Goal: Task Accomplishment & Management: Use online tool/utility

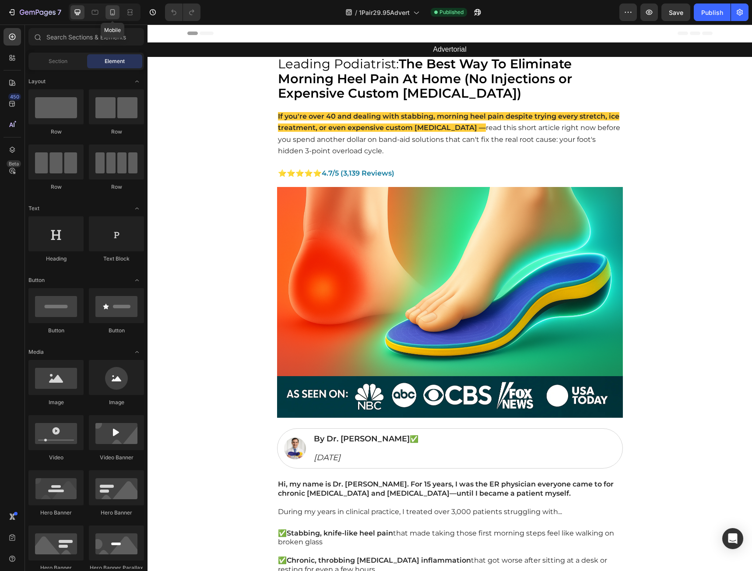
click at [118, 16] on div at bounding box center [112, 12] width 14 height 14
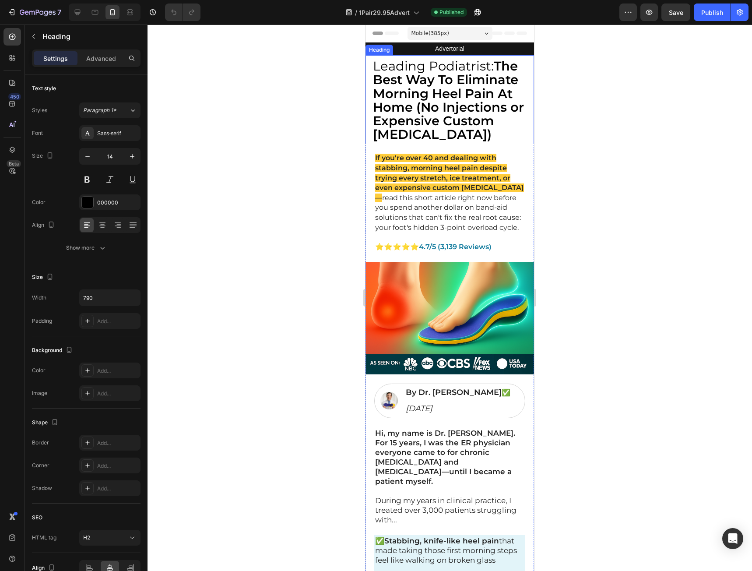
click at [418, 82] on strong "The Best Way To Eliminate Morning Heel Pain At Home (No Injections or Expensive…" at bounding box center [448, 100] width 151 height 84
click at [393, 68] on span "Leading Podiatrist: The Best Way To Eliminate Morning Heel Pain At Home (No Inj…" at bounding box center [448, 100] width 151 height 84
click at [488, 67] on span "Leading Podiatrist: The Best Way To Eliminate Morning Heel Pain At Home (No Inj…" at bounding box center [448, 100] width 151 height 84
drag, startPoint x: 489, startPoint y: 63, endPoint x: 375, endPoint y: 67, distance: 114.7
click at [375, 67] on span "Leading Podiatrist: The Best Way To Eliminate Morning Heel Pain At Home (No Inj…" at bounding box center [448, 100] width 151 height 84
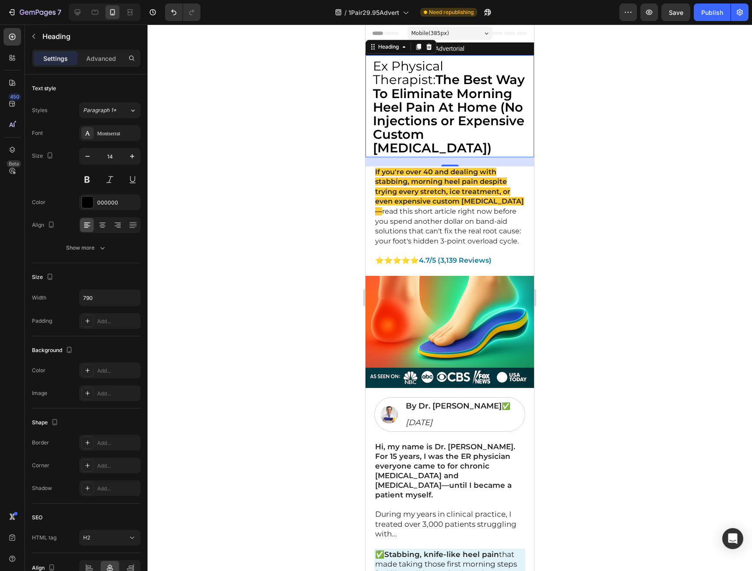
click at [439, 151] on p "Ex Physical Therapist: The Best Way To Eliminate Morning Heel Pain At Home (No …" at bounding box center [449, 107] width 153 height 95
click at [463, 153] on p "Ex Physical Therapist: The Best Way To Eliminate Morning Heel Pain At Home (No …" at bounding box center [449, 107] width 153 height 95
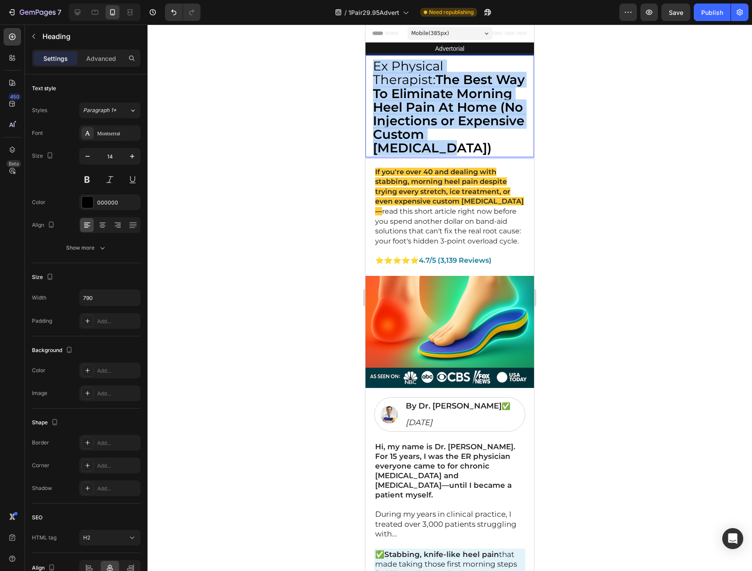
drag, startPoint x: 447, startPoint y: 147, endPoint x: 724, endPoint y: 78, distance: 285.4
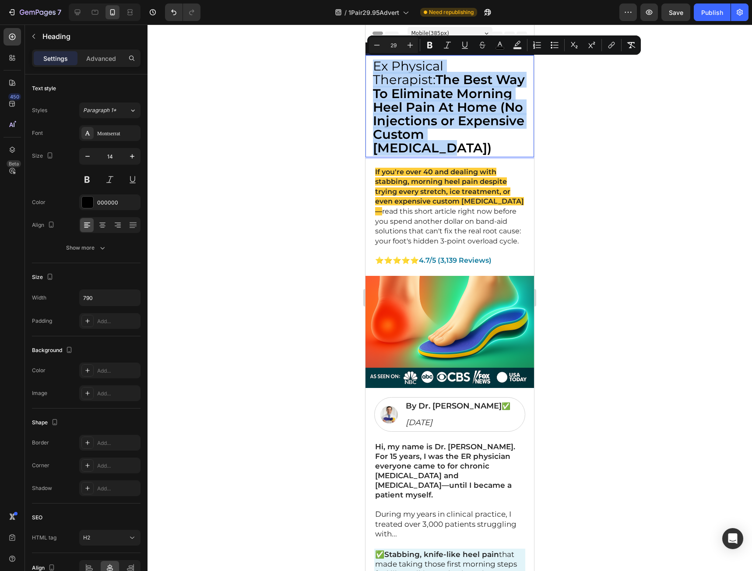
copy span "Ex Physical Therapist: The Best Way To Eliminate Morning Heel Pain At Home (No …"
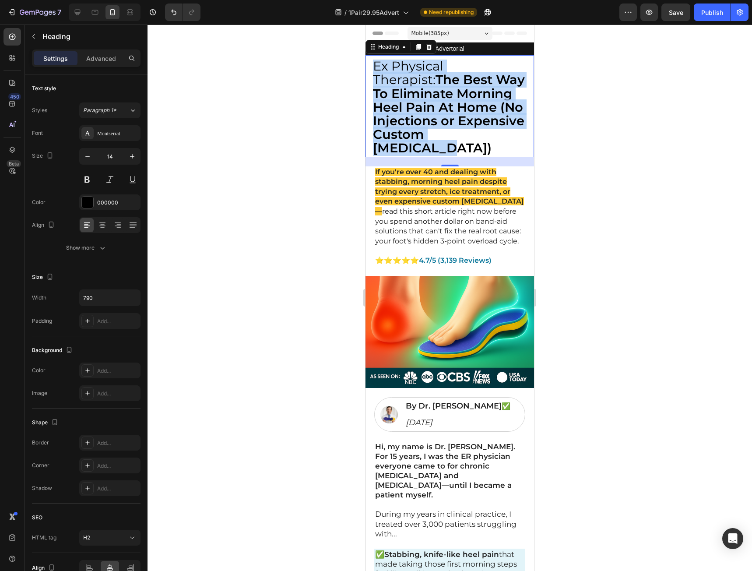
click at [460, 148] on p "Ex Physical Therapist: The Best Way To Eliminate Morning Heel Pain At Home (No …" at bounding box center [449, 107] width 153 height 95
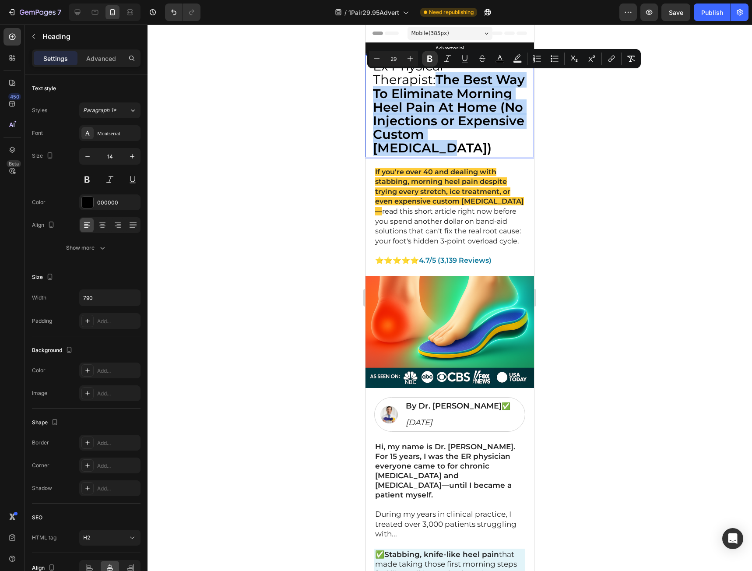
drag, startPoint x: 446, startPoint y: 150, endPoint x: 371, endPoint y: 84, distance: 99.6
click at [371, 84] on div "Ex Physical Therapist: The Best Way To Eliminate Morning Heel Pain At Home (No …" at bounding box center [449, 106] width 169 height 102
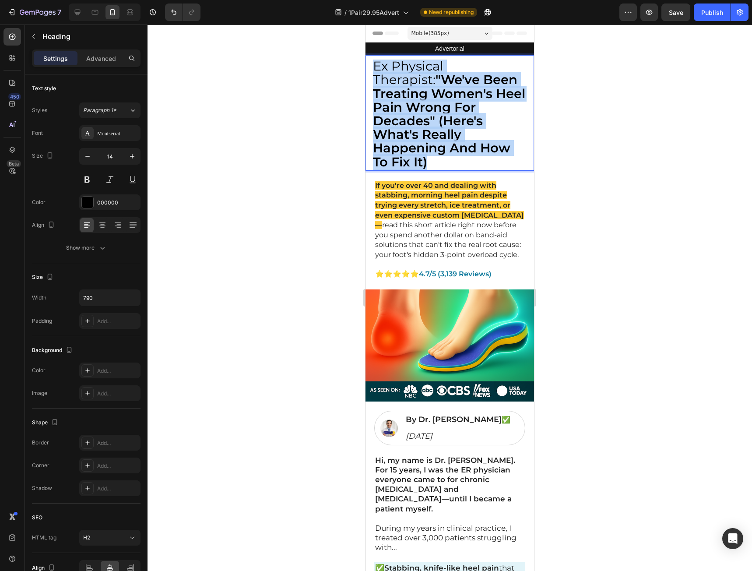
drag, startPoint x: 440, startPoint y: 147, endPoint x: 715, endPoint y: 68, distance: 286.2
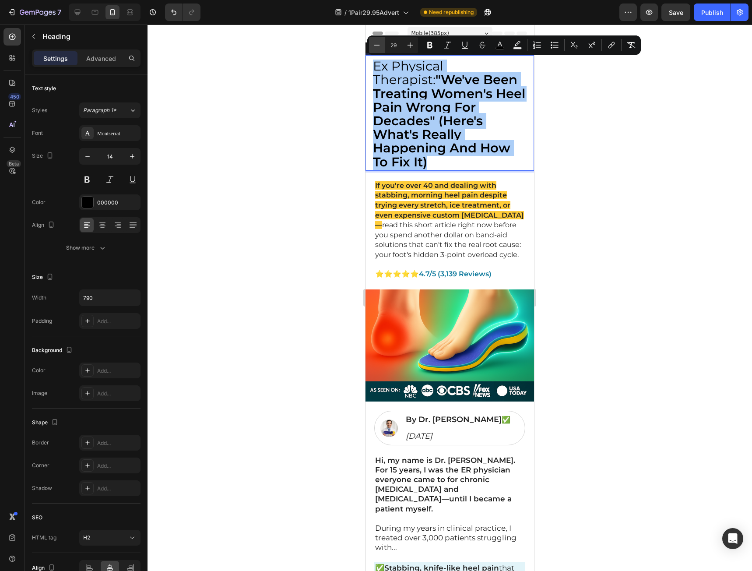
click at [378, 40] on button "Minus" at bounding box center [377, 45] width 16 height 16
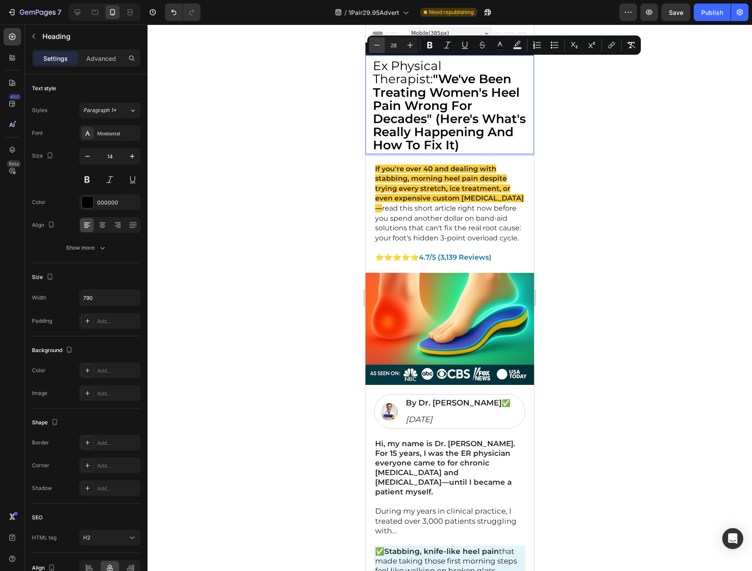
click at [378, 40] on button "Minus" at bounding box center [377, 45] width 16 height 16
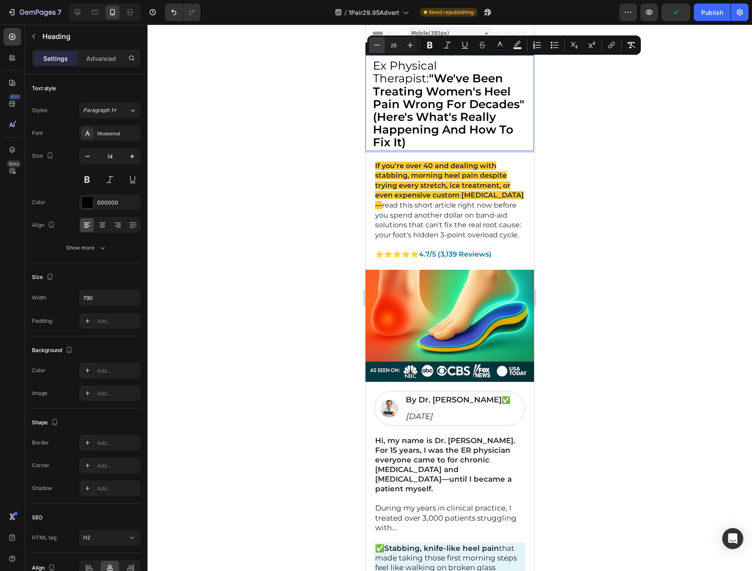
click at [379, 41] on button "Minus" at bounding box center [377, 45] width 16 height 16
click at [379, 41] on icon "Editor contextual toolbar" at bounding box center [376, 45] width 9 height 9
type input "24"
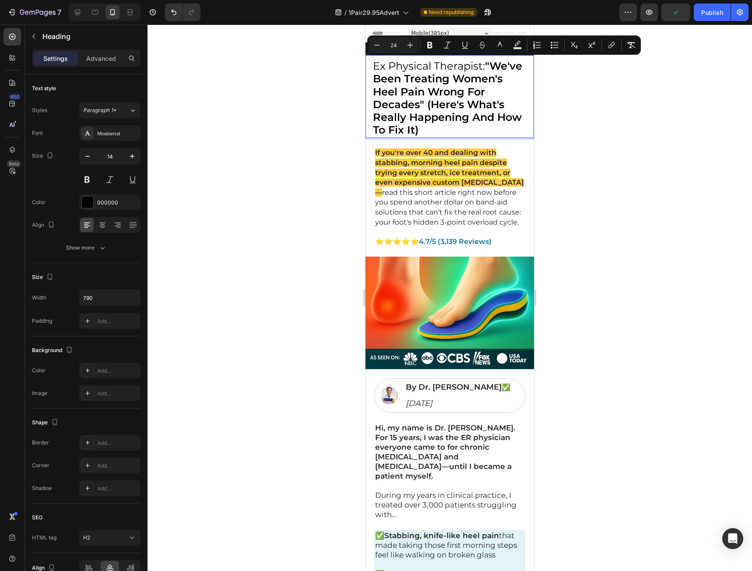
click at [484, 131] on p "Ex Physical Therapist: "We've Been Treating Women's Heel Pain Wrong For Decades…" at bounding box center [449, 98] width 153 height 77
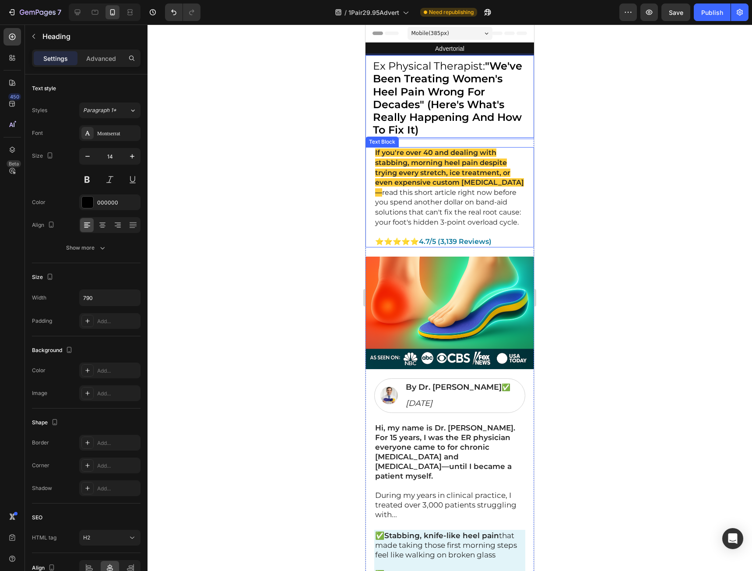
click at [617, 200] on div at bounding box center [450, 298] width 604 height 546
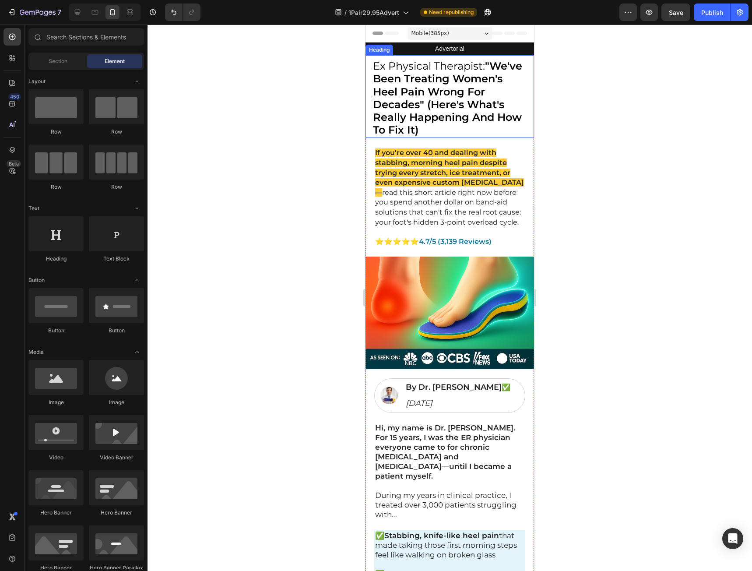
click at [494, 77] on p "⁠⁠⁠⁠⁠⁠⁠ Ex Physical Therapist: "We've Been Treating Women's Heel Pain Wrong For…" at bounding box center [449, 98] width 153 height 77
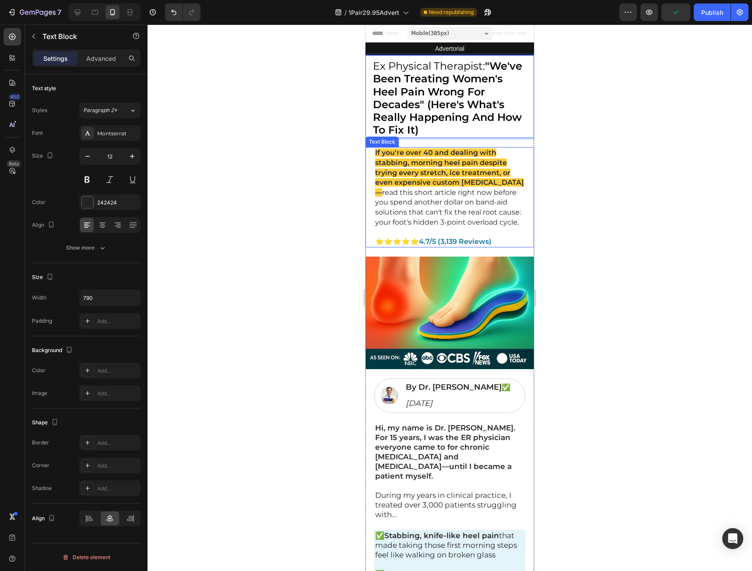
click at [450, 191] on span "read this short article right now before you spend another dollar on band-aid s…" at bounding box center [448, 207] width 146 height 38
click at [438, 227] on p "If you're over 40 and dealing with stabbing, morning heel pain despite trying e…" at bounding box center [449, 187] width 149 height 79
click at [421, 125] on strong ""We've Been Treating Women's Heel Pain Wrong For Decades" (Here's What's Really…" at bounding box center [447, 98] width 149 height 77
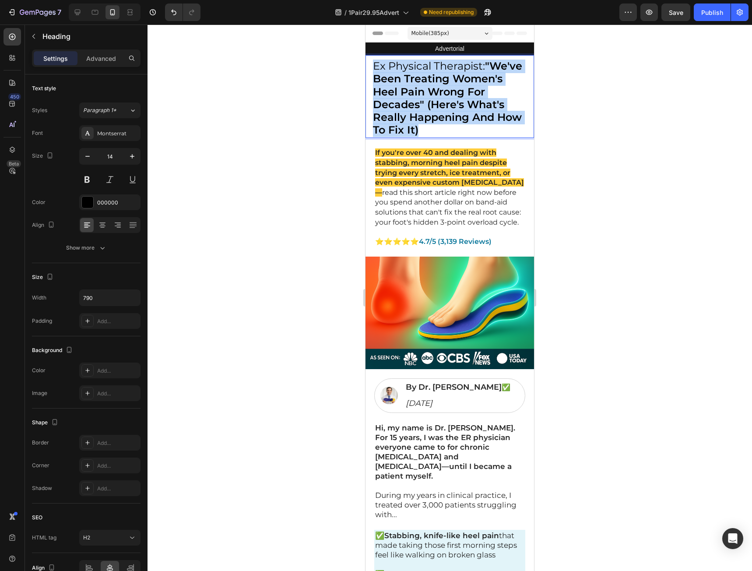
drag, startPoint x: 481, startPoint y: 126, endPoint x: 352, endPoint y: 46, distance: 152.4
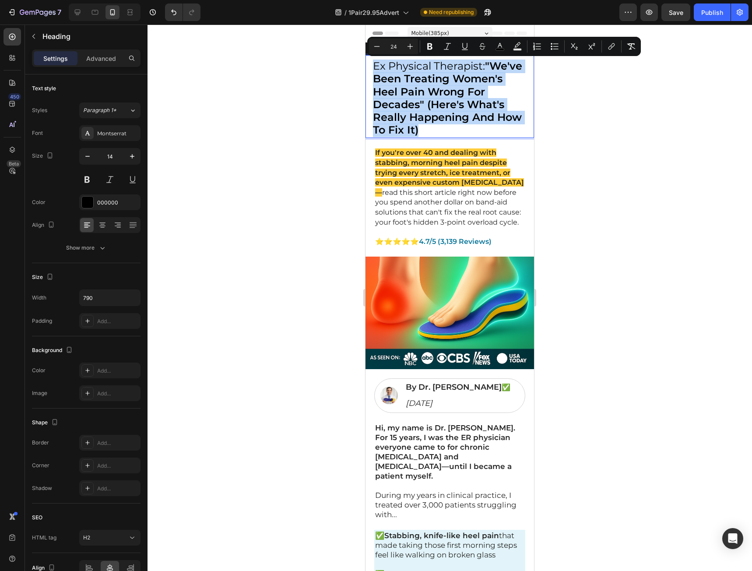
copy span "Ex Physical Therapist: "We've Been Treating Women's Heel Pain Wrong For Decades…"
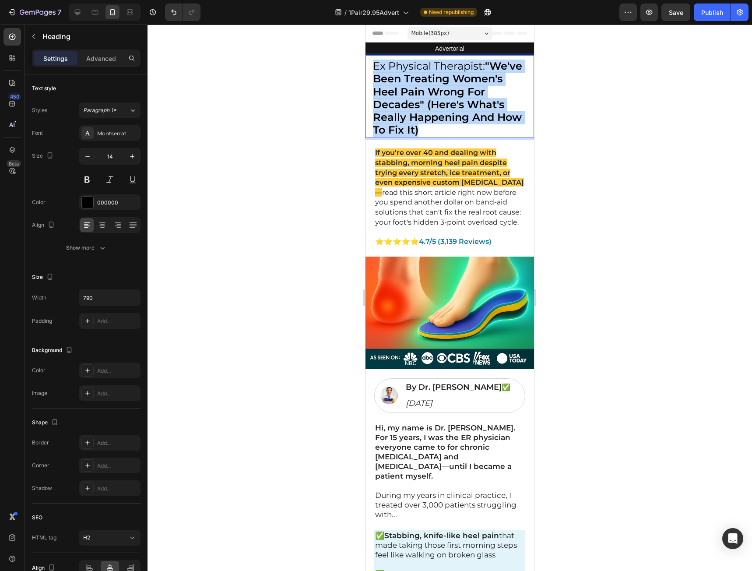
click at [491, 97] on strong ""We've Been Treating Women's Heel Pain Wrong For Decades" (Here's What's Really…" at bounding box center [447, 98] width 149 height 77
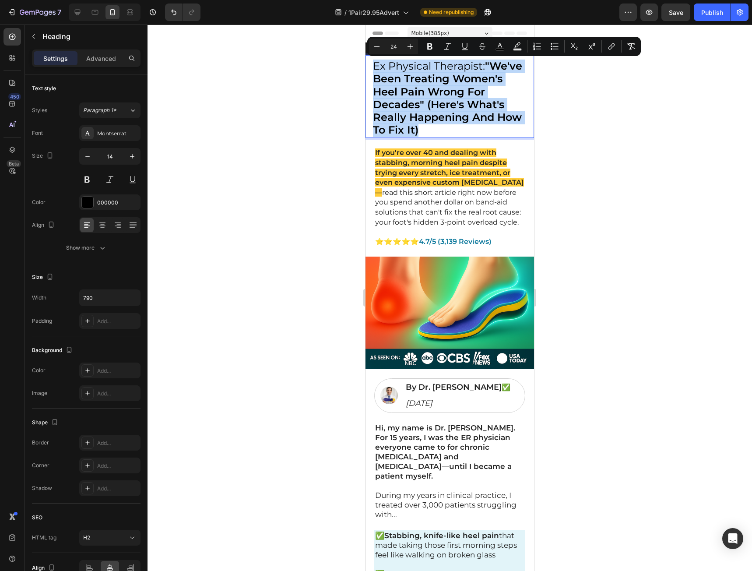
click at [480, 95] on strong ""We've Been Treating Women's Heel Pain Wrong For Decades" (Here's What's Really…" at bounding box center [447, 98] width 149 height 77
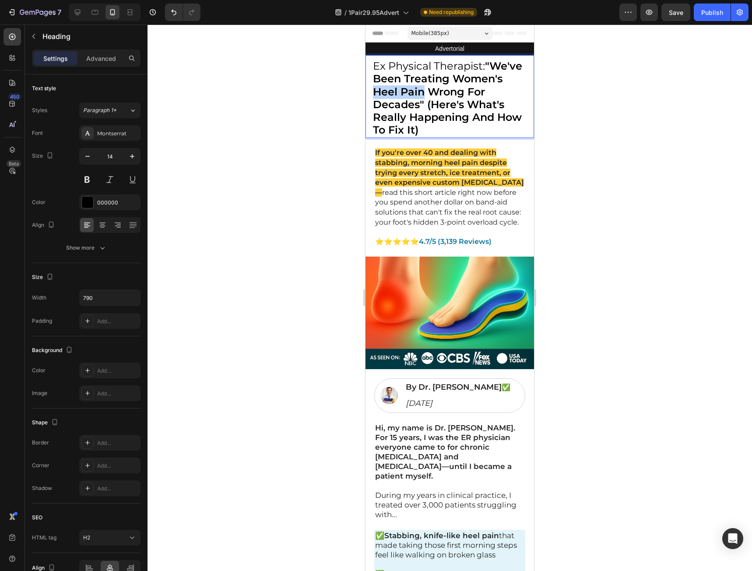
drag, startPoint x: 479, startPoint y: 93, endPoint x: 426, endPoint y: 96, distance: 53.5
click at [426, 96] on strong ""We've Been Treating Women's Heel Pain Wrong For Decades" (Here's What's Really…" at bounding box center [447, 98] width 149 height 77
click at [423, 137] on p "Ex Physical Therapist: "We've Been Treating Women's [MEDICAL_DATA] Wrong For De…" at bounding box center [449, 98] width 153 height 77
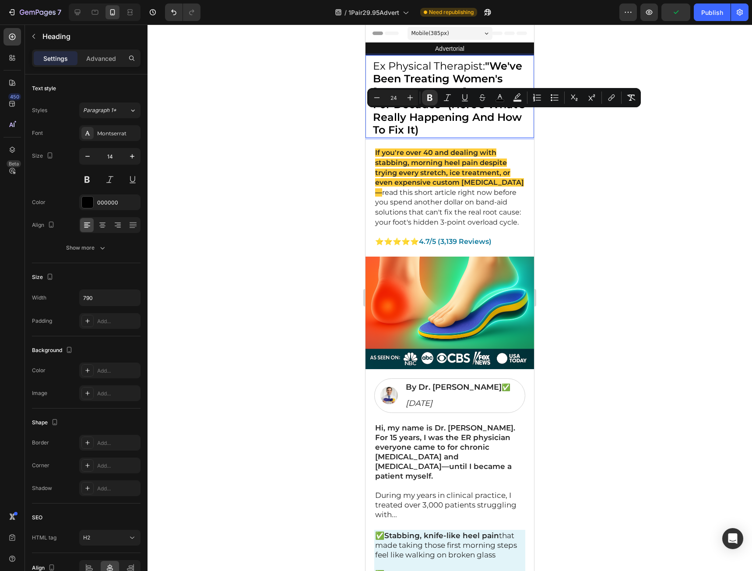
drag, startPoint x: 429, startPoint y: 139, endPoint x: 442, endPoint y: 121, distance: 22.8
click at [442, 121] on p "Ex Physical Therapist: "We've Been Treating Women's [MEDICAL_DATA] Wrong For De…" at bounding box center [449, 98] width 153 height 77
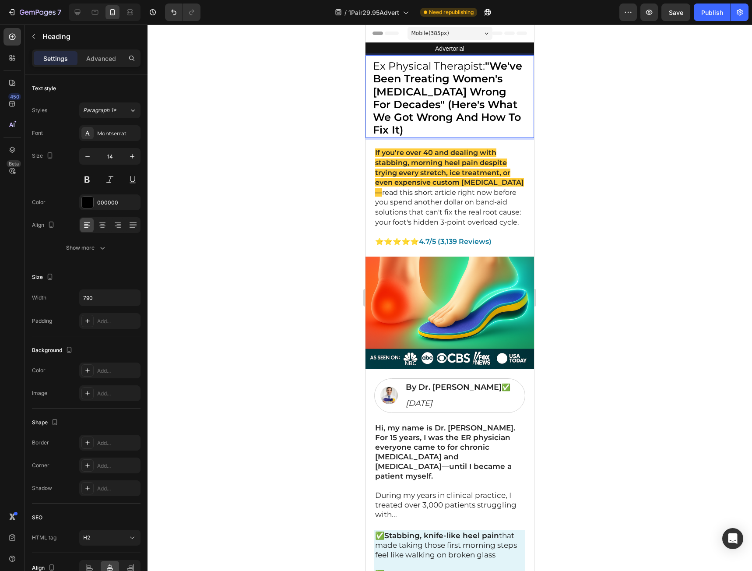
click at [617, 192] on div at bounding box center [450, 298] width 604 height 546
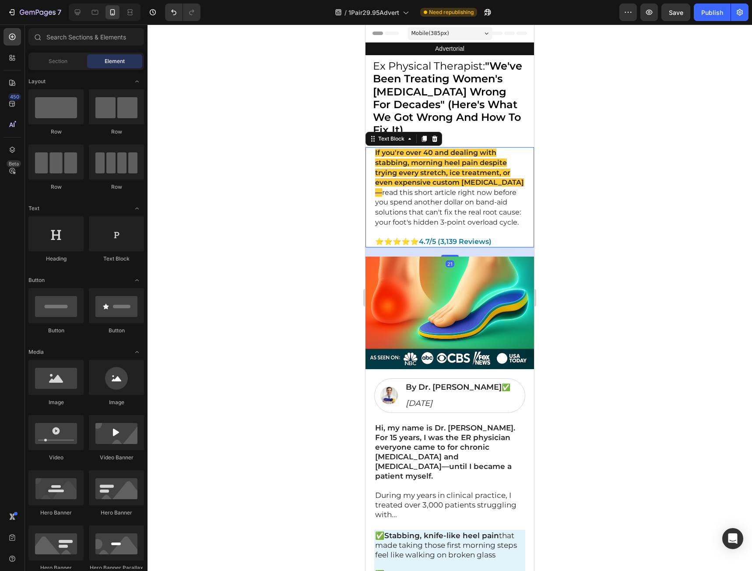
click at [435, 227] on p "If you're over 40 and dealing with stabbing, morning heel pain despite trying e…" at bounding box center [449, 187] width 149 height 79
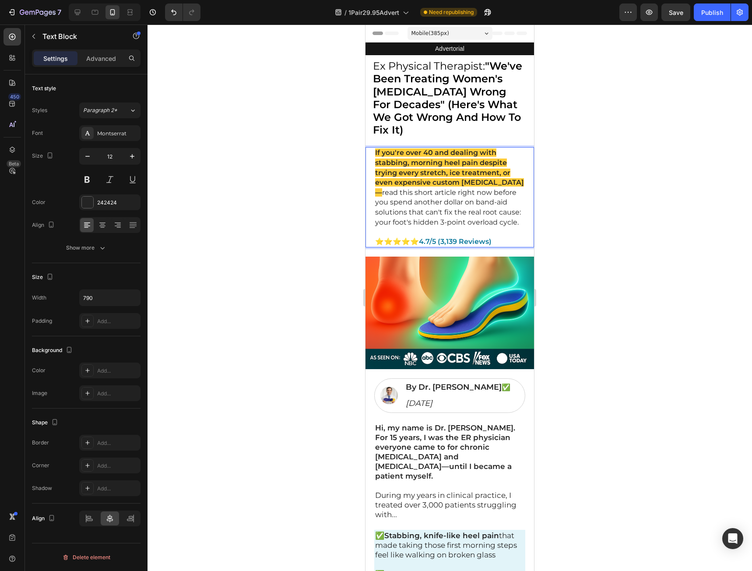
drag, startPoint x: 446, startPoint y: 231, endPoint x: 367, endPoint y: 142, distance: 118.4
copy p "If you're over 40 and dealing with stabbing, morning heel pain despite trying e…"
click at [486, 227] on p "If you're over 40 and dealing with stabbing, morning heel pain despite trying e…" at bounding box center [449, 187] width 149 height 79
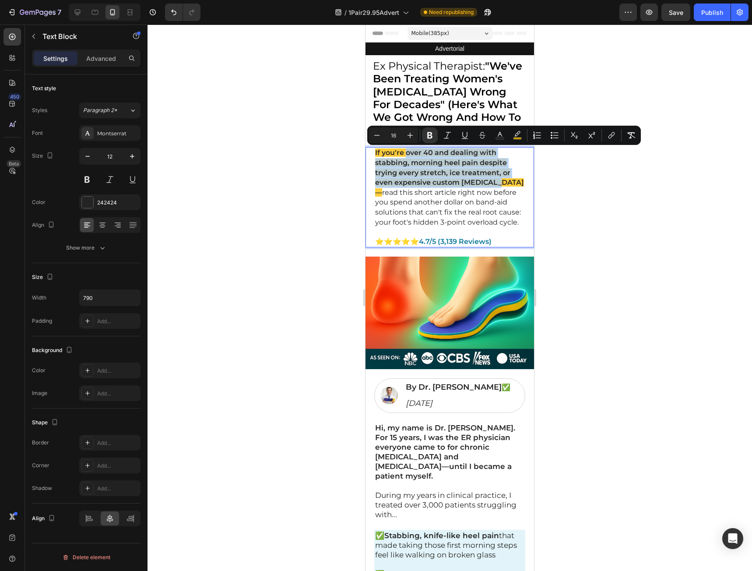
drag, startPoint x: 495, startPoint y: 183, endPoint x: 408, endPoint y: 155, distance: 92.2
click at [408, 155] on strong "If you're over 40 and dealing with stabbing, morning heel pain despite trying e…" at bounding box center [449, 172] width 149 height 48
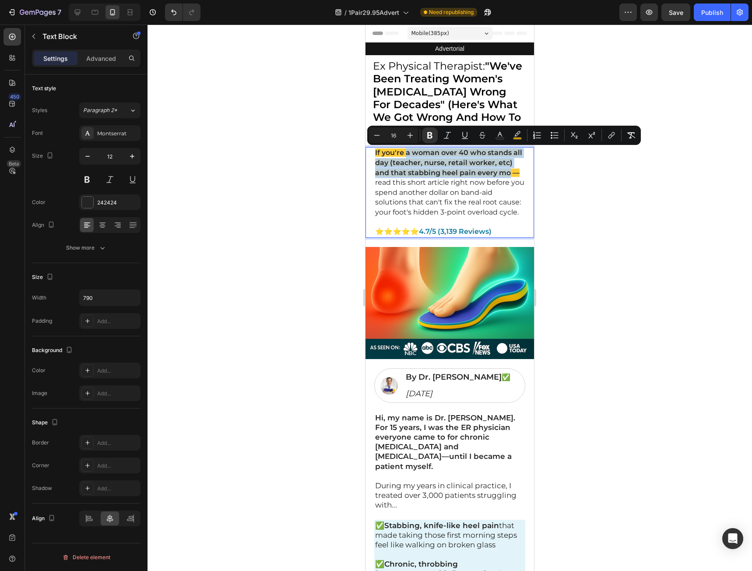
drag, startPoint x: 388, startPoint y: 182, endPoint x: 405, endPoint y: 153, distance: 34.2
click at [405, 153] on strong "If you're a woman over 40 who stands all day (teacher, nurse, retail worker, et…" at bounding box center [448, 162] width 147 height 28
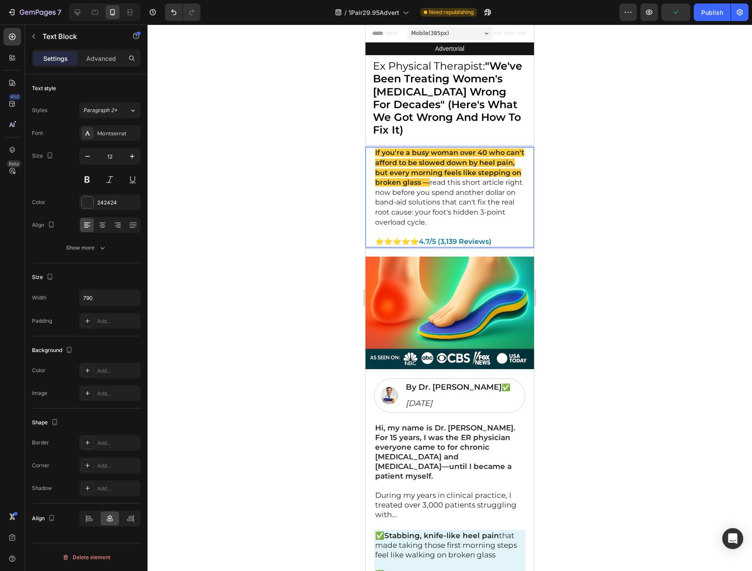
click at [477, 184] on span "read this short article right now before you spend another dollar on band-aid s…" at bounding box center [449, 202] width 148 height 48
click at [474, 184] on strong "If you're a busy woman over 40 who can't afford to be slowed down by heel pain,…" at bounding box center [449, 167] width 149 height 38
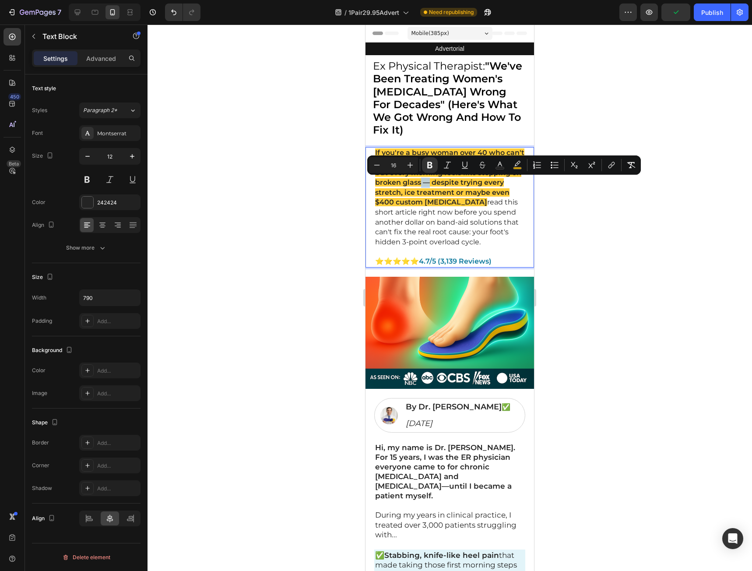
drag, startPoint x: 467, startPoint y: 183, endPoint x: 475, endPoint y: 185, distance: 8.1
click at [475, 185] on strong "If you're a busy woman over 40 who can't afford to be slowed down by heel pain,…" at bounding box center [449, 177] width 149 height 58
copy strong "—"
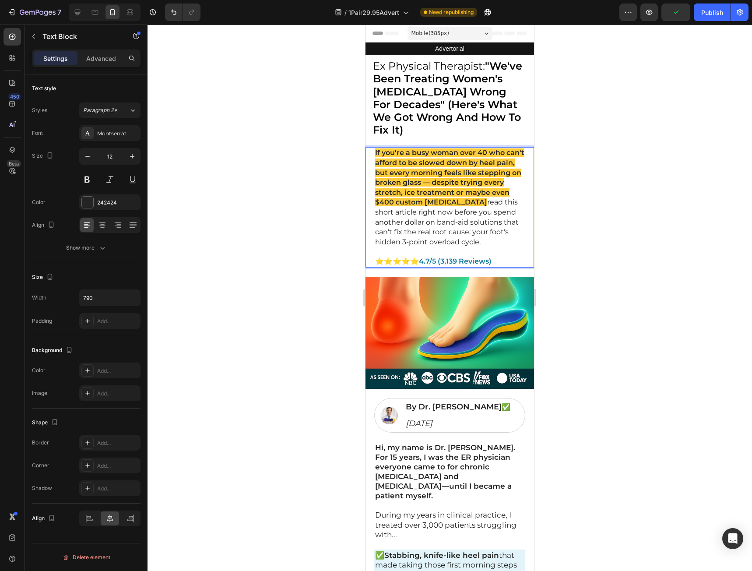
click at [509, 201] on p "If you're a busy woman over 40 who can't afford to be slowed down by heel pain,…" at bounding box center [449, 197] width 149 height 99
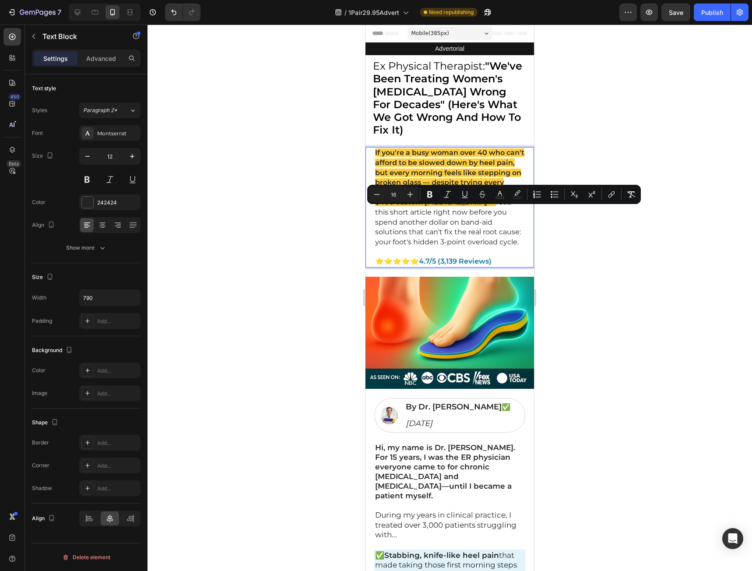
drag, startPoint x: 457, startPoint y: 250, endPoint x: 375, endPoint y: 216, distance: 89.3
click at [375, 216] on p "If you're a busy woman over 40 who can't afford to be slowed down by heel pain,…" at bounding box center [449, 197] width 149 height 99
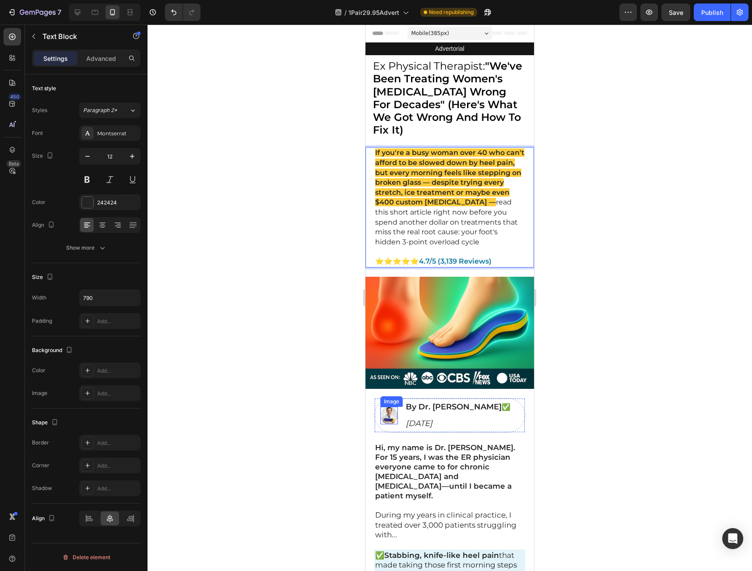
click at [388, 414] on img at bounding box center [389, 416] width 18 height 18
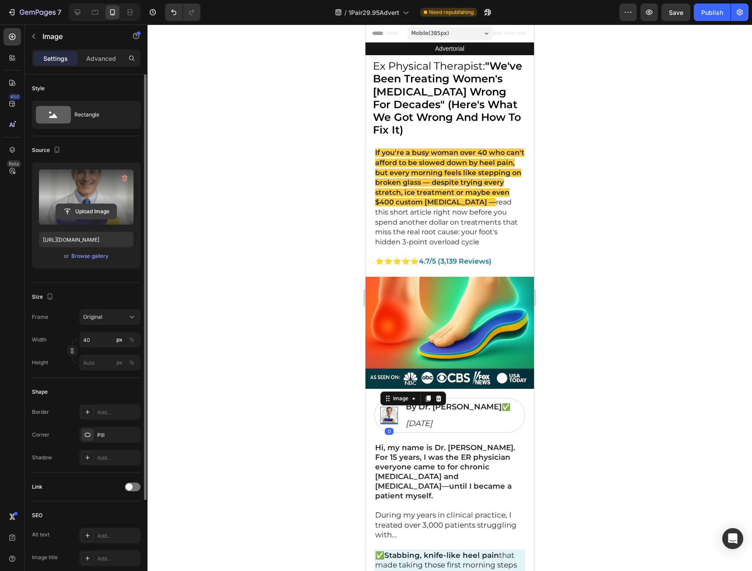
click at [88, 213] on input "file" at bounding box center [86, 211] width 60 height 15
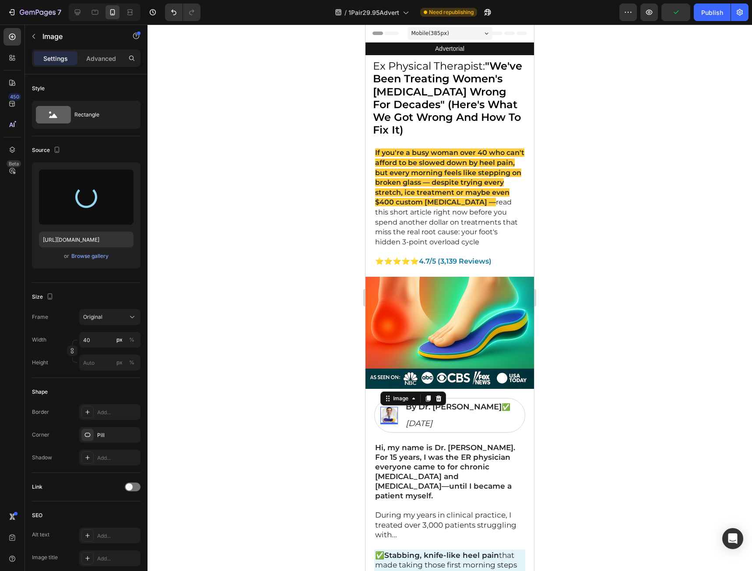
type input "https://cdn.shopify.com/s/files/1/0941/5540/7660/files/gempages_579323754652369…"
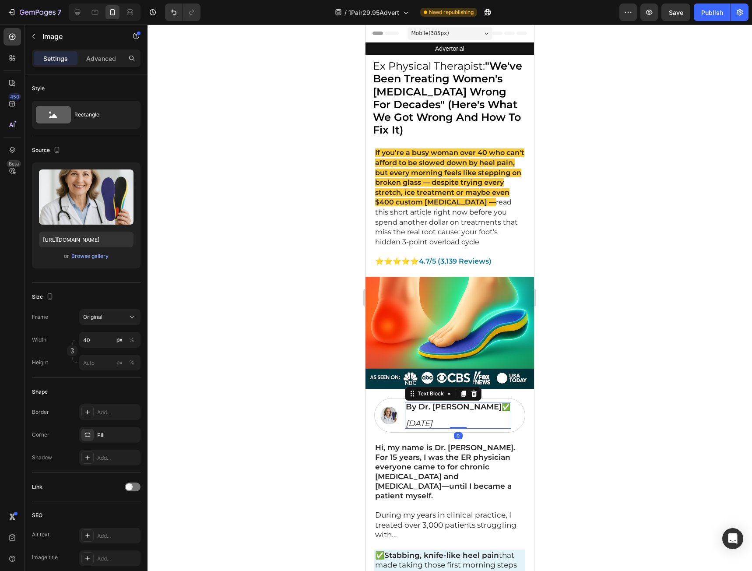
click at [444, 405] on strong "By Dr. Michael Adler" at bounding box center [454, 407] width 96 height 10
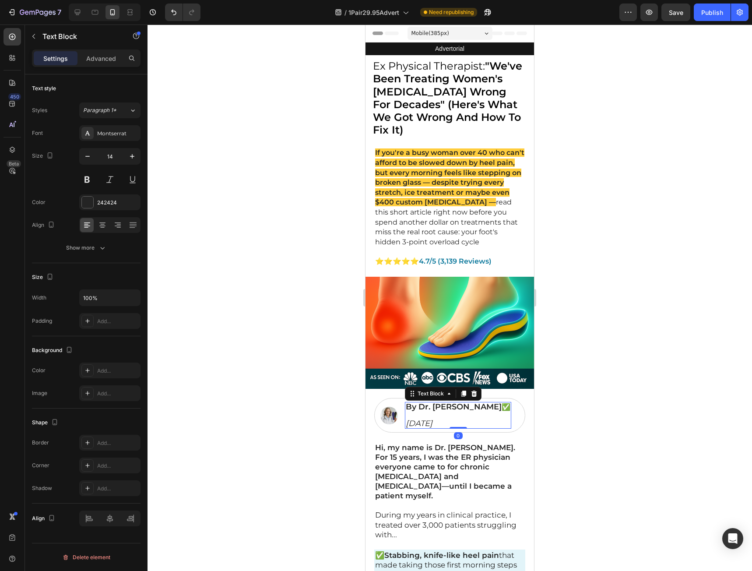
click at [444, 405] on strong "By Dr. Michael Adler" at bounding box center [454, 407] width 96 height 10
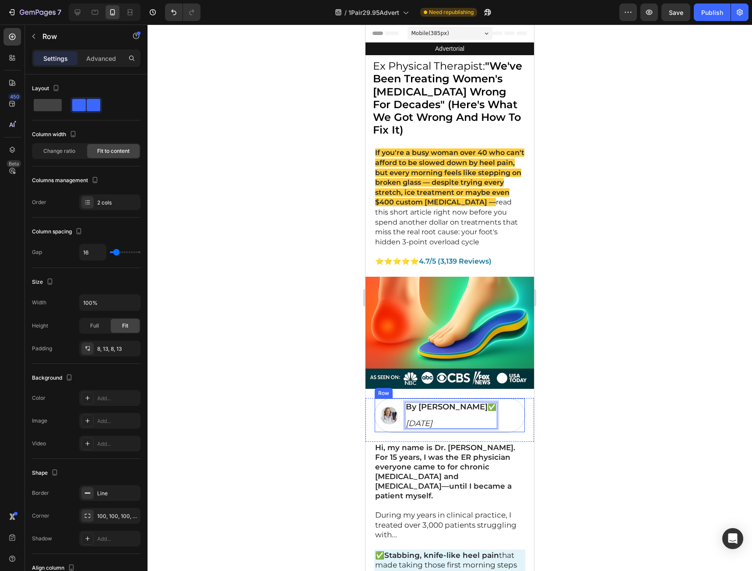
click at [474, 398] on div "Image By Dr. Jeanie Adler ✅ Aug. 9th 2025 Text Block 0 Row" at bounding box center [449, 415] width 151 height 35
click at [471, 405] on strong "By Dr. Jeanie Adler" at bounding box center [447, 407] width 82 height 10
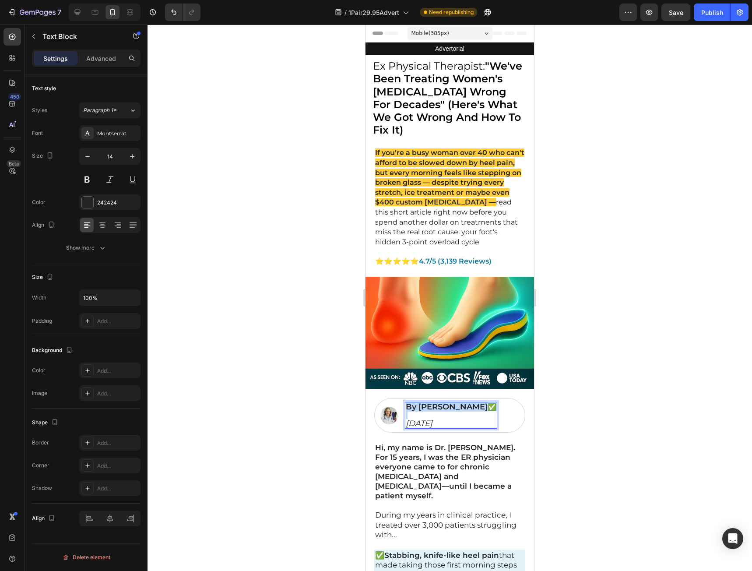
click at [470, 406] on strong "By Dr. Jeanie Adler" at bounding box center [447, 407] width 82 height 10
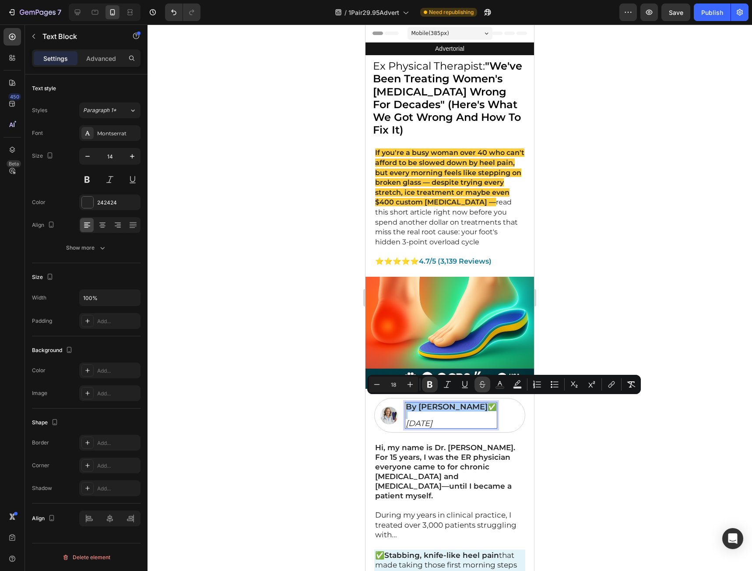
click at [475, 385] on button "Strikethrough" at bounding box center [482, 384] width 16 height 16
click at [479, 388] on icon "Editor contextual toolbar" at bounding box center [482, 384] width 9 height 9
click at [476, 402] on strong "By Dr. Jeanie Adler" at bounding box center [447, 407] width 82 height 10
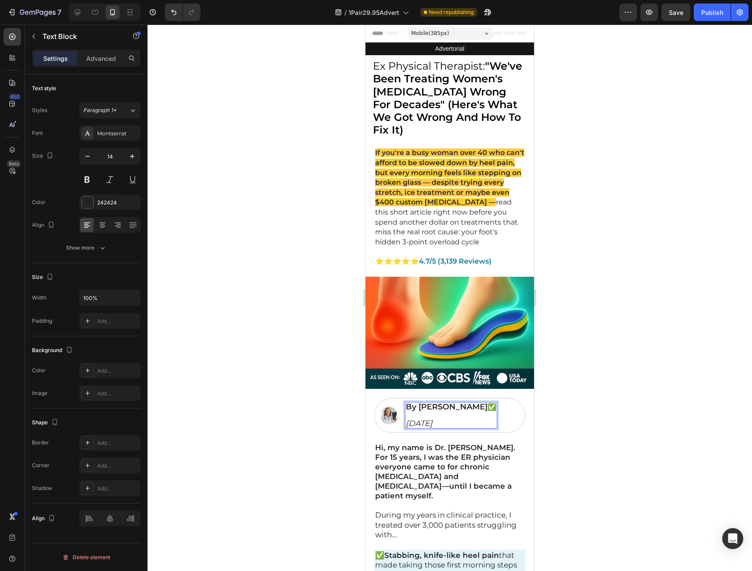
click at [474, 402] on strong "By Dr. Jeanie Adler" at bounding box center [447, 407] width 82 height 10
click at [568, 391] on div at bounding box center [450, 298] width 604 height 546
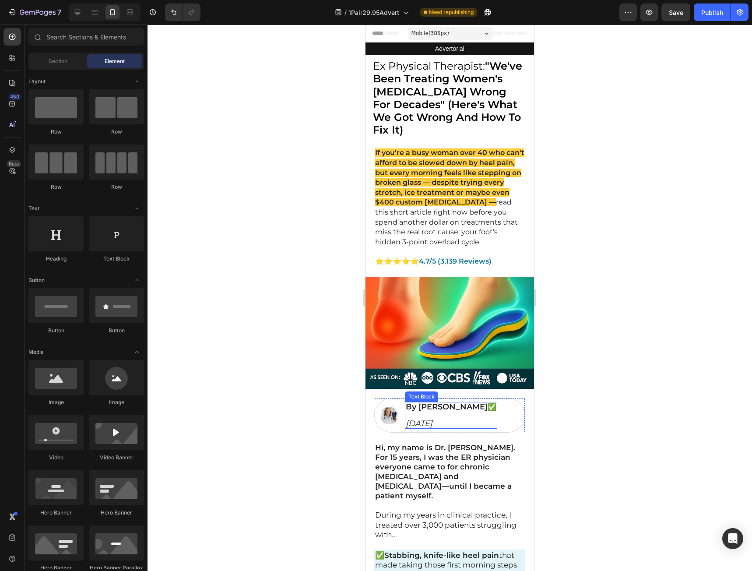
click at [484, 403] on strong "By Dr. J. Thompson" at bounding box center [447, 407] width 82 height 10
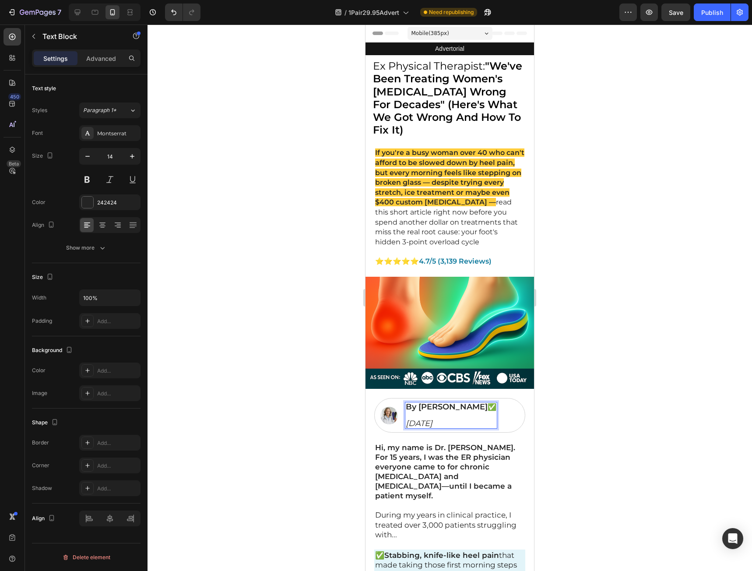
click at [489, 403] on span "✅" at bounding box center [492, 407] width 9 height 8
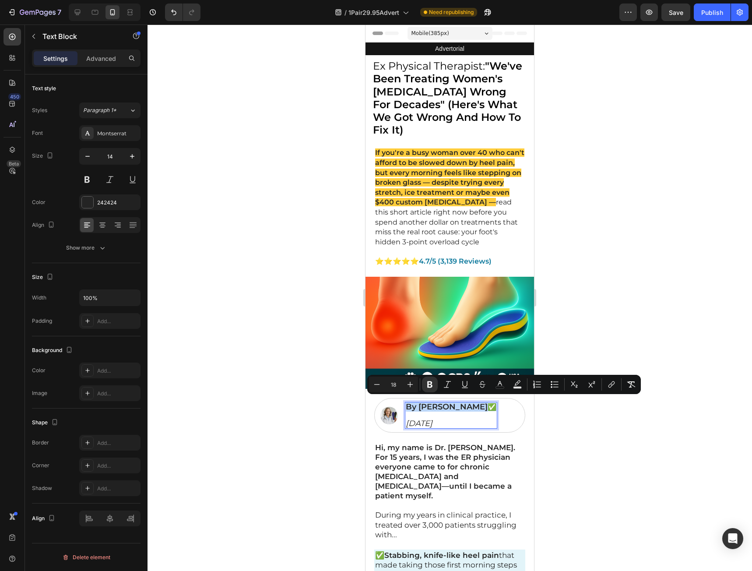
drag, startPoint x: 492, startPoint y: 403, endPoint x: 408, endPoint y: 400, distance: 84.1
click at [408, 403] on p "By Dr. J. Thompson ✅" at bounding box center [451, 407] width 91 height 8
click at [433, 411] on p "Rich Text Editor. Editing area: main" at bounding box center [451, 415] width 91 height 8
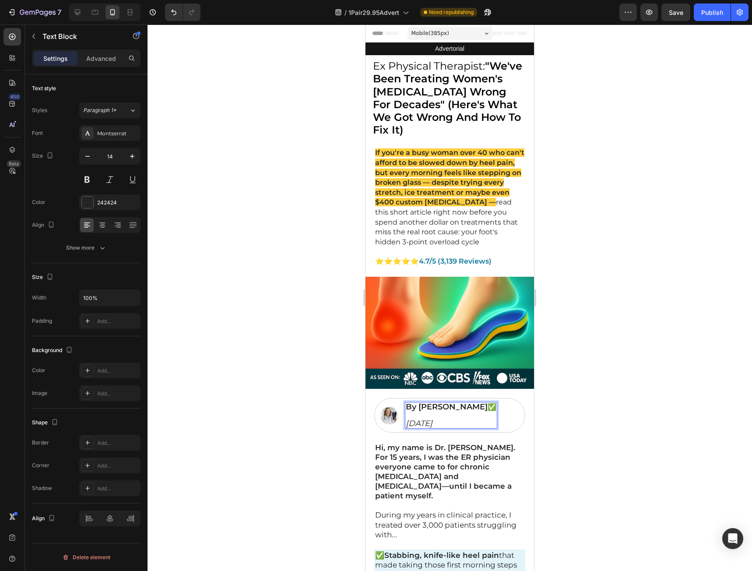
drag, startPoint x: 483, startPoint y: 405, endPoint x: 419, endPoint y: 400, distance: 64.1
click at [419, 402] on strong "By Dr. J. Thompson" at bounding box center [447, 407] width 82 height 10
click at [311, 391] on div at bounding box center [450, 298] width 604 height 546
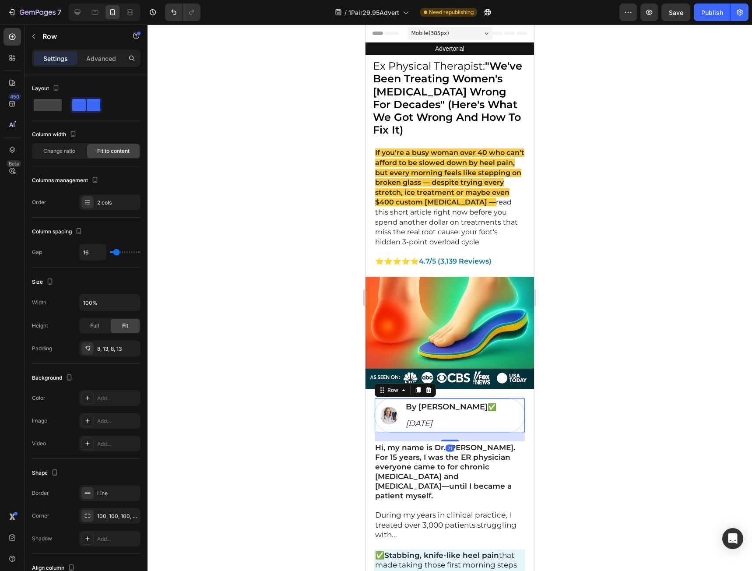
click at [497, 398] on div "Image By Jean Thompson ✅ Aug. 9th 2025 Text Block Row 21" at bounding box center [449, 415] width 151 height 35
click at [495, 404] on div "Image By Jean Thompson ✅ Aug. 9th 2025 Text Block Row 21" at bounding box center [449, 415] width 151 height 35
click at [488, 403] on span "✅" at bounding box center [492, 407] width 9 height 8
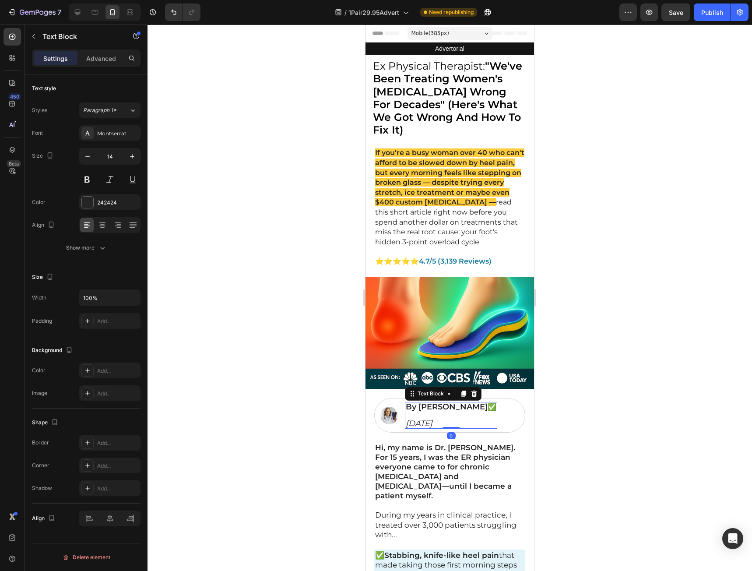
click at [493, 403] on div "By Jean Thompson ✅ Aug. 9th 2025" at bounding box center [451, 415] width 92 height 27
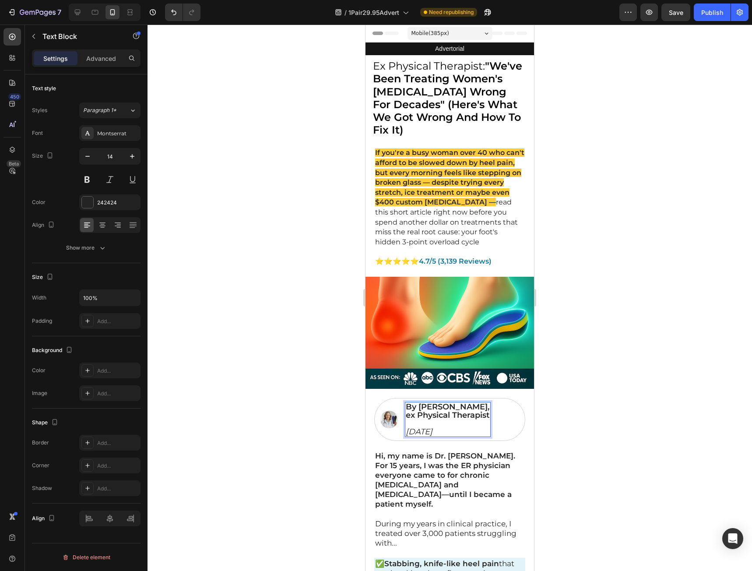
click at [443, 410] on strong "ex Physical Therapist" at bounding box center [448, 415] width 84 height 10
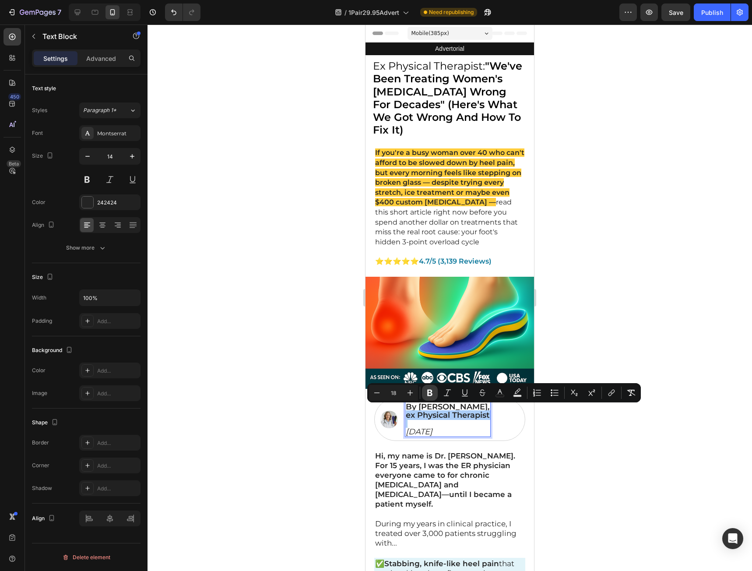
click at [430, 393] on icon "Editor contextual toolbar" at bounding box center [429, 393] width 5 height 7
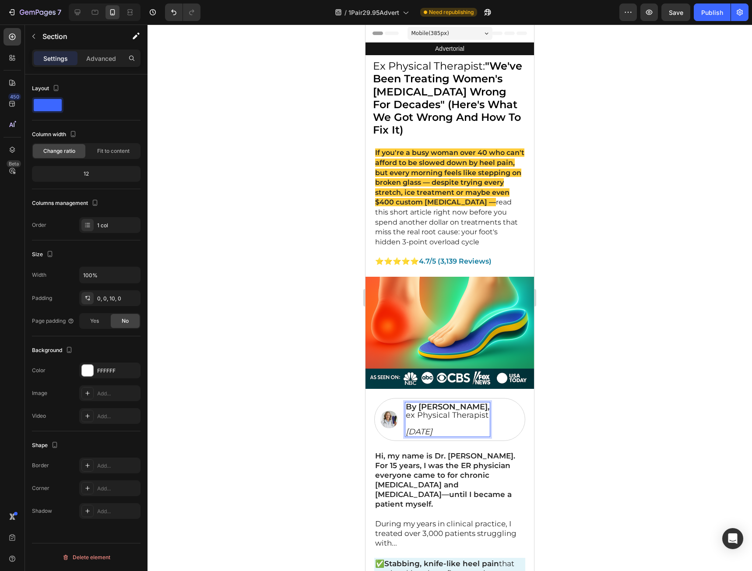
click at [467, 413] on span "ex Physical Therapist" at bounding box center [447, 415] width 83 height 10
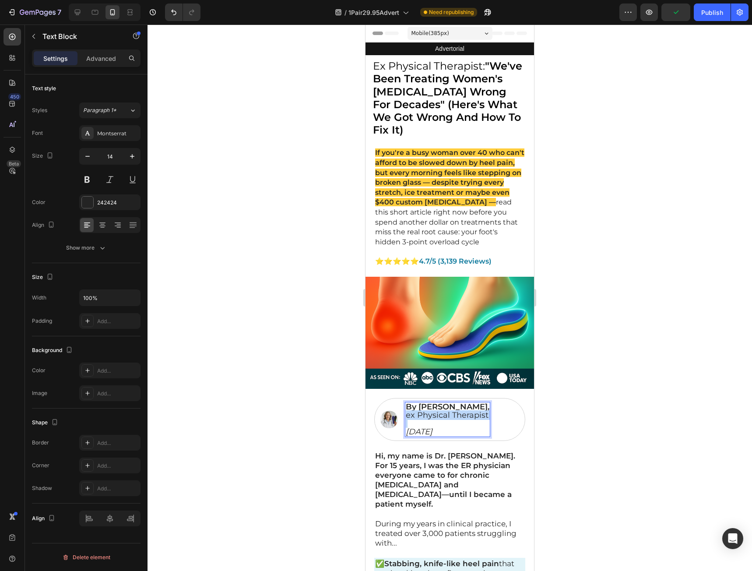
click at [467, 413] on span "ex Physical Therapist" at bounding box center [447, 415] width 83 height 10
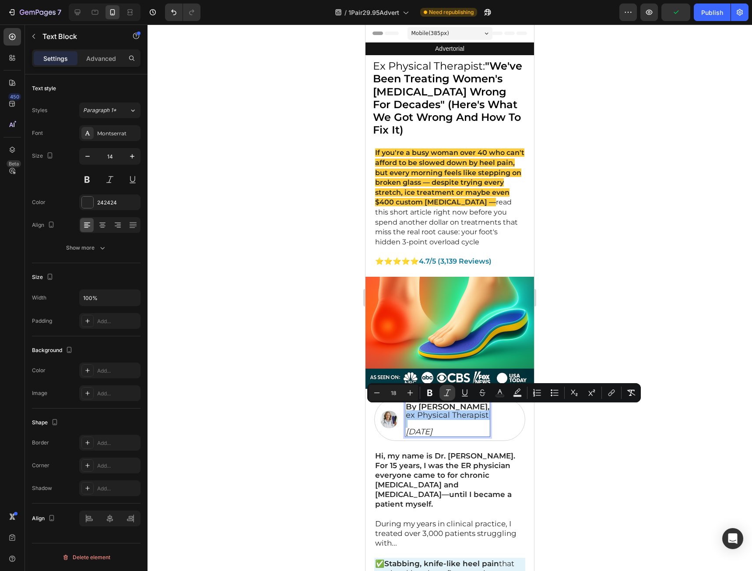
click at [444, 394] on icon "Editor contextual toolbar" at bounding box center [447, 392] width 9 height 9
click at [480, 404] on strong "By [PERSON_NAME]," at bounding box center [448, 407] width 84 height 10
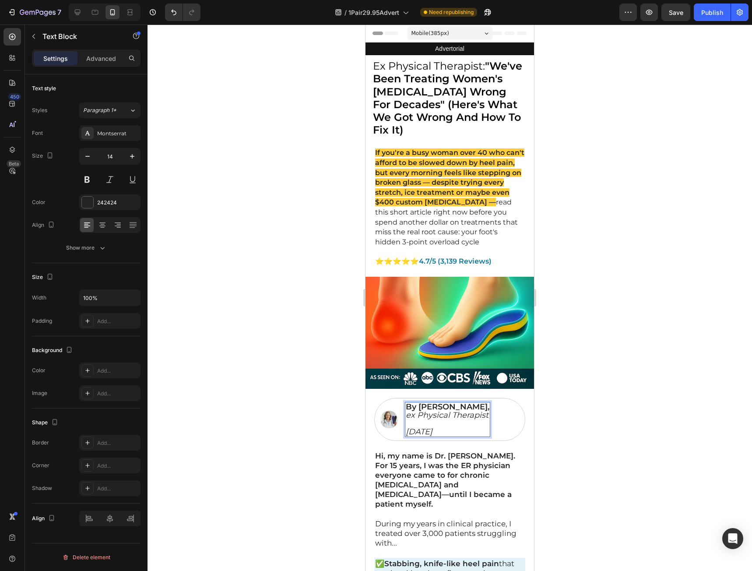
click at [485, 410] on icon "ex Physical Therapist" at bounding box center [447, 415] width 83 height 10
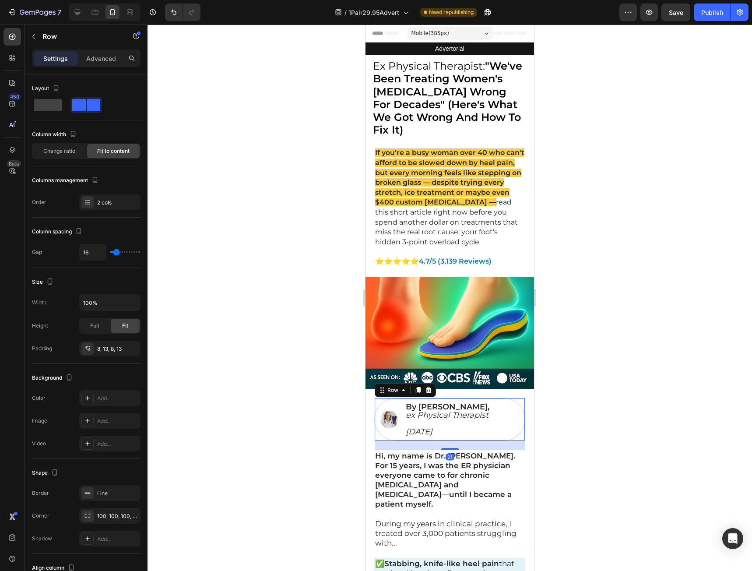
click at [488, 401] on div "Image By Jean Thompson, ex Physical Therapist Aug. 9th 2025 Text Block Row 21" at bounding box center [449, 419] width 151 height 43
click at [476, 405] on strong "By [PERSON_NAME]," at bounding box center [448, 407] width 84 height 10
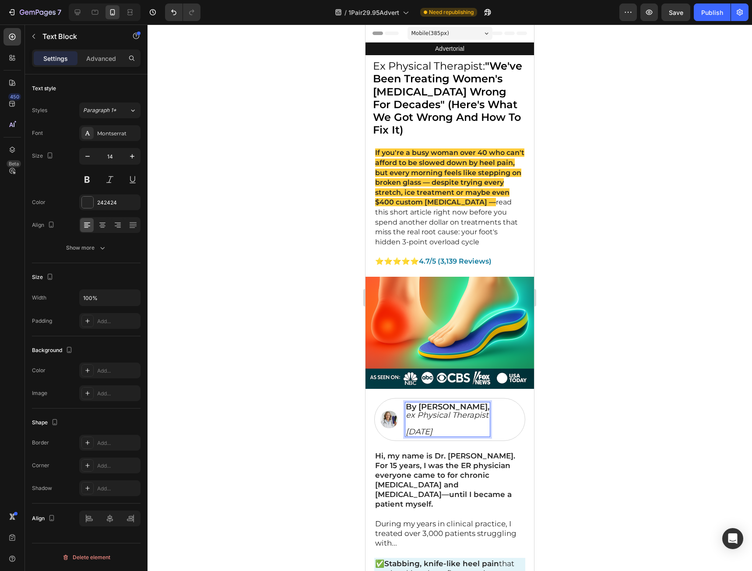
click at [486, 404] on p "By [PERSON_NAME]," at bounding box center [448, 407] width 84 height 8
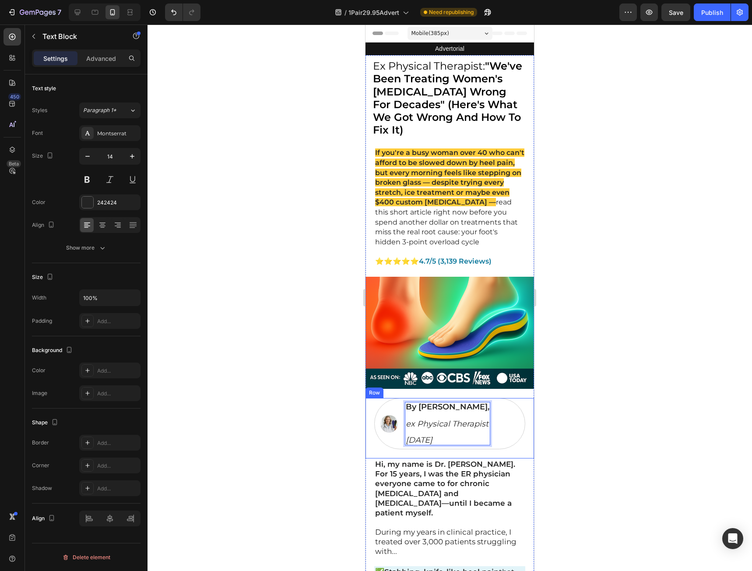
click at [594, 411] on div at bounding box center [450, 298] width 604 height 546
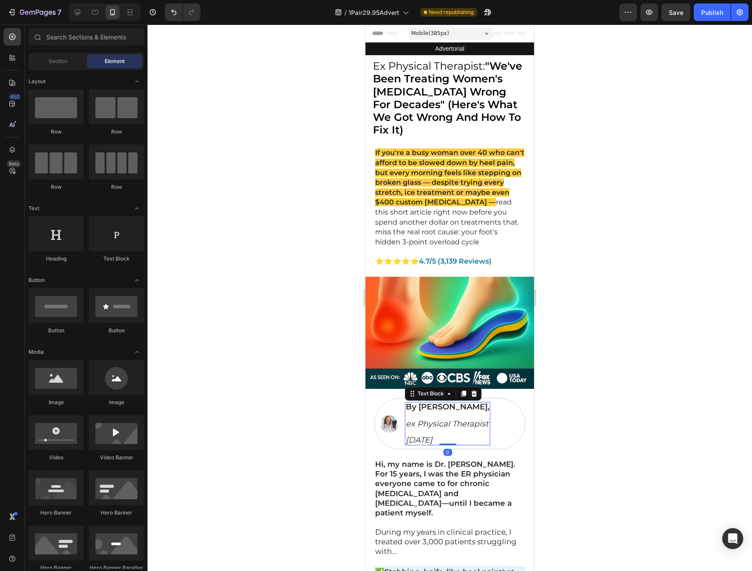
click at [432, 435] on icon "Aug. 9th 2025" at bounding box center [419, 440] width 27 height 10
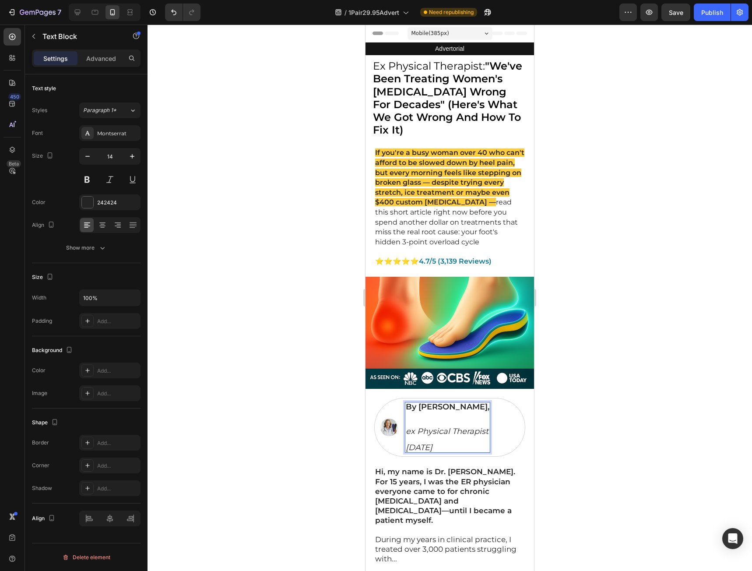
click at [423, 421] on p "Rich Text Editor. Editing area: main" at bounding box center [448, 419] width 84 height 16
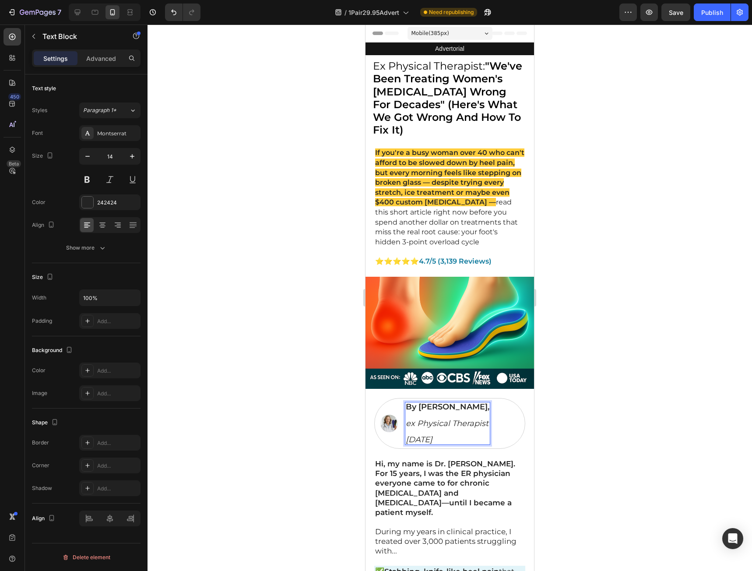
click at [431, 435] on icon "Aug. 9th 2025" at bounding box center [419, 440] width 27 height 10
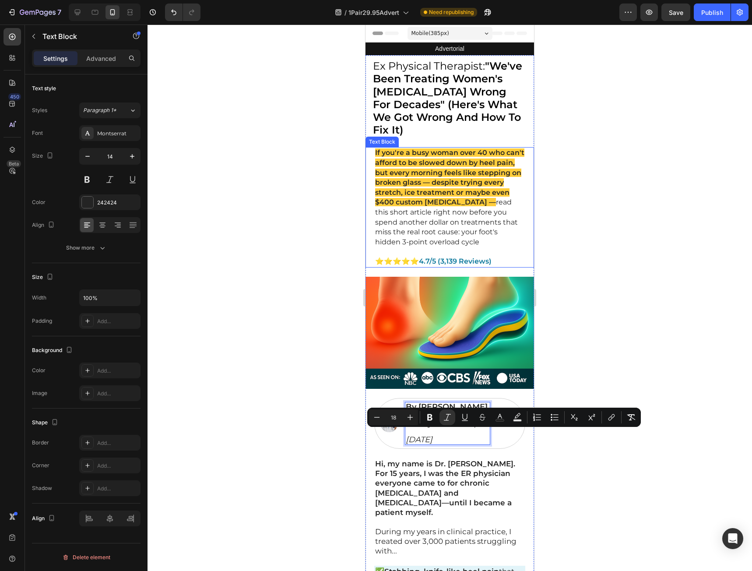
click at [495, 239] on p "If you're a busy woman over 40 who can't afford to be slowed down by heel pain,…" at bounding box center [449, 197] width 149 height 99
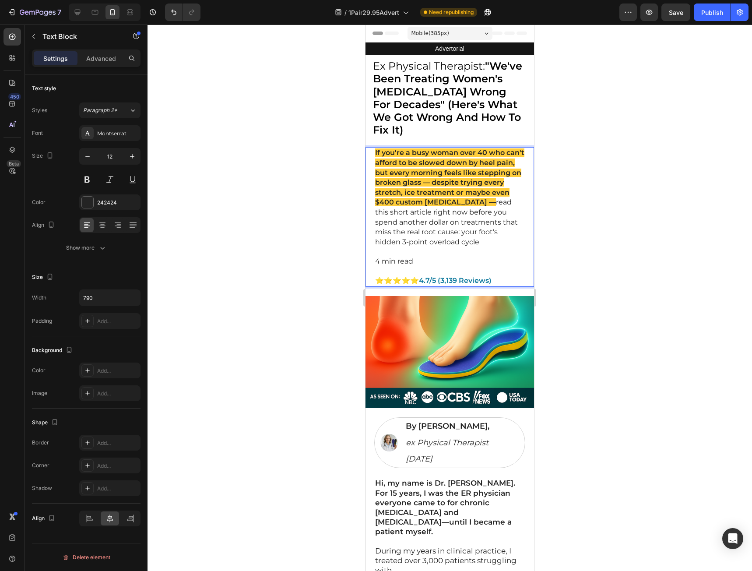
click at [390, 257] on span "4 min read" at bounding box center [394, 261] width 38 height 8
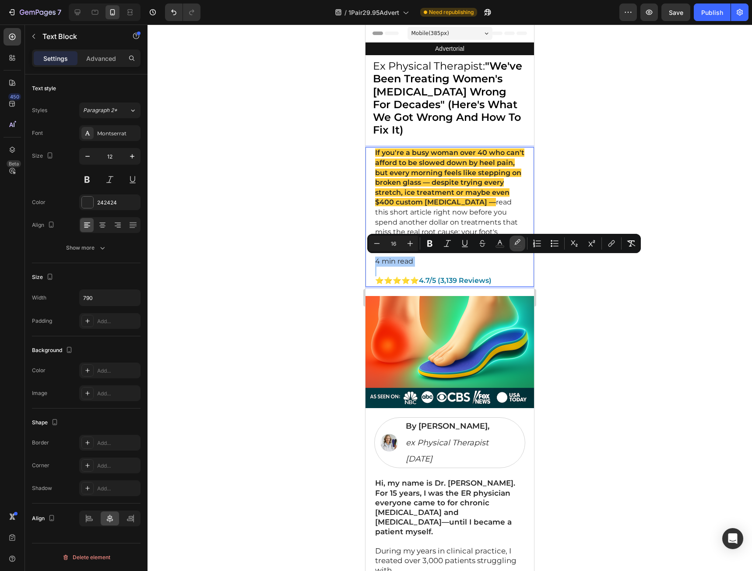
click at [521, 248] on button "color" at bounding box center [517, 243] width 16 height 16
type input "FFFDF9"
type input "0"
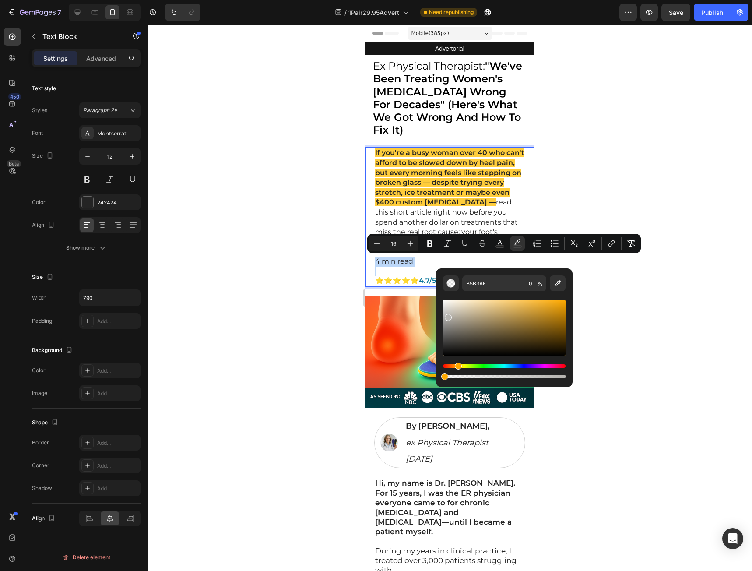
drag, startPoint x: 448, startPoint y: 310, endPoint x: 447, endPoint y: 316, distance: 5.3
click at [447, 316] on div "Editor contextual toolbar" at bounding box center [504, 328] width 123 height 56
drag, startPoint x: 448, startPoint y: 316, endPoint x: 458, endPoint y: 316, distance: 10.1
click at [458, 316] on div "Editor contextual toolbar" at bounding box center [459, 318] width 7 height 7
type input "FFFFFF"
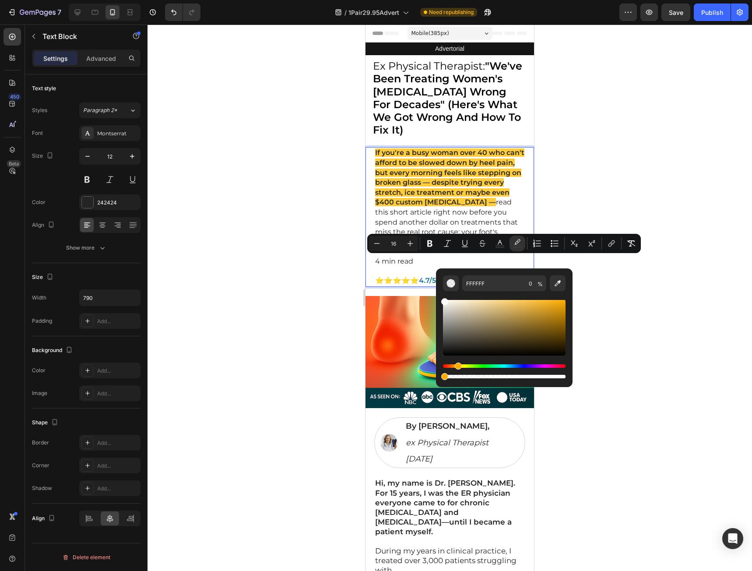
drag, startPoint x: 458, startPoint y: 316, endPoint x: 440, endPoint y: 299, distance: 25.1
click at [440, 299] on div "FFFFFF 0 %" at bounding box center [504, 324] width 137 height 112
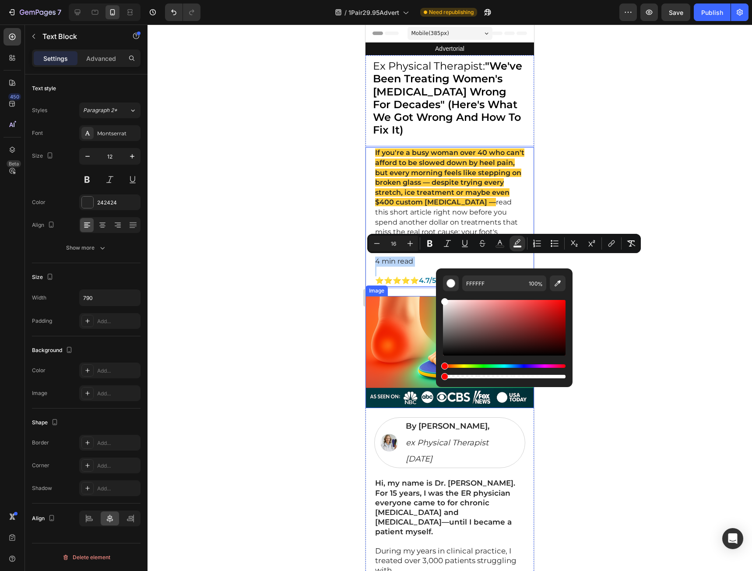
type input "0"
drag, startPoint x: 446, startPoint y: 377, endPoint x: 311, endPoint y: 365, distance: 135.8
click at [311, 0] on body "7 Version history / 1Pair29.95Advert Need republishing Preview Save Publish 450…" at bounding box center [376, 0] width 752 height 0
click at [502, 242] on icon "Editor contextual toolbar" at bounding box center [499, 243] width 9 height 9
type input "242424"
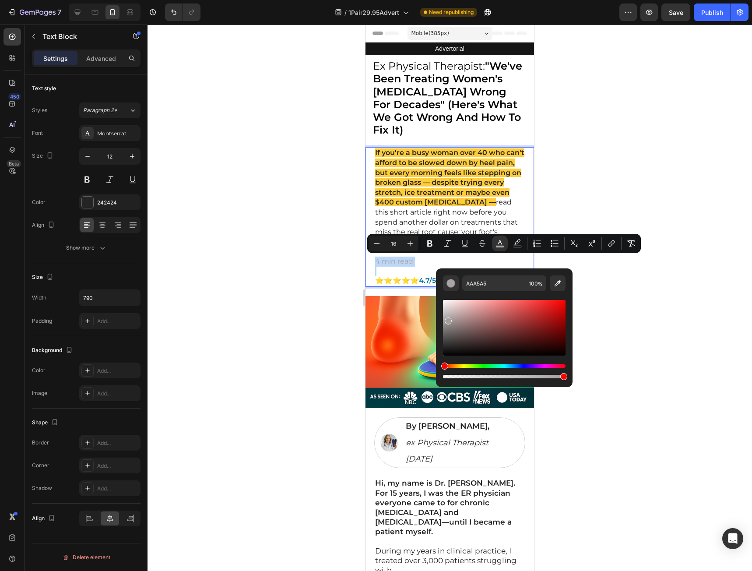
drag, startPoint x: 455, startPoint y: 328, endPoint x: 446, endPoint y: 319, distance: 12.1
click at [446, 319] on div "Editor contextual toolbar" at bounding box center [504, 328] width 123 height 56
type input "A5A0A0"
click at [653, 284] on div at bounding box center [450, 298] width 604 height 546
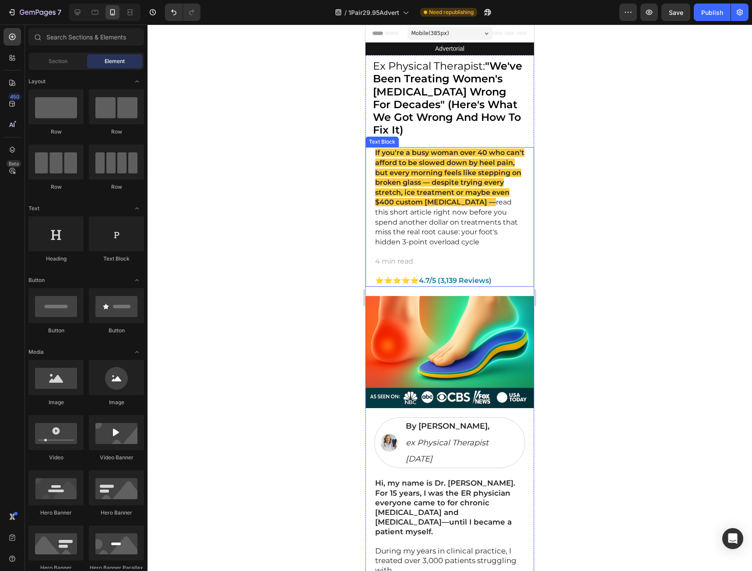
click at [430, 265] on p "4 min read" at bounding box center [449, 261] width 149 height 10
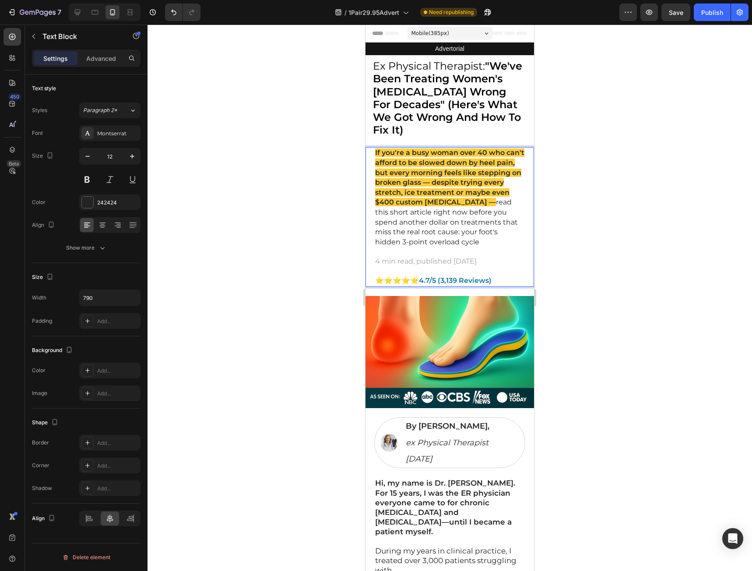
click at [710, 375] on div at bounding box center [450, 298] width 604 height 546
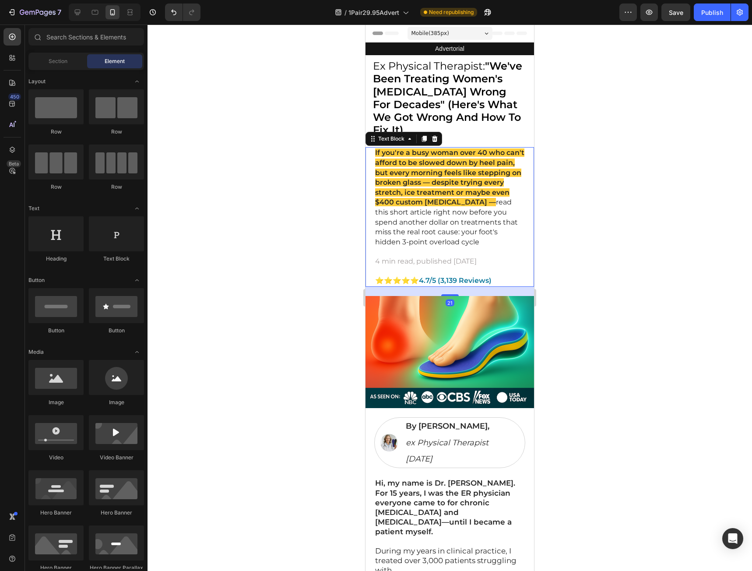
click at [446, 263] on span "4 min read, published [DATE]" at bounding box center [426, 261] width 102 height 8
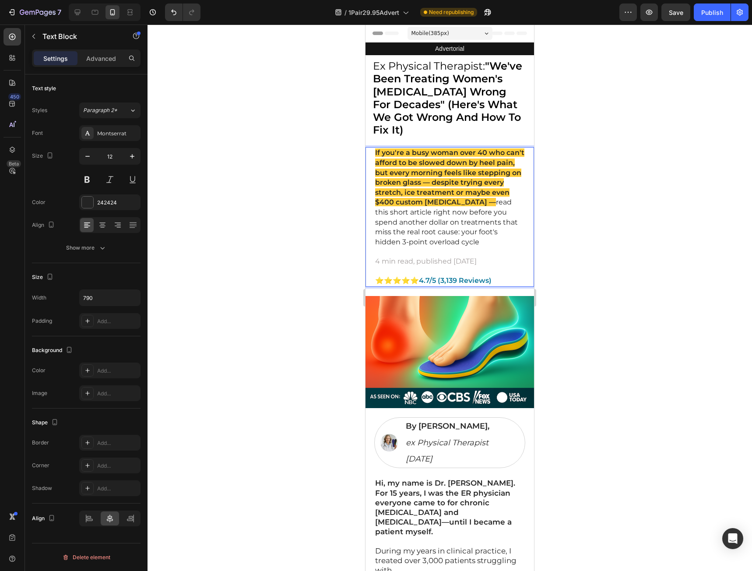
click at [504, 261] on p "4 min read, published [DATE]" at bounding box center [449, 261] width 149 height 10
drag, startPoint x: 481, startPoint y: 261, endPoint x: 717, endPoint y: 277, distance: 236.9
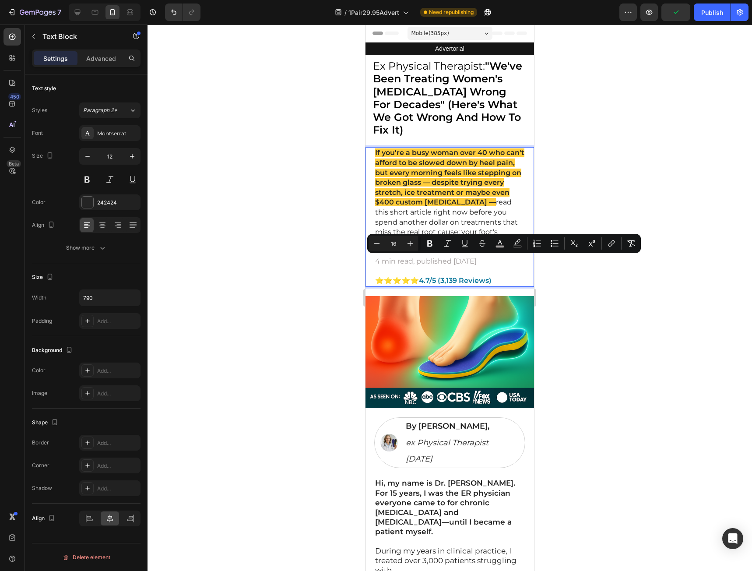
click at [374, 257] on div "If you're a busy woman over 40 who can't afford to be slowed down by heel pain,…" at bounding box center [449, 216] width 169 height 139
click at [381, 259] on span "4 min read, published [DATE]" at bounding box center [426, 261] width 102 height 8
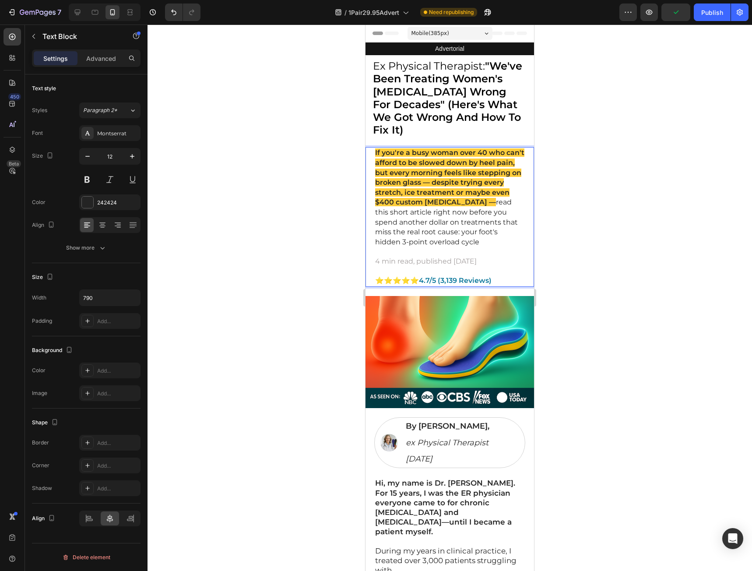
click at [386, 260] on span "4 min read, published [DATE]" at bounding box center [426, 261] width 102 height 8
copy span "4 min read, published [DATE]"
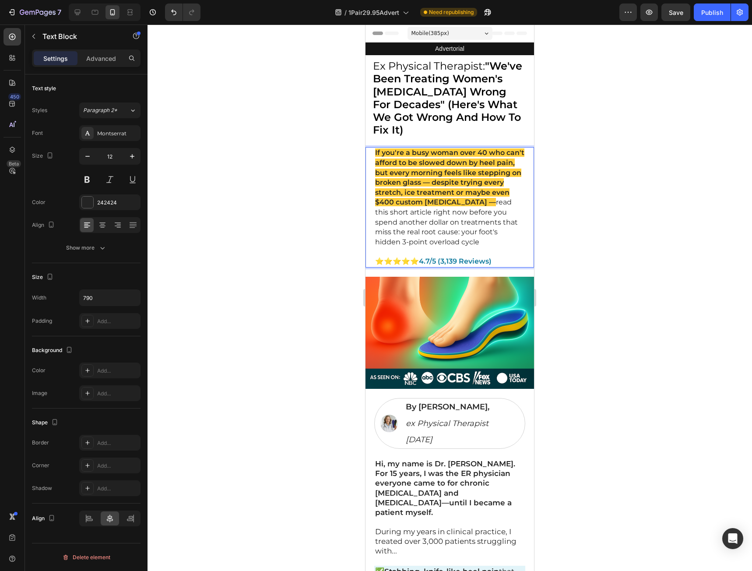
click at [492, 258] on strong "4.7/5 (3,139 Reviews)" at bounding box center [455, 261] width 73 height 8
click at [509, 260] on p "⭐⭐⭐⭐⭐ 4.7/5 (3,139 Reviews)" at bounding box center [449, 261] width 149 height 10
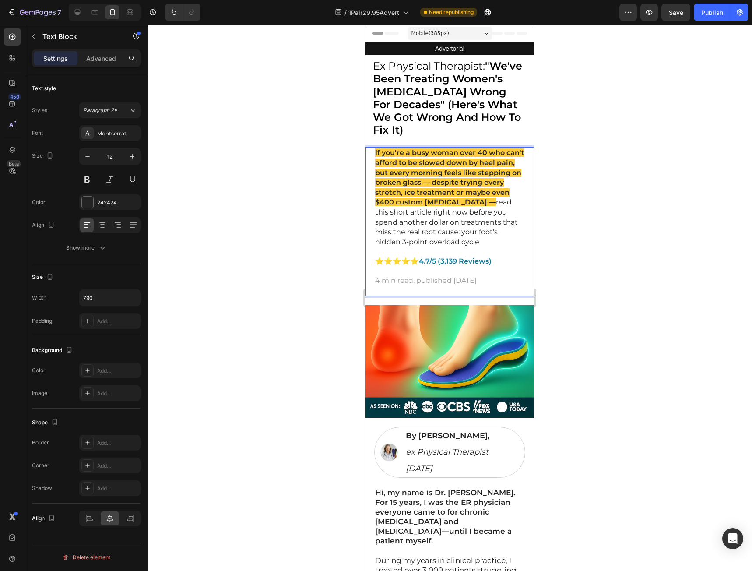
click at [615, 293] on div at bounding box center [450, 298] width 604 height 546
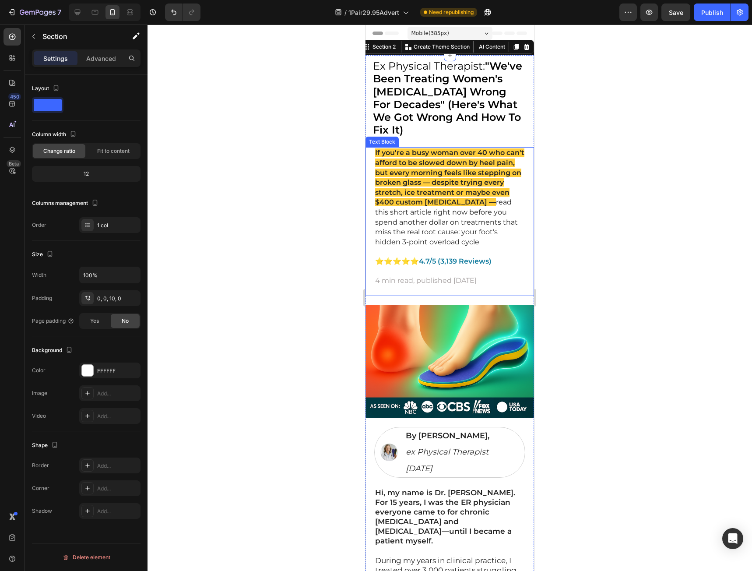
click at [449, 290] on p "Rich Text Editor. Editing area: main" at bounding box center [449, 291] width 149 height 10
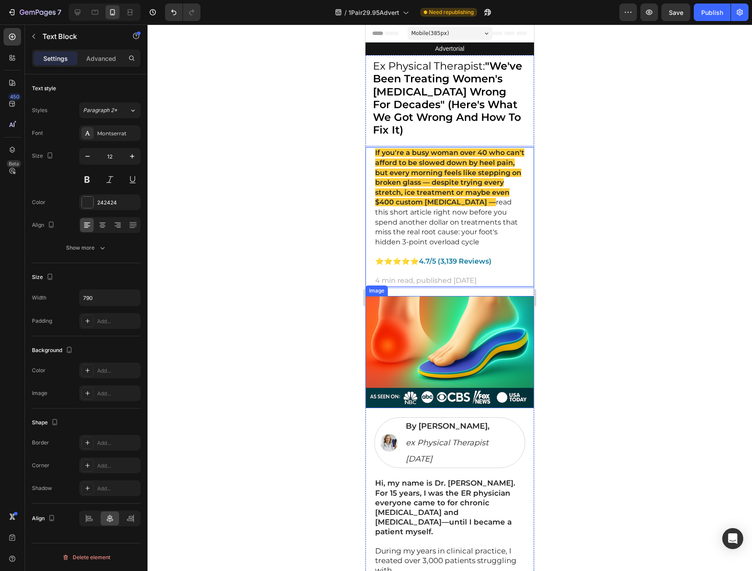
click at [584, 317] on div at bounding box center [450, 298] width 604 height 546
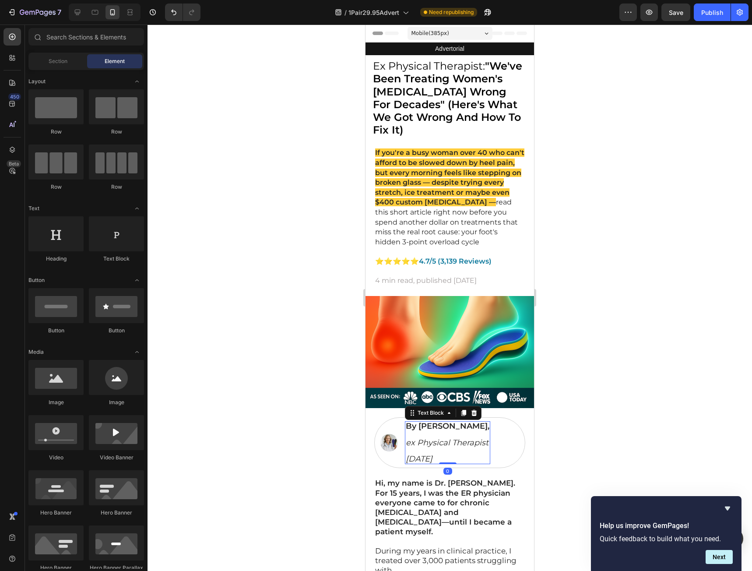
click at [432, 457] on icon "Aug. 9th 2025" at bounding box center [419, 459] width 27 height 10
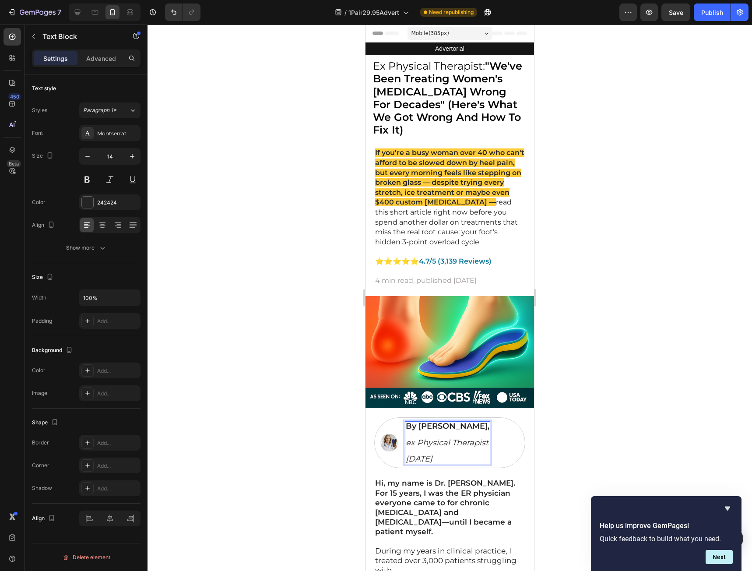
click at [432, 456] on icon "Aug. 9th 2025" at bounding box center [419, 459] width 27 height 10
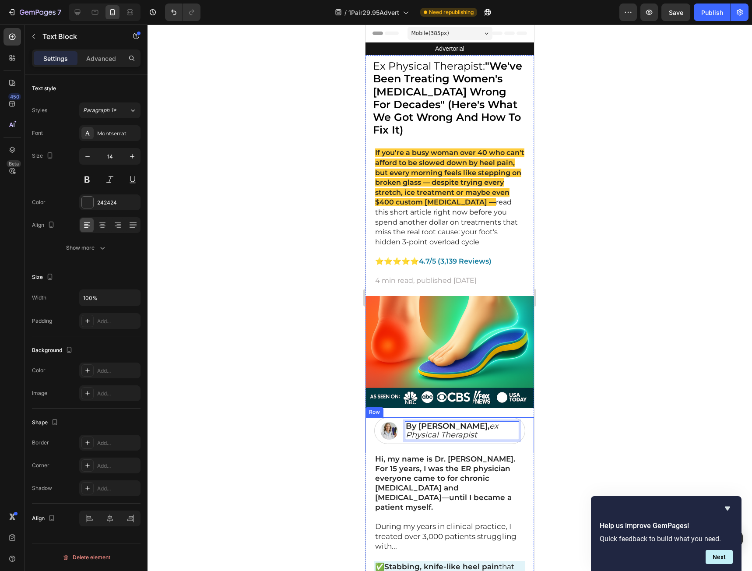
click at [620, 448] on div at bounding box center [450, 298] width 604 height 546
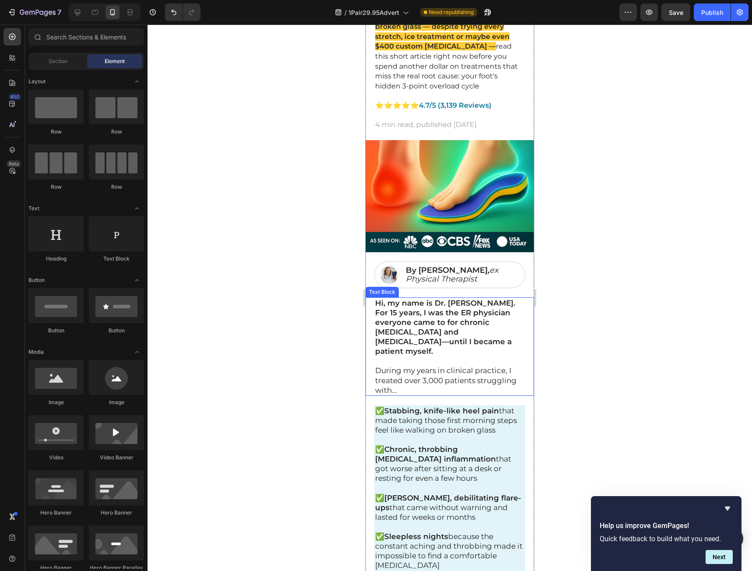
scroll to position [175, 0]
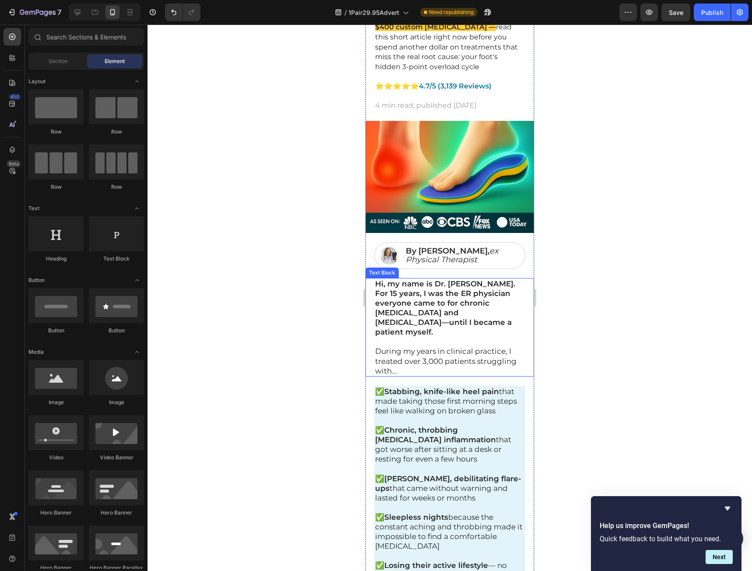
click at [422, 337] on p at bounding box center [449, 342] width 149 height 10
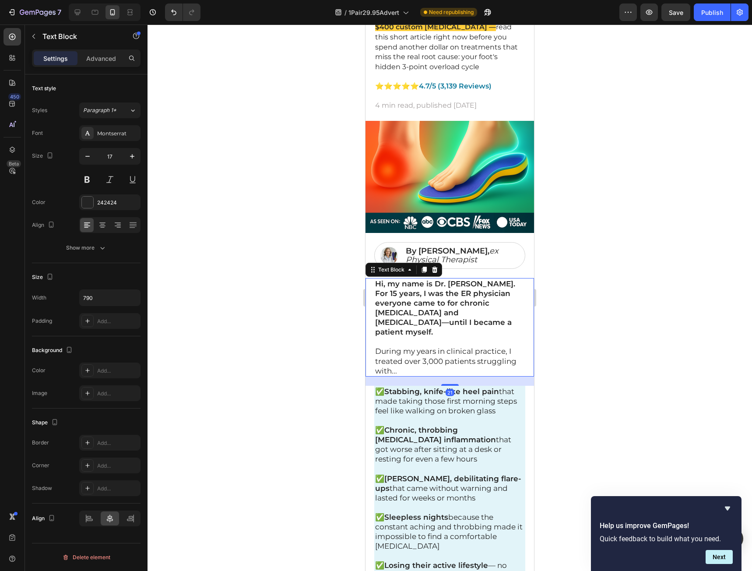
click at [415, 353] on p "During my years in clinical practice, I treated over 3,000 patients struggling …" at bounding box center [449, 360] width 149 height 29
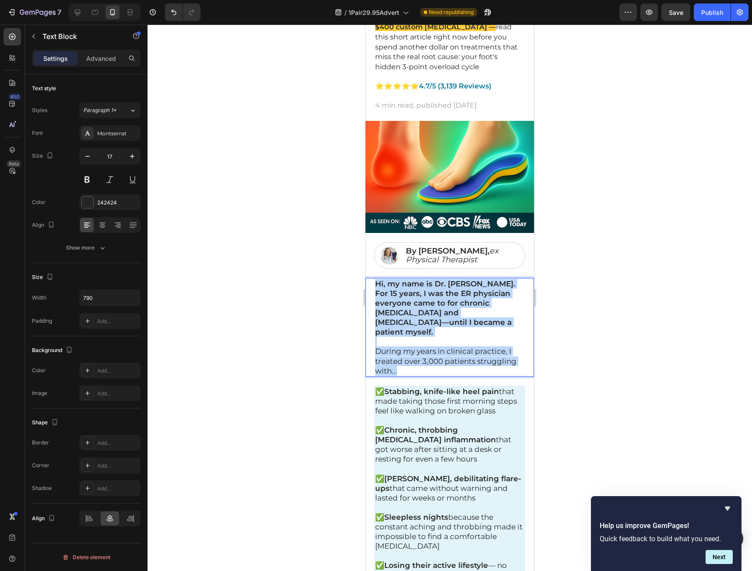
drag, startPoint x: 405, startPoint y: 357, endPoint x: 363, endPoint y: 270, distance: 96.5
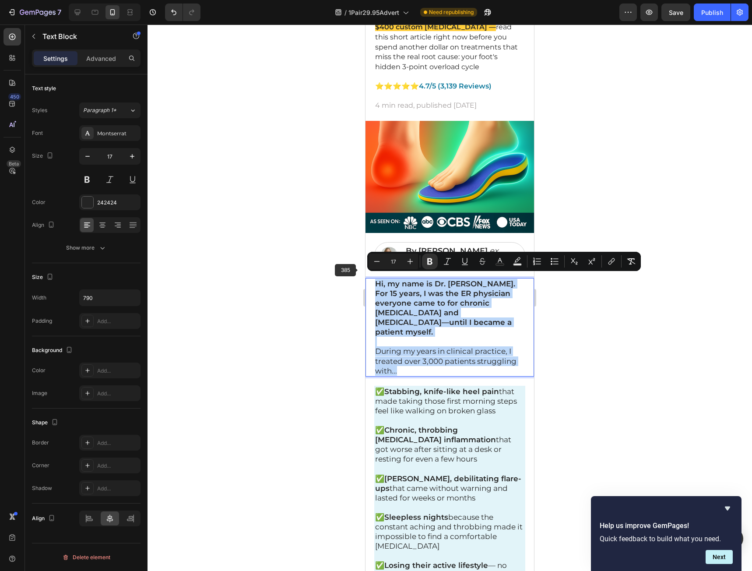
copy div "Hi, my name is Dr. Michael Adler. For 15 years, I was the ER physician everyone…"
click at [468, 358] on p "During my years in clinical practice, I treated over 3,000 patients struggling …" at bounding box center [449, 360] width 149 height 29
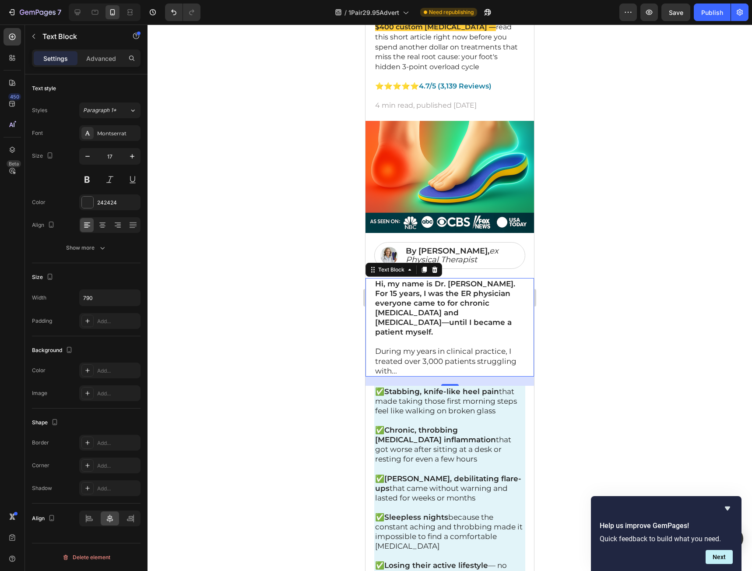
click at [446, 352] on p "During my years in clinical practice, I treated over 3,000 patients struggling …" at bounding box center [449, 360] width 149 height 29
click at [639, 352] on div at bounding box center [450, 298] width 604 height 546
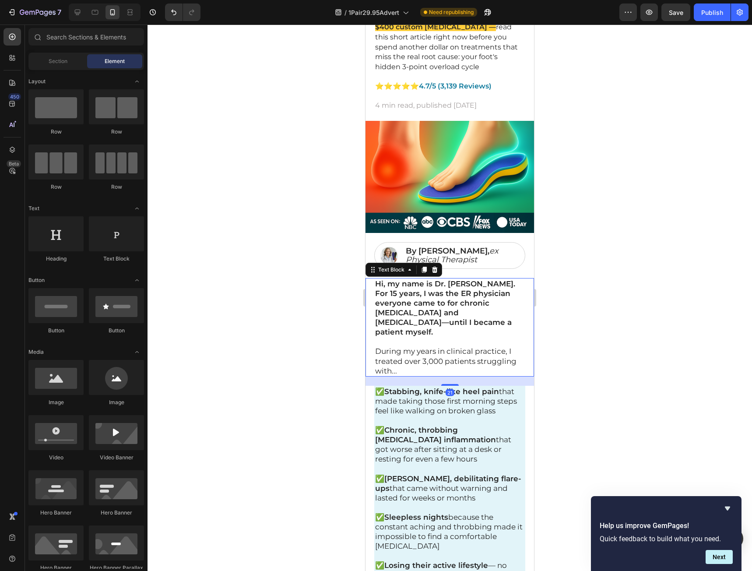
click at [500, 356] on p "During my years in clinical practice, I treated over 3,000 patients struggling …" at bounding box center [449, 360] width 149 height 29
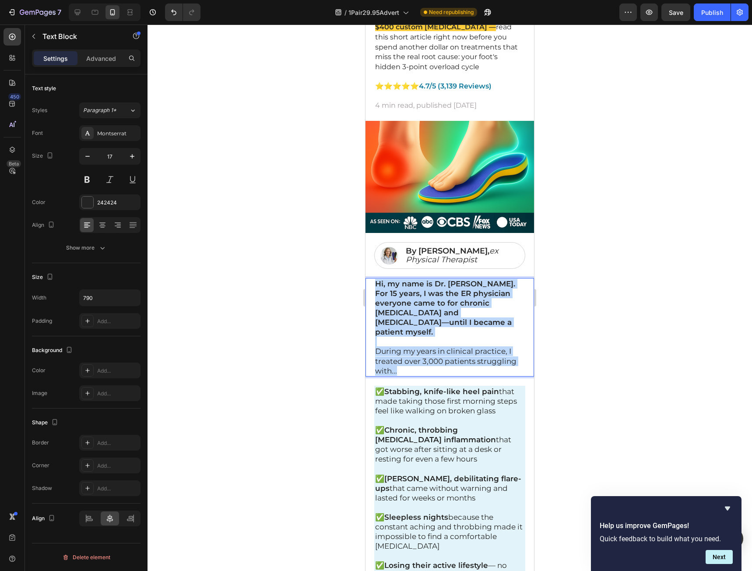
drag, startPoint x: 406, startPoint y: 354, endPoint x: 717, endPoint y: 281, distance: 320.1
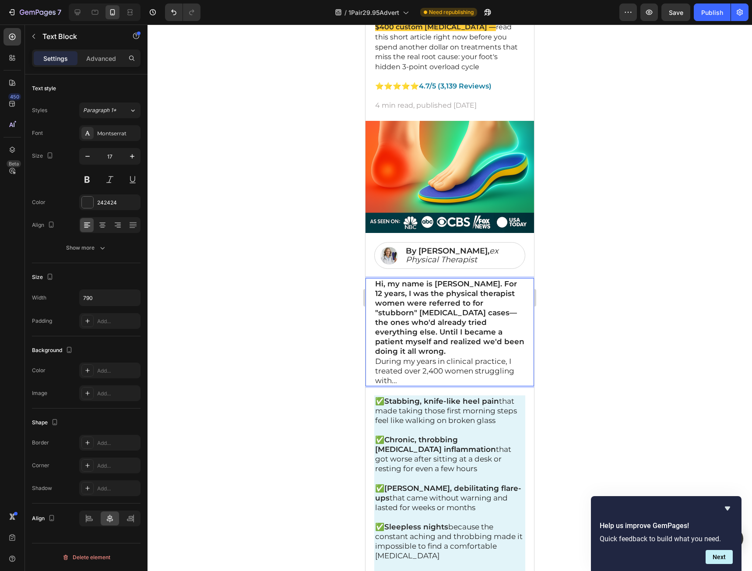
click at [474, 351] on p "Hi, my name is Jean Thompson. For 12 years, I was the physical therapist women …" at bounding box center [449, 317] width 149 height 77
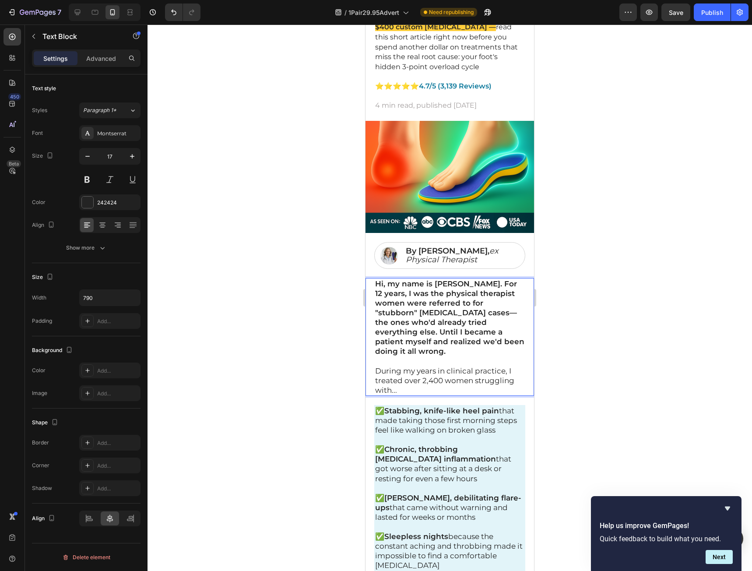
click at [440, 329] on strong "Hi, my name is Jean Thompson. For 12 years, I was the physical therapist women …" at bounding box center [449, 317] width 149 height 77
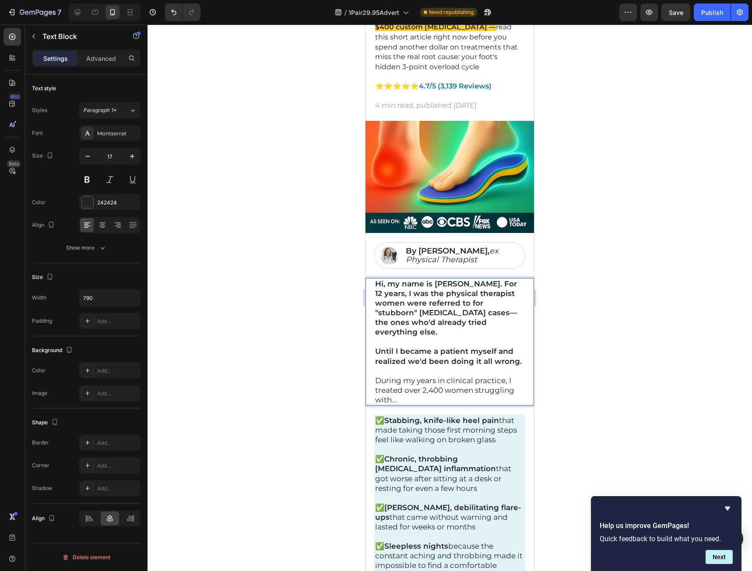
click at [586, 341] on div at bounding box center [450, 298] width 604 height 546
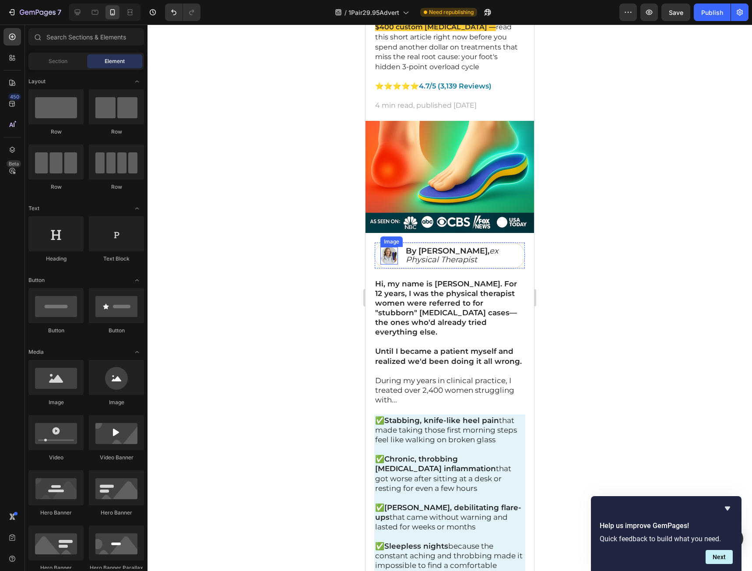
click at [386, 255] on img at bounding box center [389, 256] width 18 height 18
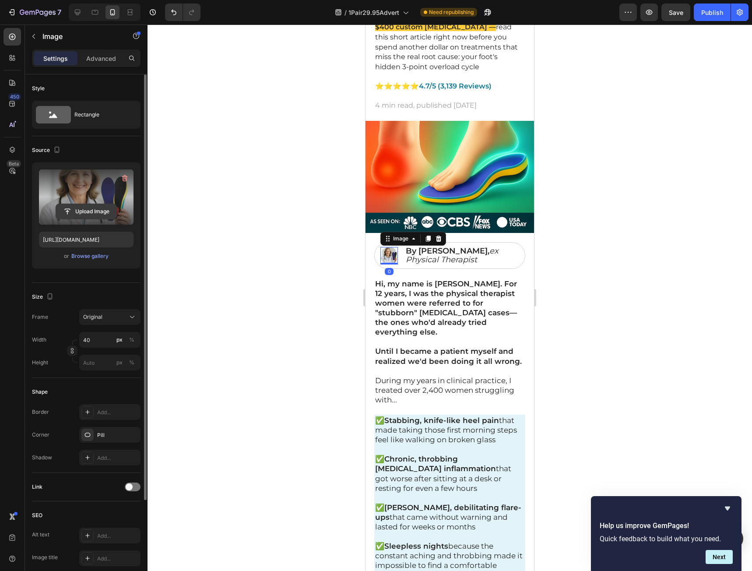
click at [89, 210] on input "file" at bounding box center [86, 211] width 60 height 15
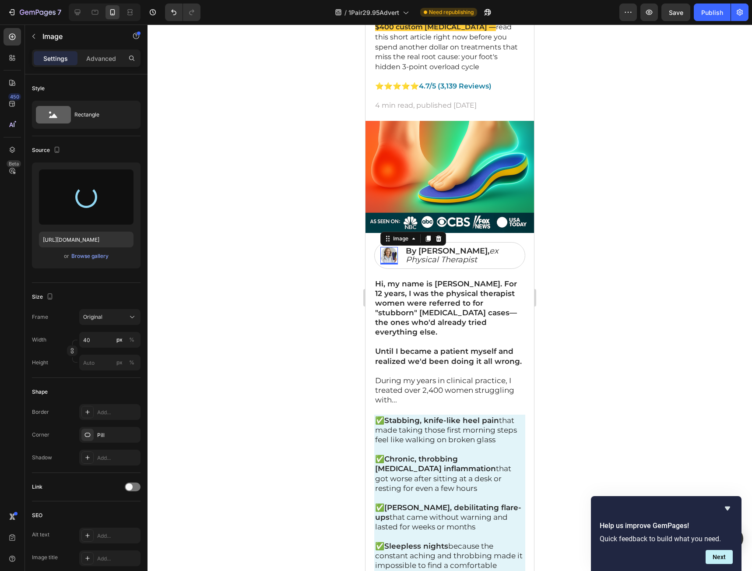
type input "[URL][DOMAIN_NAME]"
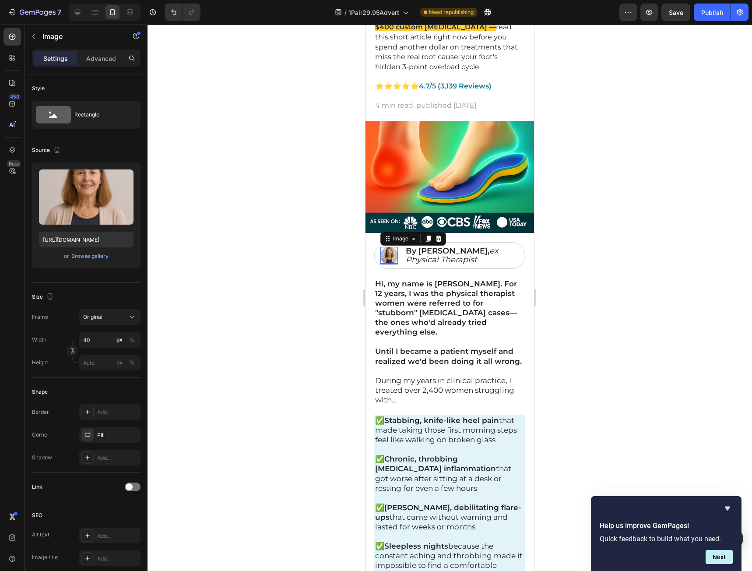
click at [582, 355] on div at bounding box center [450, 298] width 604 height 546
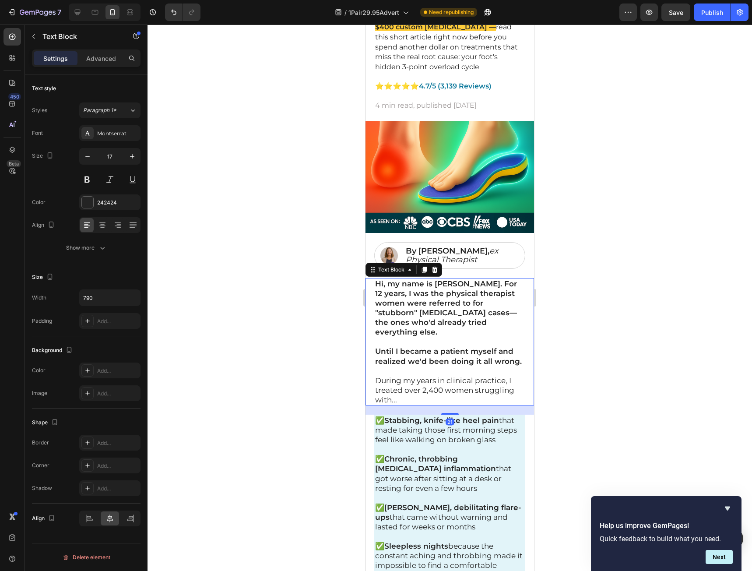
click at [407, 351] on strong "Until I became a patient myself and realized we'd been doing it all wrong." at bounding box center [448, 356] width 147 height 18
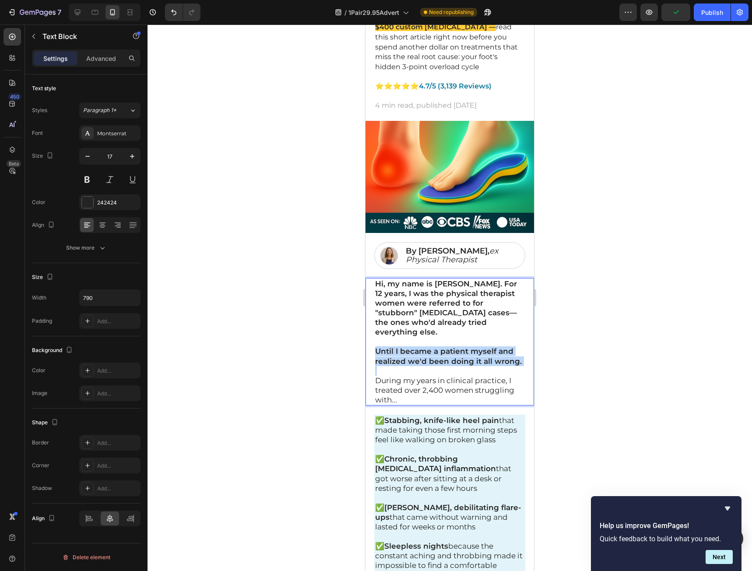
click at [407, 351] on strong "Until I became a patient myself and realized we'd been doing it all wrong." at bounding box center [448, 356] width 147 height 18
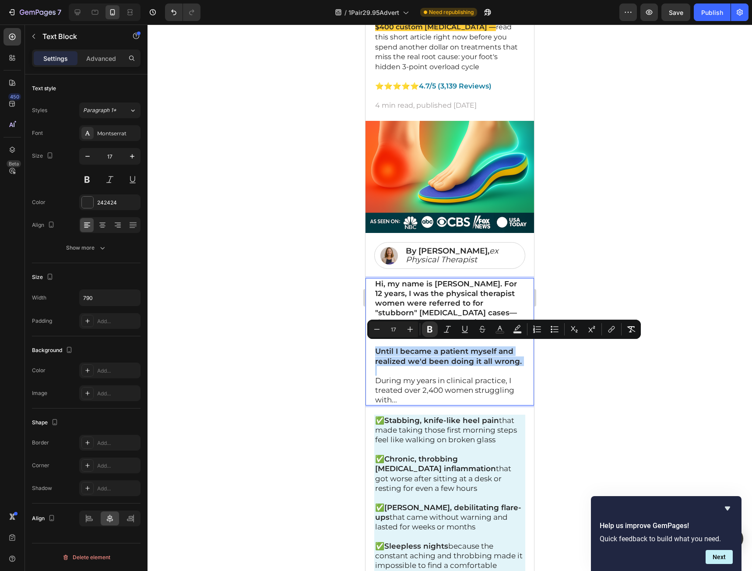
click at [446, 376] on p "Rich Text Editor. Editing area: main" at bounding box center [449, 371] width 149 height 10
click at [446, 365] on p "Until I became a patient myself and realized we'd been doing it all wrong." at bounding box center [449, 355] width 149 height 19
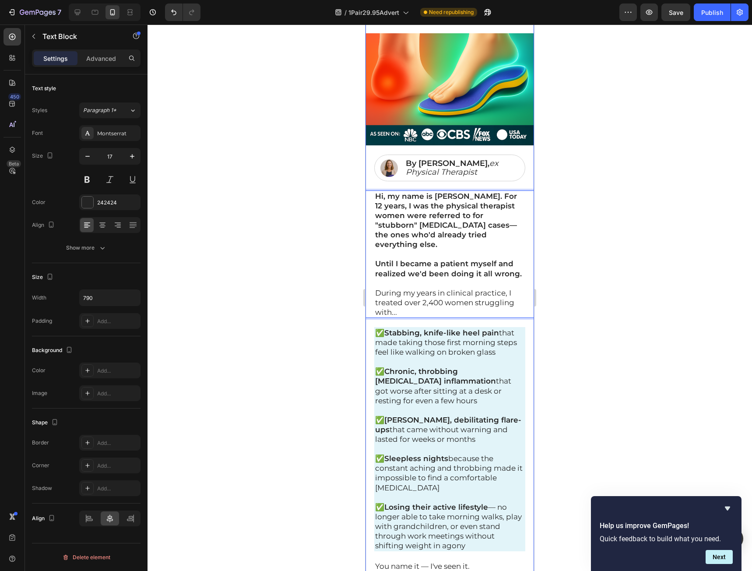
scroll to position [306, 0]
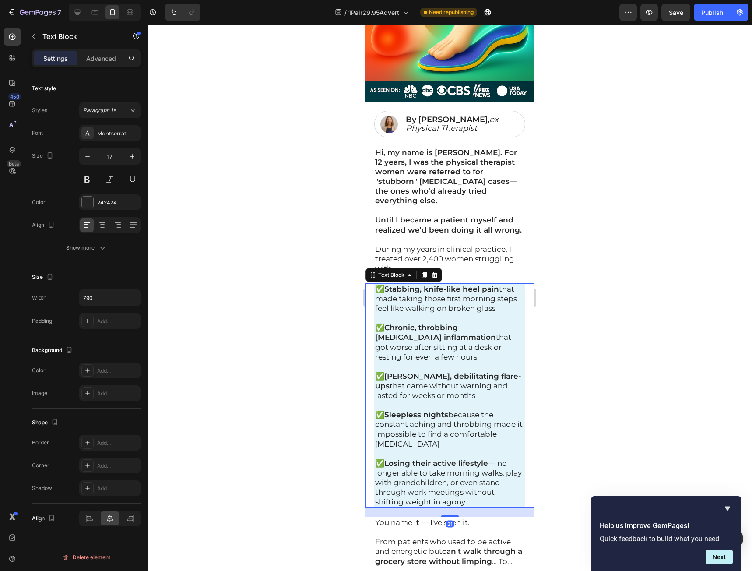
click at [473, 504] on p "✅ Losing their active lifestyle — no longer able to take morning walks, play wi…" at bounding box center [449, 482] width 149 height 48
click at [475, 505] on p "✅ Losing their active lifestyle — no longer able to take morning walks, play wi…" at bounding box center [449, 482] width 149 height 48
drag, startPoint x: 478, startPoint y: 506, endPoint x: 714, endPoint y: 319, distance: 301.6
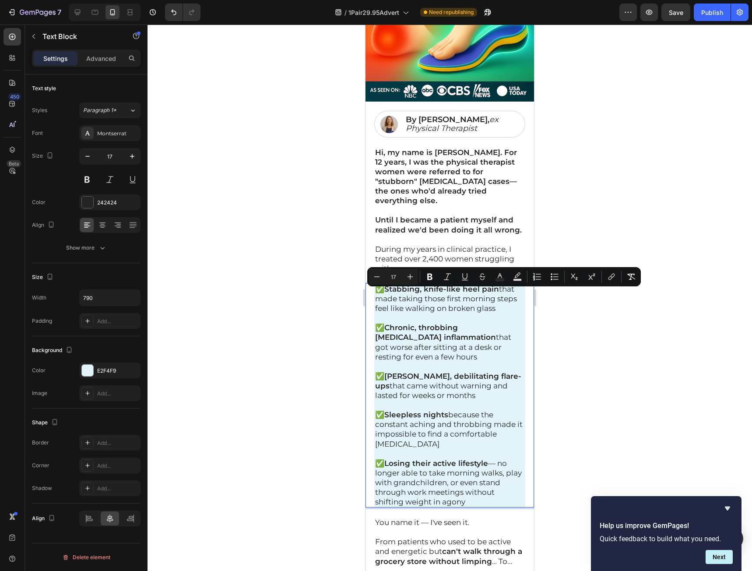
copy div "✅ Stabbing, knife-like heel pain that made taking those first morning steps fee…"
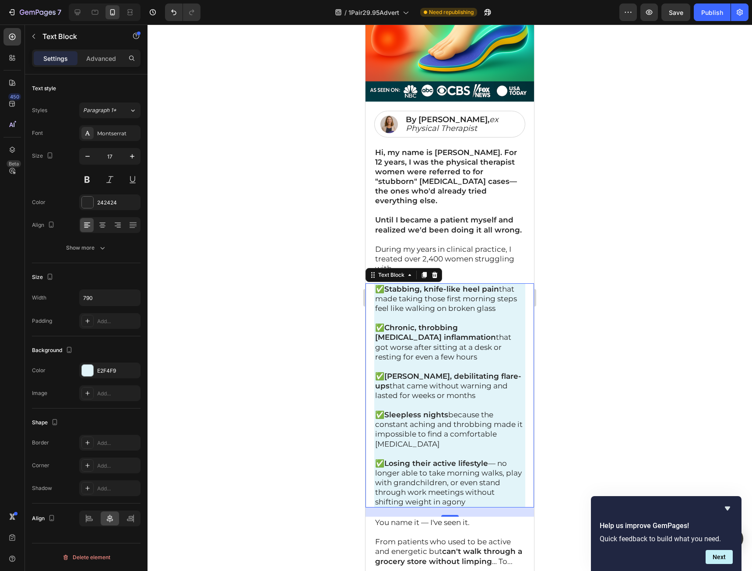
click at [477, 502] on p "✅ Losing their active lifestyle — no longer able to take morning walks, play wi…" at bounding box center [449, 482] width 149 height 48
click at [483, 505] on p "✅ Losing their active lifestyle — no longer able to take morning walks, play wi…" at bounding box center [449, 482] width 149 height 48
drag, startPoint x: 468, startPoint y: 499, endPoint x: 361, endPoint y: 292, distance: 233.9
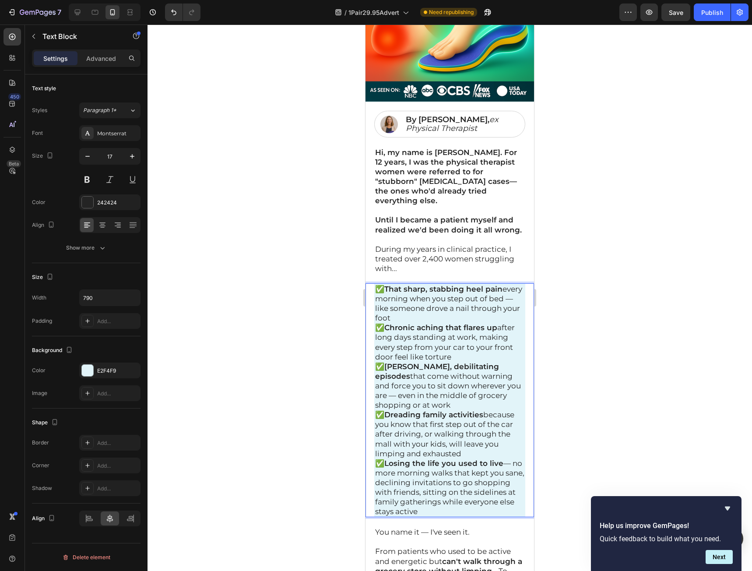
click at [453, 320] on p "✅ That sharp, stabbing heel pain every morning when you step out of bed — like …" at bounding box center [449, 303] width 149 height 39
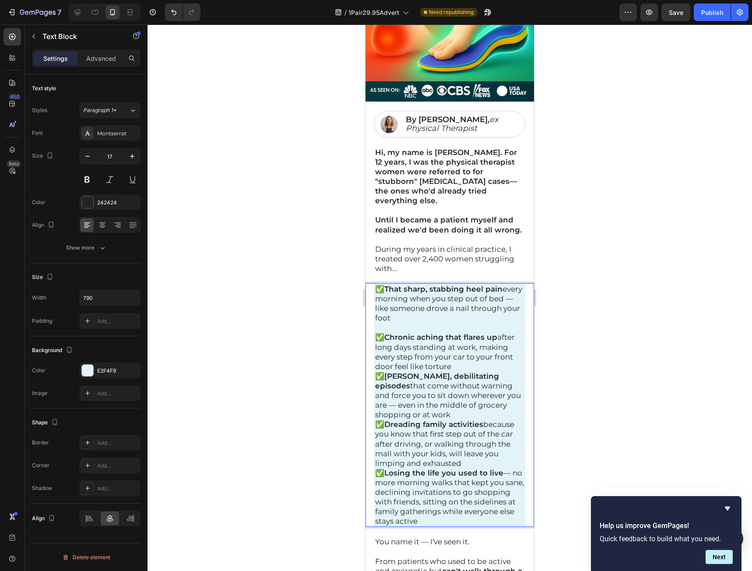
click at [473, 371] on p "✅ Chronic aching that flares up after long days standing at work, making every …" at bounding box center [449, 351] width 149 height 39
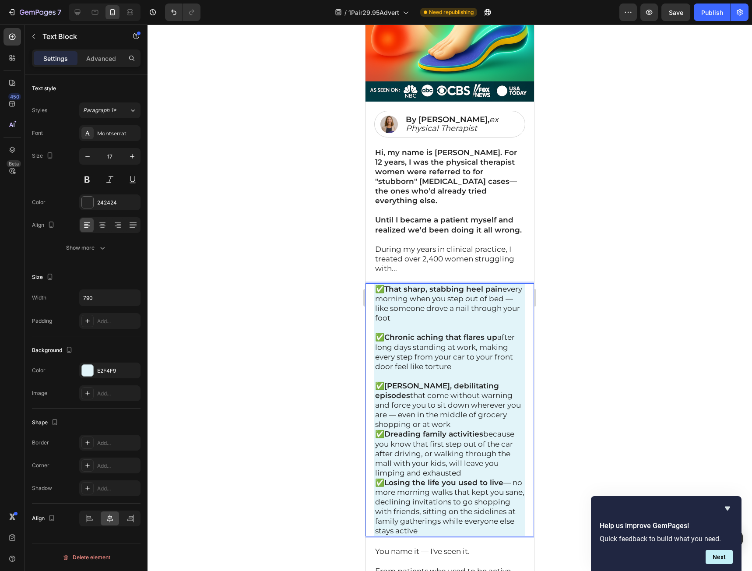
click at [418, 426] on p "✅ Sudden, debilitating episodes that come without warning and force you to sit …" at bounding box center [449, 405] width 149 height 48
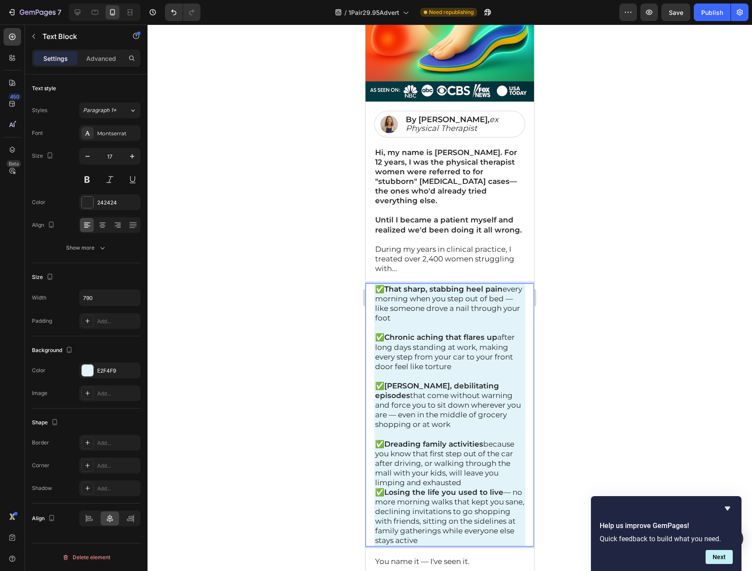
click at [469, 486] on p "✅ Dreading family activities because you know that first step out of the car af…" at bounding box center [449, 463] width 149 height 48
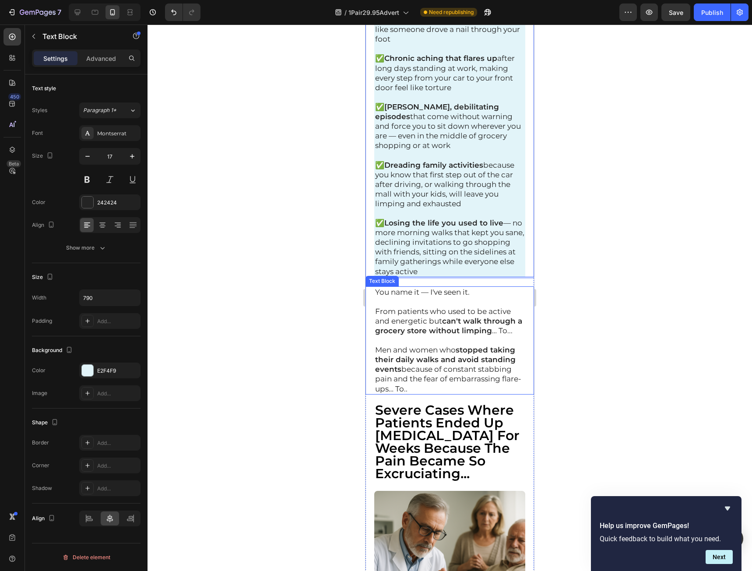
scroll to position [613, 0]
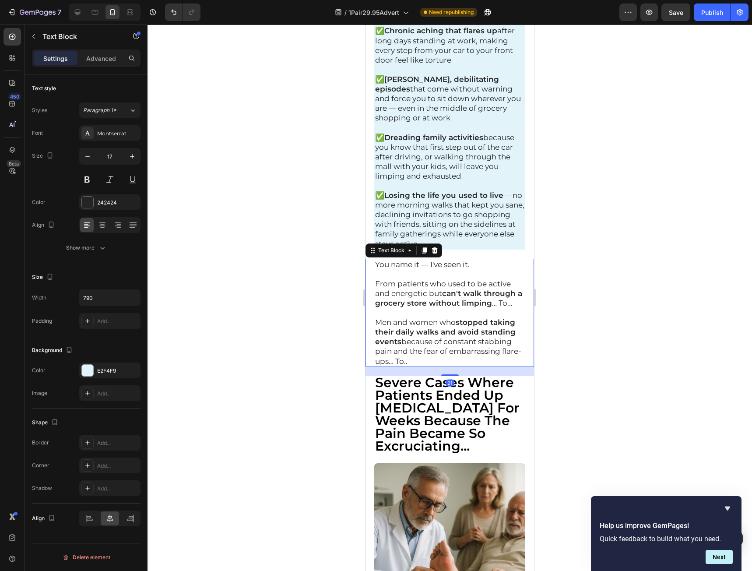
click at [445, 365] on p "Men and women who stopped taking their daily walks and avoid standing events be…" at bounding box center [449, 341] width 149 height 48
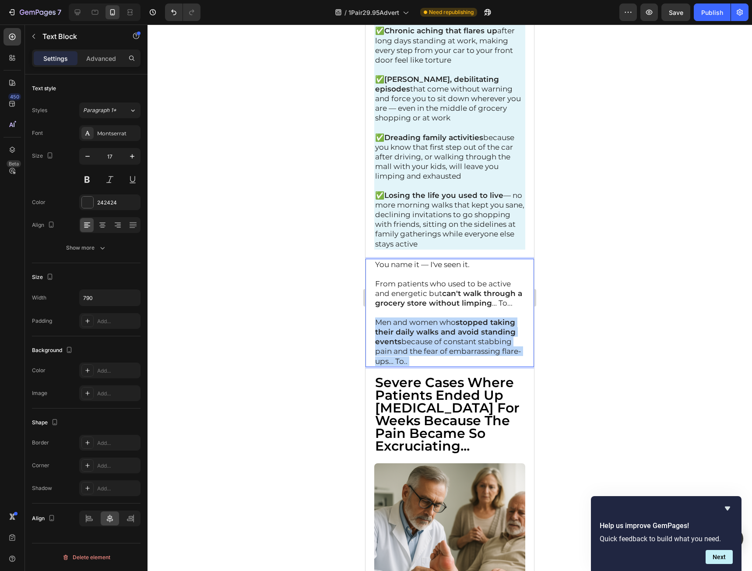
drag, startPoint x: 449, startPoint y: 366, endPoint x: 731, endPoint y: 307, distance: 288.0
drag, startPoint x: 428, startPoint y: 365, endPoint x: 330, endPoint y: 222, distance: 172.6
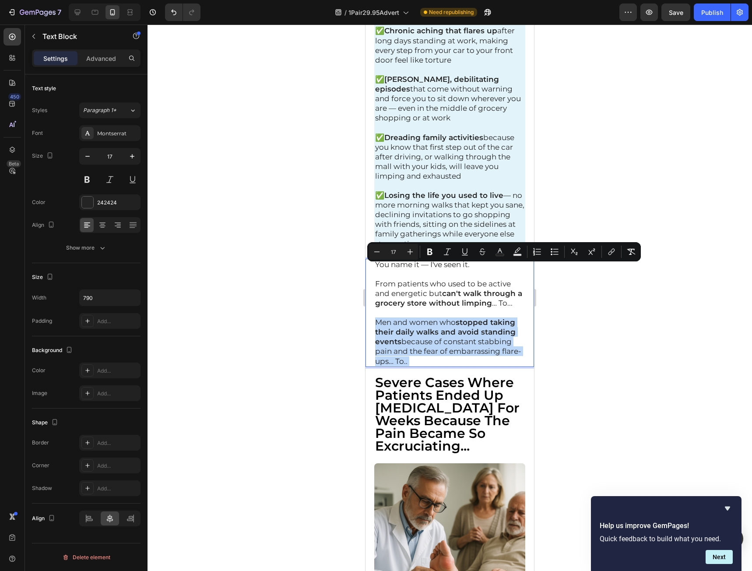
copy div "You name it — I've seen it. From patients who used to be active and energetic b…"
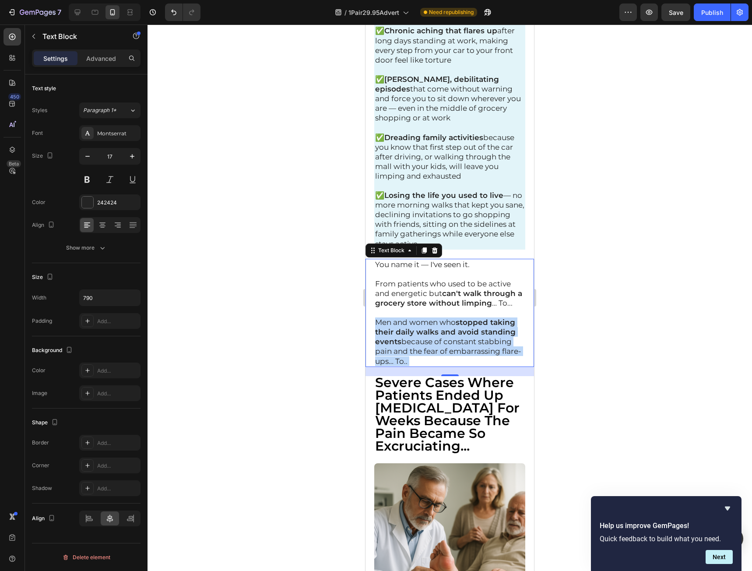
click at [442, 365] on p "Men and women who stopped taking their daily walks and avoid standing events be…" at bounding box center [449, 341] width 149 height 48
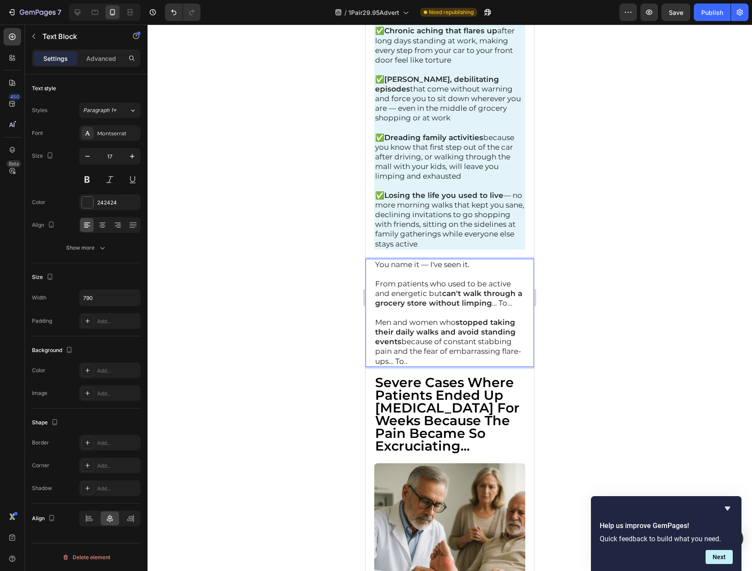
drag, startPoint x: 408, startPoint y: 339, endPoint x: 332, endPoint y: 237, distance: 126.7
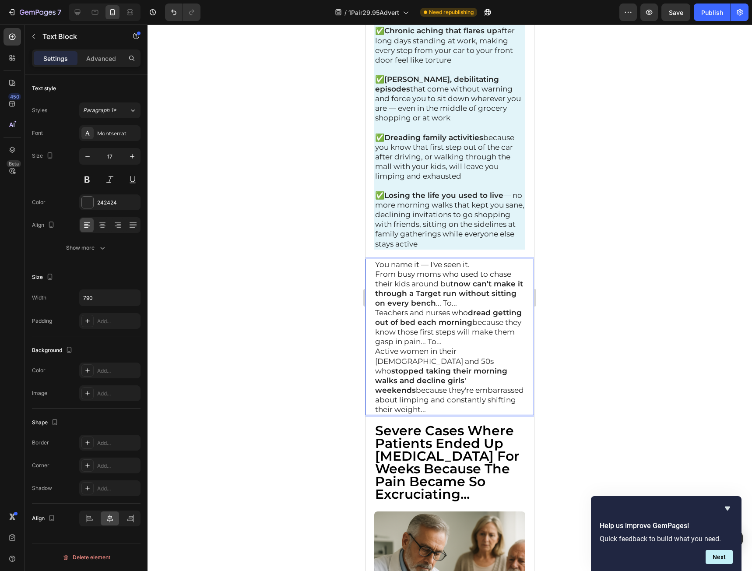
click at [487, 269] on p "You name it — I've seen it." at bounding box center [449, 265] width 149 height 10
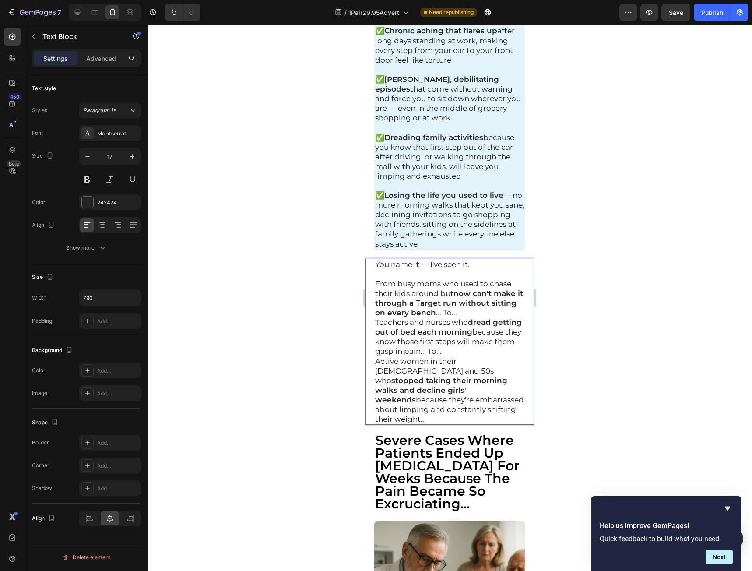
click at [496, 313] on p "From busy moms who used to chase their kids around but now can't make it throug…" at bounding box center [449, 298] width 149 height 39
click at [496, 317] on p "From busy moms who used to chase their kids around but now can't make it throug…" at bounding box center [449, 298] width 149 height 39
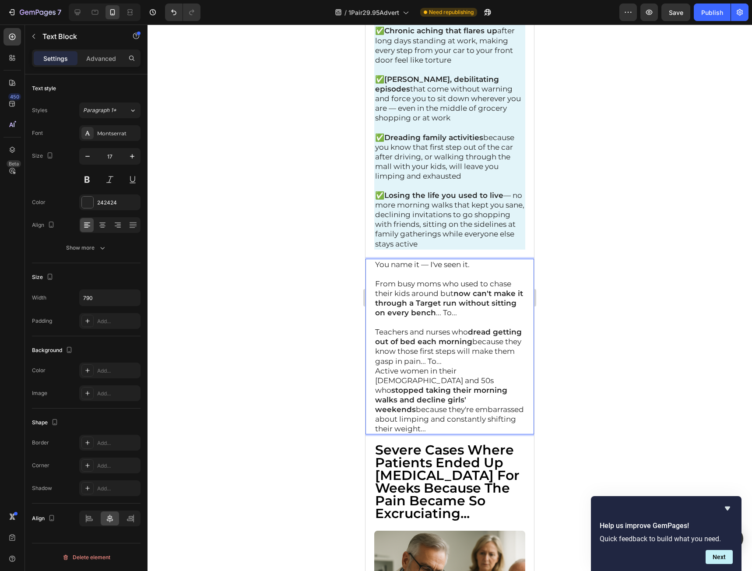
click at [509, 363] on p "Teachers and nurses who dread getting out of bed each morning because they know…" at bounding box center [449, 346] width 149 height 39
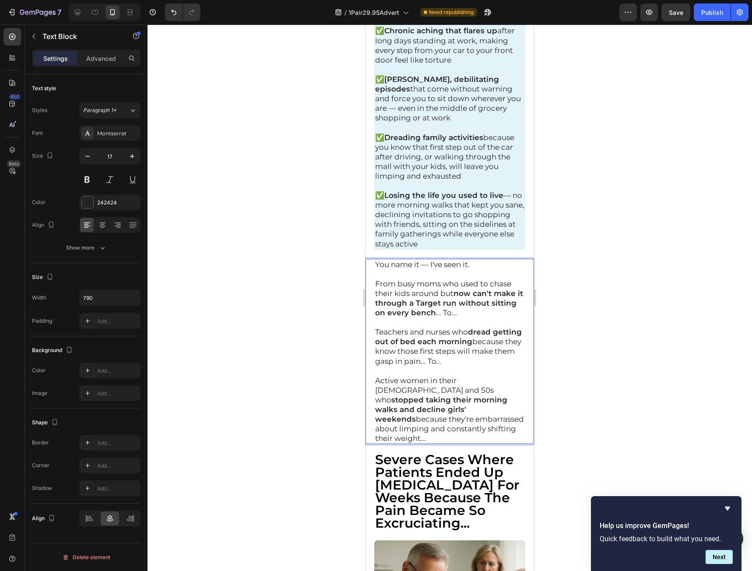
click at [460, 429] on p "Active women in their 40s and 50s who stopped taking their morning walks and de…" at bounding box center [449, 410] width 149 height 68
click at [460, 434] on p "Active women in their 40s and 50s who stopped taking their morning walks and de…" at bounding box center [449, 410] width 149 height 68
click at [458, 517] on span "Severe Cases Where Patients Ended Up Bedridden For Weeks Because The Pain Becam…" at bounding box center [447, 491] width 144 height 80
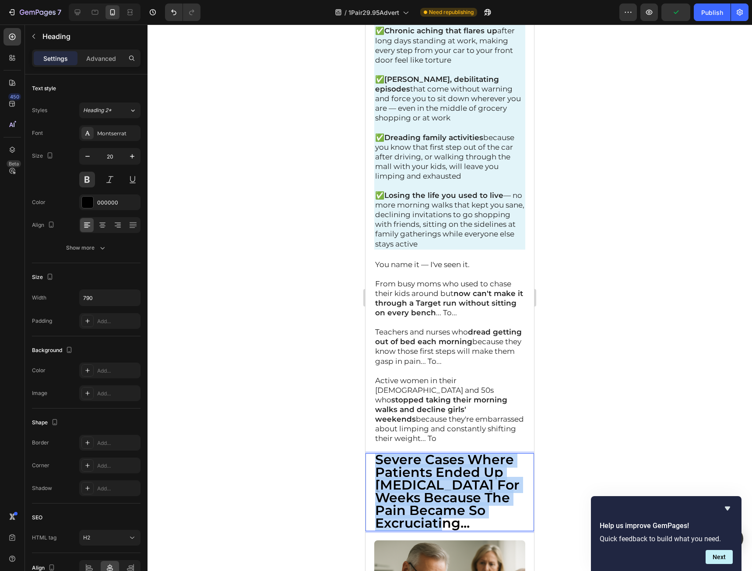
click at [458, 517] on span "Severe Cases Where Patients Ended Up Bedridden For Weeks Because The Pain Becam…" at bounding box center [447, 491] width 144 height 80
click at [439, 460] on span "Severe Cases Where Patients Ended Up Bedridden For Weeks Because The Pain Becam…" at bounding box center [447, 491] width 144 height 80
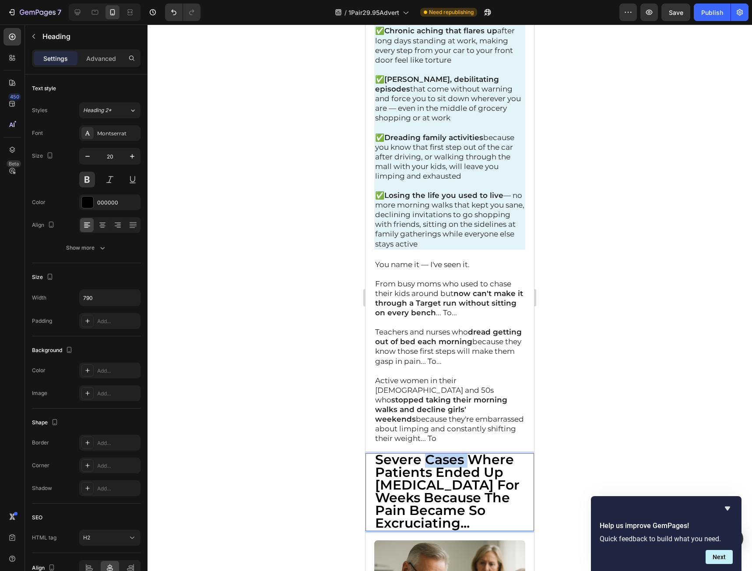
click at [439, 460] on span "Severe Cases Where Patients Ended Up Bedridden For Weeks Because The Pain Becam…" at bounding box center [447, 491] width 144 height 80
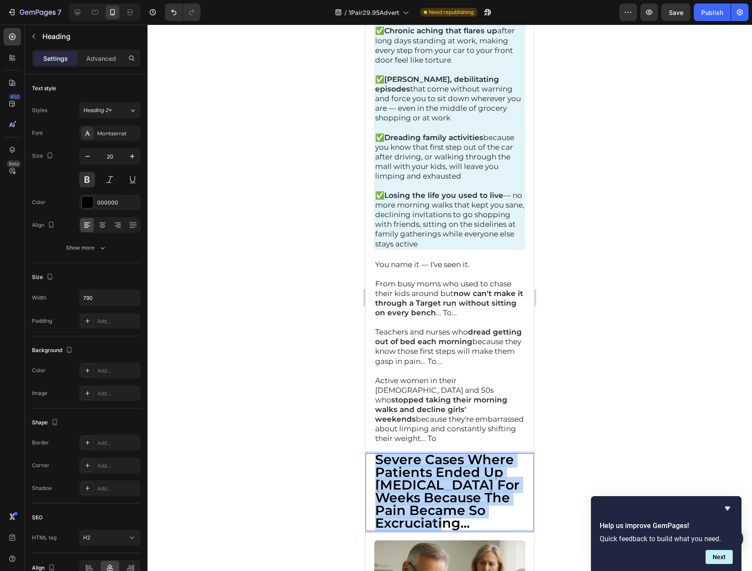
click at [439, 460] on span "Severe Cases Where Patients Ended Up Bedridden For Weeks Because The Pain Becam…" at bounding box center [447, 491] width 144 height 80
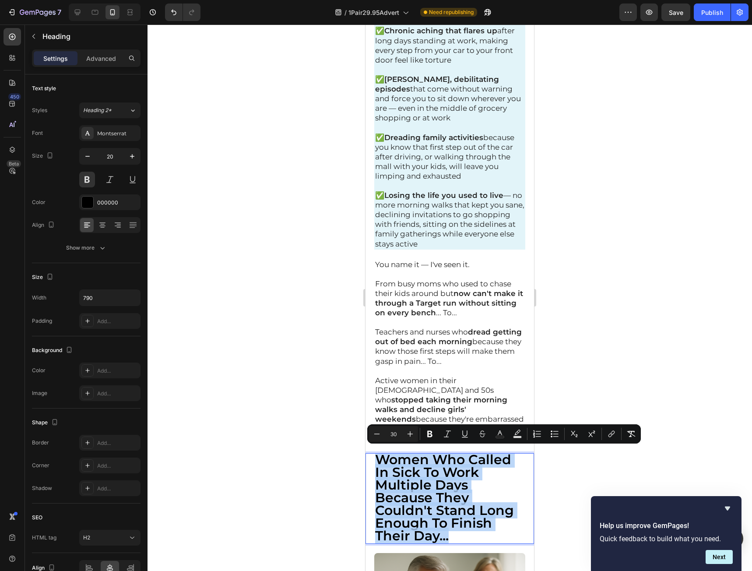
drag, startPoint x: 458, startPoint y: 529, endPoint x: 346, endPoint y: 454, distance: 134.8
click at [377, 437] on icon "Editor contextual toolbar" at bounding box center [376, 433] width 9 height 9
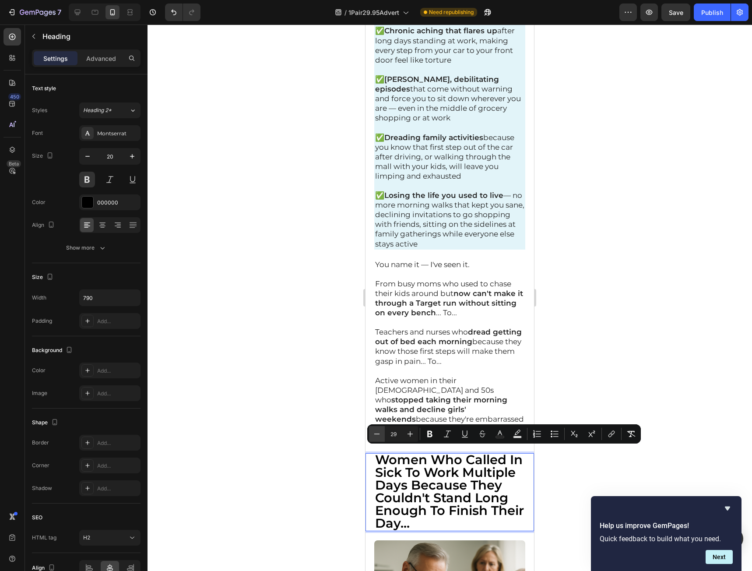
click at [377, 437] on icon "Editor contextual toolbar" at bounding box center [376, 433] width 9 height 9
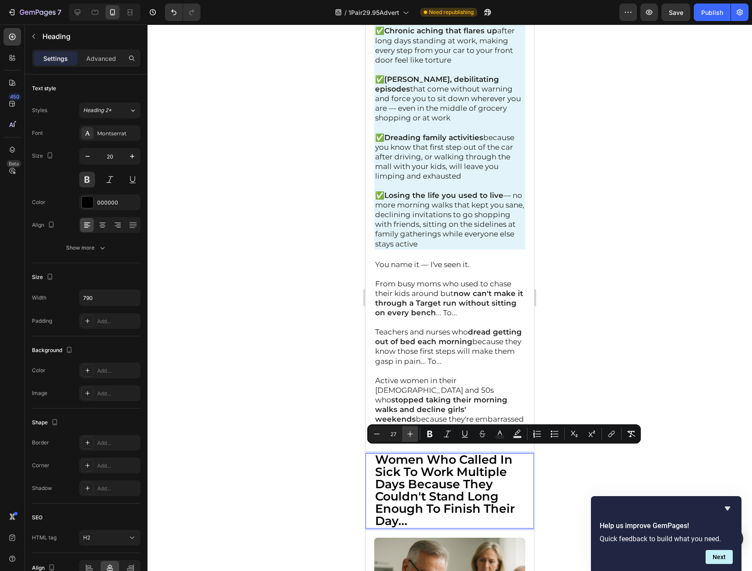
click at [416, 436] on button "Plus" at bounding box center [410, 434] width 16 height 16
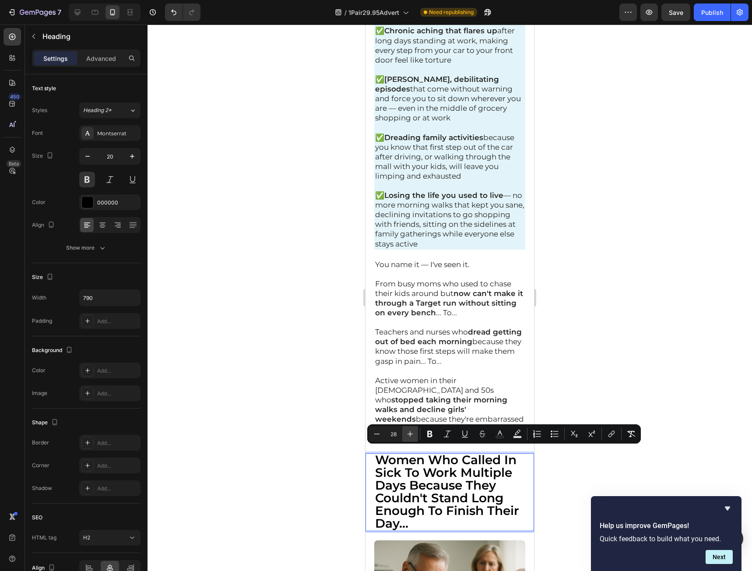
click at [416, 436] on button "Plus" at bounding box center [410, 434] width 16 height 16
click at [374, 432] on icon "Editor contextual toolbar" at bounding box center [376, 433] width 9 height 9
type input "28"
click at [508, 515] on p "Women Who Called In Sick To Work Multiple Days Because They Couldn't Stand Long…" at bounding box center [449, 492] width 149 height 76
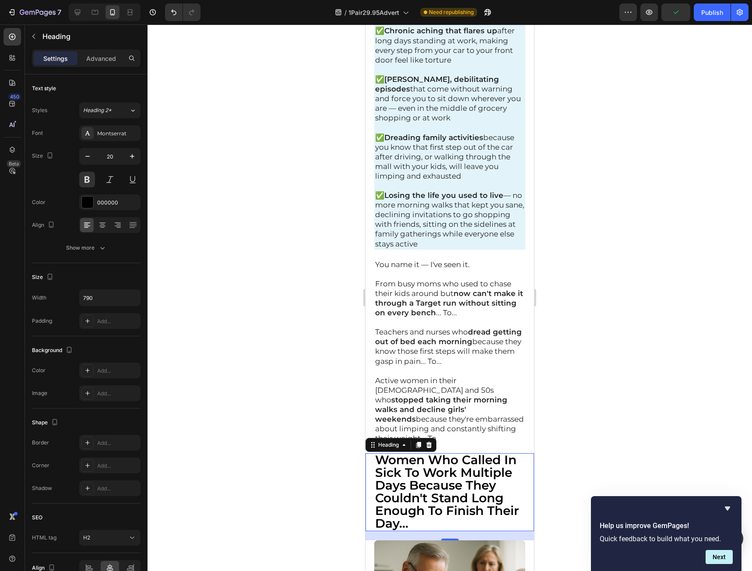
click at [593, 452] on div at bounding box center [450, 298] width 604 height 546
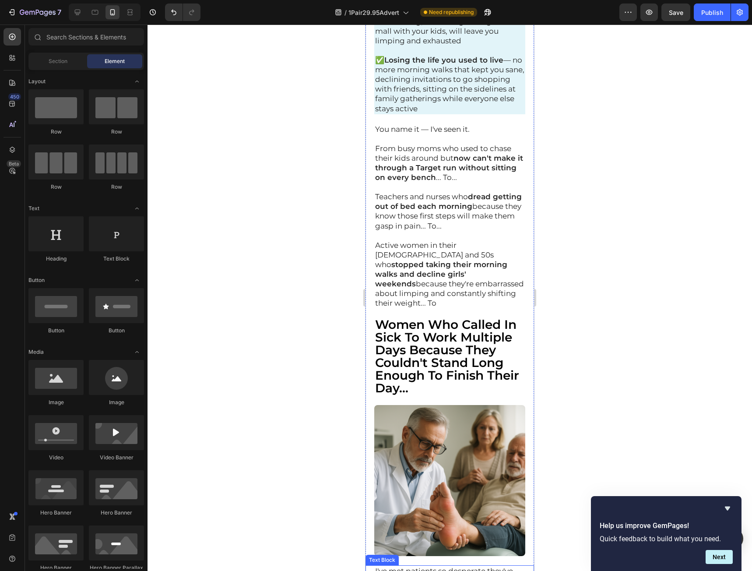
scroll to position [744, 0]
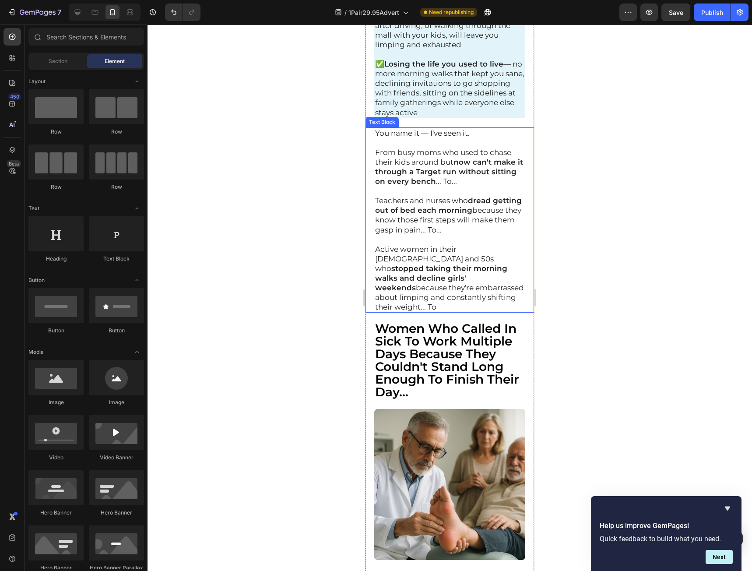
click at [400, 281] on p "Active women in their 40s and 50s who stopped taking their morning walks and de…" at bounding box center [449, 278] width 149 height 68
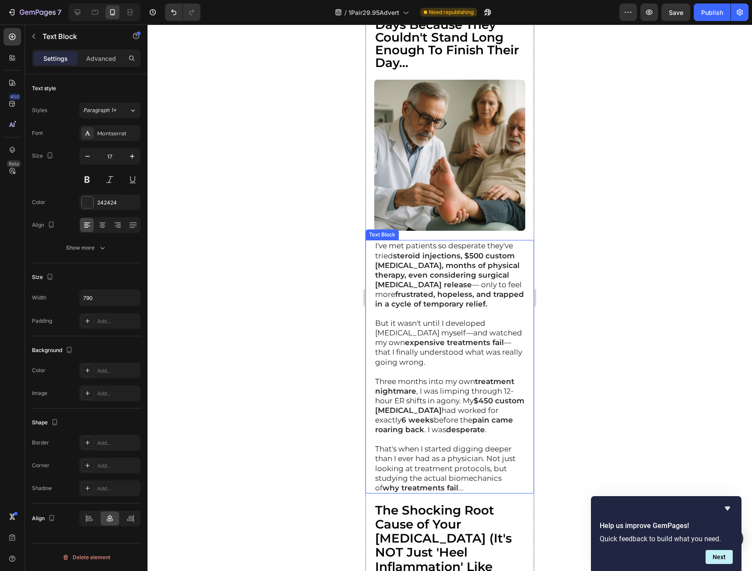
scroll to position [1094, 0]
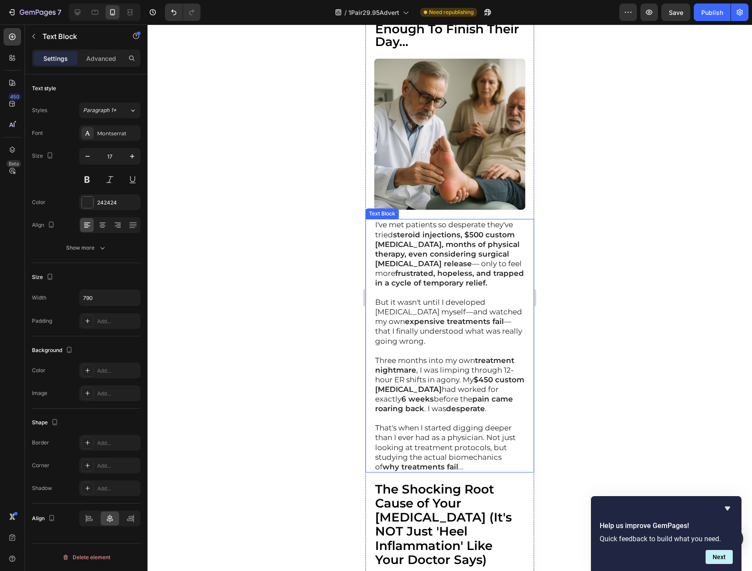
click at [464, 454] on p "That's when I started digging deeper than I ever had as a physician. Not just l…" at bounding box center [449, 447] width 149 height 48
click at [478, 456] on p "That's when I started digging deeper than I ever had as a physician. Not just l…" at bounding box center [449, 447] width 149 height 48
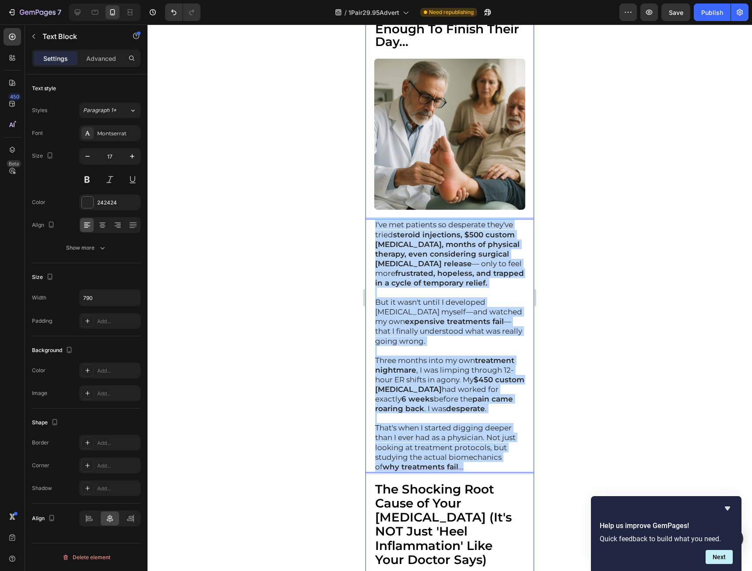
drag, startPoint x: 411, startPoint y: 354, endPoint x: 367, endPoint y: 199, distance: 161.1
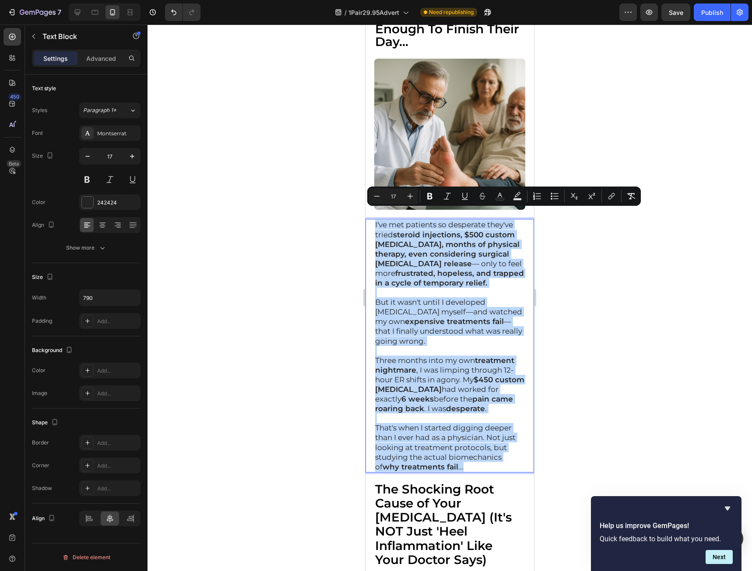
copy div "I've met patients so desperate they've tried steroid injections, $500 custom or…"
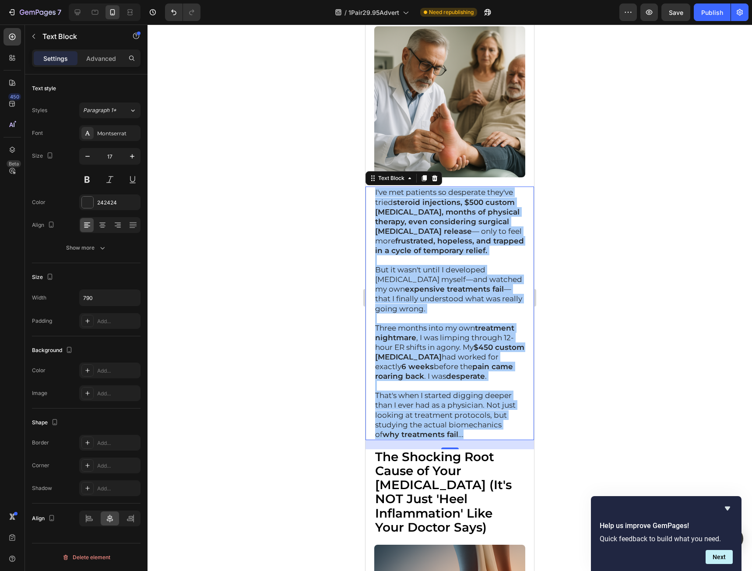
scroll to position [1138, 0]
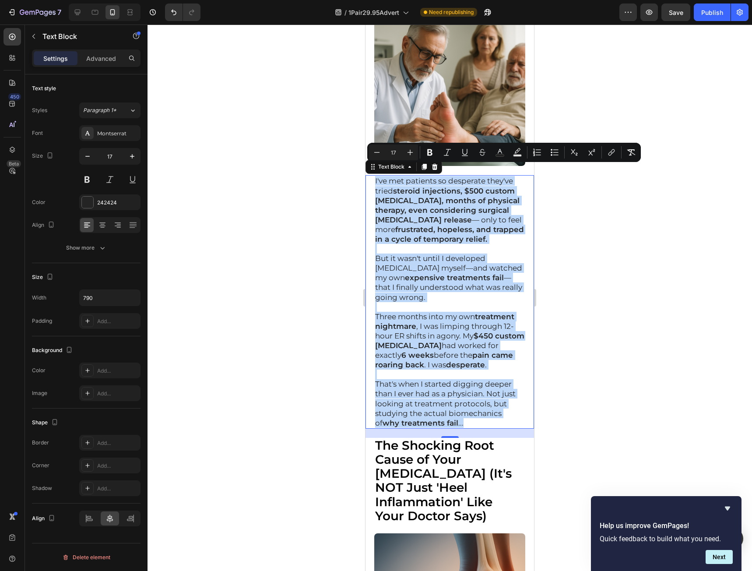
click at [475, 411] on p "That's when I started digging deeper than I ever had as a physician. Not just l…" at bounding box center [449, 403] width 149 height 48
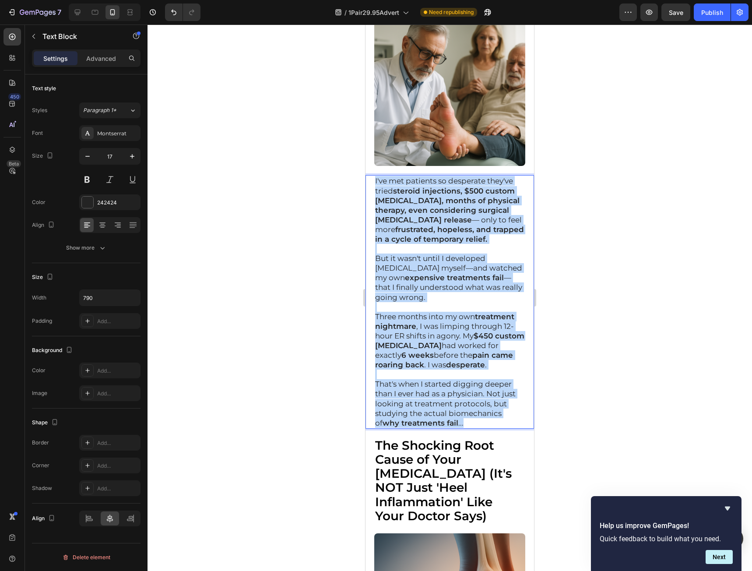
drag, startPoint x: 471, startPoint y: 412, endPoint x: 328, endPoint y: 155, distance: 294.5
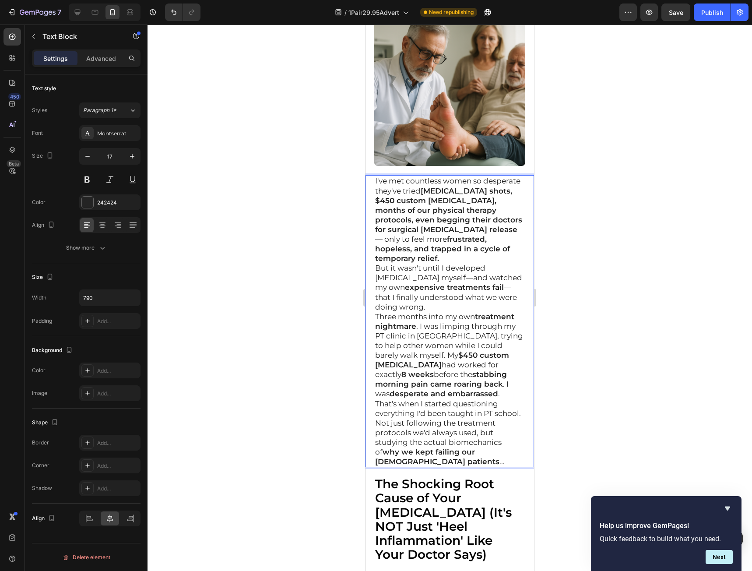
click at [469, 248] on p "I've met countless women so desperate they've tried cortisone shots, $450 custo…" at bounding box center [449, 219] width 149 height 87
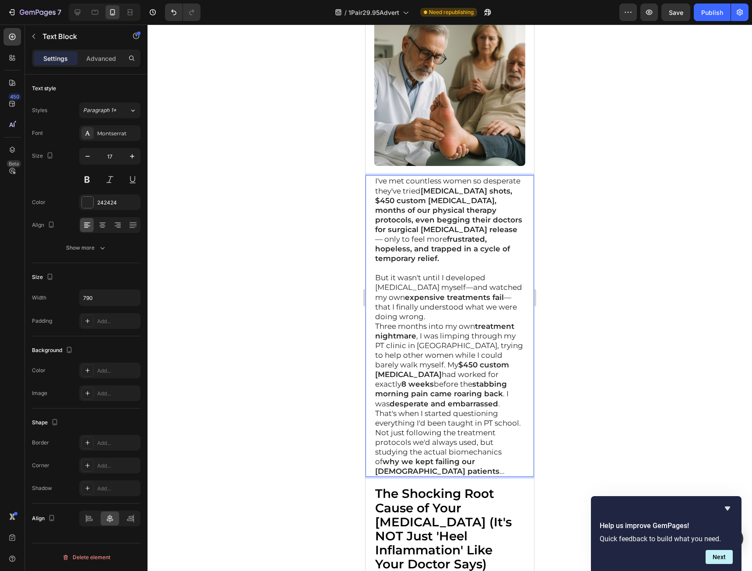
click at [442, 302] on p "But it wasn't until I developed plantar fasciitis myself—and watched my own exp…" at bounding box center [449, 297] width 149 height 48
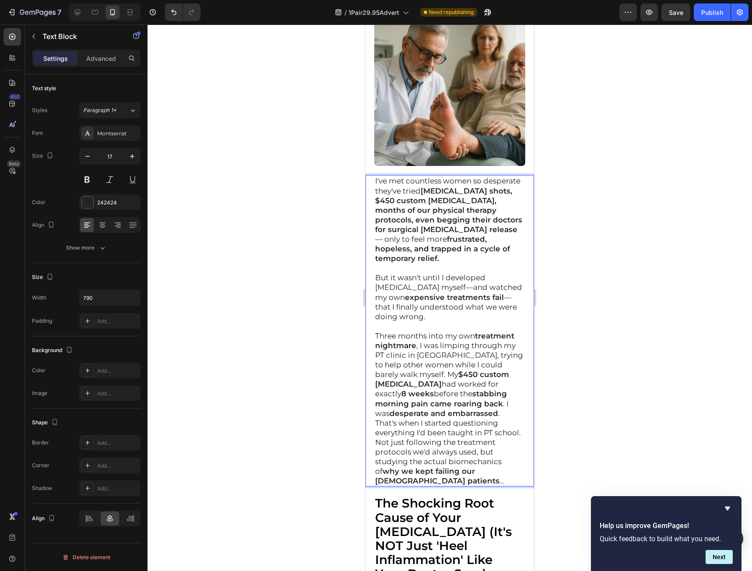
click at [460, 402] on p "Three months into my own treatment nightmare , I was limping through my PT clin…" at bounding box center [449, 374] width 149 height 87
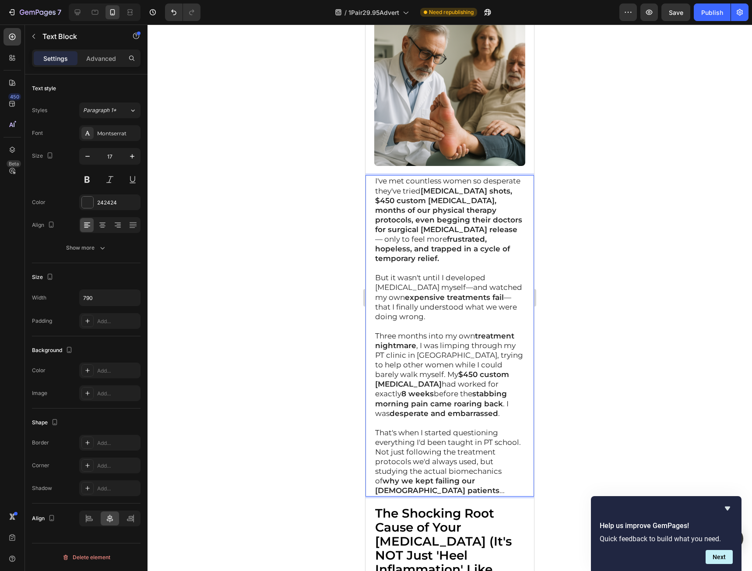
click at [580, 374] on div at bounding box center [450, 298] width 604 height 546
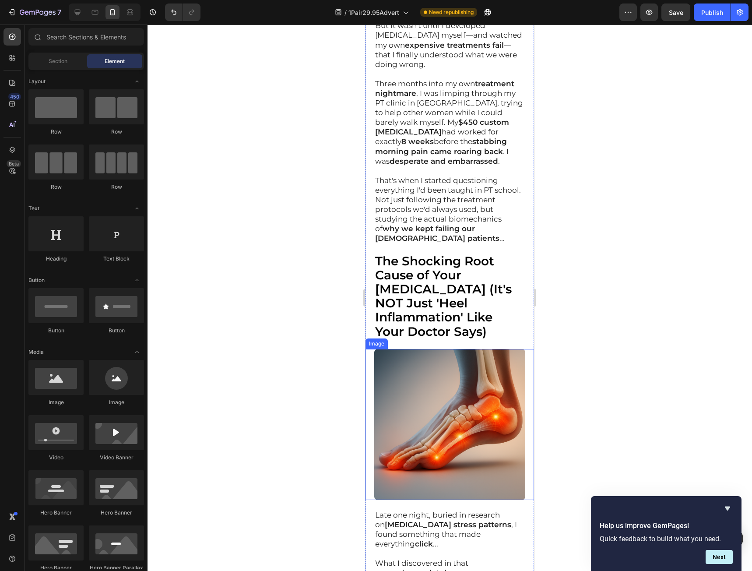
scroll to position [1401, 0]
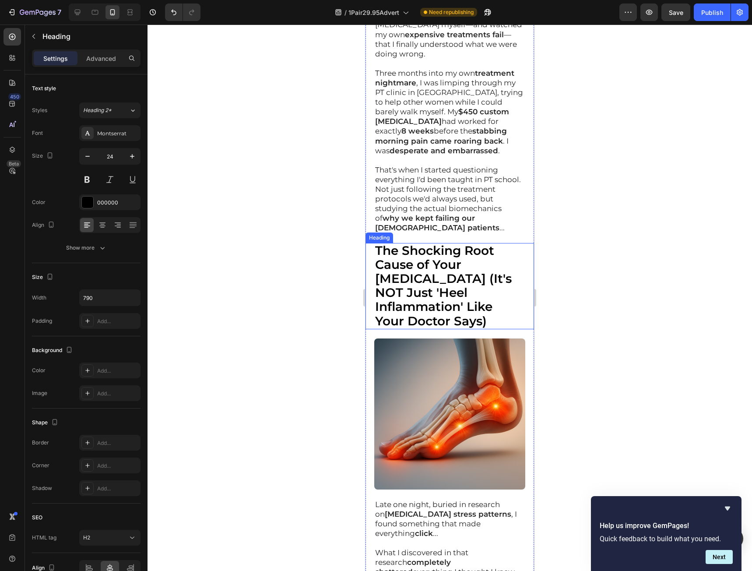
click at [436, 283] on strong "The Shocking Root Cause of Your Plantar Fasciitis (It's NOT Just 'Heel Inflamma…" at bounding box center [443, 285] width 137 height 85
click at [435, 282] on strong "The Shocking Root Cause of Your Plantar Fasciitis (It's NOT Just 'Heel Inflamma…" at bounding box center [443, 285] width 137 height 85
click at [450, 257] on strong "The Shocking Root Cause of Your Plantar Fasciitis (It's NOT Just 'Heel Inflamma…" at bounding box center [443, 285] width 137 height 85
click at [447, 256] on strong "The Shocking Root Cause of Your Plantar Fasciitis (It's NOT Just 'Heel Inflamma…" at bounding box center [443, 285] width 137 height 85
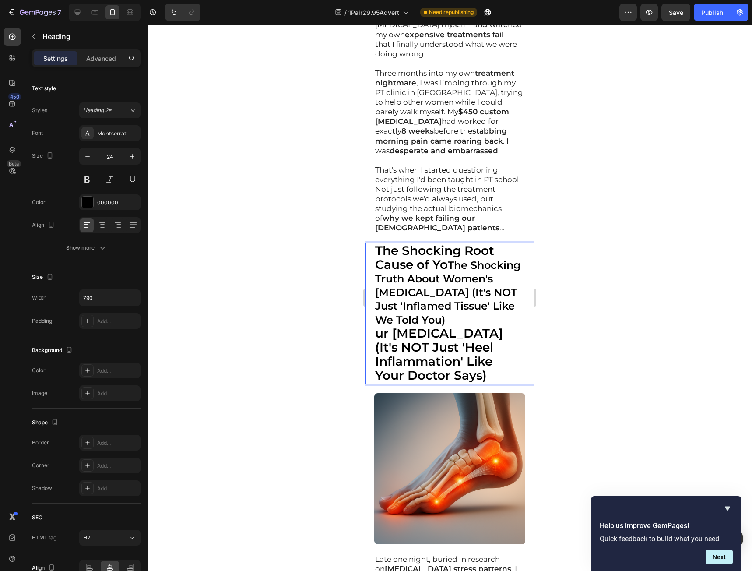
click at [446, 260] on p "The Shocking Root Cause of Yo The Shocking Truth About Women's Plantar Fasciiti…" at bounding box center [449, 285] width 149 height 83
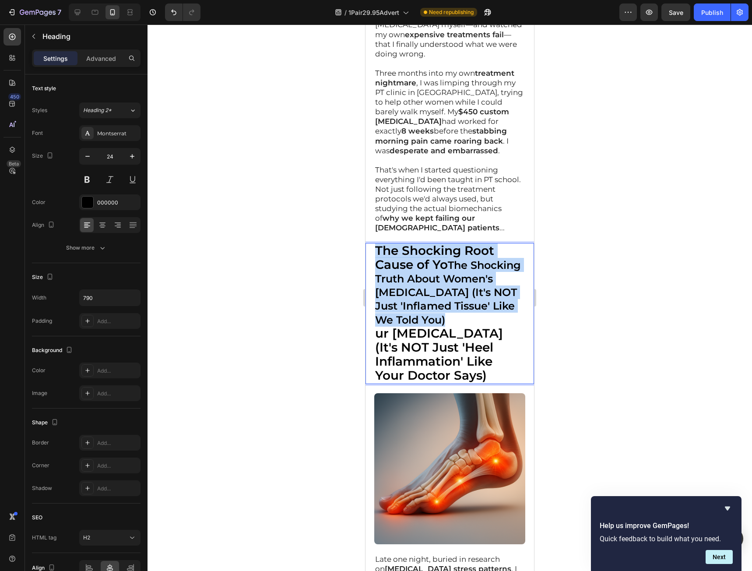
click at [446, 260] on p "The Shocking Root Cause of Yo The Shocking Truth About Women's Plantar Fasciiti…" at bounding box center [449, 285] width 149 height 83
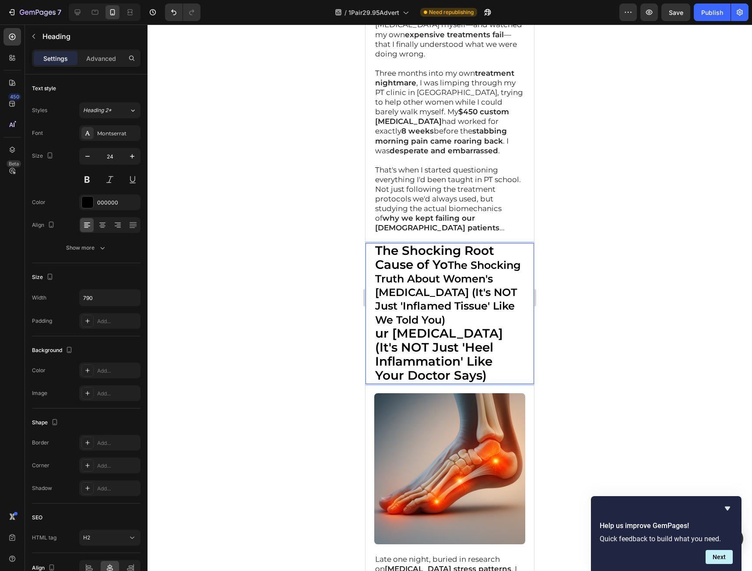
click at [492, 350] on strong "ur Plantar Fasciitis (It's NOT Just 'Heel Inflammation' Like Your Doctor Says)" at bounding box center [439, 354] width 128 height 57
click at [492, 367] on p "ur Plantar Fasciitis (It's NOT Just 'Heel Inflammation' Like Your Doctor Says)" at bounding box center [449, 355] width 149 height 56
drag, startPoint x: 503, startPoint y: 365, endPoint x: 286, endPoint y: 171, distance: 290.8
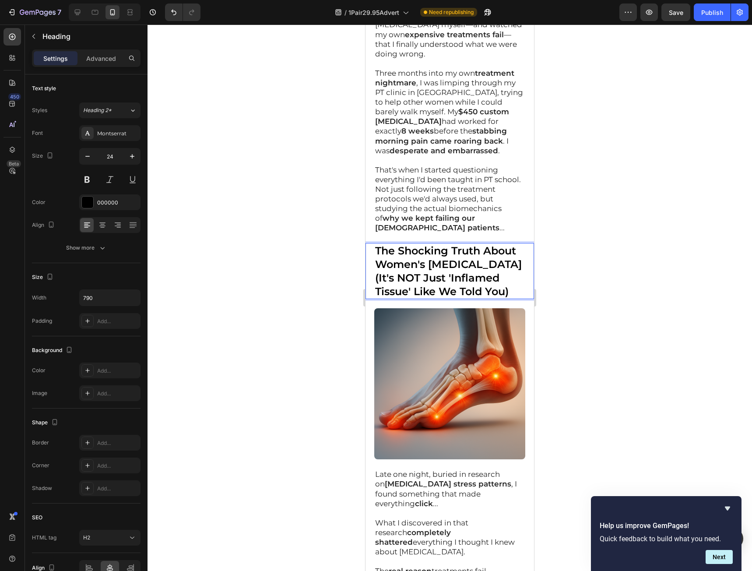
click at [429, 267] on strong "The Shocking Truth About Women's [MEDICAL_DATA] (It's NOT Just 'Inflamed Tissue…" at bounding box center [448, 271] width 147 height 54
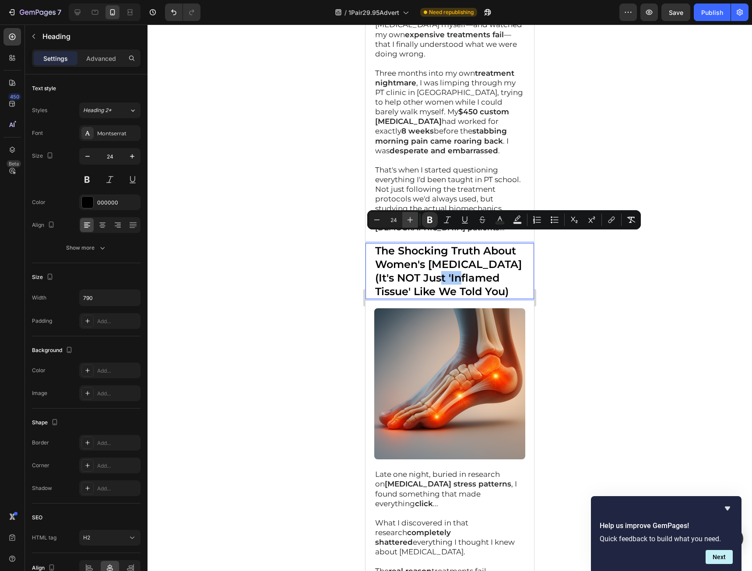
click at [406, 217] on icon "Editor contextual toolbar" at bounding box center [410, 219] width 9 height 9
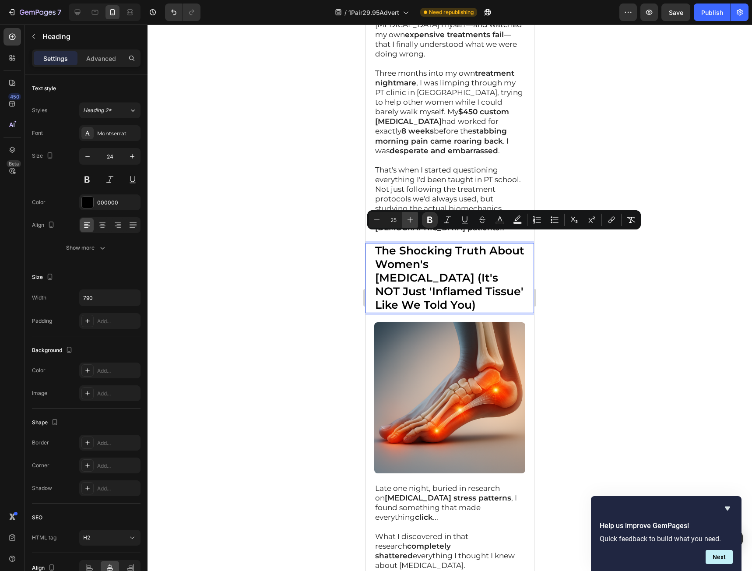
click at [406, 217] on icon "Editor contextual toolbar" at bounding box center [410, 219] width 9 height 9
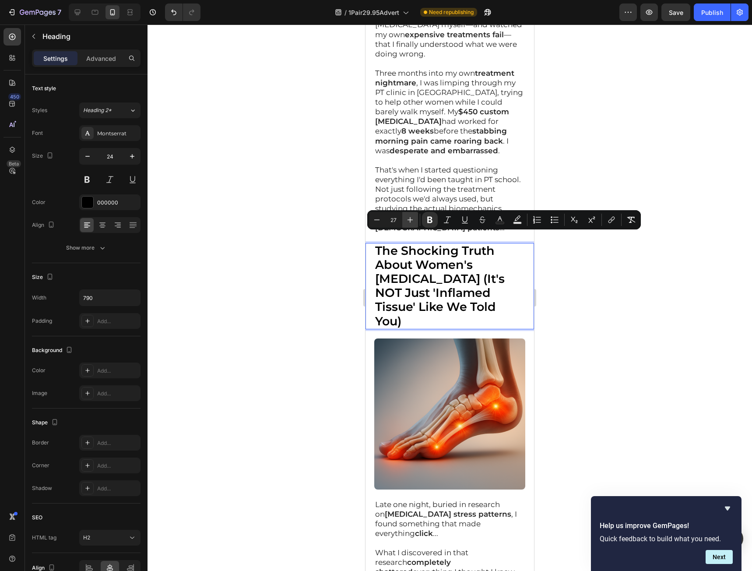
click at [406, 217] on icon "Editor contextual toolbar" at bounding box center [410, 219] width 9 height 9
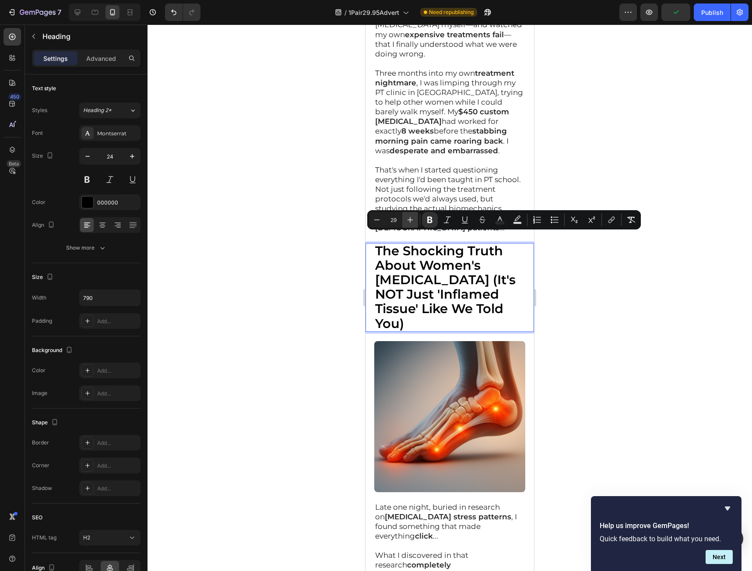
click at [408, 219] on icon "Editor contextual toolbar" at bounding box center [410, 219] width 9 height 9
type input "31"
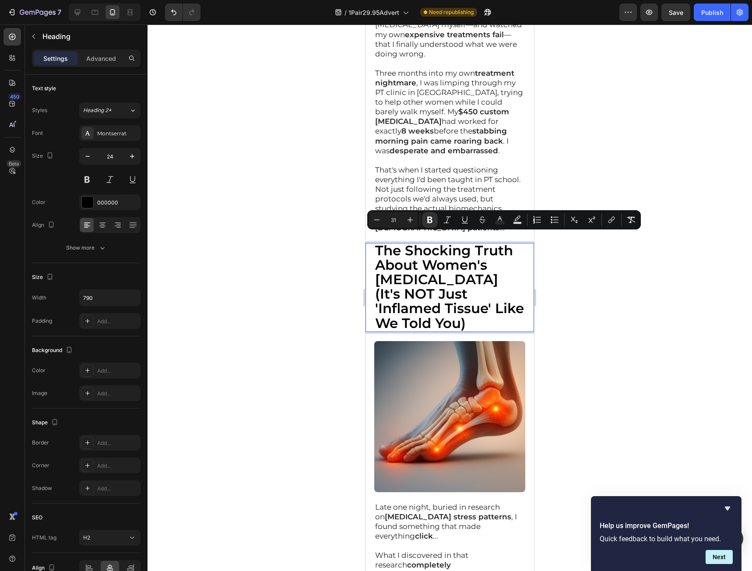
click at [607, 329] on div at bounding box center [450, 298] width 604 height 546
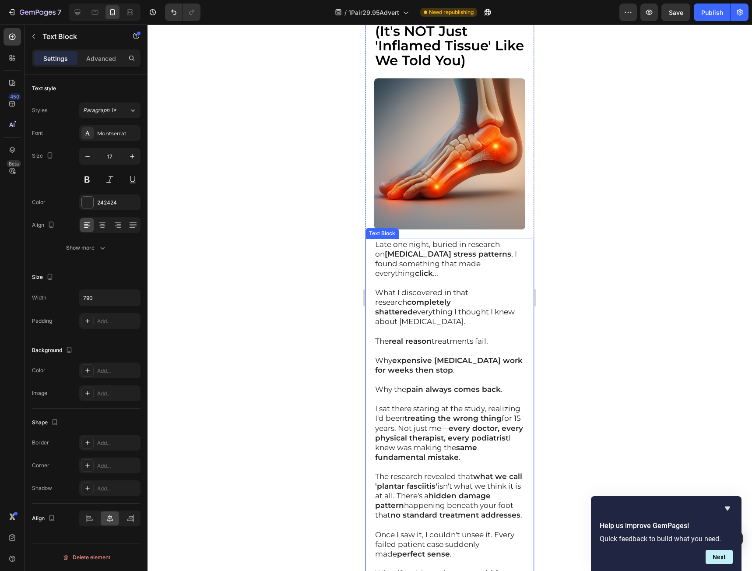
click at [438, 394] on p at bounding box center [449, 399] width 149 height 10
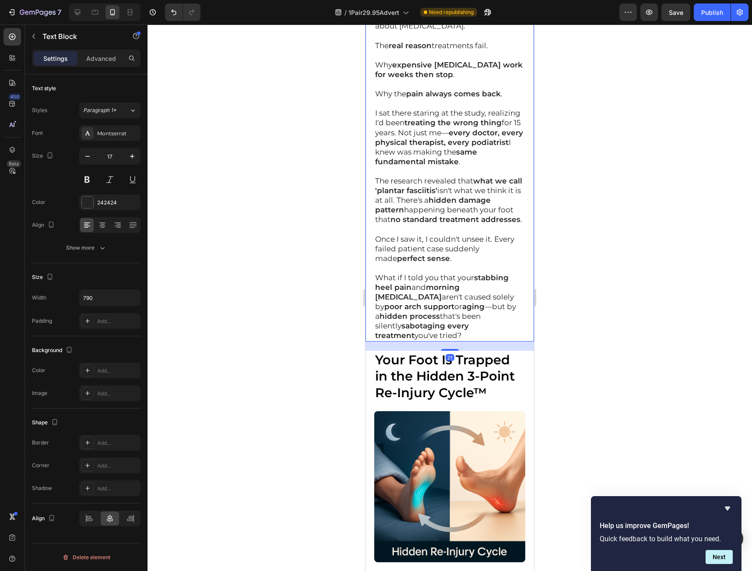
scroll to position [1882, 0]
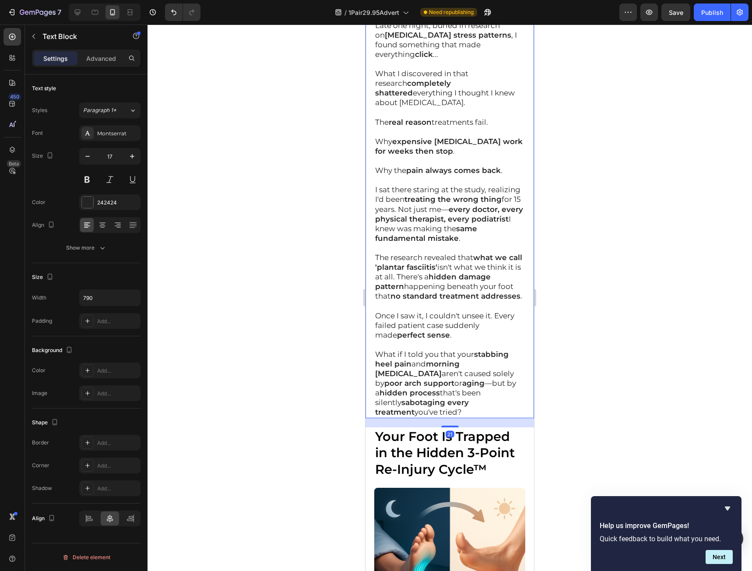
click at [423, 394] on p "What if I told you that your stabbing heel pain and morning stiffness aren't ca…" at bounding box center [449, 383] width 149 height 68
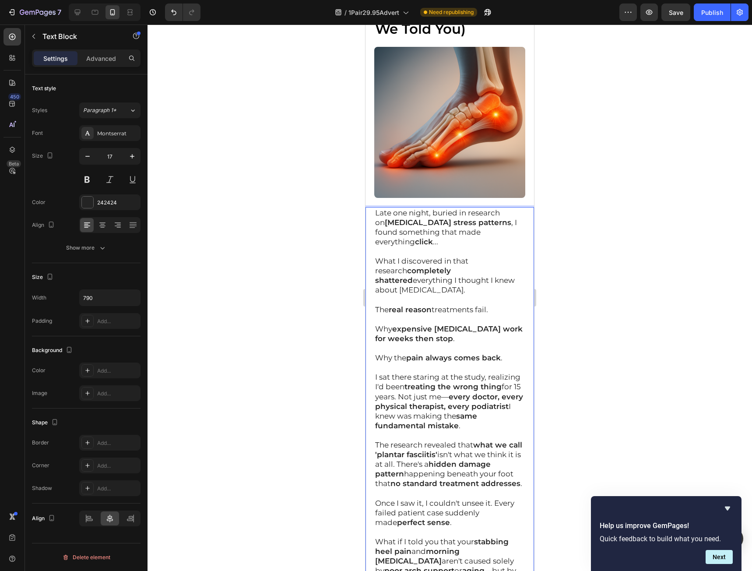
scroll to position [1663, 0]
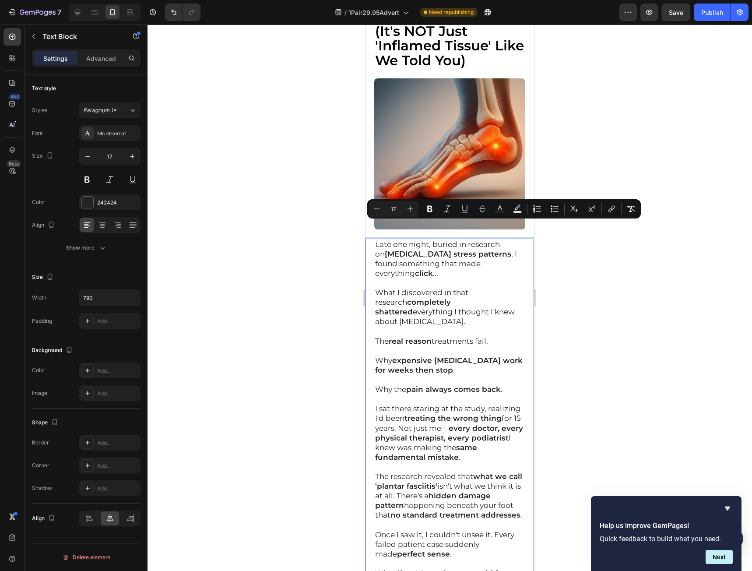
drag, startPoint x: 418, startPoint y: 395, endPoint x: 374, endPoint y: 224, distance: 176.5
click at [374, 239] on div "Late one night, buried in research on plantar fascia stress patterns , I found …" at bounding box center [449, 438] width 151 height 398
copy div "Late one night, buried in research on plantar fascia stress patterns , I found …"
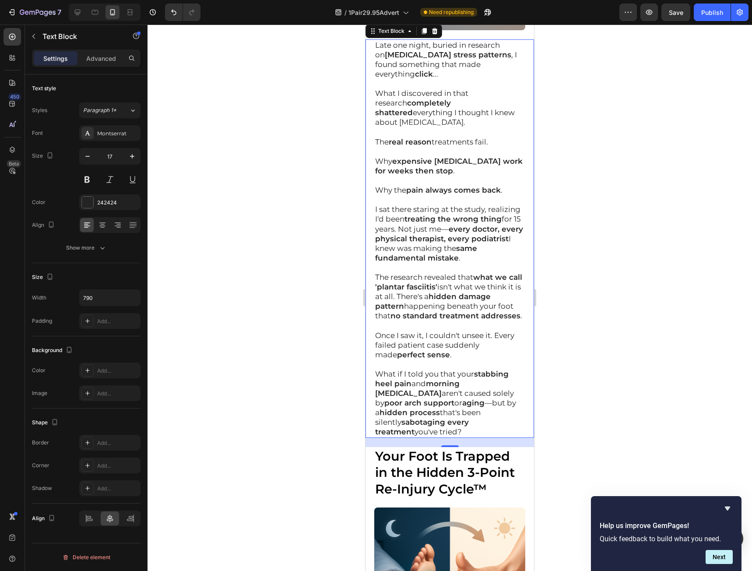
scroll to position [1882, 0]
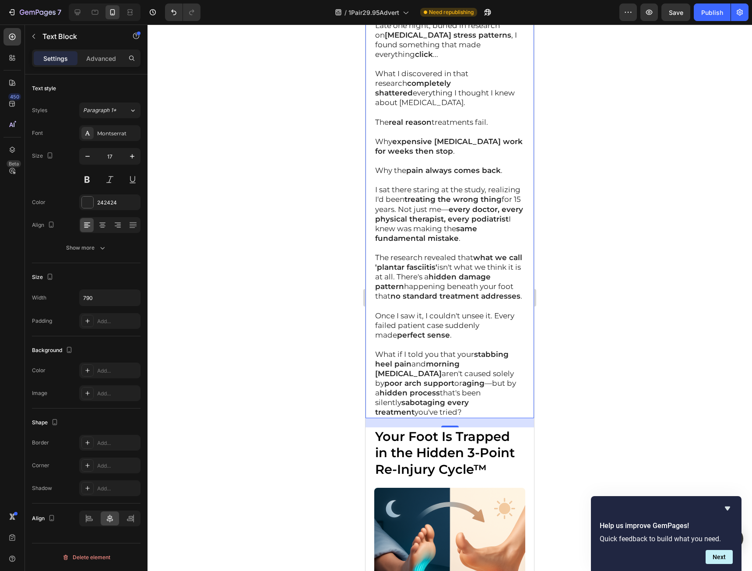
click at [421, 395] on p "What if I told you that your stabbing heel pain and morning stiffness aren't ca…" at bounding box center [449, 383] width 149 height 68
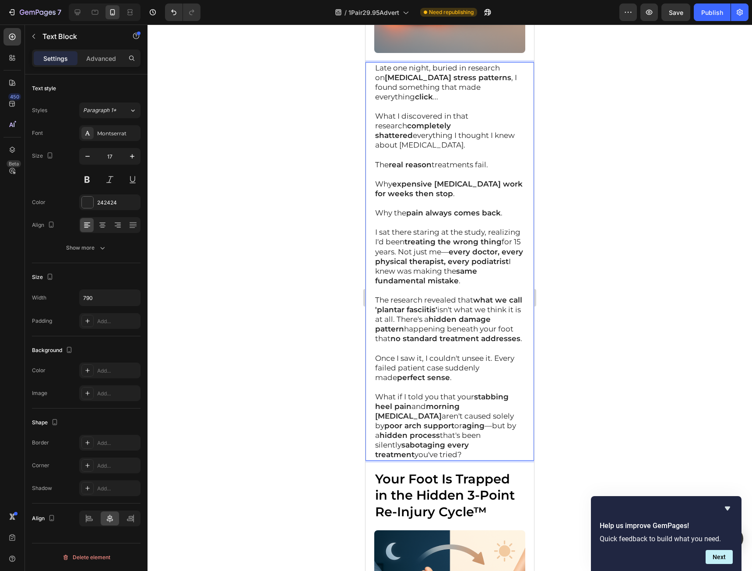
scroll to position [1751, 0]
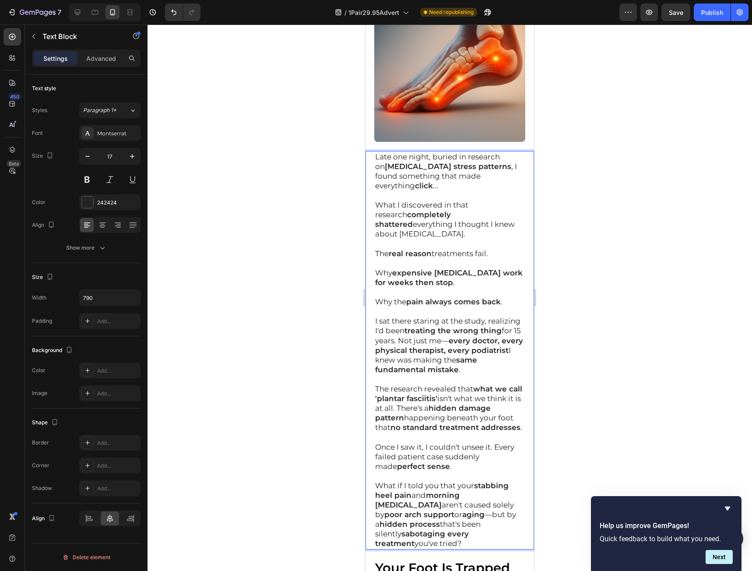
drag, startPoint x: 418, startPoint y: 395, endPoint x: 371, endPoint y: 137, distance: 262.5
click at [371, 151] on div "Late one night, buried in research on plantar fascia stress patterns , I found …" at bounding box center [449, 350] width 169 height 398
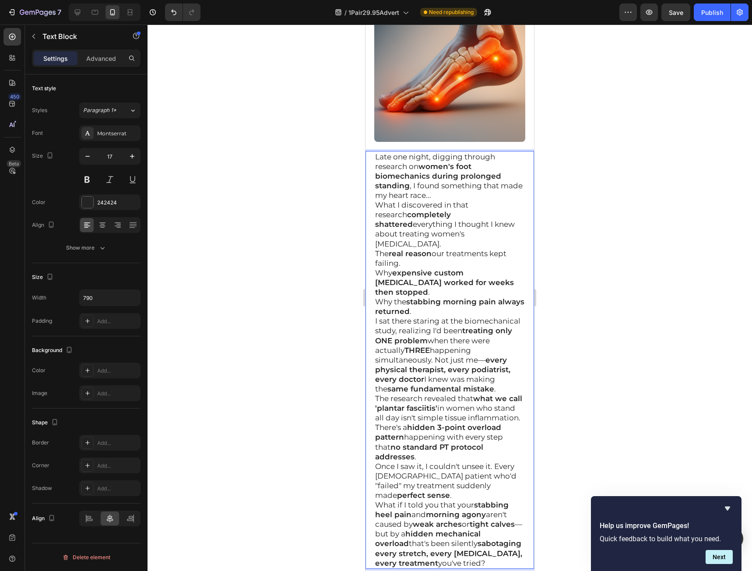
click at [476, 179] on p "Late one night, digging through research on women's foot biomechanics during pr…" at bounding box center [449, 176] width 149 height 48
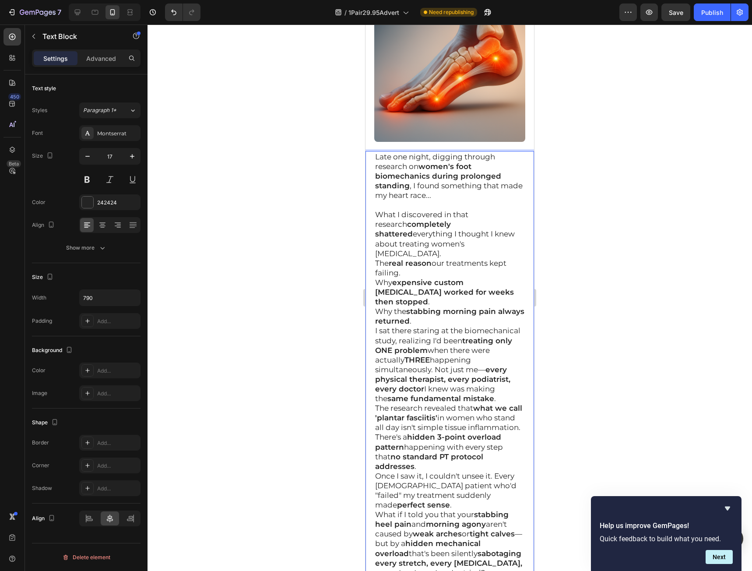
click at [487, 228] on p "What I discovered in that research completely shattered everything I thought I …" at bounding box center [449, 234] width 149 height 48
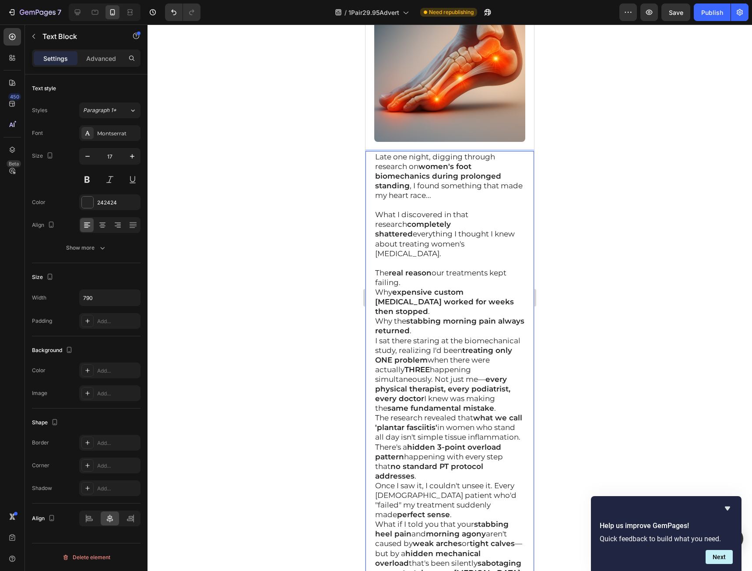
click at [433, 268] on p "The real reason our treatments kept failing." at bounding box center [449, 277] width 149 height 19
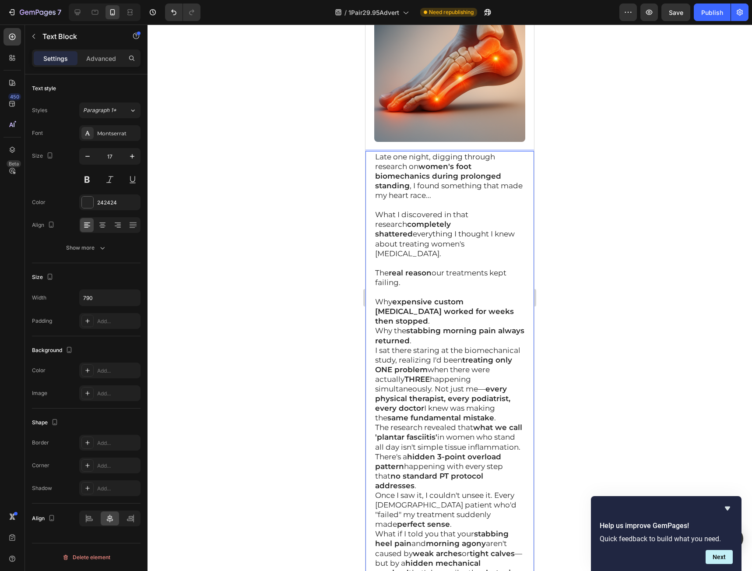
click at [453, 326] on p "Why the stabbing morning pain always returned ." at bounding box center [449, 335] width 149 height 19
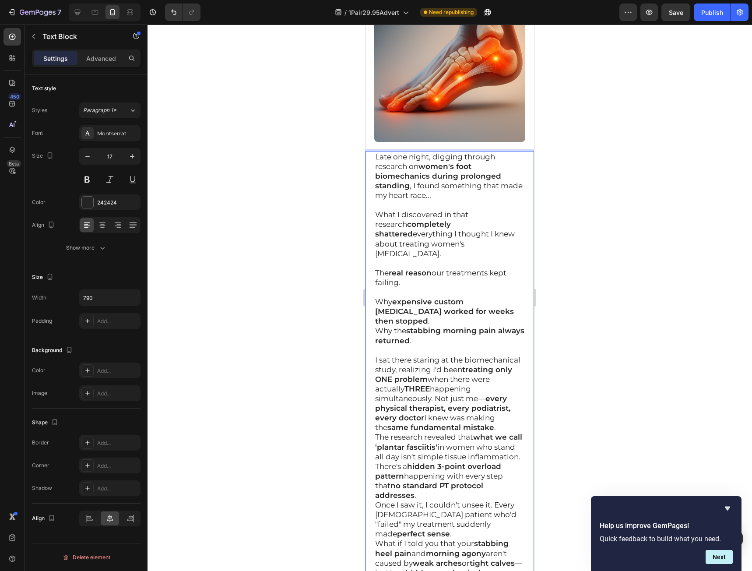
click at [481, 397] on p "I sat there staring at the biomechanical study, realizing I'd been treating onl…" at bounding box center [449, 393] width 149 height 77
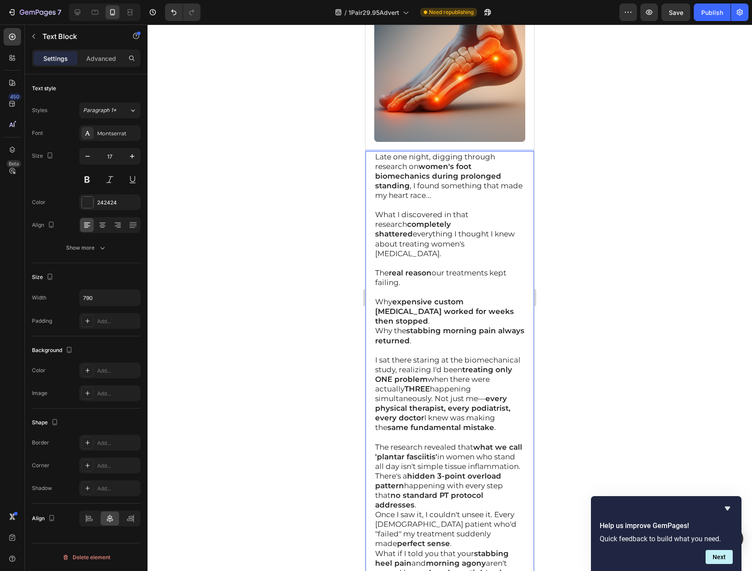
click at [469, 477] on p "The research revealed that what we call 'plantar fasciitis' in women who stand …" at bounding box center [449, 476] width 149 height 68
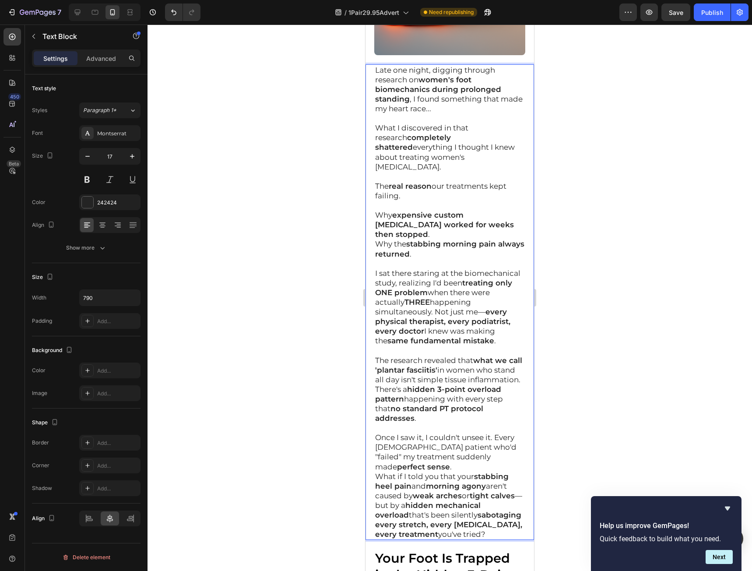
scroll to position [1838, 0]
click at [448, 436] on p "Once I saw it, I couldn't unsee it. Every female patient who'd "failed" my trea…" at bounding box center [449, 451] width 149 height 39
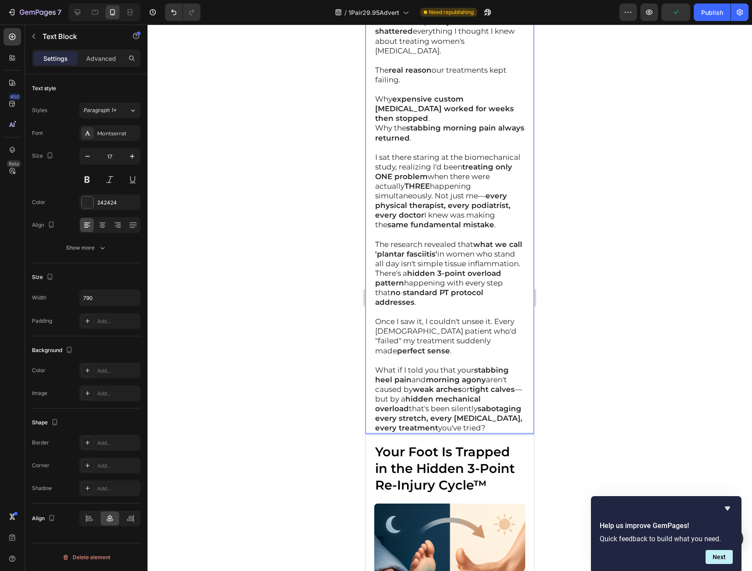
scroll to position [1970, 0]
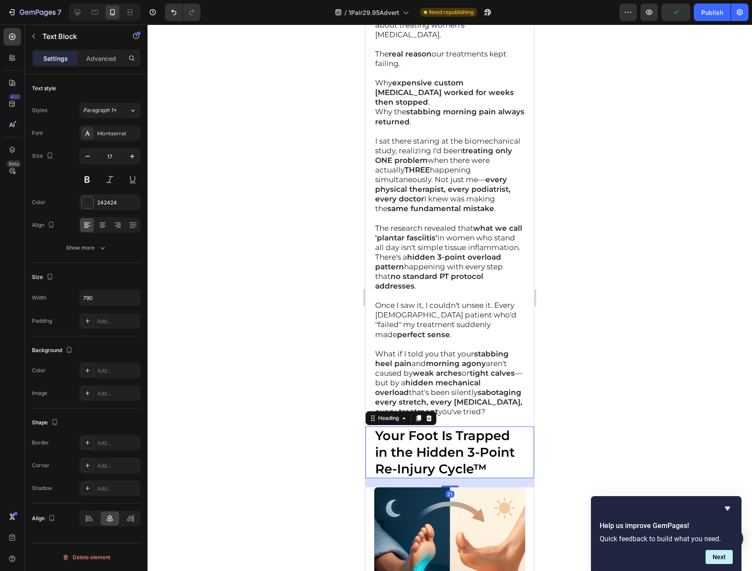
click at [474, 433] on strong "Your Foot Is Trapped in the Hidden 3-Point Re-Injury Cycle™" at bounding box center [445, 452] width 140 height 48
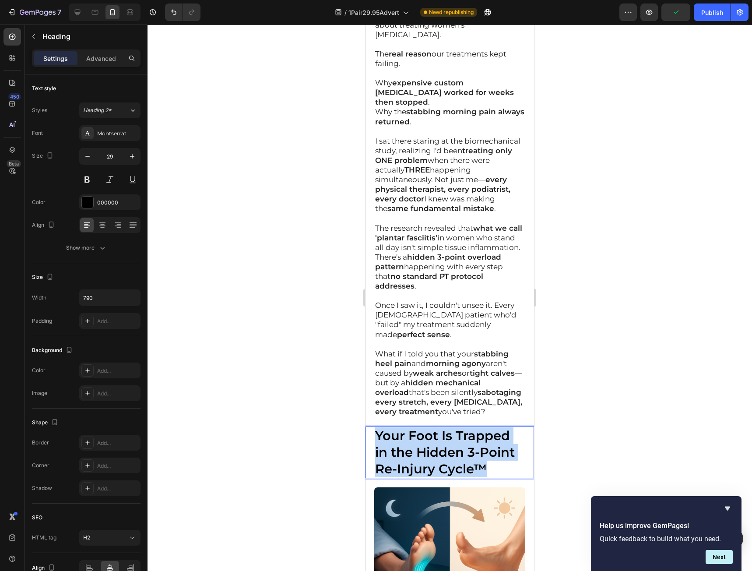
click at [474, 433] on strong "Your Foot Is Trapped in the Hidden 3-Point Re-Injury Cycle™" at bounding box center [445, 452] width 140 height 48
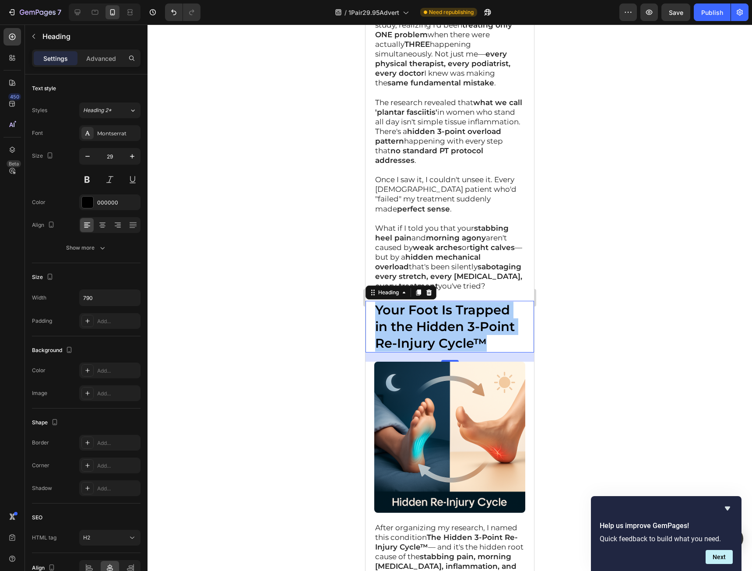
scroll to position [2101, 0]
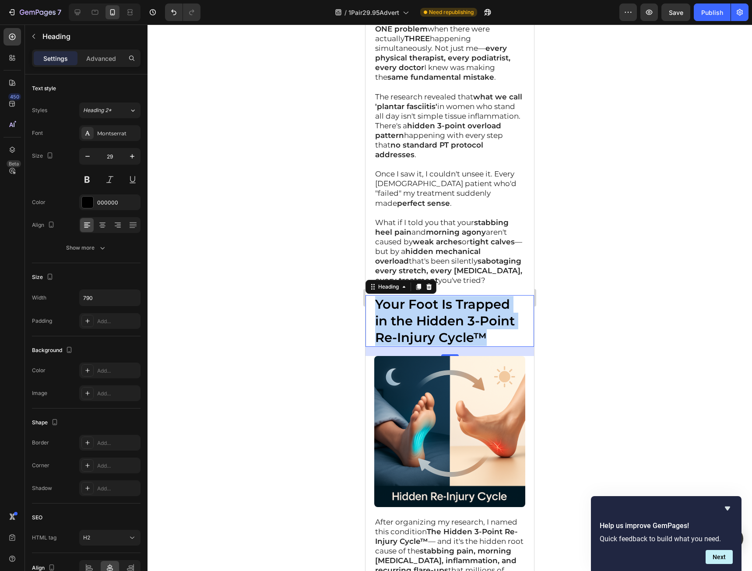
click at [465, 305] on strong "Your Foot Is Trapped in the Hidden 3-Point Re-Injury Cycle™" at bounding box center [445, 320] width 140 height 48
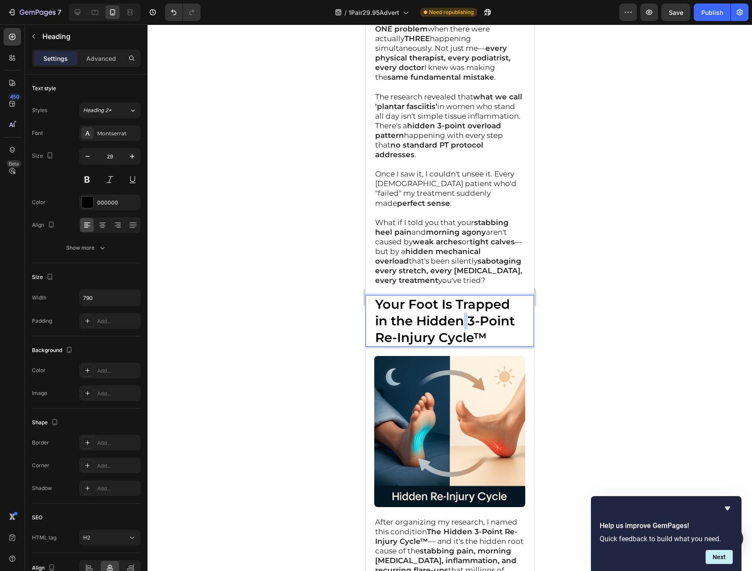
click at [465, 305] on strong "Your Foot Is Trapped in the Hidden 3-Point Re-Injury Cycle™" at bounding box center [445, 320] width 140 height 48
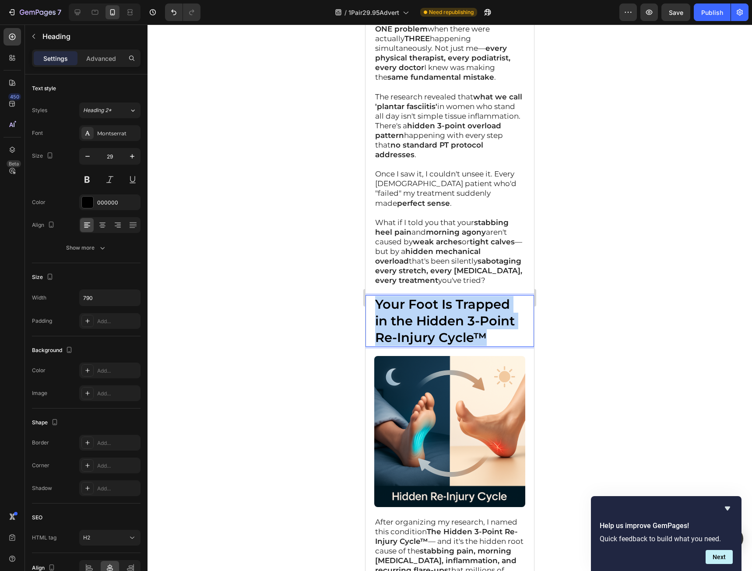
click at [465, 305] on strong "Your Foot Is Trapped in the Hidden 3-Point Re-Injury Cycle™" at bounding box center [445, 320] width 140 height 48
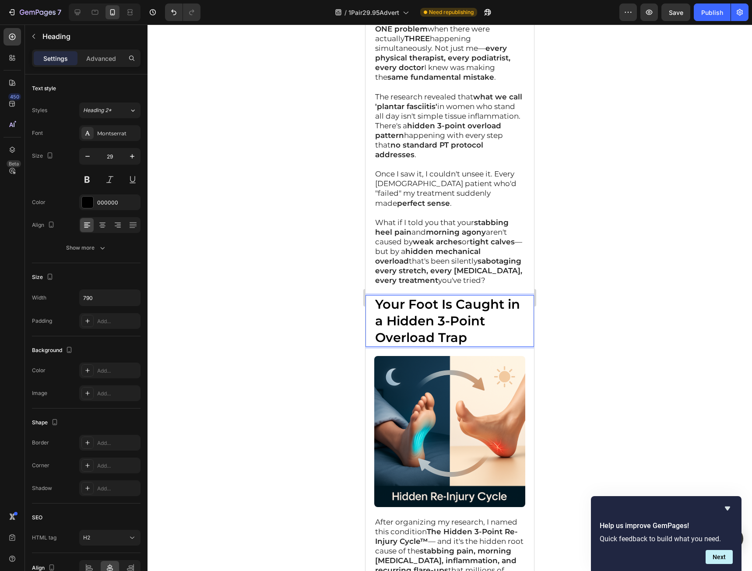
click at [452, 310] on strong "Your Foot Is Caught in a Hidden 3-Point Overload Trap" at bounding box center [447, 320] width 145 height 48
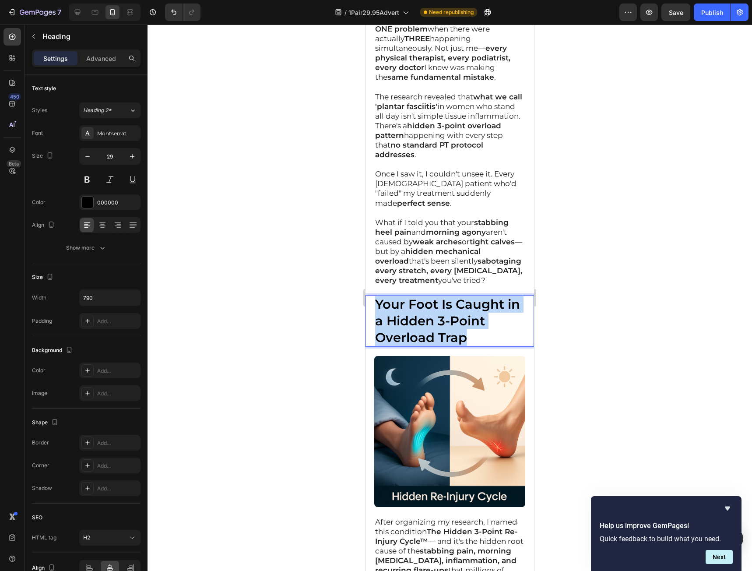
click at [452, 310] on strong "Your Foot Is Caught in a Hidden 3-Point Overload Trap" at bounding box center [447, 320] width 145 height 48
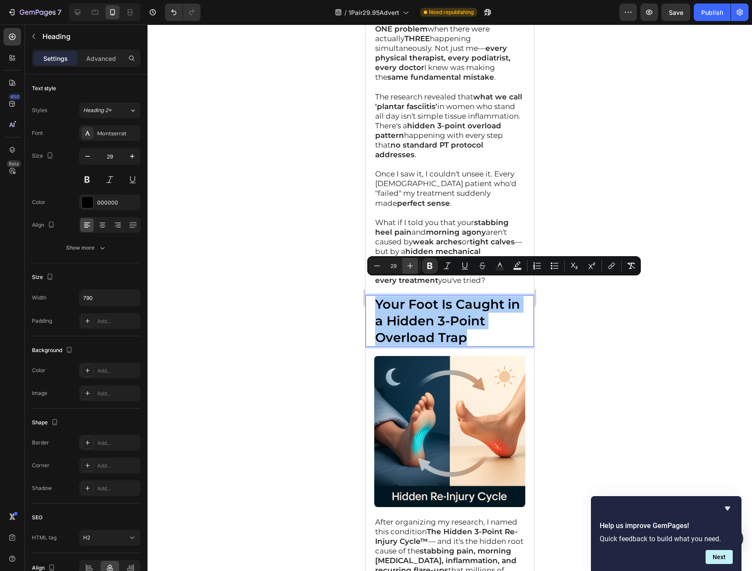
click at [410, 266] on icon "Editor contextual toolbar" at bounding box center [411, 266] width 6 height 6
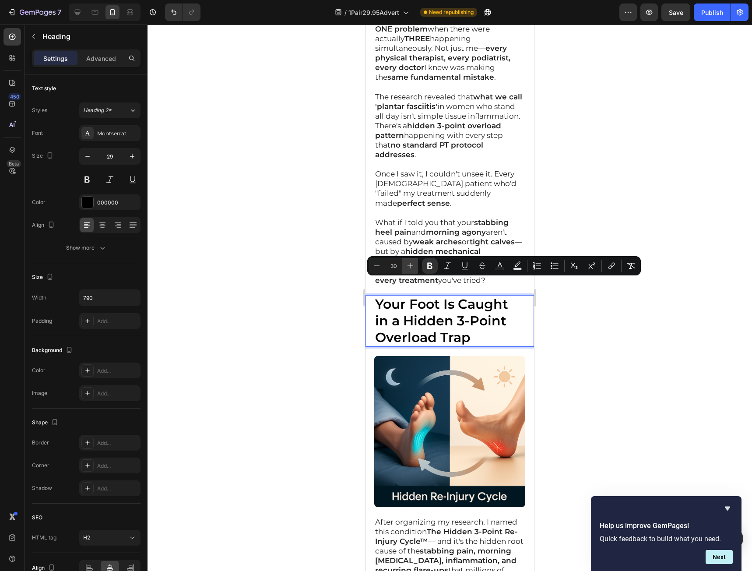
click at [410, 266] on icon "Editor contextual toolbar" at bounding box center [411, 266] width 6 height 6
type input "32"
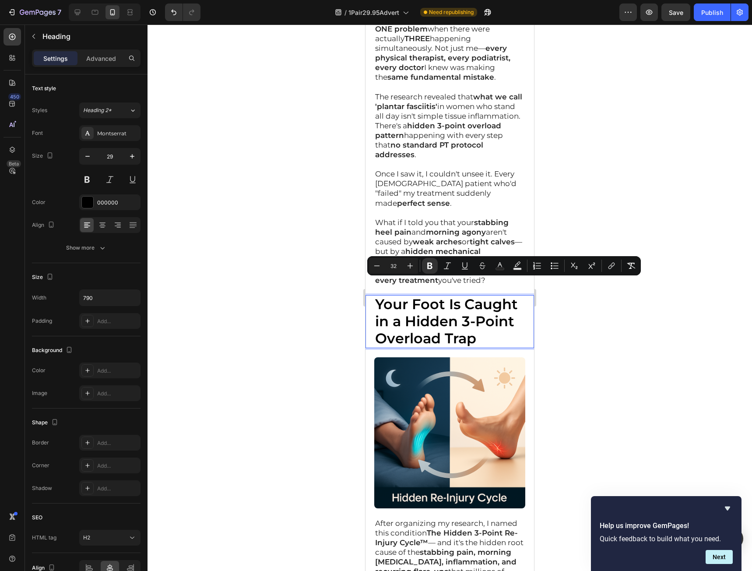
click at [597, 327] on div at bounding box center [450, 298] width 604 height 546
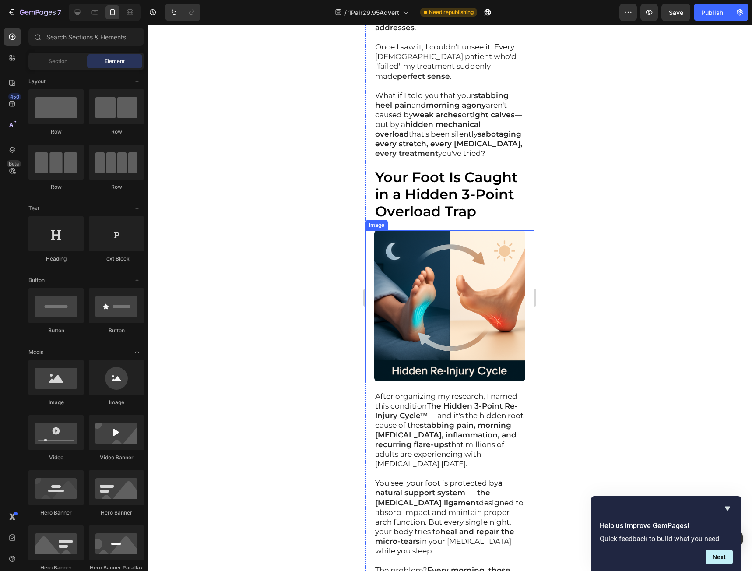
scroll to position [2232, 0]
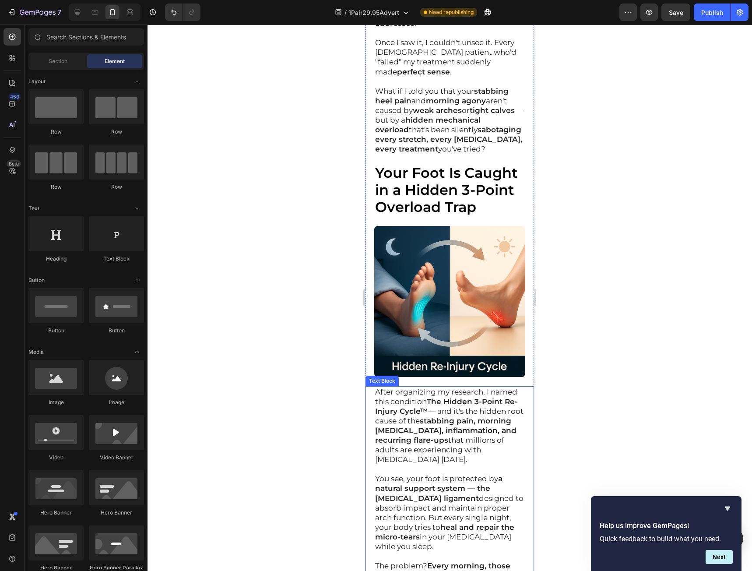
click at [440, 416] on strong "stabbing pain, morning stiffness, inflammation, and recurring flare-ups" at bounding box center [445, 430] width 141 height 28
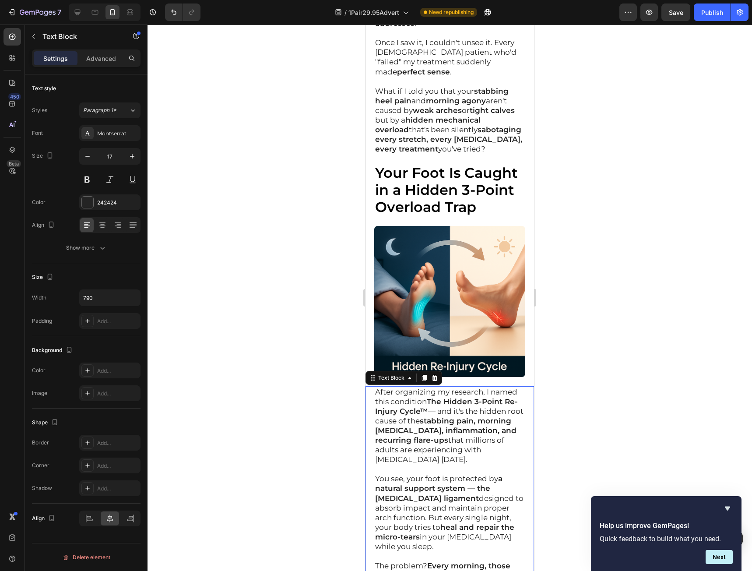
click at [376, 387] on p "After organizing my research, I named this condition The Hidden 3-Point Re-Inju…" at bounding box center [449, 425] width 149 height 77
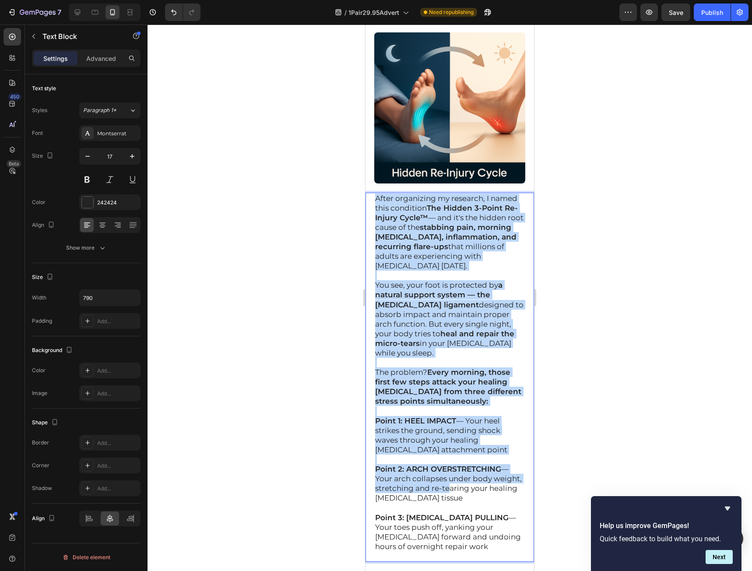
scroll to position [2451, 0]
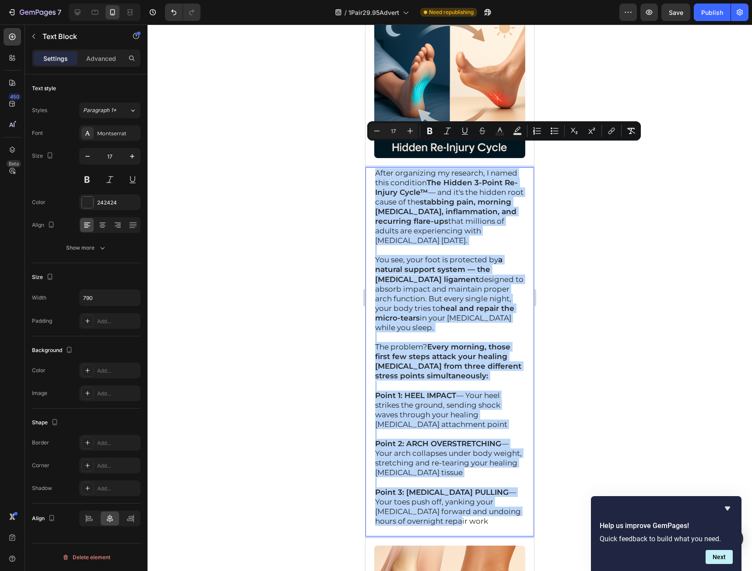
drag, startPoint x: 376, startPoint y: 369, endPoint x: 474, endPoint y: 498, distance: 162.0
click at [474, 498] on div "After organizing my research, I named this condition The Hidden 3-Point Re-Inju…" at bounding box center [449, 351] width 151 height 369
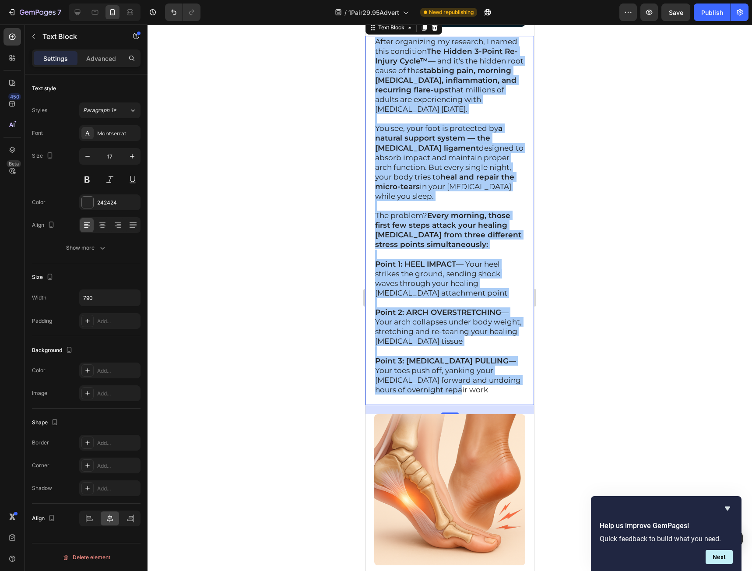
scroll to position [2670, 0]
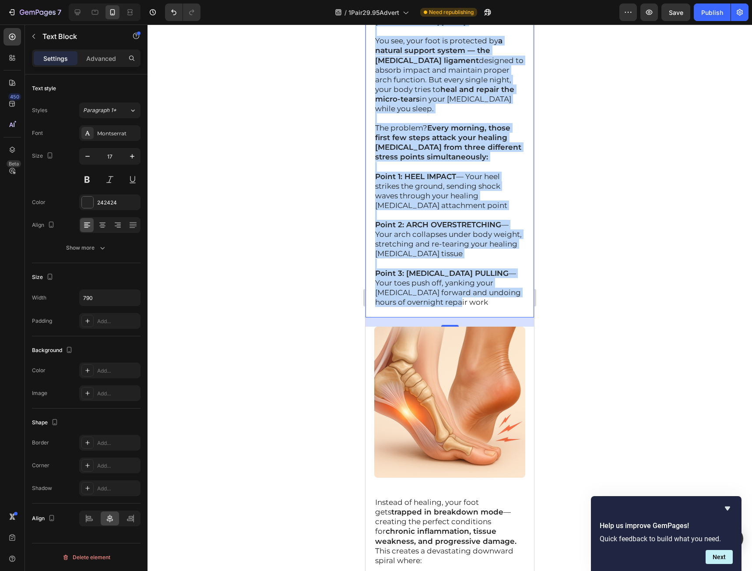
click at [476, 281] on p "Point 3: FOREFOOT PULLING — Your toes push off, yanking your fascia forward and…" at bounding box center [449, 287] width 149 height 39
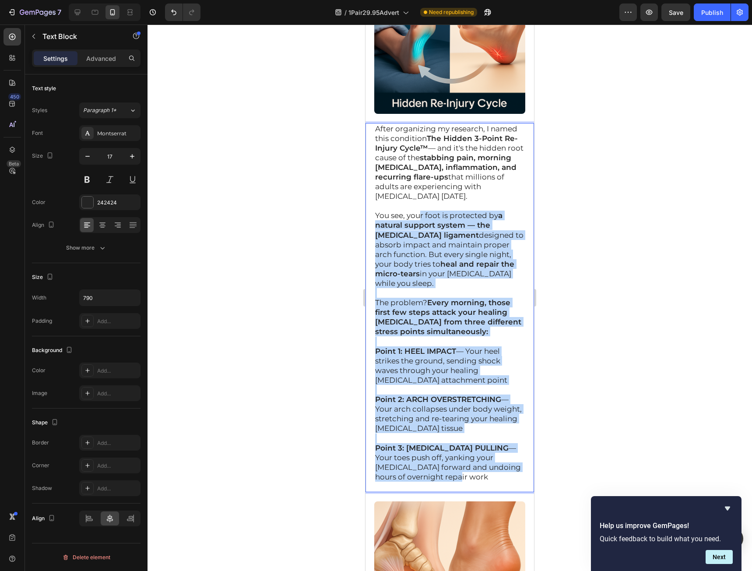
scroll to position [2495, 0]
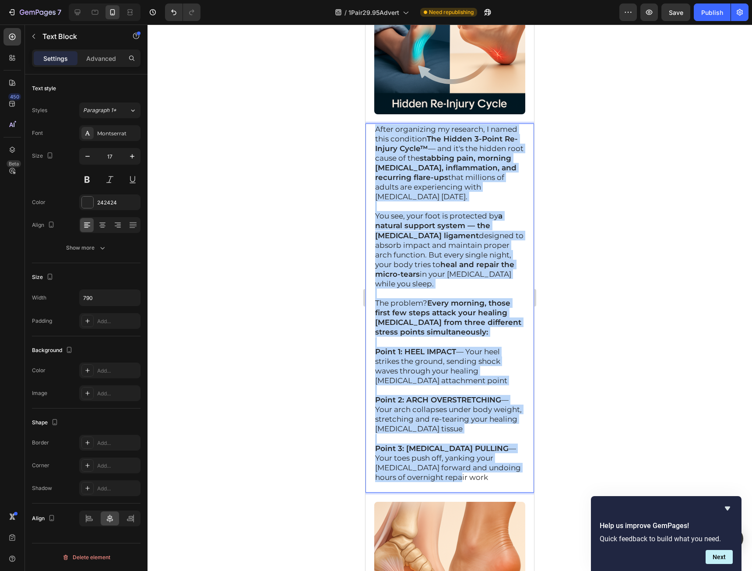
drag, startPoint x: 476, startPoint y: 281, endPoint x: 341, endPoint y: 92, distance: 231.6
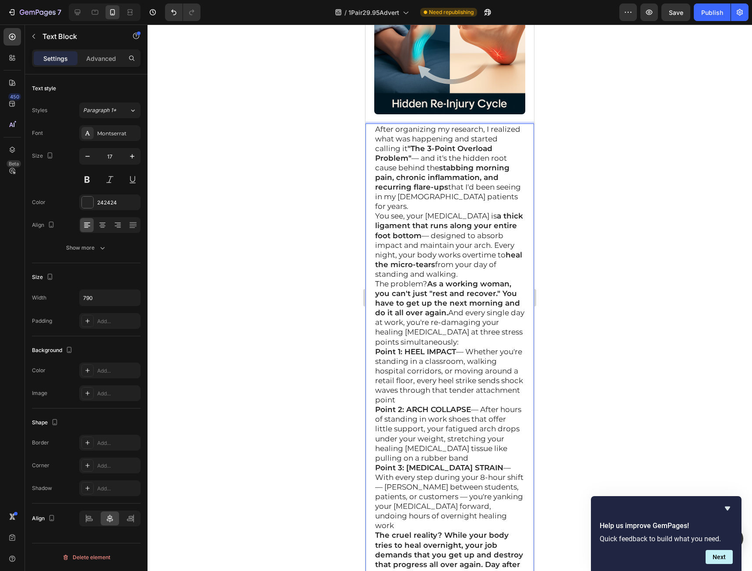
click at [457, 180] on p "After organizing my research, I realized what was happening and started calling…" at bounding box center [449, 167] width 149 height 87
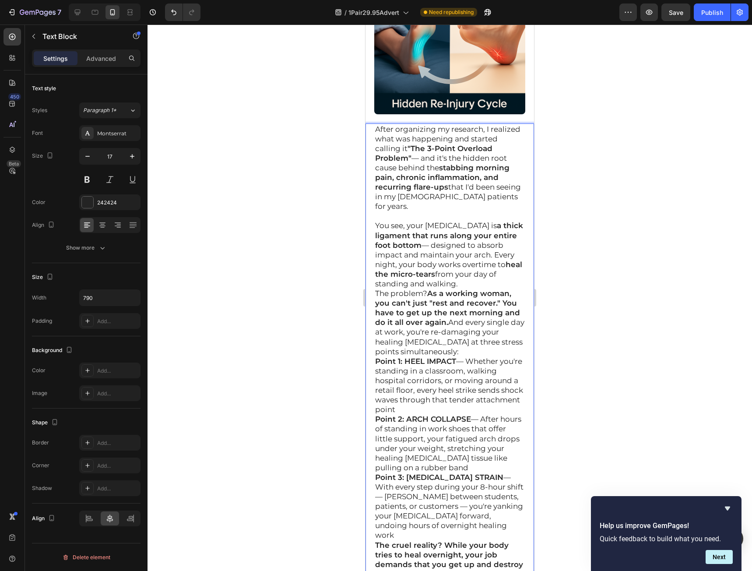
click at [490, 258] on p "You see, your plantar fascia is a thick ligament that runs along your entire fo…" at bounding box center [449, 255] width 149 height 68
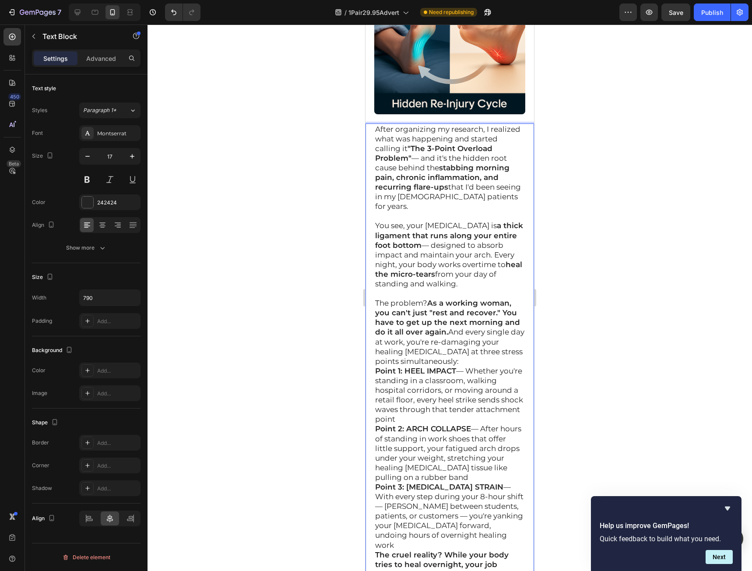
click at [463, 334] on p "The problem? As a working woman, you can't just "rest and recover." You have to…" at bounding box center [449, 332] width 149 height 68
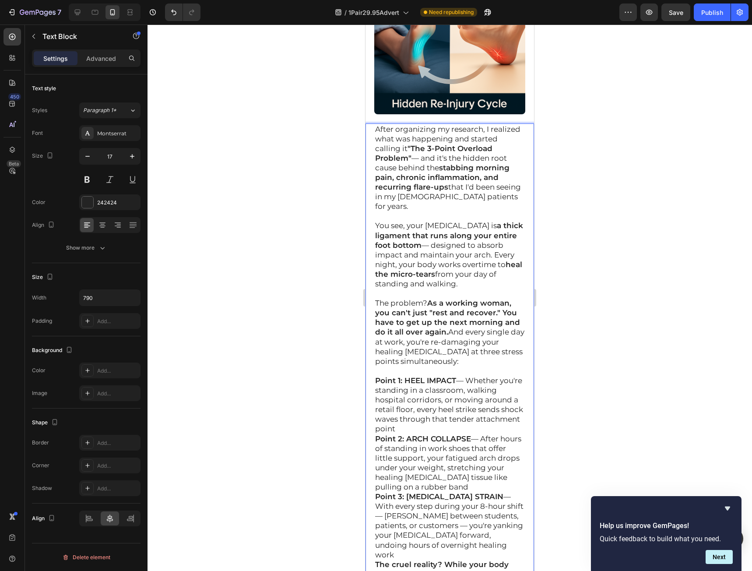
click at [480, 408] on p "Point 1: HEEL IMPACT — Whether you're standing in a classroom, walking hospital…" at bounding box center [449, 405] width 149 height 58
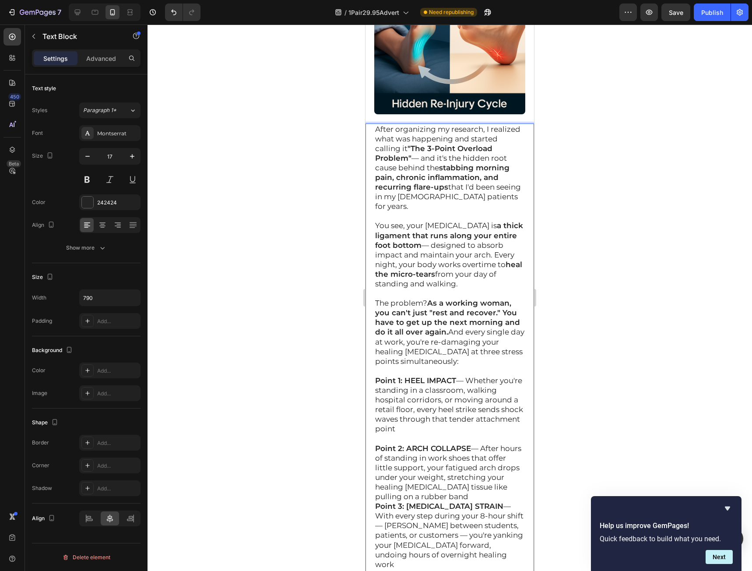
click at [460, 470] on p "Point 2: ARCH COLLAPSE — After hours of standing in work shoes that offer littl…" at bounding box center [449, 472] width 149 height 58
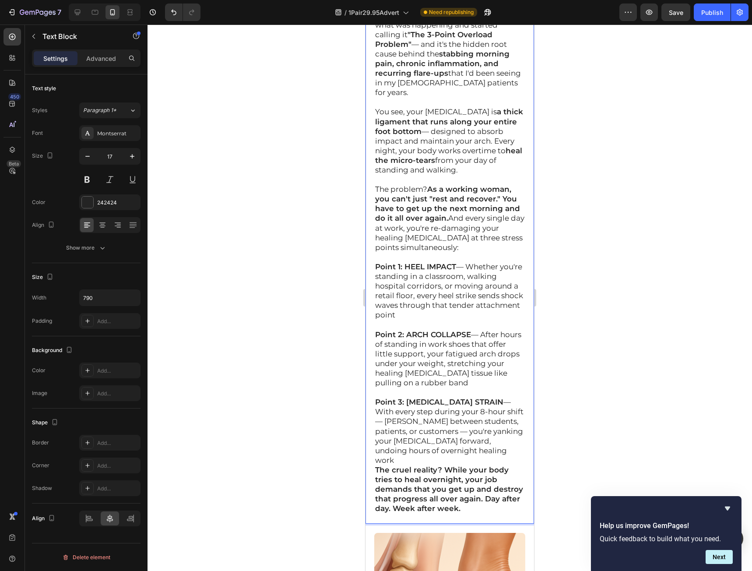
scroll to position [2626, 0]
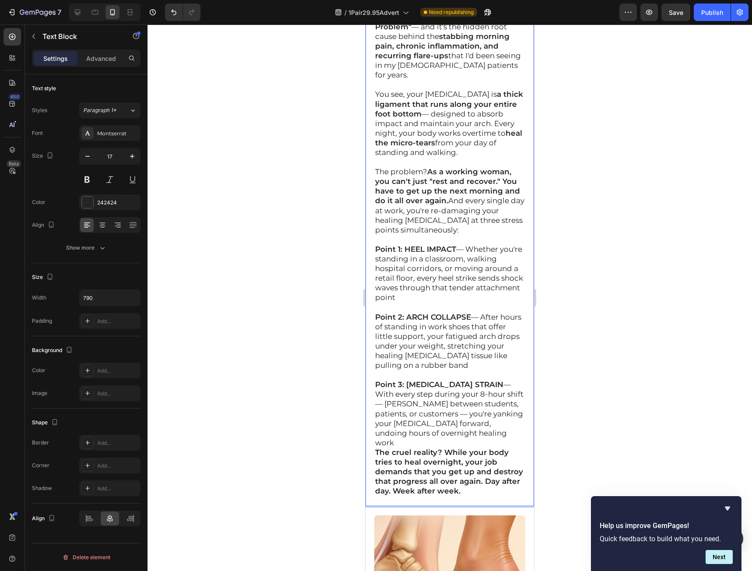
click at [468, 410] on p "Point 3: FOREFOOT STRAIN — With every step during your 8-hour shift — rushing b…" at bounding box center [449, 413] width 149 height 68
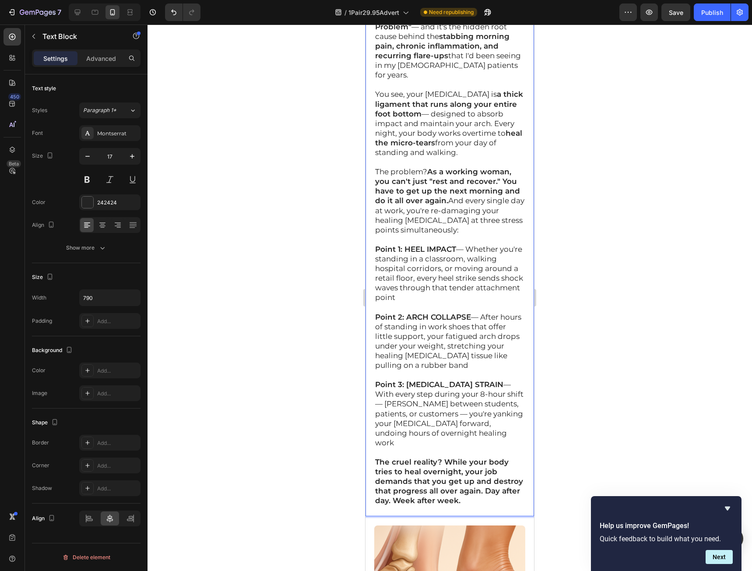
click at [572, 450] on div at bounding box center [450, 298] width 604 height 546
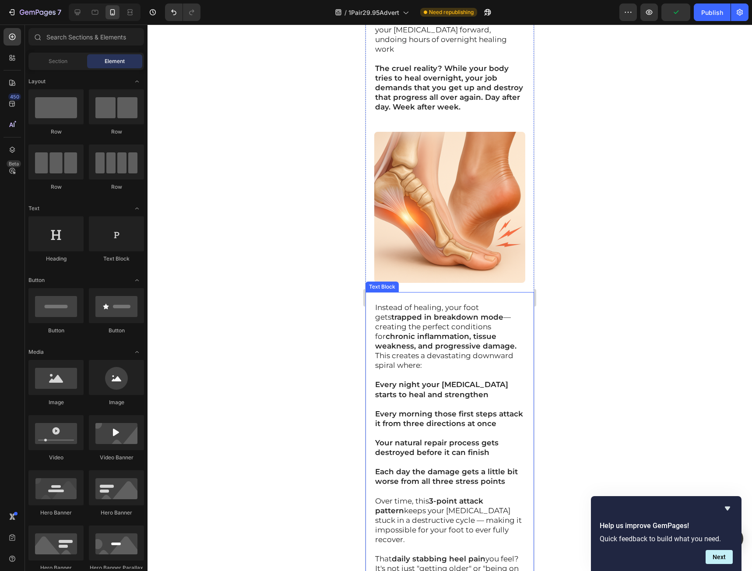
scroll to position [3020, 0]
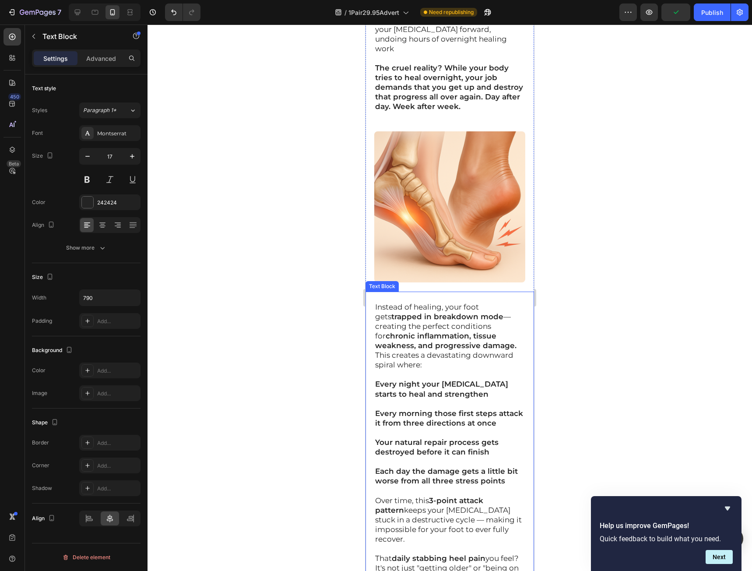
click at [394, 350] on p "This creates a devastating downward spiral where:" at bounding box center [449, 359] width 149 height 19
click at [372, 292] on div "Instead of healing, your foot gets trapped in breakdown mode — creating the per…" at bounding box center [449, 467] width 169 height 350
click at [376, 302] on p "Instead of healing, your foot gets trapped in breakdown mode — creating the per…" at bounding box center [449, 326] width 149 height 48
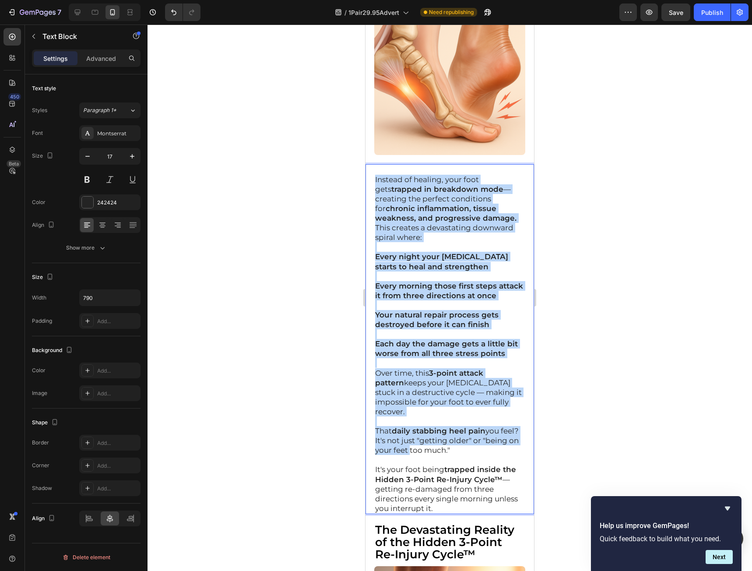
scroll to position [3195, 0]
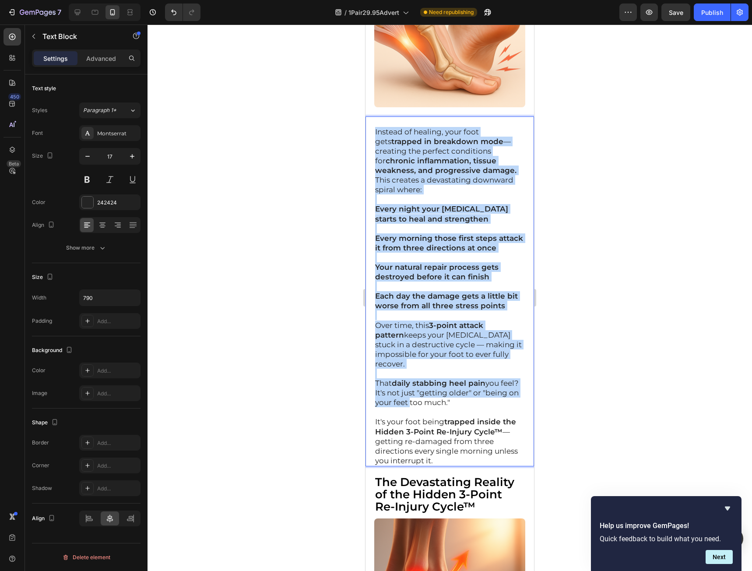
drag, startPoint x: 376, startPoint y: 267, endPoint x: 472, endPoint y: 435, distance: 193.3
click at [472, 435] on div "Instead of healing, your foot gets trapped in breakdown mode — creating the per…" at bounding box center [449, 291] width 151 height 350
click at [495, 426] on p "It's your foot being trapped inside the Hidden 3-Point Re-Injury Cycle™ — getti…" at bounding box center [449, 441] width 149 height 48
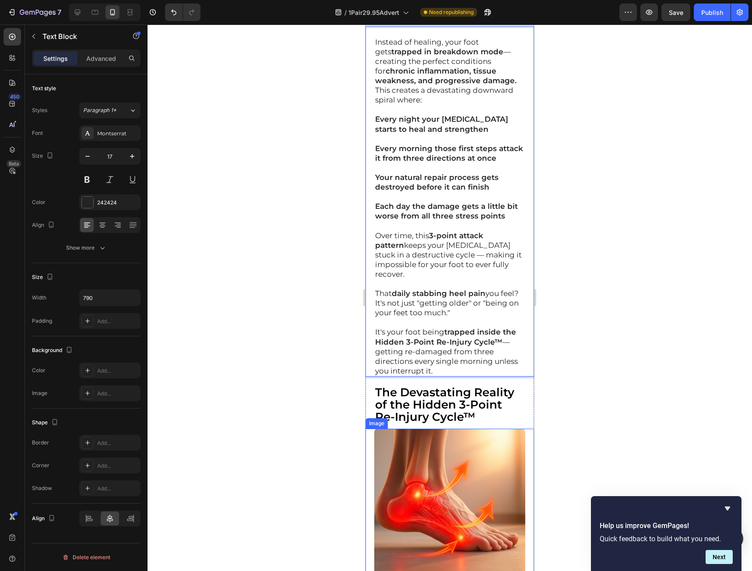
scroll to position [3283, 0]
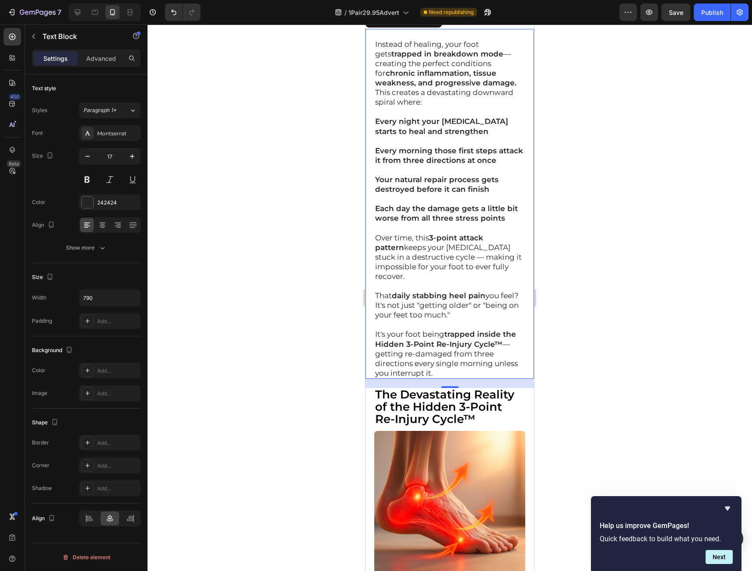
click at [494, 341] on p "It's your foot being trapped inside the Hidden 3-Point Re-Injury Cycle™ — getti…" at bounding box center [449, 353] width 149 height 48
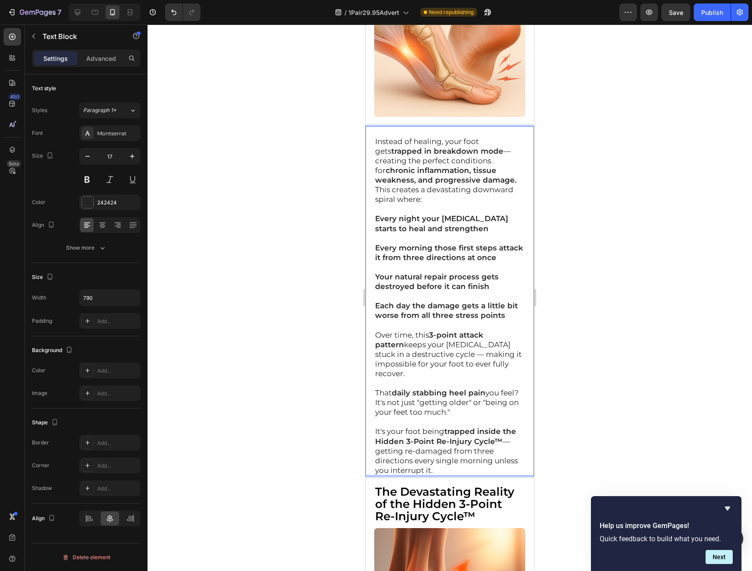
scroll to position [2949, 0]
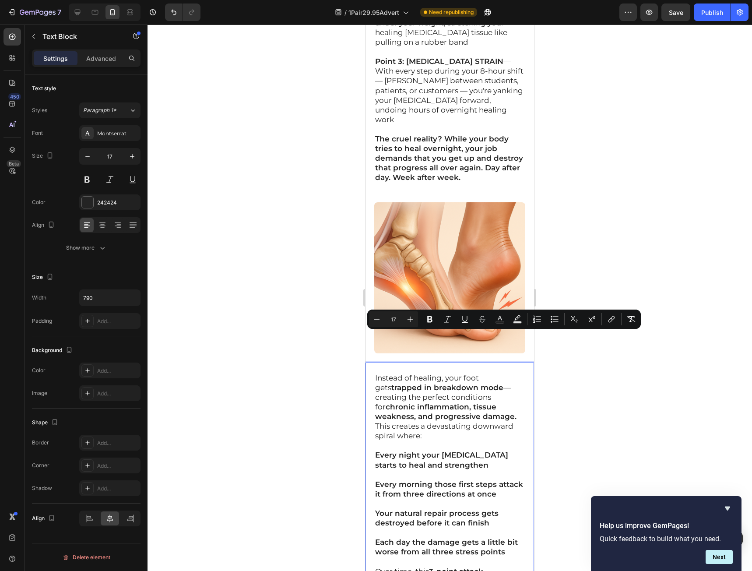
drag, startPoint x: 475, startPoint y: 341, endPoint x: 362, endPoint y: 330, distance: 113.5
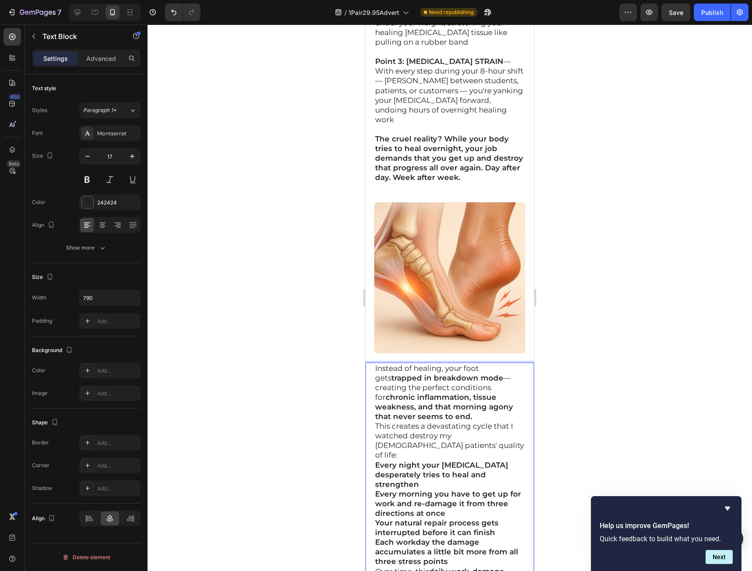
scroll to position [3029, 0]
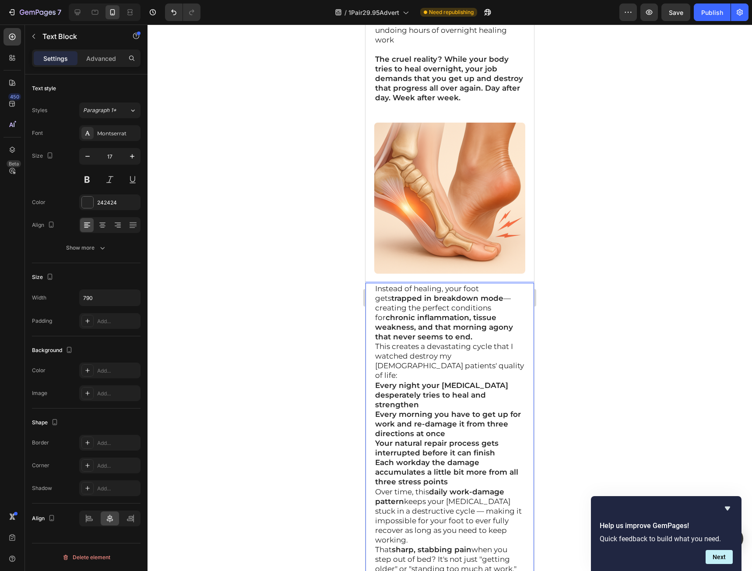
click at [374, 283] on div "Instead of healing, your foot gets trapped in breakdown mode — creating the per…" at bounding box center [449, 453] width 169 height 340
click at [372, 283] on div "Instead of healing, your foot gets trapped in breakdown mode — creating the per…" at bounding box center [449, 453] width 169 height 340
click at [376, 284] on p "Instead of healing, your foot gets trapped in breakdown mode — creating the per…" at bounding box center [449, 313] width 149 height 58
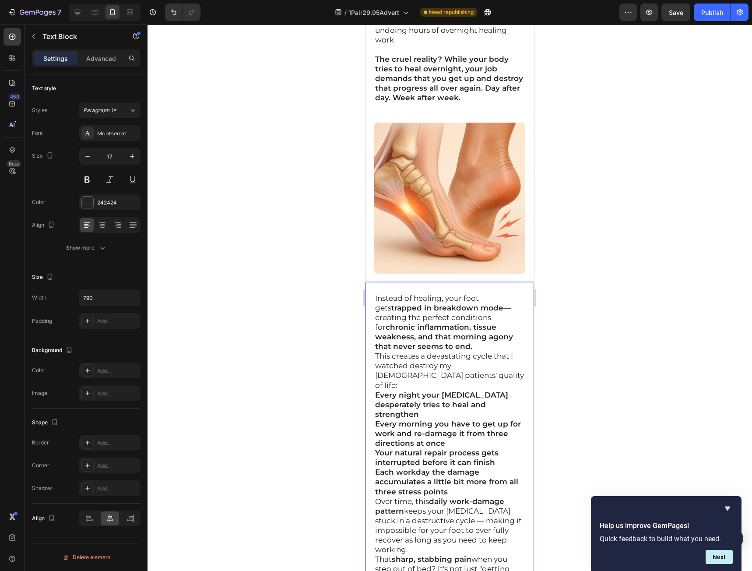
click at [492, 308] on p "Instead of healing, your foot gets trapped in breakdown mode — creating the per…" at bounding box center [449, 322] width 149 height 58
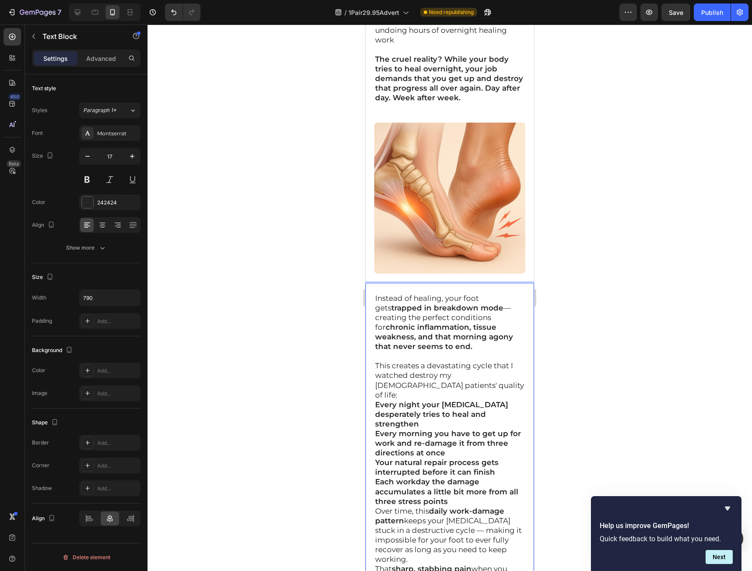
click at [457, 361] on p "This creates a devastating cycle that I watched destroy my [DEMOGRAPHIC_DATA] p…" at bounding box center [449, 380] width 149 height 39
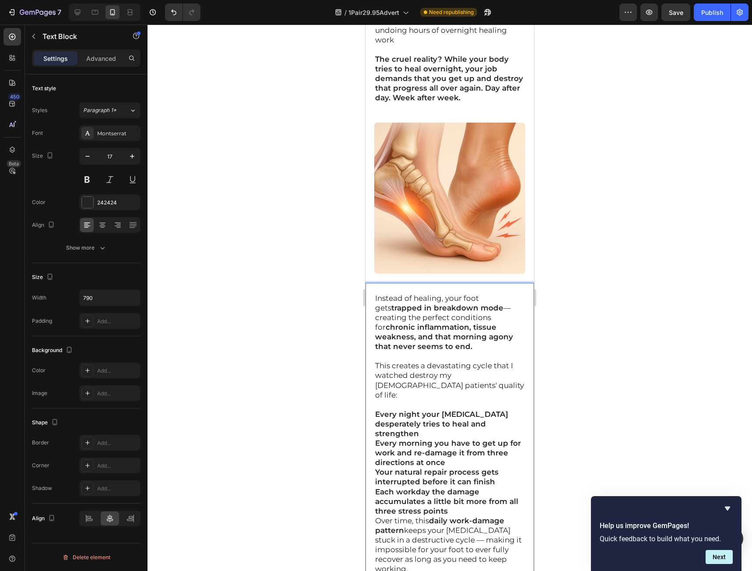
click at [492, 409] on p "Every night your [MEDICAL_DATA] desperately tries to heal and strengthen" at bounding box center [449, 423] width 149 height 29
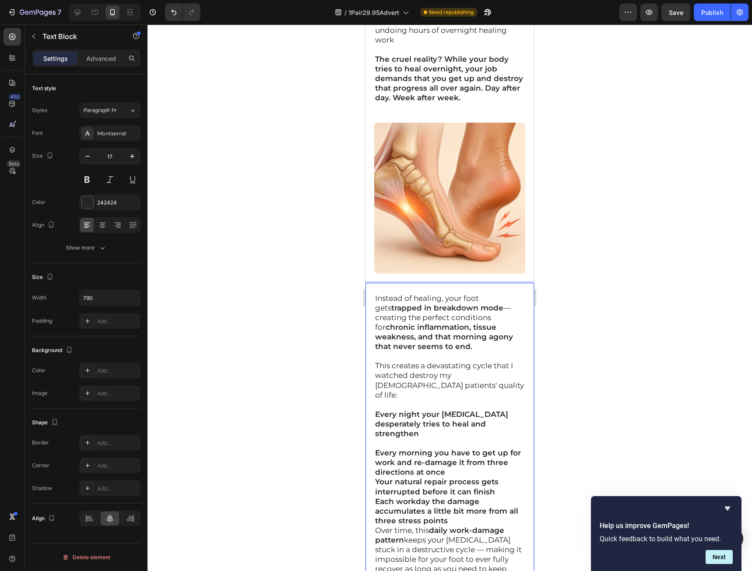
click at [495, 448] on p "Every morning you have to get up for work and re-damage it from three direction…" at bounding box center [449, 462] width 149 height 29
click at [493, 506] on p "Each workday the damage accumulates a little bit more from all three stress poi…" at bounding box center [449, 520] width 149 height 29
click at [499, 487] on p "Your natural repair process gets interrupted before it can finish" at bounding box center [449, 496] width 149 height 19
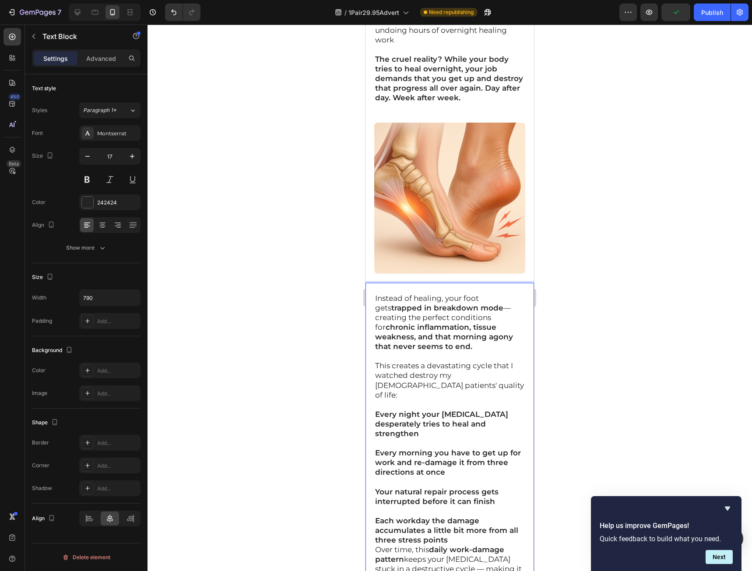
click at [485, 516] on p "Each workday the damage accumulates a little bit more from all three stress poi…" at bounding box center [449, 530] width 149 height 29
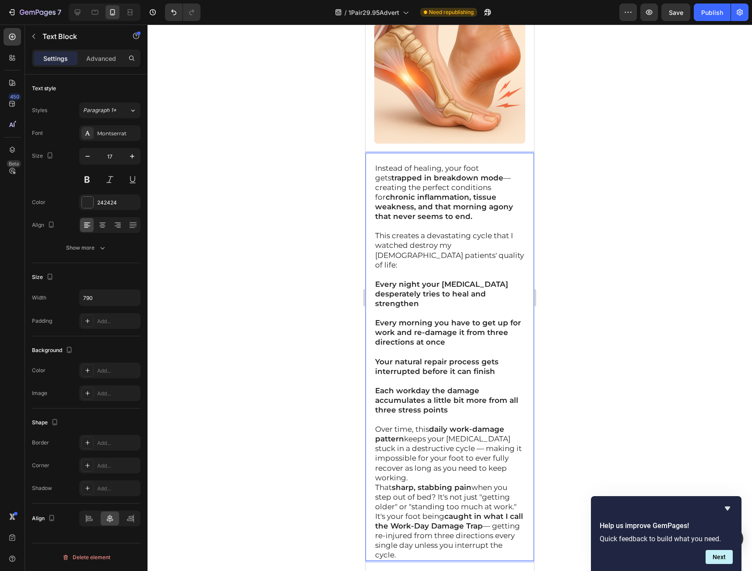
scroll to position [3160, 0]
click at [448, 423] on p "Over time, this daily work-damage pattern keeps your fascia stuck in a destruct…" at bounding box center [449, 452] width 149 height 58
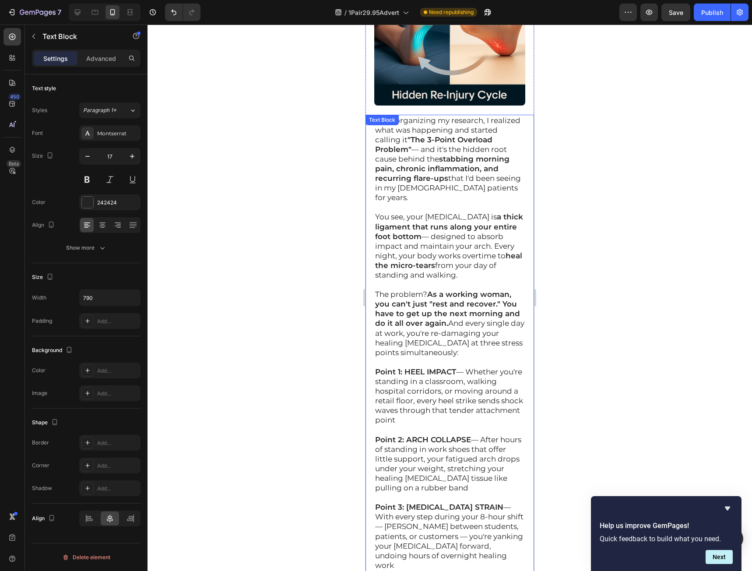
scroll to position [2460, 0]
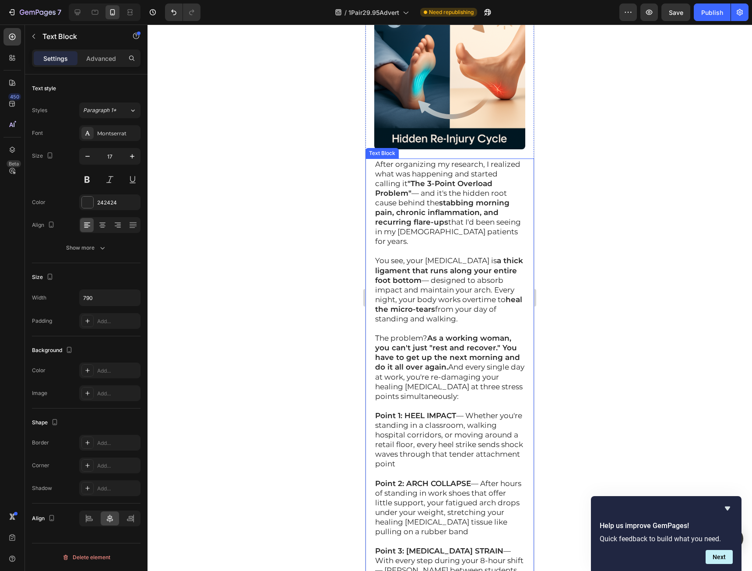
click at [448, 346] on p "The problem? As a working woman, you can't just "rest and recover." You have to…" at bounding box center [449, 367] width 149 height 68
click at [451, 345] on p "The problem? As a working woman, you can't just "rest and recover." You have to…" at bounding box center [449, 367] width 149 height 68
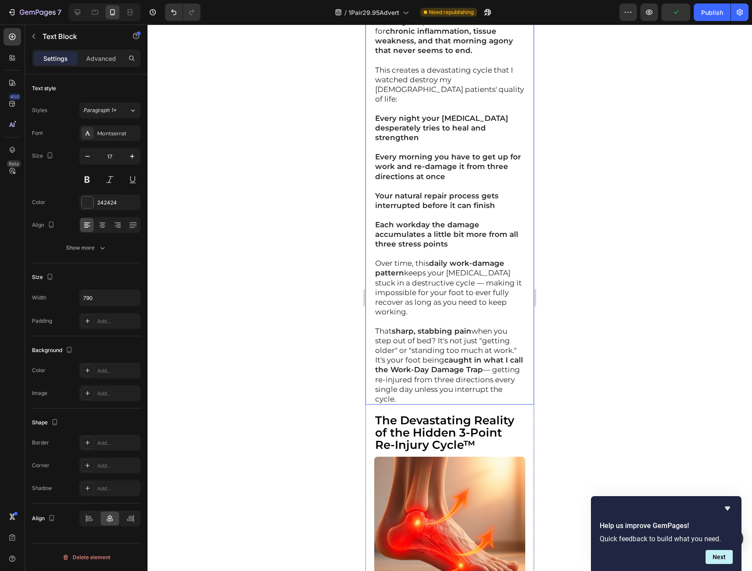
scroll to position [3379, 0]
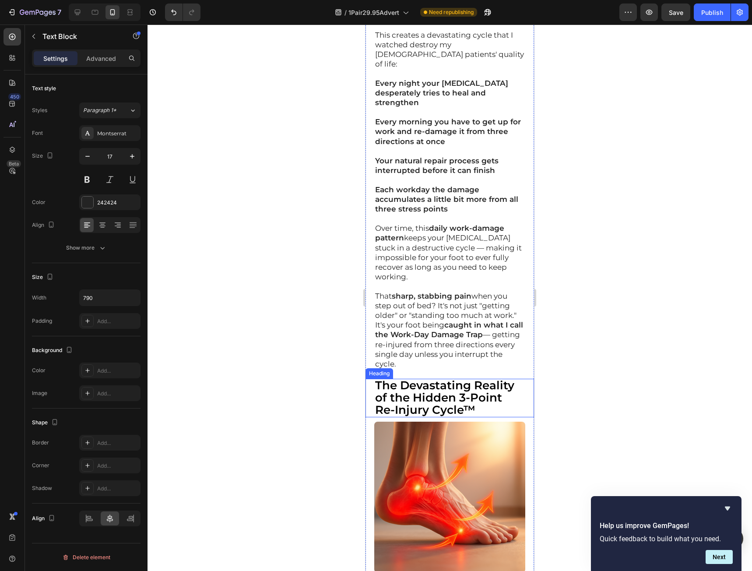
click at [422, 378] on strong "The Devastating Reality of the Hidden 3-Point Re-Injury Cycle™" at bounding box center [444, 397] width 139 height 39
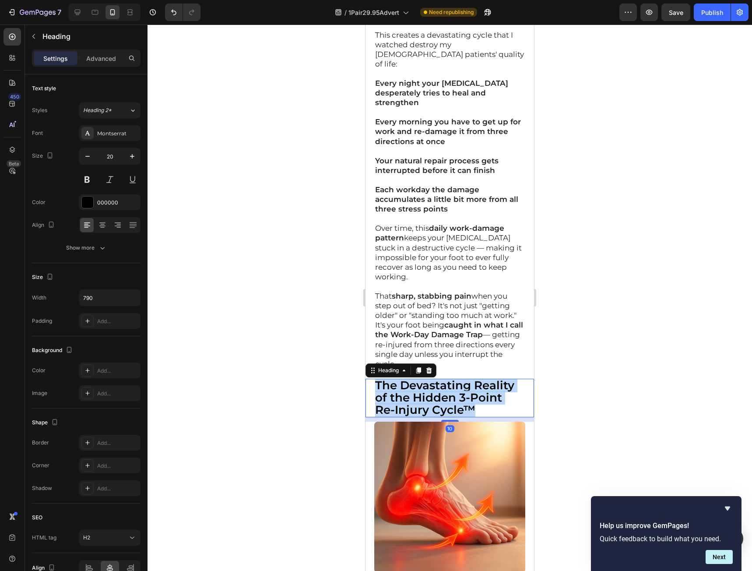
click at [422, 378] on strong "The Devastating Reality of the Hidden 3-Point Re-Injury Cycle™" at bounding box center [444, 397] width 139 height 39
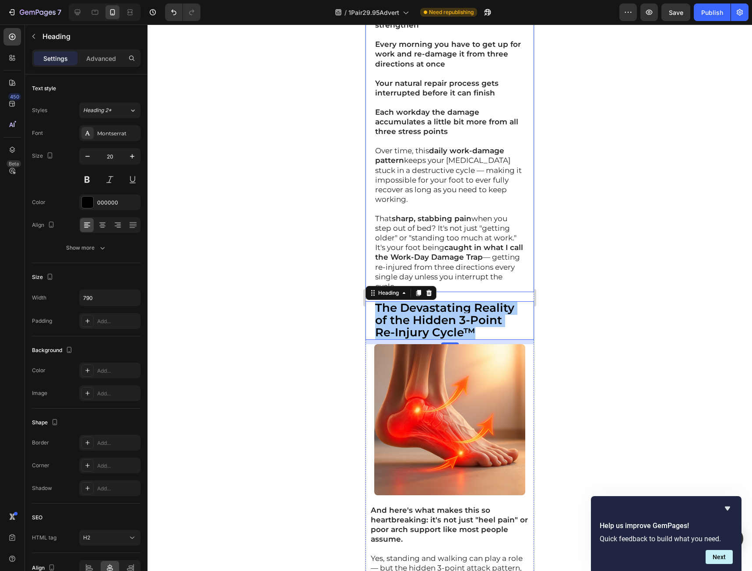
scroll to position [3467, 0]
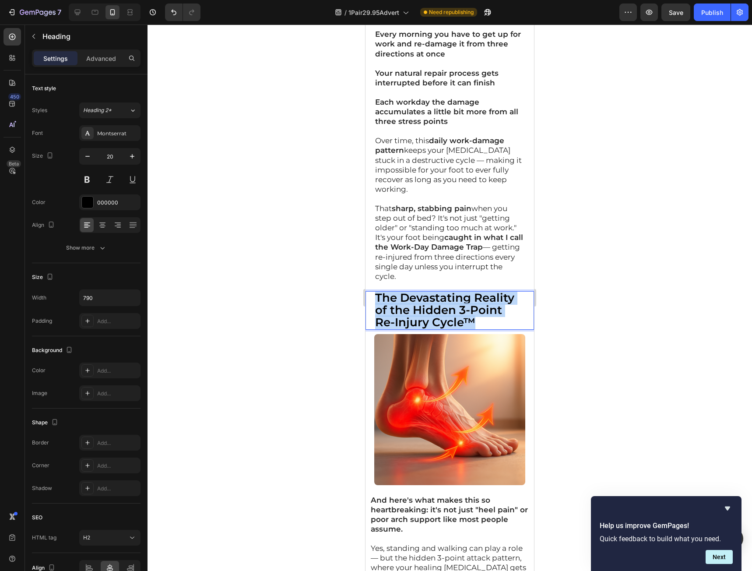
click at [487, 292] on p "The Devastating Reality of the Hidden 3-Point Re-Injury Cycle™" at bounding box center [449, 310] width 149 height 37
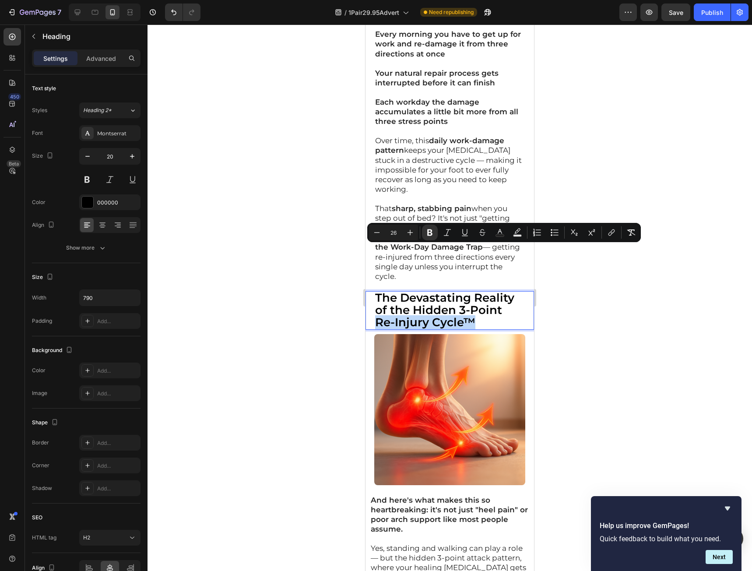
drag, startPoint x: 480, startPoint y: 251, endPoint x: 373, endPoint y: 257, distance: 106.5
click at [373, 291] on div "The Devastating Reality of the Hidden 3-Point Re-Injury Cycle™ Heading 10" at bounding box center [449, 310] width 169 height 39
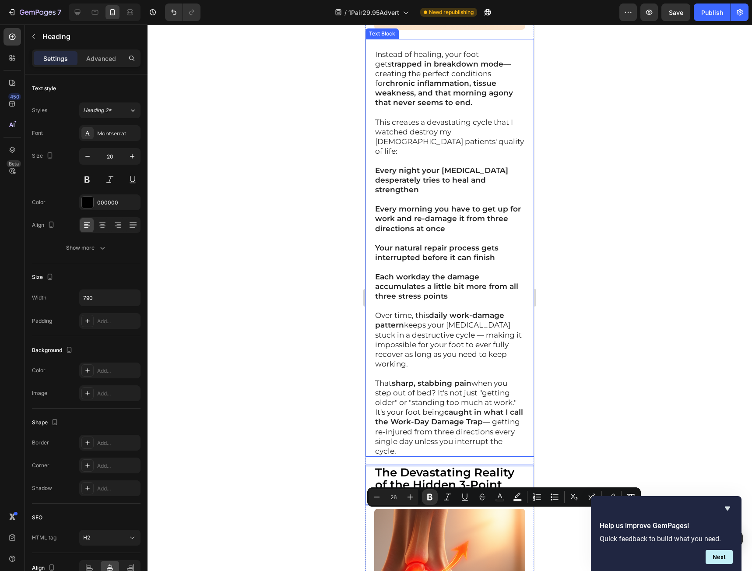
scroll to position [3379, 0]
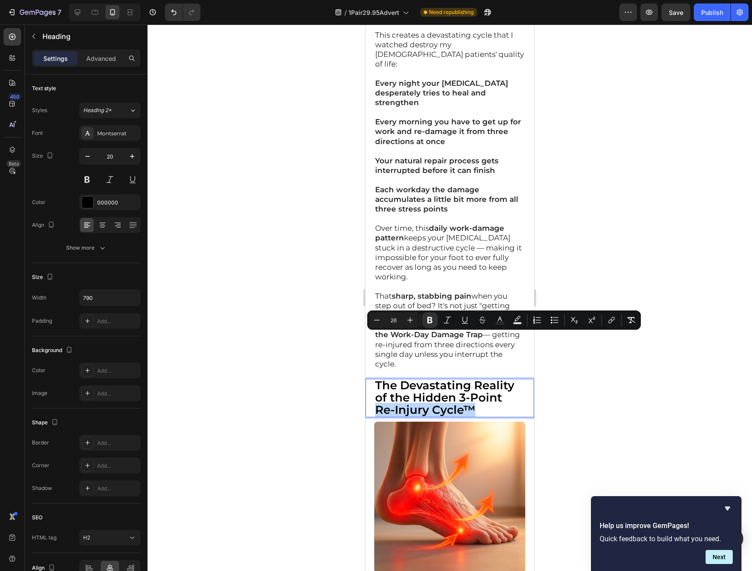
click at [480, 379] on p "The Devastating Reality of the Hidden 3-Point Re-Injury Cycle™" at bounding box center [449, 397] width 149 height 37
drag, startPoint x: 478, startPoint y: 340, endPoint x: 377, endPoint y: 348, distance: 101.0
click at [377, 379] on h2 "The Devastating Reality of the Hidden 3-Point Re-Injury Cycle™" at bounding box center [449, 398] width 151 height 39
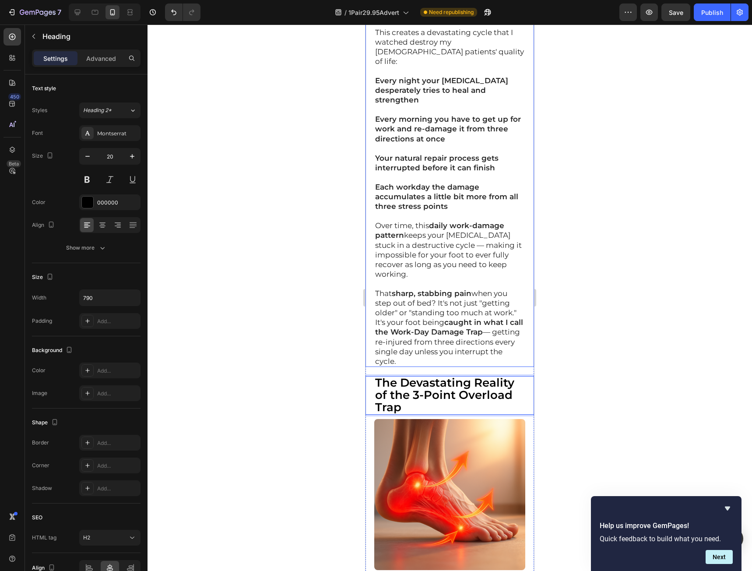
scroll to position [3554, 0]
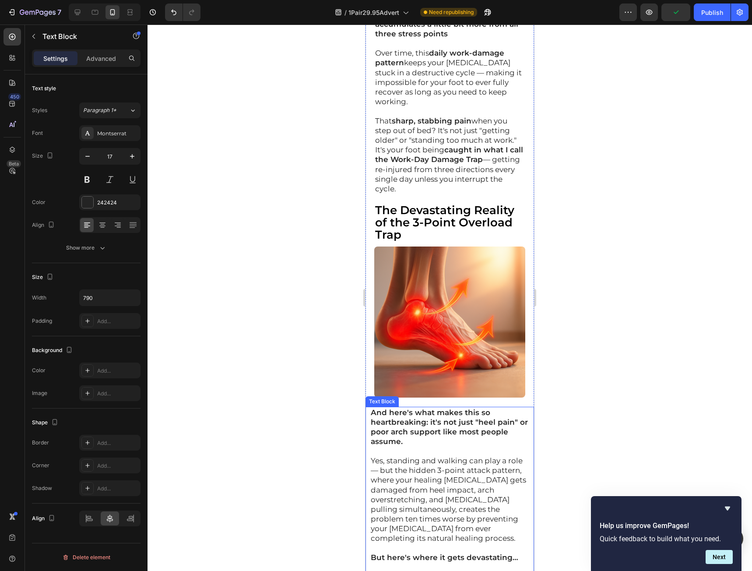
click at [415, 408] on strong "And here's what makes this so heartbreaking: it's not just "heel pain" or poor …" at bounding box center [449, 427] width 157 height 38
click at [371, 408] on strong "And here's what makes this so heartbreaking: it's not just "heel pain" or poor …" at bounding box center [449, 427] width 157 height 38
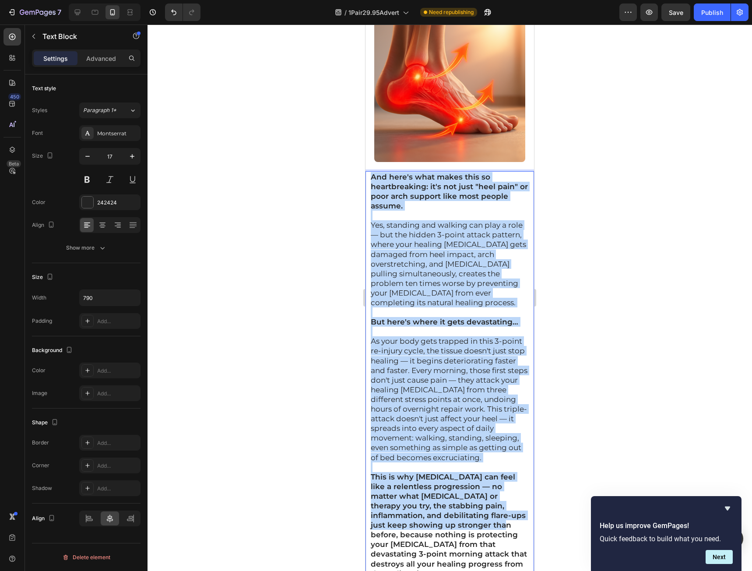
scroll to position [3817, 0]
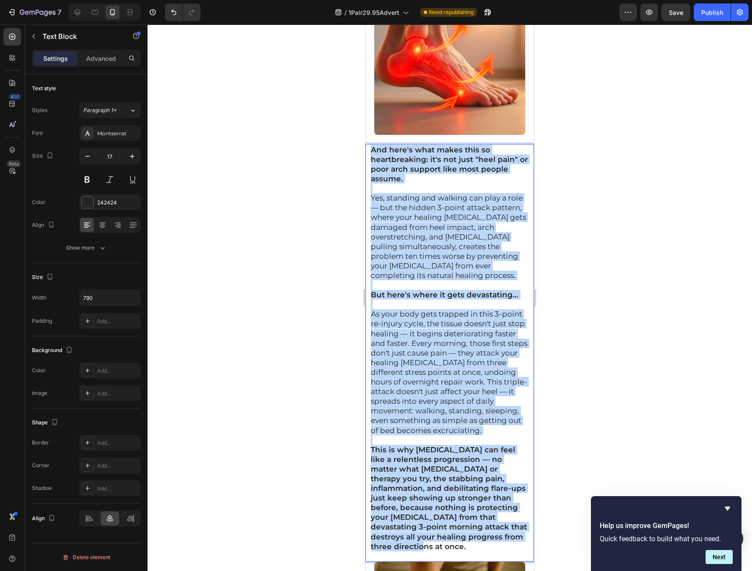
drag, startPoint x: 371, startPoint y: 337, endPoint x: 453, endPoint y: 471, distance: 157.1
click at [453, 471] on div "And here's what makes this so heartbreaking: it's not just "heel pain" or poor …" at bounding box center [450, 353] width 160 height 418
click at [424, 471] on p "This is why plantar fasciitis can feel like a relentless progression — no matte…" at bounding box center [450, 498] width 158 height 106
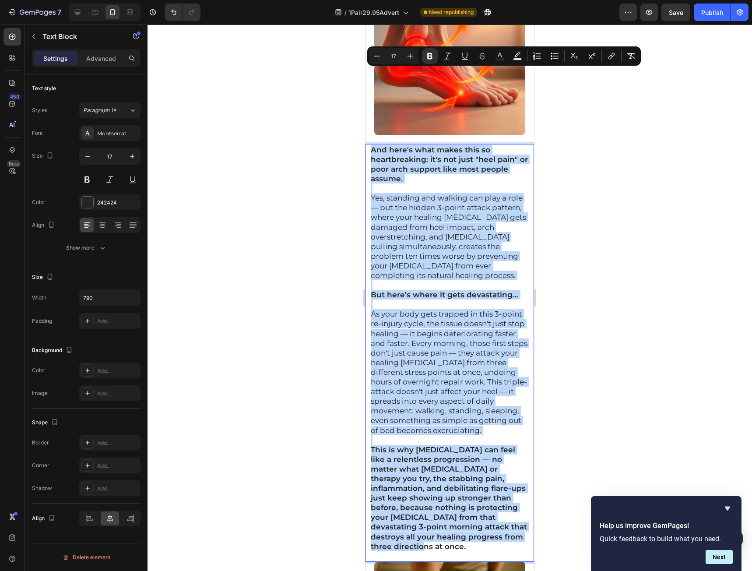
drag, startPoint x: 411, startPoint y: 471, endPoint x: 326, endPoint y: 76, distance: 404.0
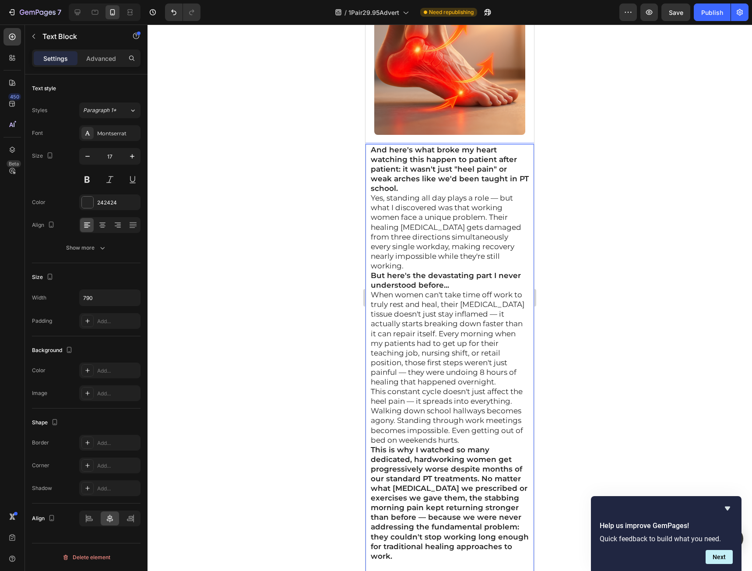
click at [456, 145] on p "And here's what broke my heart watching this happen to patient after patient: i…" at bounding box center [450, 169] width 158 height 48
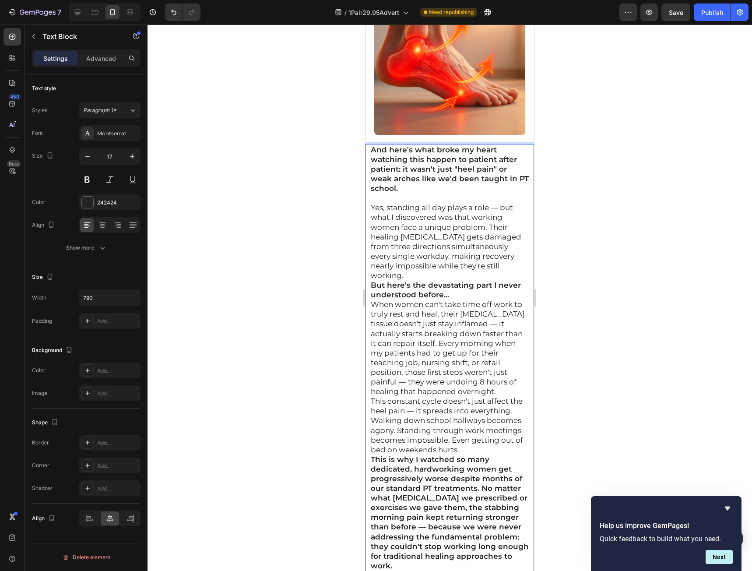
click at [513, 203] on p "Yes, standing all day plays a role — but what I discovered was that working wom…" at bounding box center [450, 241] width 158 height 77
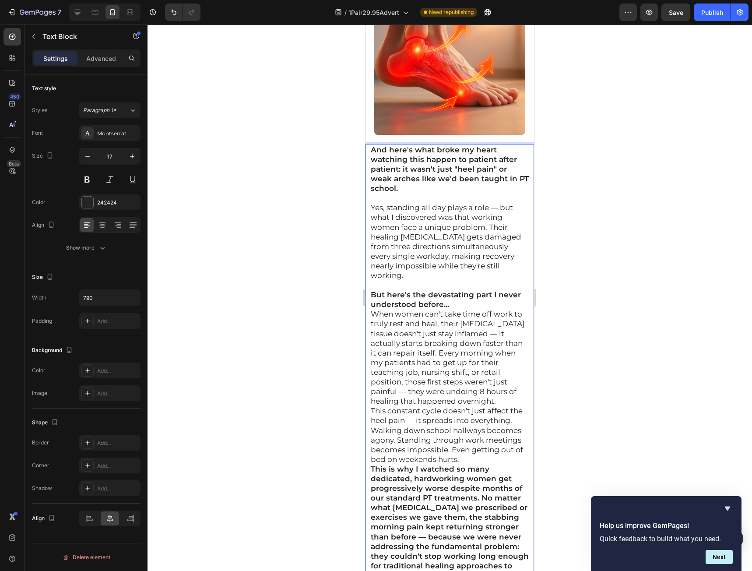
click at [451, 290] on p "But here's the devastating part I never understood before..." at bounding box center [450, 299] width 158 height 19
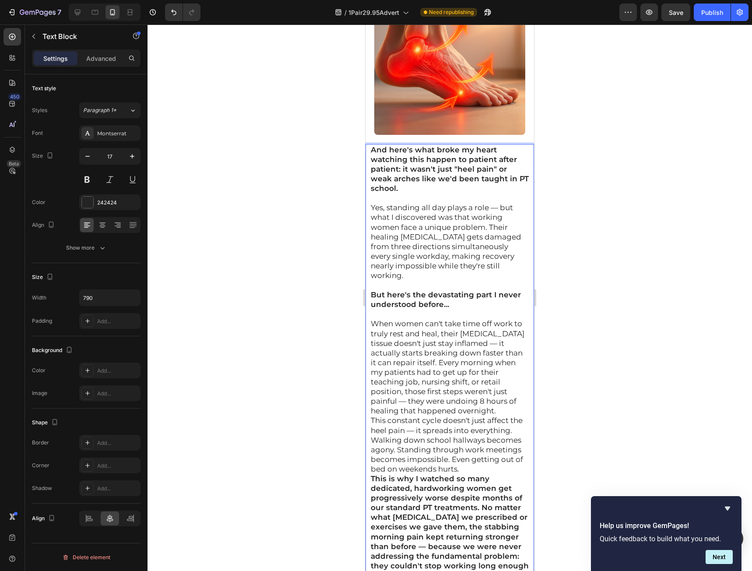
click at [485, 323] on p "When women can't take time off work to truly rest and heal, their [MEDICAL_DATA…" at bounding box center [450, 367] width 158 height 97
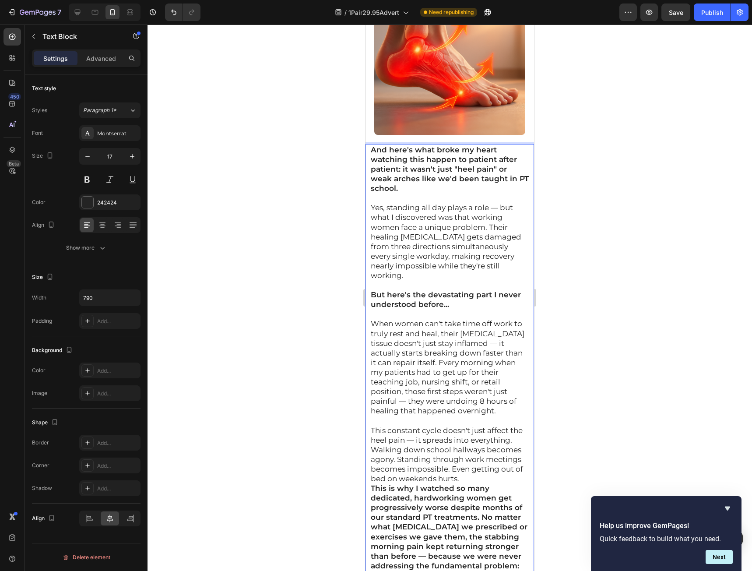
click at [448, 425] on p "This constant cycle doesn't just affect the heel pain — it spreads into everyth…" at bounding box center [450, 454] width 158 height 58
click at [606, 291] on div at bounding box center [450, 298] width 604 height 546
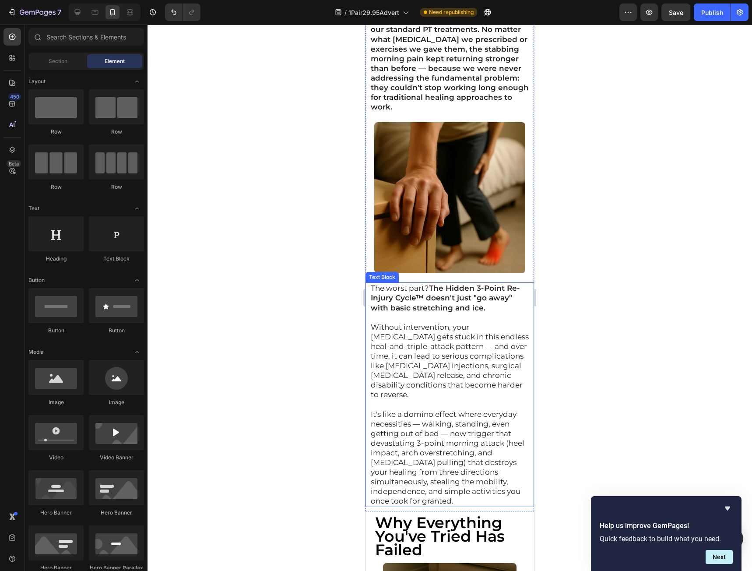
scroll to position [4298, 0]
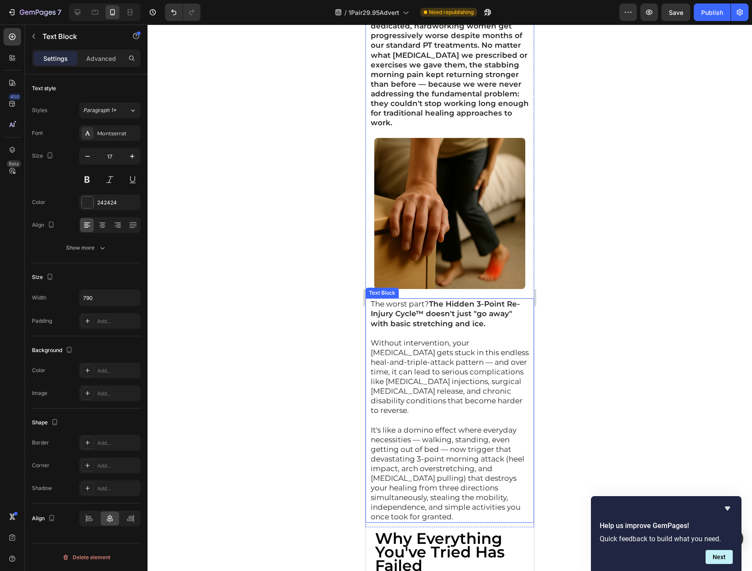
click at [470, 425] on p "It's like a domino effect where everyday necessities — walking, standing, even …" at bounding box center [450, 473] width 158 height 97
click at [454, 425] on p "It's like a domino effect where everyday necessities — walking, standing, even …" at bounding box center [450, 473] width 158 height 97
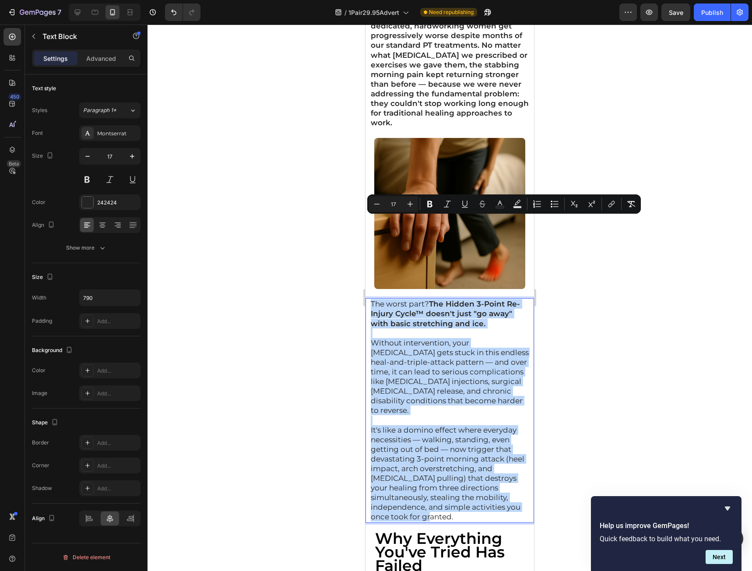
drag, startPoint x: 464, startPoint y: 425, endPoint x: 317, endPoint y: 213, distance: 258.6
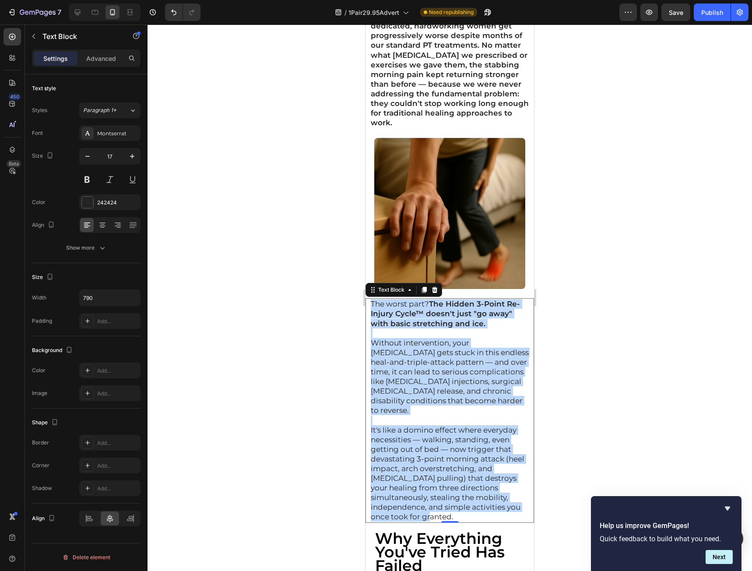
click at [474, 425] on p "It's like a domino effect where everyday necessities — walking, standing, even …" at bounding box center [450, 473] width 158 height 97
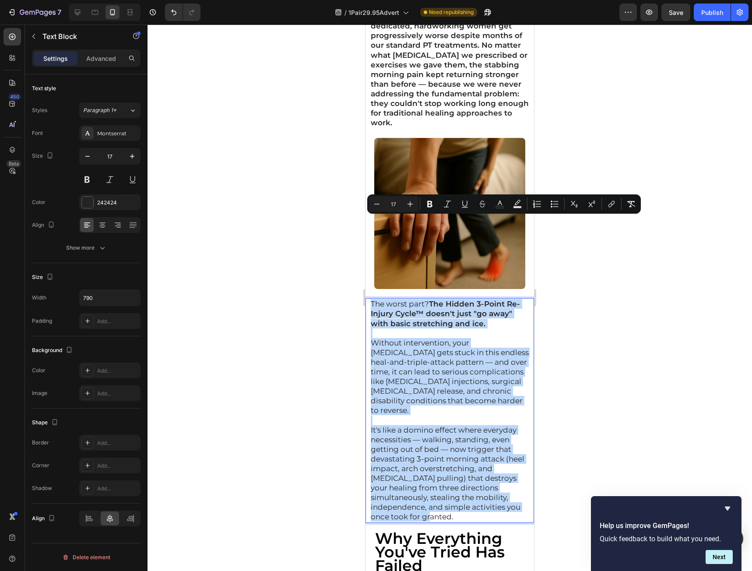
drag, startPoint x: 461, startPoint y: 422, endPoint x: 304, endPoint y: 221, distance: 254.8
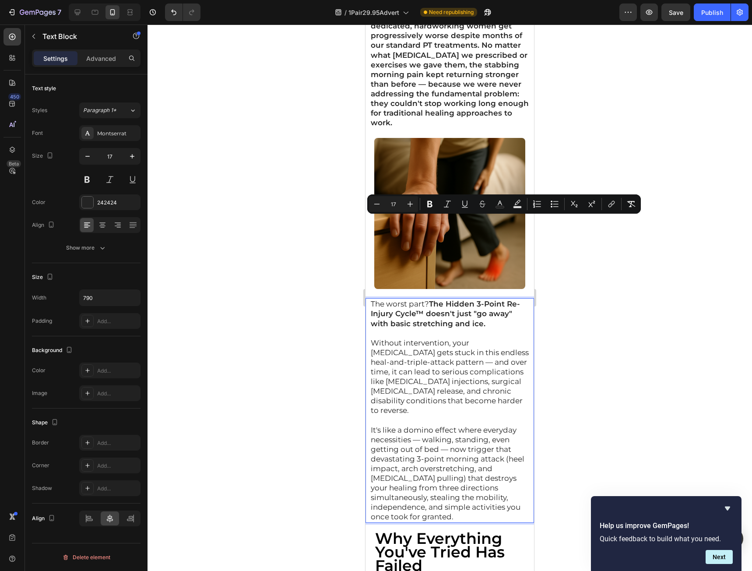
scroll to position [4300, 0]
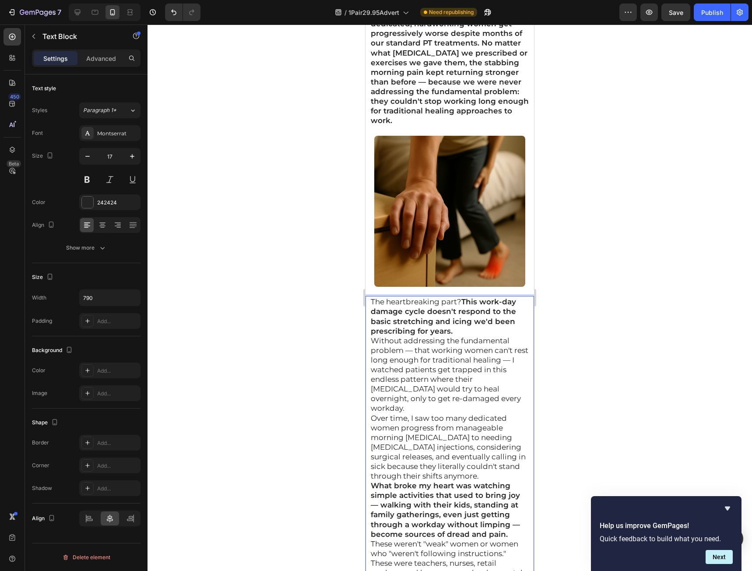
click at [465, 297] on p "The heartbreaking part? This work-day damage cycle doesn't respond to the basic…" at bounding box center [450, 316] width 158 height 39
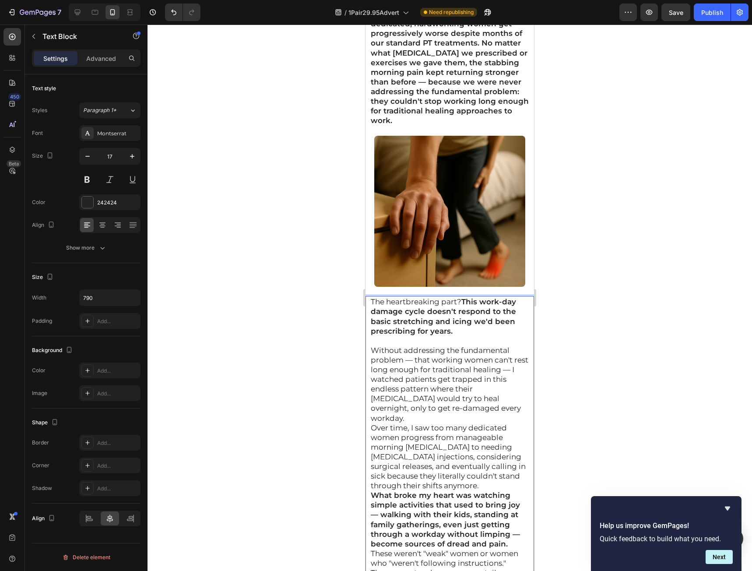
click at [481, 345] on p "Without addressing the fundamental problem — that working women can't rest long…" at bounding box center [450, 383] width 158 height 77
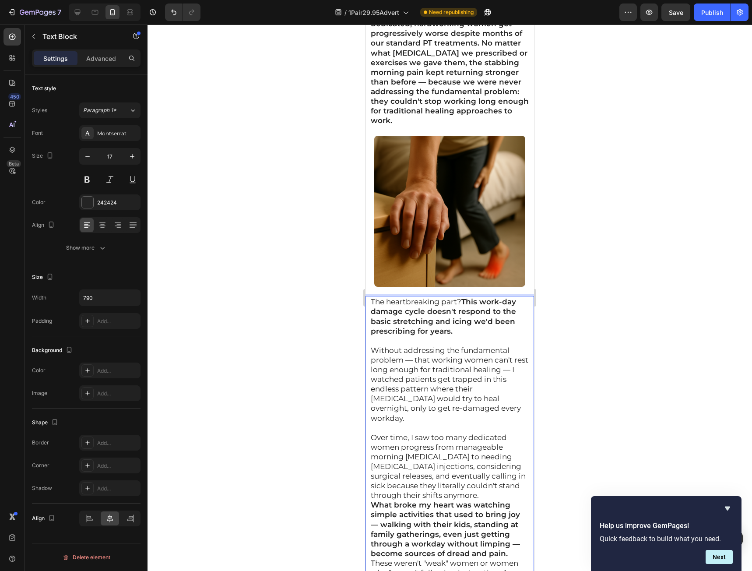
click at [463, 432] on p "Over time, I saw too many dedicated women progress from manageable morning [MED…" at bounding box center [450, 466] width 158 height 68
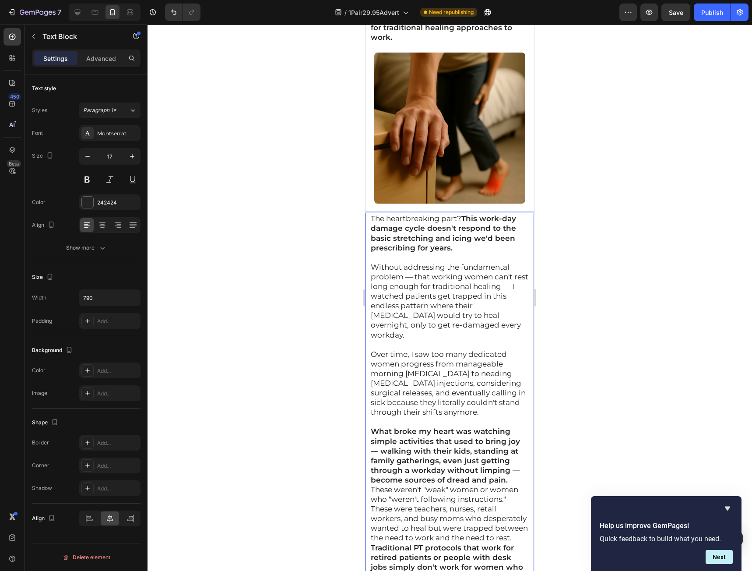
scroll to position [4388, 0]
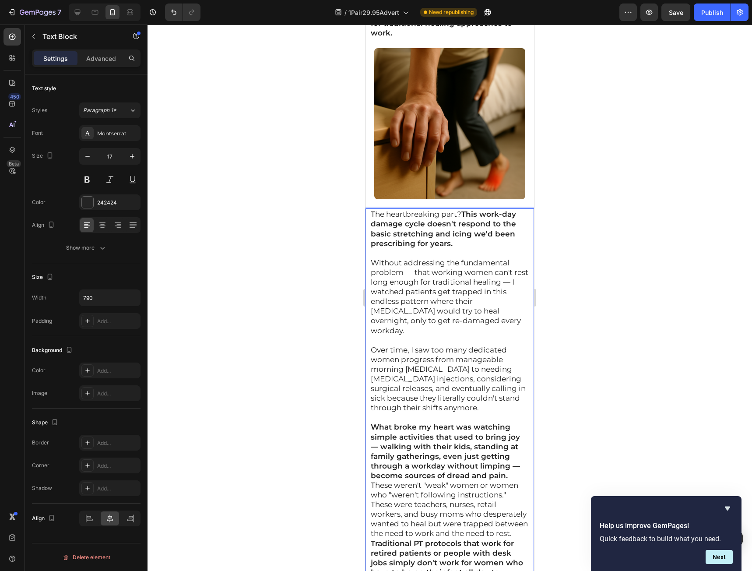
click at [511, 422] on p "What broke my heart was watching simple activities that used to bring joy — wal…" at bounding box center [450, 451] width 158 height 58
click at [461, 490] on p "These weren't "weak" women or women who "weren't following instructions." These…" at bounding box center [450, 519] width 158 height 58
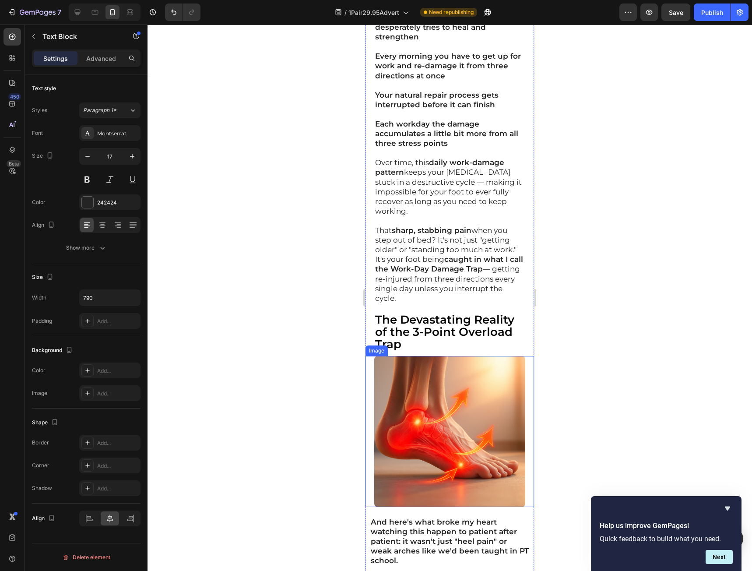
scroll to position [3425, 0]
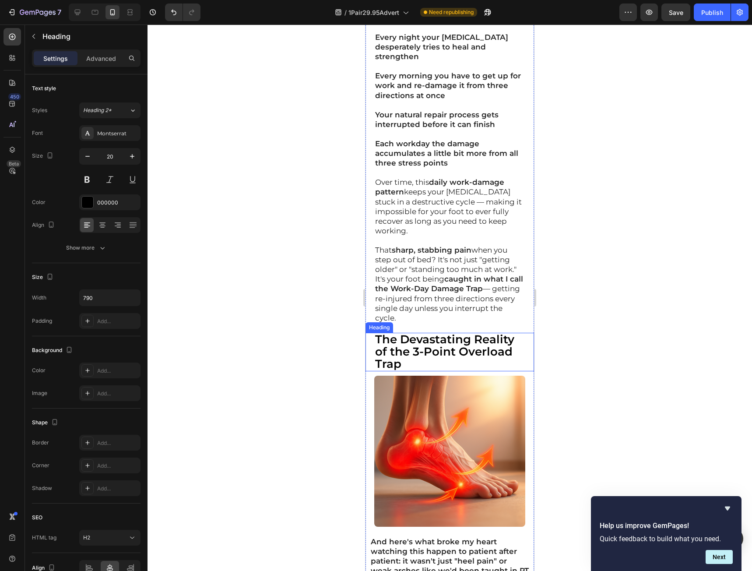
click at [472, 334] on p "⁠⁠⁠⁠⁠⁠⁠ The Devastating Reality of the 3-Point Overload Trap" at bounding box center [449, 352] width 149 height 37
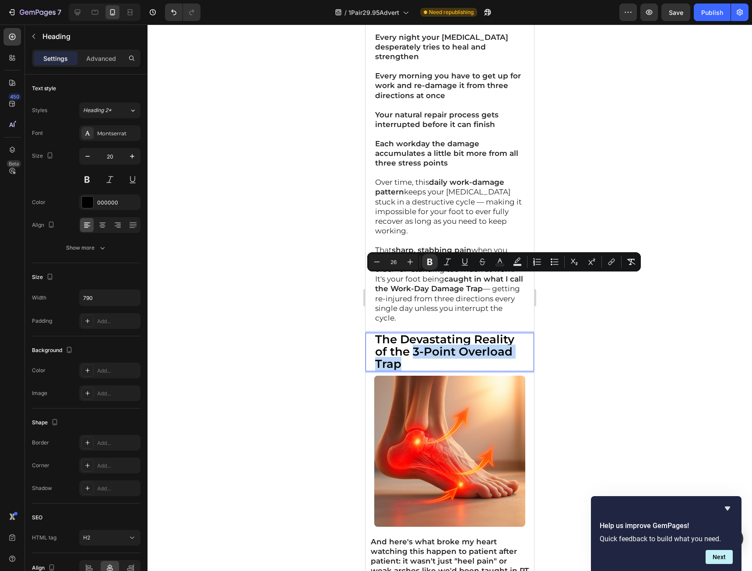
drag, startPoint x: 437, startPoint y: 296, endPoint x: 416, endPoint y: 284, distance: 24.7
click at [416, 334] on p "The Devastating Reality of the 3-Point Overload Trap" at bounding box center [449, 352] width 149 height 37
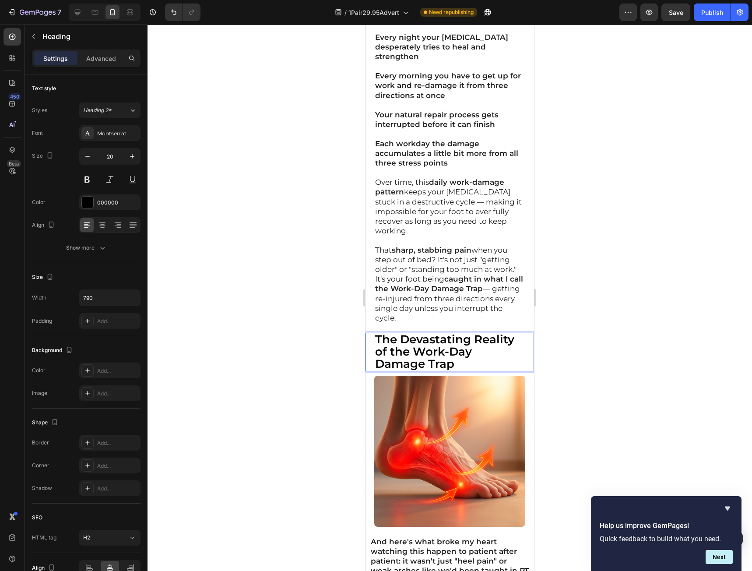
click at [414, 332] on strong "The Devastating Reality of the Work-Day Damage Trap" at bounding box center [444, 351] width 139 height 39
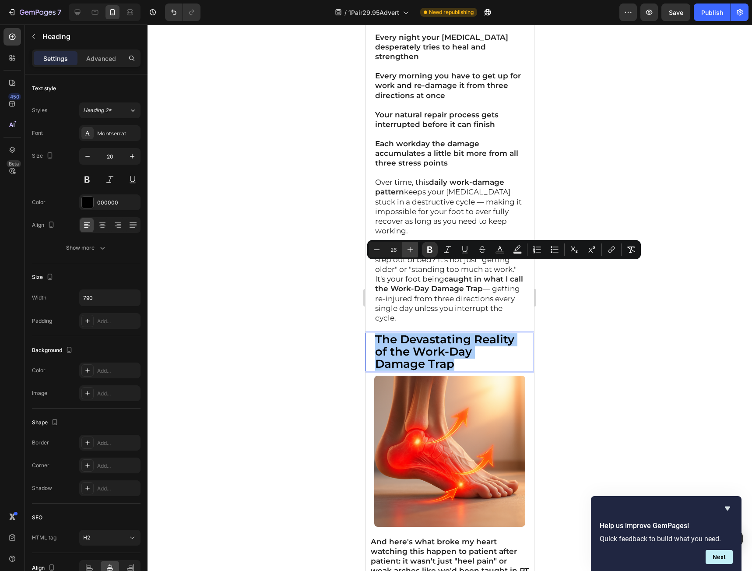
click at [410, 246] on icon "Editor contextual toolbar" at bounding box center [410, 249] width 9 height 9
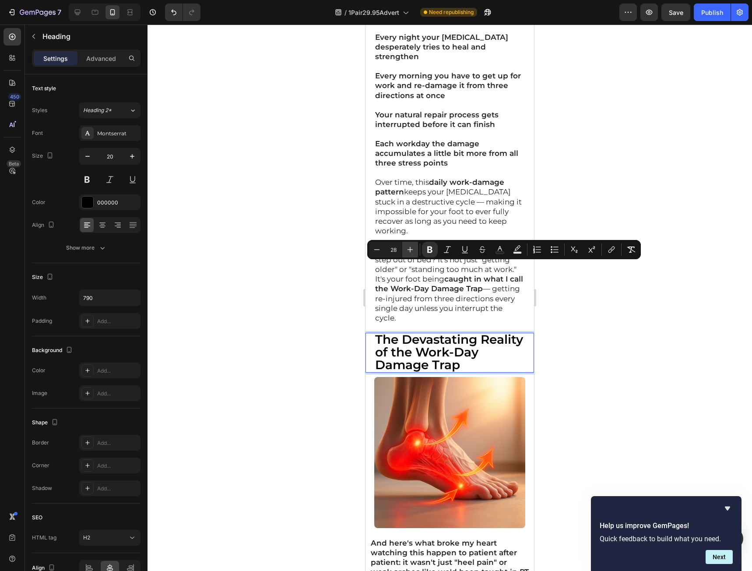
click at [410, 246] on icon "Editor contextual toolbar" at bounding box center [410, 249] width 9 height 9
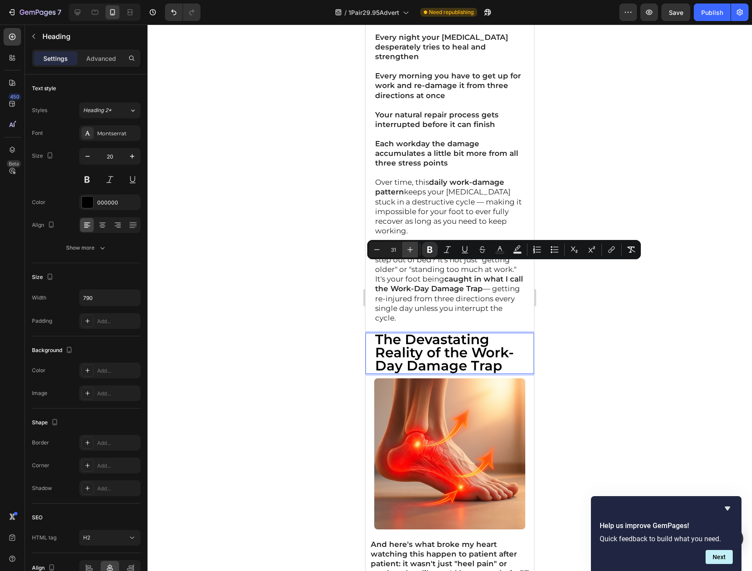
click at [410, 246] on icon "Editor contextual toolbar" at bounding box center [410, 249] width 9 height 9
click at [378, 249] on icon "Editor contextual toolbar" at bounding box center [377, 249] width 6 height 0
type input "31"
click at [641, 333] on div at bounding box center [450, 298] width 604 height 546
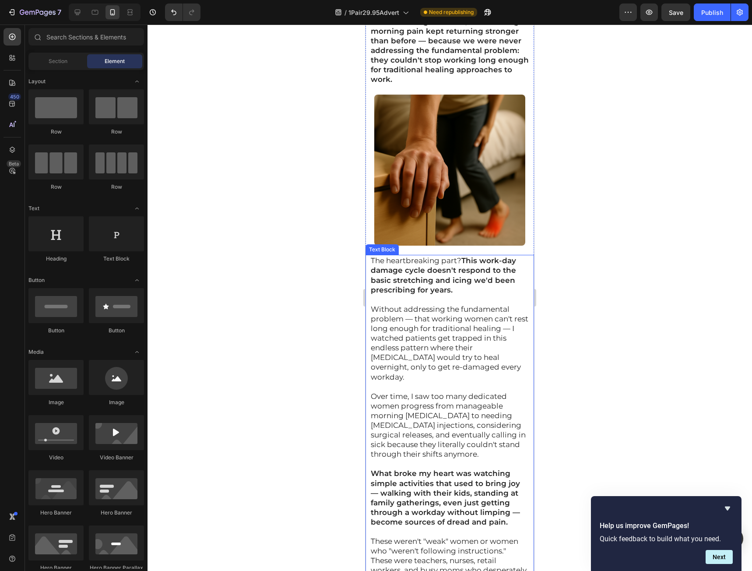
scroll to position [4388, 0]
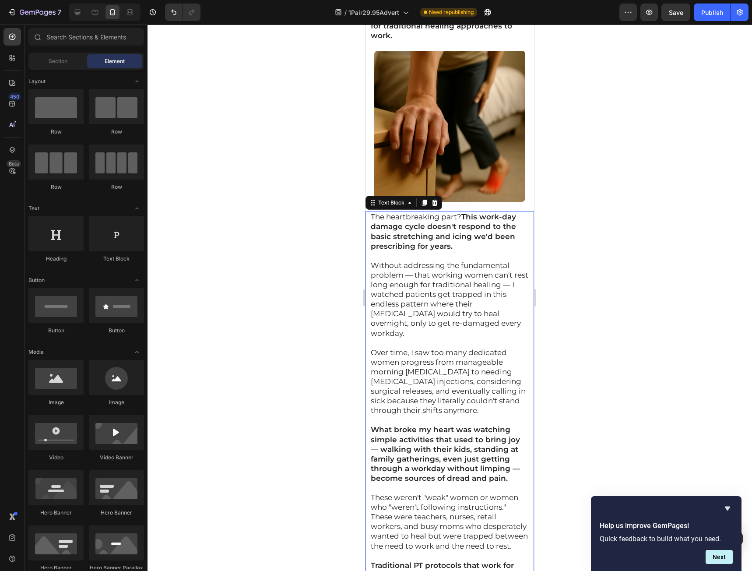
click at [516, 492] on p "These weren't "weak" women or women who "weren't following instructions." These…" at bounding box center [450, 521] width 158 height 58
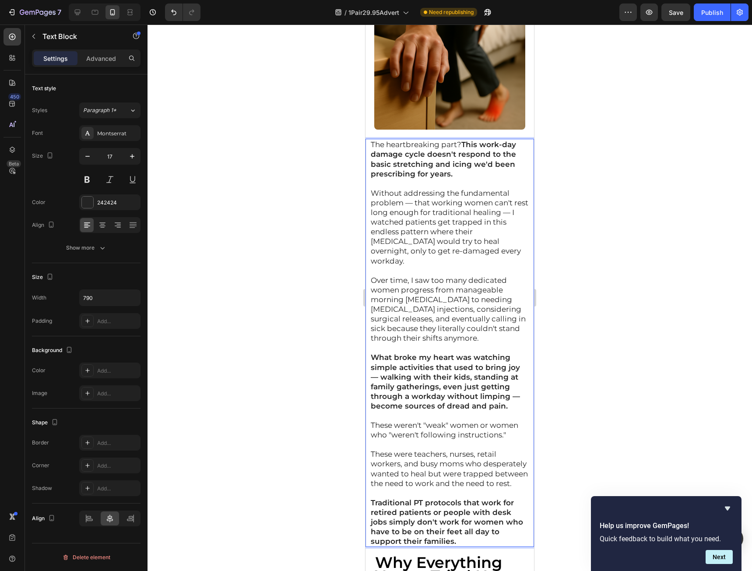
scroll to position [4476, 0]
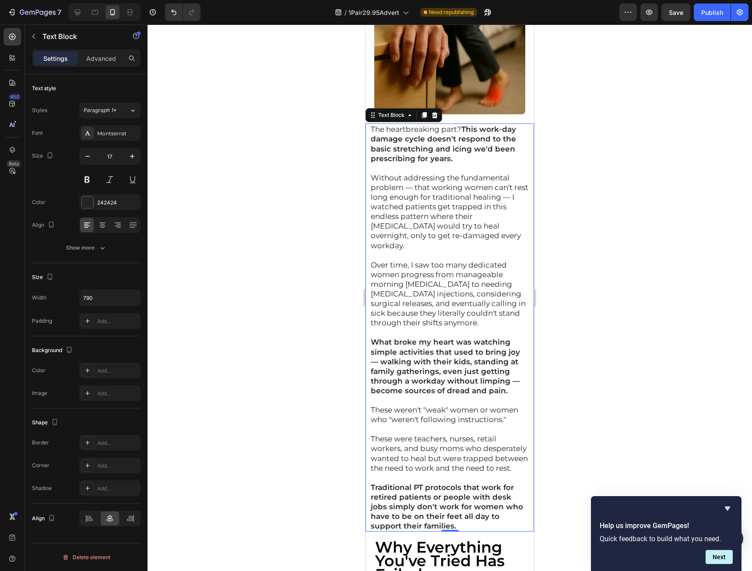
click at [636, 364] on div at bounding box center [450, 298] width 604 height 546
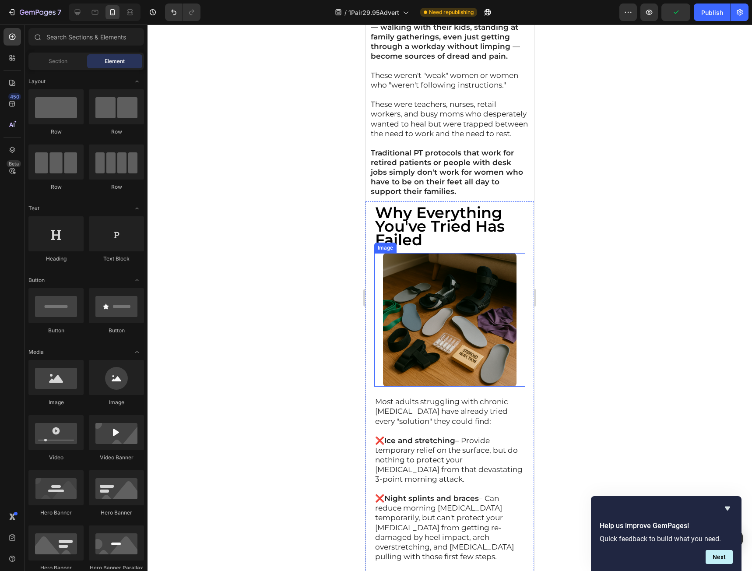
scroll to position [4826, 0]
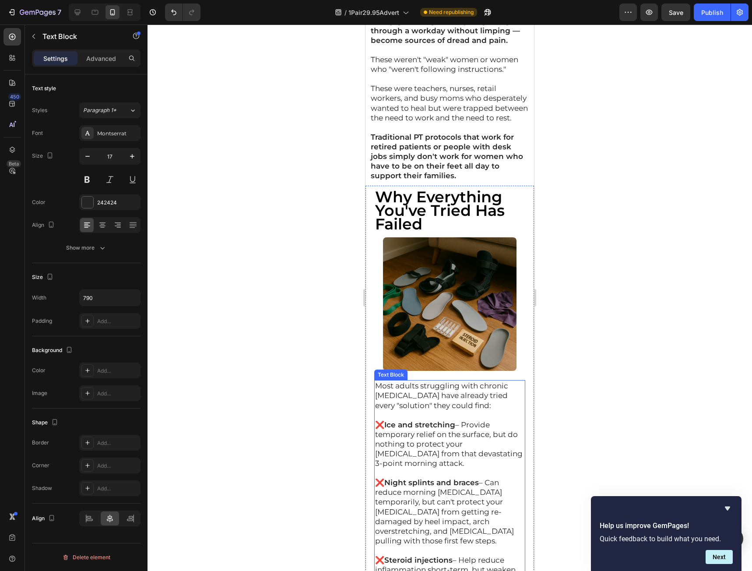
click at [400, 410] on p at bounding box center [449, 415] width 149 height 10
click at [375, 381] on p "Most adults struggling with chronic plantar fasciitis have already tried every …" at bounding box center [449, 395] width 149 height 29
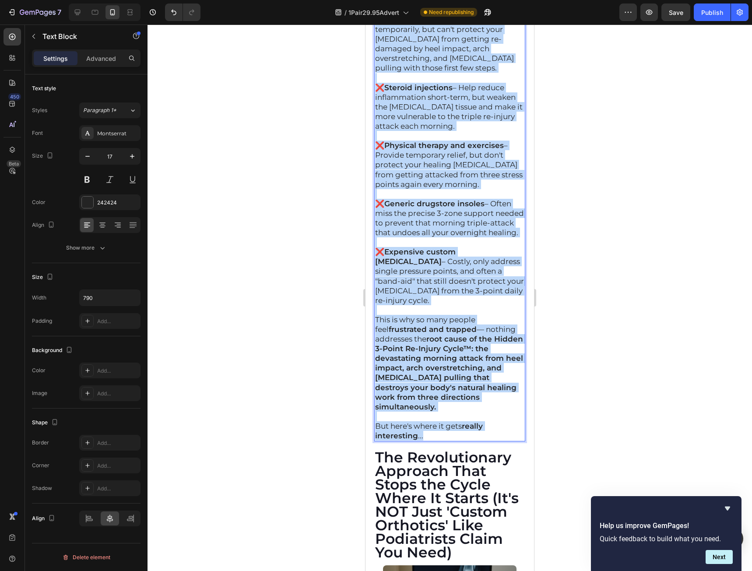
scroll to position [5220, 0]
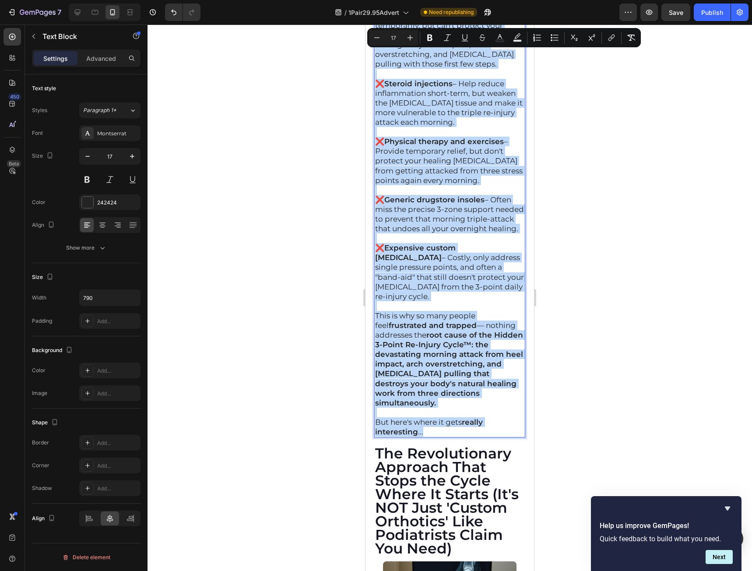
drag, startPoint x: 375, startPoint y: 295, endPoint x: 445, endPoint y: 418, distance: 141.2
click at [445, 418] on div "Most adults struggling with chronic plantar fasciitis have already tried every …" at bounding box center [449, 171] width 151 height 534
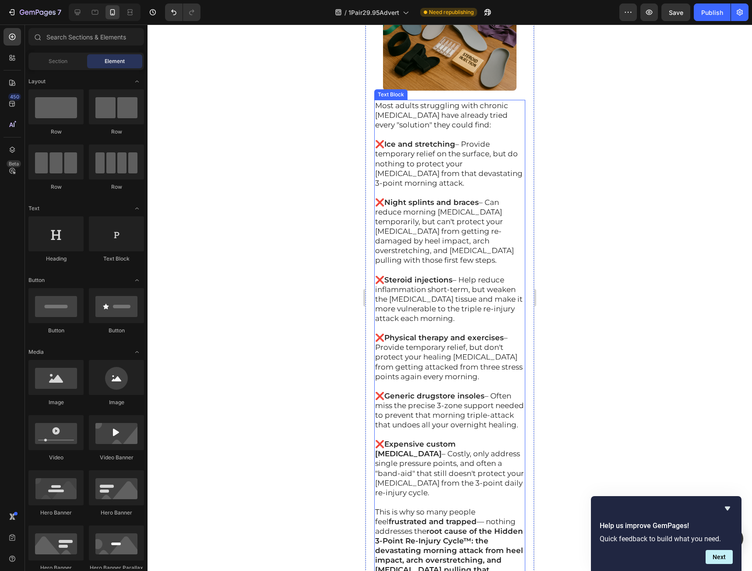
scroll to position [5002, 0]
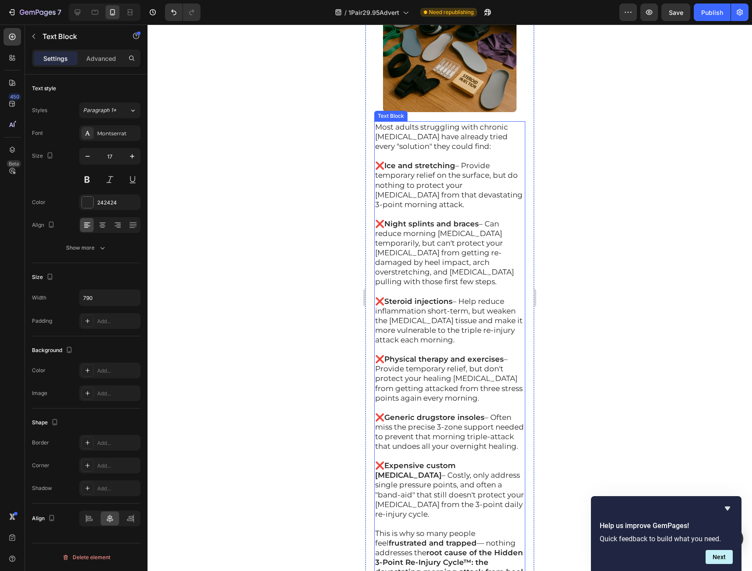
click at [378, 125] on p "Most adults struggling with chronic plantar fasciitis have already tried every …" at bounding box center [449, 136] width 149 height 29
click at [377, 122] on p "Most adults struggling with chronic plantar fasciitis have already tried every …" at bounding box center [449, 136] width 149 height 29
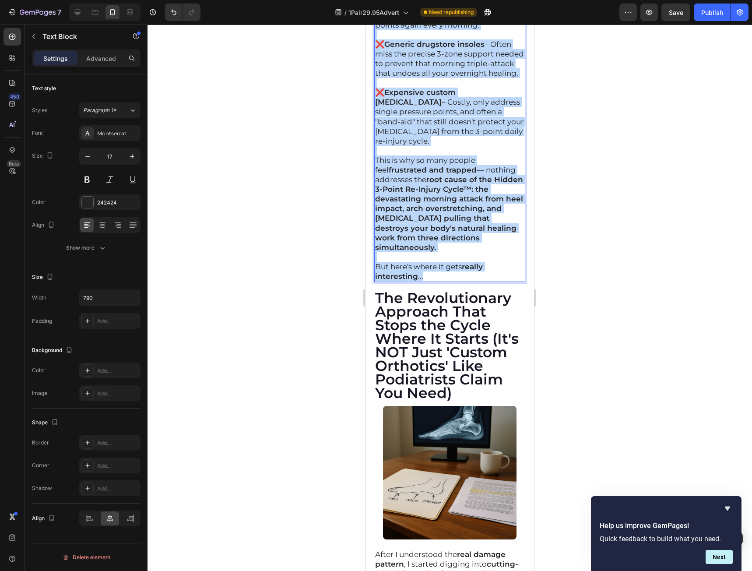
scroll to position [5396, 0]
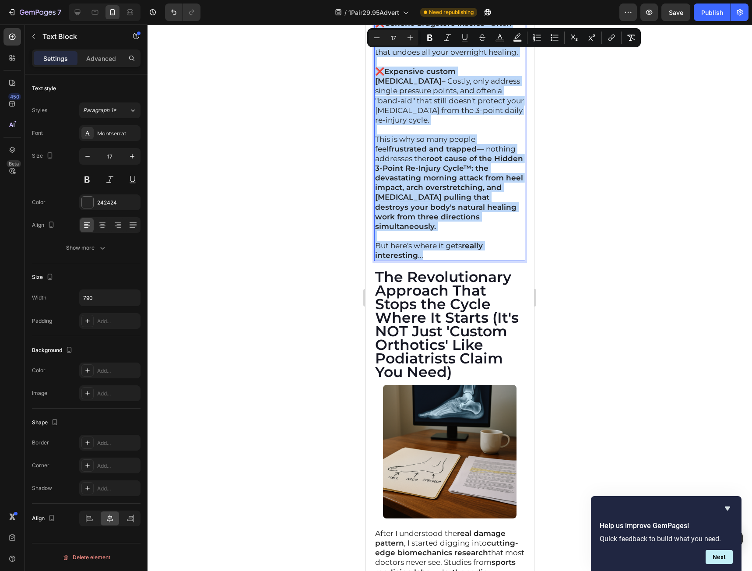
drag, startPoint x: 377, startPoint y: 120, endPoint x: 444, endPoint y: 234, distance: 132.6
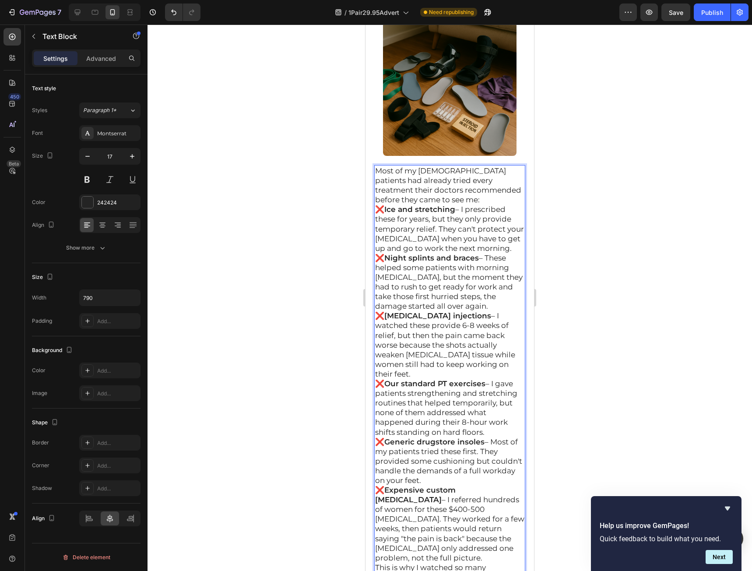
scroll to position [4915, 0]
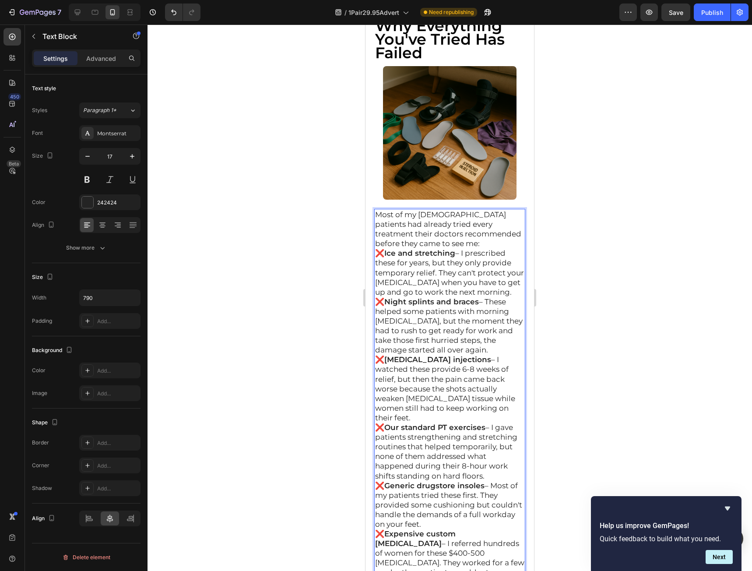
click at [461, 233] on p "Most of my female patients had already tried every treatment their doctors reco…" at bounding box center [449, 229] width 149 height 39
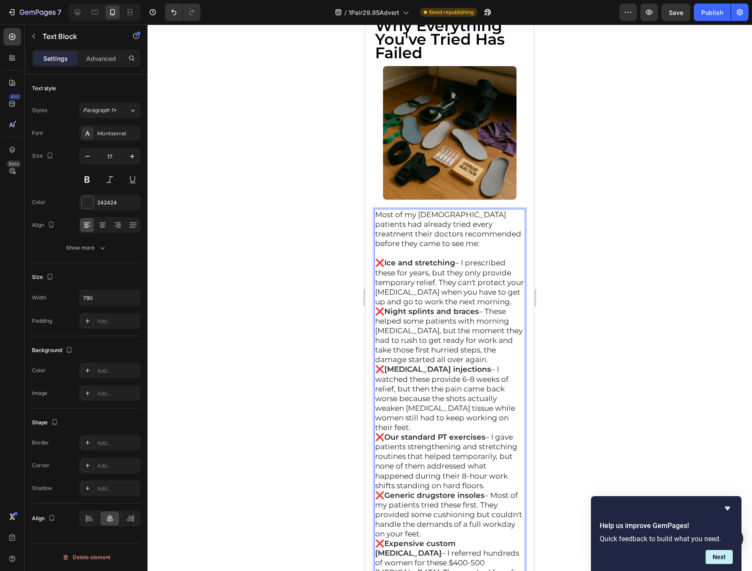
click at [504, 296] on p "❌ Ice and stretching – I prescribed these for years, but they only provide temp…" at bounding box center [449, 282] width 149 height 48
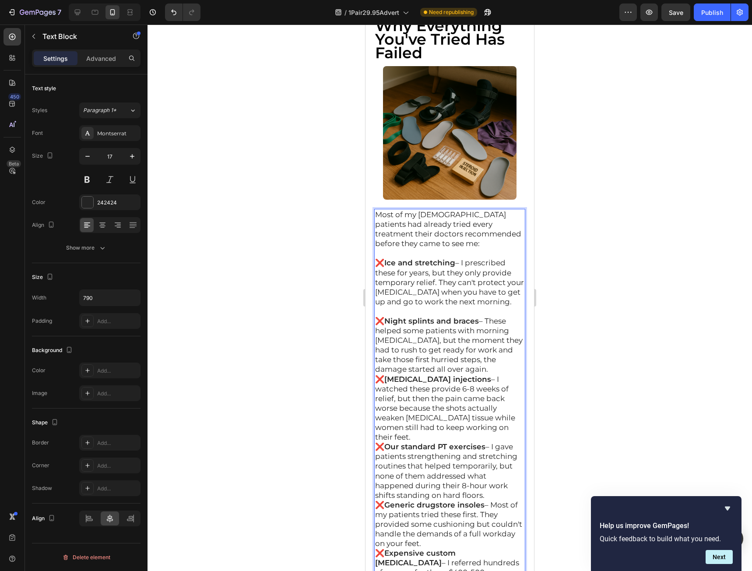
click at [472, 359] on p "❌ Night splints and braces – These helped some patients with morning stiffness,…" at bounding box center [449, 345] width 149 height 58
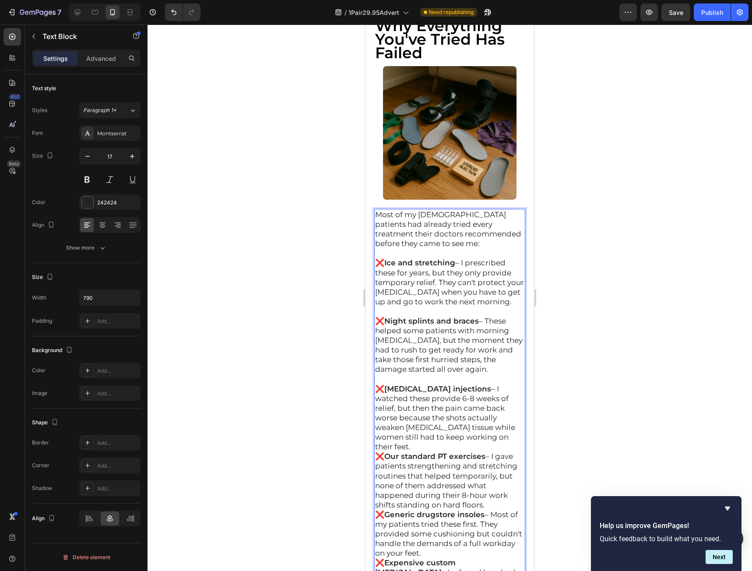
click at [482, 429] on p "❌ Cortisone injections – I watched these provide 6-8 weeks of relief, but then …" at bounding box center [449, 418] width 149 height 68
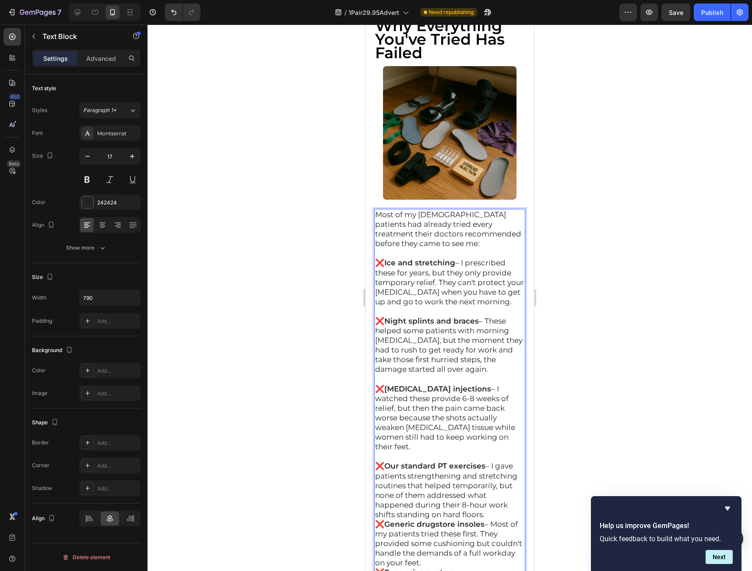
click at [448, 509] on p "❌ Our standard PT exercises – I gave patients strengthening and stretching rout…" at bounding box center [449, 490] width 149 height 58
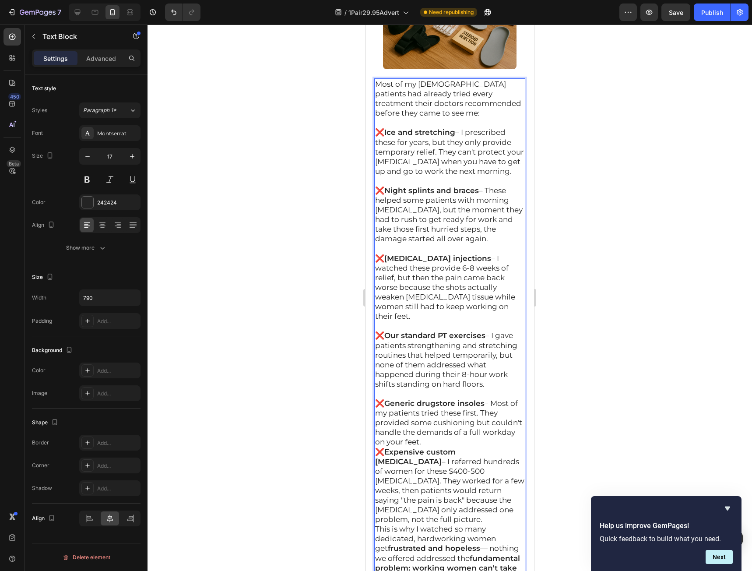
scroll to position [5046, 0]
click at [474, 432] on p "❌ Generic drugstore insoles – Most of my patients tried these first. They provi…" at bounding box center [449, 421] width 149 height 48
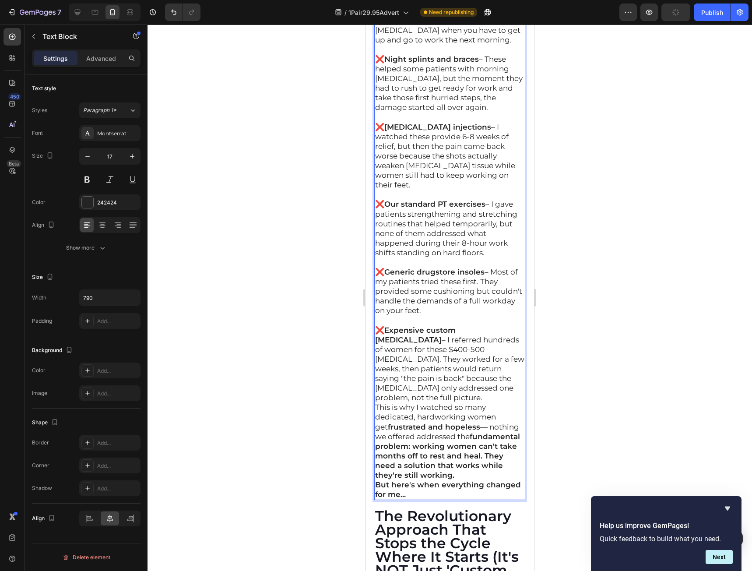
scroll to position [5177, 0]
click at [503, 379] on p "❌ Expensive custom orthotics – I referred hundreds of women for these $400-500 …" at bounding box center [449, 362] width 149 height 77
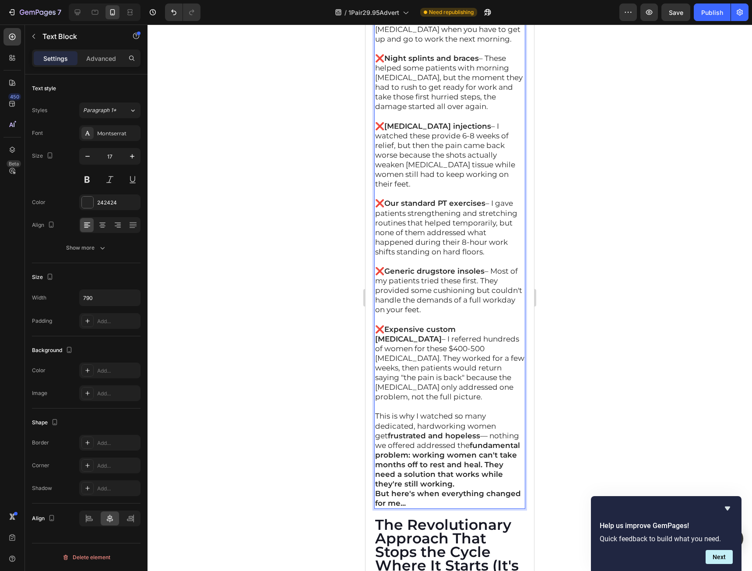
click at [412, 458] on strong "fundamental problem: working women can't take months off to rest and heal. They…" at bounding box center [447, 464] width 145 height 47
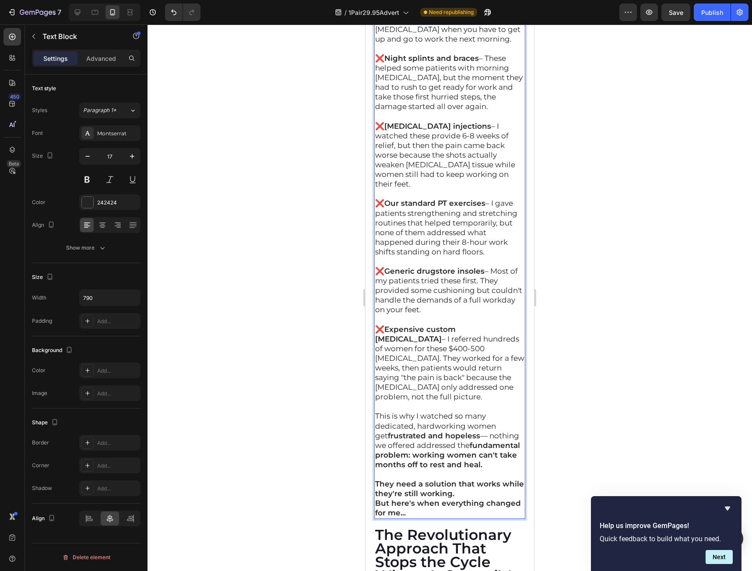
click at [487, 483] on p "They need a solution that works while they're still working." at bounding box center [449, 488] width 149 height 19
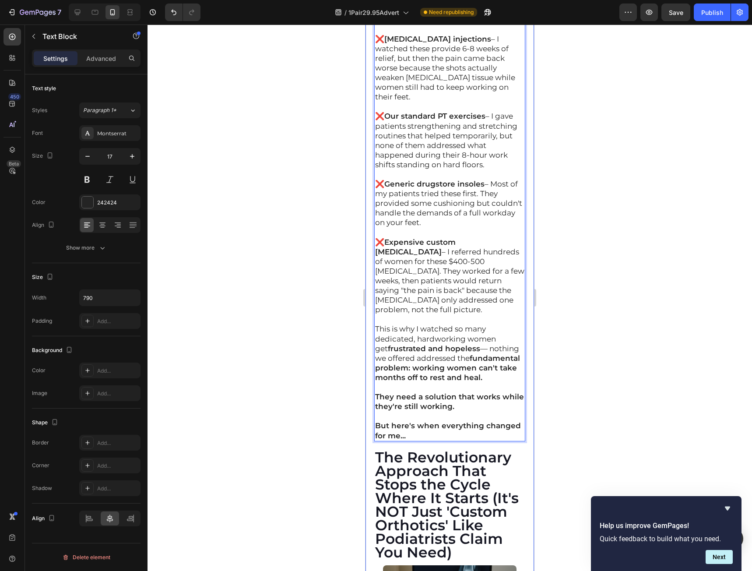
scroll to position [5352, 0]
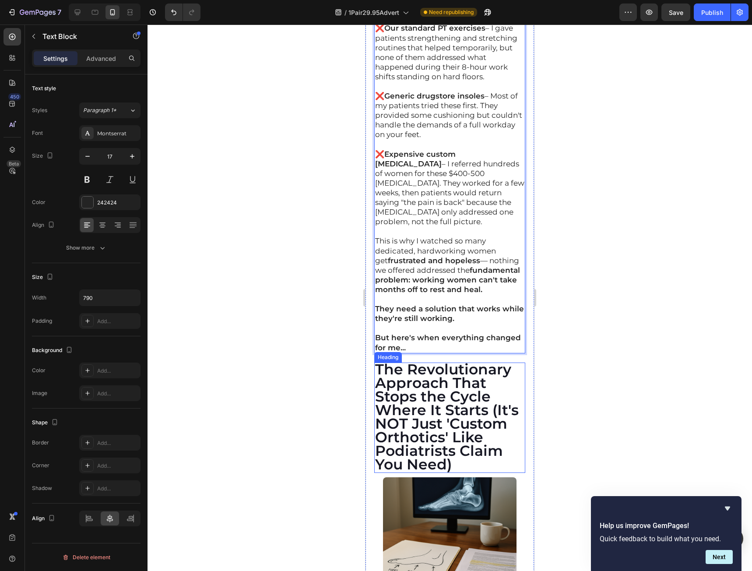
click at [432, 394] on strong "The Revolutionary Approach That Stops the Cycle Where It Starts (It's NOT Just …" at bounding box center [447, 416] width 144 height 112
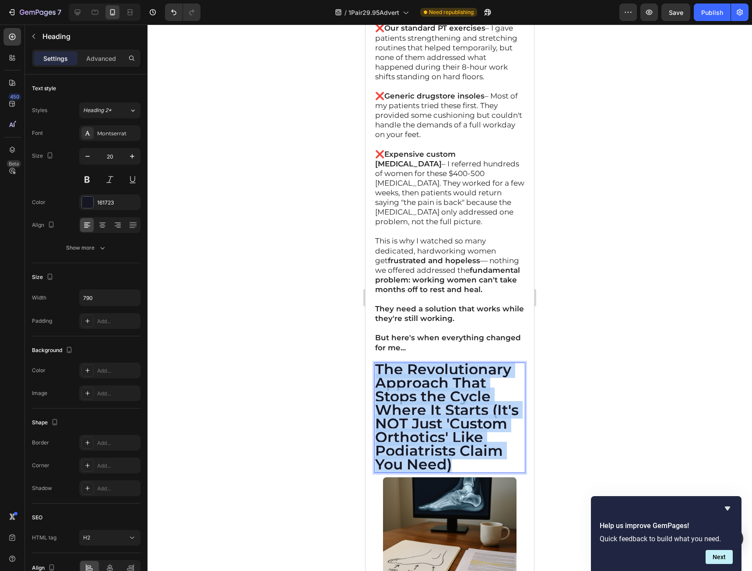
click at [432, 394] on strong "The Revolutionary Approach That Stops the Cycle Where It Starts (It's NOT Just …" at bounding box center [447, 416] width 144 height 112
click at [445, 417] on strong "The Revolutionary Approach That Stops the Cycle Where It Starts (It's NOT Just …" at bounding box center [447, 416] width 144 height 112
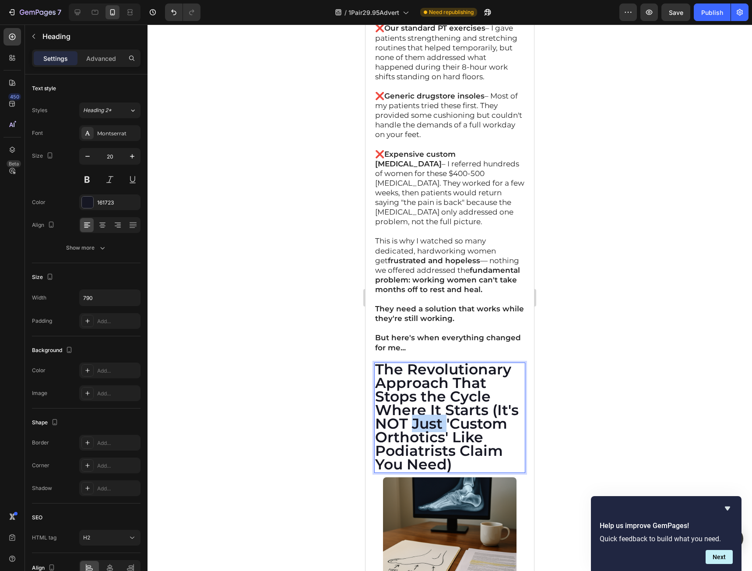
click at [445, 417] on strong "The Revolutionary Approach That Stops the Cycle Where It Starts (It's NOT Just …" at bounding box center [447, 416] width 144 height 112
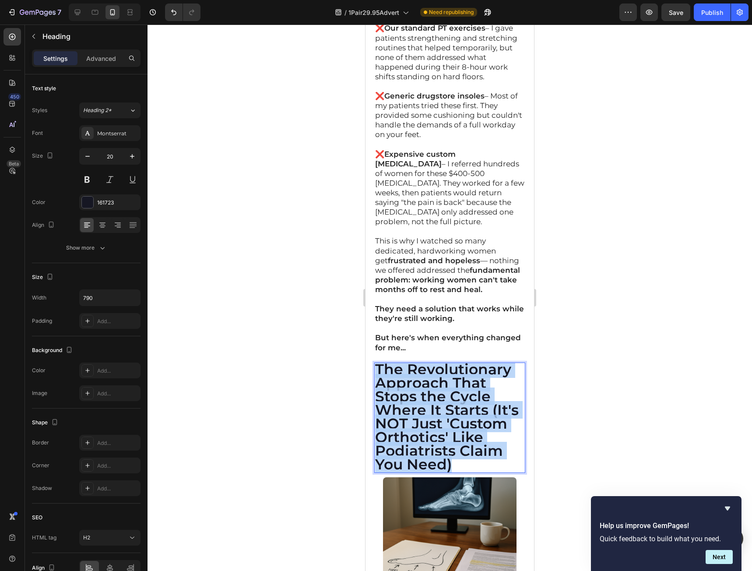
click at [445, 417] on strong "The Revolutionary Approach That Stops the Cycle Where It Starts (It's NOT Just …" at bounding box center [447, 416] width 144 height 112
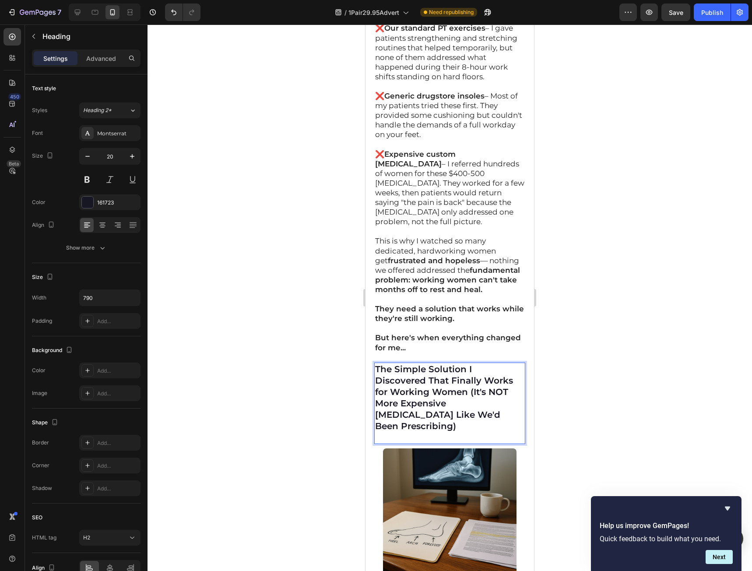
click at [465, 432] on p "Rich Text Editor. Editing area: main" at bounding box center [449, 437] width 149 height 11
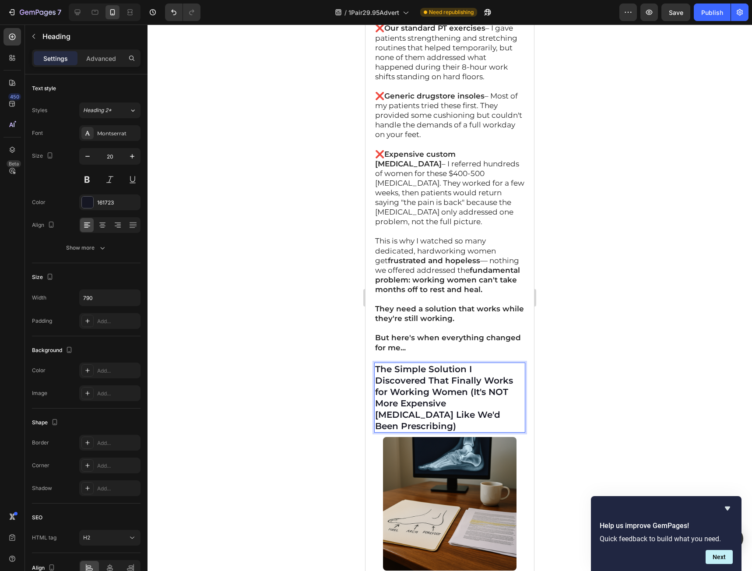
click at [457, 376] on strong "The Simple Solution I Discovered That Finally Works for Working Women (It's NOT…" at bounding box center [444, 397] width 138 height 67
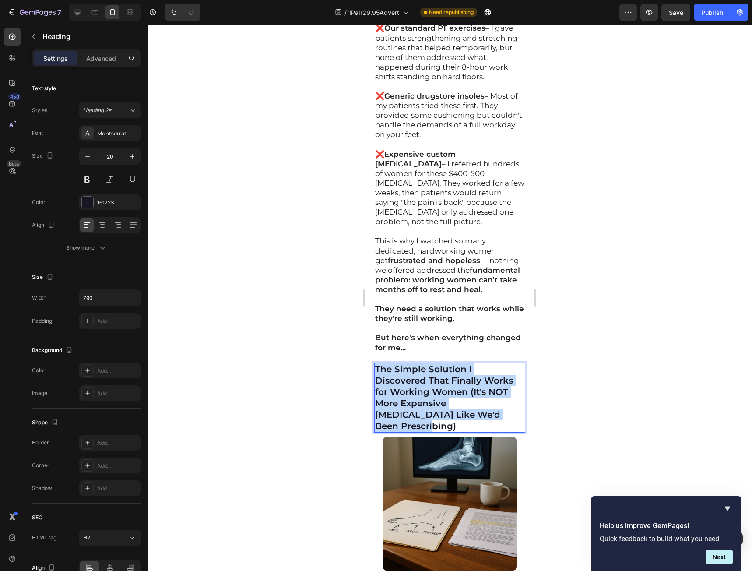
click at [457, 376] on strong "The Simple Solution I Discovered That Finally Works for Working Women (It's NOT…" at bounding box center [444, 397] width 138 height 67
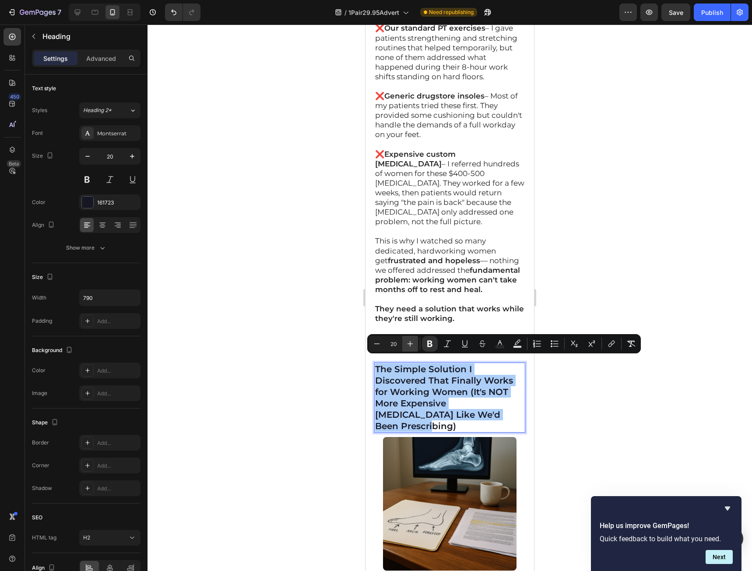
click at [413, 347] on icon "Editor contextual toolbar" at bounding box center [410, 343] width 9 height 9
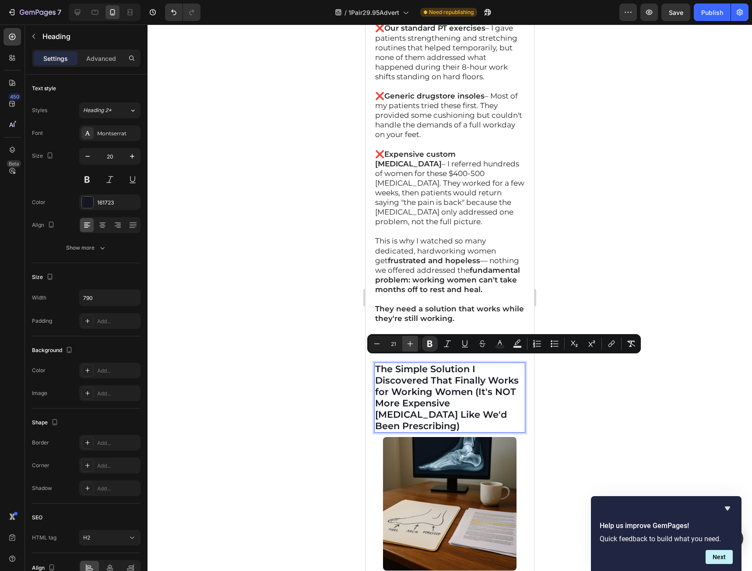
click at [413, 347] on icon "Editor contextual toolbar" at bounding box center [410, 343] width 9 height 9
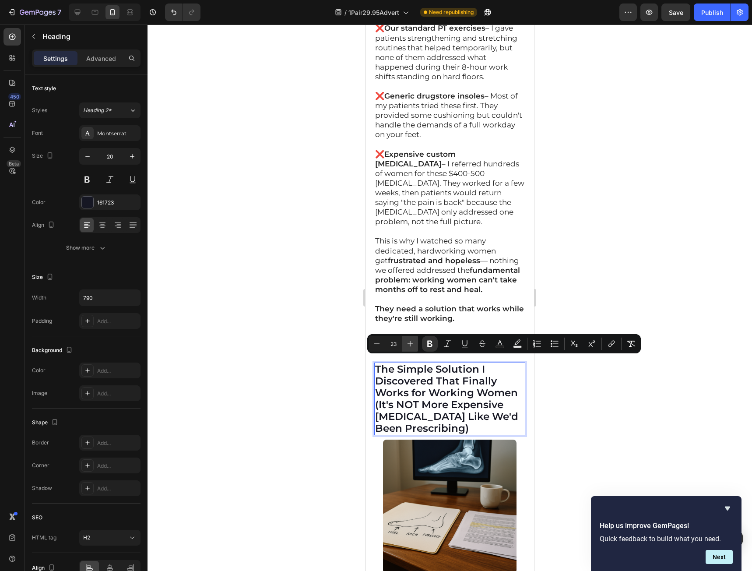
click at [413, 347] on icon "Editor contextual toolbar" at bounding box center [410, 343] width 9 height 9
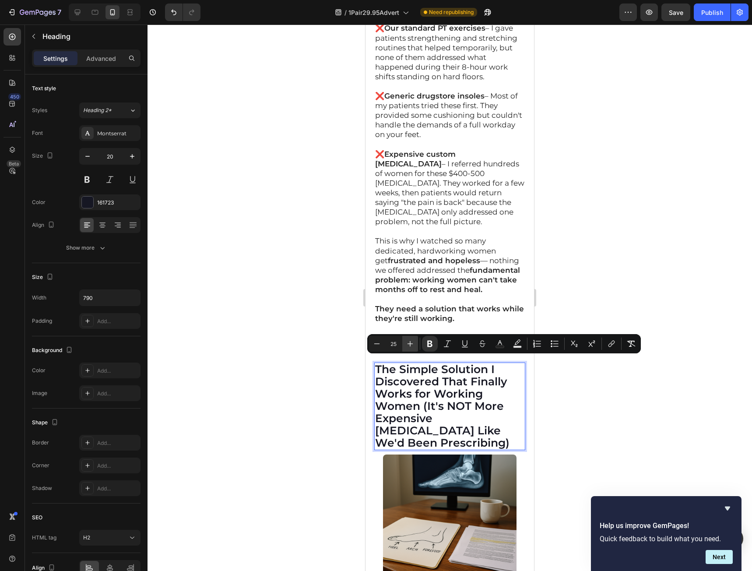
click at [413, 347] on icon "Editor contextual toolbar" at bounding box center [410, 343] width 9 height 9
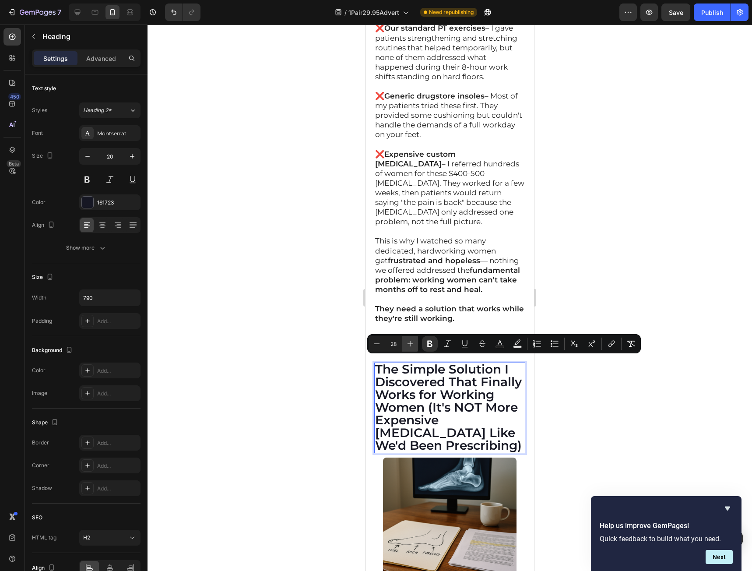
click at [413, 347] on icon "Editor contextual toolbar" at bounding box center [410, 343] width 9 height 9
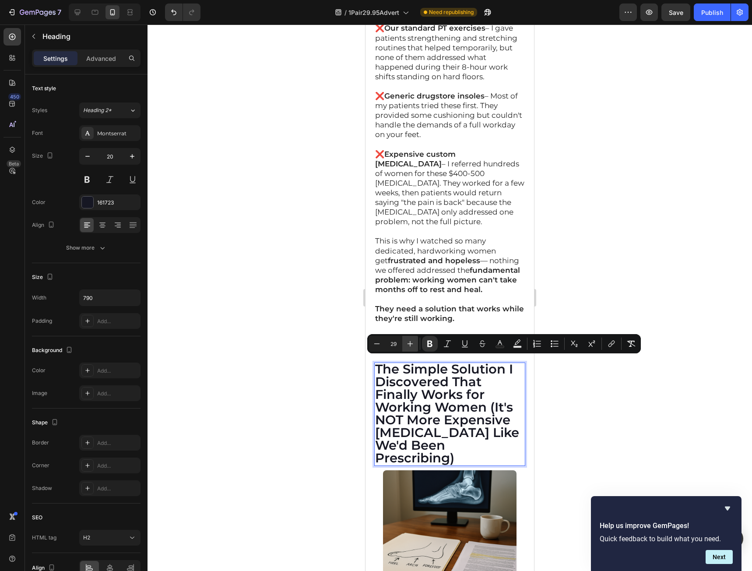
click at [413, 347] on icon "Editor contextual toolbar" at bounding box center [410, 343] width 9 height 9
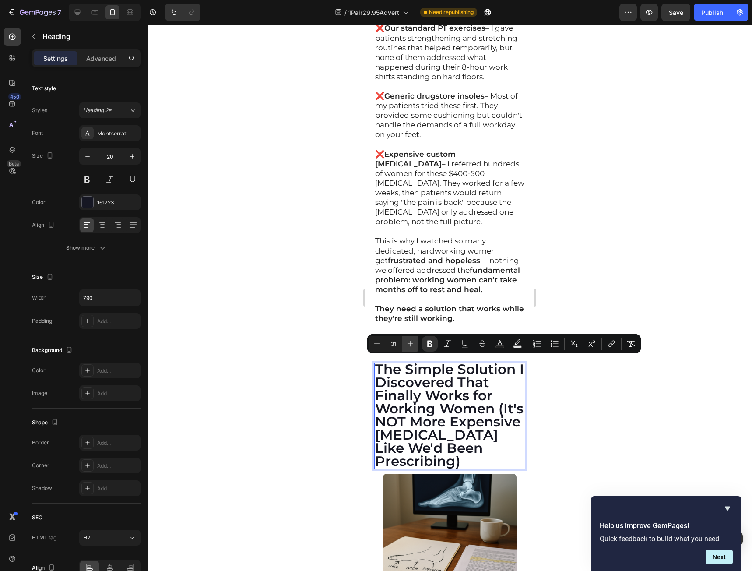
click at [413, 347] on icon "Editor contextual toolbar" at bounding box center [410, 343] width 9 height 9
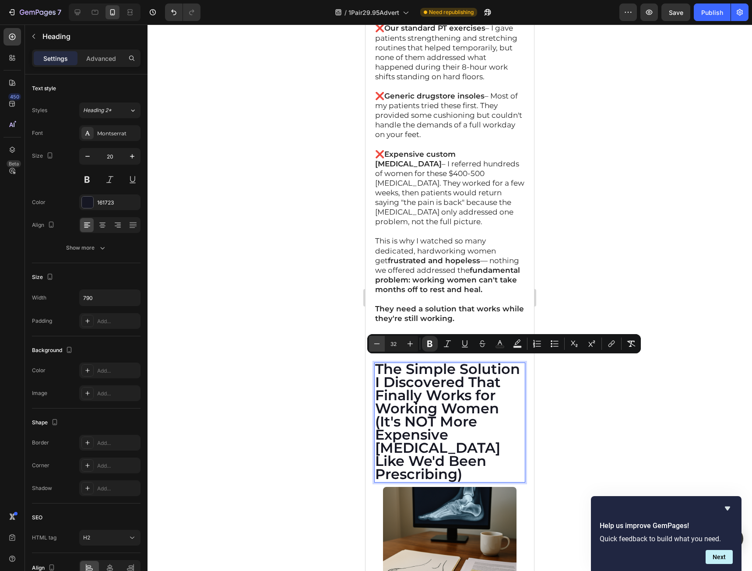
click at [376, 347] on icon "Editor contextual toolbar" at bounding box center [376, 343] width 9 height 9
type input "31"
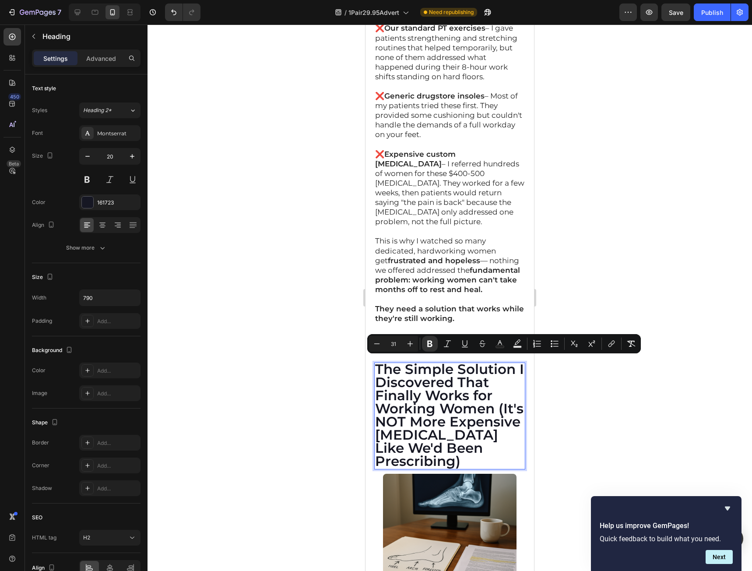
click at [581, 406] on div at bounding box center [450, 298] width 604 height 546
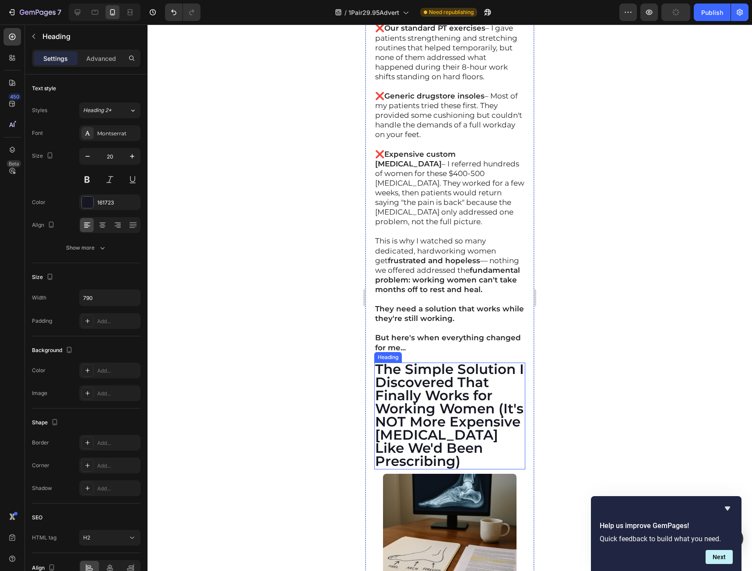
click at [439, 419] on strong "The Simple Solution I Discovered That Finally Works for Working Women (It's NOT…" at bounding box center [449, 415] width 149 height 109
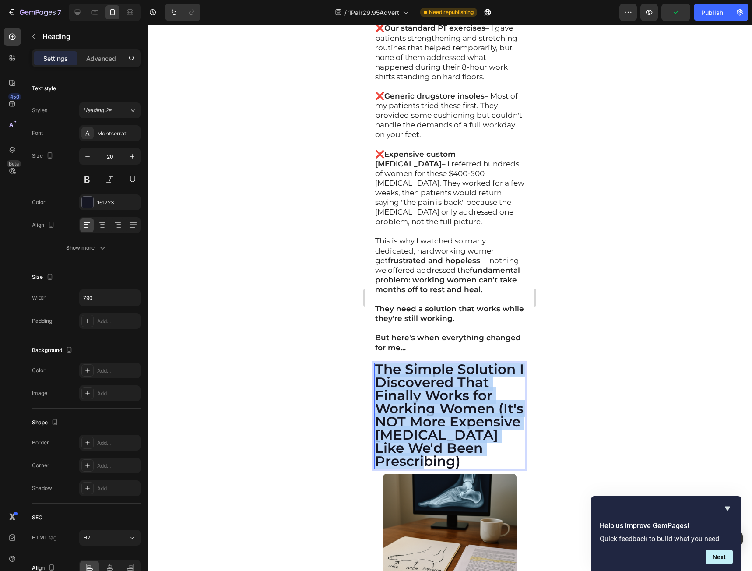
click at [439, 419] on strong "The Simple Solution I Discovered That Finally Works for Working Women (It's NOT…" at bounding box center [449, 415] width 149 height 109
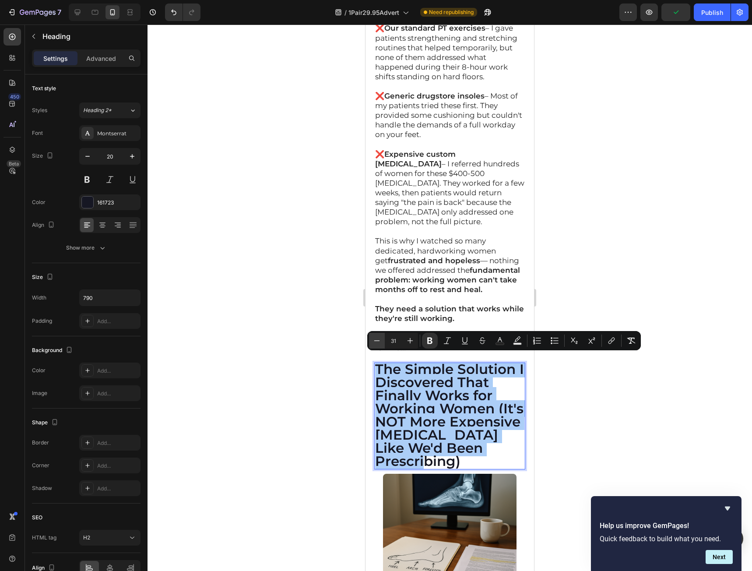
click at [371, 341] on button "Minus" at bounding box center [377, 341] width 16 height 16
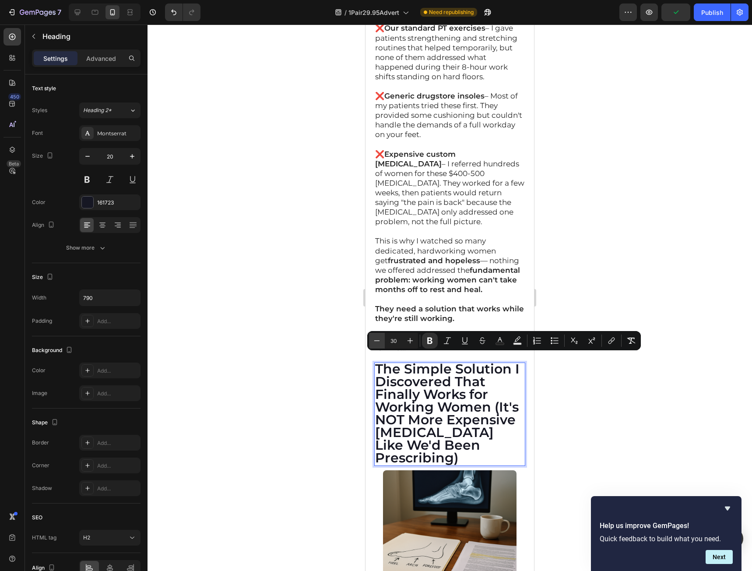
click at [371, 341] on button "Minus" at bounding box center [377, 341] width 16 height 16
type input "29"
click at [628, 455] on div at bounding box center [450, 298] width 604 height 546
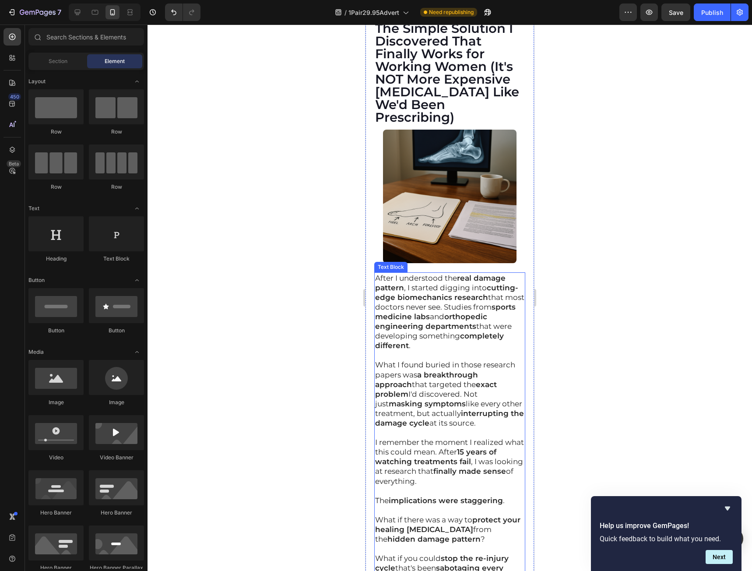
scroll to position [5702, 0]
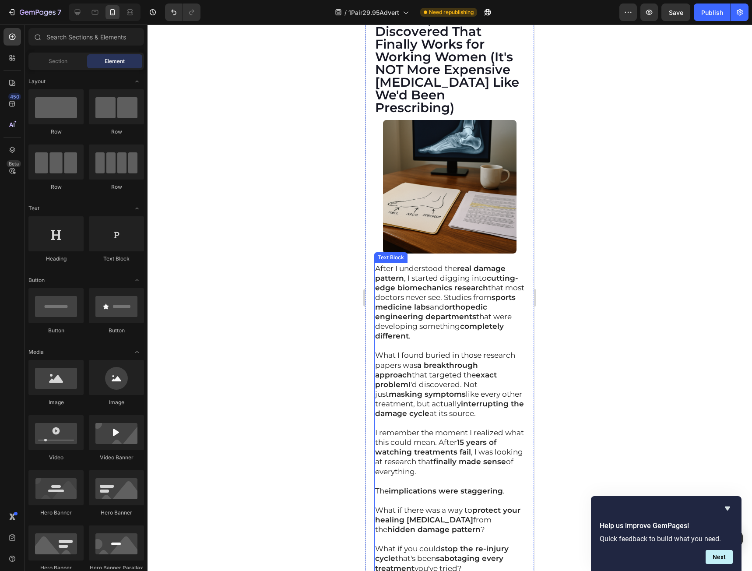
click at [417, 302] on strong "orthopedic engineering departments" at bounding box center [431, 311] width 112 height 18
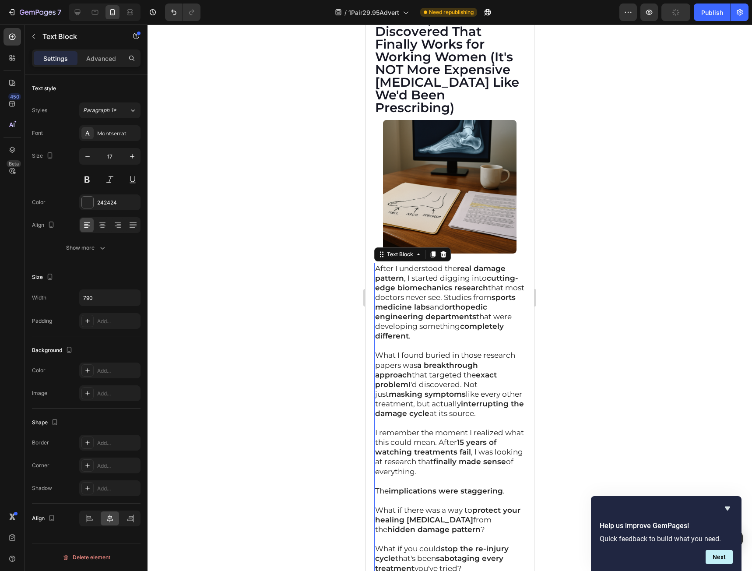
click at [374, 263] on div "After I understood the real damage pattern , I started digging into cutting-edg…" at bounding box center [449, 442] width 151 height 359
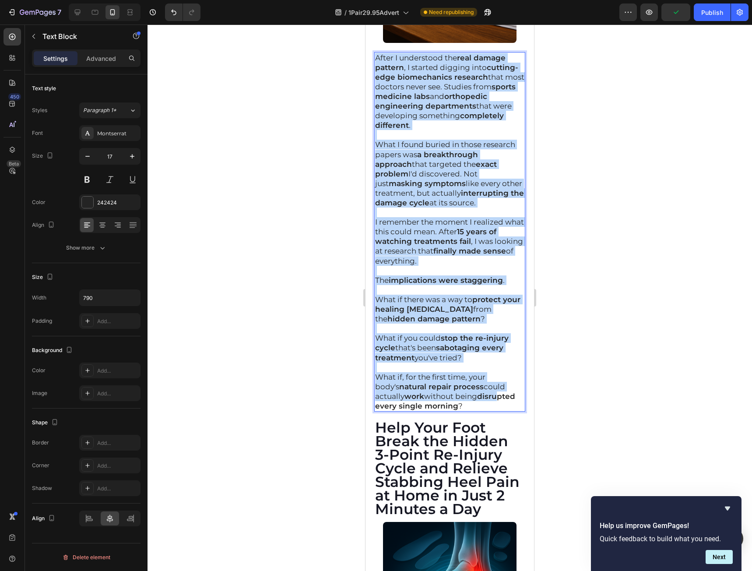
scroll to position [5921, 0]
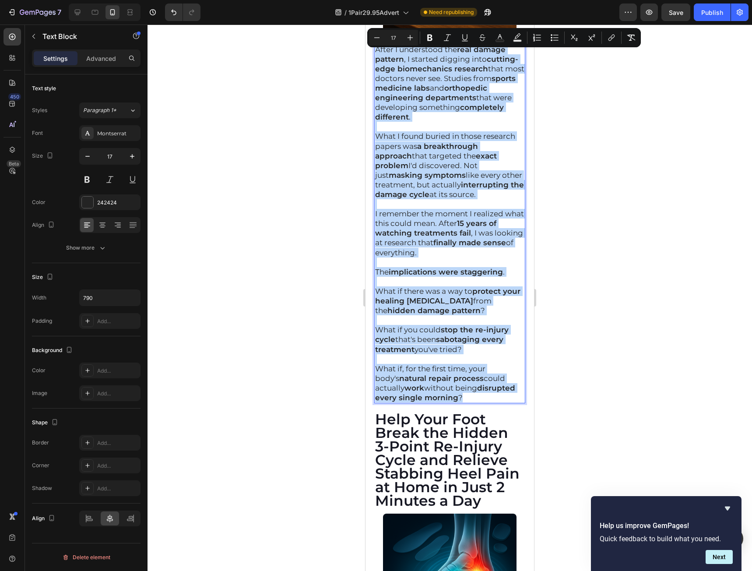
drag, startPoint x: 374, startPoint y: 242, endPoint x: 441, endPoint y: 371, distance: 145.5
click at [441, 371] on div "After I understood the real damage pattern , I started digging into cutting-edg…" at bounding box center [449, 223] width 151 height 359
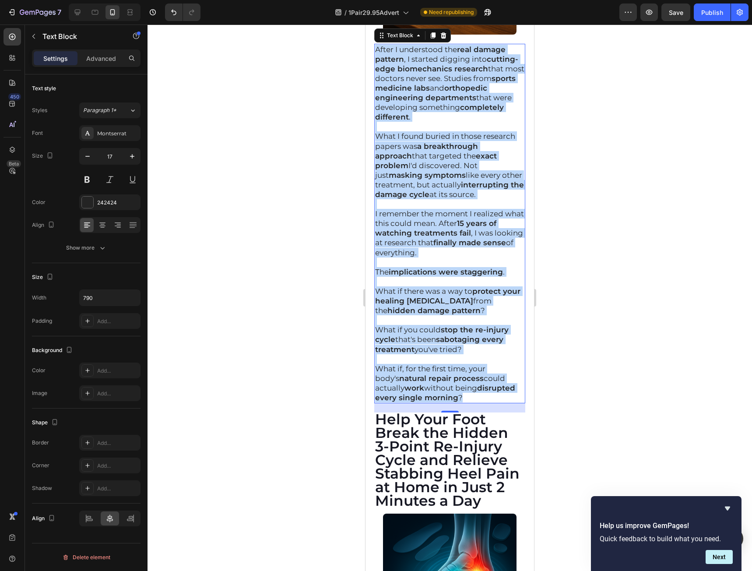
click at [453, 374] on p "What if, for the first time, your body's natural repair process could actually …" at bounding box center [449, 383] width 149 height 39
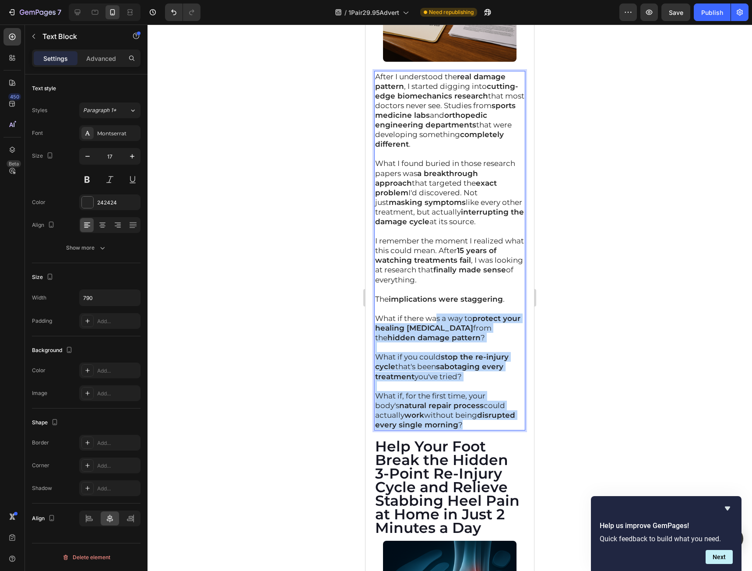
scroll to position [5790, 0]
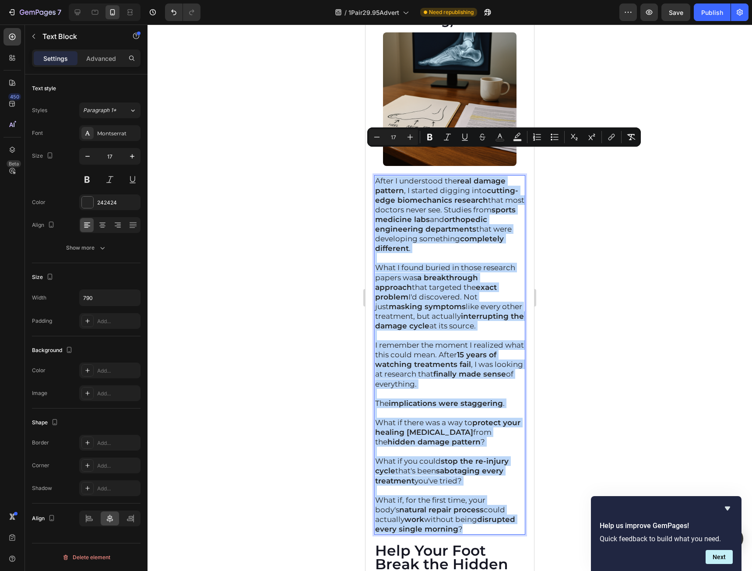
drag, startPoint x: 450, startPoint y: 372, endPoint x: 361, endPoint y: 155, distance: 234.2
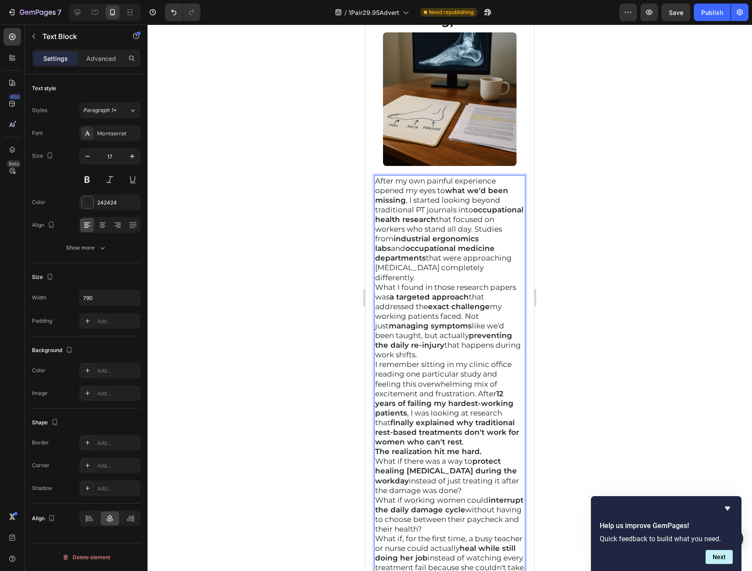
click at [501, 240] on p "After my own painful experience opened my eyes to what we'd been missing , I st…" at bounding box center [449, 229] width 149 height 106
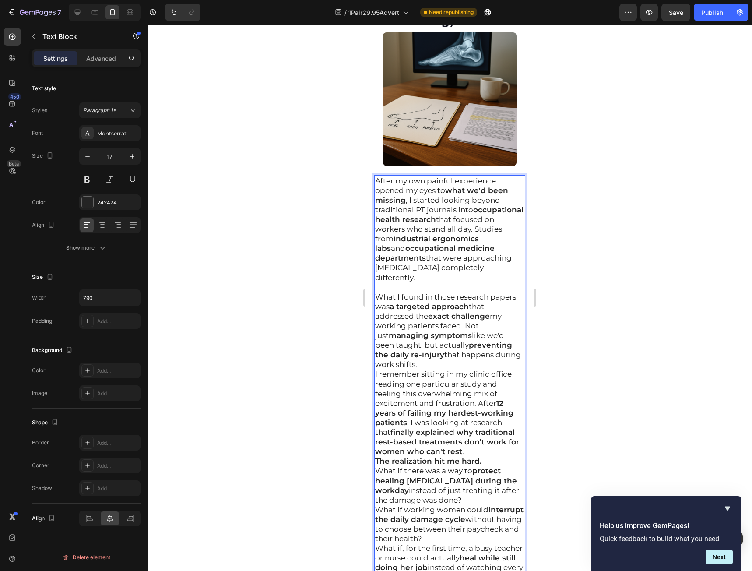
click at [461, 329] on p "What I found in those research papers was a targeted approach that addressed th…" at bounding box center [449, 330] width 149 height 77
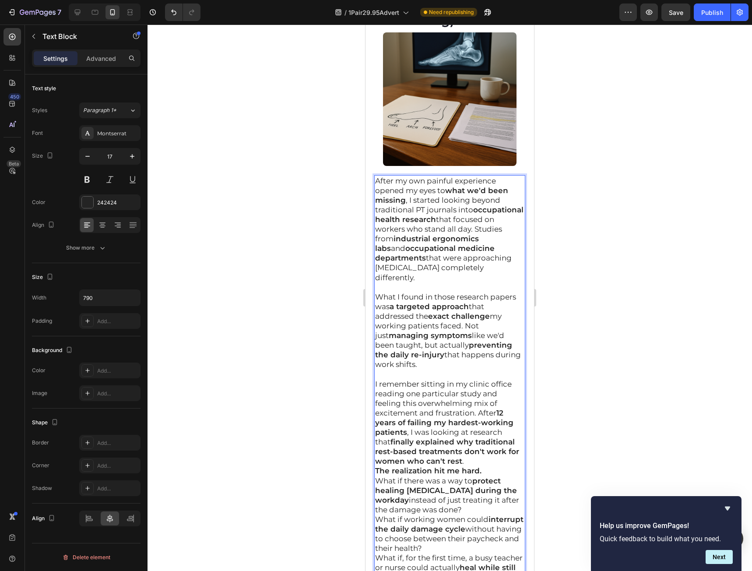
click at [479, 426] on p "I remember sitting in my clinic office reading one particular study and feeling…" at bounding box center [449, 422] width 149 height 87
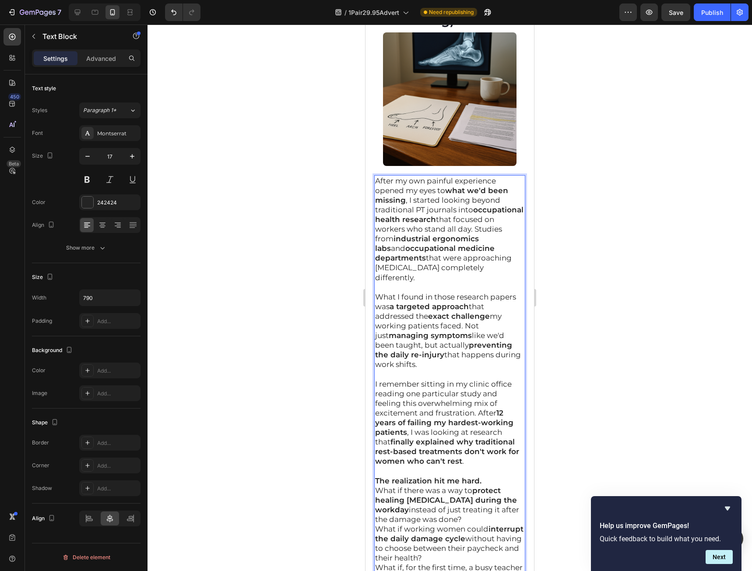
click at [491, 476] on p "The realization hit me hard." at bounding box center [449, 481] width 149 height 10
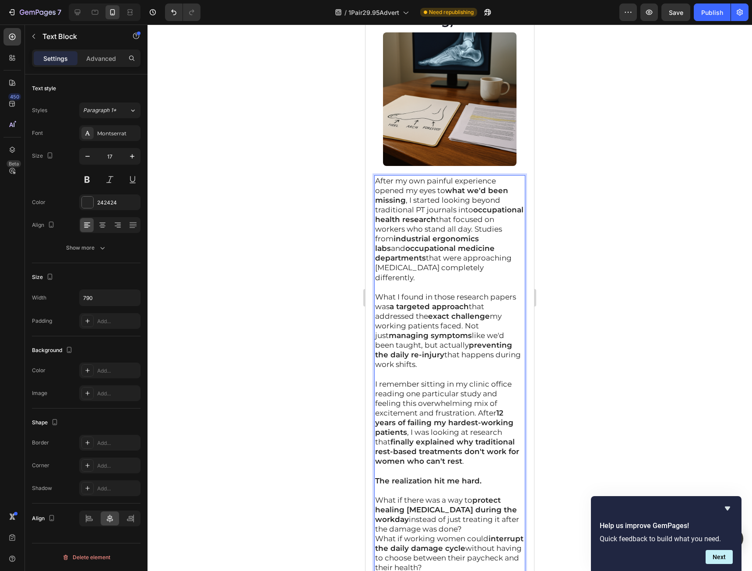
click at [482, 495] on p "What if there was a way to protect healing fascia during the workday instead of…" at bounding box center [449, 514] width 149 height 39
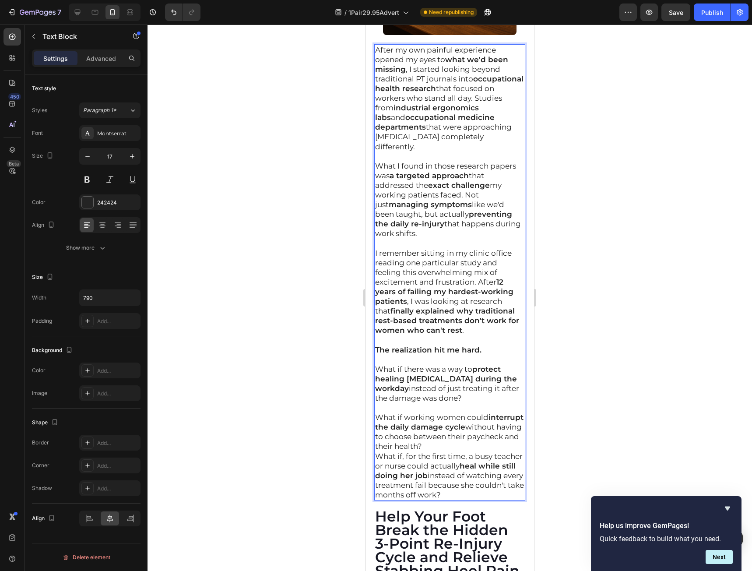
scroll to position [5921, 0]
click at [506, 412] on p "What if working women could interrupt the daily damage cycle without having to …" at bounding box center [449, 431] width 149 height 39
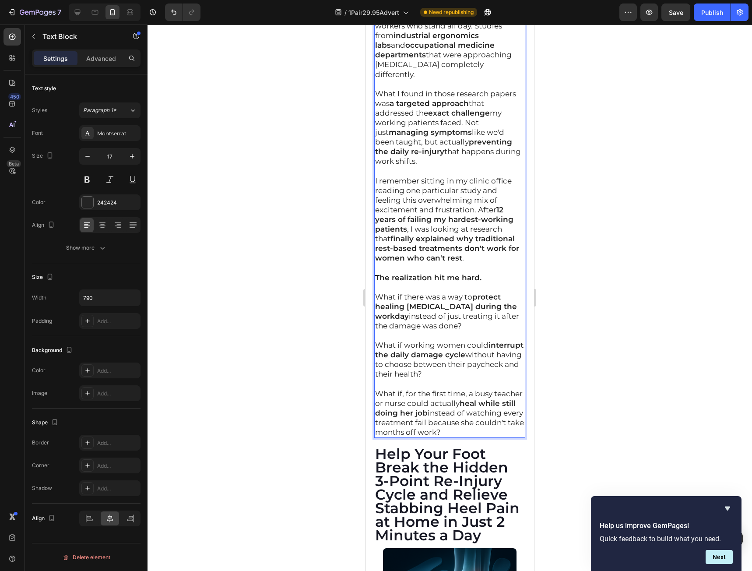
scroll to position [6009, 0]
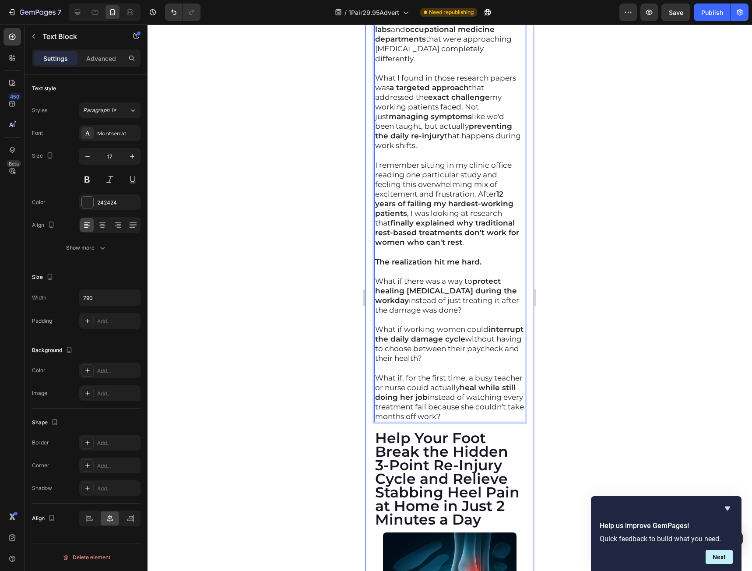
click at [593, 345] on div at bounding box center [450, 298] width 604 height 546
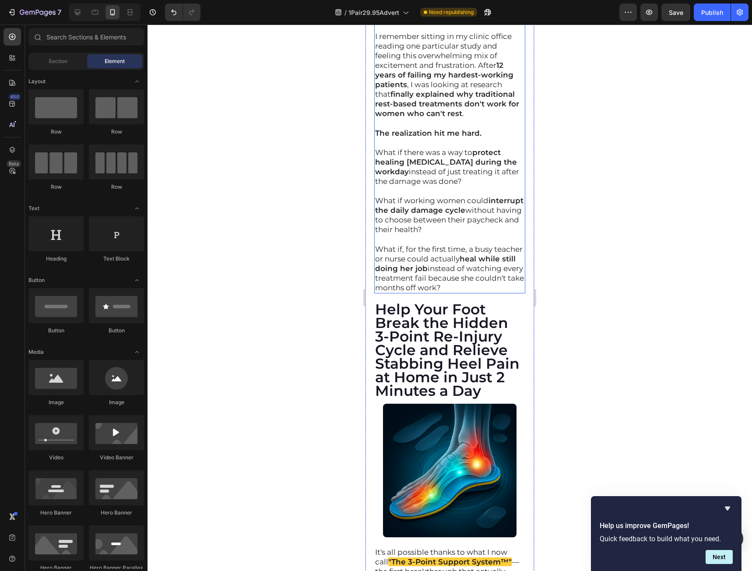
scroll to position [6140, 0]
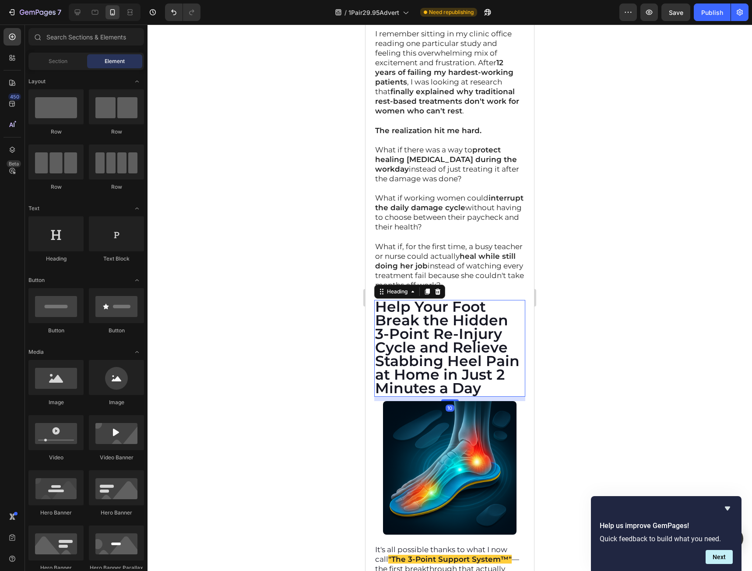
click at [459, 331] on strong "Help Your Foot Break the Hidden 3-Point Re-Injury Cycle and Relieve Stabbing He…" at bounding box center [447, 347] width 144 height 99
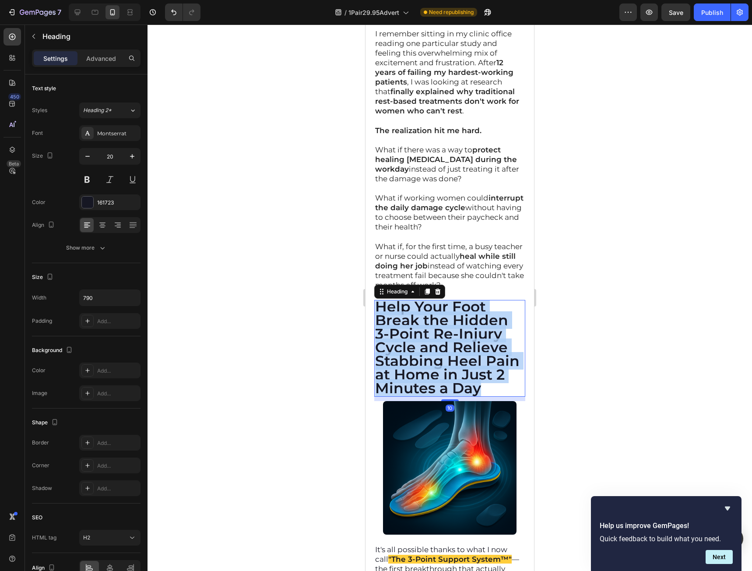
click at [459, 331] on strong "Help Your Foot Break the Hidden 3-Point Re-Injury Cycle and Relieve Stabbing He…" at bounding box center [447, 347] width 144 height 99
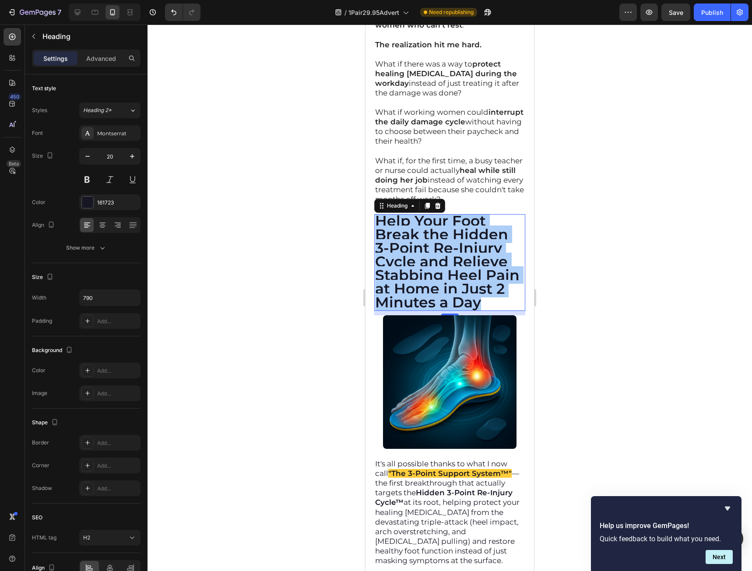
scroll to position [6271, 0]
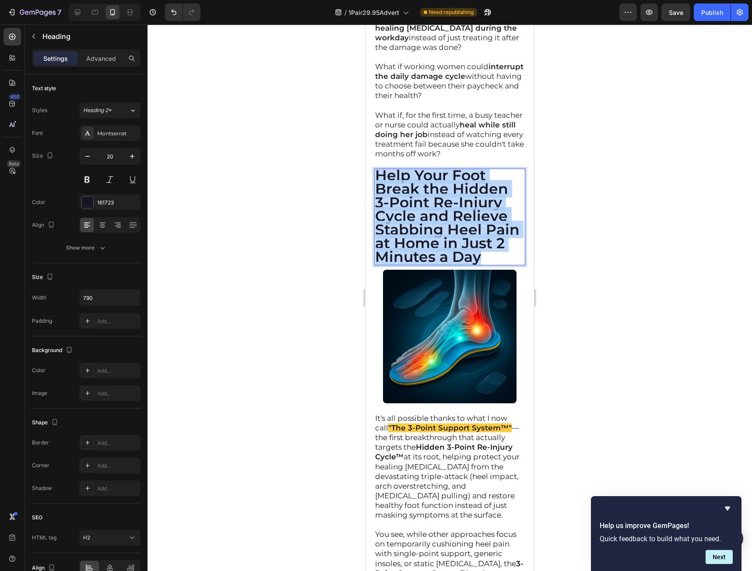
click at [483, 228] on p "Help Your Foot Break the Hidden 3-Point Re-Injury Cycle and Relieve Stabbing He…" at bounding box center [449, 216] width 149 height 95
drag, startPoint x: 486, startPoint y: 229, endPoint x: 730, endPoint y: 164, distance: 252.4
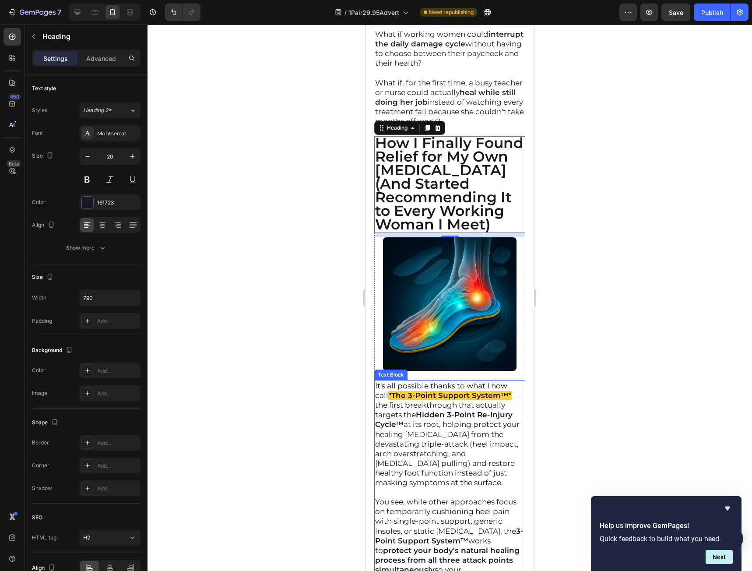
scroll to position [6359, 0]
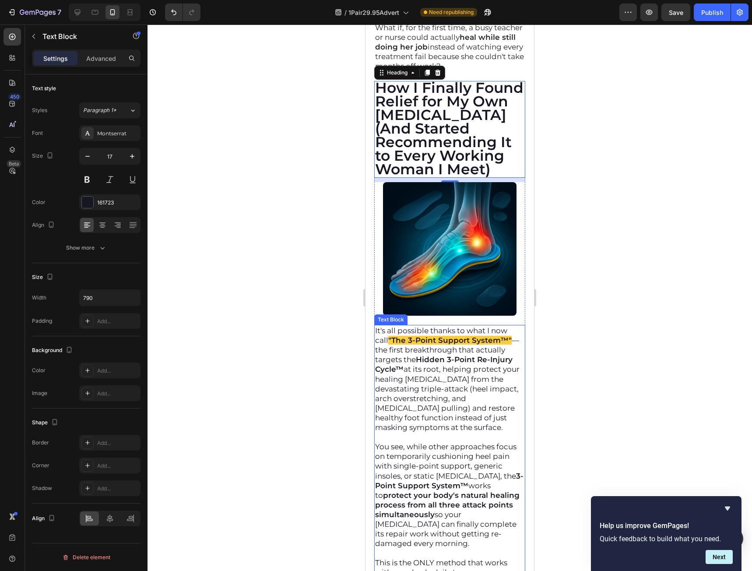
click at [415, 328] on p "It's all possible thanks to what I now call "The 3-Point Support System™" — the…" at bounding box center [449, 379] width 149 height 106
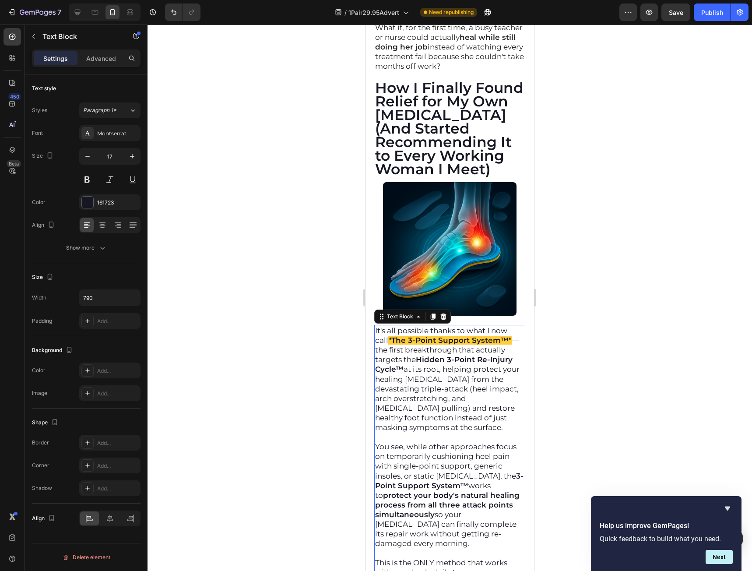
click at [376, 326] on p "It's all possible thanks to what I now call "The 3-Point Support System™" — the…" at bounding box center [449, 379] width 149 height 106
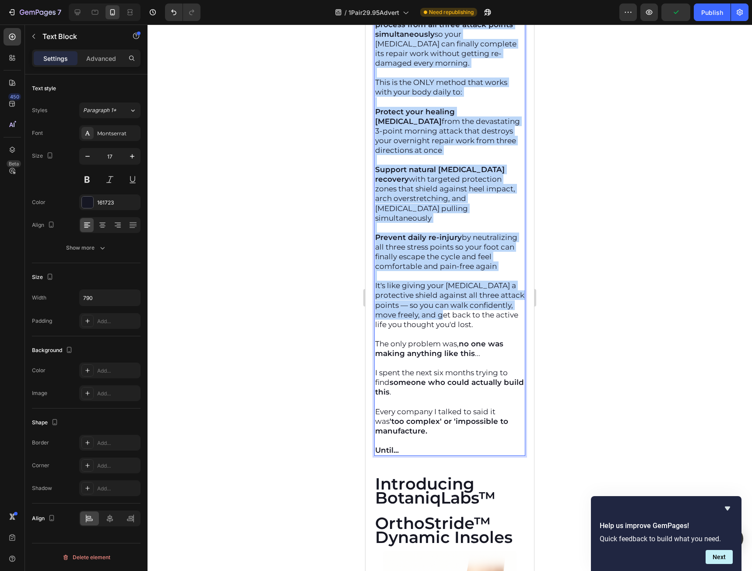
scroll to position [6840, 0]
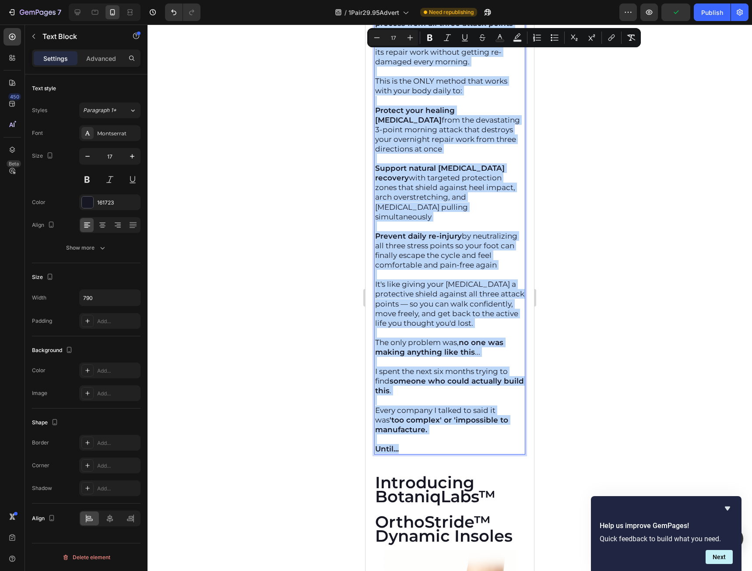
drag, startPoint x: 376, startPoint y: 312, endPoint x: 421, endPoint y: 410, distance: 108.1
click at [421, 410] on div "It's all possible thanks to what I now call "The 3-Point Support System™" — the…" at bounding box center [449, 148] width 151 height 611
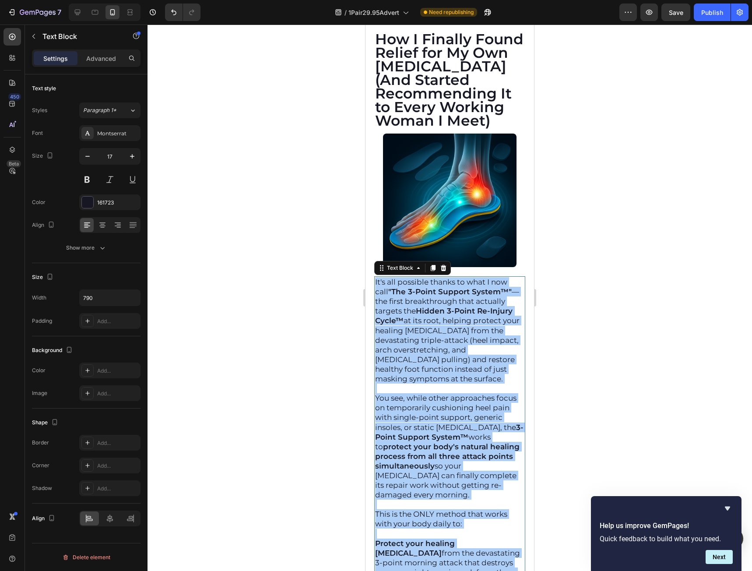
scroll to position [6403, 0]
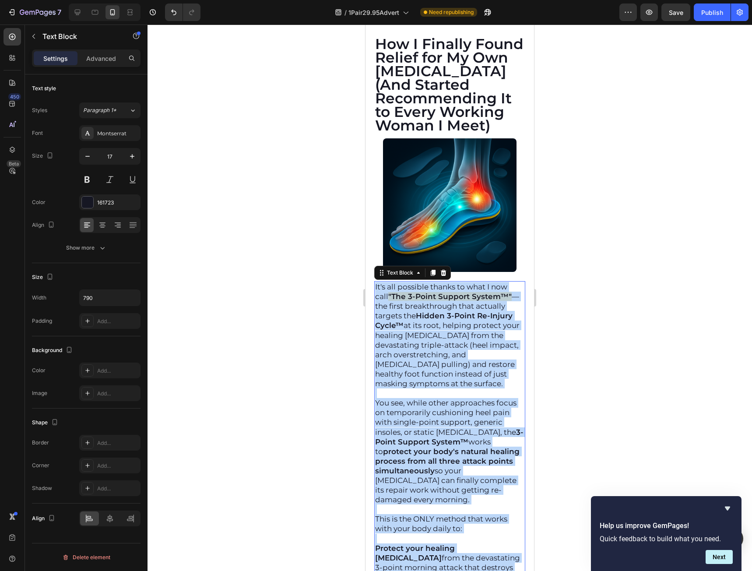
click at [494, 388] on p "Rich Text Editor. Editing area: main" at bounding box center [449, 393] width 149 height 10
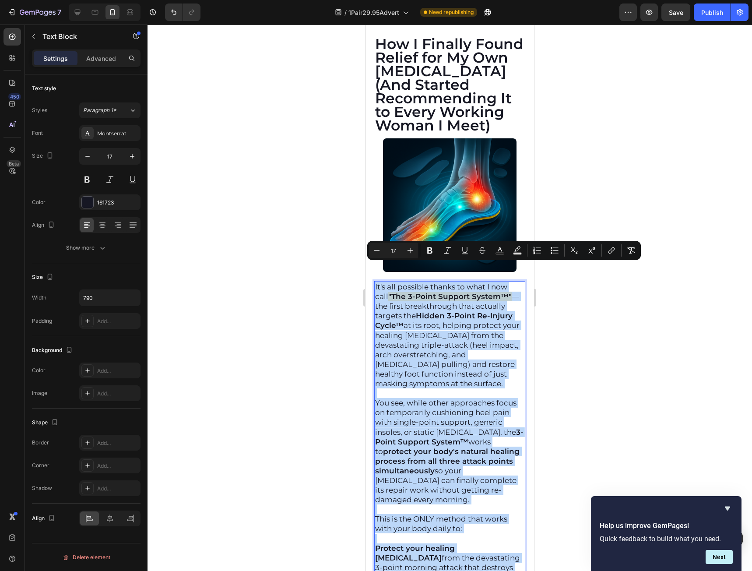
click at [489, 365] on p "It's all possible thanks to what I now call "The 3-Point Support System™" — the…" at bounding box center [449, 335] width 149 height 106
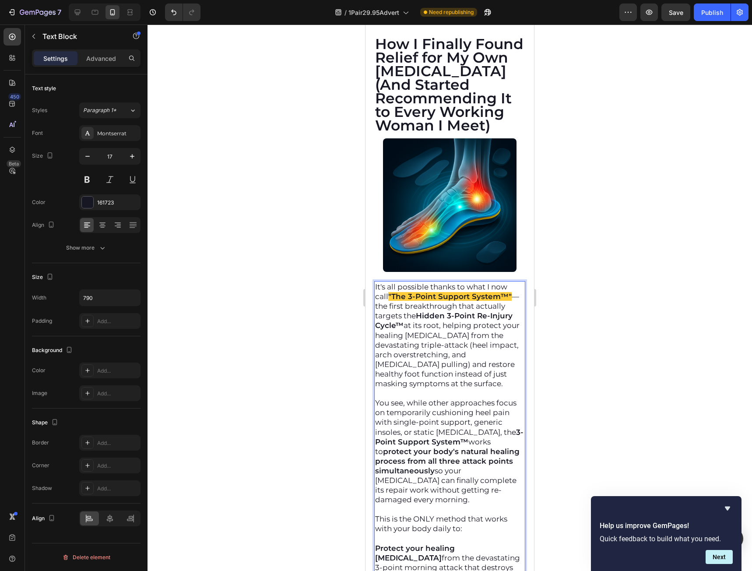
click at [466, 292] on strong ""The 3-Point Support System™"" at bounding box center [449, 296] width 123 height 9
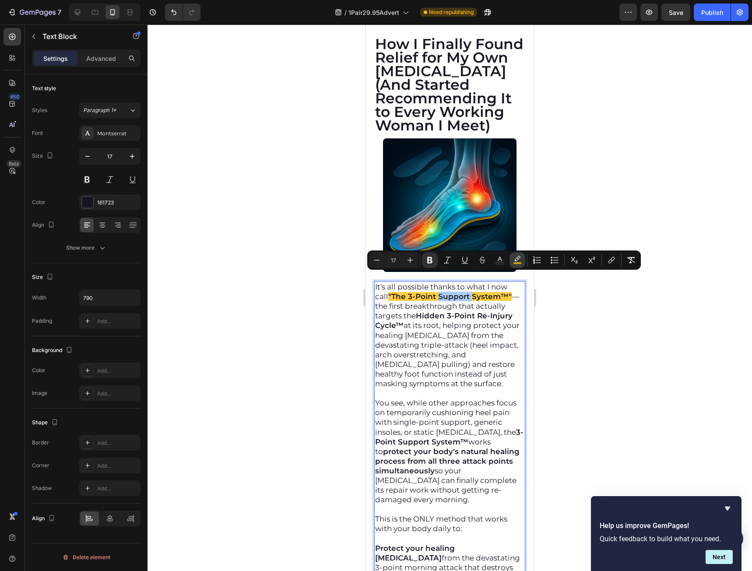
click at [513, 263] on icon "Editor contextual toolbar" at bounding box center [517, 260] width 9 height 9
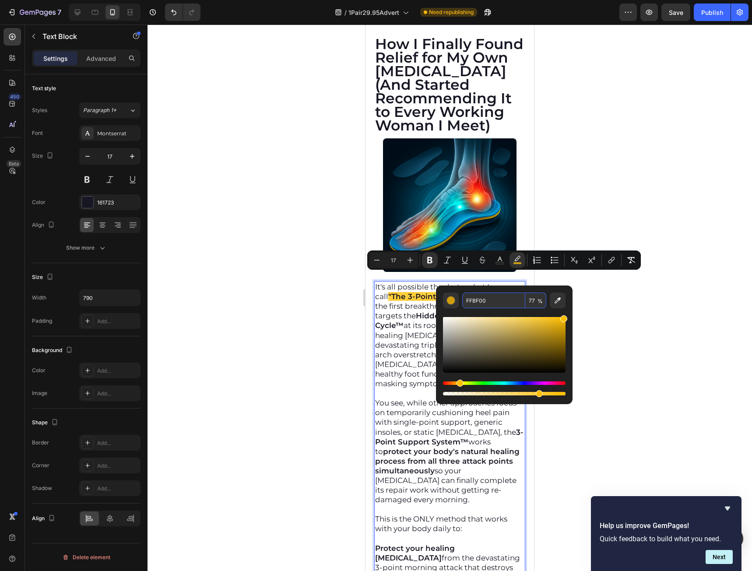
click at [495, 305] on input "FFBF00" at bounding box center [493, 300] width 63 height 16
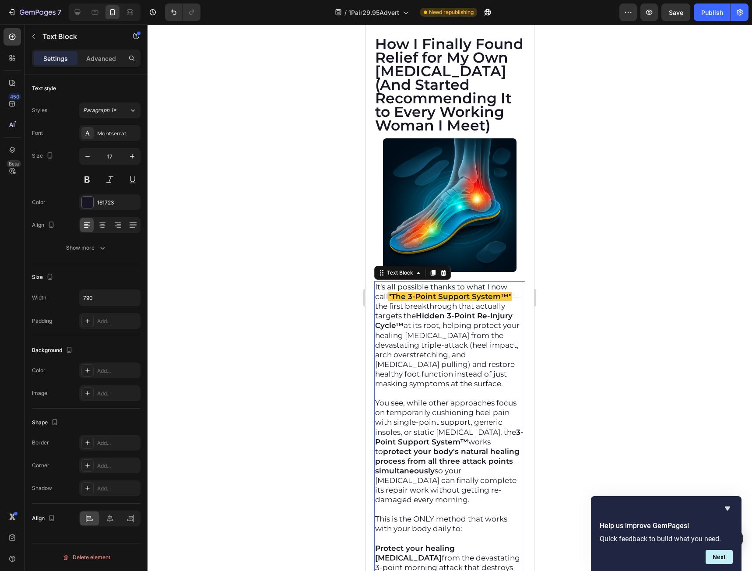
click at [447, 311] on strong "Hidden 3-Point Re-Injury Cycle™" at bounding box center [443, 320] width 137 height 18
click at [384, 289] on p "It's all possible thanks to what I now call "The 3-Point Support System™" — the…" at bounding box center [449, 335] width 149 height 106
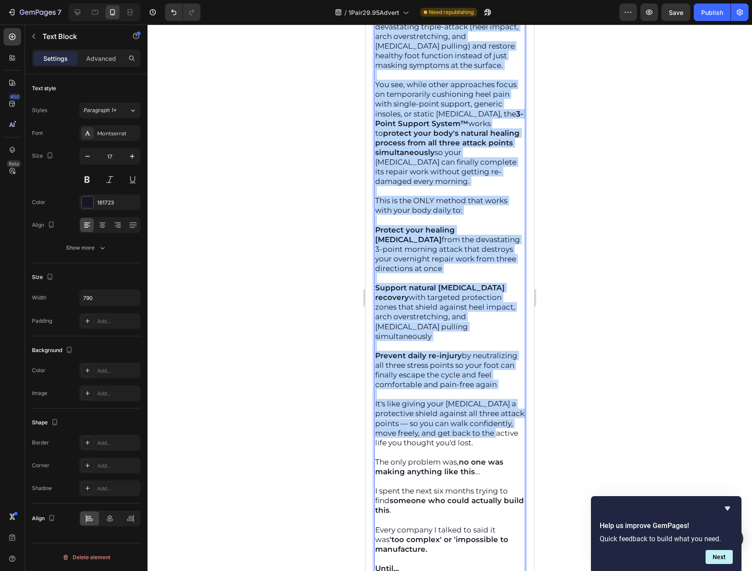
scroll to position [6753, 0]
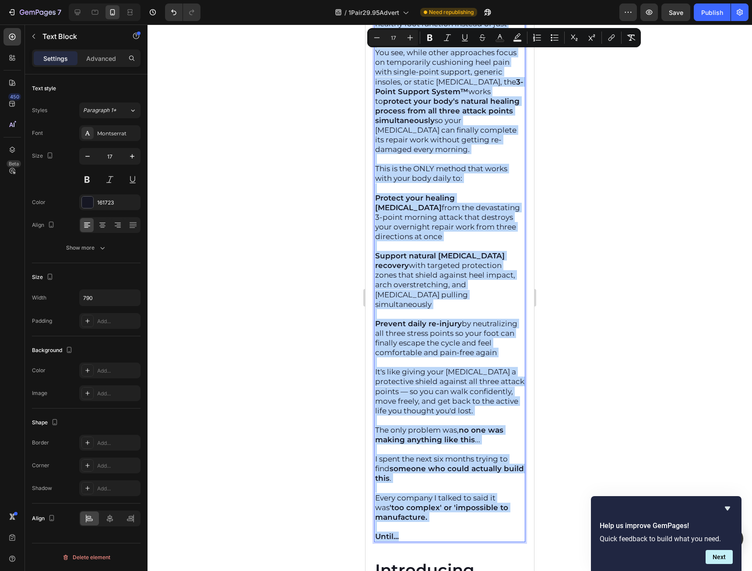
drag, startPoint x: 385, startPoint y: 289, endPoint x: 422, endPoint y: 497, distance: 211.3
click at [422, 497] on div "It's all possible thanks to what I now call "The 3-Point Support System™" — the…" at bounding box center [449, 236] width 151 height 611
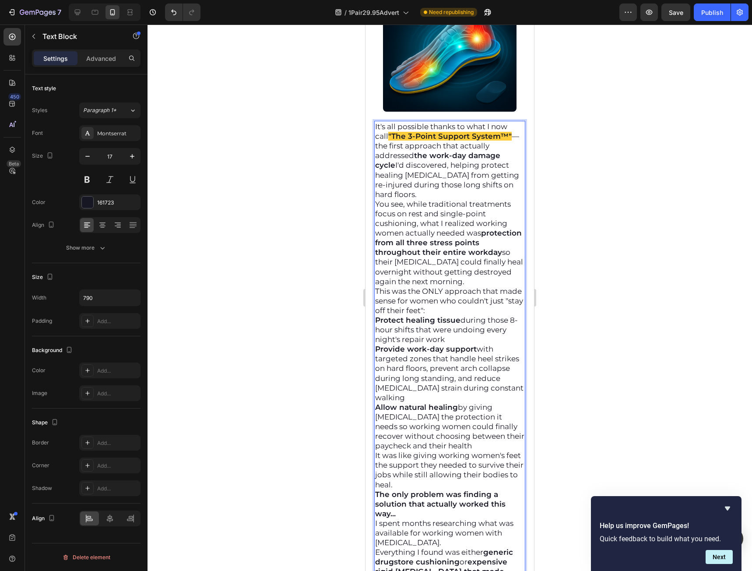
scroll to position [6543, 0]
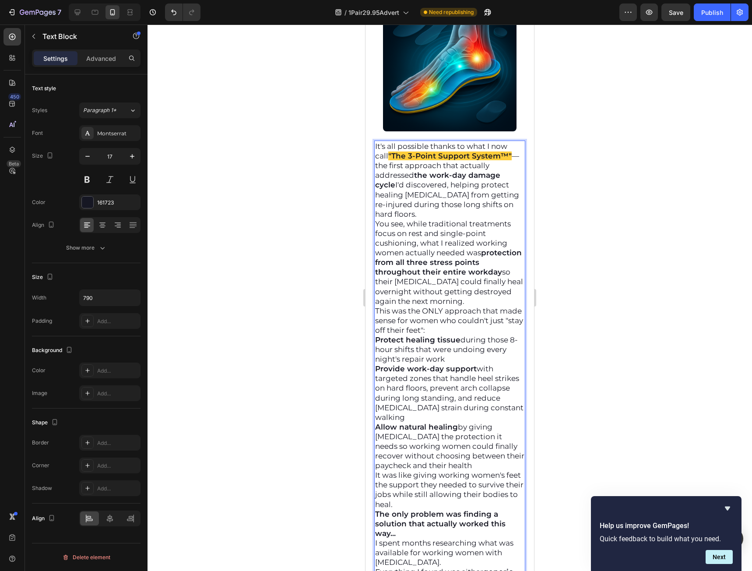
click at [428, 193] on p "It's all possible thanks to what I now call "The 3-Point Support System™" — the…" at bounding box center [449, 179] width 149 height 77
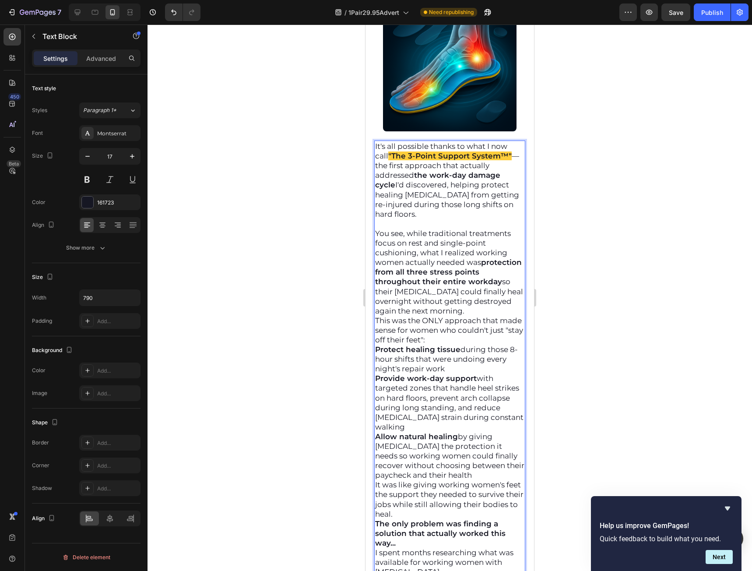
click at [497, 320] on p "This was the ONLY approach that made sense for women who couldn't just "stay of…" at bounding box center [449, 330] width 149 height 29
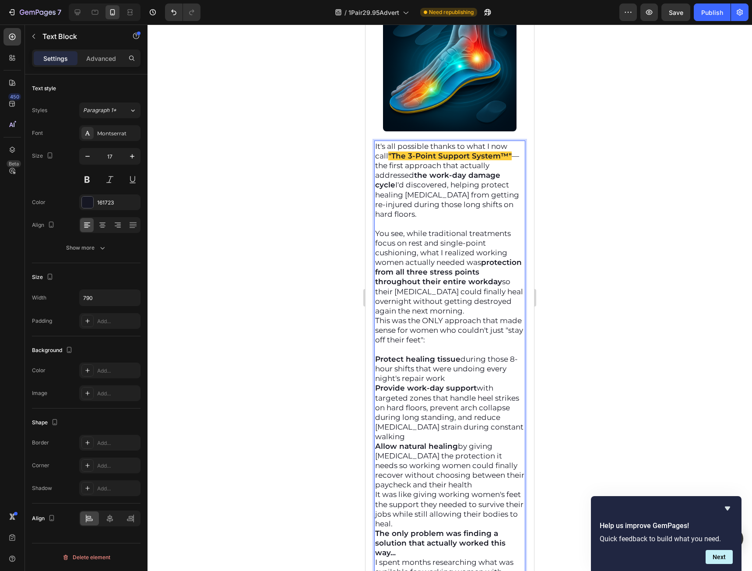
click at [467, 358] on p "Protect healing tissue during those 8-hour shifts that were undoing every night…" at bounding box center [449, 368] width 149 height 29
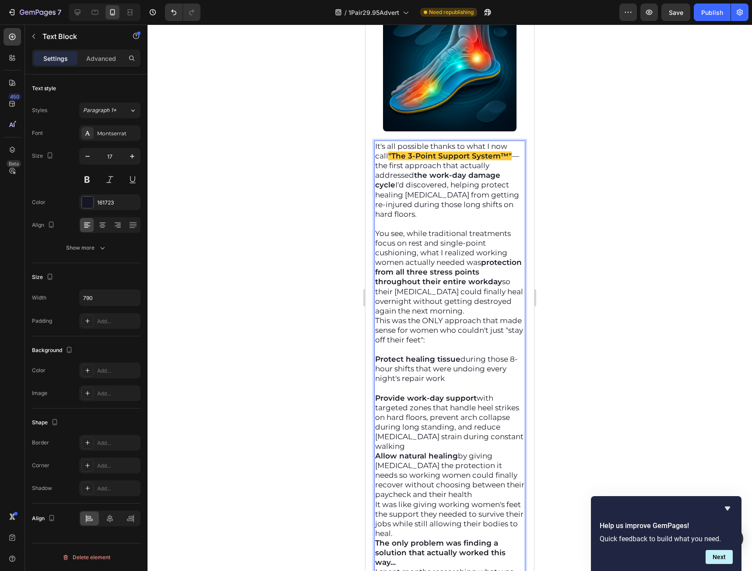
click at [448, 425] on p "Provide work-day support with targeted zones that handle heel strikes on hard f…" at bounding box center [449, 422] width 149 height 58
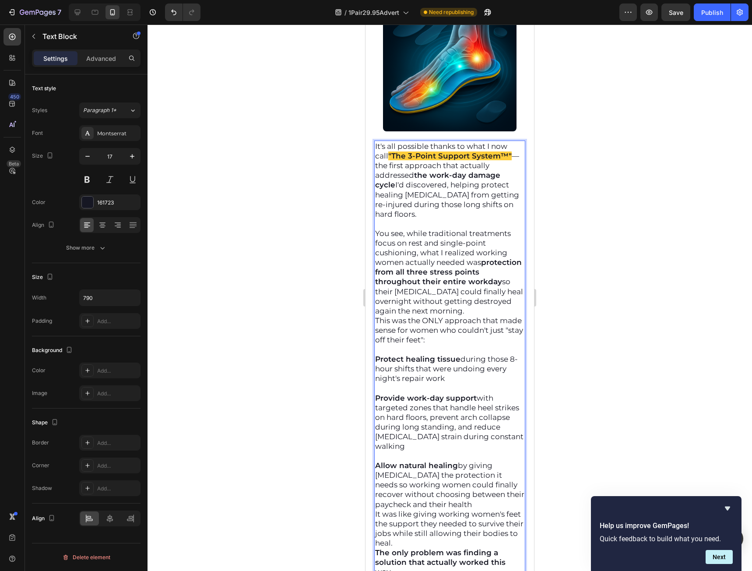
click at [430, 485] on p "Allow natural healing by giving fascia the protection it needs so working women…" at bounding box center [449, 484] width 149 height 48
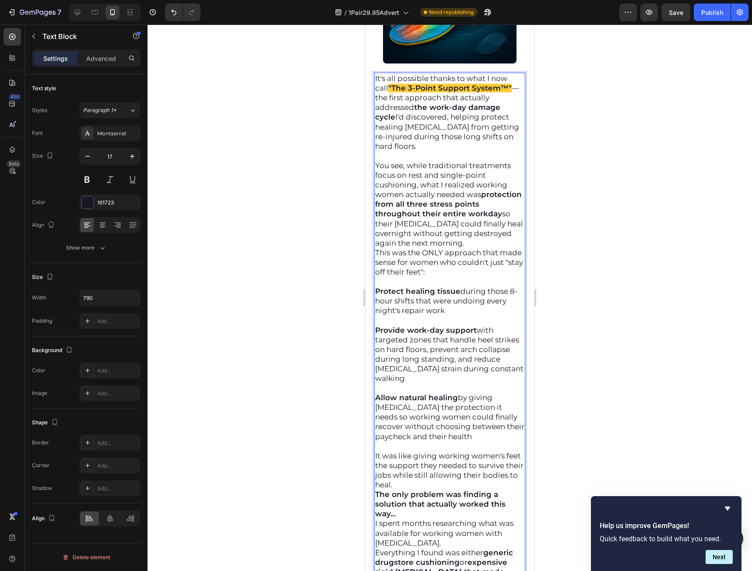
scroll to position [6631, 0]
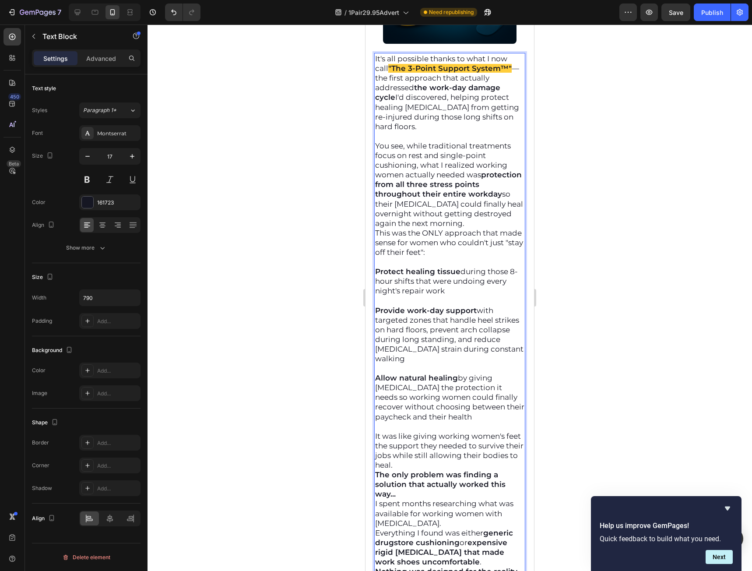
click at [459, 449] on p "It was like giving working women's feet the support they needed to survive thei…" at bounding box center [449, 450] width 149 height 39
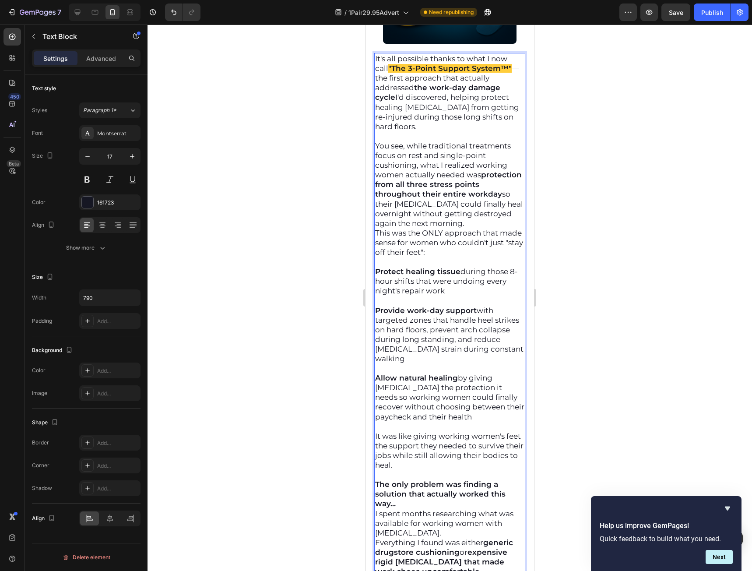
click at [423, 485] on p "The only problem was finding a solution that actually worked this way..." at bounding box center [449, 493] width 149 height 29
click at [445, 521] on p "I spent months researching what was available for working women with plantar fa…" at bounding box center [449, 532] width 149 height 29
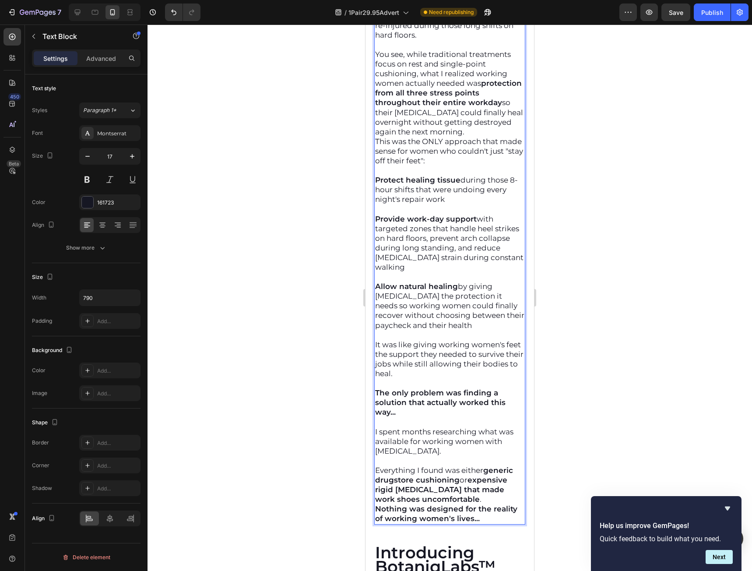
scroll to position [6762, 0]
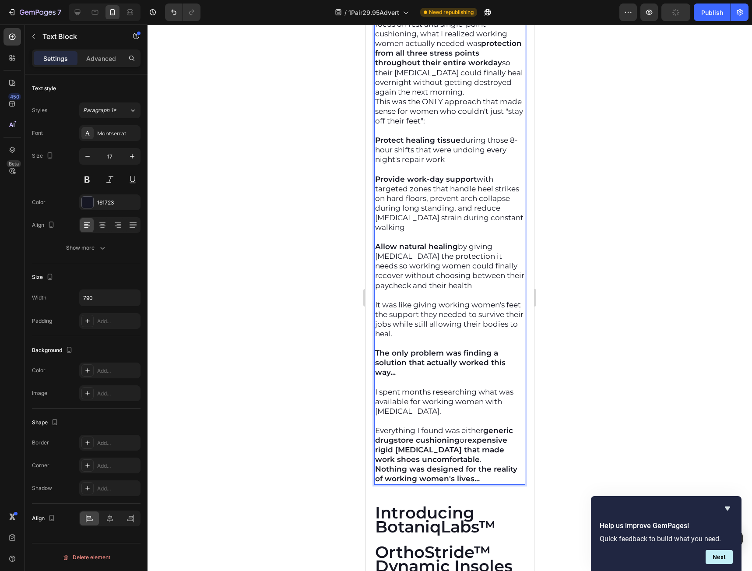
click at [446, 443] on p "Everything I found was either generic drugstore cushioning or expensive rigid o…" at bounding box center [449, 444] width 149 height 39
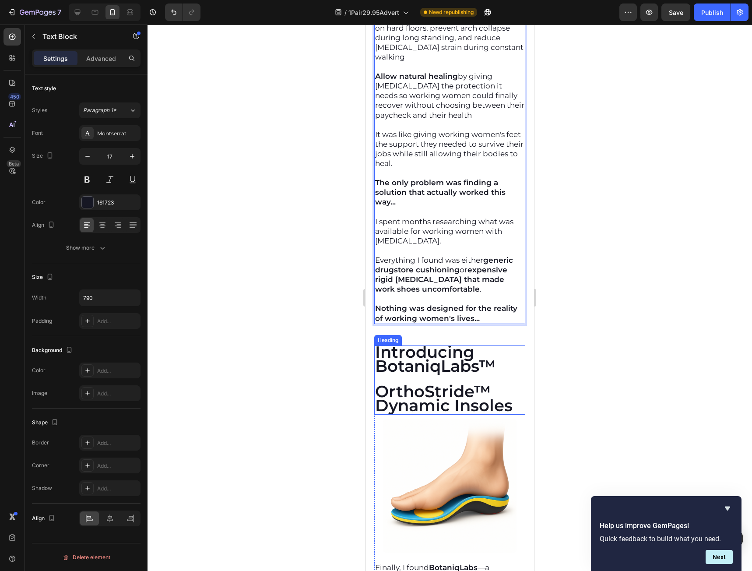
scroll to position [6937, 0]
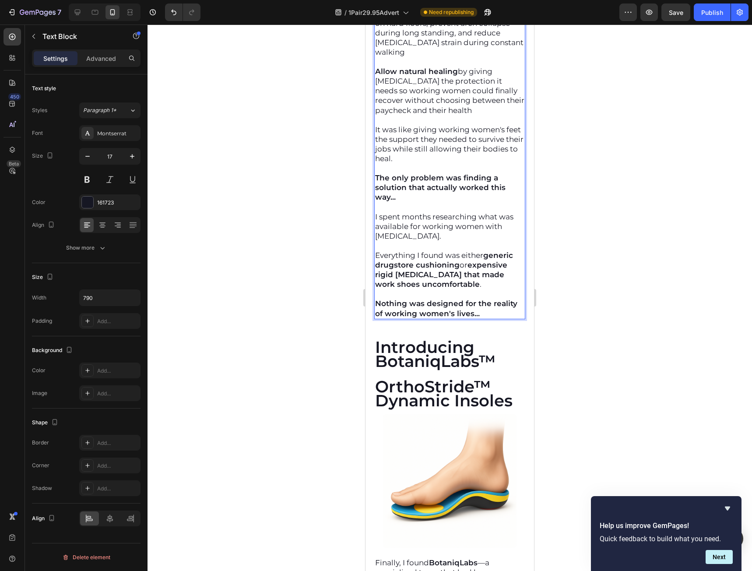
click at [485, 299] on p "Nothing was designed for the reality of working women's lives..." at bounding box center [449, 308] width 149 height 19
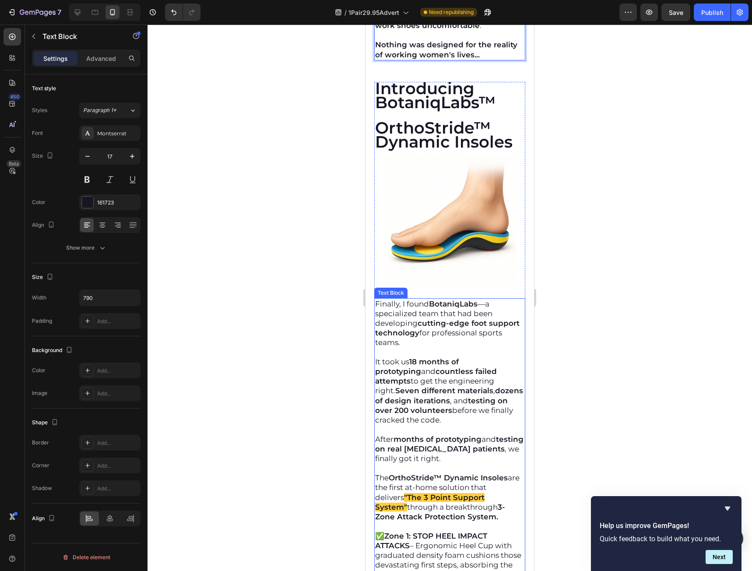
scroll to position [7200, 0]
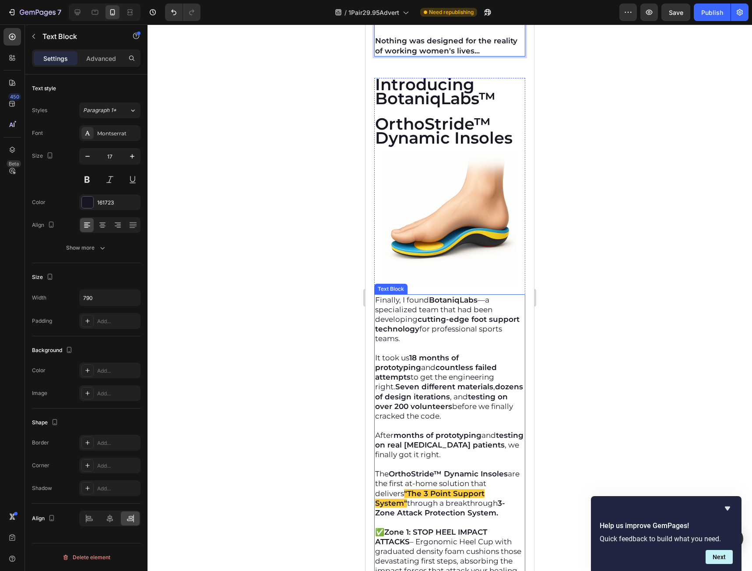
click at [384, 315] on strong "cutting-edge foot support technology" at bounding box center [447, 324] width 144 height 18
click at [378, 295] on p "Finally, I found BotaniqLabs —a specialized team that had been developing cutti…" at bounding box center [449, 319] width 149 height 48
click at [376, 295] on p "Finally, I found BotaniqLabs —a specialized team that had been developing cutti…" at bounding box center [449, 319] width 149 height 48
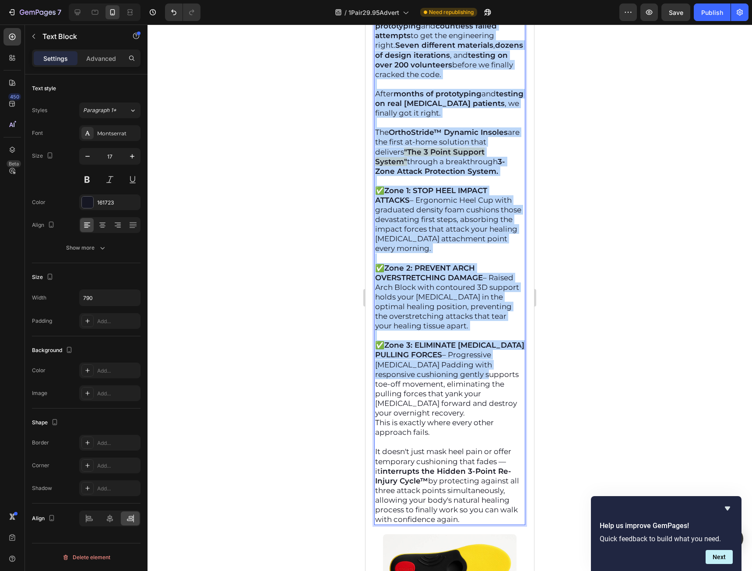
scroll to position [7550, 0]
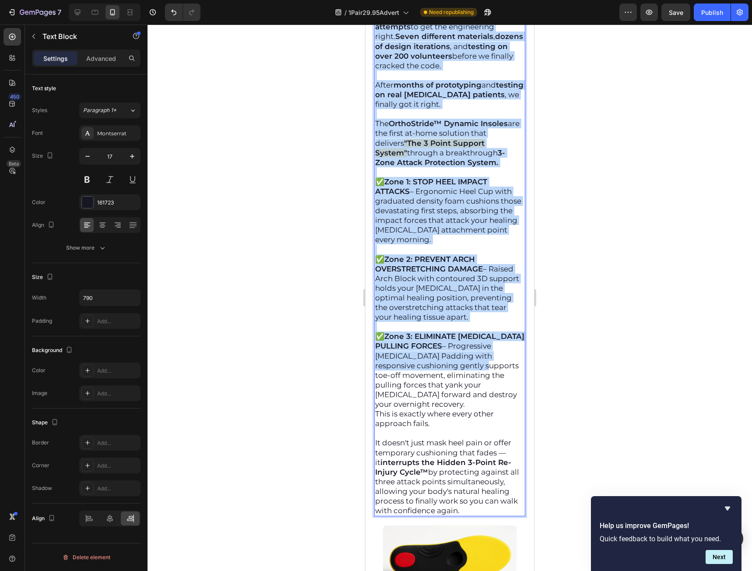
drag, startPoint x: 376, startPoint y: 274, endPoint x: 504, endPoint y: 474, distance: 237.4
click at [504, 474] on div "Finally, I found BotaniqLabs —a specialized team that had been developing cutti…" at bounding box center [449, 230] width 151 height 573
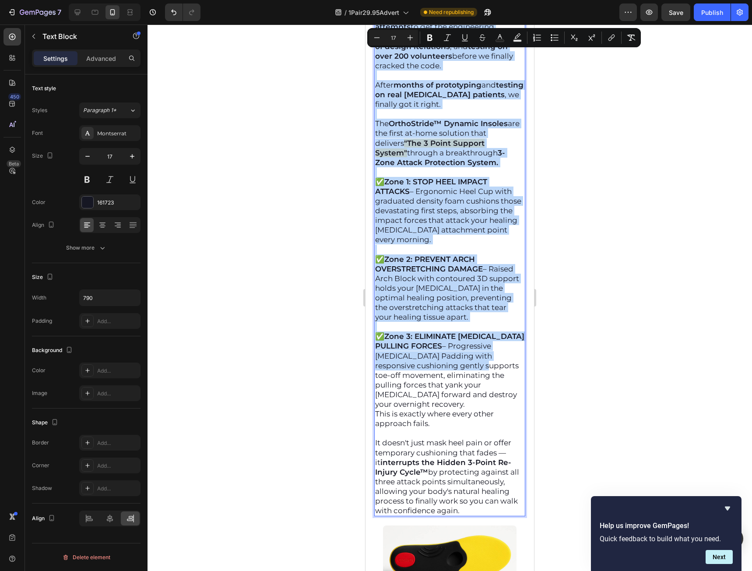
click at [499, 477] on p "It doesn't just mask heel pain or offer temporary cushioning that fades — it in…" at bounding box center [449, 476] width 149 height 77
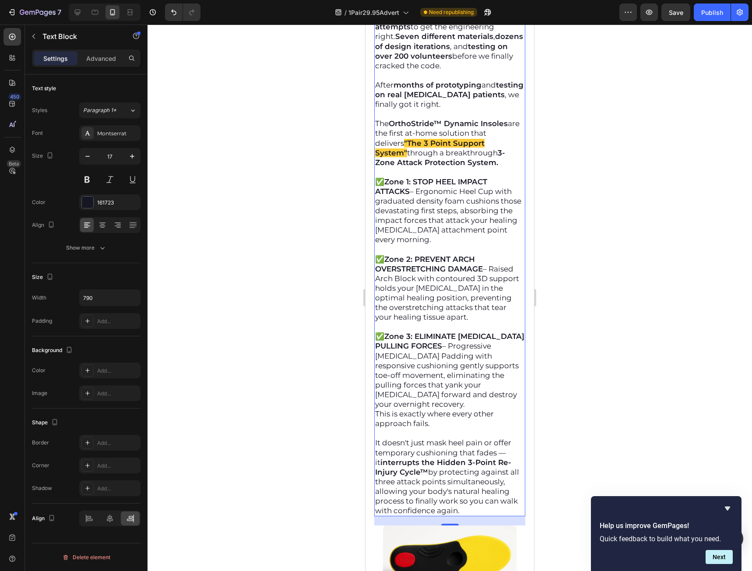
click at [488, 474] on p "It doesn't just mask heel pain or offer temporary cushioning that fades — it in…" at bounding box center [449, 476] width 149 height 77
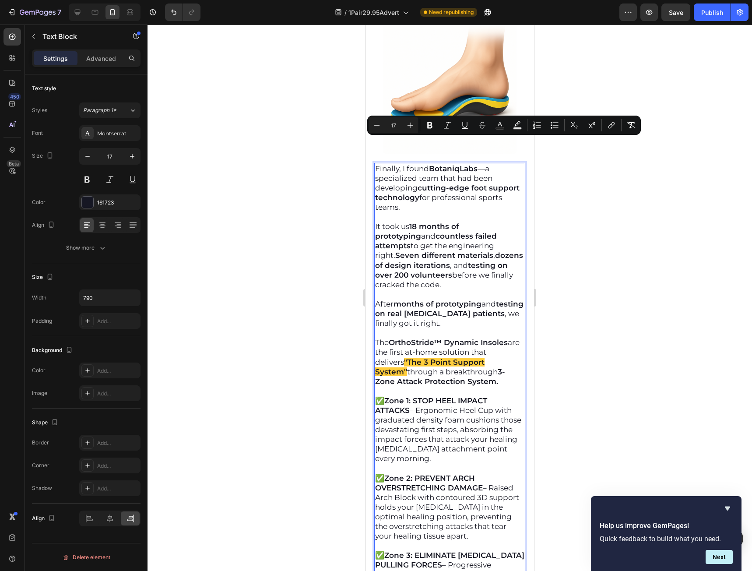
drag, startPoint x: 488, startPoint y: 474, endPoint x: 358, endPoint y: 141, distance: 357.6
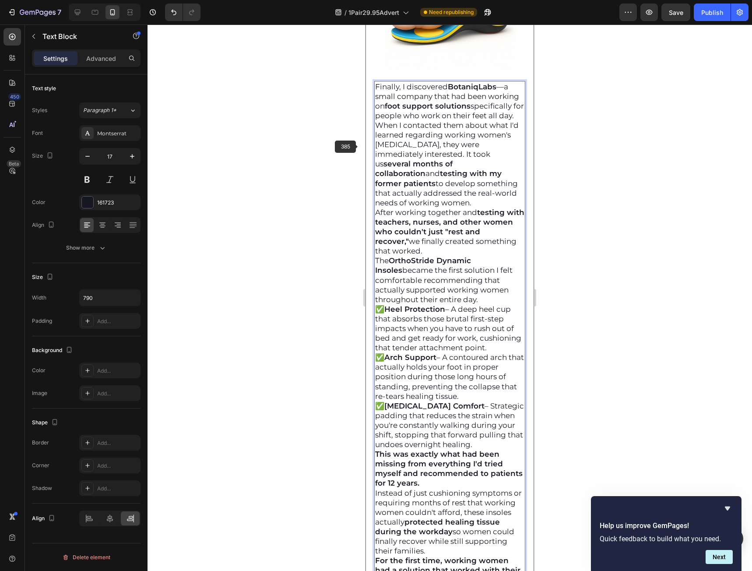
scroll to position [7429, 0]
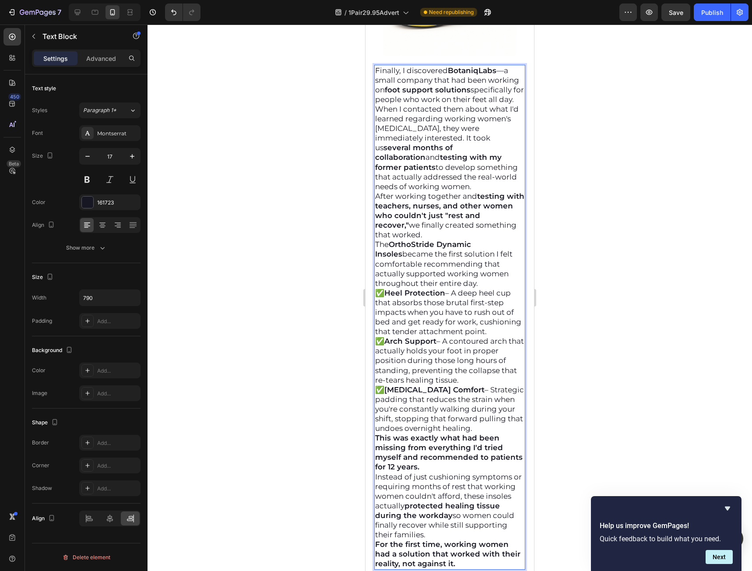
click at [444, 81] on p "Finally, I discovered BotaniqLabs —a small company that had been working on foo…" at bounding box center [449, 85] width 149 height 39
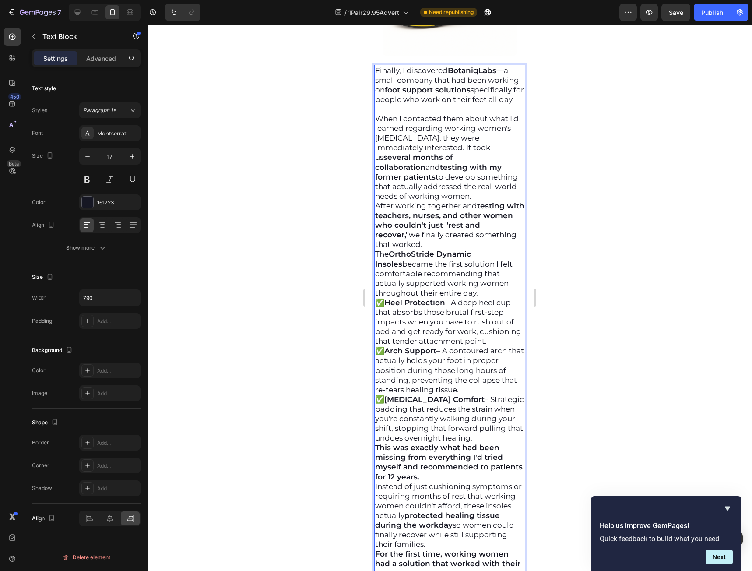
click at [489, 179] on p "When I contacted them about what I'd learned regarding working women's plantar …" at bounding box center [449, 157] width 149 height 87
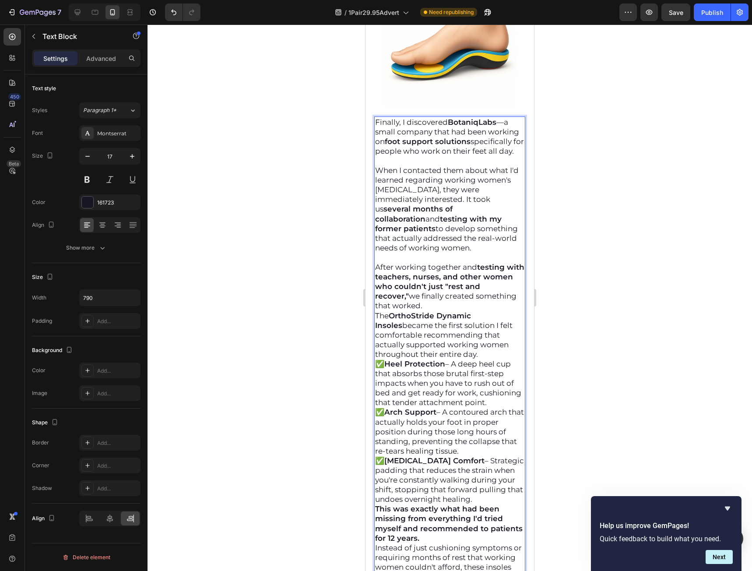
scroll to position [7298, 0]
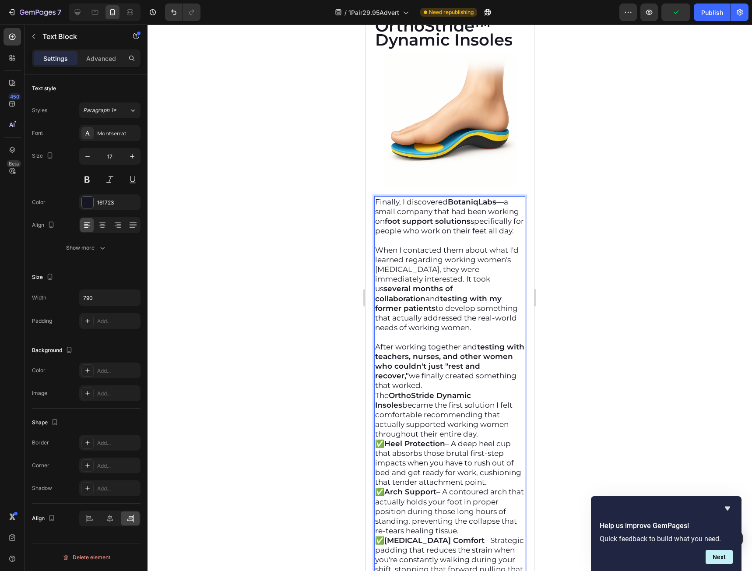
click at [472, 368] on p "After working together and testing with teachers, nurses, and other women who c…" at bounding box center [449, 366] width 149 height 48
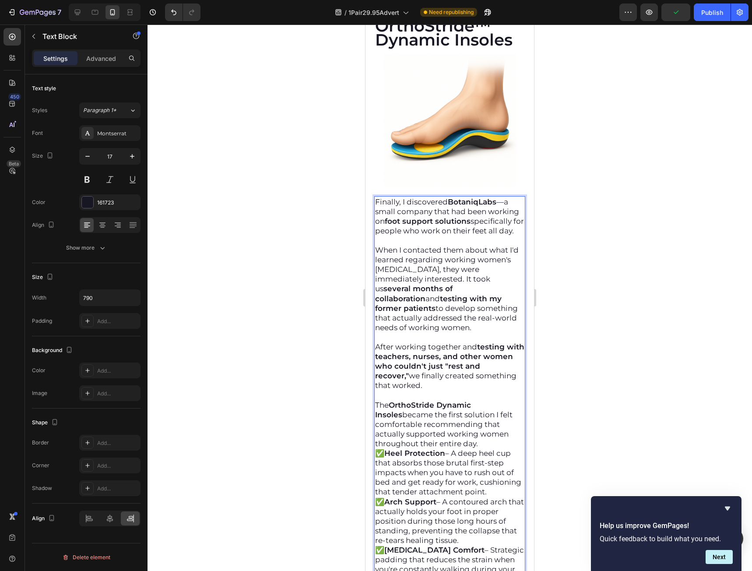
click at [489, 427] on p "The OrthoStride Dynamic Insoles became the first solution I felt comfortable re…" at bounding box center [449, 424] width 149 height 48
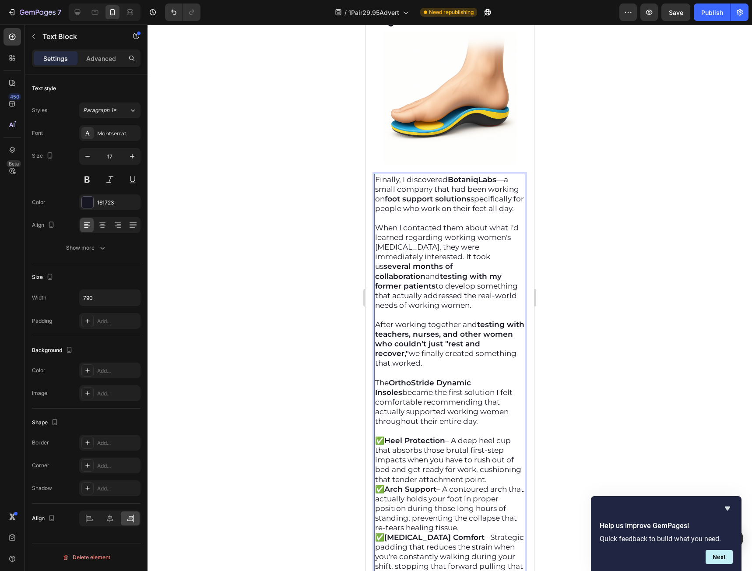
scroll to position [7342, 0]
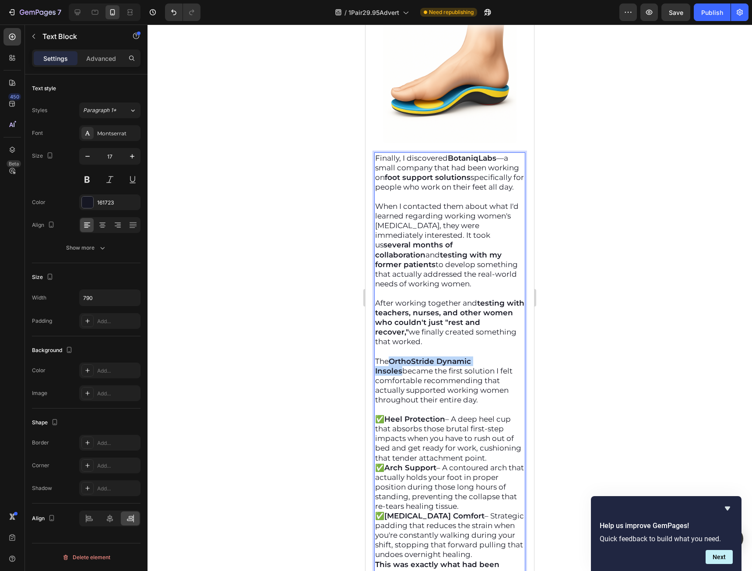
drag, startPoint x: 391, startPoint y: 344, endPoint x: 509, endPoint y: 348, distance: 118.3
click at [509, 356] on p "The OrthoStride Dynamic Insoles became the first solution I felt comfortable re…" at bounding box center [449, 380] width 149 height 48
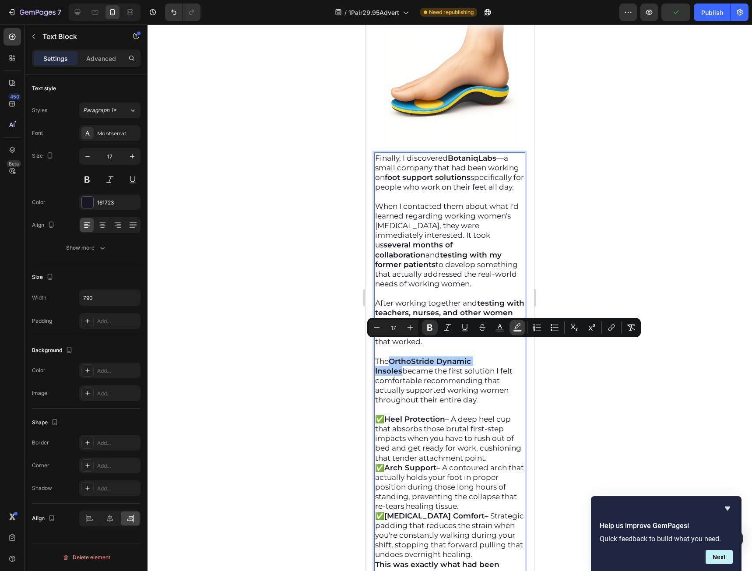
click at [518, 324] on icon "Editor contextual toolbar" at bounding box center [517, 325] width 6 height 5
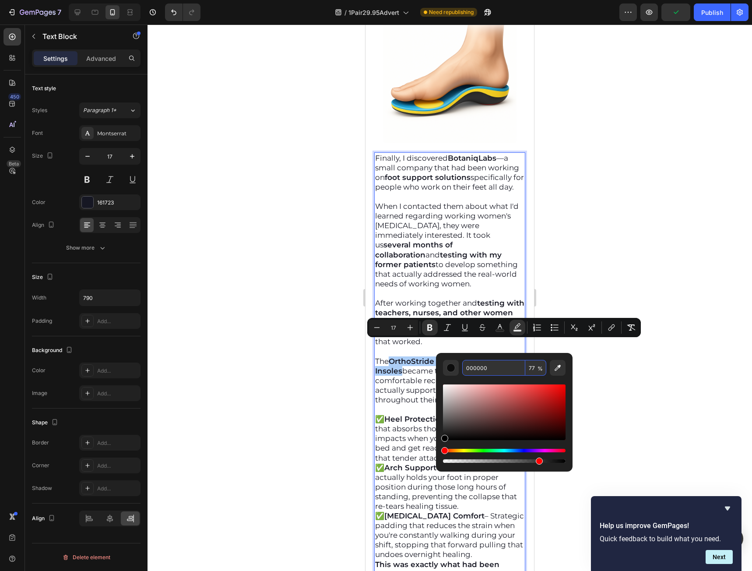
click at [488, 368] on input "000000" at bounding box center [493, 368] width 63 height 16
paste input "FFBF"
type input "FFBF00"
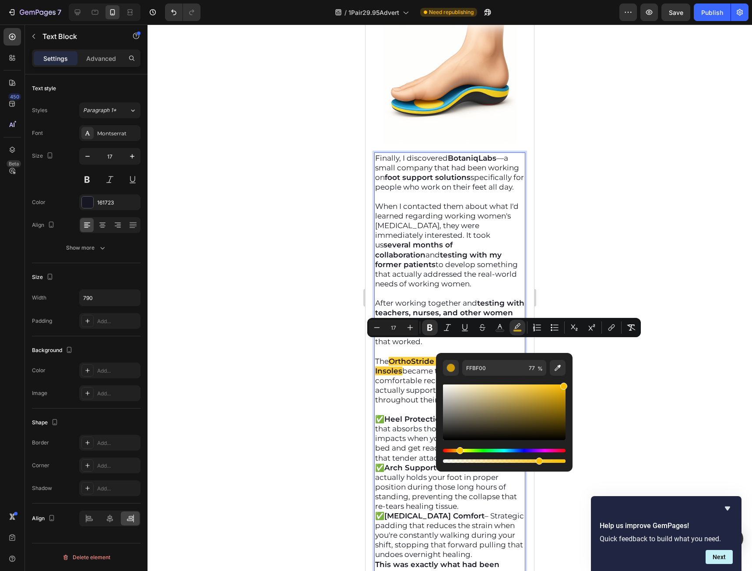
click at [611, 374] on div at bounding box center [450, 298] width 604 height 546
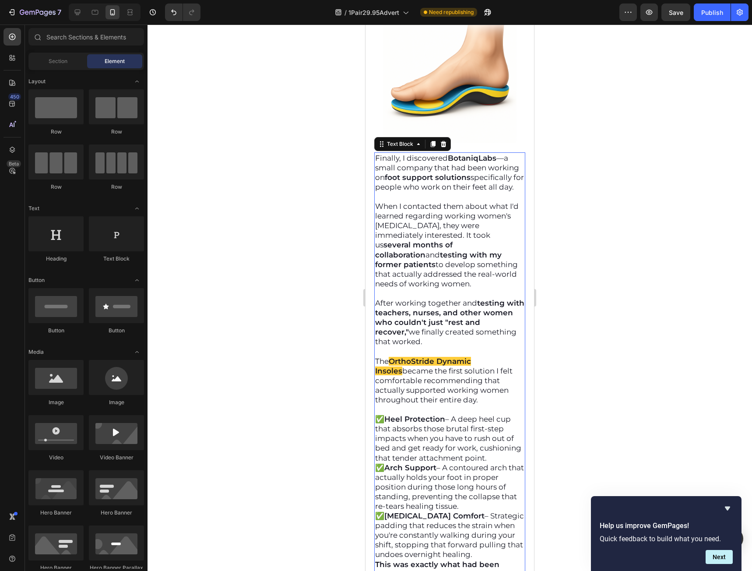
click at [458, 154] on strong "BotaniqLabs" at bounding box center [472, 158] width 49 height 9
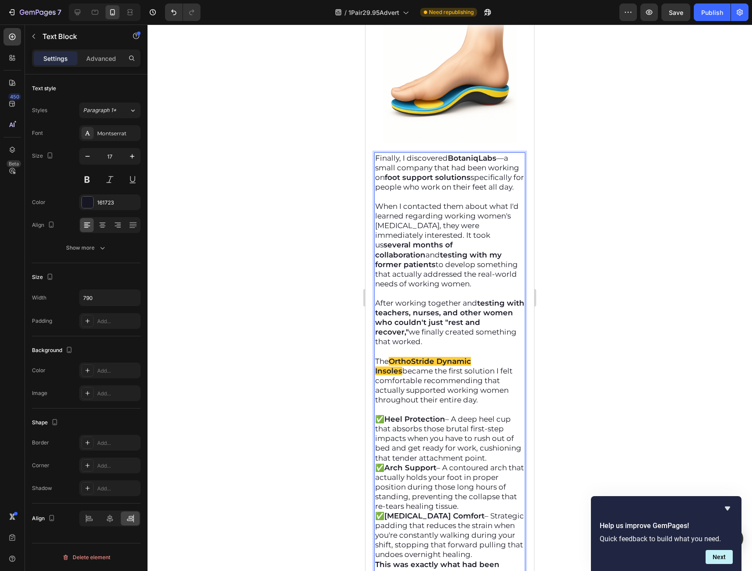
click at [460, 154] on strong "BotaniqLabs" at bounding box center [472, 158] width 49 height 9
click at [472, 267] on p "When I contacted them about what I'd learned regarding working women's plantar …" at bounding box center [449, 244] width 149 height 87
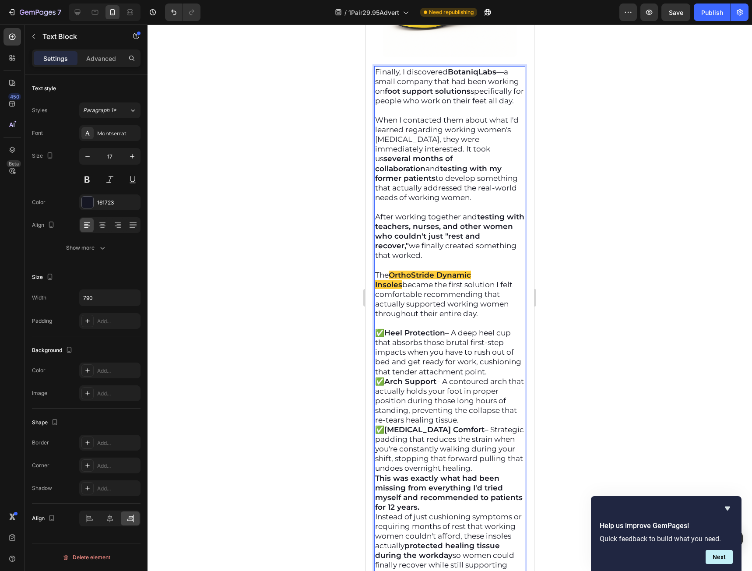
scroll to position [7429, 0]
click at [455, 363] on p "✅ Heel Protection – A deep heel cup that absorbs those brutal first-step impact…" at bounding box center [449, 351] width 149 height 48
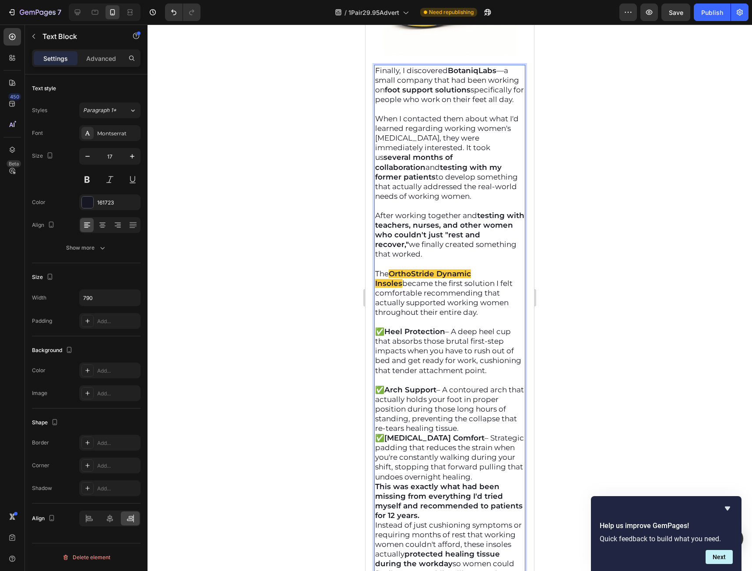
click at [472, 418] on p "✅ Arch Support – A contoured arch that actually holds your foot in proper posit…" at bounding box center [449, 409] width 149 height 48
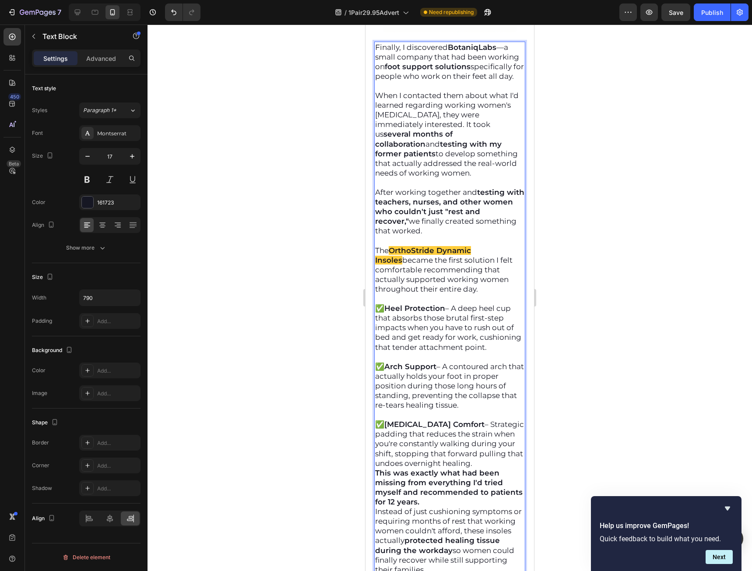
scroll to position [7473, 0]
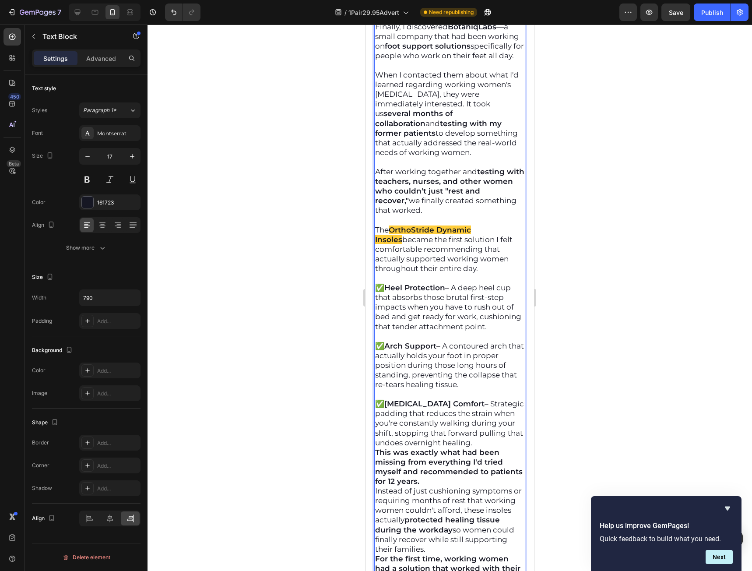
click at [506, 437] on p "✅ Forefoot Comfort – Strategic padding that reduces the strain when you're cons…" at bounding box center [449, 423] width 149 height 48
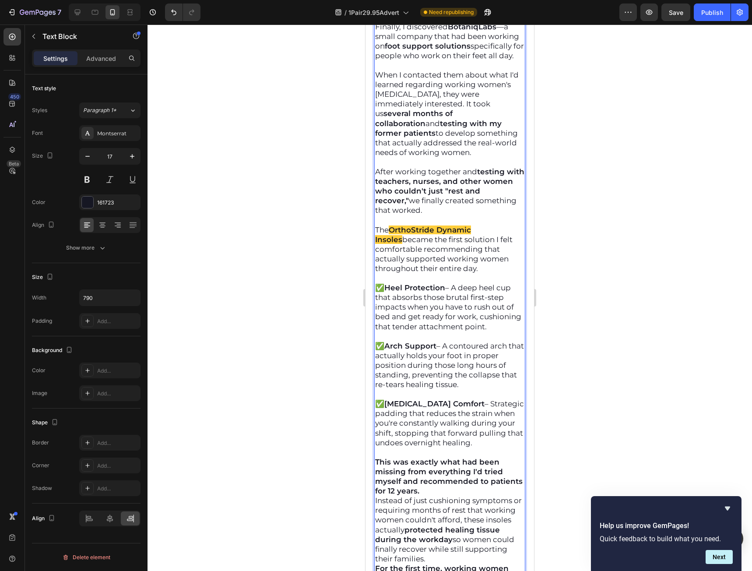
click at [477, 488] on p "This was exactly what had been missing from everything I'd tried myself and rec…" at bounding box center [449, 476] width 149 height 39
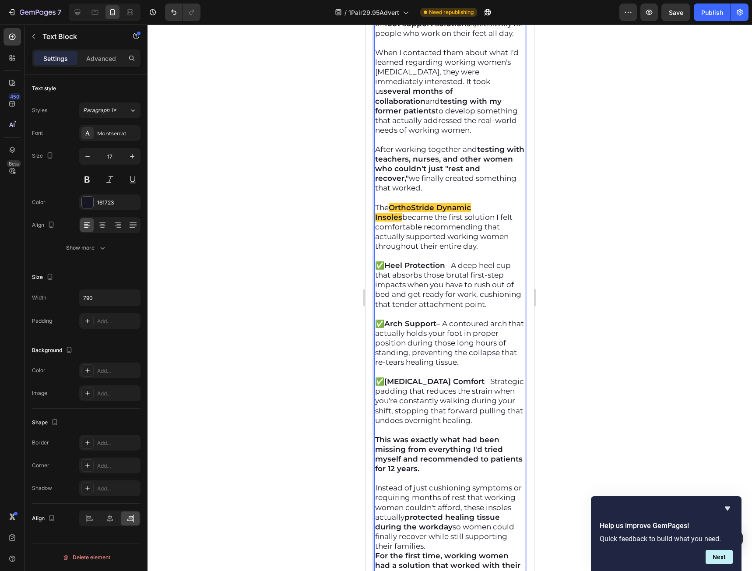
scroll to position [7517, 0]
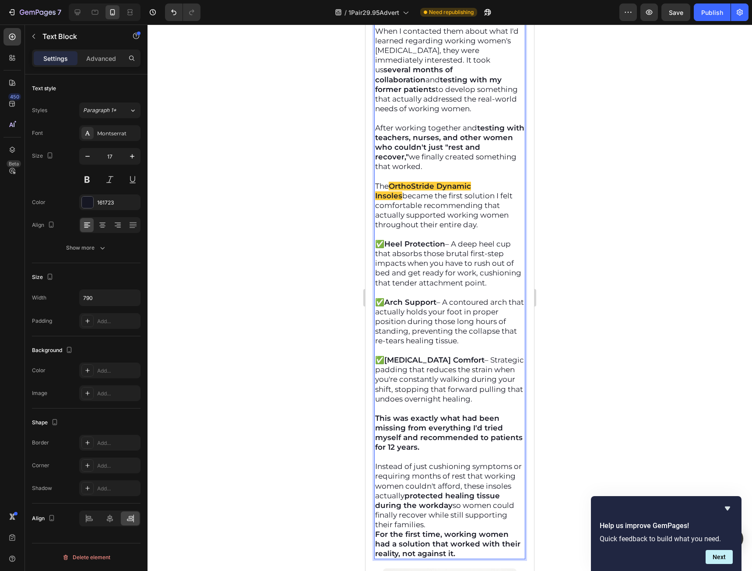
click at [490, 517] on p "Instead of just cushioning symptoms or requiring months of rest that working wo…" at bounding box center [449, 495] width 149 height 68
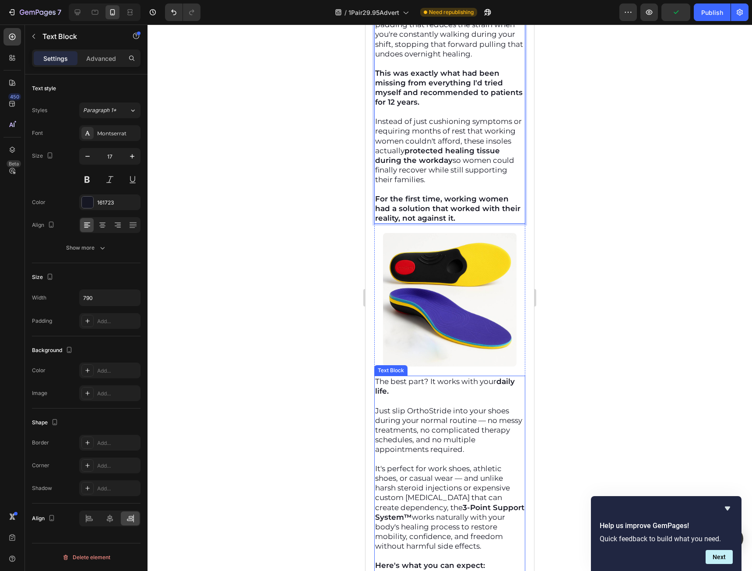
scroll to position [7867, 0]
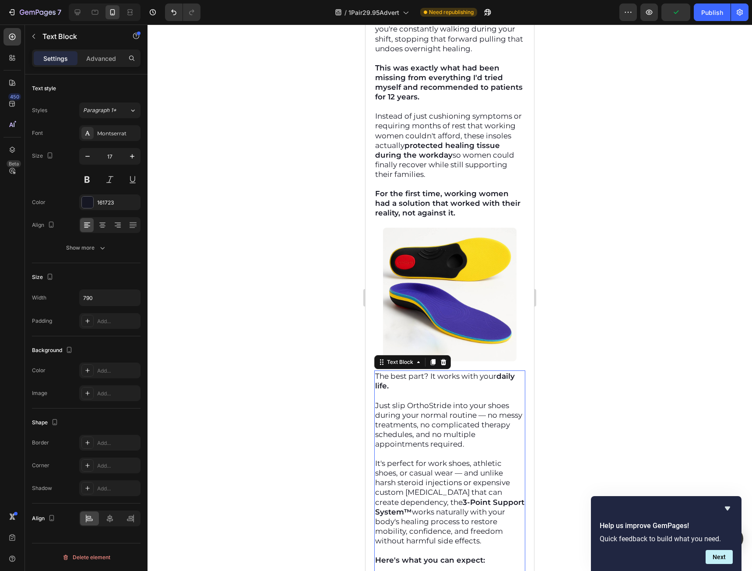
click at [379, 372] on strong "daily life." at bounding box center [445, 381] width 140 height 18
click at [374, 370] on div "The best part? It works with your daily life. Just slip OrthoStride into your s…" at bounding box center [449, 559] width 151 height 379
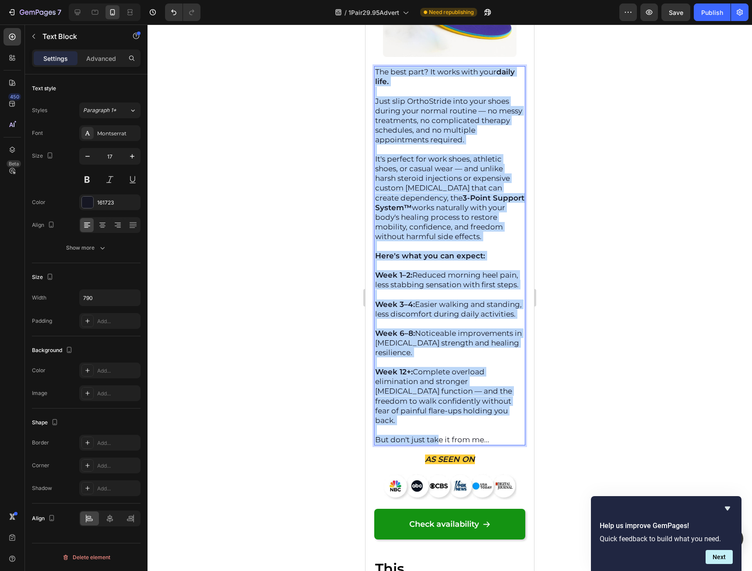
scroll to position [8173, 0]
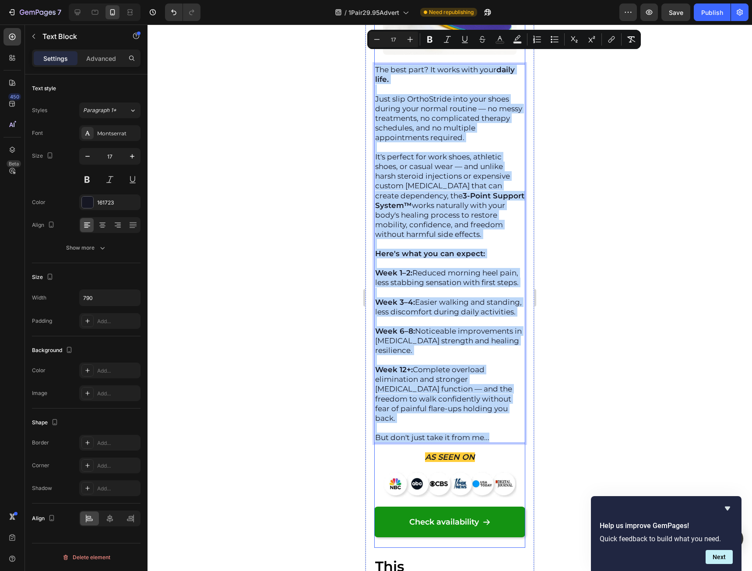
drag, startPoint x: 375, startPoint y: 362, endPoint x: 507, endPoint y: 446, distance: 156.6
drag, startPoint x: 422, startPoint y: 128, endPoint x: 390, endPoint y: 144, distance: 36.4
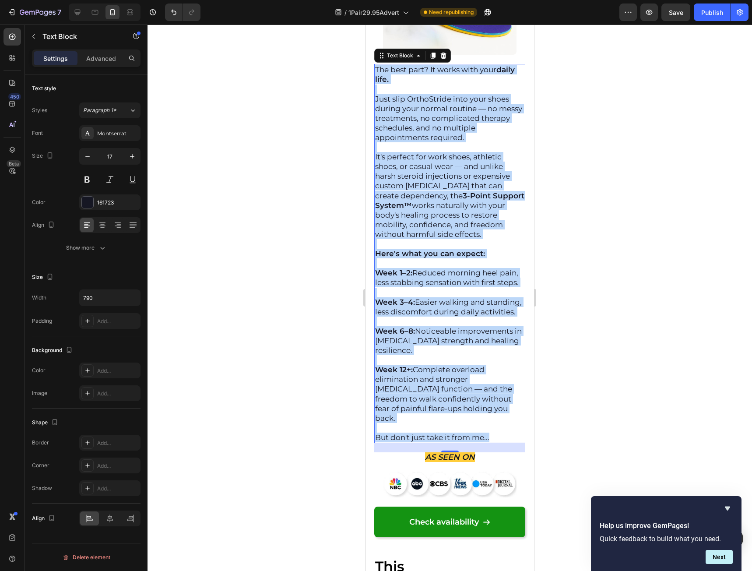
click at [492, 432] on p "But don't just take it from me..." at bounding box center [449, 437] width 149 height 10
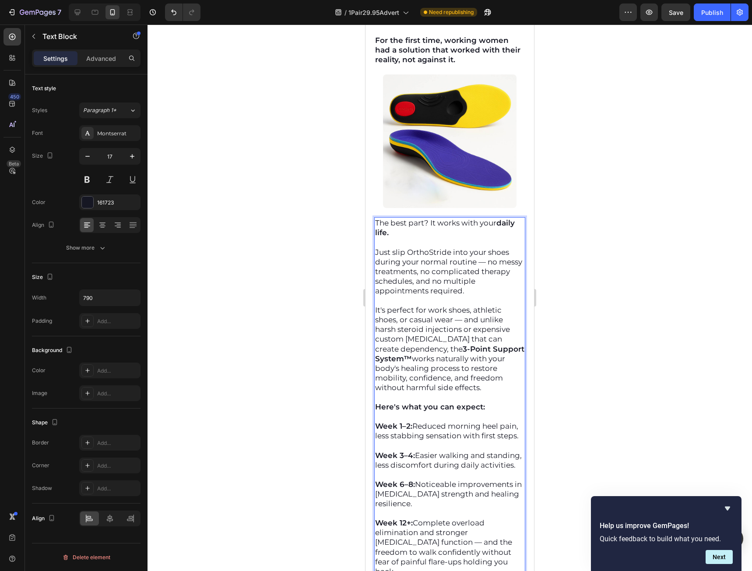
scroll to position [8042, 0]
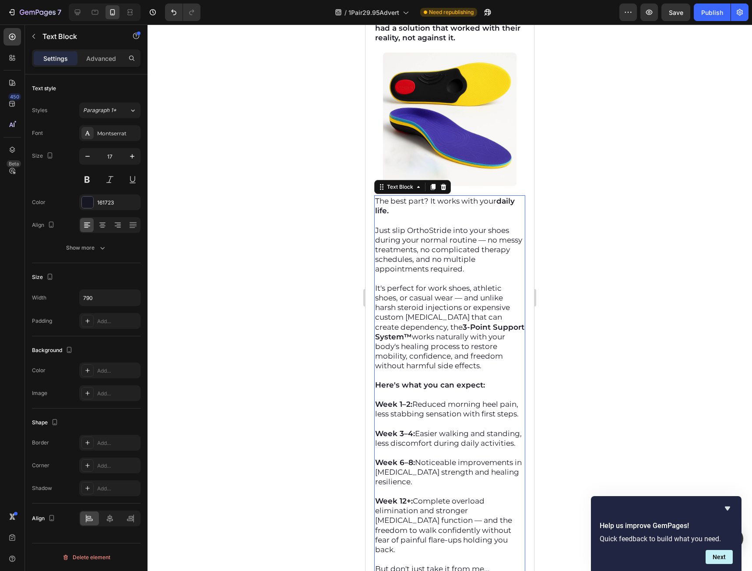
click at [377, 197] on strong "daily life." at bounding box center [445, 206] width 140 height 18
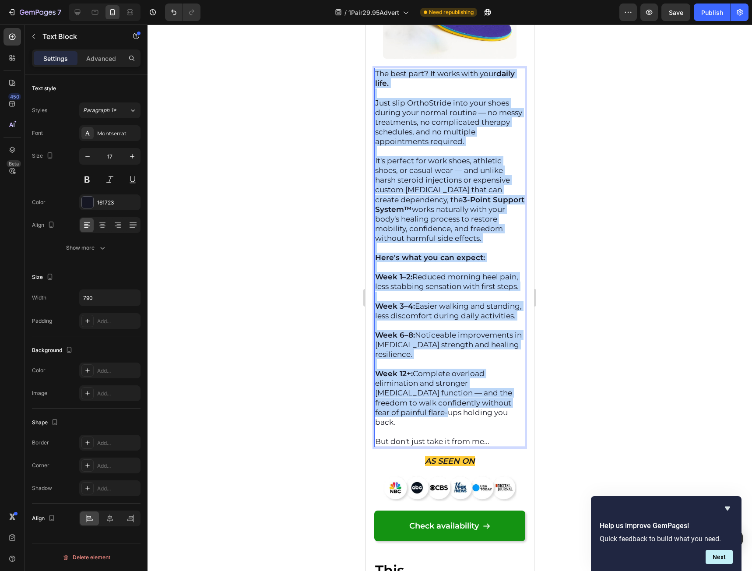
scroll to position [8173, 0]
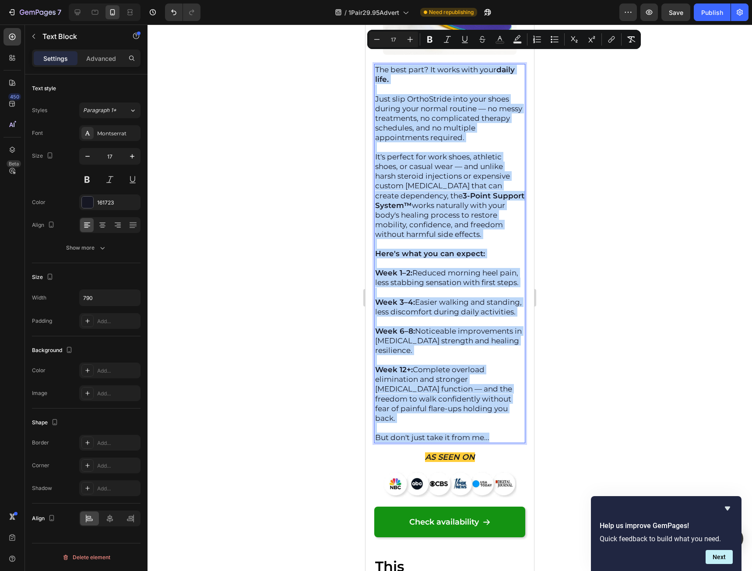
drag, startPoint x: 375, startPoint y: 187, endPoint x: 517, endPoint y: 437, distance: 287.0
click at [517, 437] on div "The best part? It works with your daily life. Just slip OrthoStride into your s…" at bounding box center [449, 253] width 151 height 379
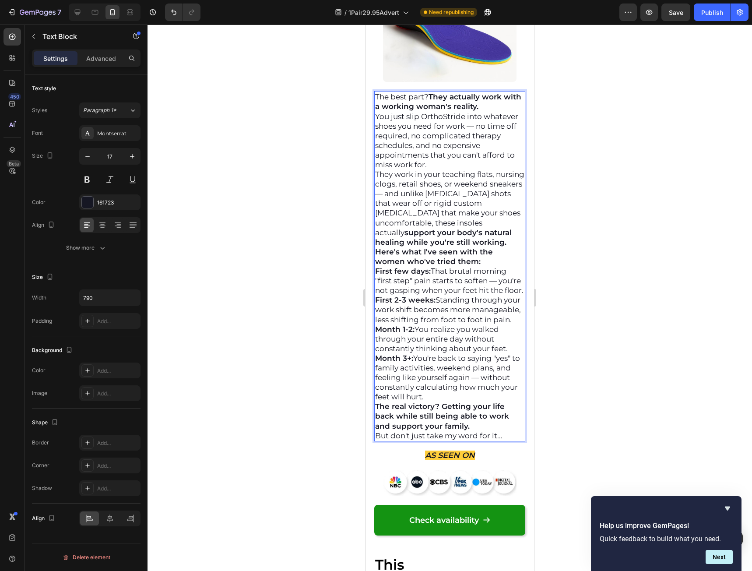
scroll to position [7998, 0]
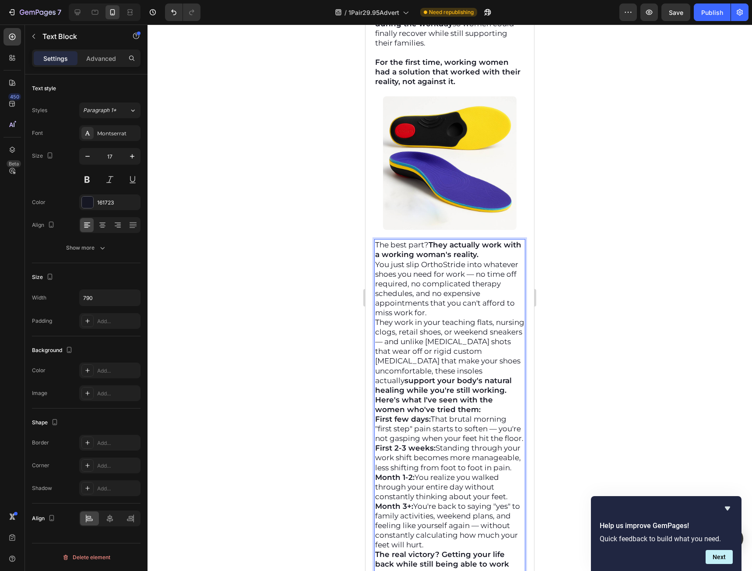
click at [503, 240] on p "The best part? They actually work with a working woman's reality." at bounding box center [449, 249] width 149 height 19
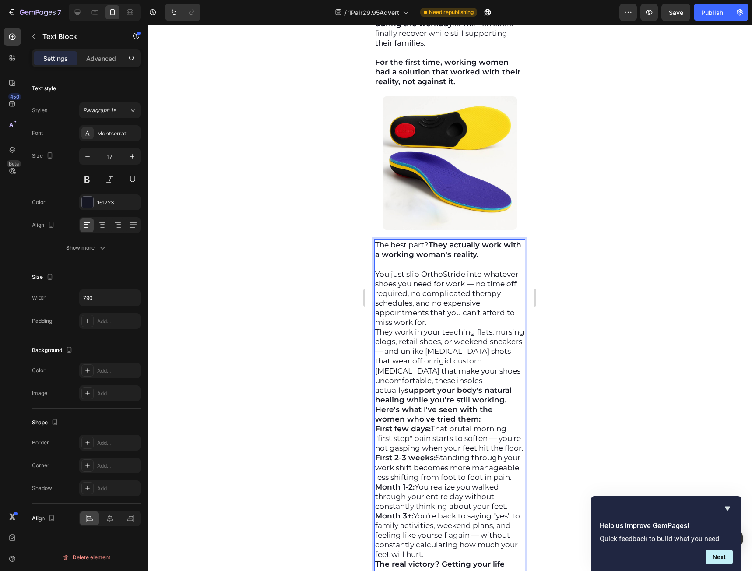
click at [445, 305] on p "You just slip OrthoStride into whatever shoes you need for work — no time off r…" at bounding box center [449, 298] width 149 height 58
click at [173, 13] on icon "Undo/Redo" at bounding box center [173, 12] width 9 height 9
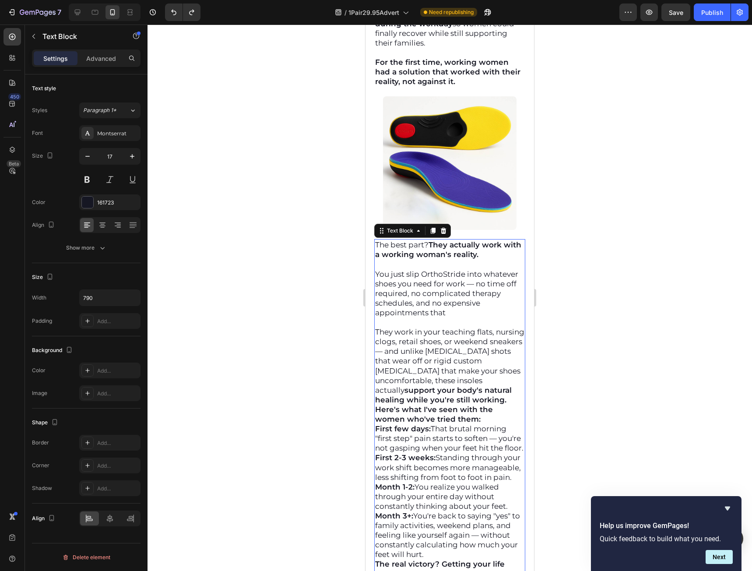
click at [594, 292] on div at bounding box center [450, 298] width 604 height 546
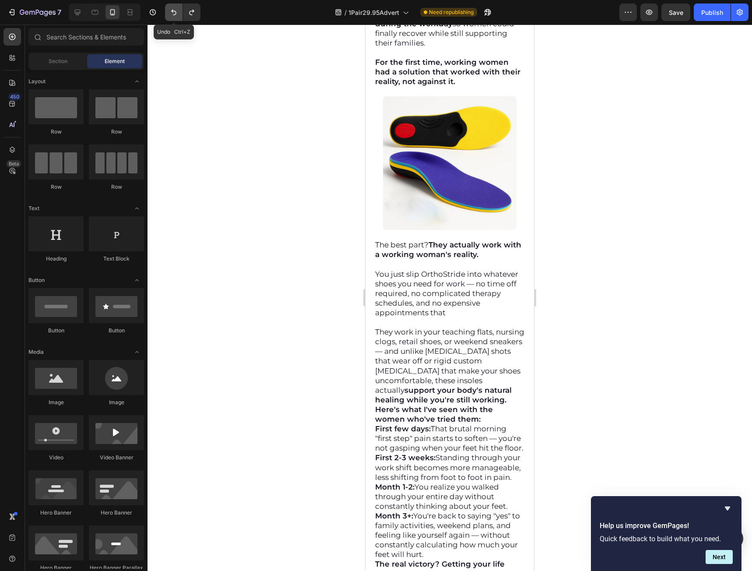
click at [178, 15] on icon "Undo/Redo" at bounding box center [173, 12] width 9 height 9
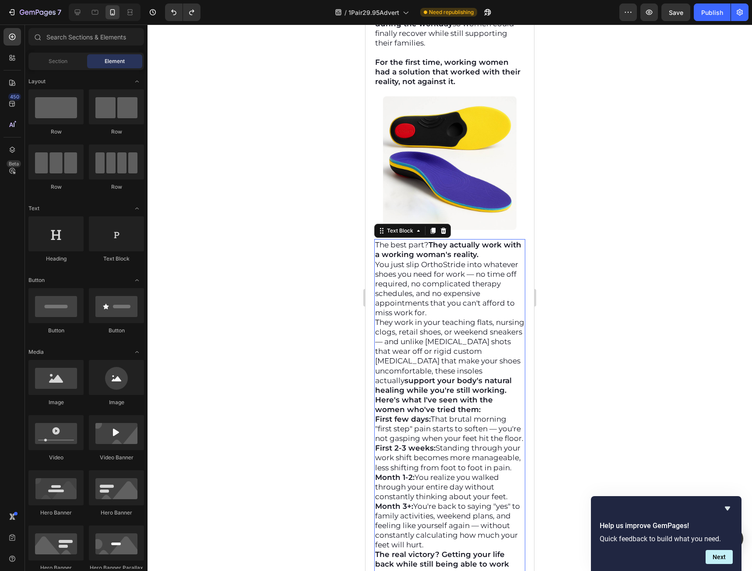
click at [485, 260] on p "You just slip OrthoStride into whatever shoes you need for work — no time off r…" at bounding box center [449, 289] width 149 height 58
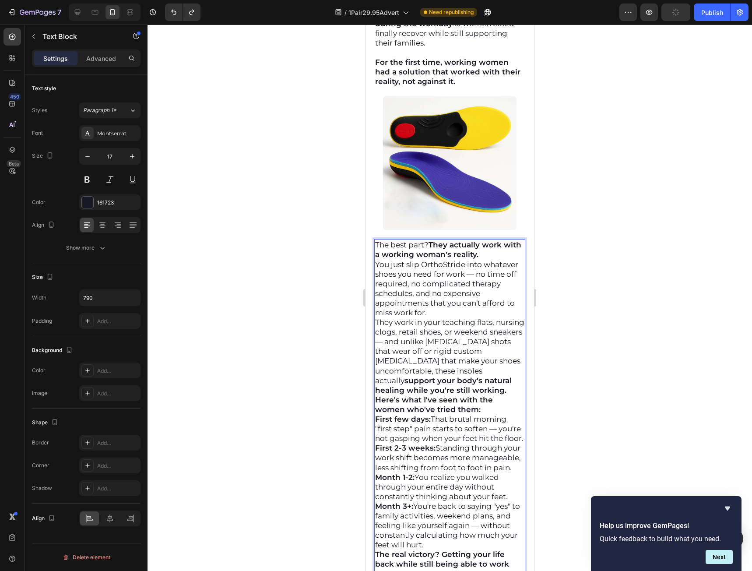
click at [500, 241] on p "The best part? They actually work with a working woman's reality." at bounding box center [449, 249] width 149 height 19
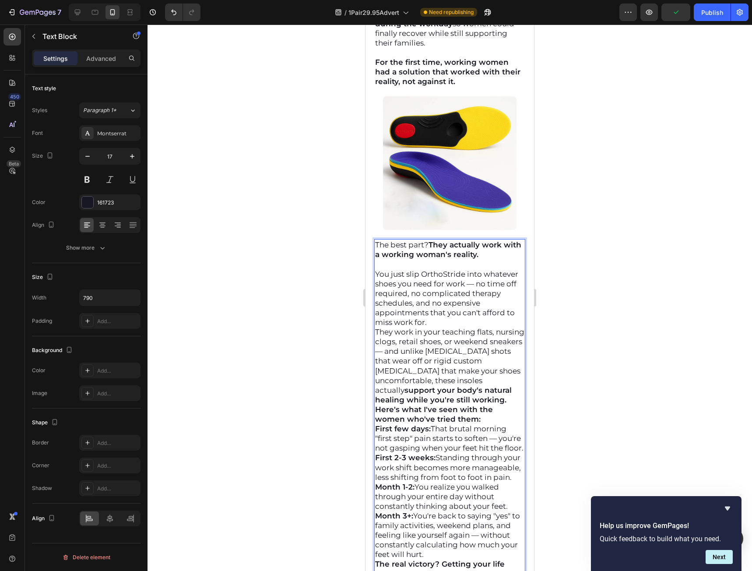
click at [439, 311] on p "You just slip OrthoStride into whatever shoes you need for work — no time off r…" at bounding box center [449, 298] width 149 height 58
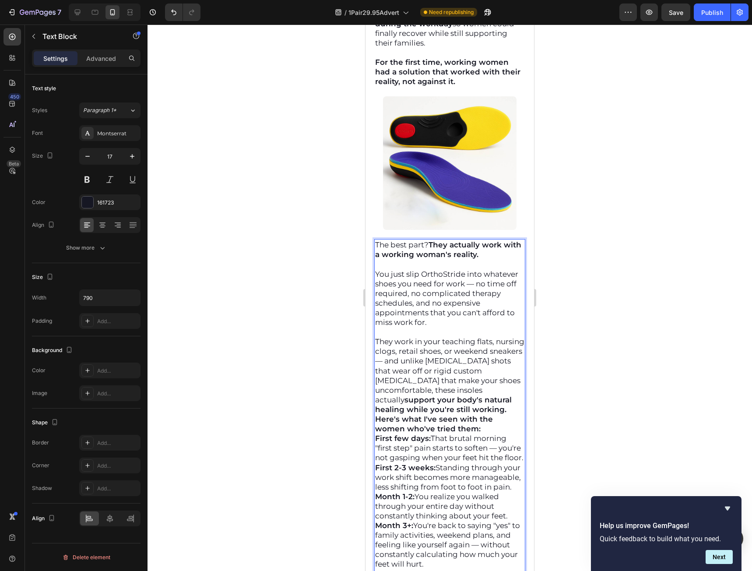
click at [505, 397] on p "They work in your teaching flats, nursing clogs, retail shoes, or weekend sneak…" at bounding box center [449, 375] width 149 height 77
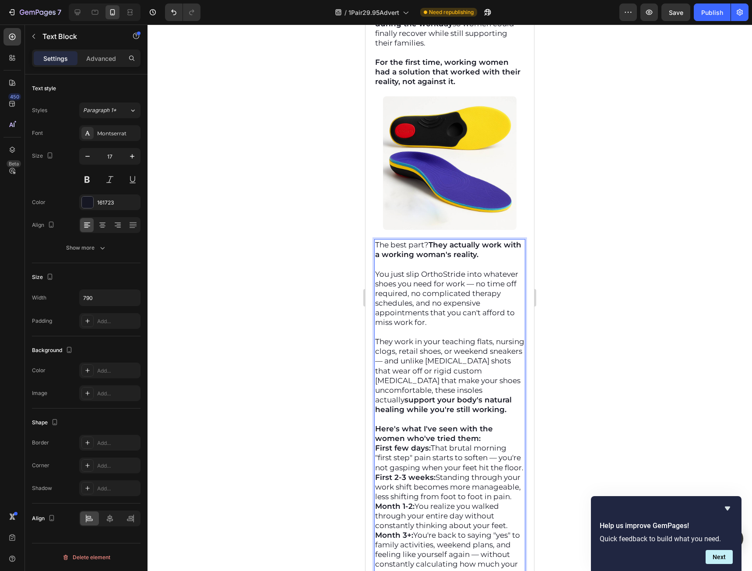
click at [487, 428] on p "Here's what I've seen with the women who've tried them:" at bounding box center [449, 433] width 149 height 19
click at [449, 469] on p "First few days: That brutal morning "first step" pain starts to soften — you're…" at bounding box center [449, 467] width 149 height 29
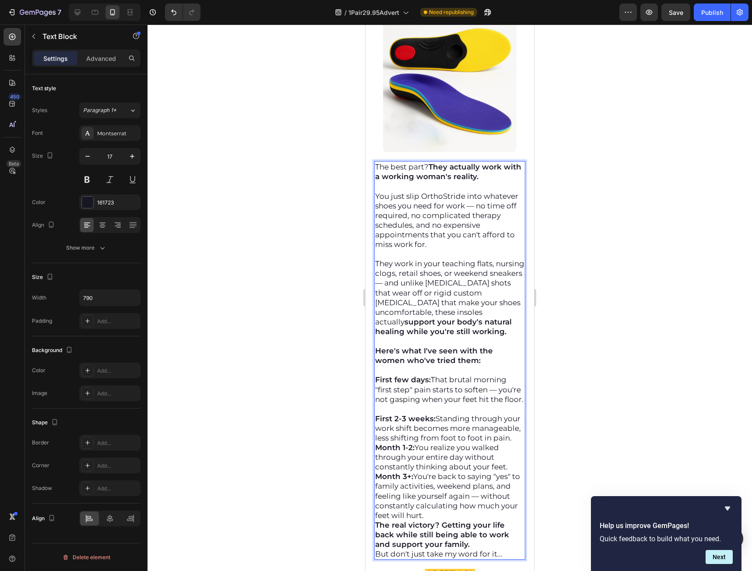
scroll to position [8086, 0]
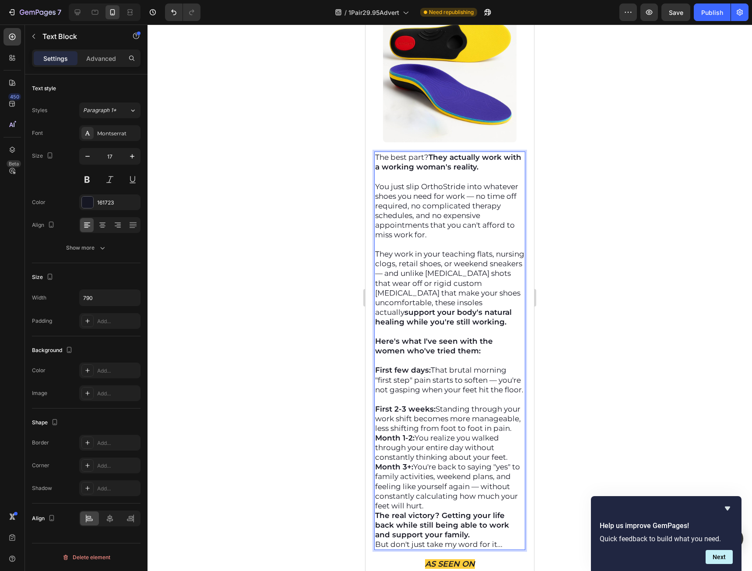
click at [446, 433] on p "First 2-3 weeks: Standing through your work shift becomes more manageable, less…" at bounding box center [449, 418] width 149 height 29
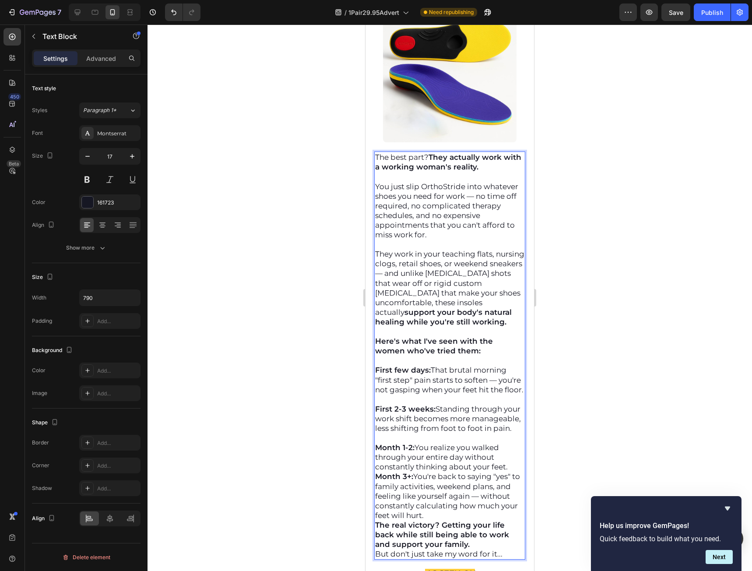
click at [510, 471] on p "Month 1-2: You realize you walked through your entire day without constantly th…" at bounding box center [449, 457] width 149 height 29
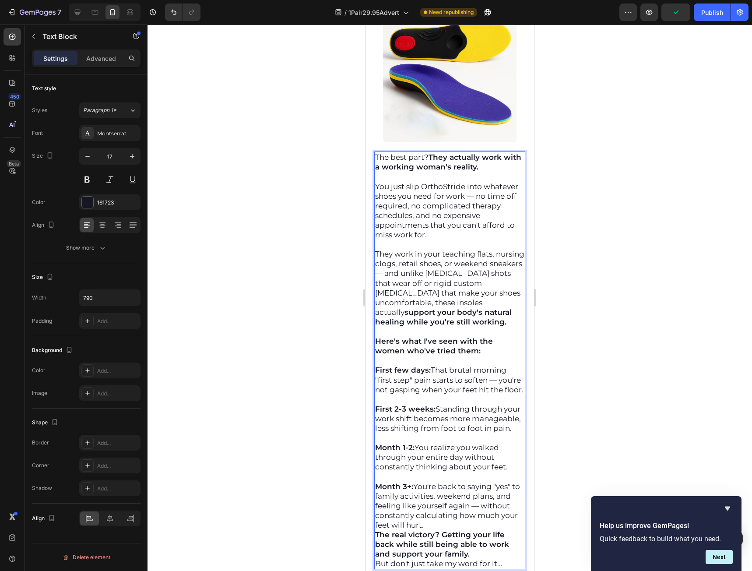
click at [496, 528] on p "Month 3+: You're back to saying "yes" to family activities, weekend plans, and …" at bounding box center [449, 505] width 149 height 48
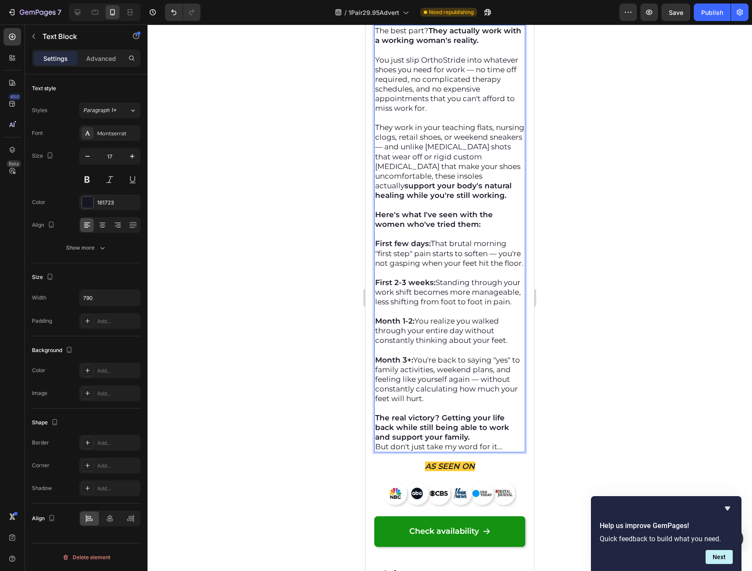
scroll to position [8217, 0]
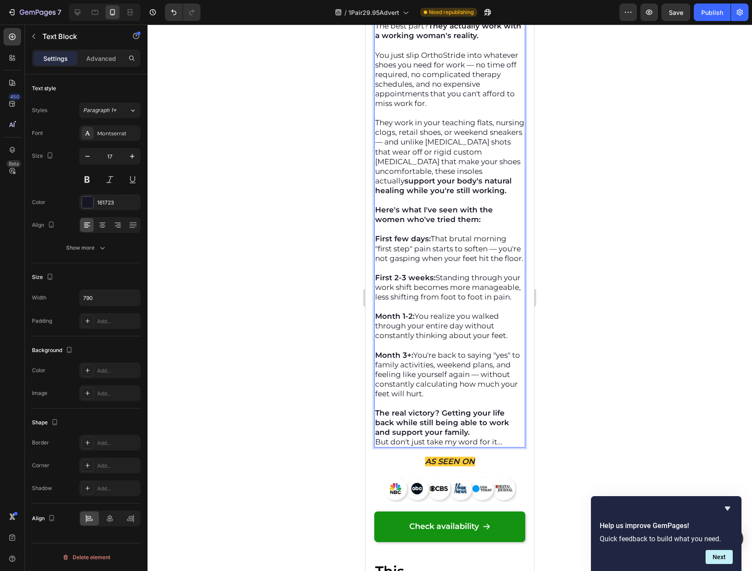
click at [489, 437] on p "The real victory? Getting your life back while still being able to work and sup…" at bounding box center [449, 422] width 149 height 29
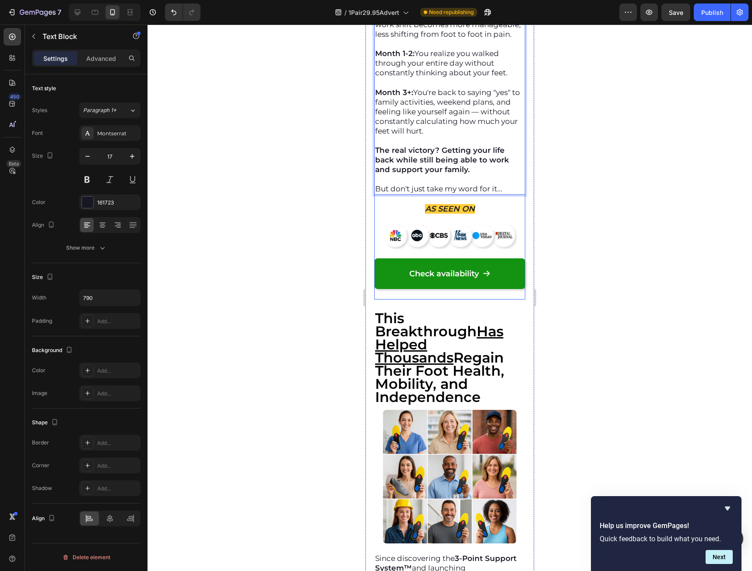
scroll to position [8523, 0]
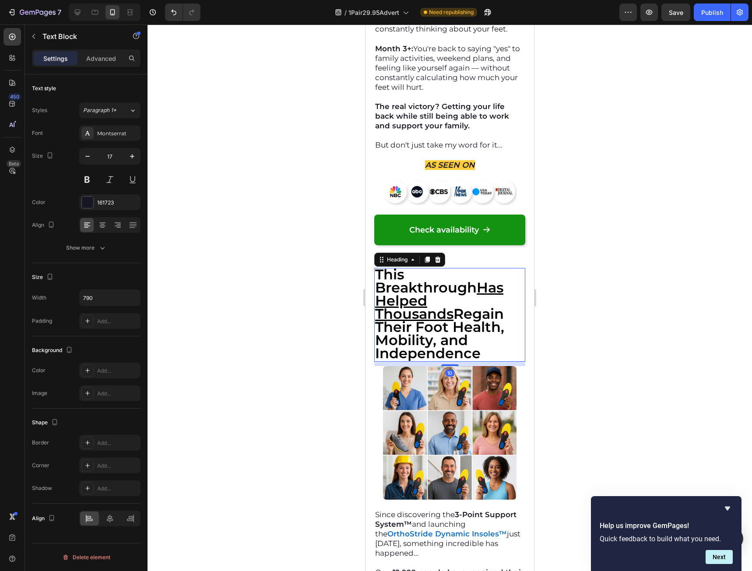
click at [459, 306] on strong "This Breakthrough Has Helped Thousands Regain Their Foot Health, Mobility, and …" at bounding box center [439, 314] width 129 height 96
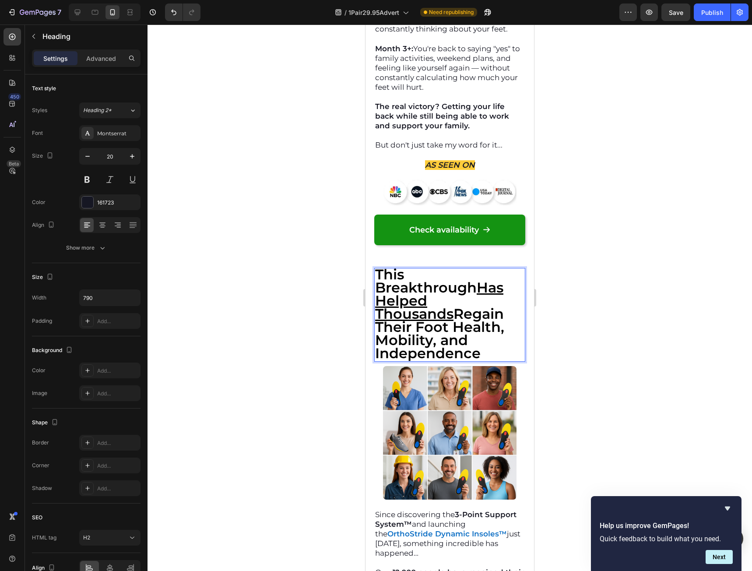
click at [460, 307] on strong "This Breakthrough Has Helped Thousands Regain Their Foot Health, Mobility, and …" at bounding box center [439, 314] width 129 height 96
drag, startPoint x: 488, startPoint y: 348, endPoint x: 717, endPoint y: 307, distance: 232.5
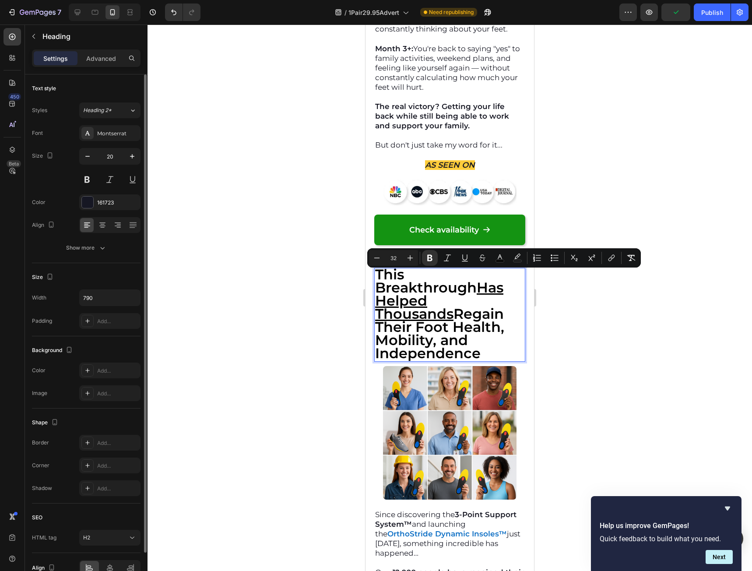
copy strong "This Breakthrough Has Helped Thousands Regain Their Foot Health, Mobility, and …"
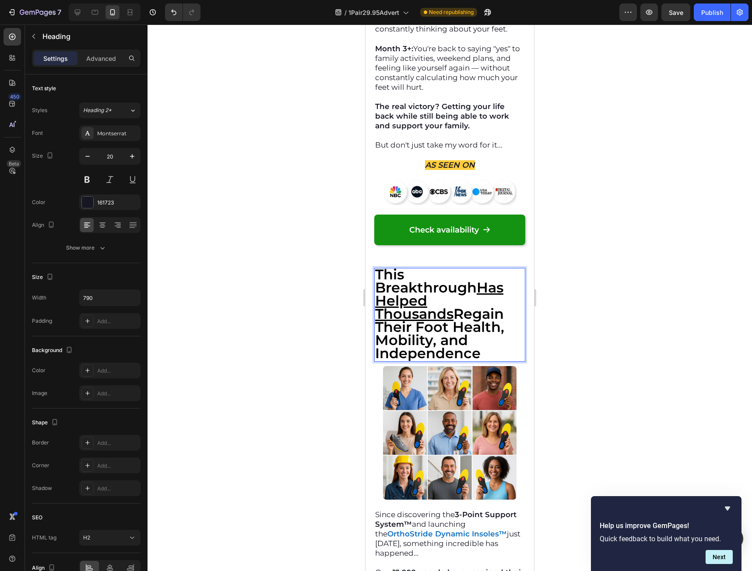
click at [504, 344] on p "This Breakthrough Has Helped Thousands Regain Their Foot Health, Mobility, and …" at bounding box center [449, 315] width 149 height 92
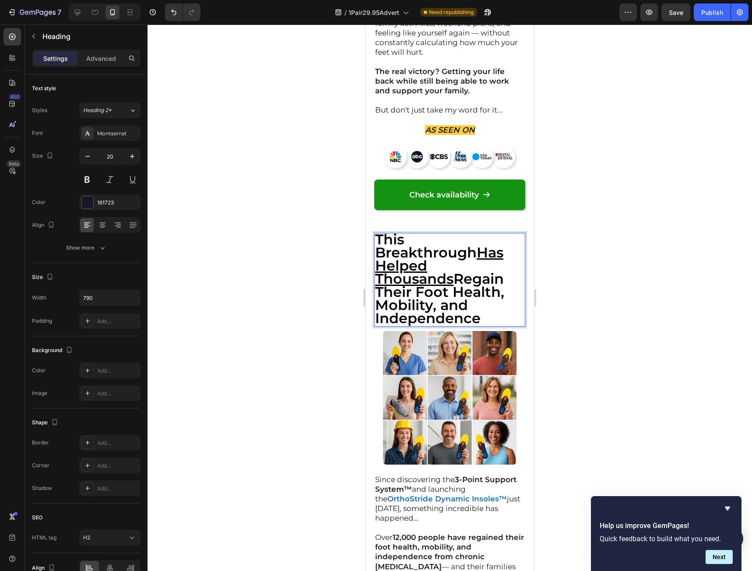
scroll to position [8655, 0]
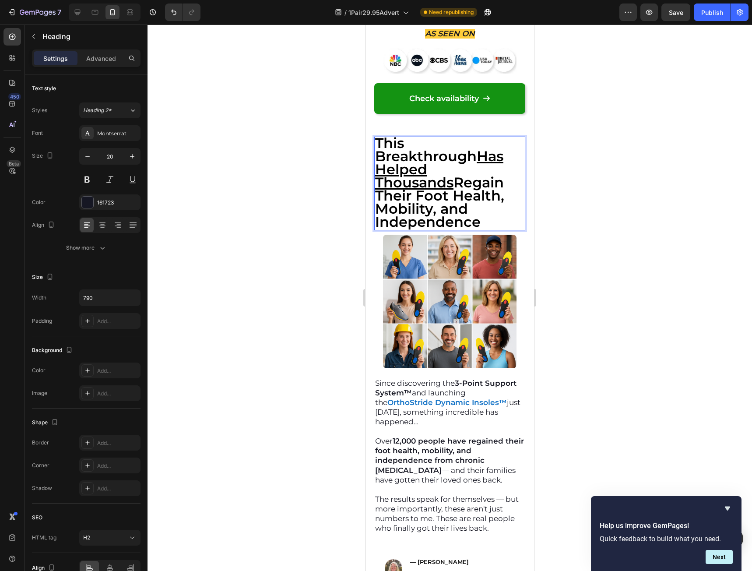
click at [446, 170] on u "Has Helped Thousands" at bounding box center [439, 169] width 128 height 43
click at [457, 174] on strong "This Breakthrough Has Helped Thousands Regain Their Foot Health, Mobility, and …" at bounding box center [439, 182] width 129 height 96
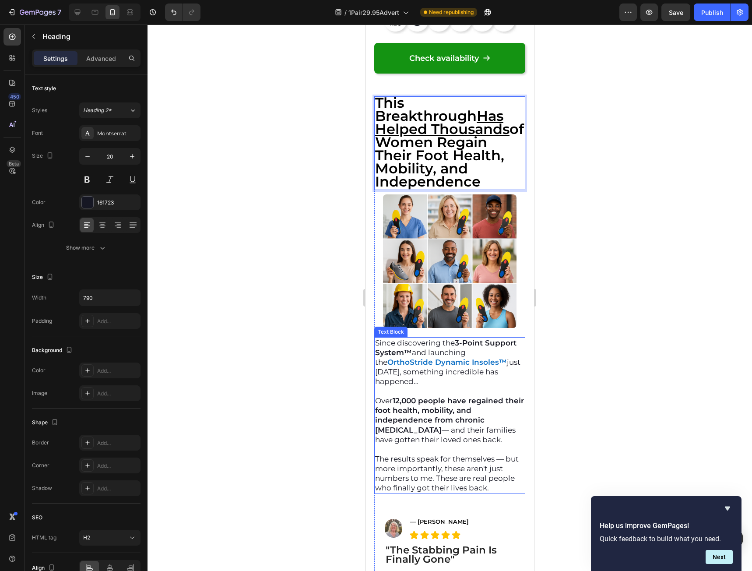
scroll to position [8830, 0]
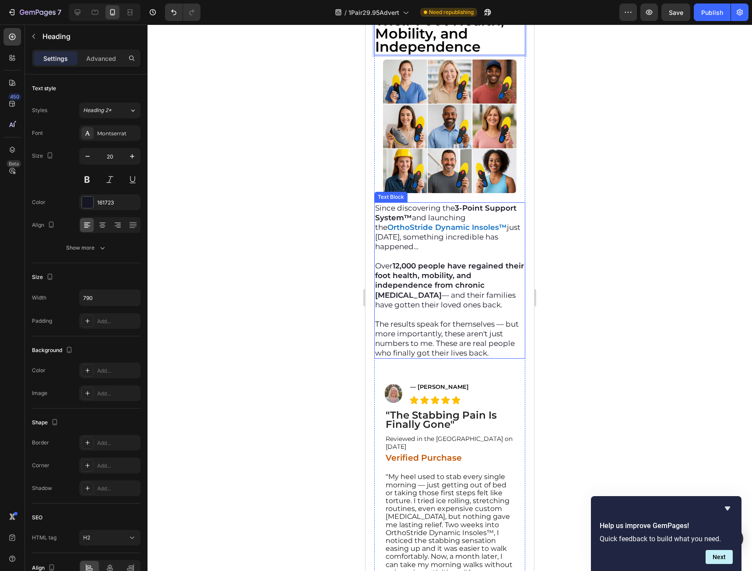
click at [517, 349] on p "The results speak for themselves — but more importantly, these aren't just numb…" at bounding box center [449, 338] width 149 height 39
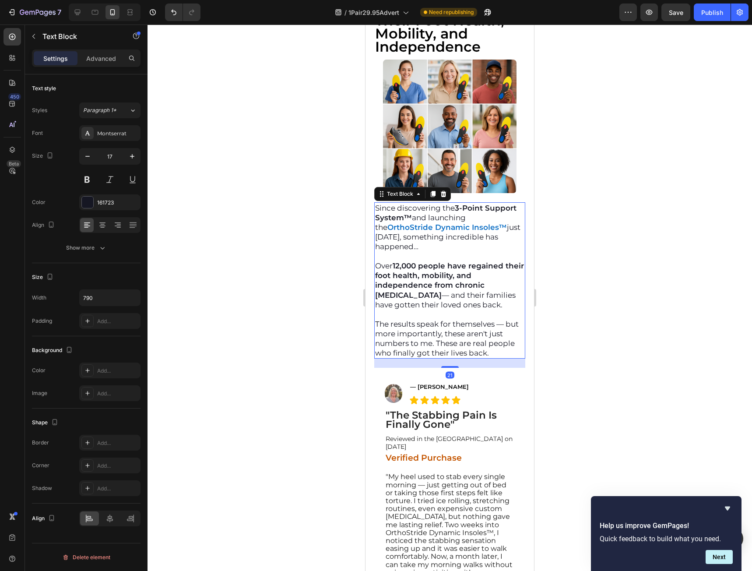
click at [517, 351] on p "The results speak for themselves — but more importantly, these aren't just numb…" at bounding box center [449, 338] width 149 height 39
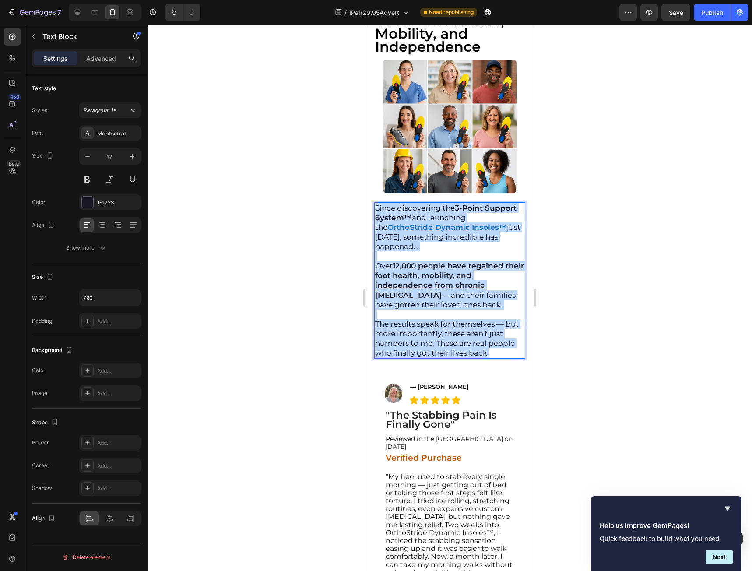
drag, startPoint x: 517, startPoint y: 355, endPoint x: 339, endPoint y: 199, distance: 236.3
click at [365, 199] on html "Mobile ( 385 px) iPhone 13 Mini iPhone 13 Pro iPhone 11 Pro Max iPhone 15 Pro M…" at bounding box center [449, 443] width 169 height 18497
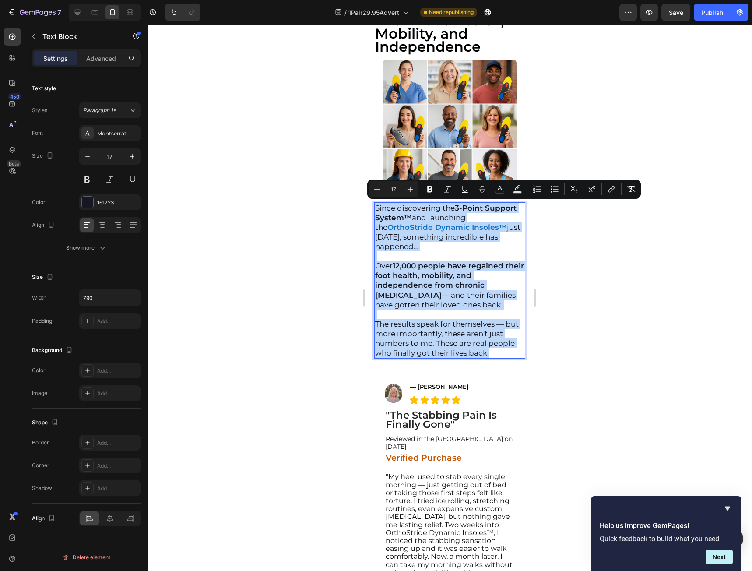
copy div "Since discovering the 3-Point Support System™ and launching the OrthoStride Dyn…"
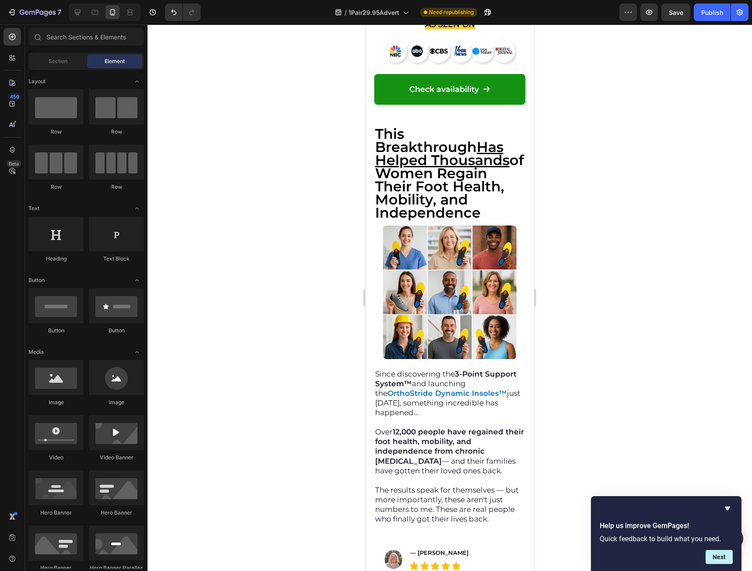
scroll to position [8710, 0]
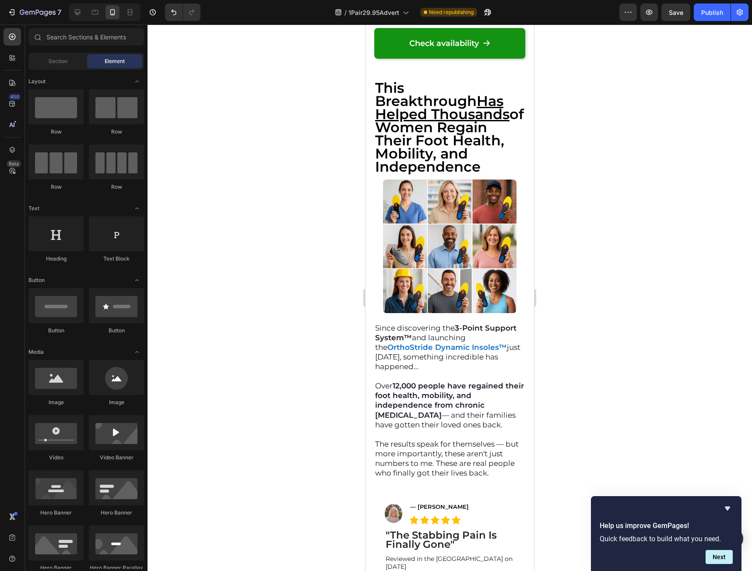
drag, startPoint x: 531, startPoint y: 246, endPoint x: 901, endPoint y: 320, distance: 376.7
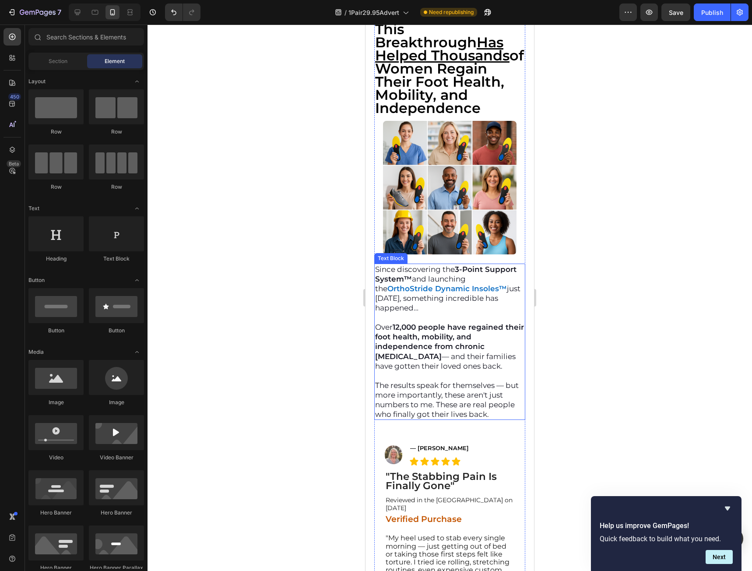
scroll to position [8797, 0]
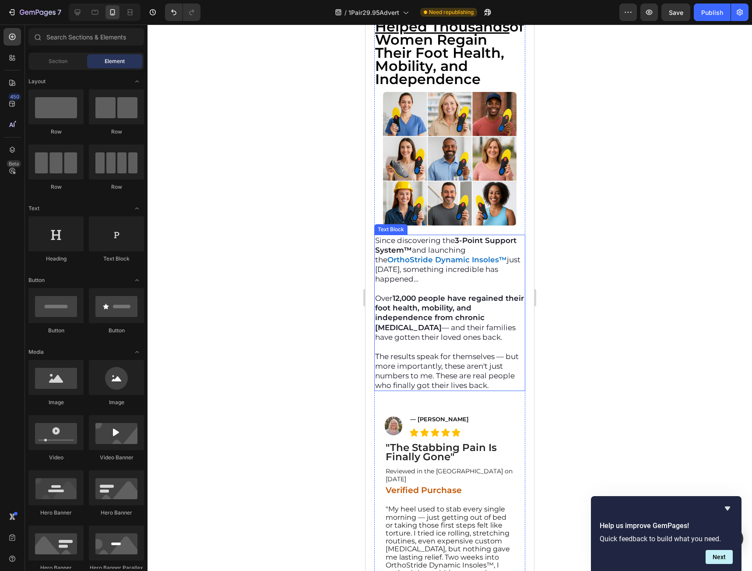
click at [434, 299] on strong "12,000 people have regained their foot health, mobility, and independence from …" at bounding box center [449, 313] width 149 height 38
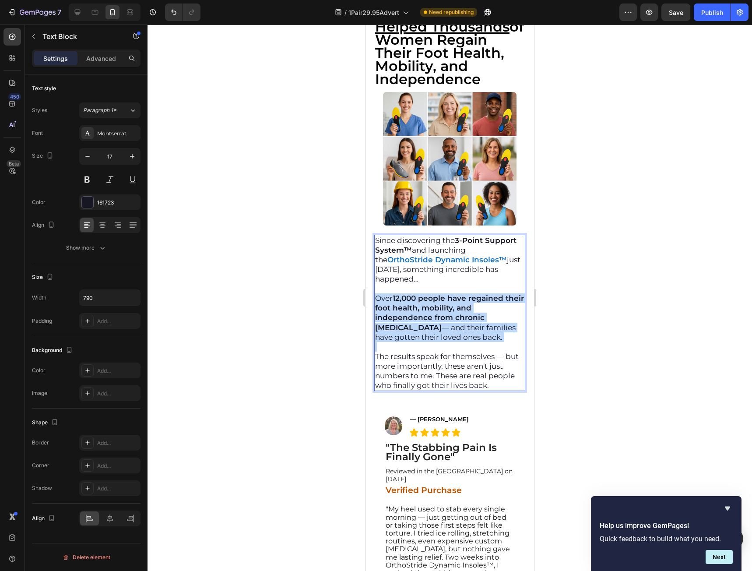
click at [434, 299] on strong "12,000 people have regained their foot health, mobility, and independence from …" at bounding box center [449, 313] width 149 height 38
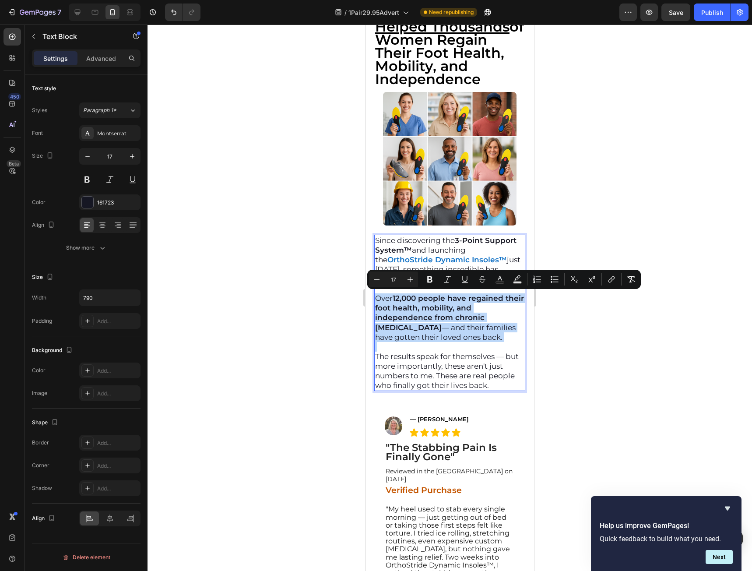
click at [435, 295] on strong "12,000 people have regained their foot health, mobility, and independence from …" at bounding box center [449, 313] width 149 height 38
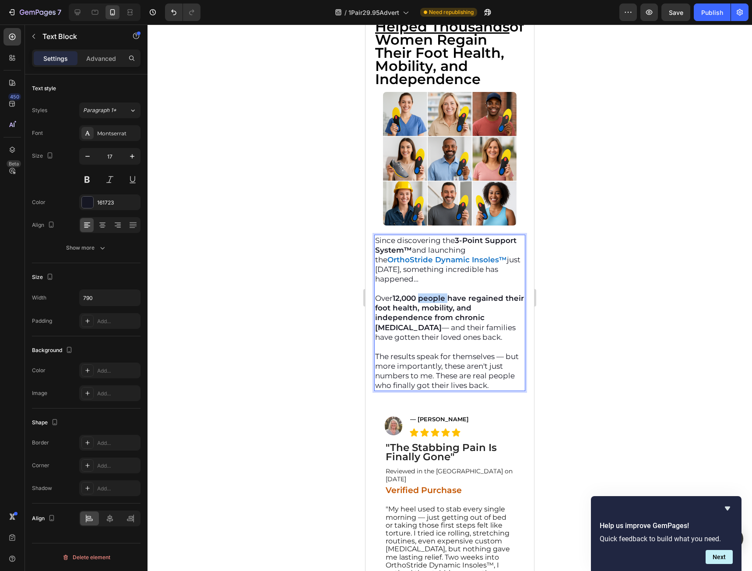
click at [435, 295] on strong "12,000 people have regained their foot health, mobility, and independence from …" at bounding box center [449, 313] width 149 height 38
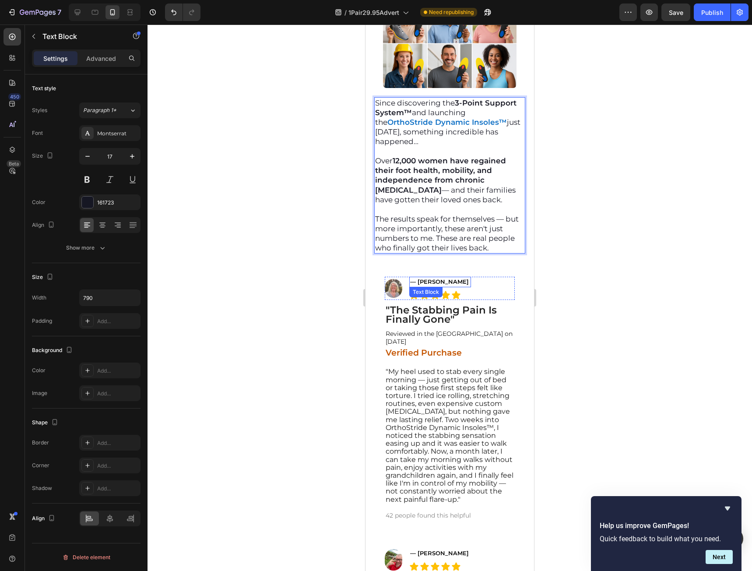
scroll to position [8972, 0]
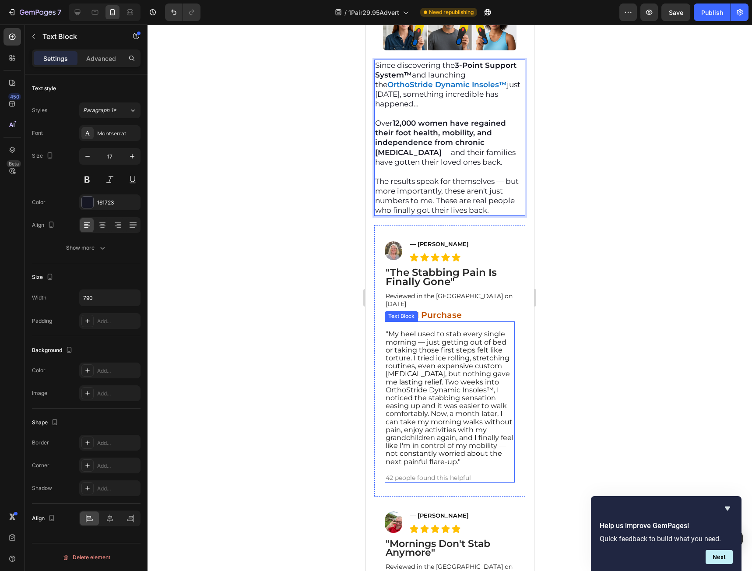
click at [436, 358] on span ""My heel used to stab every single morning — just getting out of bed or taking …" at bounding box center [450, 398] width 128 height 136
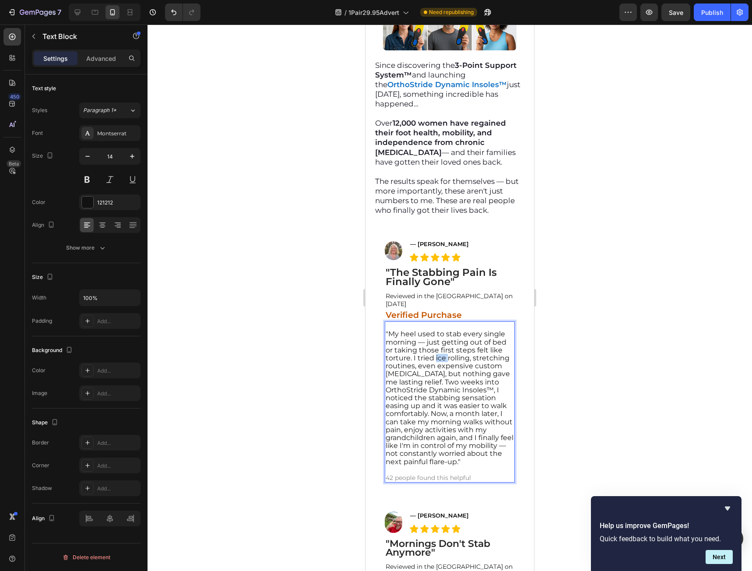
click at [436, 358] on span ""My heel used to stab every single morning — just getting out of bed or taking …" at bounding box center [450, 398] width 128 height 136
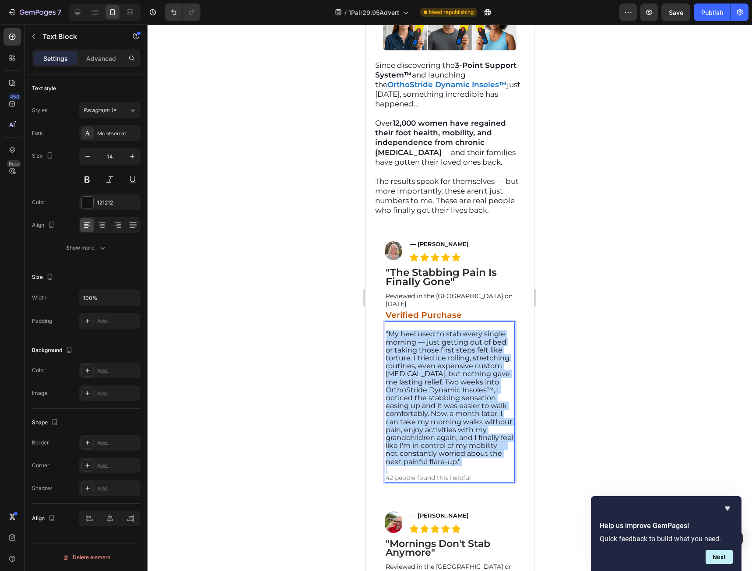
click at [436, 359] on span ""My heel used to stab every single morning — just getting out of bed or taking …" at bounding box center [450, 398] width 128 height 136
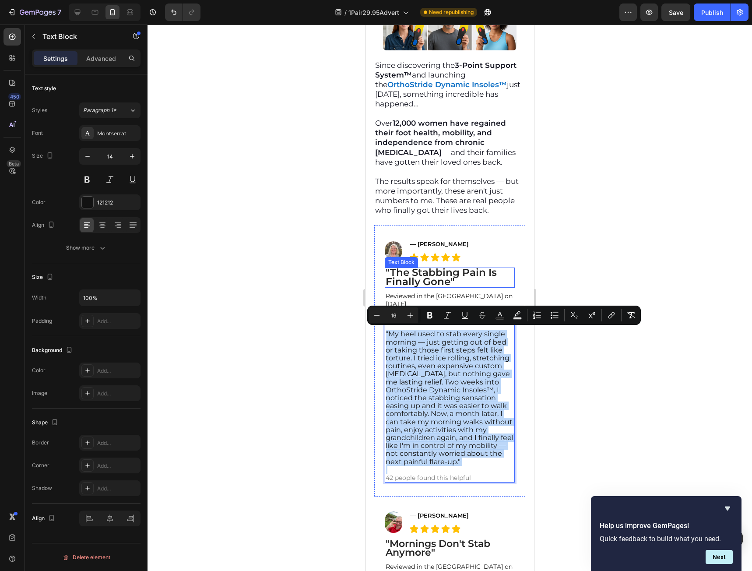
click at [429, 277] on strong ""The Stabbing Pain Is Finally Gone"" at bounding box center [441, 276] width 111 height 21
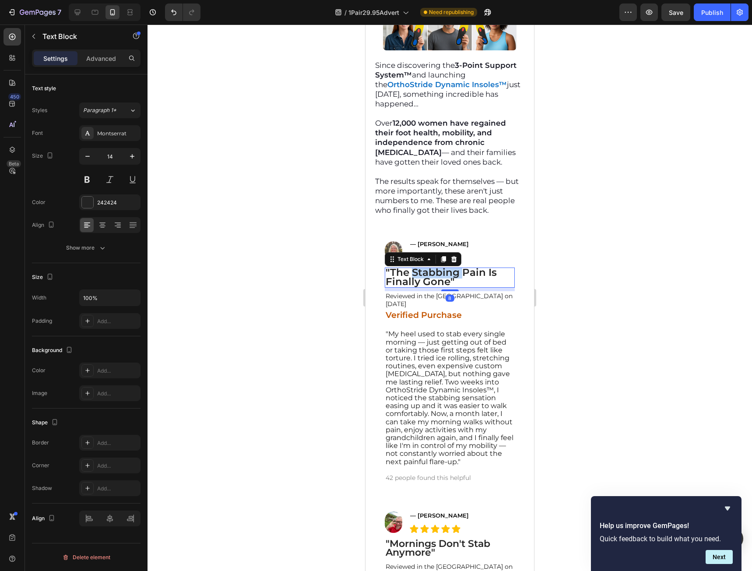
click at [429, 277] on strong ""The Stabbing Pain Is Finally Gone"" at bounding box center [441, 276] width 111 height 21
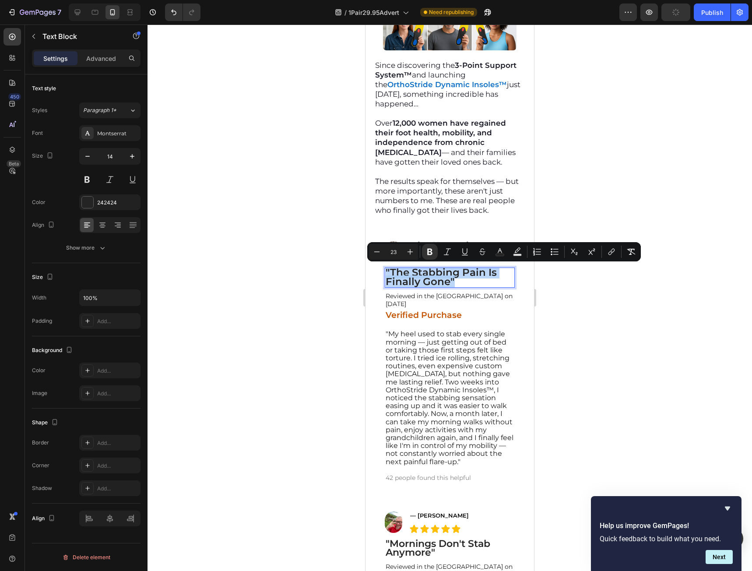
copy strong ""The Stabbing Pain Is Finally Gone""
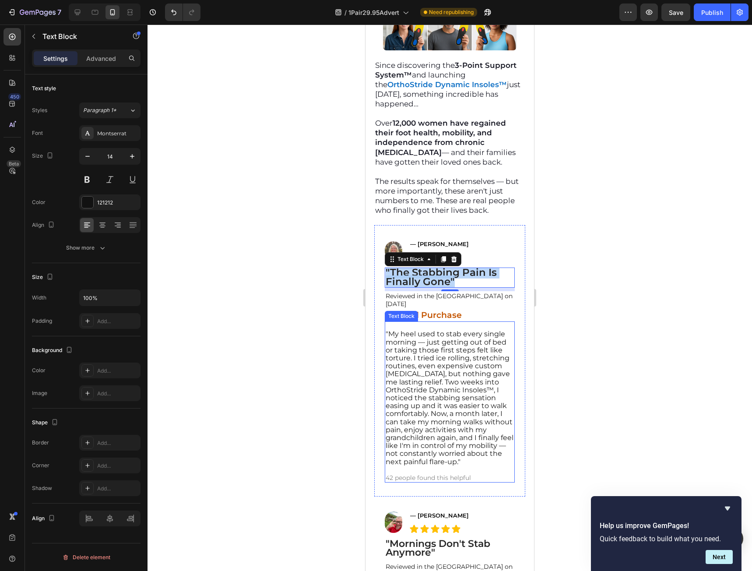
click at [420, 398] on span ""My heel used to stab every single morning — just getting out of bed or taking …" at bounding box center [450, 398] width 128 height 136
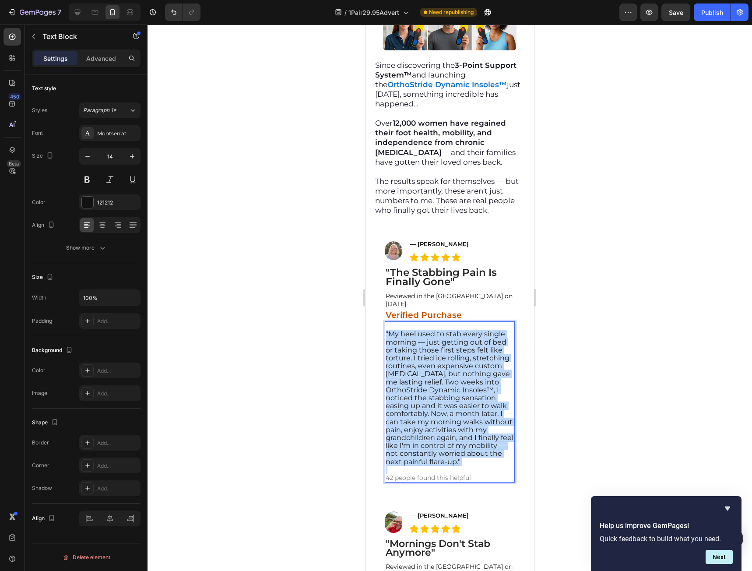
click at [420, 398] on span ""My heel used to stab every single morning — just getting out of bed or taking …" at bounding box center [450, 398] width 128 height 136
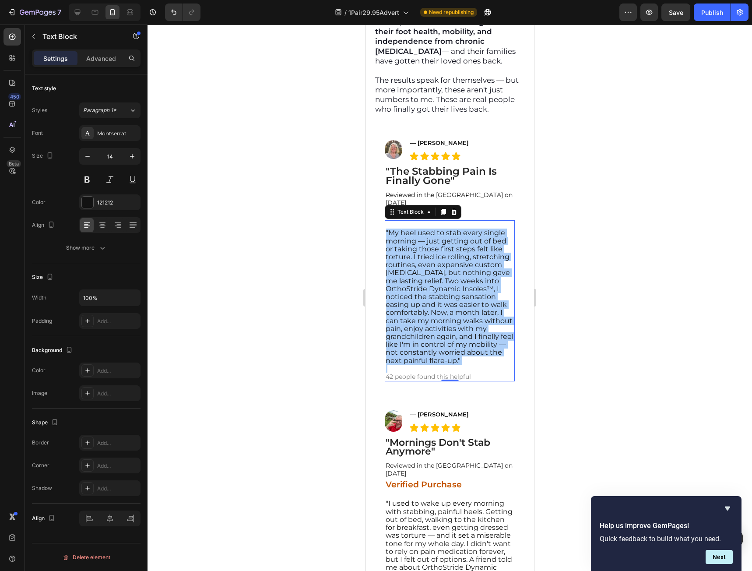
scroll to position [9104, 0]
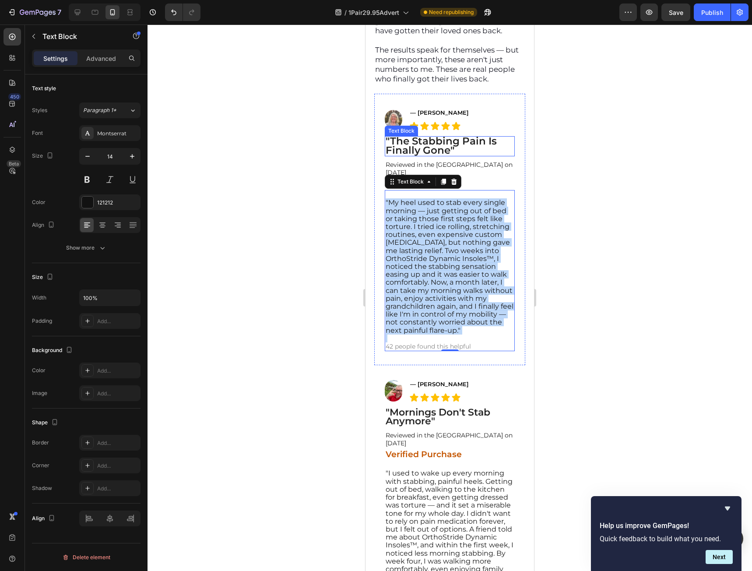
click at [440, 147] on strong ""The Stabbing Pain Is Finally Gone"" at bounding box center [441, 145] width 111 height 21
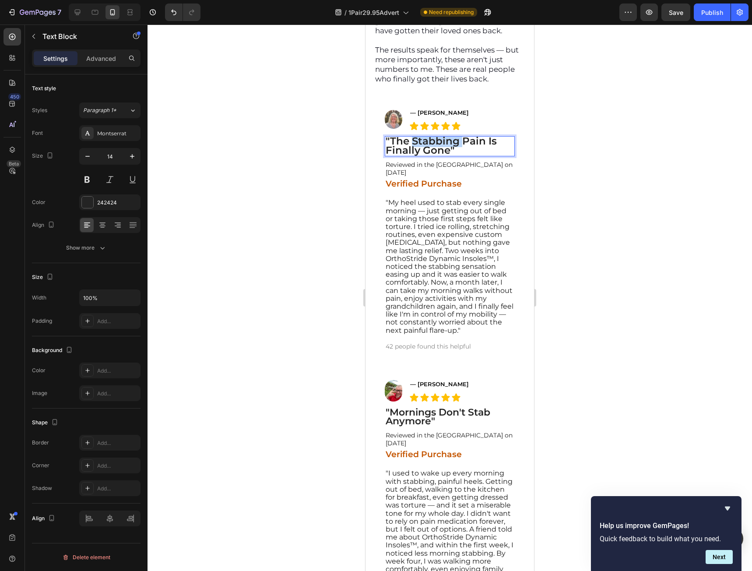
click at [446, 144] on strong ""The Stabbing Pain Is Finally Gone"" at bounding box center [441, 145] width 111 height 21
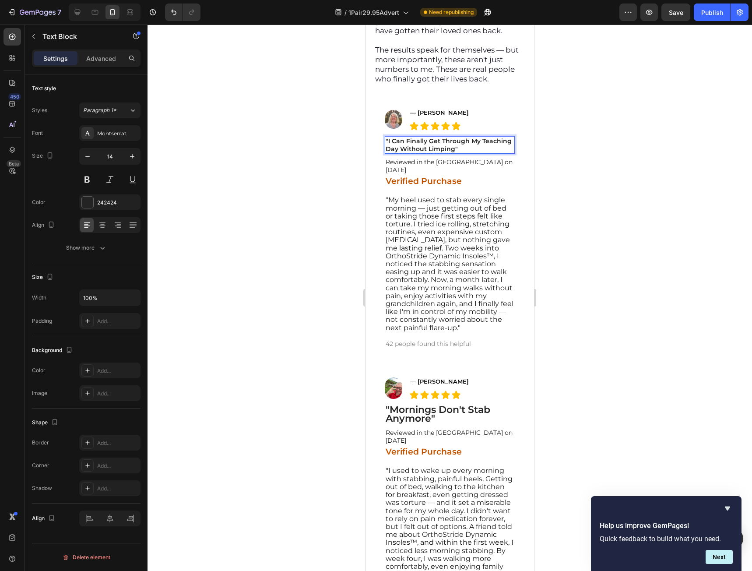
click at [467, 142] on strong ""I Can Finally Get Through My Teaching Day Without Limping"" at bounding box center [449, 145] width 126 height 16
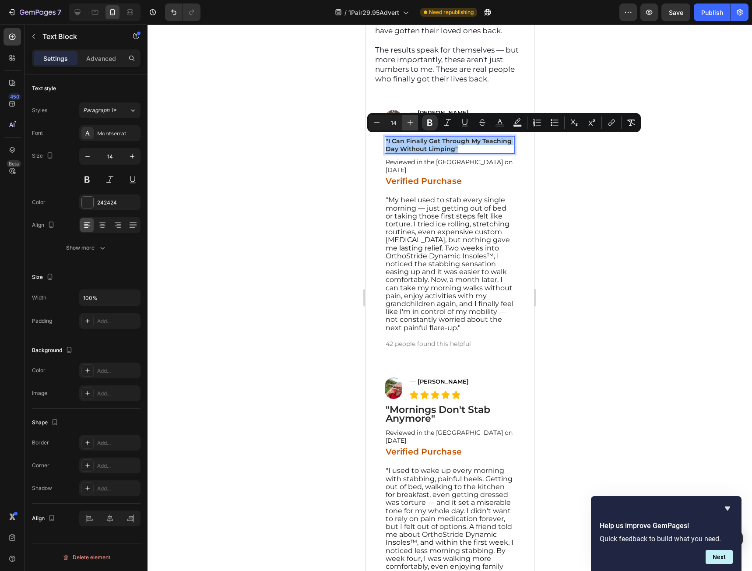
click at [414, 127] on button "Plus" at bounding box center [410, 123] width 16 height 16
click at [413, 127] on button "Plus" at bounding box center [410, 123] width 16 height 16
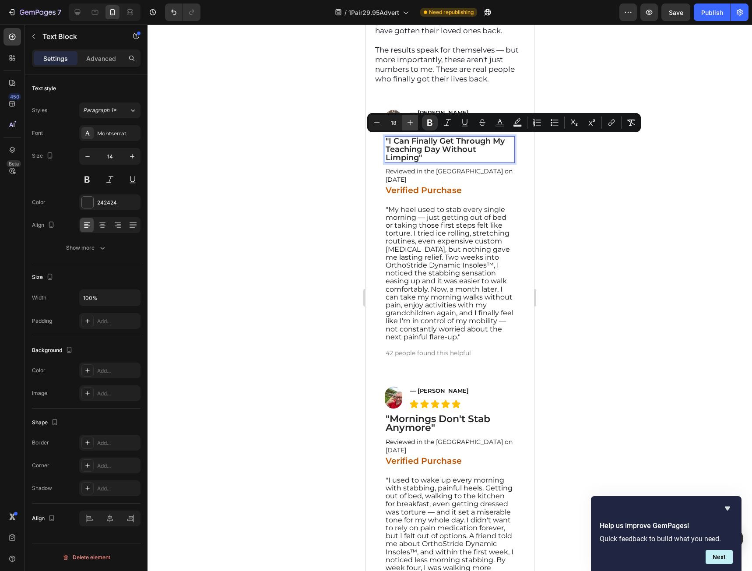
click at [413, 127] on button "Plus" at bounding box center [410, 123] width 16 height 16
type input "19"
click at [446, 156] on p ""I Can Finally Get Through My Teaching Day Without Limping"" at bounding box center [450, 149] width 128 height 25
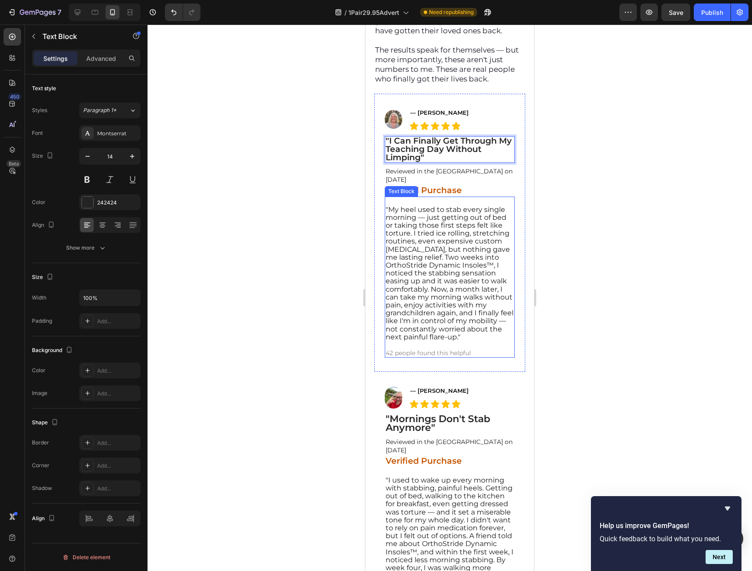
click at [447, 285] on span ""My heel used to stab every single morning — just getting out of bed or taking …" at bounding box center [450, 273] width 128 height 136
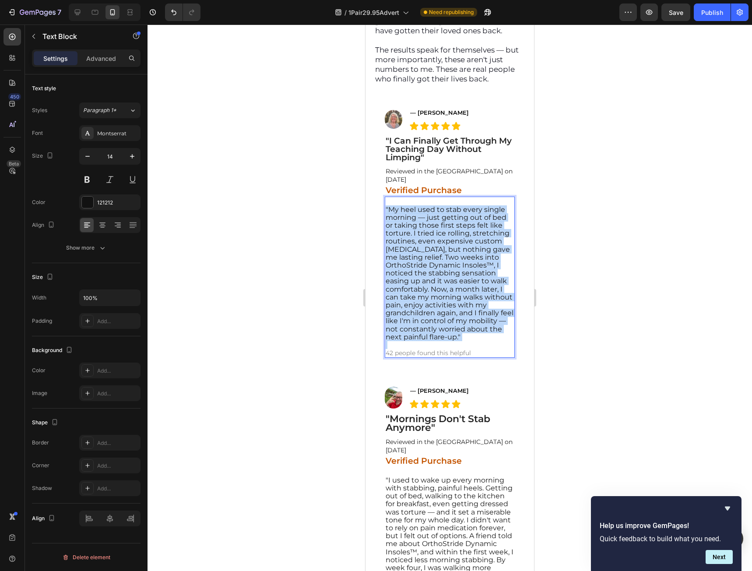
click at [447, 285] on span ""My heel used to stab every single morning — just getting out of bed or taking …" at bounding box center [450, 273] width 128 height 136
click at [443, 267] on span ""My heel used to stab every single morning — just getting out of bed or taking …" at bounding box center [450, 273] width 128 height 136
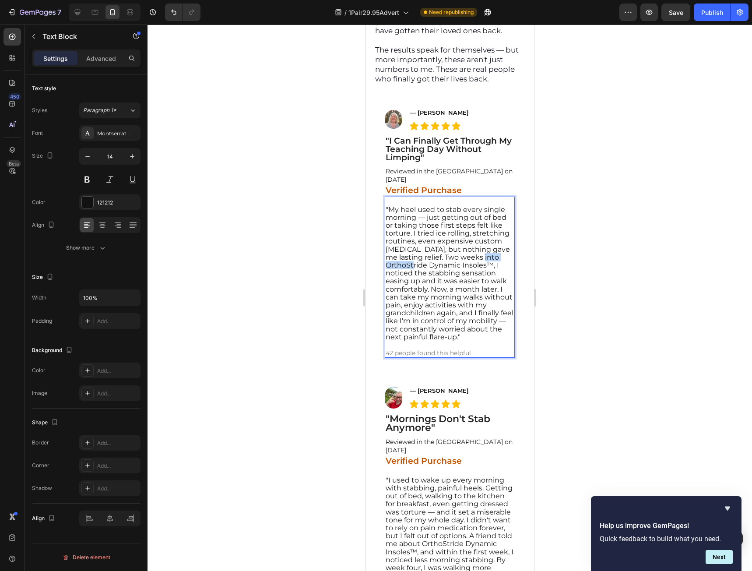
click at [443, 267] on span ""My heel used to stab every single morning — just getting out of bed or taking …" at bounding box center [450, 273] width 128 height 136
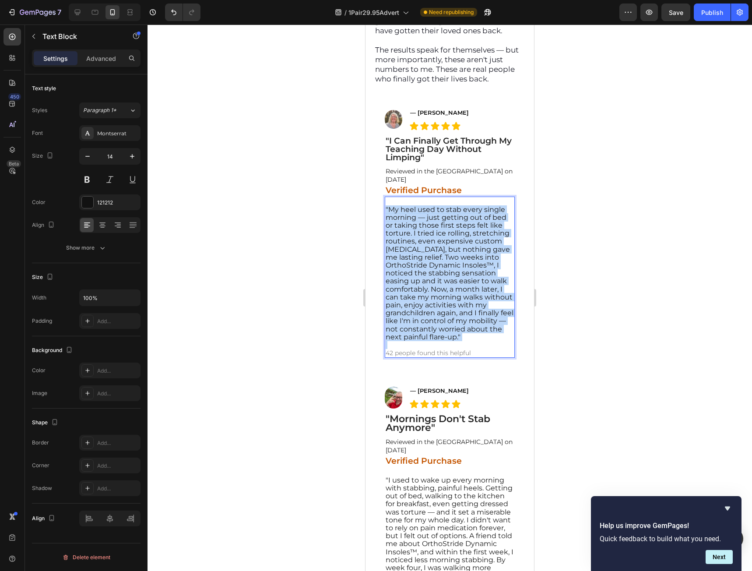
click at [443, 267] on span ""My heel used to stab every single morning — just getting out of bed or taking …" at bounding box center [450, 273] width 128 height 136
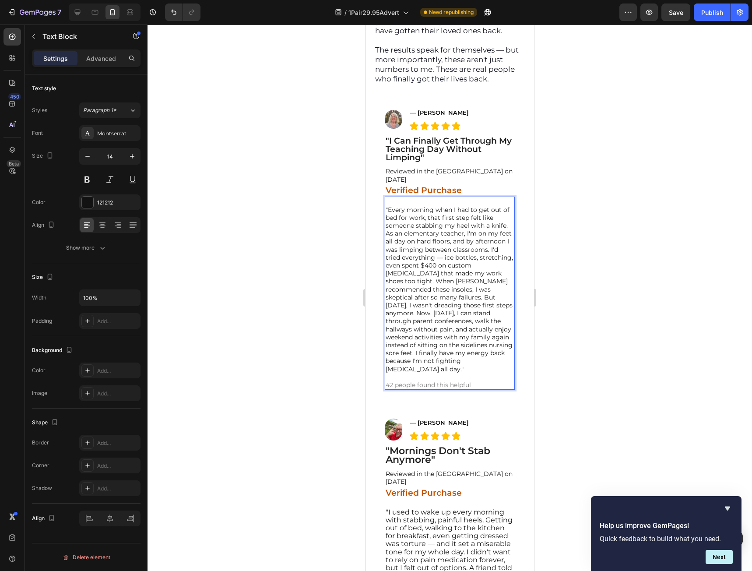
click at [421, 313] on p ""Every morning when I had to get out of bed for work, that first step felt like…" at bounding box center [450, 289] width 128 height 167
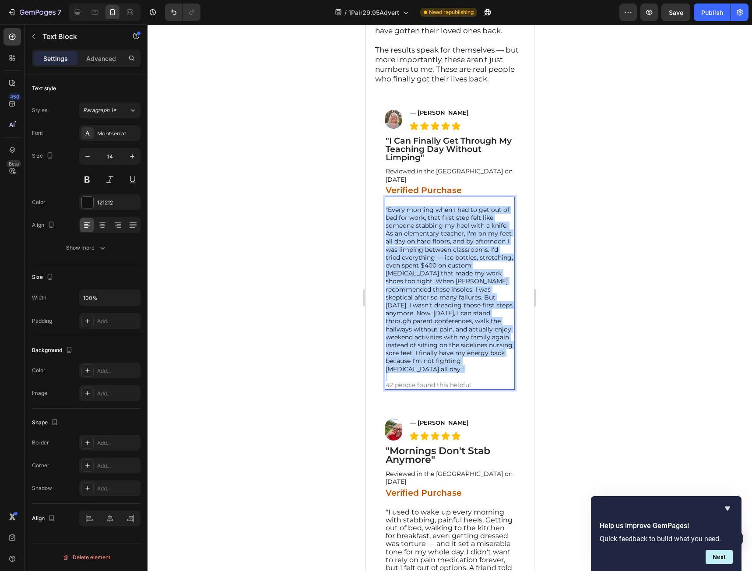
click at [421, 313] on p ""Every morning when I had to get out of bed for work, that first step felt like…" at bounding box center [450, 289] width 128 height 167
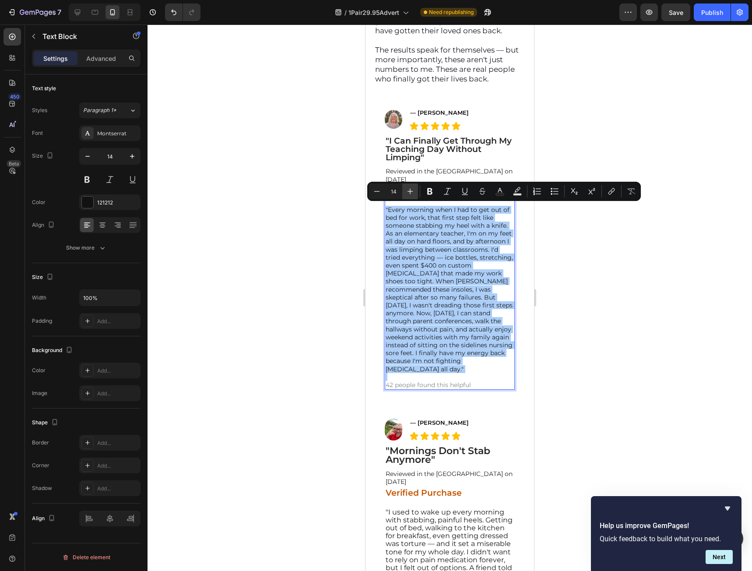
click at [411, 190] on icon "Editor contextual toolbar" at bounding box center [410, 191] width 9 height 9
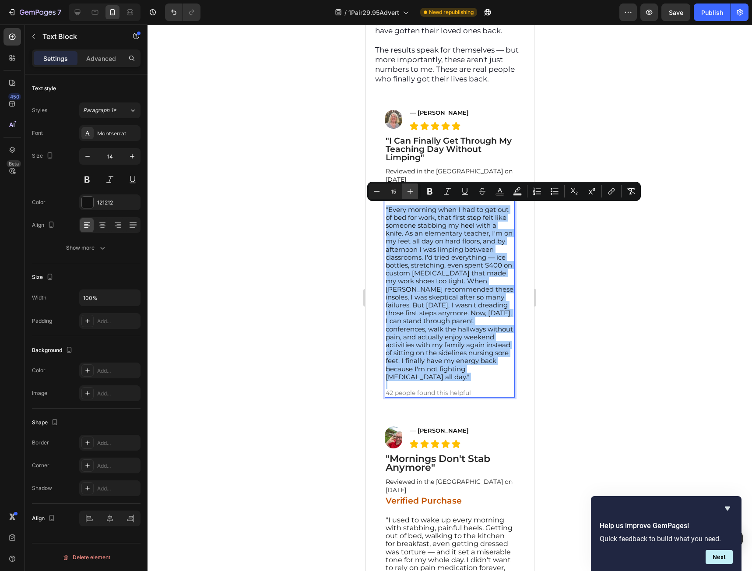
click at [411, 190] on icon "Editor contextual toolbar" at bounding box center [410, 191] width 9 height 9
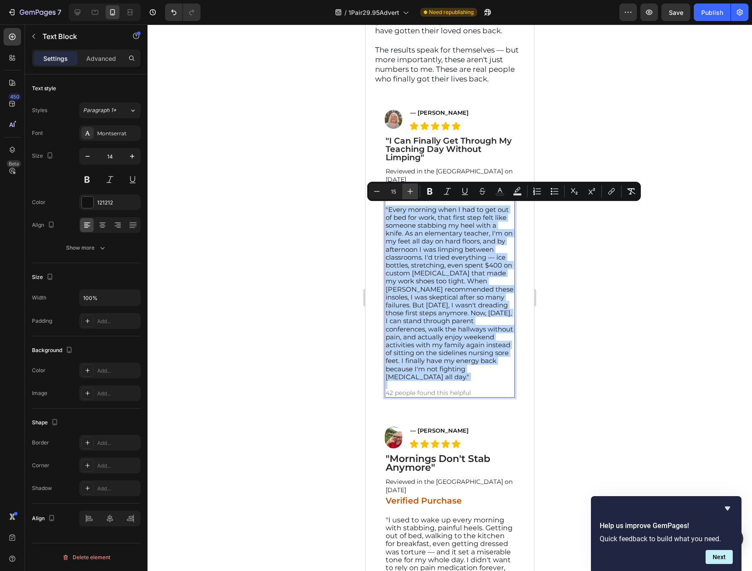
type input "16"
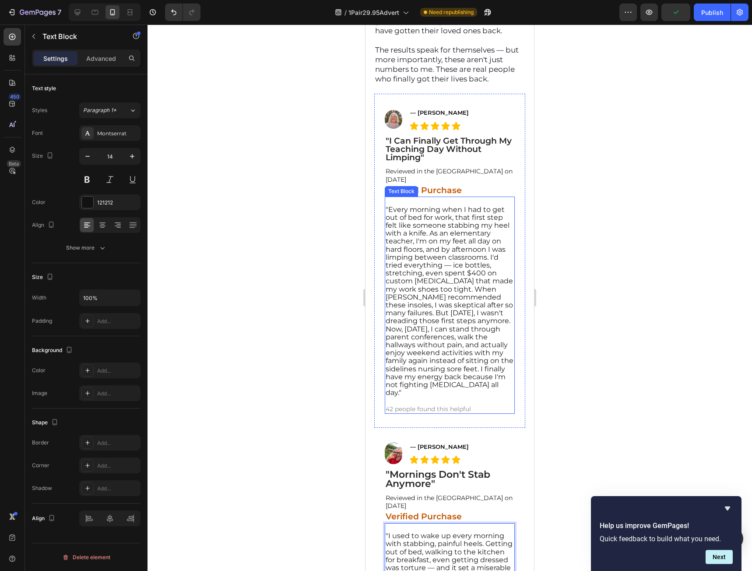
click at [437, 306] on span ""Every morning when I had to get out of bed for work, that first step felt like…" at bounding box center [450, 301] width 128 height 192
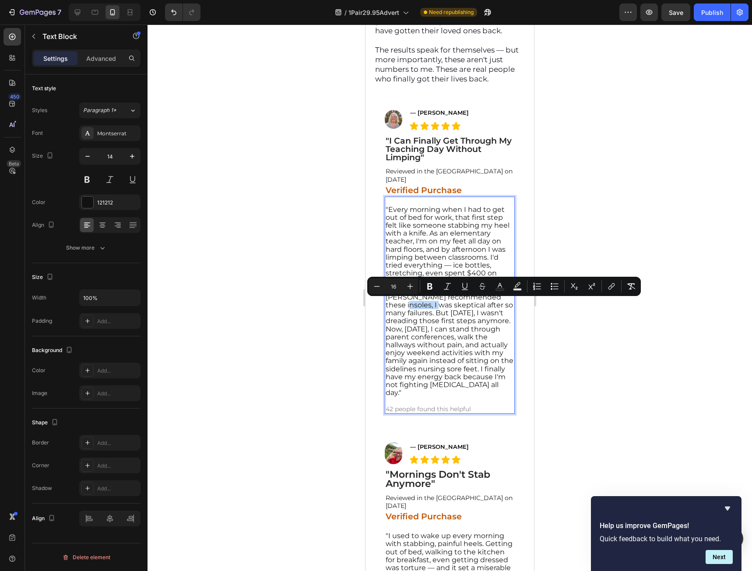
click at [433, 306] on span ""Every morning when I had to get out of bed for work, that first step felt like…" at bounding box center [450, 301] width 128 height 192
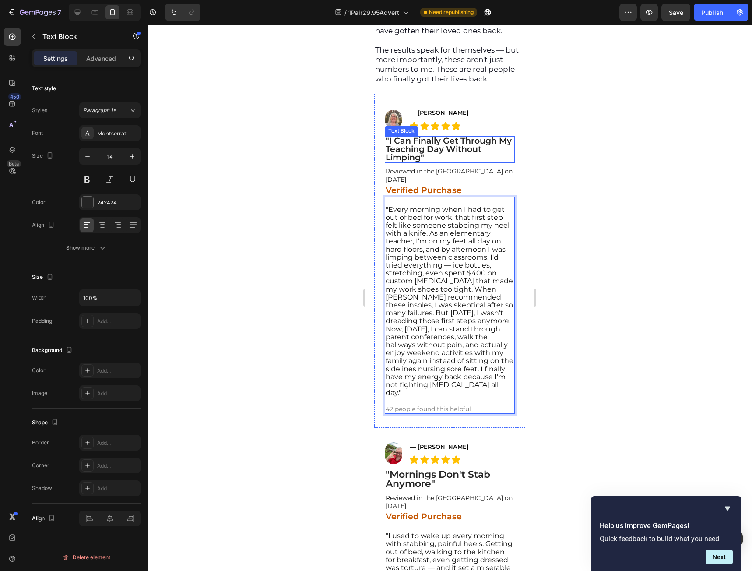
click at [418, 142] on strong ""I Can Finally Get Through My Teaching Day Without Limping"" at bounding box center [449, 149] width 126 height 27
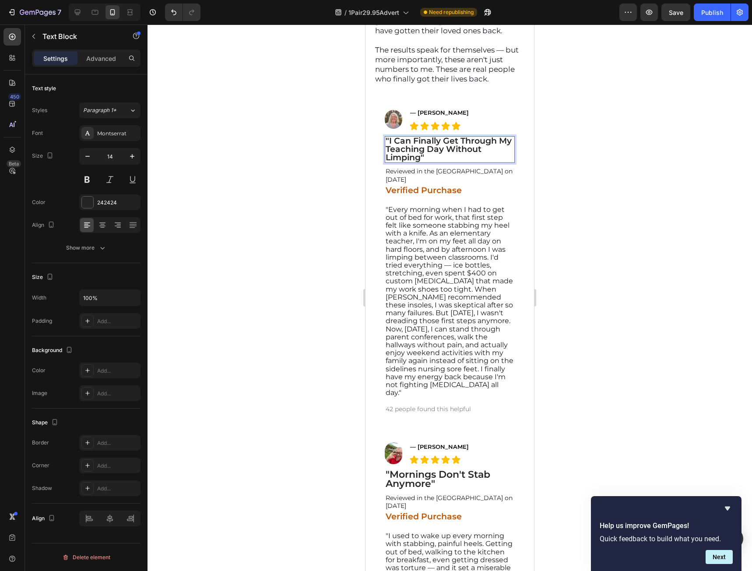
click at [418, 142] on strong ""I Can Finally Get Through My Teaching Day Without Limping"" at bounding box center [449, 149] width 126 height 27
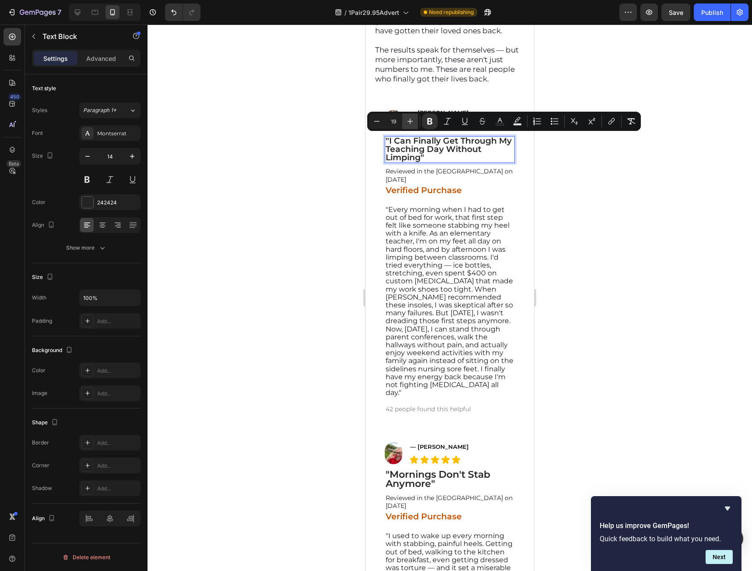
click at [414, 123] on icon "Editor contextual toolbar" at bounding box center [410, 121] width 9 height 9
type input "23"
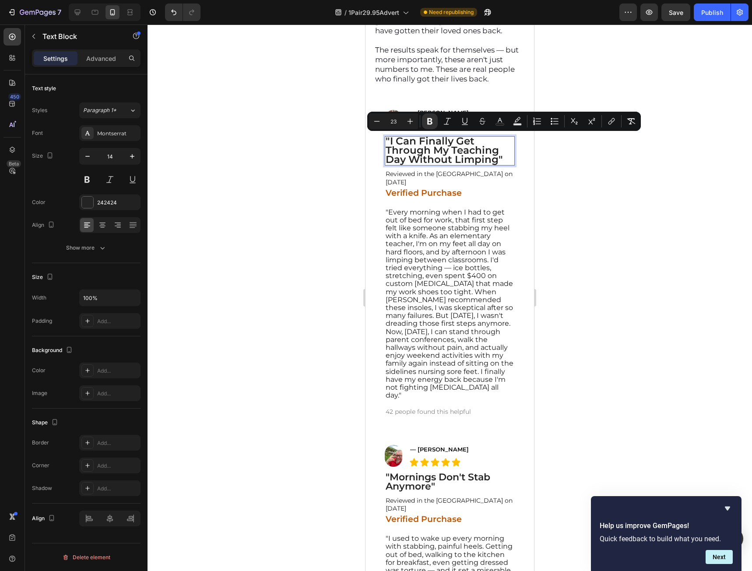
click at [616, 222] on div at bounding box center [450, 298] width 604 height 546
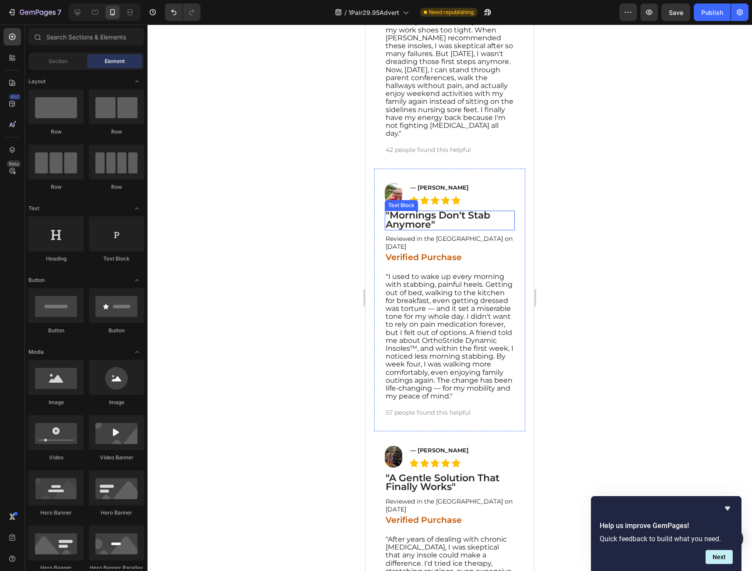
scroll to position [9366, 0]
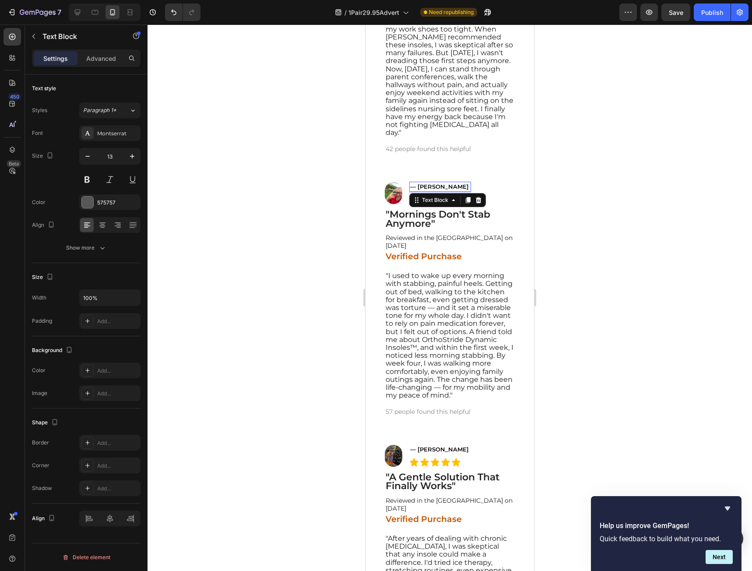
click at [432, 190] on strong "— Chris B." at bounding box center [439, 186] width 59 height 7
click at [416, 223] on strong ""Mornings Don't Stab Anymore"" at bounding box center [438, 218] width 105 height 21
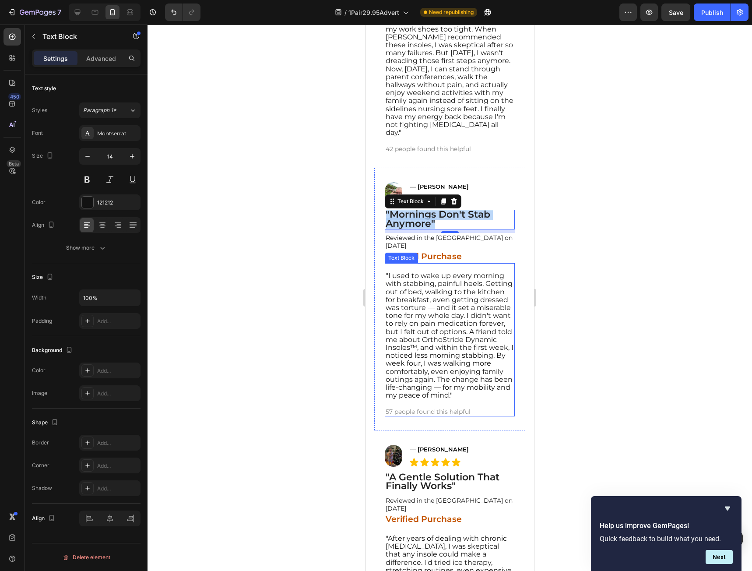
click at [438, 342] on span ""I used to wake up every morning with stabbing, painful heels. Getting out of b…" at bounding box center [450, 335] width 128 height 128
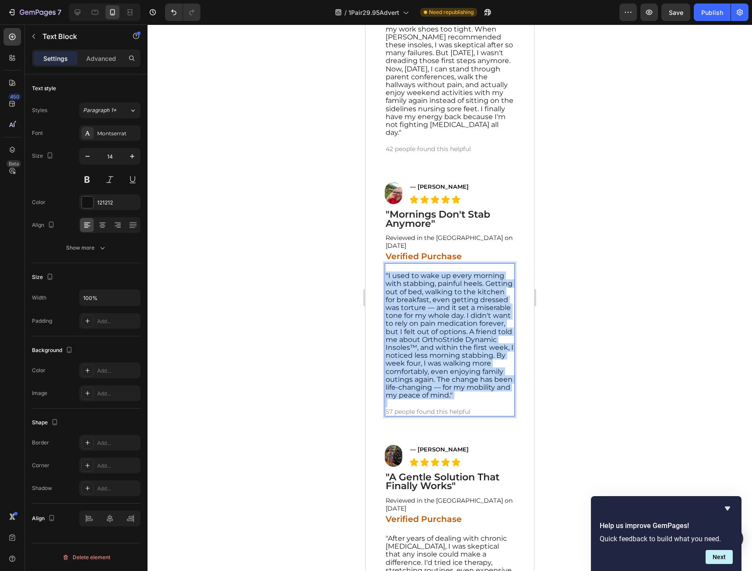
click at [438, 342] on span ""I used to wake up every morning with stabbing, painful heels. Getting out of b…" at bounding box center [450, 335] width 128 height 128
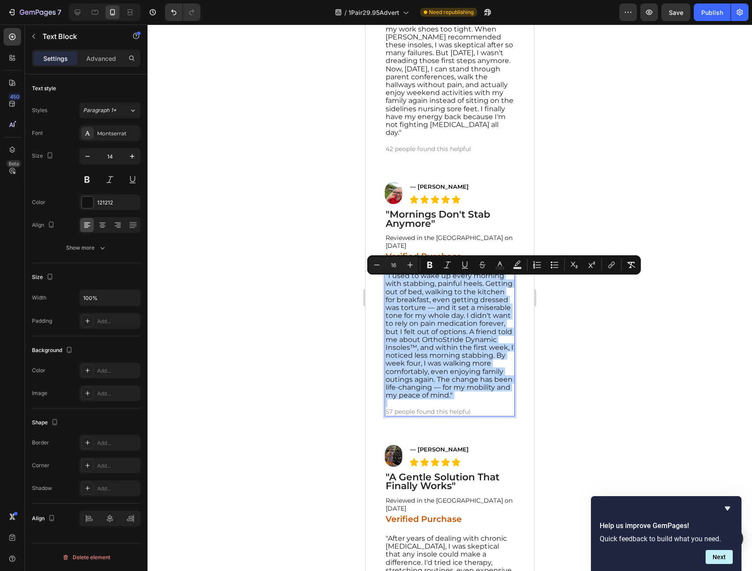
copy span ""I used to wake up every morning with stabbing, painful heels. Getting out of b…"
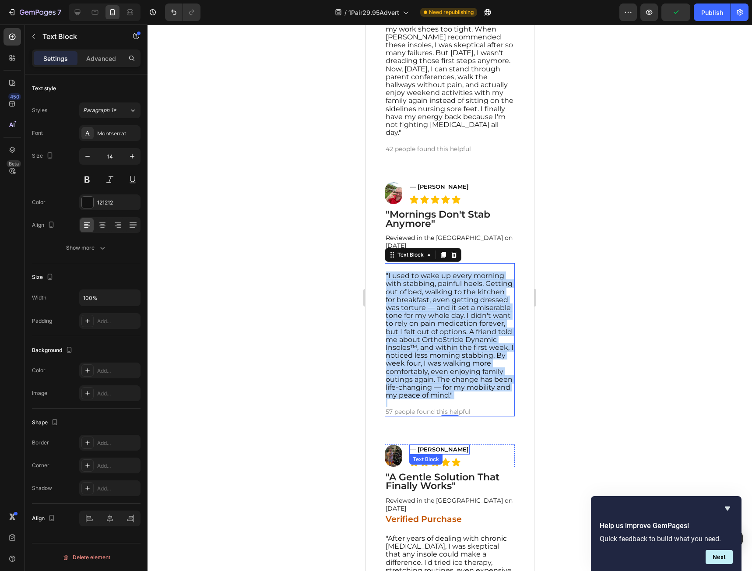
click at [426, 453] on strong "— James H." at bounding box center [439, 449] width 59 height 7
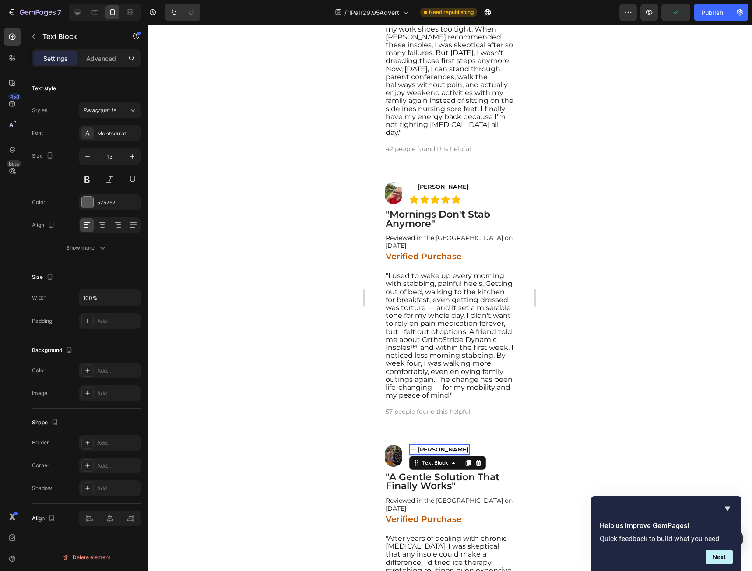
click at [426, 453] on strong "— James H." at bounding box center [439, 449] width 59 height 7
click at [424, 225] on strong ""Mornings Don't Stab Anymore"" at bounding box center [438, 218] width 105 height 21
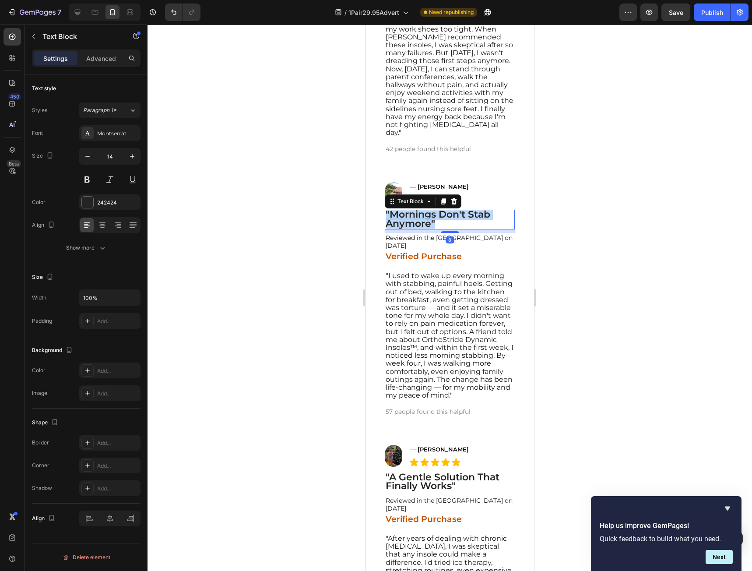
click at [424, 225] on strong ""Mornings Don't Stab Anymore"" at bounding box center [438, 218] width 105 height 21
click at [416, 317] on span ""I used to wake up every morning with stabbing, painful heels. Getting out of b…" at bounding box center [450, 335] width 128 height 128
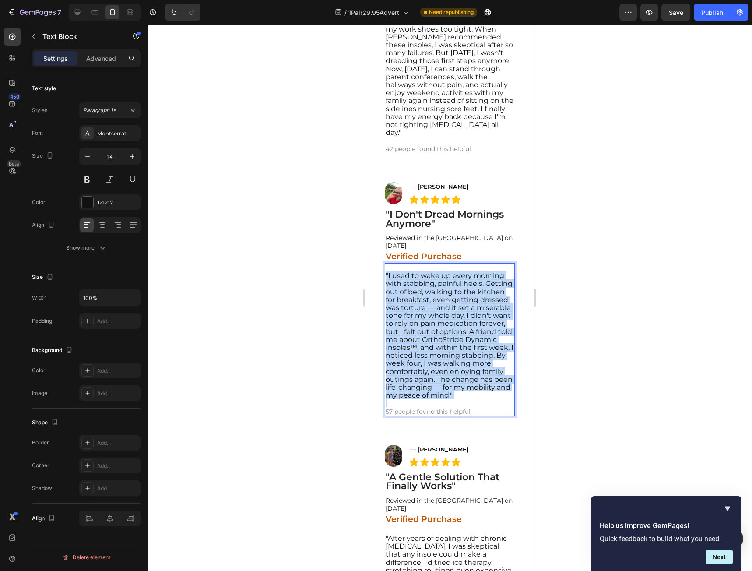
click at [416, 317] on span ""I used to wake up every morning with stabbing, painful heels. Getting out of b…" at bounding box center [450, 335] width 128 height 128
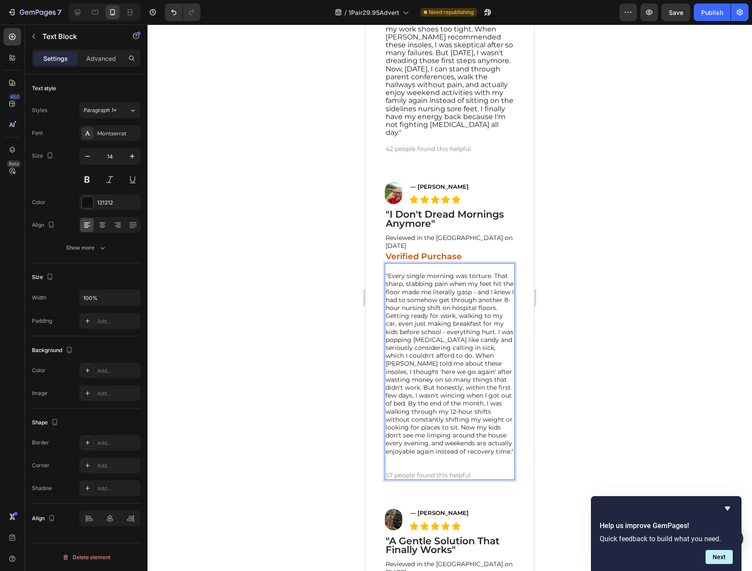
click at [440, 340] on p ""Every single morning was torture. That sharp, stabbing pain when my feet hit t…" at bounding box center [450, 363] width 128 height 183
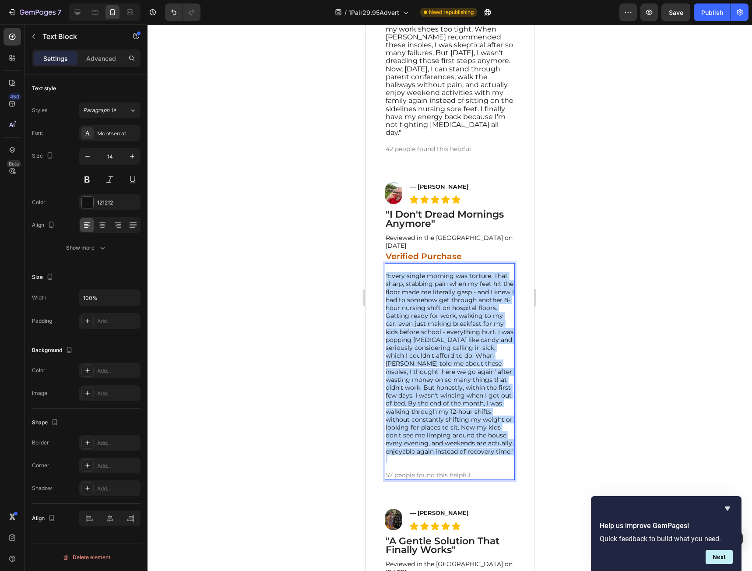
click at [440, 340] on p ""Every single morning was torture. That sharp, stabbing pain when my feet hit t…" at bounding box center [450, 363] width 128 height 183
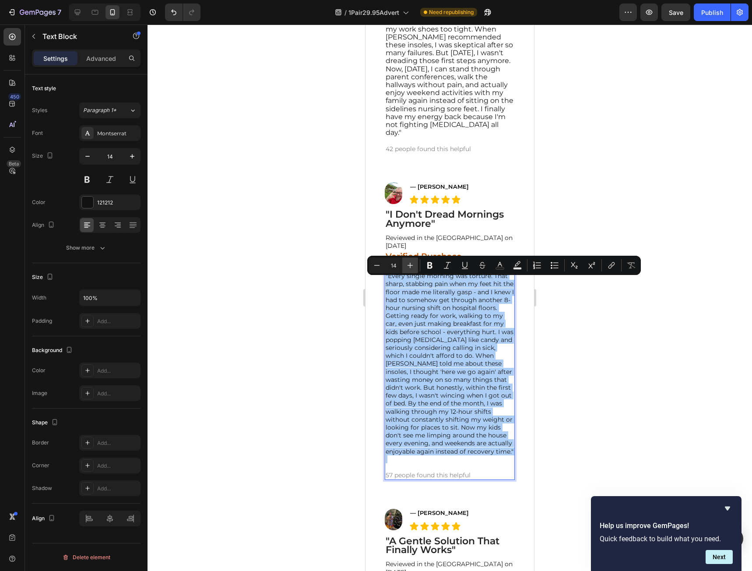
click at [412, 266] on icon "Editor contextual toolbar" at bounding box center [410, 265] width 9 height 9
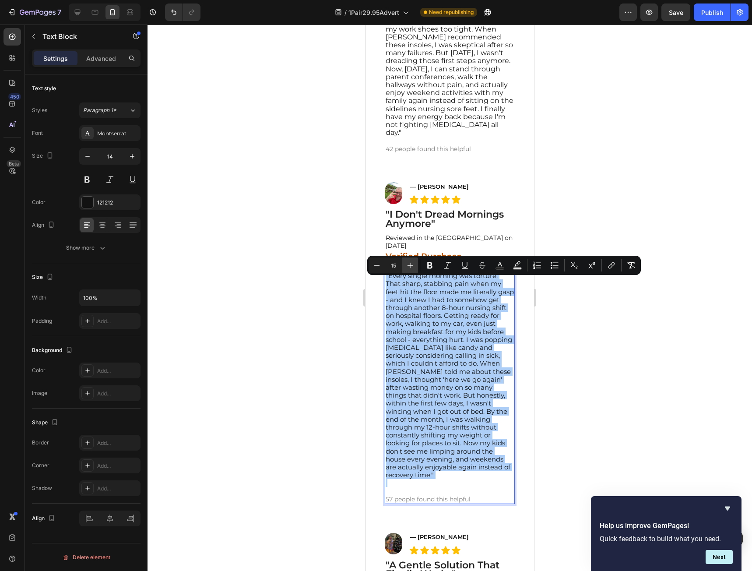
click at [412, 266] on icon "Editor contextual toolbar" at bounding box center [410, 265] width 9 height 9
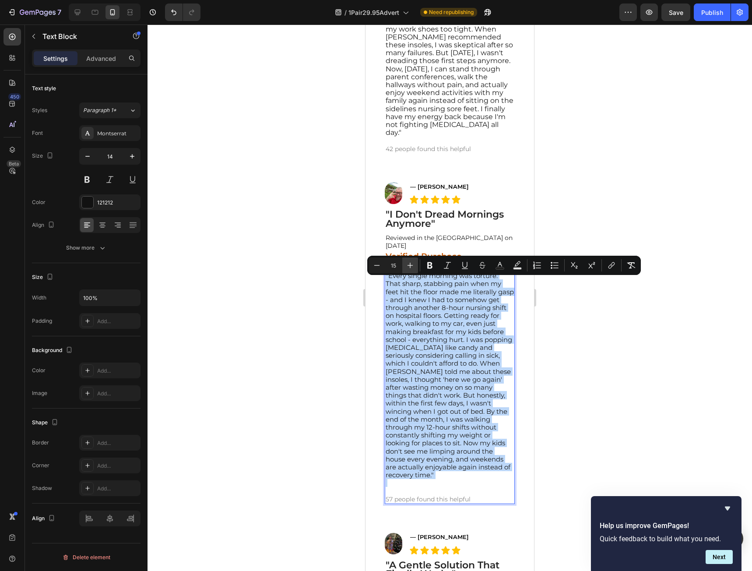
type input "16"
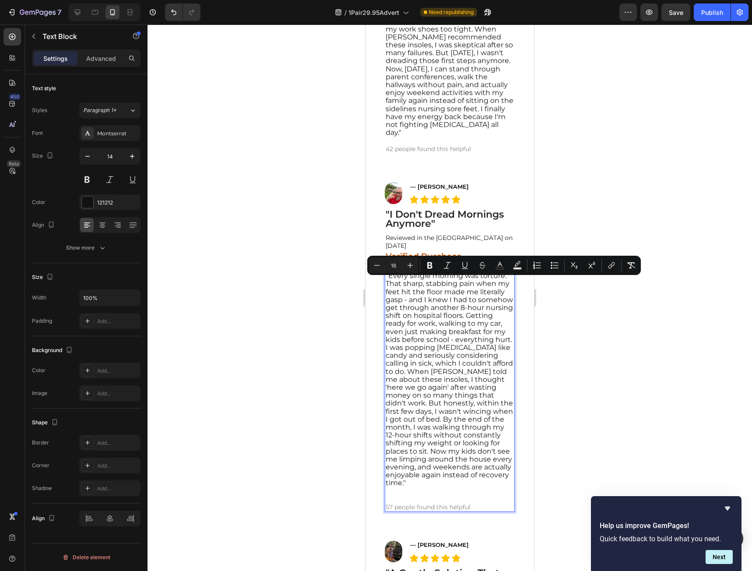
click at [443, 487] on p ""Every single morning was torture. That sharp, stabbing pain when my feet hit t…" at bounding box center [450, 379] width 128 height 215
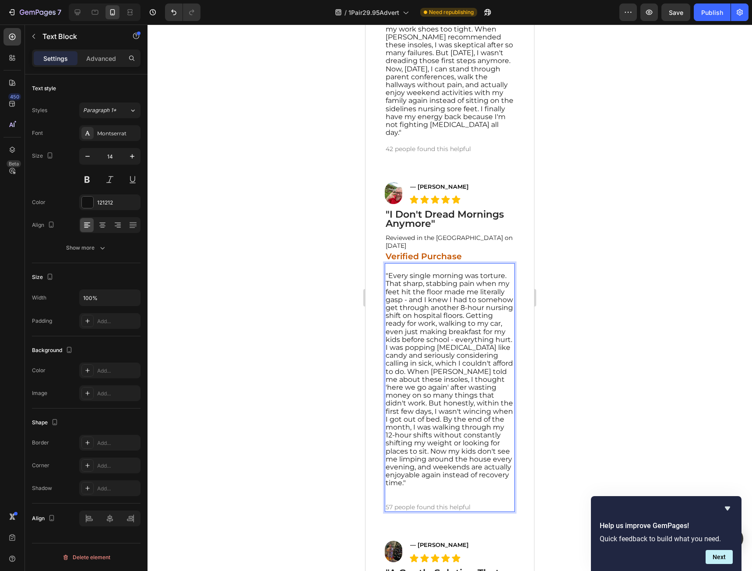
click at [440, 487] on p ""Every single morning was torture. That sharp, stabbing pain when my feet hit t…" at bounding box center [450, 379] width 128 height 215
click at [439, 495] on p "Rich Text Editor. Editing area: main" at bounding box center [450, 491] width 128 height 8
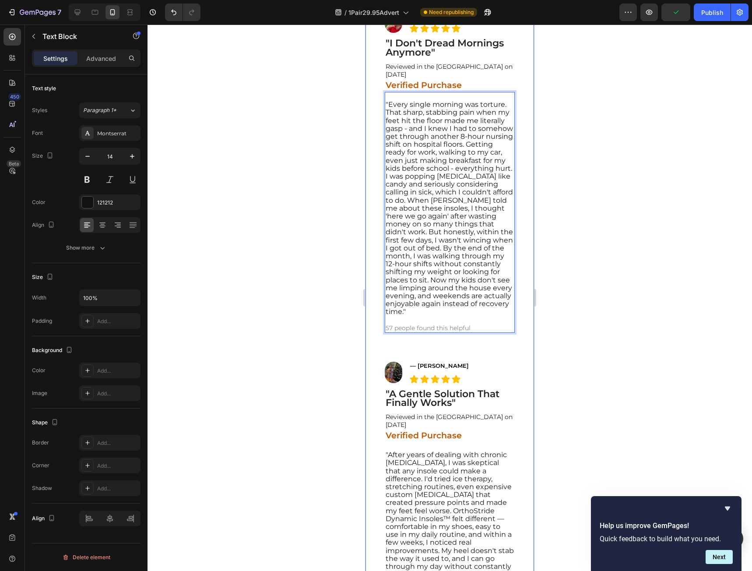
scroll to position [9541, 0]
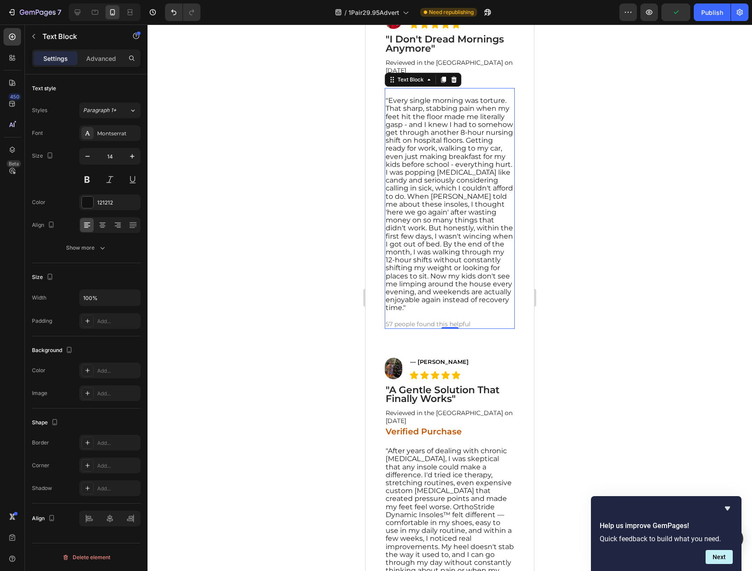
click at [644, 336] on div at bounding box center [450, 298] width 604 height 546
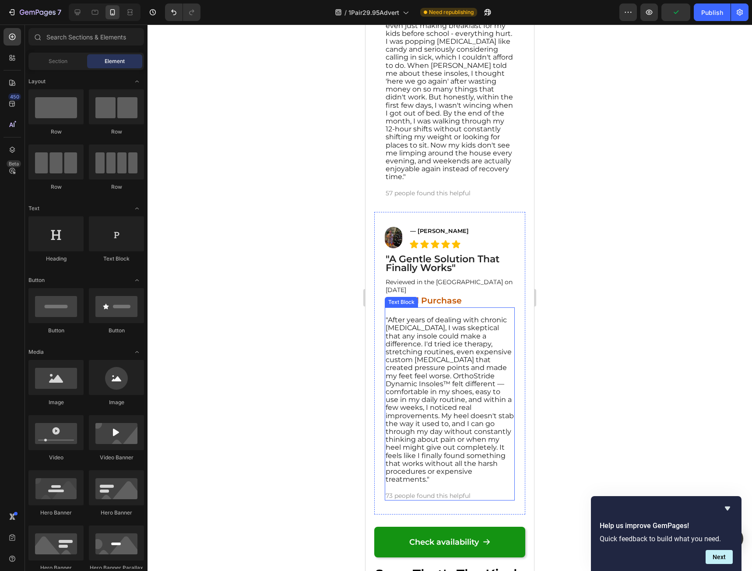
scroll to position [9673, 0]
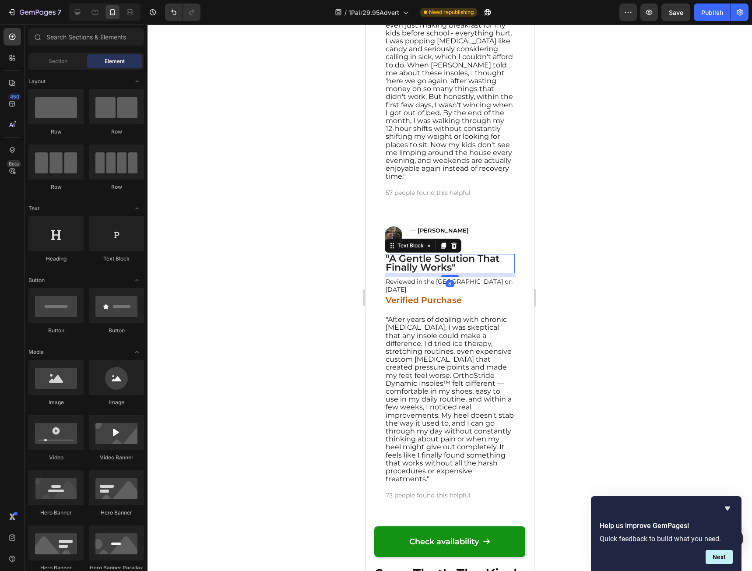
click at [445, 273] on strong ""A Gentle Solution That Finally Works"" at bounding box center [443, 263] width 114 height 21
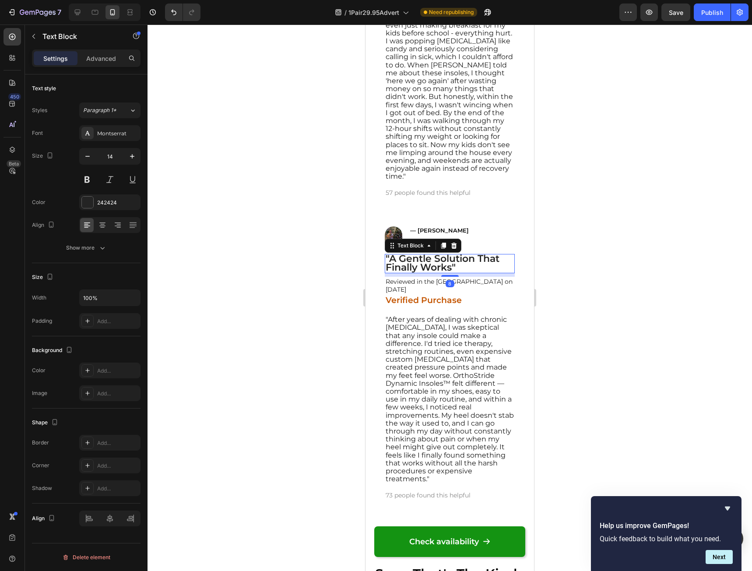
click at [445, 273] on strong ""A Gentle Solution That Finally Works"" at bounding box center [443, 263] width 114 height 21
copy strong ""A Gentle Solution That Finally Works""
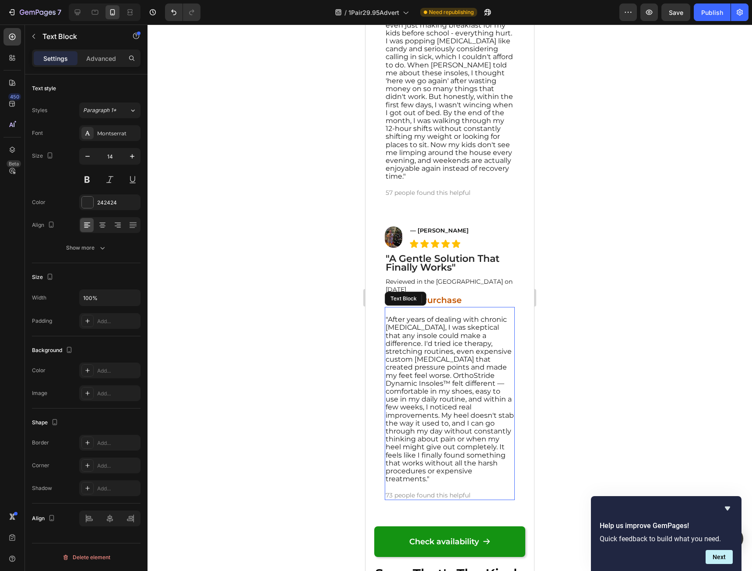
click at [464, 397] on span ""After years of dealing with chronic plantar fasciitis, I was skeptical that an…" at bounding box center [450, 399] width 128 height 168
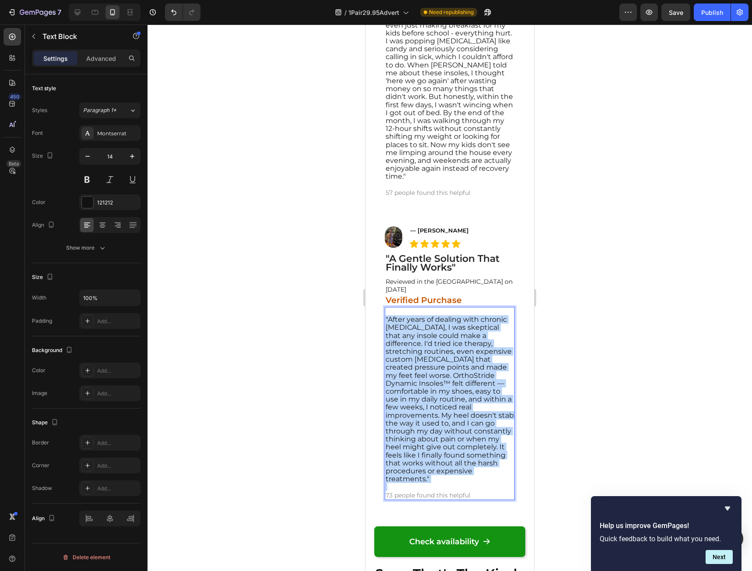
click at [464, 397] on span ""After years of dealing with chronic plantar fasciitis, I was skeptical that an…" at bounding box center [450, 399] width 128 height 168
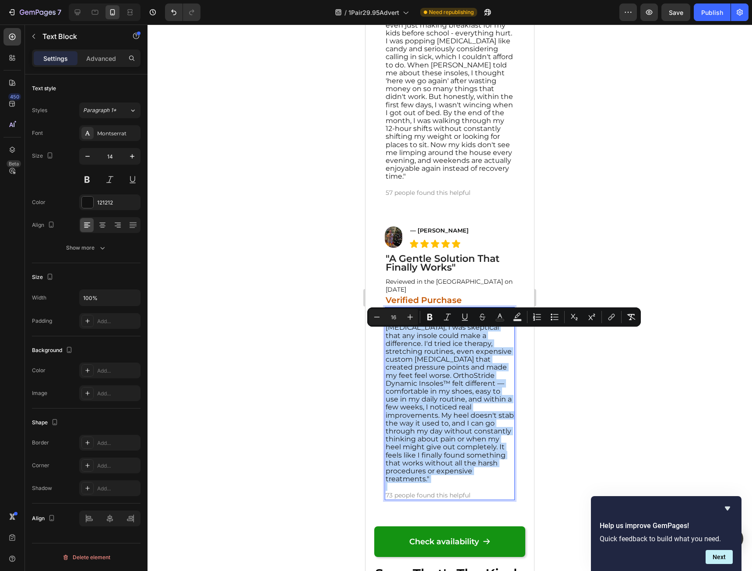
copy span ""After years of dealing with chronic plantar fasciitis, I was skeptical that an…"
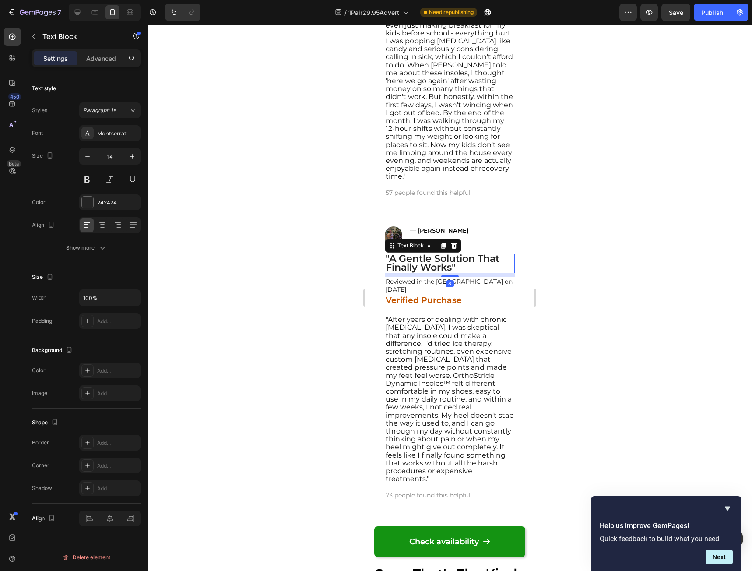
click at [429, 273] on strong ""A Gentle Solution That Finally Works"" at bounding box center [443, 263] width 114 height 21
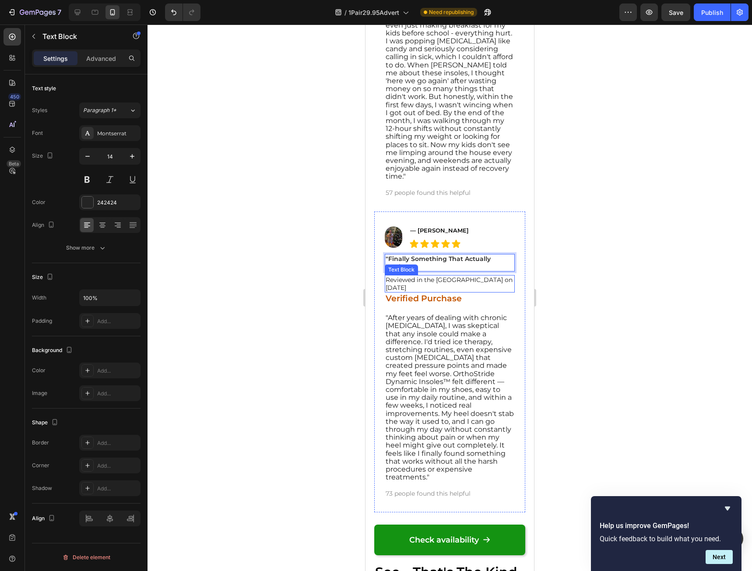
click at [407, 270] on strong ""Finally Something That Actually Works"" at bounding box center [438, 263] width 105 height 16
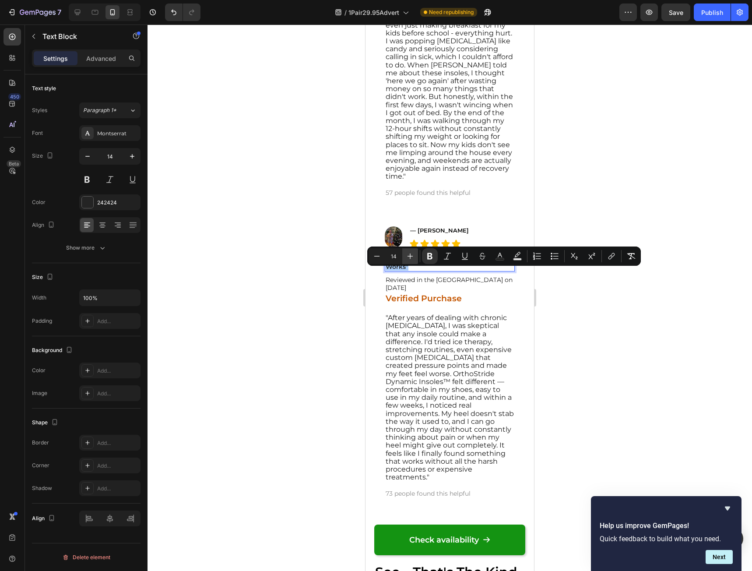
click at [404, 254] on button "Plus" at bounding box center [410, 256] width 16 height 16
click at [405, 253] on button "Plus" at bounding box center [410, 256] width 16 height 16
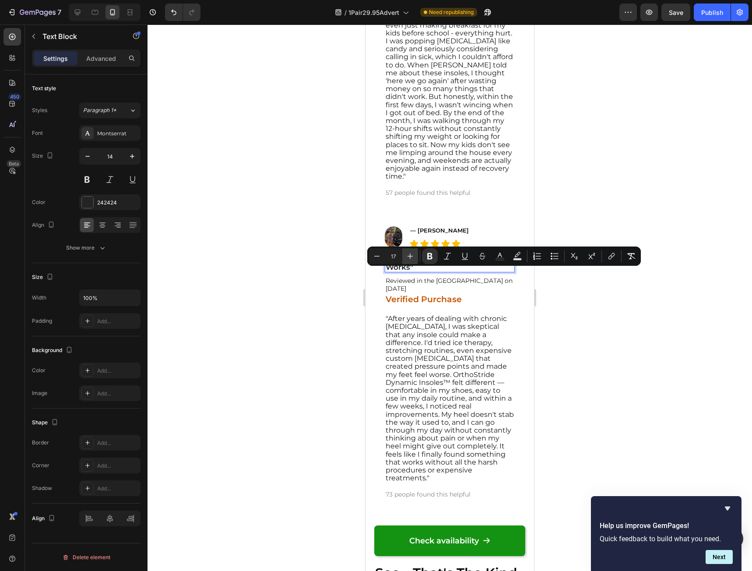
click at [405, 253] on button "Plus" at bounding box center [410, 256] width 16 height 16
click at [411, 257] on icon "Editor contextual toolbar" at bounding box center [410, 256] width 9 height 9
type input "21"
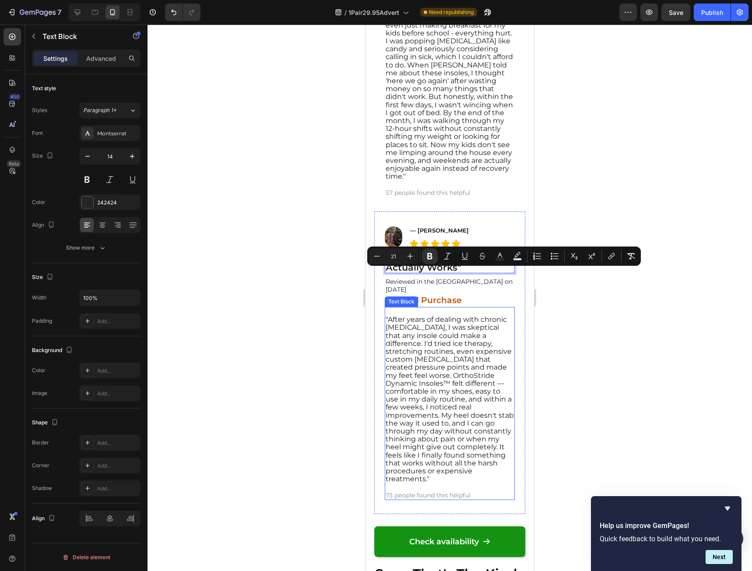
click at [437, 363] on span ""After years of dealing with chronic plantar fasciitis, I was skeptical that an…" at bounding box center [450, 399] width 128 height 168
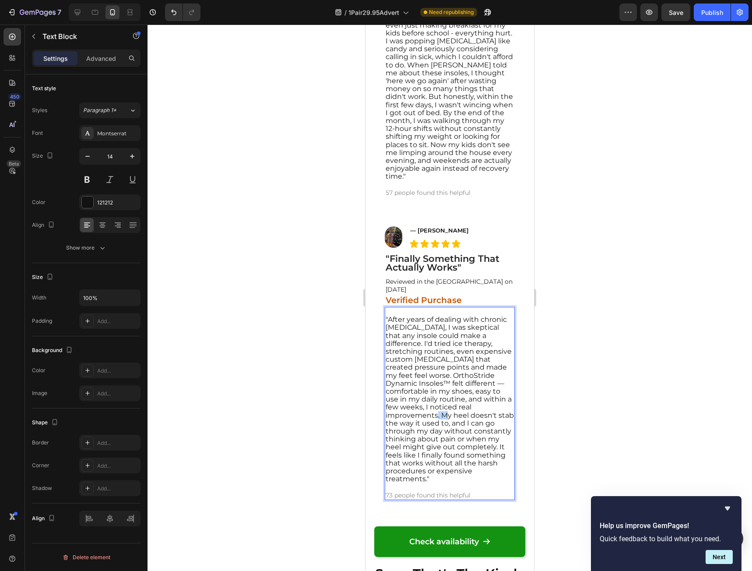
click at [443, 430] on span ""After years of dealing with chronic plantar fasciitis, I was skeptical that an…" at bounding box center [450, 399] width 128 height 168
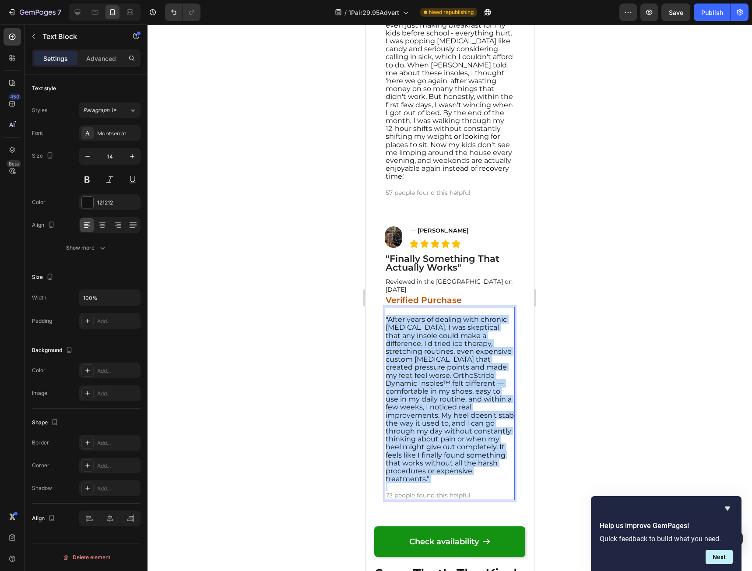
click at [443, 430] on span ""After years of dealing with chronic plantar fasciitis, I was skeptical that an…" at bounding box center [450, 399] width 128 height 168
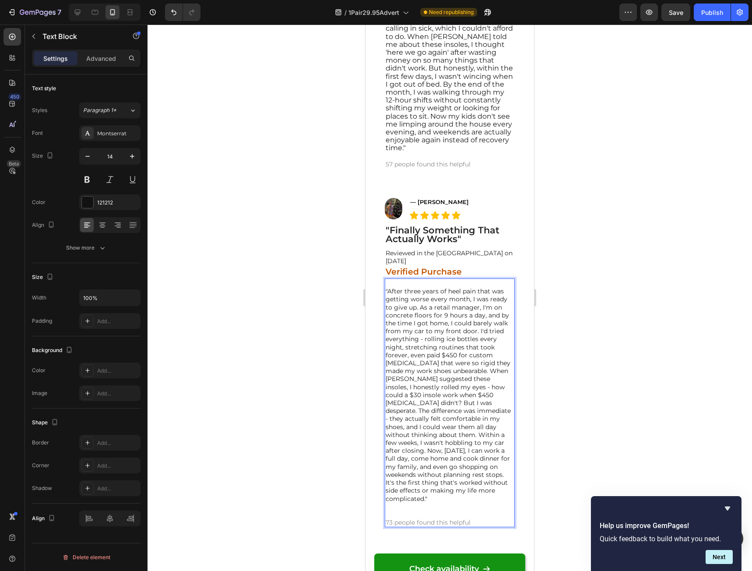
scroll to position [9717, 0]
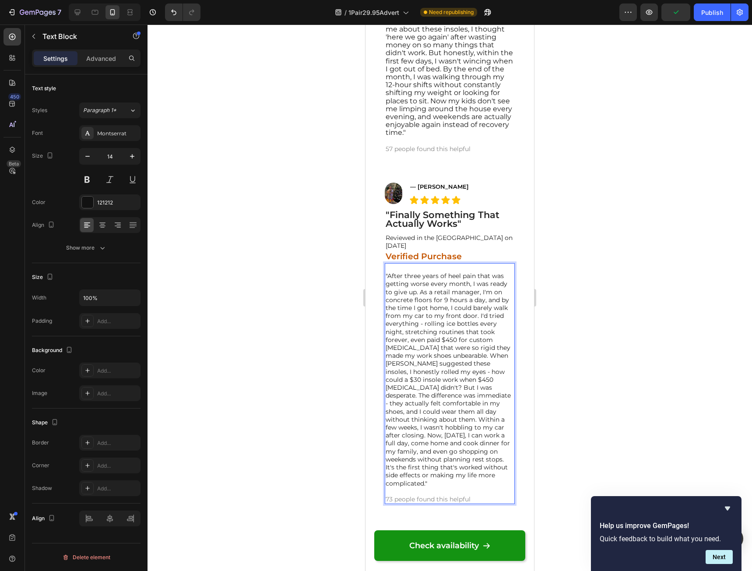
click at [442, 390] on p ""After three years of heel pain that was getting worse every month, I was ready…" at bounding box center [450, 379] width 128 height 215
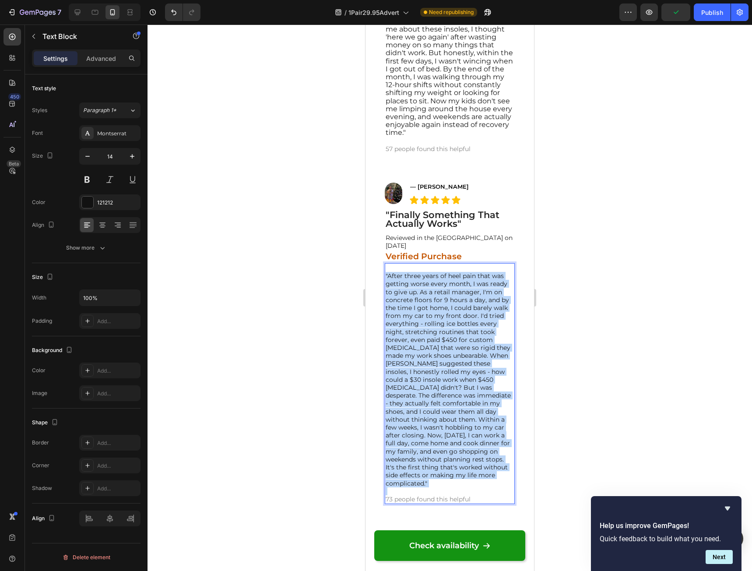
click at [442, 390] on p ""After three years of heel pain that was getting worse every month, I was ready…" at bounding box center [450, 379] width 128 height 215
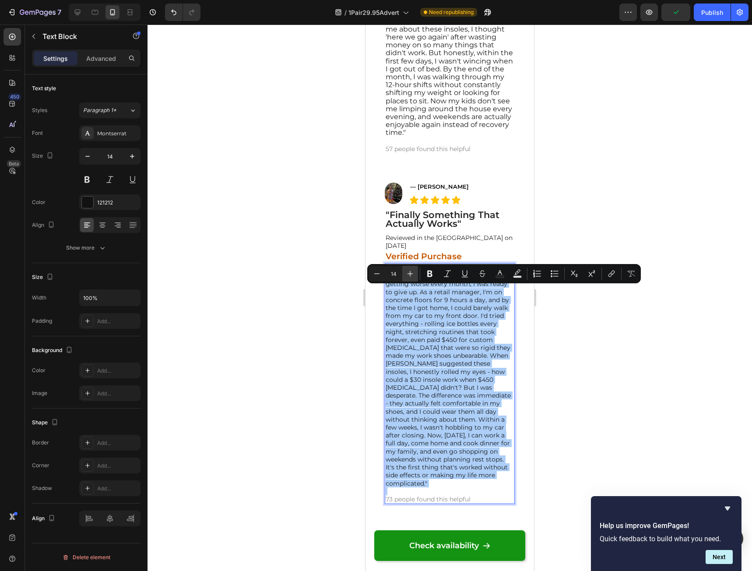
click at [415, 269] on button "Plus" at bounding box center [410, 274] width 16 height 16
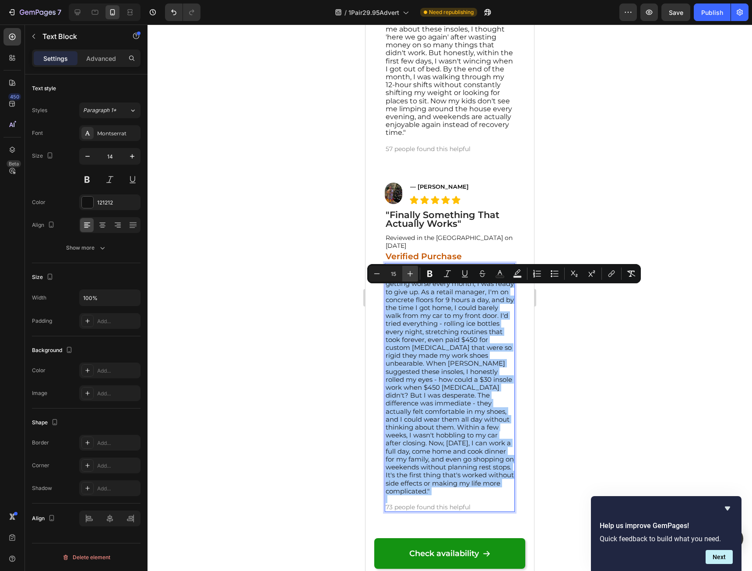
click at [415, 270] on button "Plus" at bounding box center [410, 274] width 16 height 16
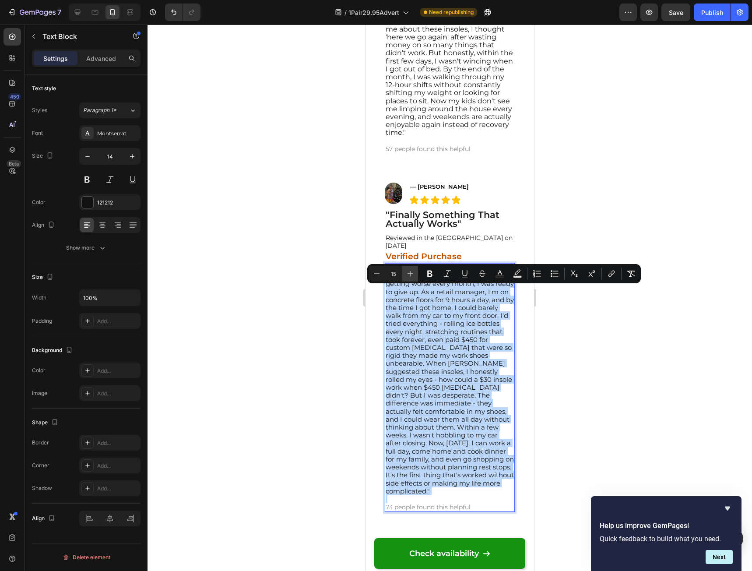
type input "16"
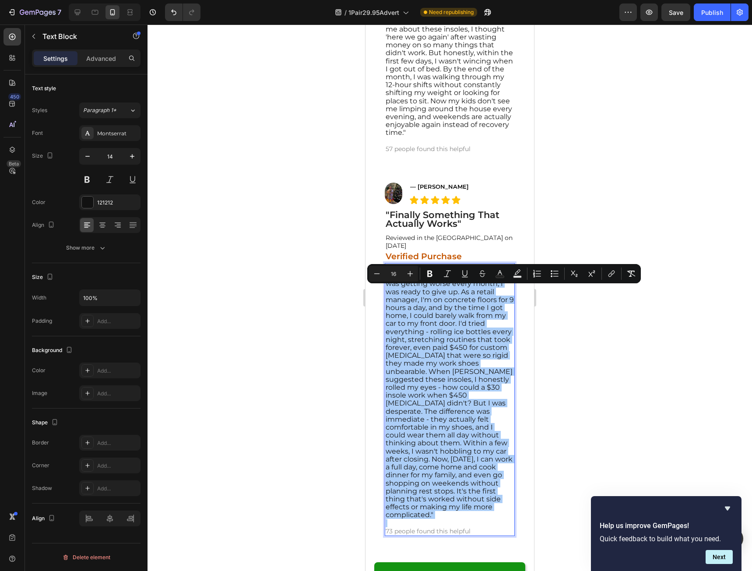
click at [602, 418] on div at bounding box center [450, 298] width 604 height 546
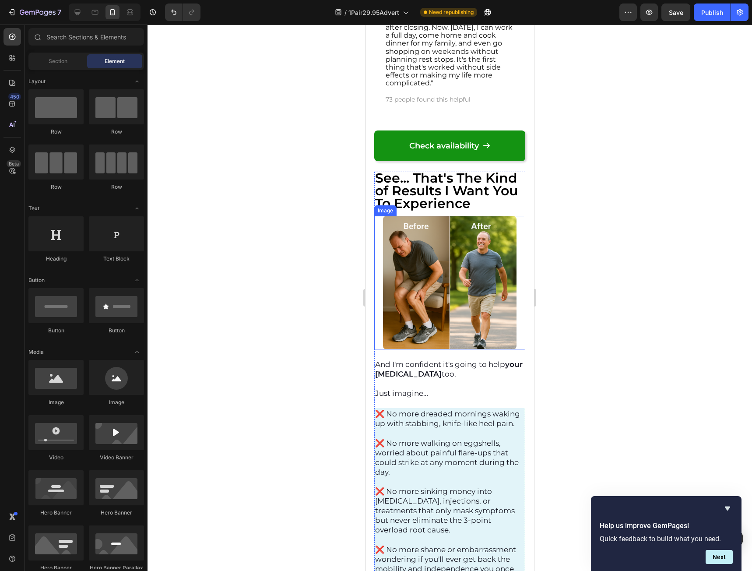
scroll to position [10198, 0]
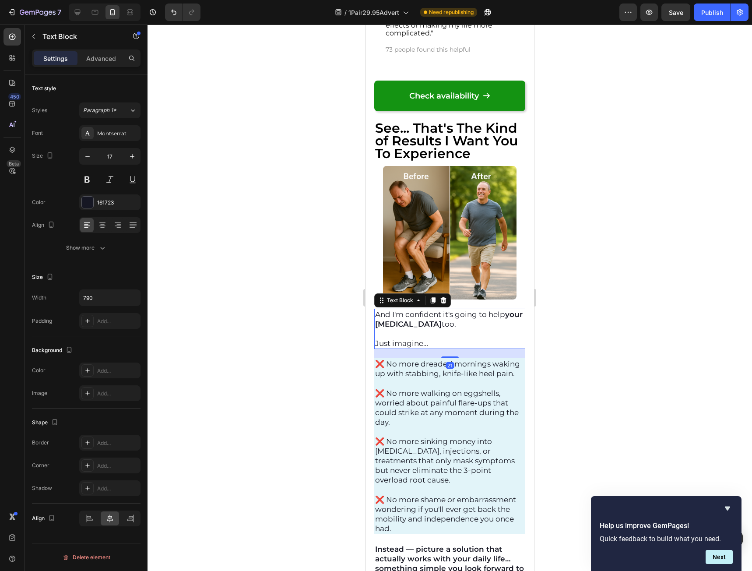
click at [438, 348] on p "Just imagine…" at bounding box center [449, 343] width 149 height 10
click at [437, 348] on p "Just imagine…" at bounding box center [449, 343] width 149 height 10
drag, startPoint x: 436, startPoint y: 351, endPoint x: 731, endPoint y: 337, distance: 294.9
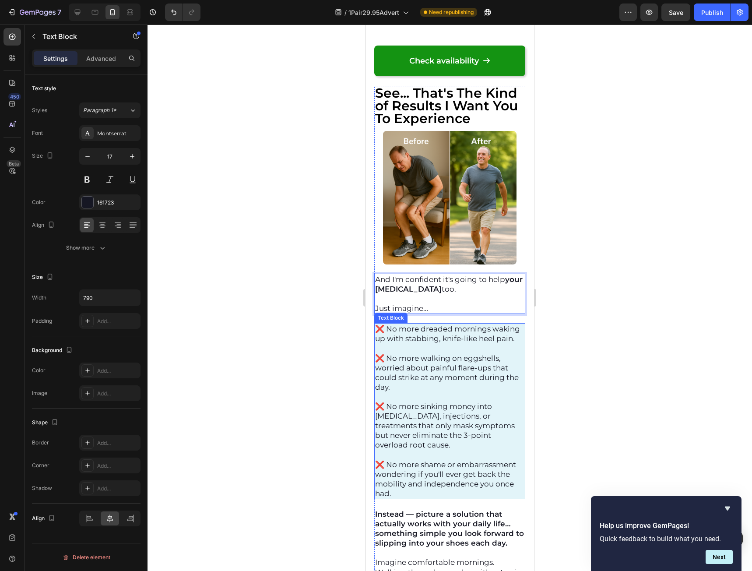
scroll to position [10286, 0]
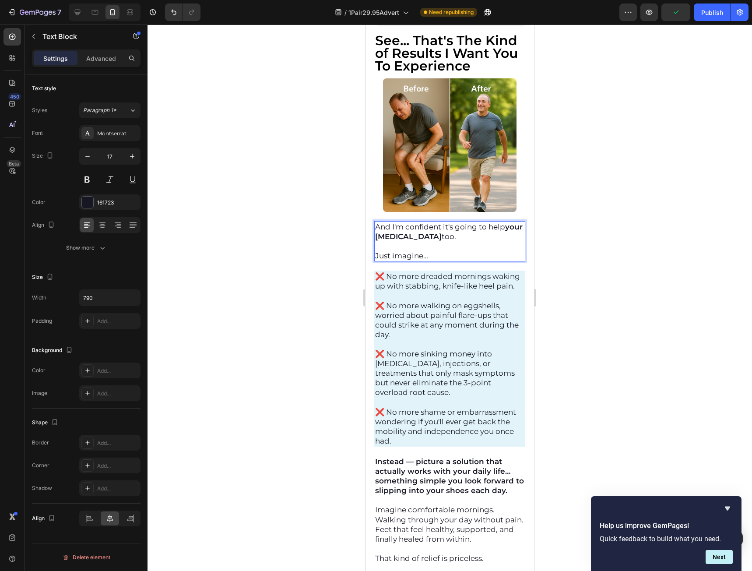
click at [436, 260] on p "Just imagine…" at bounding box center [449, 256] width 149 height 10
drag, startPoint x: 313, startPoint y: 203, endPoint x: 605, endPoint y: 280, distance: 301.8
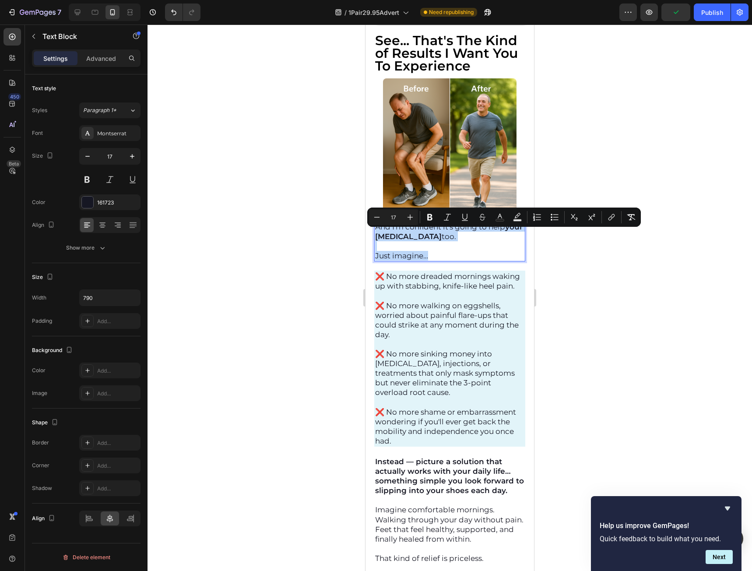
copy div "And I'm confident it's going to help your plantar fasciitis too. Just imagine…"
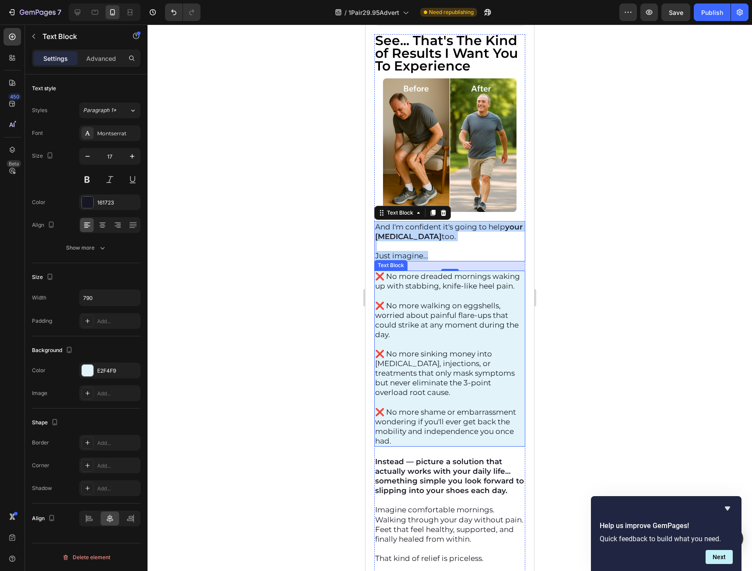
click at [488, 446] on p "❌ No more shame or embarrassment wondering if you'll ever get back the mobility…" at bounding box center [449, 426] width 149 height 39
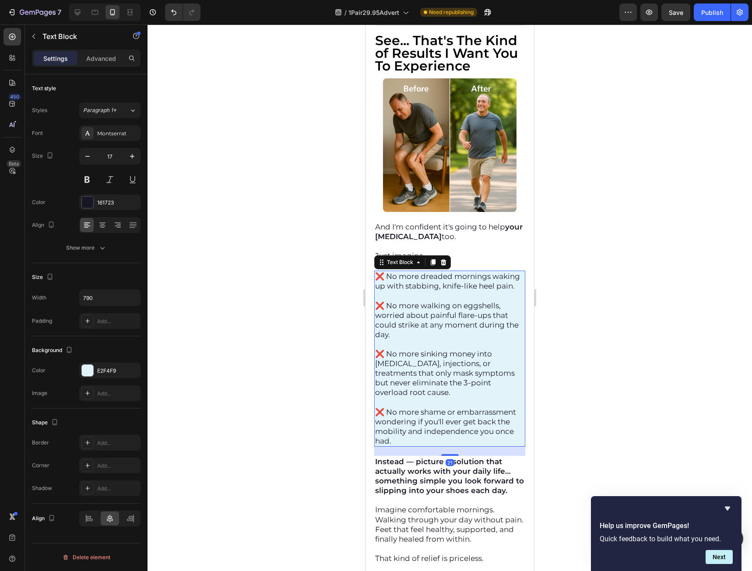
click at [485, 446] on p "❌ No more shame or embarrassment wondering if you'll ever get back the mobility…" at bounding box center [449, 426] width 149 height 39
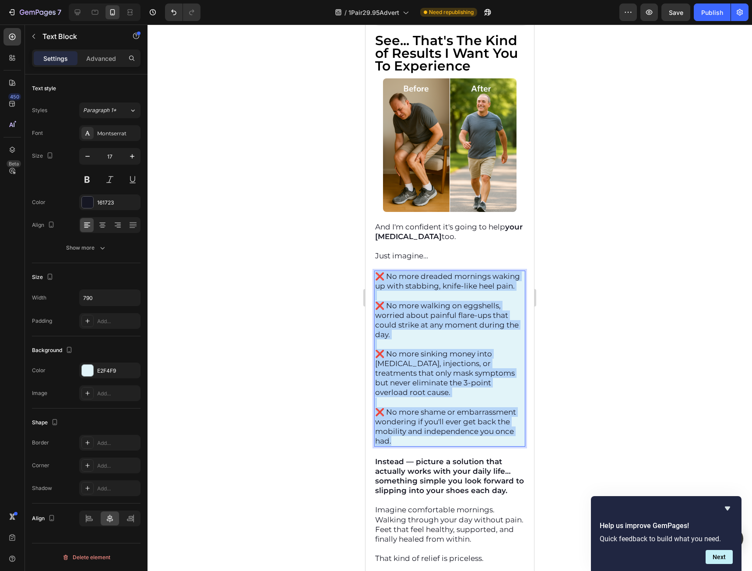
drag, startPoint x: 488, startPoint y: 458, endPoint x: 714, endPoint y: 302, distance: 274.8
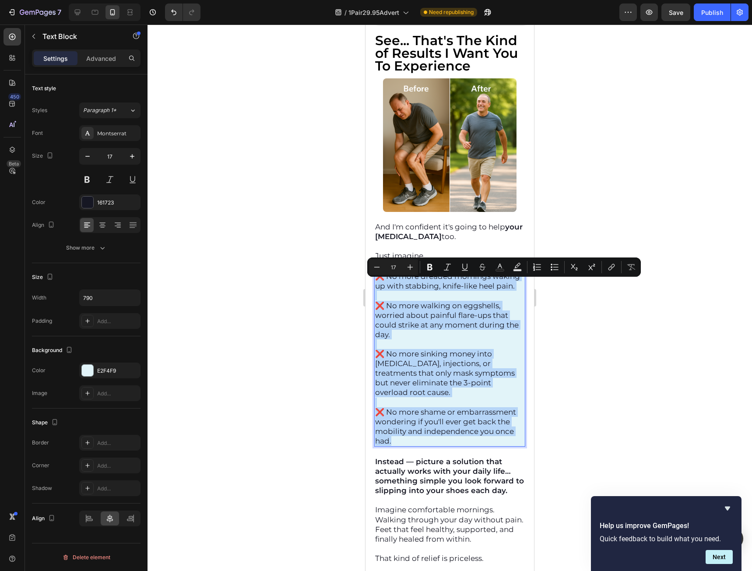
copy div "❌ No more dreaded mornings waking up with stabbing, knife-like heel pain. ❌ No …"
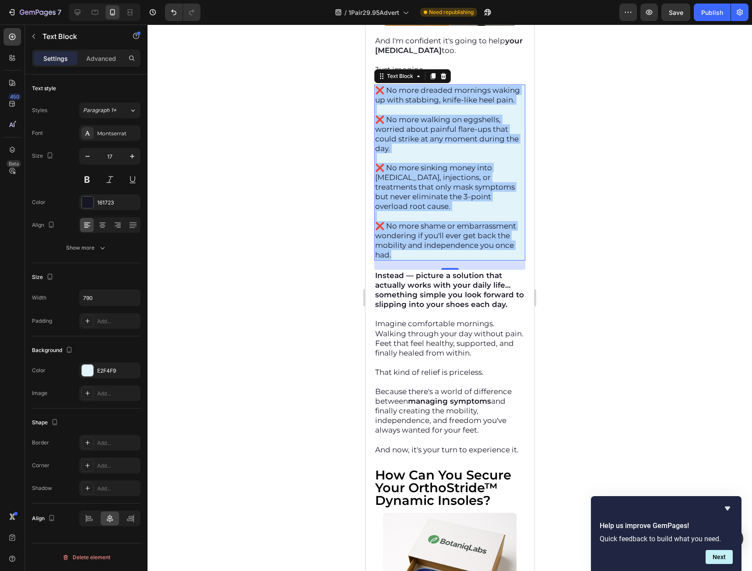
scroll to position [10548, 0]
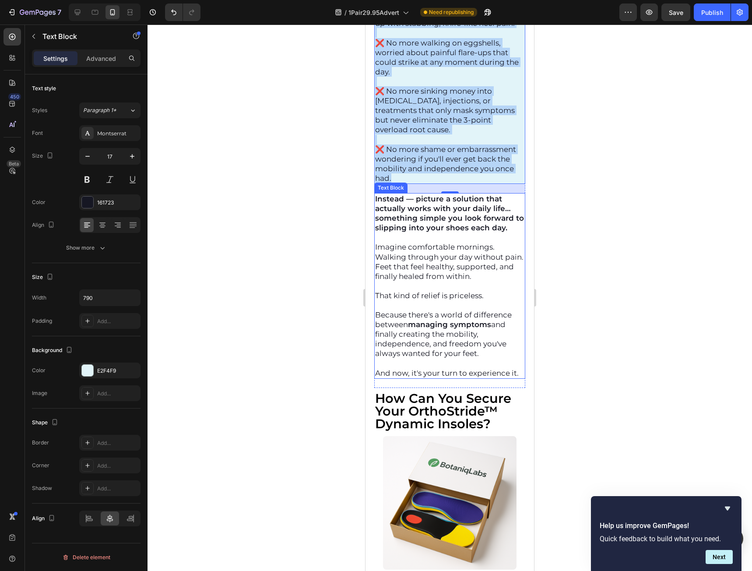
click at [422, 368] on p at bounding box center [449, 363] width 149 height 10
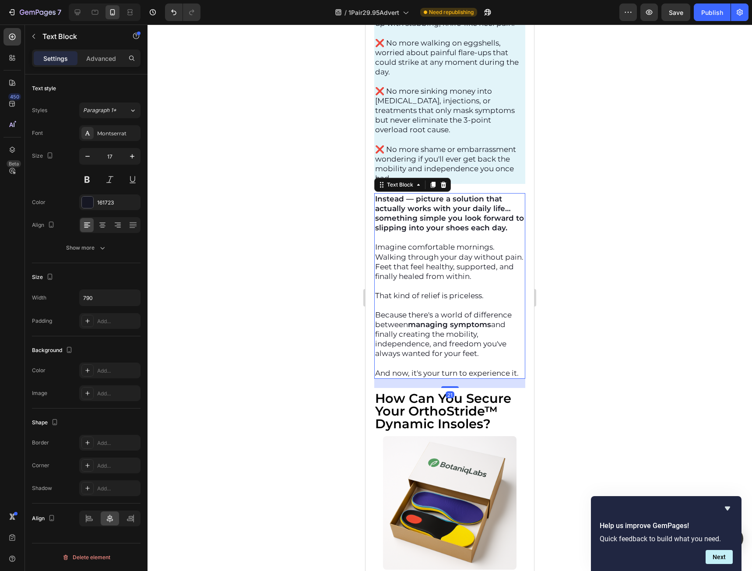
click at [396, 378] on p "And now, it's your turn to experience it." at bounding box center [449, 373] width 149 height 10
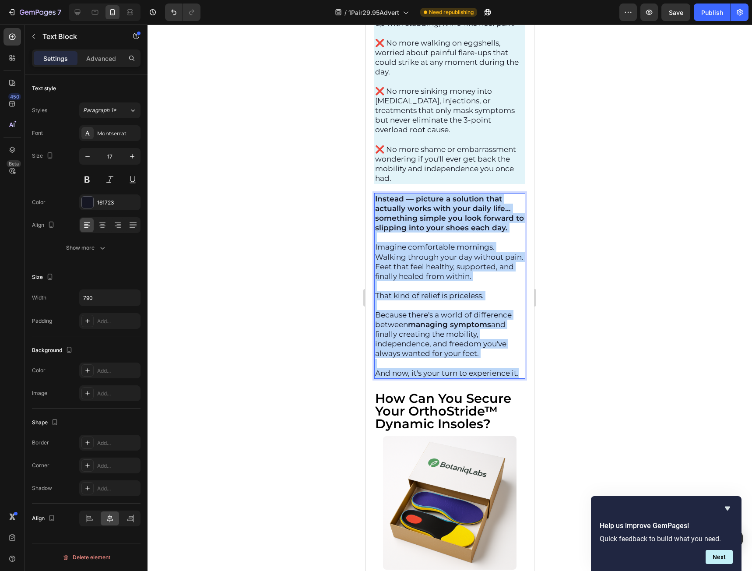
drag, startPoint x: 388, startPoint y: 409, endPoint x: 702, endPoint y: 232, distance: 360.2
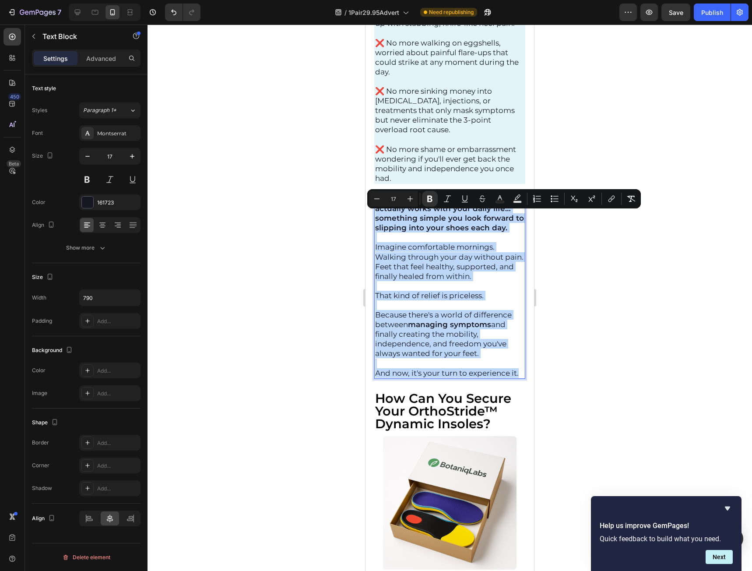
copy div "Instead — picture a solution that actually works with your daily life… somethin…"
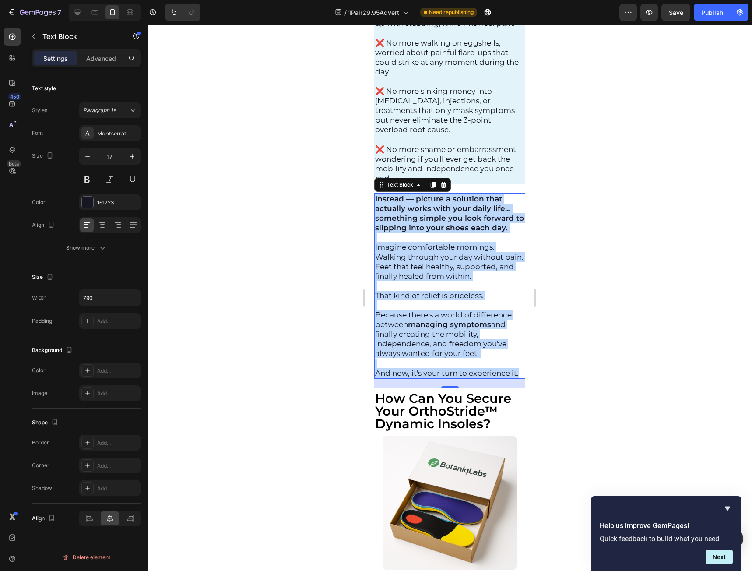
click at [404, 378] on p "And now, it's your turn to experience it." at bounding box center [449, 373] width 149 height 10
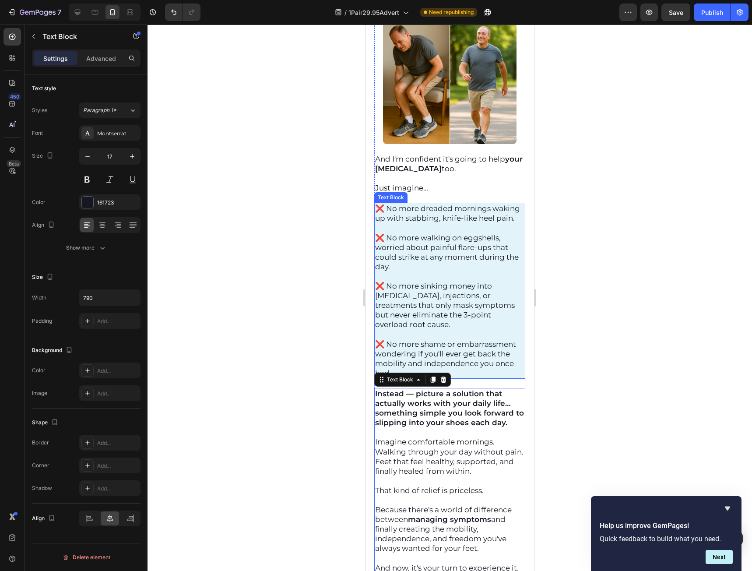
scroll to position [10198, 0]
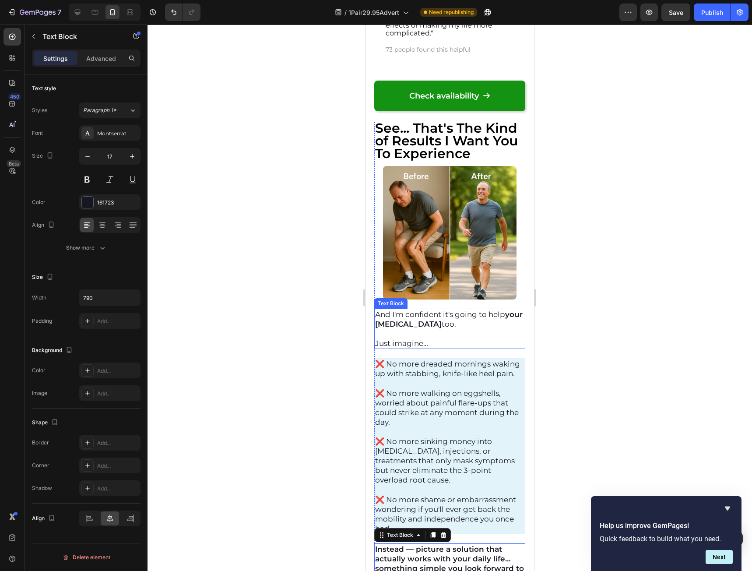
click at [432, 338] on p "Rich Text Editor. Editing area: main" at bounding box center [449, 334] width 149 height 10
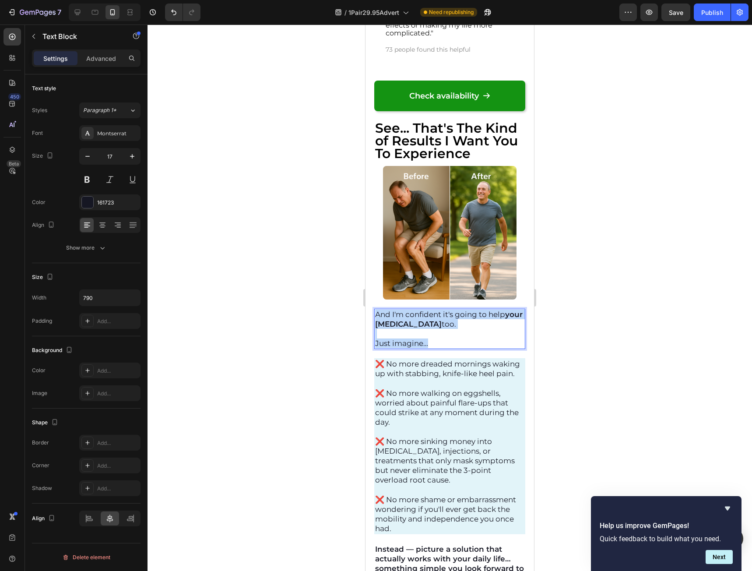
drag, startPoint x: 445, startPoint y: 350, endPoint x: 295, endPoint y: 284, distance: 164.4
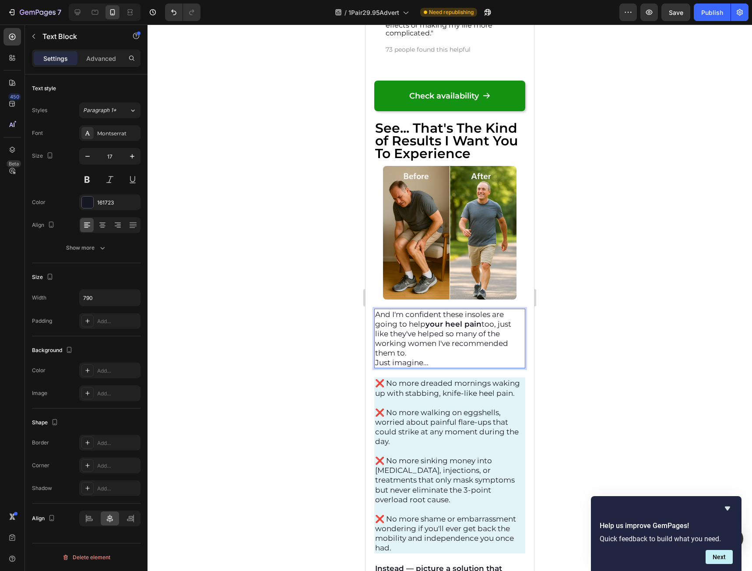
click at [447, 358] on p "And I'm confident these insoles are going to help your heel pain too, just like…" at bounding box center [449, 333] width 149 height 48
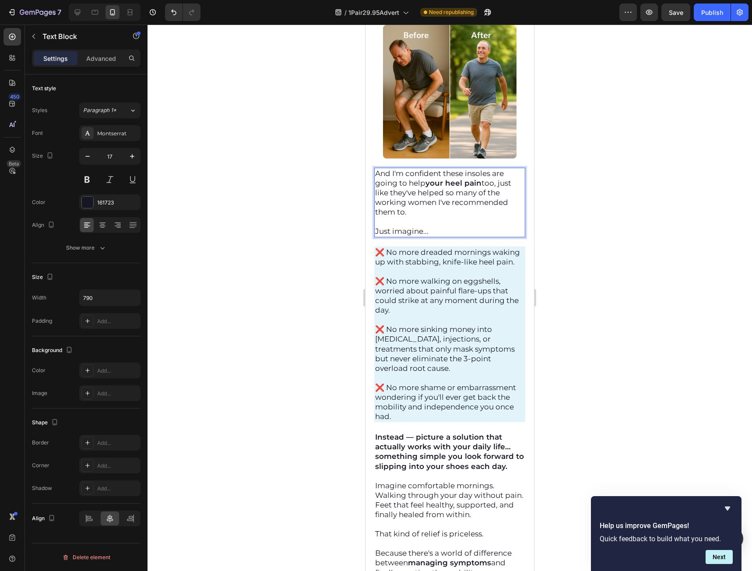
scroll to position [10373, 0]
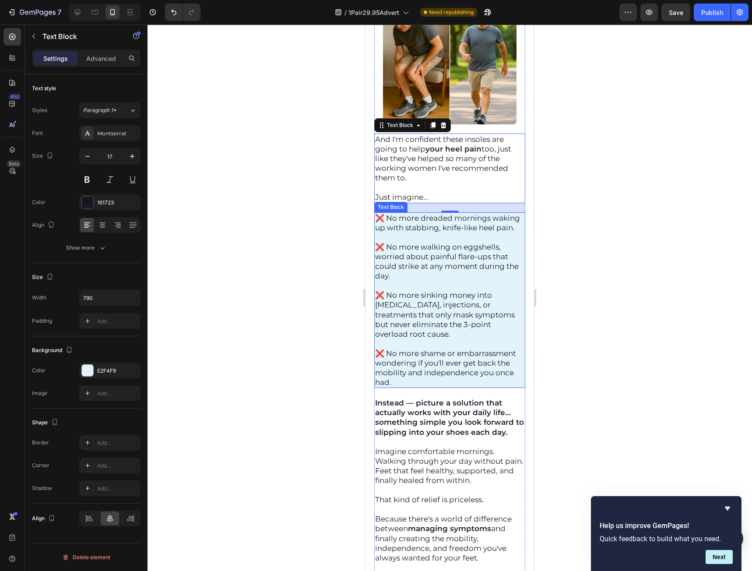
click at [487, 387] on p "❌ No more shame or embarrassment wondering if you'll ever get back the mobility…" at bounding box center [449, 367] width 149 height 39
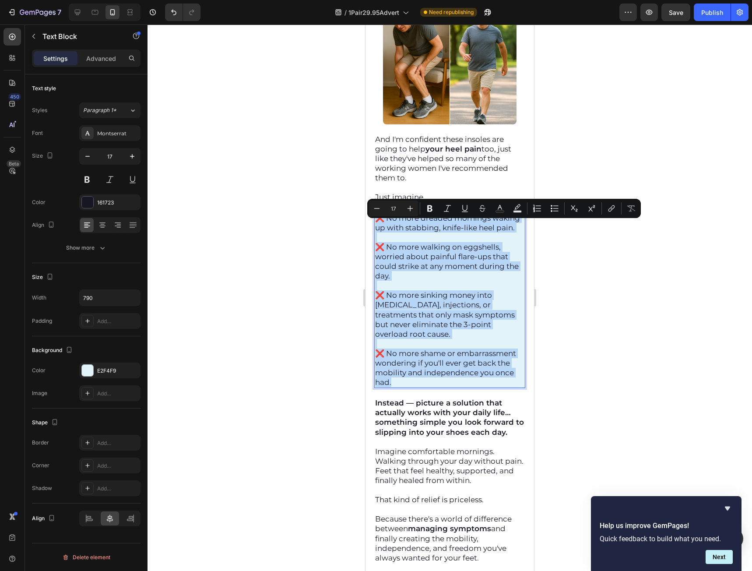
drag, startPoint x: 492, startPoint y: 399, endPoint x: 358, endPoint y: 223, distance: 221.7
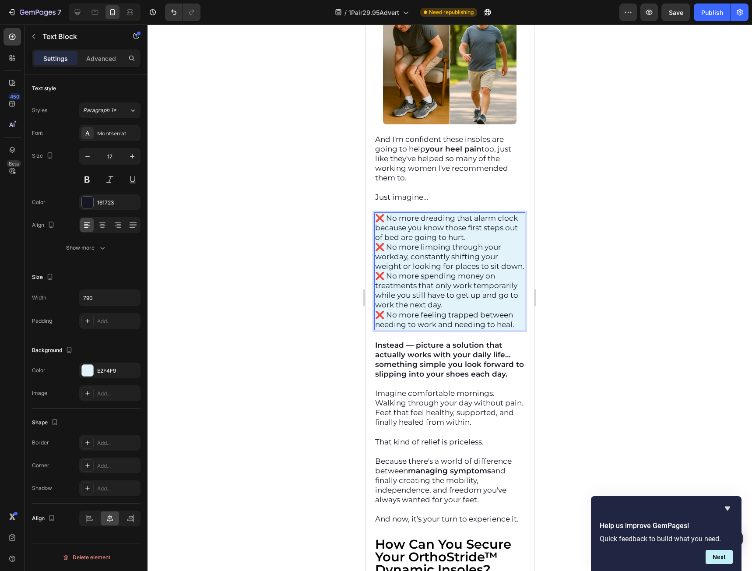
click at [509, 242] on p "❌ No more dreading that alarm clock because you know those first steps out of b…" at bounding box center [449, 227] width 149 height 29
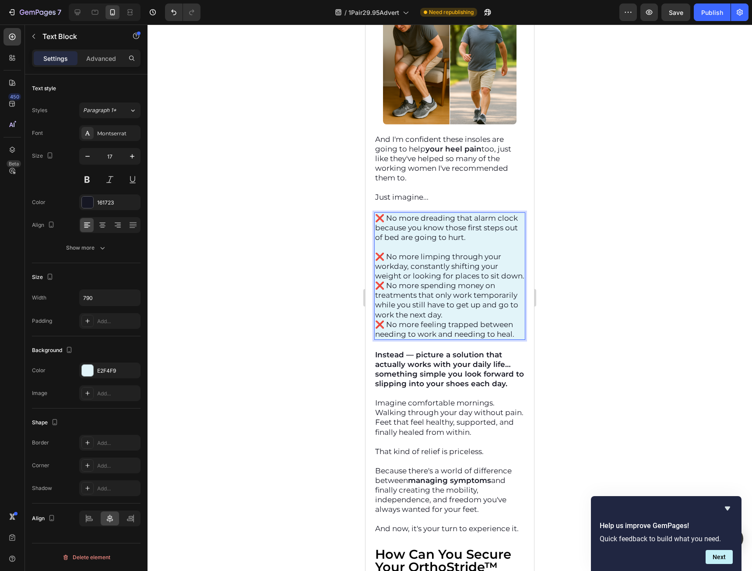
click at [441, 281] on p "❌ No more limping through your workday, constantly shifting your weight or look…" at bounding box center [449, 266] width 149 height 29
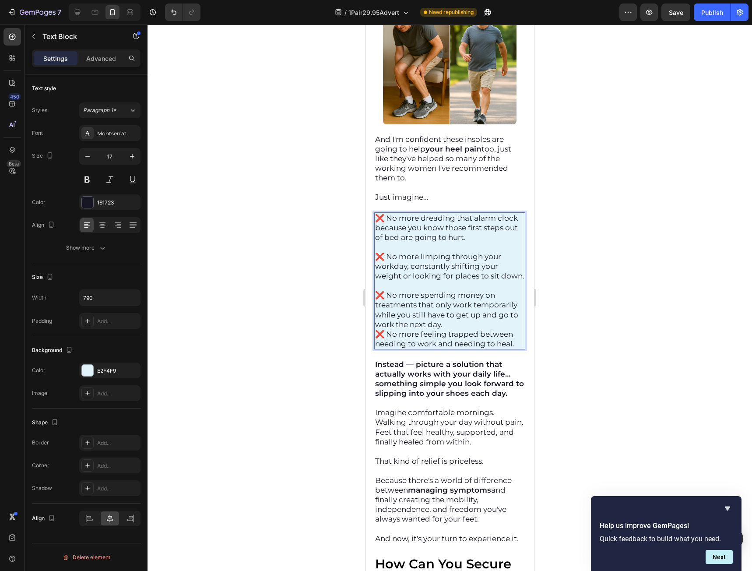
click at [469, 329] on p "❌ No more spending money on treatments that only work temporarily while you sti…" at bounding box center [449, 309] width 149 height 39
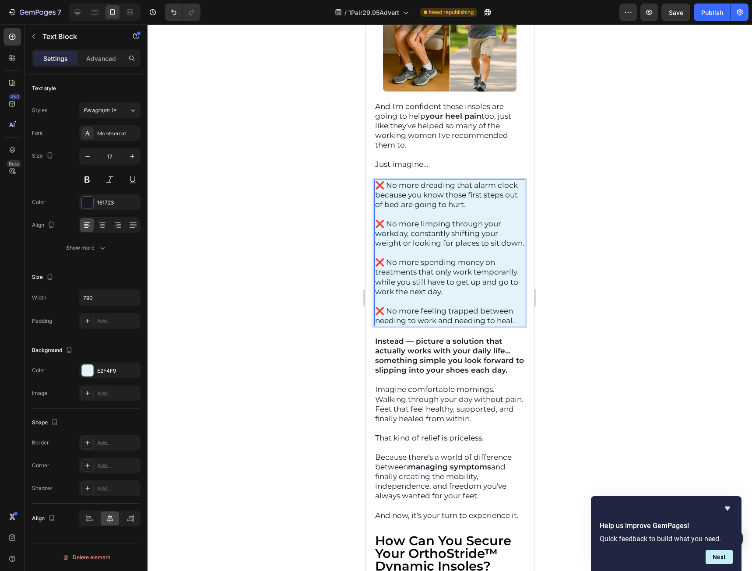
scroll to position [10504, 0]
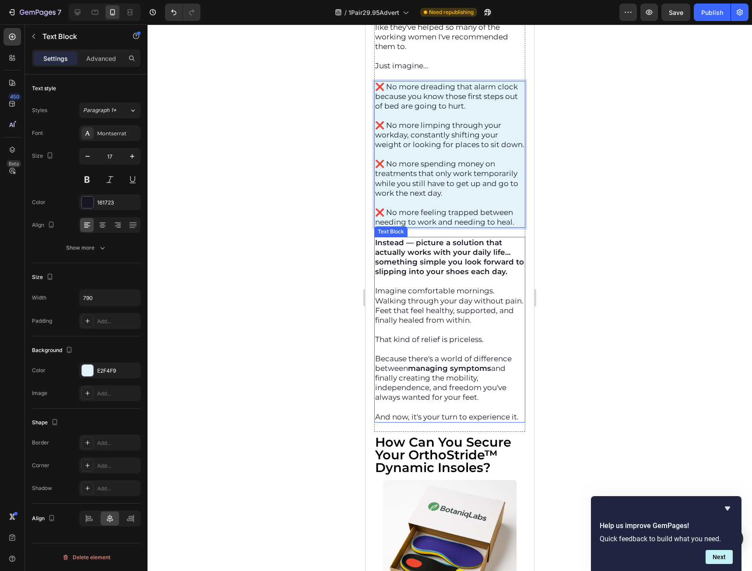
click at [429, 275] on strong "Instead — picture a solution that actually works with your daily life… somethin…" at bounding box center [449, 257] width 149 height 38
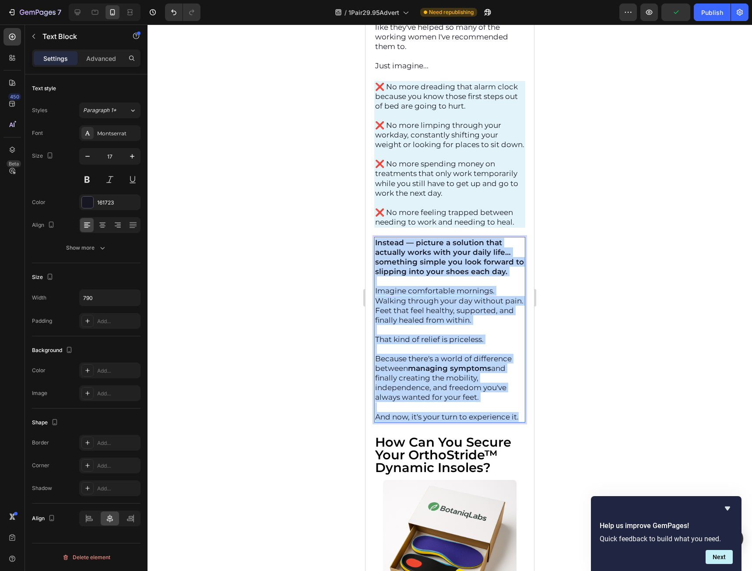
drag, startPoint x: 397, startPoint y: 454, endPoint x: 731, endPoint y: 265, distance: 383.0
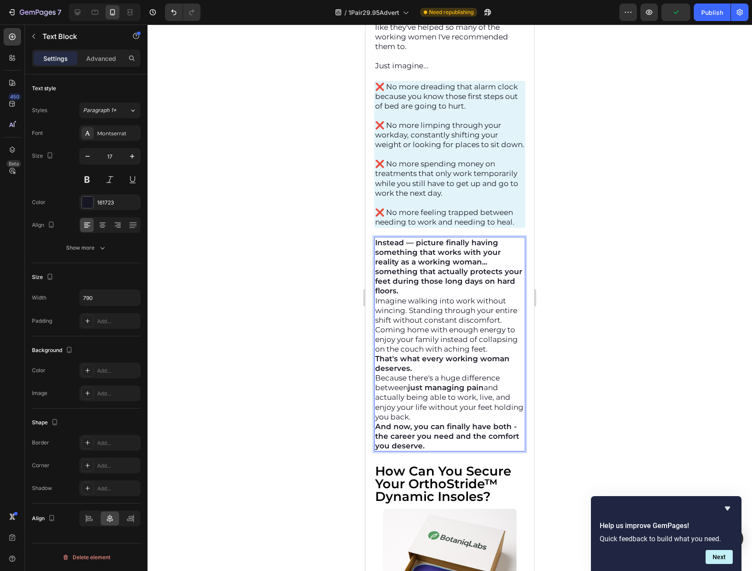
click at [467, 296] on p "Instead — picture finally having something that works with your reality as a wo…" at bounding box center [449, 267] width 149 height 58
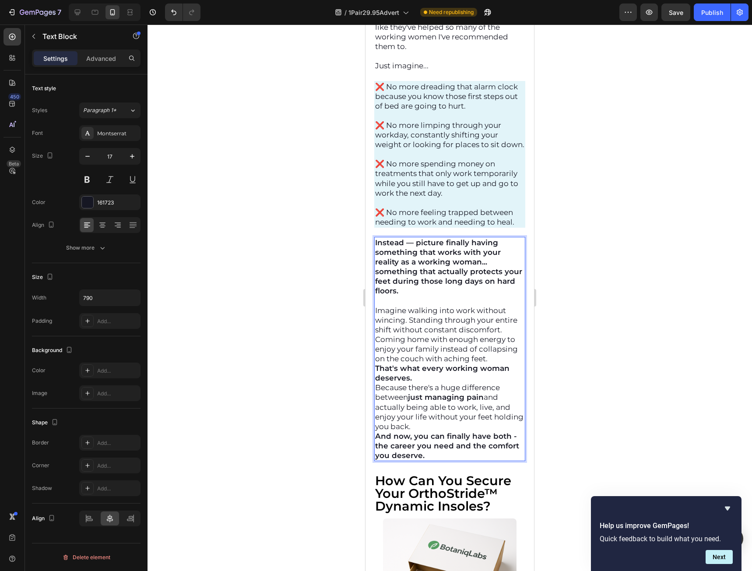
click at [498, 364] on p "Imagine walking into work without wincing. Standing through your entire shift w…" at bounding box center [449, 335] width 149 height 58
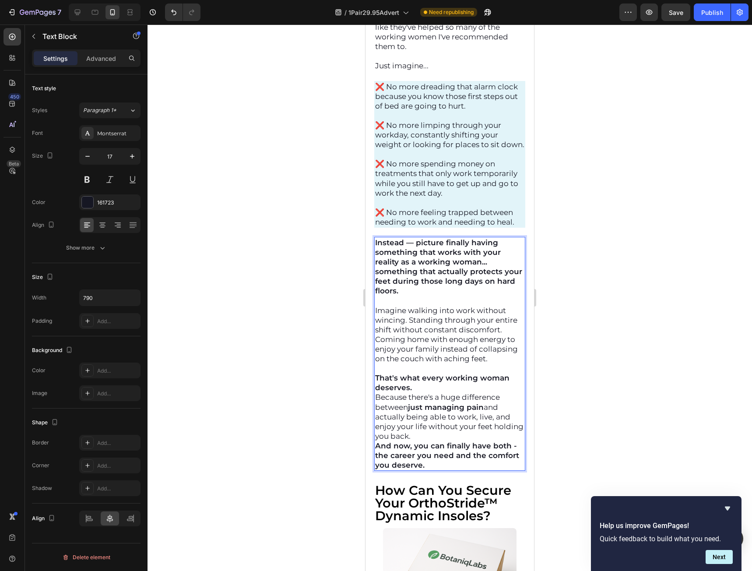
click at [450, 392] on p "That's what every working woman deserves." at bounding box center [449, 382] width 149 height 19
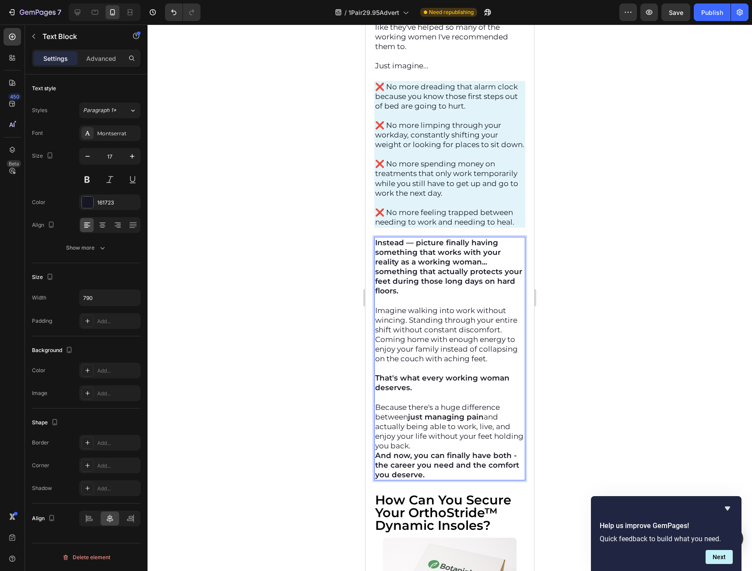
click at [466, 450] on p "Because there's a huge difference between just managing pain and actually being…" at bounding box center [449, 426] width 149 height 48
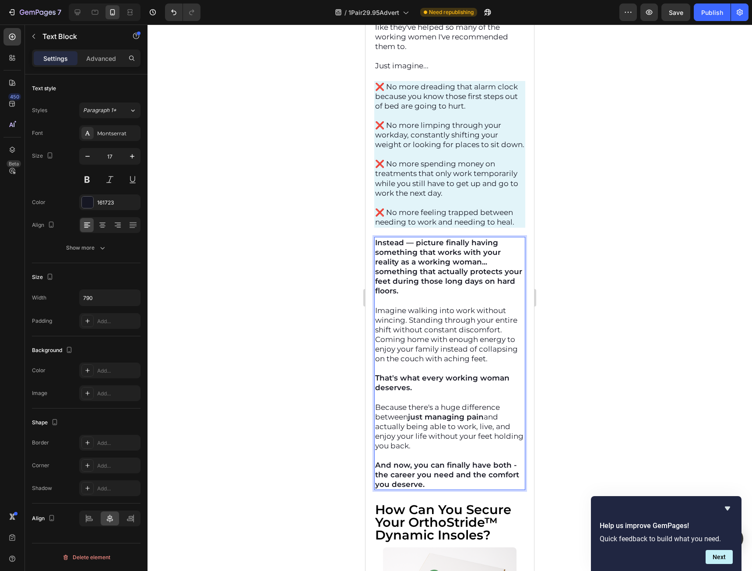
click at [555, 396] on div at bounding box center [450, 298] width 604 height 546
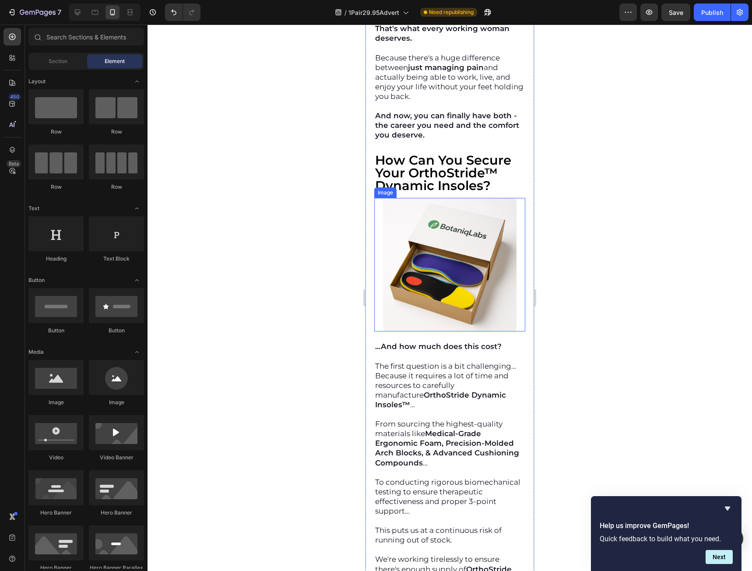
scroll to position [10855, 0]
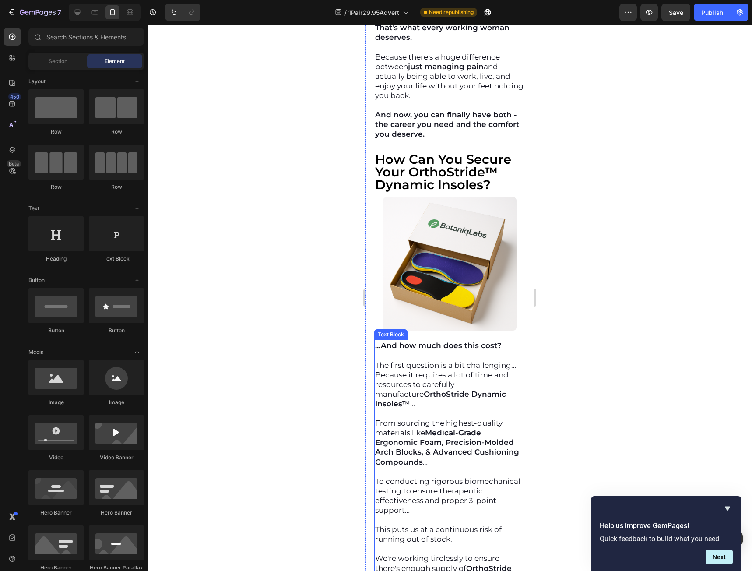
click at [388, 350] on strong "...And how much does this cost?" at bounding box center [438, 345] width 126 height 9
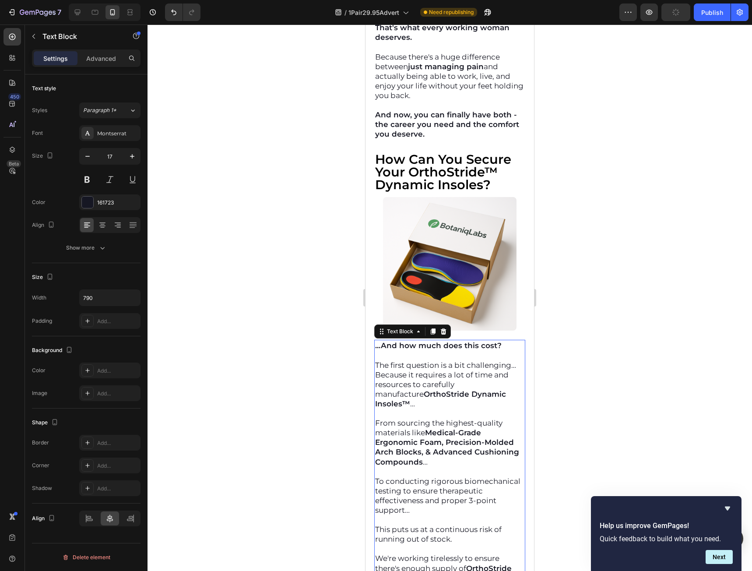
click at [377, 350] on strong "...And how much does this cost?" at bounding box center [438, 345] width 126 height 9
click at [376, 350] on strong "...And how much does this cost?" at bounding box center [438, 345] width 126 height 9
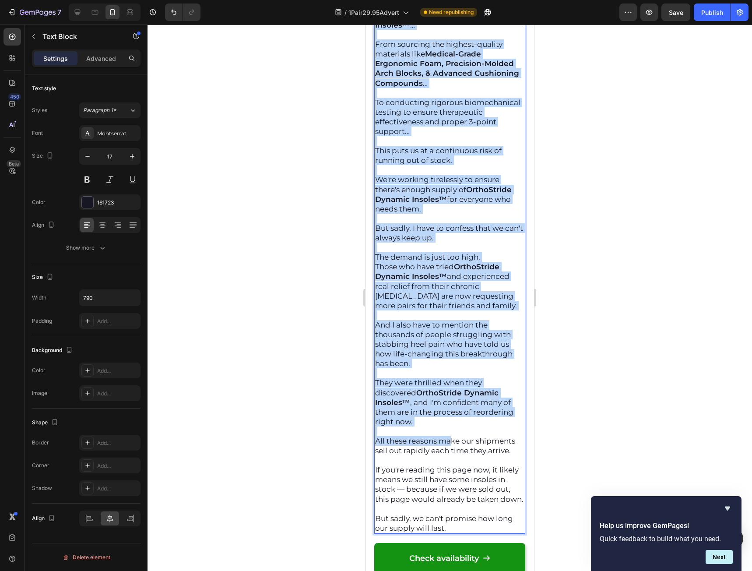
scroll to position [11292, 0]
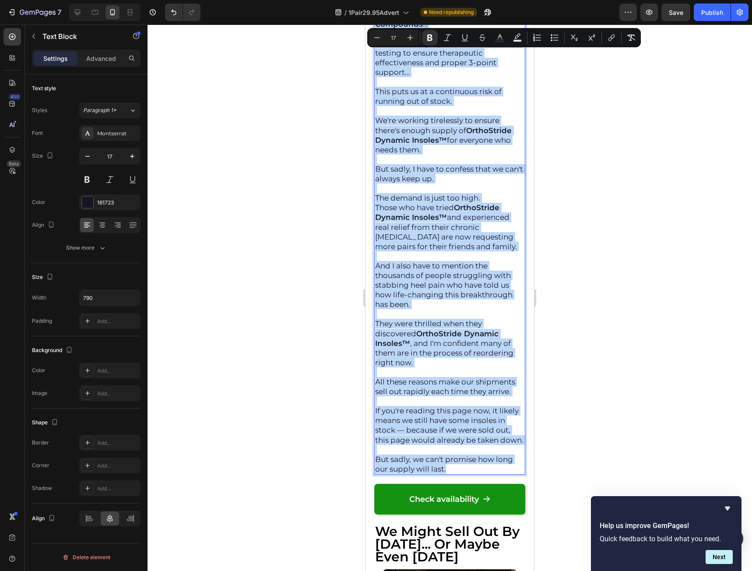
drag, startPoint x: 375, startPoint y: 357, endPoint x: 462, endPoint y: 479, distance: 149.9
click at [462, 474] on div "...And how much does this cost? The first question is a bit challenging… Becaus…" at bounding box center [449, 188] width 151 height 573
copy div "...And how much does this cost? The first question is a bit challenging… Becaus…"
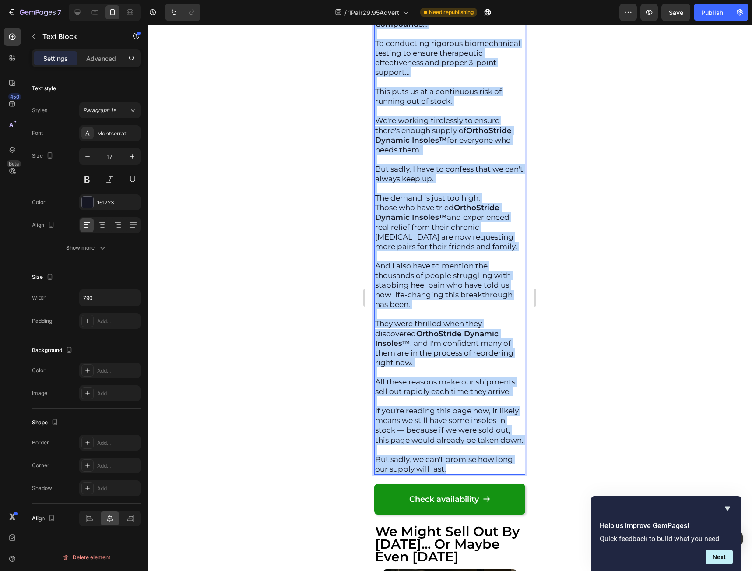
click at [467, 474] on p "But sadly, we can't promise how long our supply will last." at bounding box center [449, 463] width 149 height 19
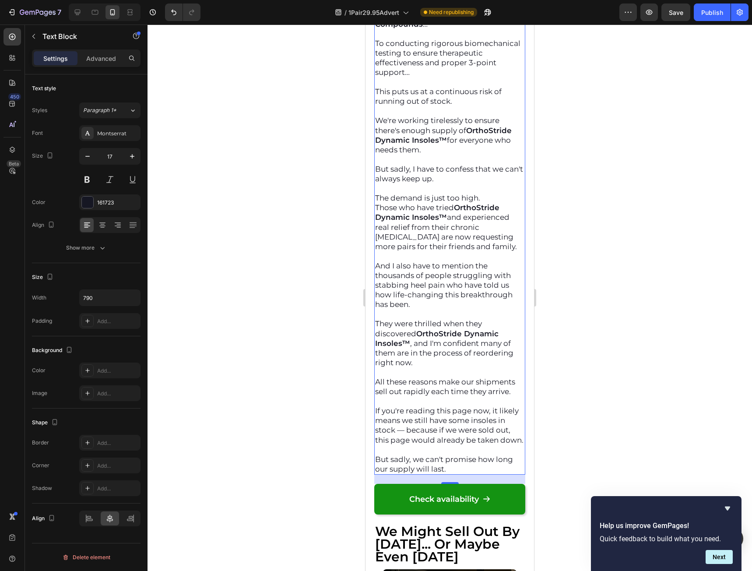
click at [466, 474] on p "But sadly, we can't promise how long our supply will last." at bounding box center [449, 463] width 149 height 19
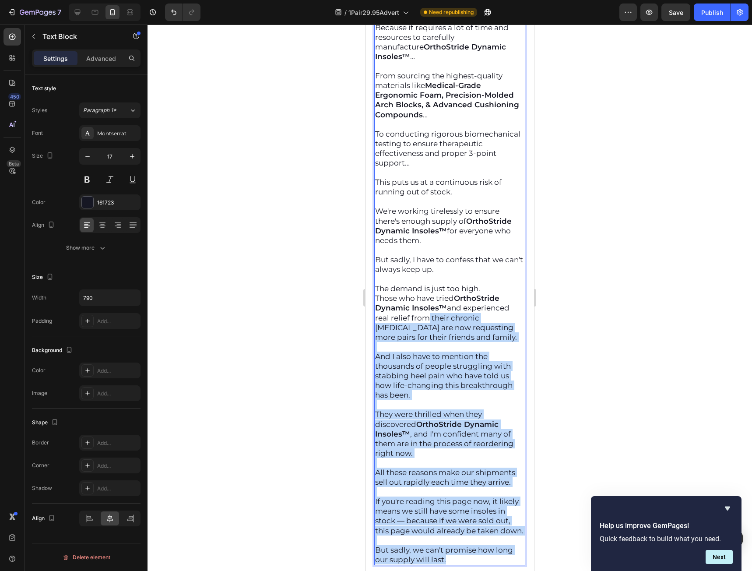
scroll to position [11161, 0]
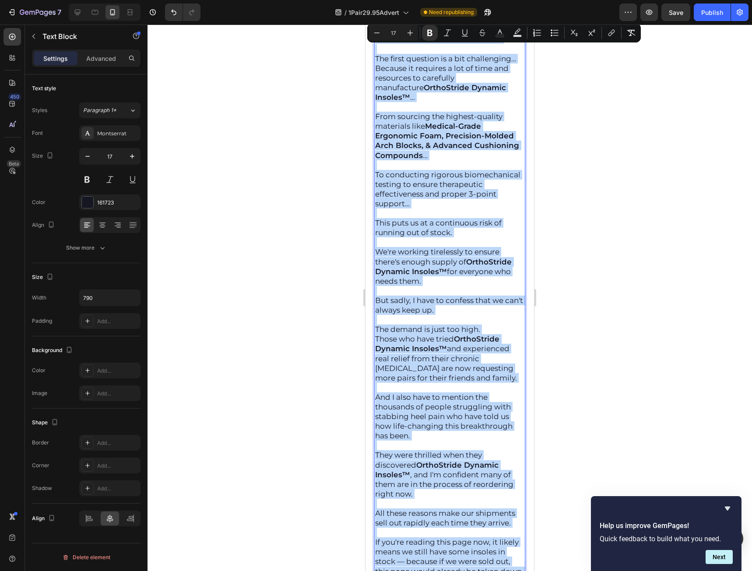
drag, startPoint x: 459, startPoint y: 480, endPoint x: 348, endPoint y: 44, distance: 449.5
click at [459, 170] on p "Rich Text Editor. Editing area: main" at bounding box center [449, 165] width 149 height 10
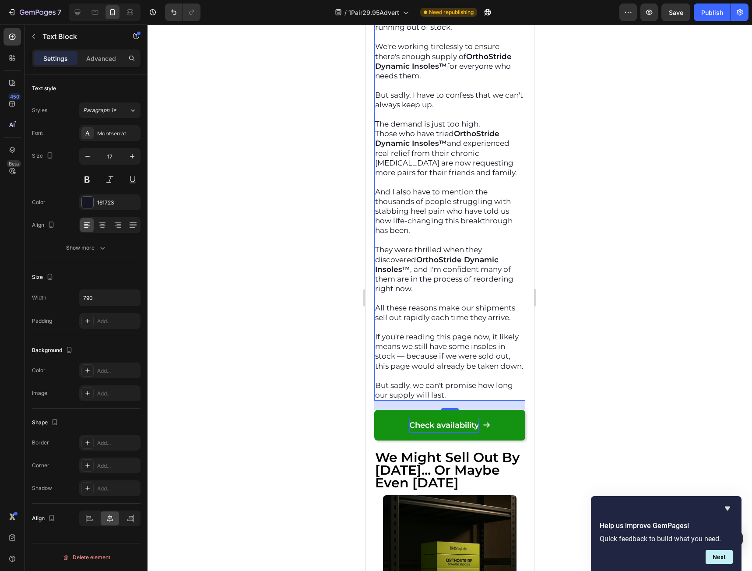
scroll to position [11380, 0]
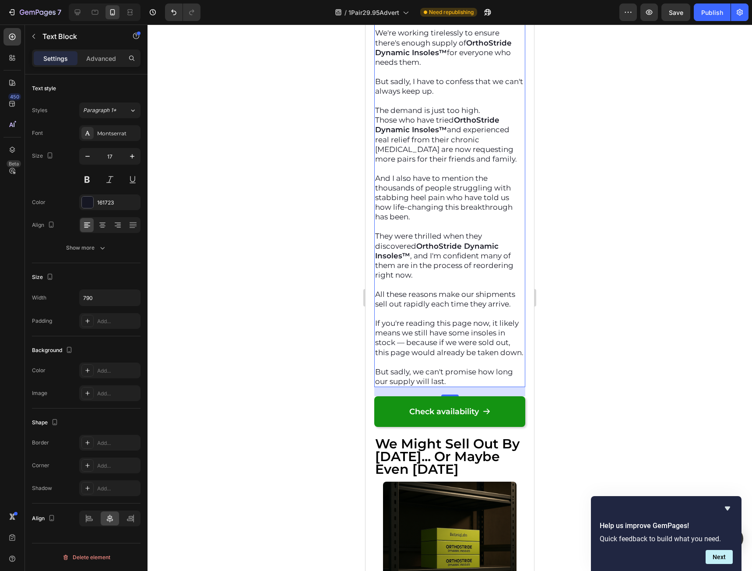
click at [451, 386] on p "But sadly, we can't promise how long our supply will last." at bounding box center [449, 376] width 149 height 19
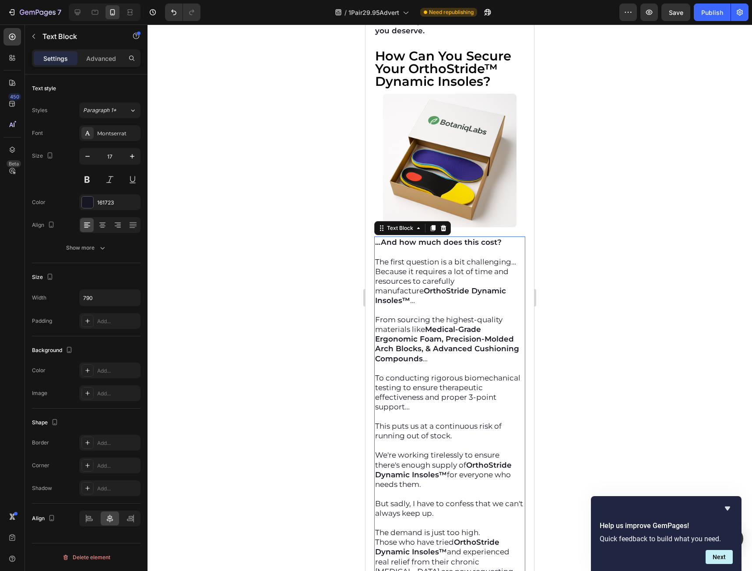
scroll to position [10942, 0]
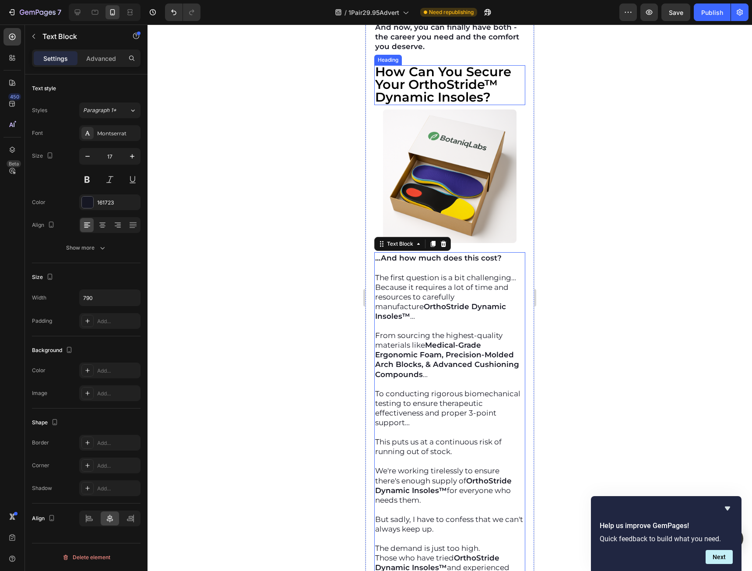
click at [456, 105] on strong "How Can You Secure Your OrthoStride™ Dynamic Insoles?" at bounding box center [443, 84] width 136 height 41
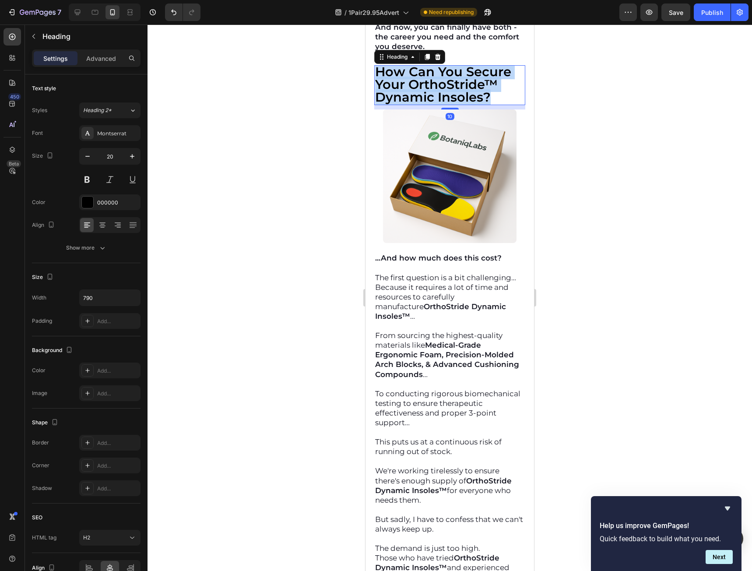
click at [456, 105] on strong "How Can You Secure Your OrthoStride™ Dynamic Insoles?" at bounding box center [443, 84] width 136 height 41
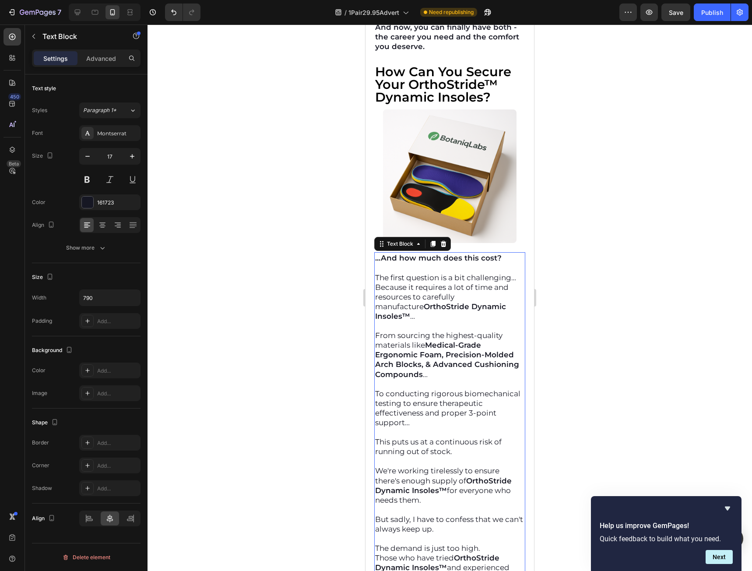
click at [397, 295] on p "The first question is a bit challenging… Because it requires a lot of time and …" at bounding box center [449, 297] width 149 height 48
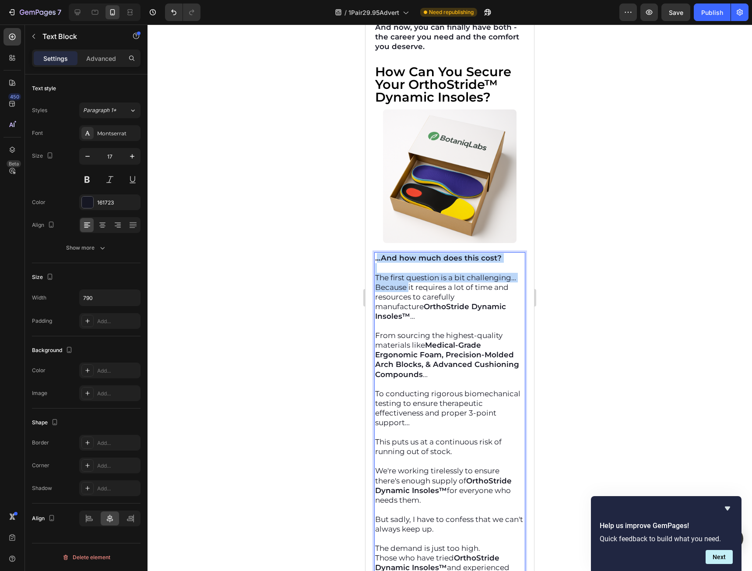
drag, startPoint x: 376, startPoint y: 270, endPoint x: 406, endPoint y: 303, distance: 44.6
click at [406, 303] on div "...And how much does this cost? The first question is a bit challenging… Becaus…" at bounding box center [449, 538] width 151 height 573
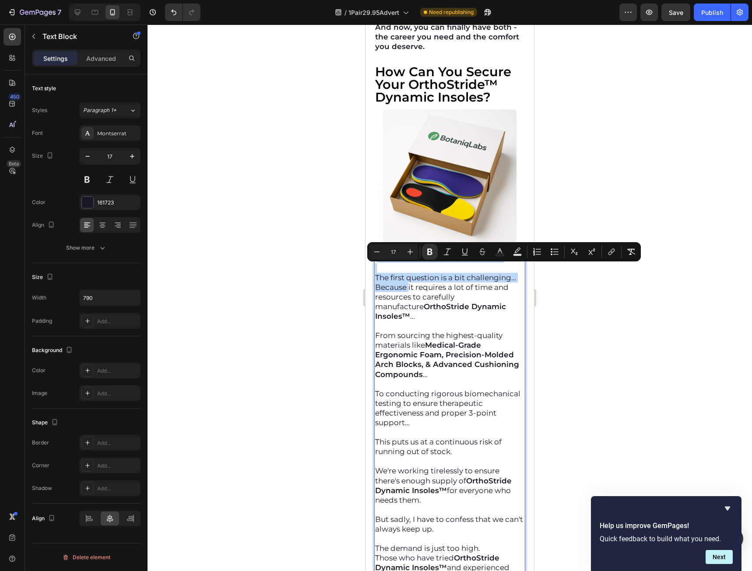
click at [442, 273] on p "Rich Text Editor. Editing area: main" at bounding box center [449, 268] width 149 height 10
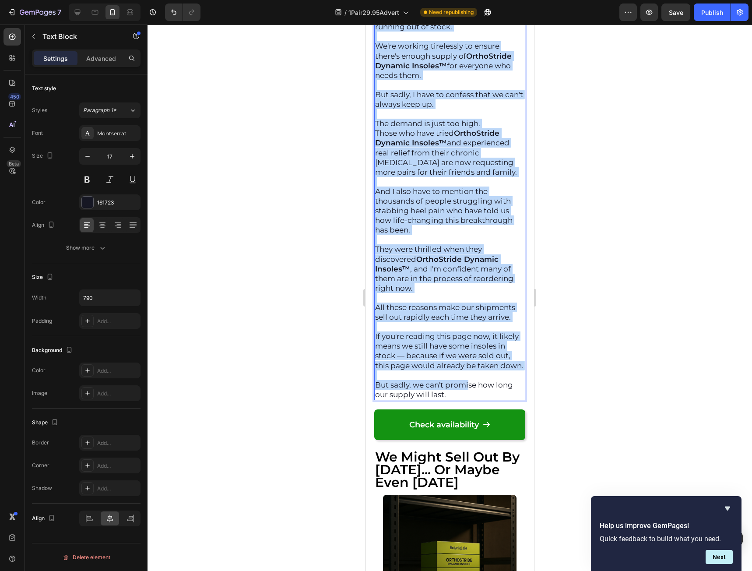
scroll to position [11380, 0]
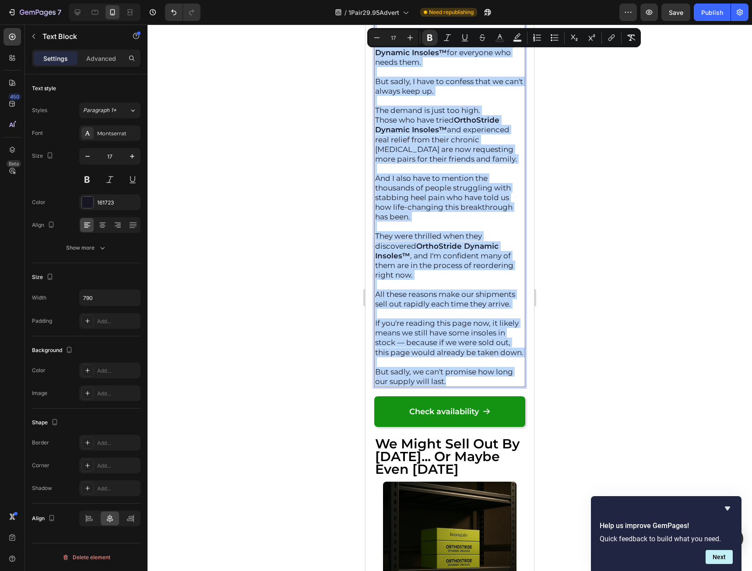
drag, startPoint x: 376, startPoint y: 270, endPoint x: 472, endPoint y: 390, distance: 154.1
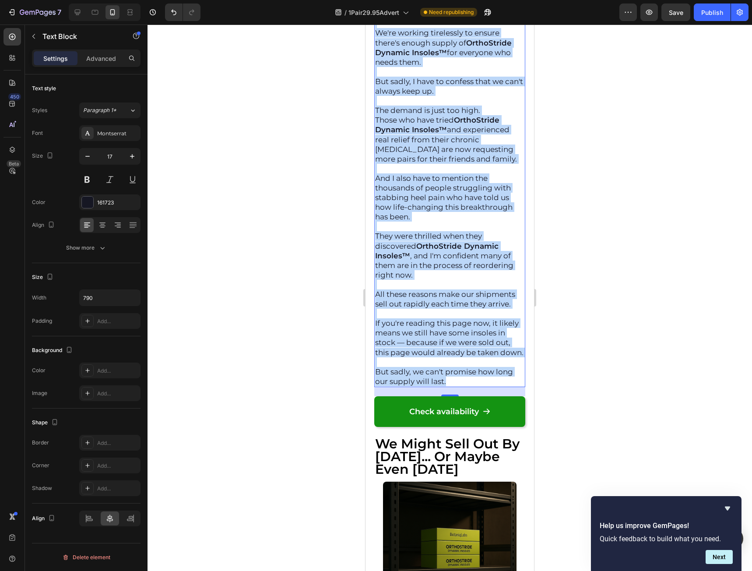
click at [472, 386] on p "But sadly, we can't promise how long our supply will last." at bounding box center [449, 376] width 149 height 19
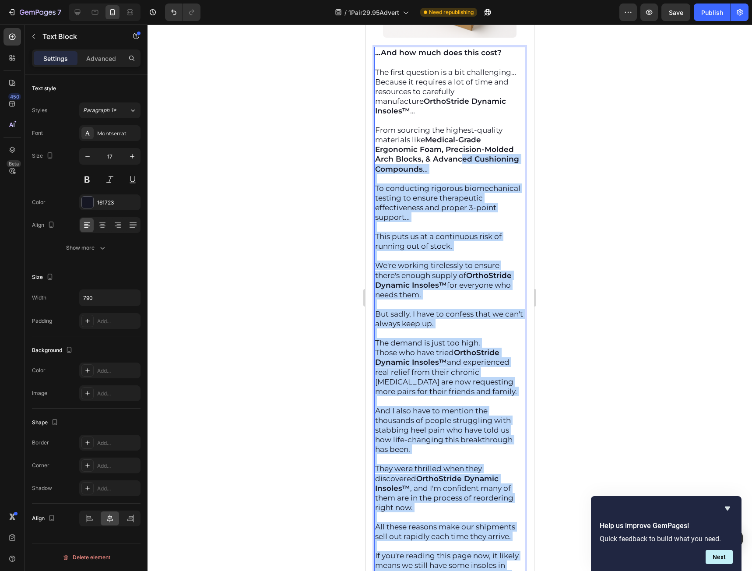
scroll to position [11030, 0]
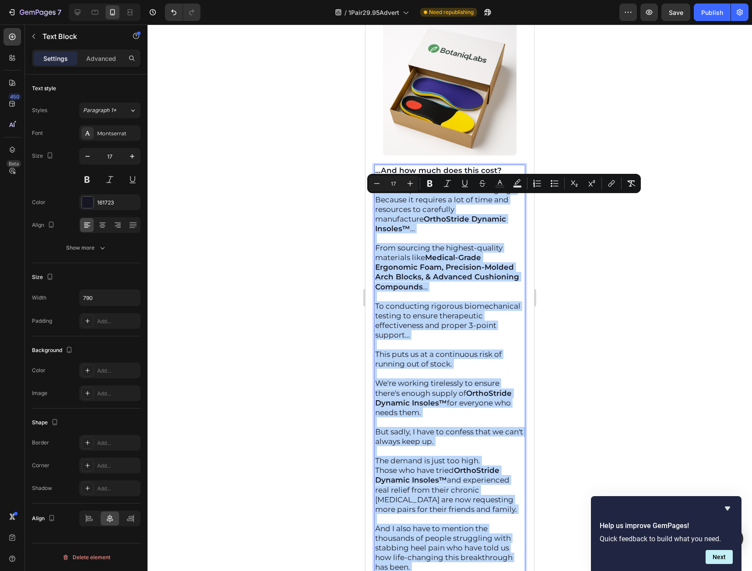
drag, startPoint x: 481, startPoint y: 393, endPoint x: 719, endPoint y: 224, distance: 292.6
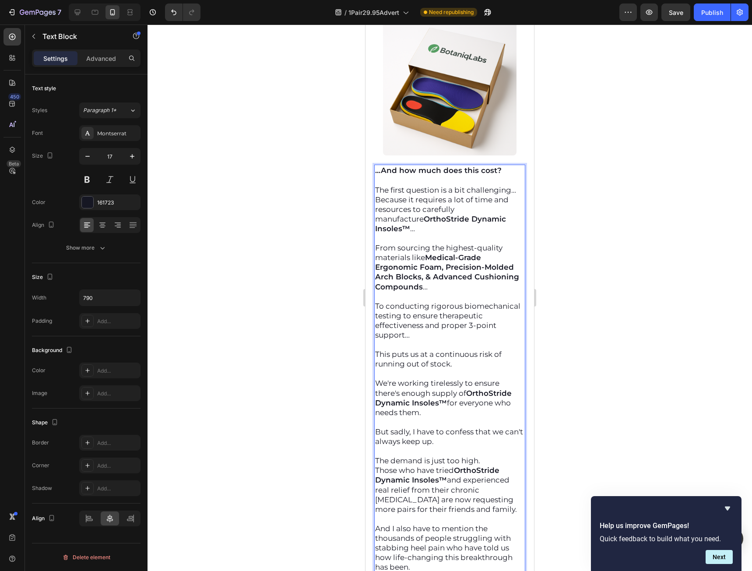
click at [378, 185] on p "Rich Text Editor. Editing area: main" at bounding box center [449, 181] width 149 height 10
click at [378, 203] on p "The first question is a bit challenging… Because it requires a lot of time and …" at bounding box center [449, 209] width 149 height 48
click at [376, 203] on p "The first question is a bit challenging… Because it requires a lot of time and …" at bounding box center [449, 209] width 149 height 48
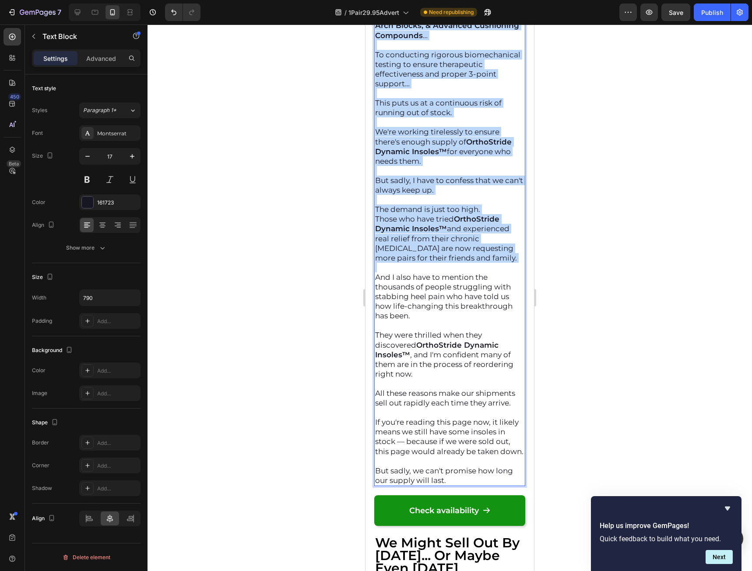
scroll to position [11336, 0]
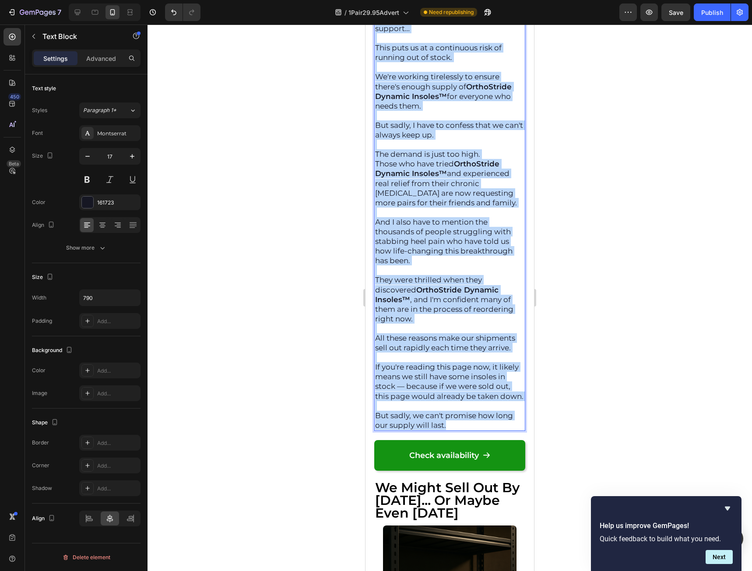
drag, startPoint x: 376, startPoint y: 203, endPoint x: 457, endPoint y: 436, distance: 246.9
click at [457, 431] on div "...And how much does this cost? The first question is a bit challenging… Becaus…" at bounding box center [449, 144] width 151 height 573
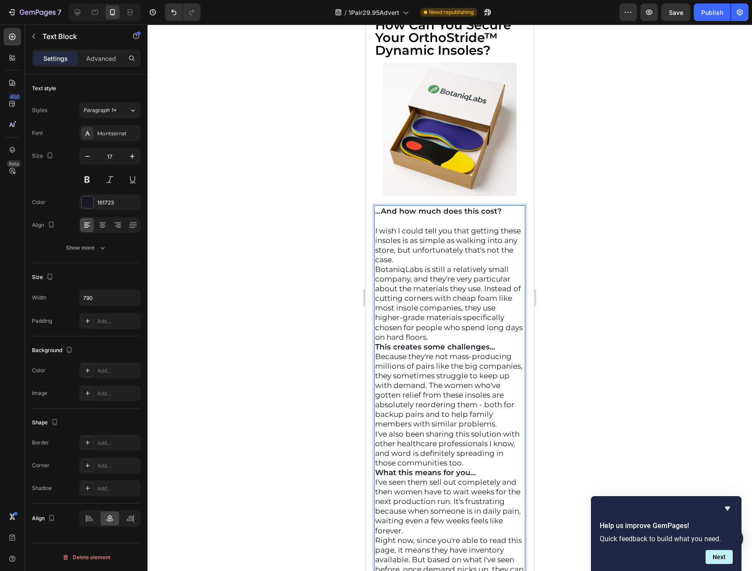
scroll to position [10986, 0]
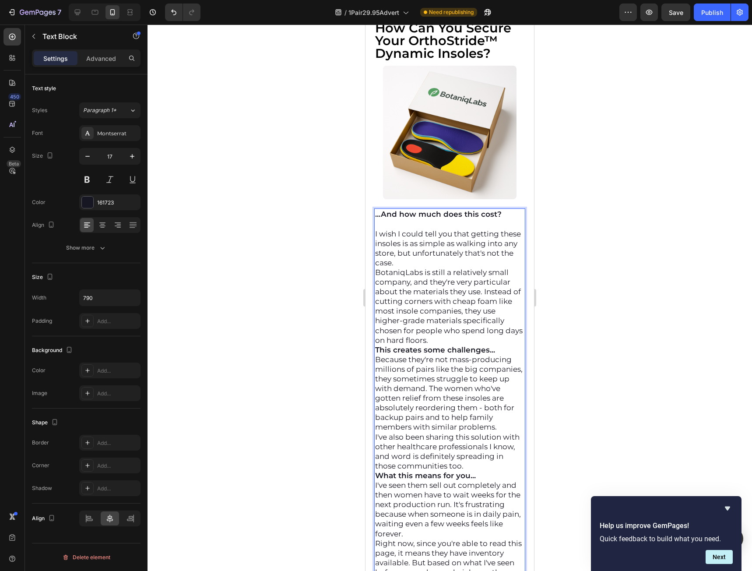
click at [471, 267] on p "I wish I could tell you that getting these insoles is as simple as walking into…" at bounding box center [449, 248] width 149 height 39
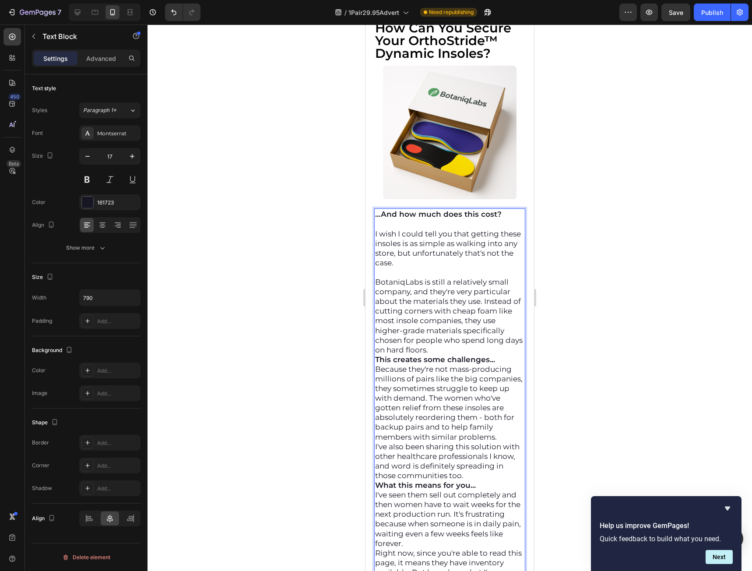
click at [467, 355] on p "BotaniqLabs is still a relatively small company, and they're very particular ab…" at bounding box center [449, 315] width 149 height 77
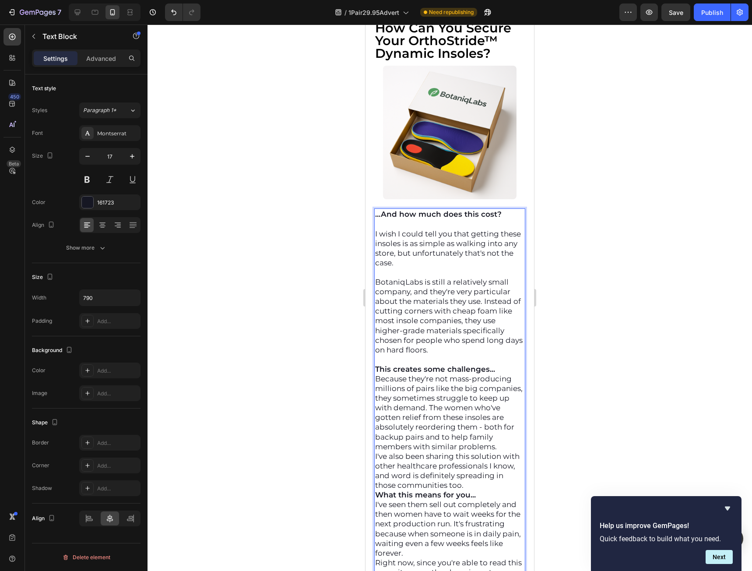
click at [502, 374] on p "This creates some challenges..." at bounding box center [449, 369] width 149 height 10
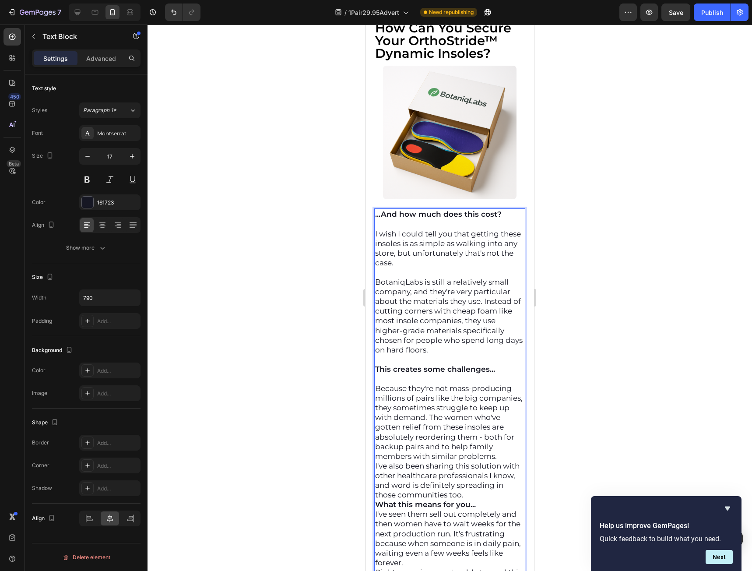
click at [483, 461] on p "Because they're not mass-producing millions of pairs like the big companies, th…" at bounding box center [449, 421] width 149 height 77
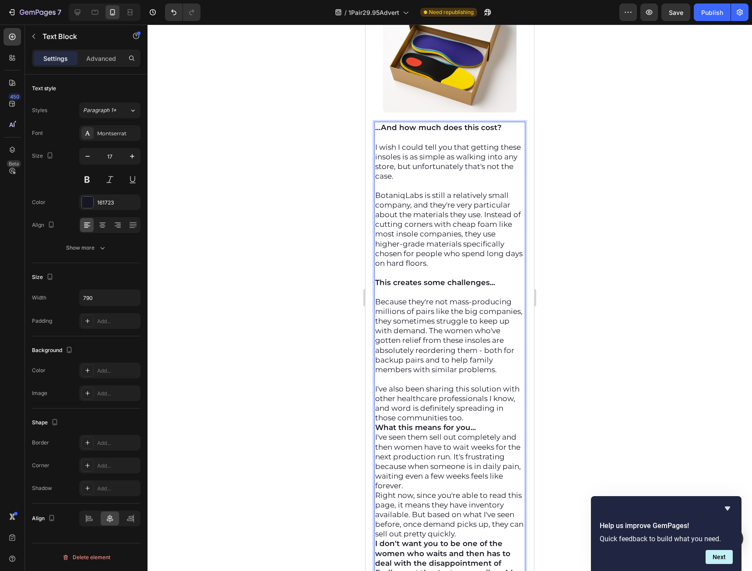
scroll to position [11073, 0]
click at [485, 422] on p "I've also been sharing this solution with other healthcare professionals I know…" at bounding box center [449, 402] width 149 height 39
click at [487, 422] on p "I've also been sharing this solution with other healthcare professionals I know…" at bounding box center [449, 402] width 149 height 39
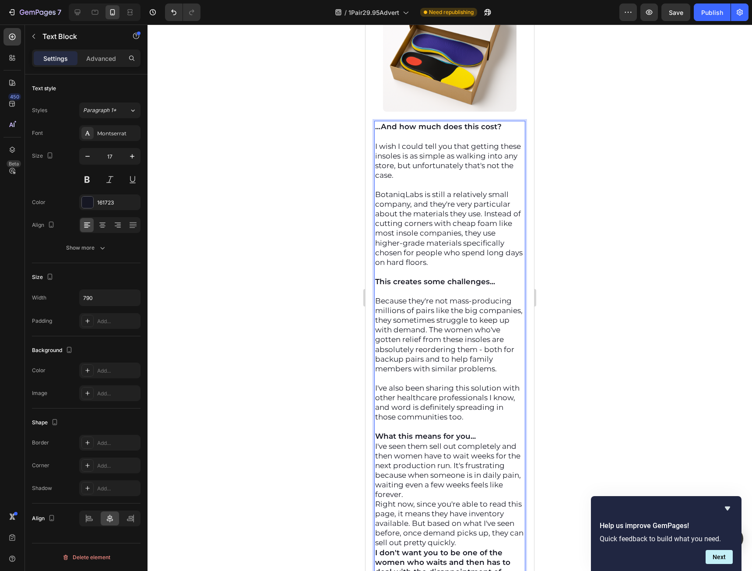
click at [481, 441] on p "What this means for you..." at bounding box center [449, 436] width 149 height 10
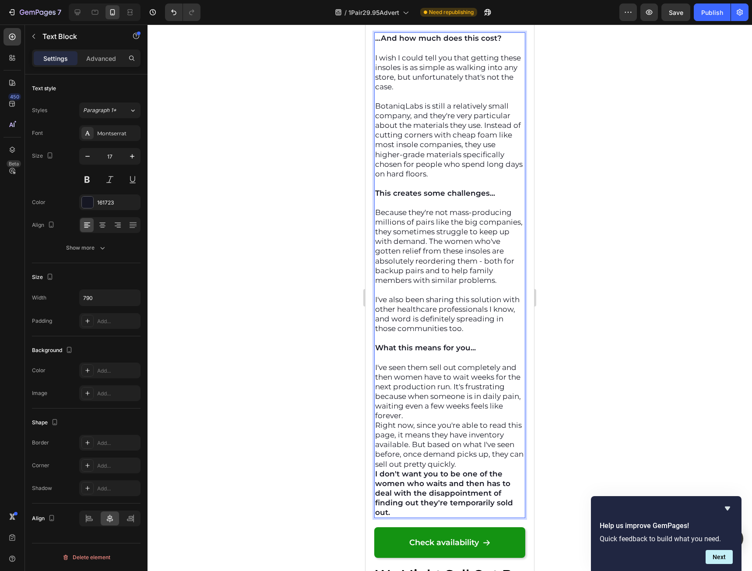
scroll to position [11205, 0]
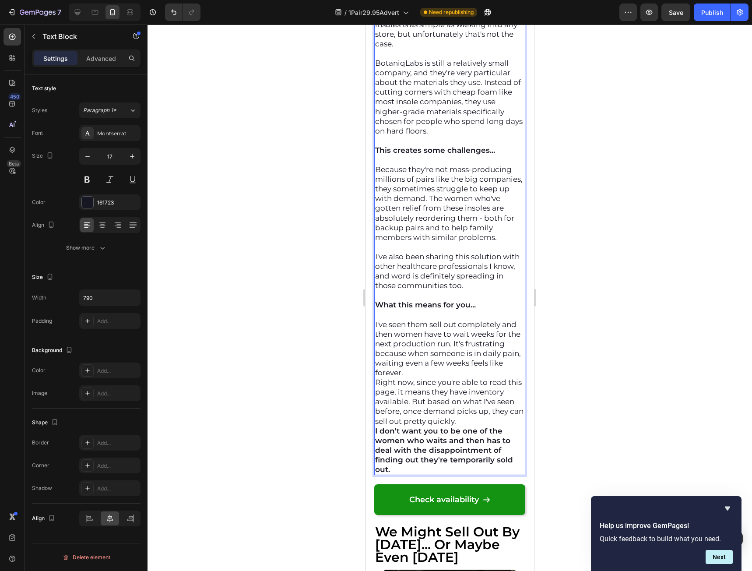
click at [480, 366] on p "I've seen them sell out completely and then women have to wait weeks for the ne…" at bounding box center [449, 349] width 149 height 58
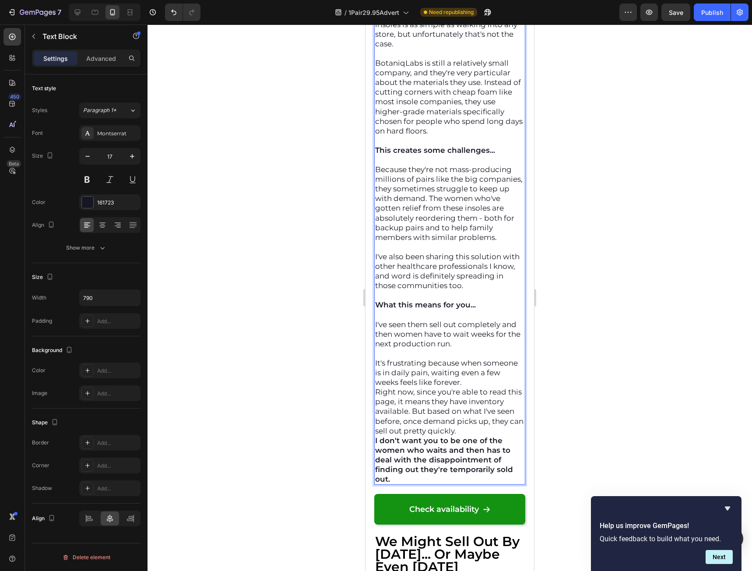
click at [501, 387] on p "It's frustrating because when someone is in daily pain, waiting even a few week…" at bounding box center [449, 372] width 149 height 29
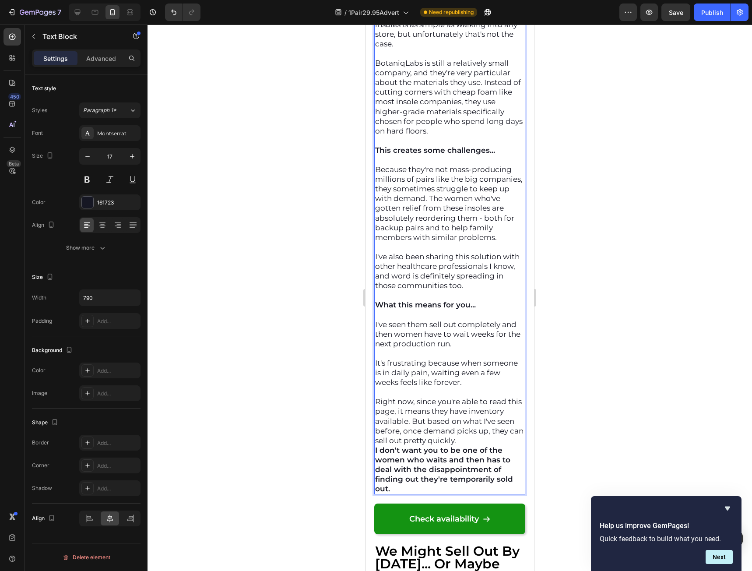
click at [456, 445] on p "Right now, since you're able to read this page, it means they have inventory av…" at bounding box center [449, 421] width 149 height 48
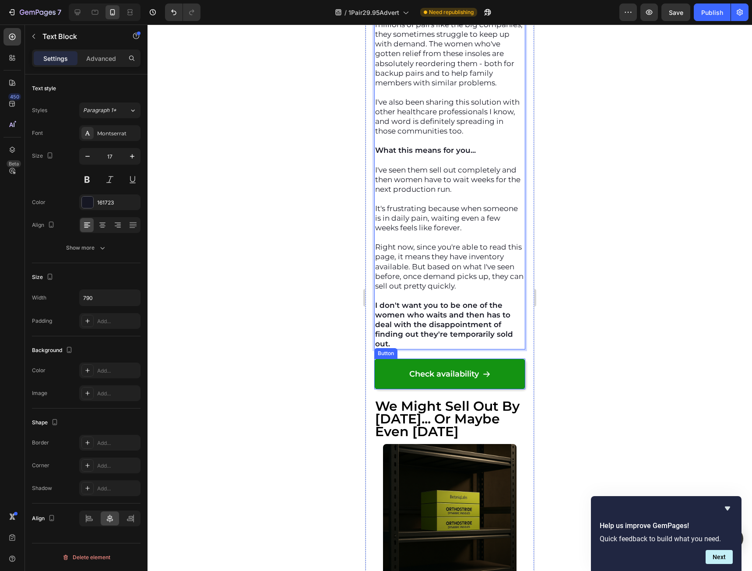
scroll to position [11380, 0]
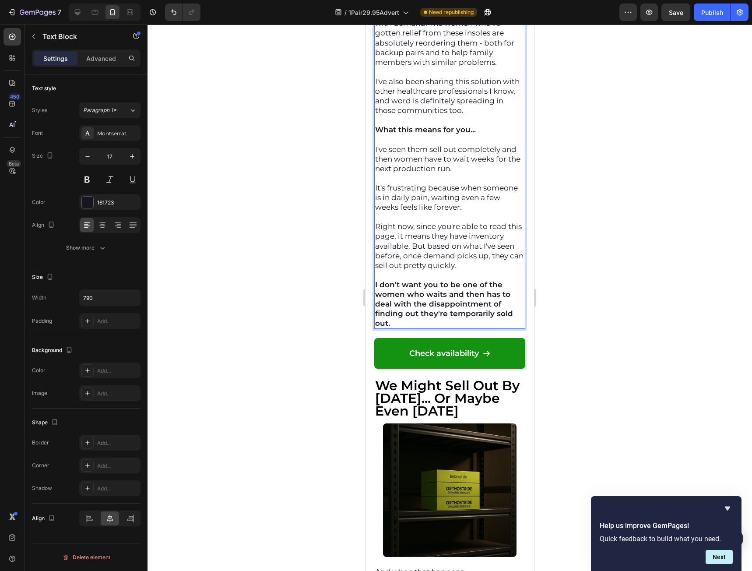
click at [430, 258] on p "Right now, since you're able to read this page, it means they have inventory av…" at bounding box center [449, 245] width 149 height 48
click at [466, 261] on p "Right now, since you're able to read this page, it means they have inventory av…" at bounding box center [449, 245] width 149 height 48
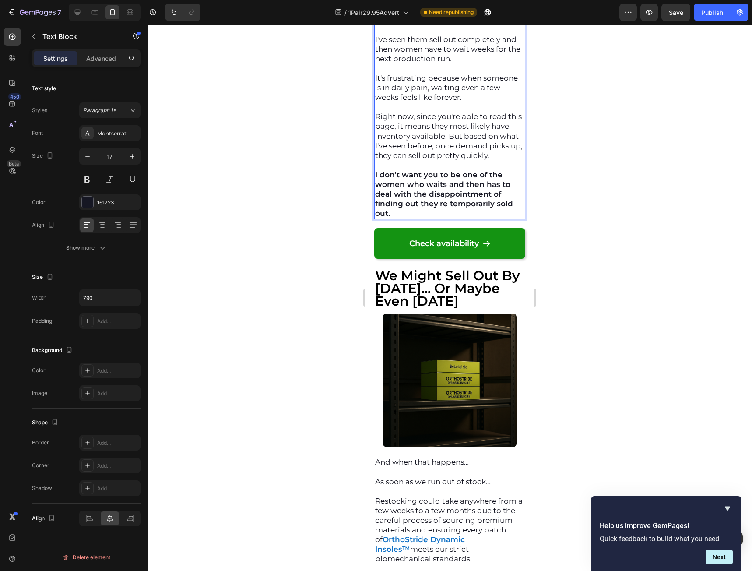
scroll to position [11511, 0]
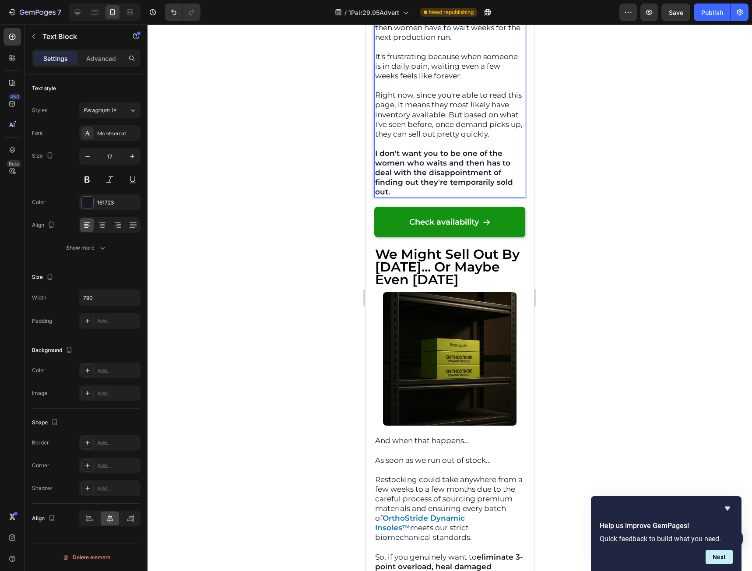
click at [464, 196] on strong "I don't want you to be one of the women who waits and then has to deal with the…" at bounding box center [444, 172] width 138 height 47
click at [466, 197] on p "I don't want you to be one of the women who waits and then has to deal with the…" at bounding box center [449, 172] width 149 height 48
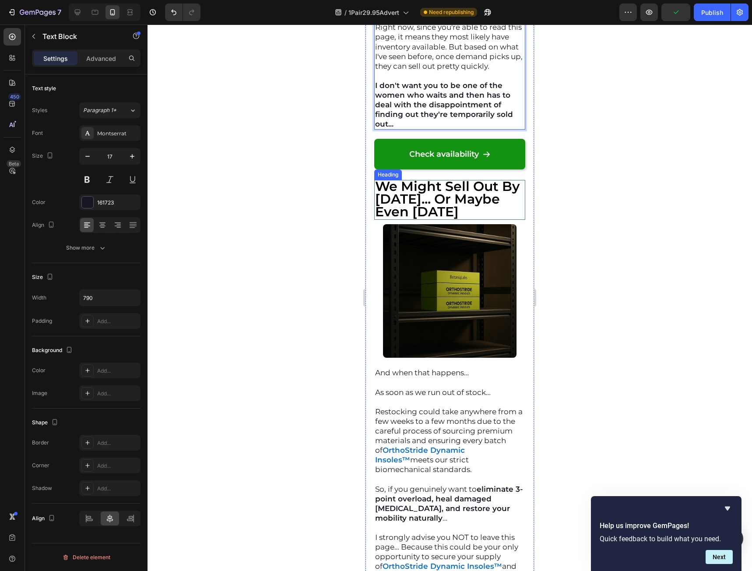
scroll to position [11686, 0]
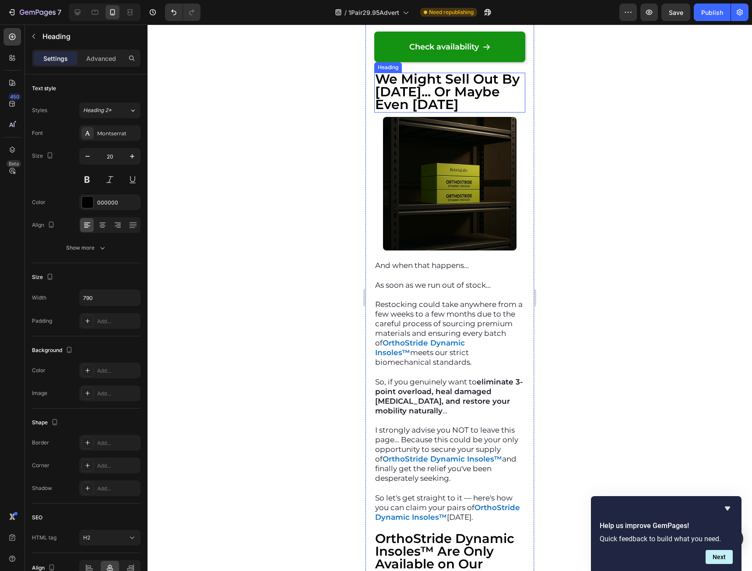
click at [409, 112] on strong "We Might Sell Out By Tomorrow... Or Maybe Even Today" at bounding box center [447, 92] width 144 height 42
drag, startPoint x: 409, startPoint y: 112, endPoint x: 685, endPoint y: 199, distance: 289.5
click at [409, 112] on strong "We Might Sell Out By Tomorrow... Or Maybe Even Today" at bounding box center [447, 92] width 144 height 42
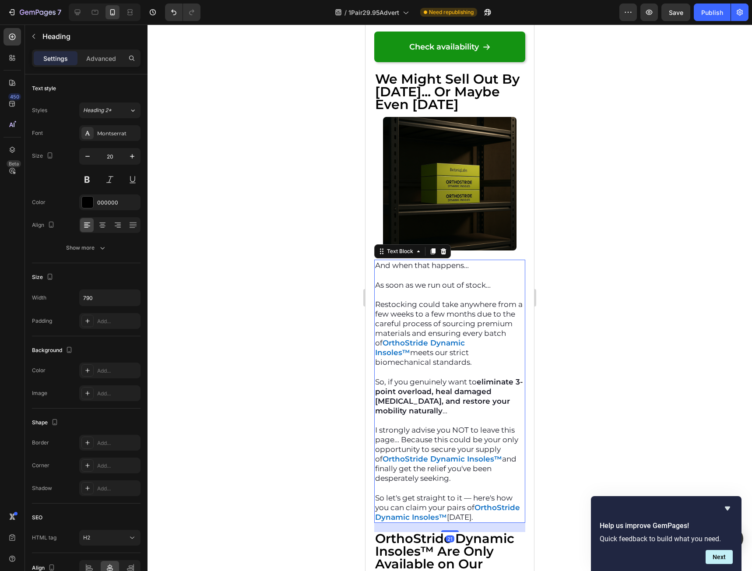
click at [394, 290] on p "As soon as we run out of stock…" at bounding box center [449, 285] width 149 height 10
click at [377, 270] on p "And when that happens…" at bounding box center [449, 265] width 149 height 10
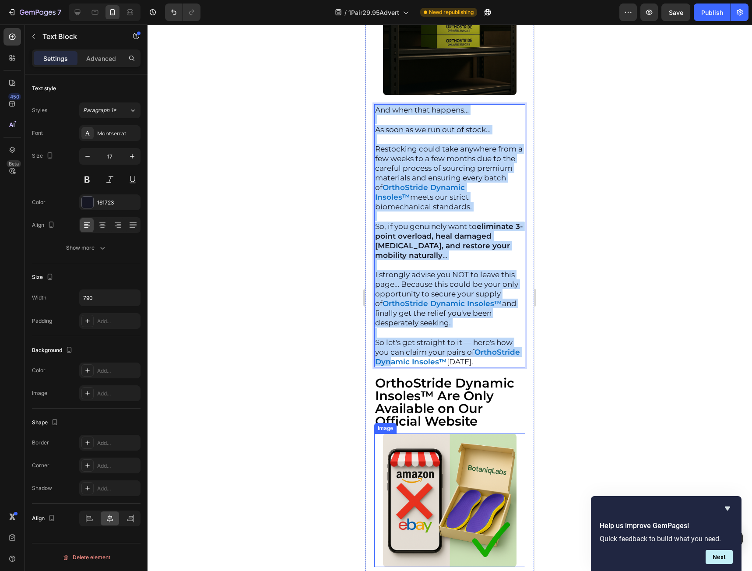
scroll to position [11861, 0]
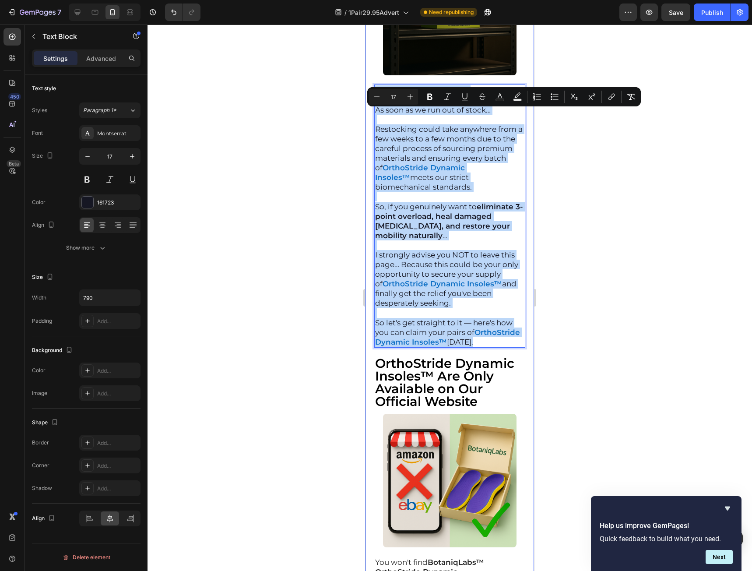
drag, startPoint x: 377, startPoint y: 290, endPoint x: 520, endPoint y: 369, distance: 163.8
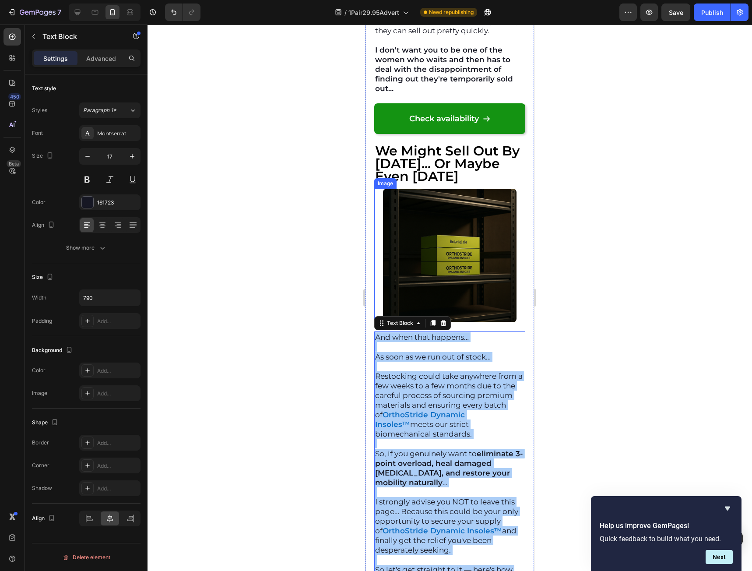
scroll to position [11599, 0]
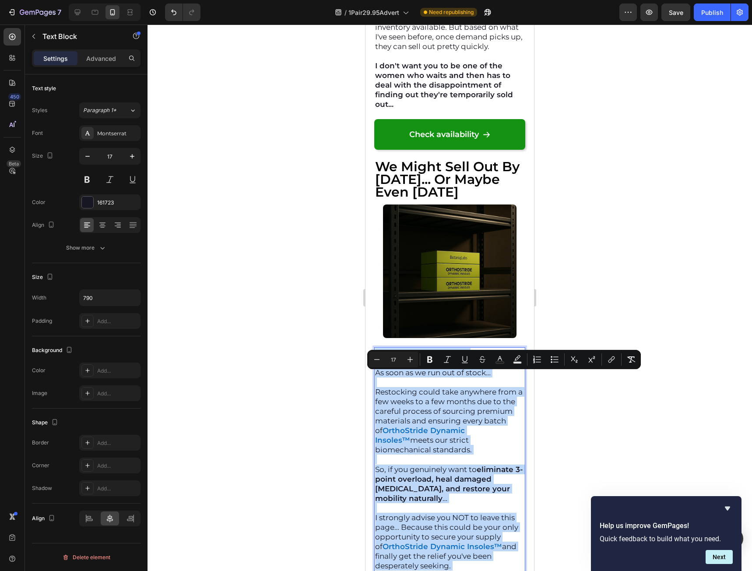
click at [510, 358] on p "And when that happens…" at bounding box center [449, 353] width 149 height 10
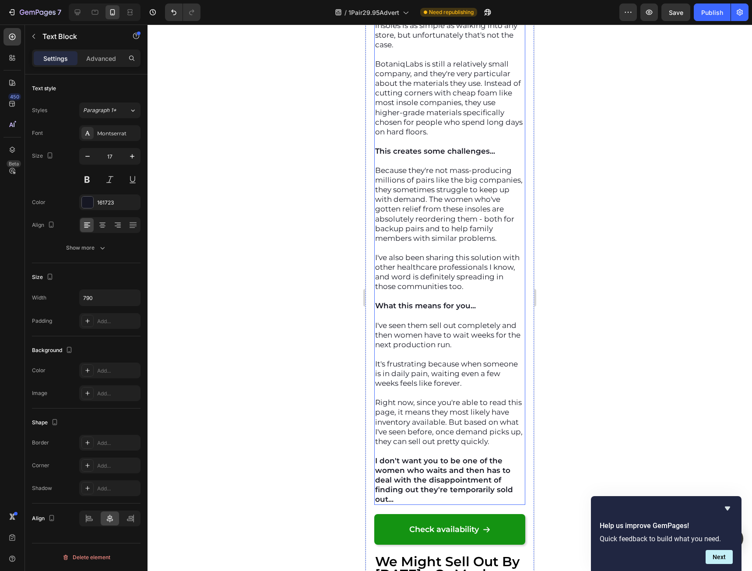
scroll to position [11205, 0]
click at [437, 309] on strong "What this means for you..." at bounding box center [425, 304] width 101 height 9
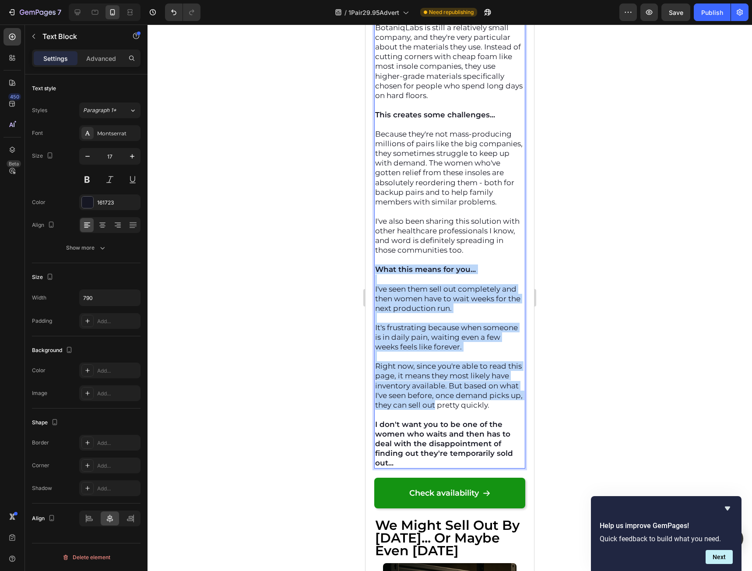
scroll to position [11264, 0]
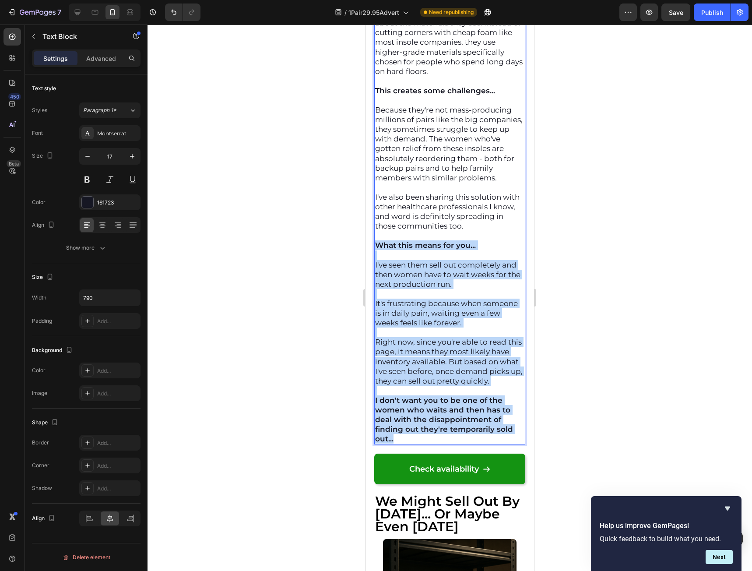
drag, startPoint x: 377, startPoint y: 353, endPoint x: 469, endPoint y: 471, distance: 149.4
click at [469, 444] on div "...And how much does this cost? I wish I could tell you that getting these inso…" at bounding box center [449, 187] width 151 height 514
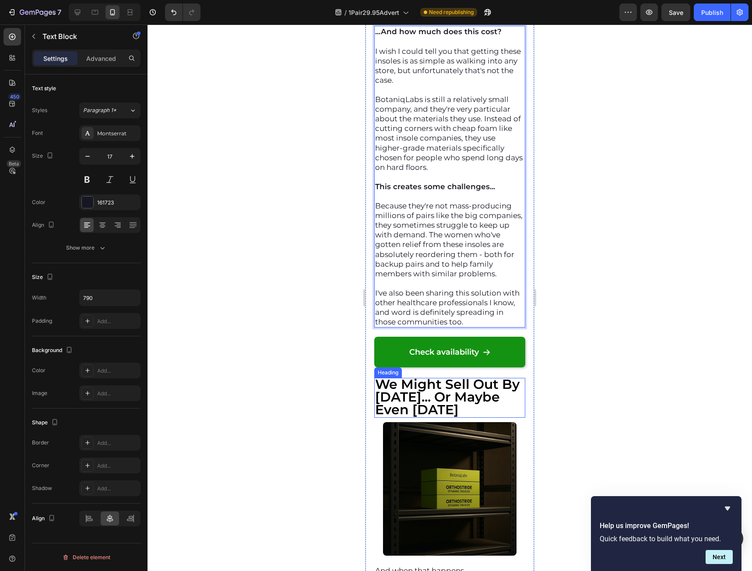
scroll to position [11177, 0]
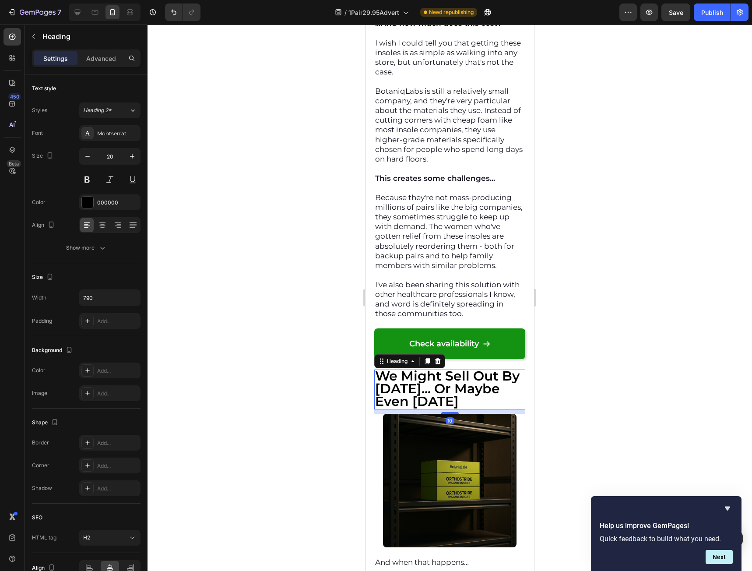
click at [416, 409] on strong "We Might Sell Out By Tomorrow... Or Maybe Even Today" at bounding box center [447, 389] width 144 height 42
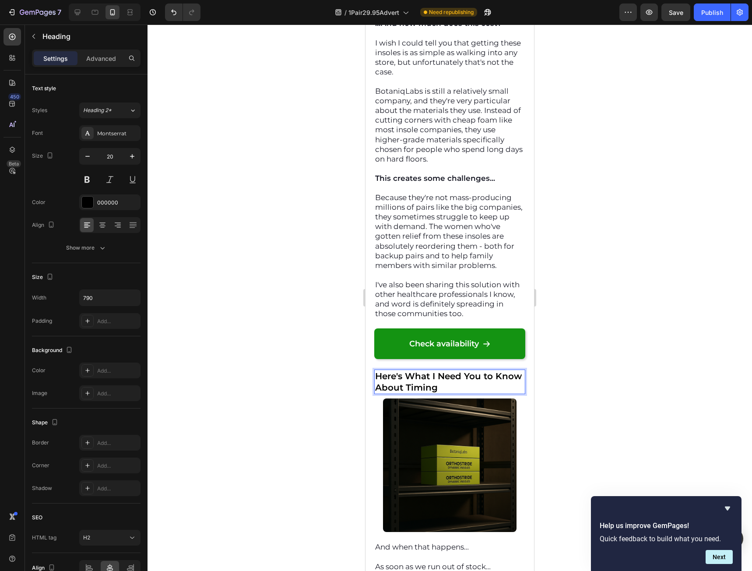
click at [420, 393] on strong "Here's What I Need You to Know About Timing" at bounding box center [448, 382] width 147 height 22
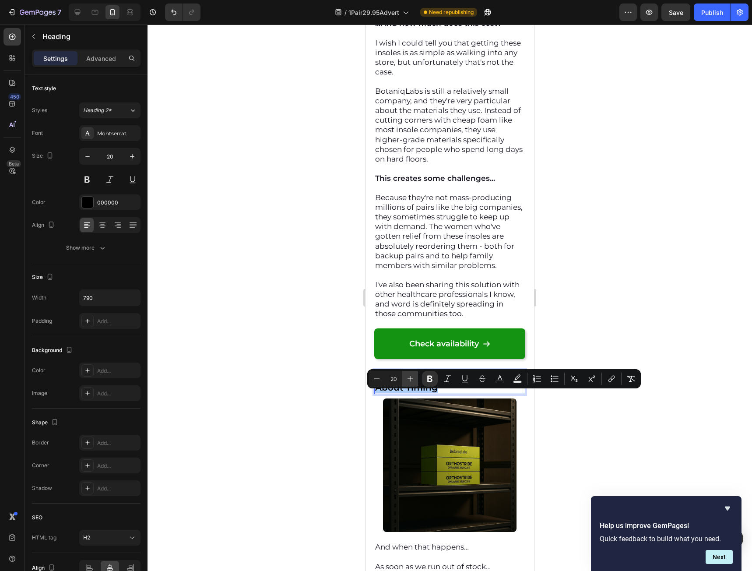
click at [408, 380] on icon "Editor contextual toolbar" at bounding box center [410, 378] width 9 height 9
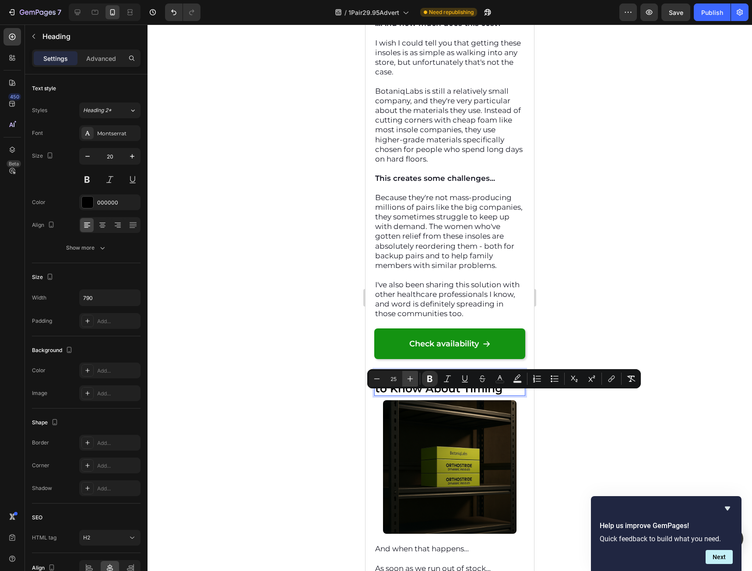
click at [408, 380] on icon "Editor contextual toolbar" at bounding box center [410, 378] width 9 height 9
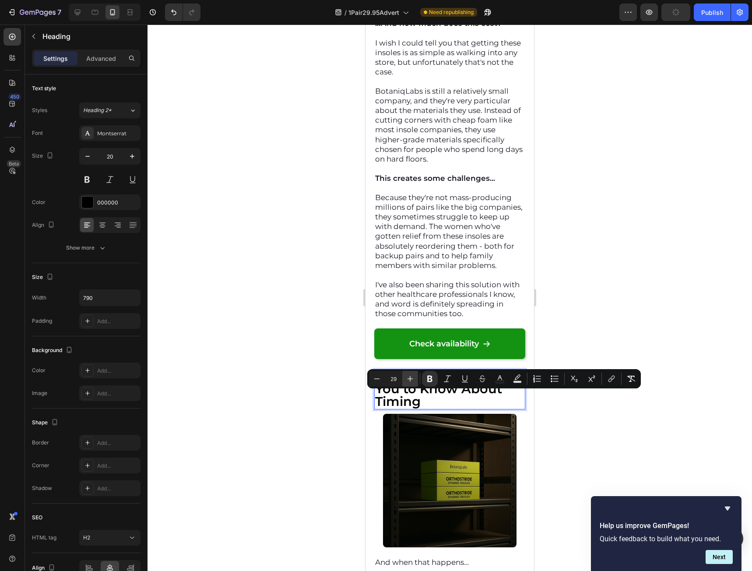
click at [408, 380] on icon "Editor contextual toolbar" at bounding box center [410, 378] width 9 height 9
type input "30"
click at [467, 408] on p "Here's What I Need You to Know About Timing" at bounding box center [449, 389] width 149 height 38
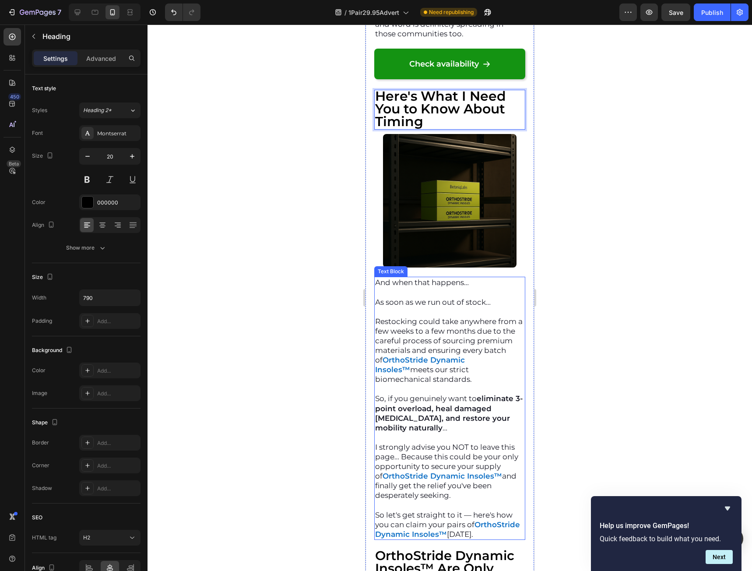
scroll to position [11483, 0]
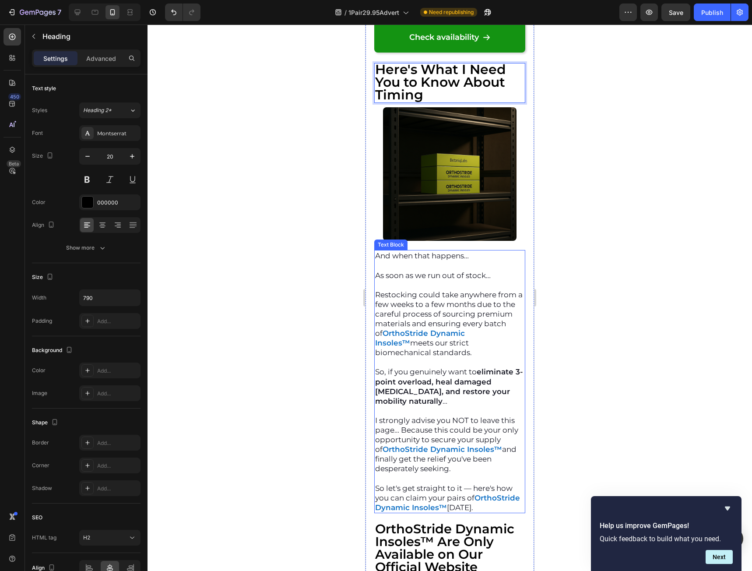
click at [443, 354] on p "Restocking could take anywhere from a few weeks to a few months due to the care…" at bounding box center [449, 324] width 149 height 68
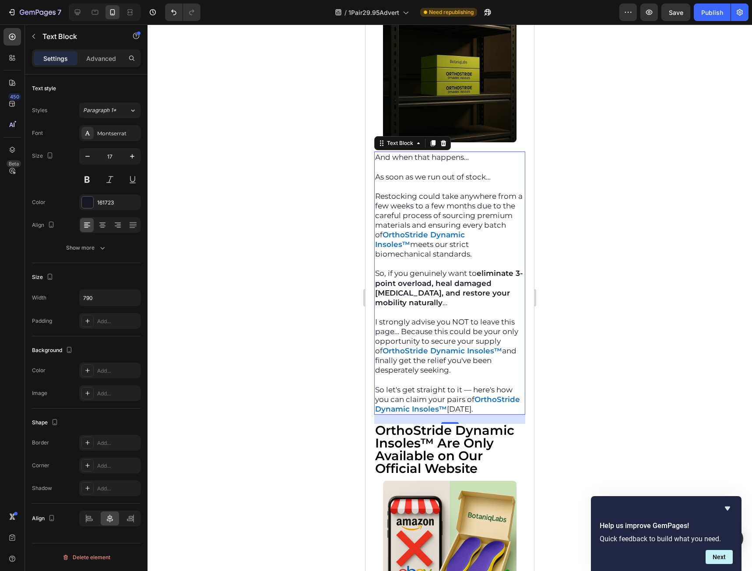
scroll to position [11614, 0]
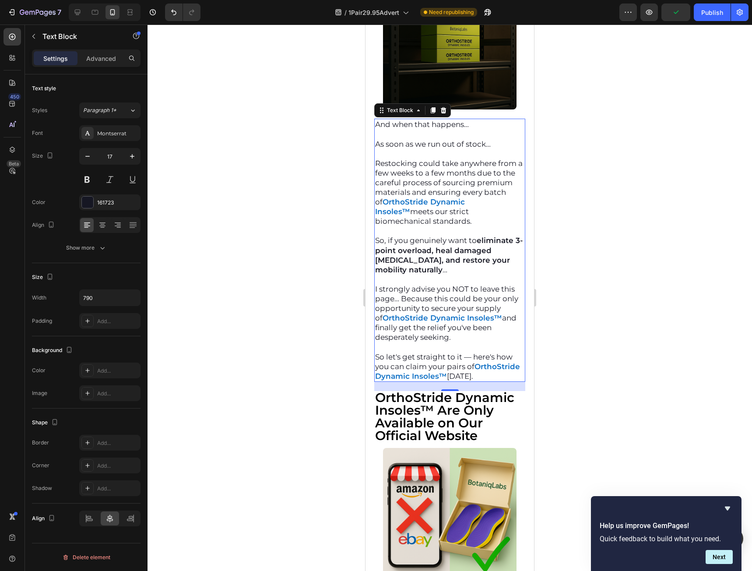
click at [518, 382] on div "And when that happens… As soon as we run out of stock… Restocking could take an…" at bounding box center [449, 250] width 151 height 263
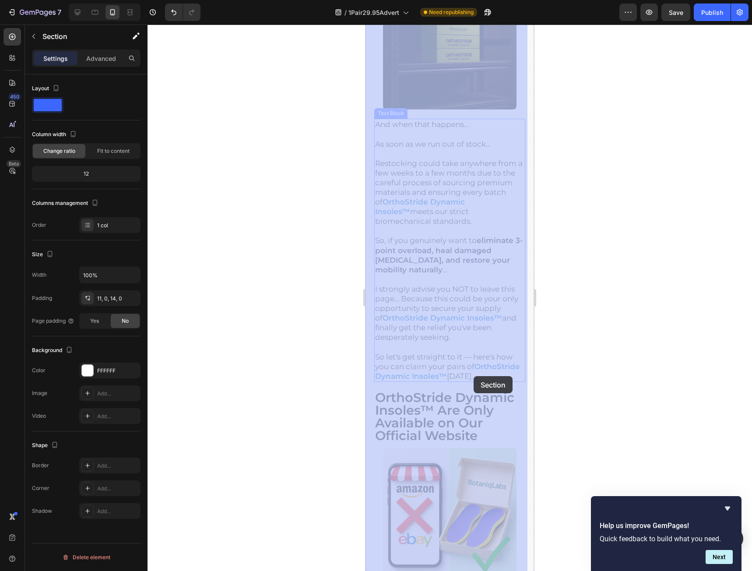
drag, startPoint x: 519, startPoint y: 394, endPoint x: 474, endPoint y: 376, distance: 48.9
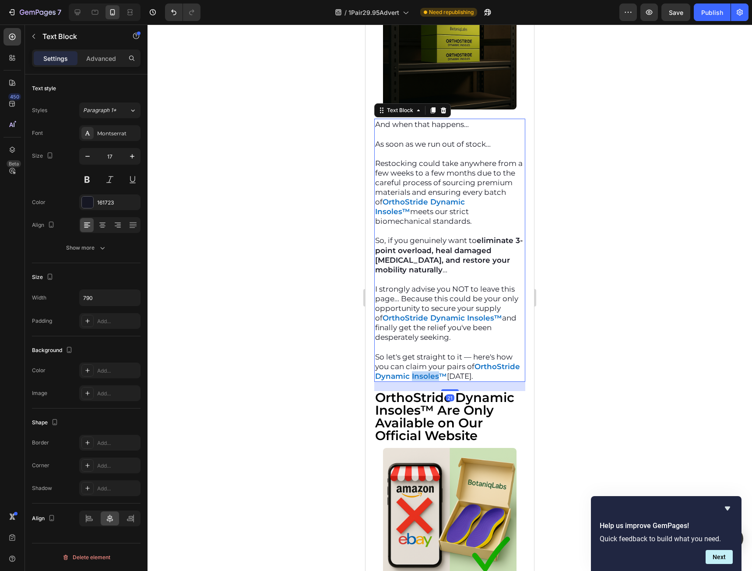
click at [467, 380] on strong "OrthoStride Dynamic Insoles™" at bounding box center [447, 371] width 145 height 18
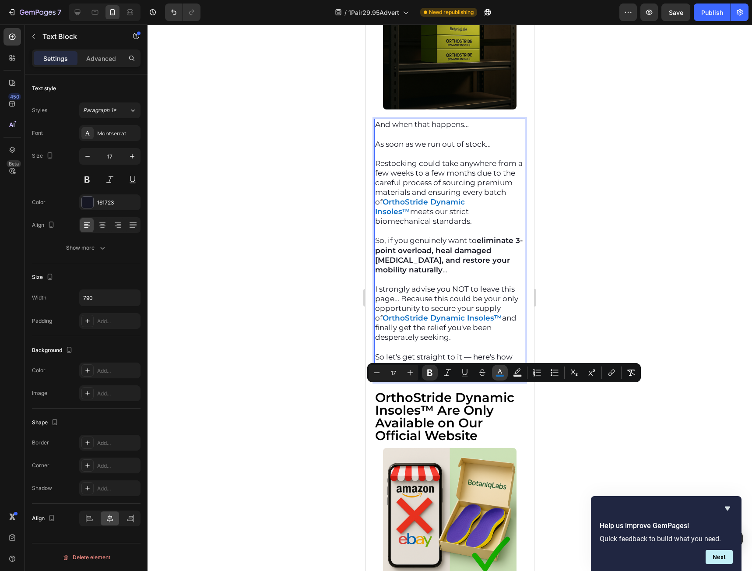
click at [502, 378] on button "color" at bounding box center [500, 373] width 16 height 16
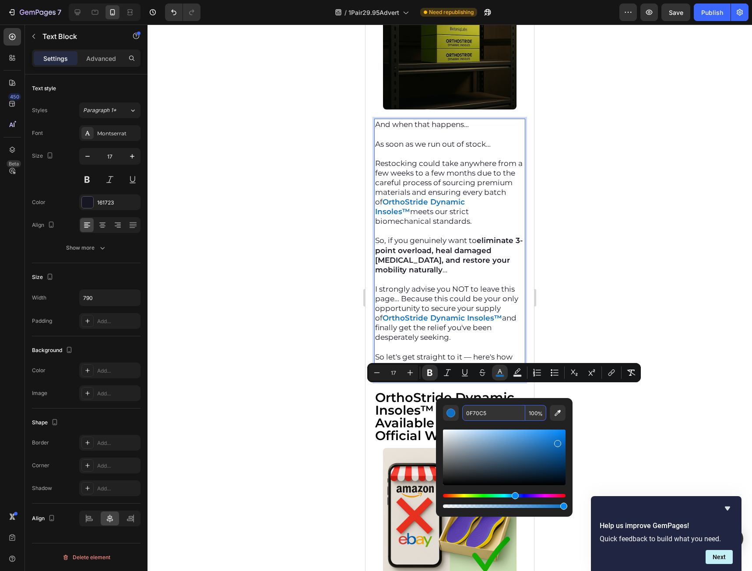
click at [493, 409] on input "0F70C5" at bounding box center [493, 413] width 63 height 16
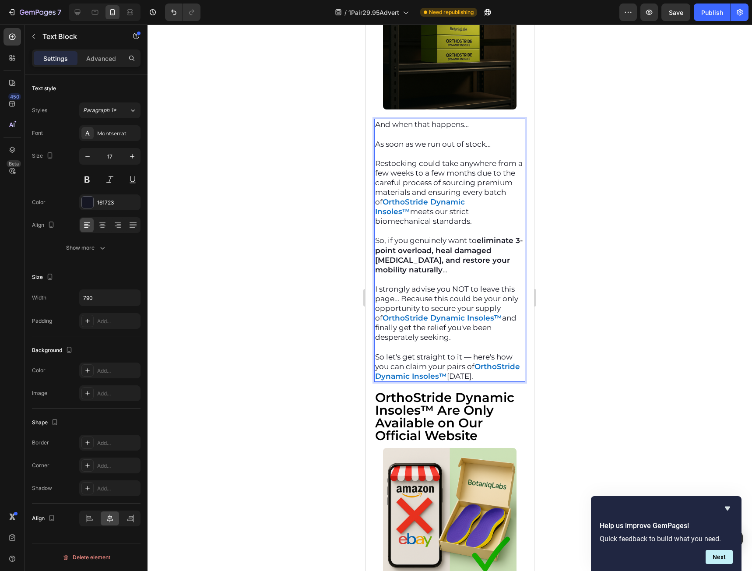
click at [516, 381] on p "So let's get straight to it — here's how you can claim your pairs of OrthoStrid…" at bounding box center [449, 366] width 149 height 29
click at [376, 129] on p "And when that happens…" at bounding box center [449, 124] width 149 height 10
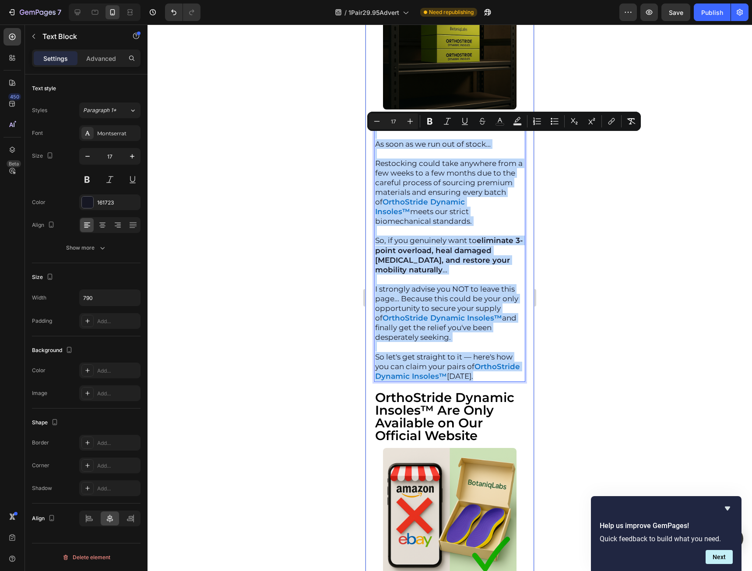
drag, startPoint x: 377, startPoint y: 138, endPoint x: 526, endPoint y: 398, distance: 299.7
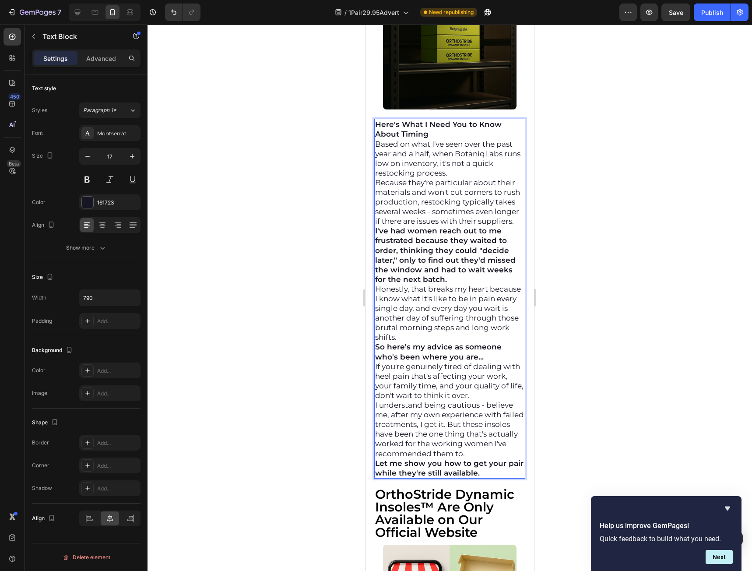
click at [444, 139] on p "Here's What I Need You to Know About Timing" at bounding box center [449, 128] width 149 height 19
drag, startPoint x: 440, startPoint y: 148, endPoint x: 615, endPoint y: 124, distance: 175.8
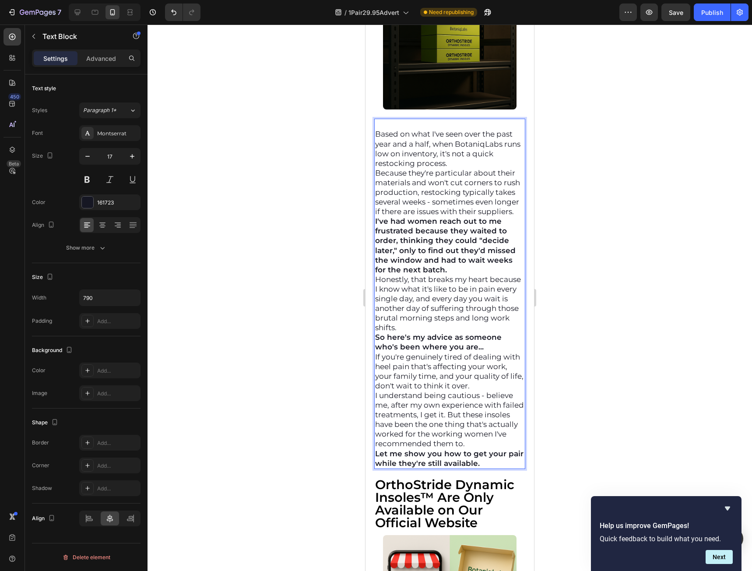
click at [375, 149] on div "Based on what I've seen over the past year and a half, when BotaniqLabs runs lo…" at bounding box center [449, 294] width 151 height 350
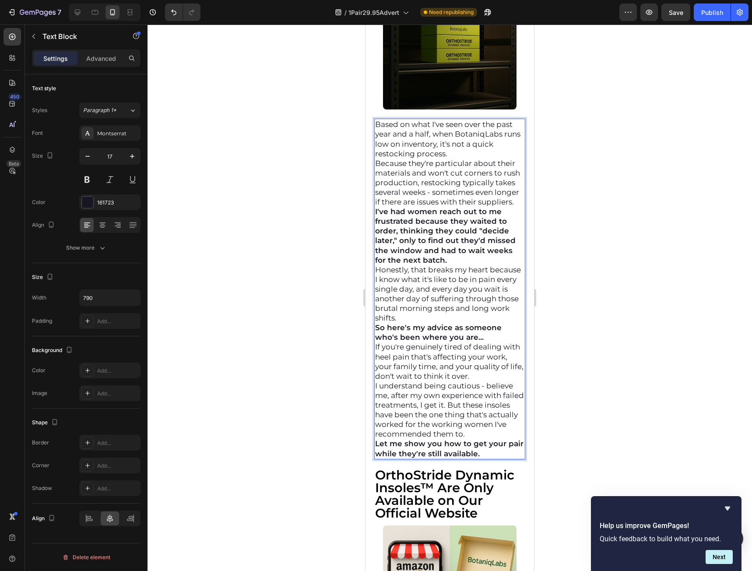
click at [472, 158] on p "Based on what I've seen over the past year and a half, when BotaniqLabs runs lo…" at bounding box center [449, 138] width 149 height 39
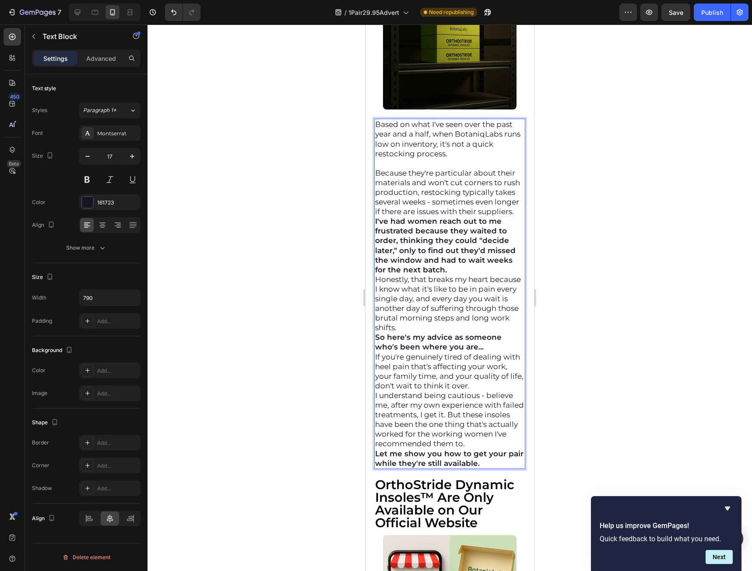
click at [456, 216] on p "Because they're particular about their materials and won't cut corners to rush …" at bounding box center [449, 192] width 149 height 48
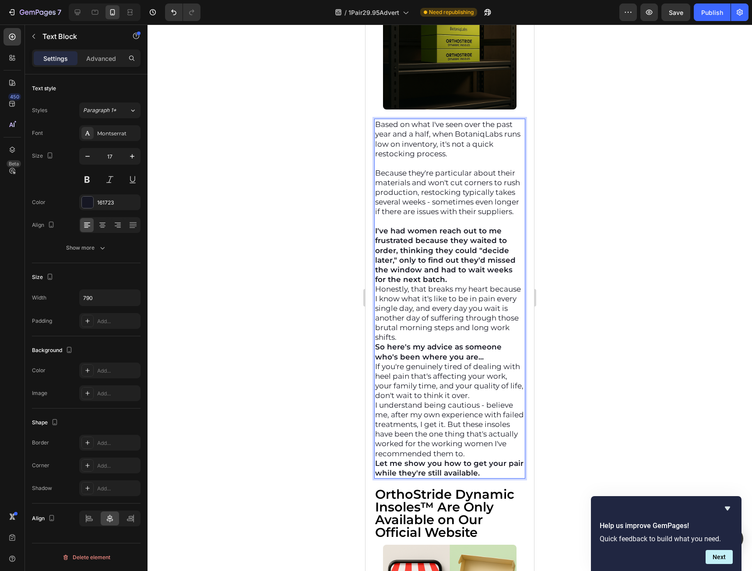
click at [462, 284] on p "I've had women reach out to me frustrated because they waited to order, thinkin…" at bounding box center [449, 255] width 149 height 58
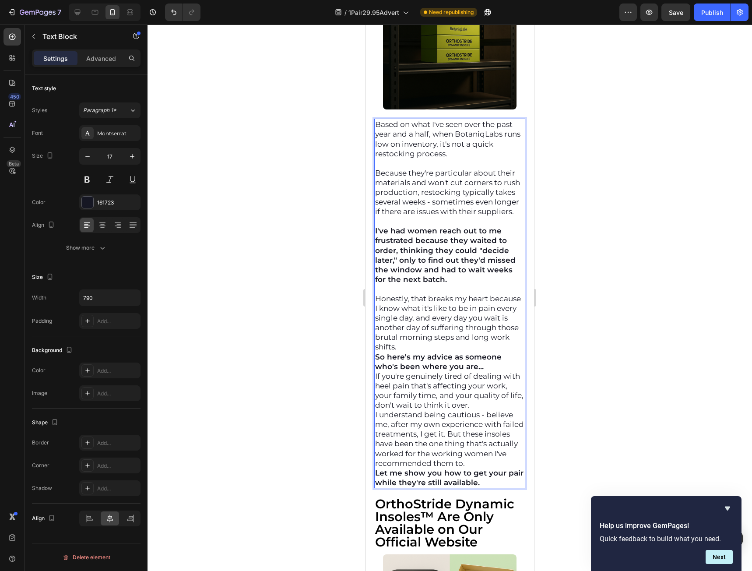
click at [476, 352] on p "Honestly, that breaks my heart because I know what it's like to be in pain ever…" at bounding box center [449, 323] width 149 height 58
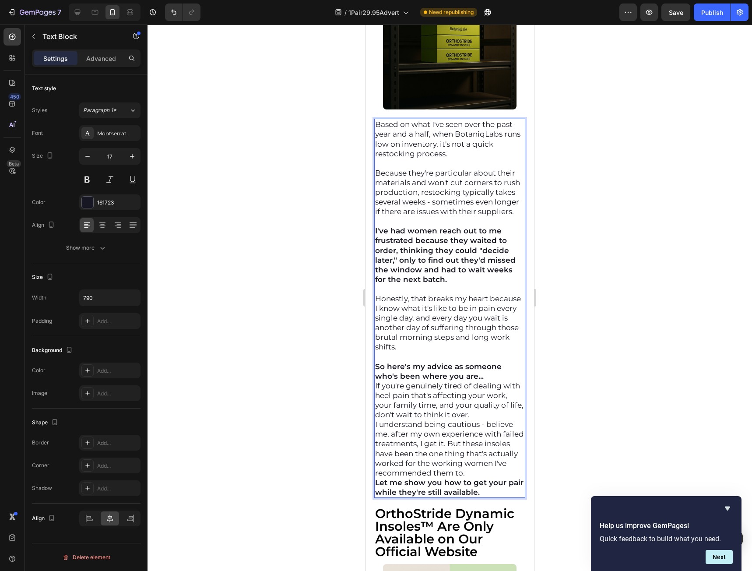
click at [489, 381] on p "So here's my advice as someone who's been where you are..." at bounding box center [449, 371] width 149 height 19
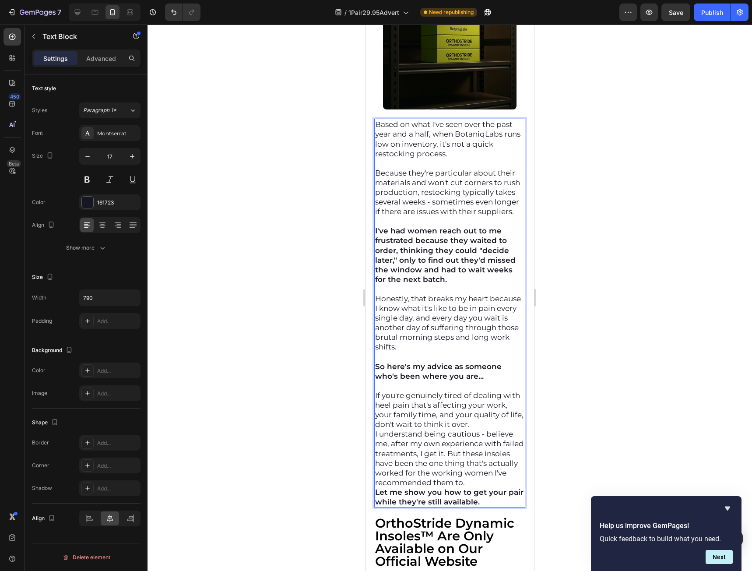
click at [435, 429] on p "If you're genuinely tired of dealing with heel pain that's affecting your work,…" at bounding box center [449, 409] width 149 height 39
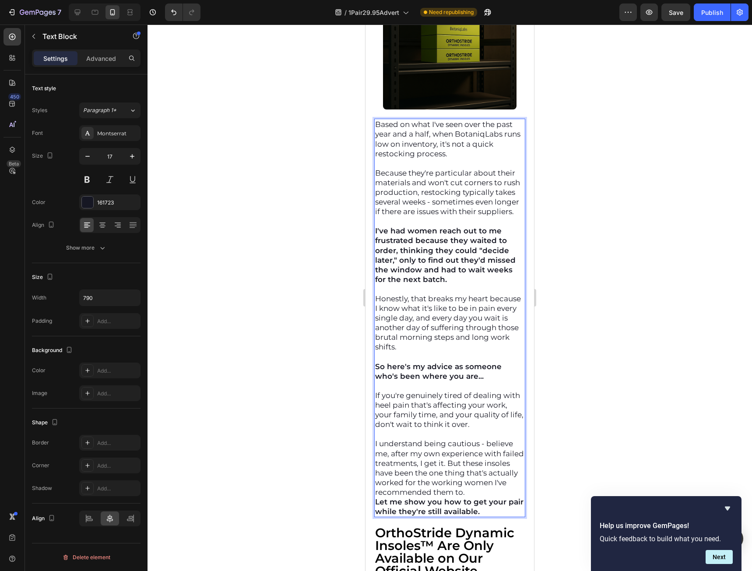
click at [503, 150] on p "Based on what I've seen over the past year and a half, when BotaniqLabs runs lo…" at bounding box center [449, 138] width 149 height 39
click at [485, 152] on p "Based on what I've seen over the past year and a half, when BotaniqLabs runs lo…" at bounding box center [449, 138] width 149 height 39
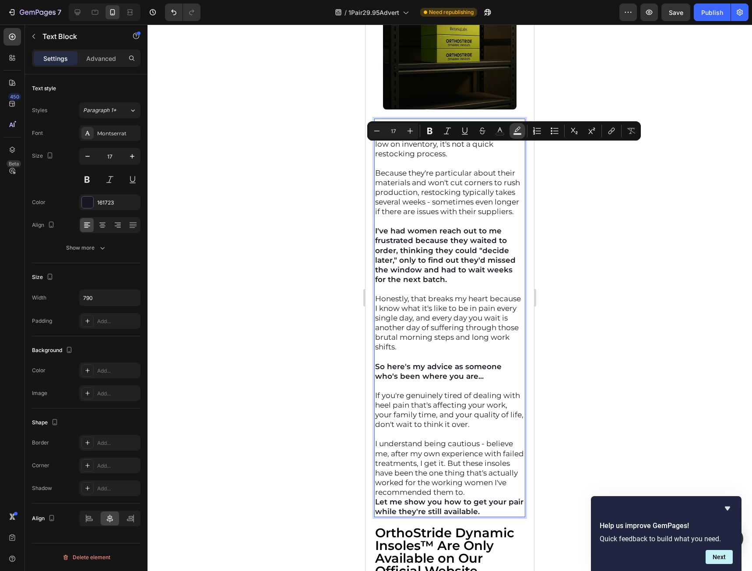
click at [513, 133] on icon "Editor contextual toolbar" at bounding box center [517, 130] width 9 height 9
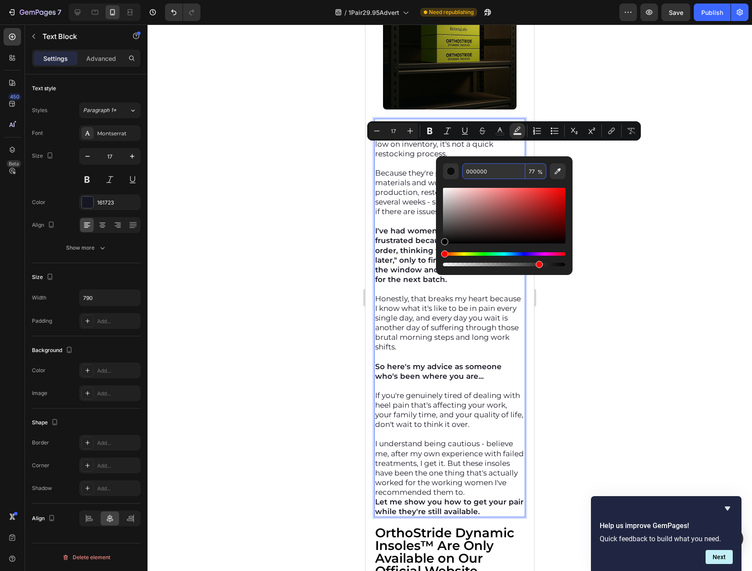
click at [498, 174] on input "000000" at bounding box center [493, 171] width 63 height 16
click at [500, 135] on button "color" at bounding box center [500, 131] width 16 height 16
type input "161723"
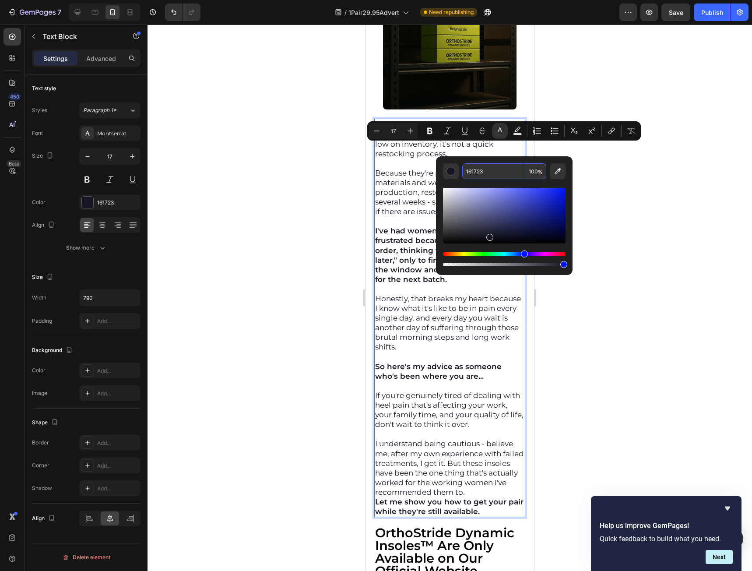
click at [495, 169] on input "161723" at bounding box center [493, 171] width 63 height 16
paste input "0F70C5"
type input "0F70C5"
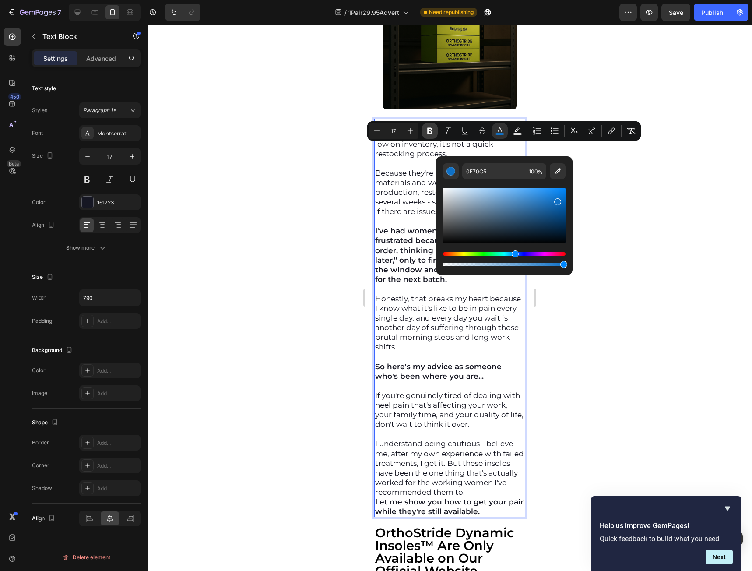
click at [432, 129] on icon "Editor contextual toolbar" at bounding box center [429, 131] width 5 height 7
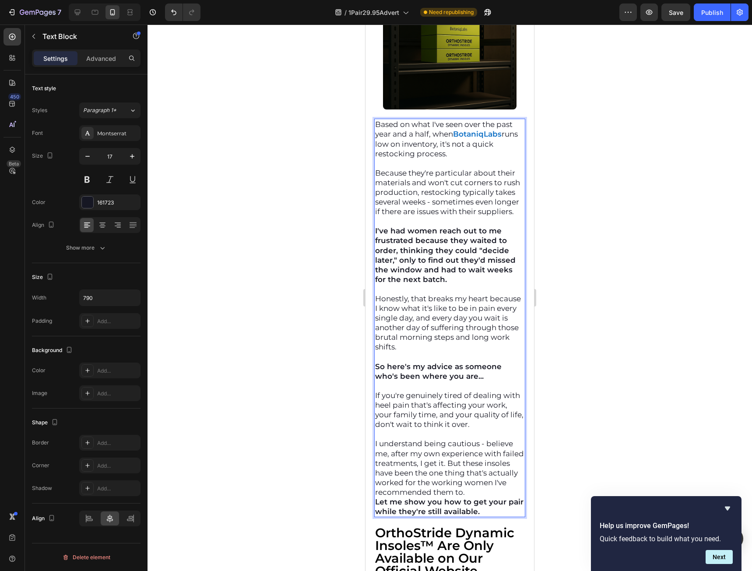
click at [505, 149] on p "Based on what I've seen over the past year and a half, when BotaniqLabs runs lo…" at bounding box center [449, 138] width 149 height 39
click at [502, 138] on strong "BotaniqLabs" at bounding box center [477, 134] width 49 height 9
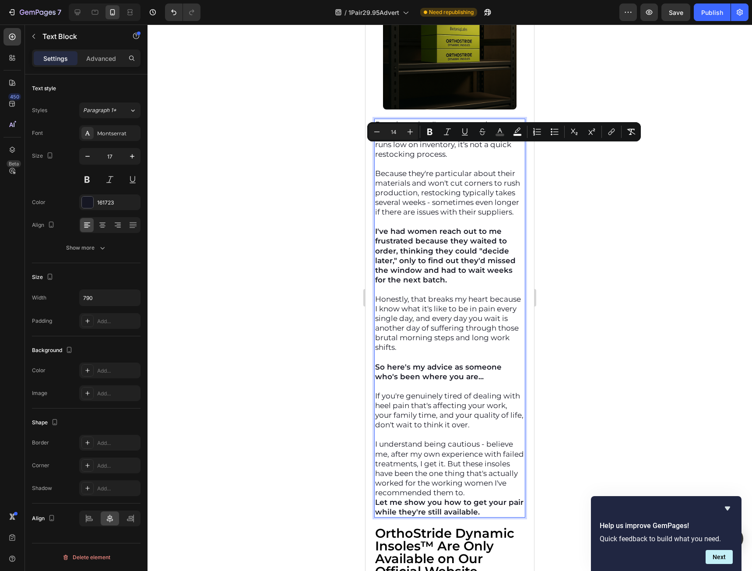
drag, startPoint x: 512, startPoint y: 148, endPoint x: 505, endPoint y: 148, distance: 6.6
click at [505, 148] on p "Based on what I've seen over the past year and a half, when BotaniqLabs ™ runs …" at bounding box center [449, 138] width 149 height 39
type input "17"
click at [499, 138] on strong "BotaniqLabs" at bounding box center [477, 134] width 49 height 9
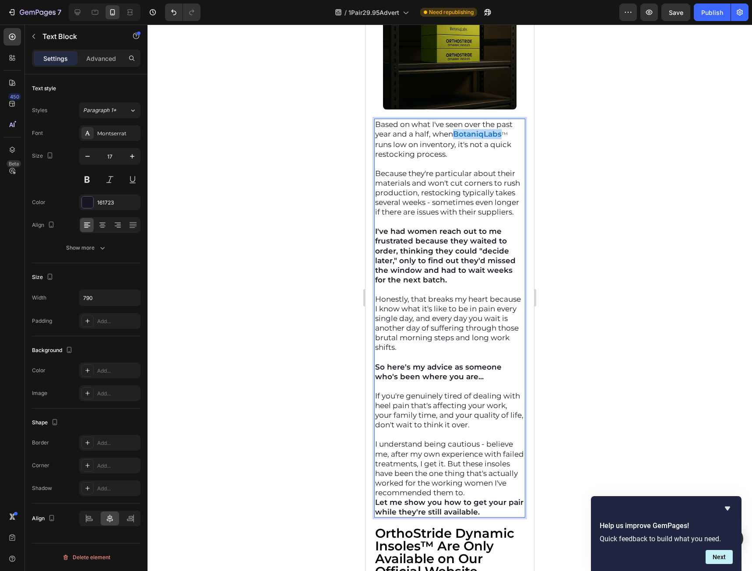
click at [499, 138] on strong "BotaniqLabs" at bounding box center [477, 134] width 49 height 9
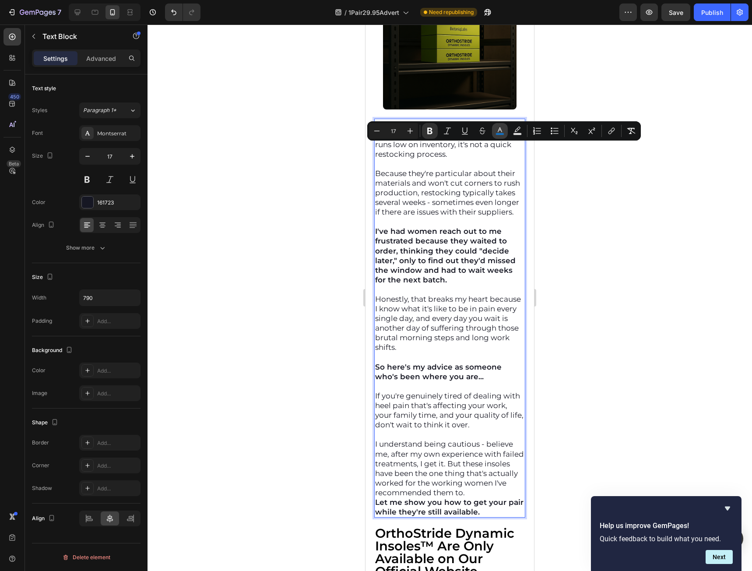
click at [499, 124] on button "color" at bounding box center [500, 131] width 16 height 16
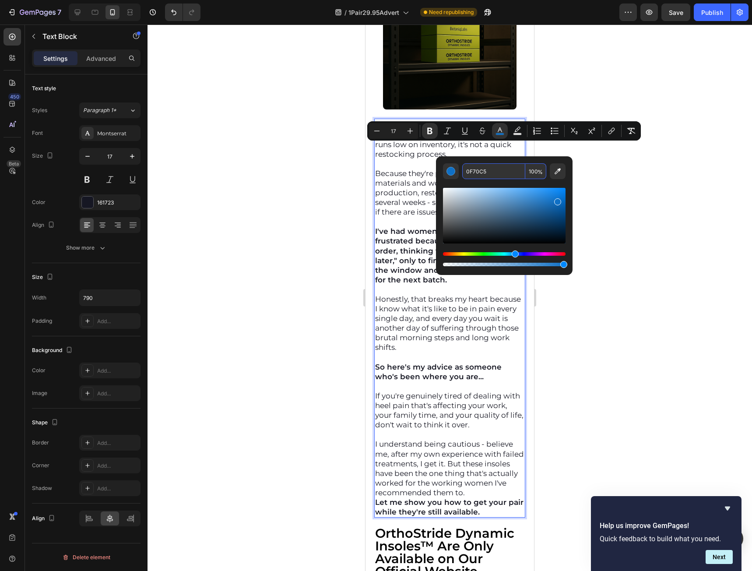
click at [489, 172] on input "0F70C5" at bounding box center [493, 171] width 63 height 16
type input "14"
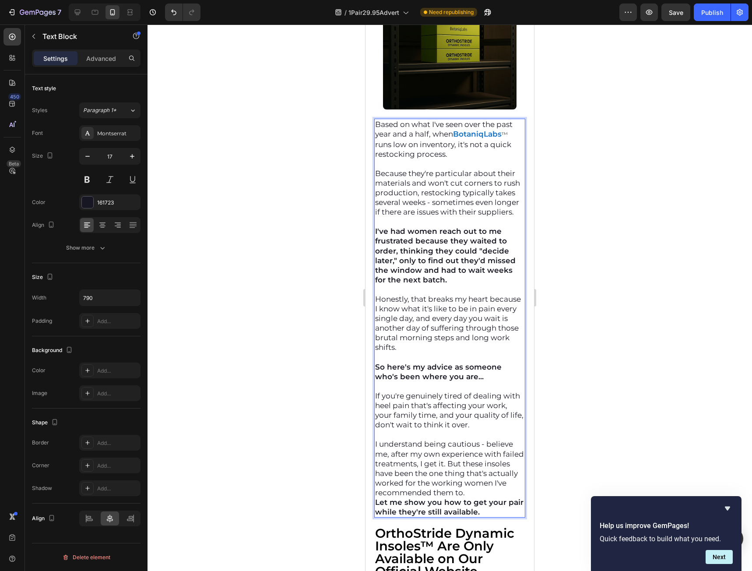
click at [508, 138] on span "™" at bounding box center [505, 134] width 6 height 8
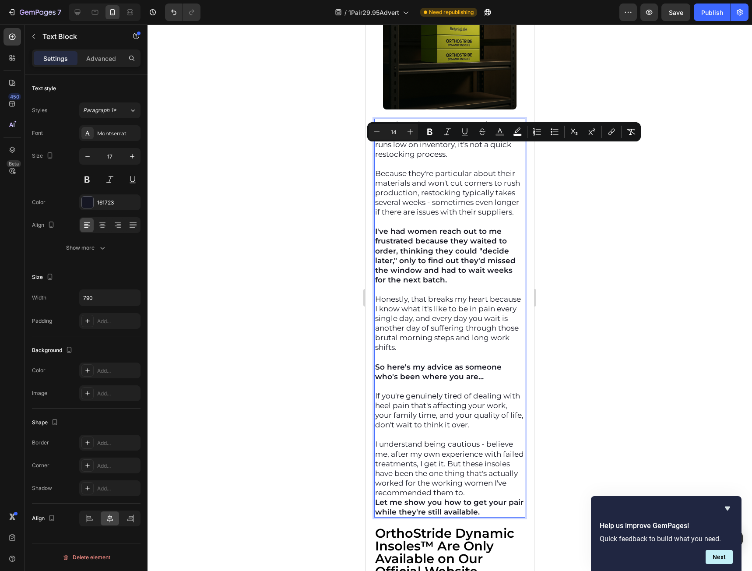
click at [507, 138] on span "™" at bounding box center [505, 134] width 6 height 8
click at [493, 134] on button "color" at bounding box center [500, 132] width 16 height 16
type input "474747"
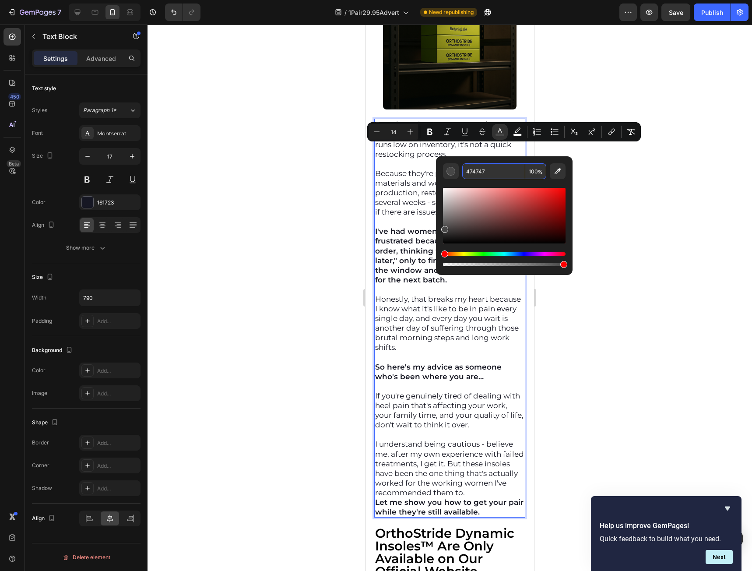
click at [485, 169] on input "474747" at bounding box center [493, 171] width 63 height 16
paste input "0F70C5"
type input "0F70C5"
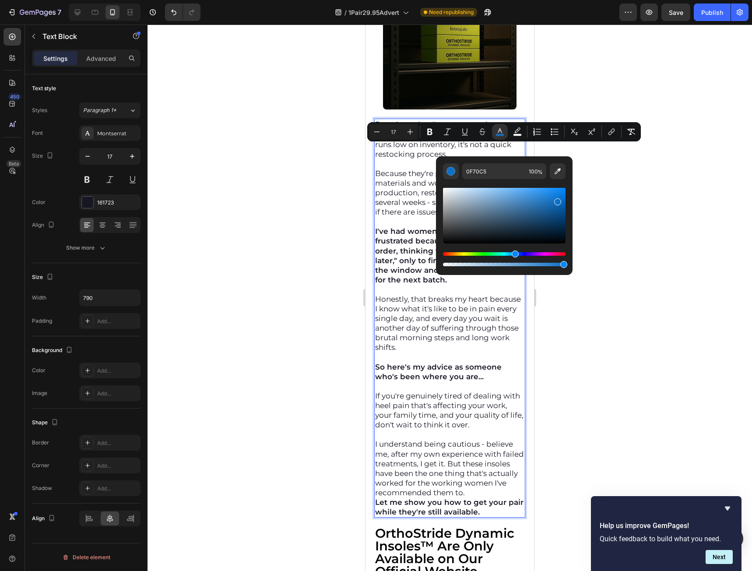
click at [502, 138] on strong "BotaniqLabs" at bounding box center [477, 134] width 49 height 9
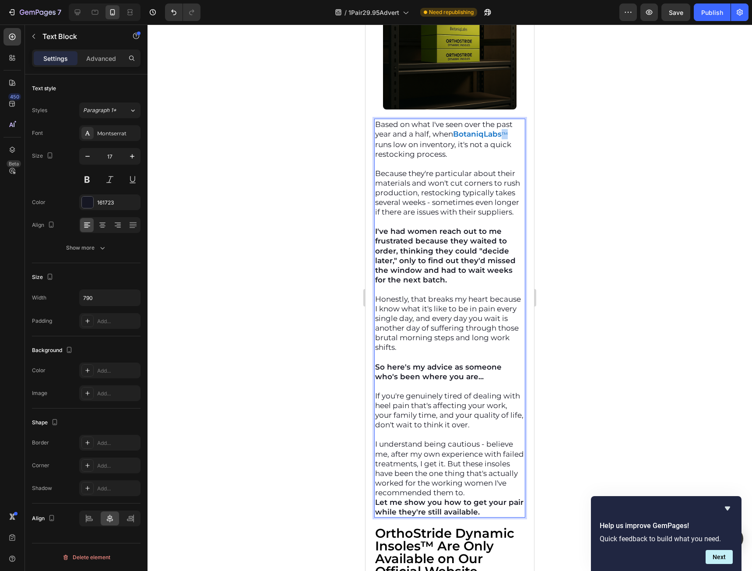
drag, startPoint x: 512, startPoint y: 149, endPoint x: 505, endPoint y: 151, distance: 6.8
click at [505, 151] on p "Based on what I've seen over the past year and a half, when BotaniqLabs ™ runs …" at bounding box center [449, 138] width 149 height 39
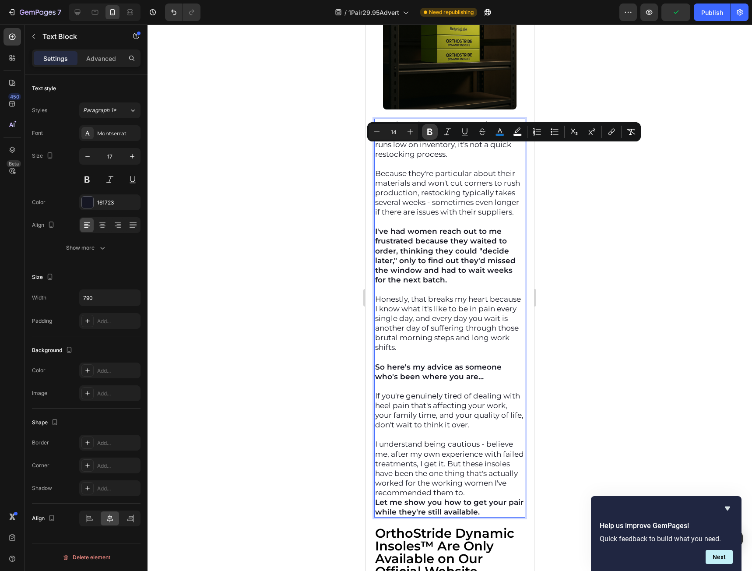
click at [435, 132] on button "Bold" at bounding box center [430, 132] width 16 height 16
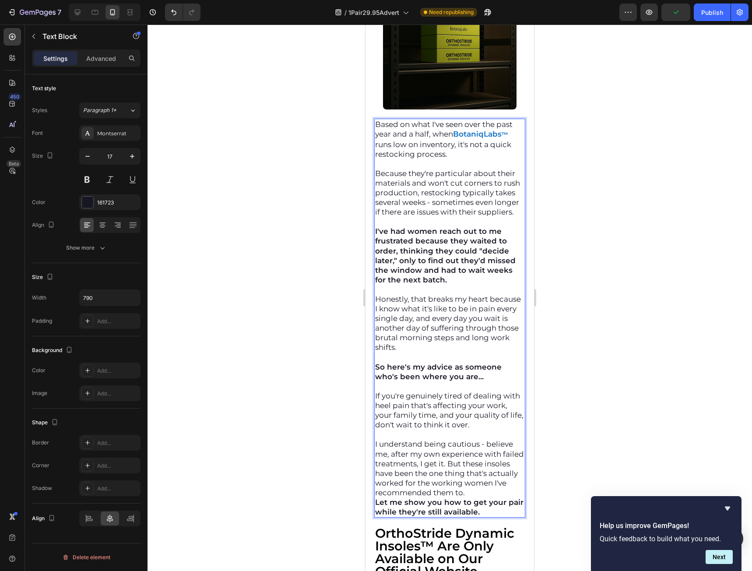
click at [512, 147] on p "Based on what I've seen over the past year and a half, when BotaniqLabs ™ runs …" at bounding box center [449, 138] width 149 height 39
click at [573, 177] on div at bounding box center [450, 298] width 604 height 546
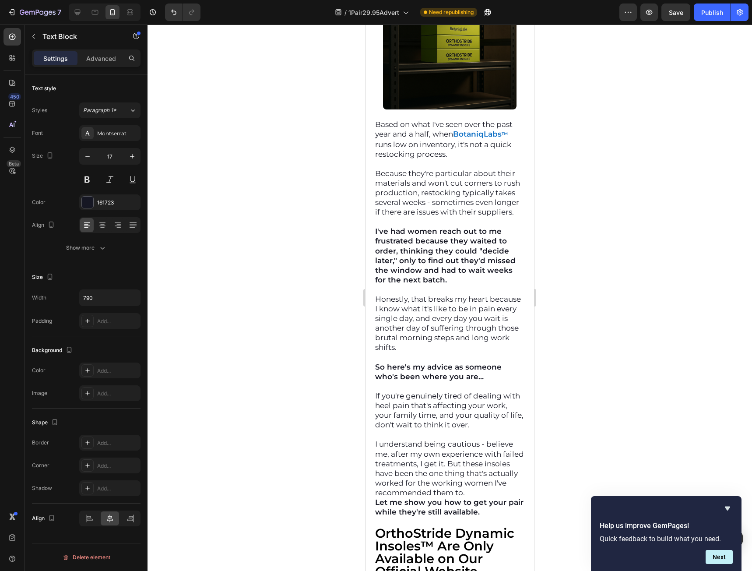
click at [573, 177] on div at bounding box center [450, 298] width 604 height 546
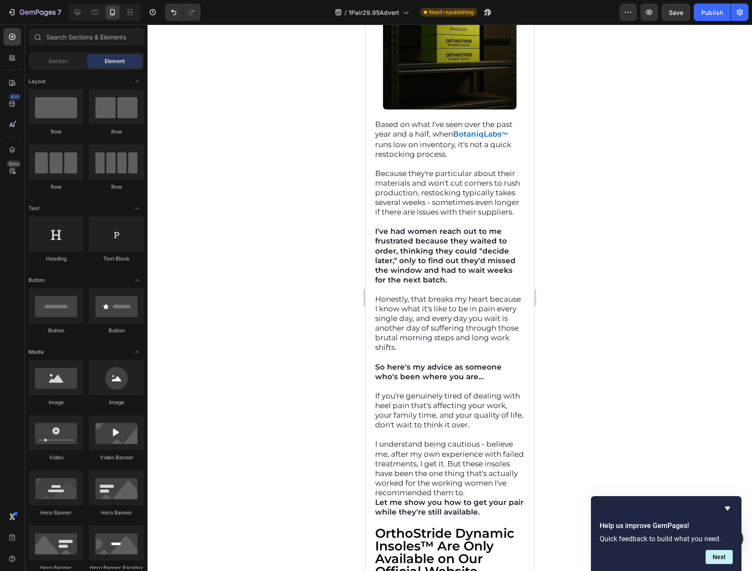
click at [573, 177] on div at bounding box center [450, 298] width 604 height 546
click at [508, 138] on strong "™" at bounding box center [505, 134] width 7 height 8
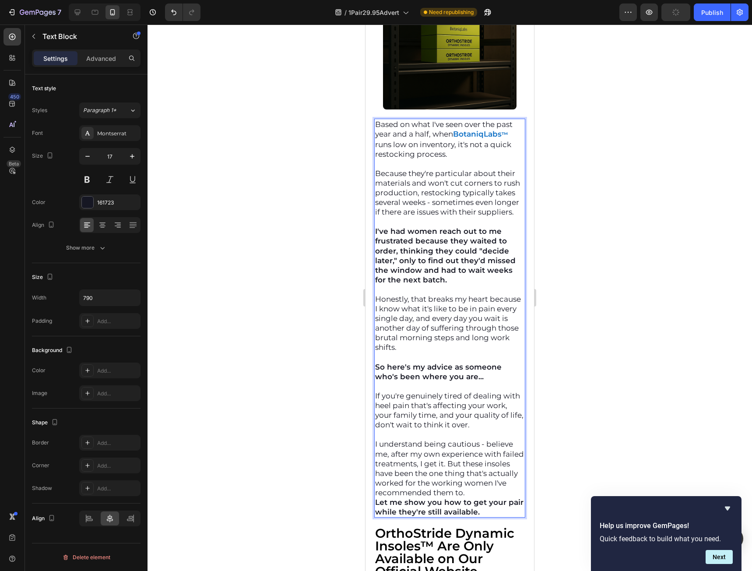
click at [514, 148] on p "Based on what I've seen over the past year and a half, when BotaniqLabs ™ runs …" at bounding box center [449, 138] width 149 height 39
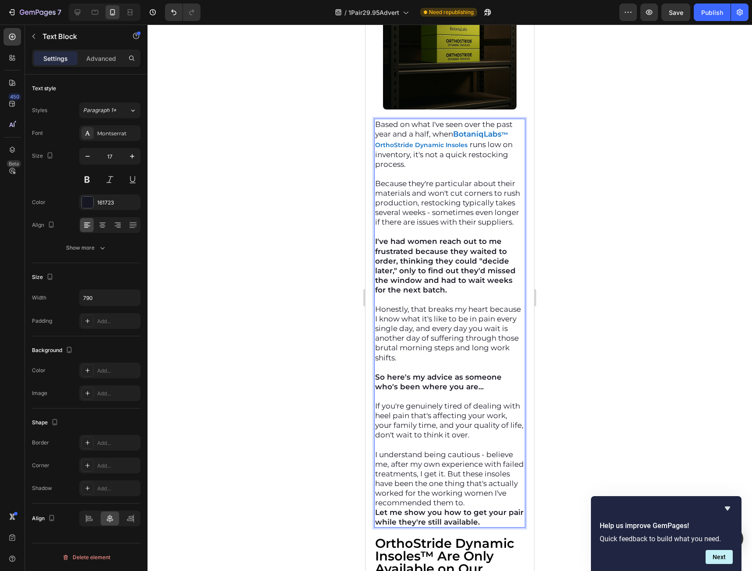
click at [483, 161] on p "Based on what I've seen over the past year and a half, when BotaniqLabs ™ Ortho…" at bounding box center [449, 143] width 149 height 49
click at [486, 160] on p "Based on what I've seen over the past year and a half, when BotaniqLabs ™ Ortho…" at bounding box center [449, 143] width 149 height 49
click at [484, 161] on p "Based on what I've seen over the past year and a half, when BotaniqLabs ™ Ortho…" at bounding box center [449, 143] width 149 height 49
click at [467, 149] on strong "Rich Text Editor. Editing area: main" at bounding box center [468, 144] width 2 height 9
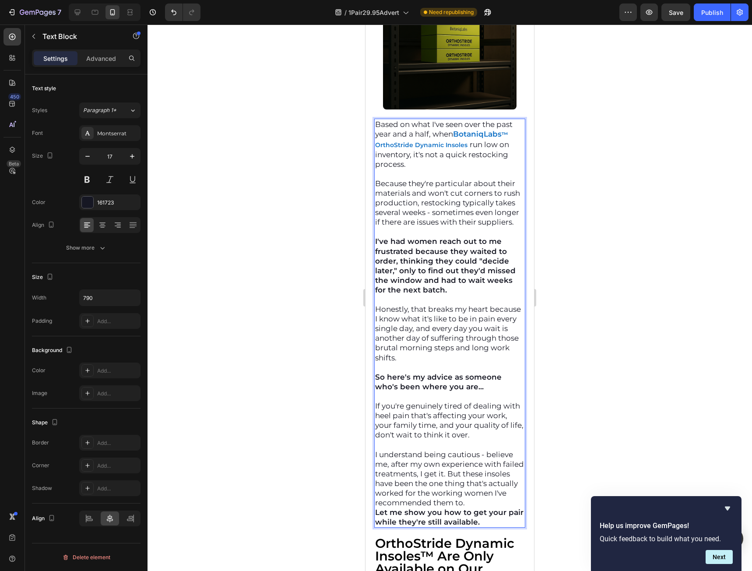
click at [467, 149] on strong "Rich Text Editor. Editing area: main" at bounding box center [468, 144] width 2 height 9
drag, startPoint x: 467, startPoint y: 162, endPoint x: 373, endPoint y: 162, distance: 93.2
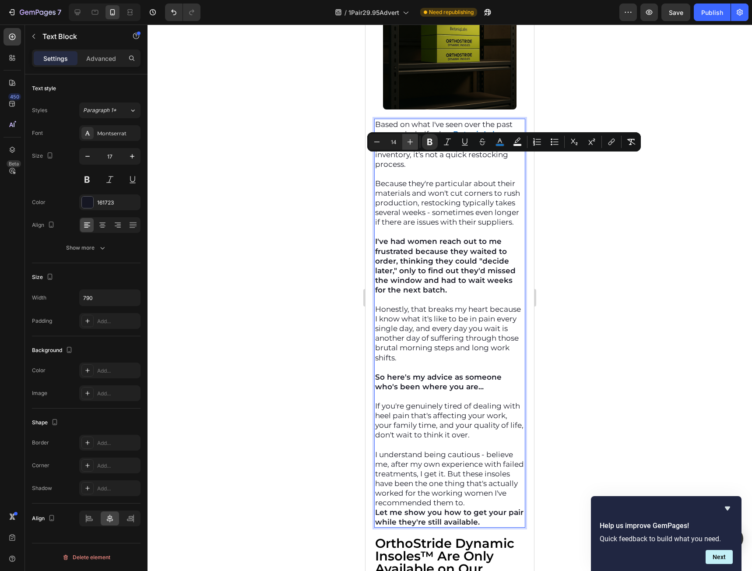
click at [408, 141] on icon "Editor contextual toolbar" at bounding box center [410, 141] width 9 height 9
type input "17"
click at [470, 168] on p "Based on what I've seen over the past year and a half, when BotaniqLabs ™ Ortho…" at bounding box center [449, 143] width 149 height 49
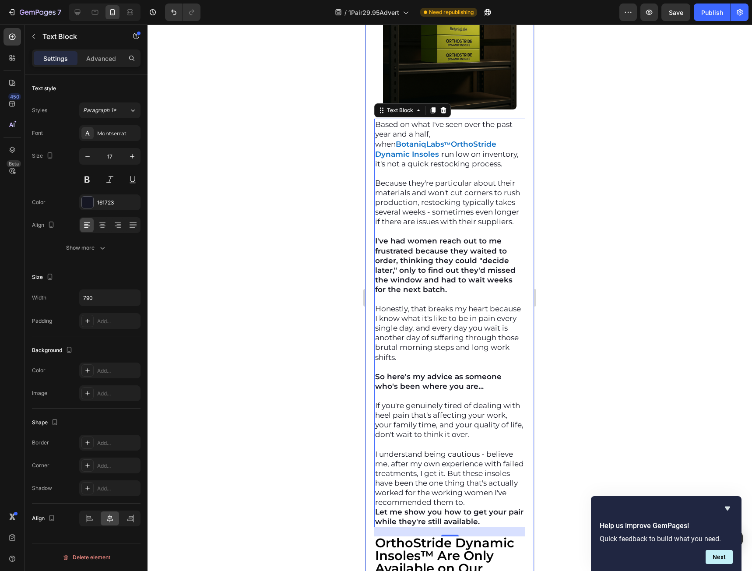
click at [638, 204] on div at bounding box center [450, 298] width 604 height 546
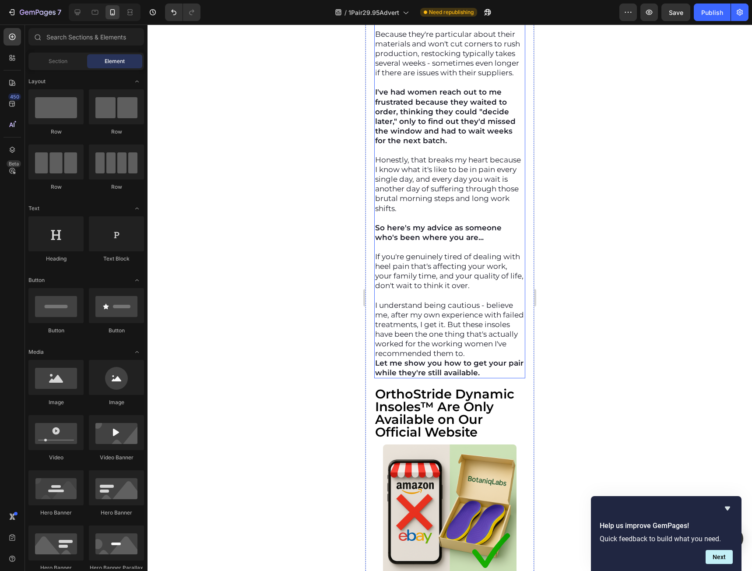
scroll to position [11790, 0]
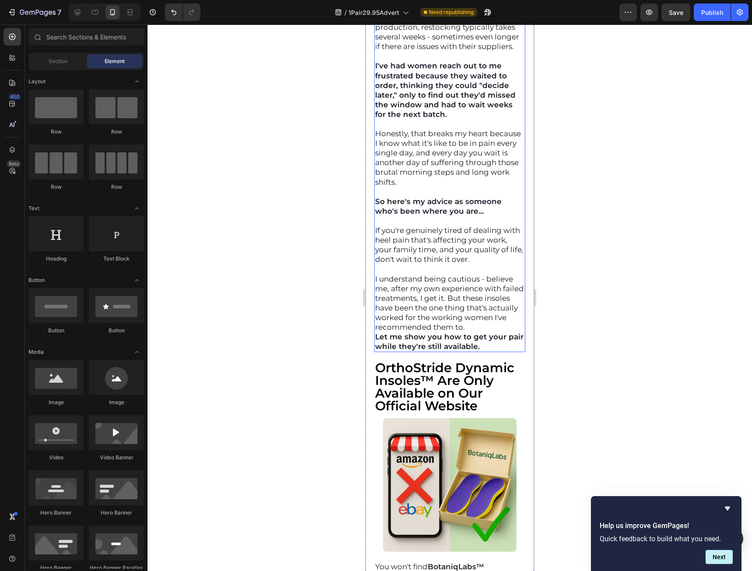
click at [470, 332] on p "I understand being cautious - believe me, after my own experience with failed t…" at bounding box center [449, 303] width 149 height 58
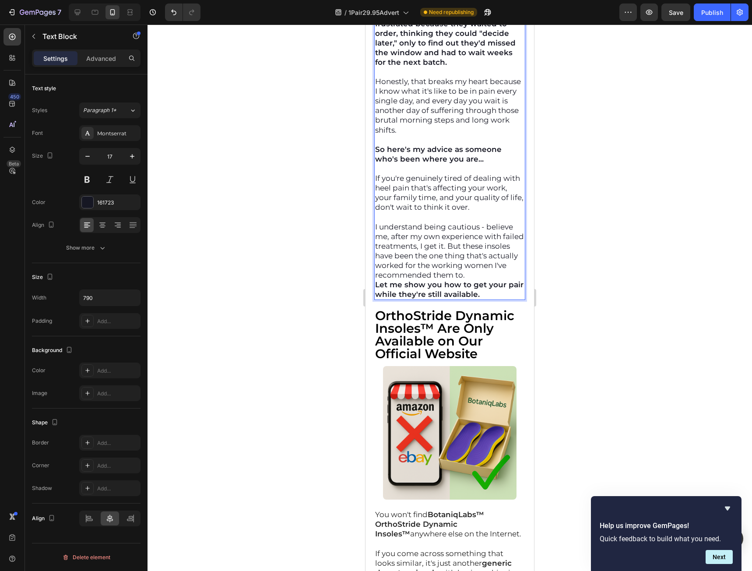
scroll to position [11850, 0]
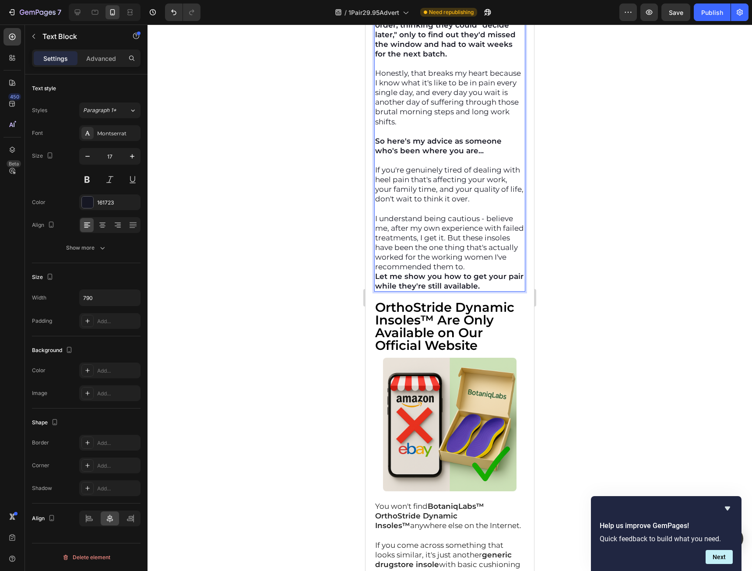
click at [470, 272] on p "I understand being cautious - believe me, after my own experience with failed t…" at bounding box center [449, 243] width 149 height 58
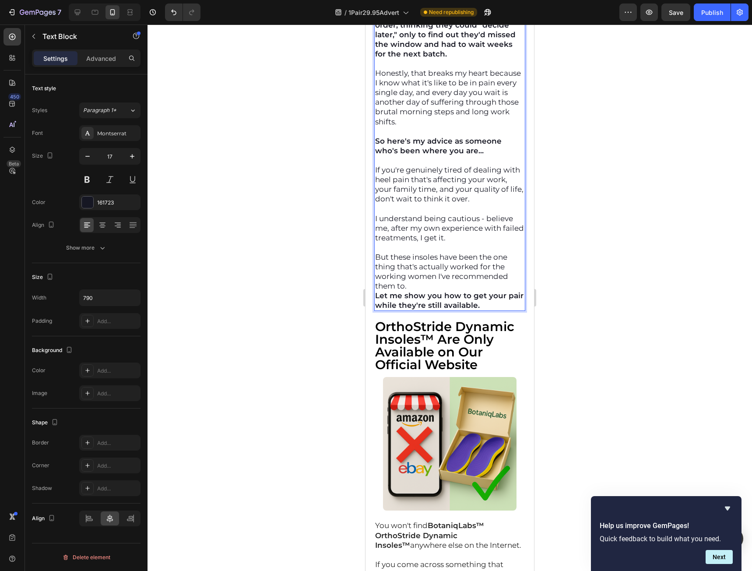
click at [478, 291] on p "But these insoles have been the one thing that's actually worked for the workin…" at bounding box center [449, 271] width 149 height 39
click at [473, 291] on p "But these insoles have been the one thing that's actually worked for the workin…" at bounding box center [449, 271] width 149 height 39
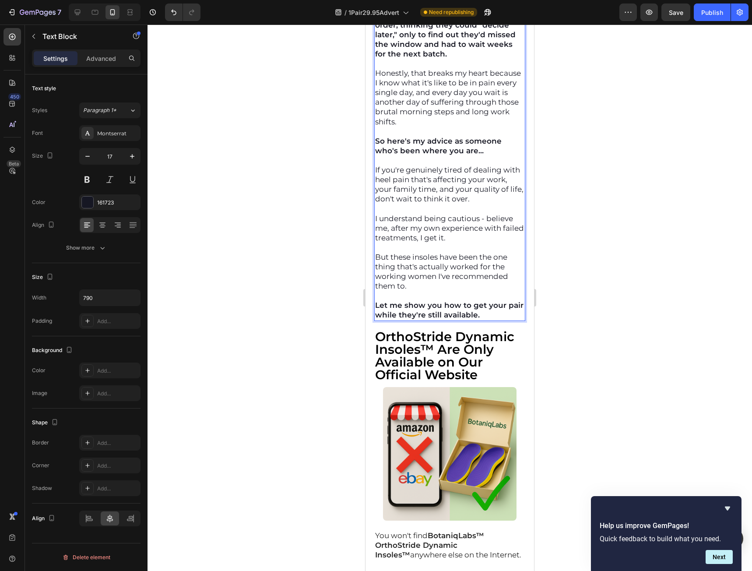
click at [600, 323] on div at bounding box center [450, 298] width 604 height 546
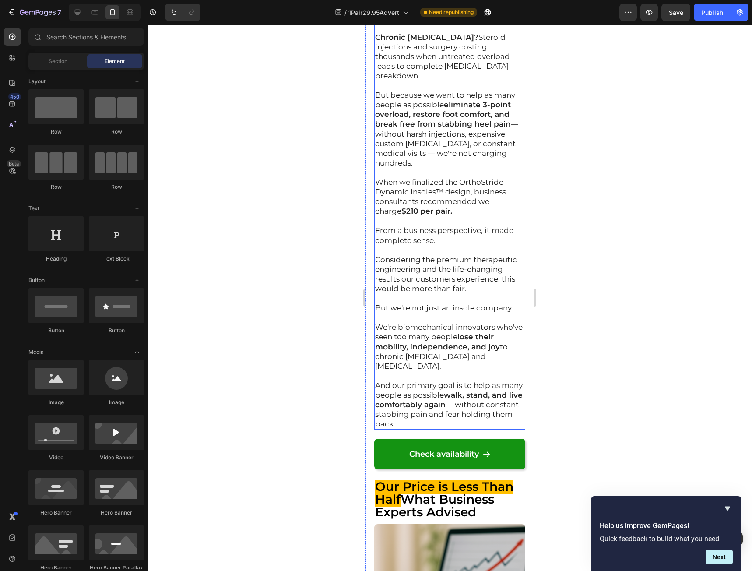
scroll to position [12769, 0]
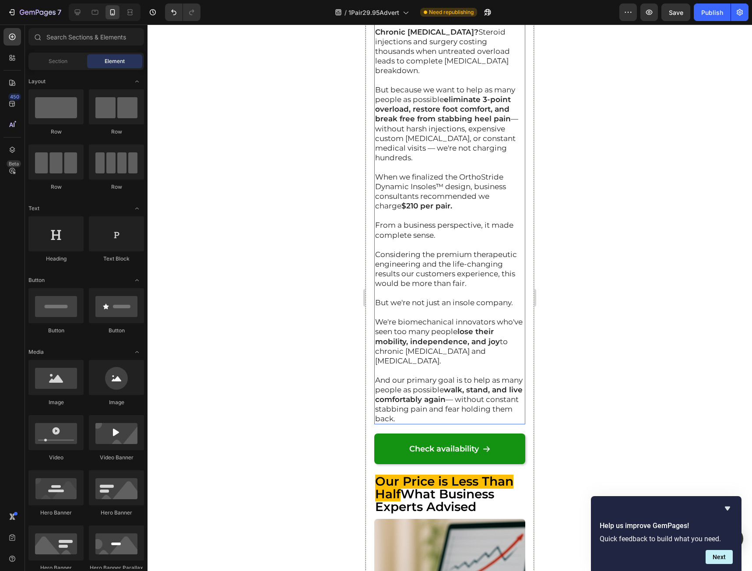
click at [475, 423] on p "And our primary goal is to help as many people as possible walk, stand, and liv…" at bounding box center [449, 399] width 149 height 48
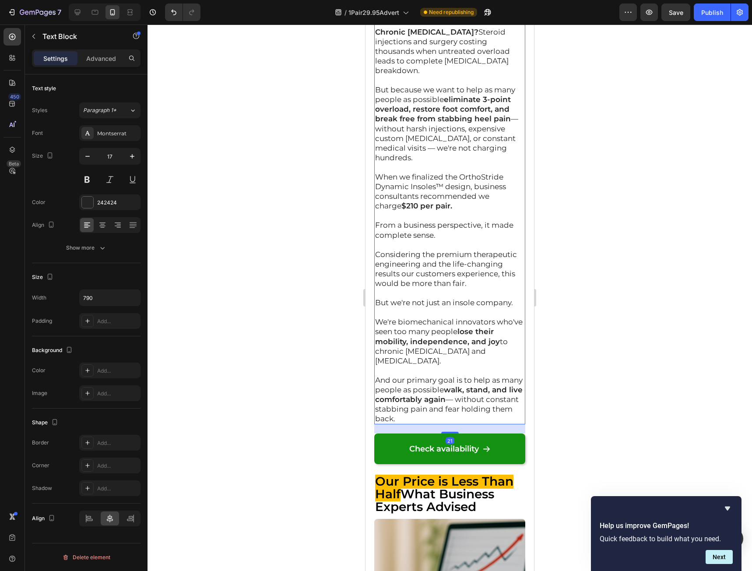
click at [474, 423] on p "And our primary goal is to help as many people as possible walk, stand, and liv…" at bounding box center [449, 399] width 149 height 48
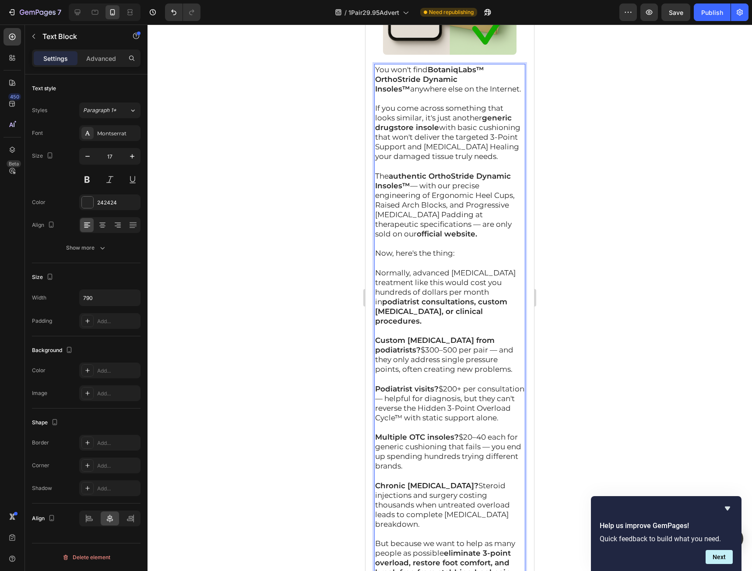
scroll to position [12288, 0]
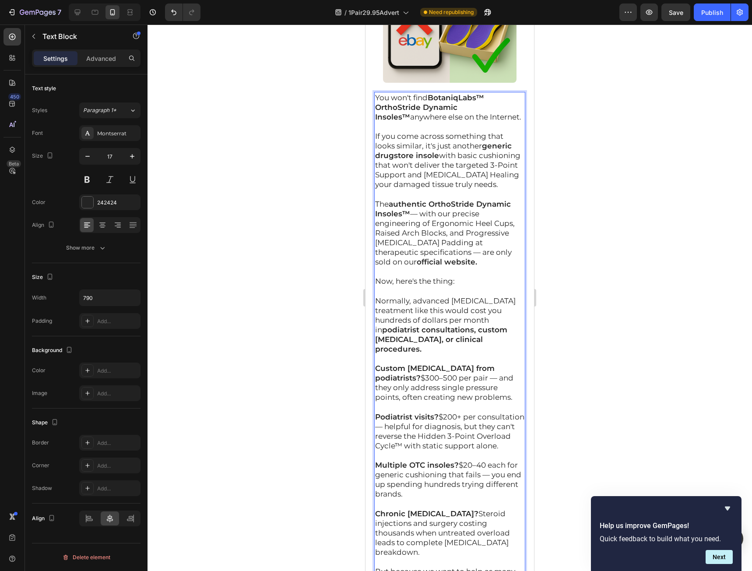
drag, startPoint x: 471, startPoint y: 435, endPoint x: 354, endPoint y: 126, distance: 330.1
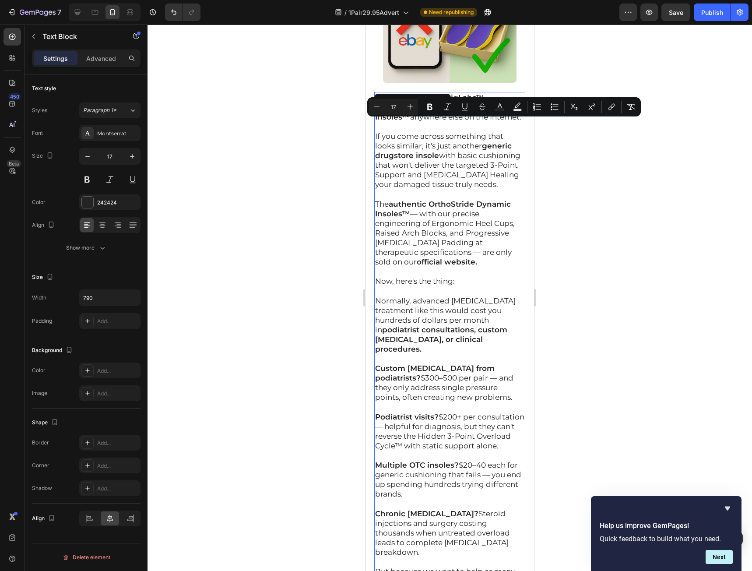
click at [504, 122] on p "You won't find BotaniqLabs™ OrthoStride Dynamic Insoles™ anywhere else on the I…" at bounding box center [449, 107] width 149 height 29
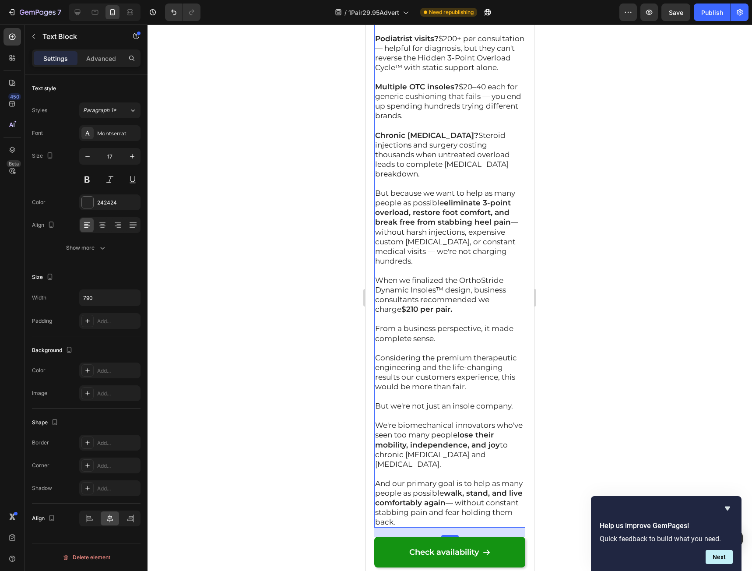
scroll to position [12682, 0]
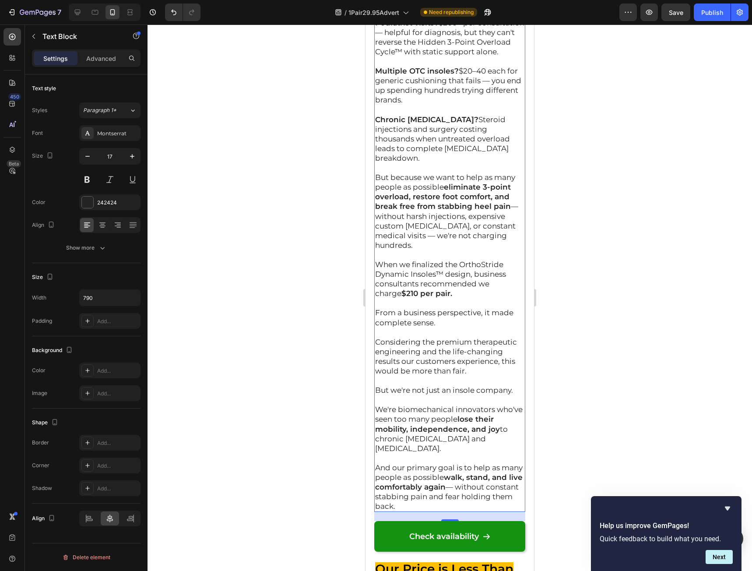
click at [496, 511] on p "And our primary goal is to help as many people as possible walk, stand, and liv…" at bounding box center [449, 487] width 149 height 48
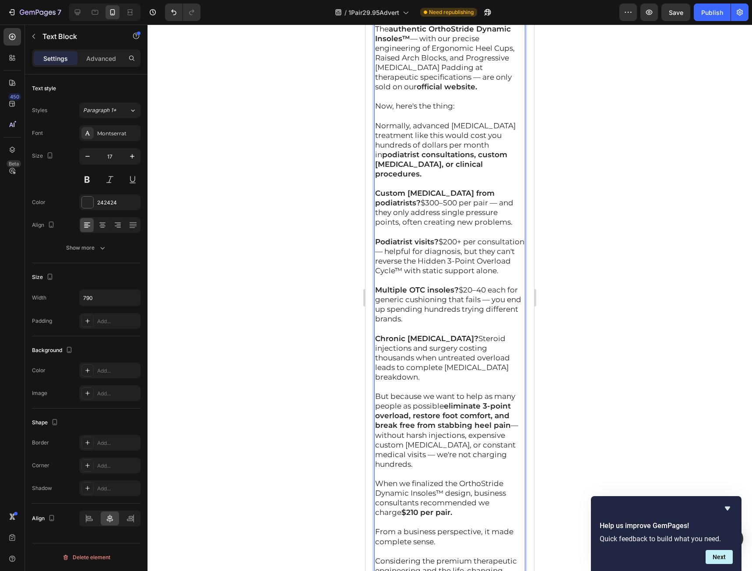
scroll to position [12331, 0]
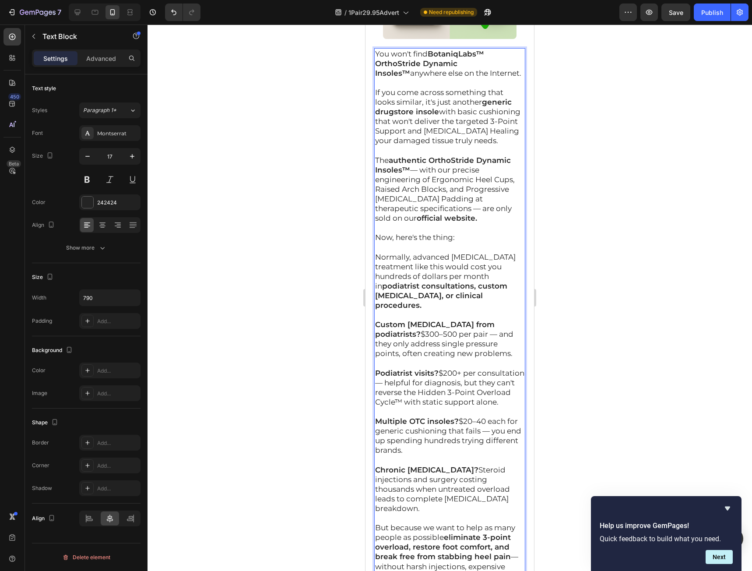
drag, startPoint x: 481, startPoint y: 525, endPoint x: 696, endPoint y: 97, distance: 478.4
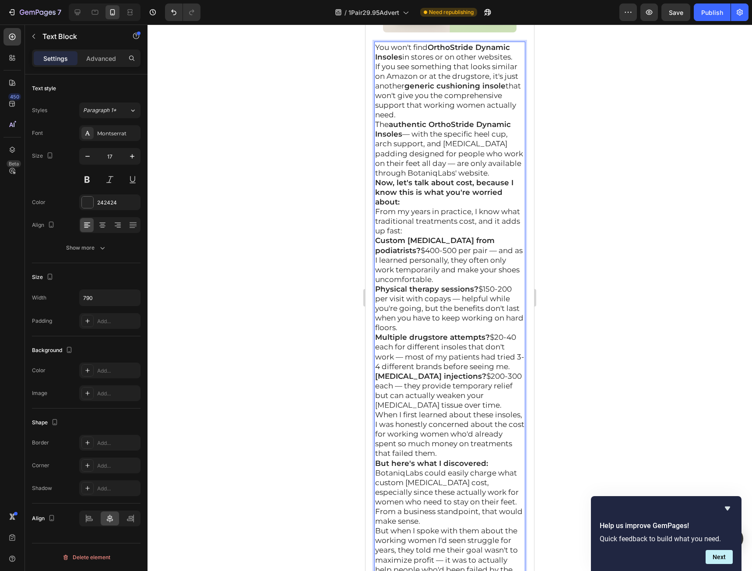
scroll to position [12265, 0]
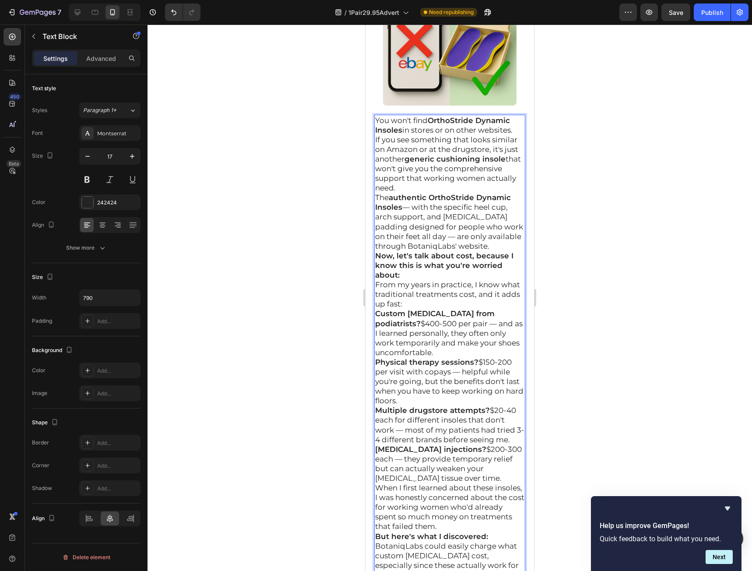
click at [518, 157] on div "You won't find OrthoStride Dynamic Insoles in stores or on other websites. If y…" at bounding box center [449, 386] width 151 height 543
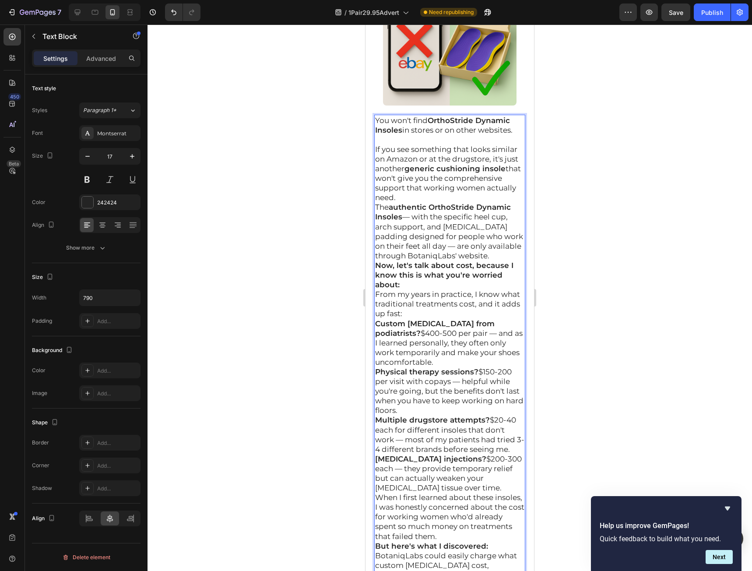
click at [499, 203] on p "If you see something that looks similar on Amazon or at the drugstore, it's jus…" at bounding box center [449, 173] width 149 height 58
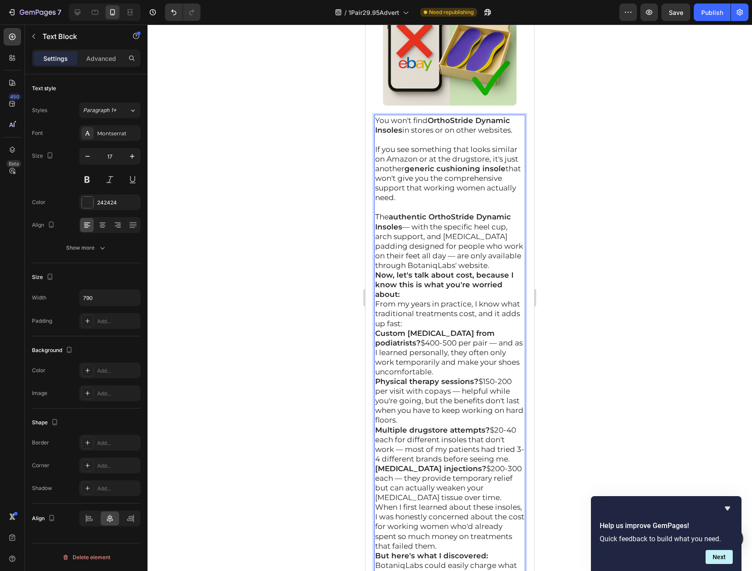
click at [494, 270] on p "The authentic OrthoStride Dynamic Insoles — with the specific heel cup, arch su…" at bounding box center [449, 241] width 149 height 58
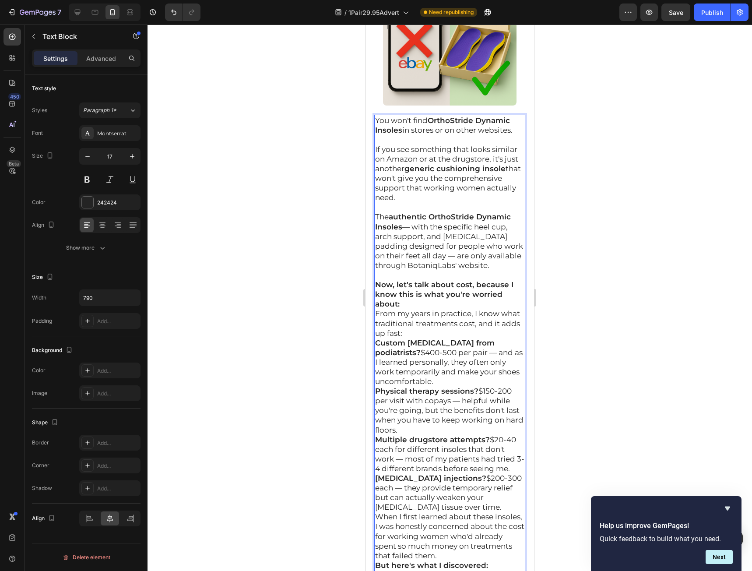
click at [471, 308] on strong "Now, let's talk about cost, because I know this is what you're worried about:" at bounding box center [444, 294] width 138 height 28
click at [468, 309] on p "Now, let's talk about cost, because I know this is what you're worried about:" at bounding box center [449, 294] width 149 height 29
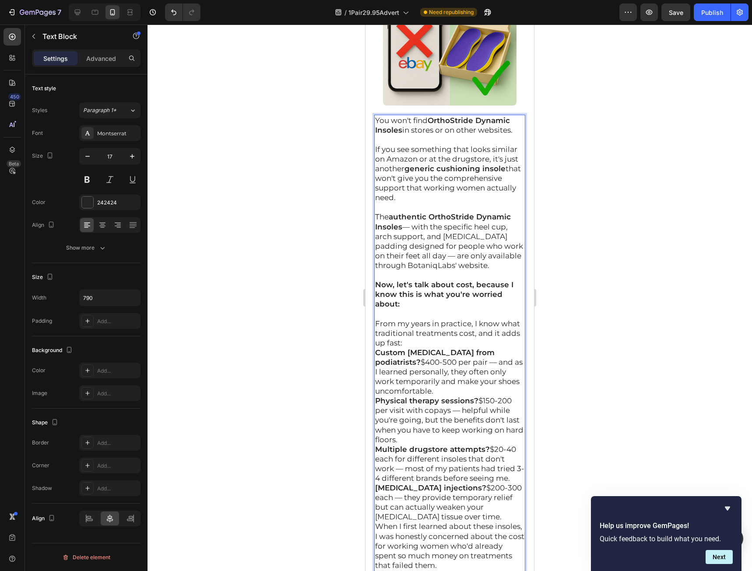
click at [468, 348] on p "From my years in practice, I know what traditional treatments cost, and it adds…" at bounding box center [449, 333] width 149 height 29
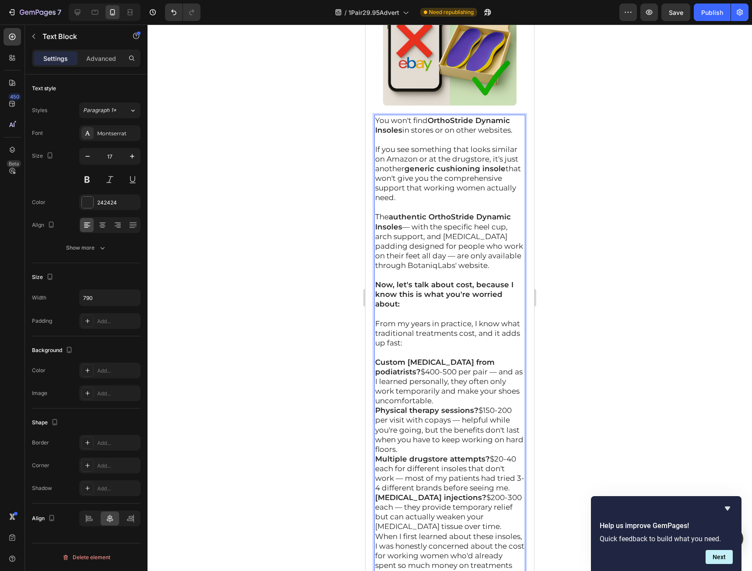
click at [462, 405] on p "Custom orthotics from podiatrists? $400-500 per pair — and as I learned persona…" at bounding box center [449, 381] width 149 height 48
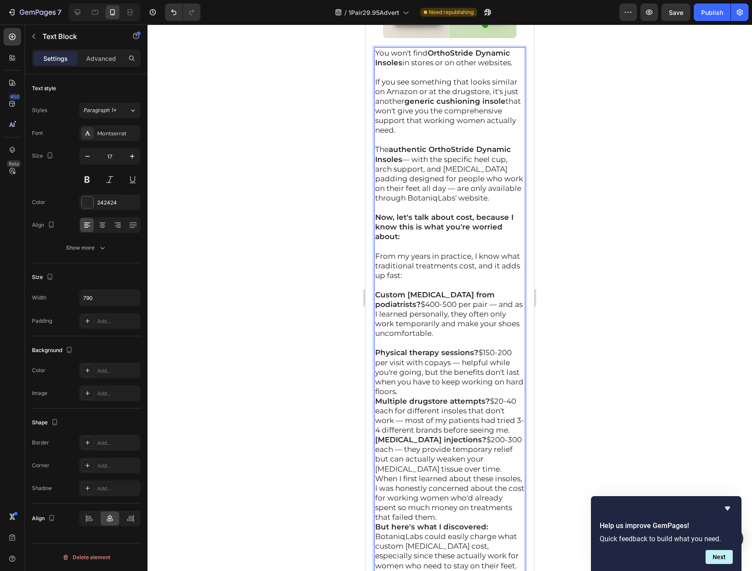
scroll to position [12352, 0]
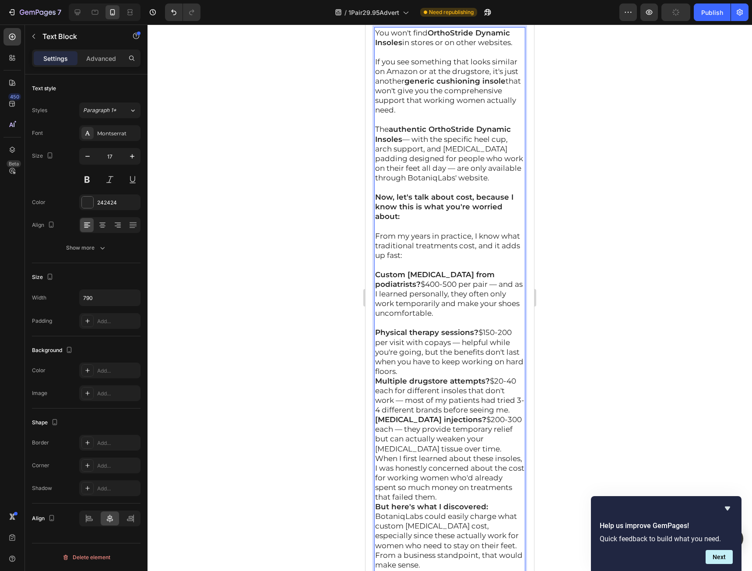
click at [452, 376] on p "Physical therapy sessions? $150-200 per visit with copays — helpful while you'r…" at bounding box center [449, 351] width 149 height 48
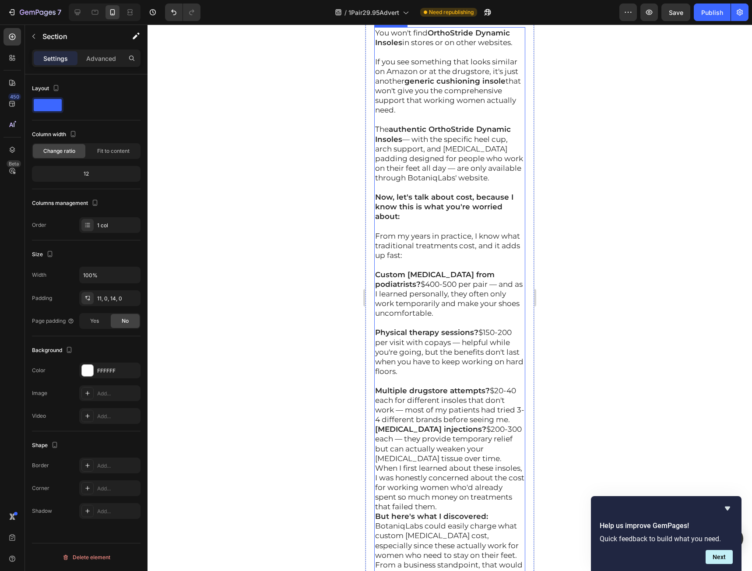
click at [518, 449] on div "You won't find OrthoStride Dynamic Insoles in stores or on other websites. If y…" at bounding box center [449, 332] width 151 height 611
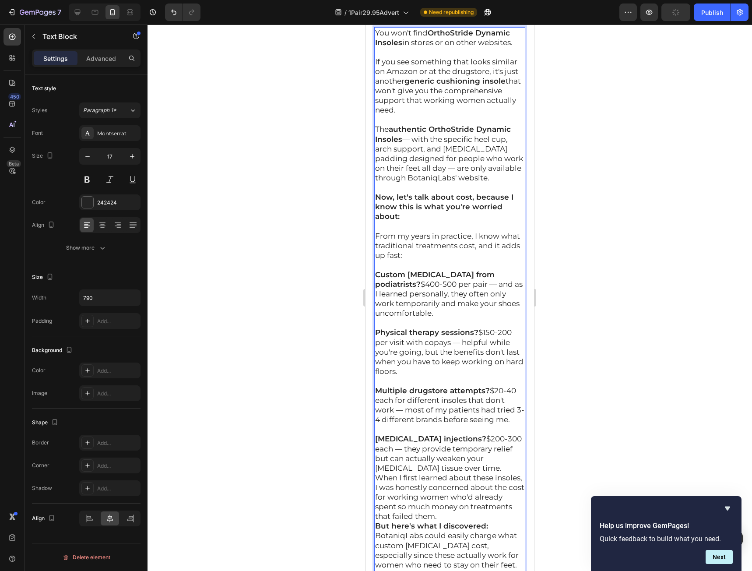
click at [463, 472] on p "Cortisone injections? $200-300 each — they provide temporary relief but can act…" at bounding box center [449, 453] width 149 height 39
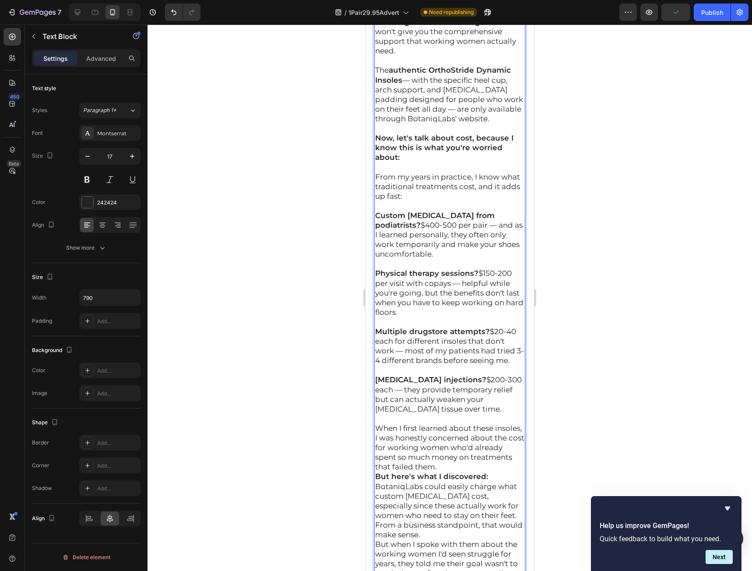
scroll to position [12440, 0]
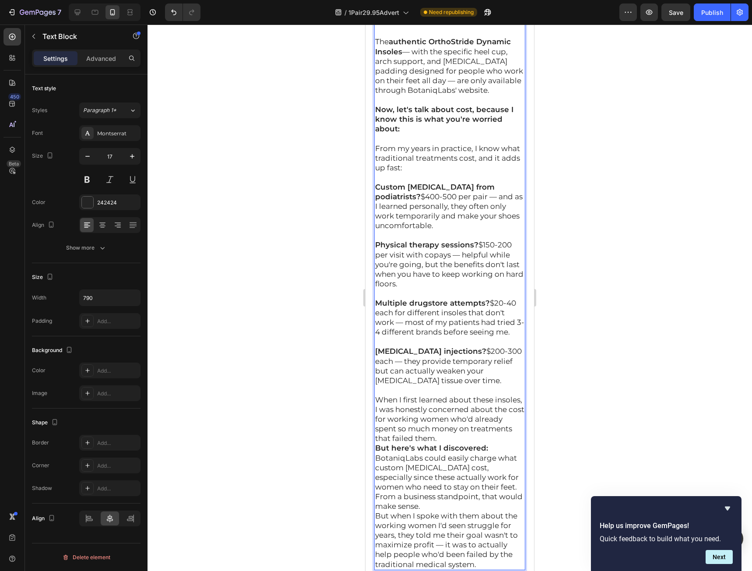
click at [501, 443] on p "When I first learned about these insoles, I was honestly concerned about the co…" at bounding box center [449, 419] width 149 height 48
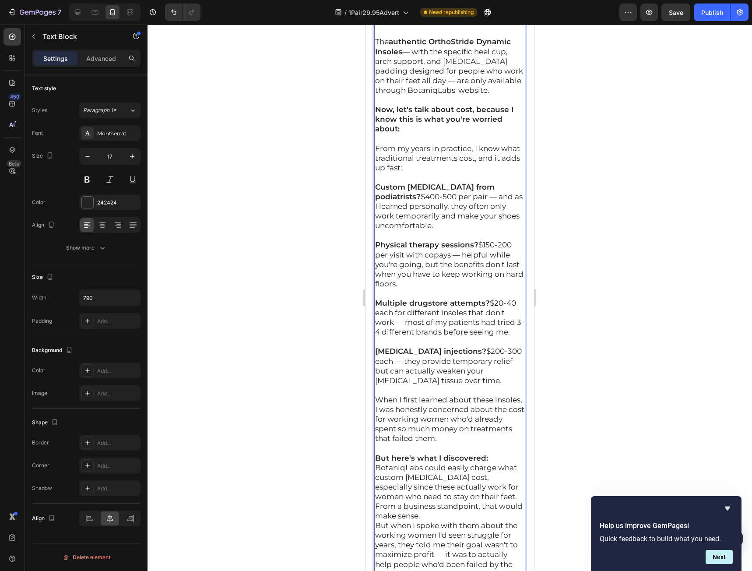
click at [494, 463] on p "But here's what I discovered:" at bounding box center [449, 458] width 149 height 10
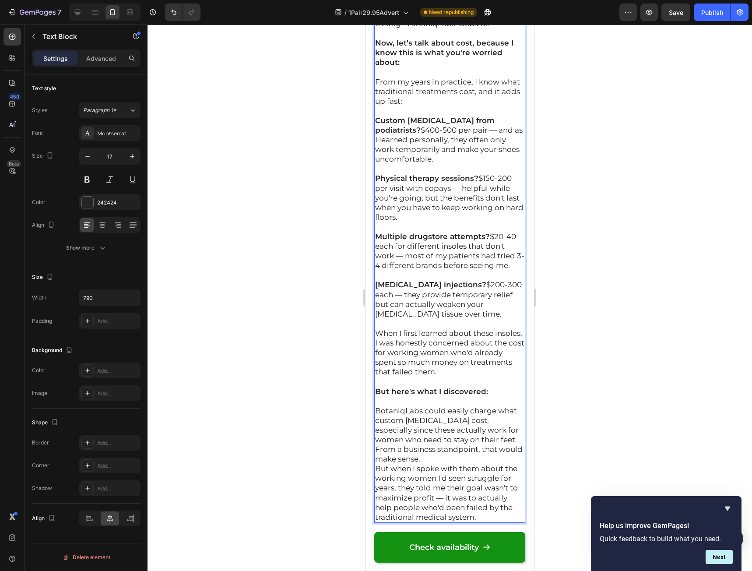
scroll to position [12527, 0]
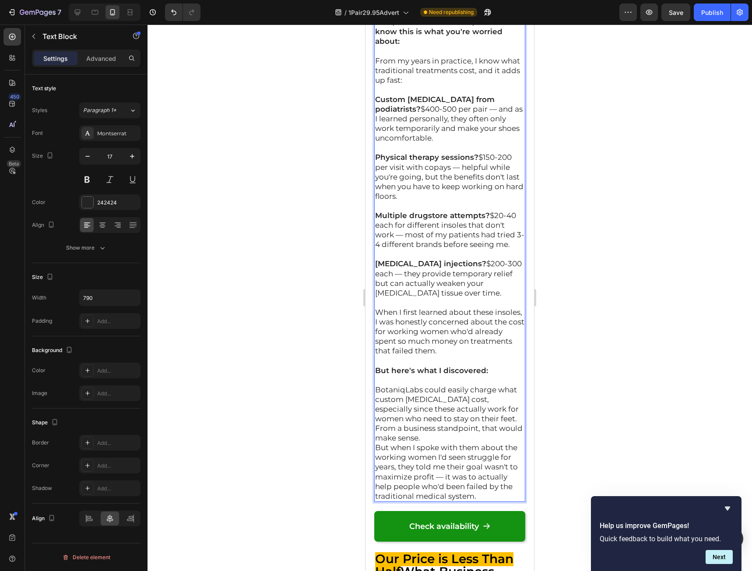
click at [427, 443] on p "BotaniqLabs could easily charge what custom orthotics cost, especially since th…" at bounding box center [449, 414] width 149 height 58
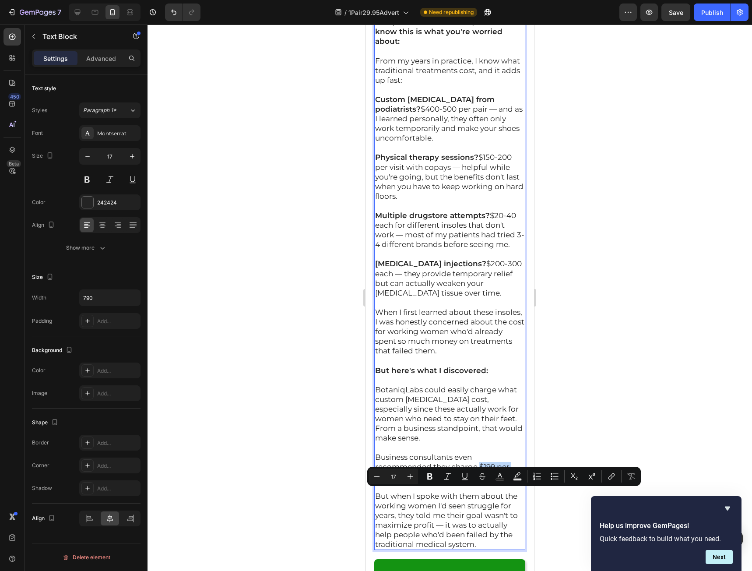
drag, startPoint x: 467, startPoint y: 506, endPoint x: 481, endPoint y: 496, distance: 17.1
click at [481, 481] on p "Business consultants even recommended they charge $199 per pairs of insoles." at bounding box center [449, 466] width 149 height 29
click at [428, 473] on icon "Editor contextual toolbar" at bounding box center [429, 476] width 9 height 9
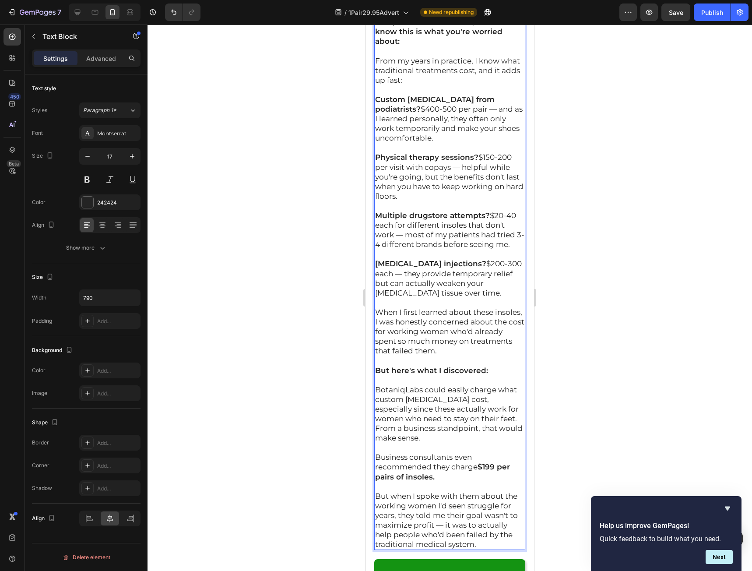
click at [447, 481] on p "Business consultants even recommended they charge $199 per pairs of insoles." at bounding box center [449, 466] width 149 height 29
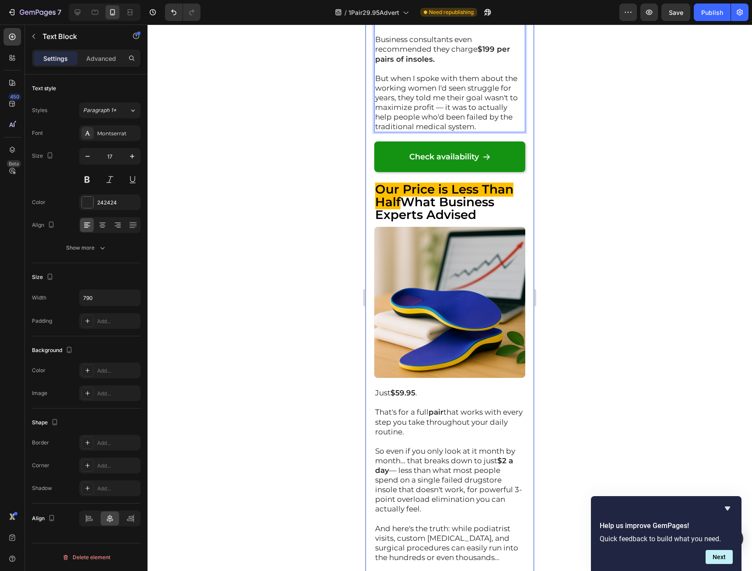
scroll to position [12965, 0]
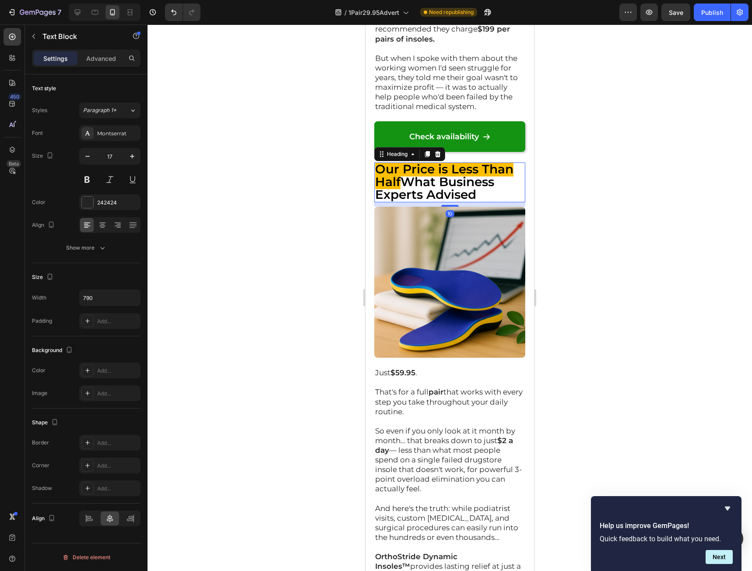
click at [384, 189] on strong "Our Price is Less Than Half" at bounding box center [444, 176] width 138 height 28
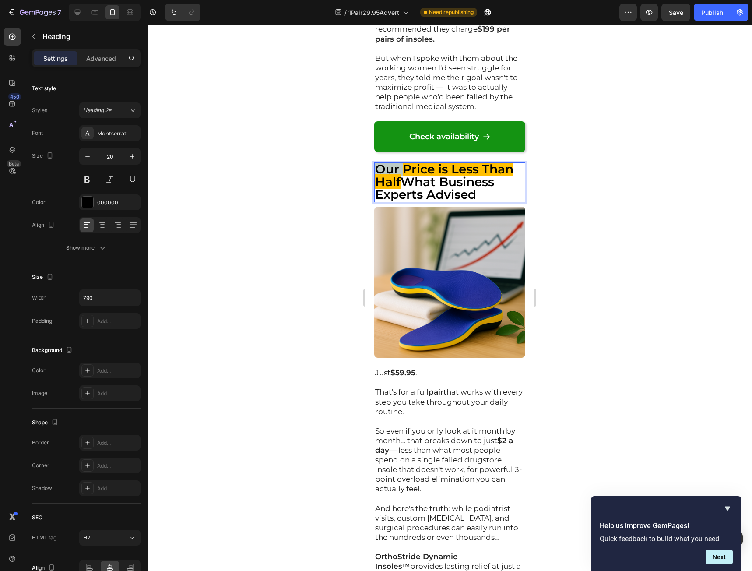
click at [384, 189] on strong "Our Price is Less Than Half" at bounding box center [444, 176] width 138 height 28
click at [606, 299] on div at bounding box center [450, 298] width 604 height 546
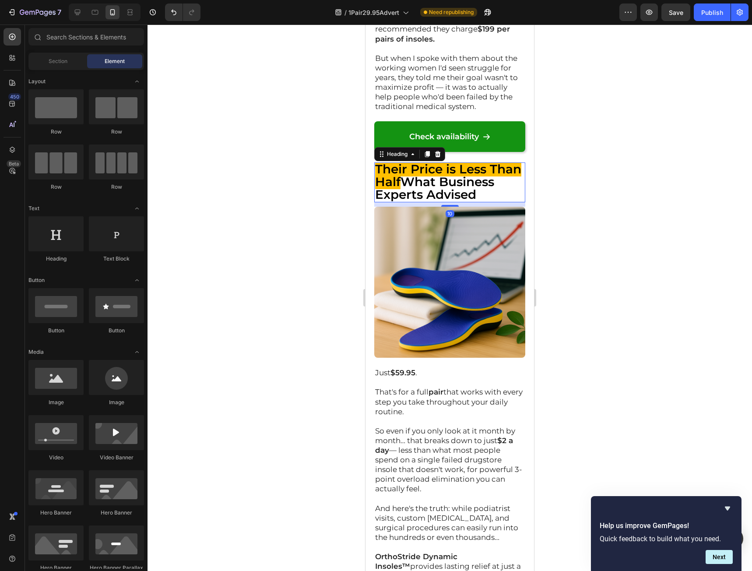
click at [408, 189] on strong "Their Price is Less Than Half" at bounding box center [448, 176] width 146 height 28
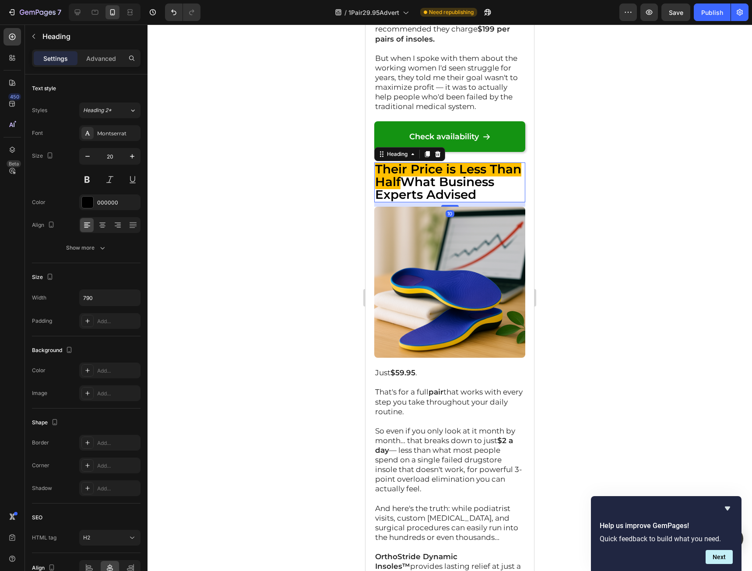
click at [408, 189] on strong "Their Price is Less Than Half" at bounding box center [448, 176] width 146 height 28
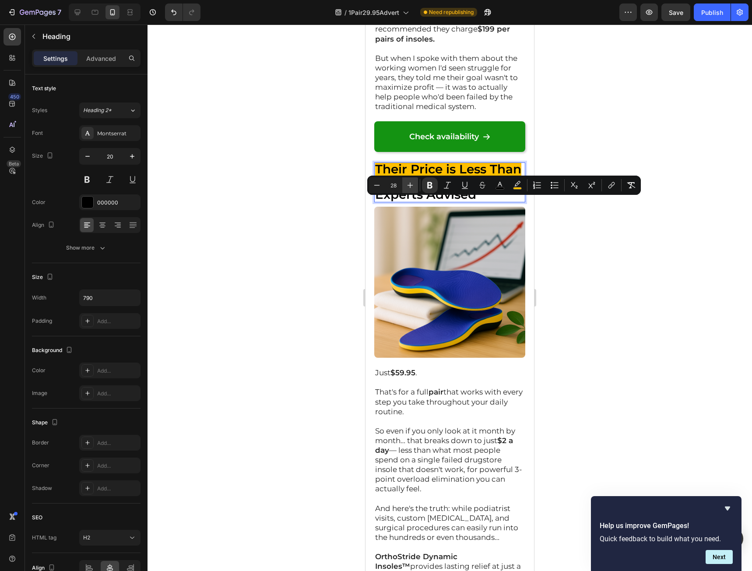
click at [408, 188] on icon "Editor contextual toolbar" at bounding box center [410, 185] width 9 height 9
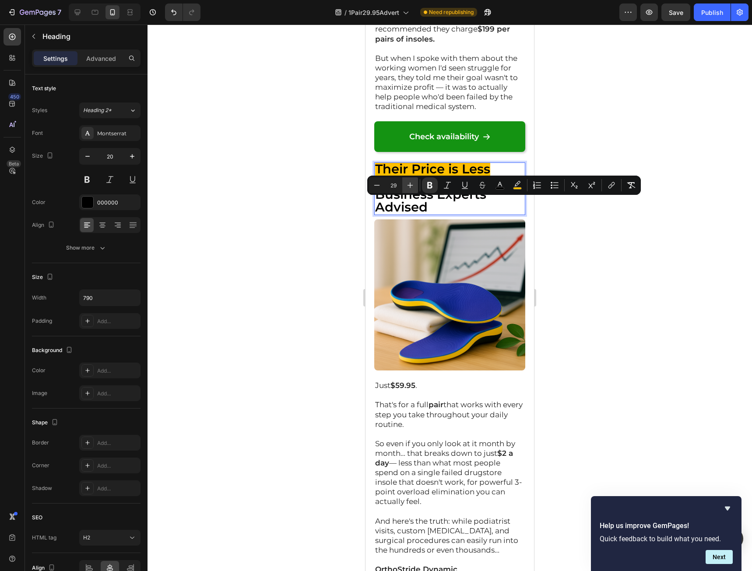
click at [408, 188] on icon "Editor contextual toolbar" at bounding box center [410, 185] width 9 height 9
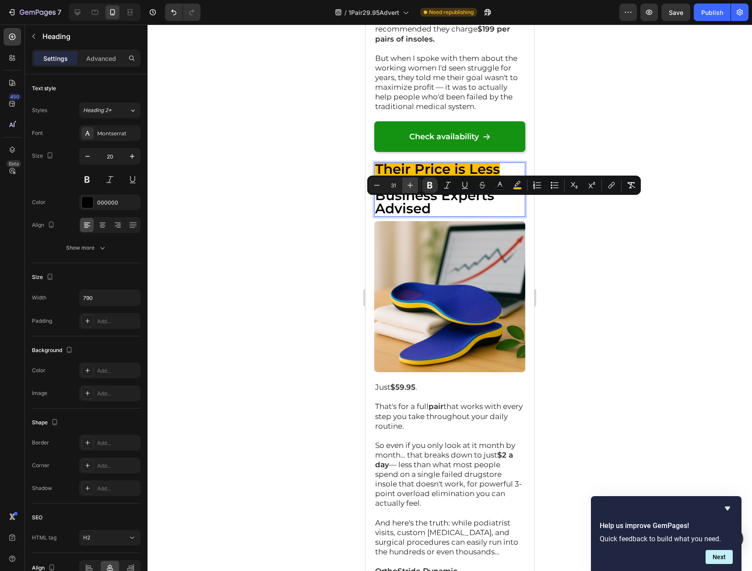
click at [408, 188] on icon "Editor contextual toolbar" at bounding box center [410, 185] width 9 height 9
type input "32"
click at [628, 285] on div at bounding box center [450, 298] width 604 height 546
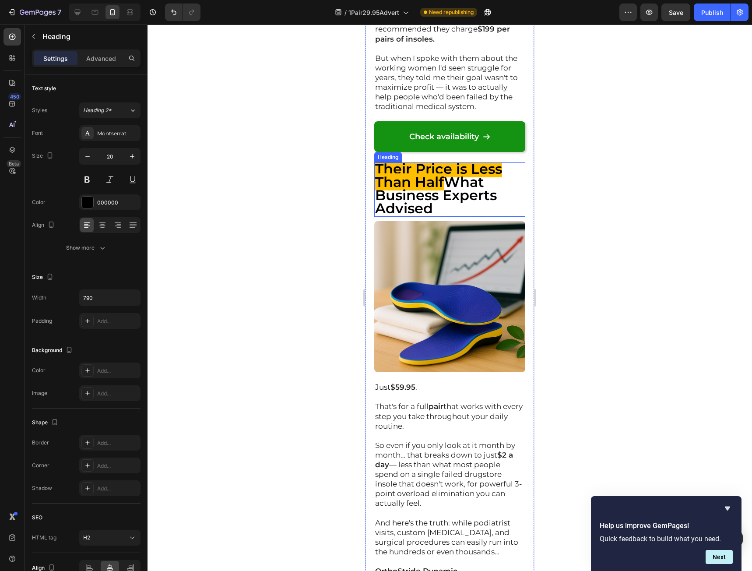
click at [456, 215] on strong "What Business Experts Advised" at bounding box center [436, 194] width 122 height 43
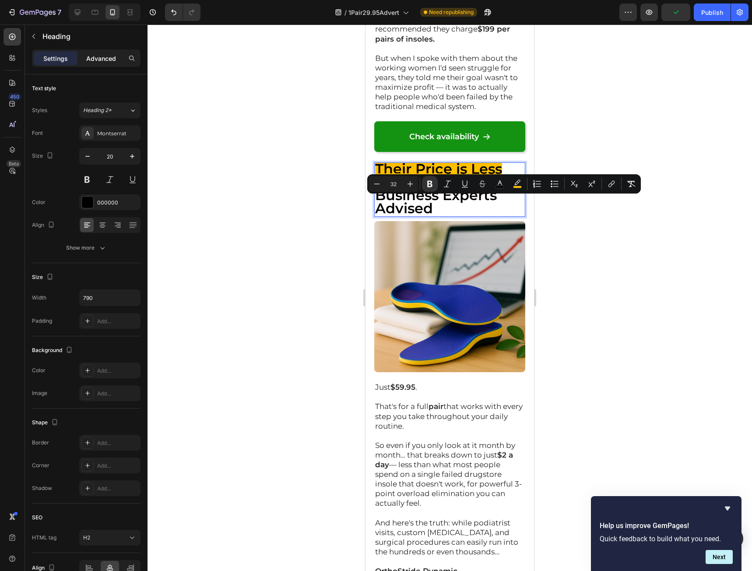
click at [98, 61] on p "Advanced" at bounding box center [101, 58] width 30 height 9
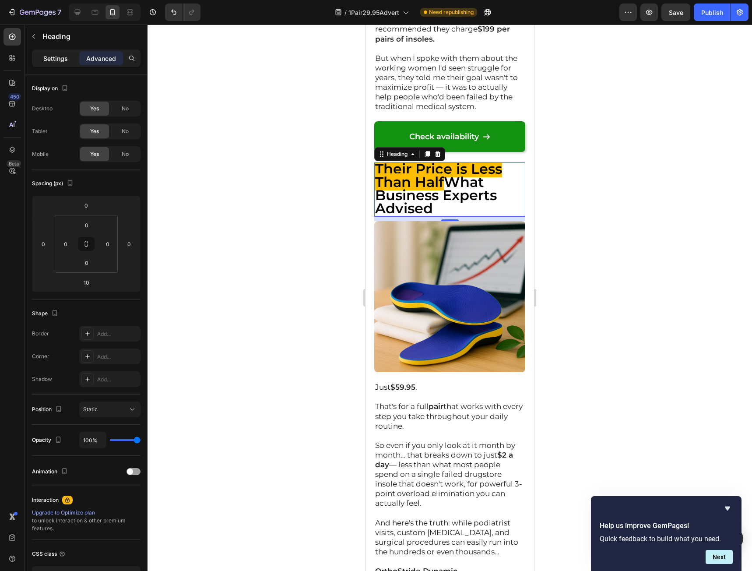
click at [51, 61] on p "Settings" at bounding box center [55, 58] width 25 height 9
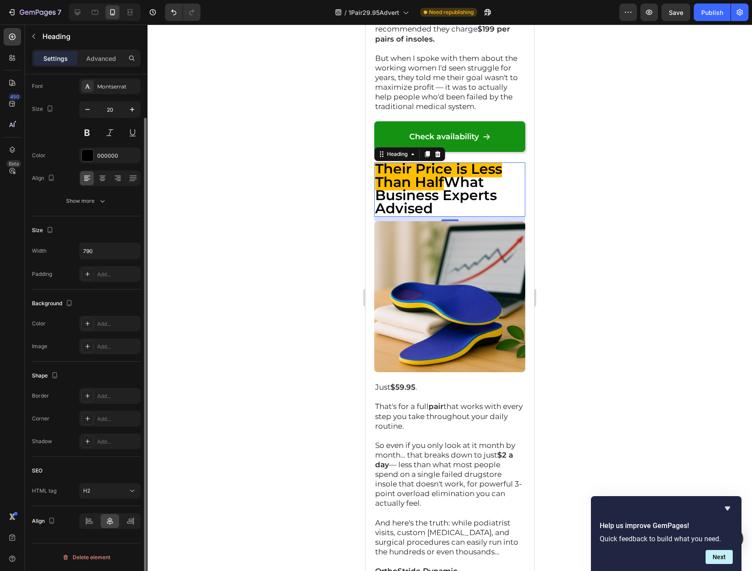
scroll to position [3, 0]
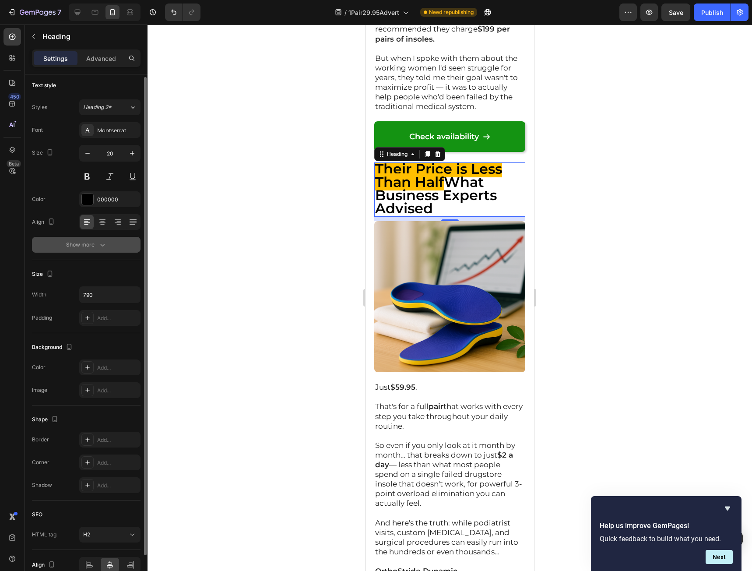
click at [90, 244] on div "Show more" at bounding box center [86, 244] width 41 height 9
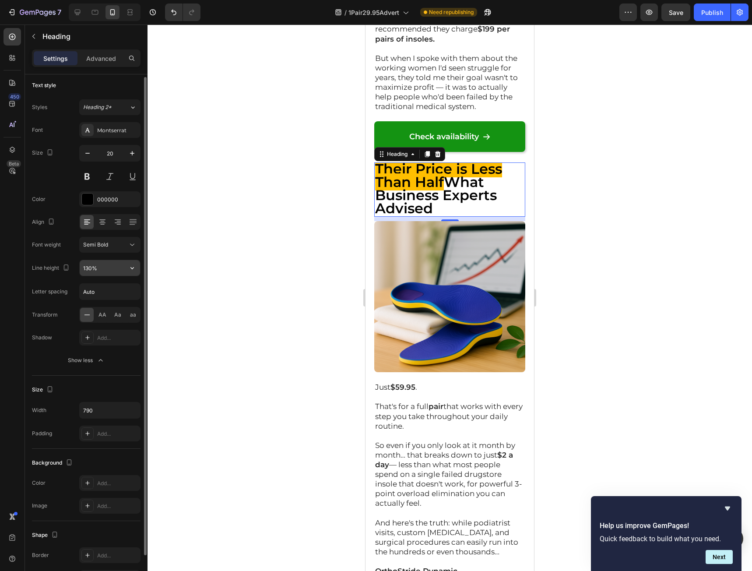
click at [102, 266] on input "130%" at bounding box center [110, 268] width 60 height 16
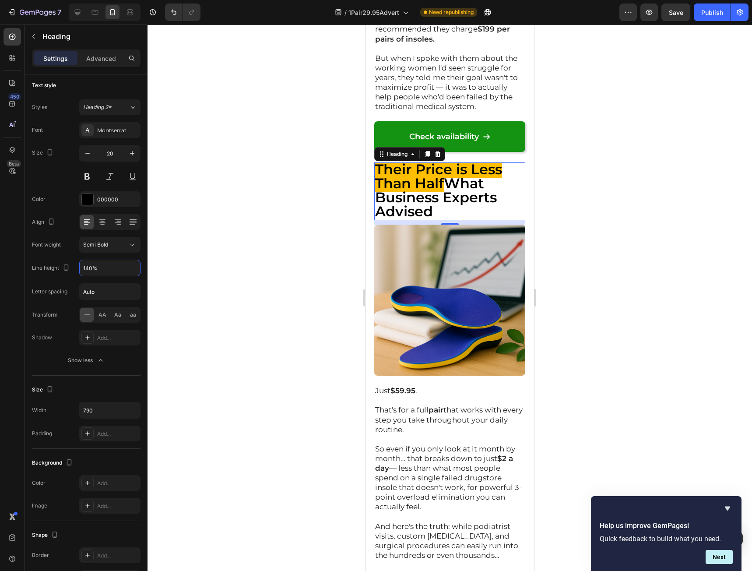
type input "140%"
click at [669, 393] on div at bounding box center [450, 298] width 604 height 546
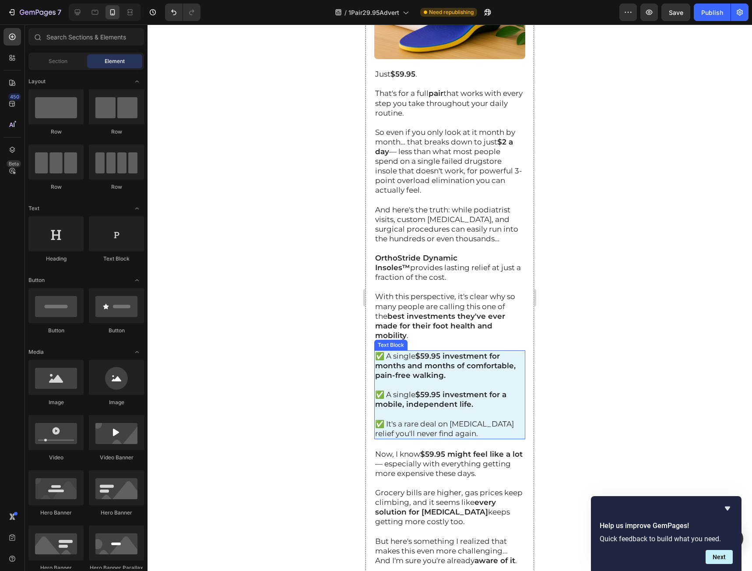
scroll to position [13228, 0]
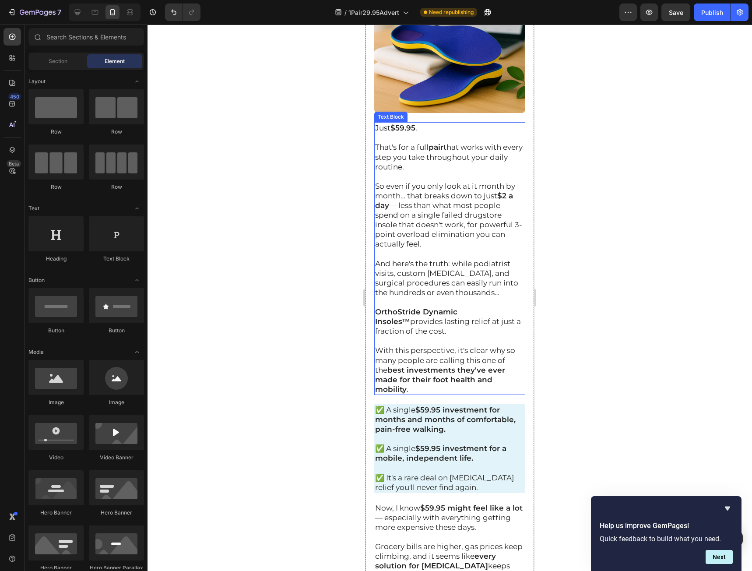
click at [425, 393] on p "With this perspective, it's clear why so many people are calling this one of th…" at bounding box center [449, 369] width 149 height 48
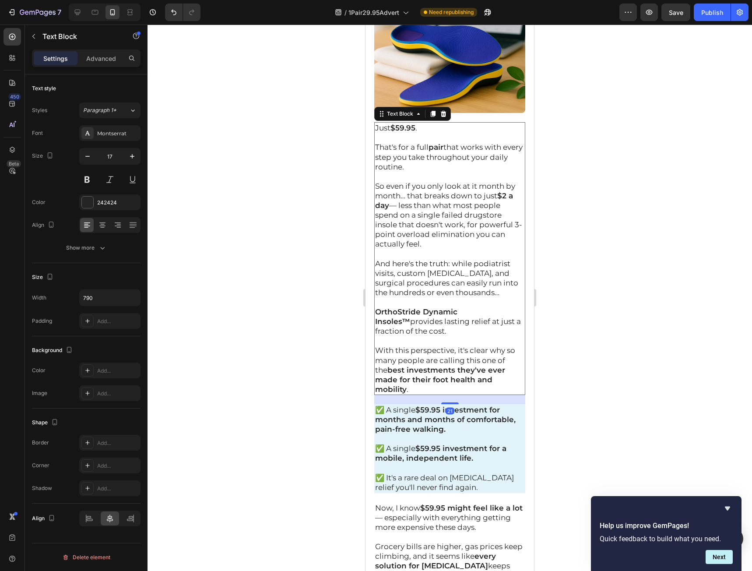
click at [419, 393] on p "With this perspective, it's clear why so many people are calling this one of th…" at bounding box center [449, 369] width 149 height 48
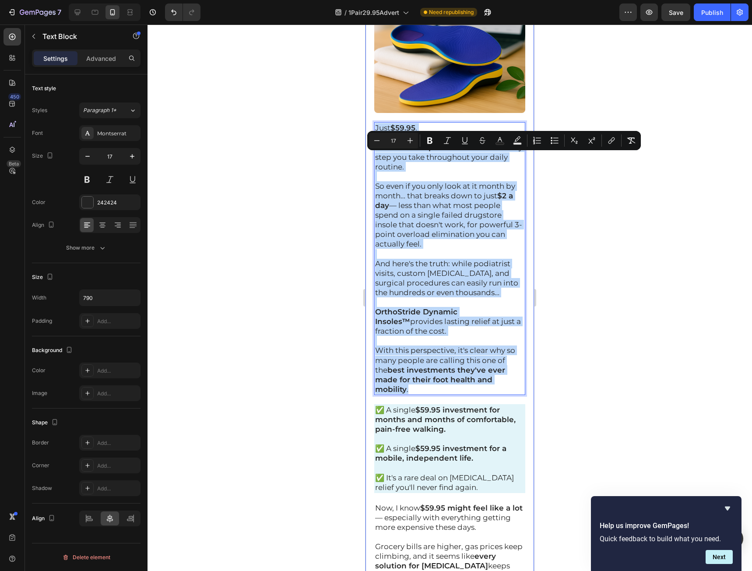
drag, startPoint x: 418, startPoint y: 418, endPoint x: 371, endPoint y: 151, distance: 270.6
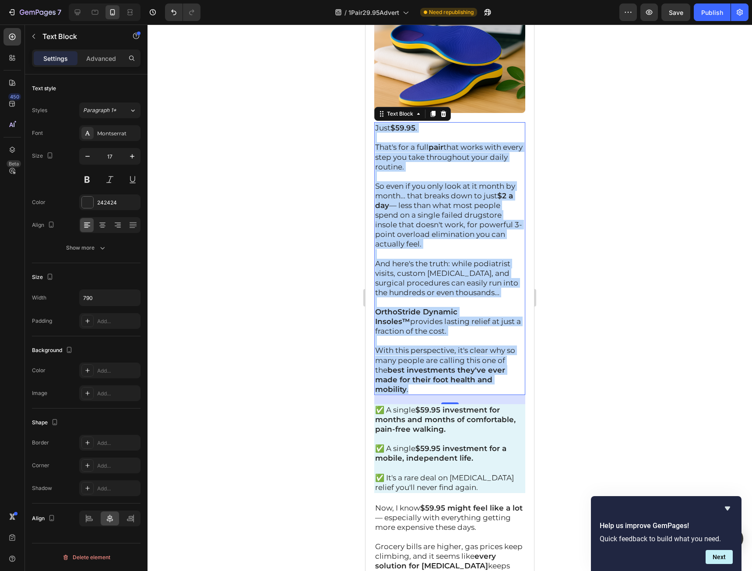
click at [445, 393] on p "With this perspective, it's clear why so many people are calling this one of th…" at bounding box center [449, 369] width 149 height 48
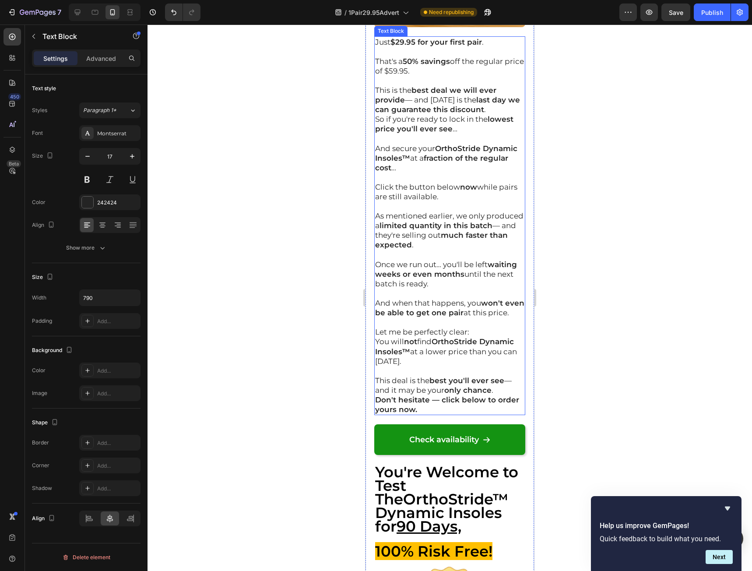
scroll to position [14322, 0]
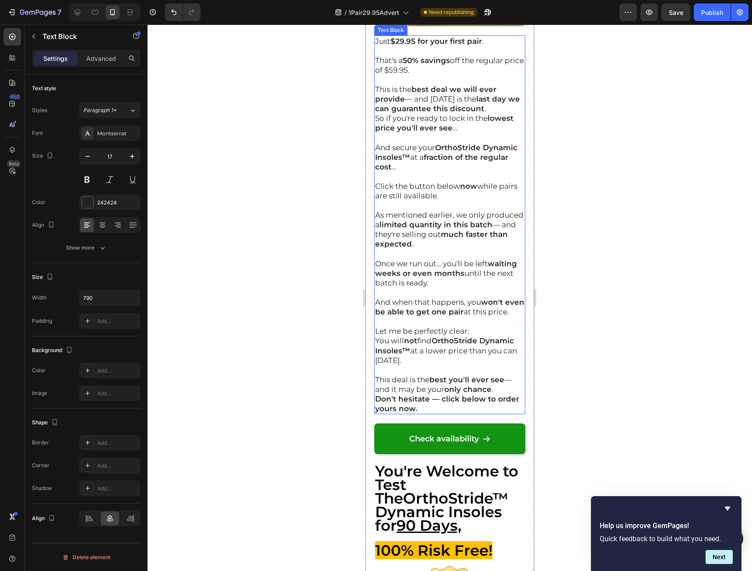
click at [426, 413] on p "Don't hesitate — click below to order yours now." at bounding box center [449, 403] width 149 height 19
click at [415, 413] on strong "Don't hesitate — click below to order yours now." at bounding box center [447, 403] width 144 height 18
click at [421, 413] on p "Don't hesitate — click below to order yours now." at bounding box center [449, 403] width 149 height 19
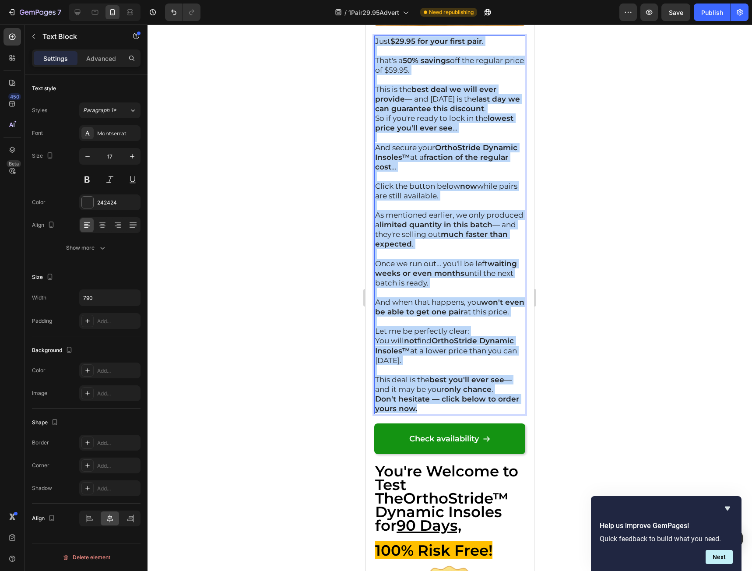
drag, startPoint x: 429, startPoint y: 470, endPoint x: 730, endPoint y: 109, distance: 469.2
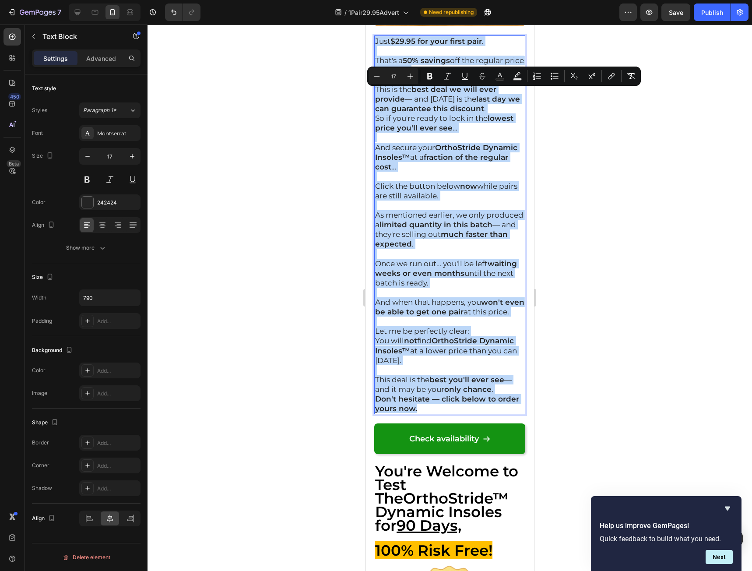
click at [488, 413] on p "Don't hesitate — click below to order yours now." at bounding box center [449, 403] width 149 height 19
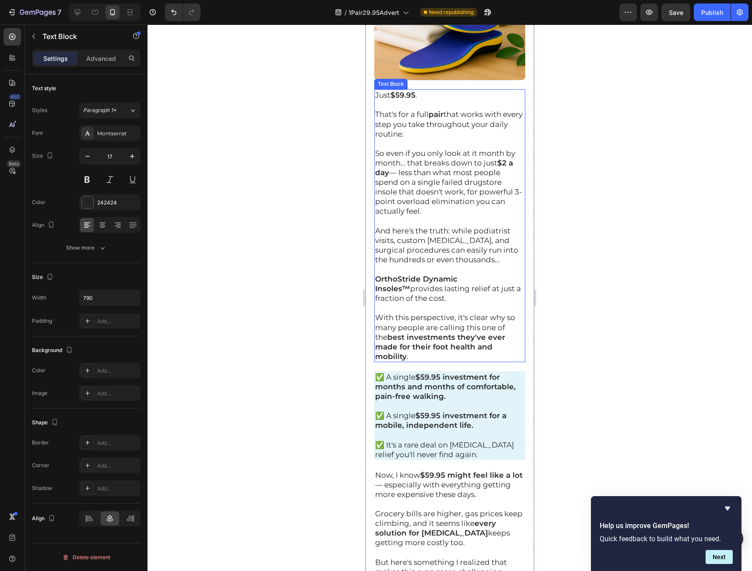
scroll to position [13272, 0]
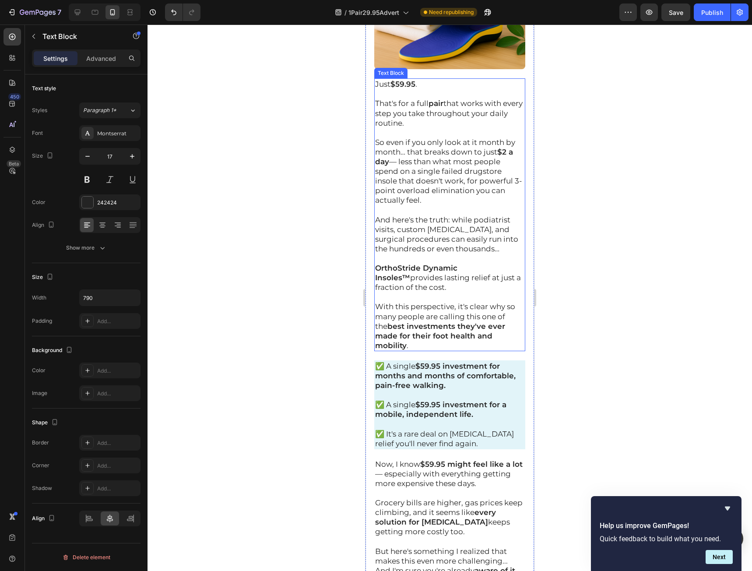
click at [445, 350] on p "With this perspective, it's clear why so many people are calling this one of th…" at bounding box center [449, 326] width 149 height 48
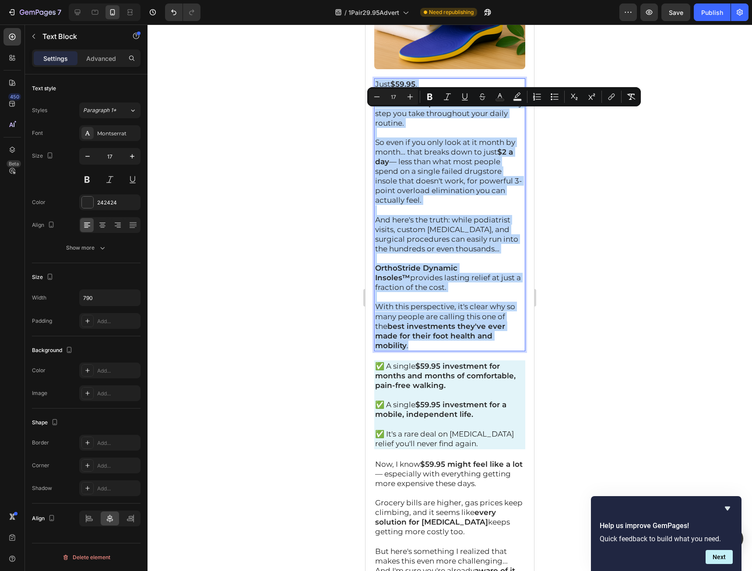
drag, startPoint x: 414, startPoint y: 376, endPoint x: 729, endPoint y: 137, distance: 395.2
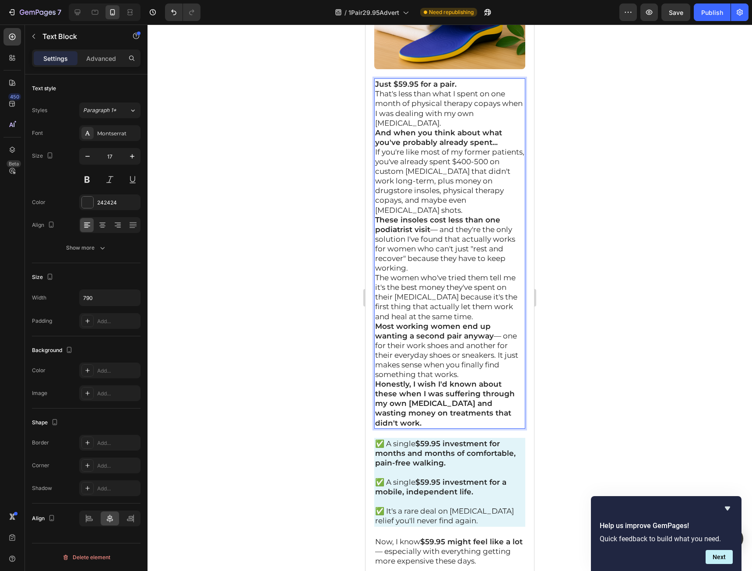
click at [469, 89] on p "Just $59.95 for a pair." at bounding box center [449, 84] width 149 height 10
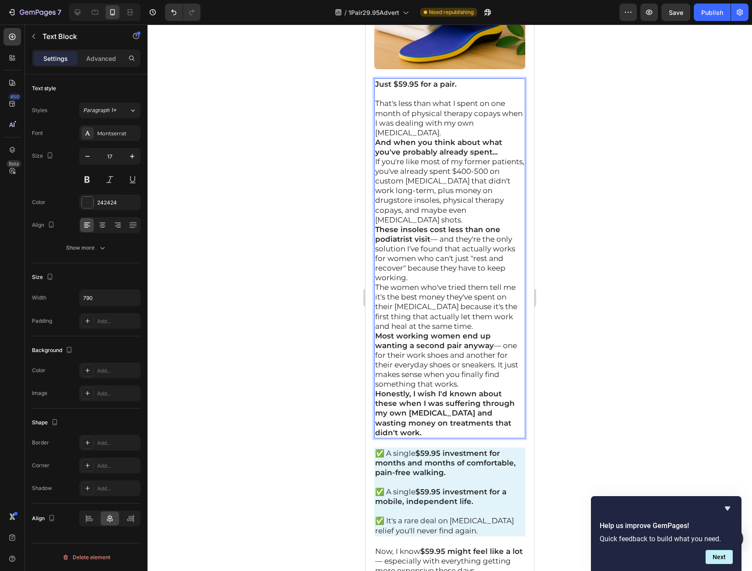
click at [453, 137] on p "That's less than what I spent on one month of physical therapy copays when I wa…" at bounding box center [449, 117] width 149 height 39
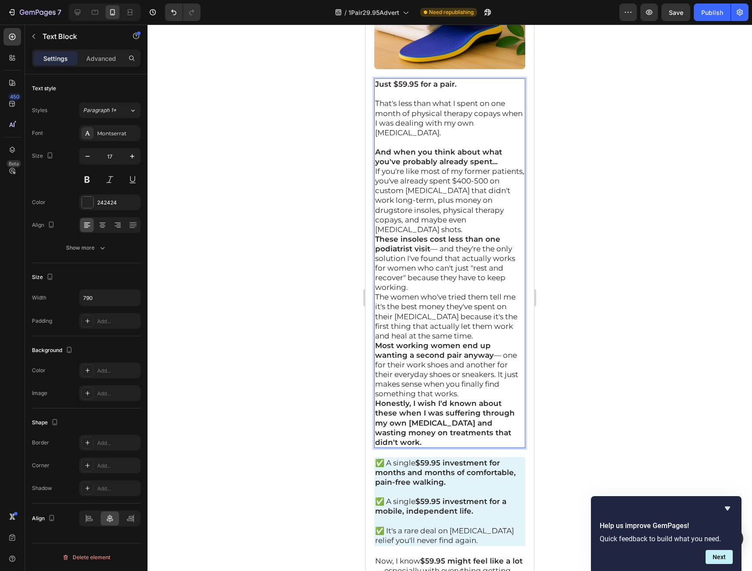
click at [503, 166] on p "And when you think about what you've probably already spent..." at bounding box center [449, 156] width 149 height 19
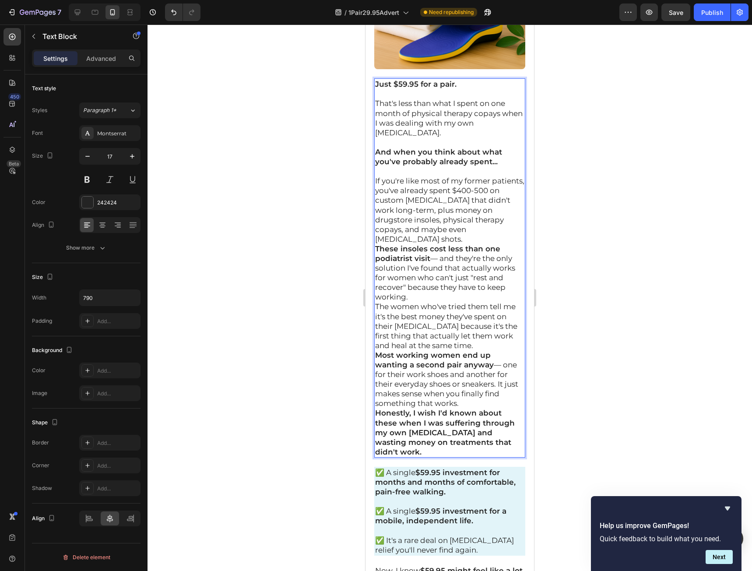
click at [464, 244] on p "If you're like most of my former patients, you've already spent $400-500 on cus…" at bounding box center [449, 210] width 149 height 68
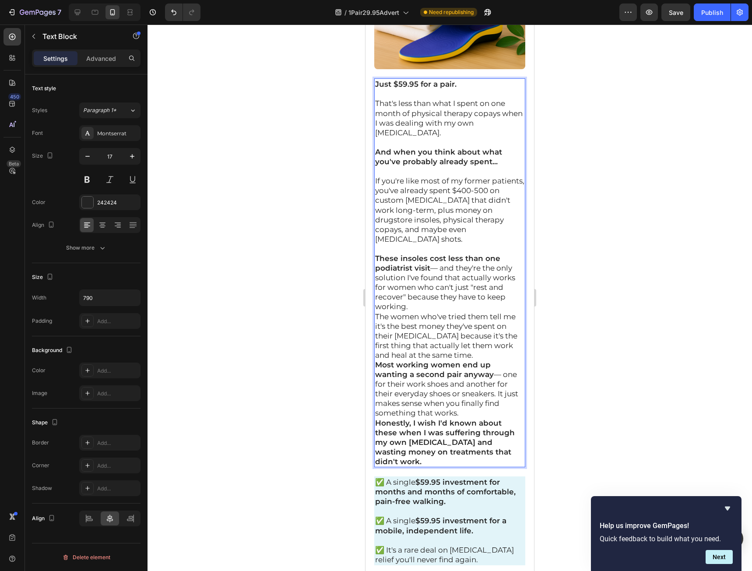
click at [462, 341] on p "The women who've tried them tell me it's the best money they've spent on their …" at bounding box center [449, 336] width 149 height 48
click at [465, 312] on p "These insoles cost less than one podiatrist visit — and they're the only soluti…" at bounding box center [449, 282] width 149 height 58
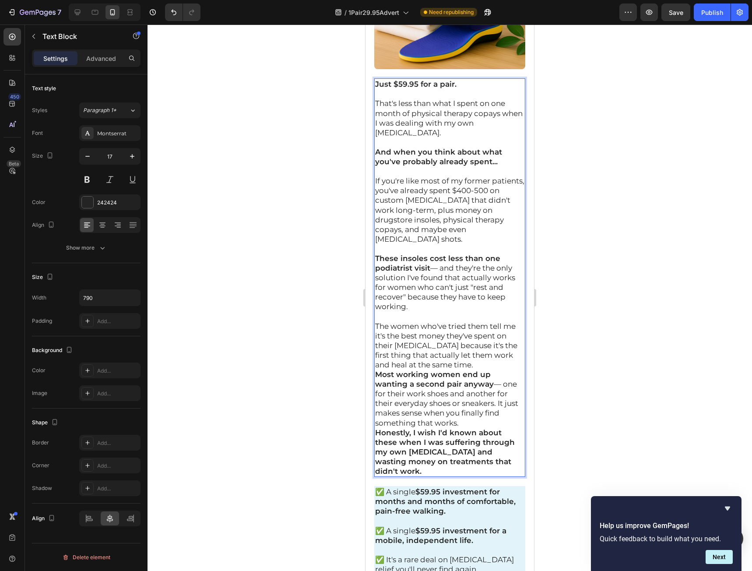
click at [473, 369] on p "The women who've tried them tell me it's the best money they've spent on their …" at bounding box center [449, 345] width 149 height 48
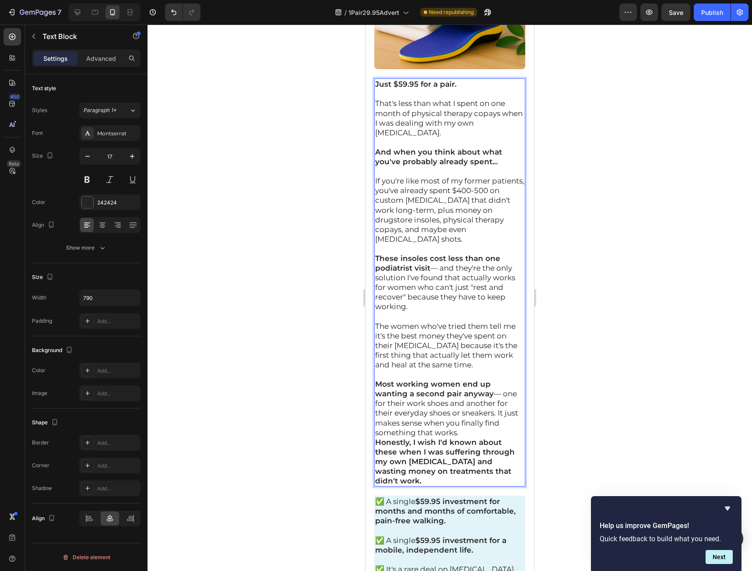
click at [475, 437] on p "Most working women end up wanting a second pair anyway — one for their work sho…" at bounding box center [449, 408] width 149 height 58
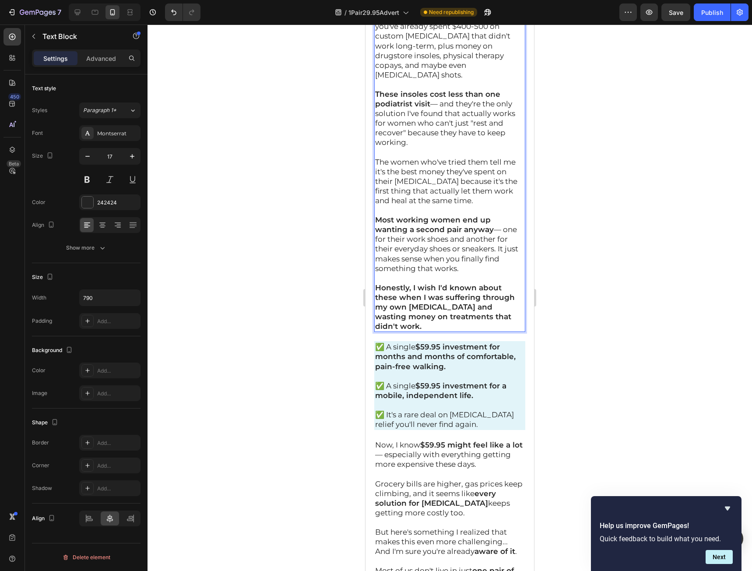
scroll to position [13447, 0]
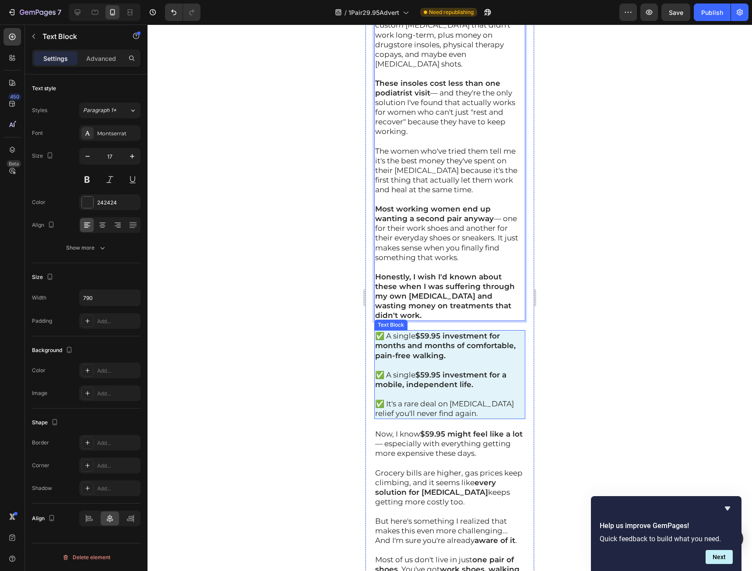
click at [446, 360] on p "✅ A single $59.95 investment for months and months of comfortable, pain-free wa…" at bounding box center [449, 345] width 149 height 29
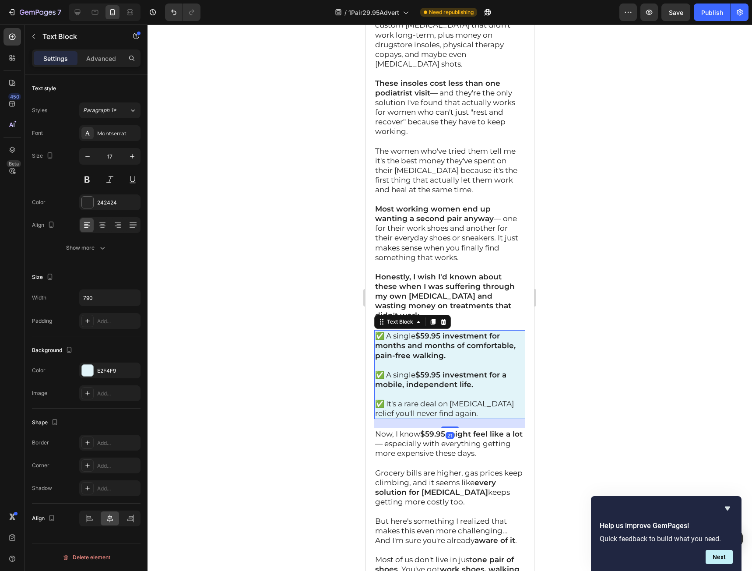
click at [487, 418] on p "✅ It's a rare deal on plantar fasciitis relief you'll never find again." at bounding box center [449, 408] width 149 height 19
drag, startPoint x: 491, startPoint y: 444, endPoint x: 607, endPoint y: 393, distance: 127.0
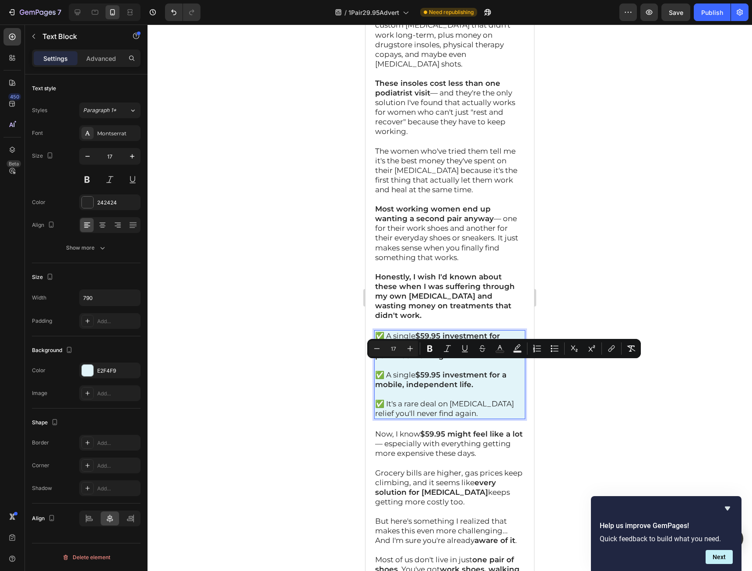
click at [492, 418] on p "✅ It's a rare deal on plantar fasciitis relief you'll never find again." at bounding box center [449, 408] width 149 height 19
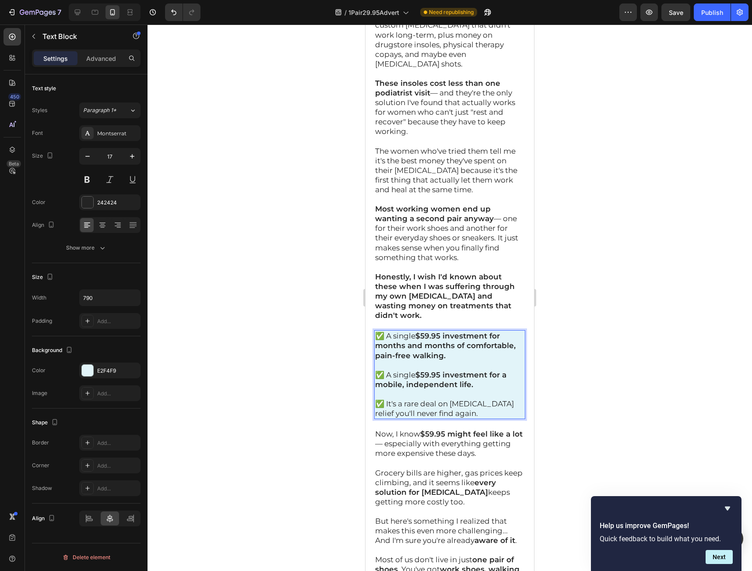
drag, startPoint x: 492, startPoint y: 441, endPoint x: 638, endPoint y: 330, distance: 183.2
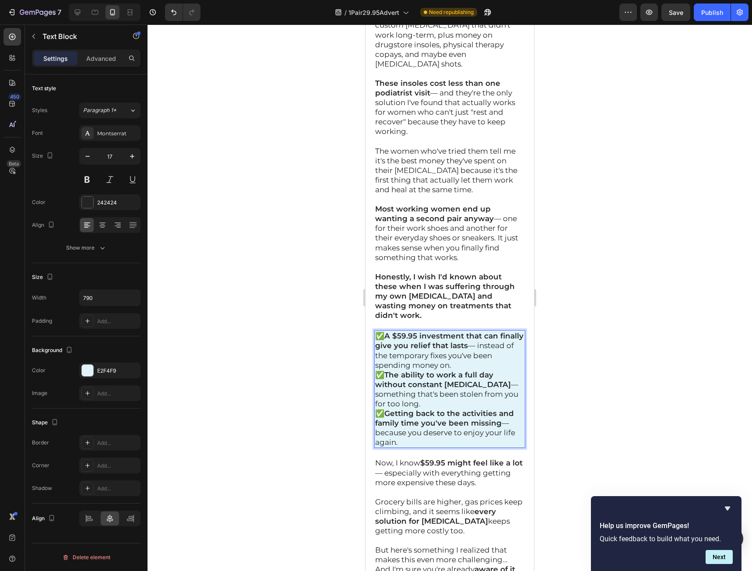
click at [492, 369] on p "✅ A $59.95 investment that can finally give you relief that lasts — instead of …" at bounding box center [449, 350] width 149 height 39
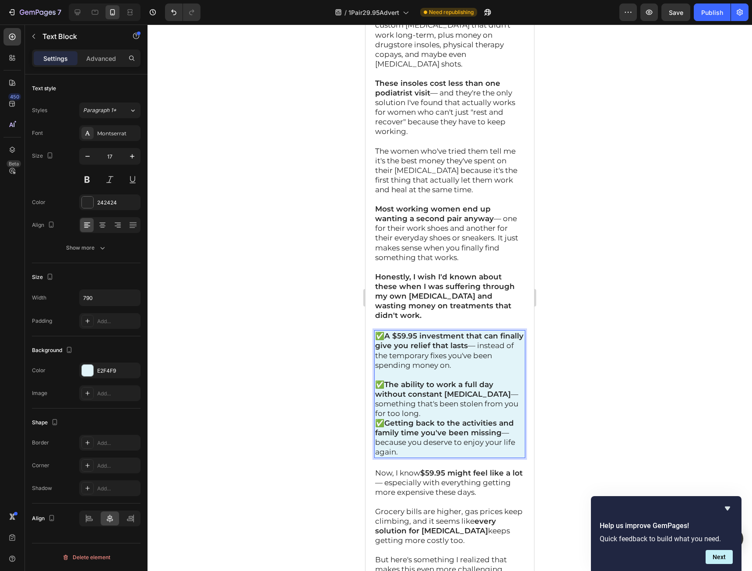
click at [472, 418] on p "✅ The ability to work a full day without constant foot pain — something that's …" at bounding box center [449, 398] width 149 height 39
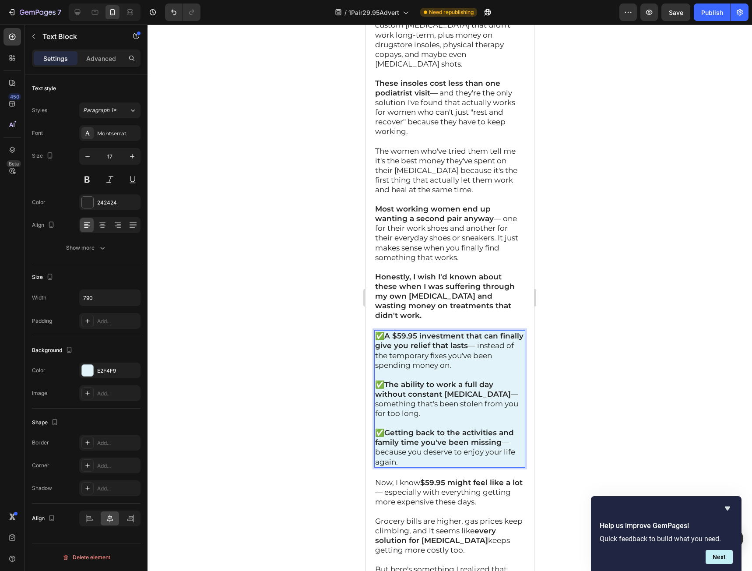
click at [587, 364] on div at bounding box center [450, 298] width 604 height 546
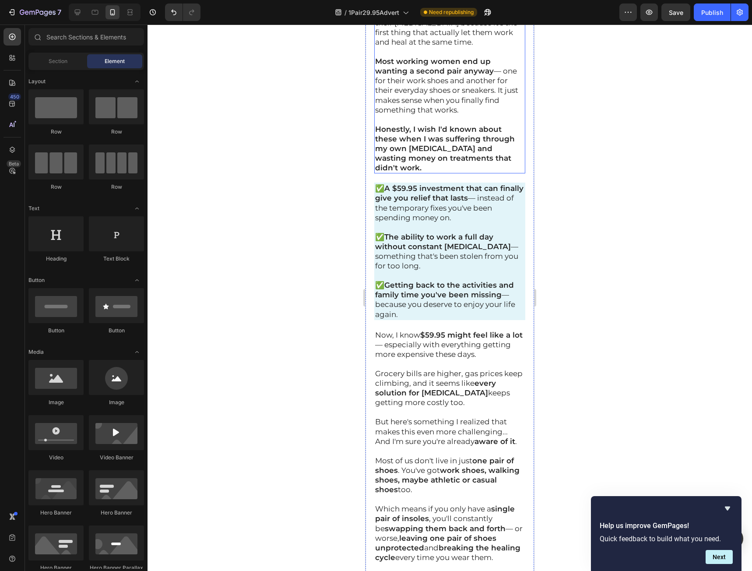
scroll to position [13622, 0]
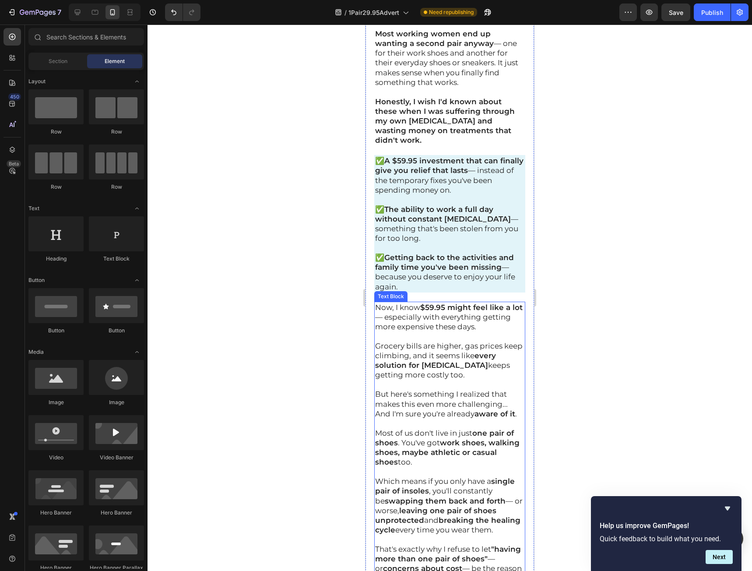
click at [398, 331] on p "Now, I know $59.95 might feel like a lot — especially with everything getting m…" at bounding box center [449, 316] width 149 height 29
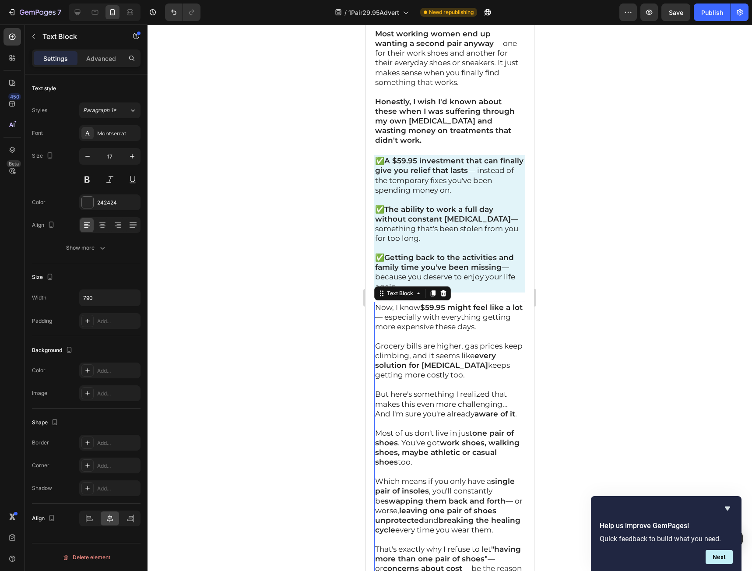
click at [375, 331] on p "Now, I know $59.95 might feel like a lot — especially with everything getting m…" at bounding box center [449, 316] width 149 height 29
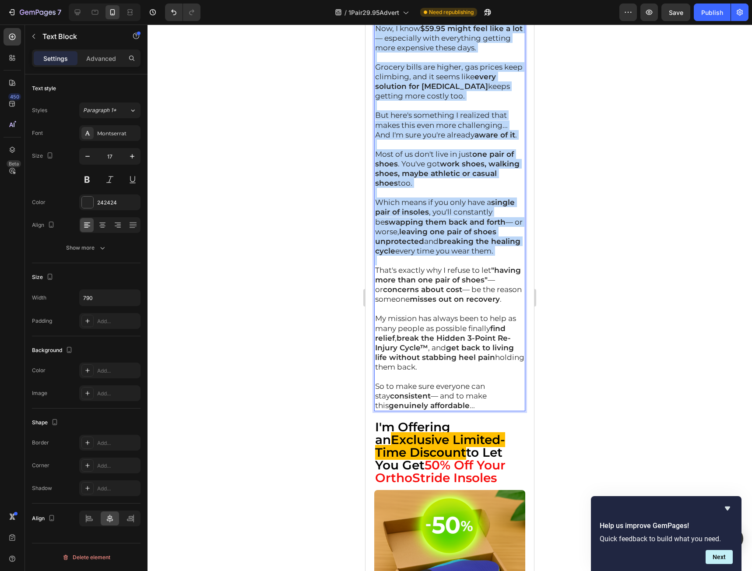
scroll to position [13928, 0]
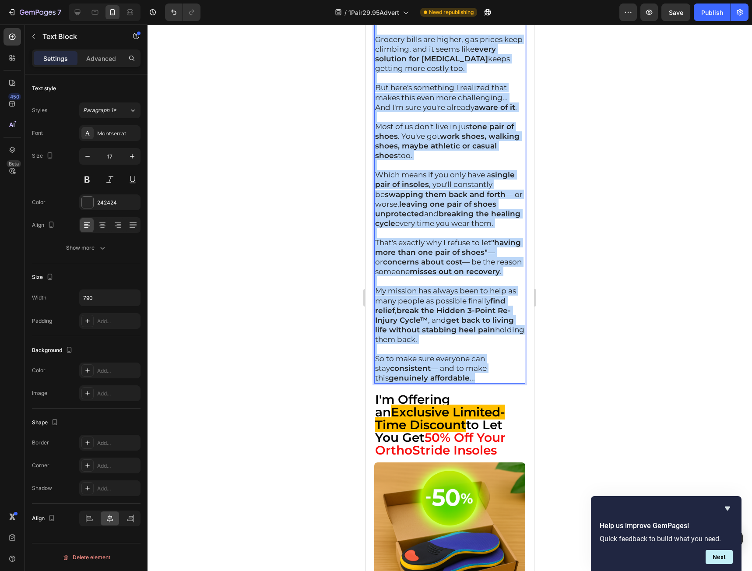
drag, startPoint x: 376, startPoint y: 337, endPoint x: 470, endPoint y: 439, distance: 138.2
click at [470, 384] on div "Now, I know $59.95 might feel like a lot — especially with everything getting m…" at bounding box center [449, 189] width 151 height 389
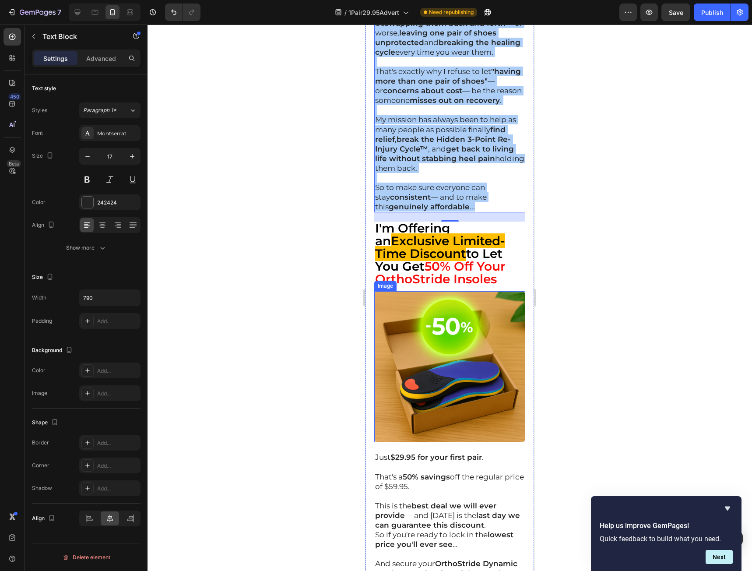
scroll to position [14103, 0]
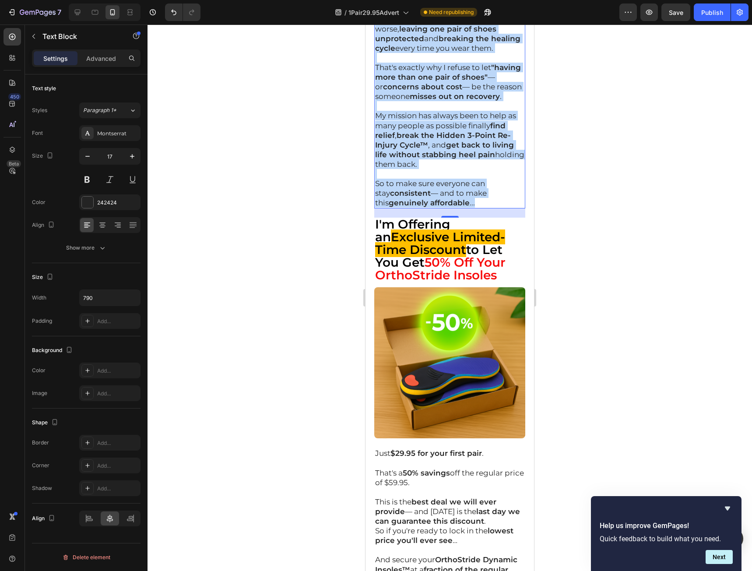
click at [485, 207] on p "So to make sure everyone can stay consistent — and to make this genuinely affor…" at bounding box center [449, 193] width 149 height 29
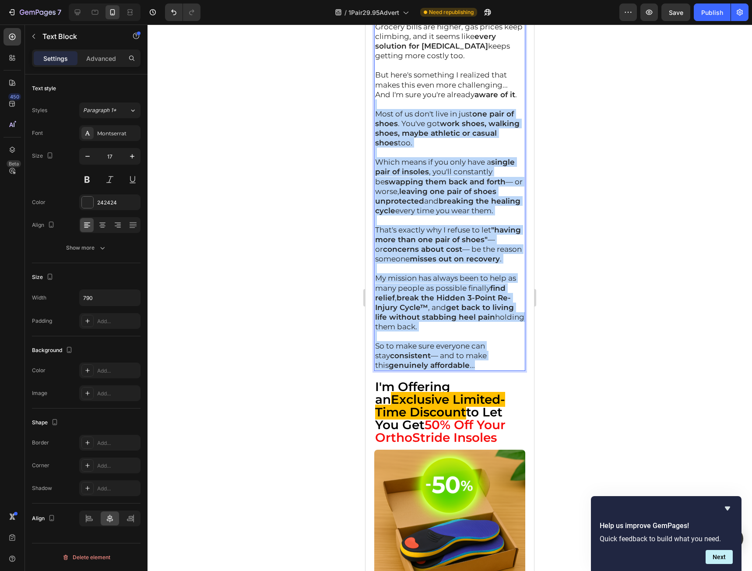
scroll to position [13841, 0]
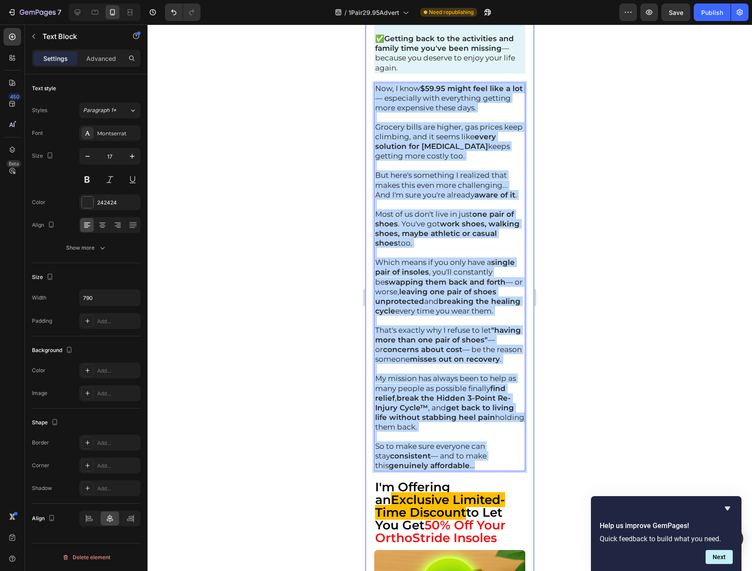
drag, startPoint x: 480, startPoint y: 263, endPoint x: 369, endPoint y: 113, distance: 186.6
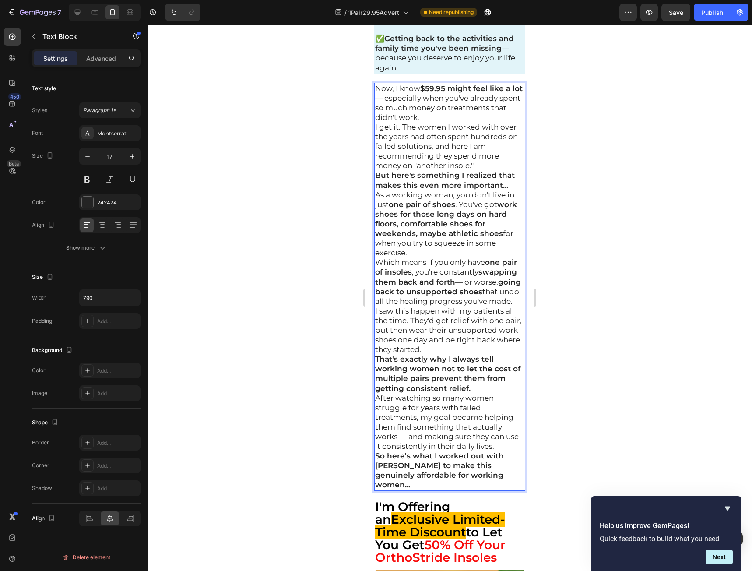
click at [477, 122] on p "Now, I know $59.95 might feel like a lot — especially when you've already spent…" at bounding box center [449, 103] width 149 height 39
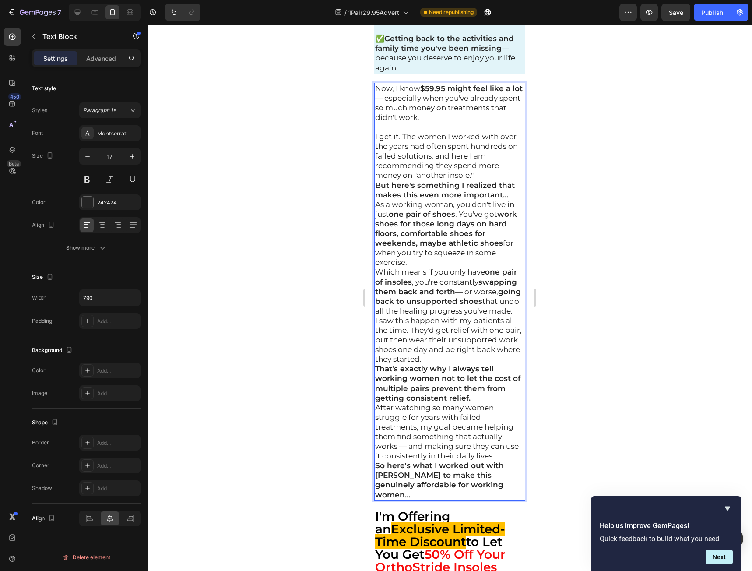
click at [488, 180] on p "I get it. The women I worked with over the years had often spent hundreds on fa…" at bounding box center [449, 156] width 149 height 48
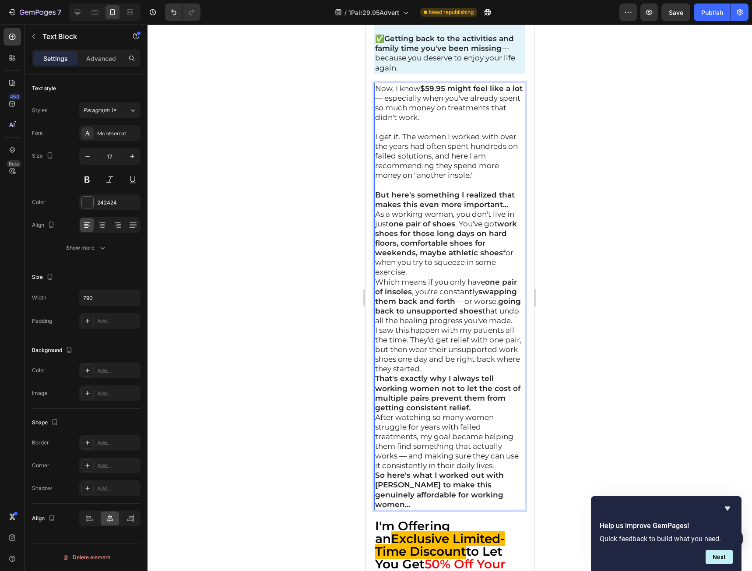
click at [464, 277] on p "As a working woman, you don't live in just one pair of shoes . You've got work …" at bounding box center [449, 243] width 149 height 68
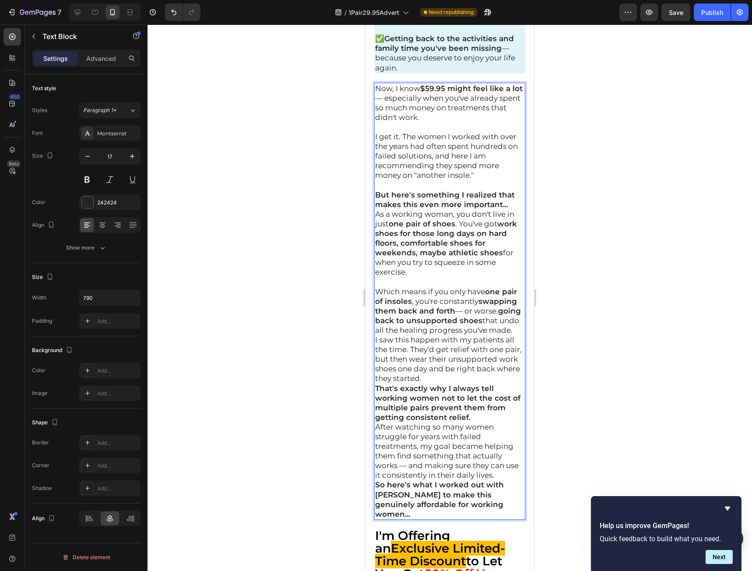
click at [510, 209] on p "But here's something I realized that makes this even more important..." at bounding box center [449, 199] width 149 height 19
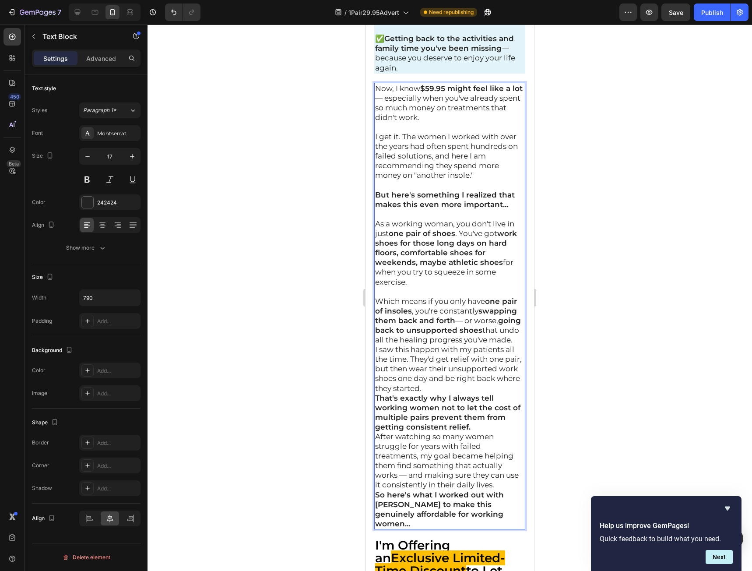
click at [485, 344] on p "Which means if you only have one pair of insoles , you're constantly swapping t…" at bounding box center [449, 320] width 149 height 48
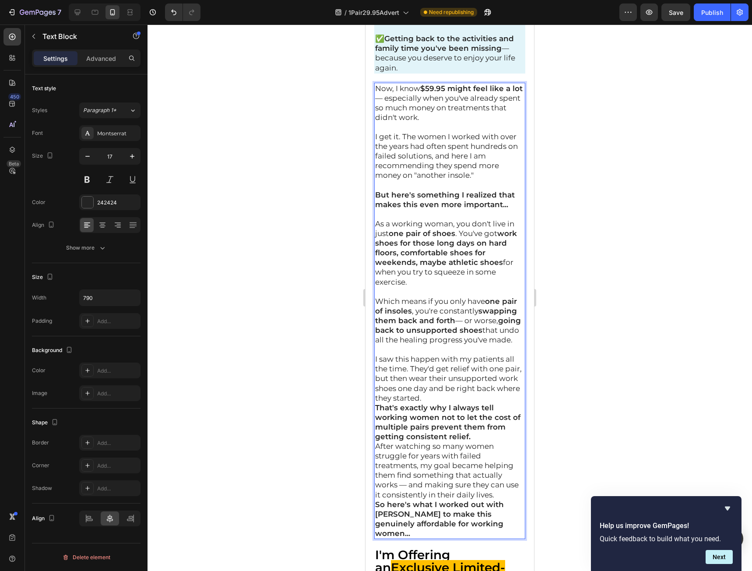
click at [471, 402] on p "I saw this happen with my patients all the time. They'd get relief with one pai…" at bounding box center [449, 378] width 149 height 48
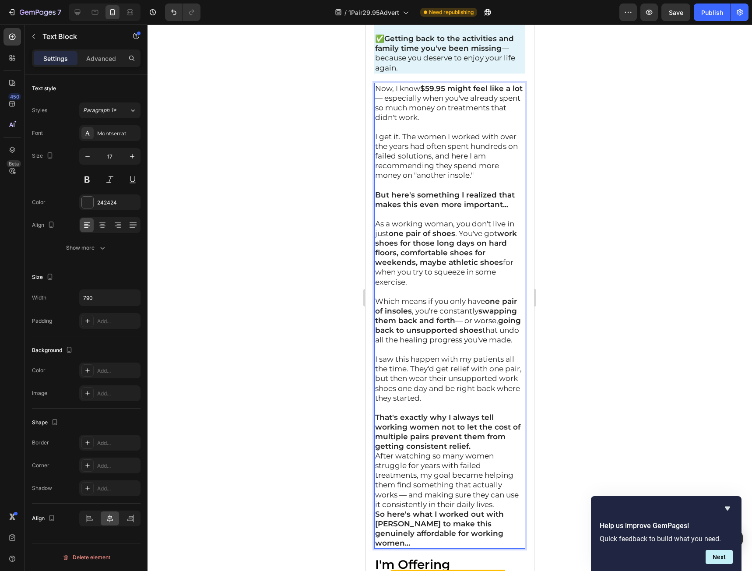
click at [484, 451] on p "That's exactly why I always tell working women not to let the cost of multiple …" at bounding box center [449, 431] width 149 height 39
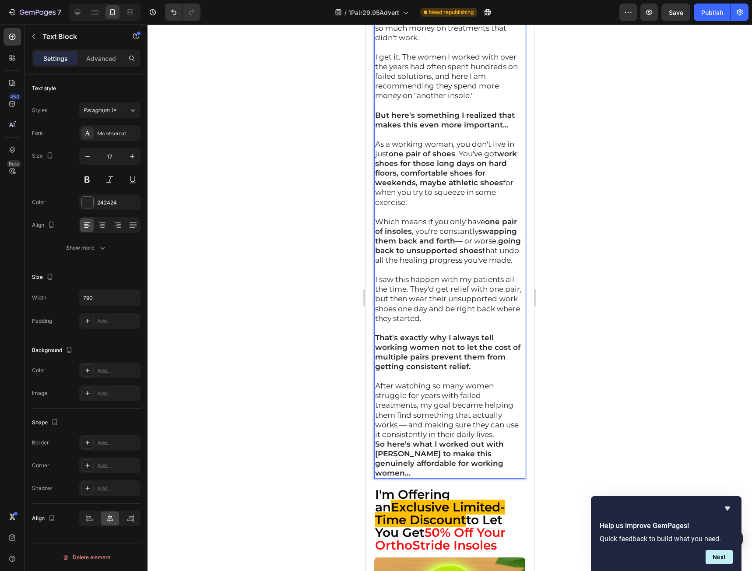
scroll to position [13928, 0]
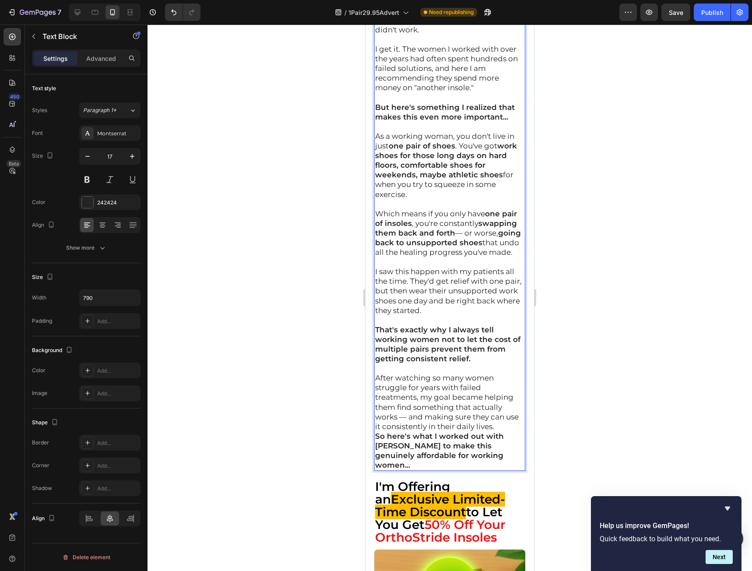
click at [514, 431] on p "After watching so many women struggle for years with failed treatments, my goal…" at bounding box center [449, 402] width 149 height 58
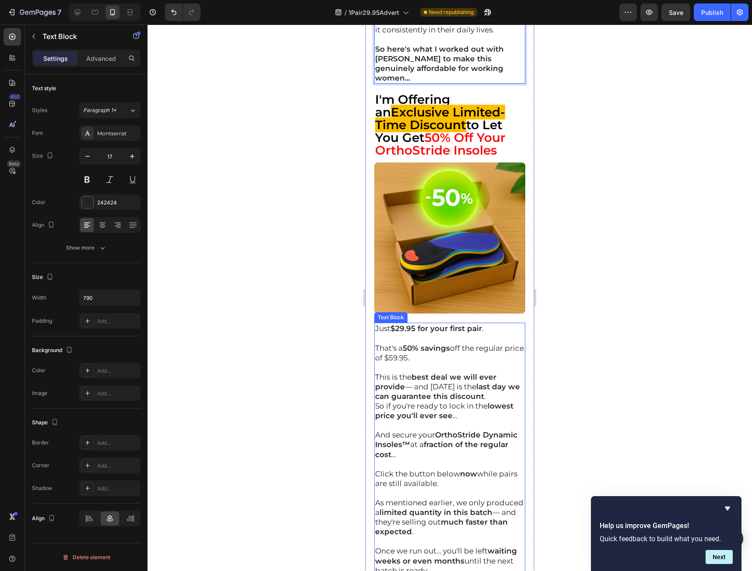
scroll to position [14366, 0]
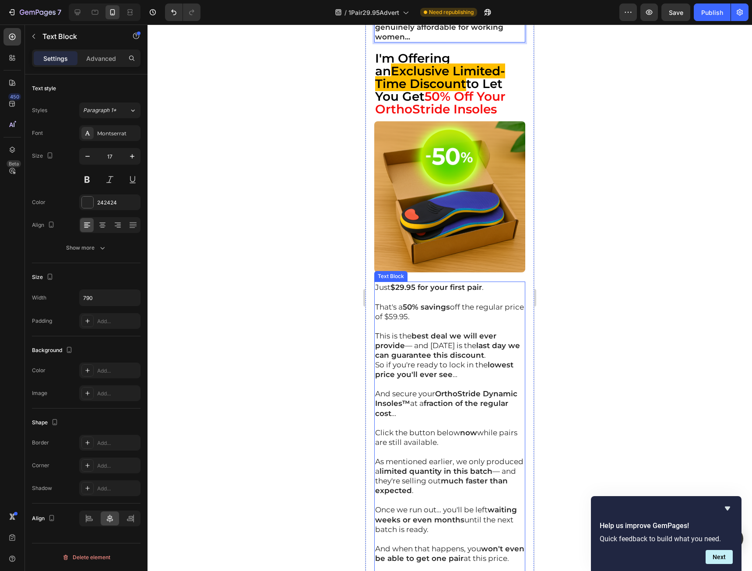
click at [408, 331] on p "Rich Text Editor. Editing area: main" at bounding box center [449, 326] width 149 height 10
click at [375, 312] on div "Just $29.95 for your first pair . That's a 50% savings off the regular price of…" at bounding box center [449, 470] width 151 height 379
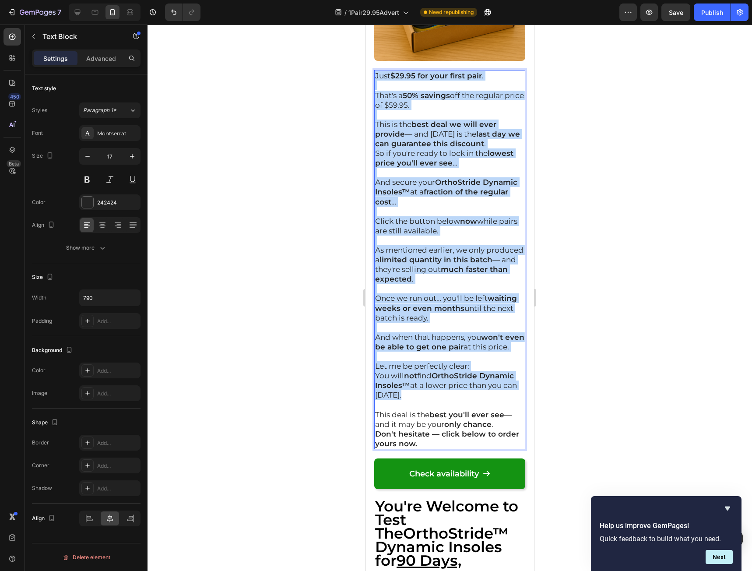
scroll to position [14585, 0]
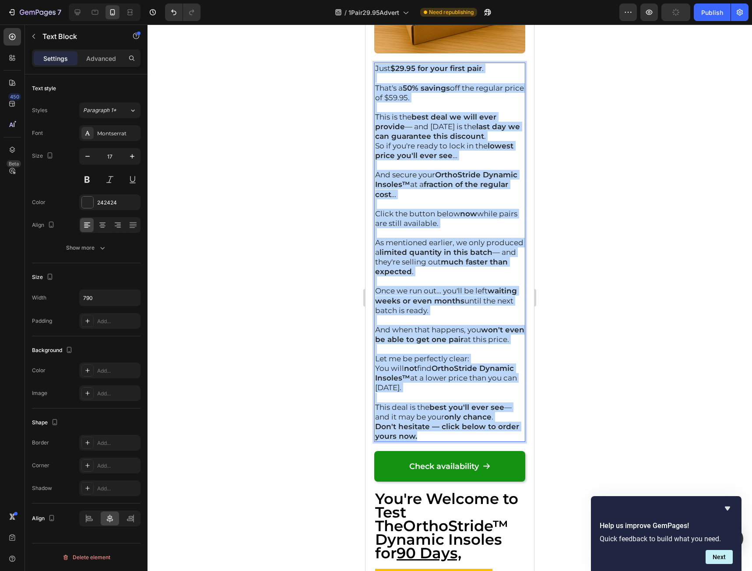
drag, startPoint x: 375, startPoint y: 311, endPoint x: 453, endPoint y: 467, distance: 174.6
click at [453, 442] on div "Just $29.95 for your first pair . That's a 50% savings off the regular price of…" at bounding box center [449, 252] width 151 height 379
click at [488, 441] on p "Don't hesitate — click below to order yours now." at bounding box center [449, 431] width 149 height 19
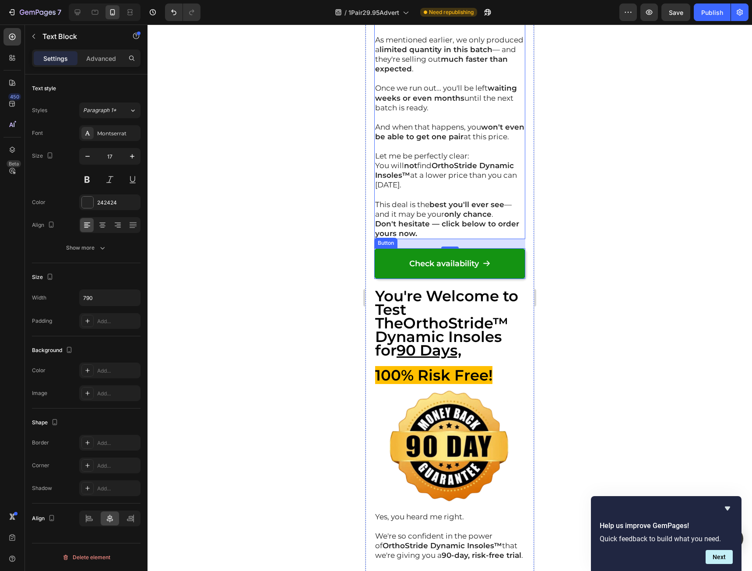
scroll to position [14760, 0]
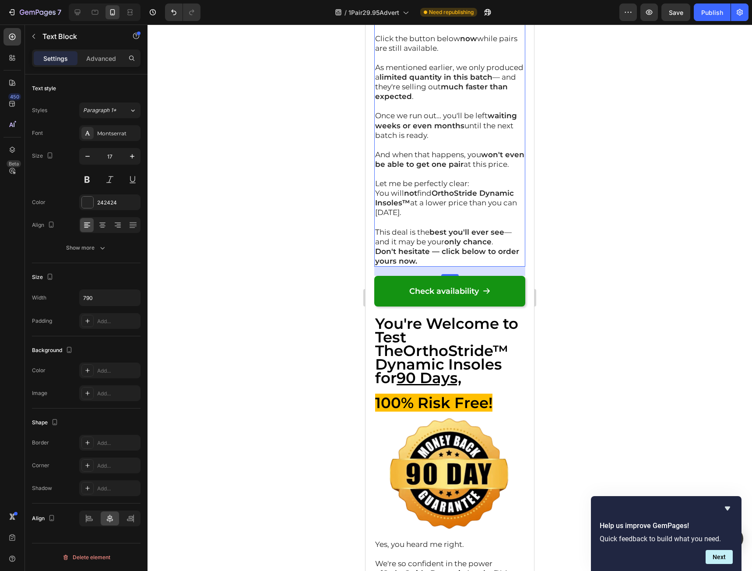
click at [450, 266] on p "Don't hesitate — click below to order yours now." at bounding box center [449, 255] width 149 height 19
click at [427, 266] on p "Don't hesitate — click below to order yours now." at bounding box center [449, 255] width 149 height 19
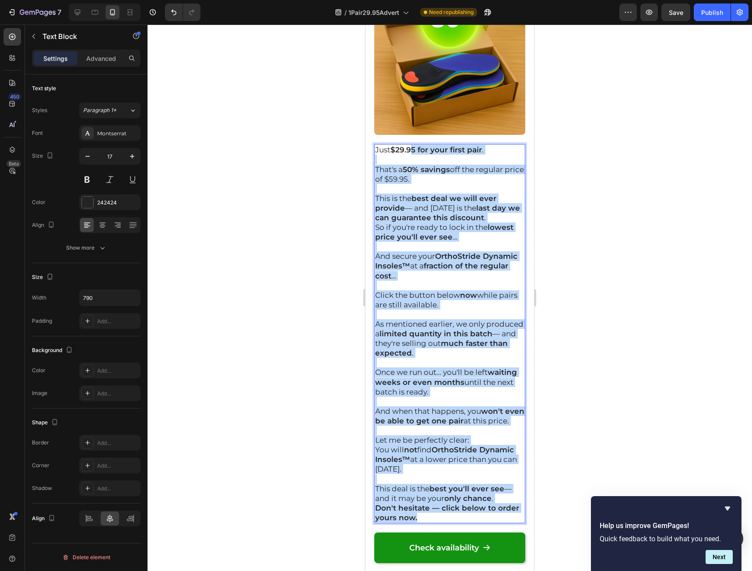
scroll to position [14497, 0]
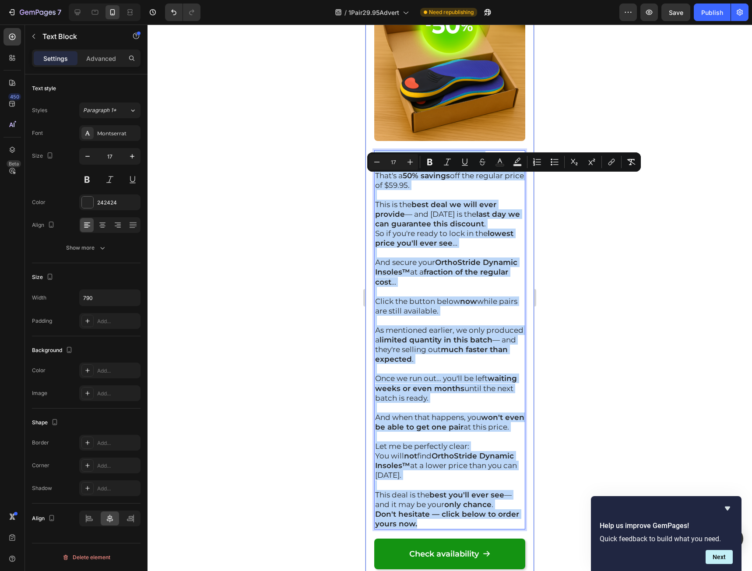
drag, startPoint x: 424, startPoint y: 380, endPoint x: 365, endPoint y: 180, distance: 208.0
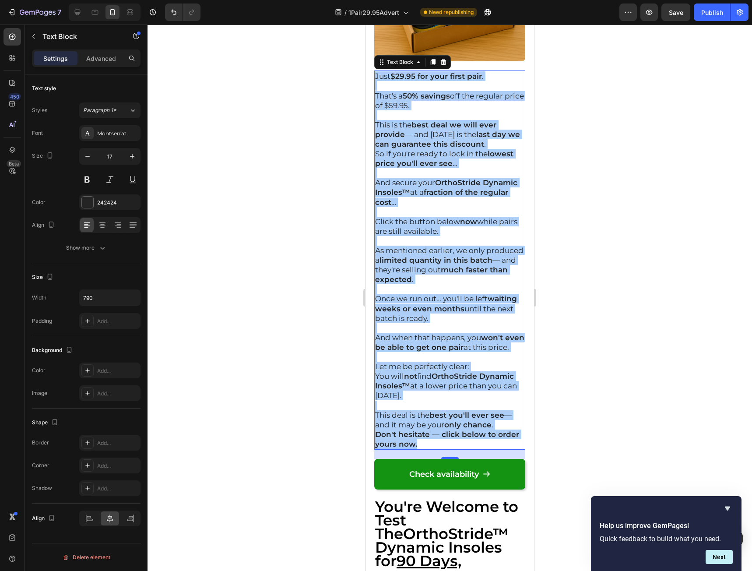
scroll to position [14672, 0]
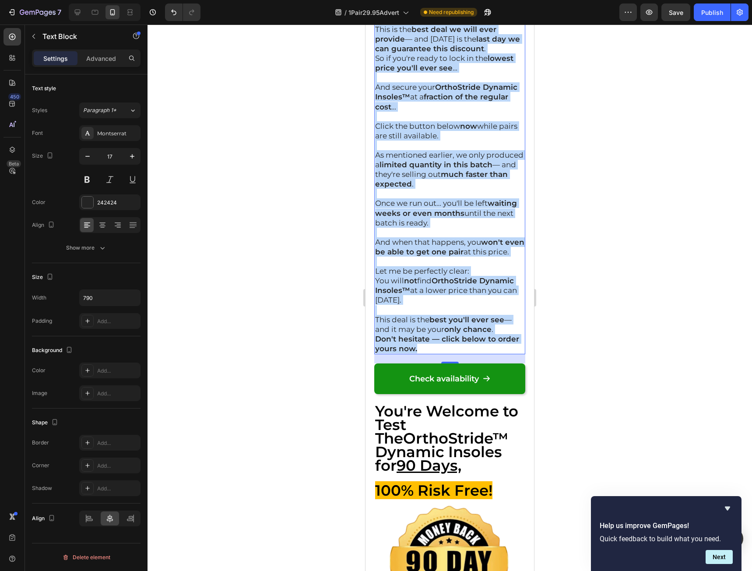
click at [436, 353] on p "Don't hesitate — click below to order yours now." at bounding box center [449, 343] width 149 height 19
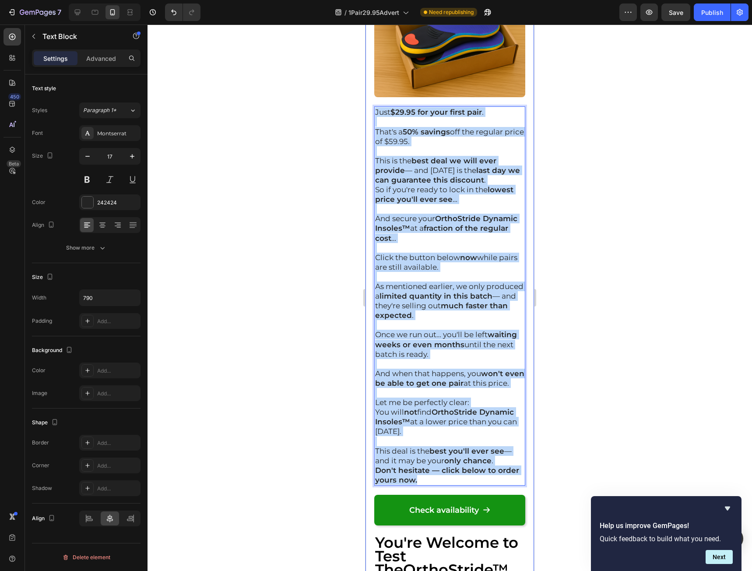
drag, startPoint x: 428, startPoint y: 381, endPoint x: 368, endPoint y: 137, distance: 251.5
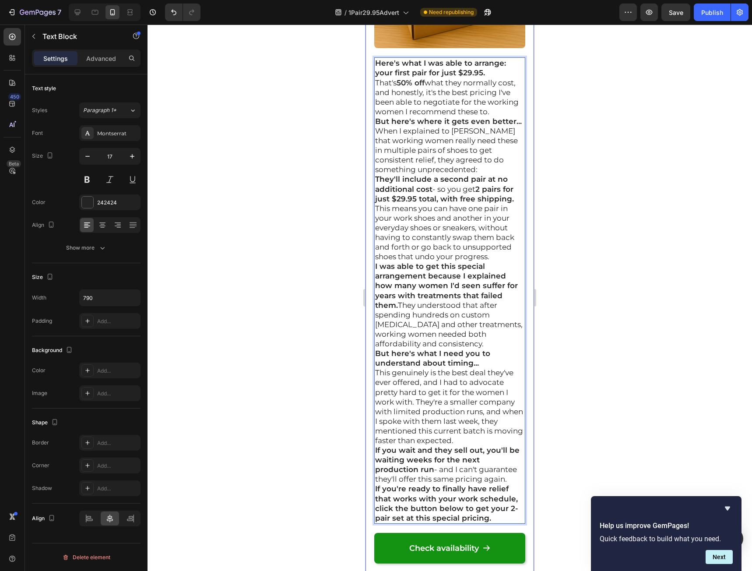
scroll to position [14593, 0]
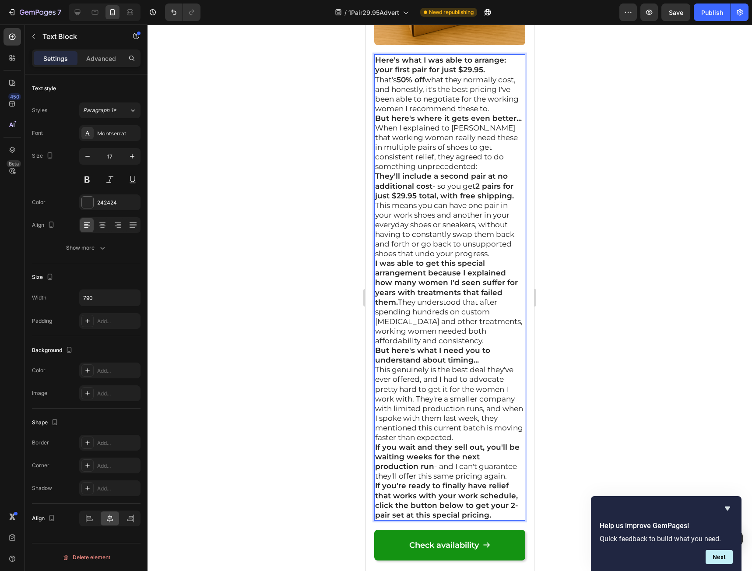
click at [492, 74] on p "Here's what I was able to arrange: your first pair for just $29.95." at bounding box center [449, 64] width 149 height 19
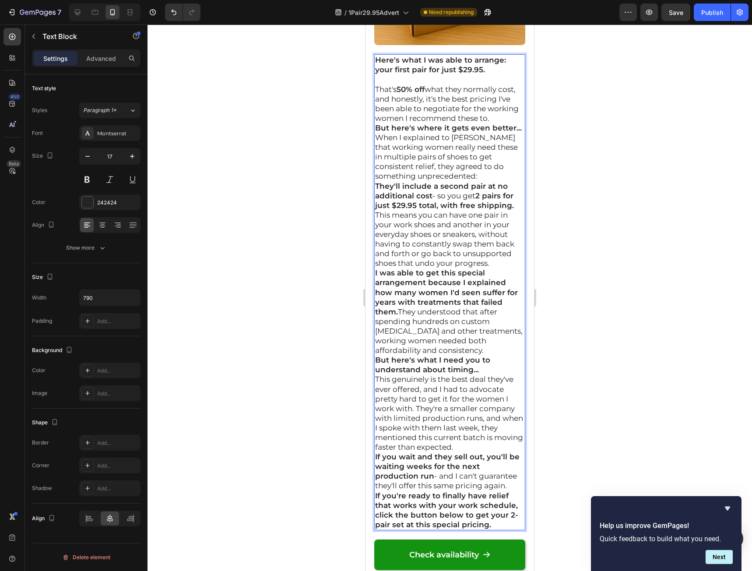
click at [425, 123] on p "That's 50% off what they normally cost, and honestly, it's the best pricing I'v…" at bounding box center [449, 103] width 149 height 39
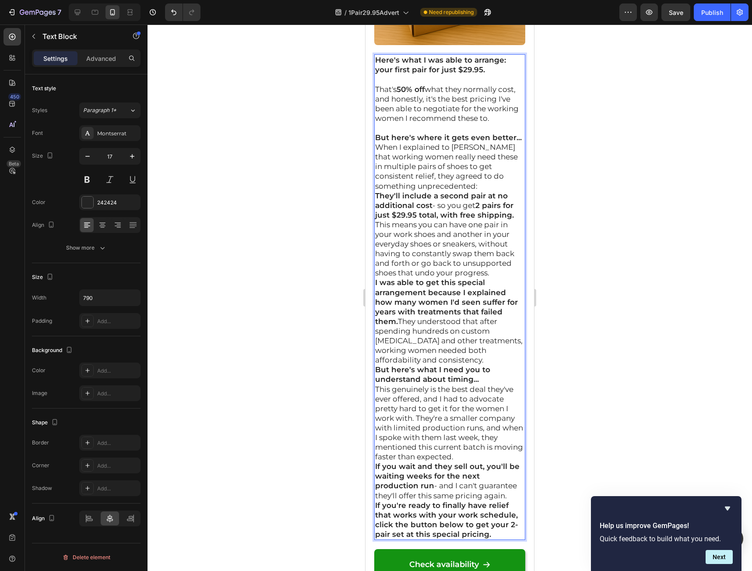
click at [516, 142] on strong "But here's where it gets even better..." at bounding box center [448, 137] width 147 height 9
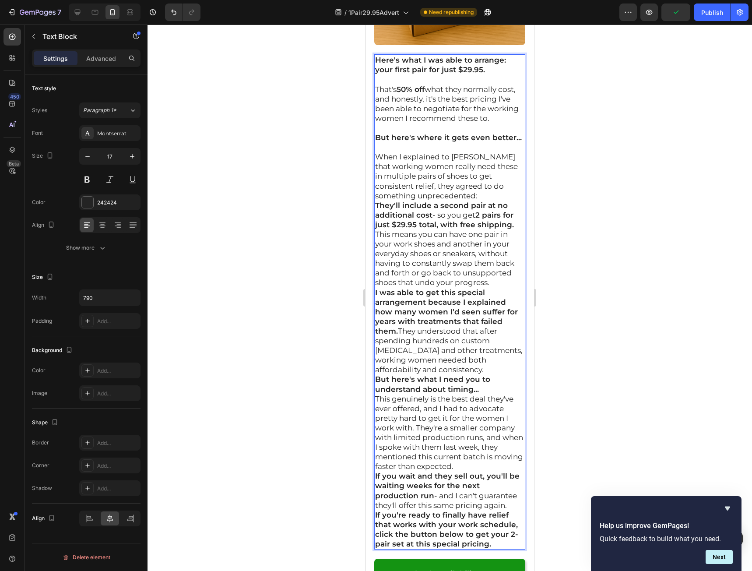
click at [488, 200] on p "When I explained to BotaniqLabs that working women really need these in multipl…" at bounding box center [449, 176] width 149 height 48
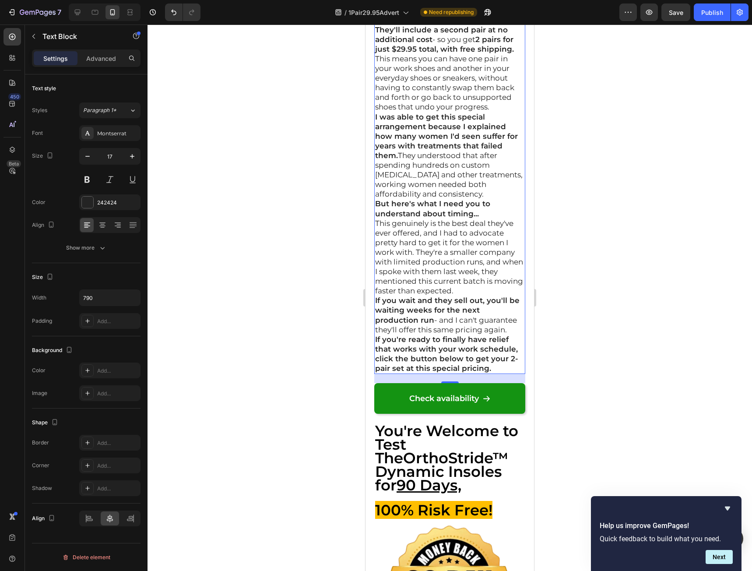
scroll to position [14768, 0]
click at [492, 373] on p "If you're ready to finally have relief that works with your work schedule, clic…" at bounding box center [449, 354] width 149 height 39
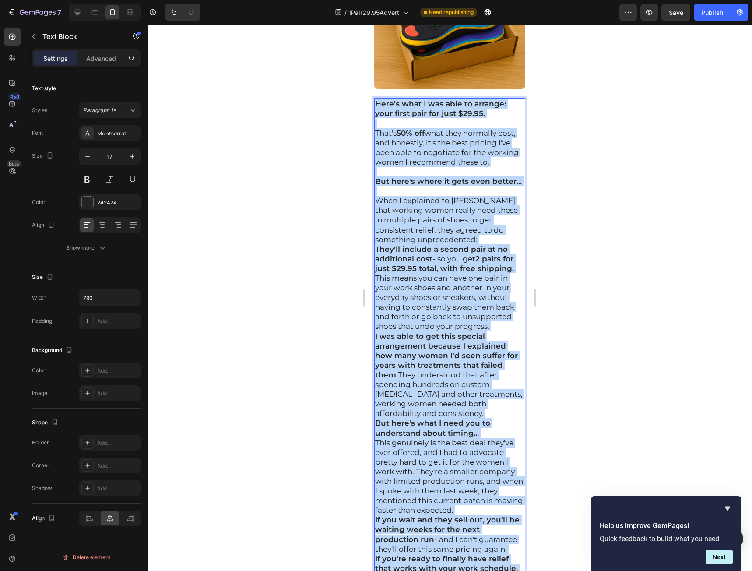
drag, startPoint x: 493, startPoint y: 411, endPoint x: 339, endPoint y: 114, distance: 335.4
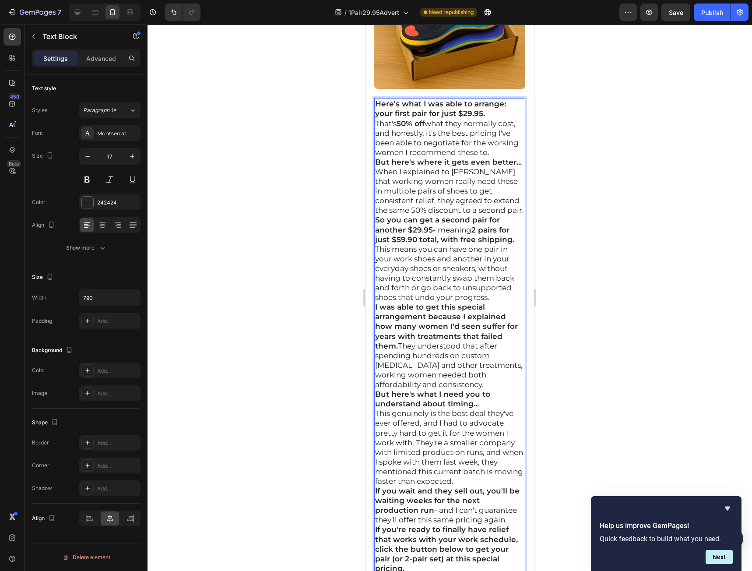
scroll to position [14612, 0]
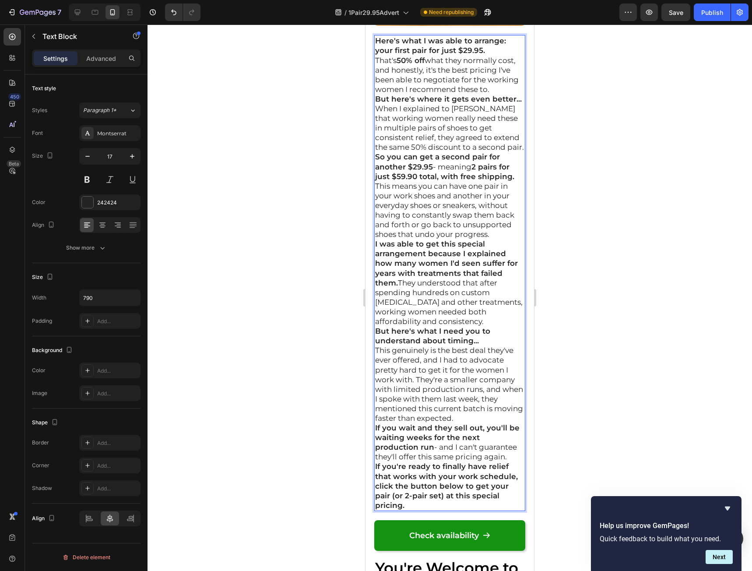
click at [499, 55] on p "Here's what I was able to arrange: your first pair for just $29.95." at bounding box center [449, 45] width 149 height 19
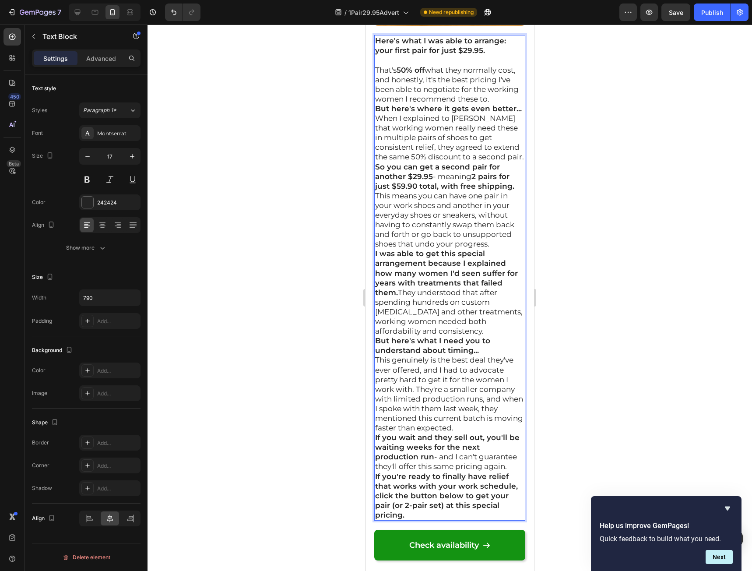
click at [442, 104] on p "That's 50% off what they normally cost, and honestly, it's the best pricing I'v…" at bounding box center [449, 84] width 149 height 39
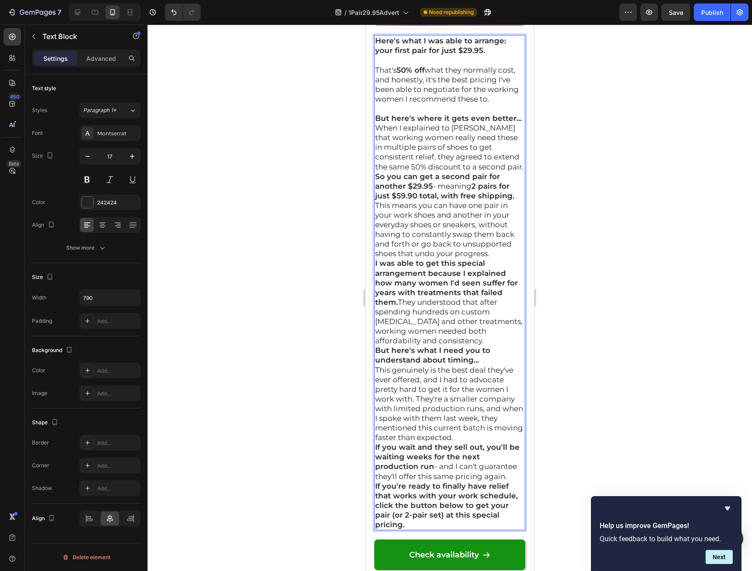
click at [457, 171] on p "When I explained to BotaniqLabs that working women really need these in multipl…" at bounding box center [449, 147] width 149 height 48
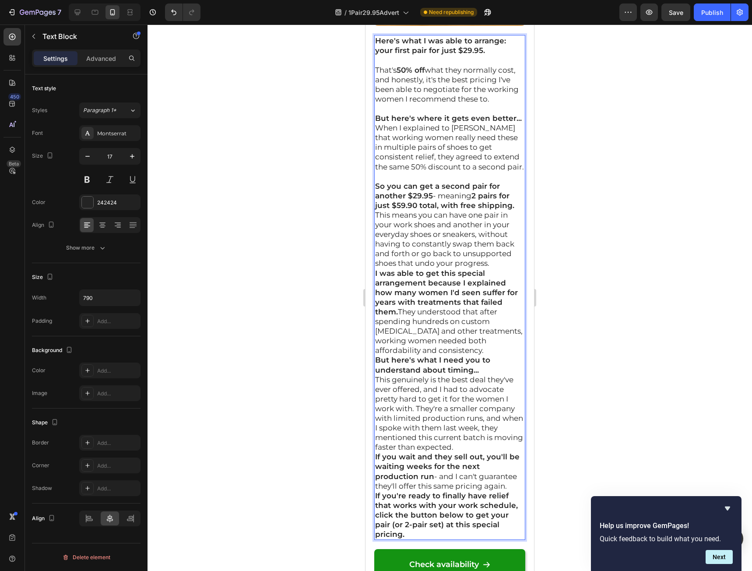
click at [515, 210] on p "So you can get a second pair for another $29.95 - meaning 2 pairs for just $59.…" at bounding box center [449, 195] width 149 height 29
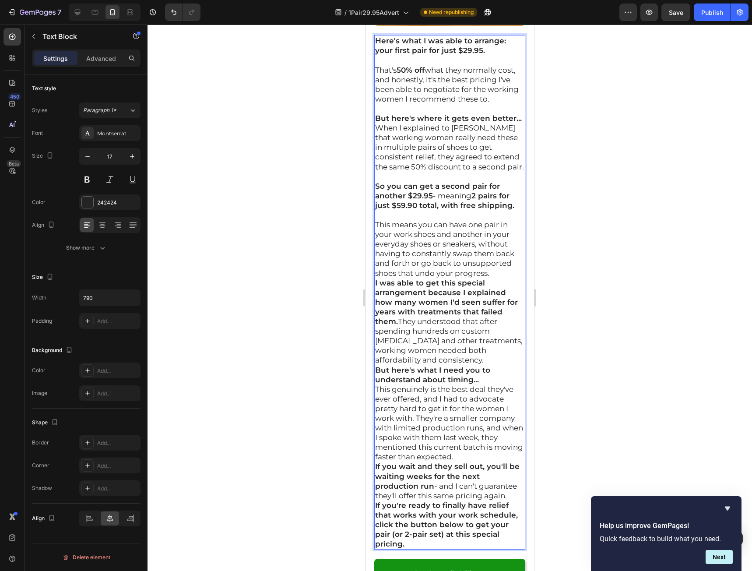
click at [494, 278] on p "This means you can have one pair in your work shoes and another in your everyda…" at bounding box center [449, 249] width 149 height 58
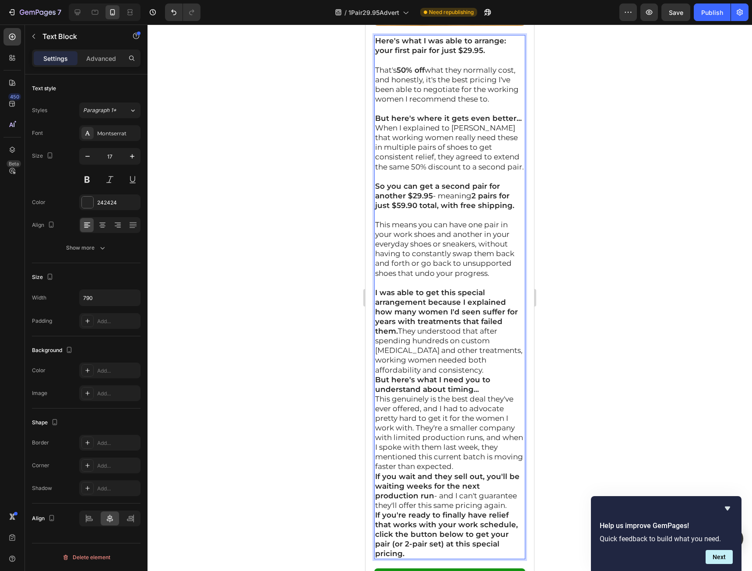
click at [498, 375] on p "I was able to get this special arrangement because I explained how many women I…" at bounding box center [449, 331] width 149 height 87
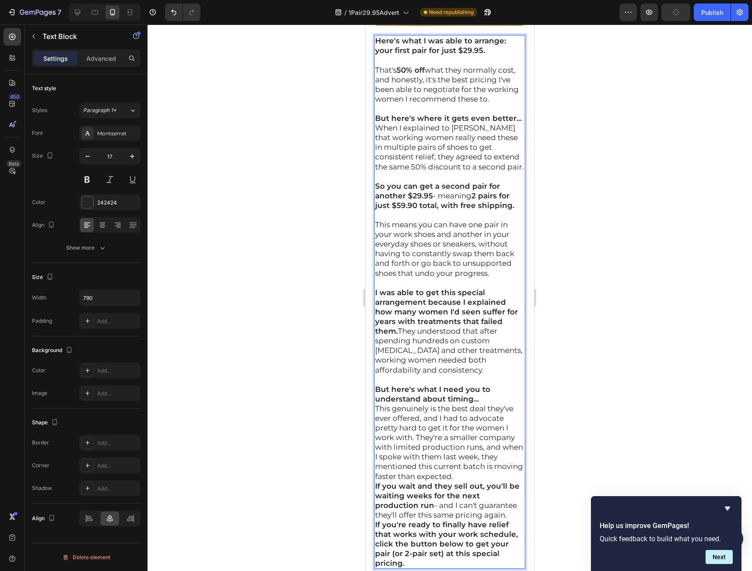
click at [481, 404] on p "But here's what I need you to understand about timing..." at bounding box center [449, 393] width 149 height 19
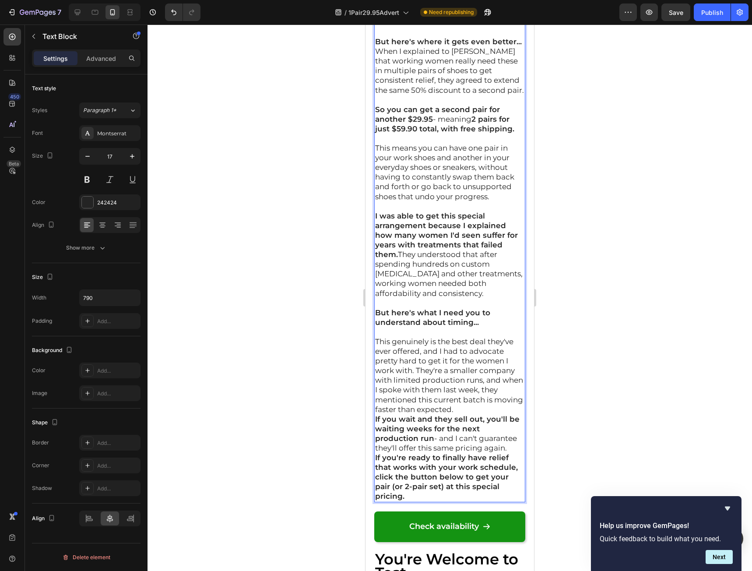
scroll to position [14700, 0]
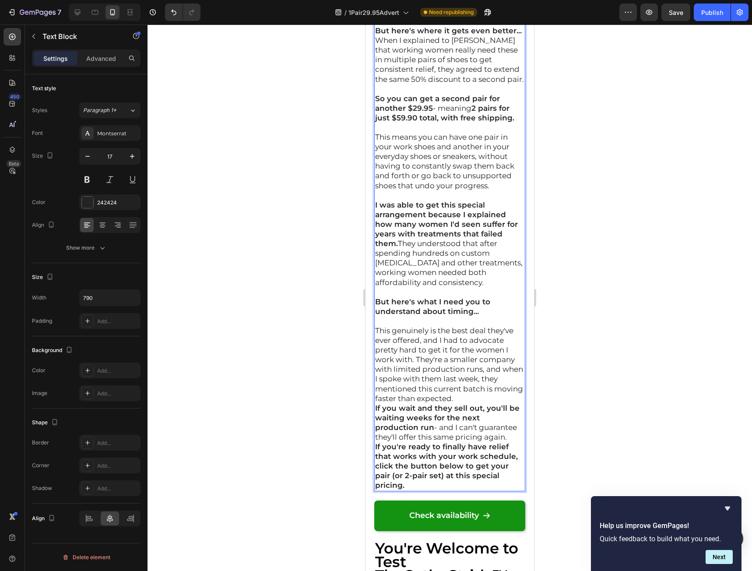
click at [503, 403] on p "This genuinely is the best deal they've ever offered, and I had to advocate pre…" at bounding box center [449, 364] width 149 height 77
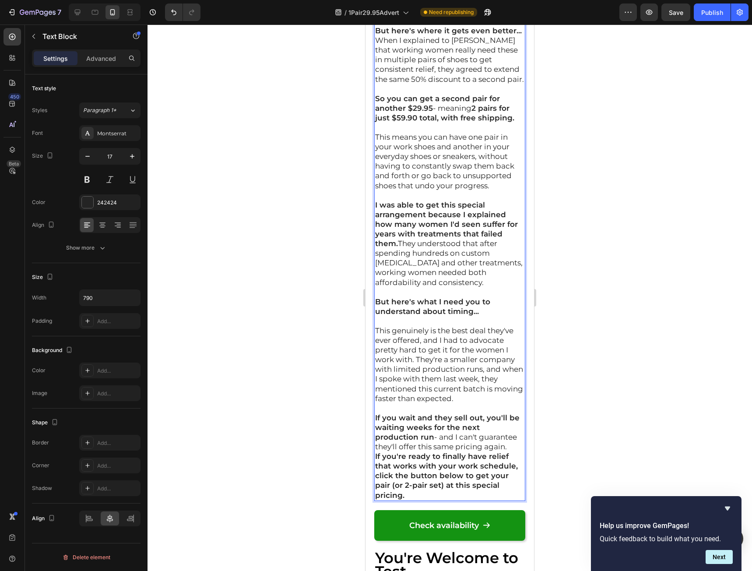
click at [469, 451] on p "If you wait and they sell out, you'll be waiting weeks for the next production …" at bounding box center [449, 432] width 149 height 39
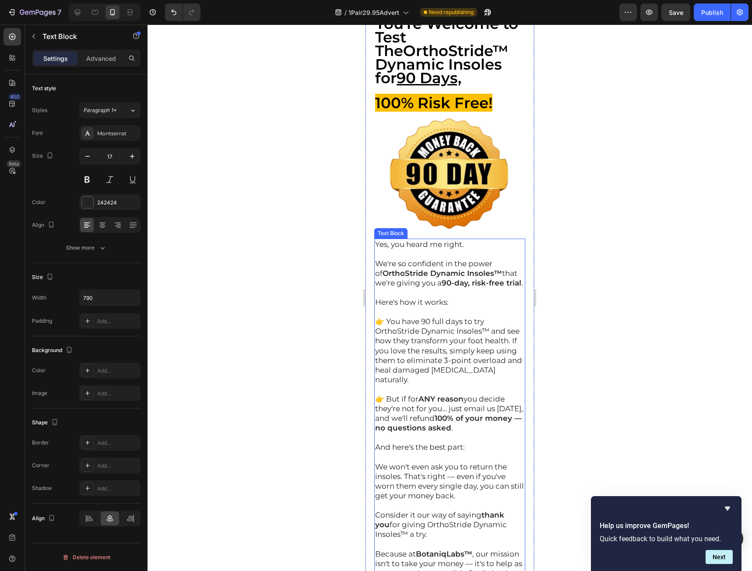
scroll to position [15269, 0]
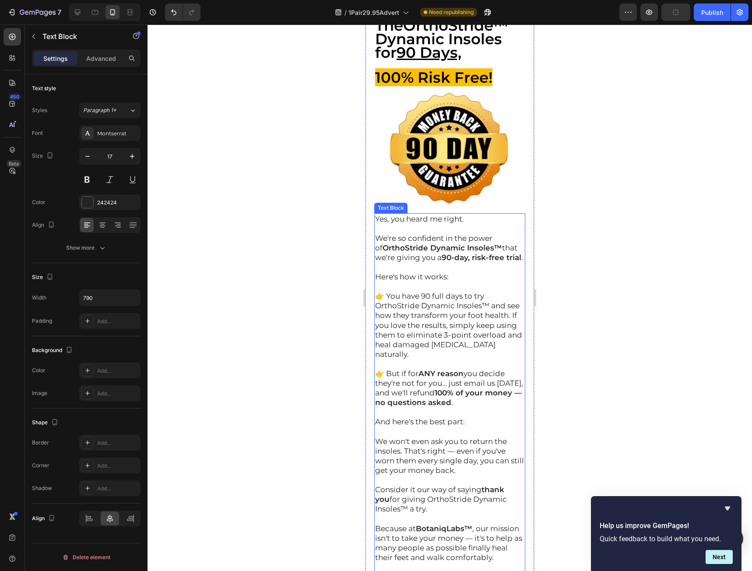
click at [414, 262] on p "We're so confident in the power of OrthoStride Dynamic Insoles™ that we're givi…" at bounding box center [449, 247] width 149 height 29
click at [378, 224] on p "Yes, you heard me right." at bounding box center [449, 219] width 149 height 10
click at [376, 224] on p "Yes, you heard me right." at bounding box center [449, 219] width 149 height 10
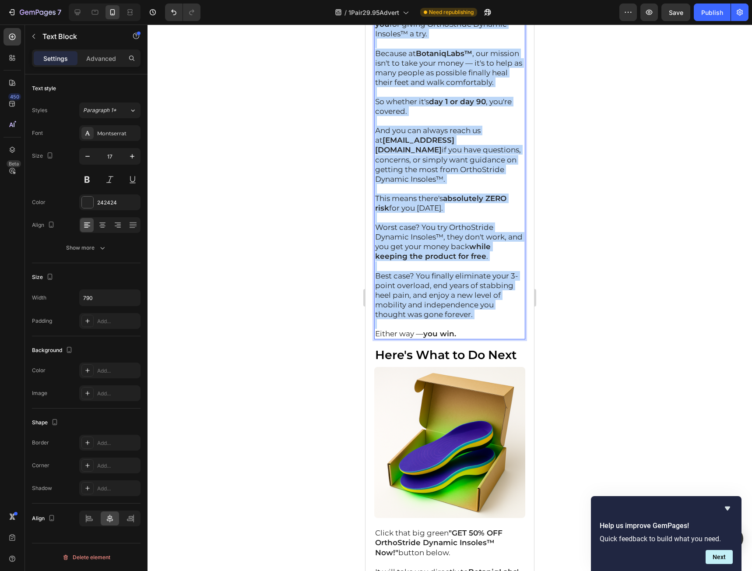
scroll to position [15750, 0]
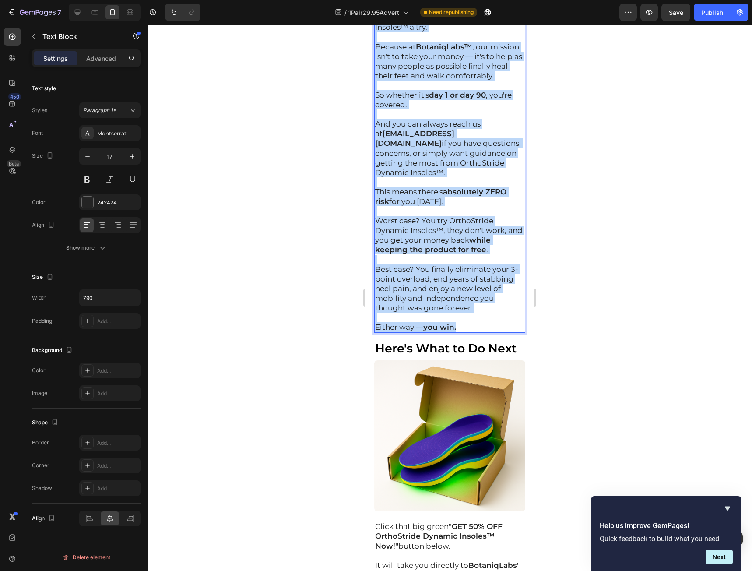
drag, startPoint x: 376, startPoint y: 268, endPoint x: 464, endPoint y: 393, distance: 152.1
click at [464, 333] on div "Yes, you heard me right. We're so confident in the power of OrthoStride Dynamic…" at bounding box center [449, 32] width 151 height 601
click at [467, 332] on p "Either way — you win." at bounding box center [449, 327] width 149 height 10
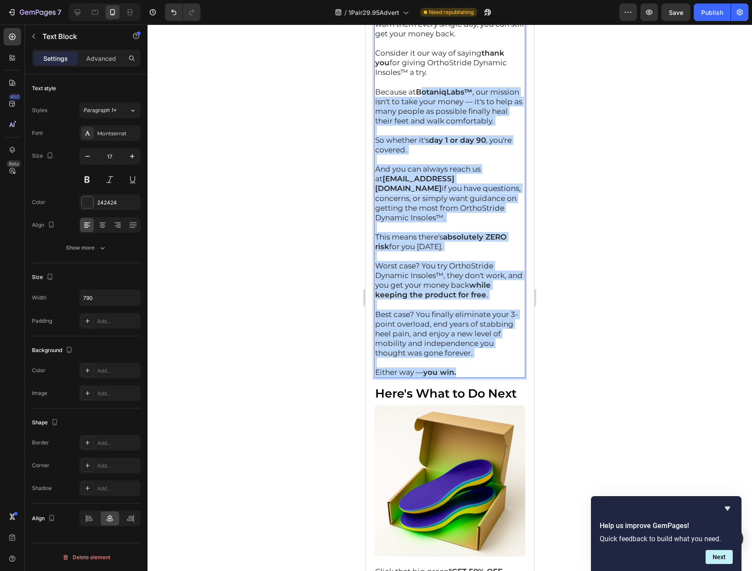
scroll to position [15575, 0]
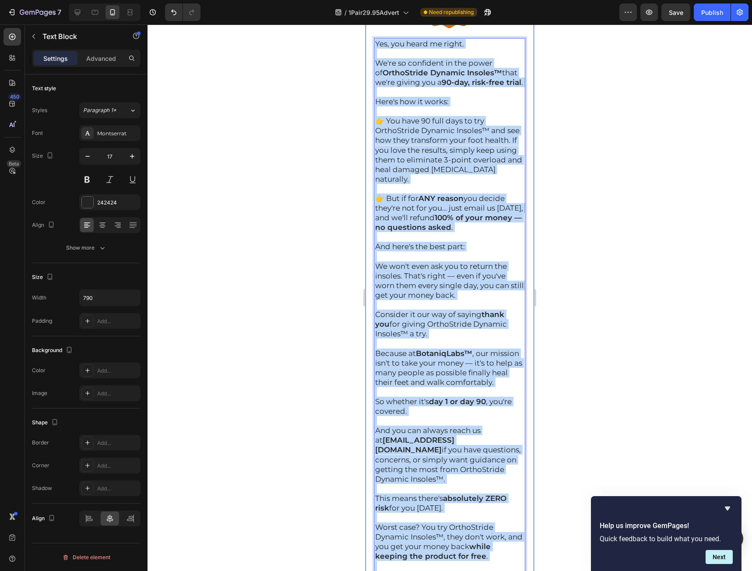
drag, startPoint x: 475, startPoint y: 396, endPoint x: 369, endPoint y: 91, distance: 323.4
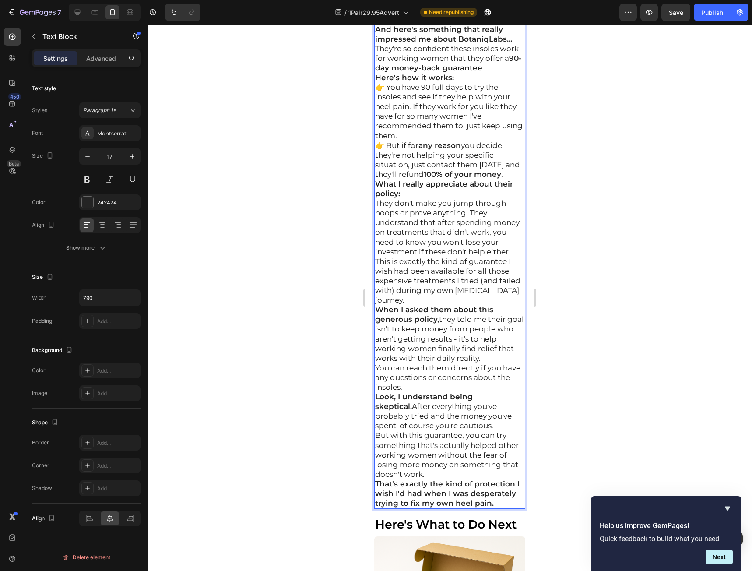
scroll to position [15437, 0]
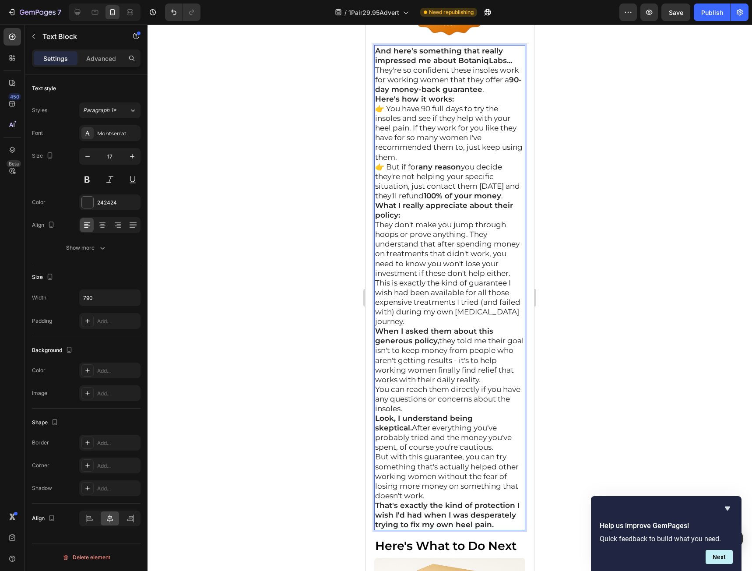
click at [516, 65] on p "And here's something that really impressed me about BotaniqLabs..." at bounding box center [449, 55] width 149 height 19
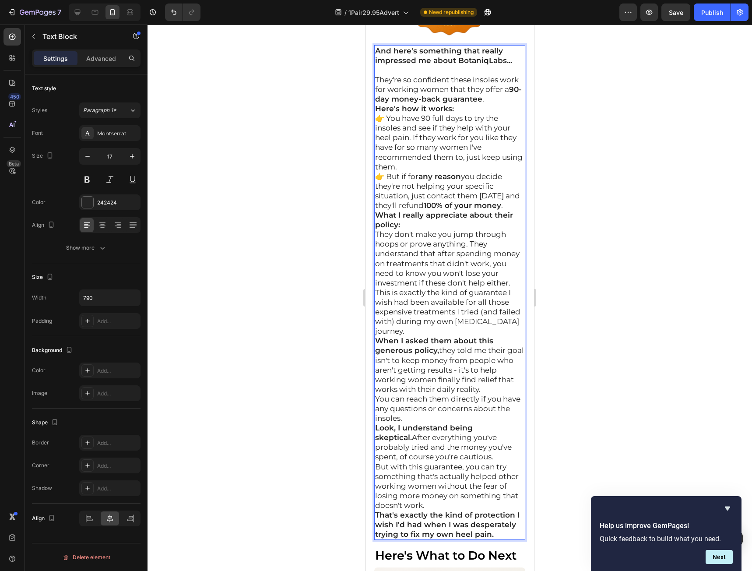
click at [468, 104] on p "They're so confident these insoles work for working women that they offer a 90-…" at bounding box center [449, 89] width 149 height 29
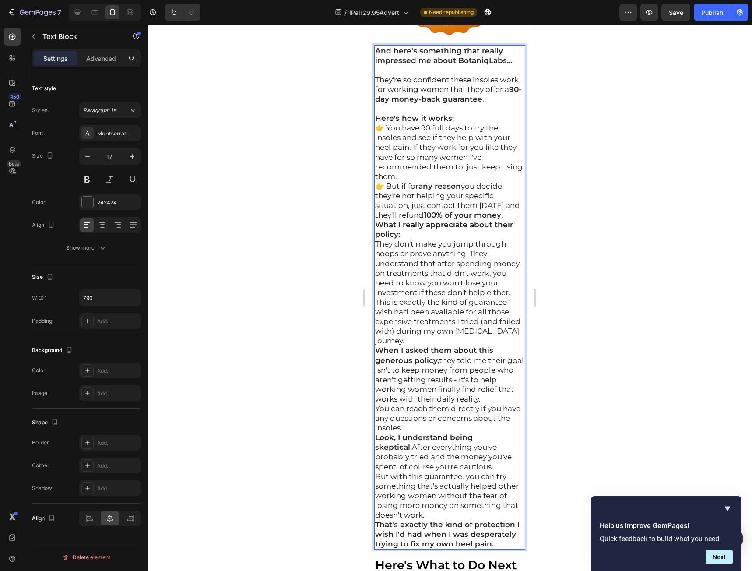
click at [466, 123] on p "Here's how it works:" at bounding box center [449, 118] width 149 height 10
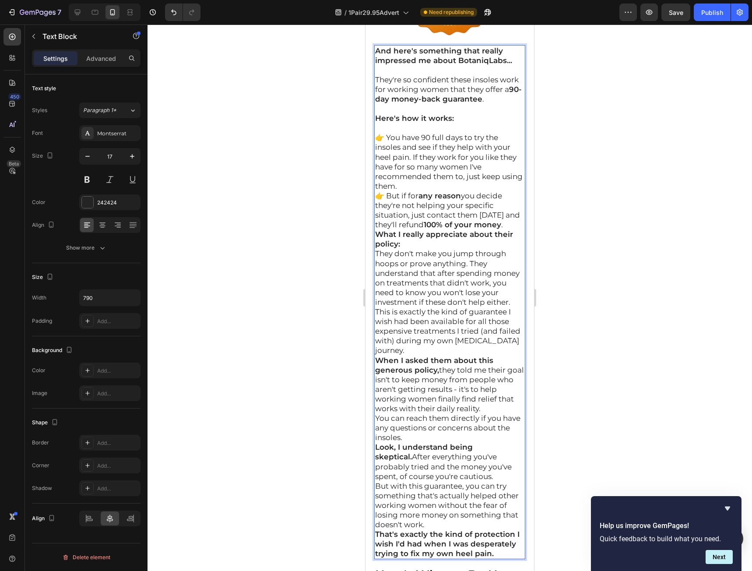
click at [457, 191] on p "👉 You have 90 full days to try the insoles and see if they help with your heel …" at bounding box center [449, 162] width 149 height 58
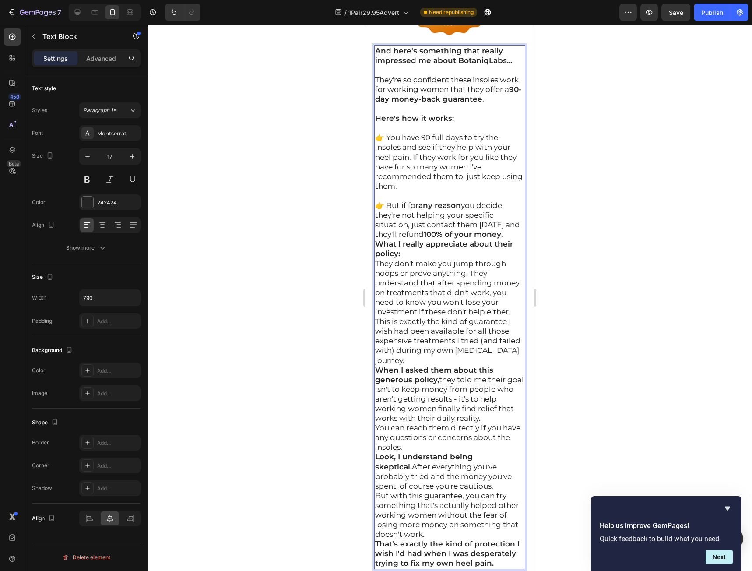
click at [432, 239] on p "👉 But if for any reason you decide they're not helping your specific situation,…" at bounding box center [449, 219] width 149 height 39
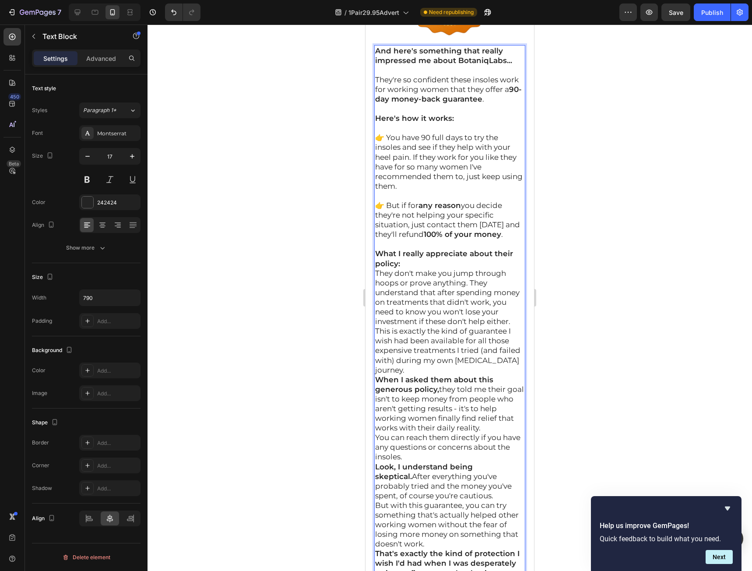
click at [422, 268] on p "What I really appreciate about their policy:" at bounding box center [449, 258] width 149 height 19
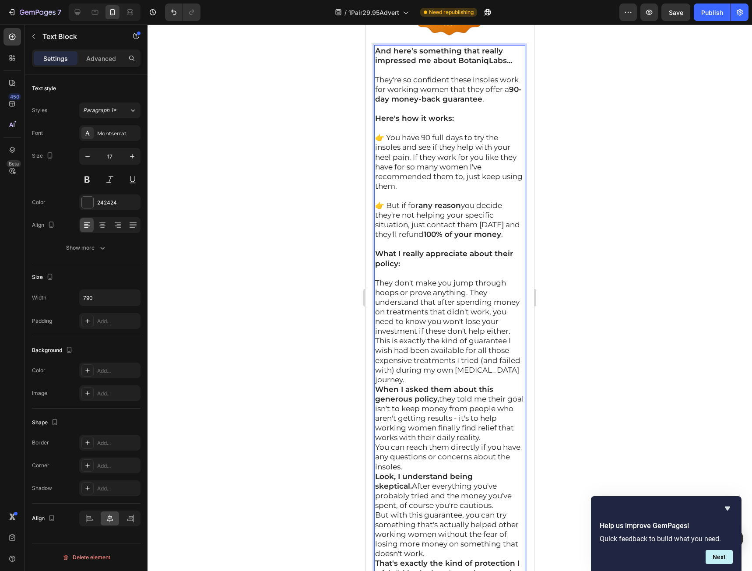
click at [449, 336] on p "They don't make you jump through hoops or prove anything. They understand that …" at bounding box center [449, 307] width 149 height 58
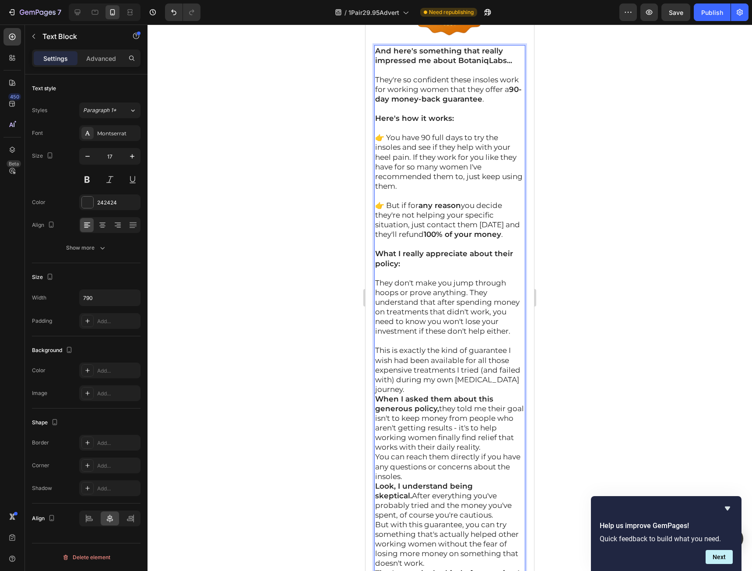
click at [453, 393] on p "This is exactly the kind of guarantee I wish had been available for all those e…" at bounding box center [449, 369] width 149 height 48
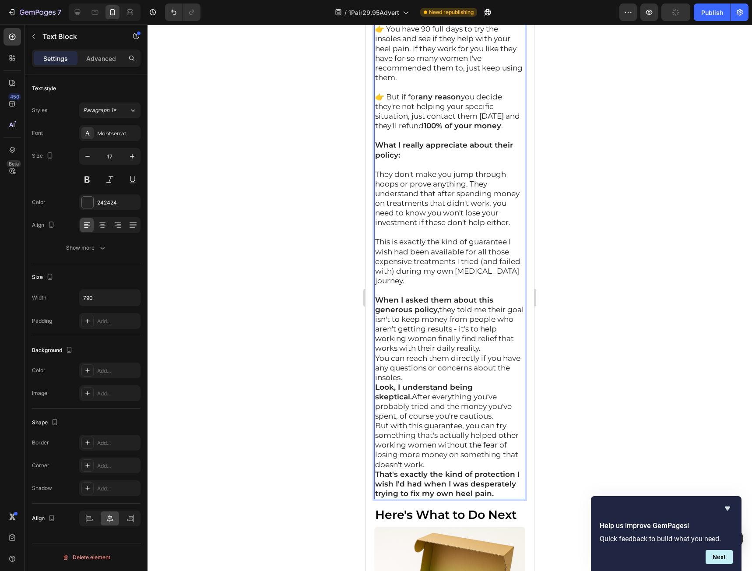
scroll to position [15568, 0]
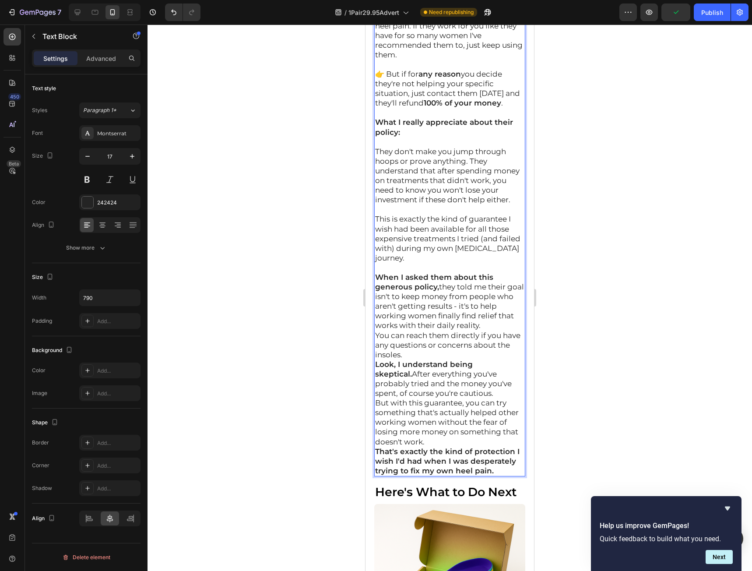
click at [440, 359] on p "You can reach them directly if you have any questions or concerns about the ins…" at bounding box center [449, 344] width 149 height 29
click at [488, 330] on p "When I asked them about this generous policy, they told me their goal isn't to …" at bounding box center [449, 301] width 149 height 58
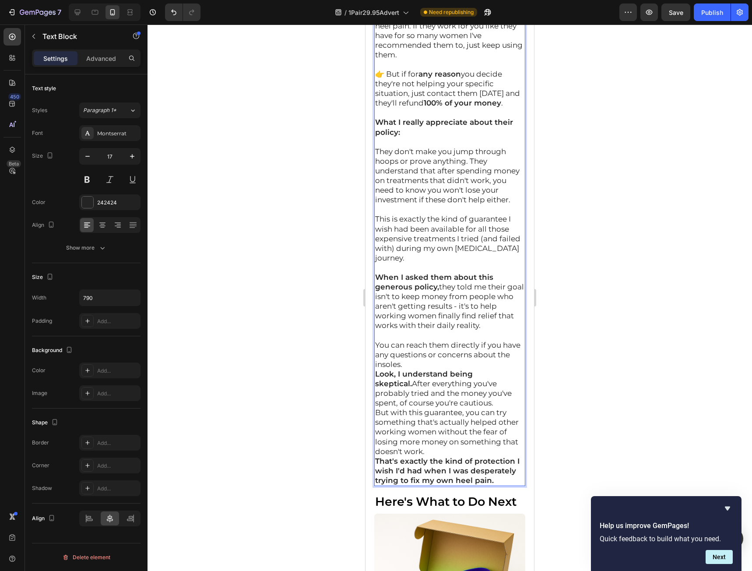
click at [418, 369] on p "You can reach them directly if you have any questions or concerns about the ins…" at bounding box center [449, 354] width 149 height 29
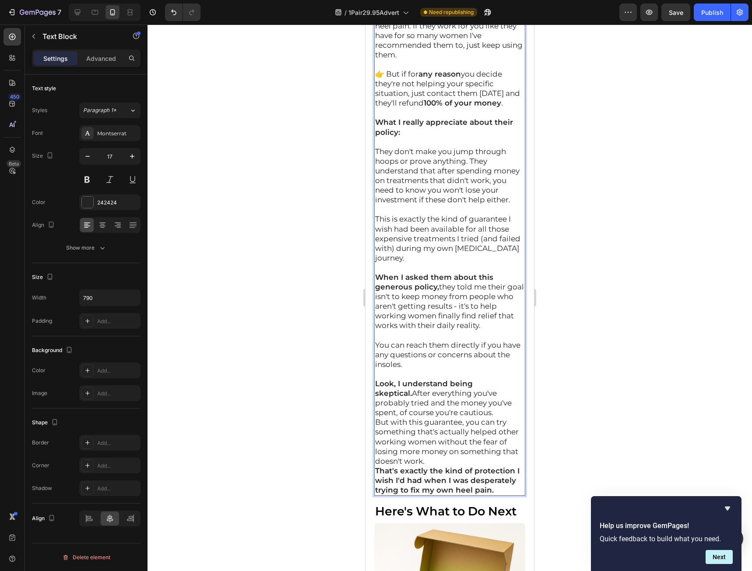
click at [512, 417] on p "Look, I understand being skeptical. After everything you've probably tried and …" at bounding box center [449, 398] width 149 height 39
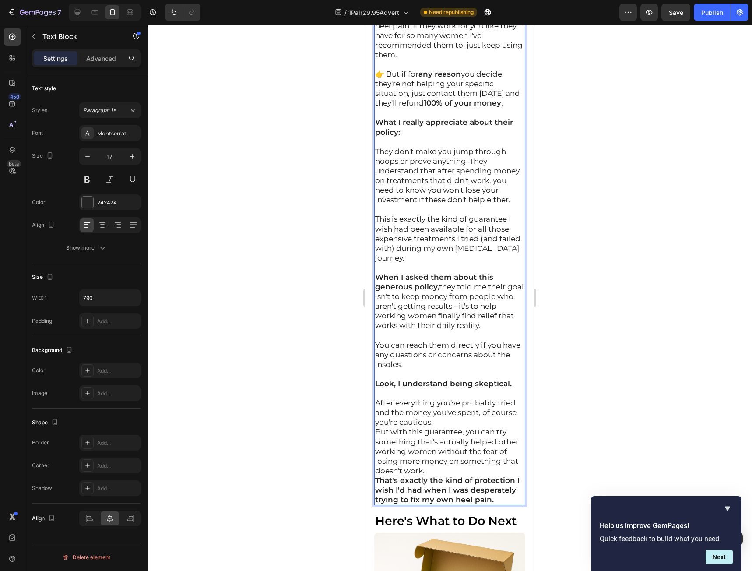
click at [480, 427] on p "After everything you've probably tried and the money you've spent, of course yo…" at bounding box center [449, 412] width 149 height 29
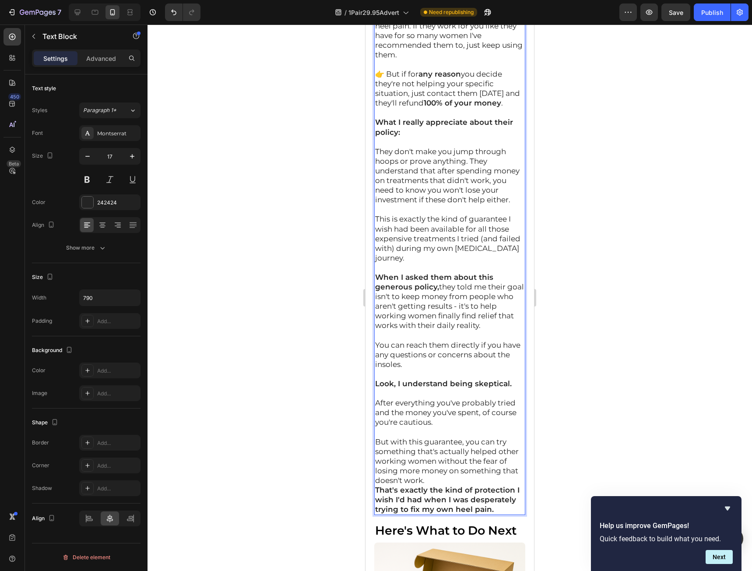
click at [490, 485] on p "But with this guarantee, you can try something that's actually helped other wor…" at bounding box center [449, 461] width 149 height 48
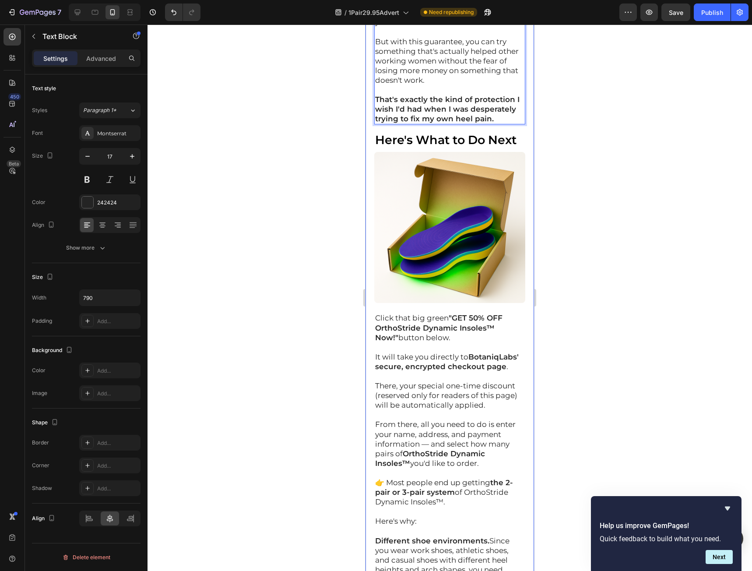
scroll to position [15972, 0]
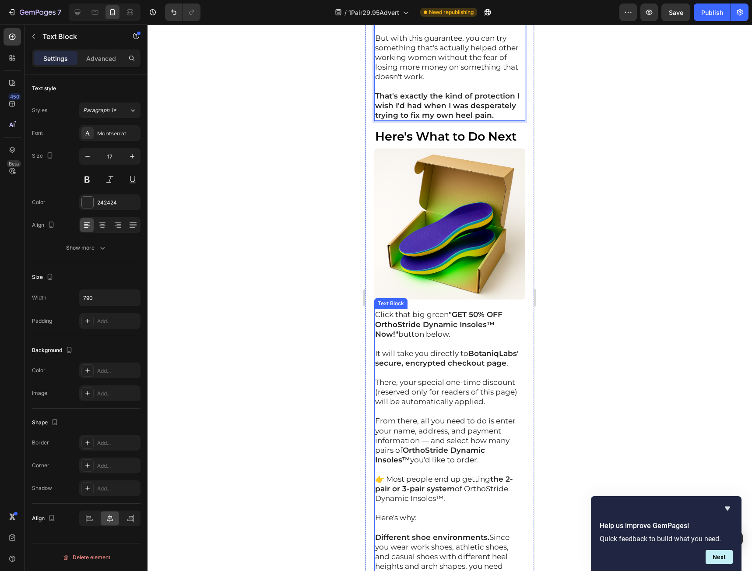
click at [388, 338] on strong ""GET 50% OFF OrthoStride Dynamic Insoles™ Now!"" at bounding box center [438, 324] width 127 height 28
click at [376, 338] on p "Click that big green "GET 50% OFF OrthoStride Dynamic Insoles™ Now!" button bel…" at bounding box center [449, 323] width 149 height 29
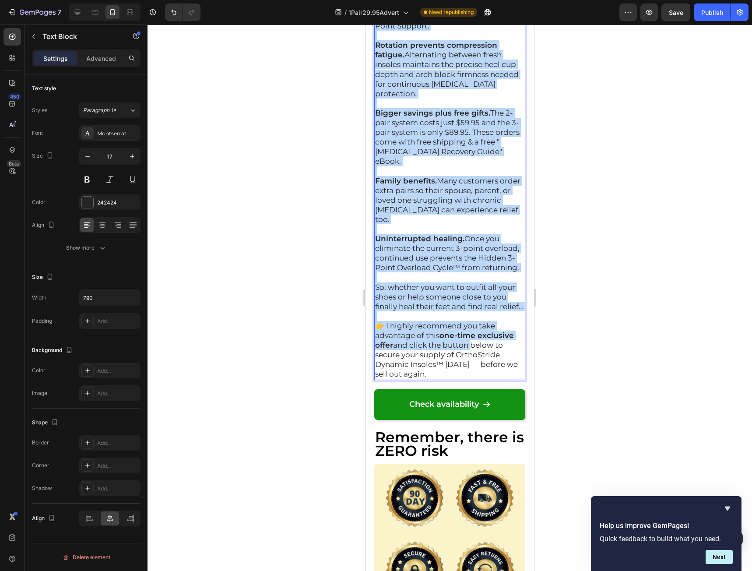
scroll to position [16585, 0]
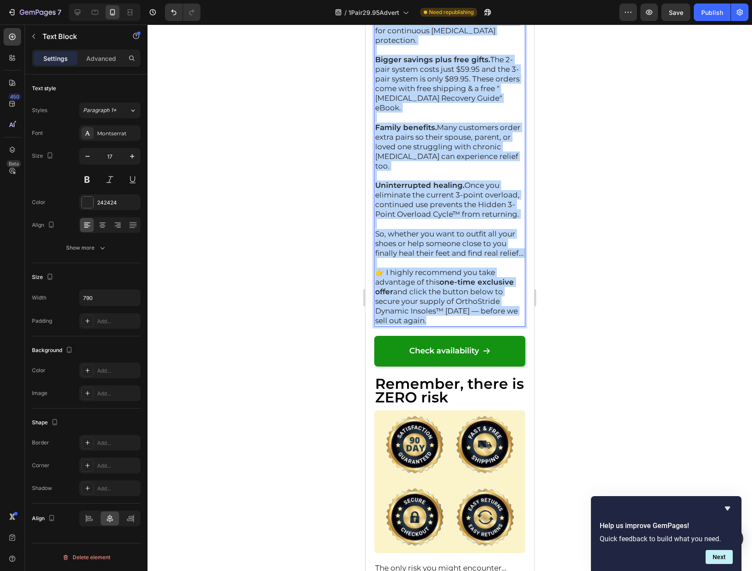
drag, startPoint x: 376, startPoint y: 386, endPoint x: 446, endPoint y: 424, distance: 78.9
click at [446, 326] on div "Click that big green "GET 50% OFF OrthoStride Dynamic Insoles™ Now!" button bel…" at bounding box center [449, 11] width 151 height 630
click at [456, 326] on p "👉 I highly recommend you take advantage of this one-time exclusive offer and cl…" at bounding box center [449, 296] width 149 height 58
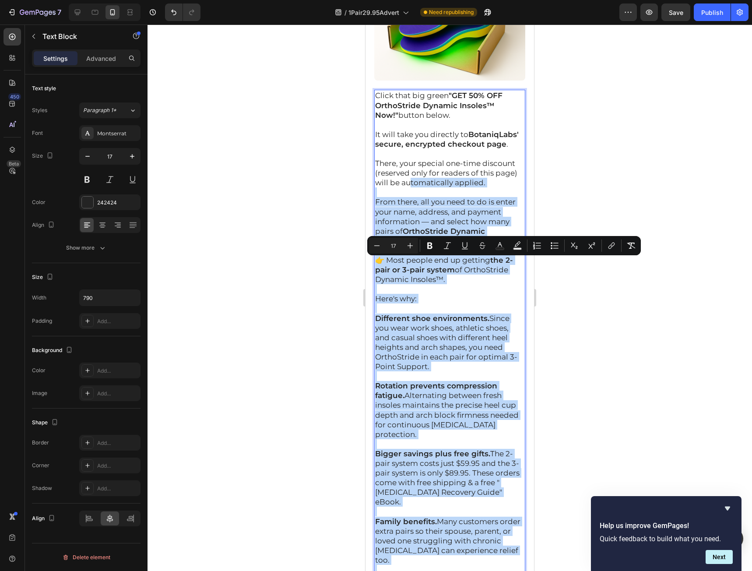
scroll to position [16147, 0]
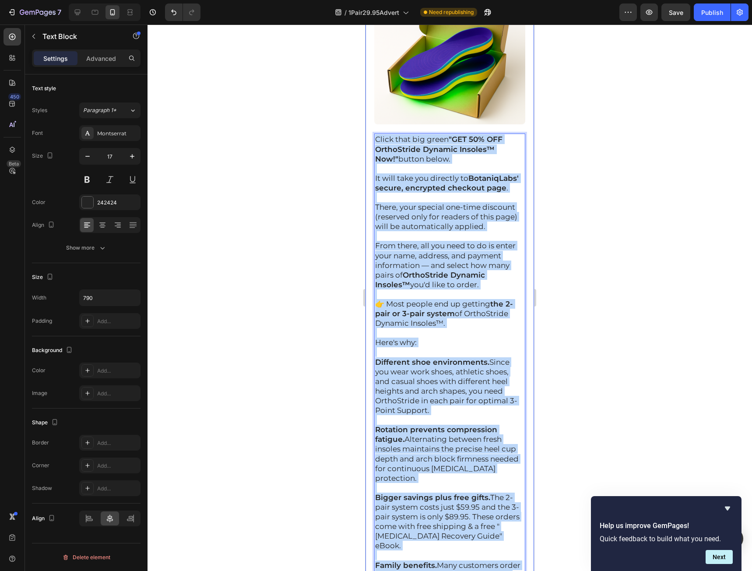
drag, startPoint x: 446, startPoint y: 420, endPoint x: 365, endPoint y: 214, distance: 220.8
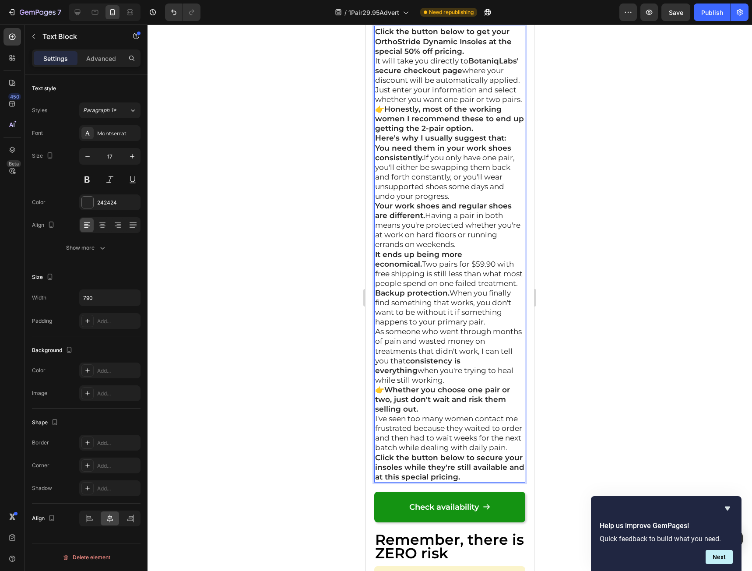
scroll to position [16239, 0]
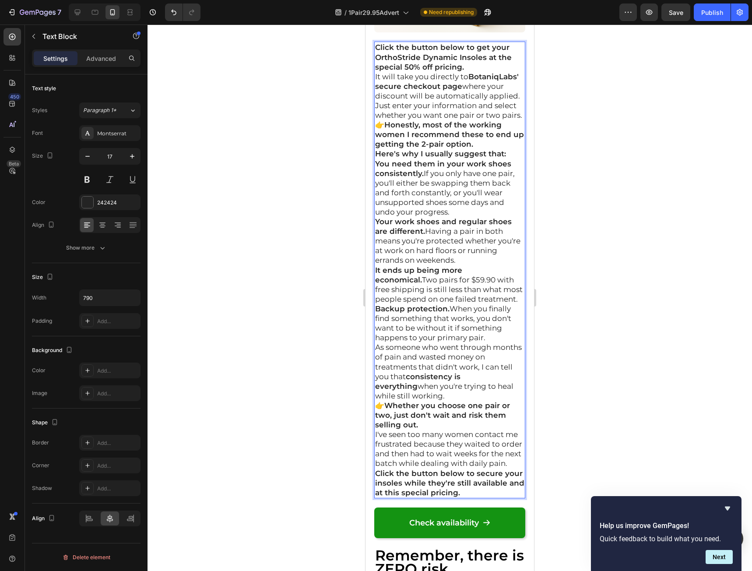
click at [481, 71] on p "Click the button below to get your OrthoStride Dynamic Insoles at the special 5…" at bounding box center [449, 56] width 149 height 29
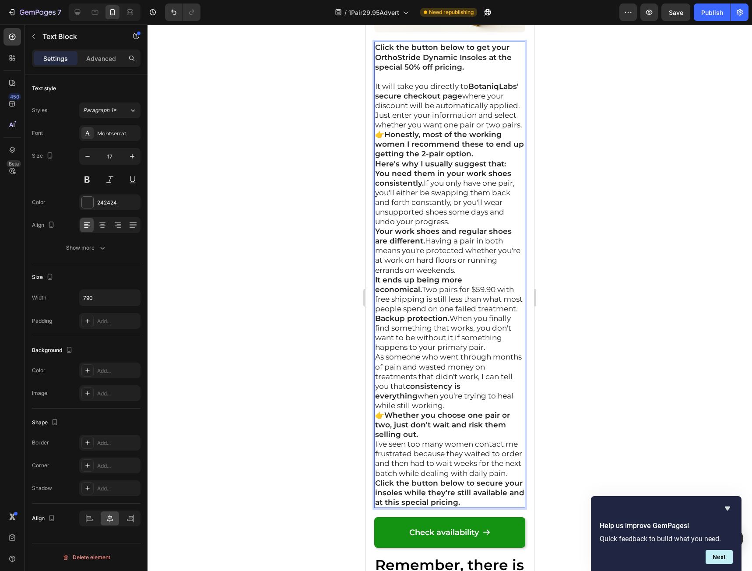
click at [486, 110] on p "It will take you directly to BotaniqLabs' secure checkout page where your disco…" at bounding box center [449, 95] width 149 height 29
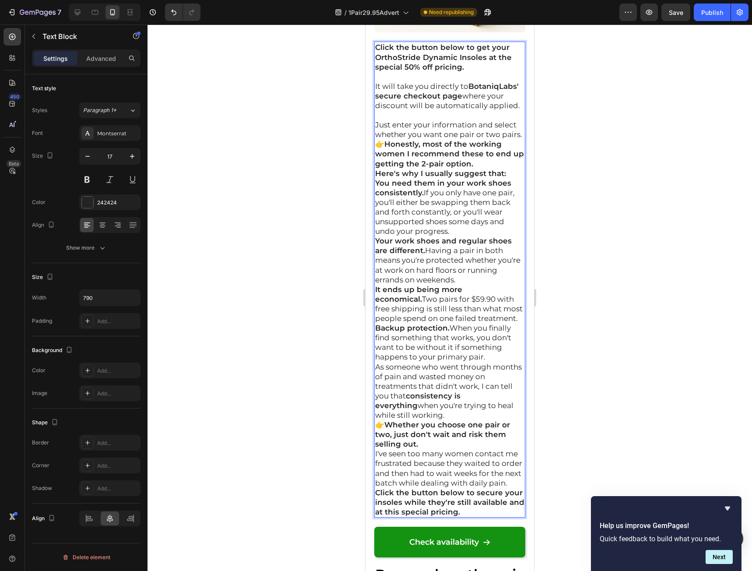
click at [433, 139] on p "Just enter your information and select whether you want one pair or two pairs." at bounding box center [449, 129] width 149 height 19
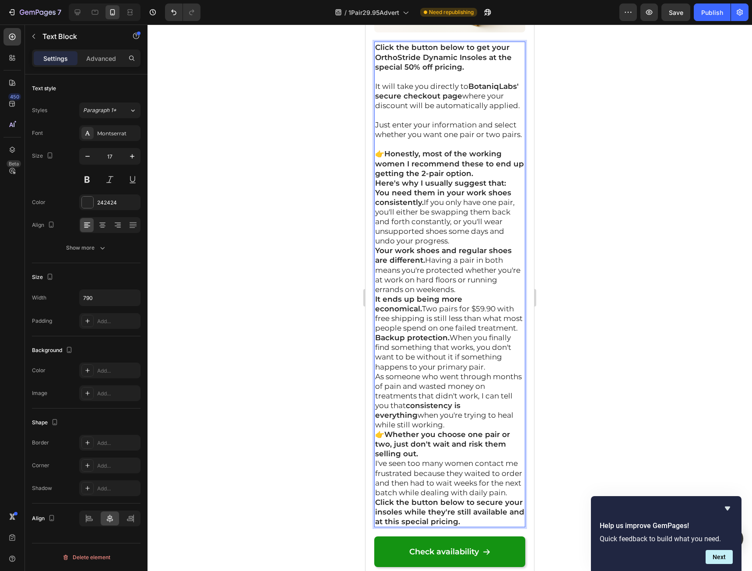
click at [496, 178] on p "👉 Honestly, most of the working women I recommend these to end up getting the 2…" at bounding box center [449, 163] width 149 height 29
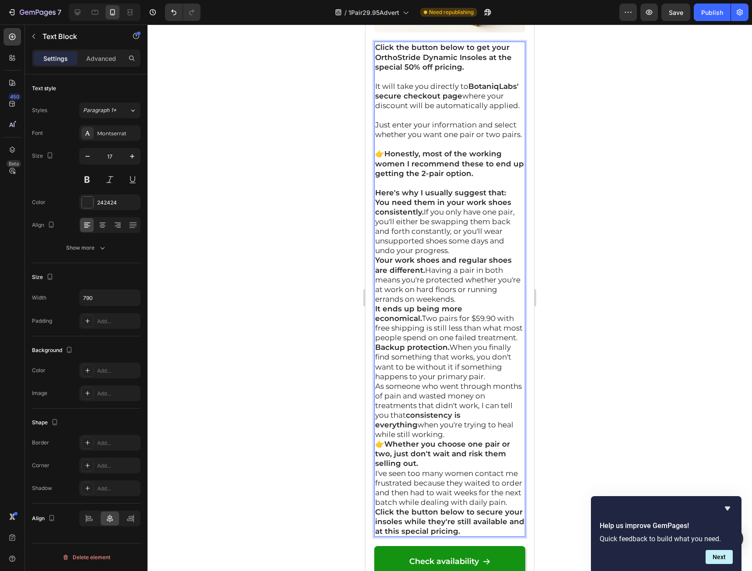
click at [466, 256] on p "You need them in your work shoes consistently. If you only have one pair, you'l…" at bounding box center [449, 226] width 149 height 58
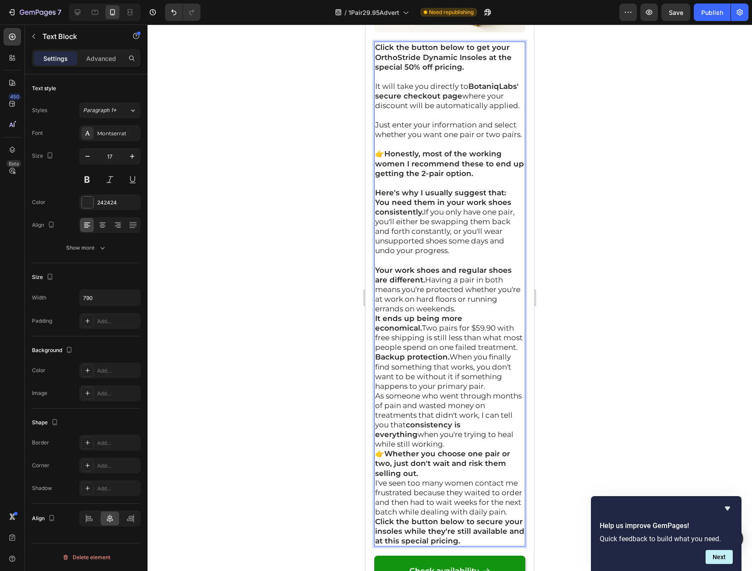
click at [502, 313] on p "Your work shoes and regular shoes are different. Having a pair in both means yo…" at bounding box center [449, 289] width 149 height 48
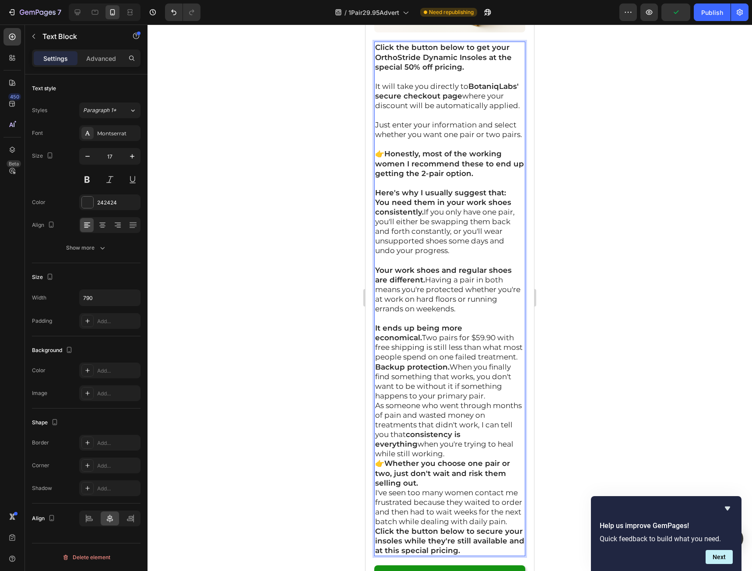
scroll to position [16283, 0]
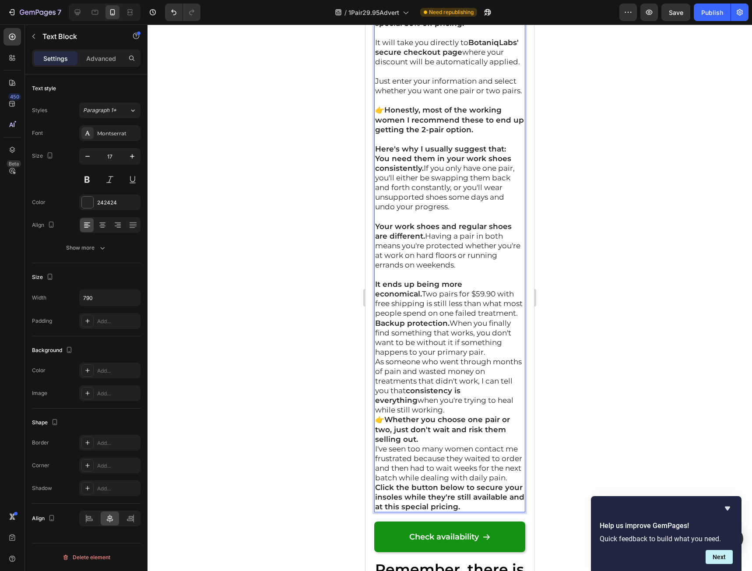
click at [433, 318] on p "It ends up being more economical. Two pairs for $59.90 with free shipping is st…" at bounding box center [449, 298] width 149 height 39
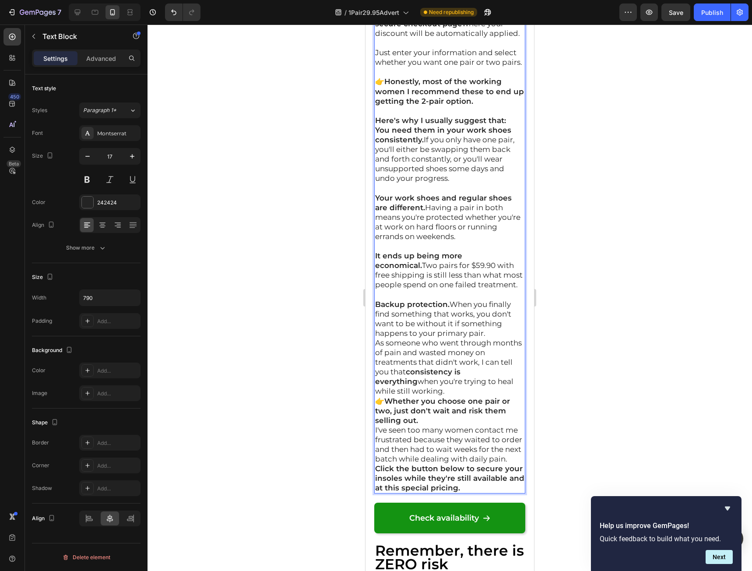
scroll to position [16326, 0]
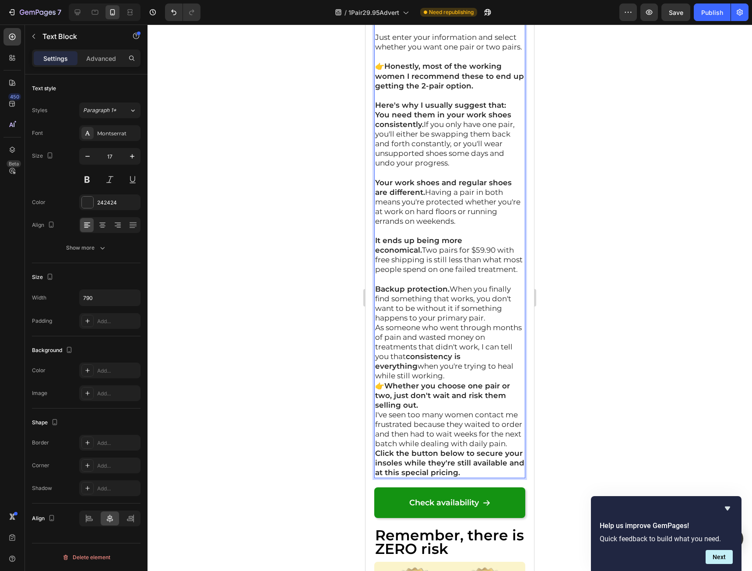
click at [495, 323] on p "Backup protection. When you finally find something that works, you don't want t…" at bounding box center [449, 303] width 149 height 39
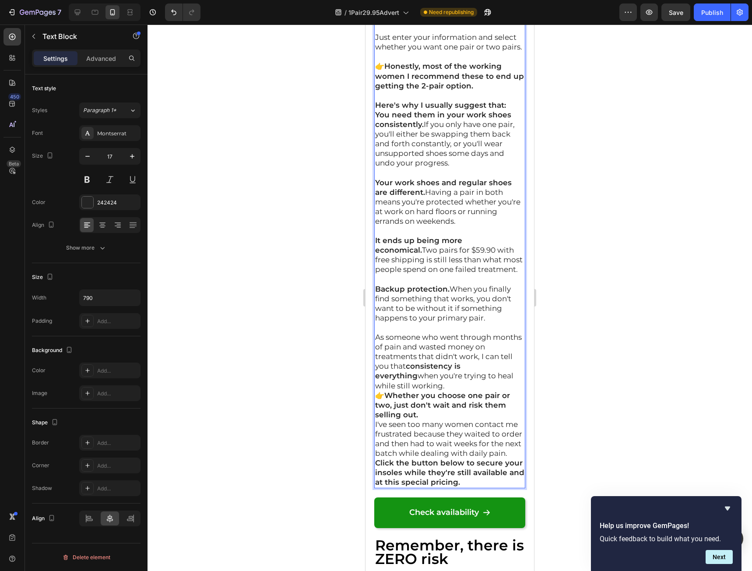
click at [443, 390] on p "As someone who went through months of pain and wasted money on treatments that …" at bounding box center [449, 361] width 149 height 58
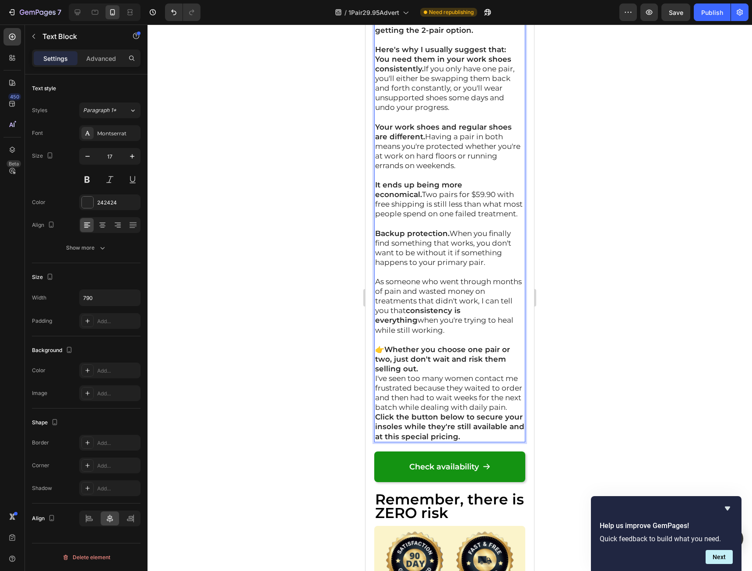
scroll to position [16414, 0]
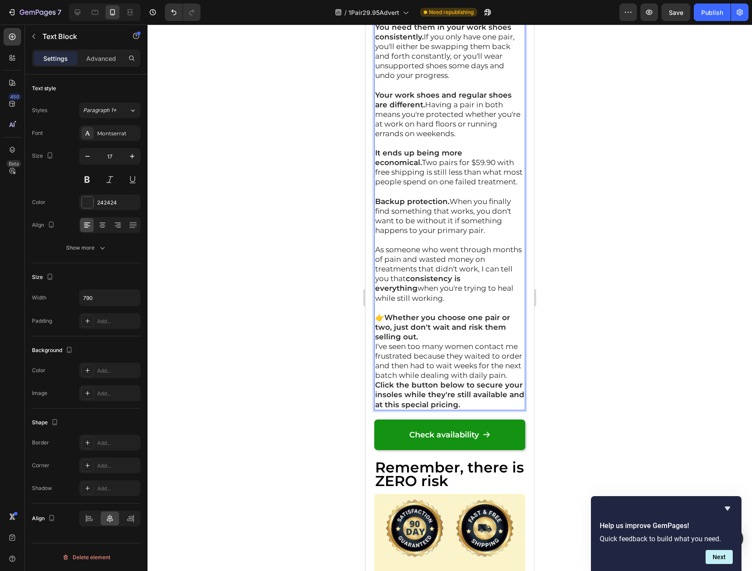
click at [441, 341] on p "👉 Whether you choose one pair or two, just don't wait and risk them selling out." at bounding box center [449, 327] width 149 height 29
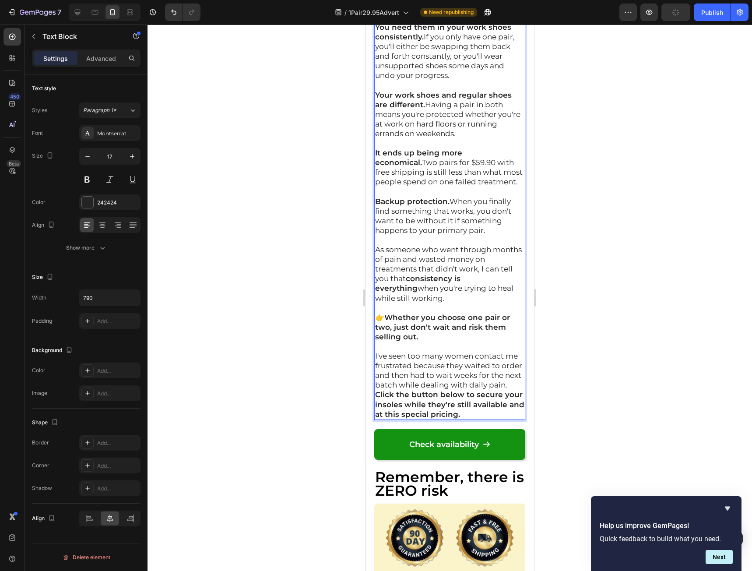
click at [430, 390] on p "I've seen too many women contact me frustrated because they waited to order and…" at bounding box center [449, 370] width 149 height 39
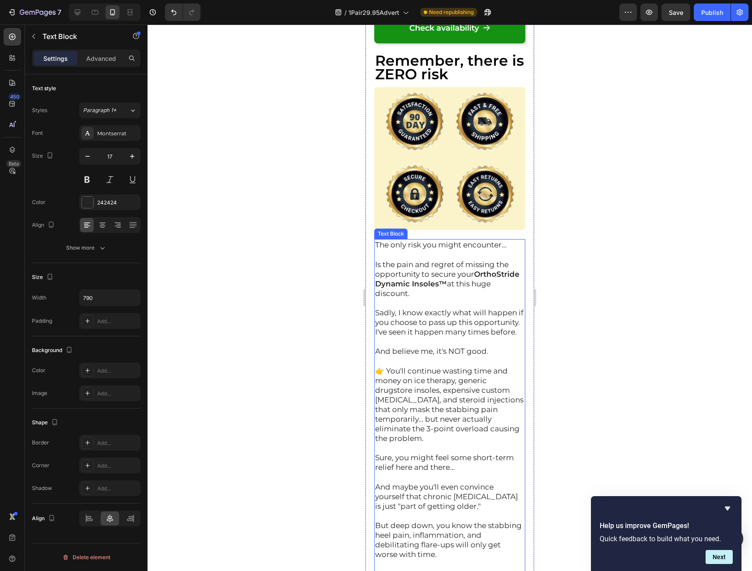
scroll to position [16852, 0]
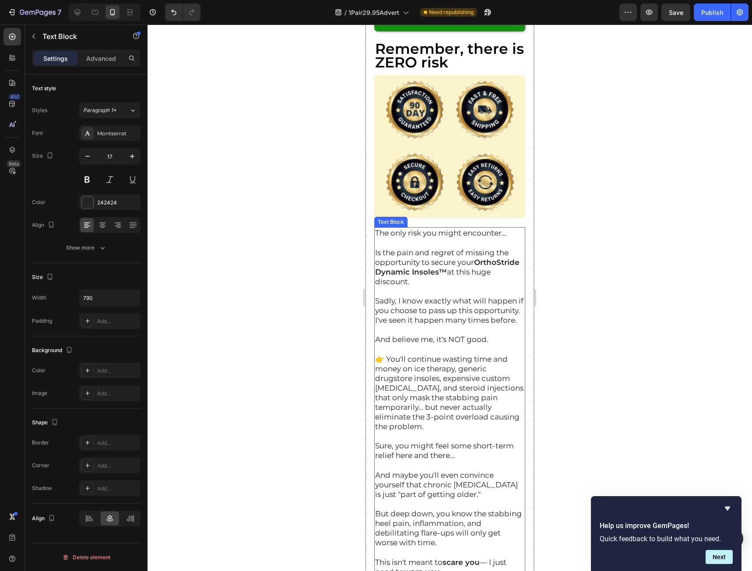
click at [398, 286] on p "Is the pain and regret of missing the opportunity to secure your OrthoStride Dy…" at bounding box center [449, 267] width 149 height 39
click at [374, 338] on div "The only risk you might encounter… Is the pain and regret of missing the opport…" at bounding box center [449, 527] width 151 height 601
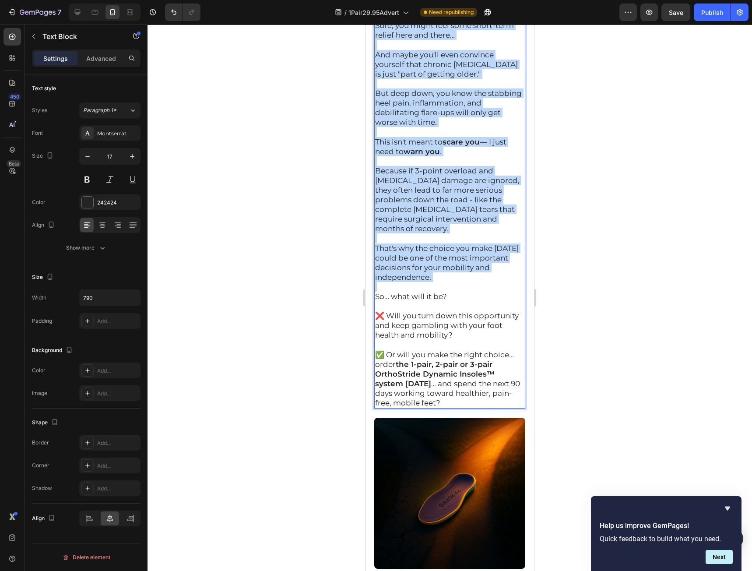
scroll to position [17333, 0]
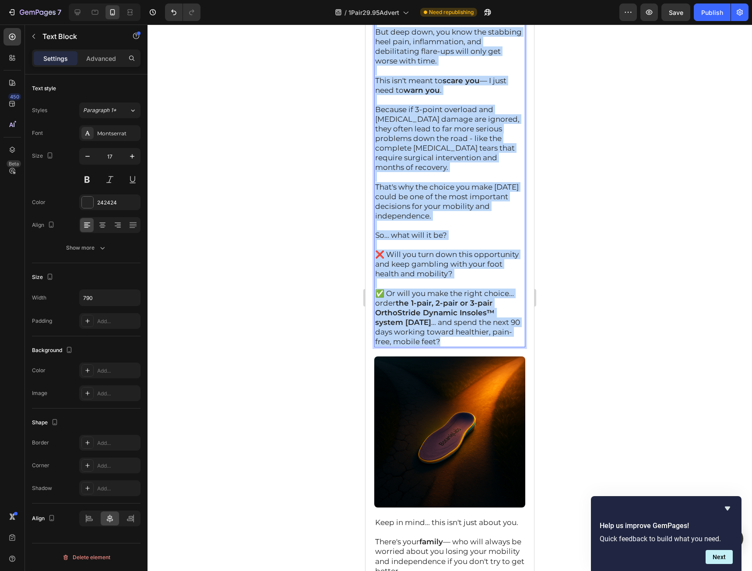
drag, startPoint x: 394, startPoint y: 358, endPoint x: 455, endPoint y: 442, distance: 103.7
click at [455, 347] on div "The only risk you might encounter… Is the pain and regret of missing the opport…" at bounding box center [449, 46] width 151 height 601
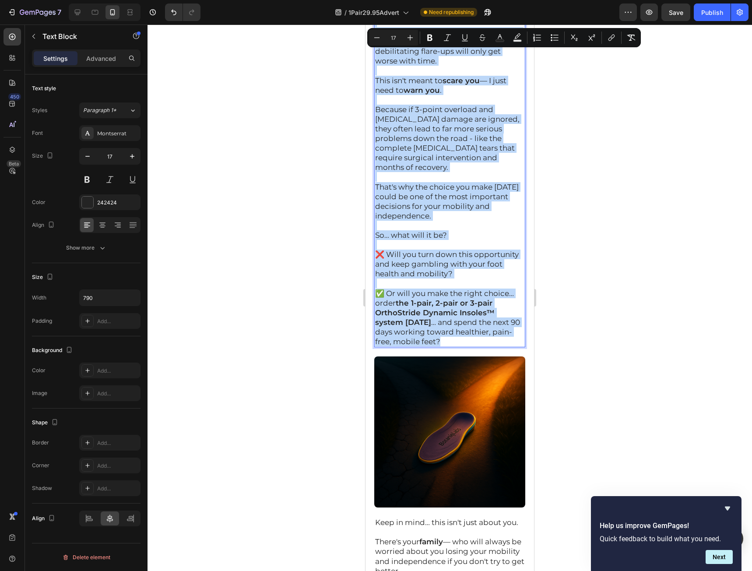
click at [471, 347] on p "✅ Or will you make the right choice… order the 1-pair, 2-pair or 3-pair OrthoSt…" at bounding box center [449, 317] width 149 height 58
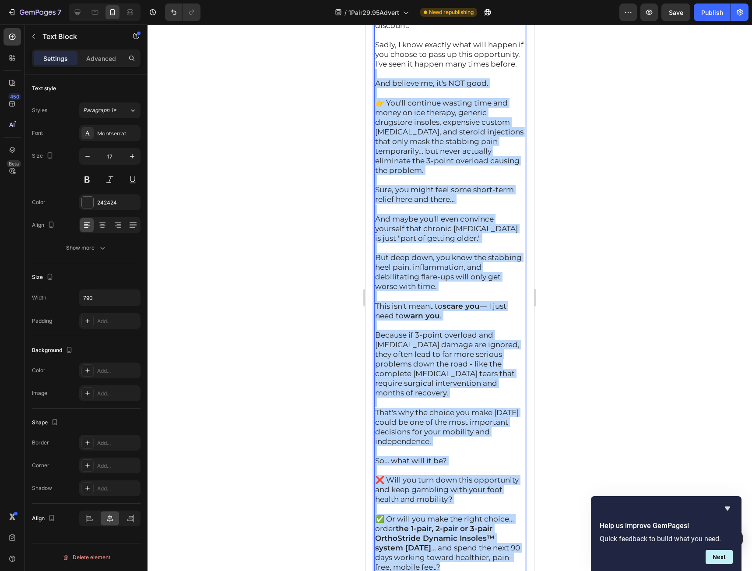
scroll to position [16983, 0]
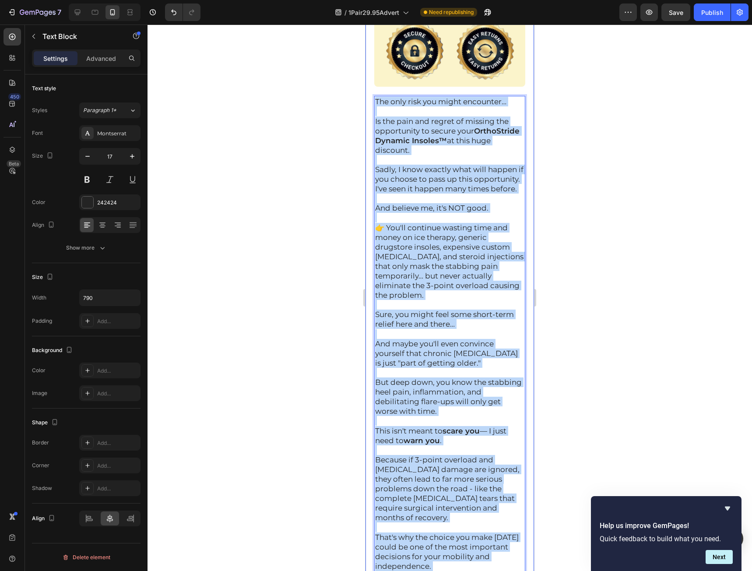
drag, startPoint x: 470, startPoint y: 444, endPoint x: 365, endPoint y: 200, distance: 265.7
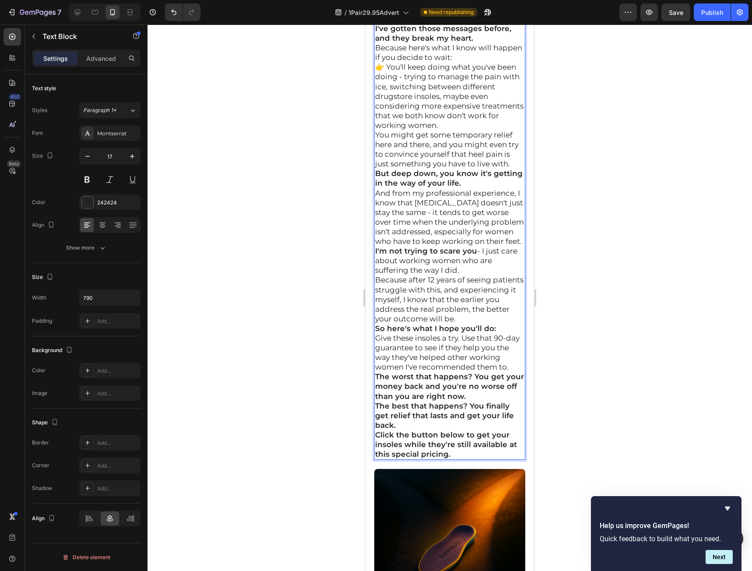
scroll to position [17108, 0]
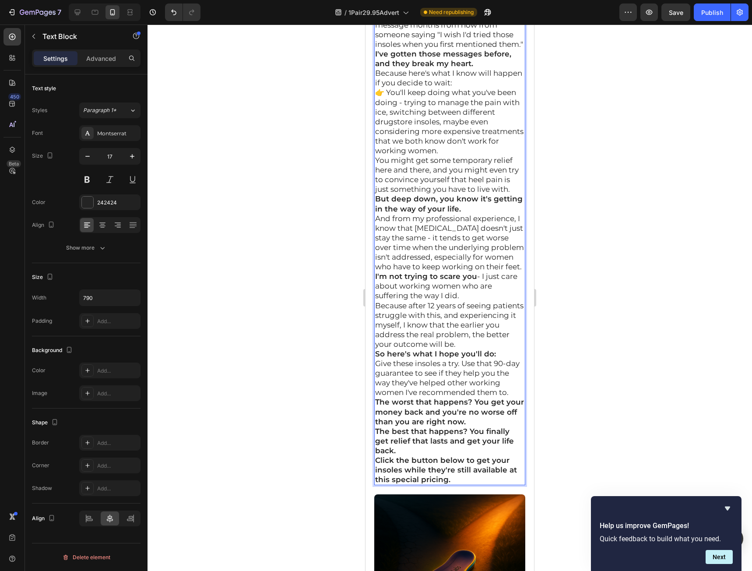
click at [432, 49] on p "The only thing I'd regret is if you miss this opportunity and I get another mes…" at bounding box center [449, 25] width 149 height 48
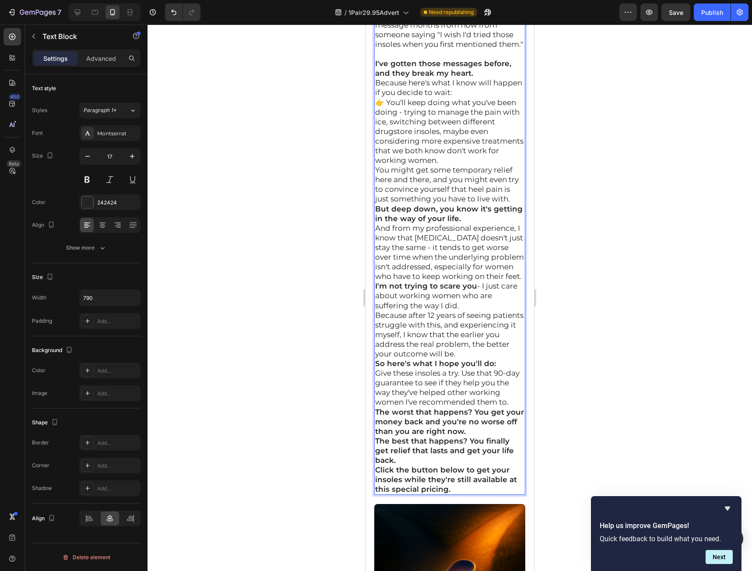
click at [486, 78] on p "I've gotten those messages before, and they break my heart." at bounding box center [449, 68] width 149 height 19
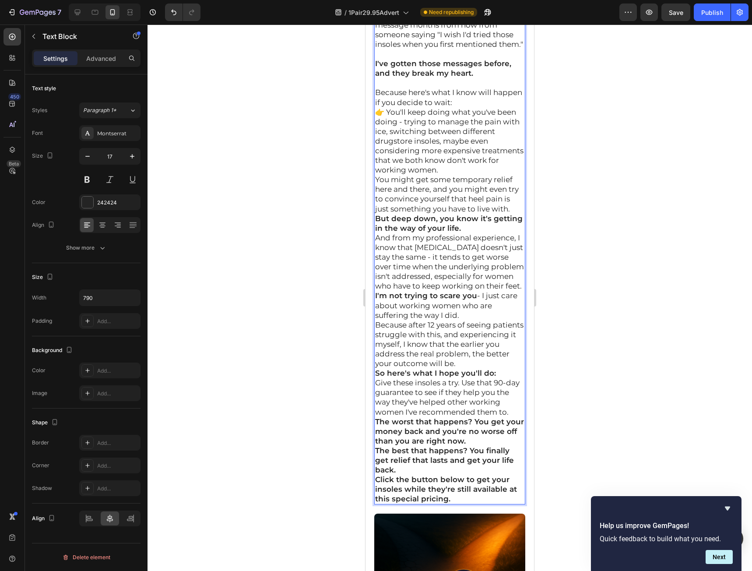
click at [494, 107] on p "Because here's what I know will happen if you decide to wait:" at bounding box center [449, 97] width 149 height 19
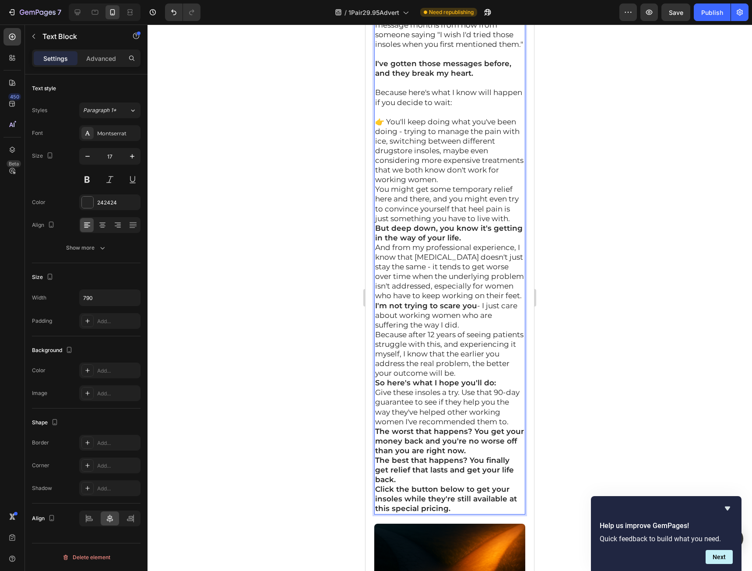
click at [480, 185] on p "👉 You'll keep doing what you've been doing - trying to manage the pain with ice…" at bounding box center [449, 151] width 149 height 68
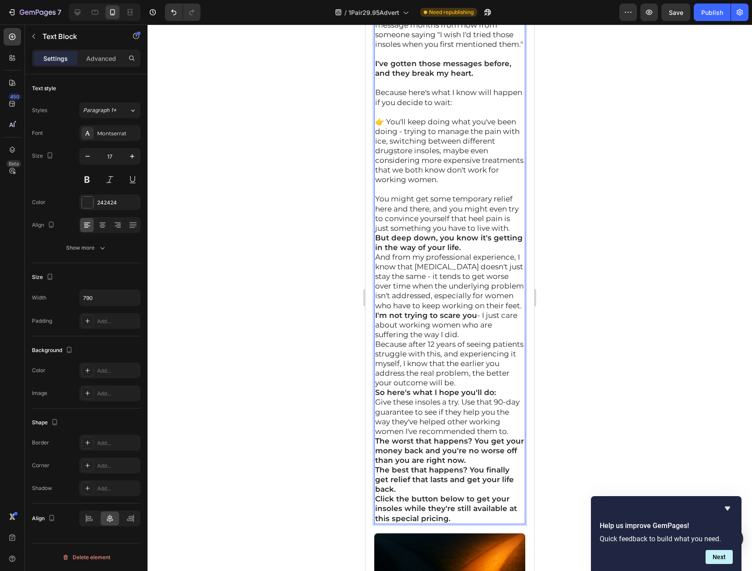
click at [416, 232] on p "You might get some temporary relief here and there, and you might even try to c…" at bounding box center [449, 213] width 149 height 39
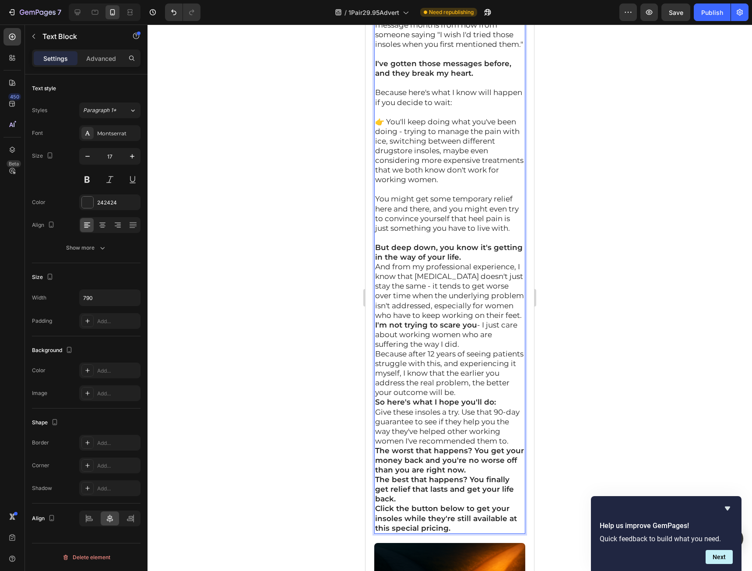
click at [502, 262] on p "But deep down, you know it's getting in the way of your life." at bounding box center [449, 251] width 149 height 19
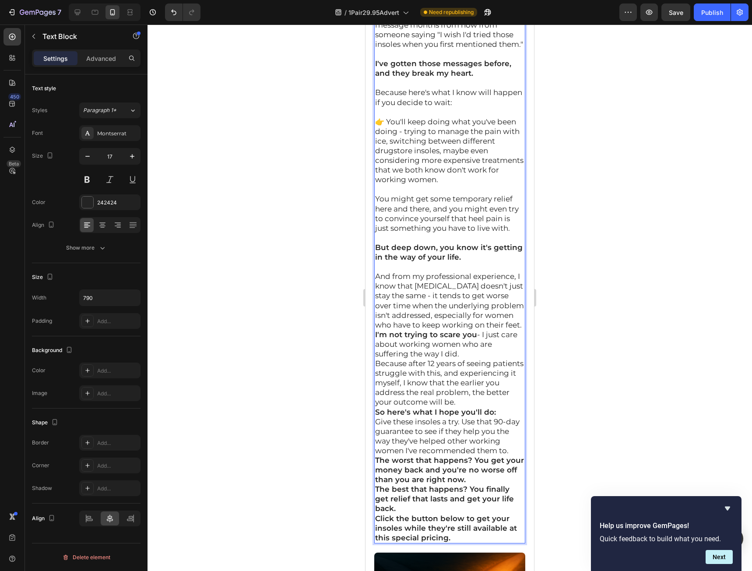
click at [474, 330] on p "And from my professional experience, I know that plantar fasciitis doesn't just…" at bounding box center [449, 300] width 149 height 58
click at [471, 330] on p "And from my professional experience, I know that plantar fasciitis doesn't just…" at bounding box center [449, 300] width 149 height 58
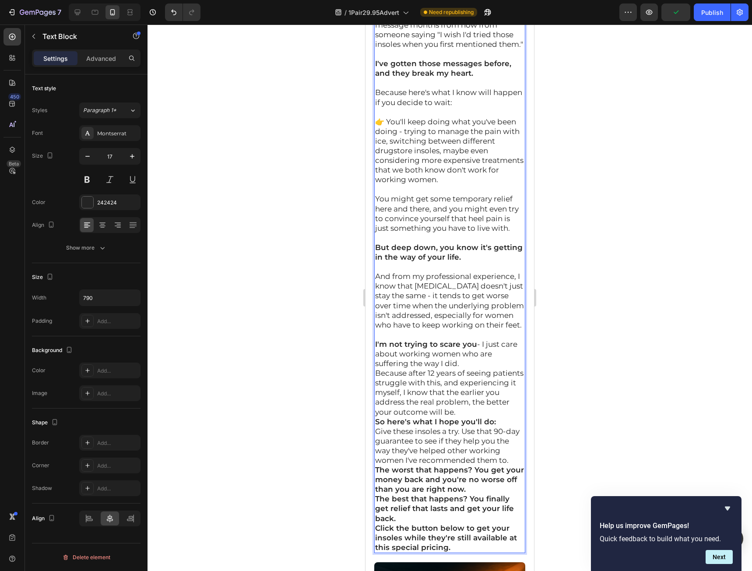
click at [474, 368] on p "I'm not trying to scare you - I just care about working women who are suffering…" at bounding box center [449, 353] width 149 height 29
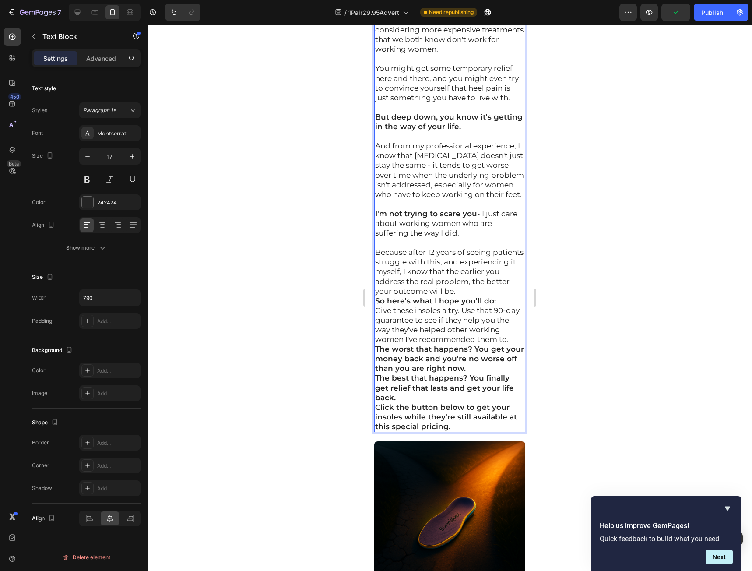
scroll to position [17239, 0]
click at [501, 295] on p "Because after 12 years of seeing patients struggle with this, and experiencing …" at bounding box center [449, 270] width 149 height 48
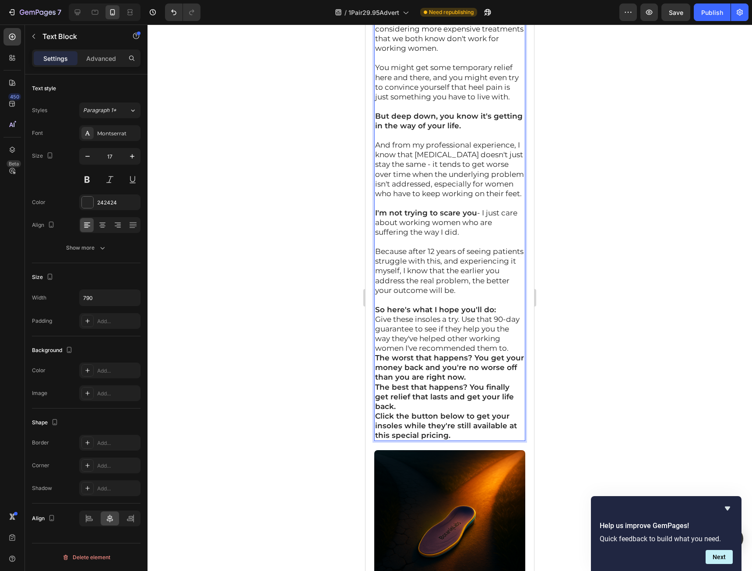
click at [501, 314] on p "So here's what I hope you'll do:" at bounding box center [449, 310] width 149 height 10
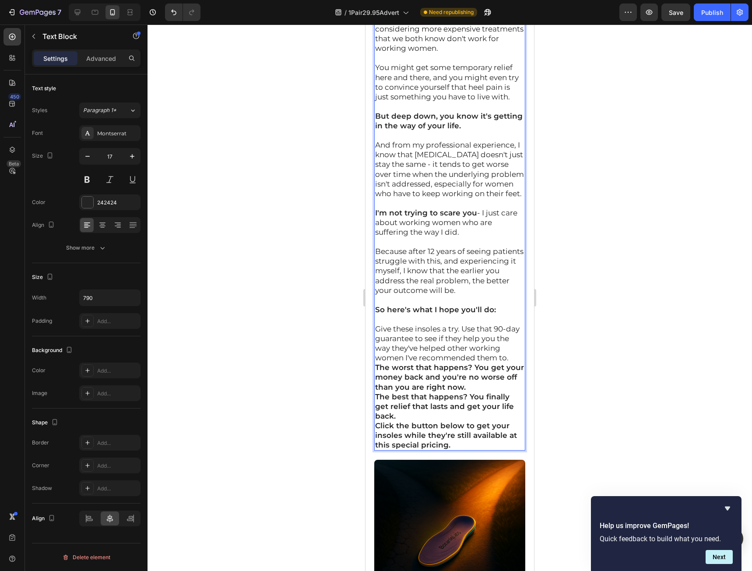
click at [512, 362] on p "Give these insoles a try. Use that 90-day guarantee to see if they help you the…" at bounding box center [449, 343] width 149 height 39
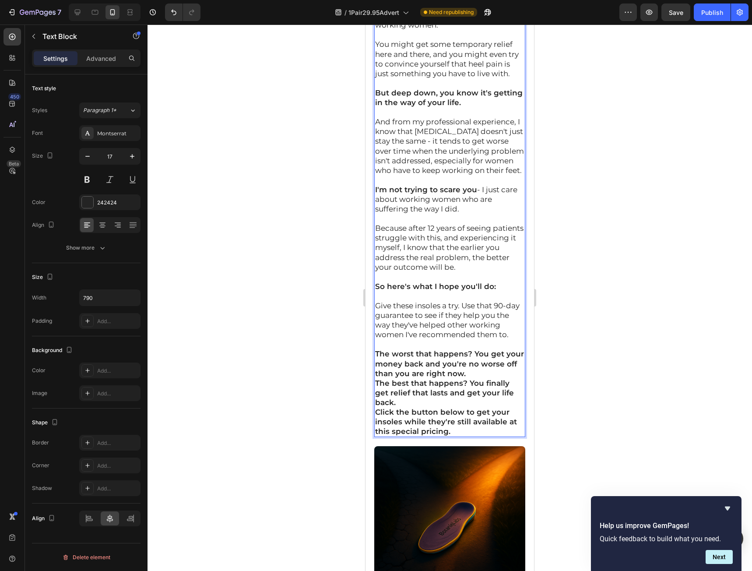
scroll to position [17283, 0]
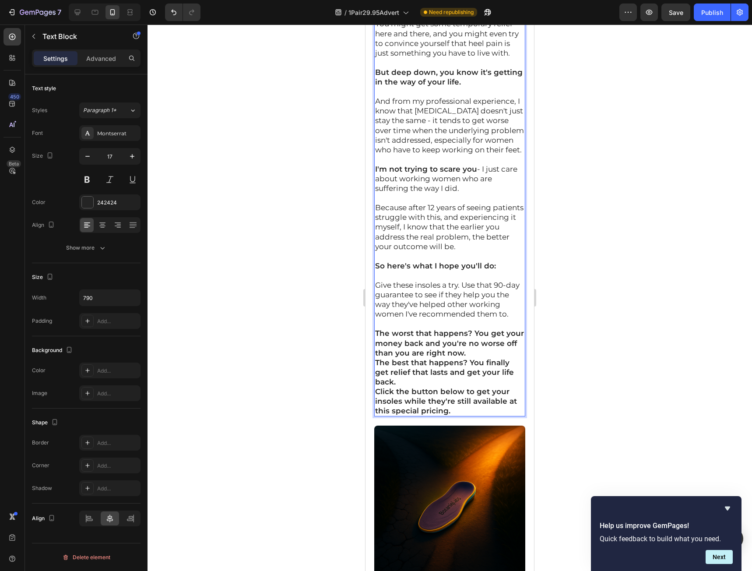
click at [432, 386] on p "The best that happens? You finally get relief that lasts and get your life back." at bounding box center [449, 372] width 149 height 29
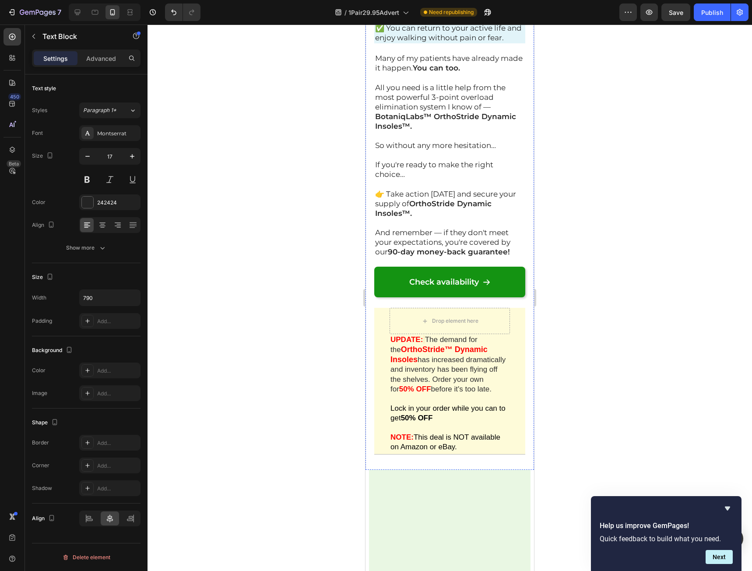
scroll to position [18159, 0]
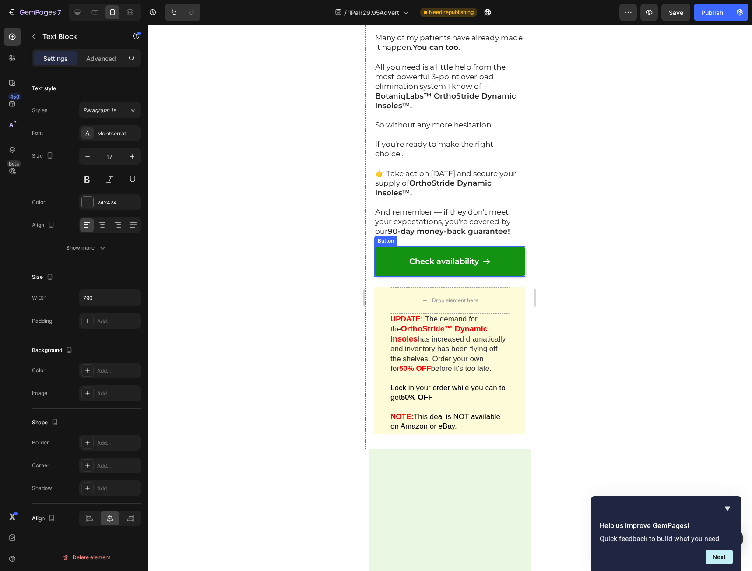
click at [497, 277] on link "Check availability" at bounding box center [449, 261] width 151 height 31
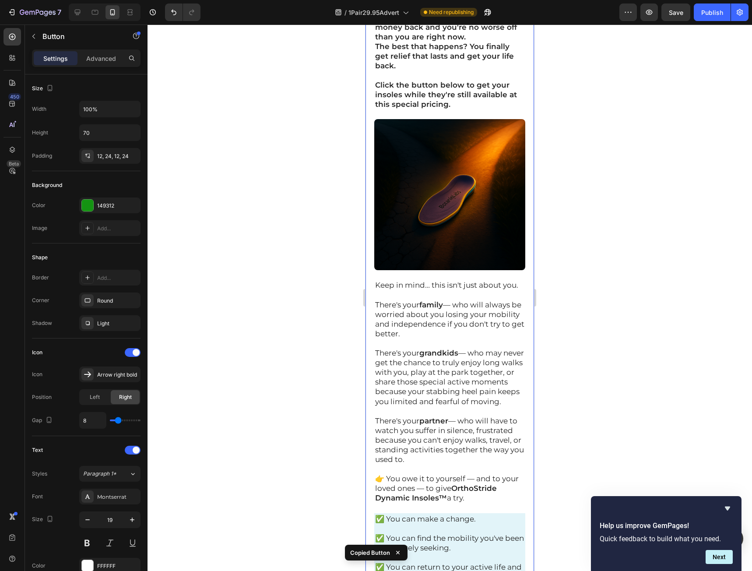
scroll to position [17589, 0]
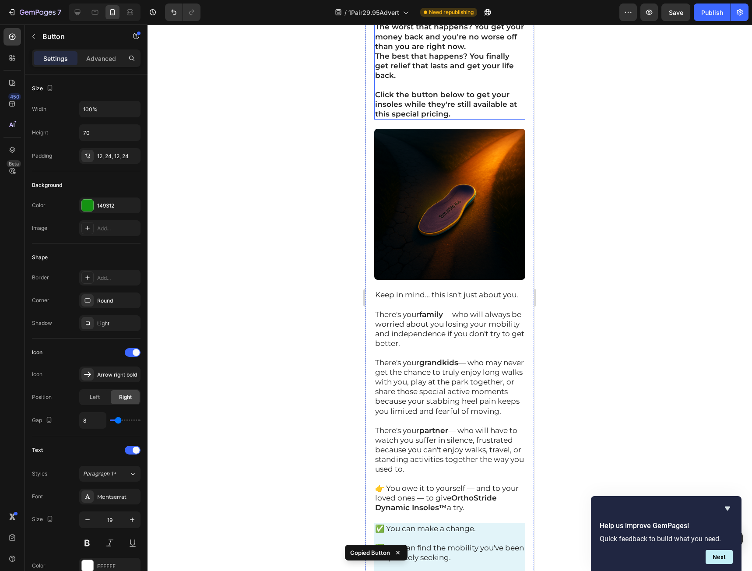
click at [481, 119] on p "Click the button below to get your insoles while they're still available at thi…" at bounding box center [449, 104] width 149 height 29
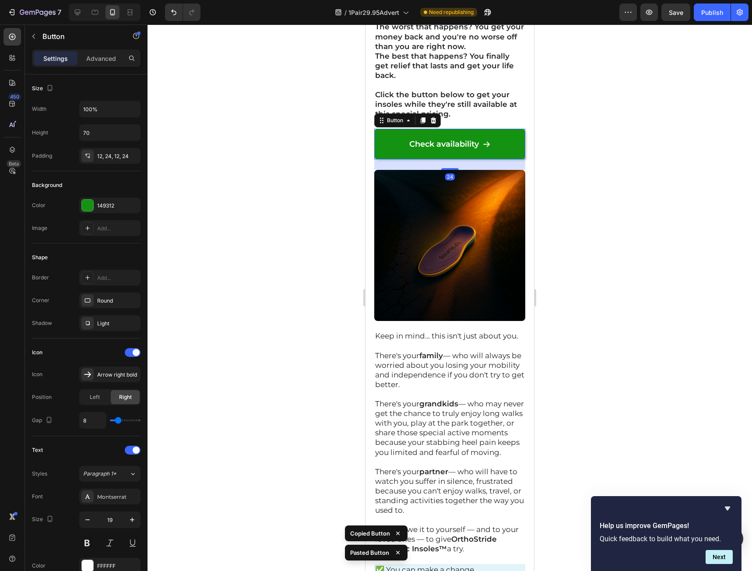
click at [599, 281] on div at bounding box center [450, 298] width 604 height 546
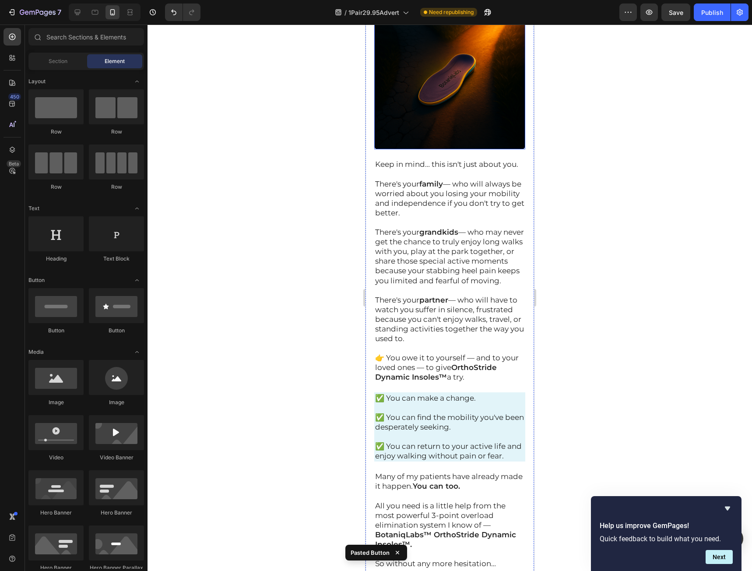
scroll to position [17765, 0]
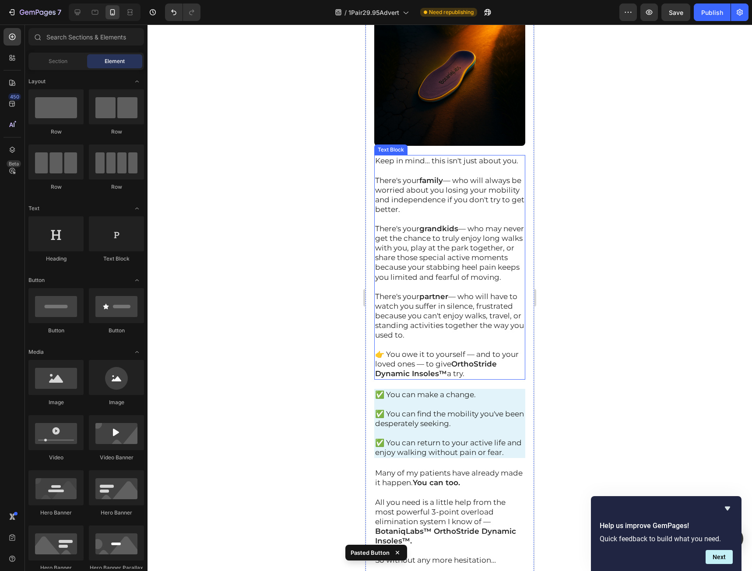
click at [403, 281] on div "Keep in mind… this isn't just about you. There's your family — who will always …" at bounding box center [449, 267] width 151 height 224
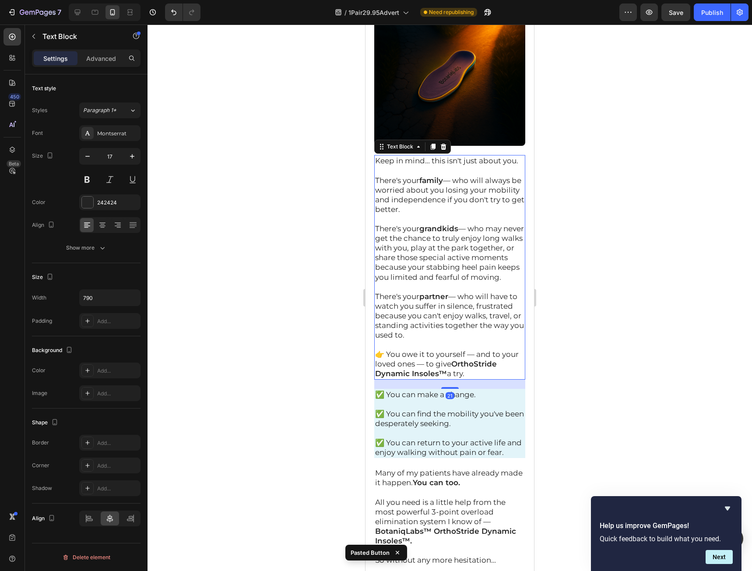
click at [377, 165] on p "Keep in mind… this isn't just about you." at bounding box center [449, 161] width 149 height 10
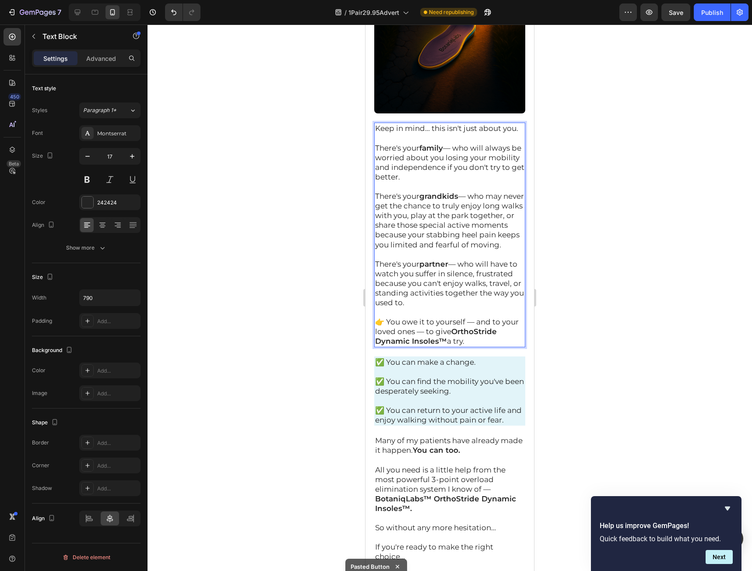
scroll to position [17852, 0]
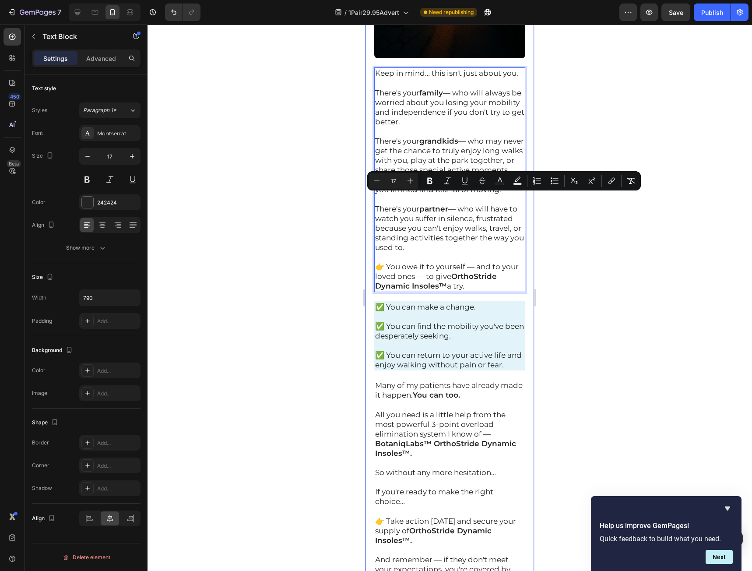
drag, startPoint x: 377, startPoint y: 287, endPoint x: 512, endPoint y: 437, distance: 201.8
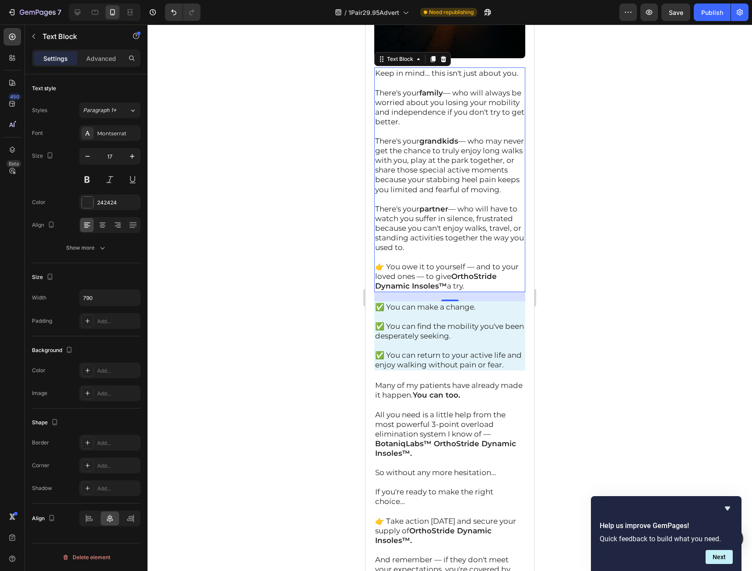
click at [478, 291] on p "👉 You owe it to yourself — and to your loved ones — to give OrthoStride Dynamic…" at bounding box center [449, 276] width 149 height 29
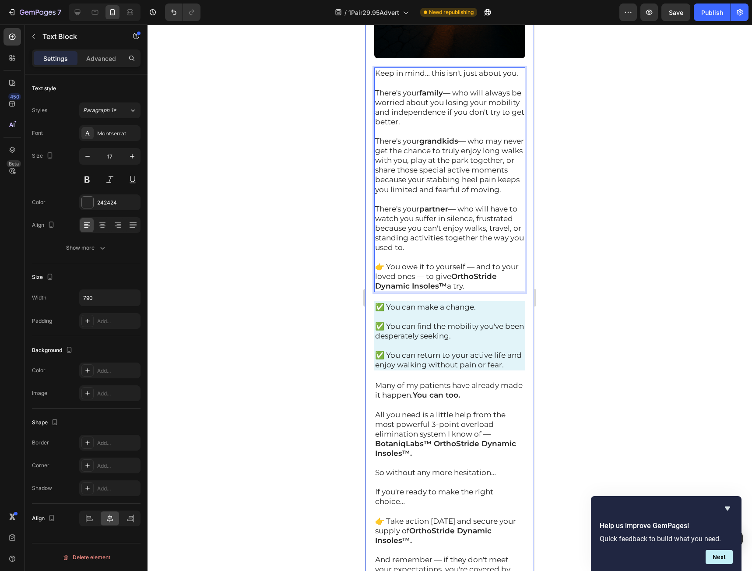
drag, startPoint x: 483, startPoint y: 431, endPoint x: 376, endPoint y: 184, distance: 269.1
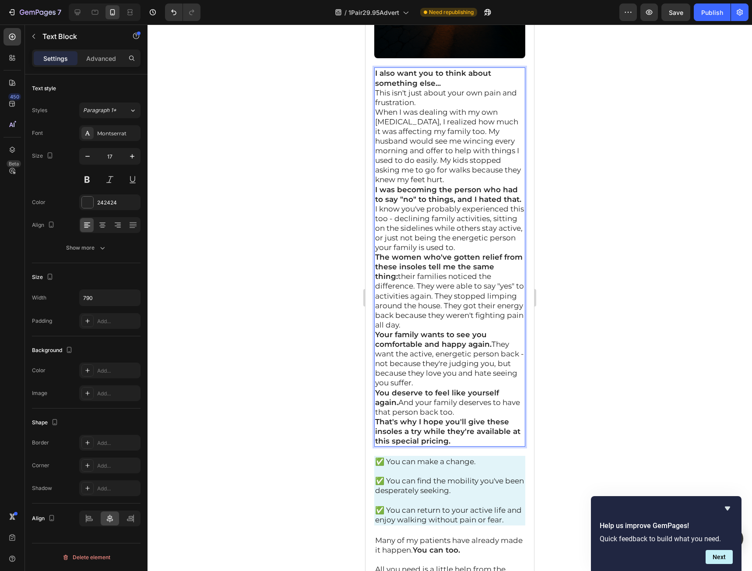
scroll to position [17880, 0]
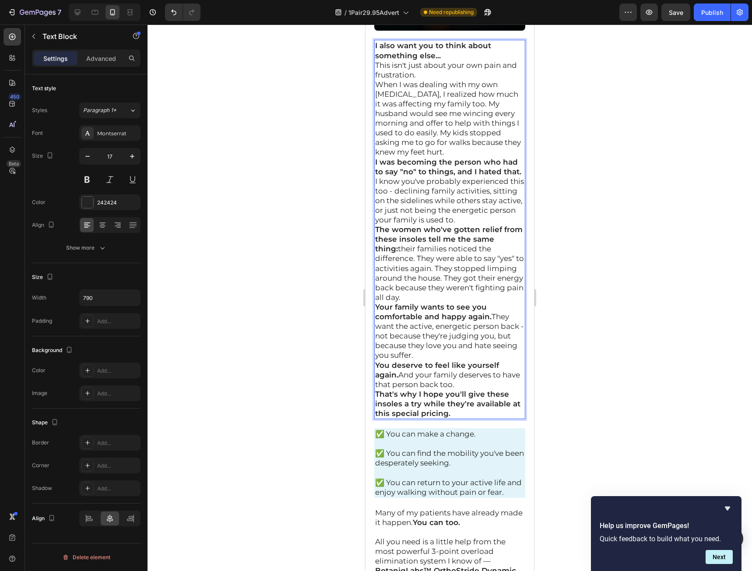
click at [460, 60] on p "I also want you to think about something else..." at bounding box center [449, 50] width 149 height 19
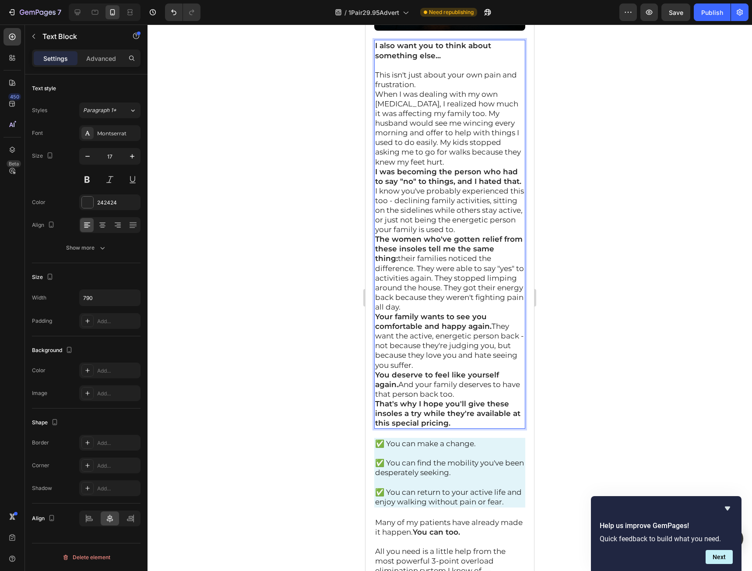
click at [450, 89] on p "This isn't just about your own pain and frustration." at bounding box center [449, 79] width 149 height 19
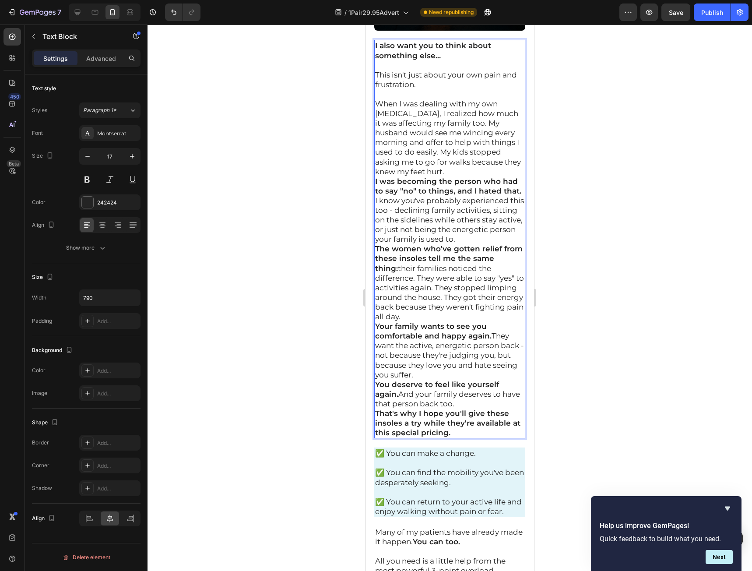
click at [480, 176] on p "When I was dealing with my own plantar fasciitis, I realized how much it was af…" at bounding box center [449, 137] width 149 height 77
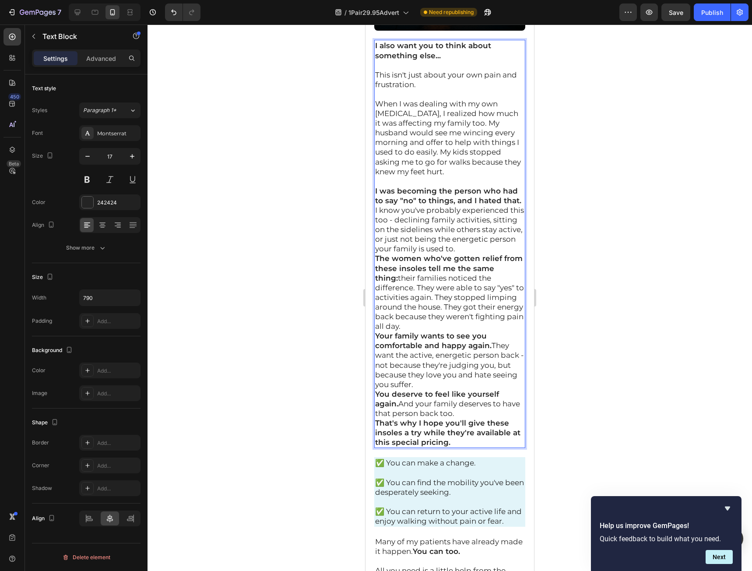
click at [461, 205] on p "I was becoming the person who had to say "no" to things, and I hated that." at bounding box center [449, 195] width 149 height 19
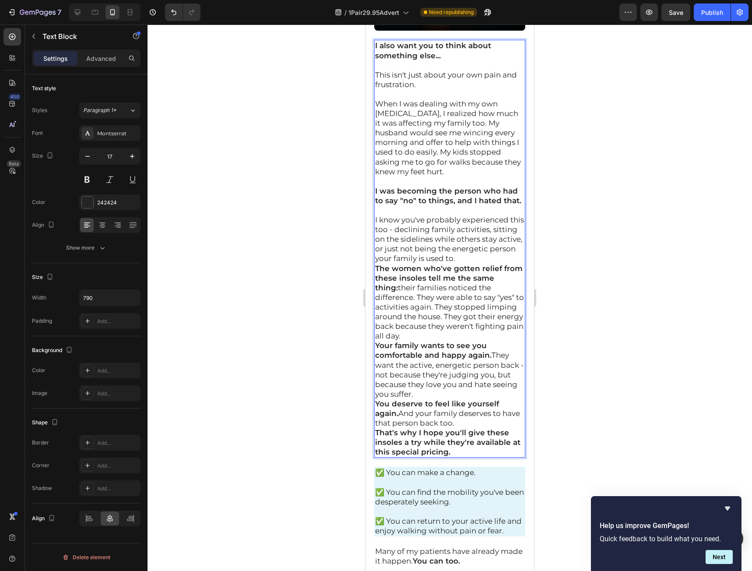
click at [443, 263] on p "I know you've probably experienced this too - declining family activities, sitt…" at bounding box center [449, 239] width 149 height 48
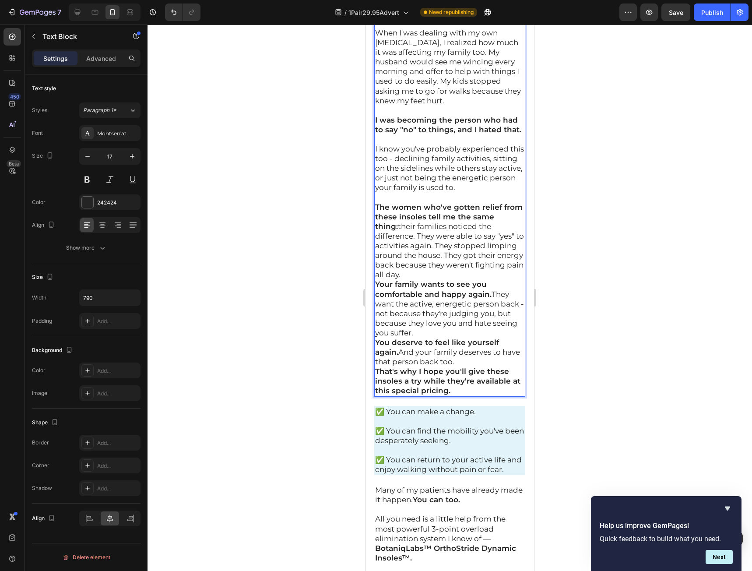
scroll to position [17967, 0]
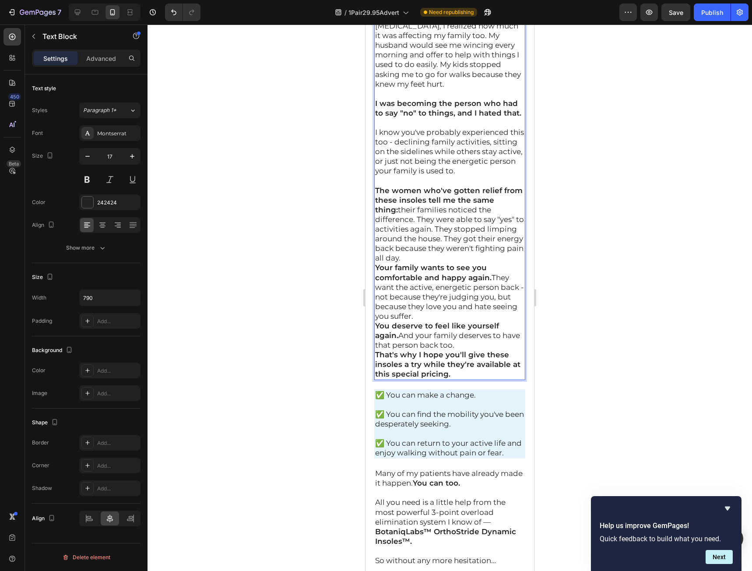
click at [491, 263] on p "The women who've gotten relief from these insoles tell me the same thing: their…" at bounding box center [449, 224] width 149 height 77
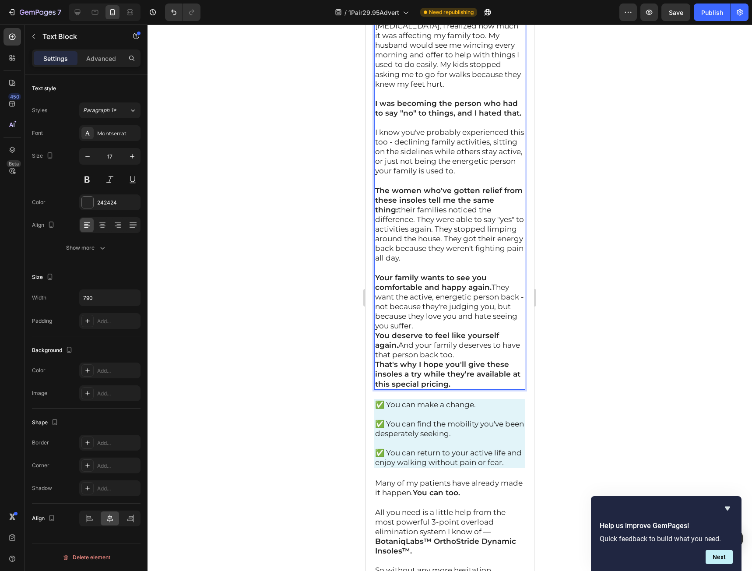
click at [488, 331] on p "Your family wants to see you comfortable and happy again. They want the active,…" at bounding box center [449, 302] width 149 height 58
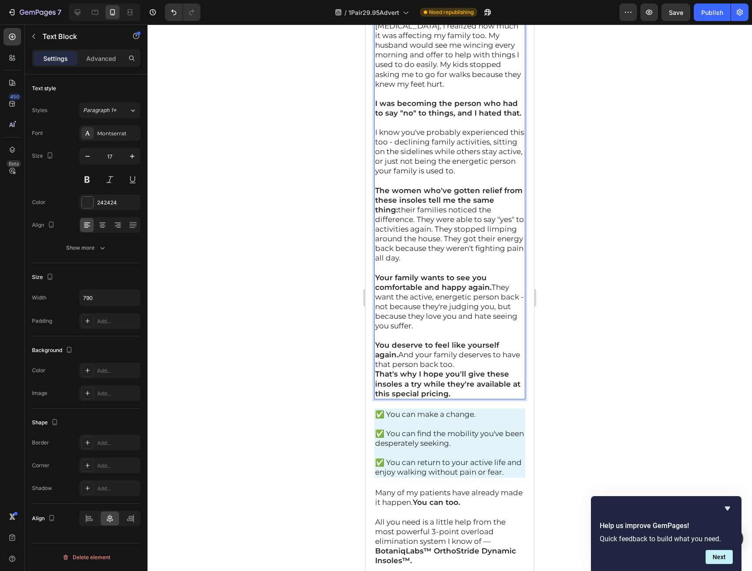
click at [486, 369] on p "You deserve to feel like yourself again. And your family deserves to have that …" at bounding box center [449, 354] width 149 height 29
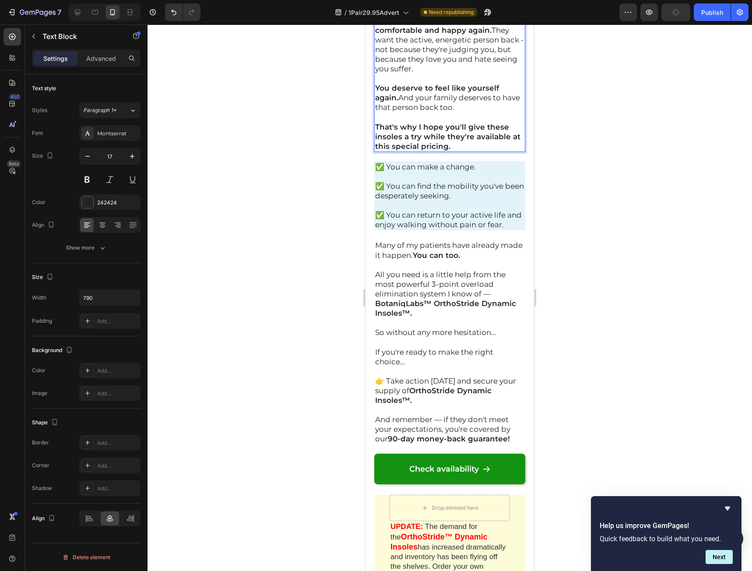
scroll to position [18230, 0]
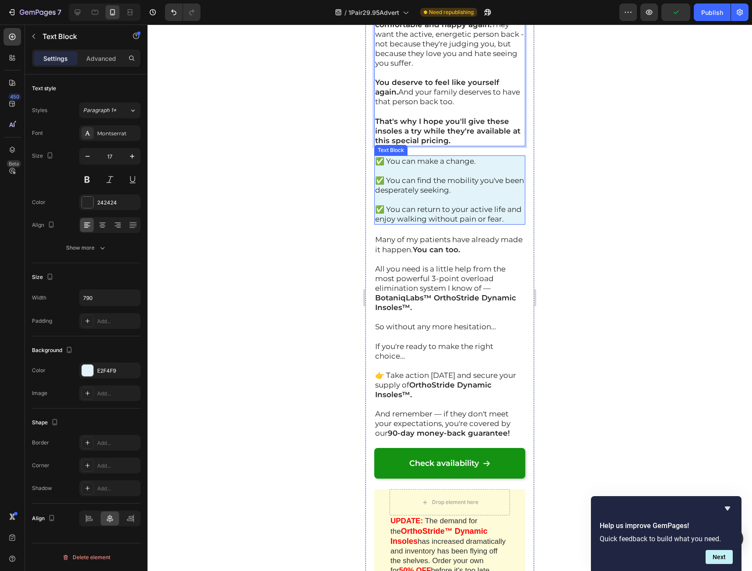
click at [434, 224] on p "✅ You can return to your active life and enjoy walking without pain or fear." at bounding box center [449, 213] width 149 height 19
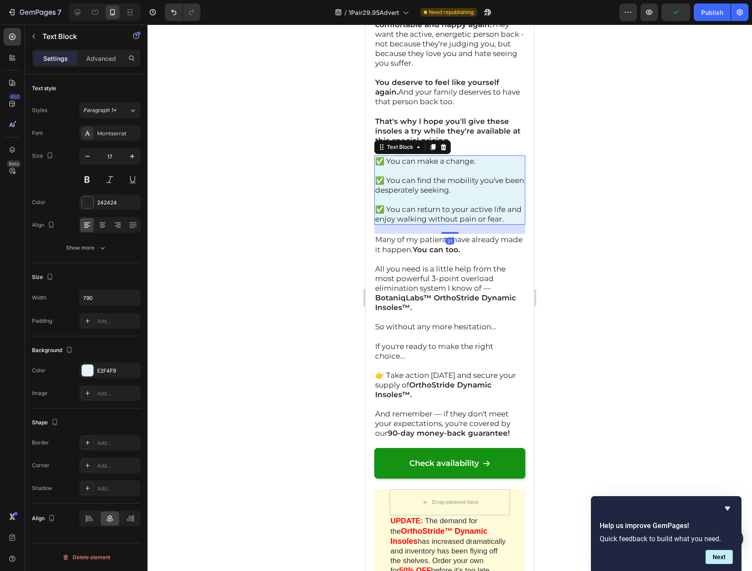
click at [418, 224] on p "✅ You can return to your active life and enjoy walking without pain or fear." at bounding box center [449, 213] width 149 height 19
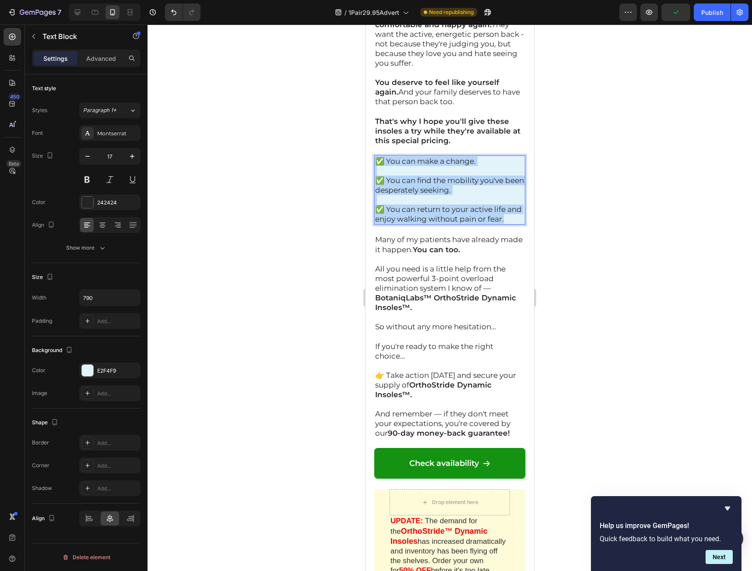
drag, startPoint x: 411, startPoint y: 375, endPoint x: 682, endPoint y: 299, distance: 281.6
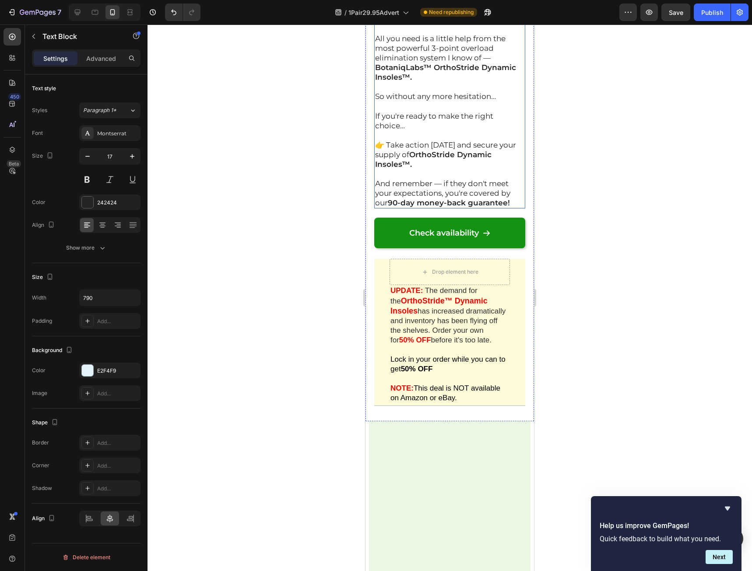
scroll to position [18405, 0]
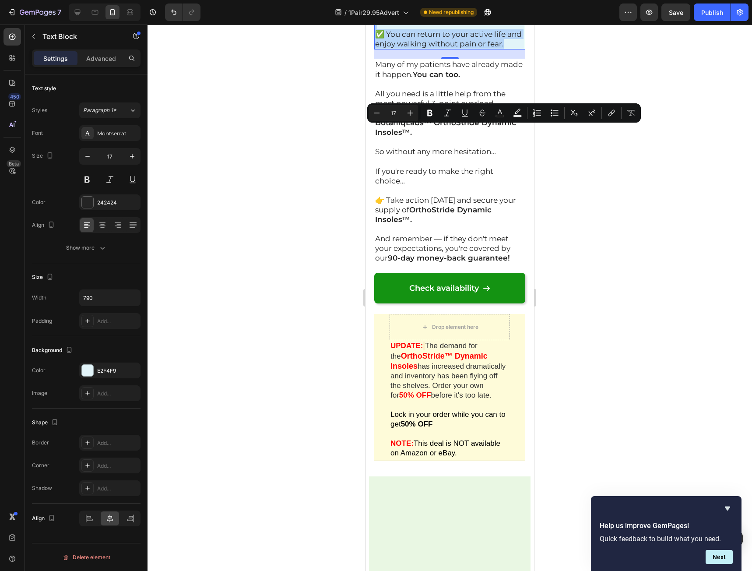
click at [424, 49] on p "✅ You can return to your active life and enjoy walking without pain or fear." at bounding box center [449, 38] width 149 height 19
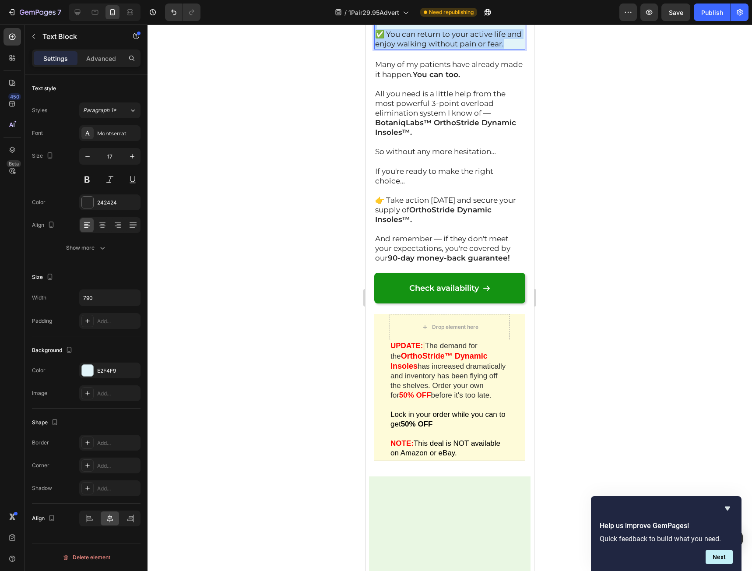
drag, startPoint x: 409, startPoint y: 190, endPoint x: 352, endPoint y: 104, distance: 103.7
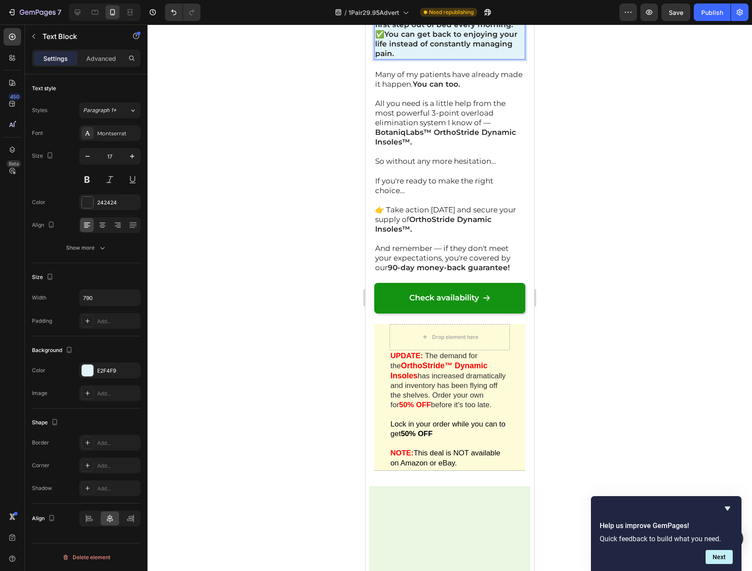
click at [514, 29] on p "✅ You can stop being afraid of that first step out of bed every morning." at bounding box center [449, 19] width 149 height 19
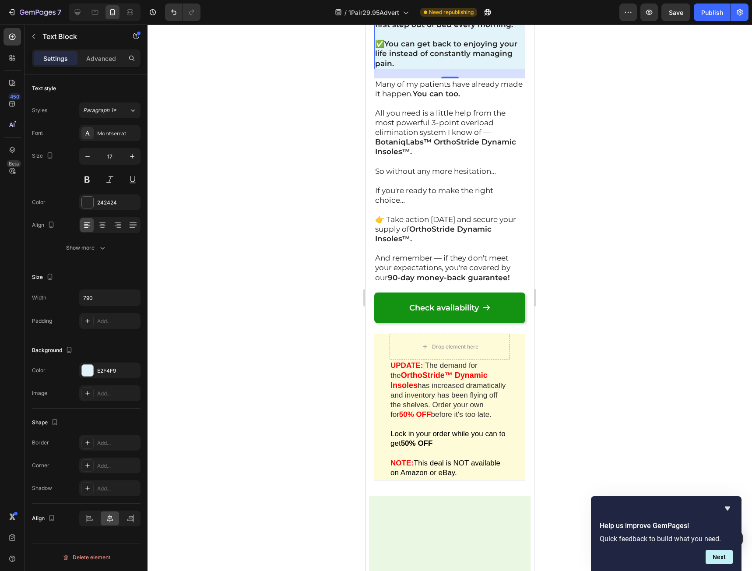
click at [602, 203] on div at bounding box center [450, 298] width 604 height 546
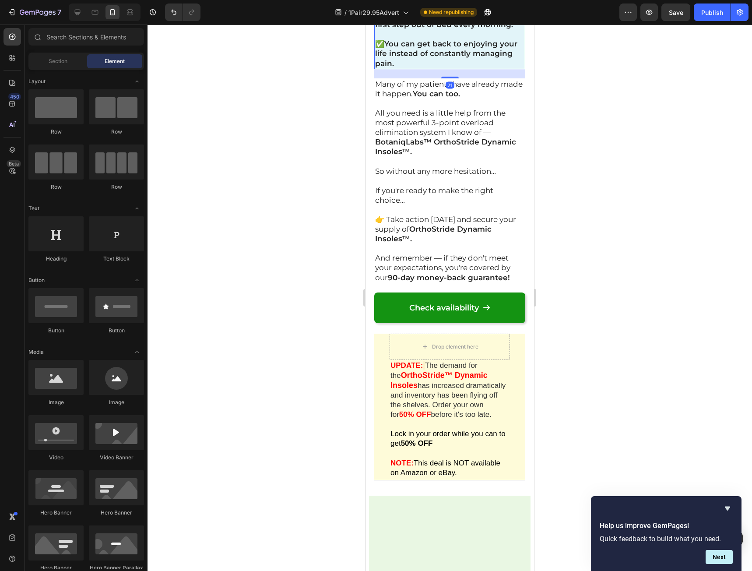
click at [425, 67] on strong "You can get back to enjoying your life instead of constantly managing pain." at bounding box center [446, 53] width 142 height 28
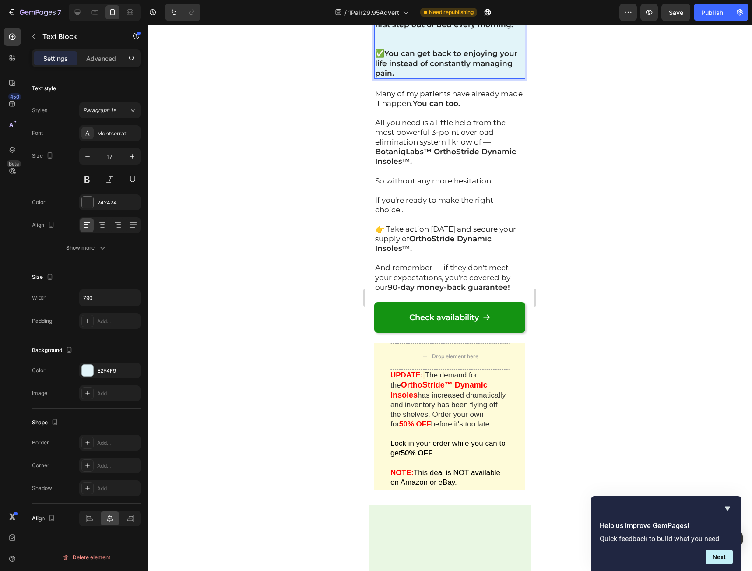
click at [413, 49] on p "Rich Text Editor. Editing area: main" at bounding box center [449, 38] width 149 height 19
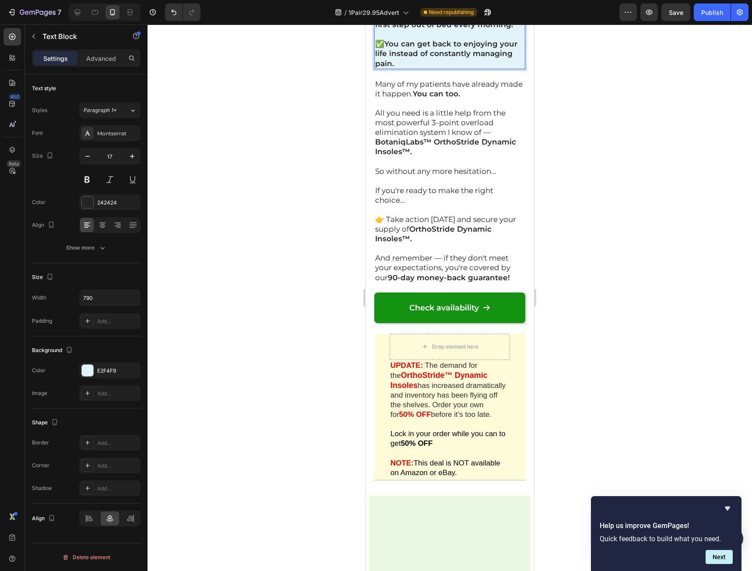
click at [406, 68] on p "✅ You can get back to enjoying your life instead of constantly managing pain." at bounding box center [449, 53] width 149 height 29
drag, startPoint x: 408, startPoint y: 207, endPoint x: 356, endPoint y: 118, distance: 102.9
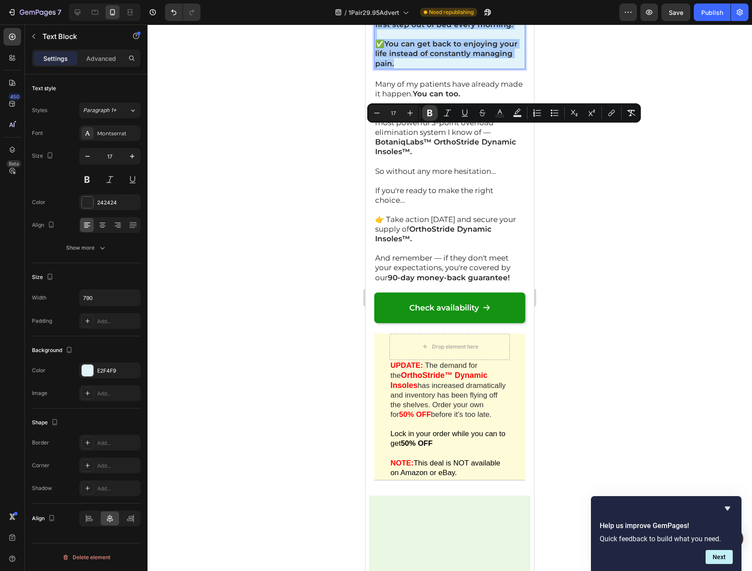
click at [432, 116] on icon "Editor contextual toolbar" at bounding box center [429, 113] width 9 height 9
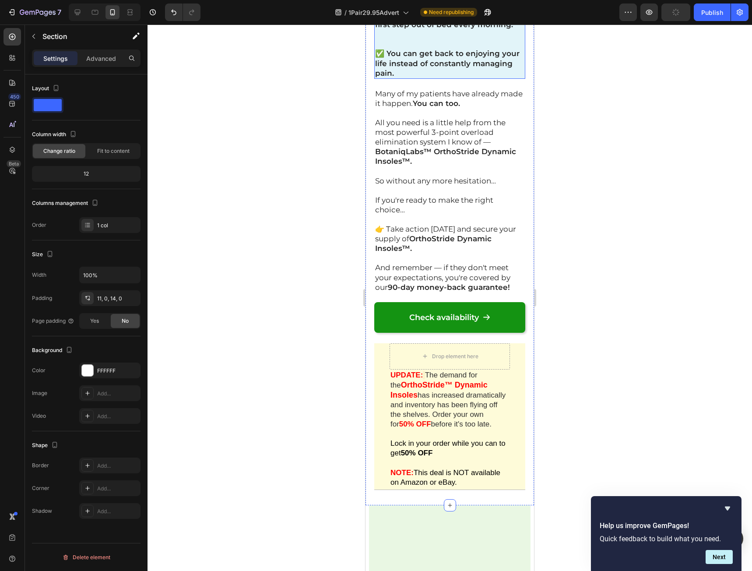
click at [468, 77] on p "✅ You can get back to enjoying your life instead of constantly managing pain." at bounding box center [449, 63] width 149 height 29
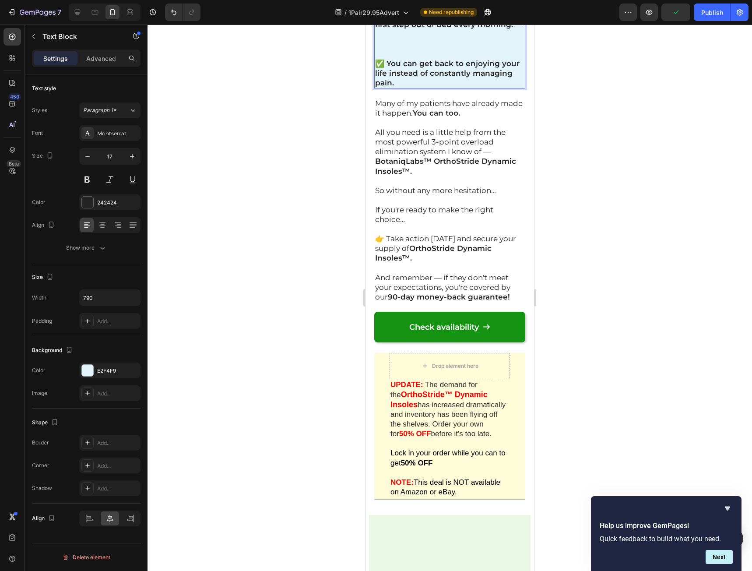
click at [452, 88] on p "✅ You can get back to enjoying your life instead of constantly managing pain." at bounding box center [449, 73] width 149 height 29
drag, startPoint x: 450, startPoint y: 229, endPoint x: 343, endPoint y: 74, distance: 188.8
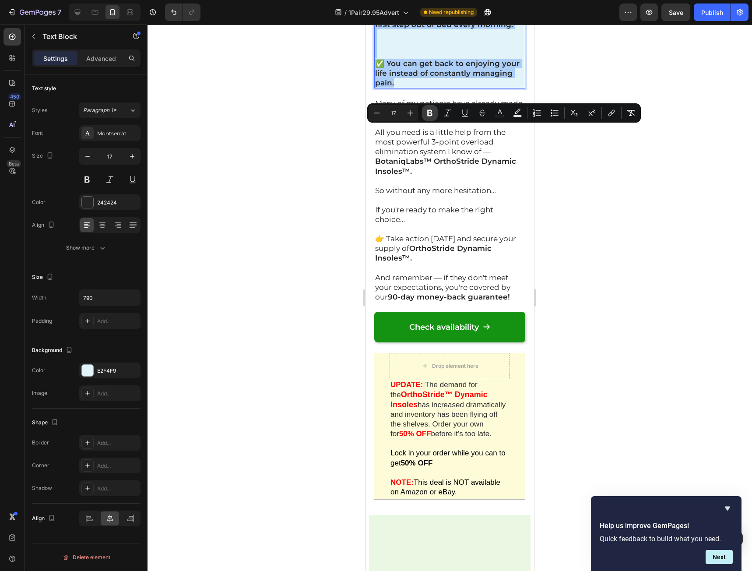
click at [426, 114] on icon "Editor contextual toolbar" at bounding box center [429, 113] width 9 height 9
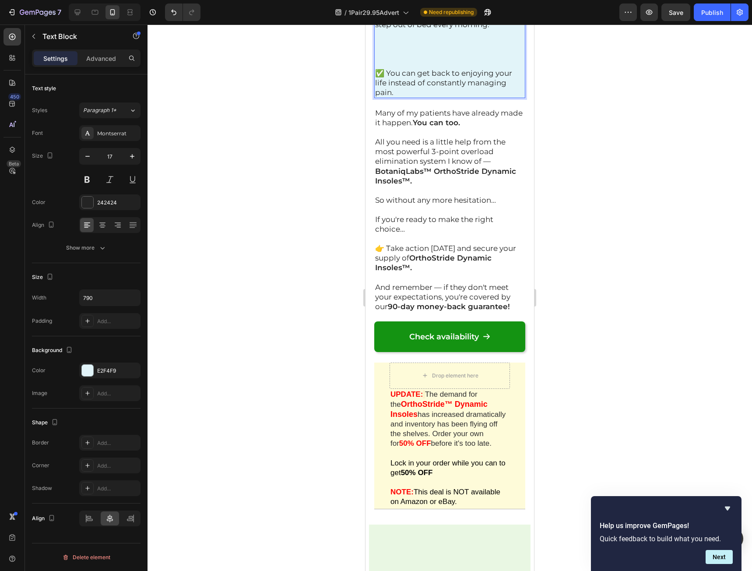
click at [434, 68] on p "✅ You can stop being afraid of that first step out of bed every morning." at bounding box center [449, 39] width 149 height 58
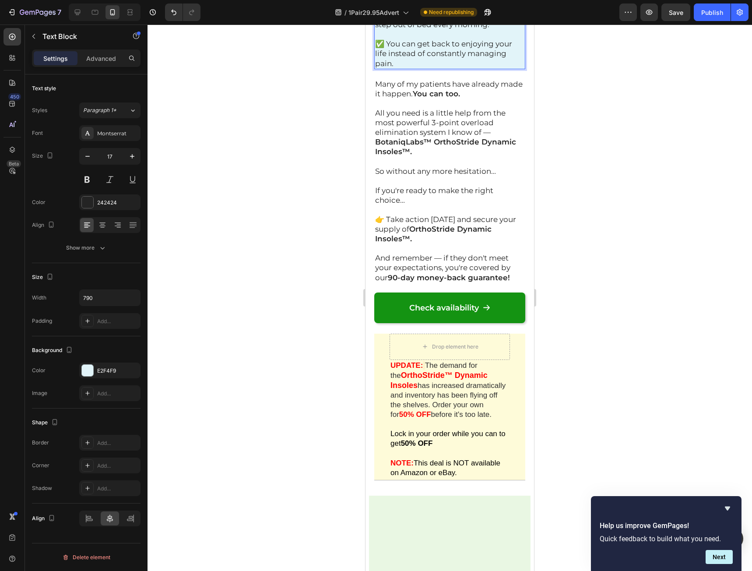
click at [628, 202] on div at bounding box center [450, 298] width 604 height 546
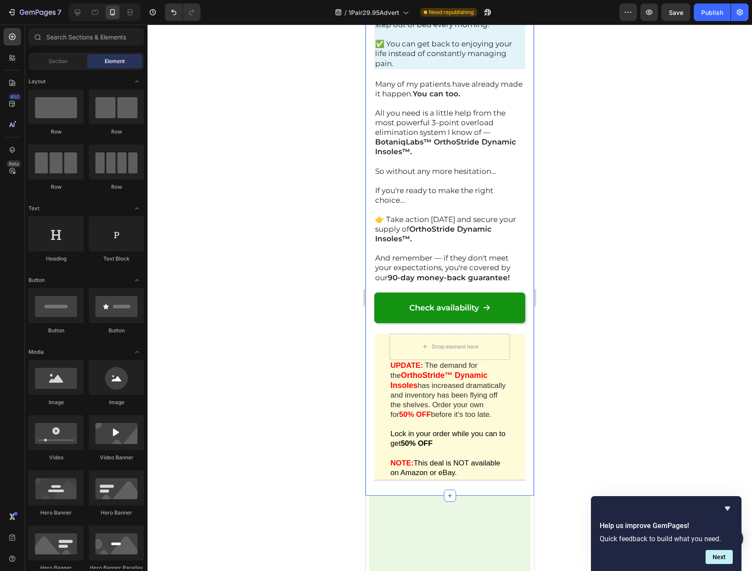
click at [622, 202] on div at bounding box center [450, 298] width 604 height 546
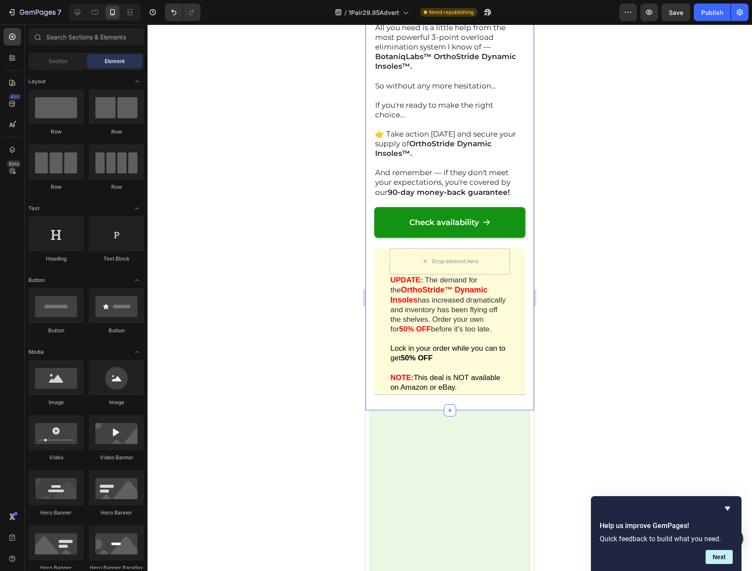
scroll to position [18492, 0]
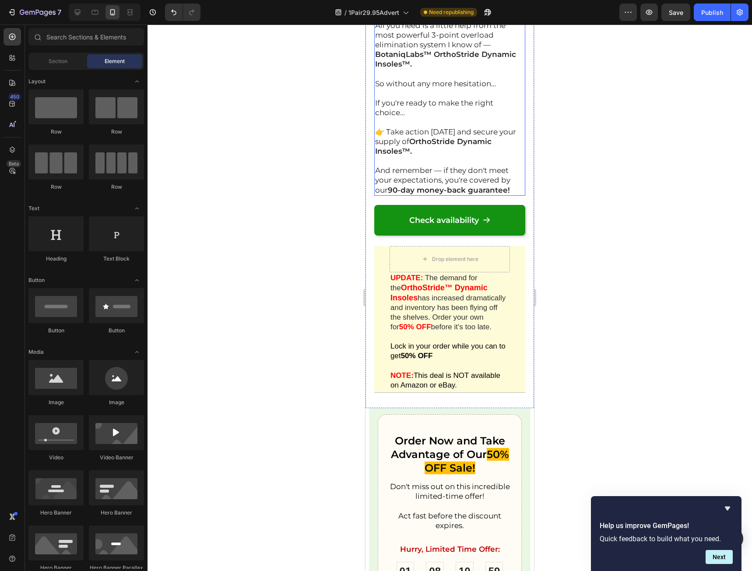
click at [513, 194] on p "And remember — if they don't meet your expectations, you're covered by our 90-d…" at bounding box center [449, 179] width 149 height 29
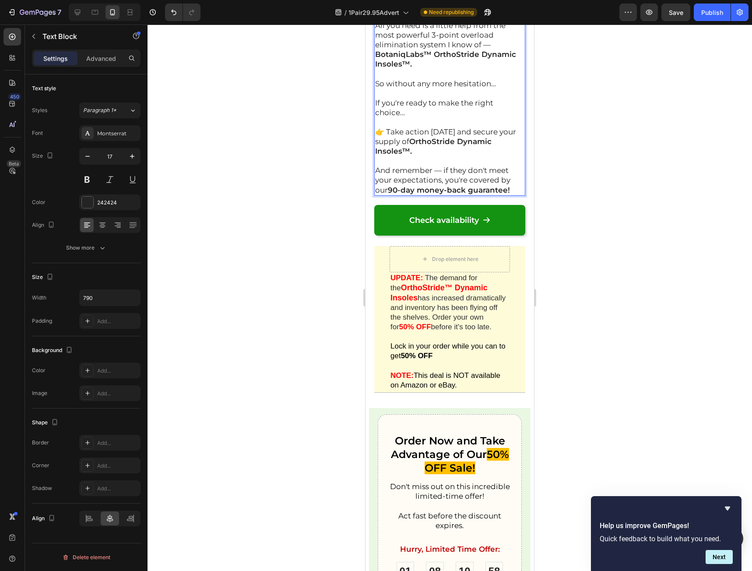
click at [513, 194] on p "And remember — if they don't meet your expectations, you're covered by our 90-d…" at bounding box center [449, 179] width 149 height 29
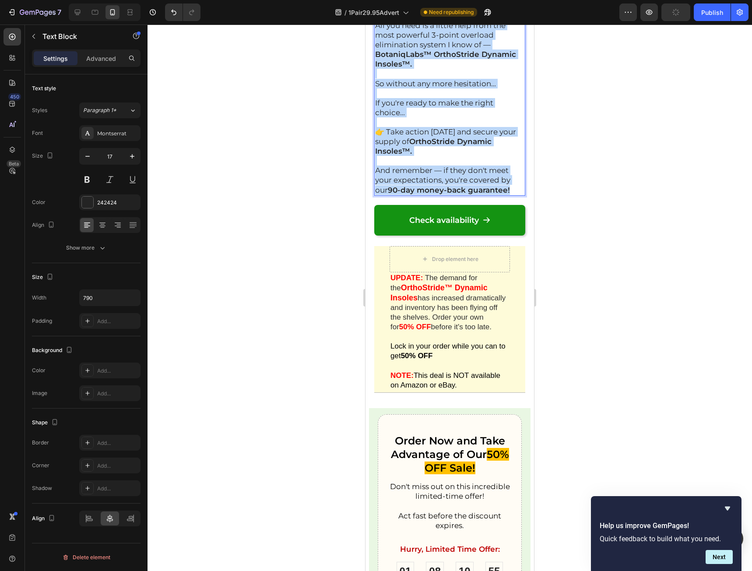
drag, startPoint x: 514, startPoint y: 337, endPoint x: 346, endPoint y: 129, distance: 268.0
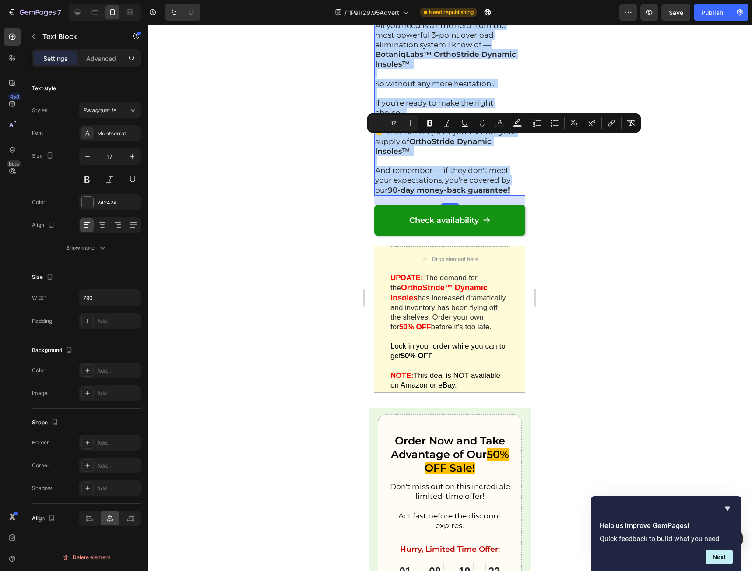
click at [516, 194] on p "And remember — if they don't meet your expectations, you're covered by our 90-d…" at bounding box center [449, 179] width 149 height 29
drag, startPoint x: 513, startPoint y: 334, endPoint x: 721, endPoint y: 164, distance: 267.8
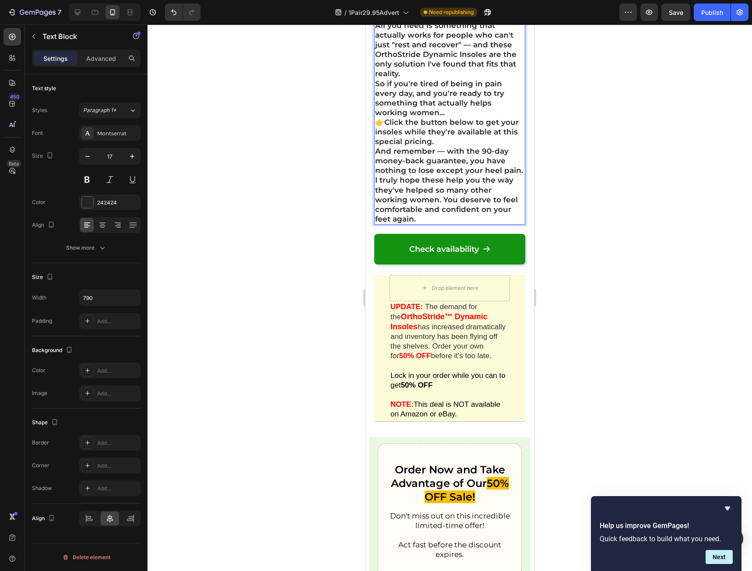
click at [513, 21] on p "The working women I've recommended these insoles to have gotten their lives bac…" at bounding box center [449, 6] width 149 height 29
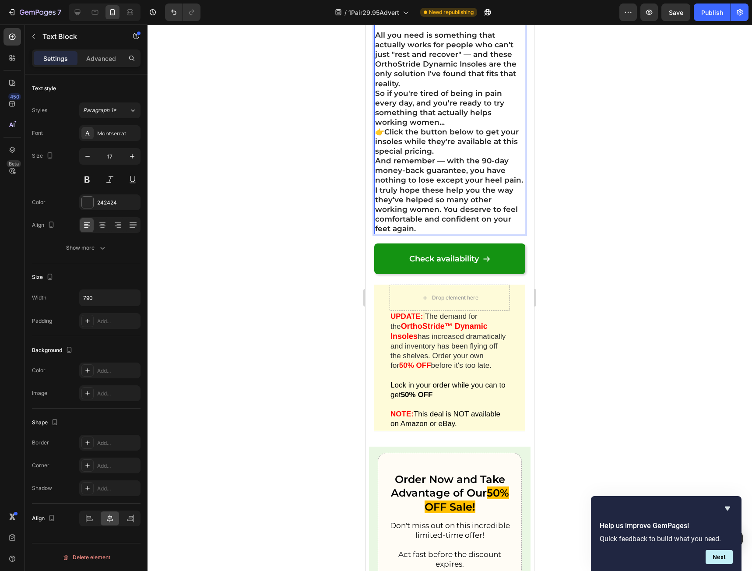
click at [458, 88] on p "All you need is something that actually works for people who can't just "rest a…" at bounding box center [449, 59] width 149 height 58
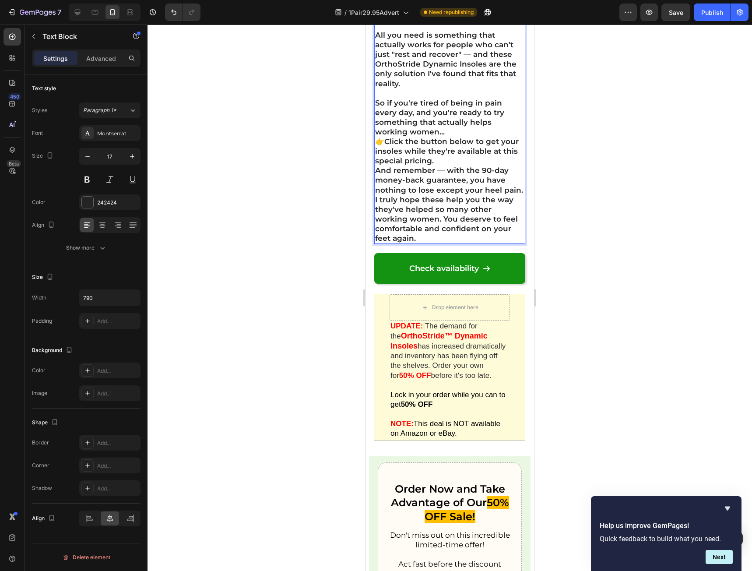
click at [457, 137] on p "So if you're tired of being in pain every day, and you're ready to try somethin…" at bounding box center [449, 117] width 149 height 39
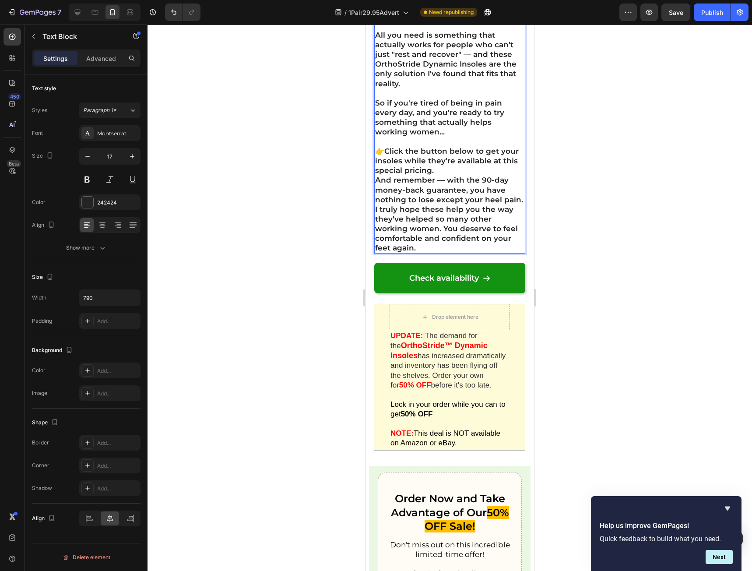
click at [481, 175] on p "👉 Click the button below to get your insoles while they're available at this sp…" at bounding box center [449, 160] width 149 height 29
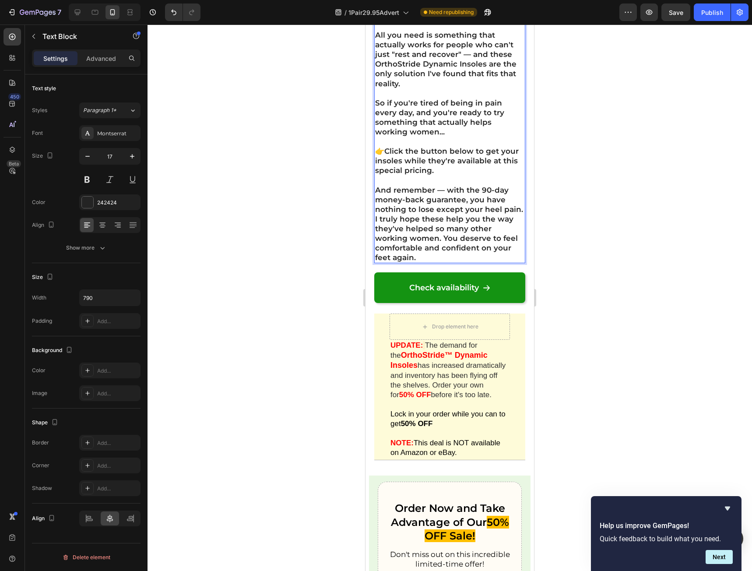
click at [431, 214] on p "And remember — with the 90-day money-back guarantee, you have nothing to lose e…" at bounding box center [449, 199] width 149 height 29
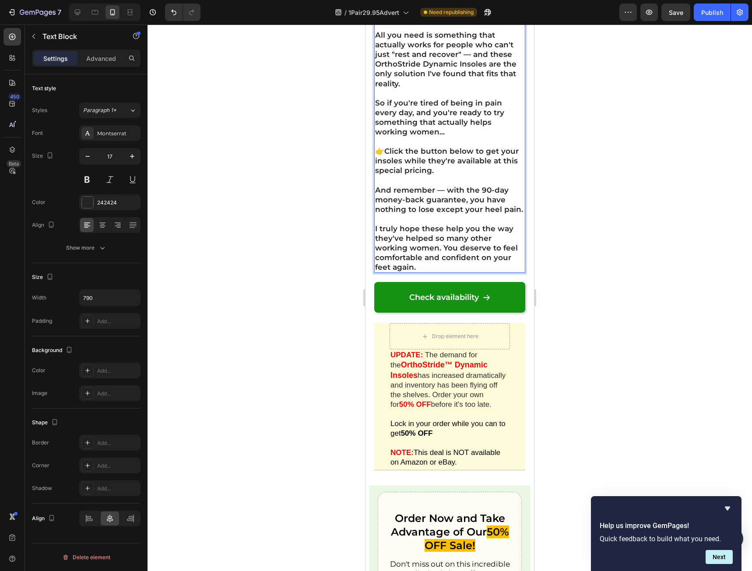
click at [622, 354] on div at bounding box center [450, 298] width 604 height 546
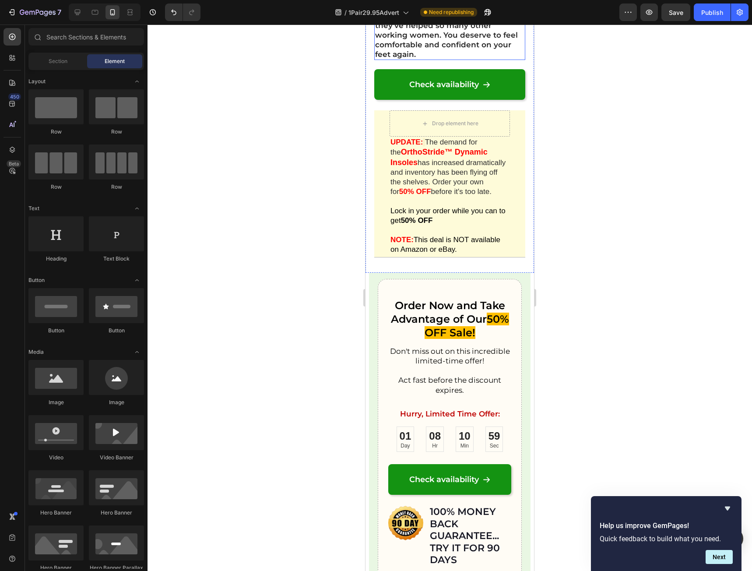
scroll to position [18755, 0]
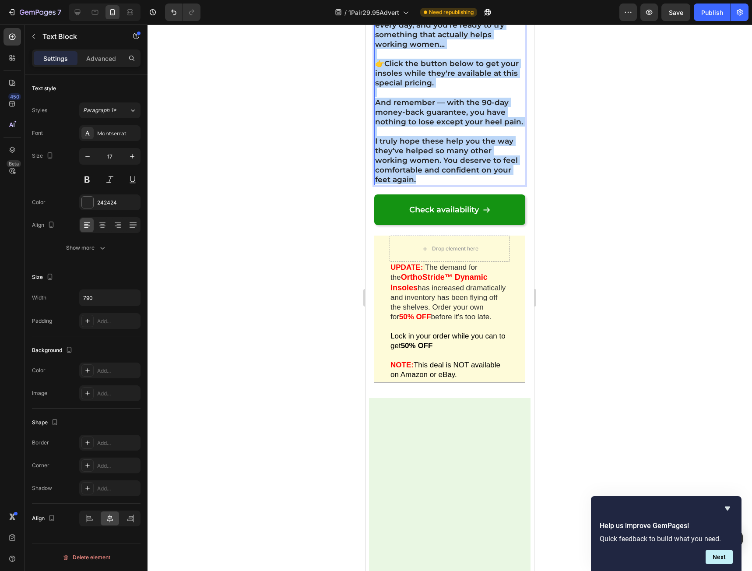
scroll to position [18449, 0]
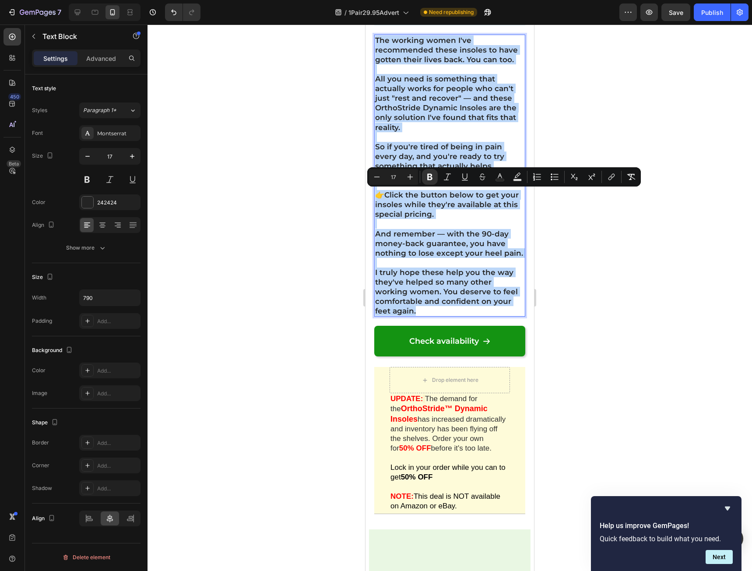
drag, startPoint x: 439, startPoint y: 158, endPoint x: 722, endPoint y: 212, distance: 288.6
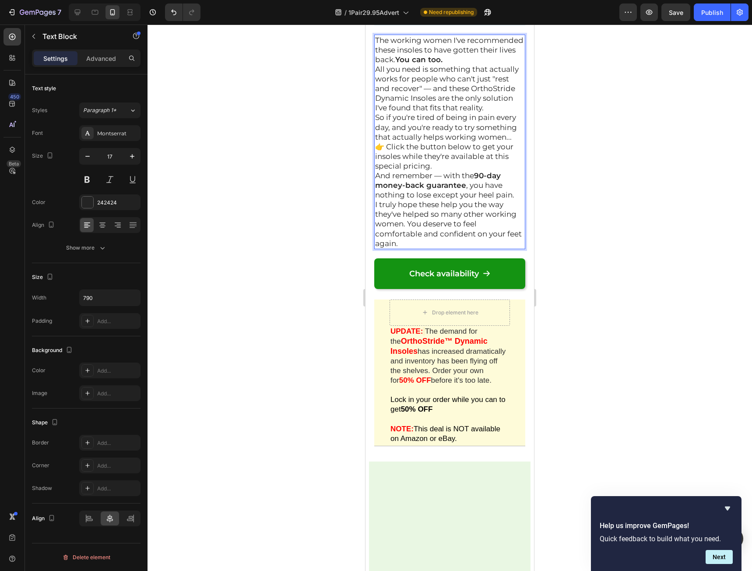
click at [511, 64] on p "The working women I've recommended these insoles to have gotten their lives bac…" at bounding box center [449, 49] width 149 height 29
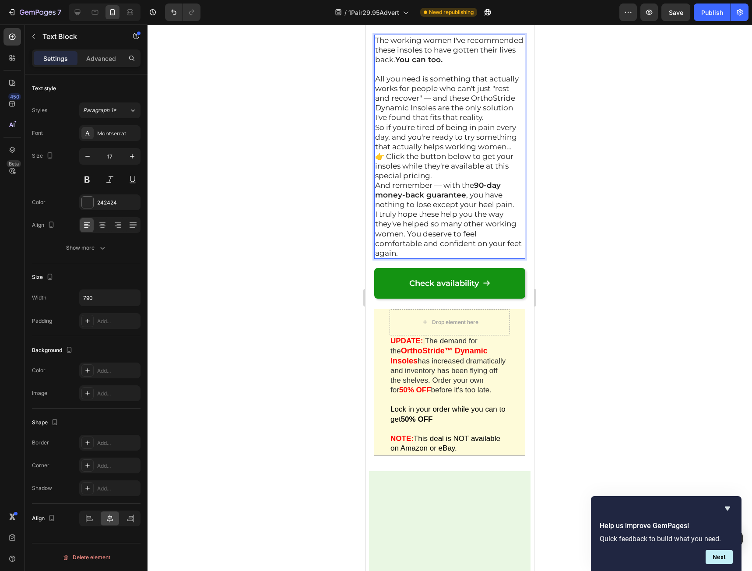
click at [457, 122] on p "All you need is something that actually works for people who can't just "rest a…" at bounding box center [449, 98] width 149 height 48
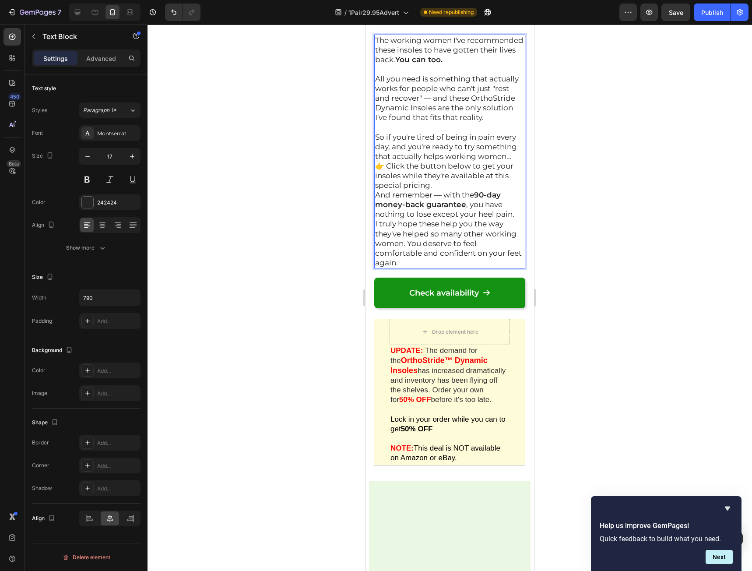
click at [455, 190] on p "👉 Click the button below to get your insoles while they're available at this sp…" at bounding box center [449, 175] width 149 height 29
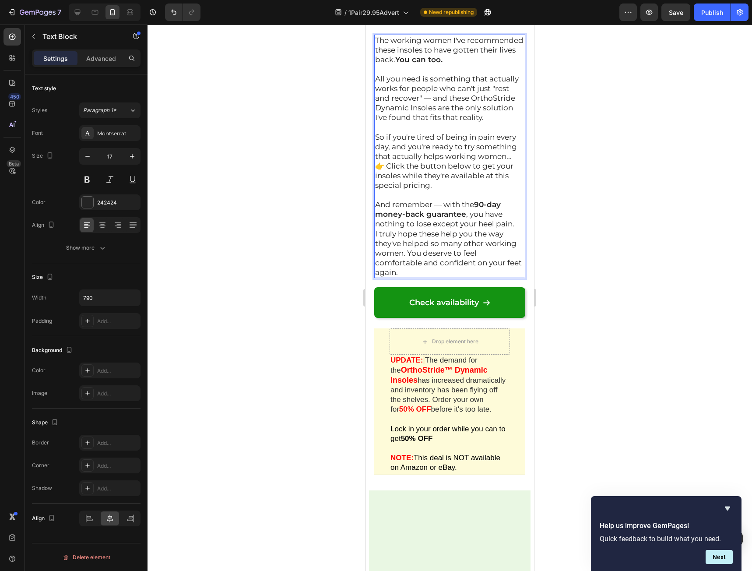
click at [517, 228] on p "And remember — with the 90-day money-back guarantee , you have nothing to lose …" at bounding box center [449, 214] width 149 height 29
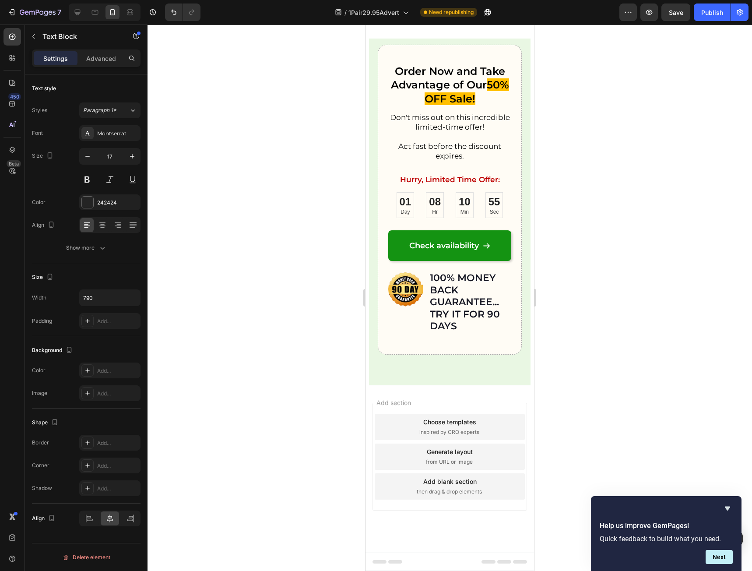
scroll to position [18930, 0]
click at [481, 106] on h2 "Order Now and Take Advantage of Our 50% OFF Sale!" at bounding box center [449, 84] width 123 height 43
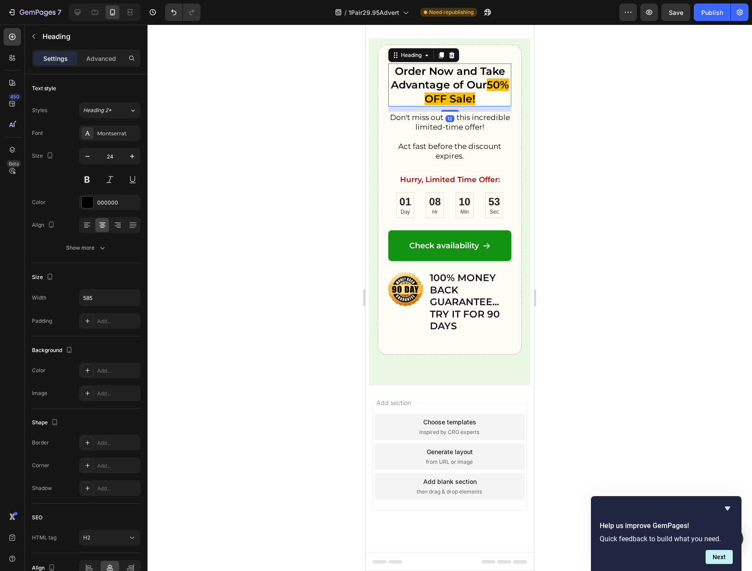
click at [488, 106] on h2 "Order Now and Take Advantage of Our 50% OFF Sale!" at bounding box center [449, 84] width 123 height 43
click at [488, 105] on p "Order Now and Take Advantage of Our 50% OFF Sale!" at bounding box center [450, 84] width 122 height 41
click at [568, 343] on div at bounding box center [450, 298] width 604 height 546
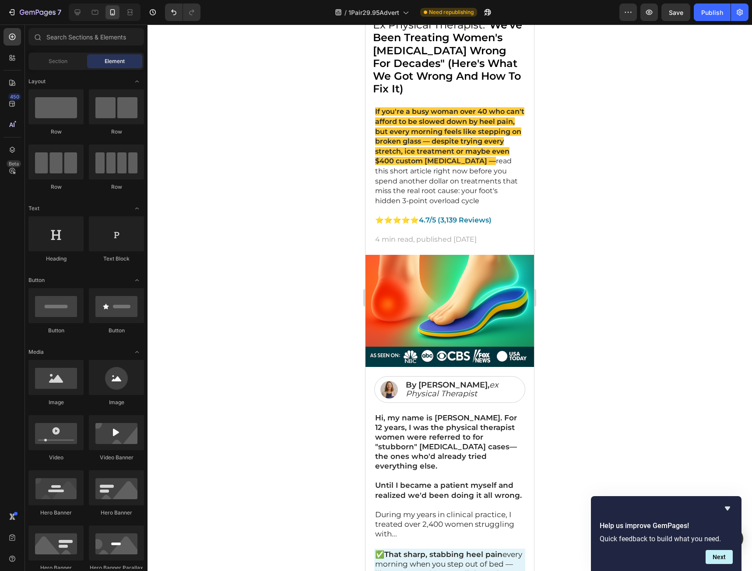
scroll to position [0, 0]
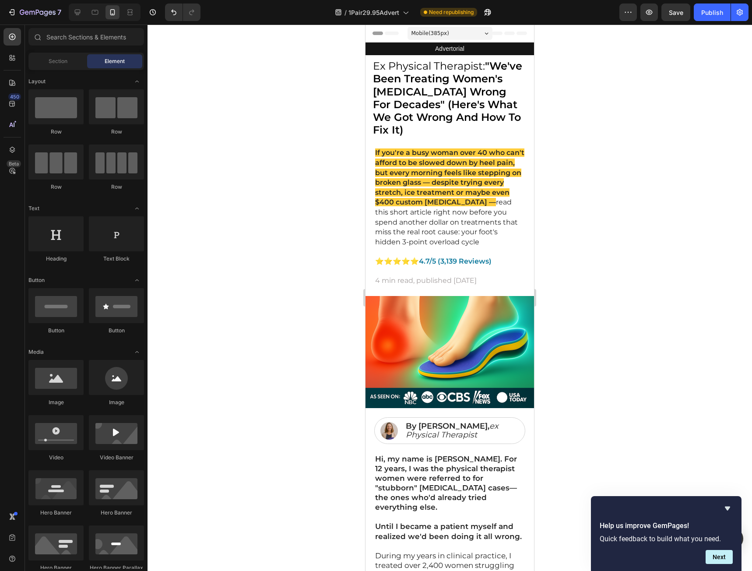
drag, startPoint x: 533, startPoint y: 529, endPoint x: 916, endPoint y: 44, distance: 617.7
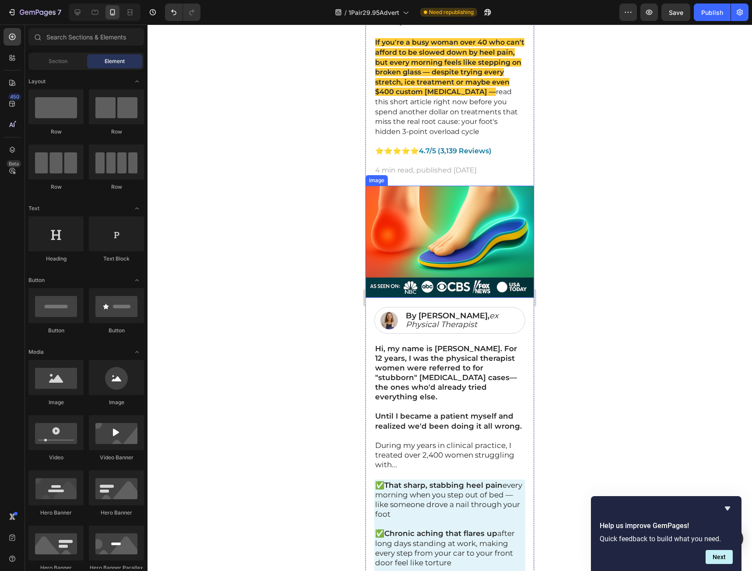
scroll to position [131, 0]
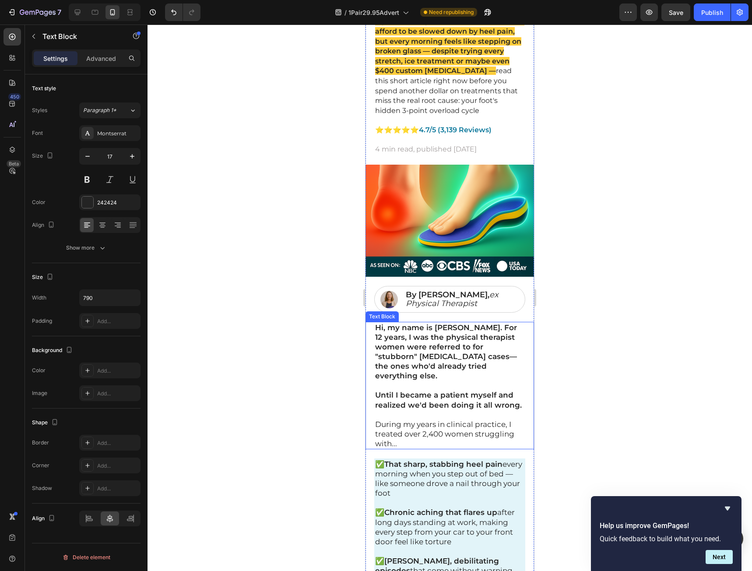
click at [494, 325] on strong "Hi, my name is Jean Thompson. For 12 years, I was the physical therapist women …" at bounding box center [446, 351] width 142 height 57
click at [500, 325] on strong "Hi, my name is Jean Thompson. For 12 years, I was the physical therapist women …" at bounding box center [446, 351] width 142 height 57
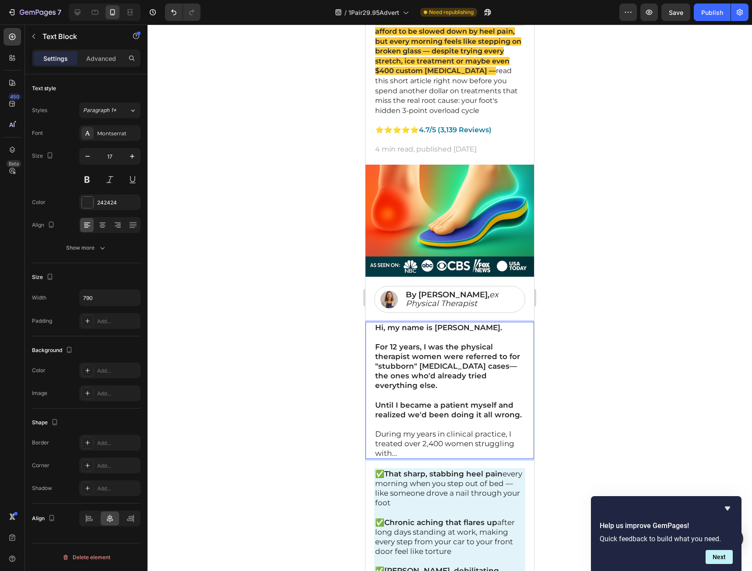
click at [615, 350] on div at bounding box center [450, 298] width 604 height 546
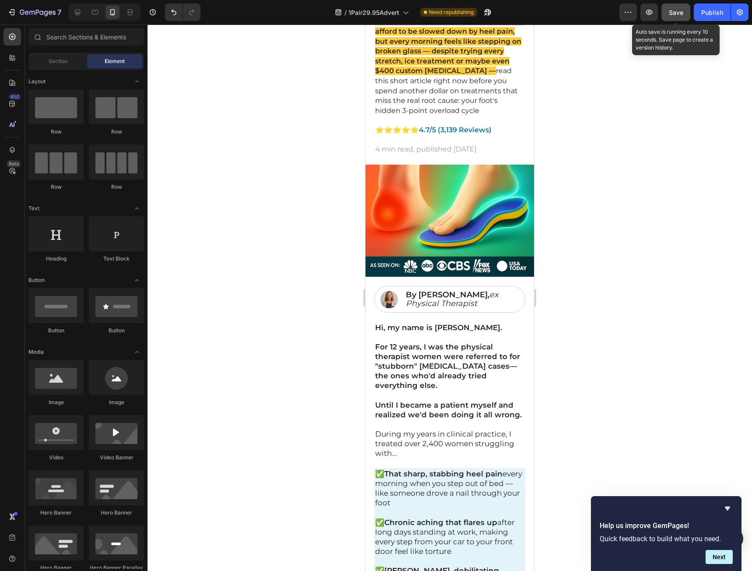
click at [676, 20] on button "Save" at bounding box center [675, 13] width 29 height 18
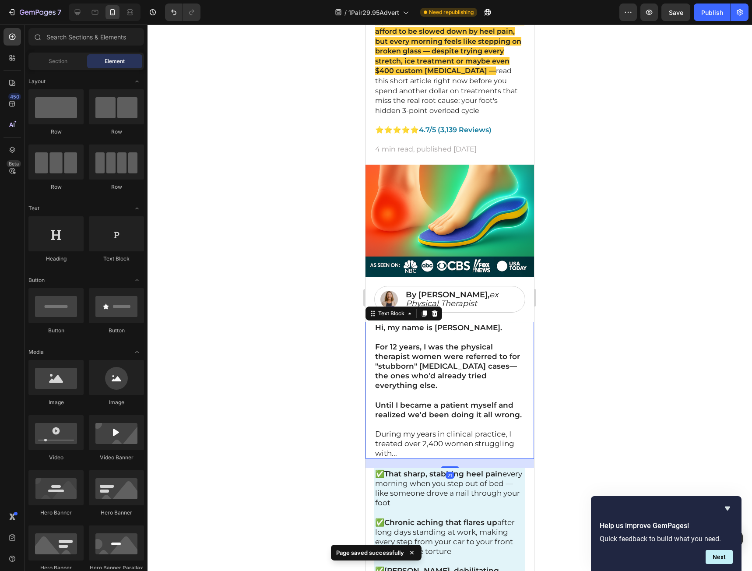
click at [446, 379] on p "For 12 years, I was the physical therapist women were referred to for "stubborn…" at bounding box center [449, 366] width 149 height 48
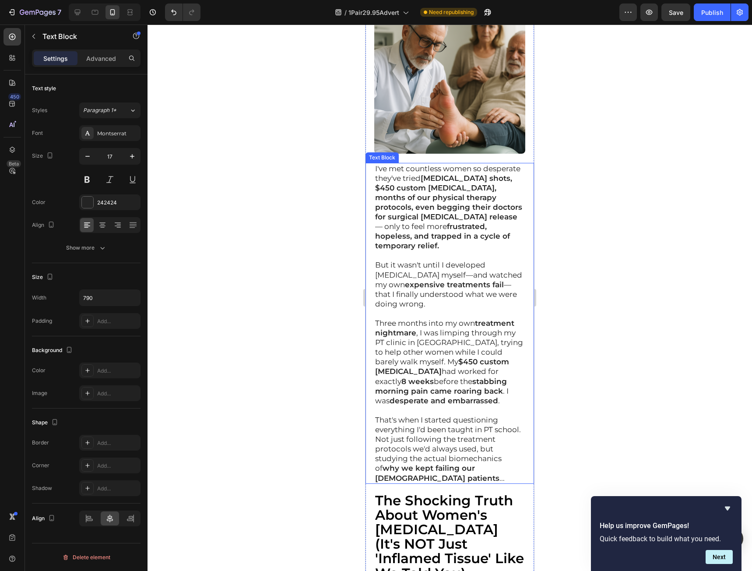
scroll to position [1182, 0]
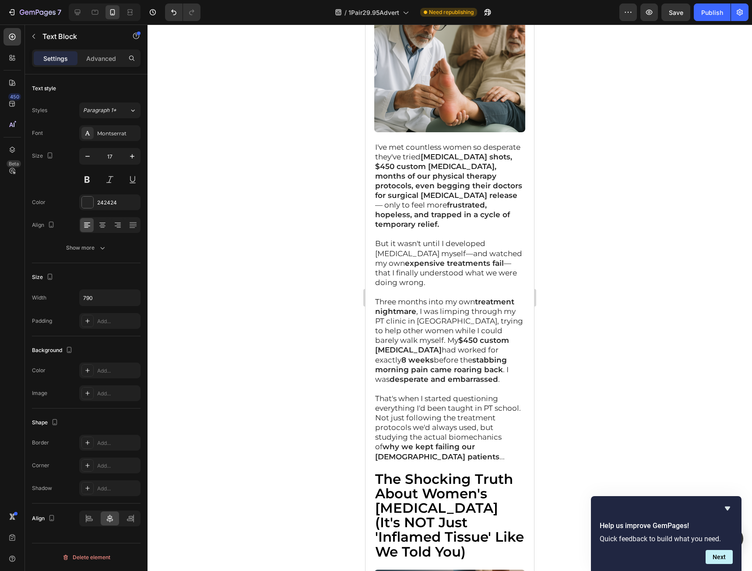
click at [607, 351] on div at bounding box center [450, 298] width 604 height 546
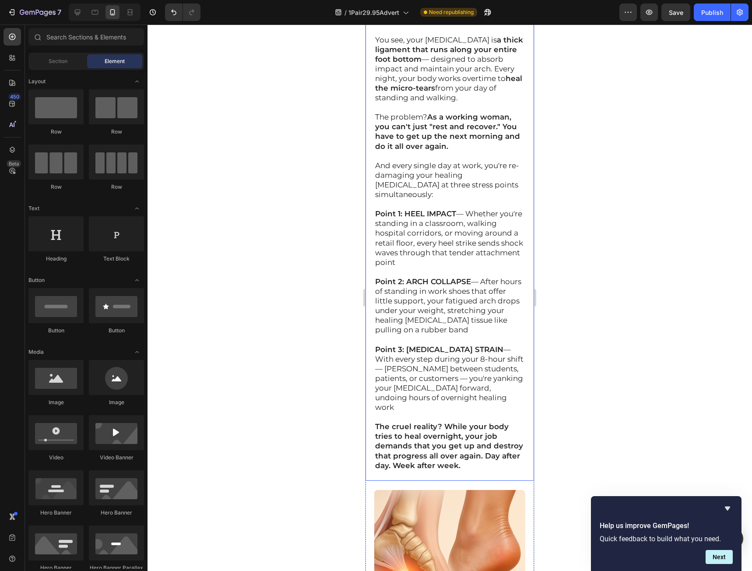
scroll to position [2714, 0]
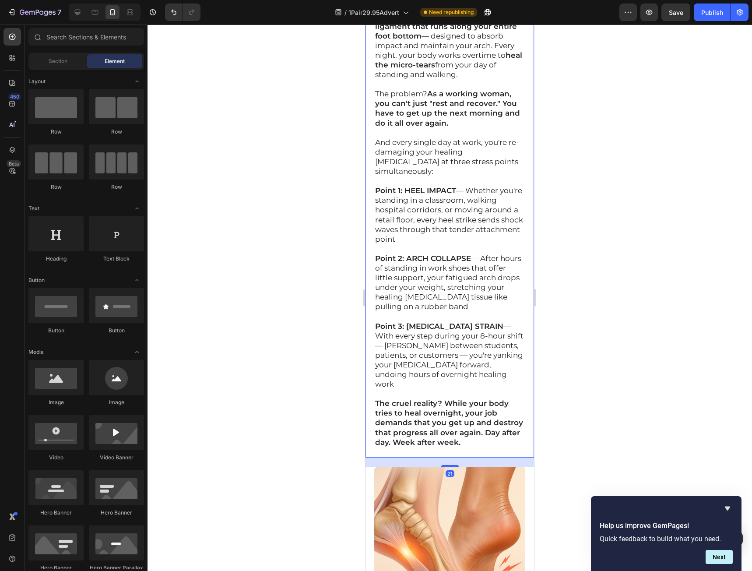
click at [516, 398] on p "The cruel reality? While your body tries to heal overnight, your job demands th…" at bounding box center [449, 422] width 149 height 48
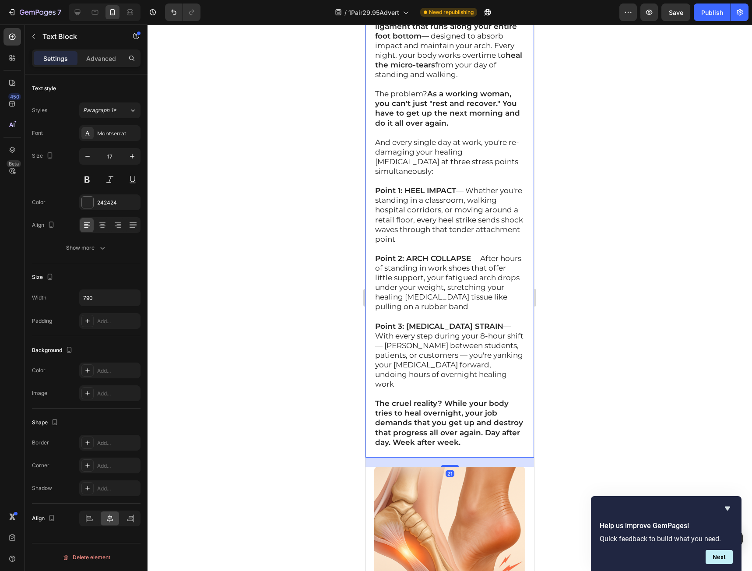
click at [518, 387] on div "After organizing my research, I realized what was happening and started calling…" at bounding box center [449, 185] width 151 height 543
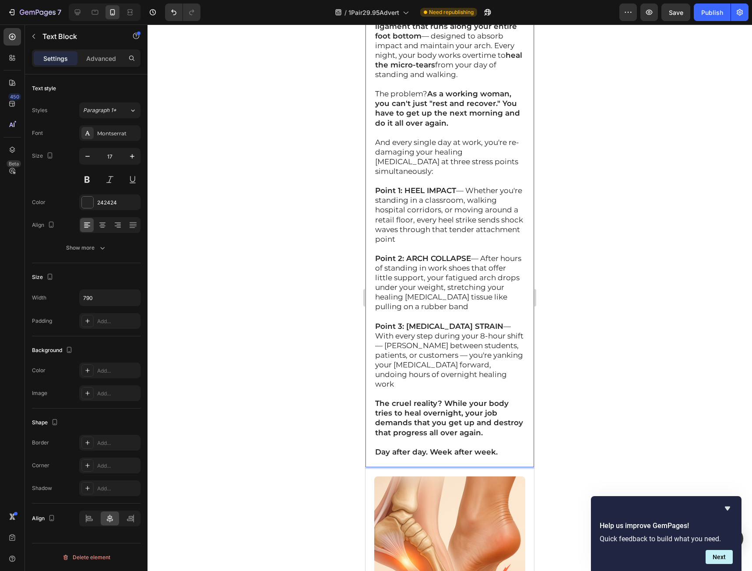
click at [576, 378] on div at bounding box center [450, 298] width 604 height 546
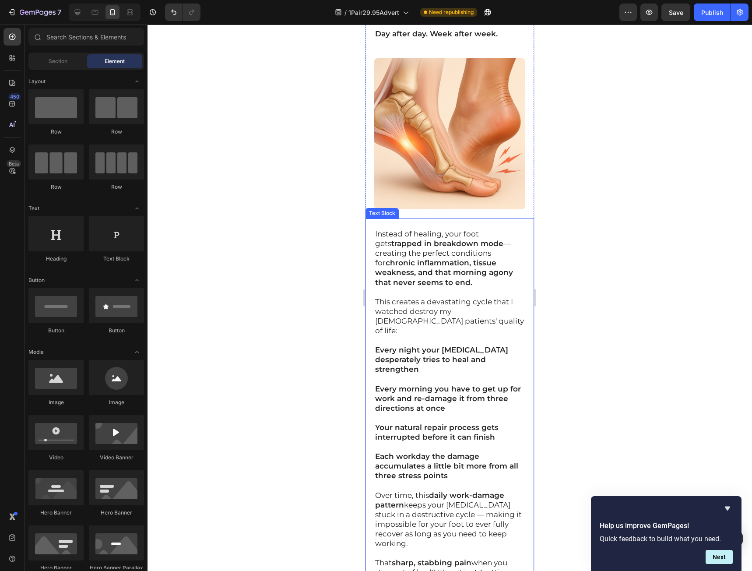
scroll to position [3151, 0]
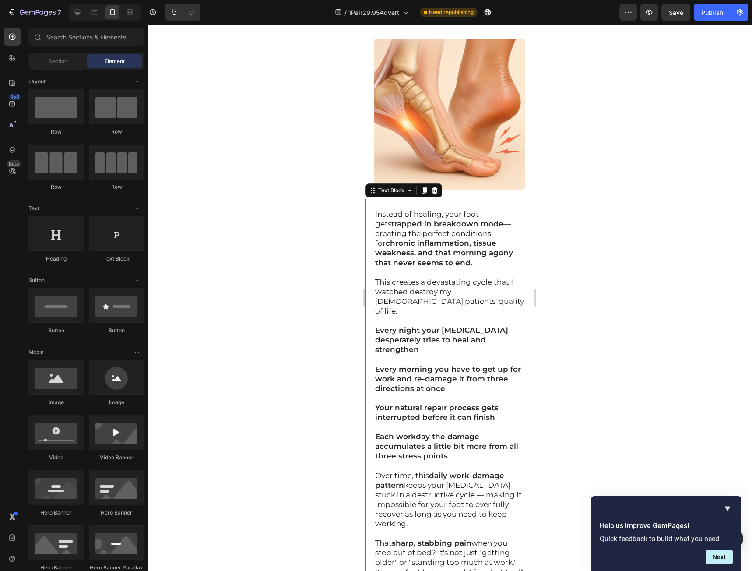
click at [522, 497] on div "Instead of healing, your foot gets trapped in breakdown mode — creating the per…" at bounding box center [449, 408] width 169 height 418
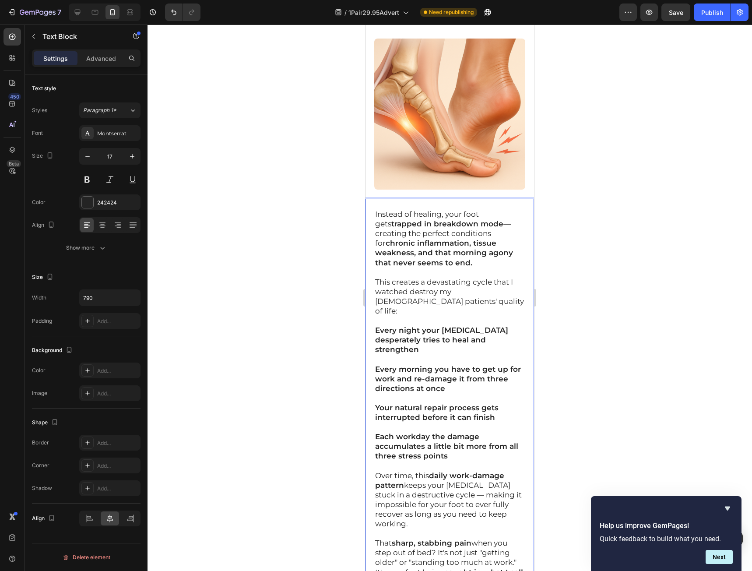
click at [517, 538] on p "That sharp, stabbing pain when you step out of bed? It's not just "getting olde…" at bounding box center [449, 552] width 149 height 29
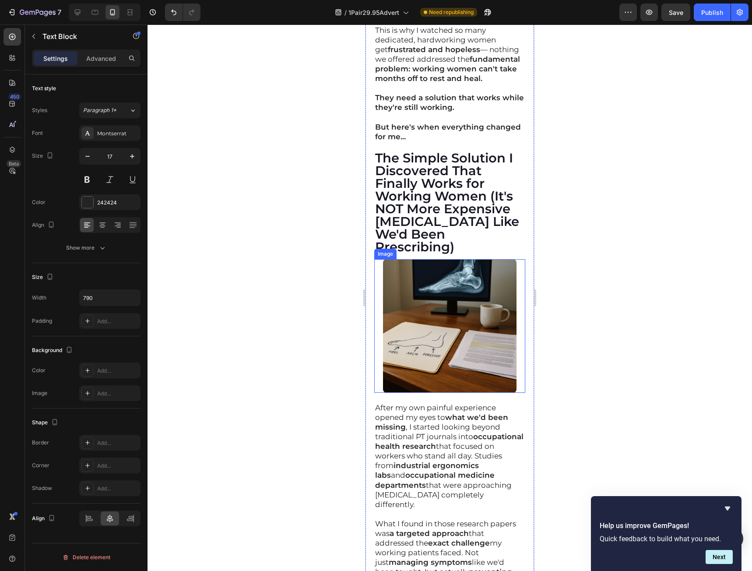
scroll to position [5646, 0]
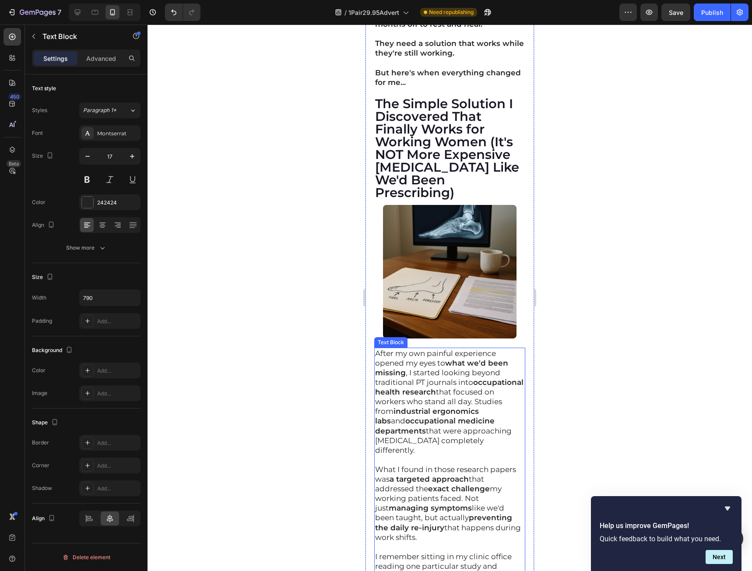
click at [517, 374] on p "After my own painful experience opened my eyes to what we'd been missing , I st…" at bounding box center [449, 401] width 149 height 106
click at [515, 375] on p "After my own painful experience opened my eyes to what we'd been missing , I st…" at bounding box center [449, 401] width 149 height 106
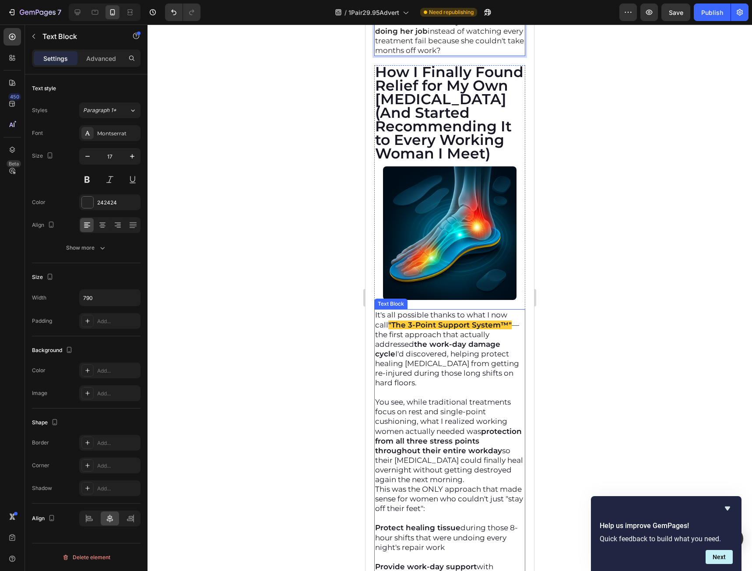
scroll to position [6434, 0]
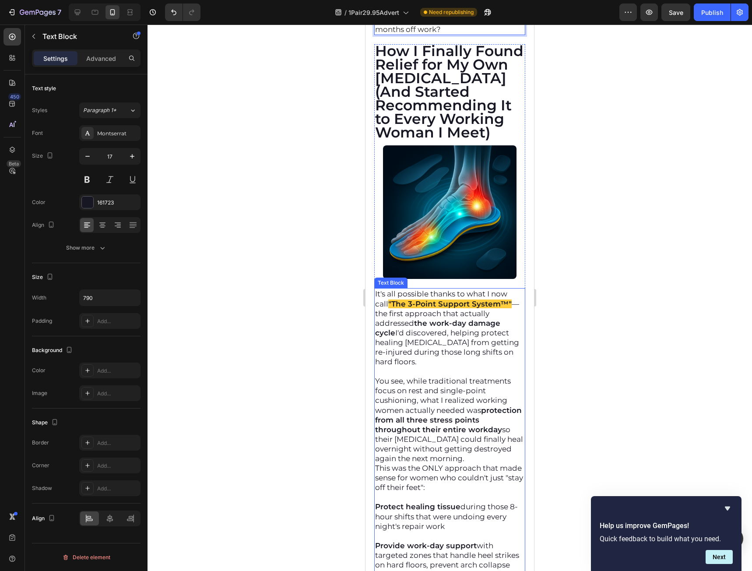
click at [506, 439] on p "You see, while traditional treatments focus on rest and single-point cushioning…" at bounding box center [449, 419] width 149 height 87
click at [507, 440] on p "You see, while traditional treatments focus on rest and single-point cushioning…" at bounding box center [449, 419] width 149 height 87
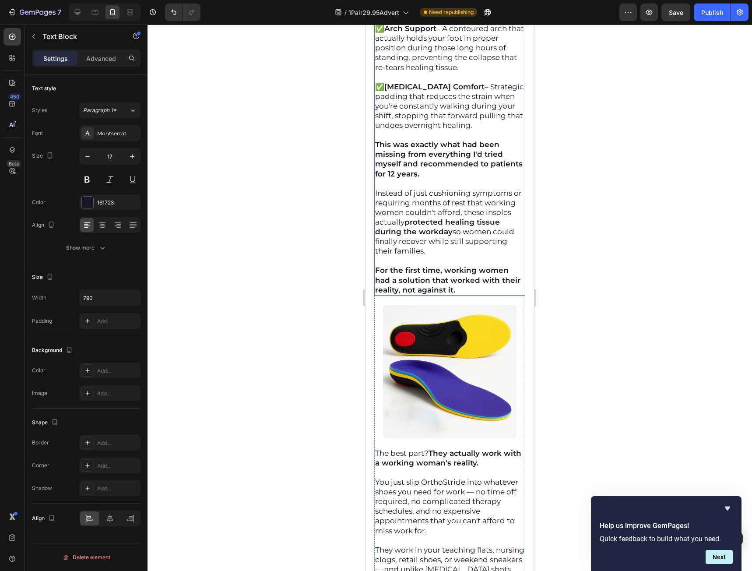
scroll to position [7922, 0]
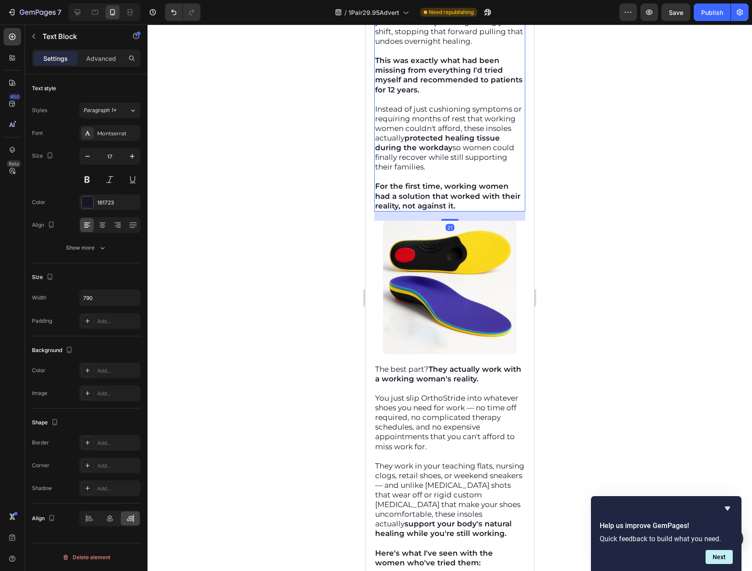
click at [415, 183] on strong "For the first time, working women had a solution that worked with their reality…" at bounding box center [447, 196] width 145 height 28
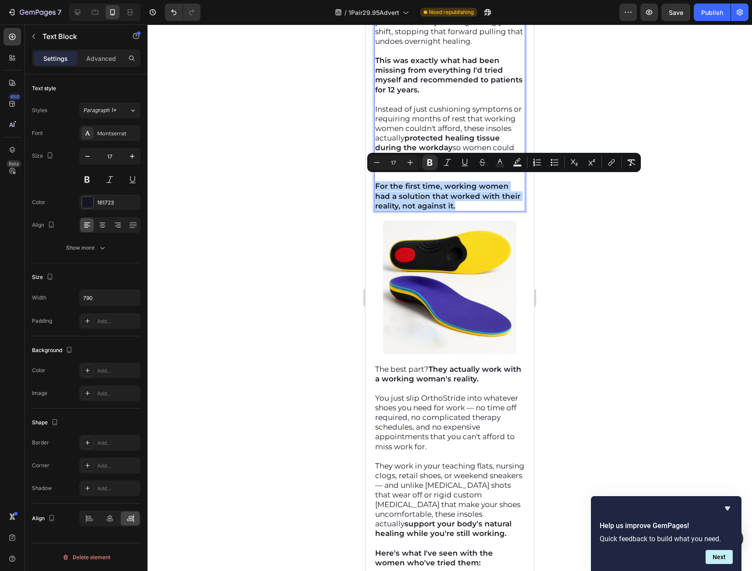
click at [415, 183] on strong "For the first time, working women had a solution that worked with their reality…" at bounding box center [447, 196] width 145 height 28
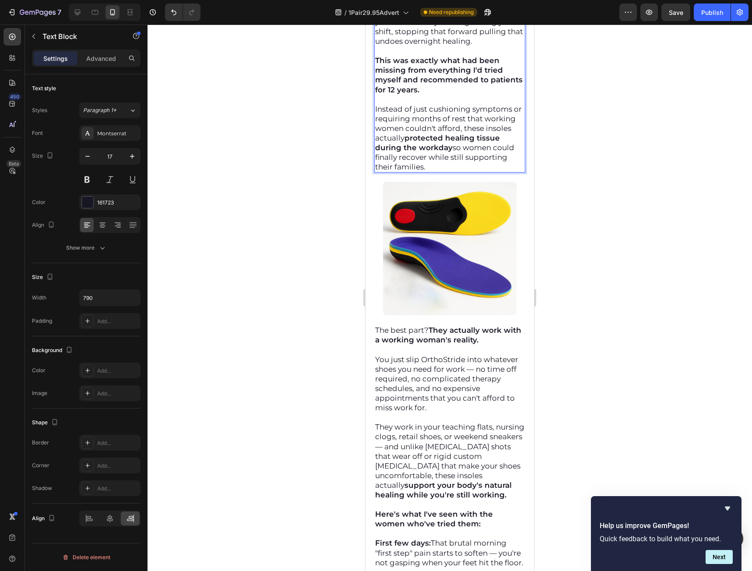
click at [642, 221] on div at bounding box center [450, 298] width 604 height 546
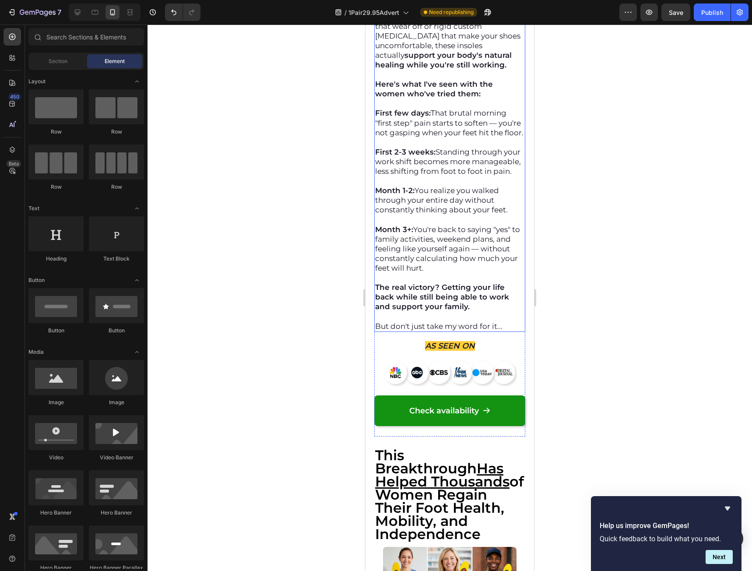
scroll to position [8360, 0]
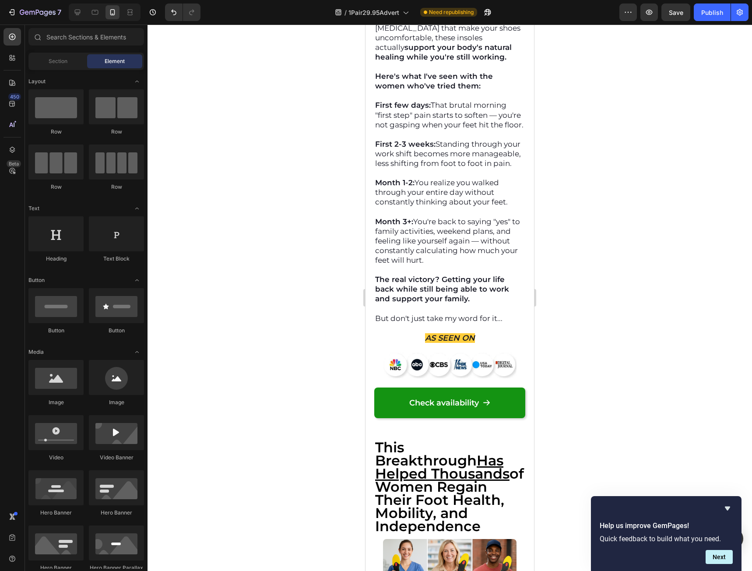
click at [630, 366] on div at bounding box center [450, 298] width 604 height 546
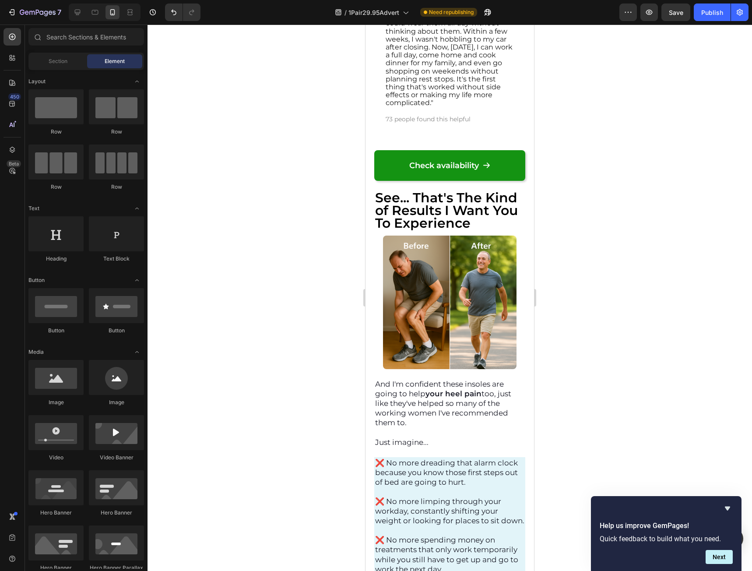
scroll to position [10187, 0]
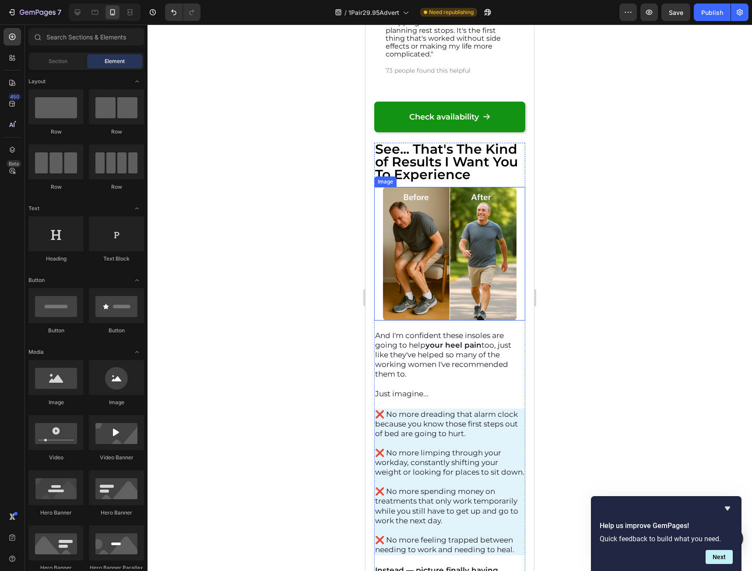
click at [484, 311] on img at bounding box center [449, 253] width 133 height 133
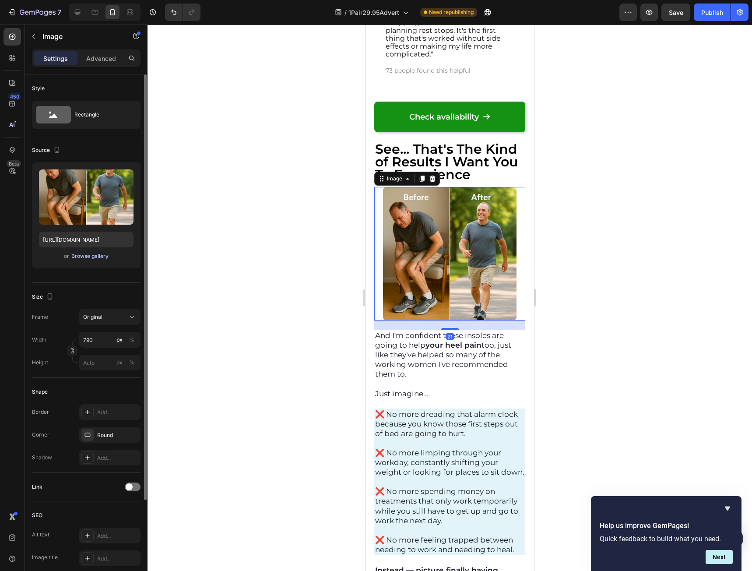
click at [88, 255] on div "Browse gallery" at bounding box center [89, 256] width 37 height 8
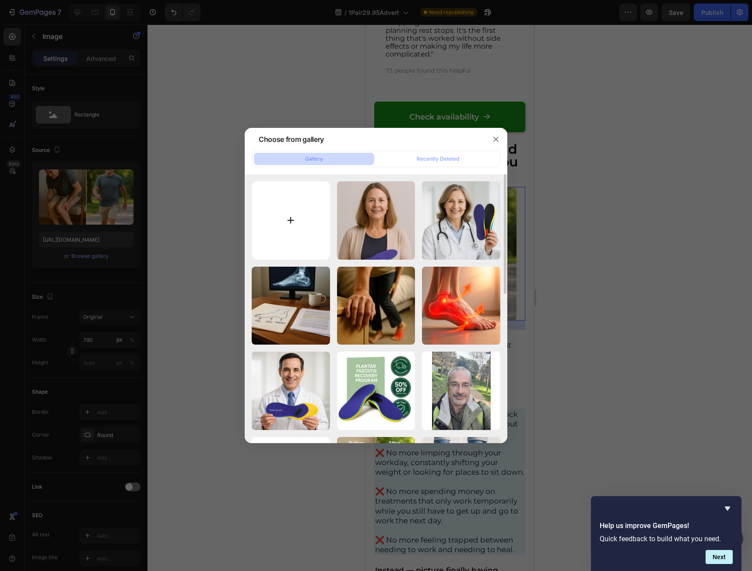
click at [274, 216] on input "file" at bounding box center [291, 220] width 78 height 78
type input "C:\fakepath\ChatGPT Image Sep 21, 2025, 10_02_10 AM.png"
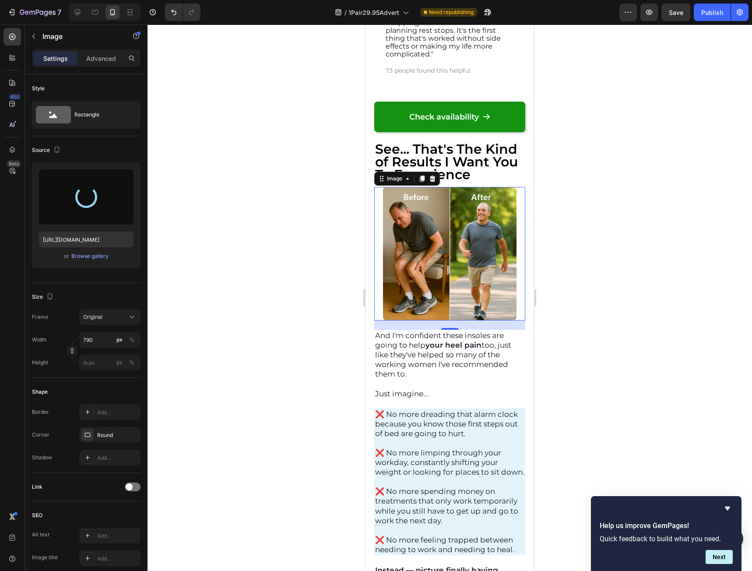
type input "https://cdn.shopify.com/s/files/1/0941/5540/7660/files/gempages_579323754652369…"
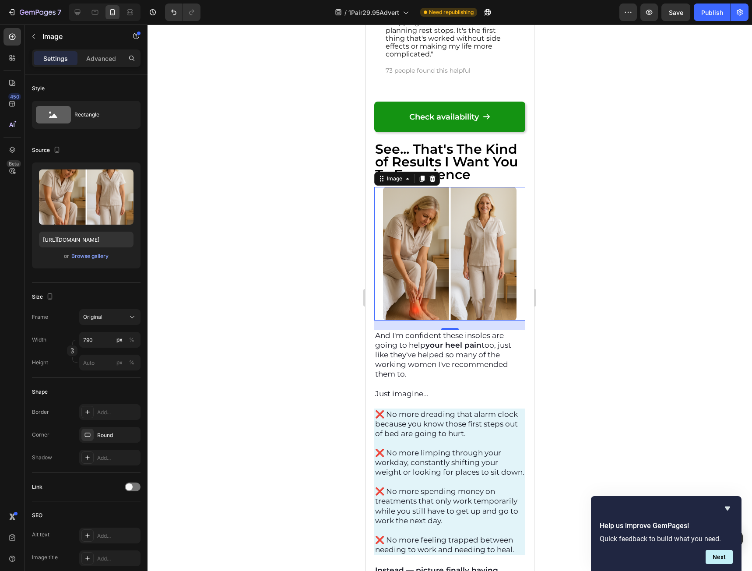
click at [595, 322] on div at bounding box center [450, 298] width 604 height 546
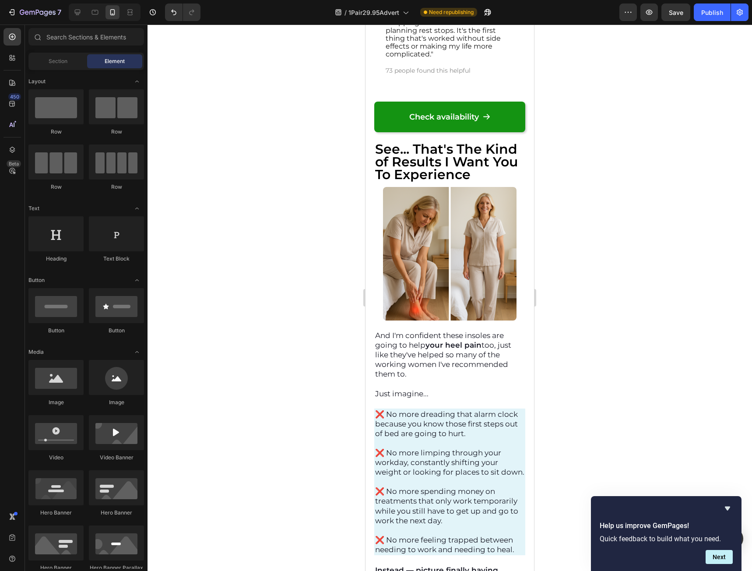
click at [619, 290] on div at bounding box center [450, 298] width 604 height 546
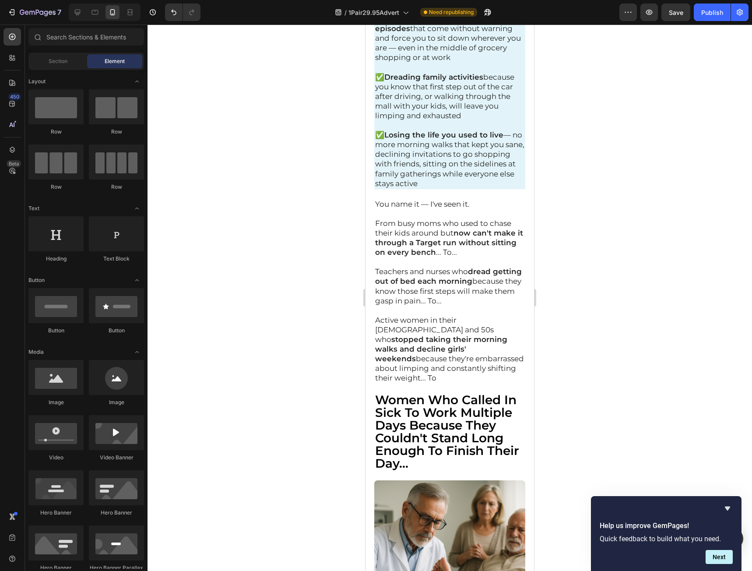
scroll to position [0, 0]
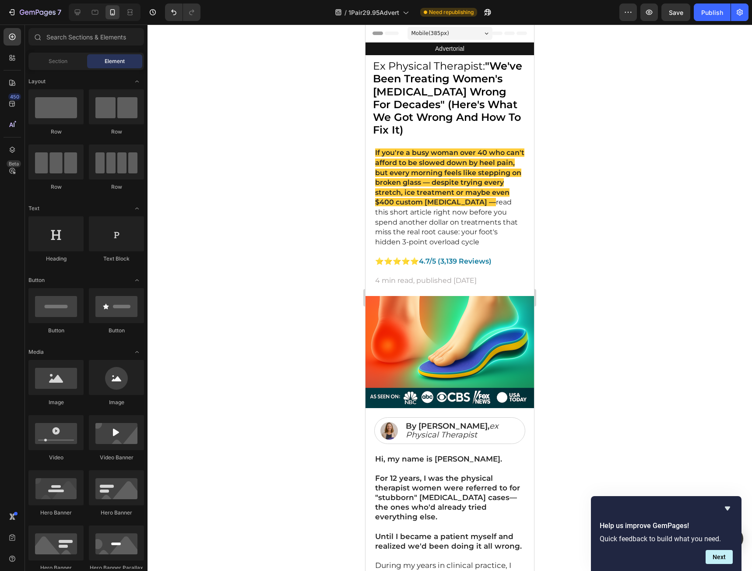
drag, startPoint x: 900, startPoint y: 499, endPoint x: 923, endPoint y: 43, distance: 456.6
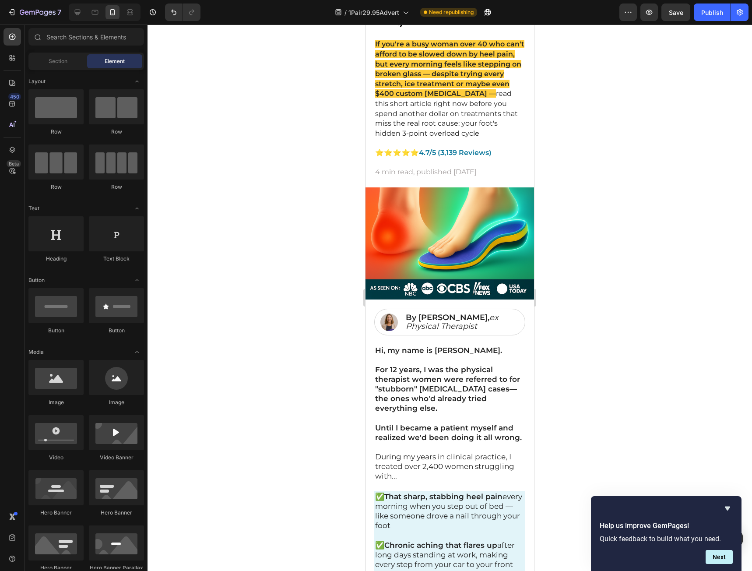
drag, startPoint x: 529, startPoint y: 43, endPoint x: 899, endPoint y: 72, distance: 371.9
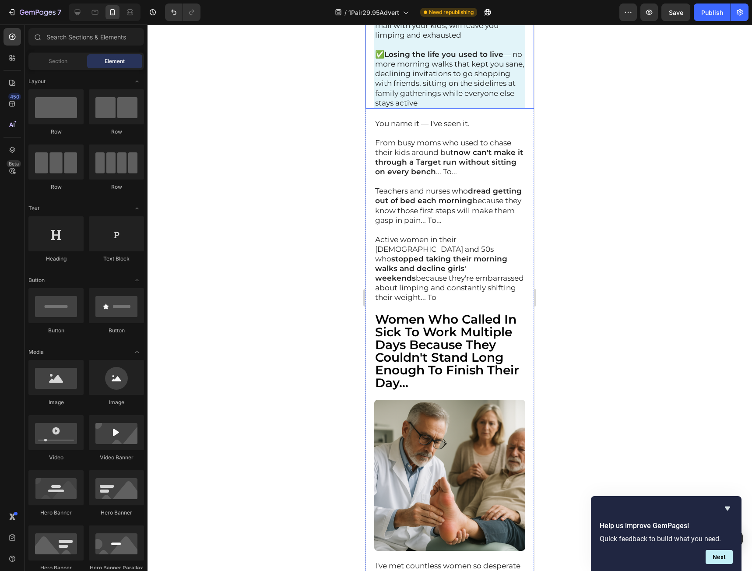
scroll to position [765, 0]
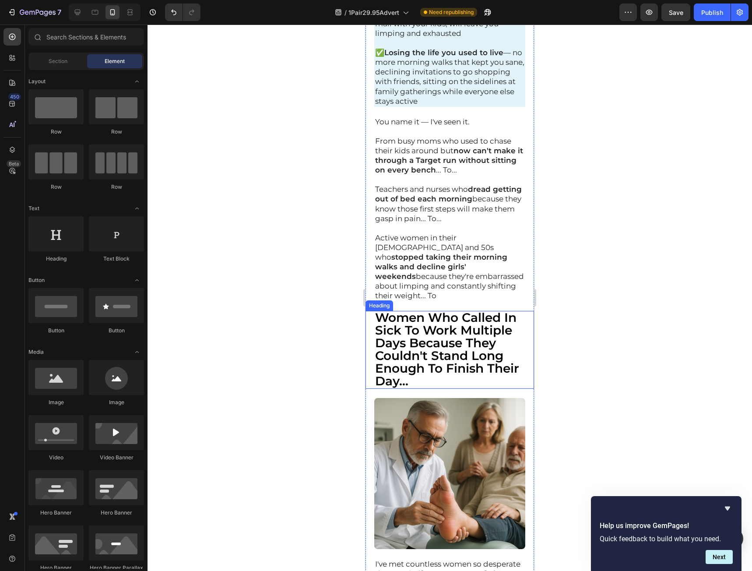
click at [437, 356] on span "Women Who Called In Sick To Work Multiple Days Because They Couldn't Stand Long…" at bounding box center [447, 349] width 144 height 78
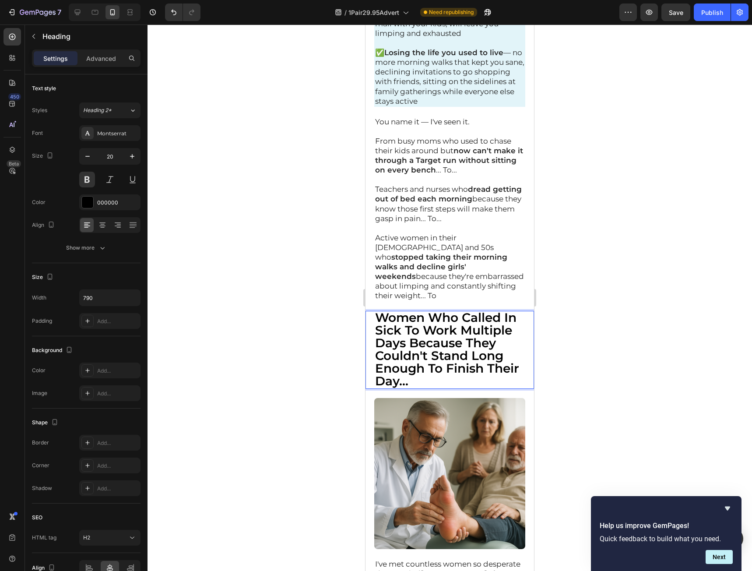
click at [437, 356] on span "Women Who Called In Sick To Work Multiple Days Because They Couldn't Stand Long…" at bounding box center [447, 349] width 144 height 78
click at [498, 447] on img at bounding box center [449, 473] width 151 height 151
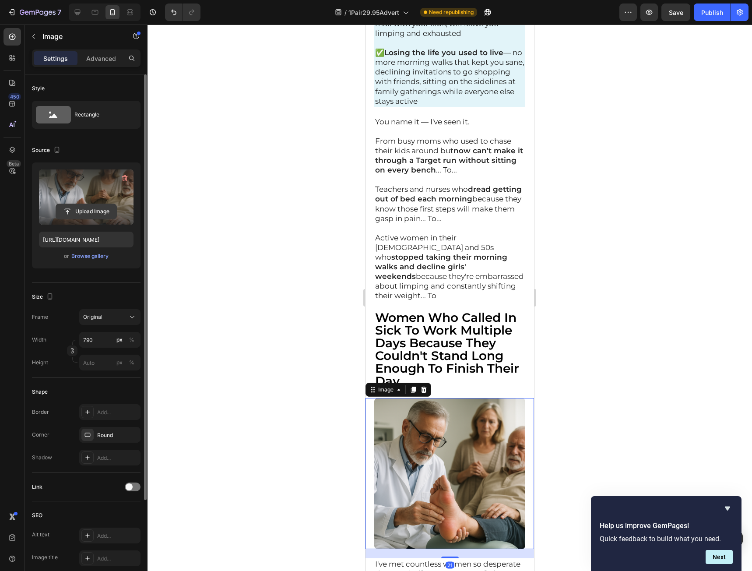
click at [87, 211] on input "file" at bounding box center [86, 211] width 60 height 15
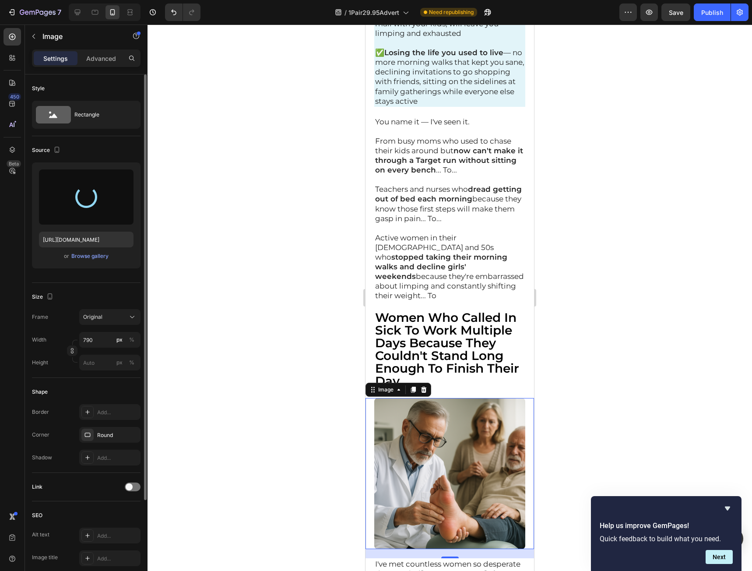
type input "https://cdn.shopify.com/s/files/1/0941/5540/7660/files/gempages_579323754652369…"
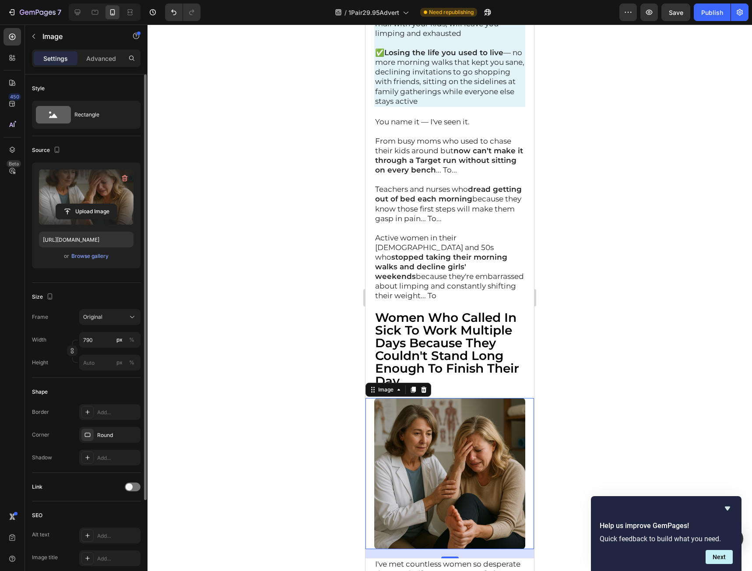
click at [612, 329] on div at bounding box center [450, 298] width 604 height 546
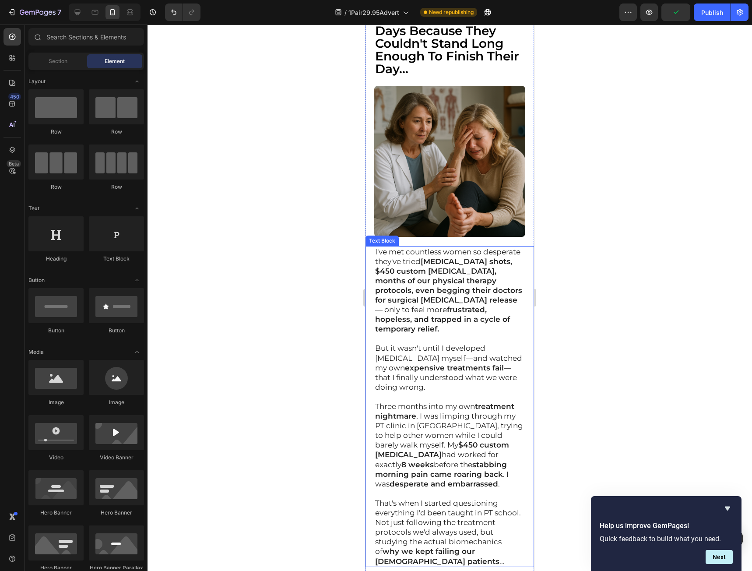
scroll to position [963, 0]
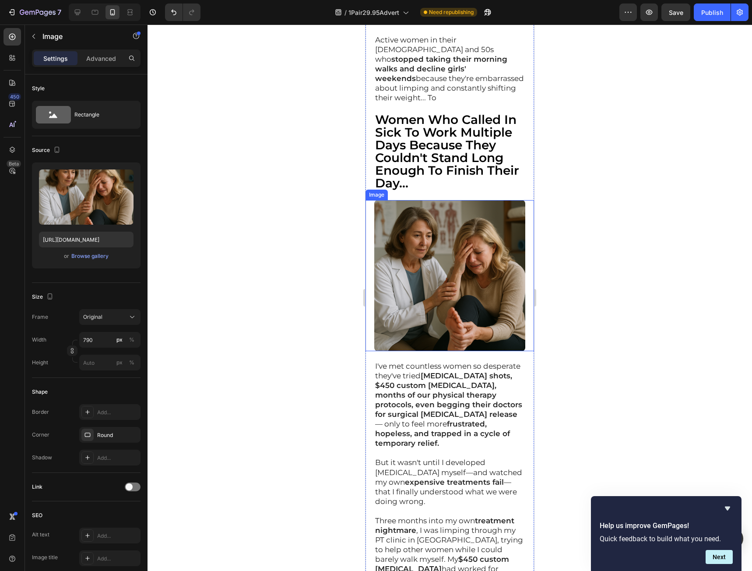
click at [477, 255] on img at bounding box center [449, 275] width 151 height 151
click at [80, 14] on icon at bounding box center [77, 12] width 9 height 9
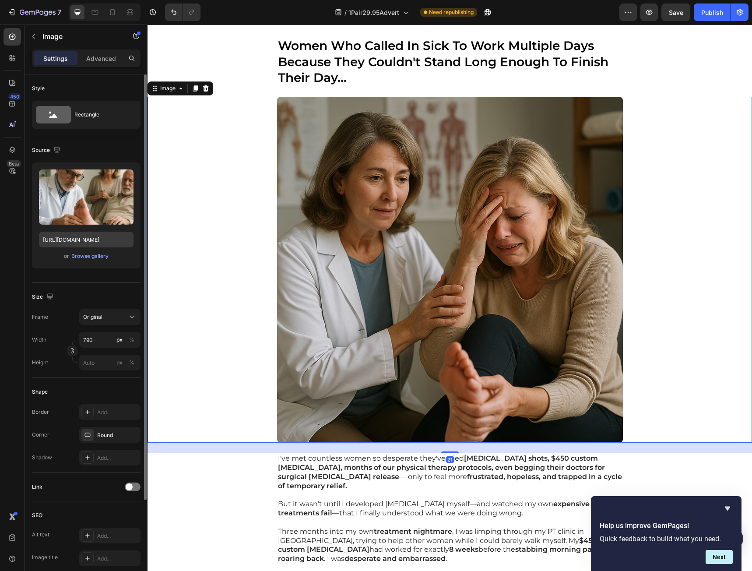
scroll to position [831, 0]
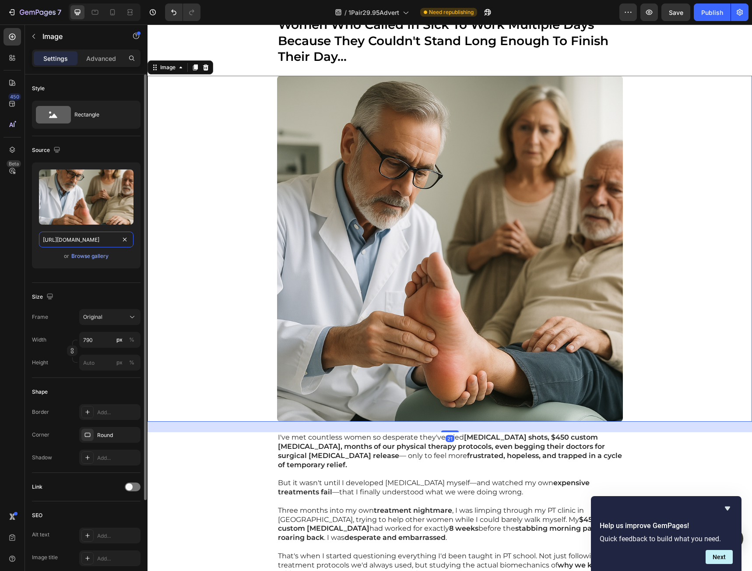
click at [90, 239] on input "https://cdn.shopify.com/s/files/1/0941/5540/7660/files/gempages_579323754652369…" at bounding box center [86, 240] width 95 height 16
click at [114, 11] on icon at bounding box center [112, 12] width 9 height 9
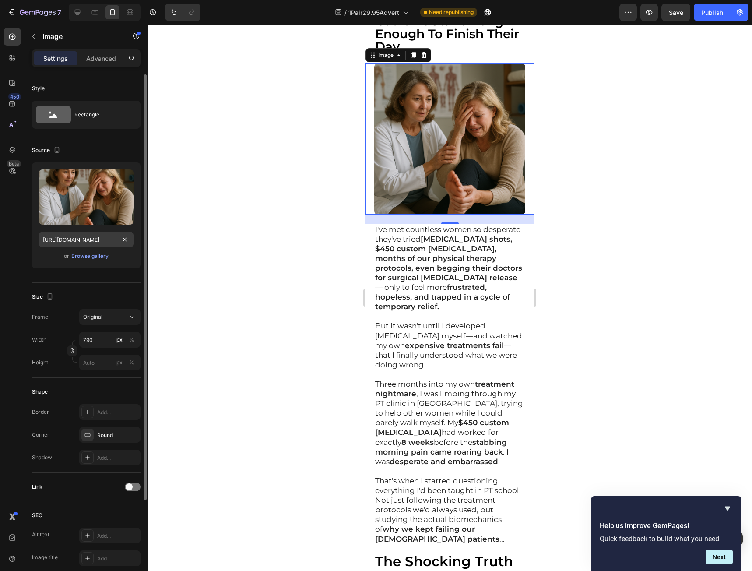
scroll to position [1103, 0]
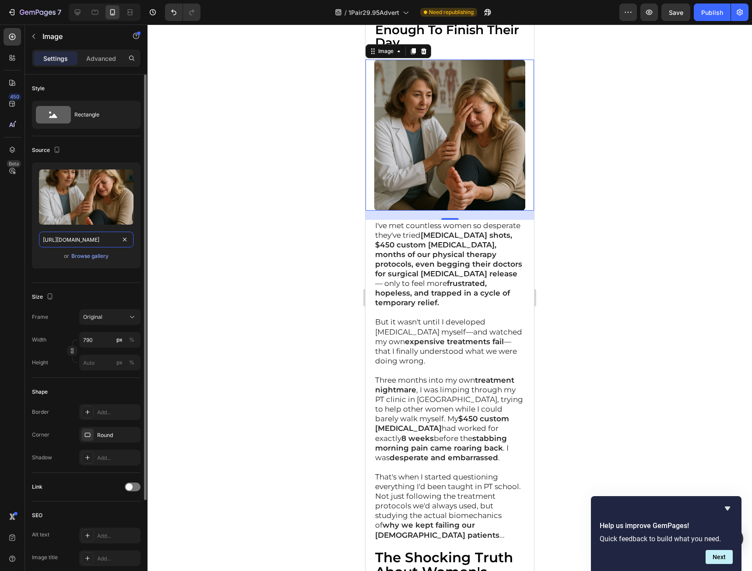
click at [91, 239] on input "https://cdn.shopify.com/s/files/1/0941/5540/7660/files/gempages_579323754652369…" at bounding box center [86, 240] width 95 height 16
click at [81, 14] on icon at bounding box center [77, 12] width 9 height 9
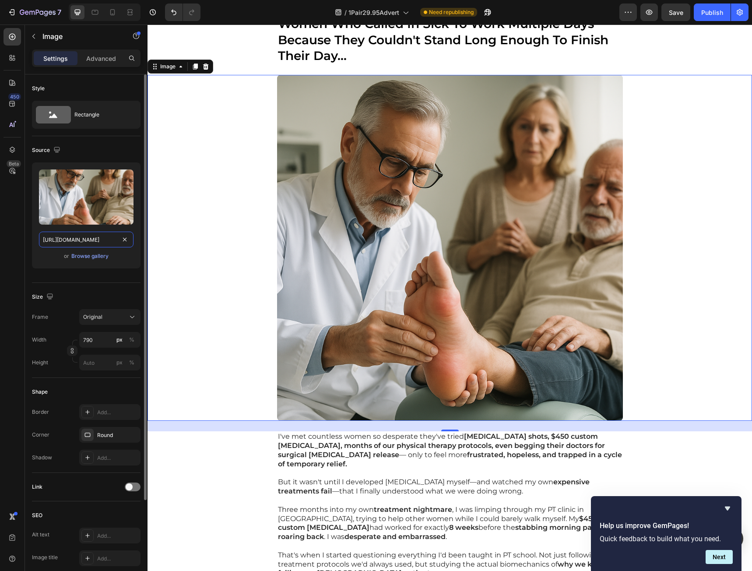
scroll to position [831, 0]
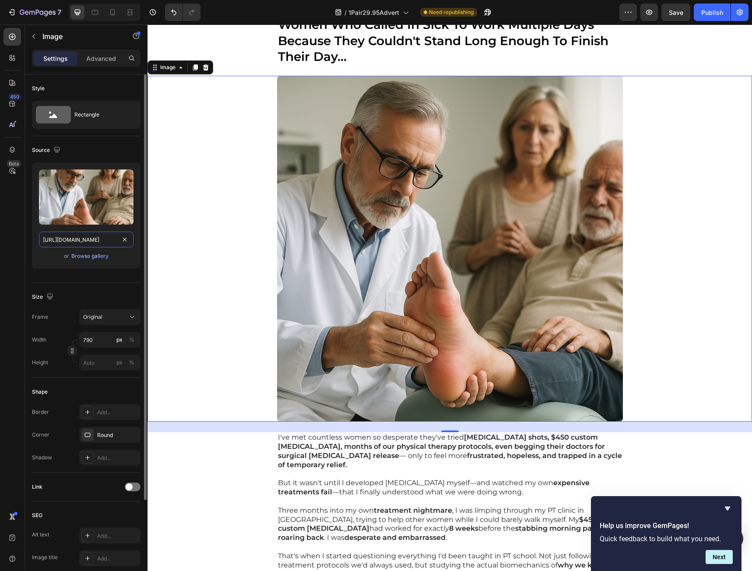
click at [106, 242] on input "https://cdn.shopify.com/s/files/1/0941/5540/7660/files/gempages_579323754652369…" at bounding box center [86, 240] width 95 height 16
paste input "e6f0cfa2-dcc1-4e3b-880c-5113a6e046e6"
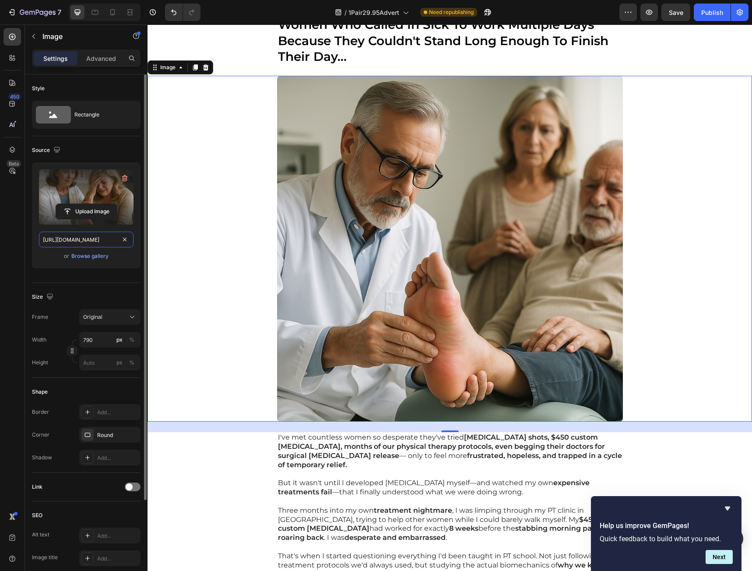
scroll to position [0, 269]
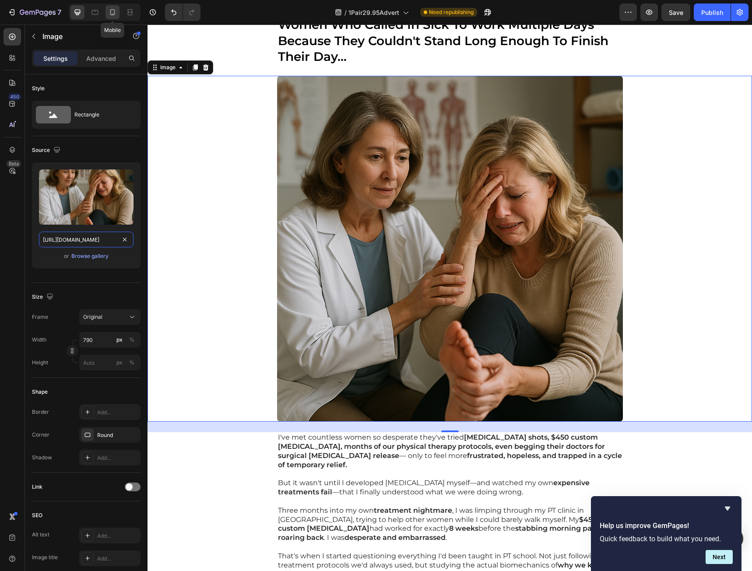
type input "https://cdn.shopify.com/s/files/1/0941/5540/7660/files/gempages_579323754652369…"
click at [117, 11] on icon at bounding box center [112, 12] width 9 height 9
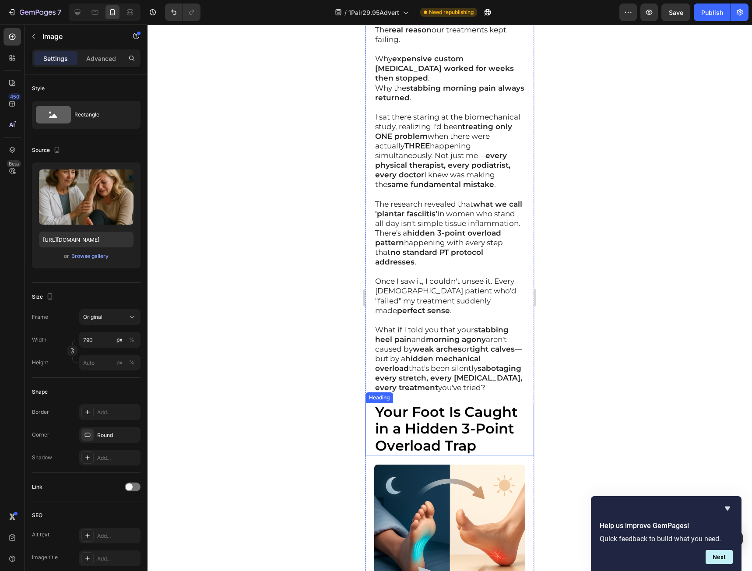
scroll to position [2154, 0]
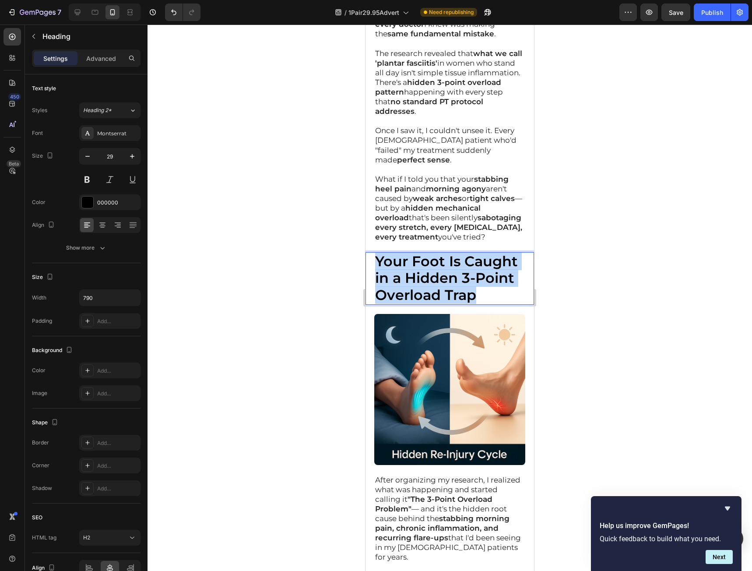
click at [449, 268] on strong "Your Foot Is Caught in a Hidden 3-Point Overload Trap" at bounding box center [446, 278] width 143 height 51
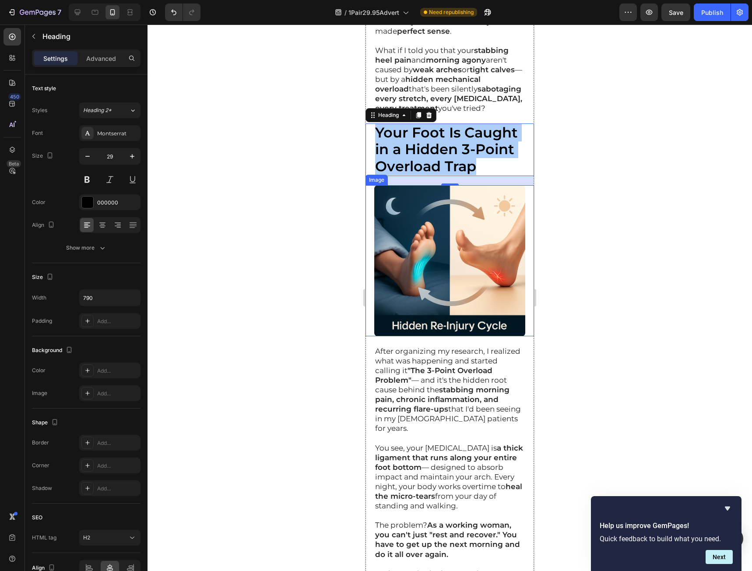
scroll to position [2329, 0]
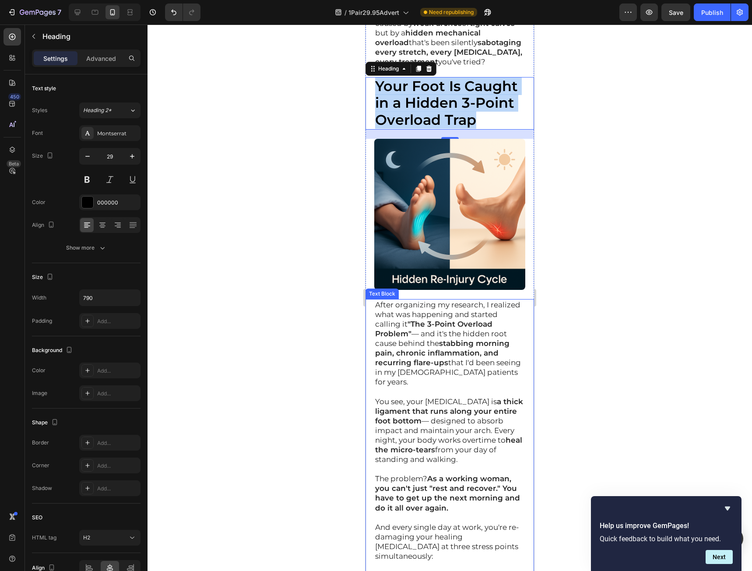
drag, startPoint x: 461, startPoint y: 328, endPoint x: 456, endPoint y: 328, distance: 5.3
click at [461, 339] on strong "stabbing morning pain, chronic inflammation, and recurring flare-ups" at bounding box center [442, 353] width 134 height 28
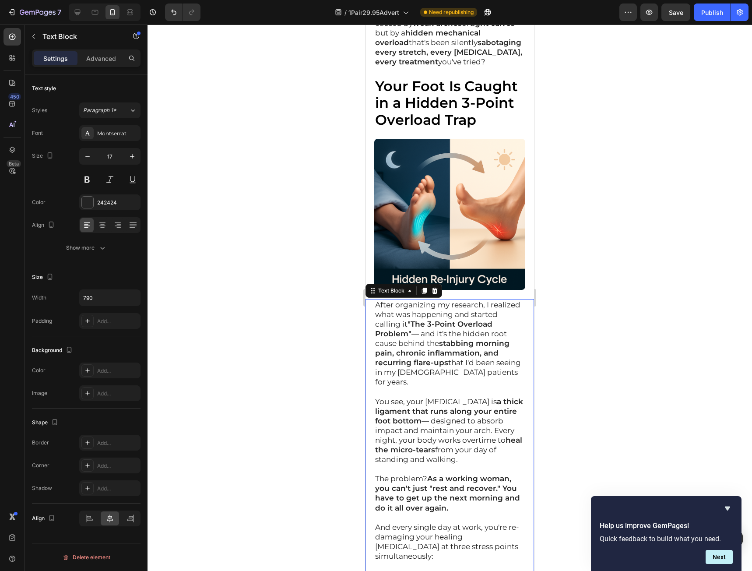
click at [373, 299] on div "After organizing my research, I realized what was happening and started calling…" at bounding box center [449, 575] width 169 height 553
click at [376, 300] on p "After organizing my research, I realized what was happening and started calling…" at bounding box center [449, 343] width 149 height 87
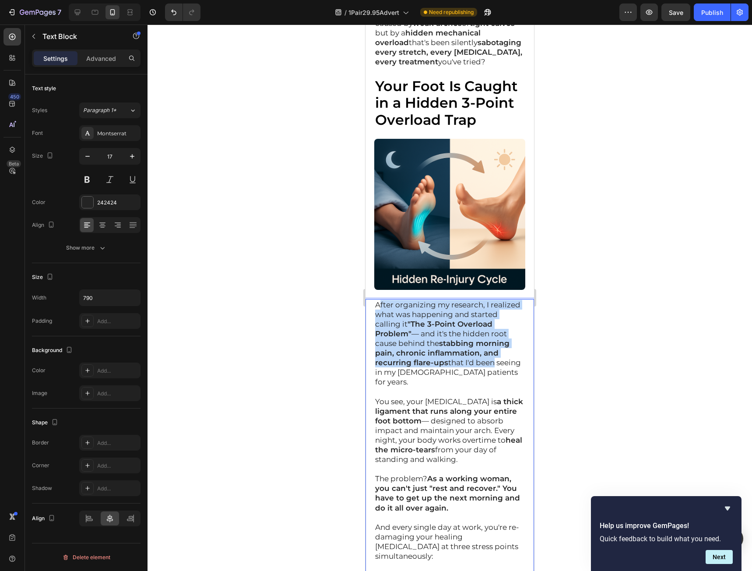
drag, startPoint x: 378, startPoint y: 282, endPoint x: 433, endPoint y: 352, distance: 89.2
click at [433, 352] on p "After organizing my research, I realized what was happening and started calling…" at bounding box center [449, 343] width 149 height 87
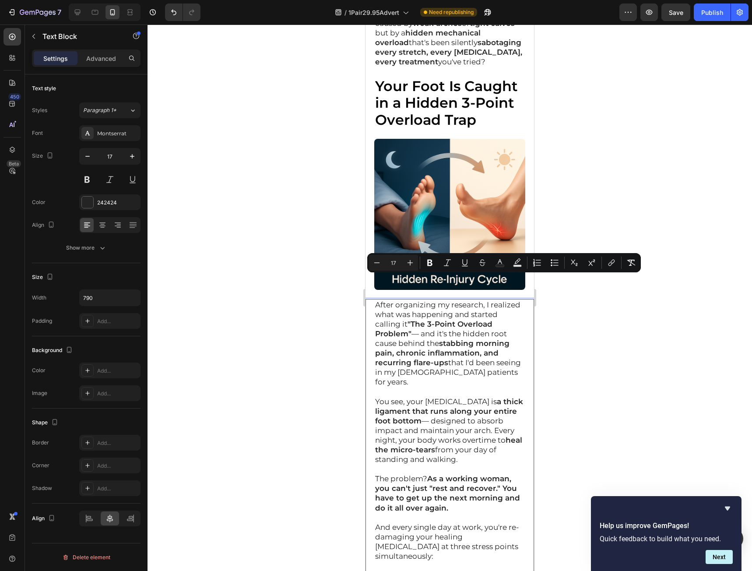
click at [376, 300] on p "After organizing my research, I realized what was happening and started calling…" at bounding box center [449, 343] width 149 height 87
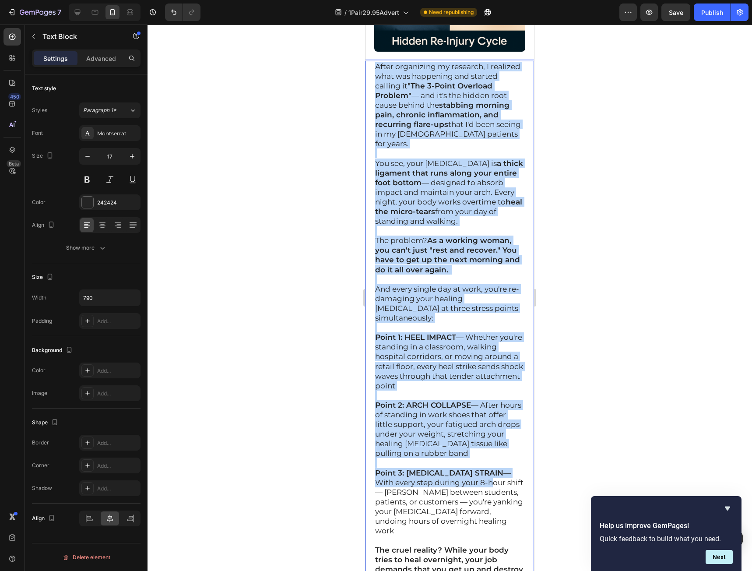
scroll to position [2635, 0]
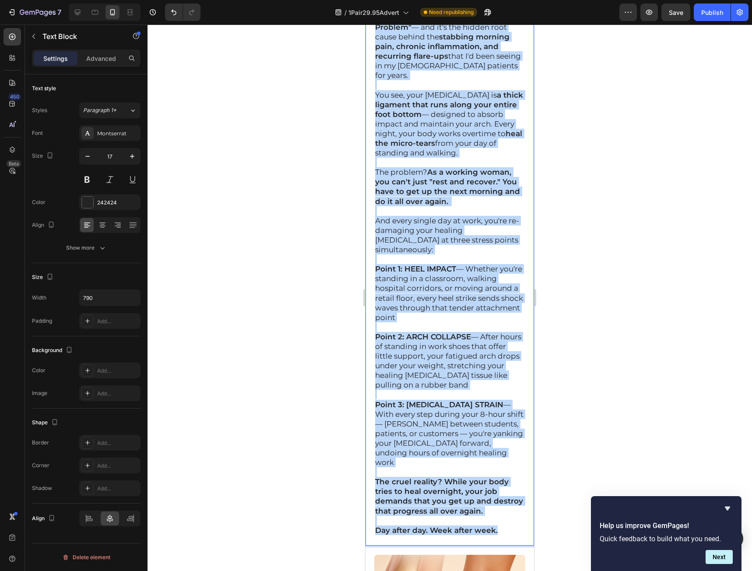
drag, startPoint x: 377, startPoint y: 281, endPoint x: 503, endPoint y: 491, distance: 245.0
click at [511, 490] on div "After organizing my research, I realized what was happening and started calling…" at bounding box center [449, 269] width 151 height 553
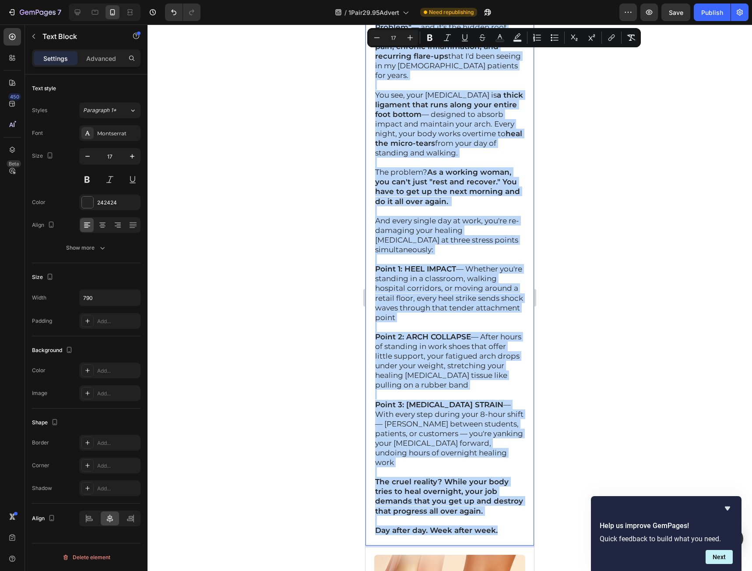
click at [515, 525] on p "Day after day. Week after week." at bounding box center [449, 530] width 149 height 10
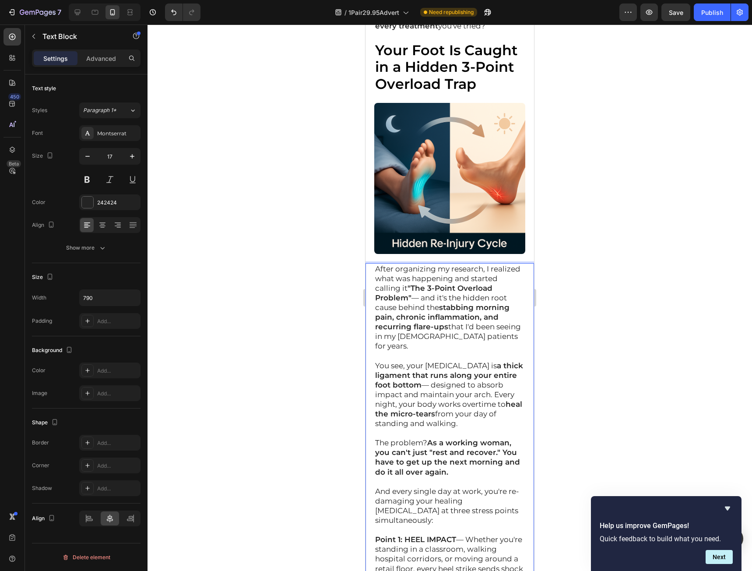
scroll to position [2285, 0]
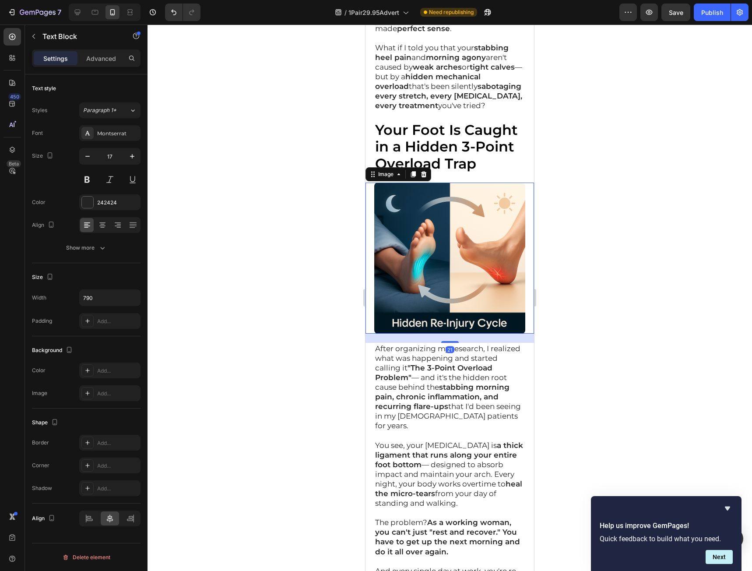
click at [463, 201] on img at bounding box center [449, 258] width 151 height 151
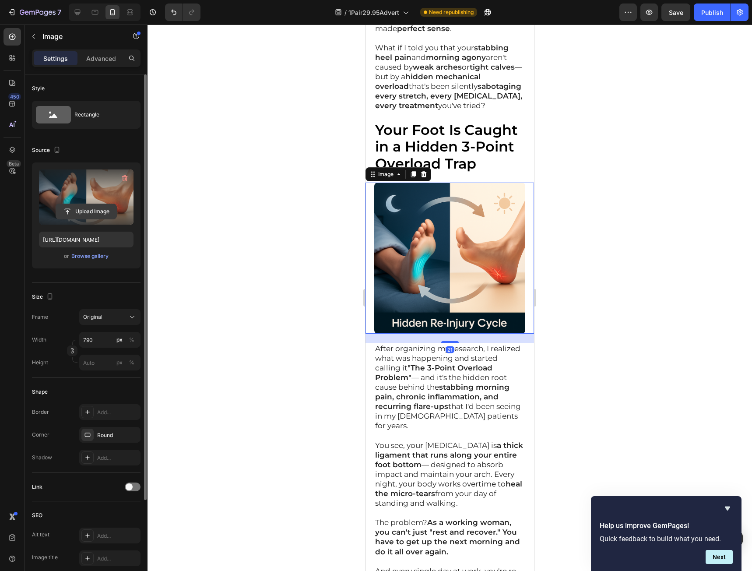
click at [63, 204] on input "file" at bounding box center [86, 211] width 60 height 15
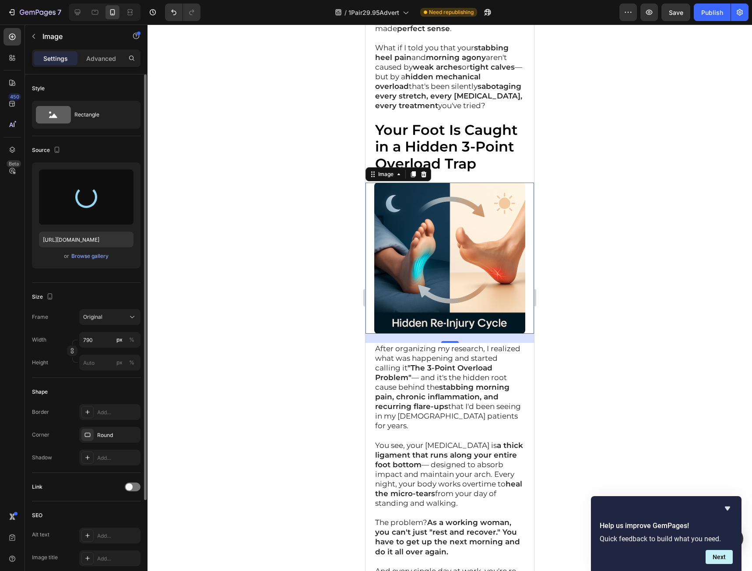
type input "https://cdn.shopify.com/s/files/1/0941/5540/7660/files/gempages_579323754652369…"
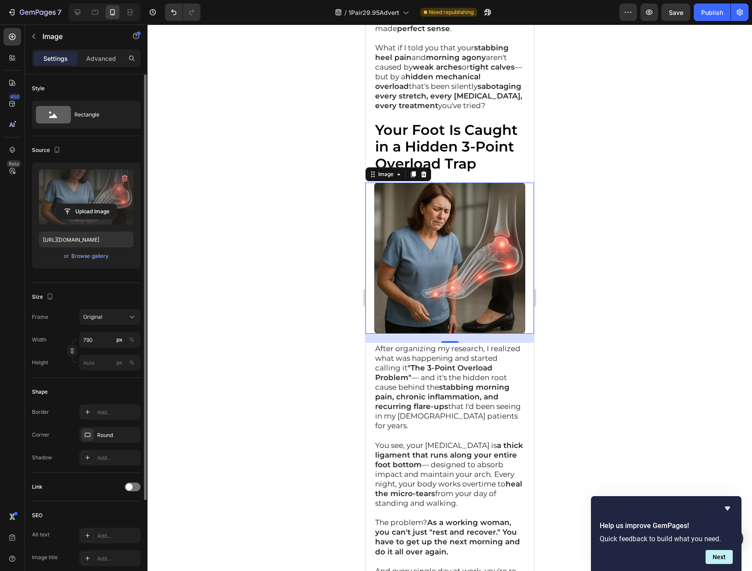
click at [578, 254] on div at bounding box center [450, 298] width 604 height 546
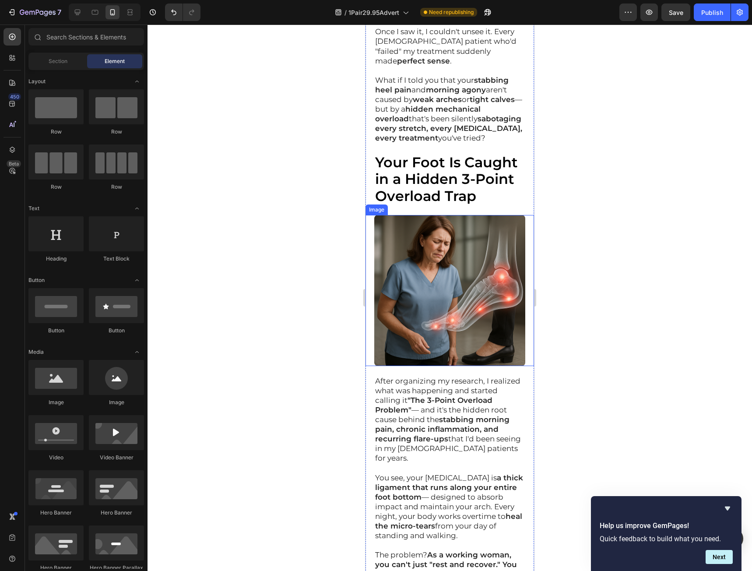
scroll to position [2198, 0]
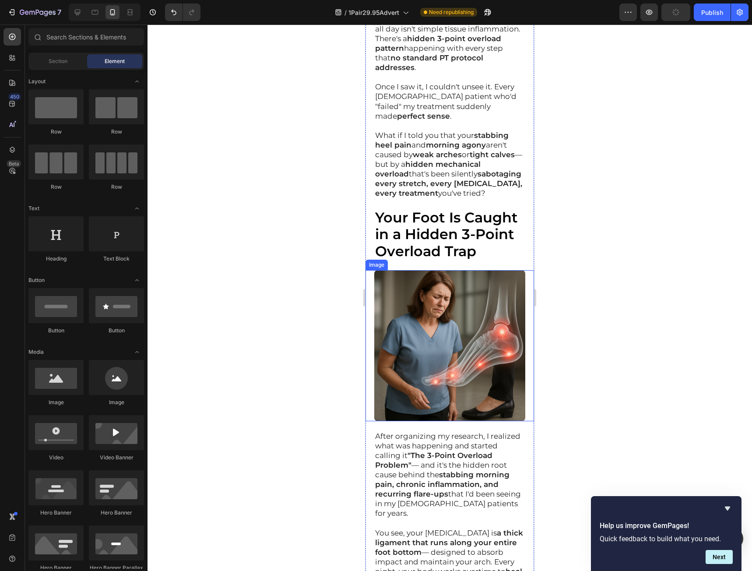
click at [436, 310] on img at bounding box center [449, 345] width 151 height 151
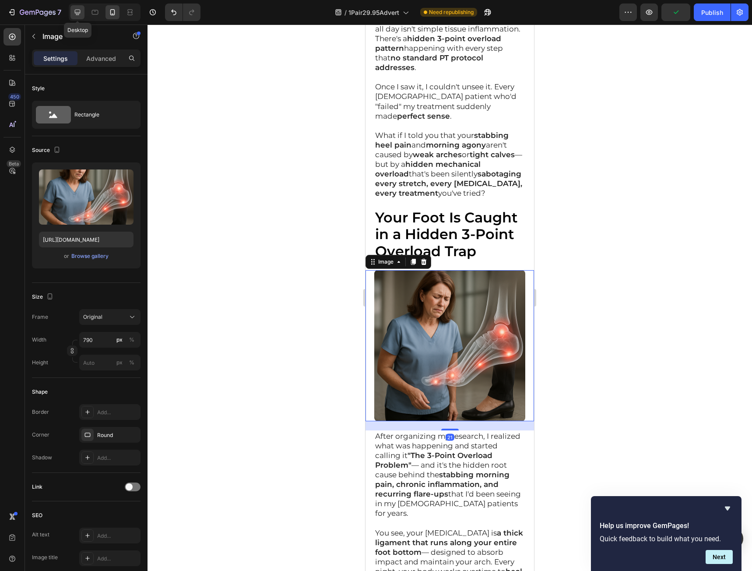
click at [79, 11] on icon at bounding box center [77, 12] width 9 height 9
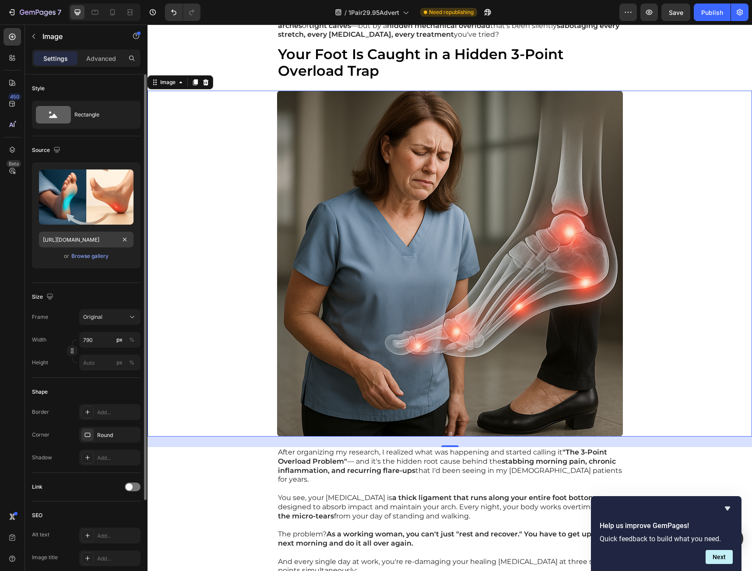
scroll to position [2034, 0]
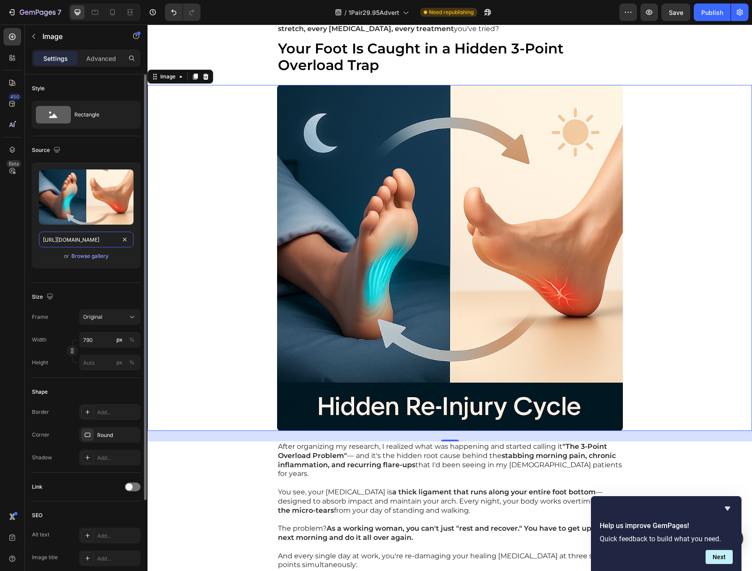
click at [91, 243] on input "https://cdn.shopify.com/s/files/1/0941/5540/7660/files/gempages_579323754652369…" at bounding box center [86, 240] width 95 height 16
click at [111, 8] on icon at bounding box center [112, 12] width 9 height 9
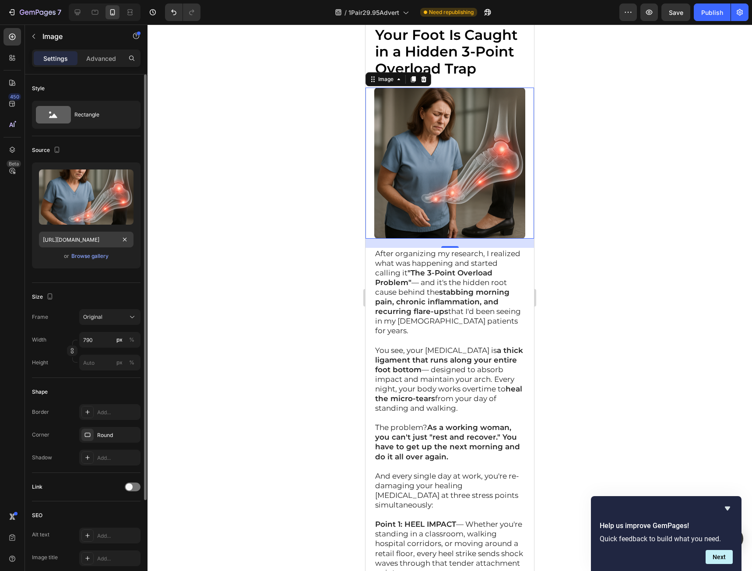
scroll to position [2395, 0]
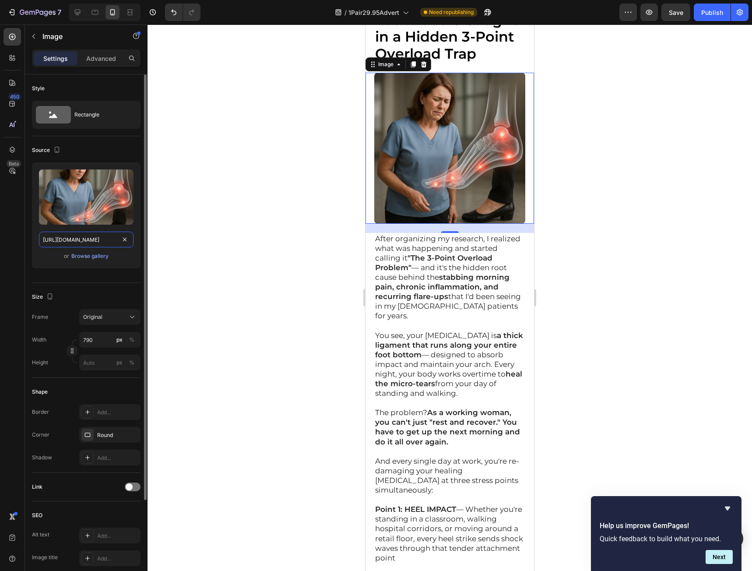
click at [97, 239] on input "https://cdn.shopify.com/s/files/1/0941/5540/7660/files/gempages_579323754652369…" at bounding box center [86, 240] width 95 height 16
click at [77, 13] on icon at bounding box center [78, 13] width 6 height 6
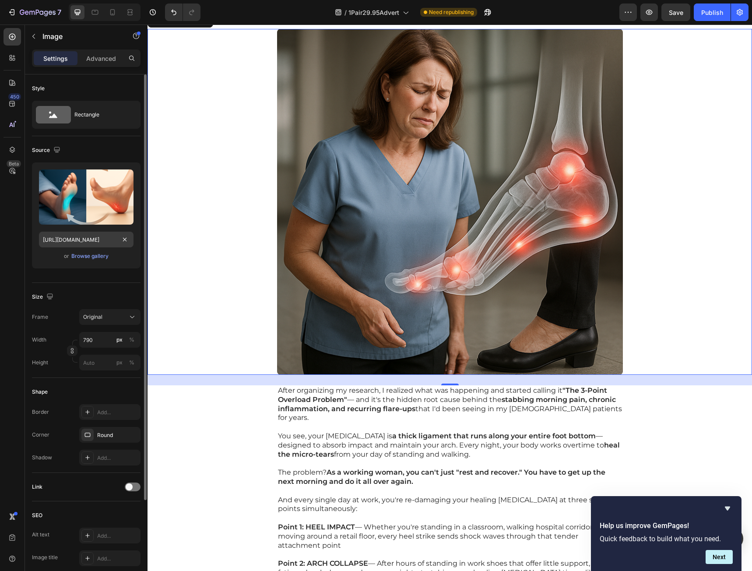
scroll to position [2034, 0]
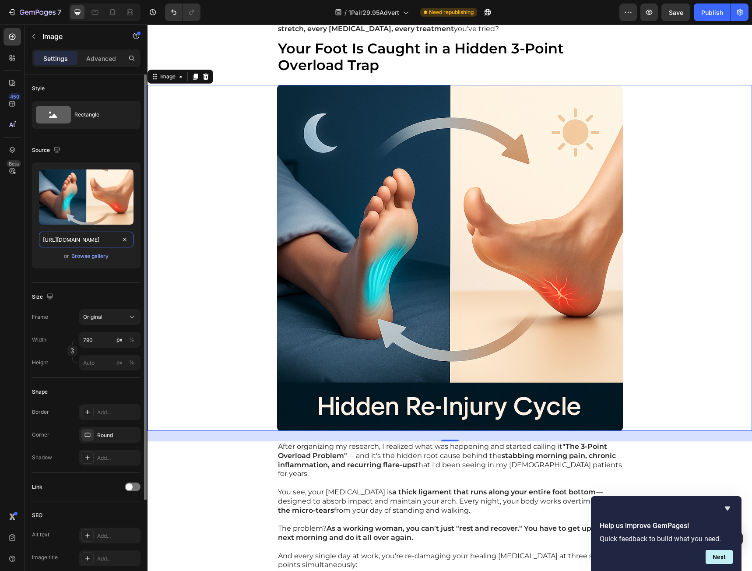
click at [75, 241] on input "https://cdn.shopify.com/s/files/1/0941/5540/7660/files/gempages_579323754652369…" at bounding box center [86, 240] width 95 height 16
paste input "e0ebde61-0a78-4bc1-880f-7a8c059ae9f7"
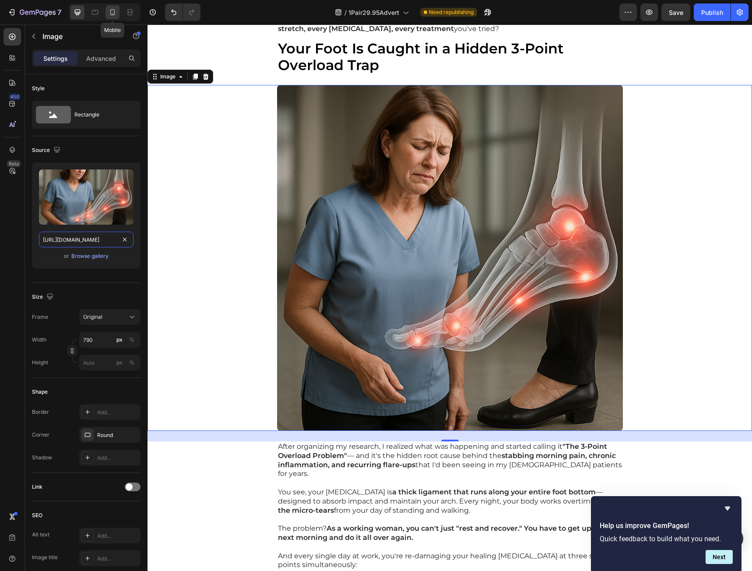
type input "https://cdn.shopify.com/s/files/1/0941/5540/7660/files/gempages_579323754652369…"
click at [108, 10] on div at bounding box center [112, 12] width 14 height 14
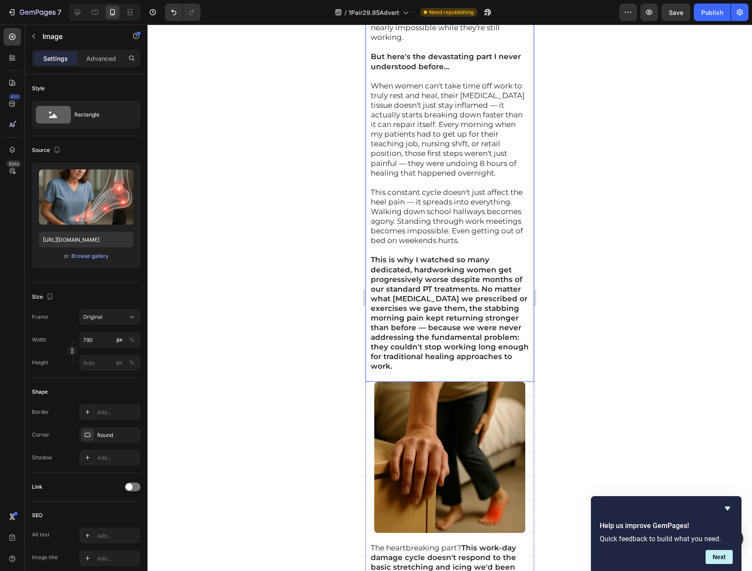
scroll to position [4190, 0]
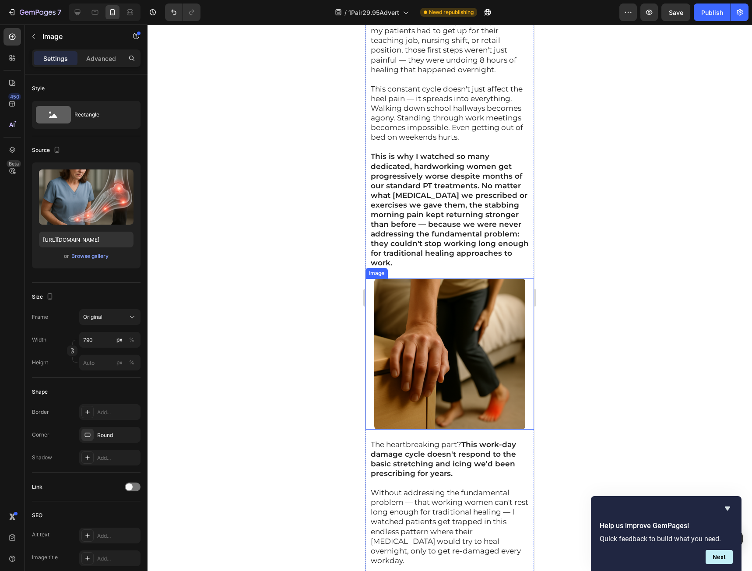
click at [446, 320] on img at bounding box center [449, 353] width 151 height 151
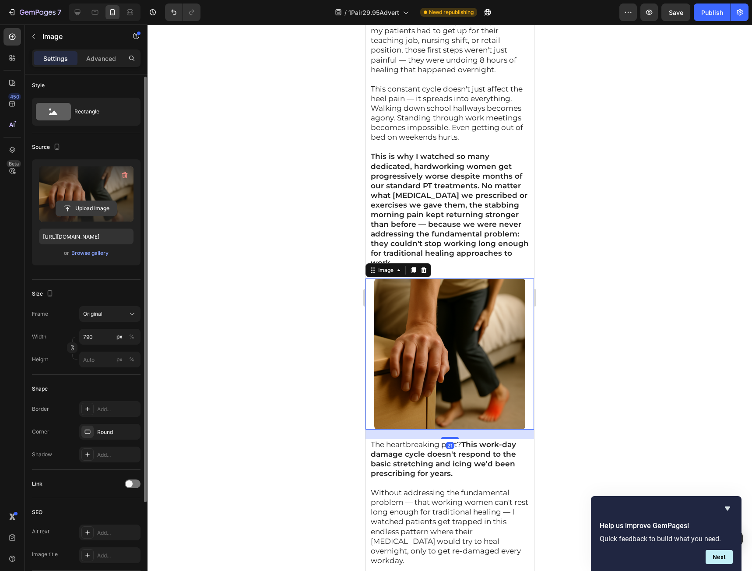
click at [88, 204] on input "file" at bounding box center [86, 208] width 60 height 15
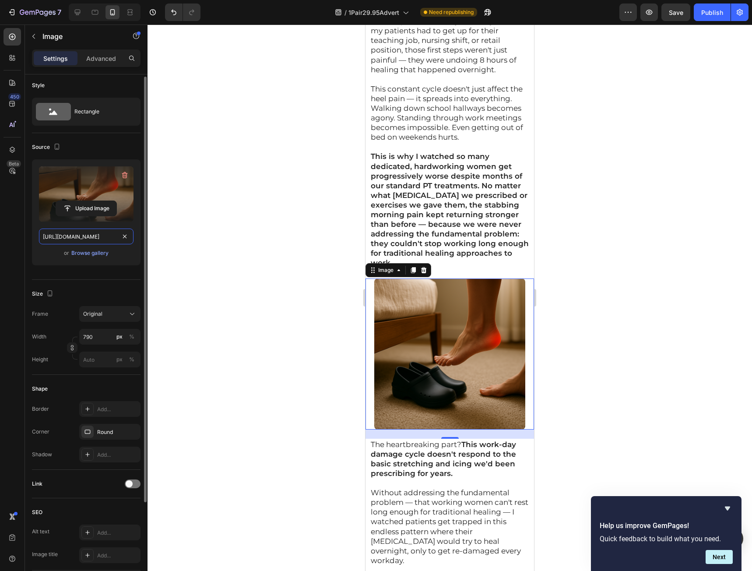
click at [77, 238] on input "https://cdn.shopify.com/s/files/1/0941/5540/7660/files/gempages_579323754652369…" at bounding box center [86, 236] width 95 height 16
click at [73, 14] on div at bounding box center [77, 12] width 14 height 14
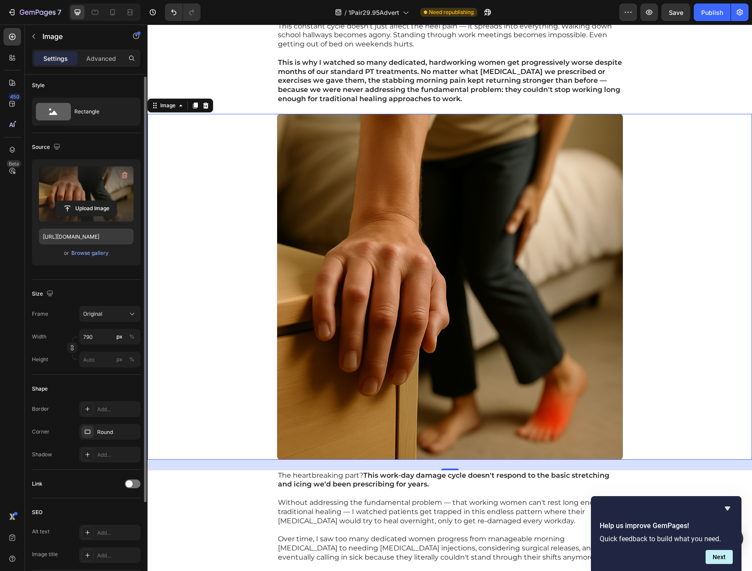
scroll to position [3869, 0]
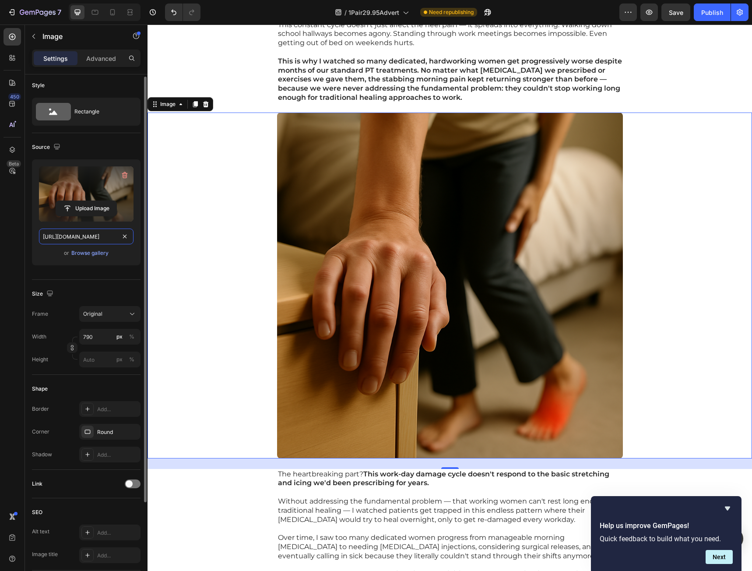
click at [86, 235] on input "https://cdn.shopify.com/s/files/1/0941/5540/7660/files/gempages_579323754652369…" at bounding box center [86, 236] width 95 height 16
paste input "8c5f53d-1e12-4eca-9506-f873197bbc24"
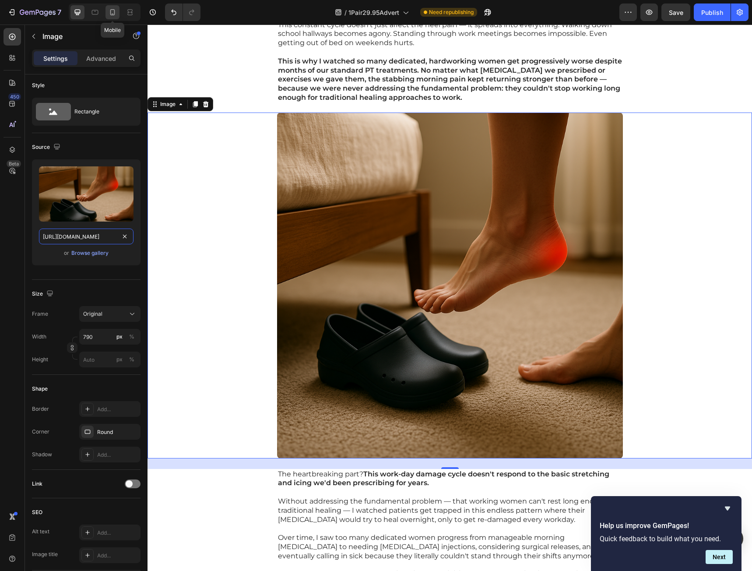
type input "https://cdn.shopify.com/s/files/1/0941/5540/7660/files/gempages_579323754652369…"
click at [113, 14] on icon at bounding box center [112, 12] width 9 height 9
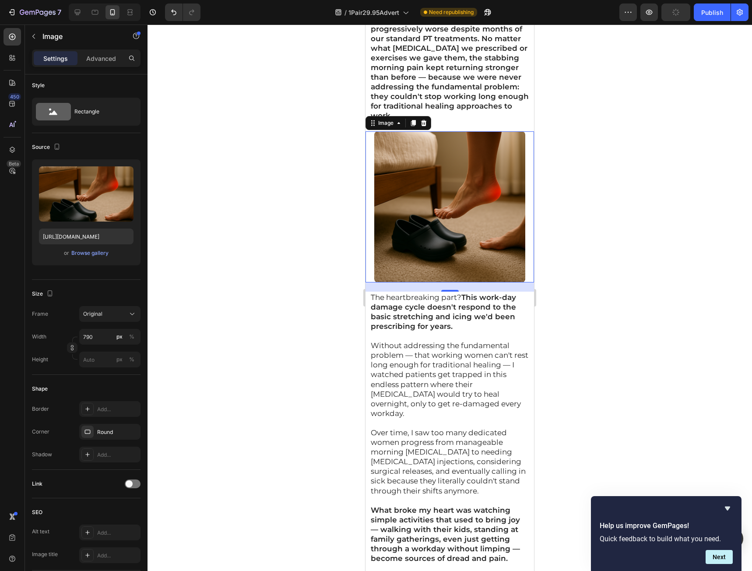
click at [613, 247] on div at bounding box center [450, 298] width 604 height 546
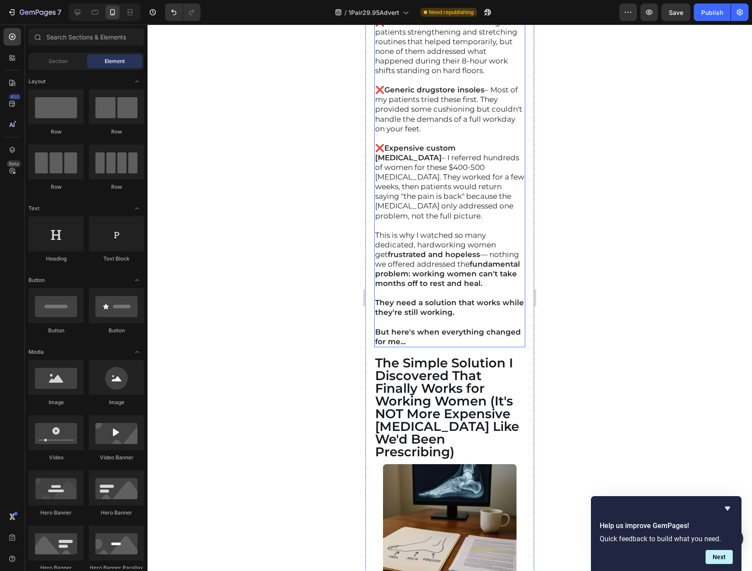
scroll to position [5519, 0]
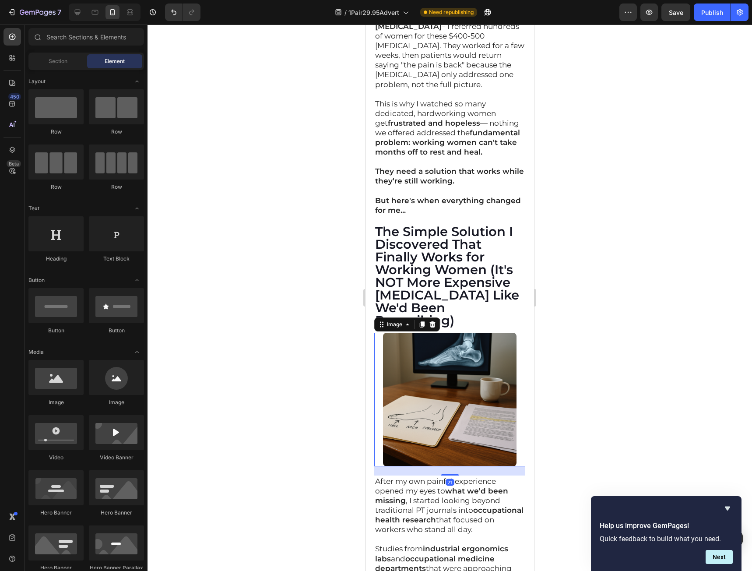
click at [432, 386] on img at bounding box center [449, 399] width 133 height 133
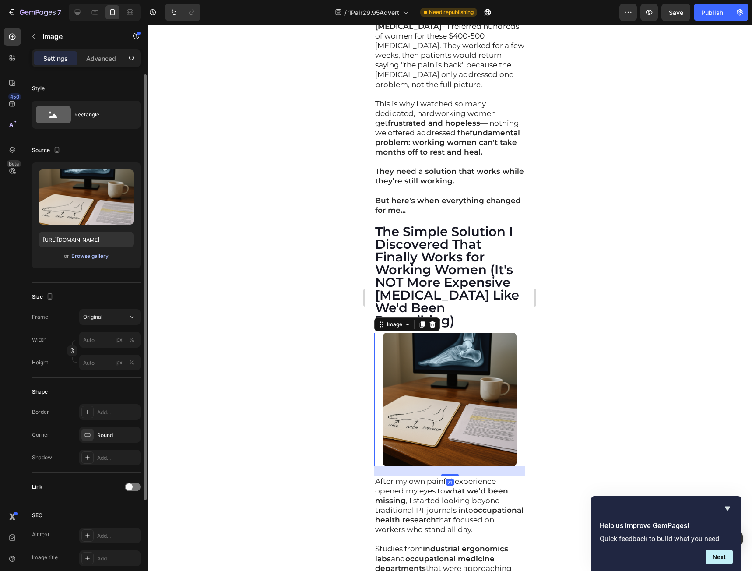
click at [103, 257] on div "Browse gallery" at bounding box center [89, 256] width 37 height 8
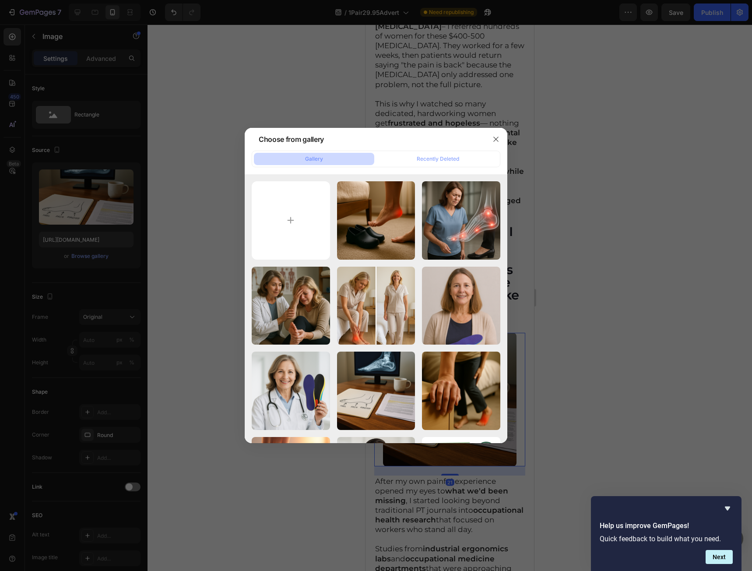
click at [101, 213] on div at bounding box center [376, 285] width 752 height 571
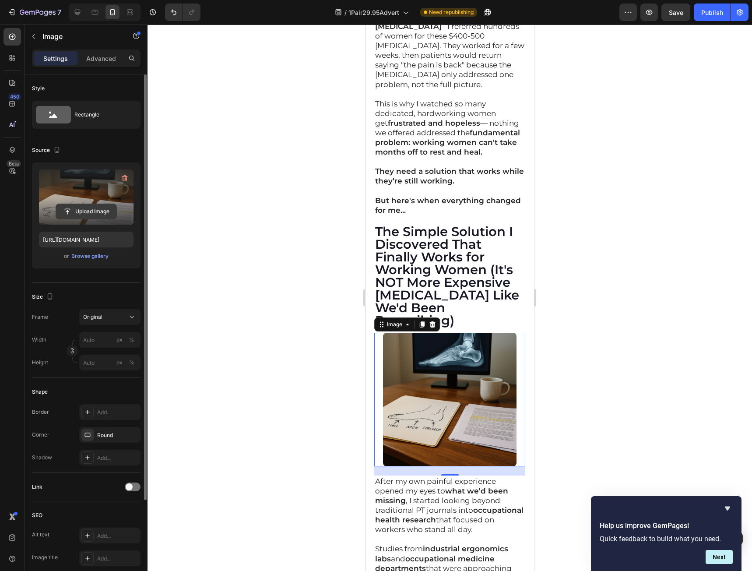
click at [70, 204] on button "Upload Image" at bounding box center [86, 212] width 61 height 16
click at [90, 215] on input "file" at bounding box center [86, 211] width 60 height 15
type input "https://cdn.shopify.com/s/files/1/0941/5540/7660/files/gempages_579323754652369…"
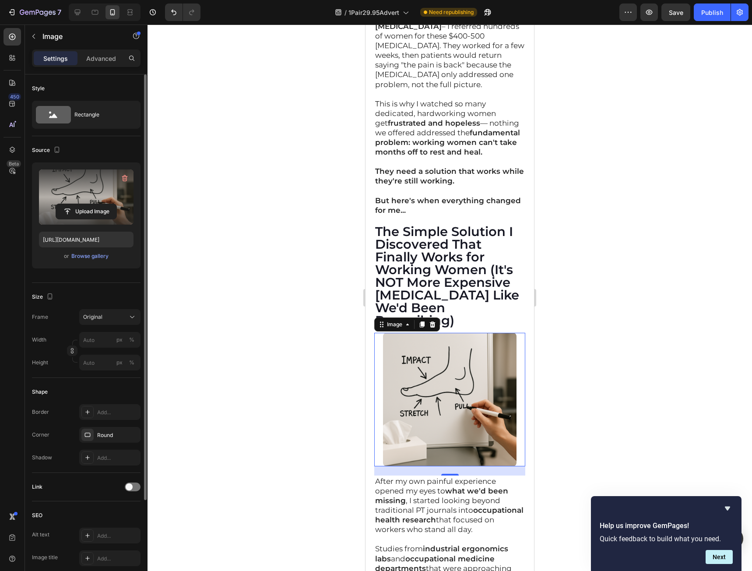
click at [652, 270] on div at bounding box center [450, 298] width 604 height 546
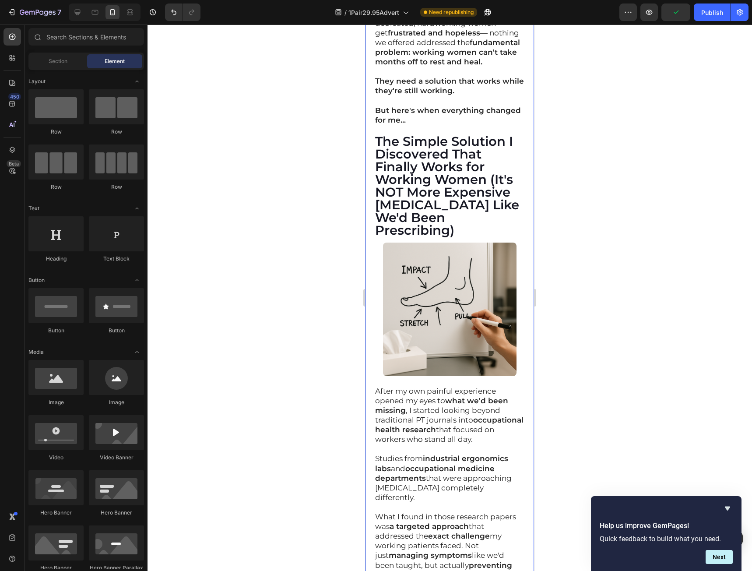
scroll to position [5606, 0]
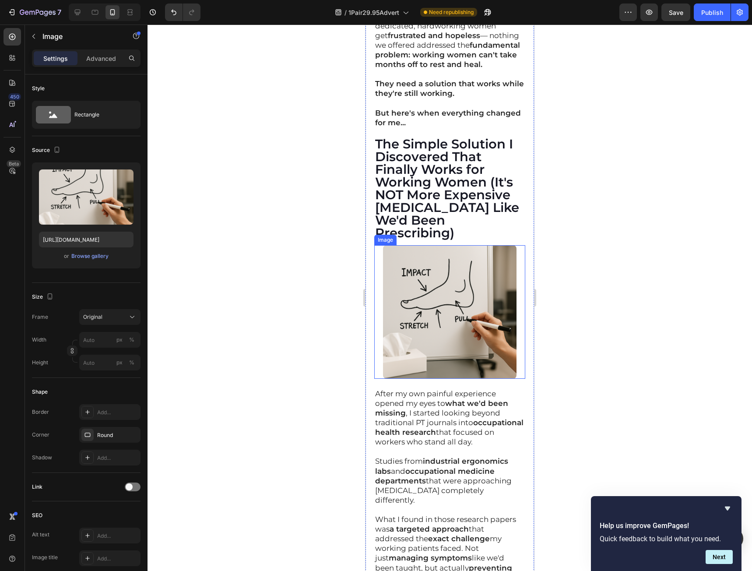
click at [433, 278] on img at bounding box center [449, 311] width 133 height 133
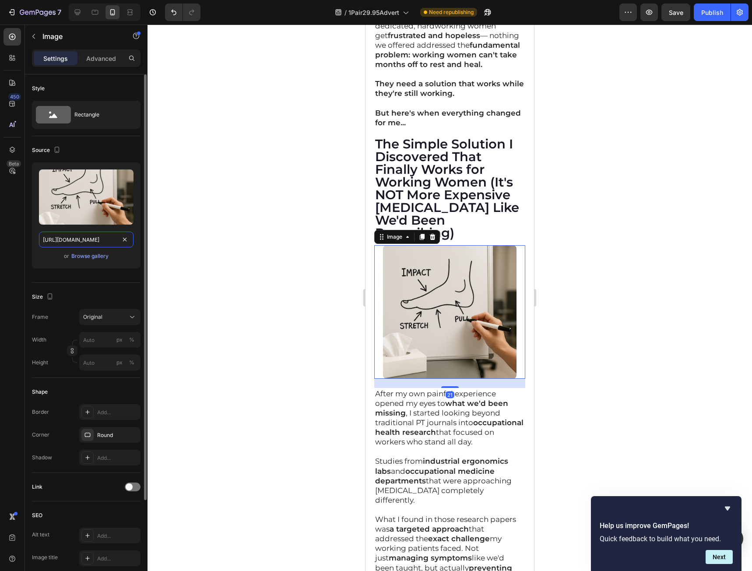
click at [100, 243] on input "https://cdn.shopify.com/s/files/1/0941/5540/7660/files/gempages_579323754652369…" at bounding box center [86, 240] width 95 height 16
click at [89, 10] on div at bounding box center [95, 12] width 14 height 14
type input "https://cdn.shopify.com/s/files/1/0941/5540/7660/files/gempages_579323754652369…"
type input "790"
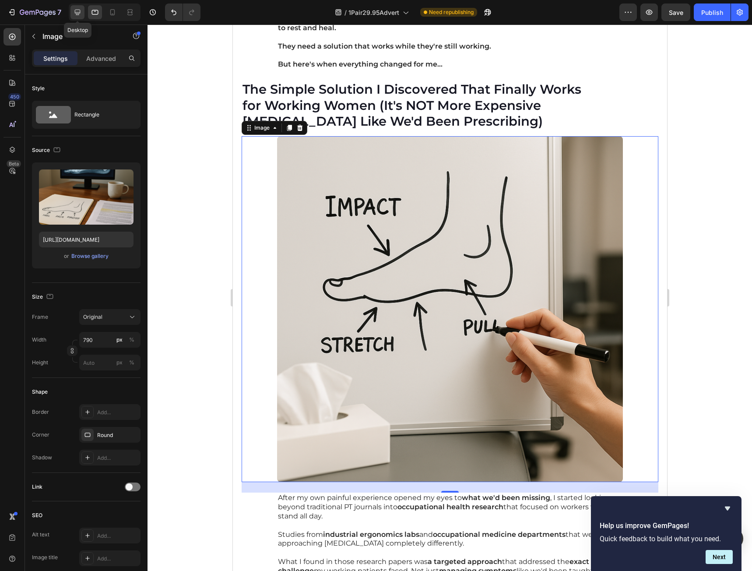
scroll to position [5647, 0]
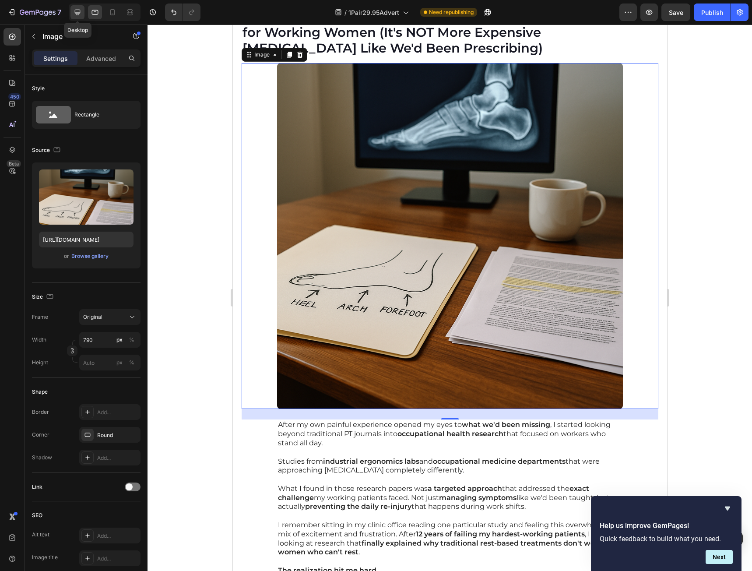
click at [81, 13] on icon at bounding box center [77, 12] width 9 height 9
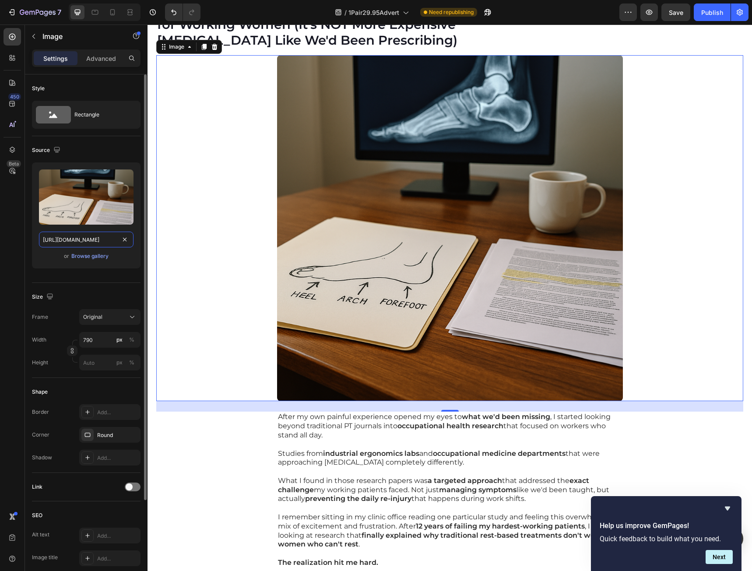
click at [68, 238] on input "https://cdn.shopify.com/s/files/1/0941/5540/7660/files/gempages_579323754652369…" at bounding box center [86, 240] width 95 height 16
paste input "cce920b1-712b-44bb-aab9-1d52c807dad7"
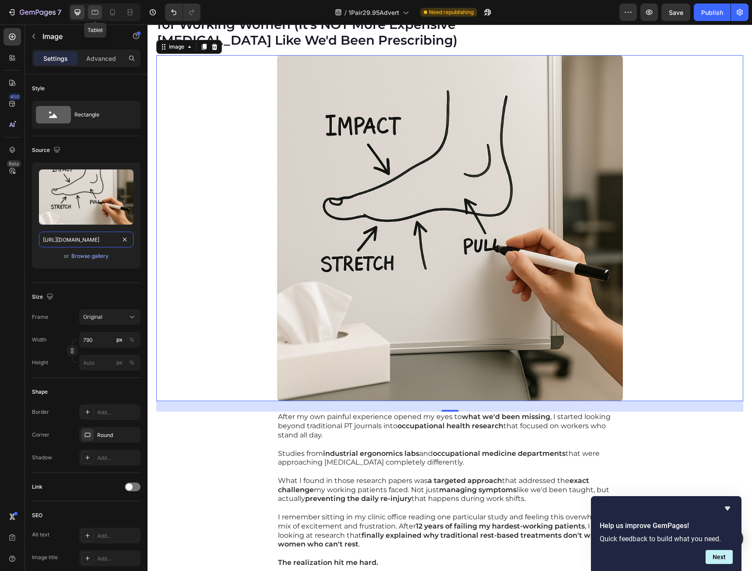
type input "https://cdn.shopify.com/s/files/1/0941/5540/7660/files/gempages_579323754652369…"
click at [95, 14] on icon at bounding box center [95, 12] width 7 height 5
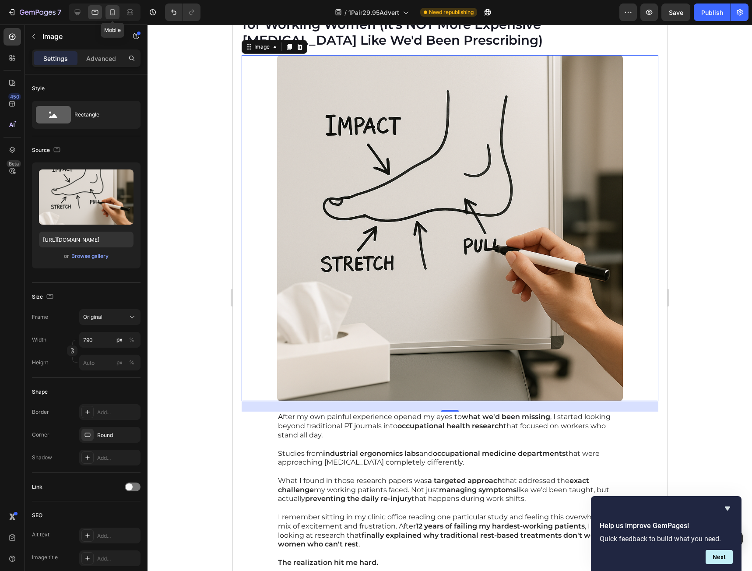
click at [109, 11] on icon at bounding box center [112, 12] width 9 height 9
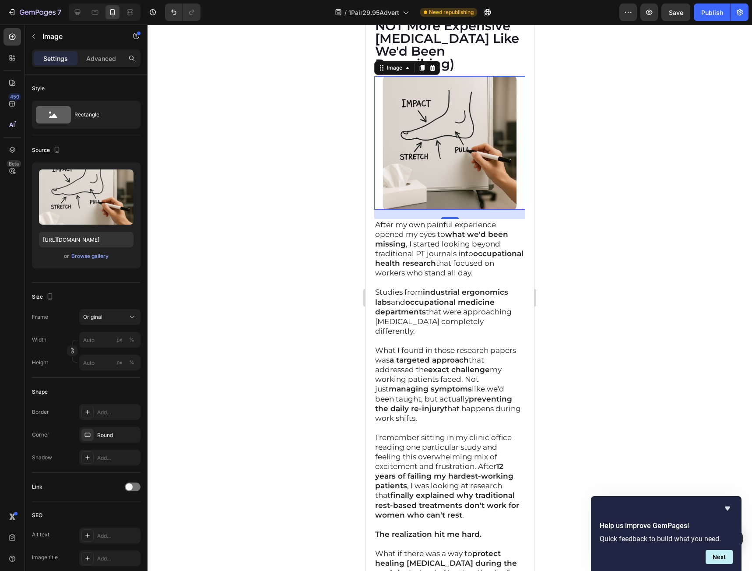
scroll to position [5777, 0]
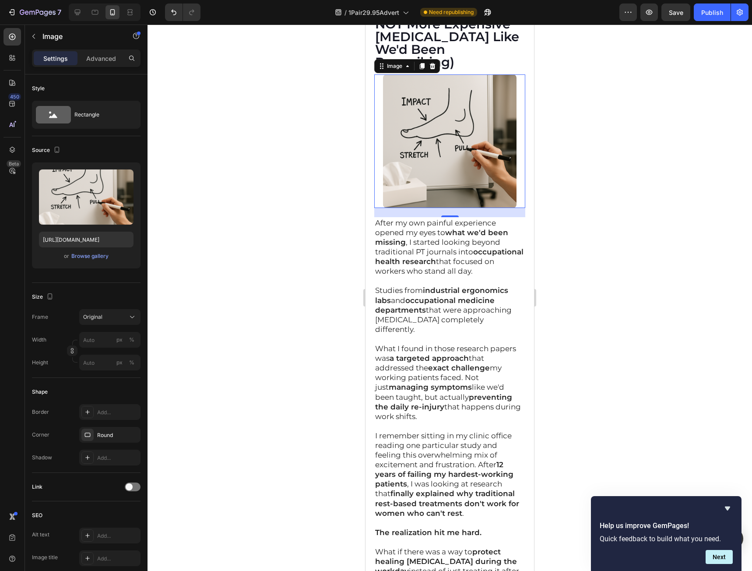
click at [717, 274] on div at bounding box center [450, 298] width 604 height 546
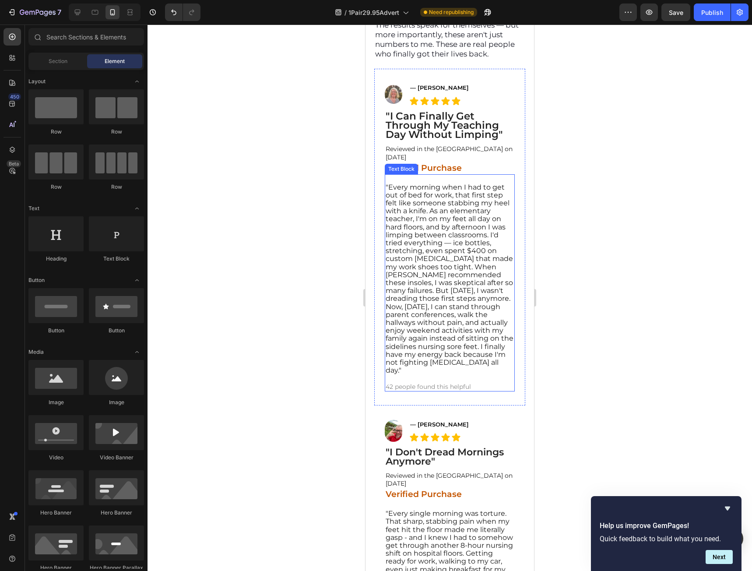
scroll to position [9147, 0]
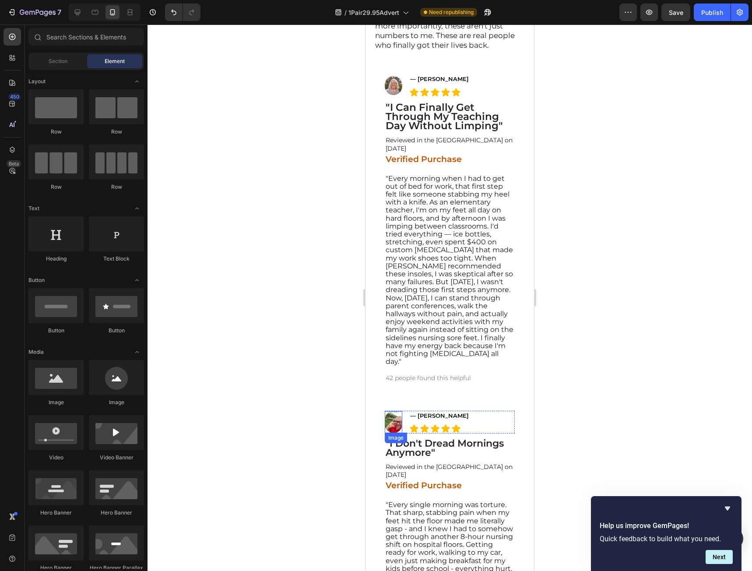
click at [393, 432] on img at bounding box center [394, 422] width 18 height 22
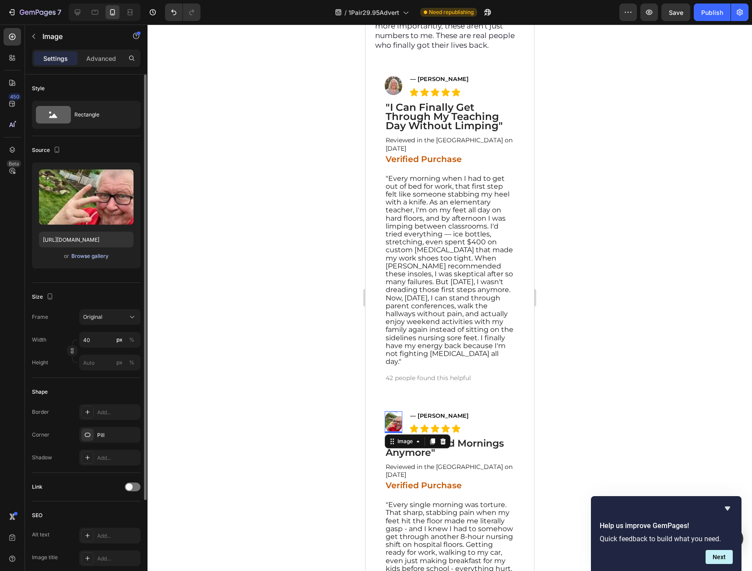
click at [83, 257] on div "Browse gallery" at bounding box center [89, 256] width 37 height 8
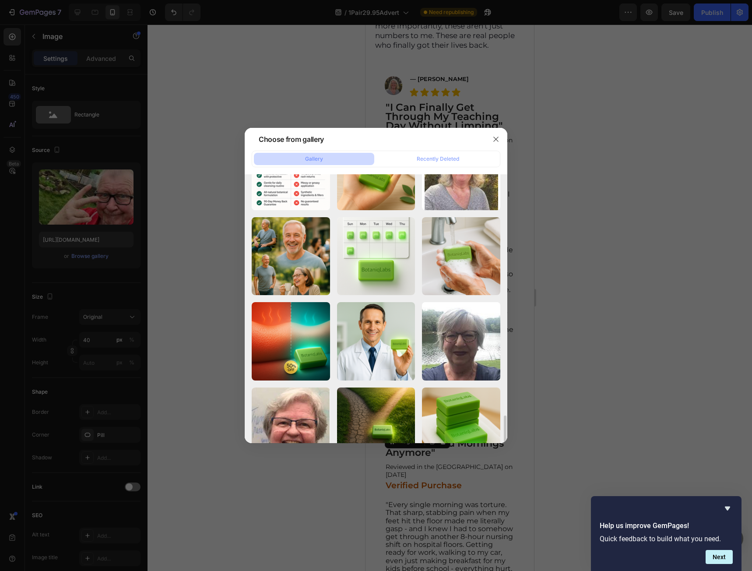
scroll to position [1883, 0]
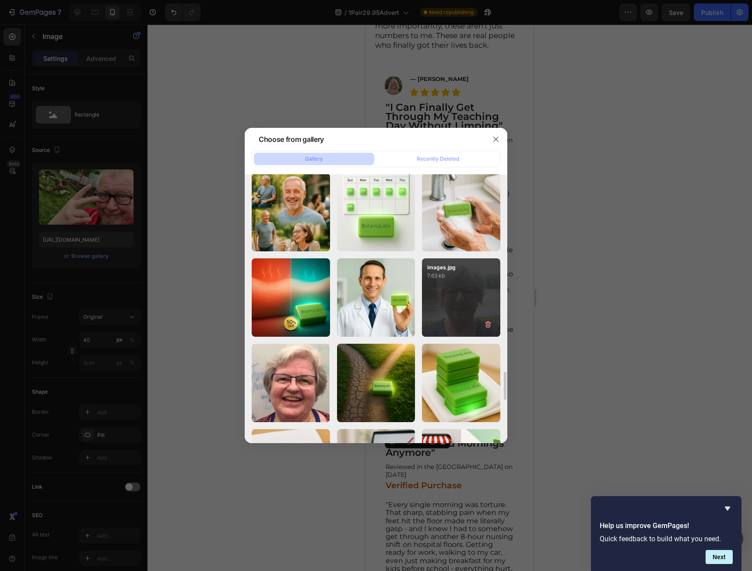
click at [454, 305] on div "images.jpg 7.63 kb" at bounding box center [461, 297] width 78 height 78
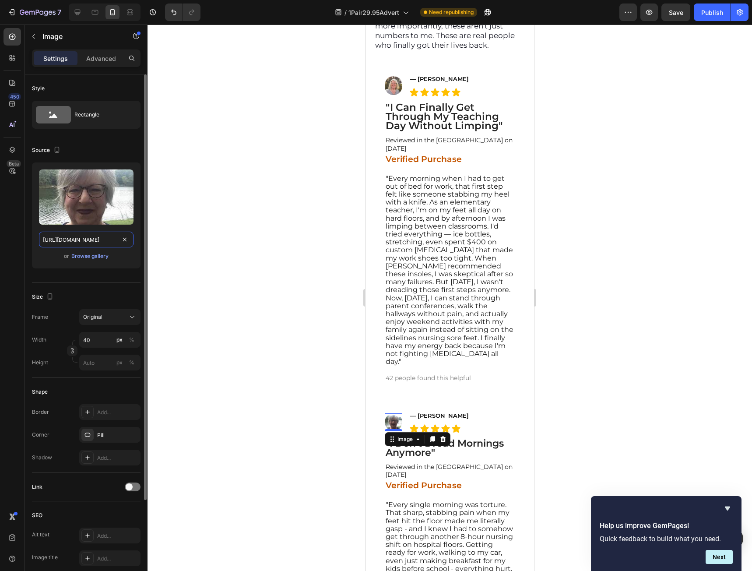
click at [91, 237] on input "https://cdn.shopify.com/s/files/1/0941/5540/7660/files/gempages_579323754652369…" at bounding box center [86, 240] width 95 height 16
click at [81, 9] on icon at bounding box center [77, 12] width 9 height 9
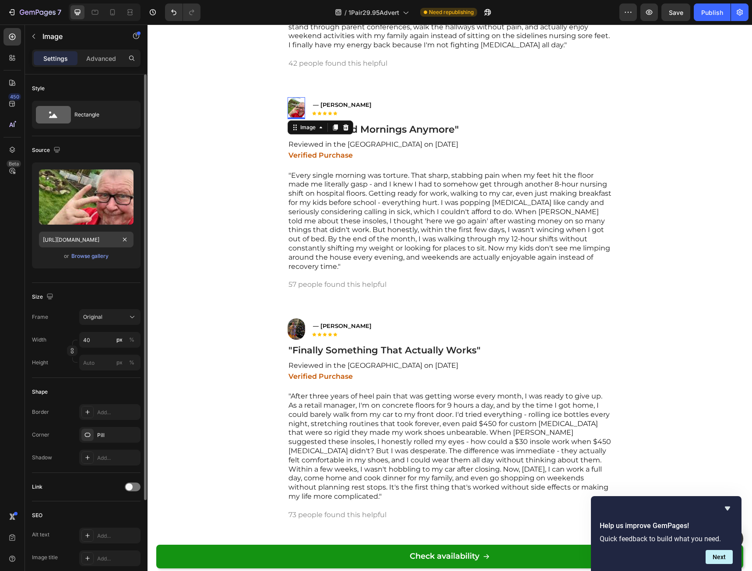
scroll to position [8999, 0]
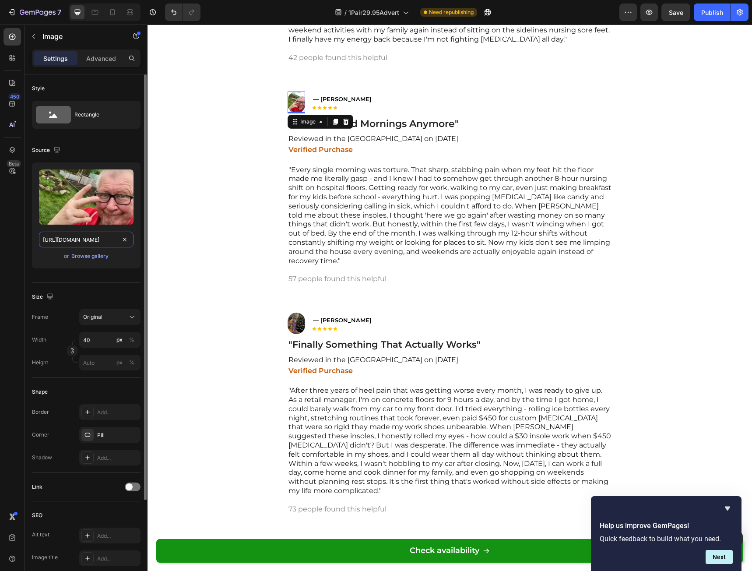
click at [95, 244] on input "https://cdn.shopify.com/s/files/1/0941/5540/7660/files/gempages_579323754652369…" at bounding box center [86, 240] width 95 height 16
paste input "ed7e3d0f-db63-4144-a803-2d9132fc73e7"
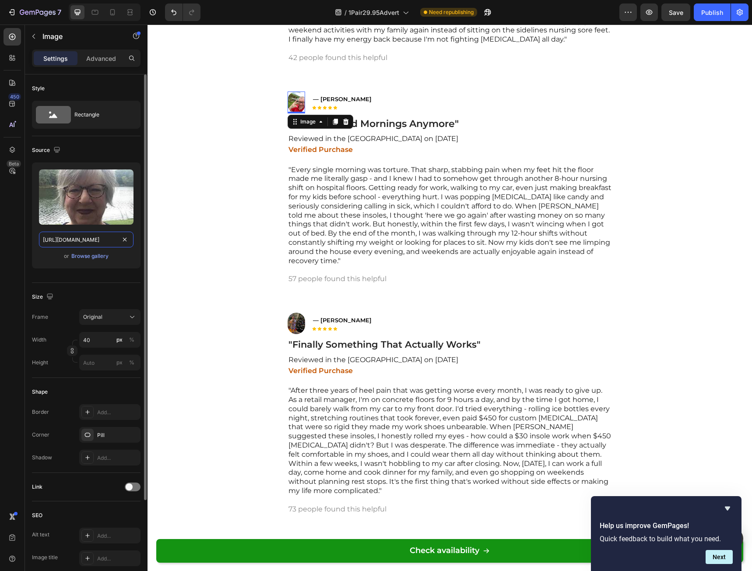
scroll to position [0, 267]
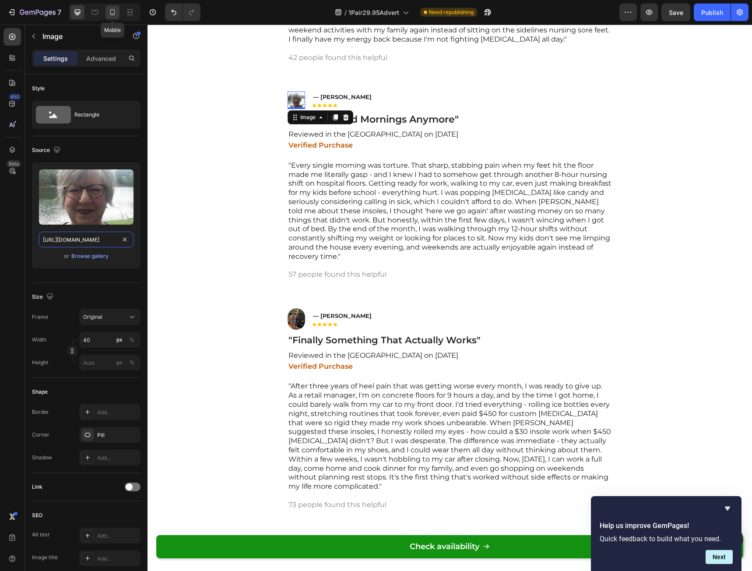
type input "https://cdn.shopify.com/s/files/1/0941/5540/7660/files/gempages_579323754652369…"
click at [116, 11] on icon at bounding box center [112, 12] width 9 height 9
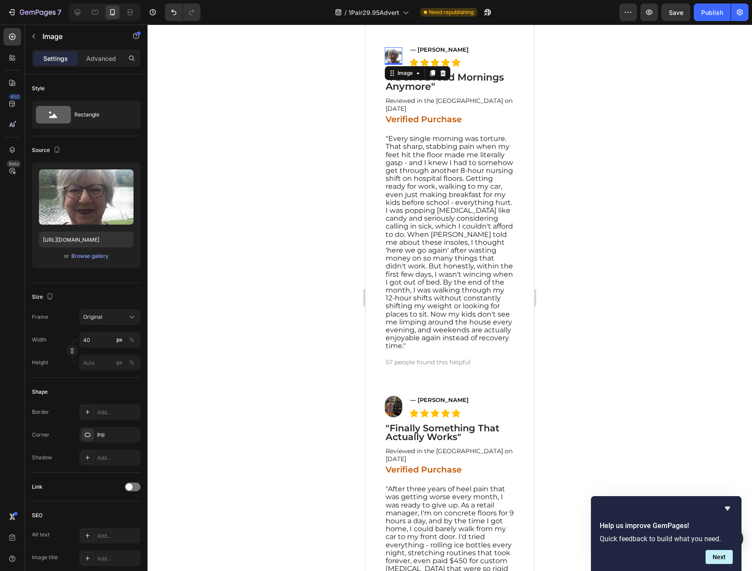
scroll to position [9512, 0]
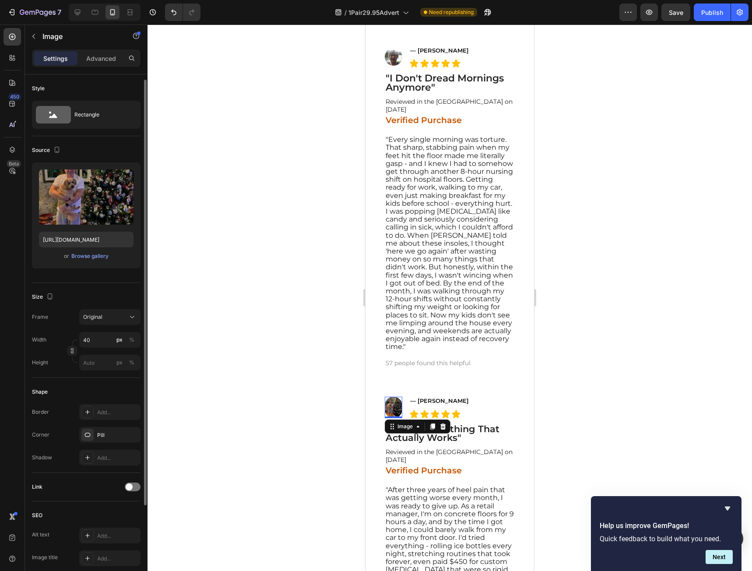
drag, startPoint x: 390, startPoint y: 418, endPoint x: 686, endPoint y: 406, distance: 296.6
click at [390, 418] on img at bounding box center [394, 407] width 18 height 21
click at [91, 251] on div "Browse gallery" at bounding box center [89, 253] width 37 height 8
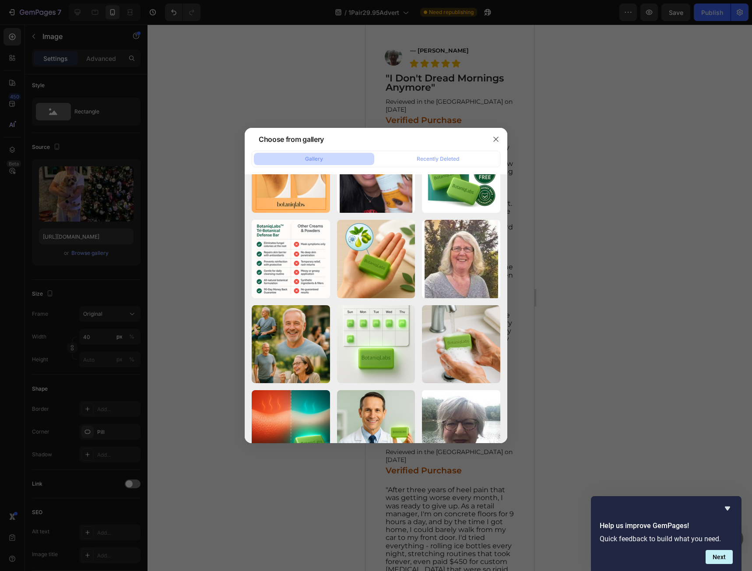
scroll to position [1882, 0]
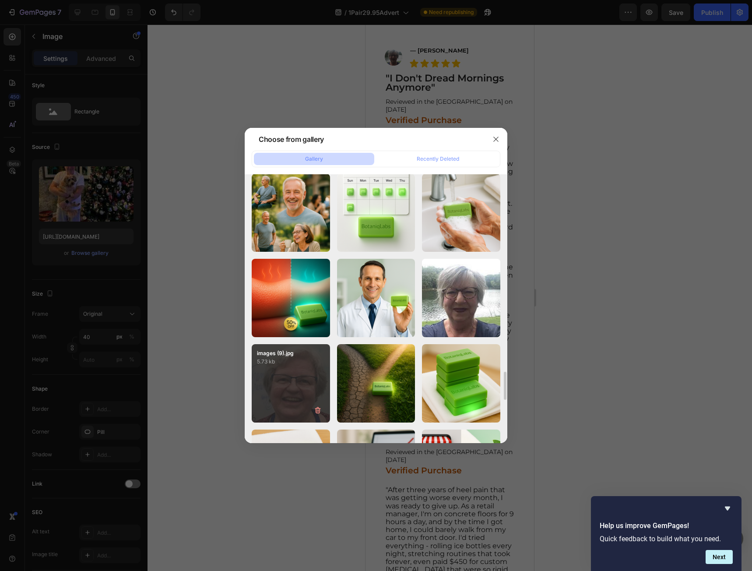
click at [277, 380] on div "images (9).jpg 5.73 kb" at bounding box center [291, 383] width 78 height 78
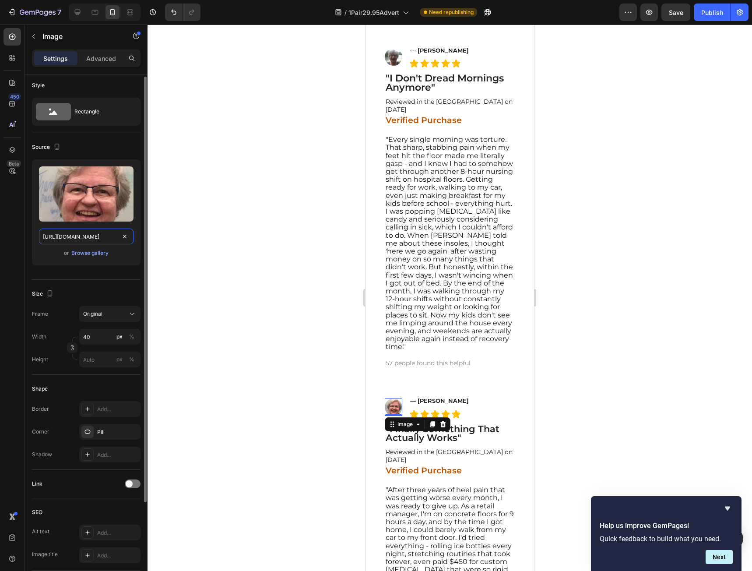
click at [77, 234] on input "https://cdn.shopify.com/s/files/1/0941/5540/7660/files/gempages_579323754652369…" at bounding box center [86, 236] width 95 height 16
click at [78, 13] on icon at bounding box center [78, 13] width 6 height 6
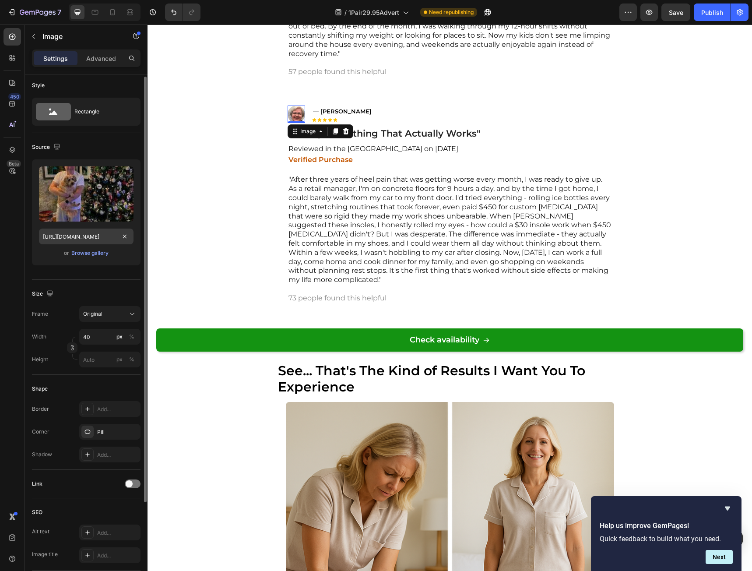
scroll to position [9206, 0]
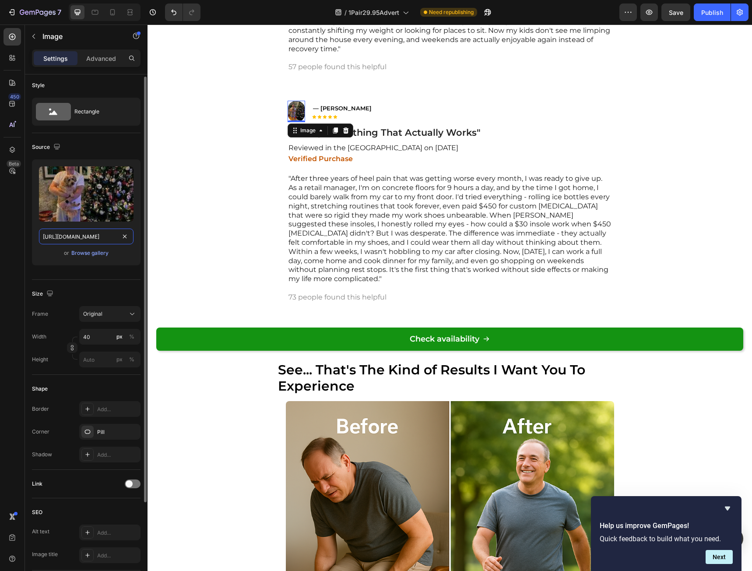
click at [91, 233] on input "https://cdn.shopify.com/s/files/1/0941/5540/7660/files/gempages_579323754652369…" at bounding box center [86, 236] width 95 height 16
paste input "5e3b5cc4-ad19-4987-b961-bf8896b062cb"
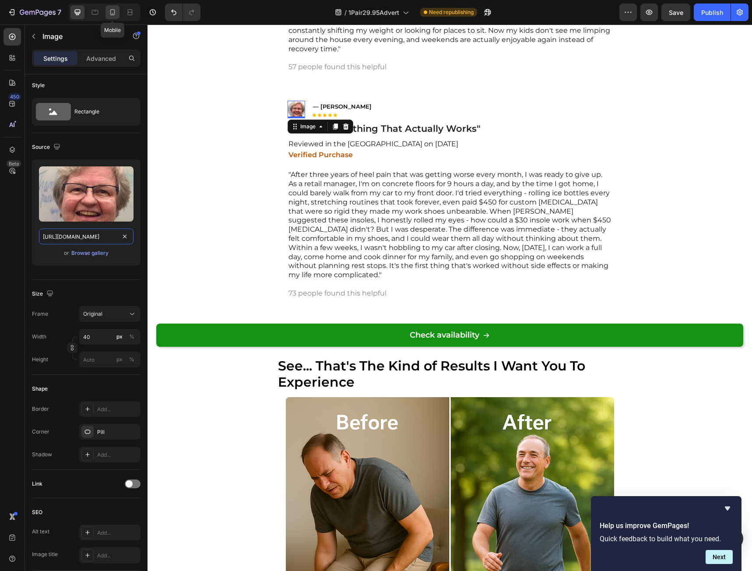
type input "https://cdn.shopify.com/s/files/1/0941/5540/7660/files/gempages_579323754652369…"
click at [110, 15] on icon at bounding box center [112, 12] width 9 height 9
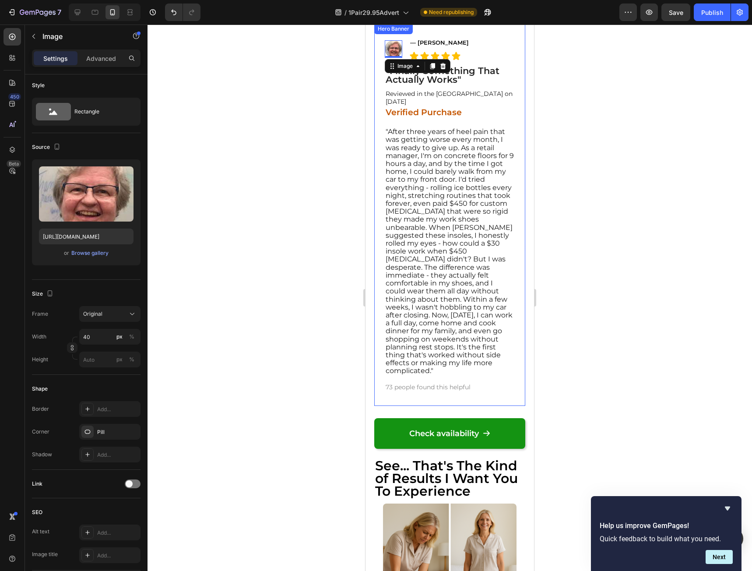
scroll to position [10045, 0]
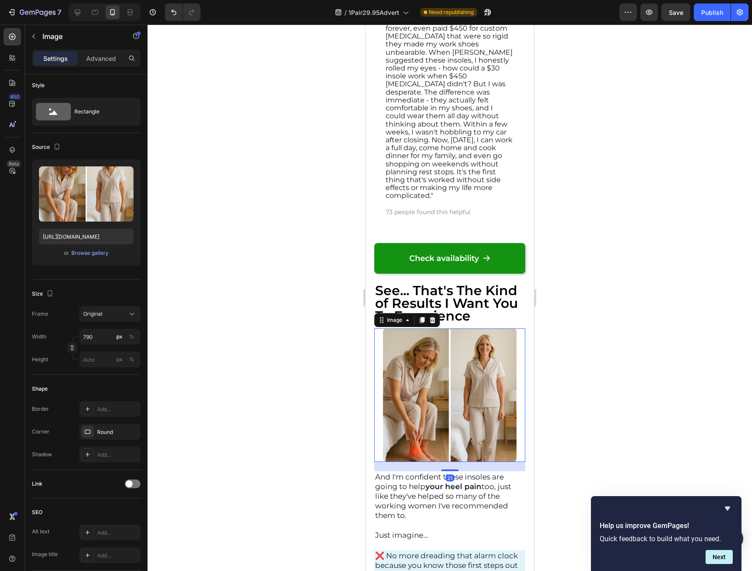
drag, startPoint x: 447, startPoint y: 428, endPoint x: 594, endPoint y: 327, distance: 177.9
click at [447, 428] on img at bounding box center [449, 394] width 133 height 133
click at [97, 241] on input "https://cdn.shopify.com/s/files/1/0941/5540/7660/files/gempages_579323754652369…" at bounding box center [86, 236] width 95 height 16
drag, startPoint x: 78, startPoint y: 12, endPoint x: 83, endPoint y: 65, distance: 53.2
click at [77, 13] on icon at bounding box center [78, 13] width 6 height 6
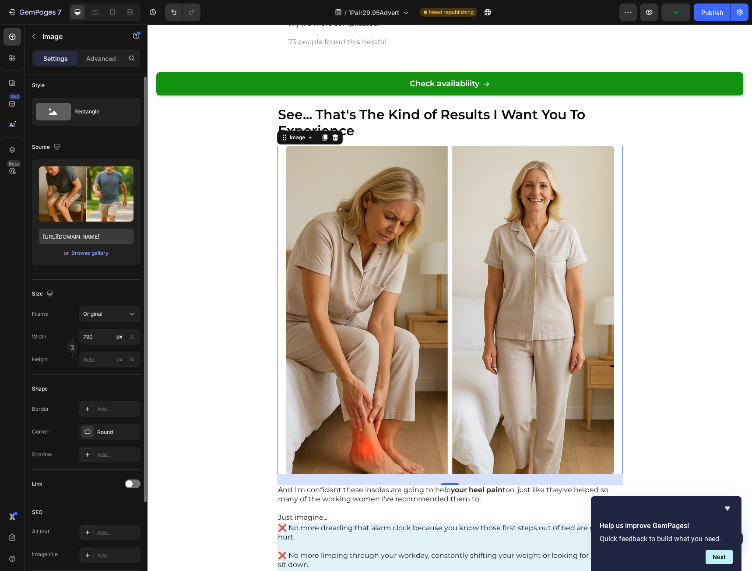
scroll to position [9494, 0]
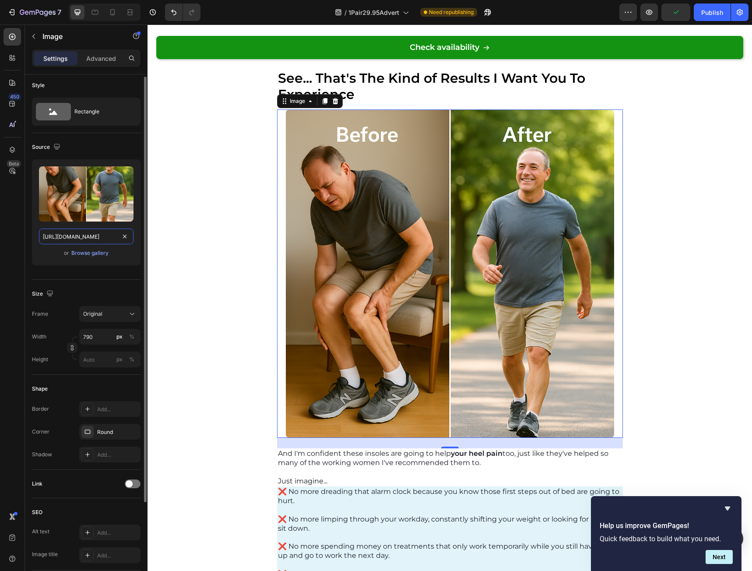
click at [92, 236] on input "https://cdn.shopify.com/s/files/1/0941/5540/7660/files/gempages_579323754652369…" at bounding box center [86, 236] width 95 height 16
paste input "a777aab9-5525-4096-a6b5-cf861ec82010"
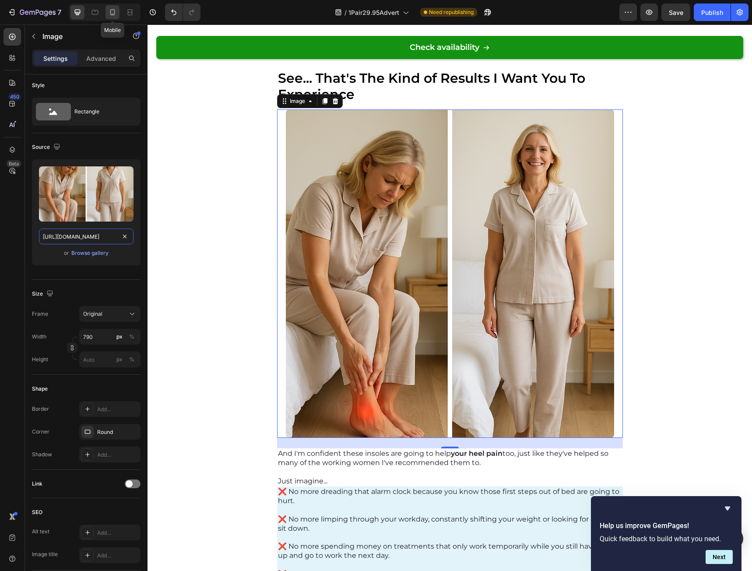
type input "https://cdn.shopify.com/s/files/1/0941/5540/7660/files/gempages_579323754652369…"
click at [112, 12] on icon at bounding box center [112, 12] width 9 height 9
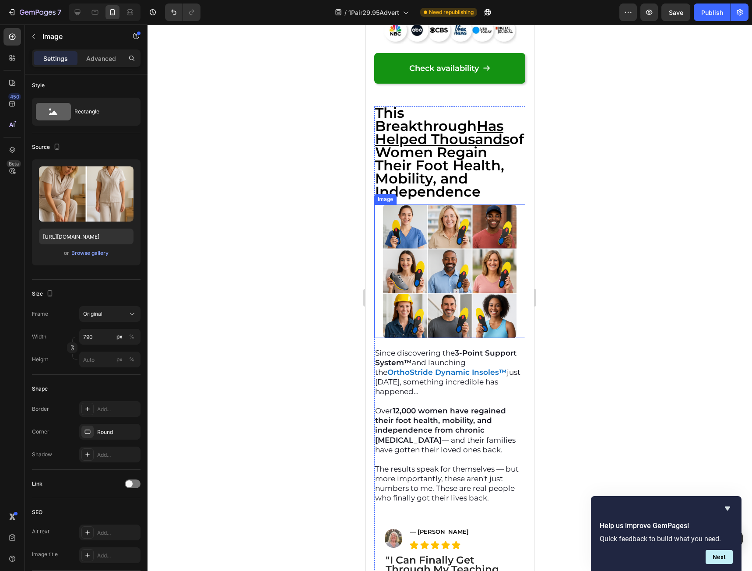
scroll to position [8582, 0]
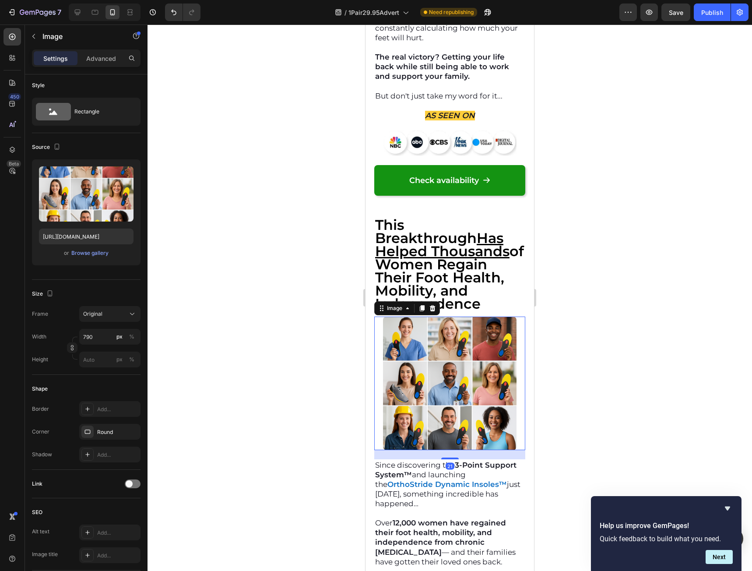
click at [457, 365] on img at bounding box center [449, 382] width 133 height 133
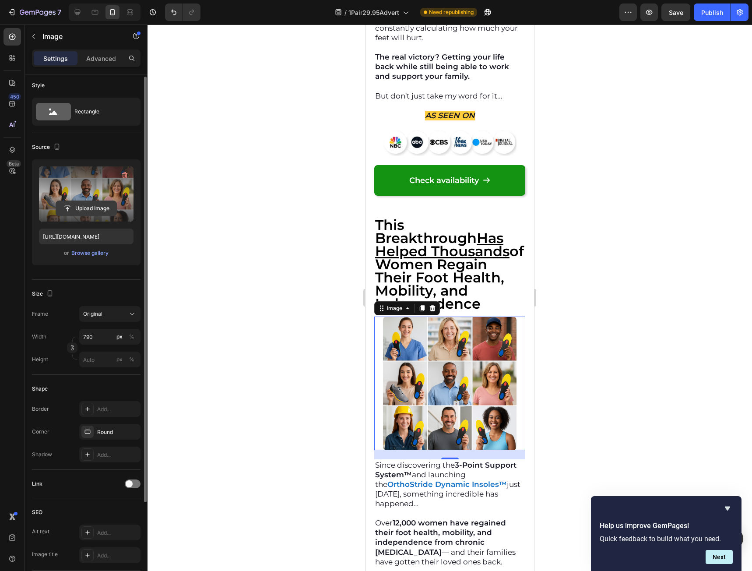
click at [92, 212] on input "file" at bounding box center [86, 208] width 60 height 15
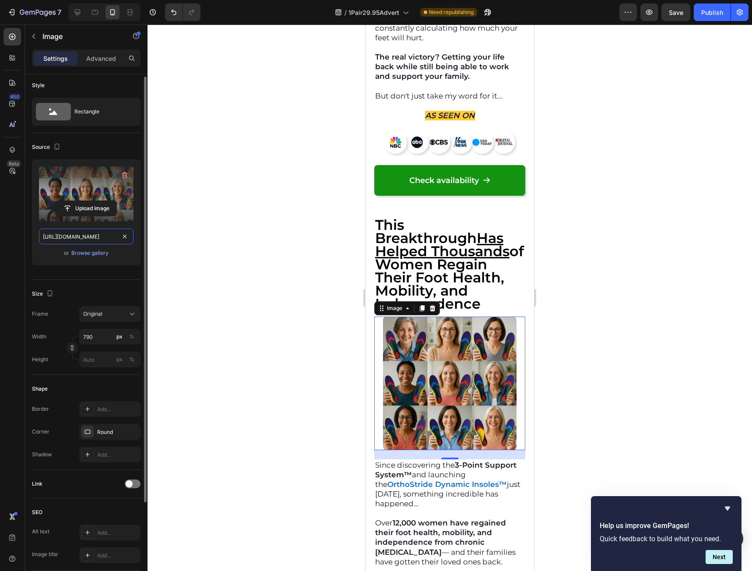
click at [97, 242] on input "https://cdn.shopify.com/s/files/1/0941/5540/7660/files/gempages_579323754652369…" at bounding box center [86, 236] width 95 height 16
click at [79, 14] on icon at bounding box center [78, 13] width 6 height 6
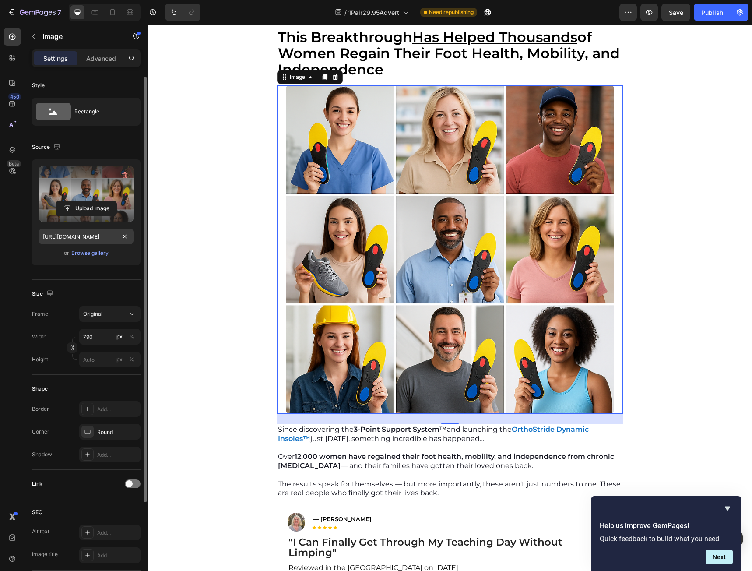
scroll to position [8371, 0]
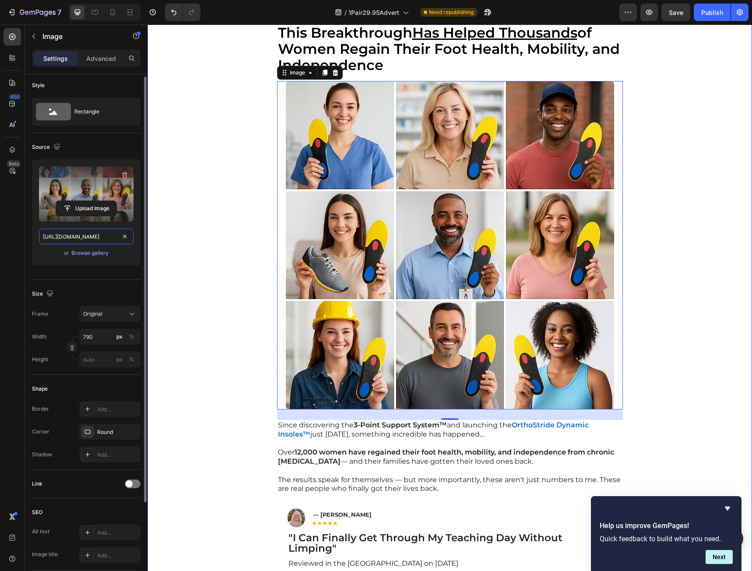
click at [86, 233] on input "https://cdn.shopify.com/s/files/1/0941/5540/7660/files/gempages_579323754652369…" at bounding box center [86, 236] width 95 height 16
paste input "ff27d9f8-a4d4-470f-8963-3d49498ebbac"
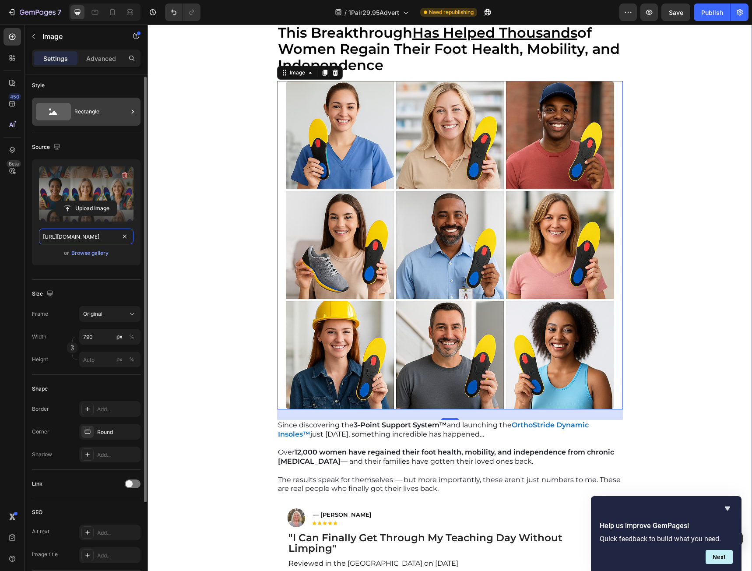
scroll to position [0, 270]
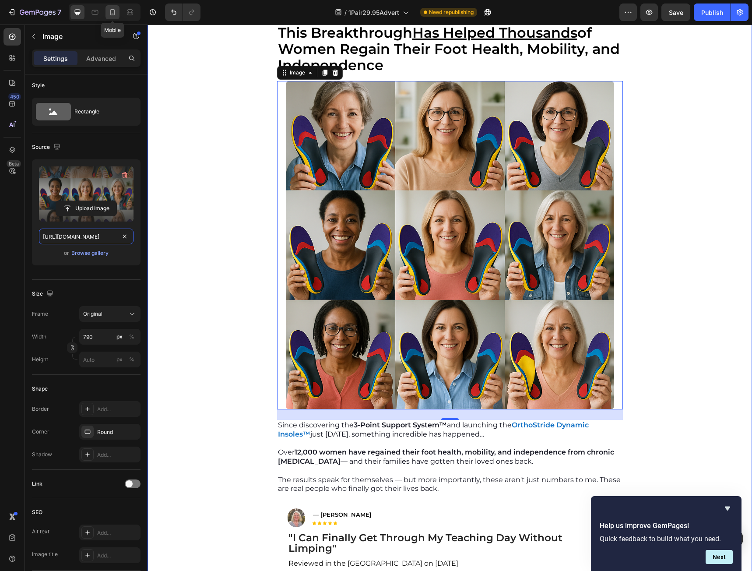
type input "https://cdn.shopify.com/s/files/1/0941/5540/7660/files/gempages_579323754652369…"
click at [117, 12] on div at bounding box center [112, 12] width 14 height 14
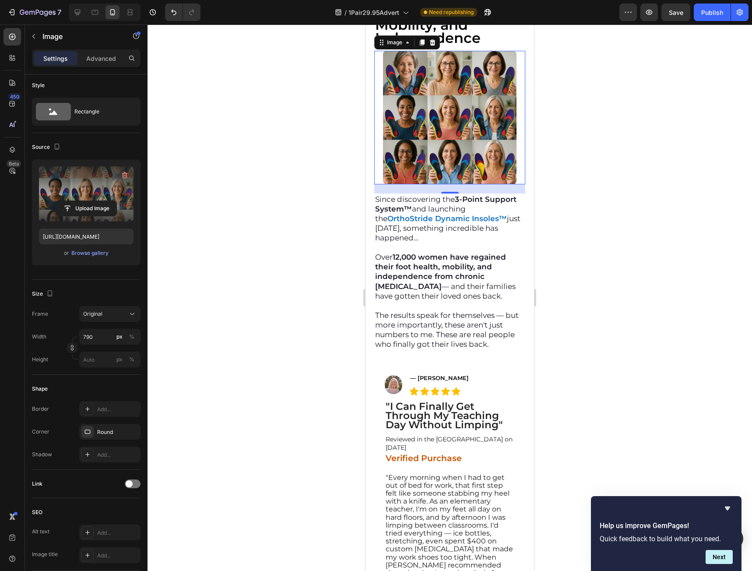
scroll to position [8849, 0]
click at [609, 293] on div at bounding box center [450, 298] width 604 height 546
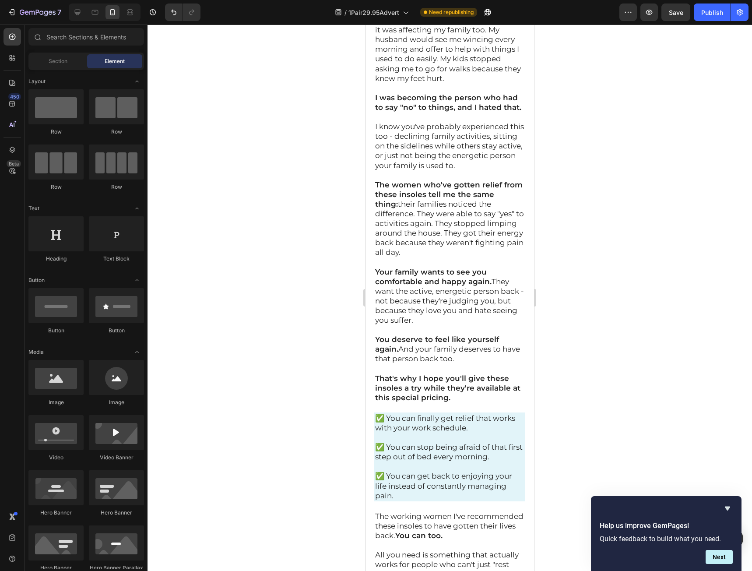
scroll to position [17691, 0]
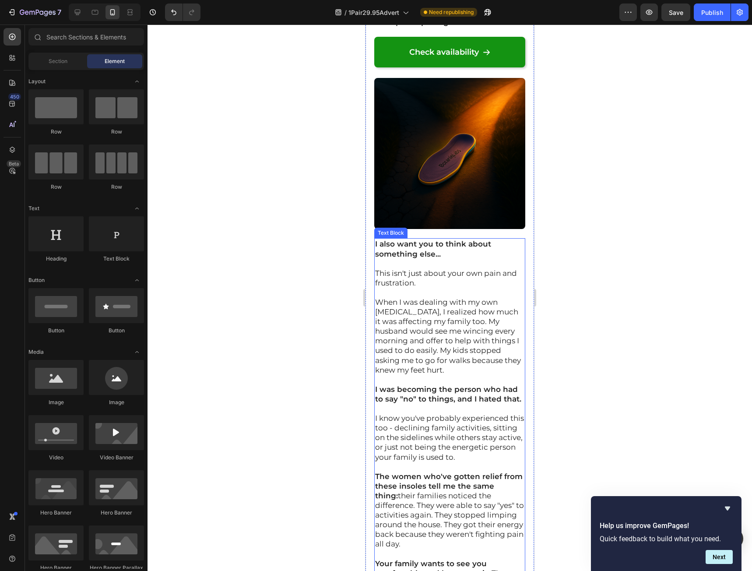
click at [427, 288] on p "This isn't just about your own pain and frustration." at bounding box center [449, 277] width 149 height 19
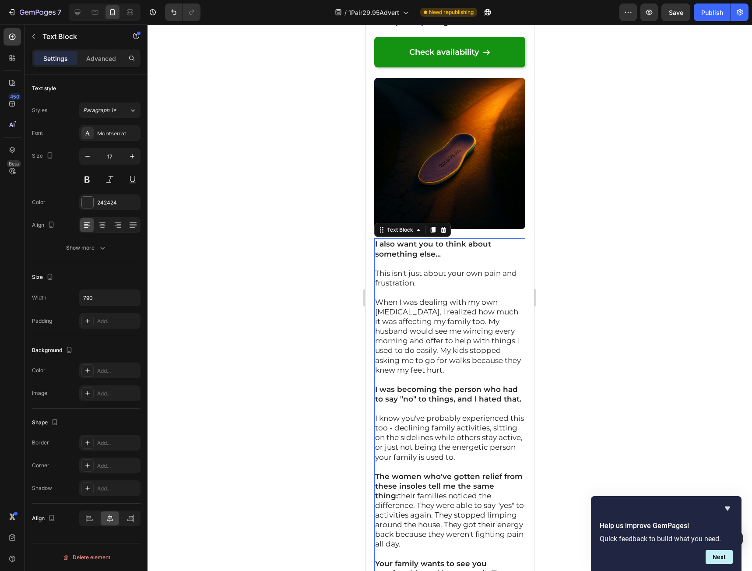
click at [376, 258] on strong "I also want you to think about something else..." at bounding box center [433, 248] width 116 height 18
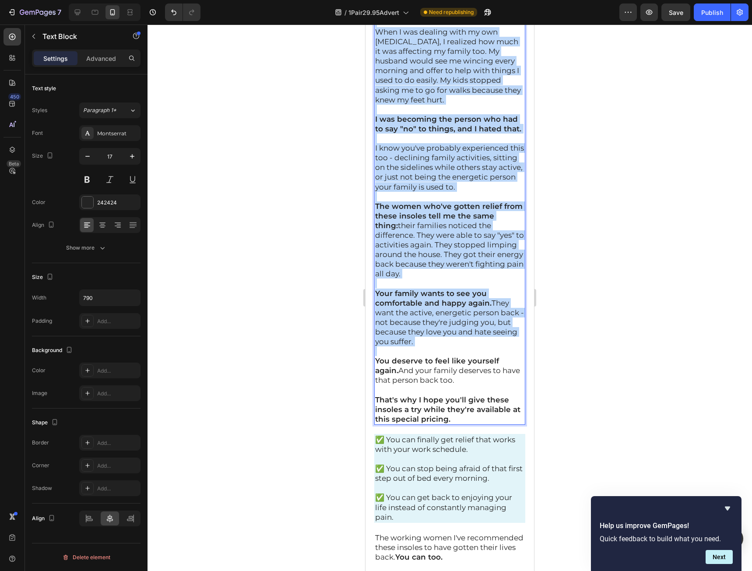
scroll to position [18041, 0]
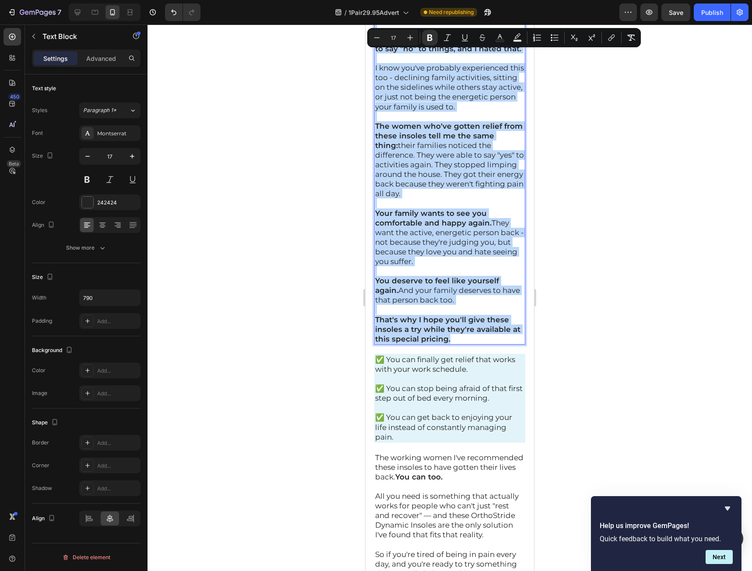
drag, startPoint x: 376, startPoint y: 369, endPoint x: 472, endPoint y: 484, distance: 149.7
click at [472, 344] on div "I also want you to think about something else... This isn't just about your own…" at bounding box center [449, 116] width 151 height 456
click at [490, 344] on p "That's why I hope you'll give these insoles a try while they're available at th…" at bounding box center [449, 329] width 149 height 29
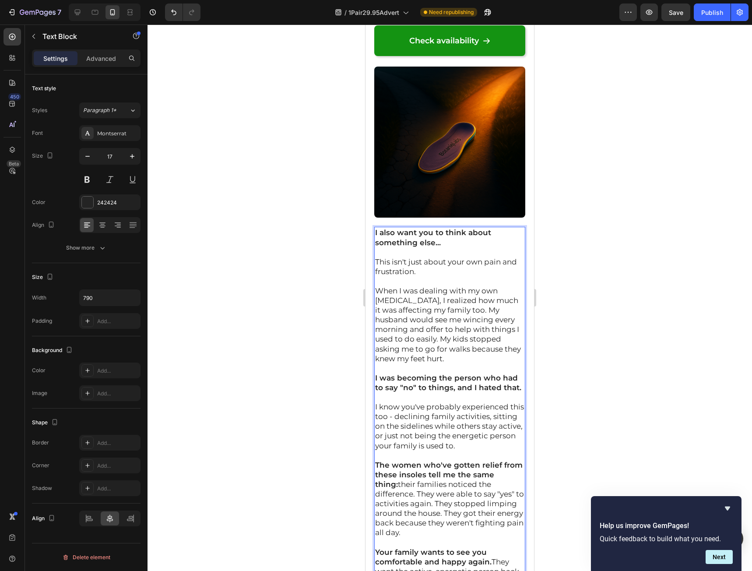
scroll to position [17691, 0]
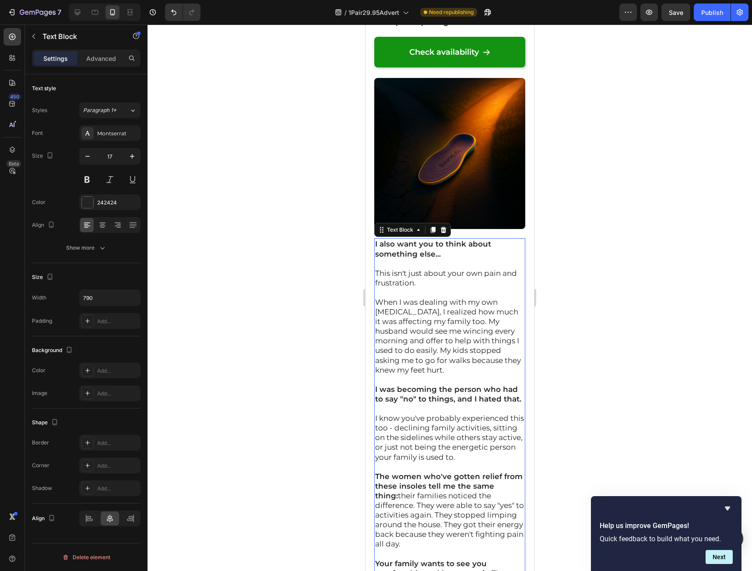
click at [645, 225] on div at bounding box center [450, 298] width 604 height 546
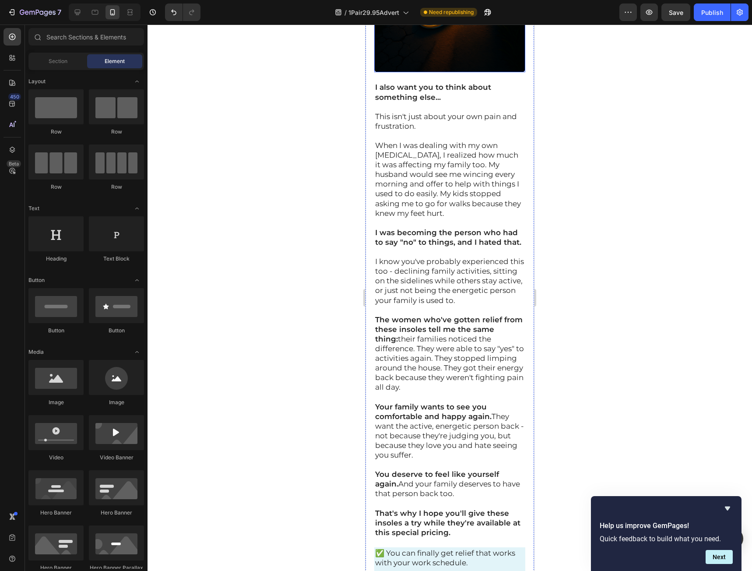
scroll to position [17866, 0]
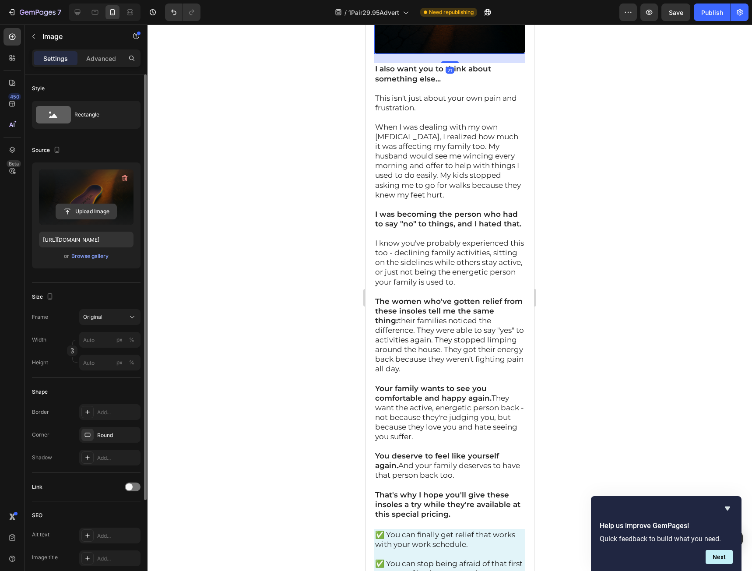
click at [81, 214] on input "file" at bounding box center [86, 211] width 60 height 15
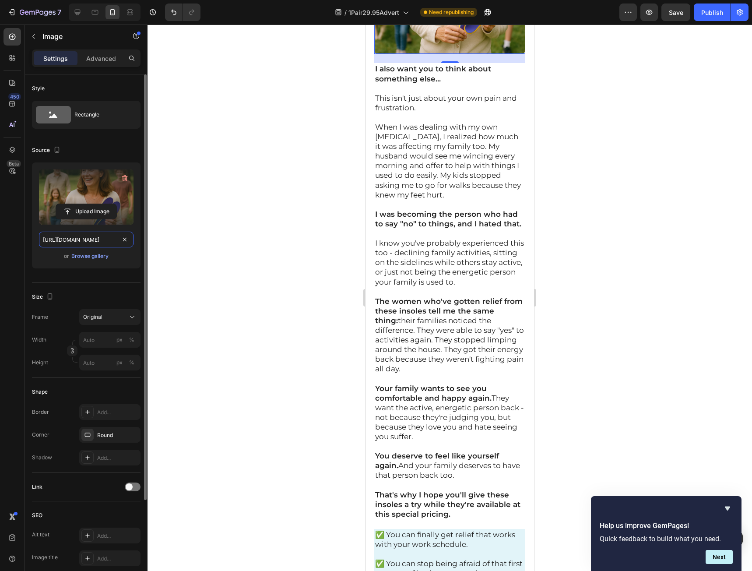
click at [78, 236] on input "https://cdn.shopify.com/s/files/1/0941/5540/7660/files/gempages_579323754652369…" at bounding box center [86, 240] width 95 height 16
click at [81, 9] on icon at bounding box center [77, 12] width 9 height 9
type input "https://cdn.shopify.com/s/files/1/0941/5540/7660/files/gempages_579323754652369…"
type input "790"
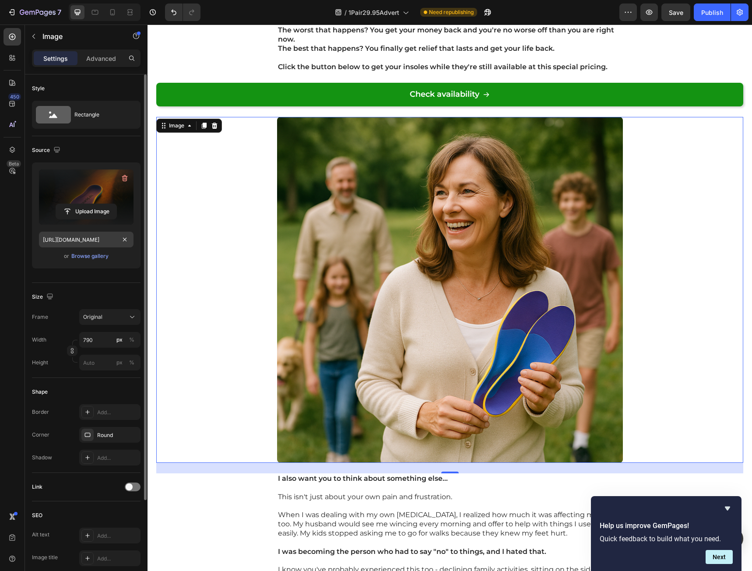
scroll to position [15989, 0]
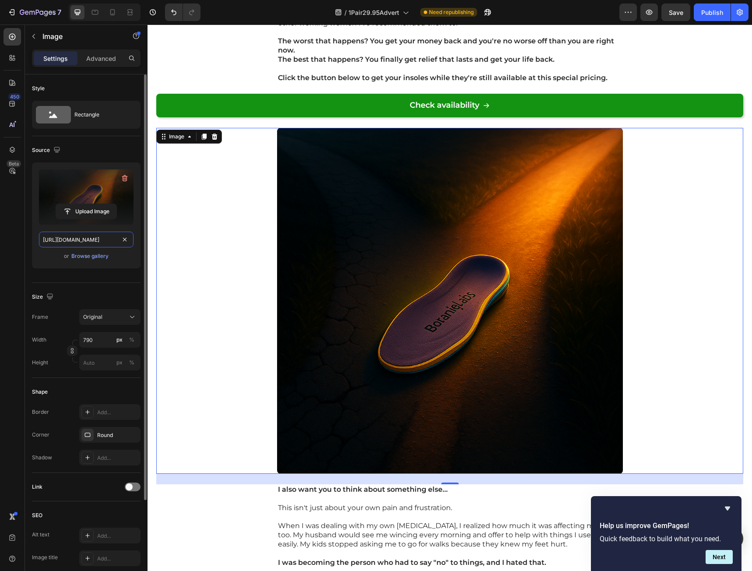
click at [88, 243] on input "https://cdn.shopify.com/s/files/1/0941/5540/7660/files/gempages_579323754652369…" at bounding box center [86, 240] width 95 height 16
paste input "540fb0b1-e837-4d40-9069-5ec3a71250ab"
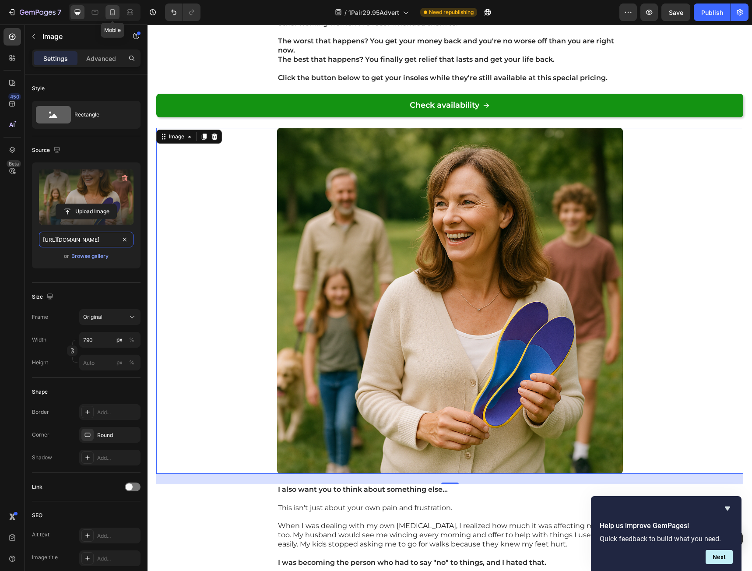
type input "https://cdn.shopify.com/s/files/1/0941/5540/7660/files/gempages_579323754652369…"
click at [114, 13] on icon at bounding box center [112, 12] width 5 height 6
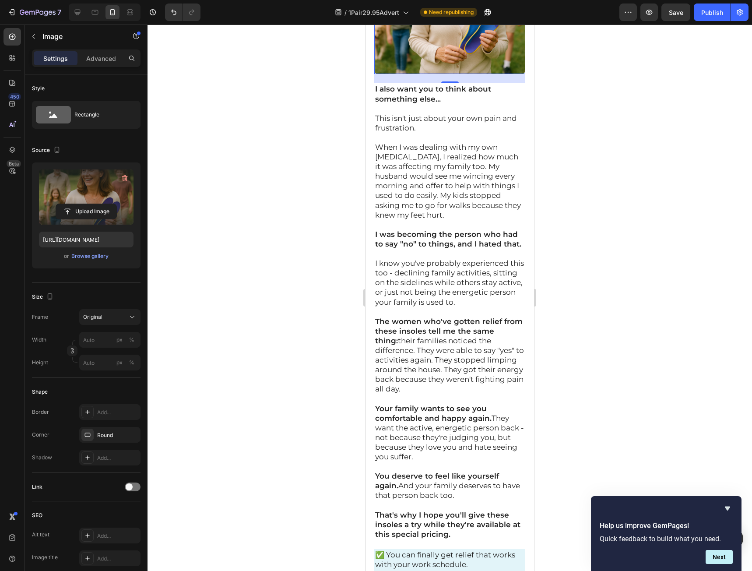
click at [662, 279] on div at bounding box center [450, 298] width 604 height 546
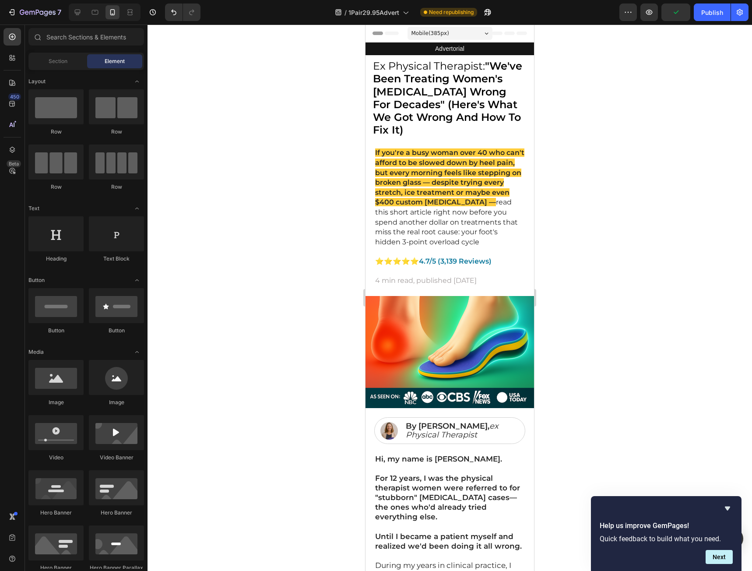
drag, startPoint x: 530, startPoint y: 530, endPoint x: 921, endPoint y: 51, distance: 618.8
click at [670, 11] on span "Save" at bounding box center [676, 12] width 14 height 7
click at [709, 13] on div "Publish" at bounding box center [712, 12] width 22 height 9
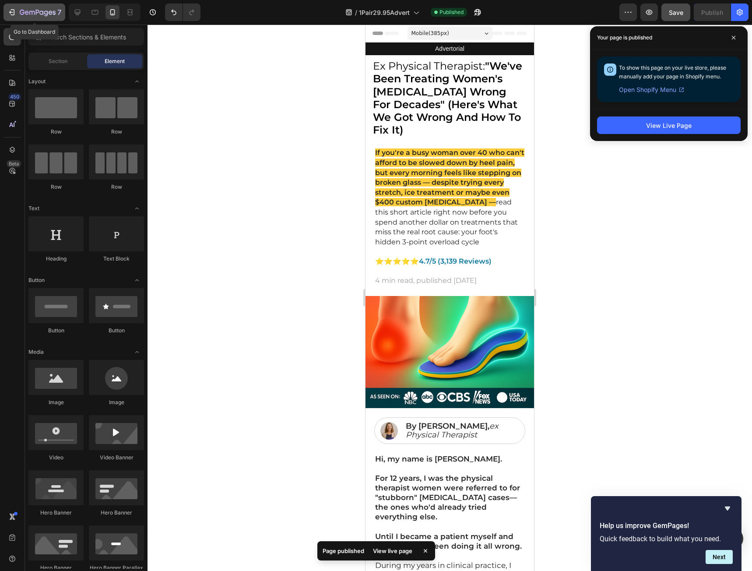
click at [14, 13] on icon "button" at bounding box center [11, 12] width 9 height 9
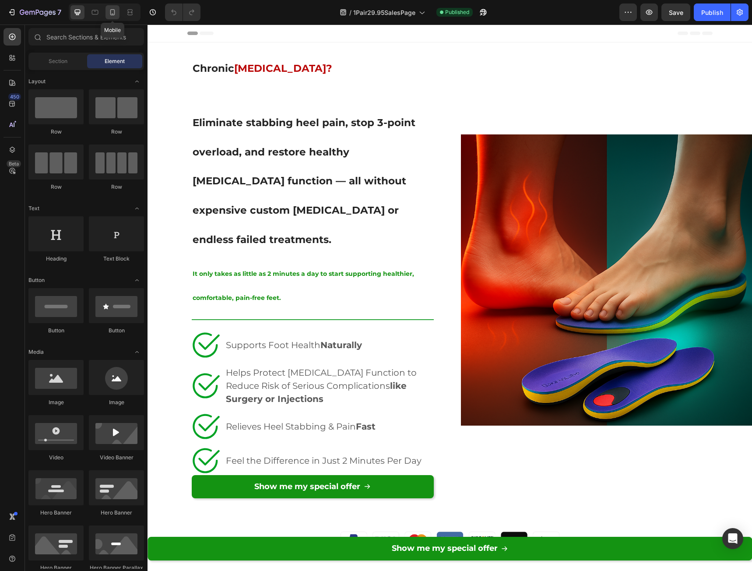
click at [113, 14] on icon at bounding box center [112, 12] width 9 height 9
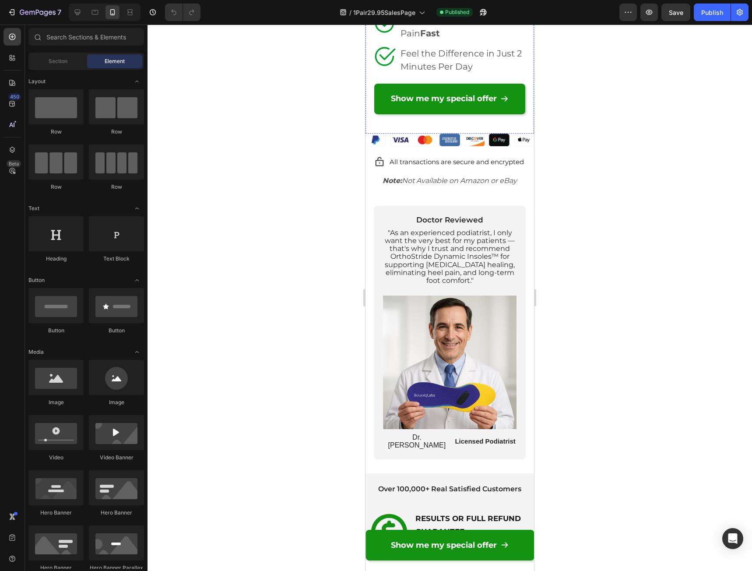
scroll to position [481, 0]
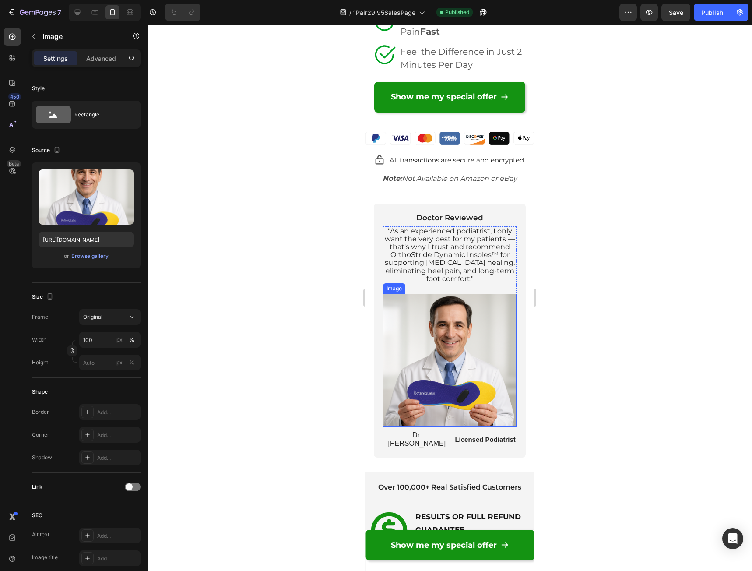
click at [468, 330] on img at bounding box center [449, 360] width 133 height 133
click at [99, 259] on div "Browse gallery" at bounding box center [89, 256] width 37 height 8
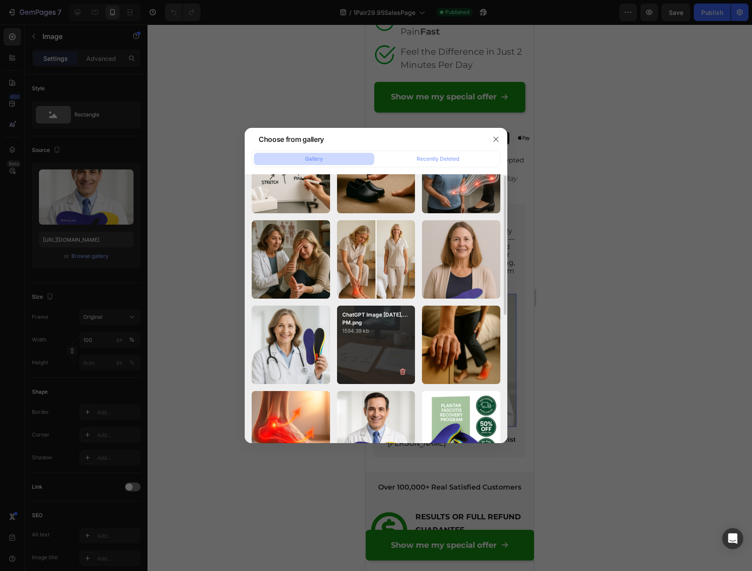
scroll to position [175, 0]
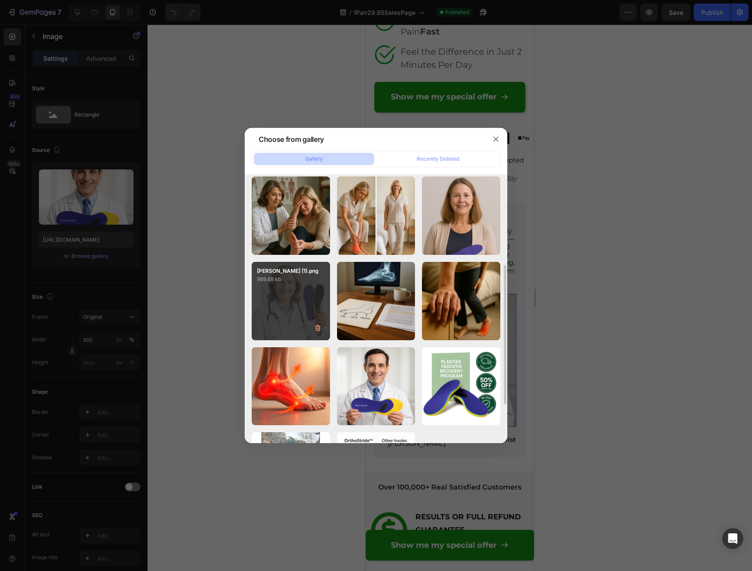
click at [263, 302] on div "ORR (1).png 989.68 kb" at bounding box center [291, 301] width 78 height 78
type input "[URL][DOMAIN_NAME]"
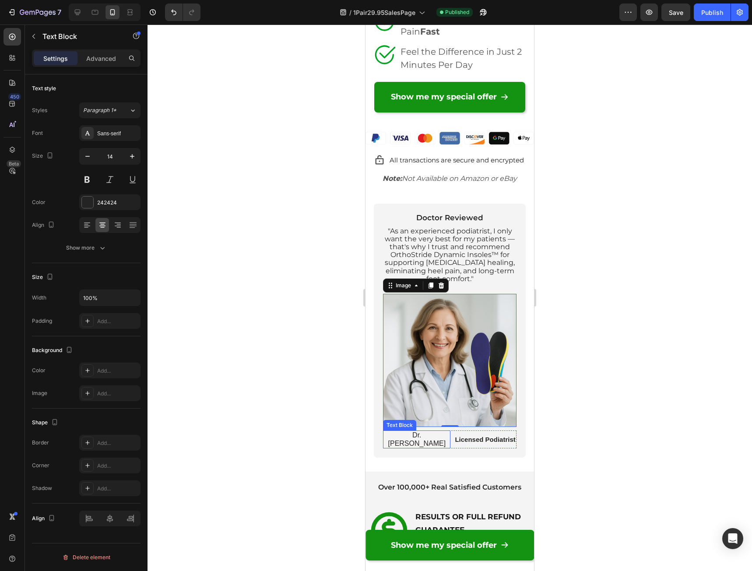
click at [409, 431] on span "Dr. Michael Adler" at bounding box center [417, 438] width 58 height 15
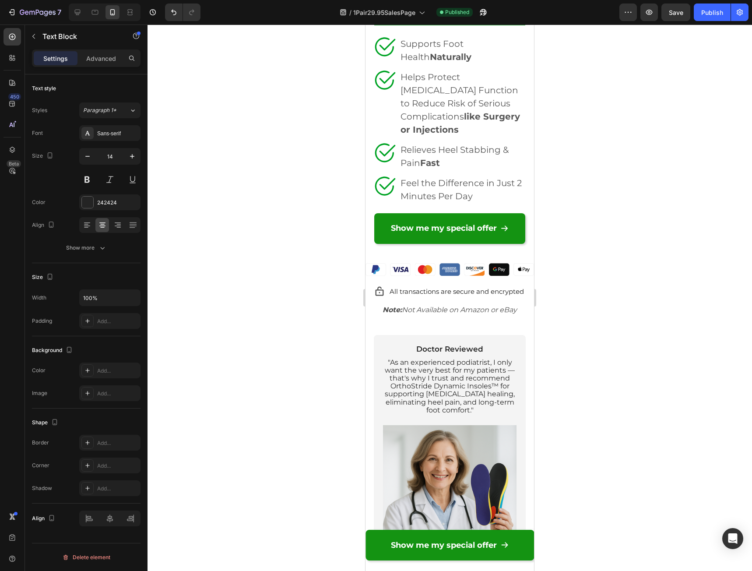
click at [614, 336] on div at bounding box center [450, 298] width 604 height 546
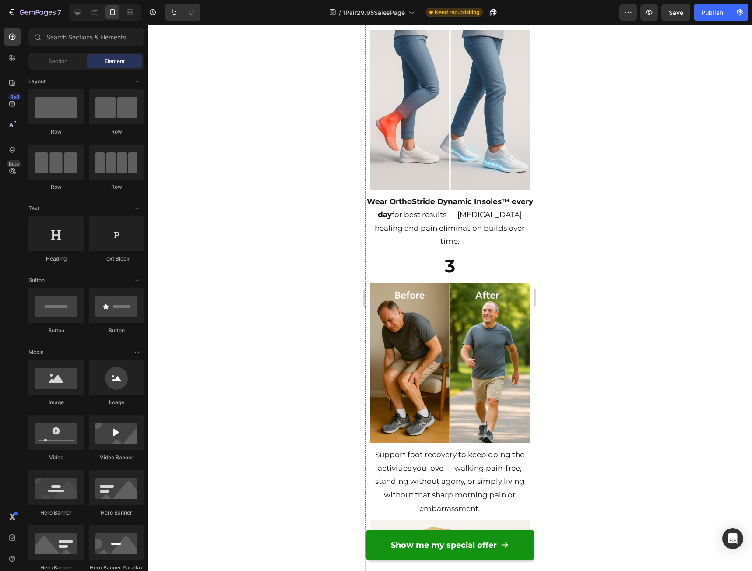
scroll to position [3677, 0]
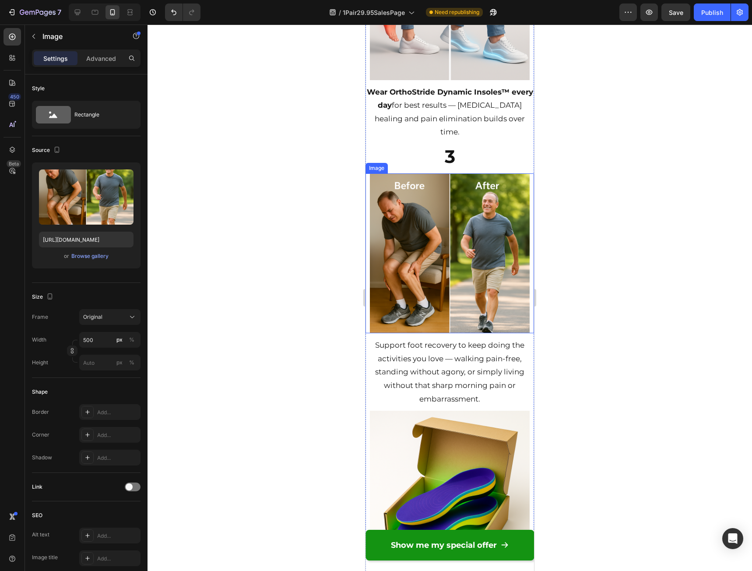
click at [456, 279] on img at bounding box center [450, 253] width 160 height 160
click at [88, 256] on div "Browse gallery" at bounding box center [89, 256] width 37 height 8
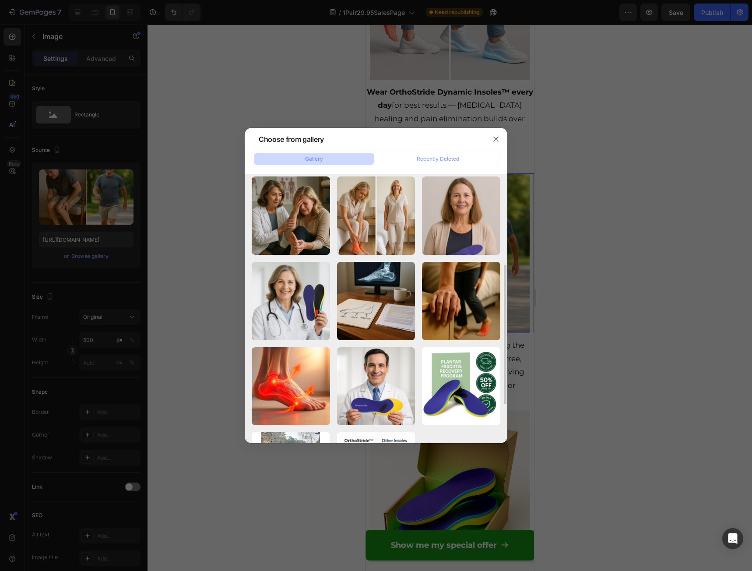
scroll to position [0, 0]
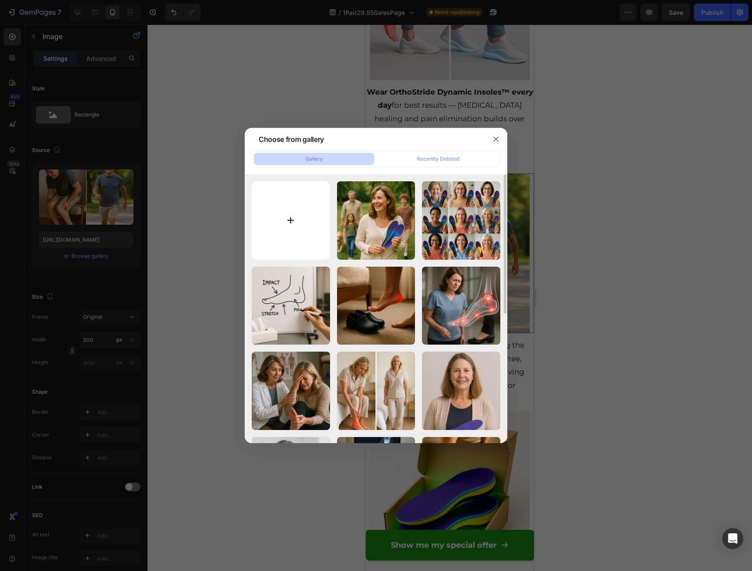
click at [294, 238] on input "file" at bounding box center [291, 220] width 78 height 78
type input "C:\fakepath\ChatGPT Image Sep 21, 2025, 10_17_01 AM.png"
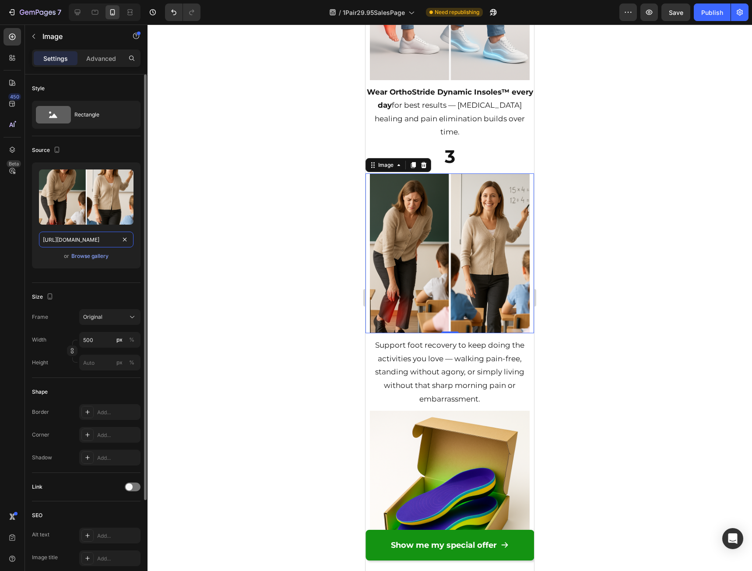
click at [74, 240] on input "https://cdn.shopify.com/s/files/1/0941/5540/7660/files/gempages_579323754652369…" at bounding box center [86, 240] width 95 height 16
drag, startPoint x: 81, startPoint y: 7, endPoint x: 85, endPoint y: 83, distance: 75.4
click at [80, 8] on div at bounding box center [77, 12] width 14 height 14
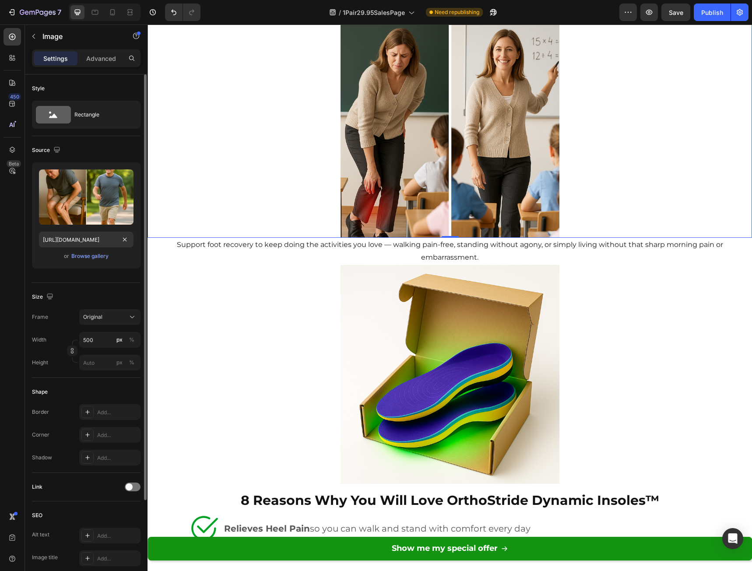
scroll to position [2956, 0]
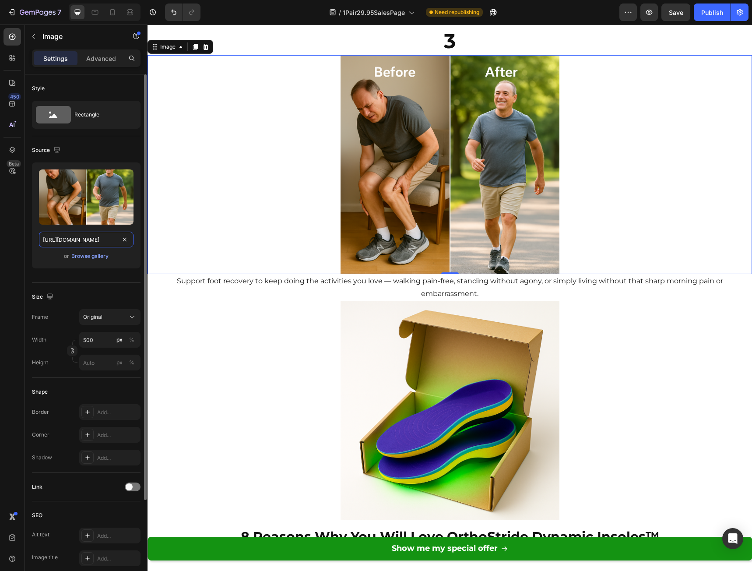
click at [94, 237] on input "https://cdn.shopify.com/s/files/1/0941/5540/7660/files/gempages_579323754652369…" at bounding box center [86, 240] width 95 height 16
paste input "940f1ca9-cc48-4f55-9939-275711cdefd7"
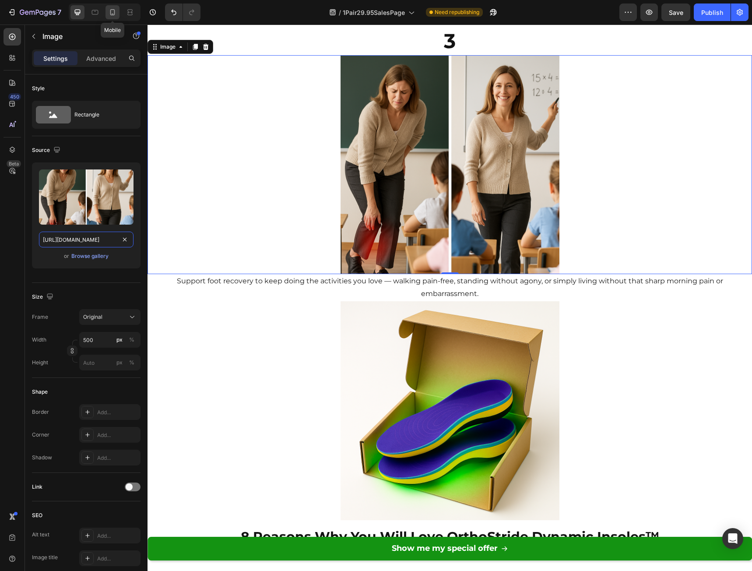
type input "https://cdn.shopify.com/s/files/1/0941/5540/7660/files/gempages_579323754652369…"
click at [112, 14] on icon at bounding box center [112, 12] width 9 height 9
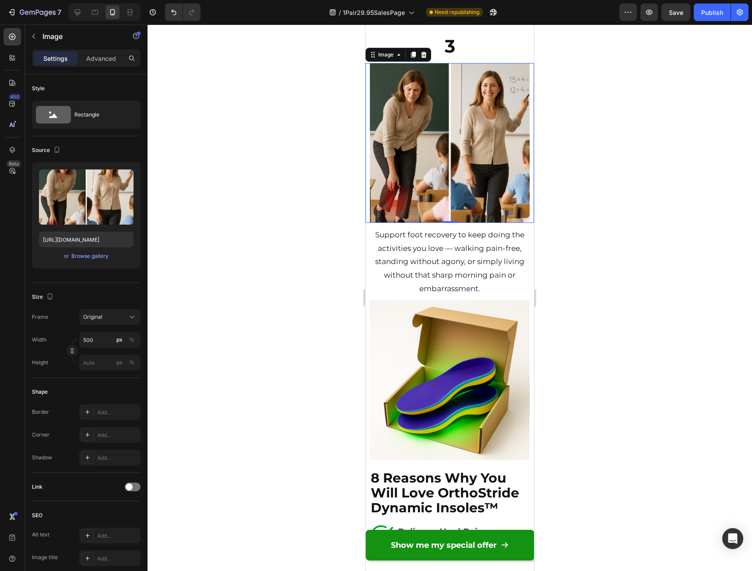
scroll to position [3796, 0]
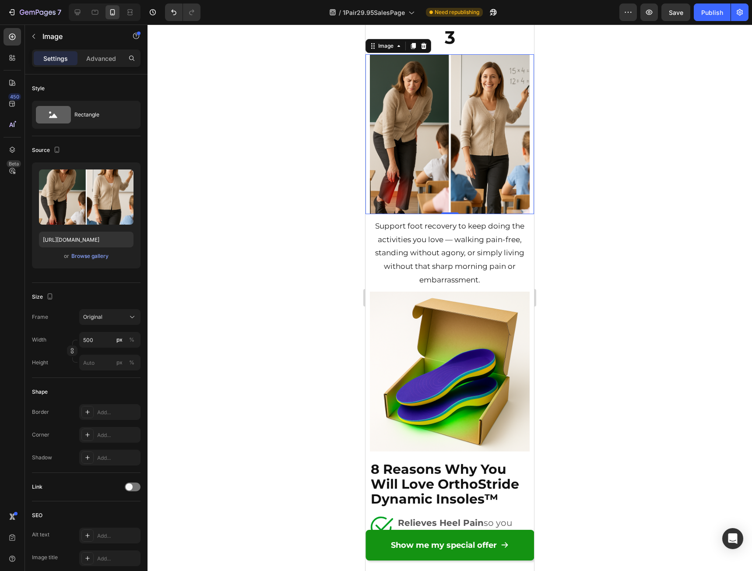
click at [690, 313] on div at bounding box center [450, 298] width 604 height 546
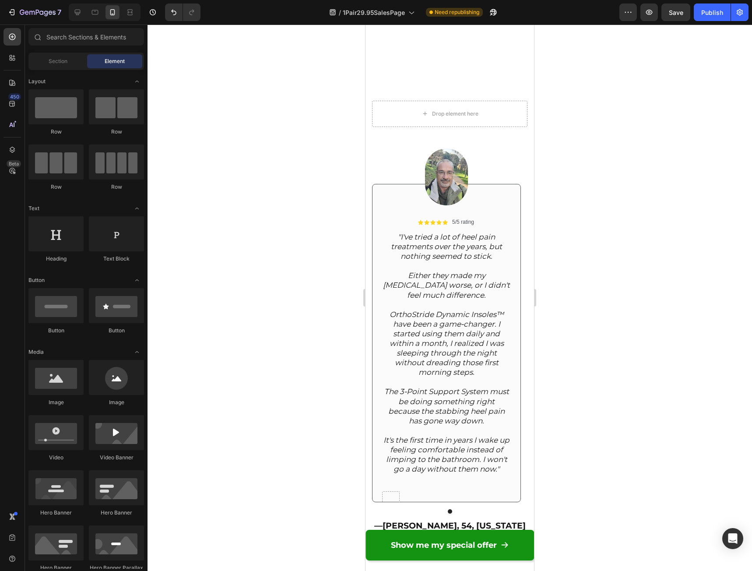
scroll to position [6397, 0]
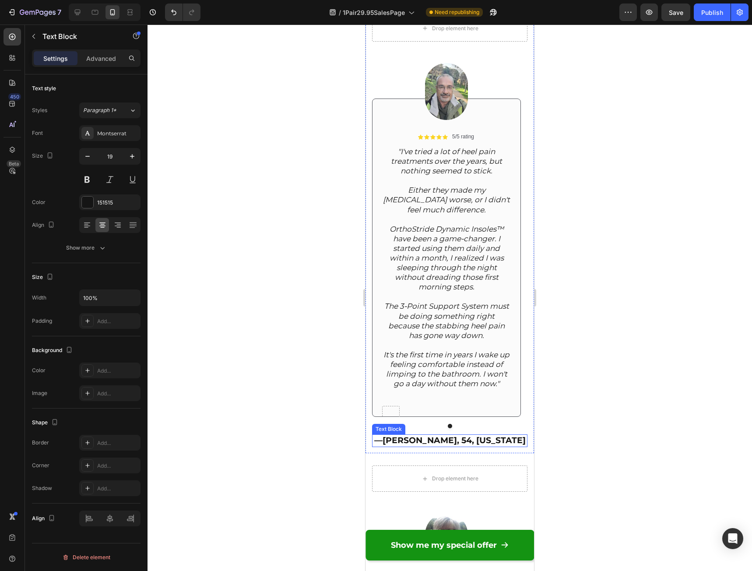
click at [414, 445] on strong "Jason R., 54, California" at bounding box center [454, 440] width 143 height 10
click at [415, 439] on strong "Jason R., 54, California" at bounding box center [454, 440] width 143 height 10
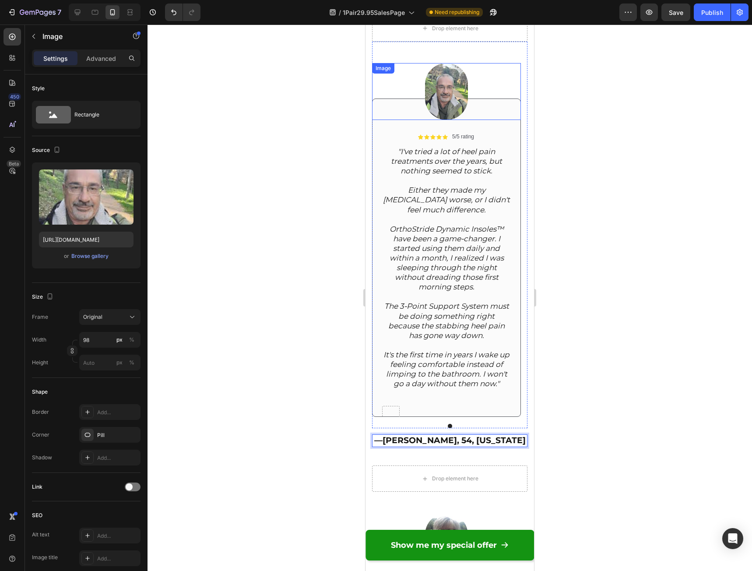
click at [452, 108] on img at bounding box center [446, 91] width 43 height 57
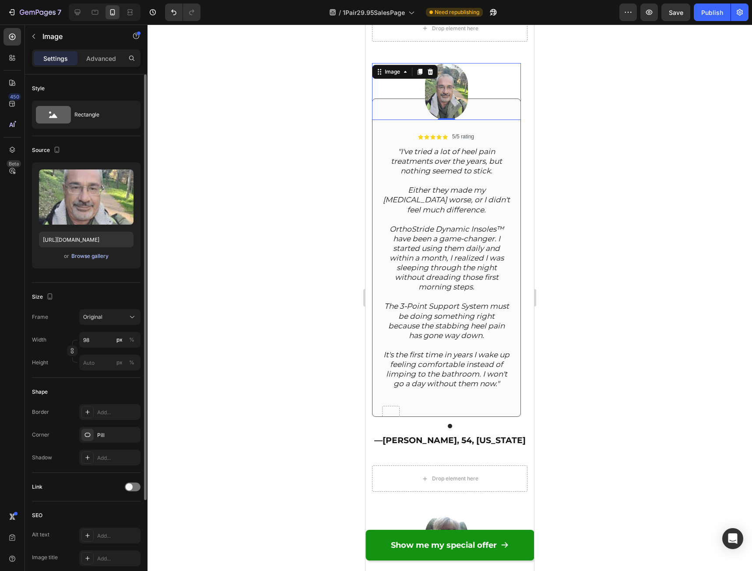
click at [85, 258] on div "Browse gallery" at bounding box center [89, 256] width 37 height 8
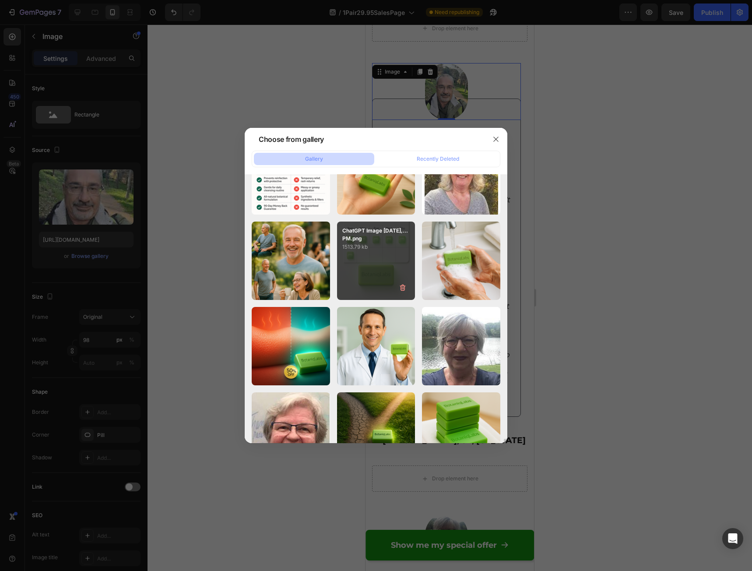
scroll to position [1963, 0]
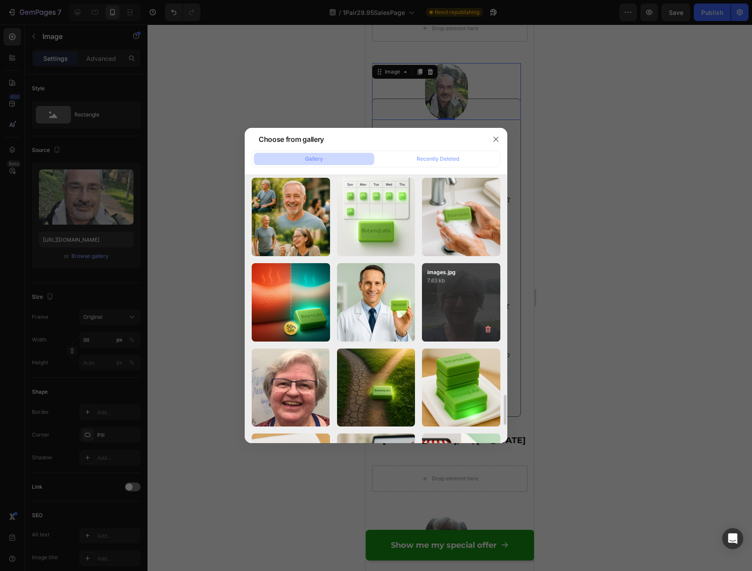
click at [469, 306] on div "images.jpg 7.63 kb" at bounding box center [461, 302] width 78 height 78
type input "https://cdn.shopify.com/s/files/1/0941/5540/7660/files/gempages_579323754652369…"
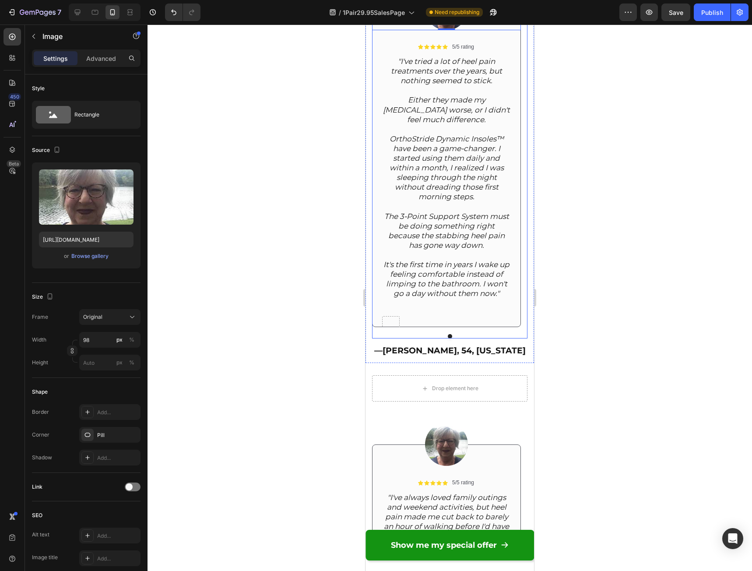
scroll to position [6528, 0]
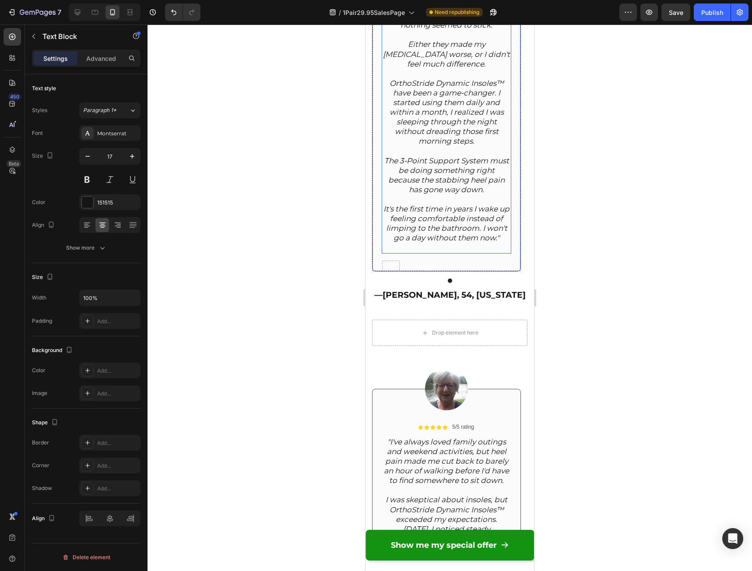
click at [509, 239] on p "It's the first time in years I wake up feeling comfortable instead of limping t…" at bounding box center [447, 223] width 128 height 39
click at [499, 238] on icon "It's the first time in years I wake up feeling comfortable instead of limping t…" at bounding box center [446, 223] width 126 height 38
click at [504, 236] on p "It's the first time in years I wake up feeling comfortable instead of limping t…" at bounding box center [447, 223] width 128 height 39
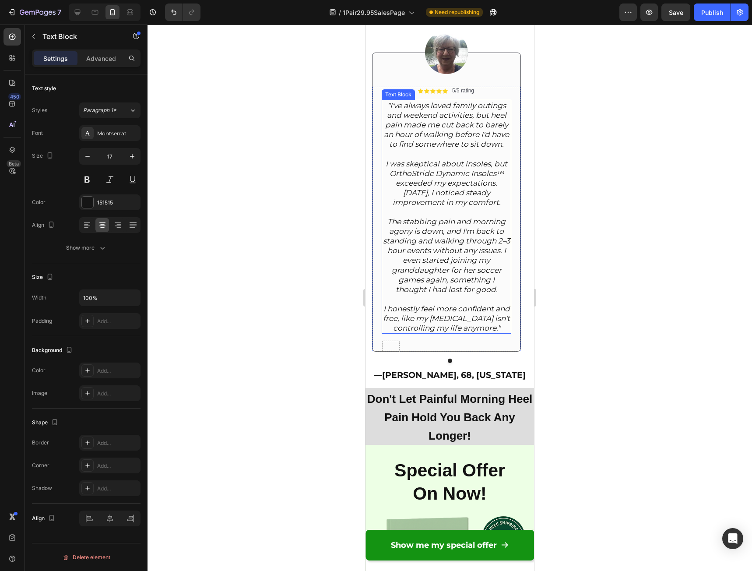
scroll to position [6878, 0]
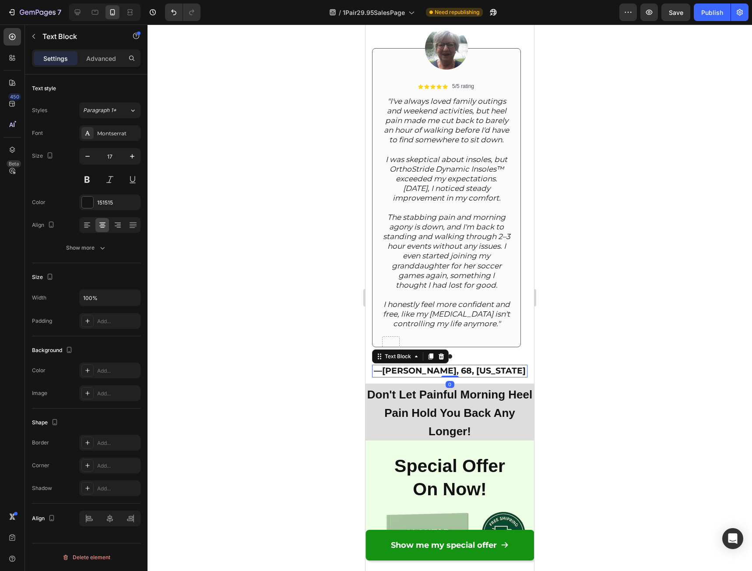
click at [417, 376] on strong "Evelyn H., 68, Florida" at bounding box center [454, 370] width 144 height 10
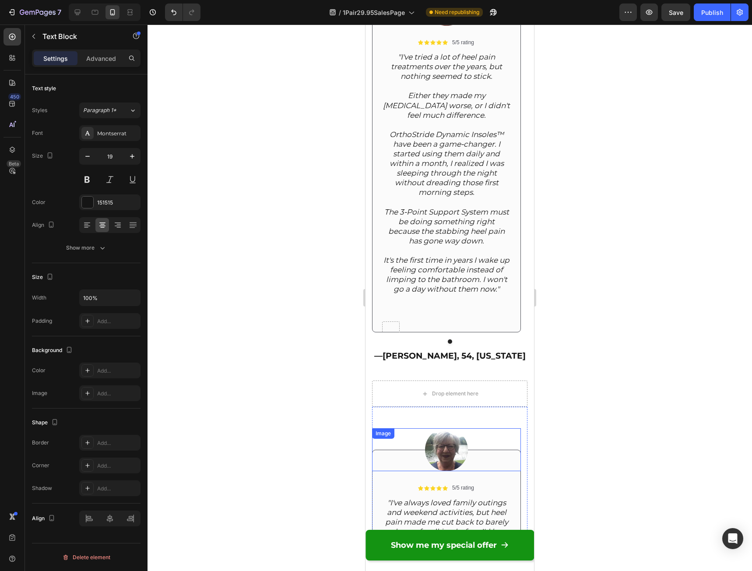
scroll to position [6364, 0]
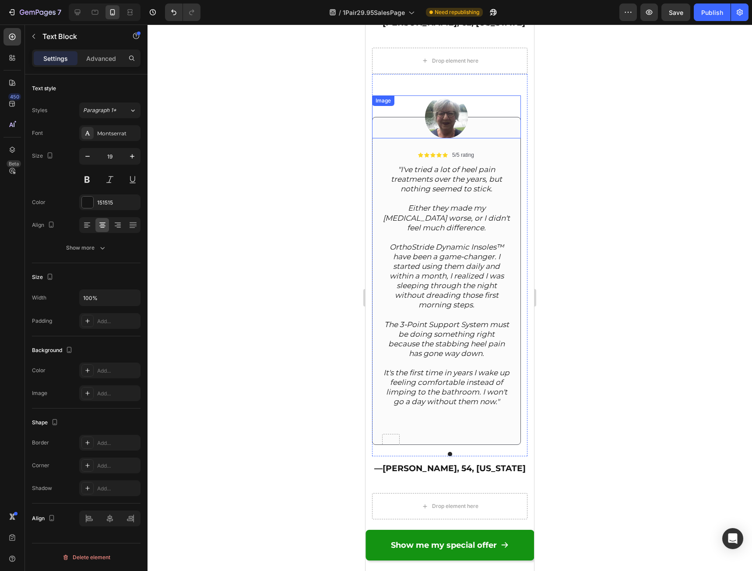
click at [448, 120] on img at bounding box center [446, 116] width 43 height 43
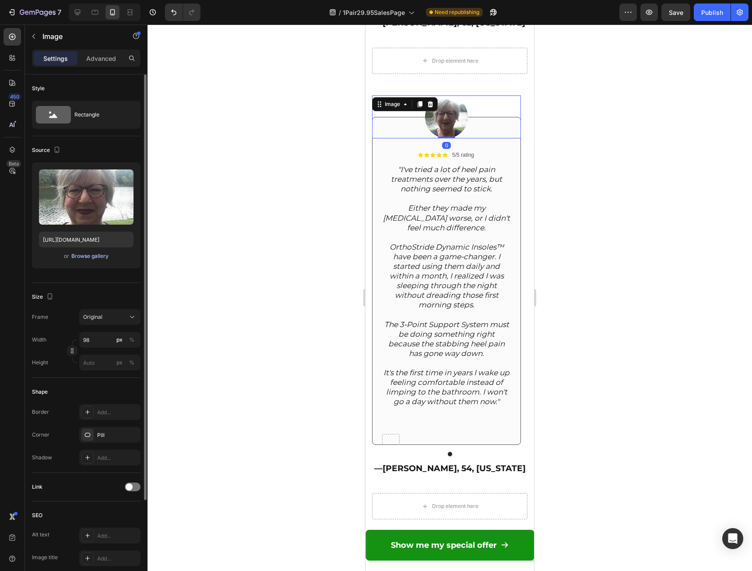
click at [84, 256] on div "Browse gallery" at bounding box center [89, 256] width 37 height 8
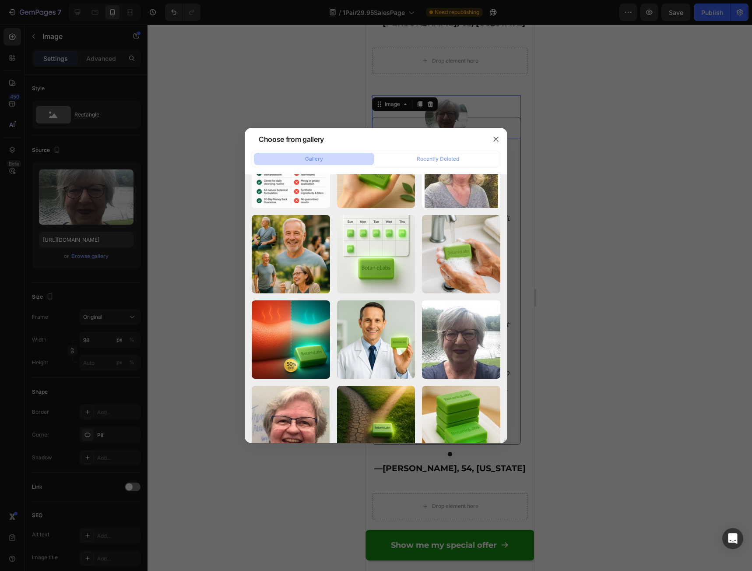
scroll to position [2013, 0]
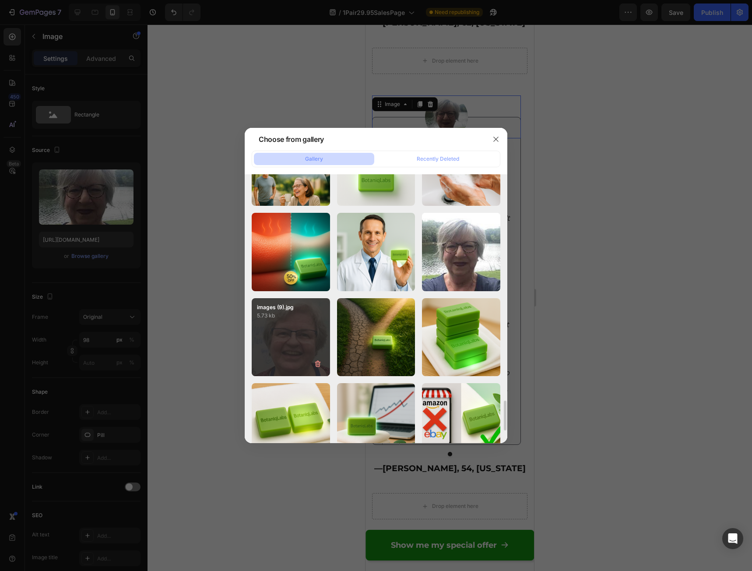
click at [296, 348] on div "images (9).jpg 5.73 kb" at bounding box center [291, 337] width 78 height 78
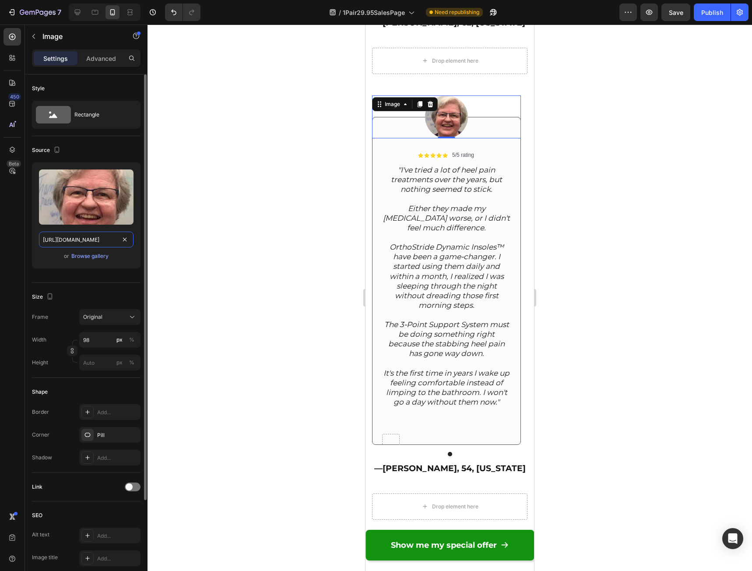
click at [90, 240] on input "https://cdn.shopify.com/s/files/1/0941/5540/7660/files/gempages_579323754652369…" at bounding box center [86, 240] width 95 height 16
click at [78, 13] on icon at bounding box center [78, 13] width 6 height 6
type input "https://cdn.shopify.com/s/files/1/0941/5540/7660/files/gempages_579323754652369…"
type input "102"
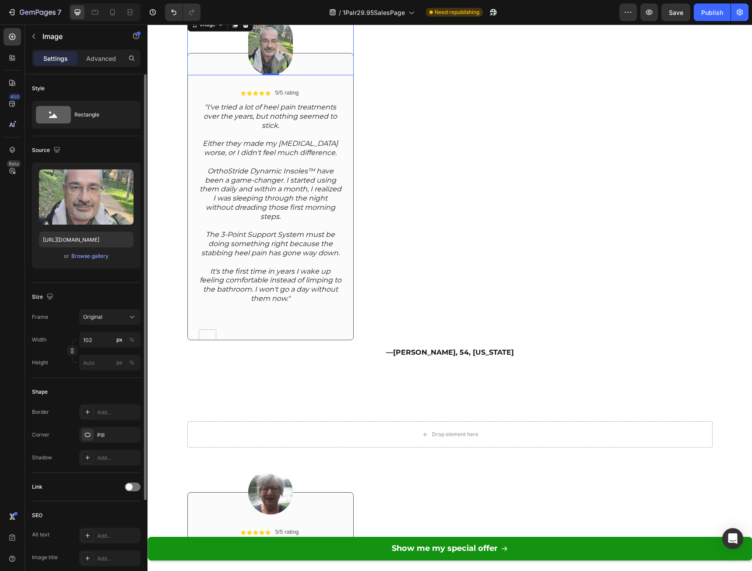
scroll to position [6325, 0]
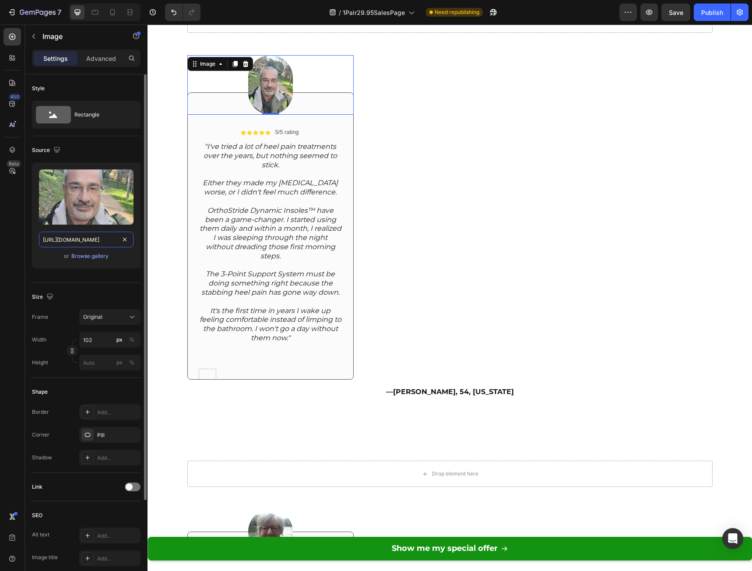
click at [78, 237] on input "https://cdn.shopify.com/s/files/1/0941/5540/7660/files/gempages_579323754652369…" at bounding box center [86, 240] width 95 height 16
paste input "5e3b5cc4-ad19-4987-b961-bf8896b062c"
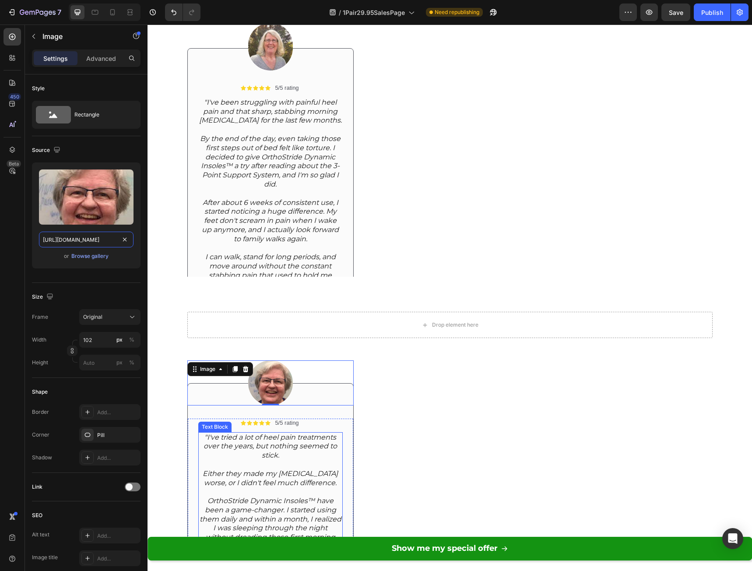
scroll to position [5847, 0]
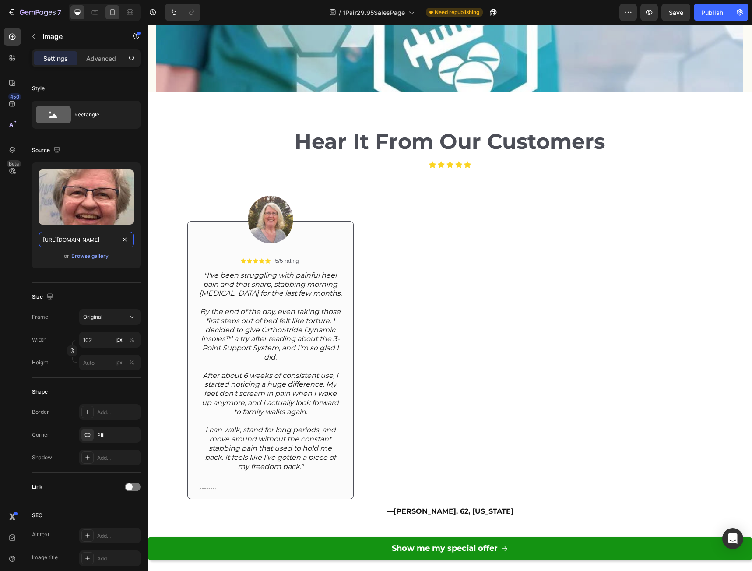
type input "https://cdn.shopify.com/s/files/1/0941/5540/7660/files/gempages_579323754652369…"
click at [112, 9] on icon at bounding box center [112, 12] width 9 height 9
type input "98"
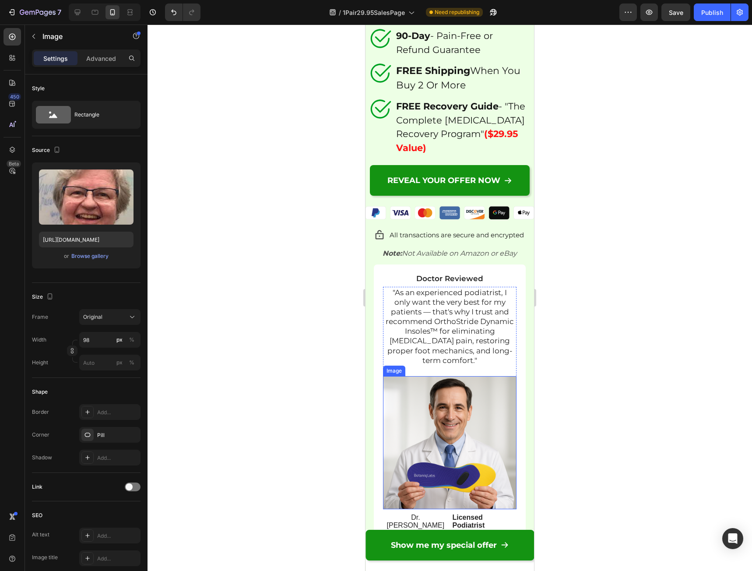
scroll to position [7731, 0]
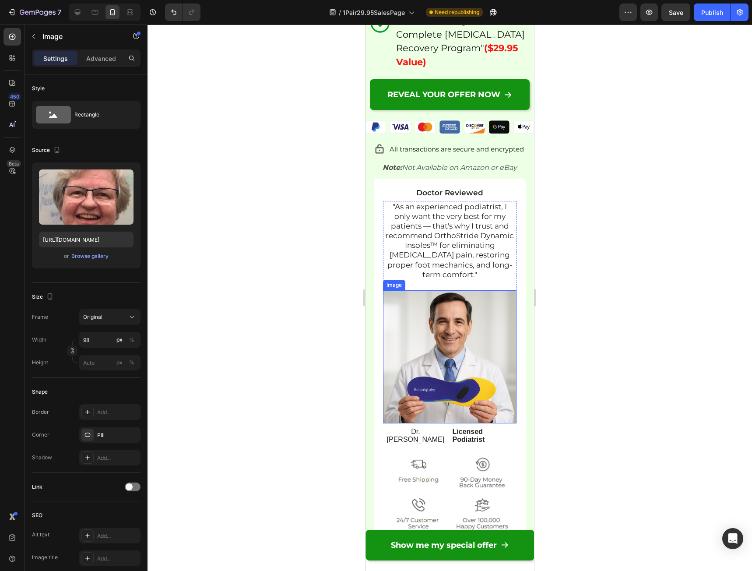
click at [468, 358] on img at bounding box center [449, 356] width 133 height 133
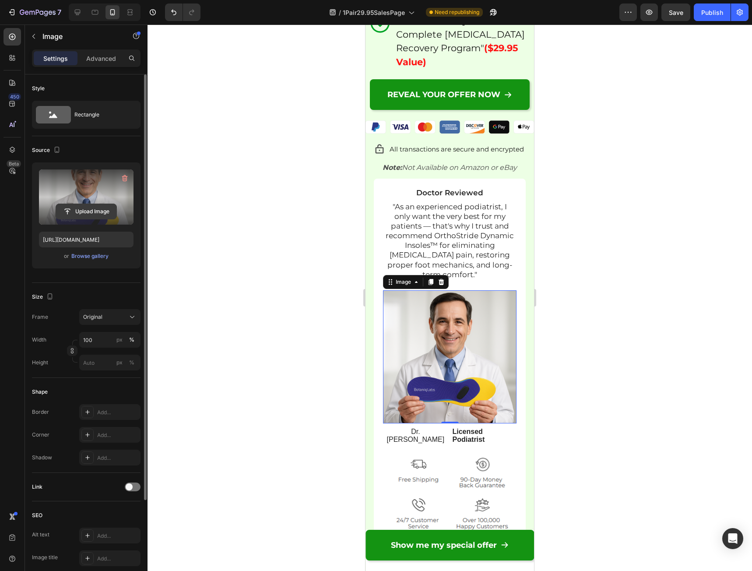
click at [100, 208] on input "file" at bounding box center [86, 211] width 60 height 15
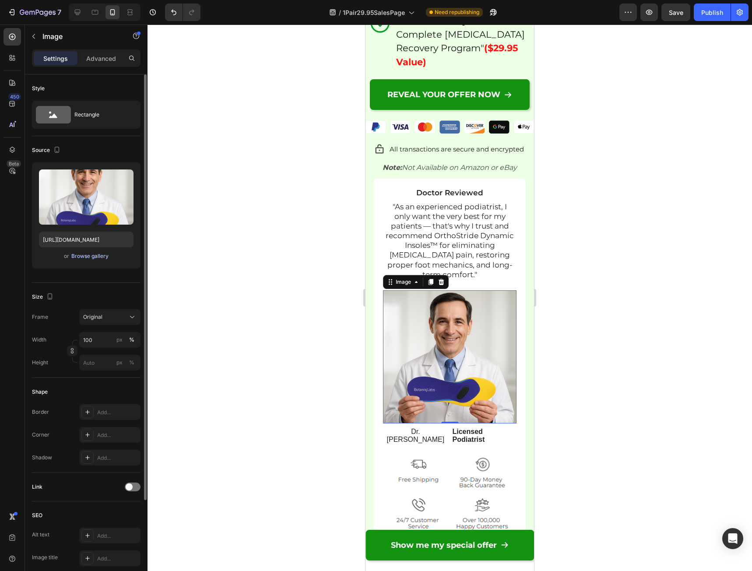
click at [90, 260] on div "Browse gallery" at bounding box center [89, 256] width 37 height 8
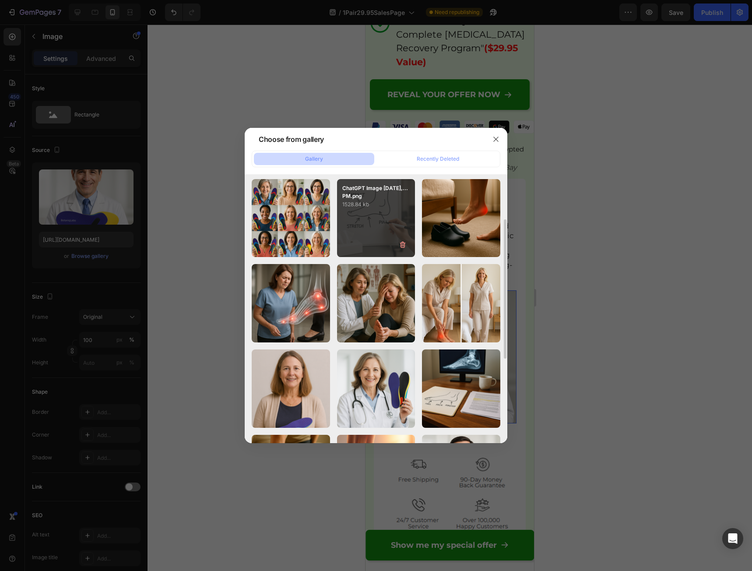
scroll to position [175, 0]
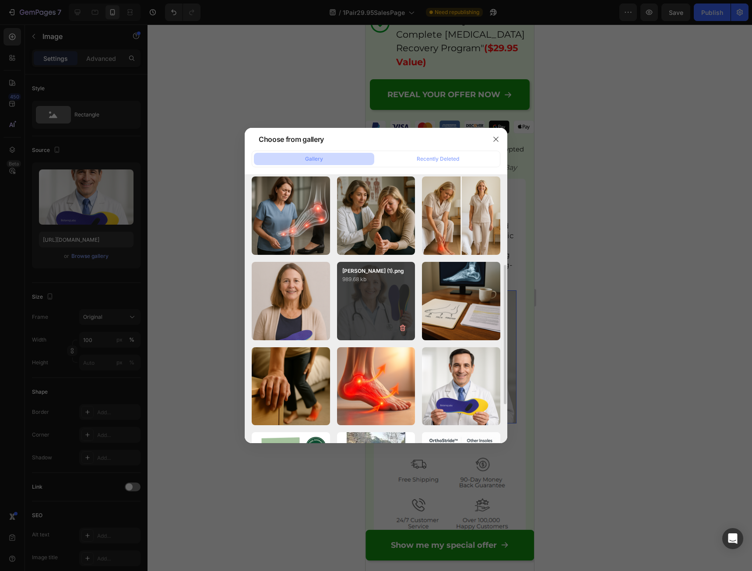
click at [358, 322] on div "ORR (1).png 989.68 kb" at bounding box center [376, 301] width 78 height 78
type input "[URL][DOMAIN_NAME]"
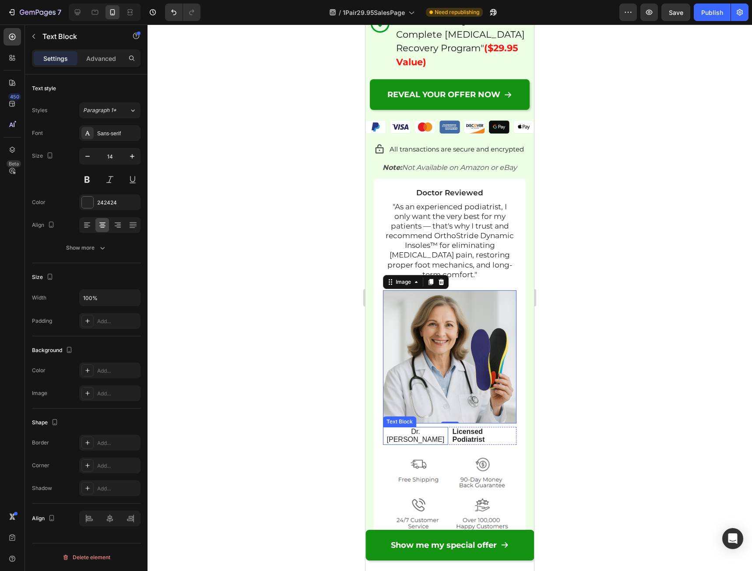
click at [409, 428] on span "Dr. Michael Adler" at bounding box center [416, 435] width 58 height 15
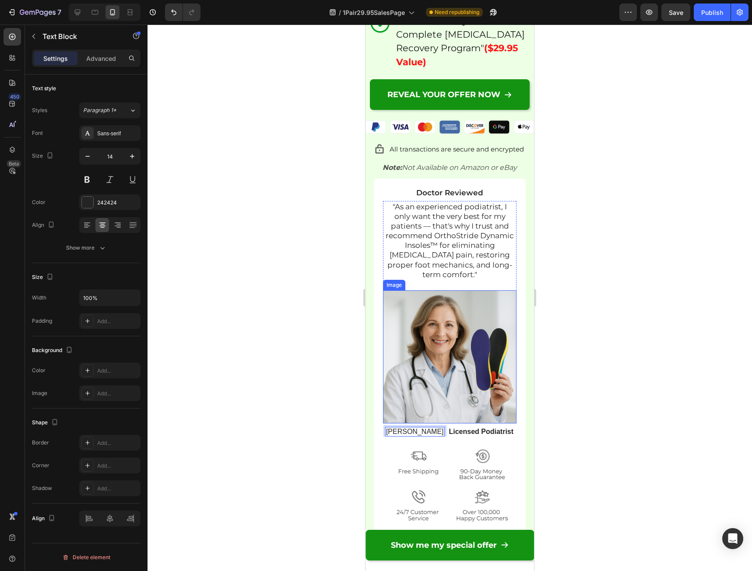
click at [430, 352] on img at bounding box center [449, 356] width 133 height 133
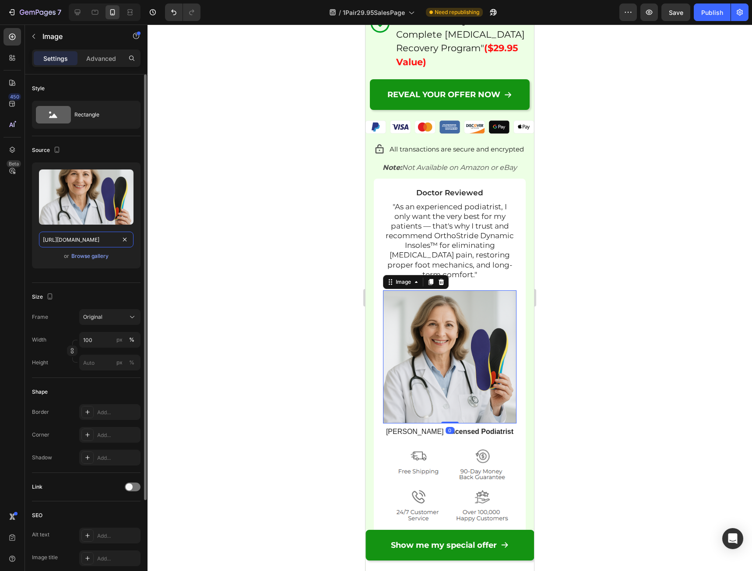
click at [86, 240] on input "[URL][DOMAIN_NAME]" at bounding box center [86, 240] width 95 height 16
click at [76, 14] on icon at bounding box center [77, 12] width 9 height 9
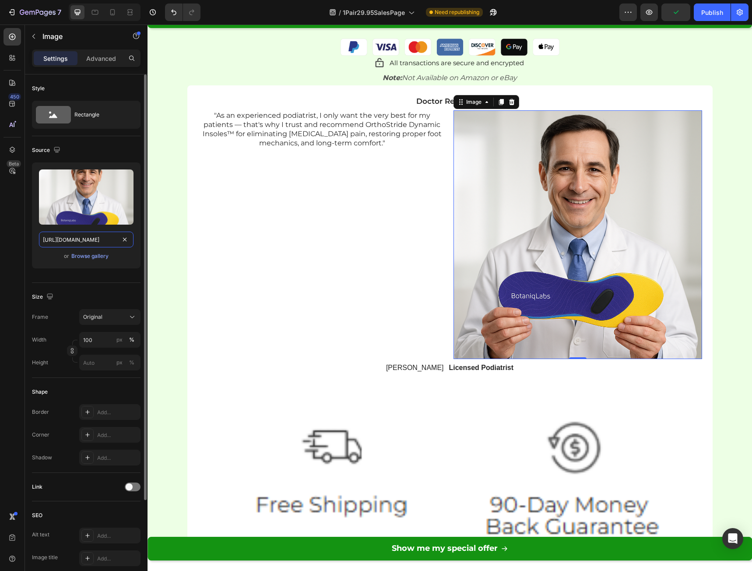
click at [87, 237] on input "[URL][DOMAIN_NAME]" at bounding box center [86, 240] width 95 height 16
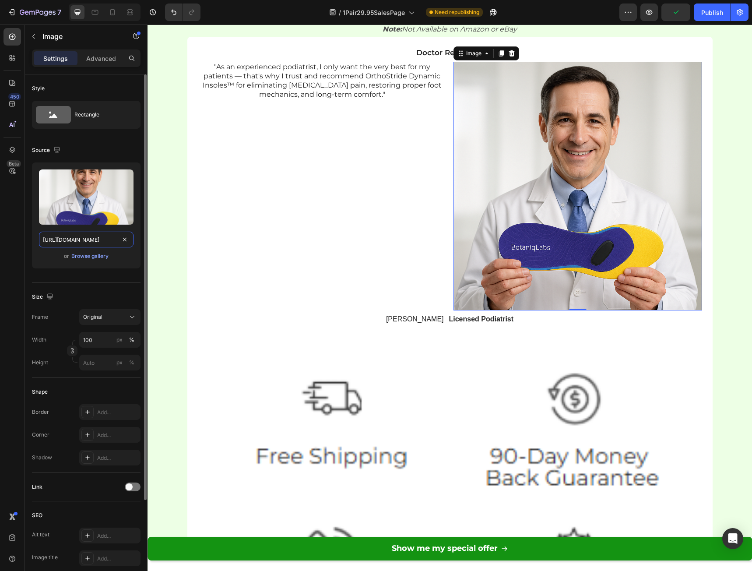
paste input "667a4a1f-1e23-408f-8f2a-f9be3e9515b8"
type input "[URL][DOMAIN_NAME]"
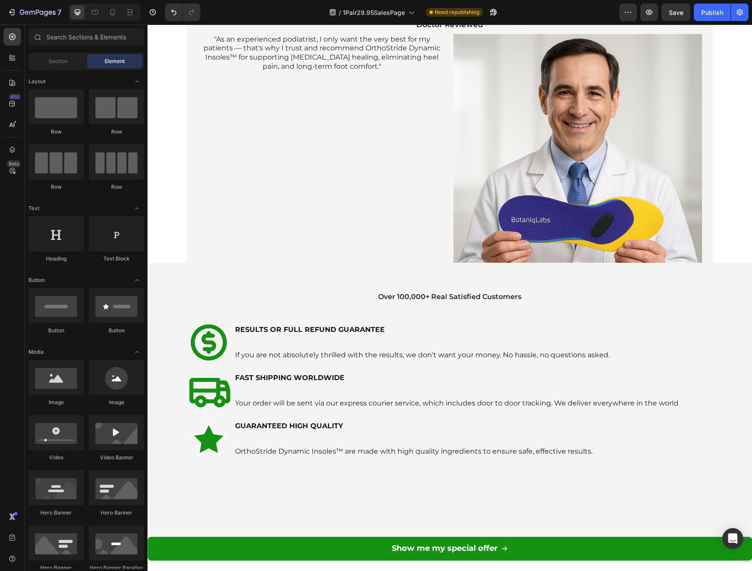
scroll to position [688, 0]
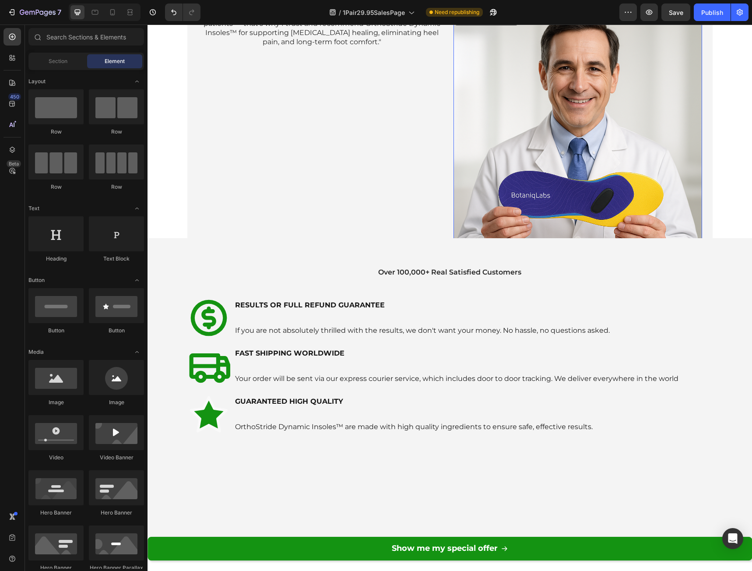
click at [556, 136] on img at bounding box center [577, 134] width 249 height 249
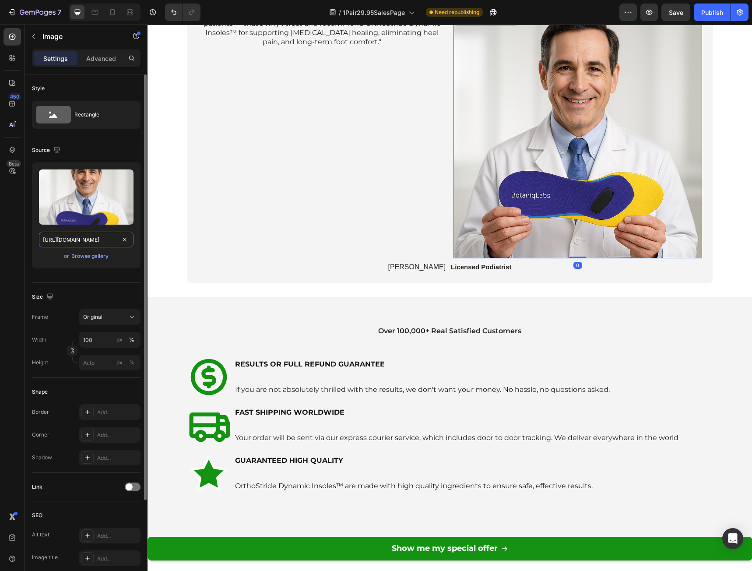
click at [91, 232] on input "[URL][DOMAIN_NAME]" at bounding box center [86, 240] width 95 height 16
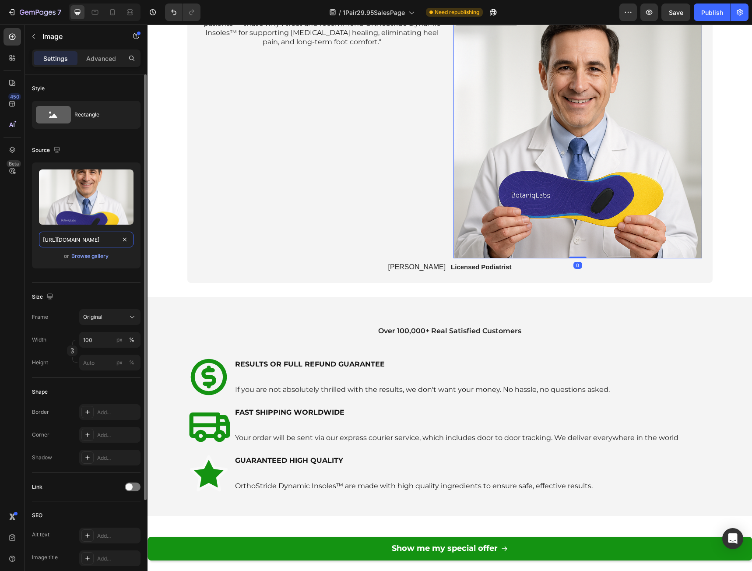
paste input "667a4a1f-1e23-408f-8f2a-f9be3e9515b8"
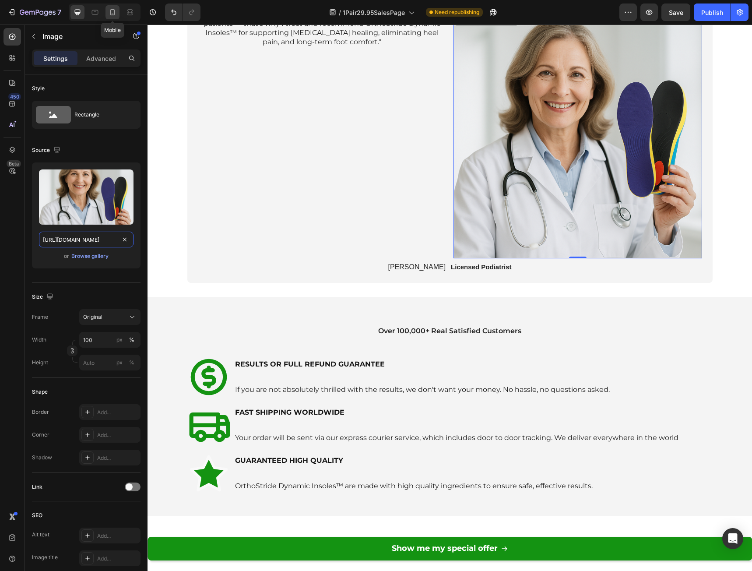
type input "[URL][DOMAIN_NAME]"
click at [111, 15] on icon at bounding box center [112, 12] width 9 height 9
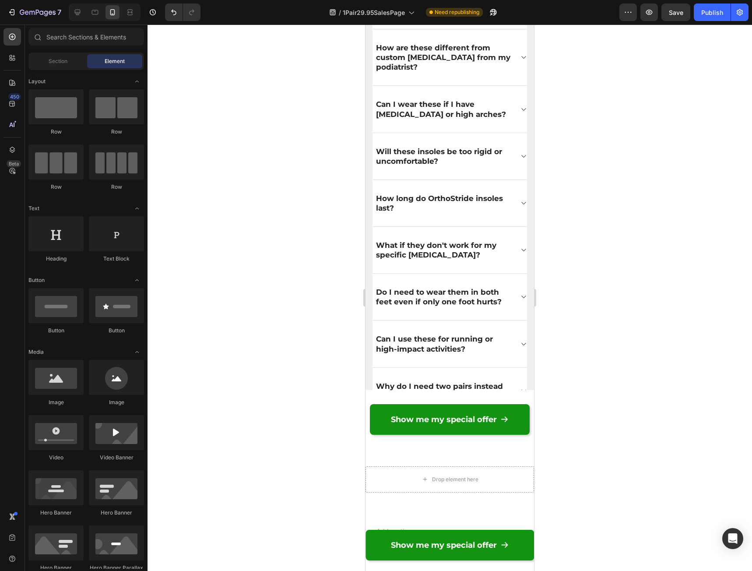
scroll to position [8673, 0]
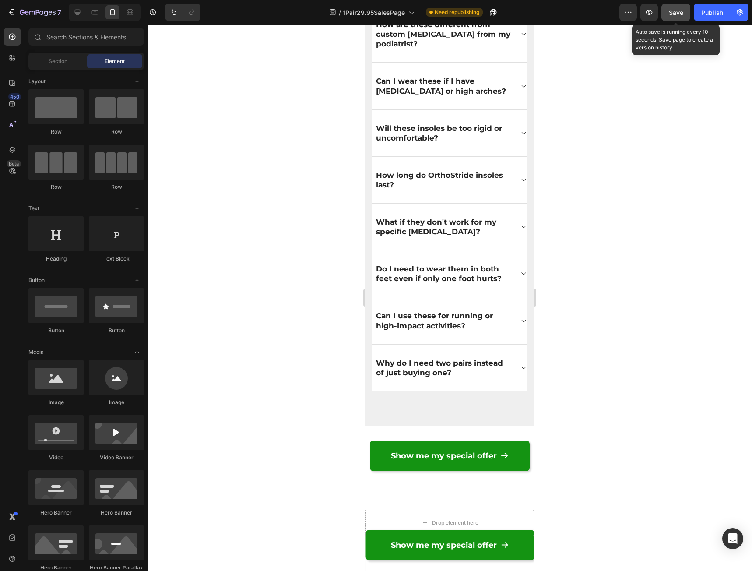
click at [671, 14] on span "Save" at bounding box center [676, 12] width 14 height 7
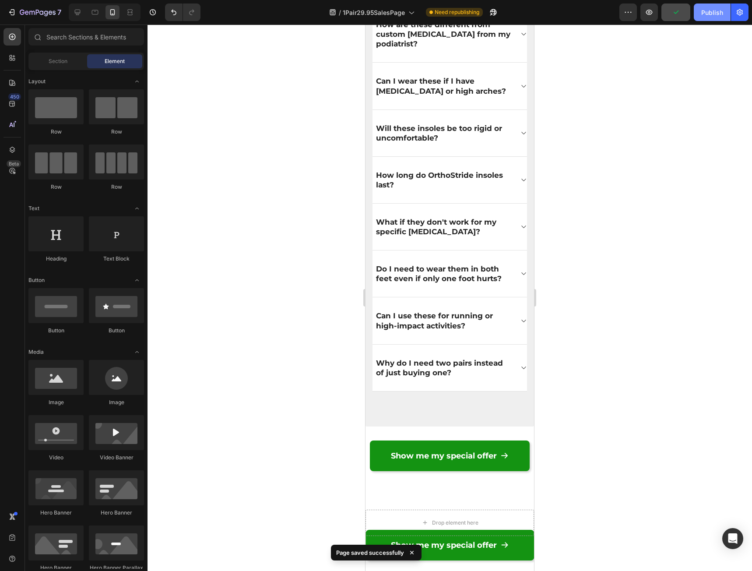
click at [705, 16] on div "Publish" at bounding box center [712, 12] width 22 height 9
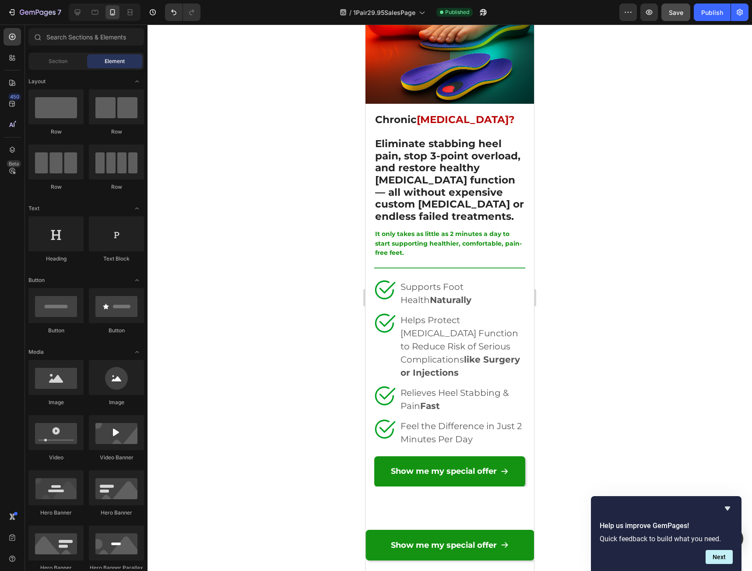
scroll to position [0, 0]
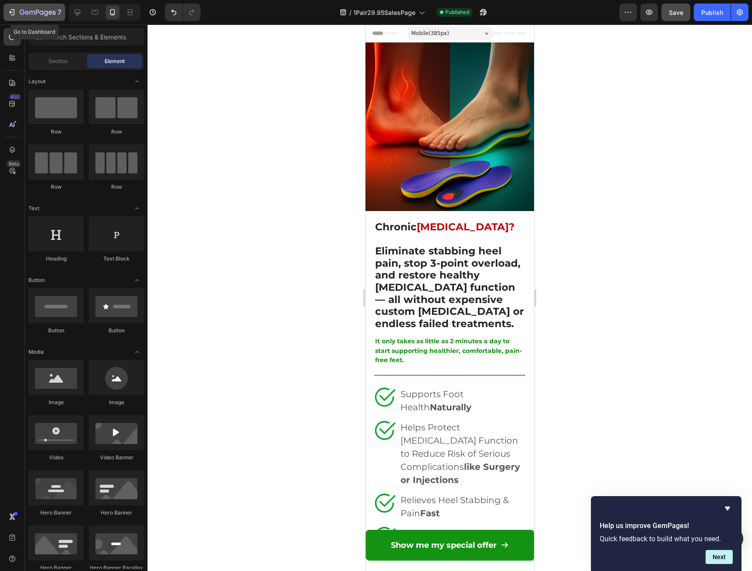
click at [11, 10] on icon "button" at bounding box center [13, 12] width 4 height 6
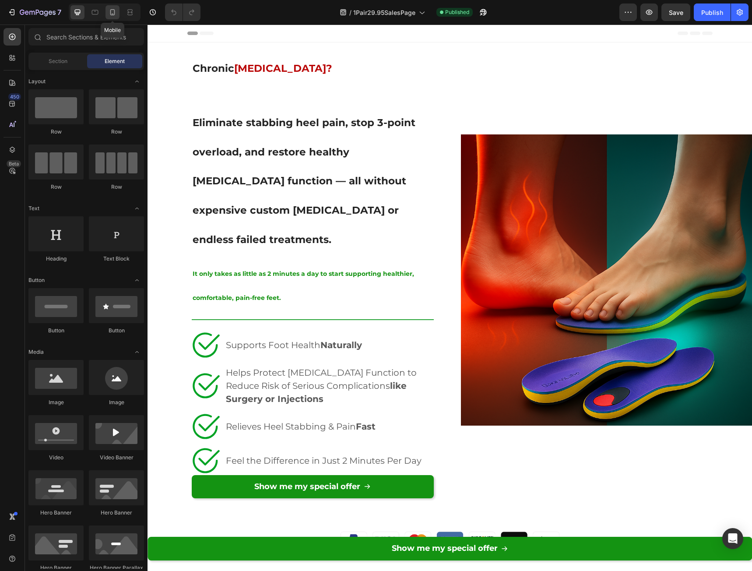
click at [109, 16] on icon at bounding box center [112, 12] width 9 height 9
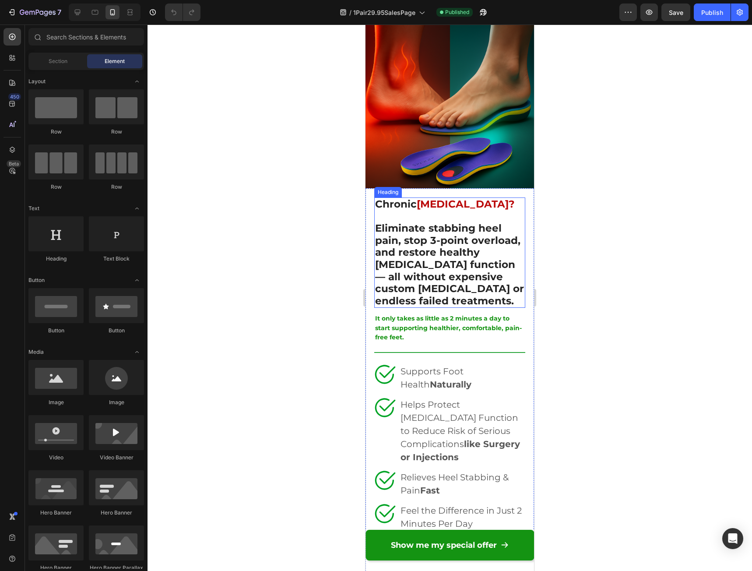
scroll to position [44, 0]
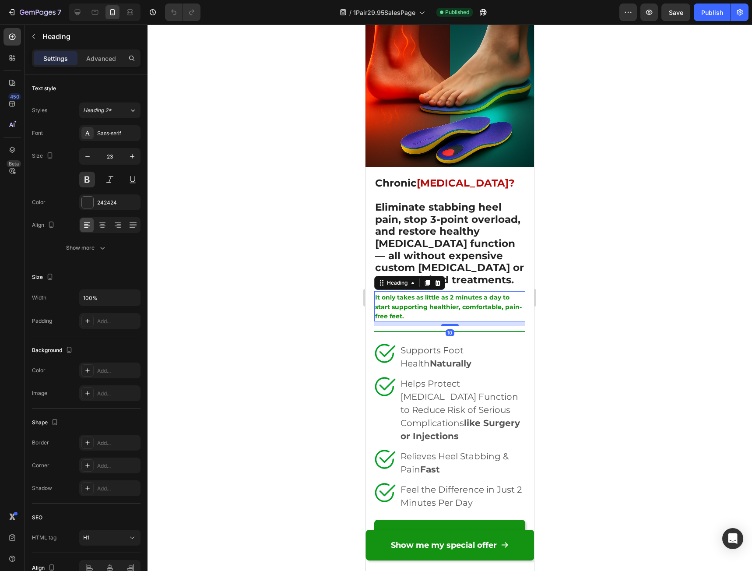
click at [420, 293] on strong "It only takes as little as 2 minutes a day to start supporting healthier, comfo…" at bounding box center [448, 306] width 147 height 27
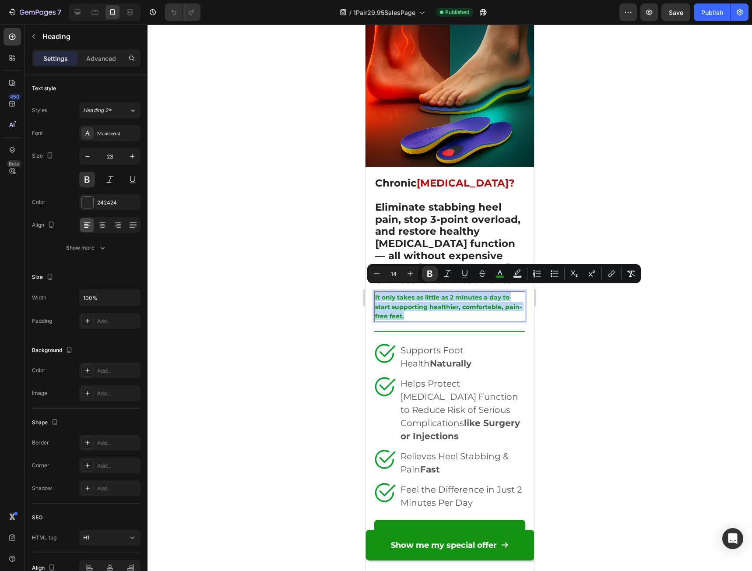
click at [472, 307] on p "It only takes as little as 2 minutes a day to start supporting healthier, comfo…" at bounding box center [449, 306] width 149 height 28
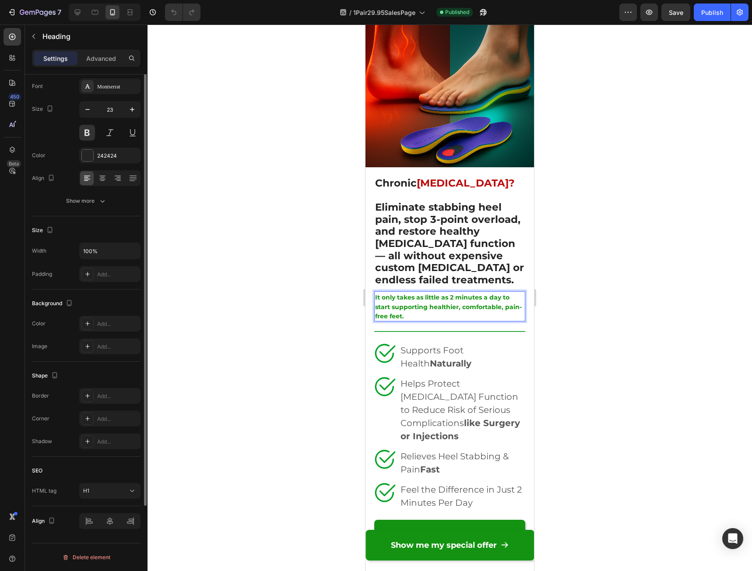
scroll to position [0, 0]
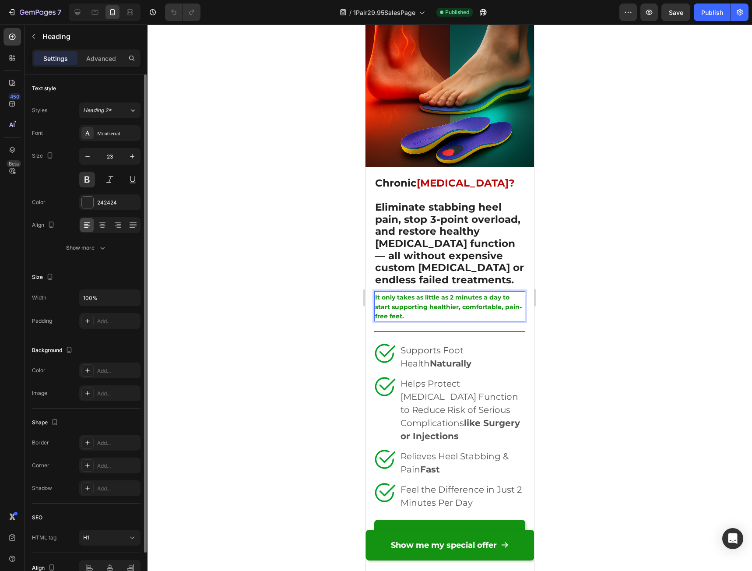
click at [429, 302] on strong "It only takes as little as 2 minutes a day to start supporting healthier, comfo…" at bounding box center [448, 306] width 147 height 27
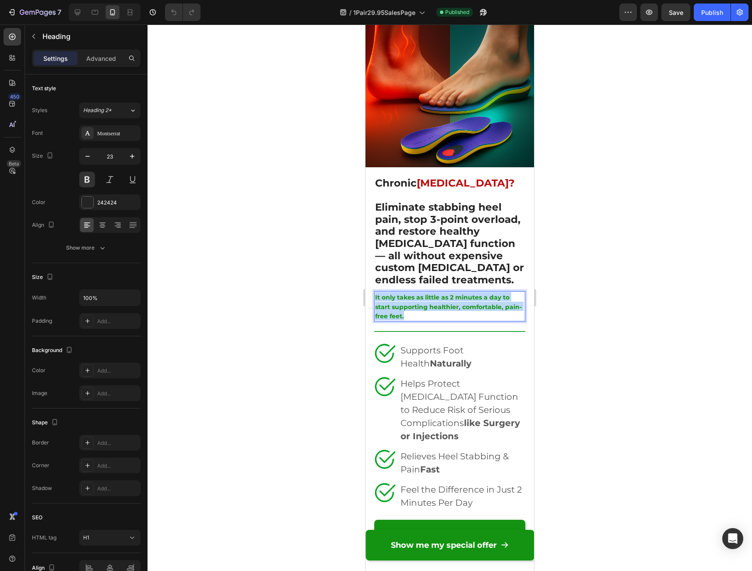
click at [429, 302] on strong "It only takes as little as 2 minutes a day to start supporting healthier, comfo…" at bounding box center [448, 306] width 147 height 27
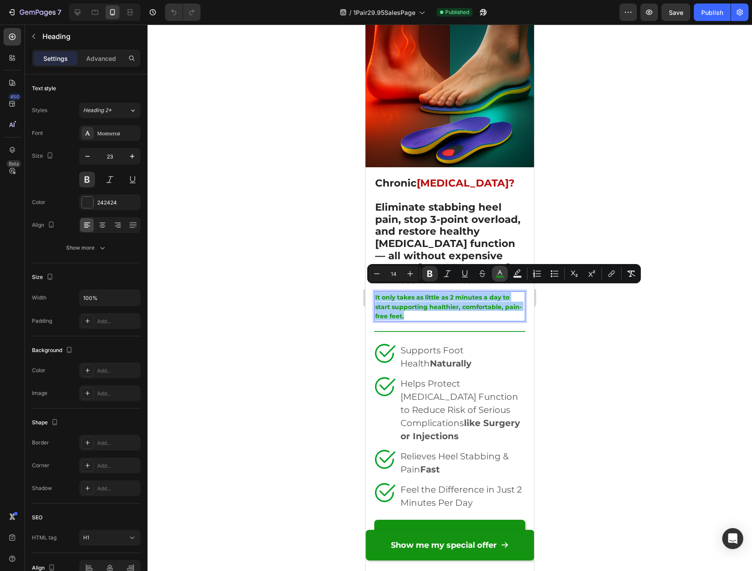
click at [497, 274] on icon "Editor contextual toolbar" at bounding box center [499, 273] width 9 height 9
type input "149312"
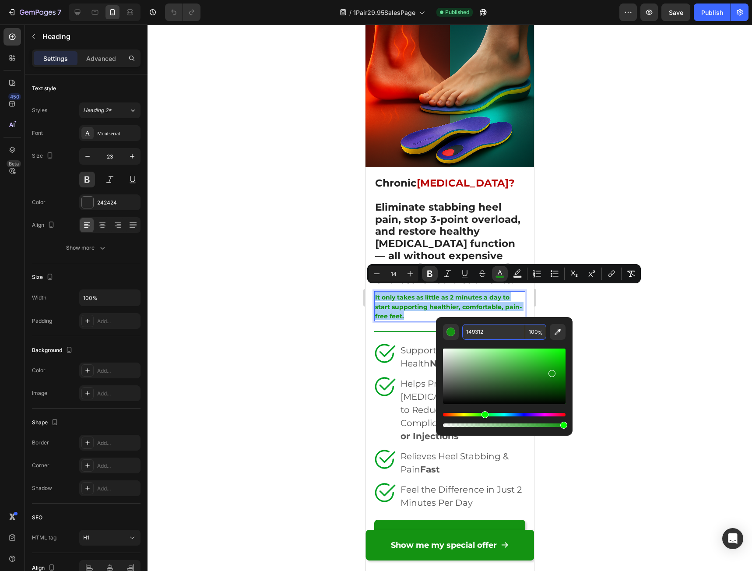
click at [492, 328] on input "149312" at bounding box center [493, 332] width 63 height 16
paste input "3B3488"
type input "3B3488"
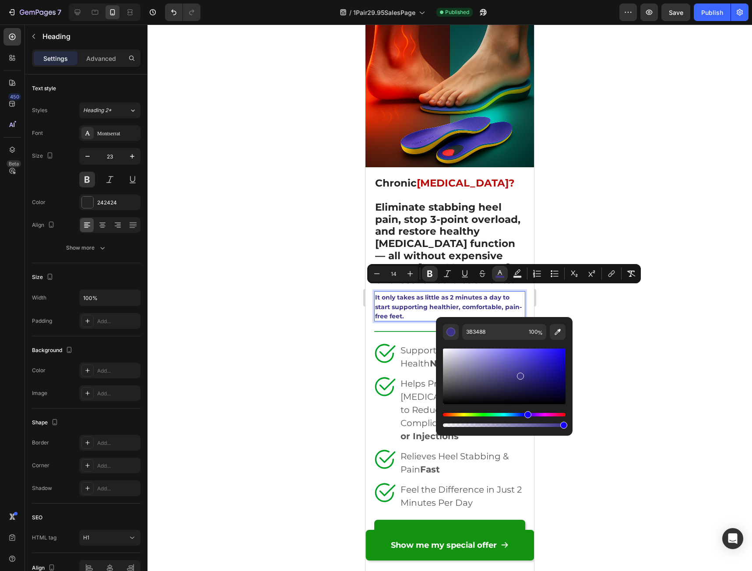
click at [654, 347] on div at bounding box center [450, 298] width 604 height 546
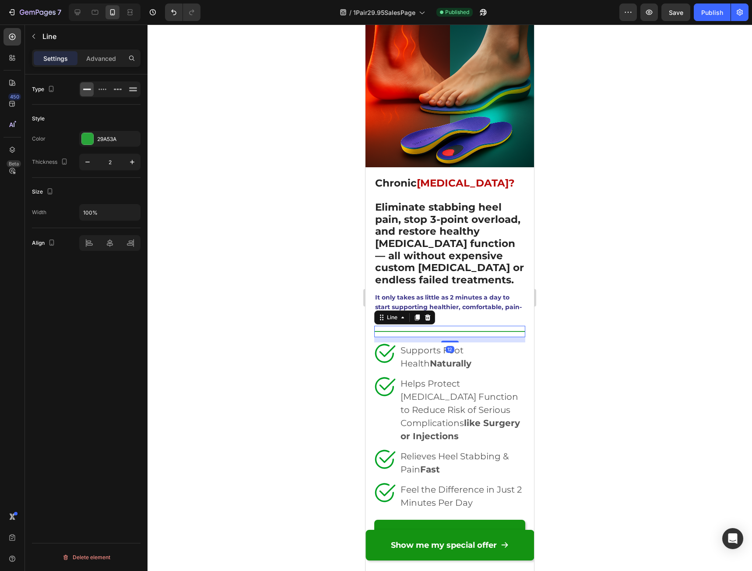
click at [421, 331] on div at bounding box center [449, 331] width 151 height 1
click at [108, 141] on div "29A53A" at bounding box center [109, 139] width 25 height 8
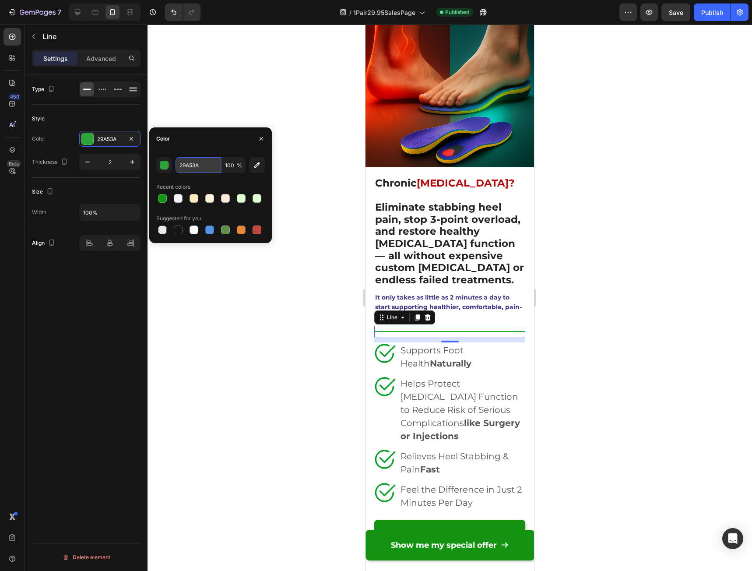
click at [191, 167] on input "29A53A" at bounding box center [199, 165] width 46 height 16
paste input "3B3488"
type input "3B3488"
click at [589, 397] on div at bounding box center [450, 298] width 604 height 546
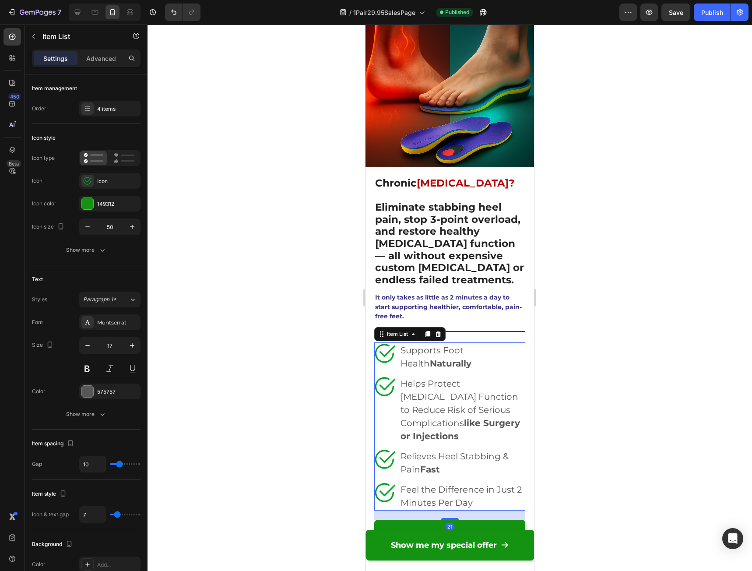
click at [390, 345] on icon at bounding box center [387, 351] width 16 height 12
click at [106, 204] on div "149312" at bounding box center [109, 204] width 25 height 8
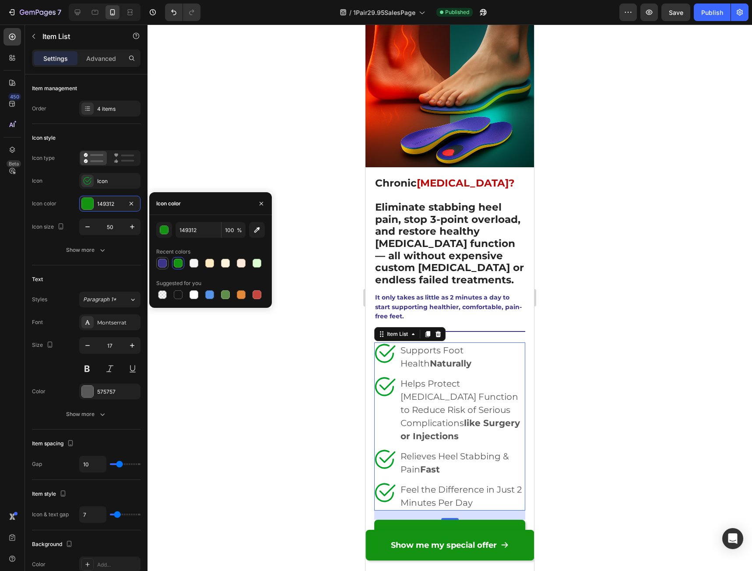
click at [163, 262] on div at bounding box center [162, 263] width 9 height 9
type input "3B3488"
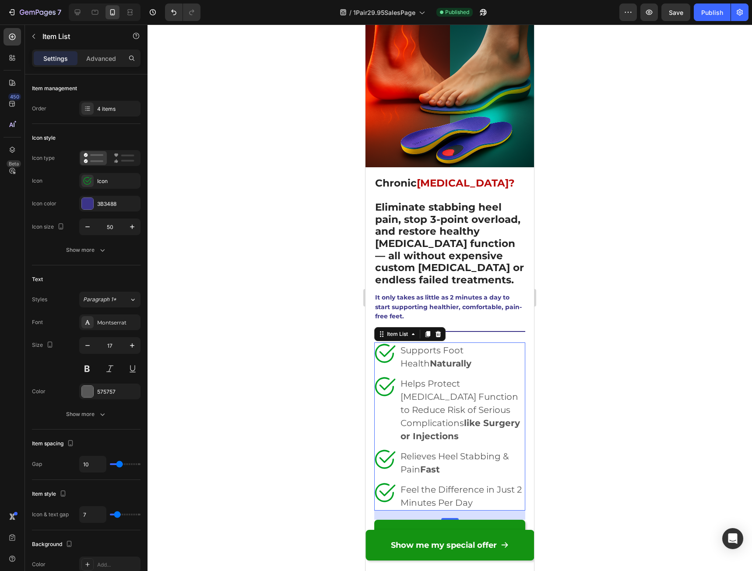
click at [626, 379] on div at bounding box center [450, 298] width 604 height 546
drag, startPoint x: 392, startPoint y: 342, endPoint x: 666, endPoint y: 333, distance: 274.6
click at [392, 345] on icon at bounding box center [387, 351] width 16 height 12
click at [92, 183] on div at bounding box center [87, 181] width 12 height 12
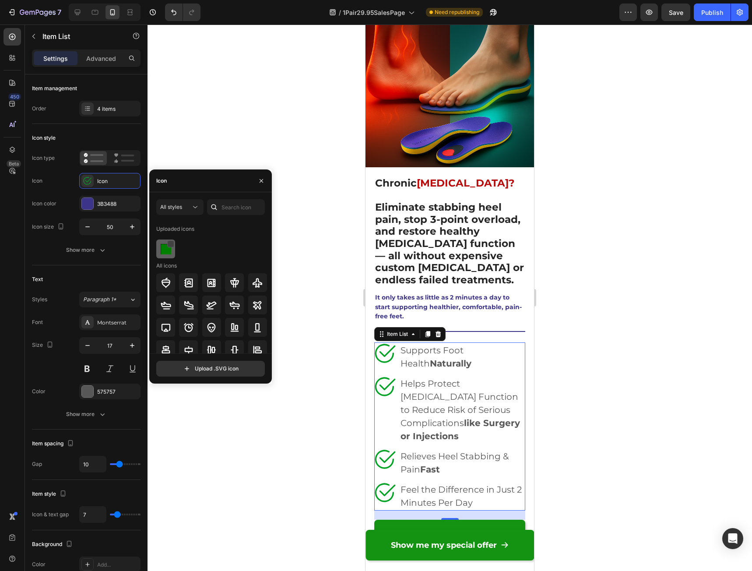
click at [169, 246] on div at bounding box center [170, 243] width 7 height 7
click at [701, 341] on div at bounding box center [450, 298] width 604 height 546
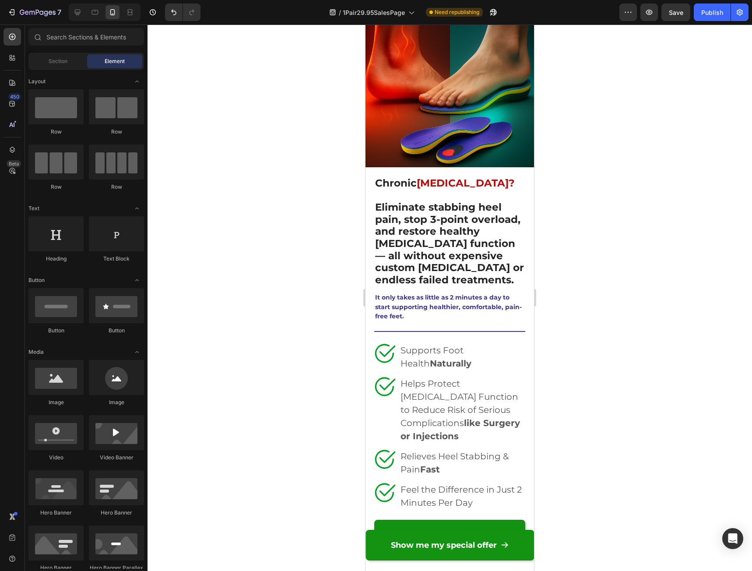
click at [617, 363] on div at bounding box center [450, 298] width 604 height 546
click at [372, 382] on div "Chronic Plantar Fasciitis? Eliminate stabbing heel pain, stop 3-point overload,…" at bounding box center [449, 368] width 169 height 402
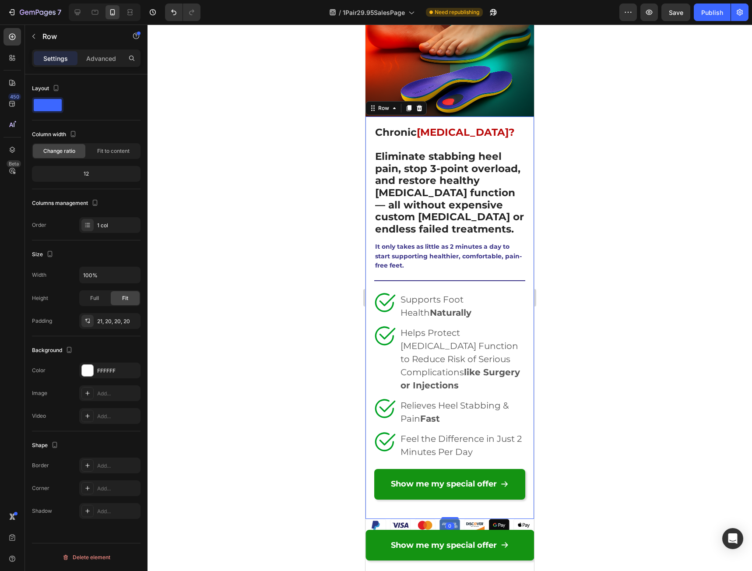
scroll to position [175, 0]
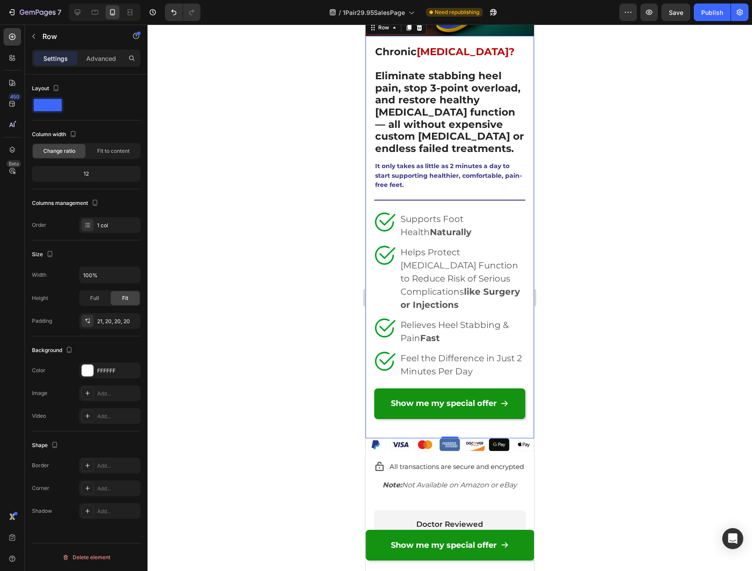
drag, startPoint x: 617, startPoint y: 362, endPoint x: 617, endPoint y: 357, distance: 5.3
drag, startPoint x: 617, startPoint y: 357, endPoint x: 618, endPoint y: 250, distance: 106.8
click at [618, 251] on div at bounding box center [450, 298] width 604 height 546
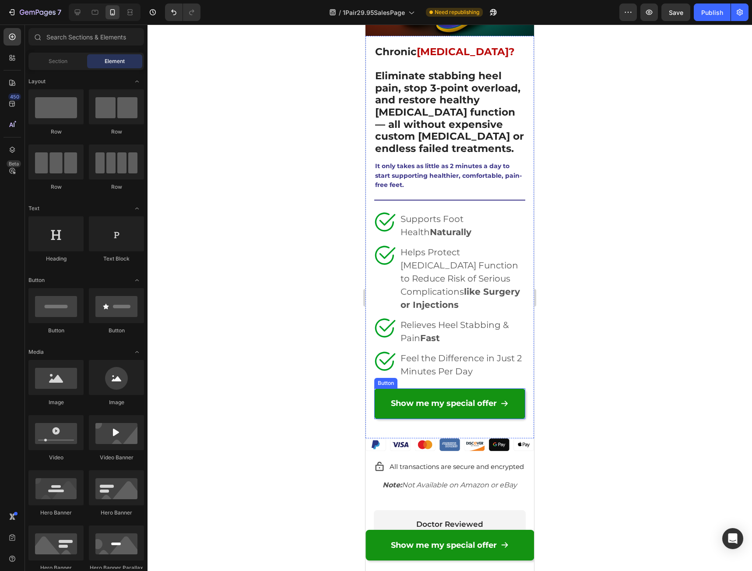
click at [398, 396] on link "Show me my special offer" at bounding box center [449, 403] width 151 height 31
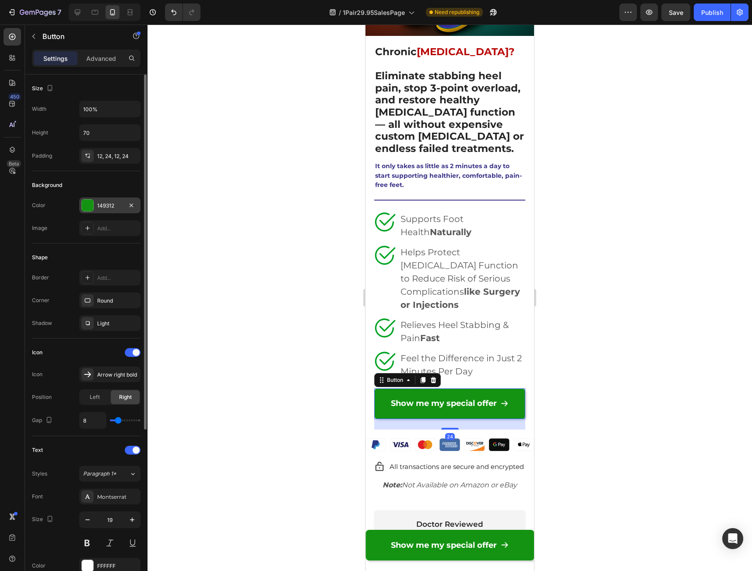
click at [102, 210] on div "149312" at bounding box center [109, 205] width 61 height 16
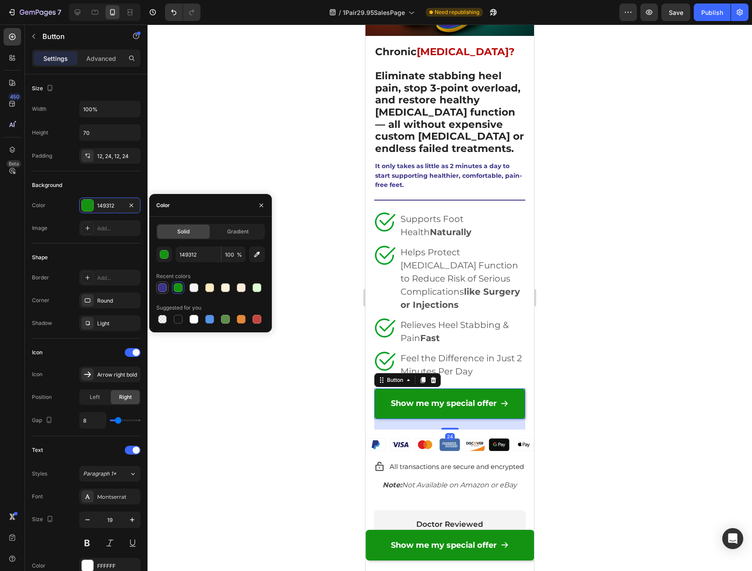
click at [161, 286] on div at bounding box center [162, 287] width 9 height 9
type input "3B3488"
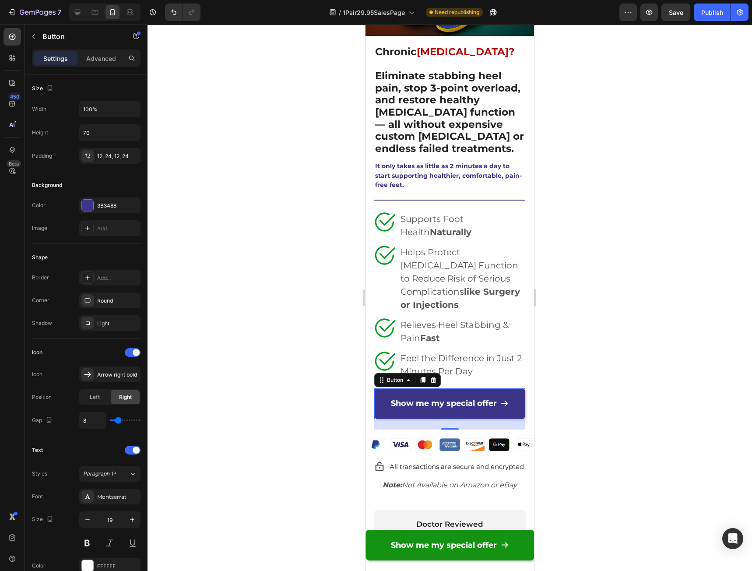
click at [638, 408] on div at bounding box center [450, 298] width 604 height 546
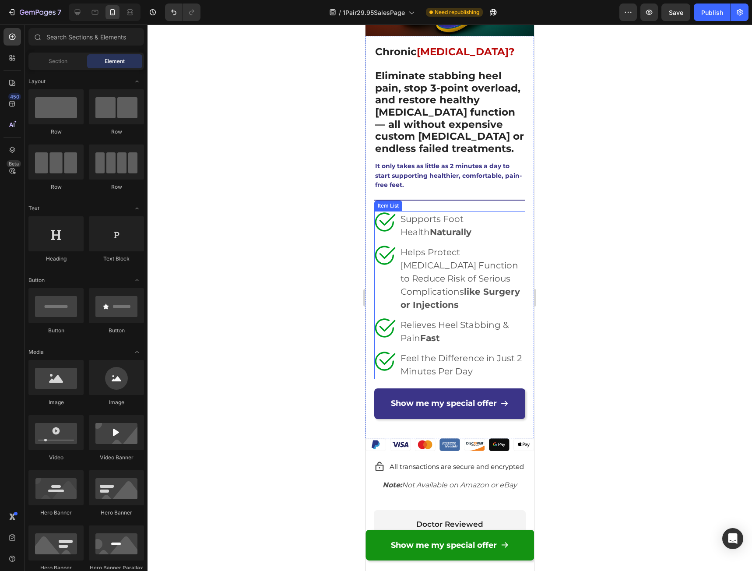
click at [380, 350] on icon at bounding box center [385, 361] width 22 height 22
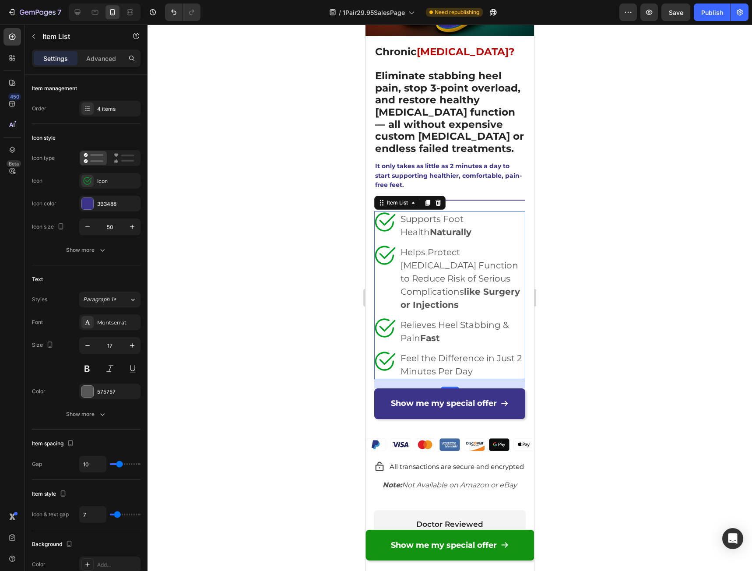
click at [382, 353] on icon at bounding box center [387, 359] width 16 height 12
click at [115, 181] on div "Icon" at bounding box center [117, 181] width 41 height 8
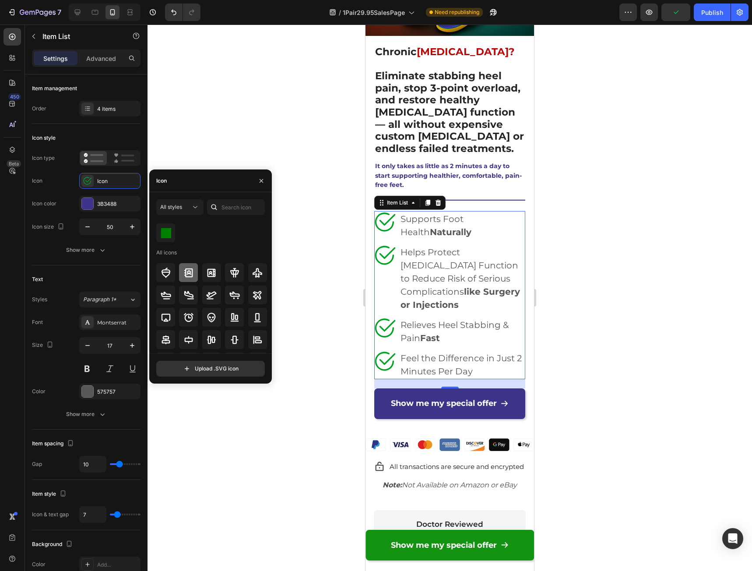
scroll to position [0, 0]
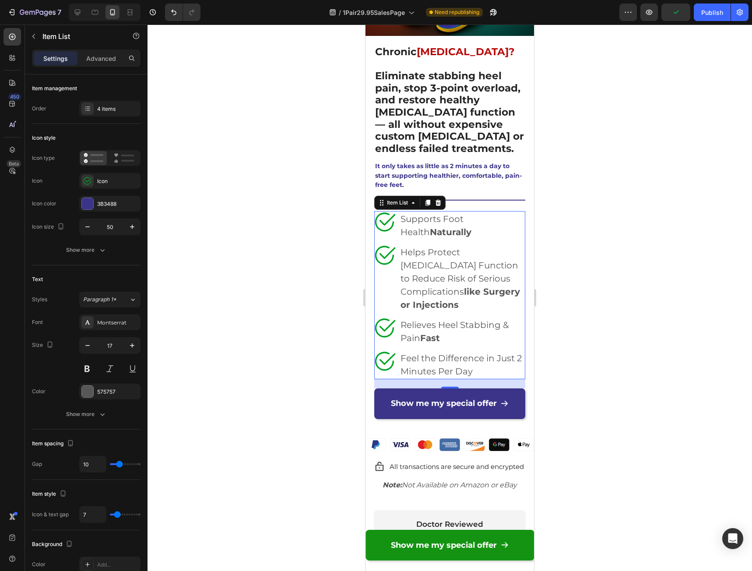
click at [604, 374] on div at bounding box center [450, 298] width 604 height 546
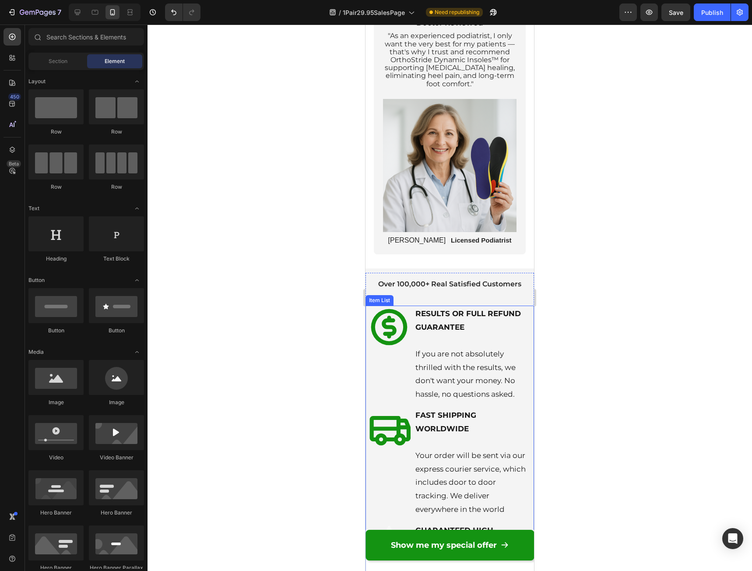
scroll to position [657, 0]
click at [387, 327] on icon at bounding box center [389, 327] width 36 height 36
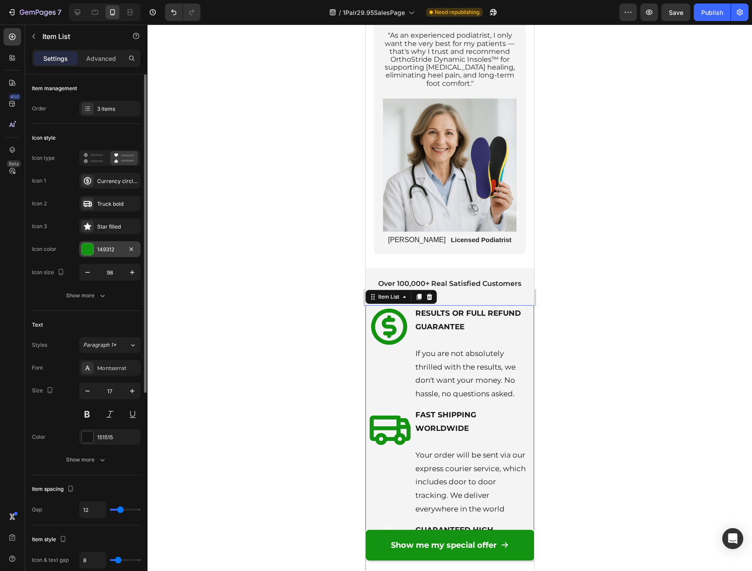
click at [94, 249] on div "149312" at bounding box center [109, 249] width 61 height 16
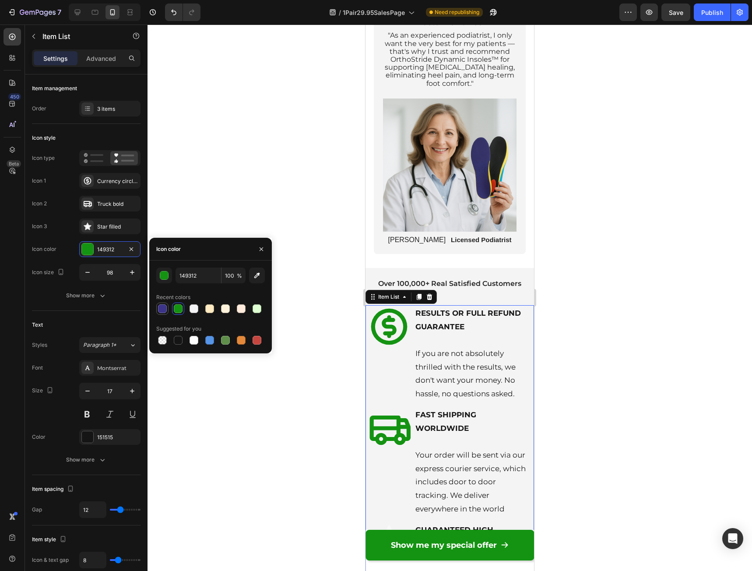
click at [159, 306] on div at bounding box center [162, 308] width 9 height 9
type input "3B3488"
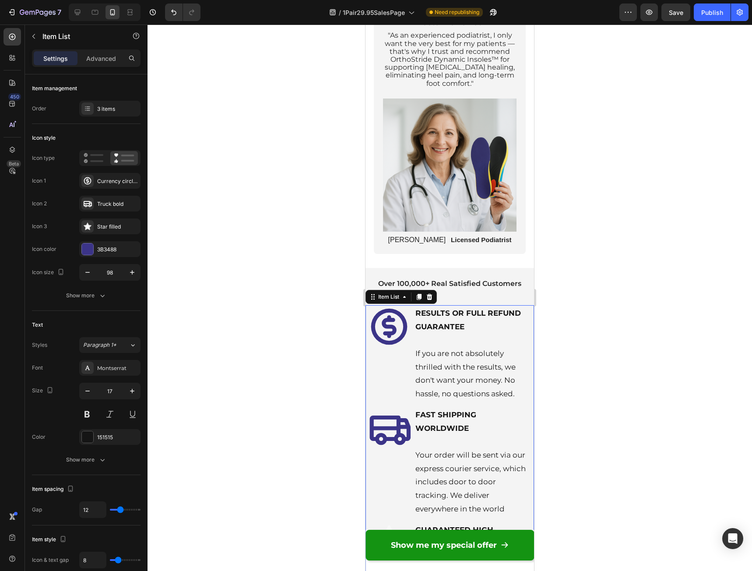
click at [583, 364] on div at bounding box center [450, 298] width 604 height 546
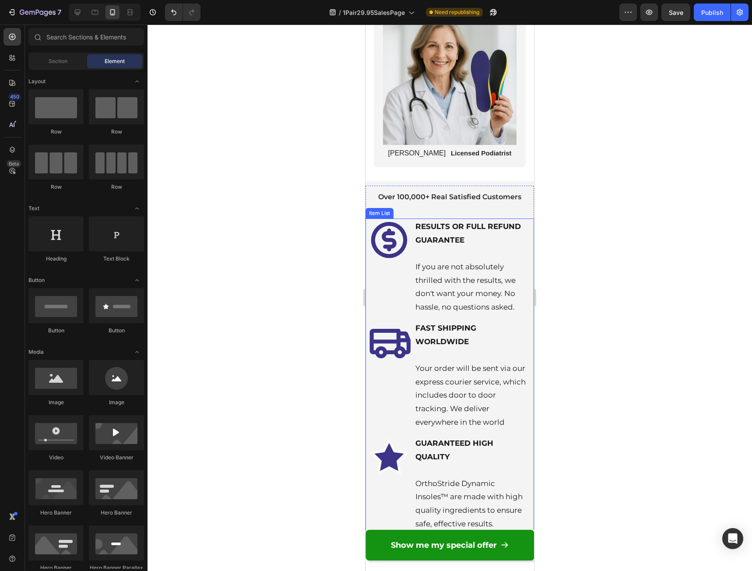
scroll to position [744, 0]
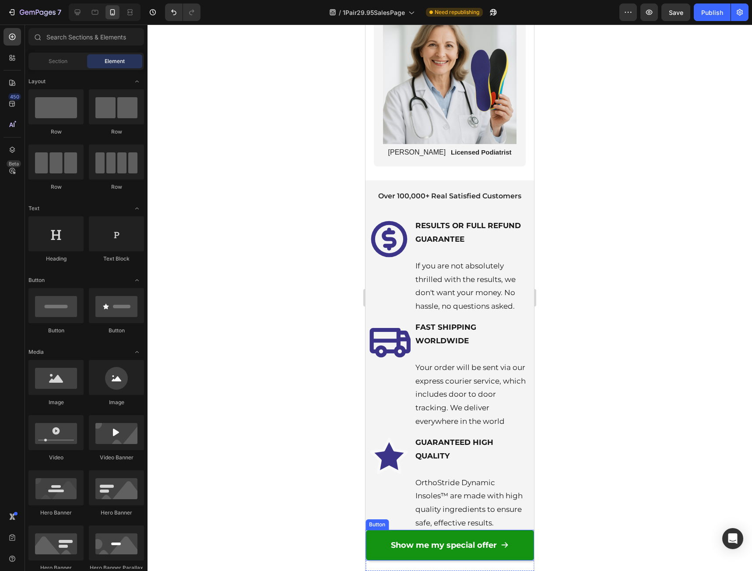
click at [375, 545] on link "Show me my special offer" at bounding box center [449, 545] width 169 height 31
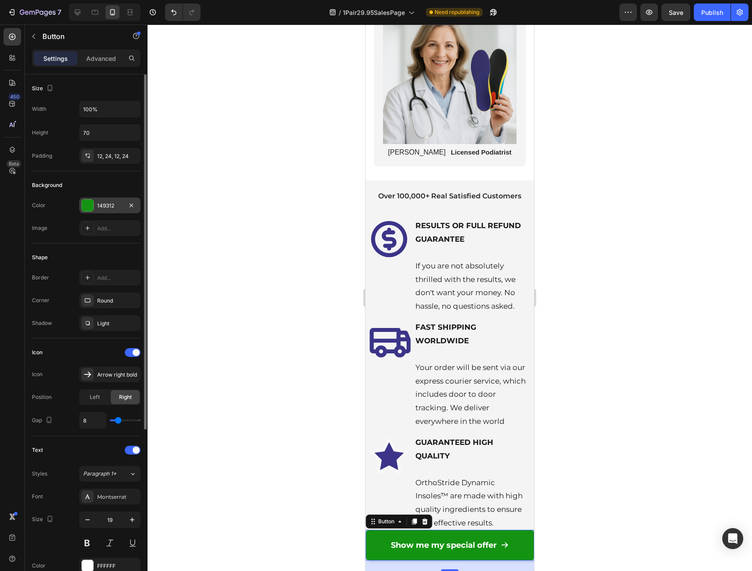
click at [105, 205] on div "149312" at bounding box center [109, 206] width 25 height 8
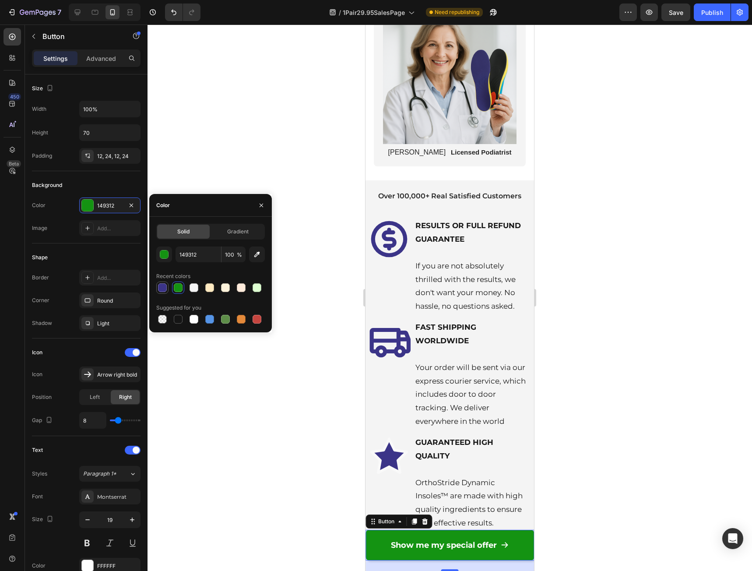
click at [161, 290] on div at bounding box center [162, 287] width 9 height 9
type input "3B3488"
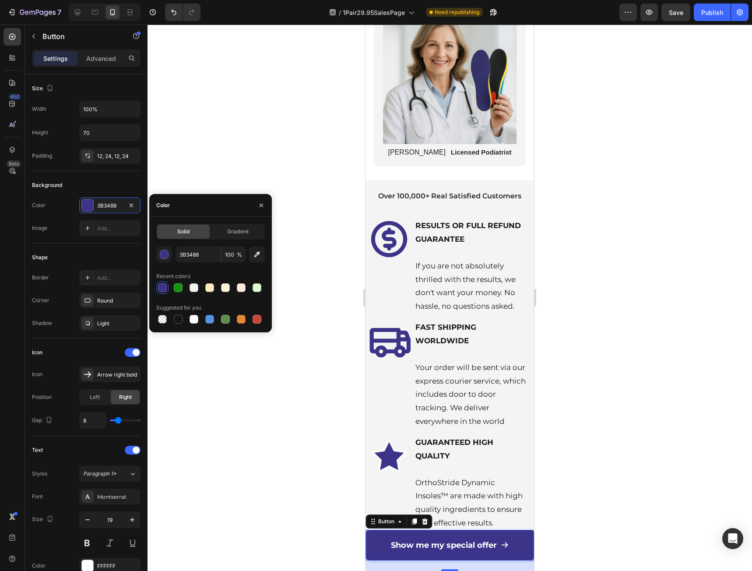
click at [602, 365] on div at bounding box center [450, 298] width 604 height 546
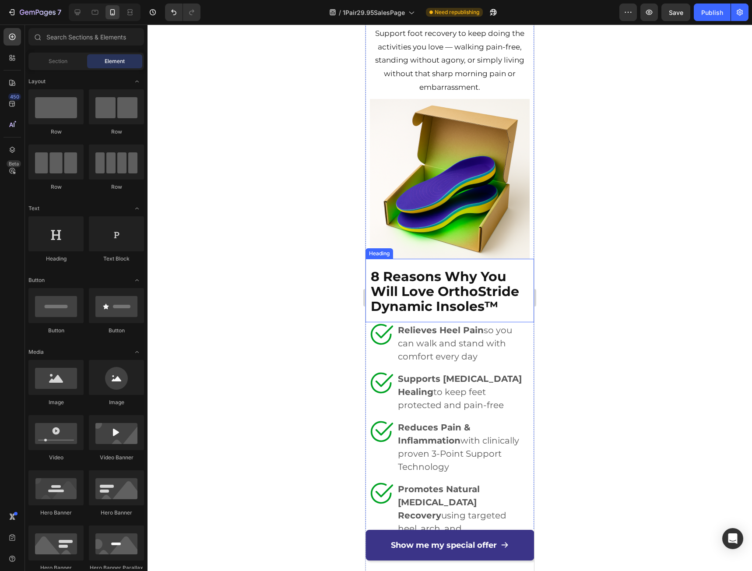
scroll to position [4027, 0]
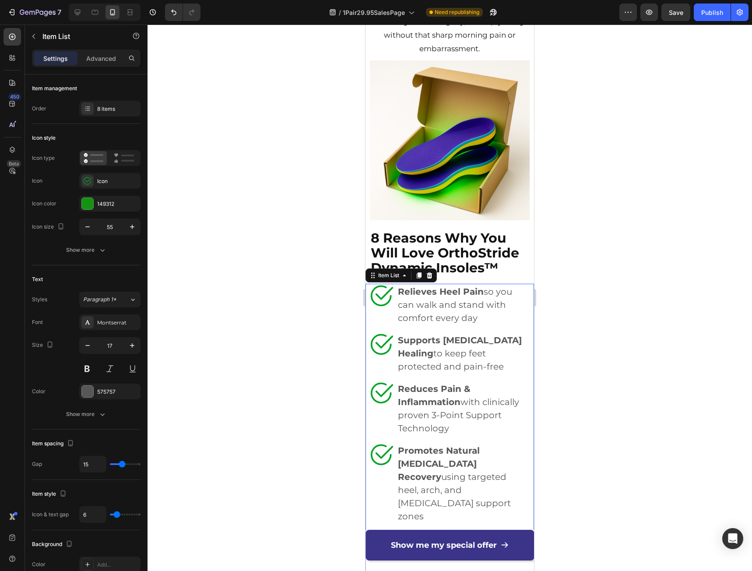
drag, startPoint x: 382, startPoint y: 301, endPoint x: 721, endPoint y: 325, distance: 340.0
click at [382, 301] on div "Relieves Heel Pain so you can walk and stand with comfort every day" at bounding box center [450, 305] width 160 height 42
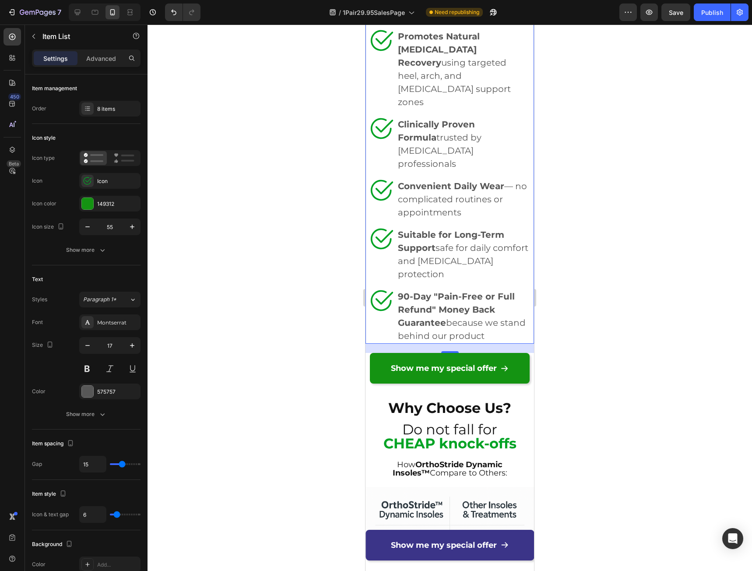
scroll to position [4465, 0]
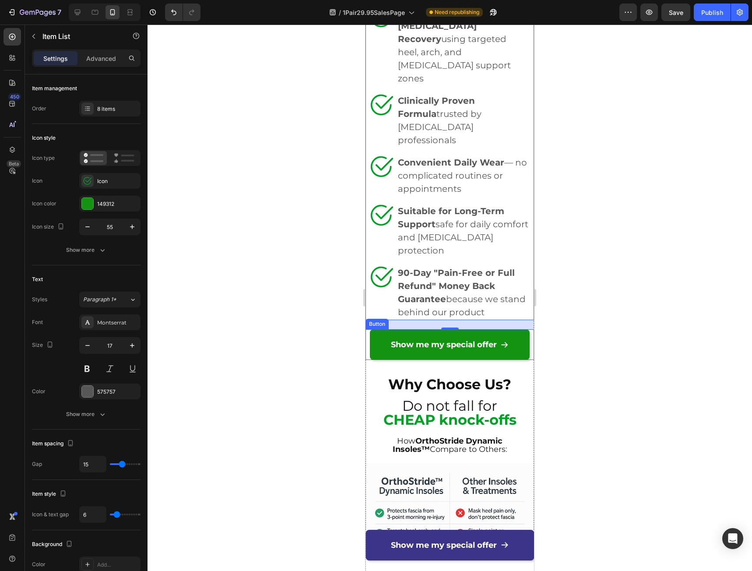
click at [377, 329] on link "Show me my special offer" at bounding box center [450, 344] width 160 height 31
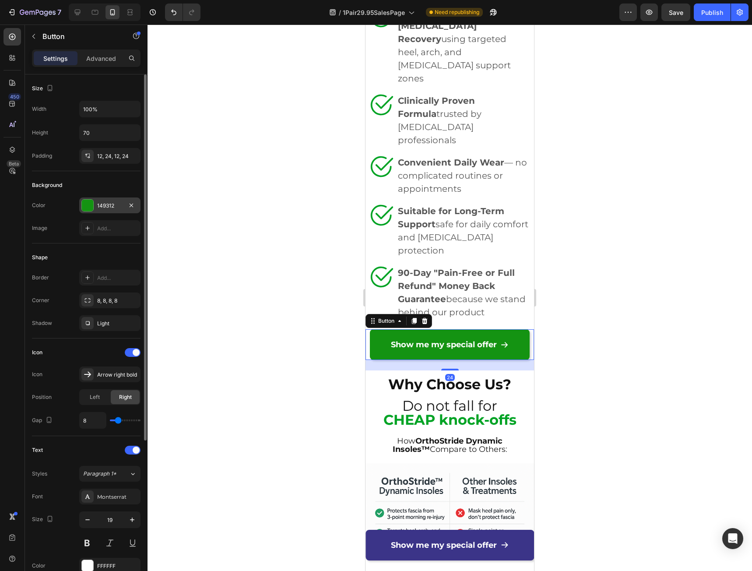
click at [107, 204] on div "149312" at bounding box center [109, 206] width 25 height 8
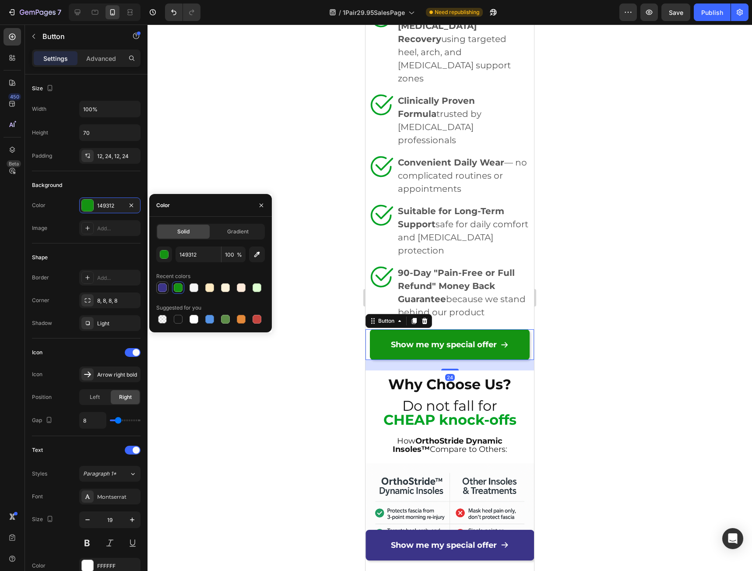
click at [159, 287] on div at bounding box center [162, 287] width 9 height 9
type input "3B3488"
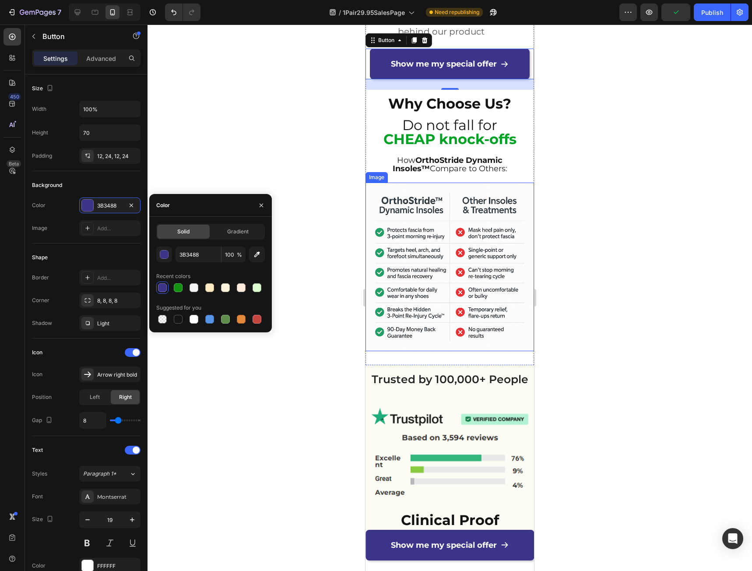
scroll to position [4771, 0]
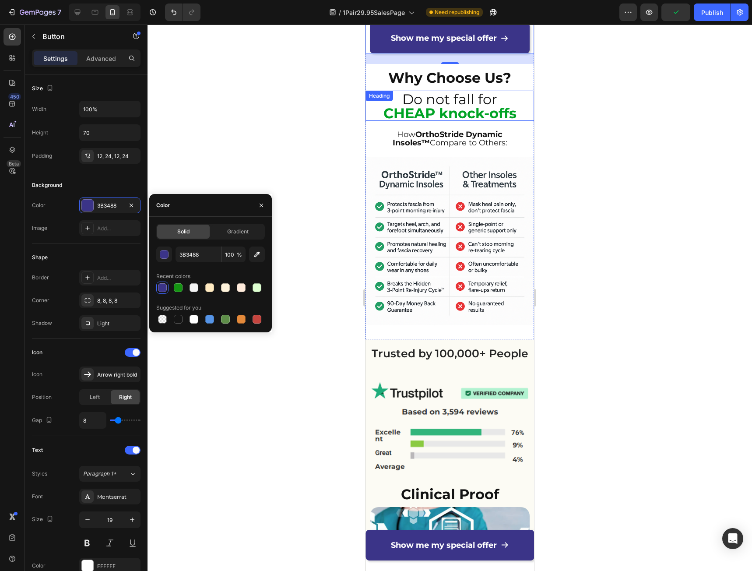
click at [450, 91] on div "Do not fall for CHEAP knock-offs Heading" at bounding box center [449, 106] width 169 height 30
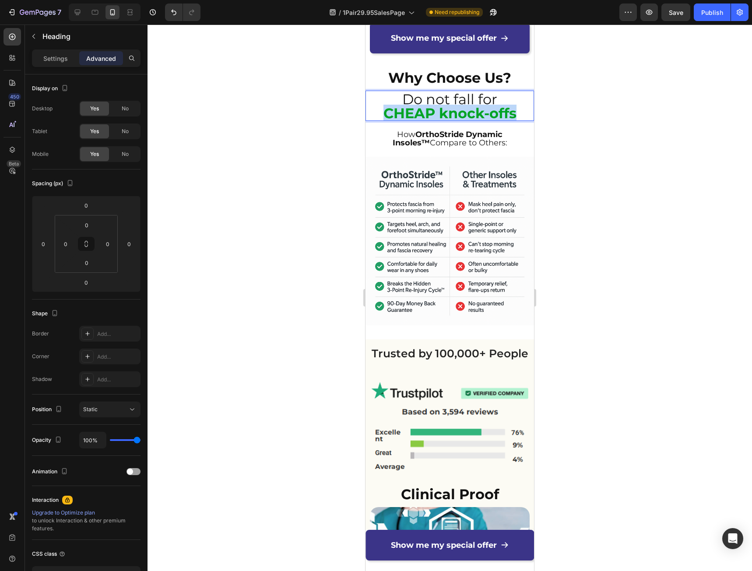
click at [449, 105] on strong "CHEAP knock-offs" at bounding box center [449, 113] width 133 height 17
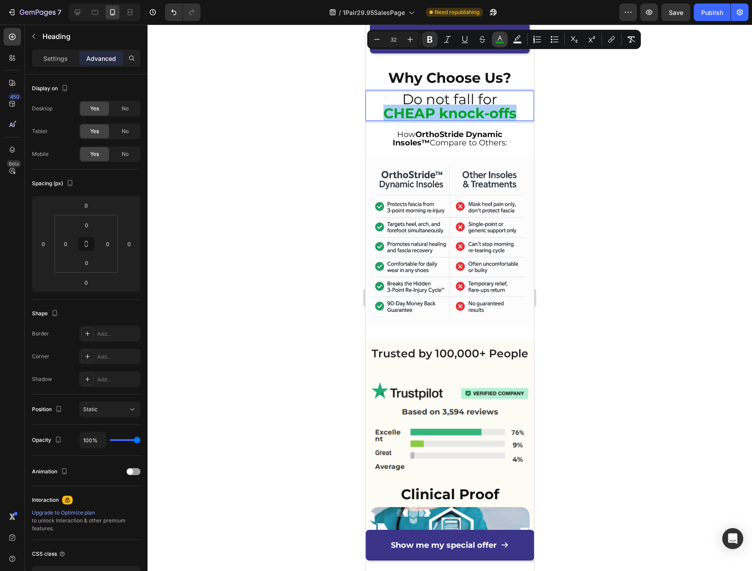
click at [495, 44] on button "color" at bounding box center [500, 40] width 16 height 16
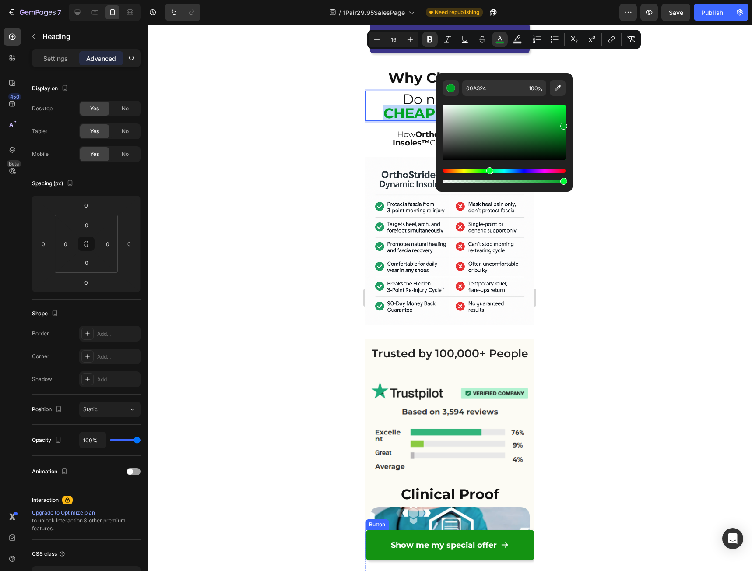
click at [380, 548] on link "Show me my special offer" at bounding box center [449, 545] width 169 height 31
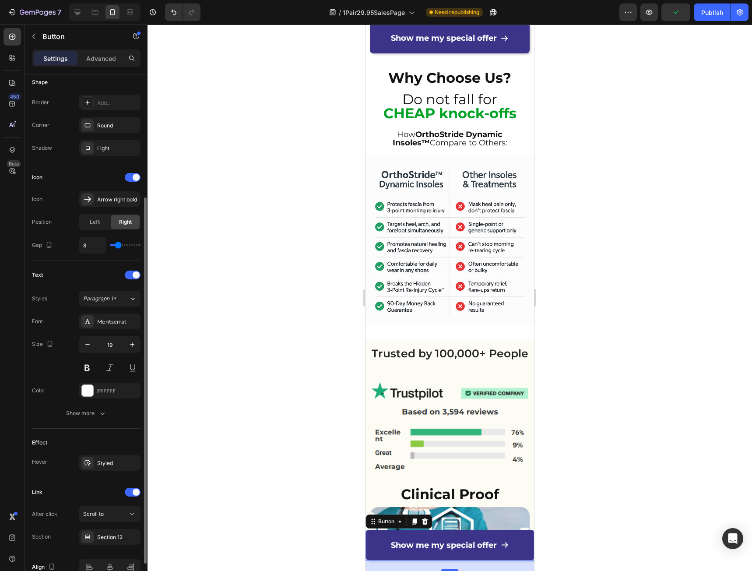
scroll to position [221, 0]
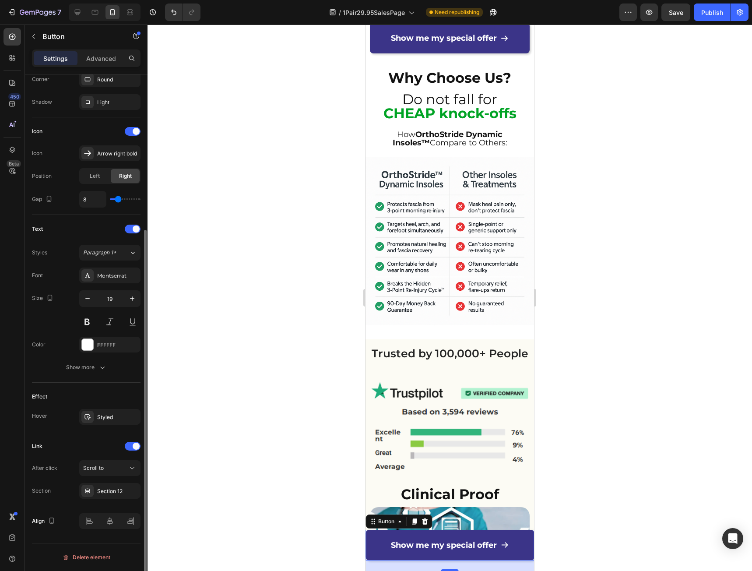
click at [61, 420] on div "Hover Styled" at bounding box center [86, 417] width 109 height 16
click at [87, 364] on div "Show more" at bounding box center [86, 367] width 41 height 9
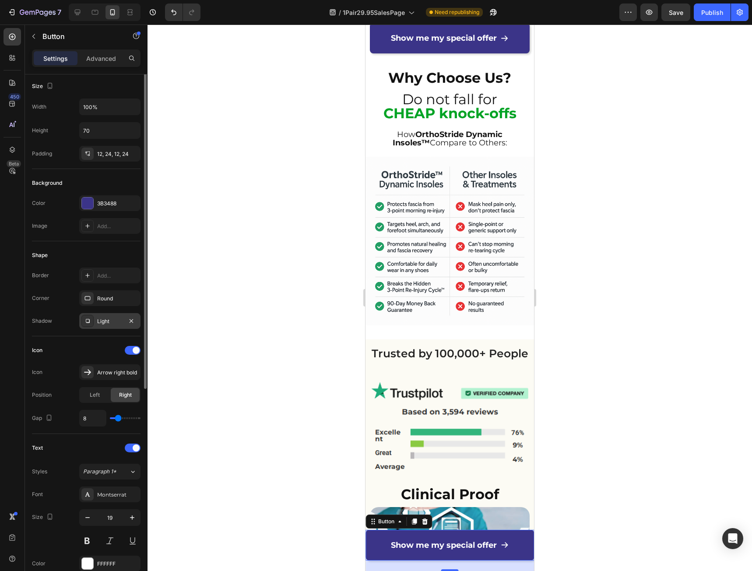
scroll to position [0, 0]
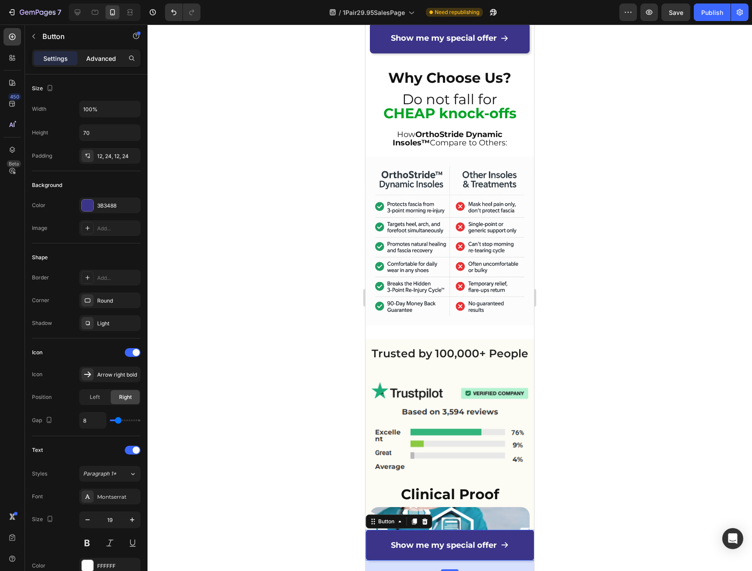
click at [97, 58] on p "Advanced" at bounding box center [101, 58] width 30 height 9
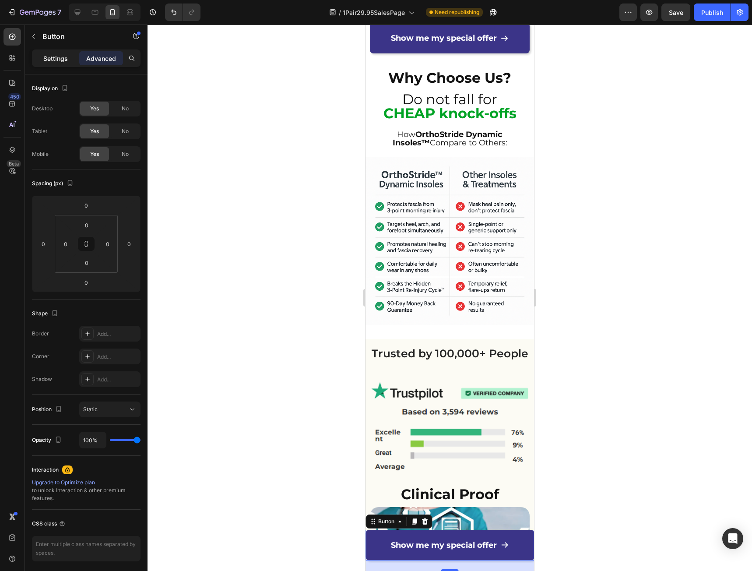
click at [56, 55] on p "Settings" at bounding box center [55, 58] width 25 height 9
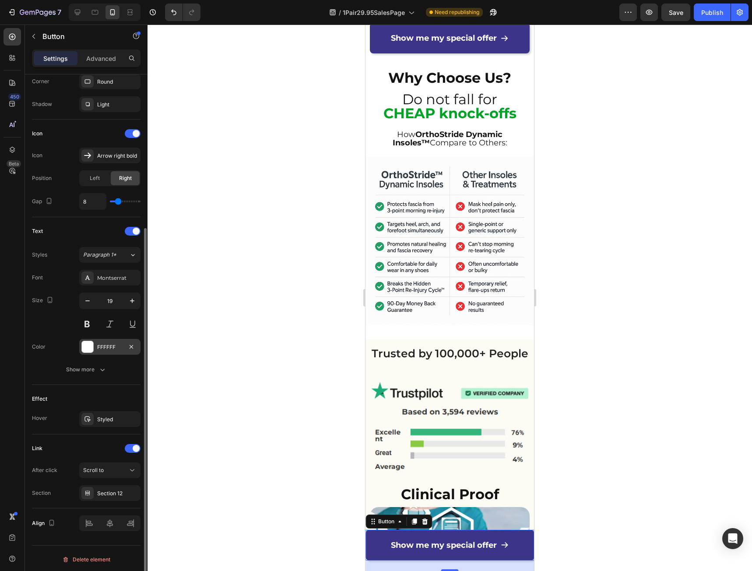
scroll to position [221, 0]
click at [95, 372] on button "Show more" at bounding box center [86, 367] width 109 height 16
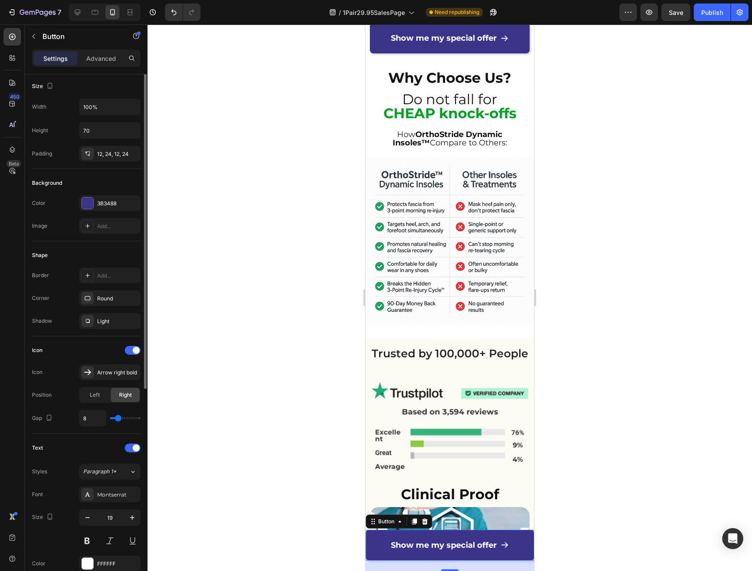
scroll to position [0, 0]
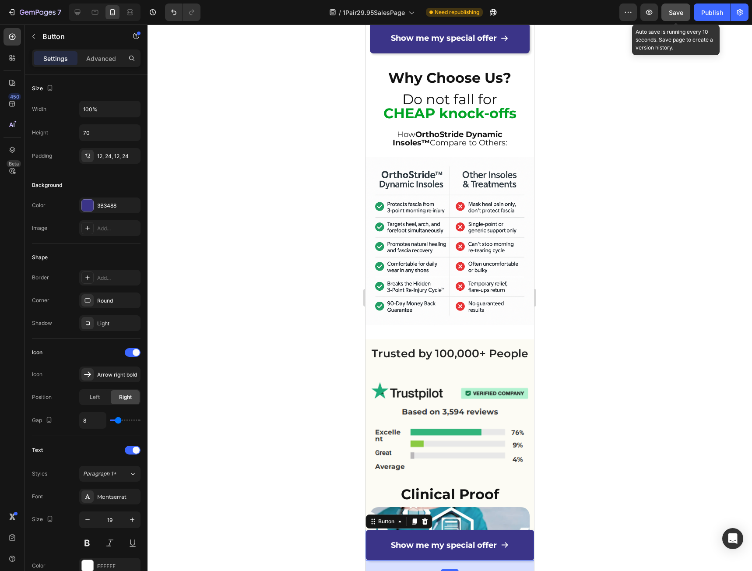
click at [673, 15] on span "Save" at bounding box center [676, 12] width 14 height 7
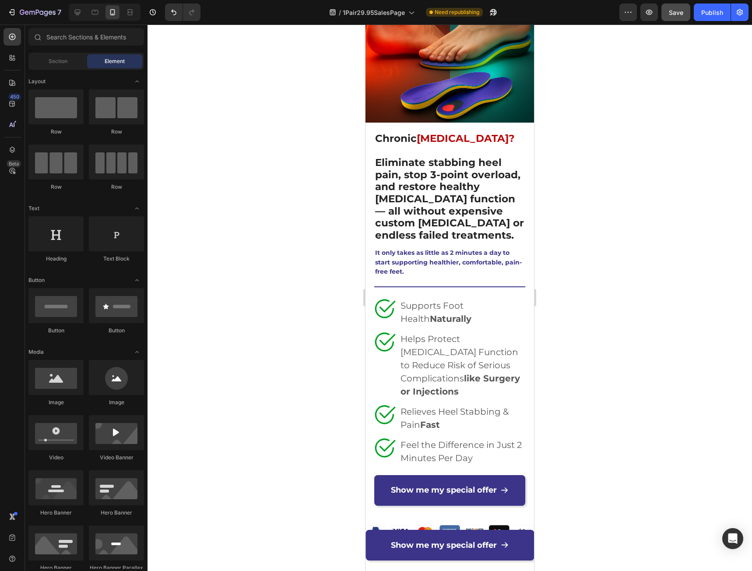
scroll to position [88, 0]
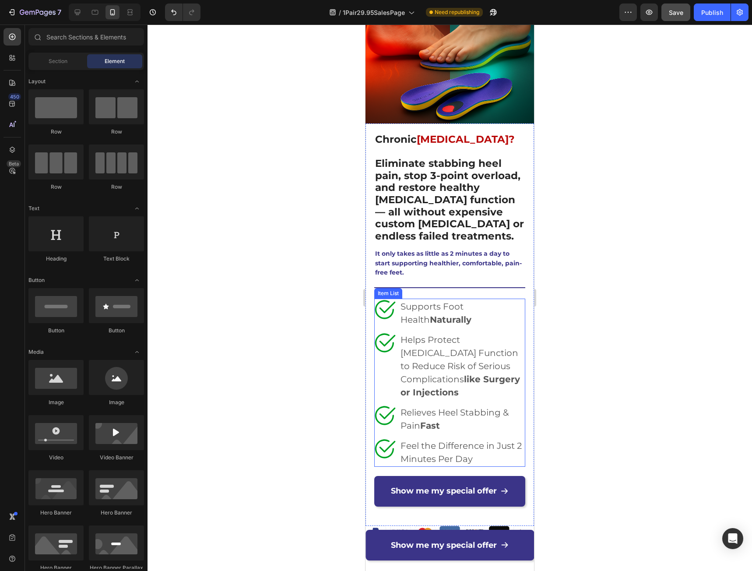
click at [390, 301] on icon at bounding box center [387, 307] width 16 height 12
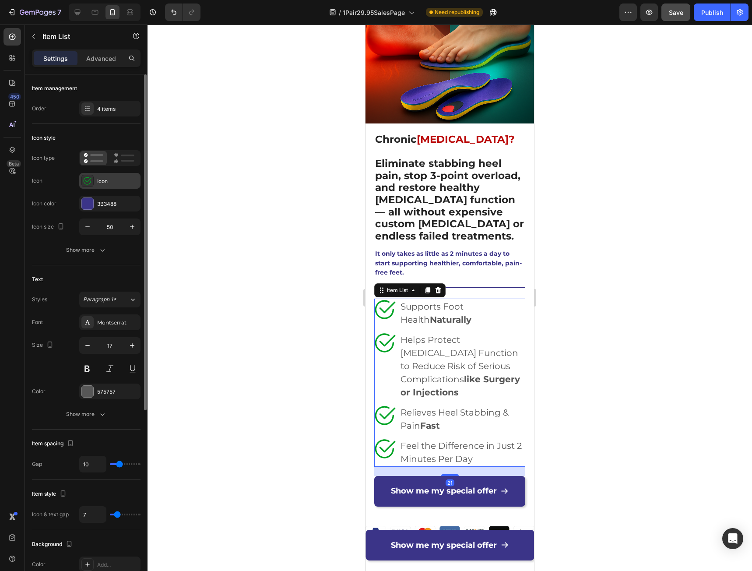
click at [101, 188] on div "Icon" at bounding box center [109, 181] width 61 height 16
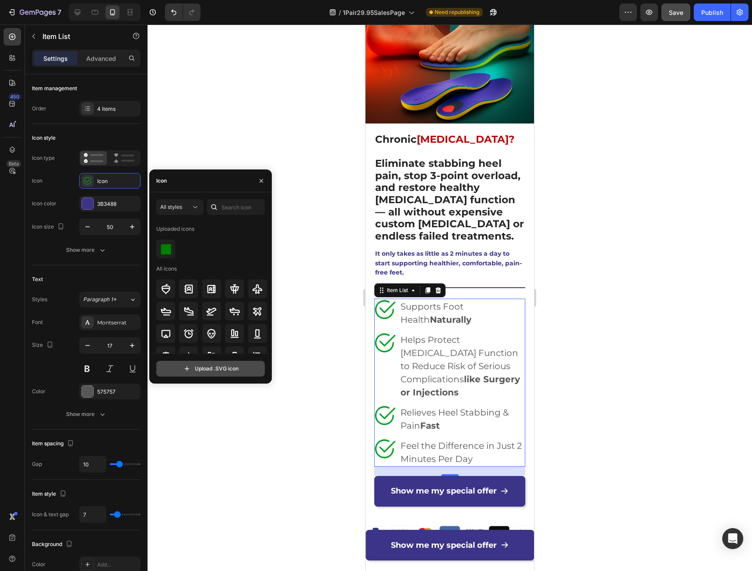
click at [188, 370] on input "file" at bounding box center [211, 368] width 108 height 15
click at [229, 204] on input "text" at bounding box center [236, 207] width 58 height 16
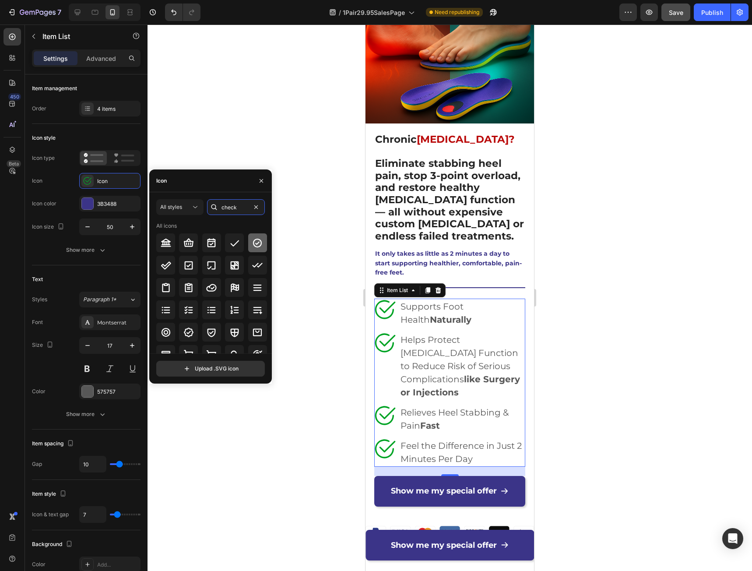
type input "check"
click at [253, 244] on icon at bounding box center [257, 243] width 11 height 11
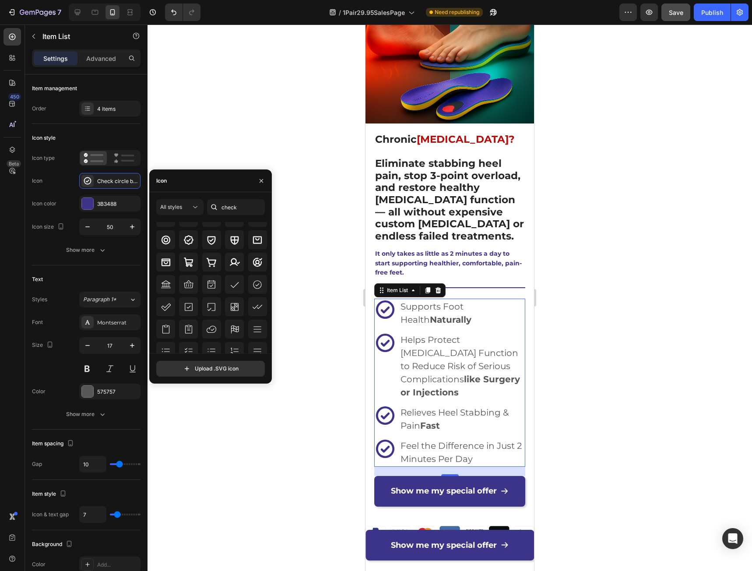
scroll to position [96, 0]
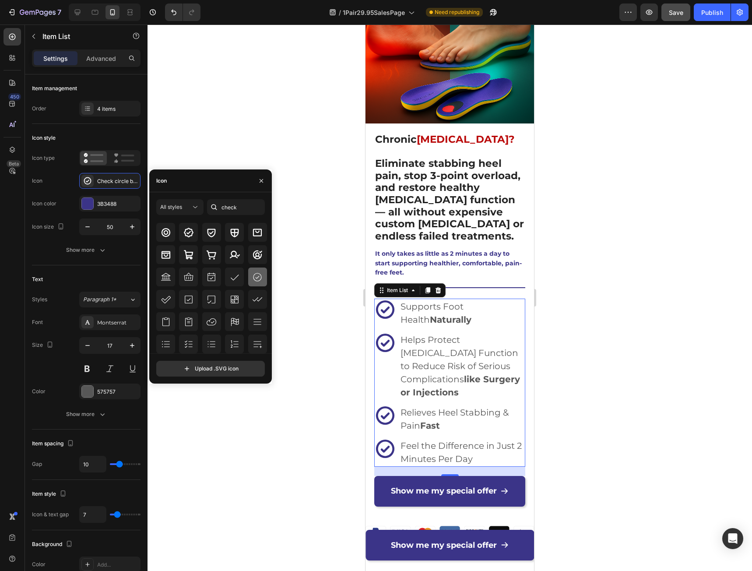
click at [253, 279] on icon at bounding box center [257, 277] width 11 height 11
click at [134, 229] on icon "button" at bounding box center [132, 226] width 9 height 9
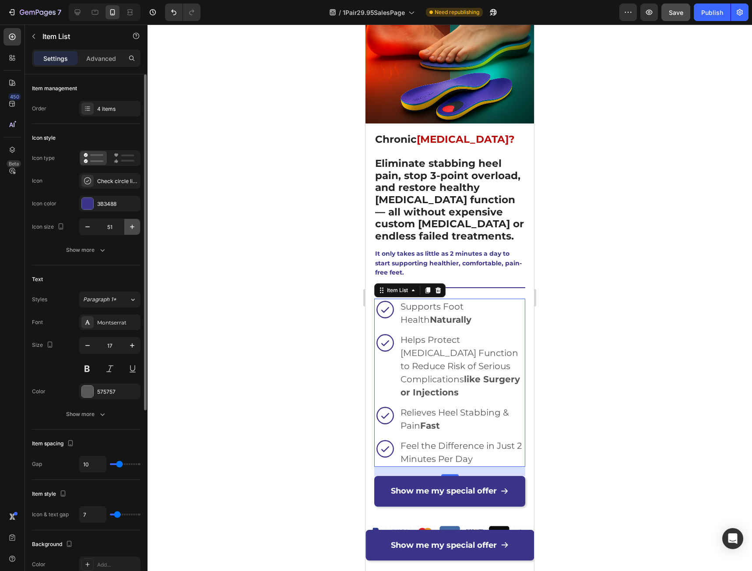
click at [134, 229] on icon "button" at bounding box center [132, 226] width 9 height 9
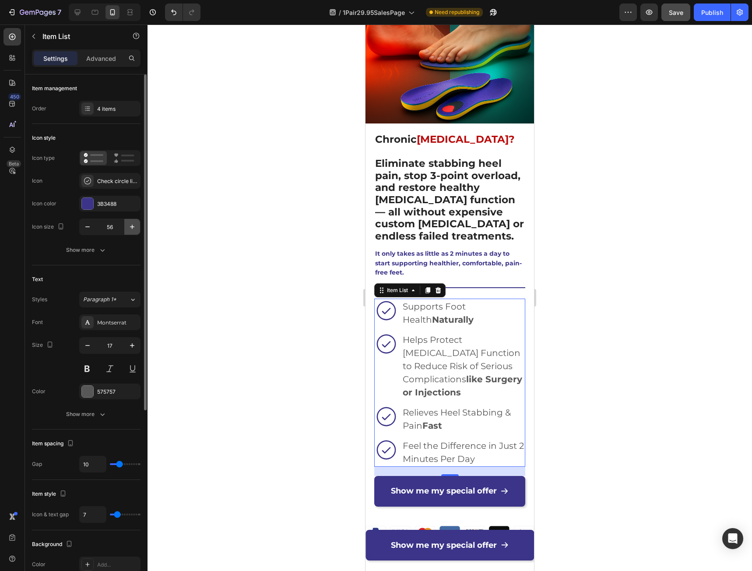
click at [134, 229] on icon "button" at bounding box center [132, 226] width 9 height 9
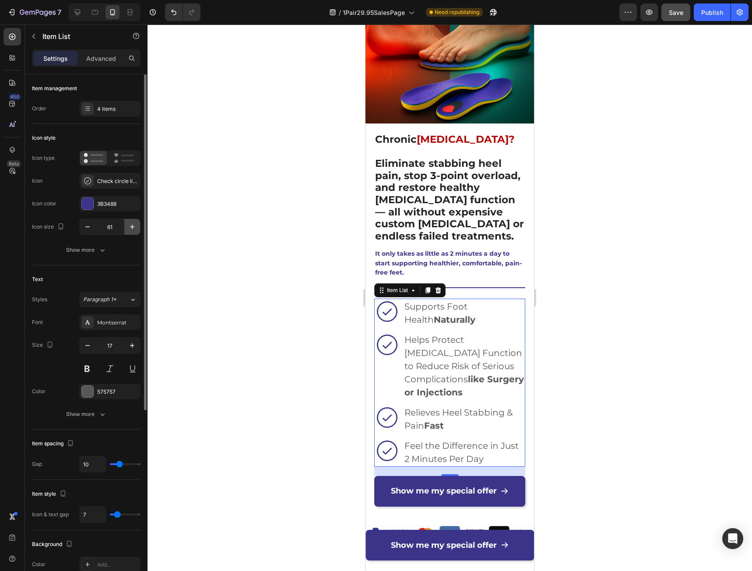
click at [134, 229] on icon "button" at bounding box center [132, 226] width 9 height 9
click at [133, 229] on icon "button" at bounding box center [132, 226] width 9 height 9
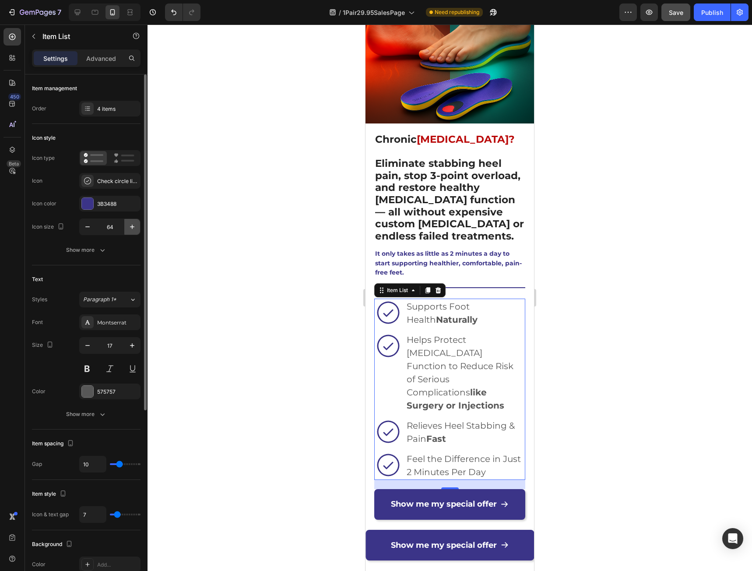
click at [133, 229] on icon "button" at bounding box center [132, 226] width 9 height 9
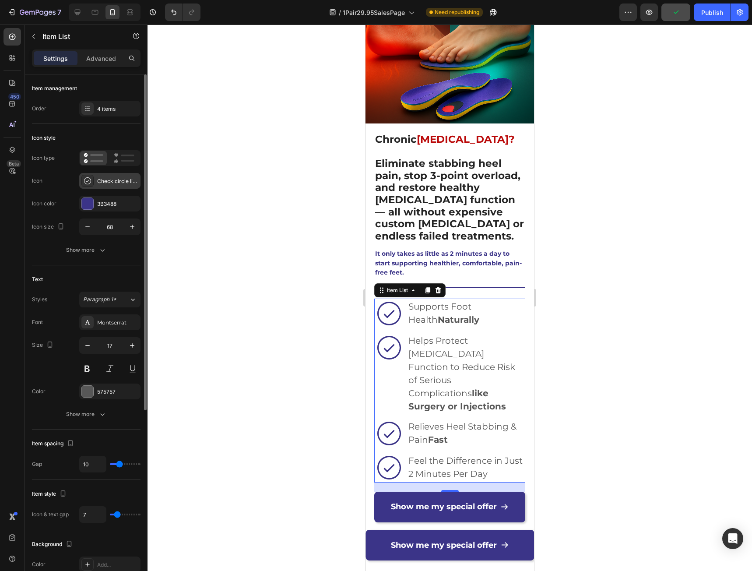
click at [105, 185] on div "Check circle light" at bounding box center [109, 181] width 61 height 16
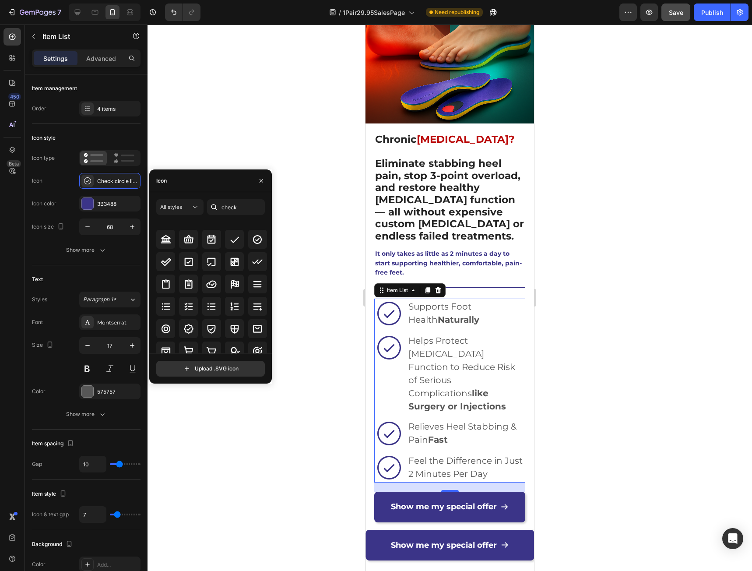
scroll to position [0, 0]
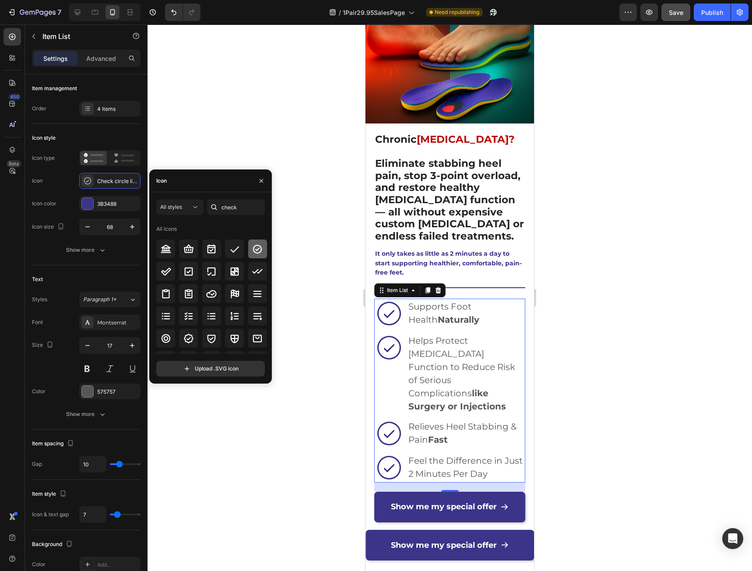
click at [256, 248] on icon at bounding box center [257, 248] width 9 height 9
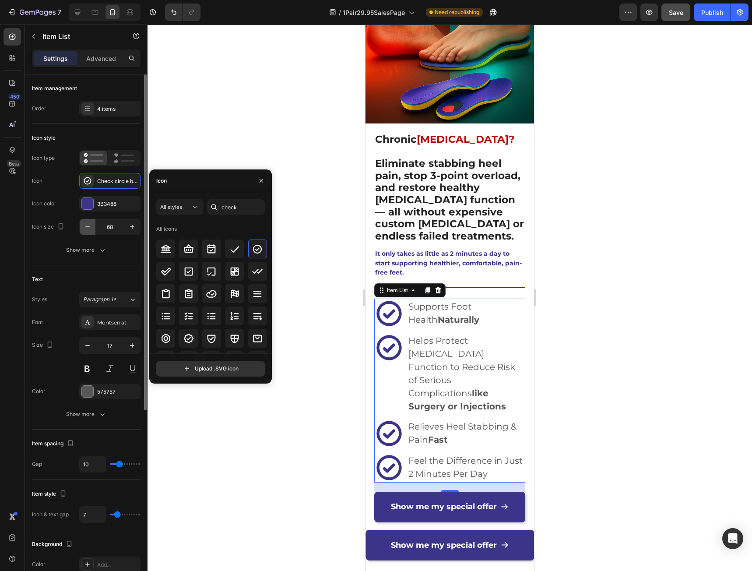
click at [83, 228] on button "button" at bounding box center [88, 227] width 16 height 16
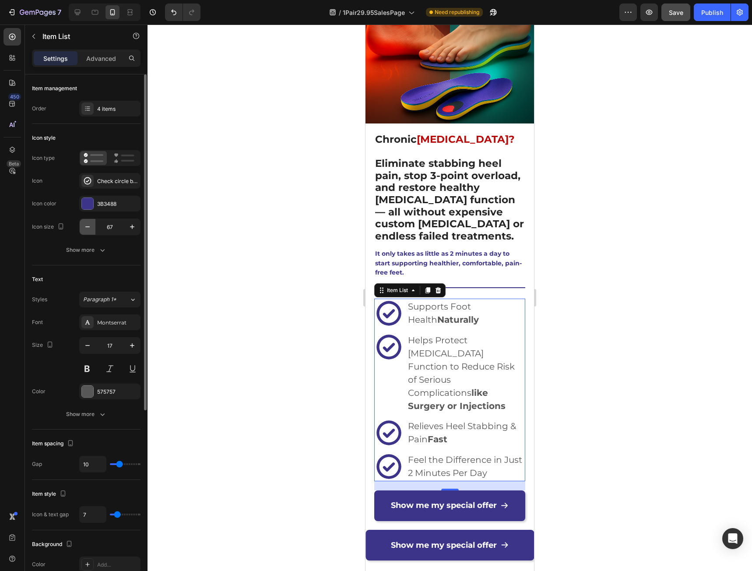
click at [83, 228] on button "button" at bounding box center [88, 227] width 16 height 16
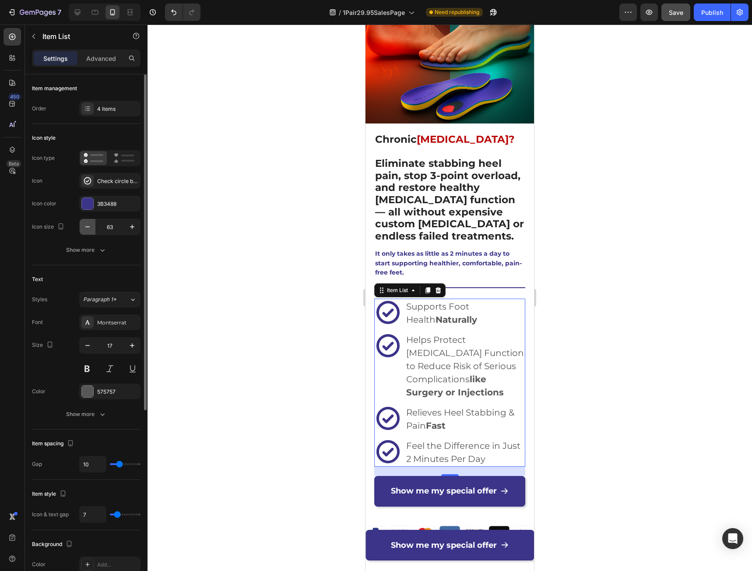
click at [83, 228] on button "button" at bounding box center [88, 227] width 16 height 16
click at [131, 227] on icon "button" at bounding box center [132, 226] width 9 height 9
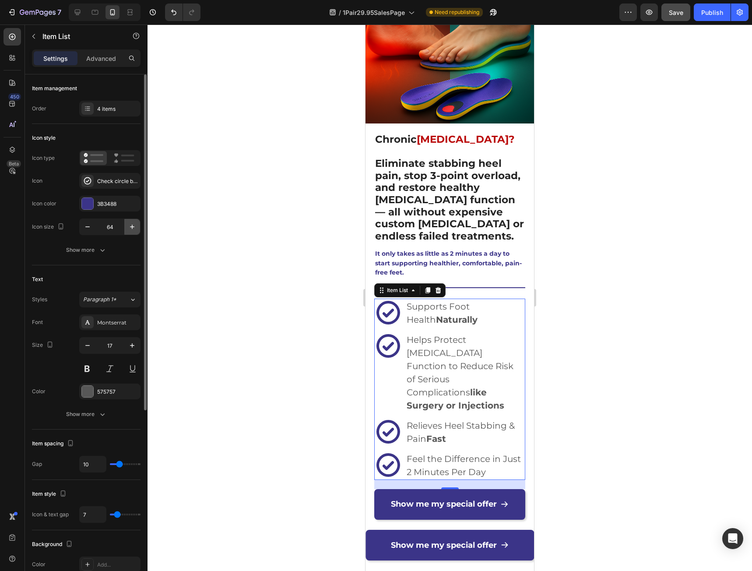
click at [131, 227] on icon "button" at bounding box center [132, 226] width 9 height 9
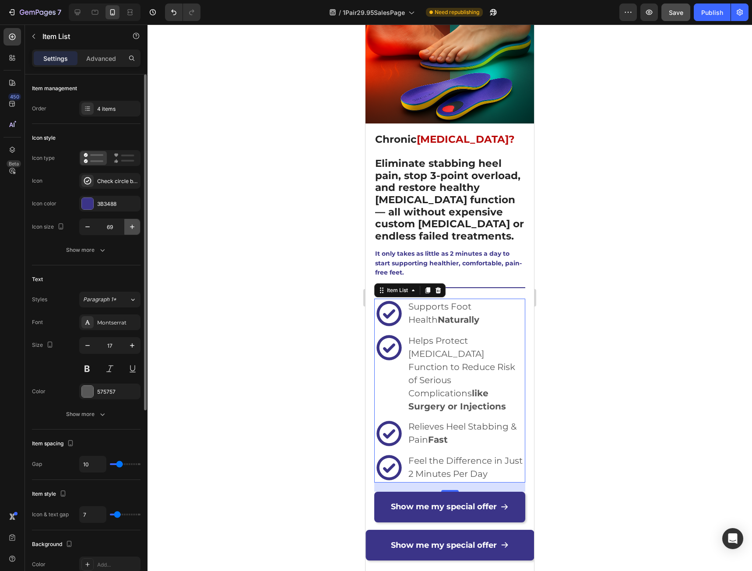
click at [131, 227] on icon "button" at bounding box center [132, 226] width 9 height 9
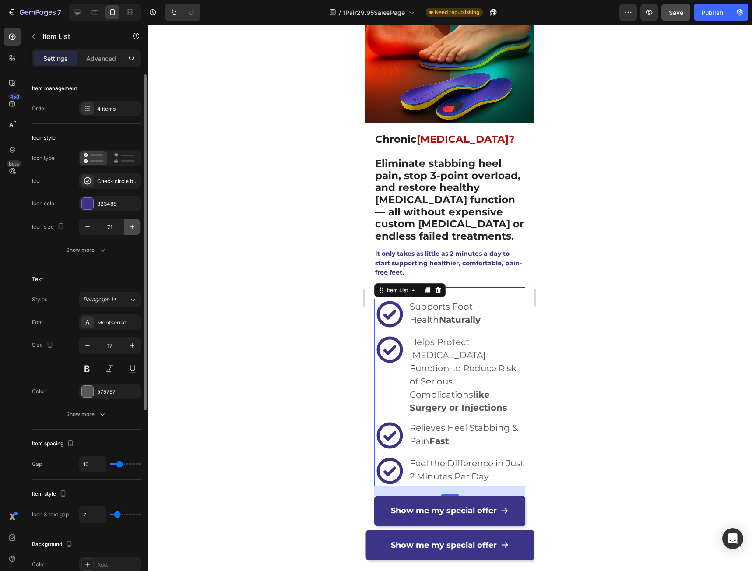
click at [131, 227] on icon "button" at bounding box center [132, 226] width 9 height 9
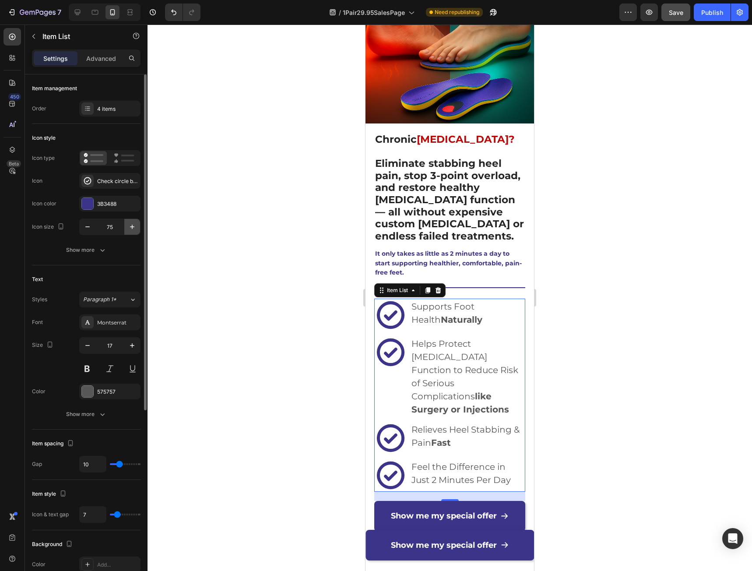
click at [131, 227] on icon "button" at bounding box center [132, 226] width 9 height 9
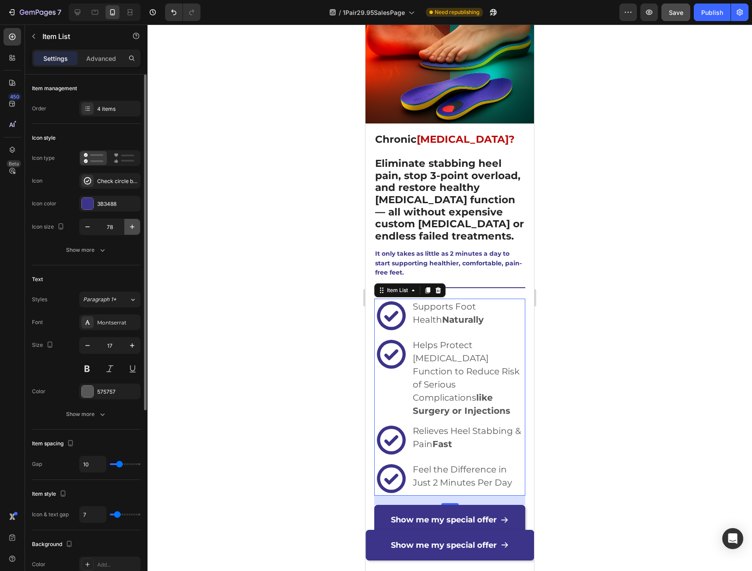
type input "79"
click at [107, 184] on div "Check circle bold" at bounding box center [117, 181] width 41 height 8
click at [310, 299] on div at bounding box center [450, 298] width 604 height 546
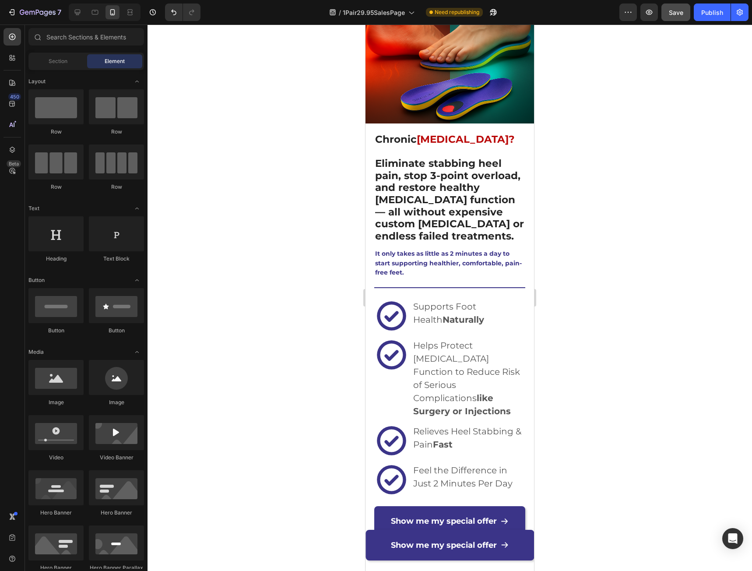
click at [618, 258] on div at bounding box center [450, 298] width 604 height 546
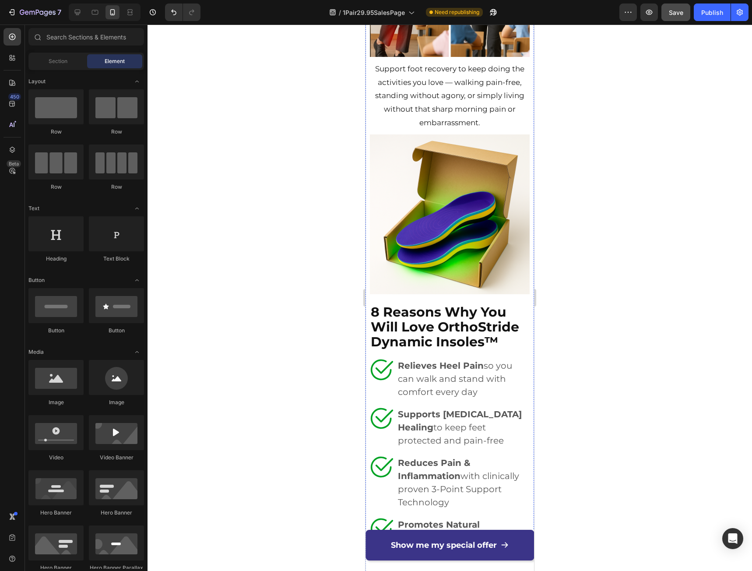
scroll to position [4158, 0]
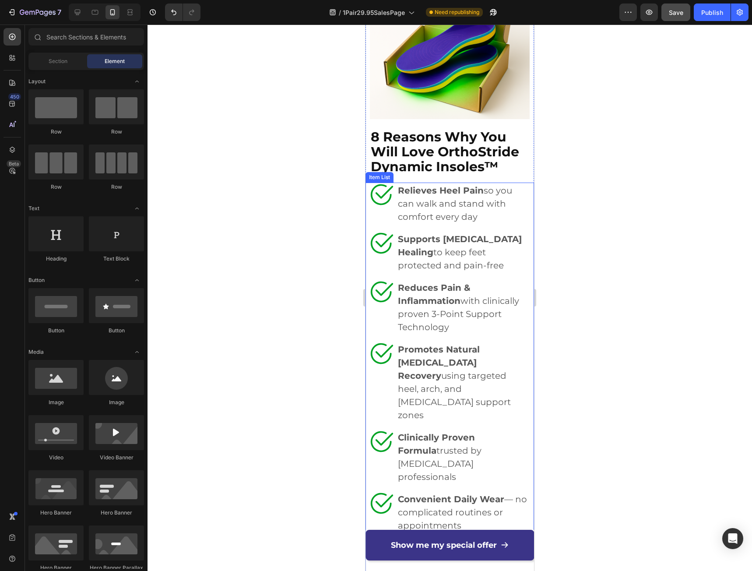
click at [382, 199] on div "Relieves Heel Pain so you can walk and stand with comfort every day" at bounding box center [450, 204] width 160 height 42
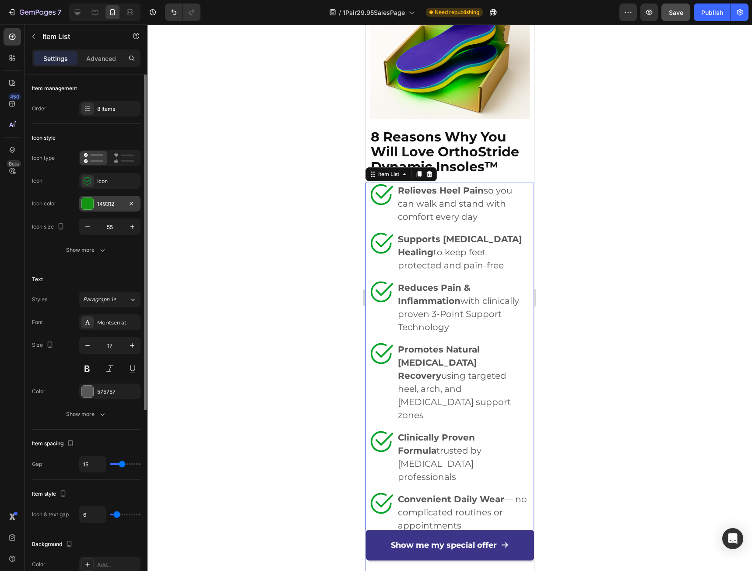
click at [103, 204] on div "149312" at bounding box center [109, 204] width 25 height 8
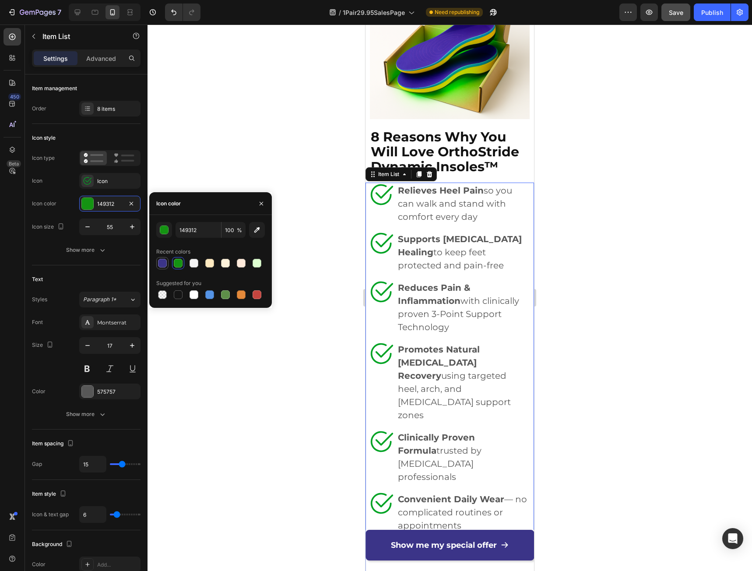
click at [164, 264] on div at bounding box center [162, 263] width 9 height 9
type input "3B3488"
click at [98, 179] on div "Icon" at bounding box center [117, 181] width 41 height 8
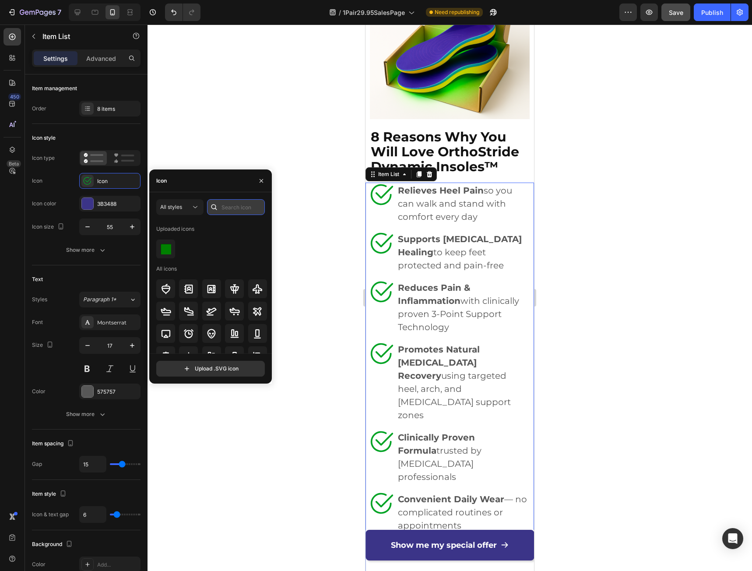
click at [230, 205] on input "text" at bounding box center [236, 207] width 58 height 16
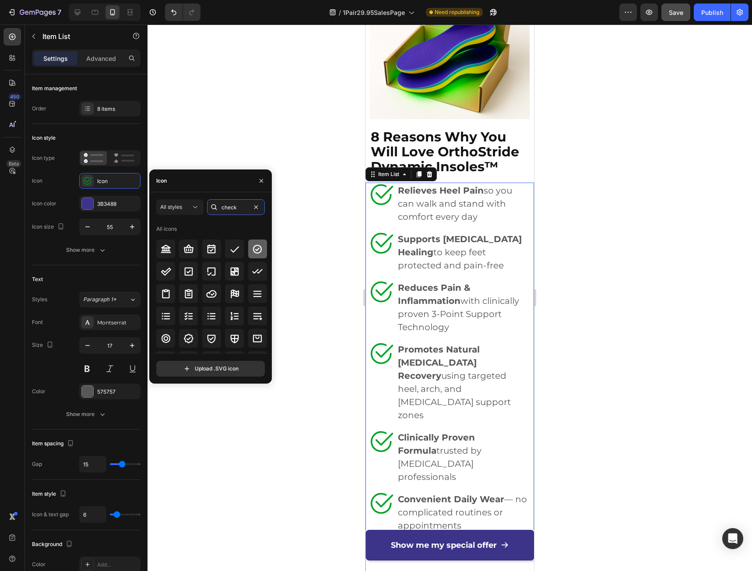
type input "check"
click at [255, 253] on icon at bounding box center [257, 248] width 9 height 9
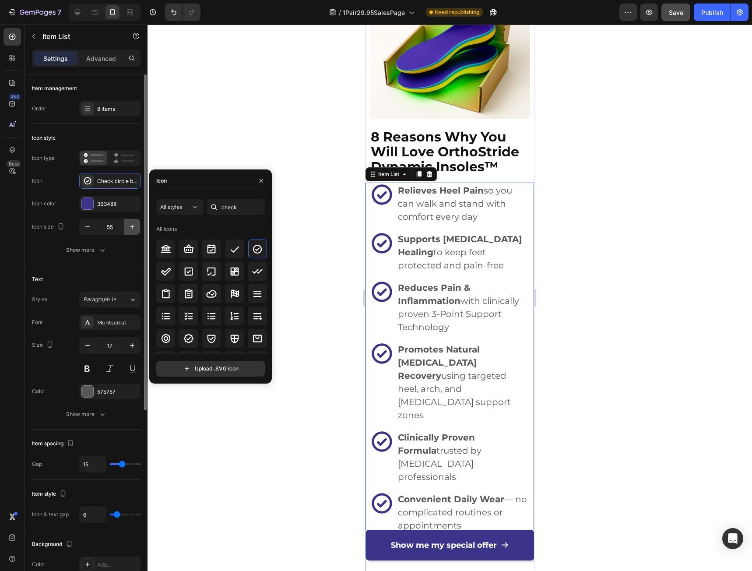
click at [129, 222] on icon "button" at bounding box center [132, 226] width 9 height 9
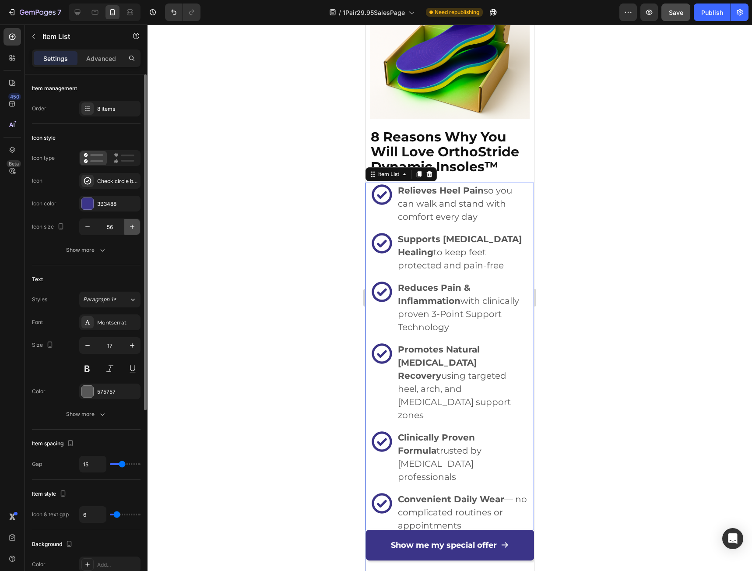
click at [130, 223] on icon "button" at bounding box center [132, 226] width 9 height 9
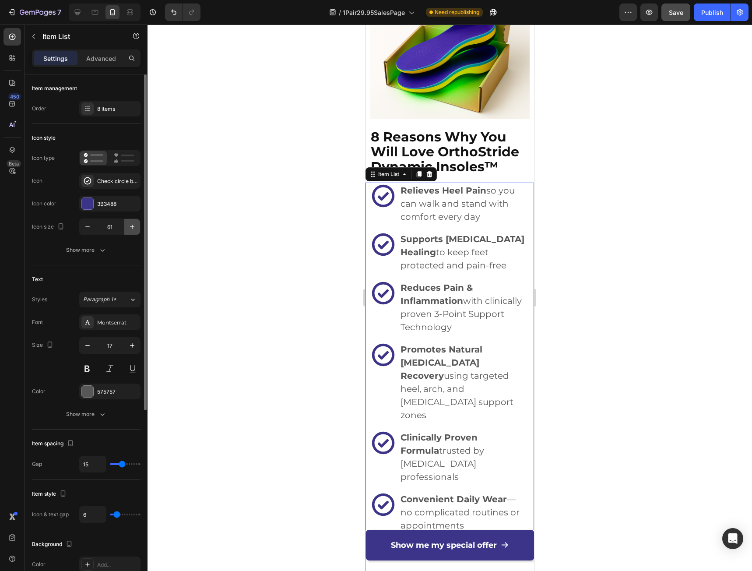
click at [130, 223] on icon "button" at bounding box center [132, 226] width 9 height 9
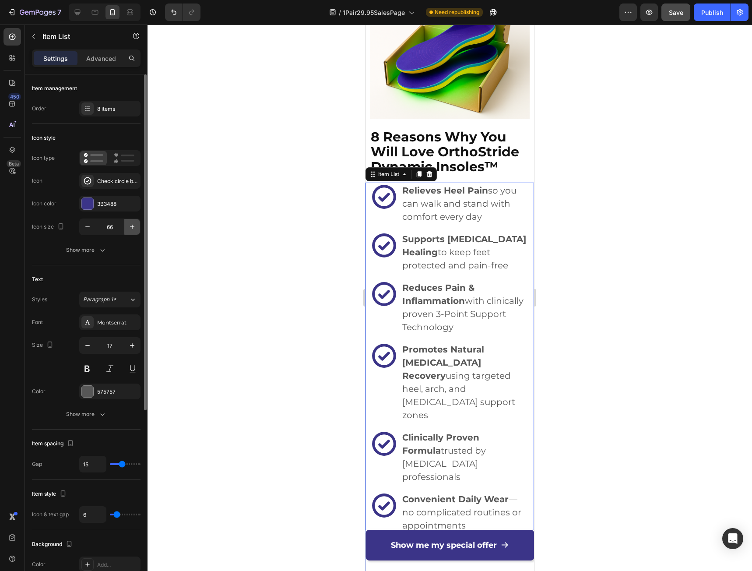
click at [130, 223] on icon "button" at bounding box center [132, 226] width 9 height 9
type input "69"
click at [617, 327] on div at bounding box center [450, 298] width 604 height 546
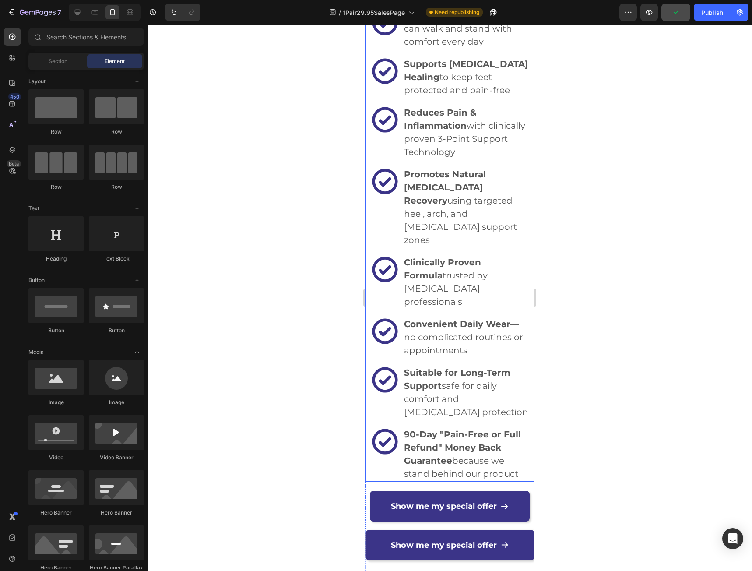
scroll to position [4508, 0]
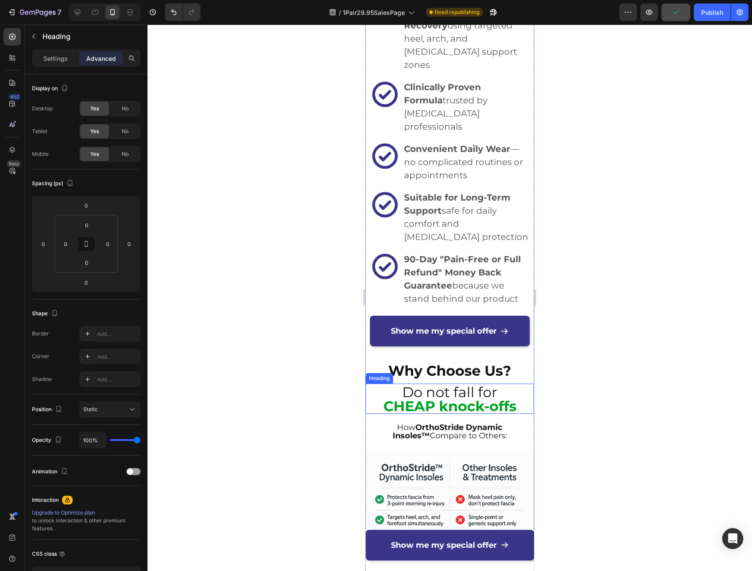
click at [468, 397] on strong "CHEAP knock-offs" at bounding box center [449, 405] width 133 height 17
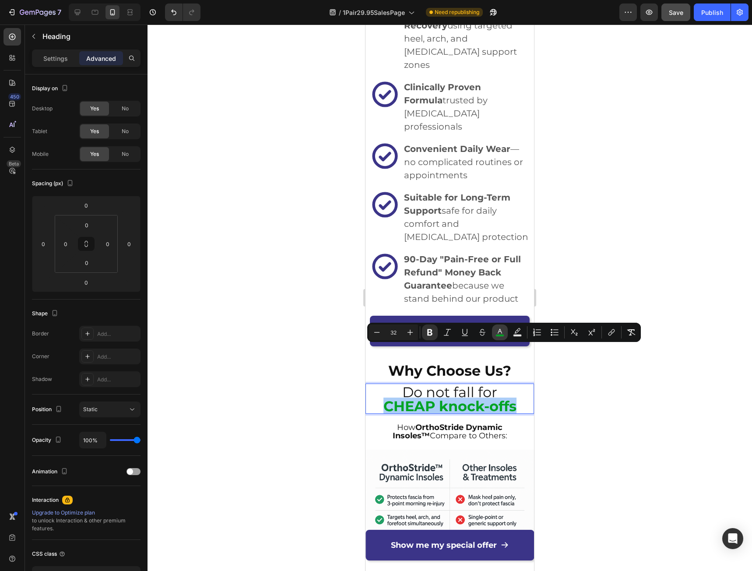
click at [498, 331] on icon "Editor contextual toolbar" at bounding box center [499, 332] width 9 height 9
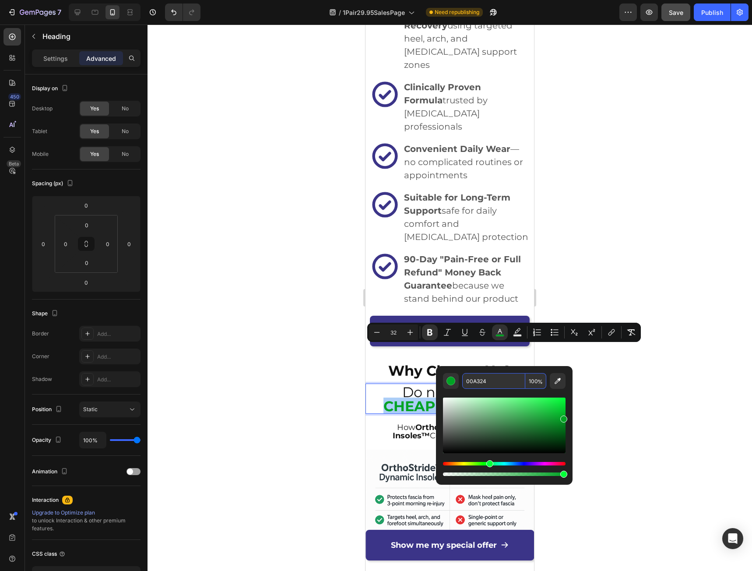
click at [495, 379] on input "00A324" at bounding box center [493, 381] width 63 height 16
paste input "3B3488"
type input "3B3488"
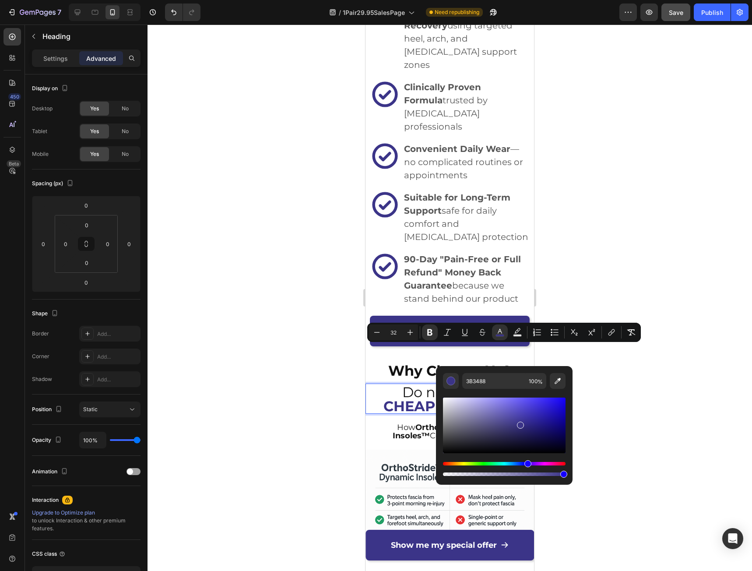
click at [647, 400] on div at bounding box center [450, 298] width 604 height 546
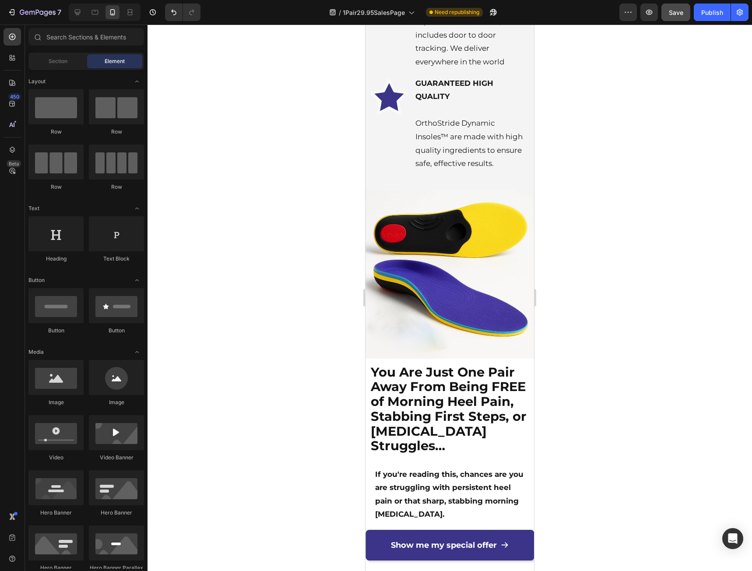
scroll to position [1255, 0]
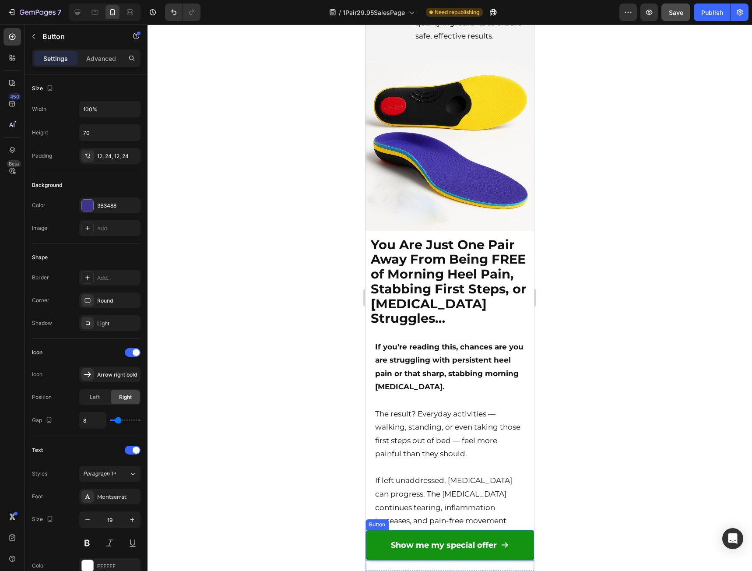
click at [380, 548] on link "Show me my special offer" at bounding box center [449, 545] width 169 height 31
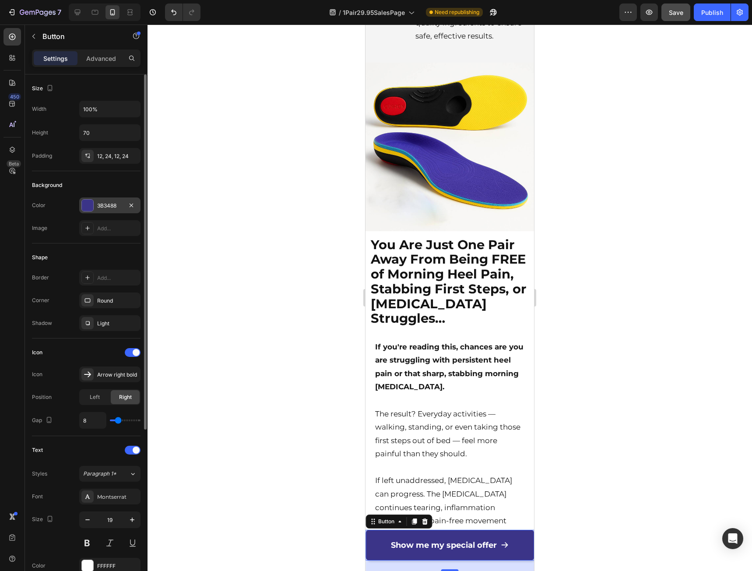
click at [115, 210] on div "3B3488" at bounding box center [109, 205] width 61 height 16
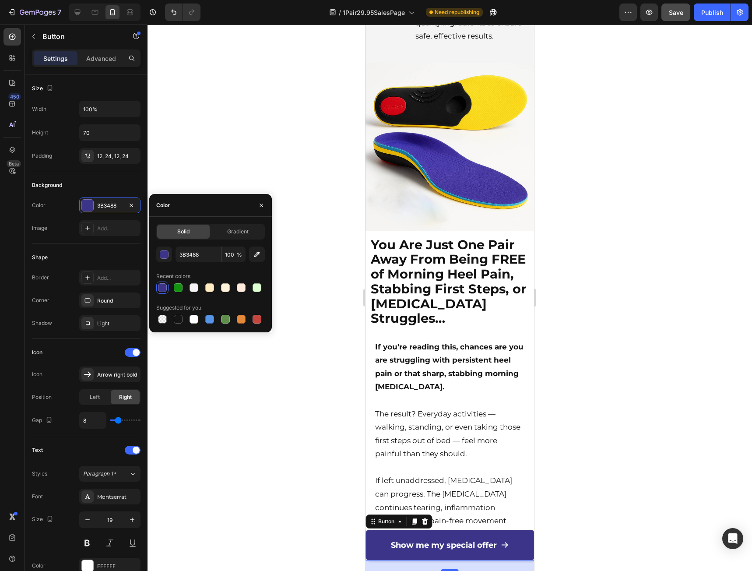
click at [194, 174] on div at bounding box center [450, 298] width 604 height 546
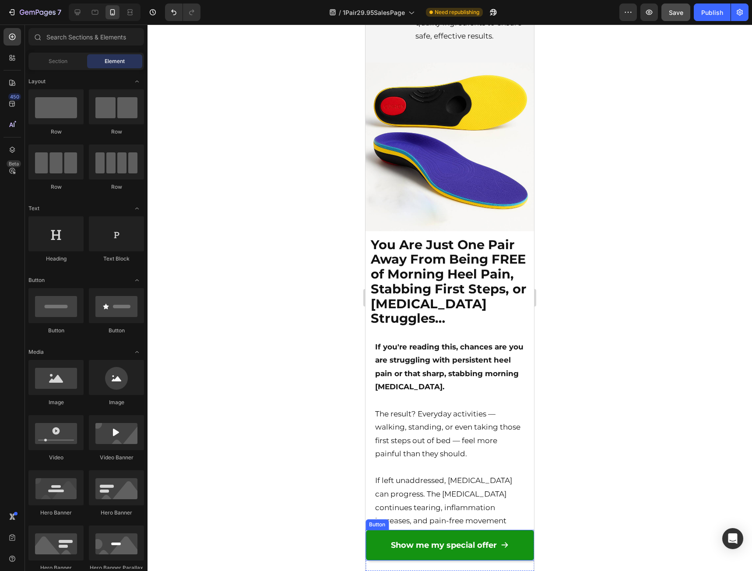
click at [379, 548] on link "Show me my special offer" at bounding box center [449, 545] width 169 height 31
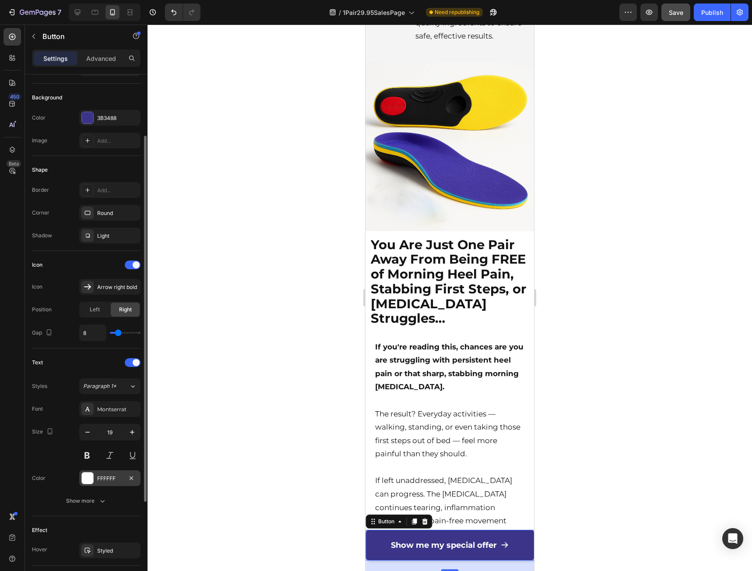
scroll to position [131, 0]
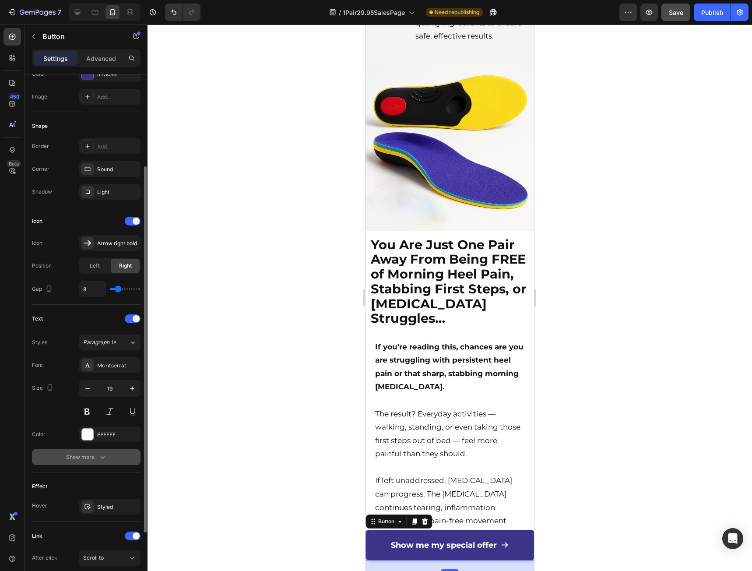
click at [85, 460] on div "Show more" at bounding box center [86, 457] width 41 height 9
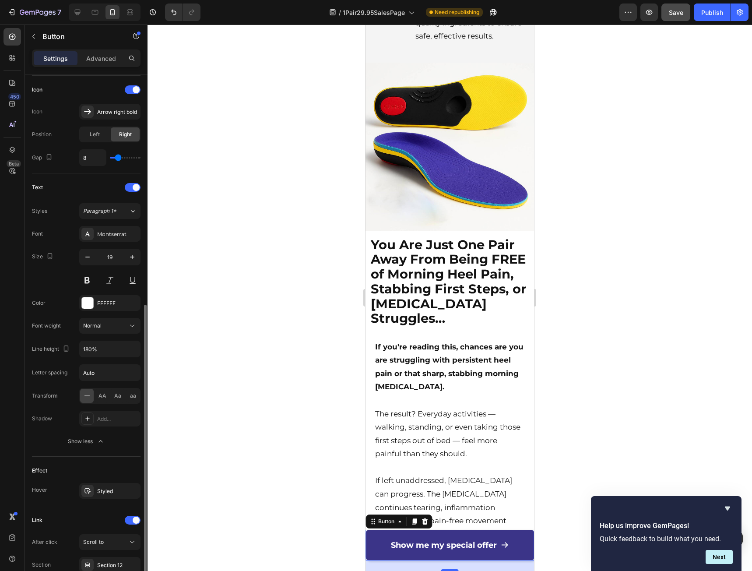
scroll to position [337, 0]
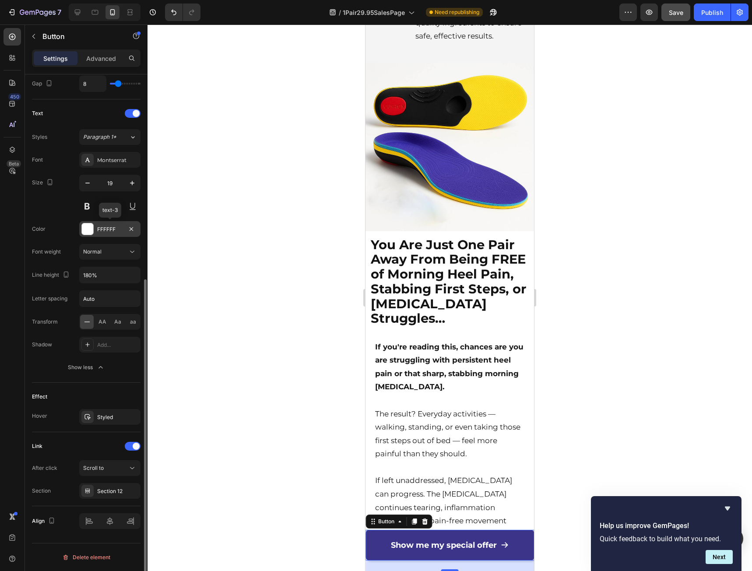
click at [105, 228] on div "FFFFFF" at bounding box center [109, 229] width 25 height 8
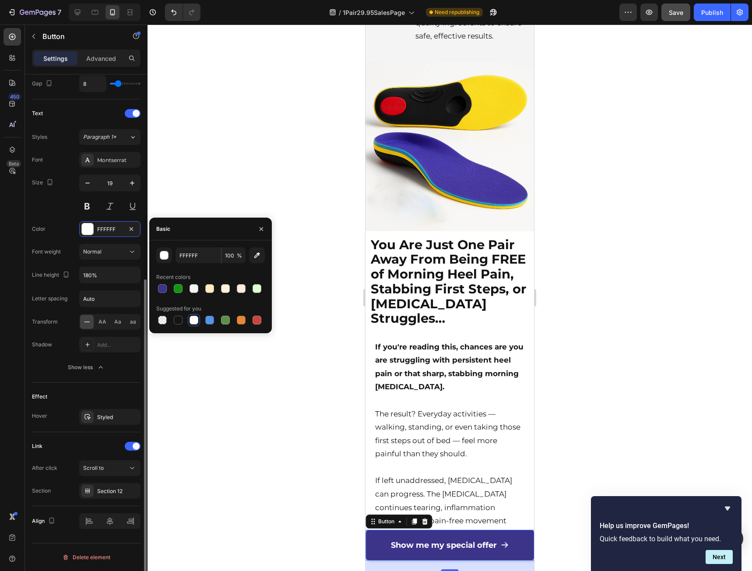
click at [42, 208] on div "Size 19" at bounding box center [86, 194] width 109 height 39
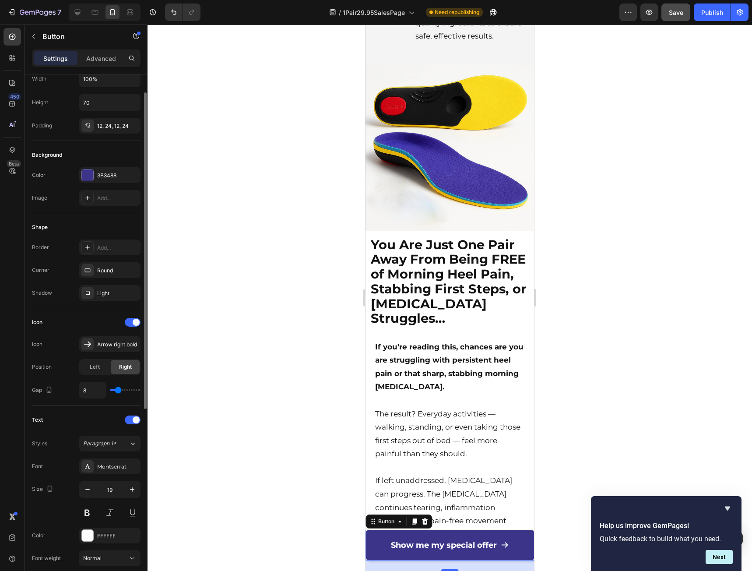
scroll to position [0, 0]
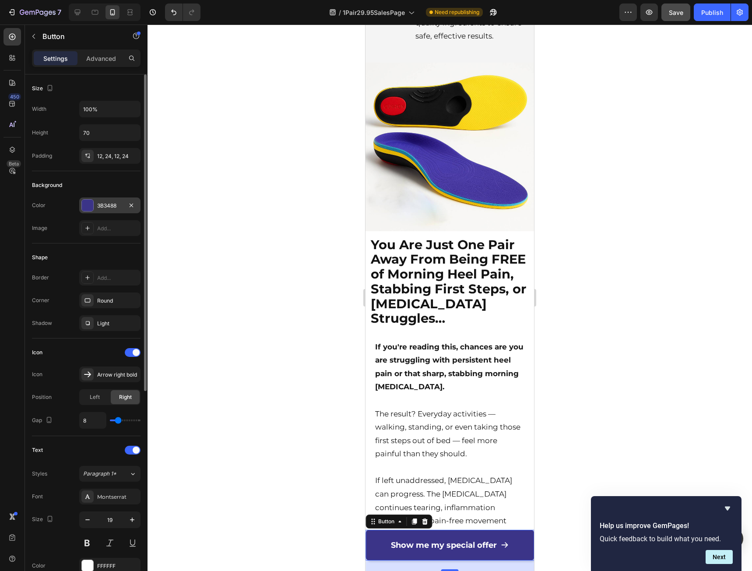
click at [113, 206] on div "3B3488" at bounding box center [109, 206] width 25 height 8
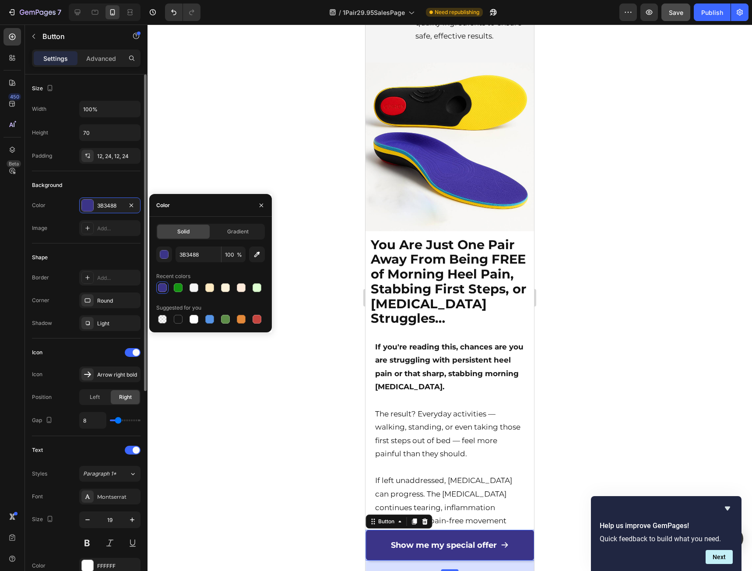
click at [60, 232] on div "Image Add..." at bounding box center [86, 228] width 109 height 16
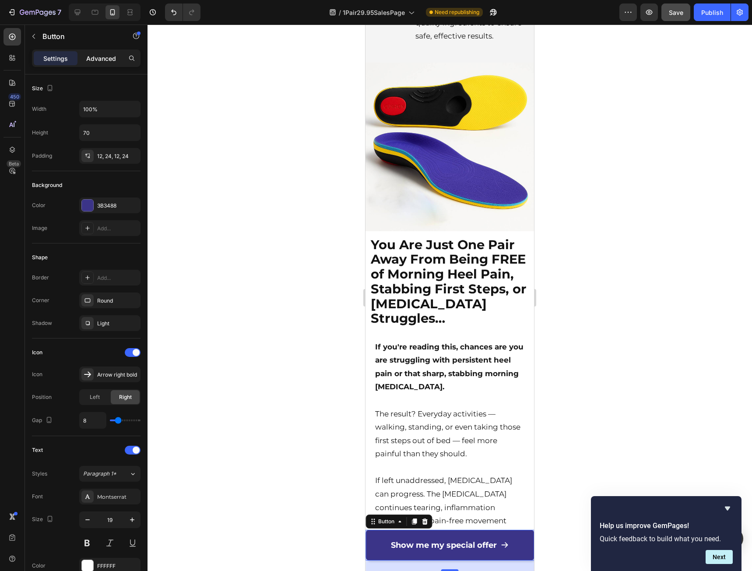
click at [91, 63] on div "Advanced" at bounding box center [101, 58] width 44 height 14
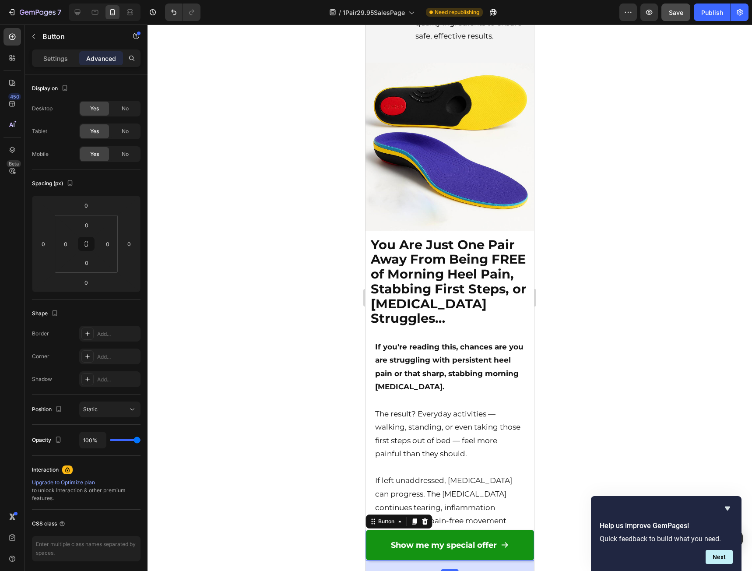
click at [500, 552] on span at bounding box center [504, 544] width 8 height 15
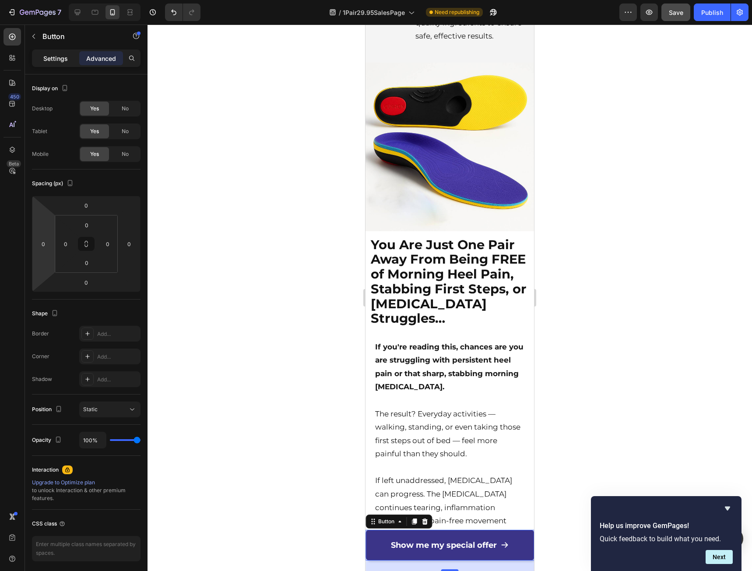
click at [58, 59] on p "Settings" at bounding box center [55, 58] width 25 height 9
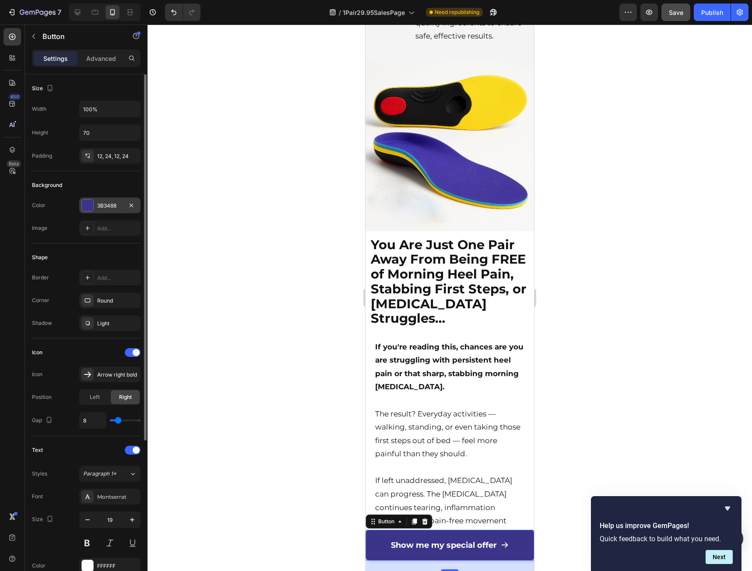
click at [100, 204] on div "3B3488" at bounding box center [109, 206] width 25 height 8
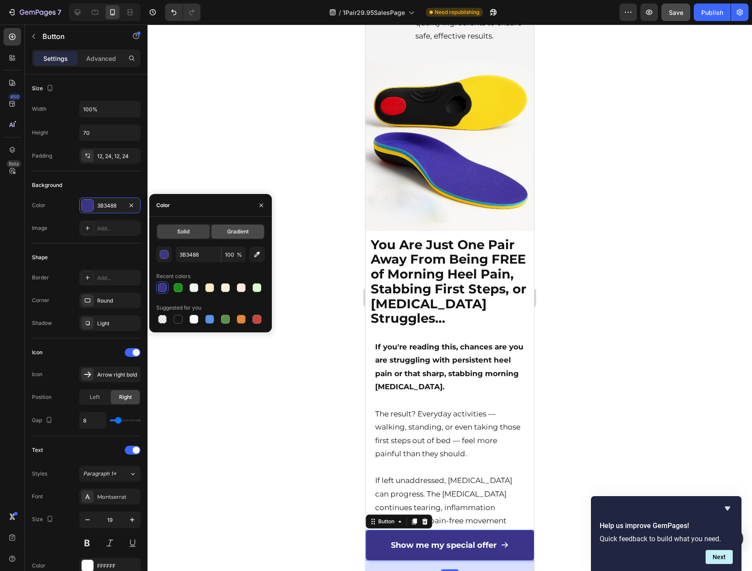
click at [218, 238] on div "Gradient" at bounding box center [237, 232] width 53 height 14
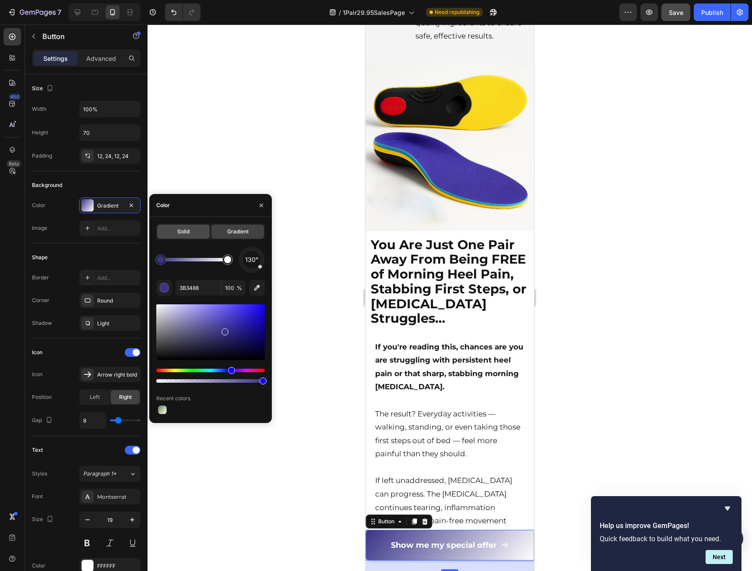
click at [191, 232] on div "Solid" at bounding box center [183, 232] width 53 height 14
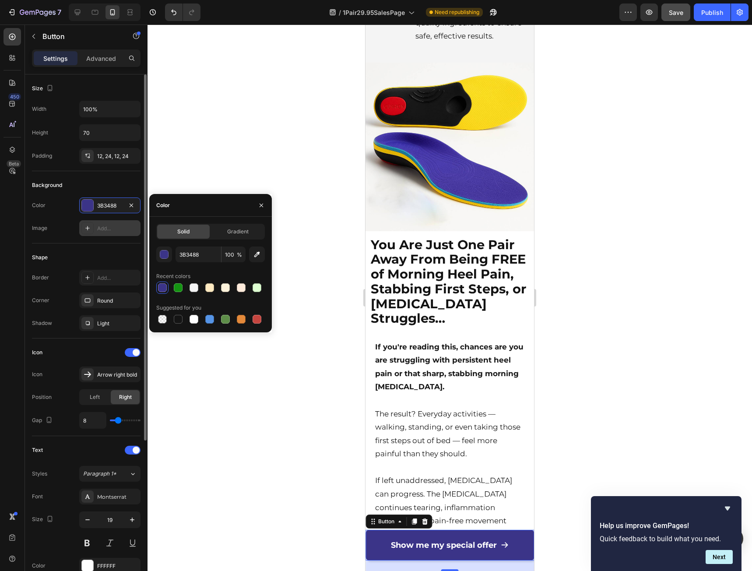
click at [112, 230] on div "Add..." at bounding box center [117, 229] width 41 height 8
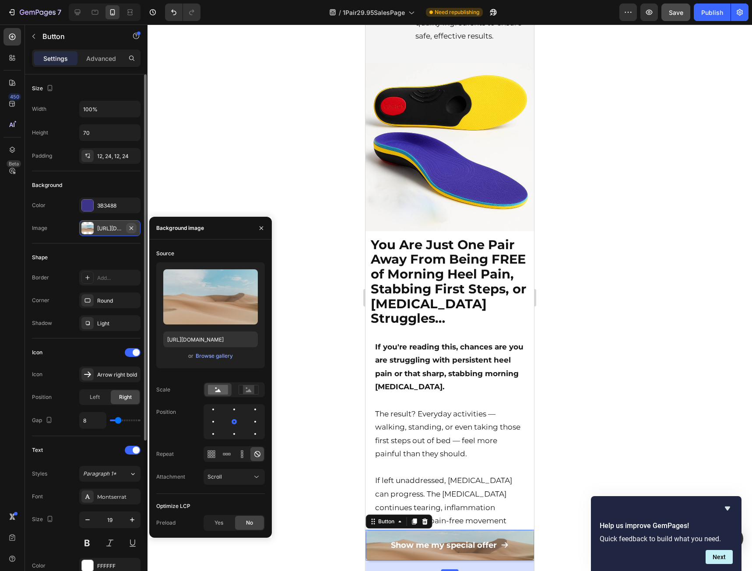
click at [130, 227] on icon "button" at bounding box center [131, 228] width 7 height 7
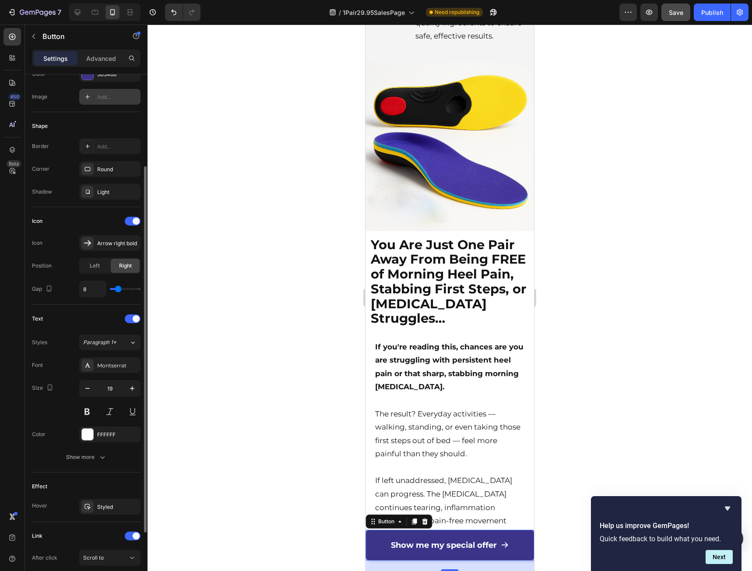
scroll to position [219, 0]
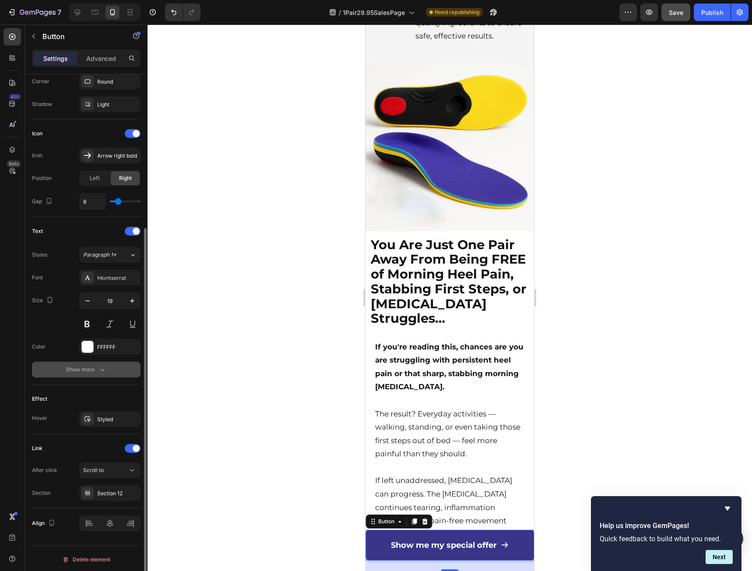
click at [97, 366] on div "Show more" at bounding box center [86, 369] width 41 height 9
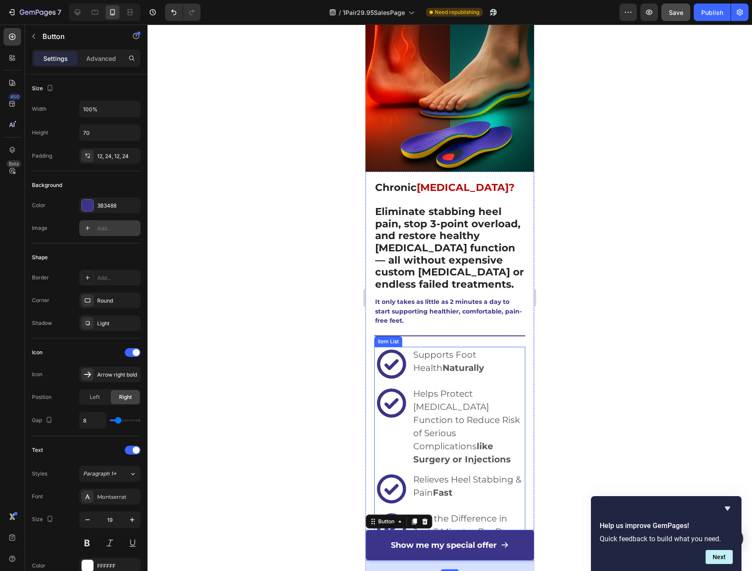
scroll to position [0, 0]
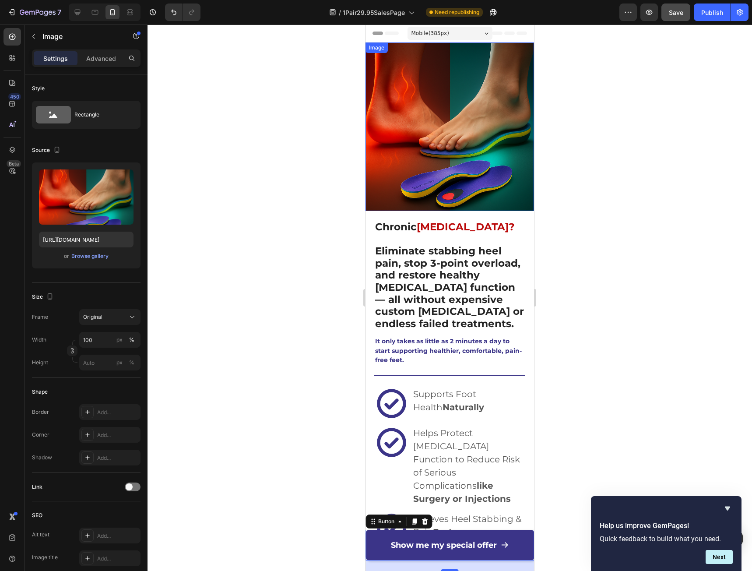
click at [458, 130] on img at bounding box center [449, 126] width 169 height 169
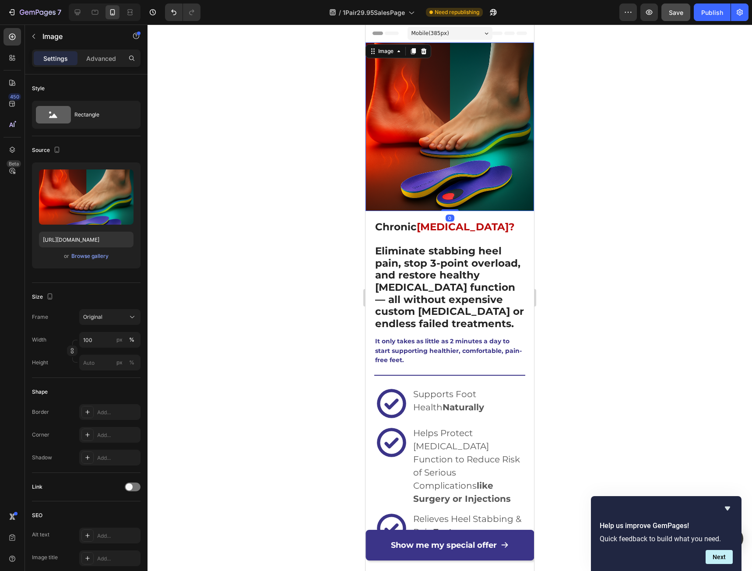
click at [600, 207] on div at bounding box center [450, 298] width 604 height 546
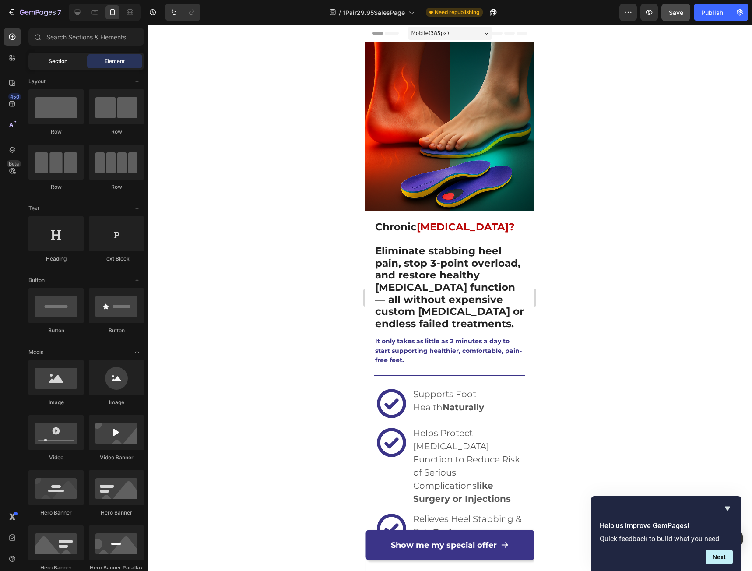
click at [48, 61] on div "Section" at bounding box center [57, 61] width 55 height 14
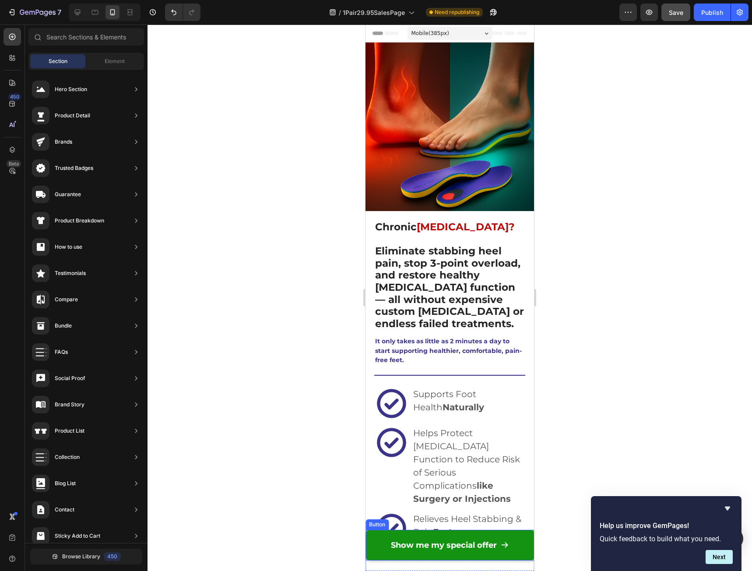
click at [377, 543] on link "Show me my special offer" at bounding box center [449, 545] width 169 height 31
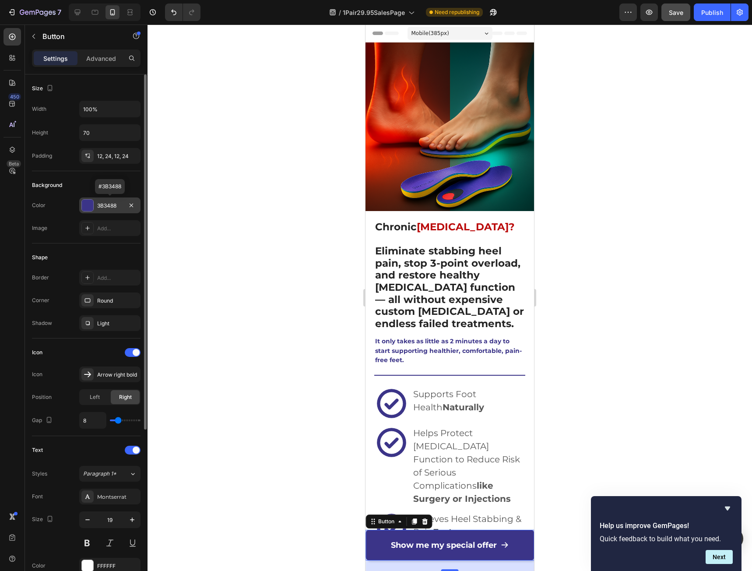
click at [96, 206] on div "3B3488" at bounding box center [109, 205] width 61 height 16
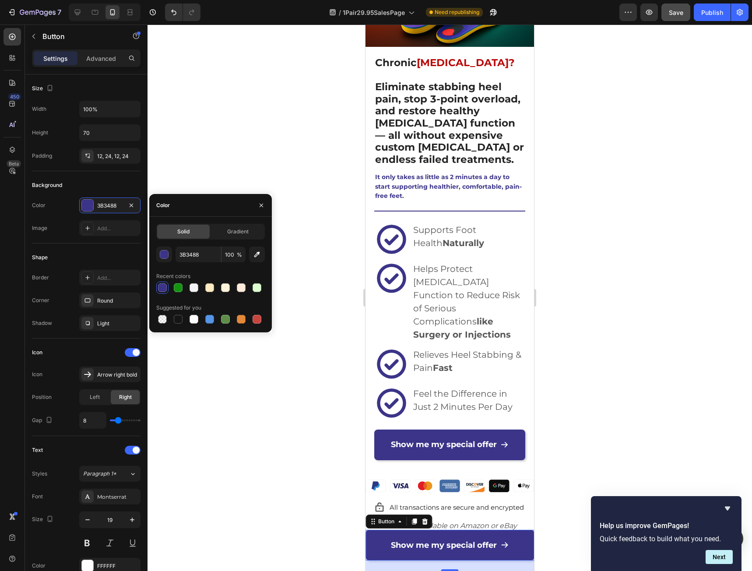
scroll to position [219, 0]
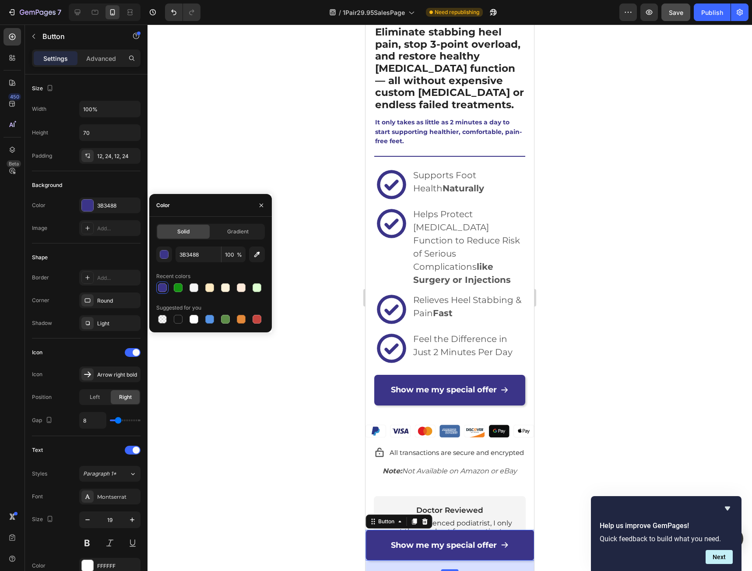
click at [607, 372] on div at bounding box center [450, 298] width 604 height 546
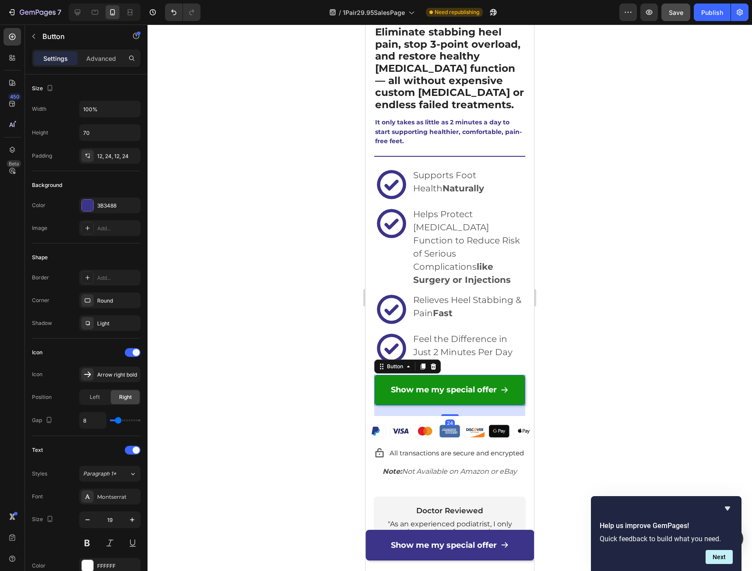
click at [478, 381] on link "Show me my special offer" at bounding box center [449, 390] width 151 height 31
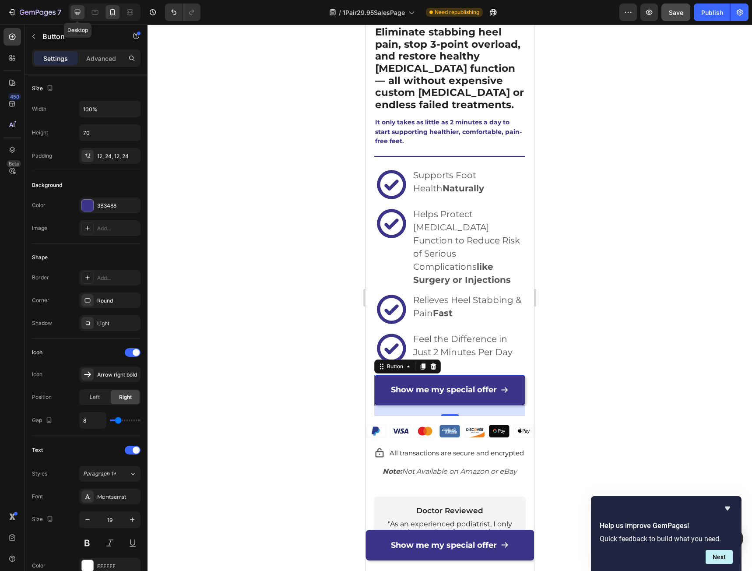
click at [74, 15] on icon at bounding box center [77, 12] width 9 height 9
type input "Auto"
type input "16"
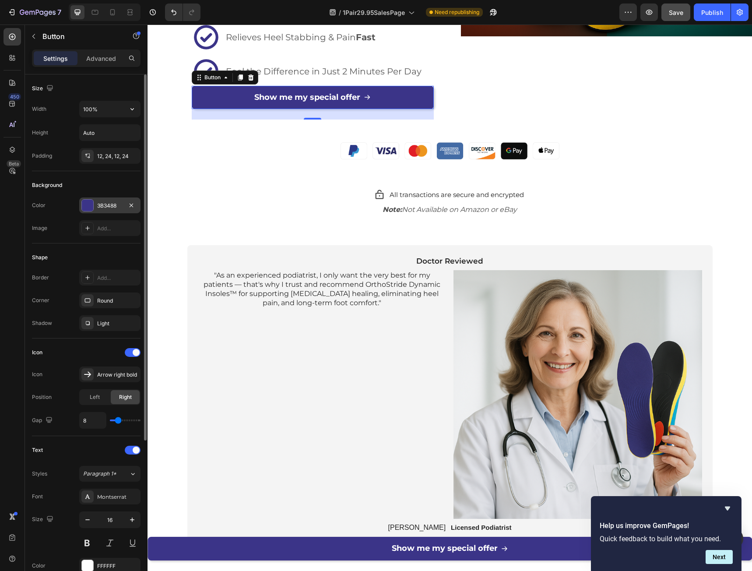
scroll to position [390, 0]
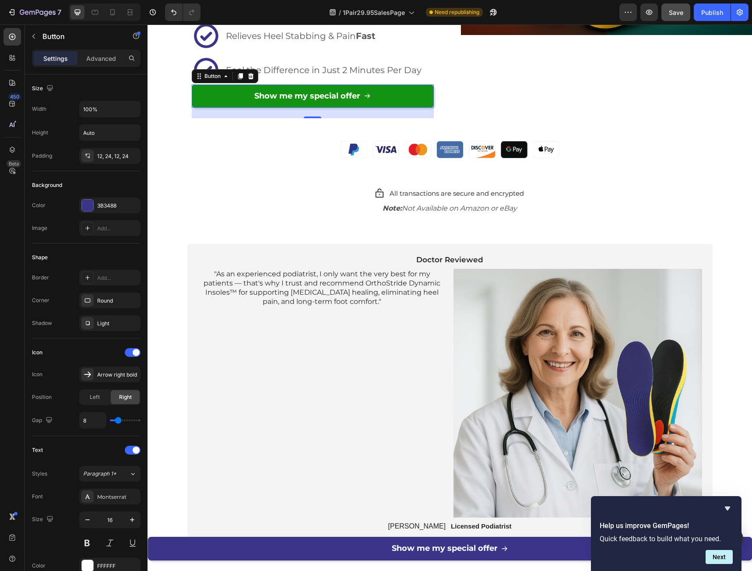
click at [223, 84] on link "Show me my special offer" at bounding box center [313, 96] width 242 height 24
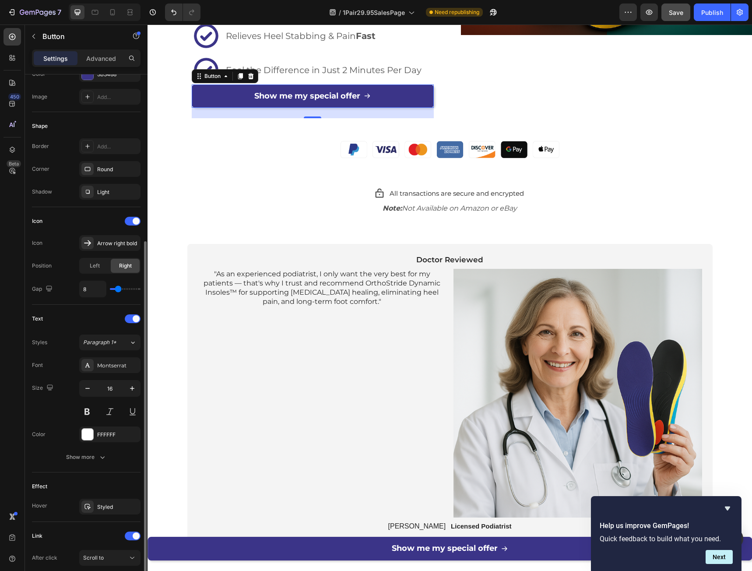
scroll to position [175, 0]
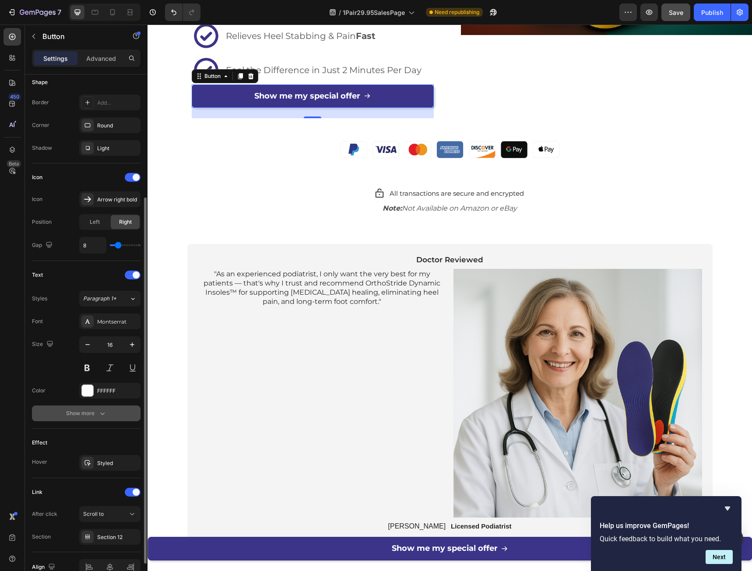
click at [88, 416] on div "Show more" at bounding box center [86, 413] width 41 height 9
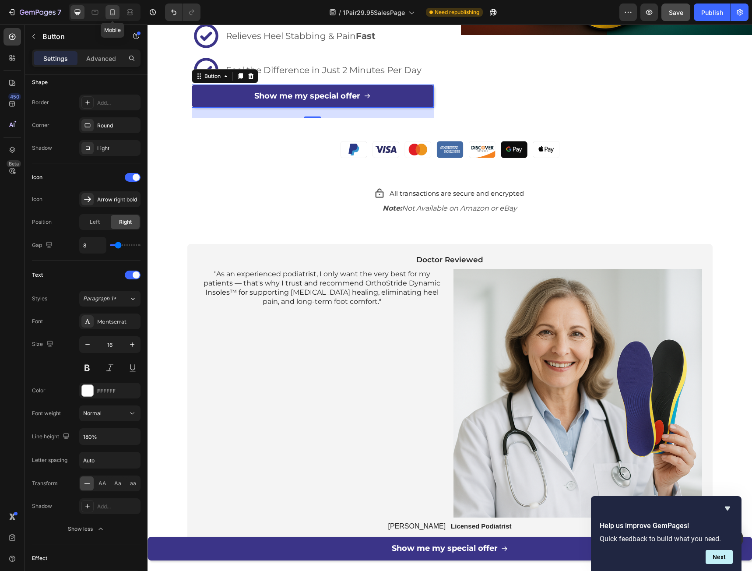
click at [110, 11] on icon at bounding box center [112, 12] width 5 height 6
type input "70"
type input "19"
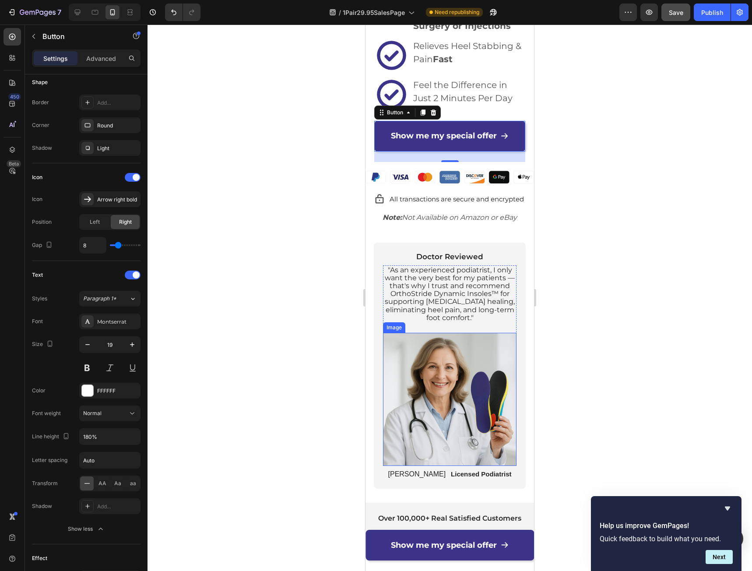
scroll to position [519, 0]
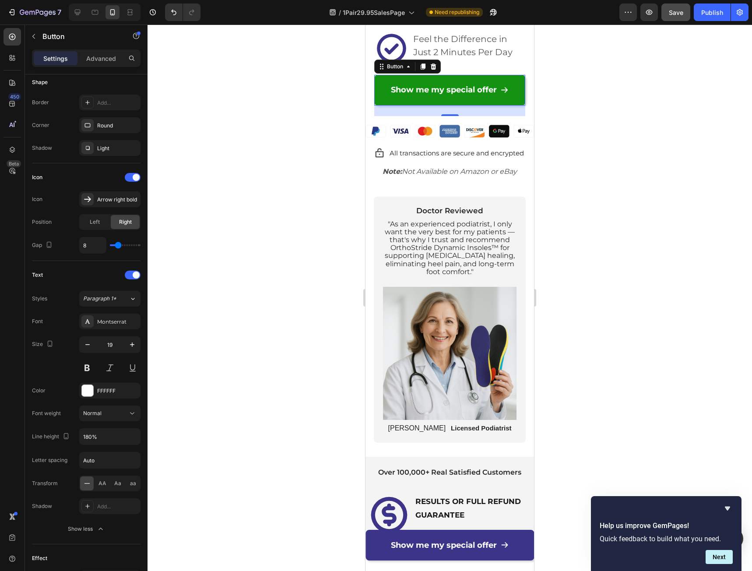
click at [389, 78] on link "Show me my special offer" at bounding box center [449, 90] width 151 height 31
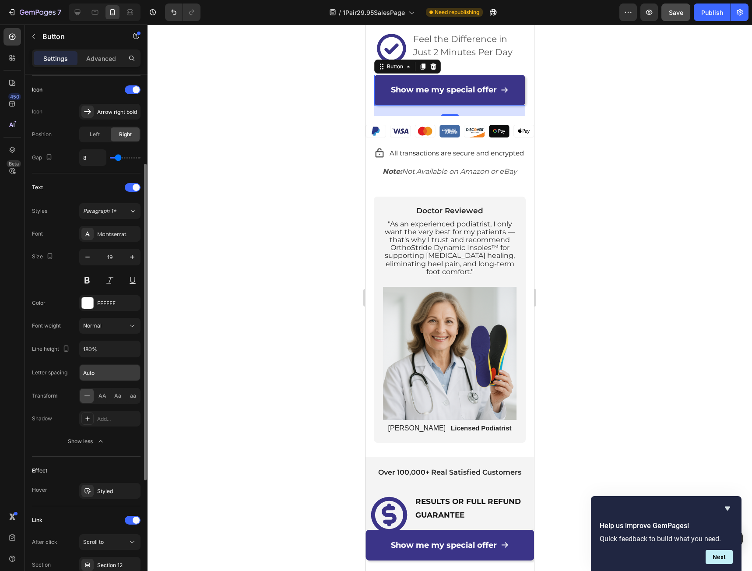
scroll to position [306, 0]
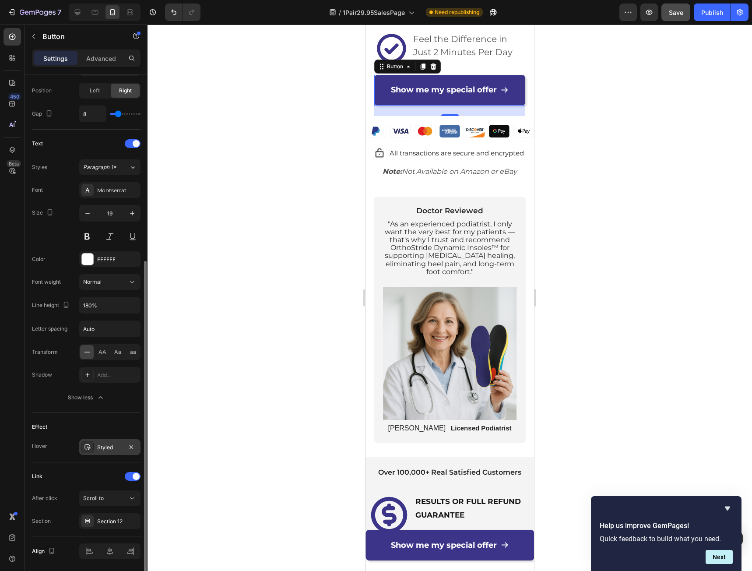
click at [101, 452] on div "Styled" at bounding box center [109, 447] width 61 height 16
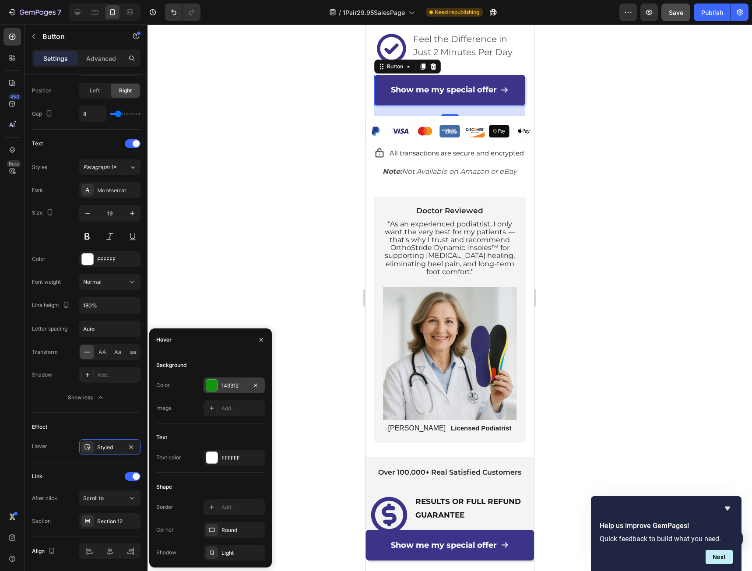
click at [219, 380] on div "149312" at bounding box center [234, 385] width 61 height 16
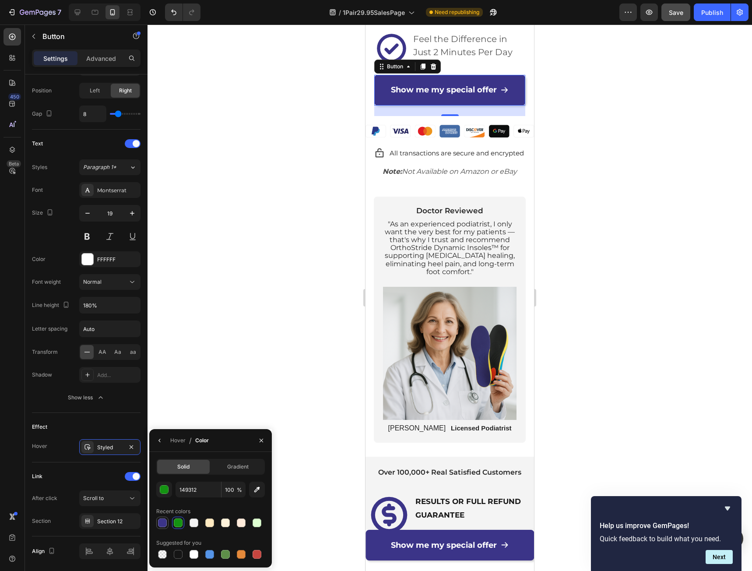
click at [158, 527] on div at bounding box center [162, 522] width 12 height 12
type input "3B3488"
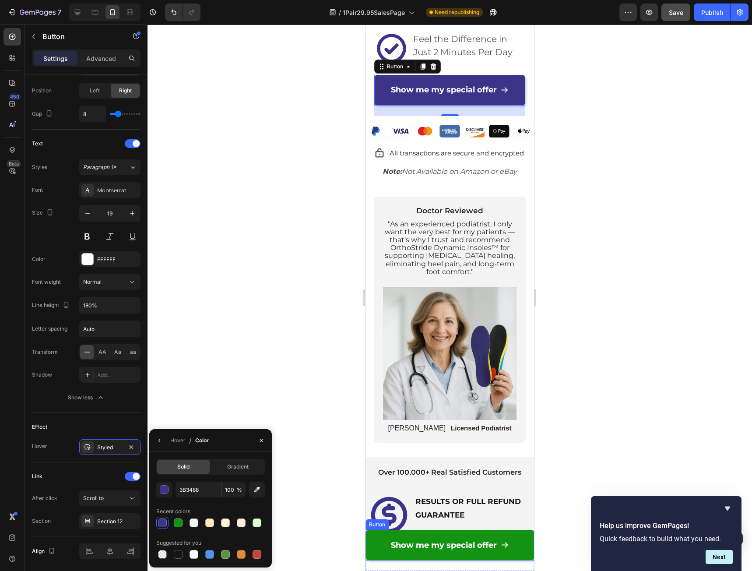
click at [376, 552] on link "Show me my special offer" at bounding box center [449, 545] width 169 height 31
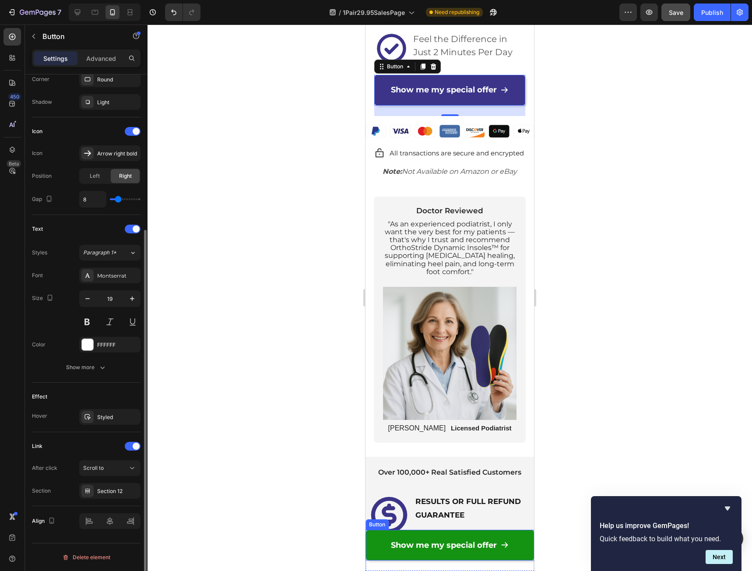
scroll to position [221, 0]
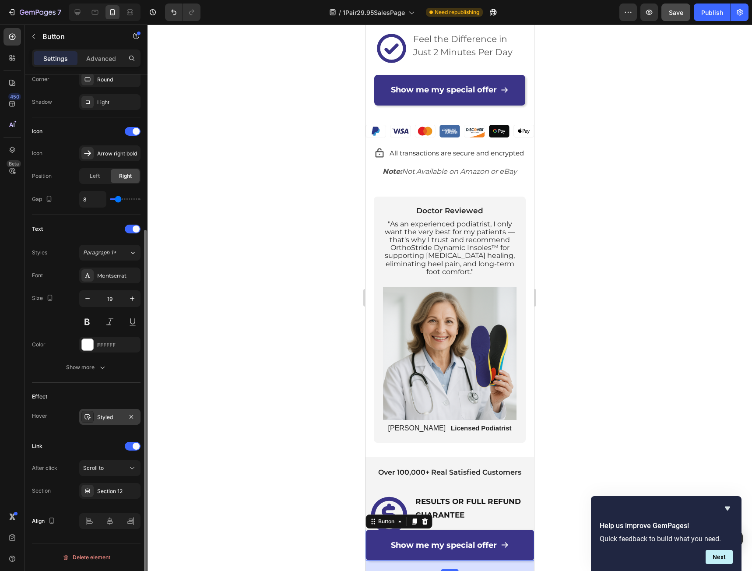
click at [104, 414] on div "Styled" at bounding box center [109, 417] width 25 height 8
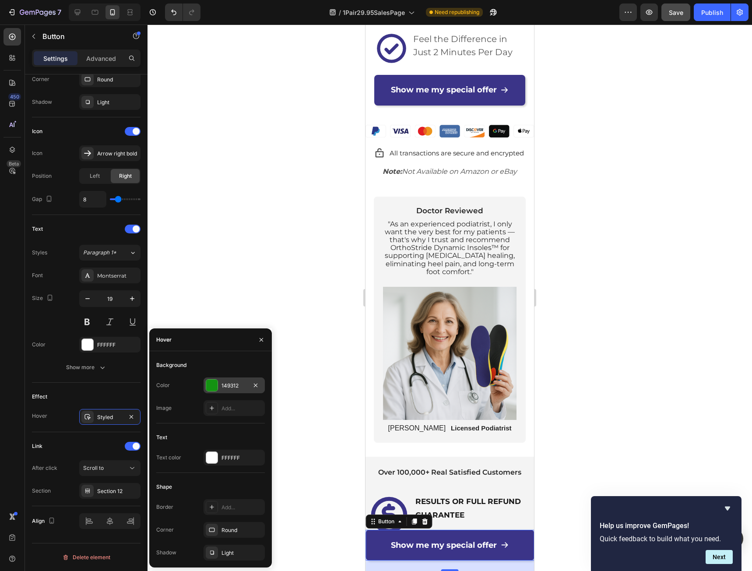
click at [219, 386] on div "149312" at bounding box center [234, 385] width 61 height 16
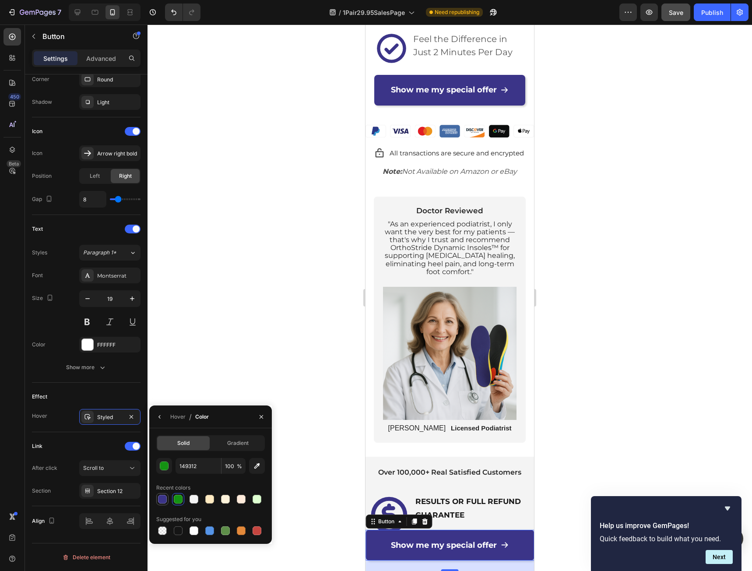
click at [162, 498] on div at bounding box center [162, 499] width 9 height 9
type input "3B3488"
click at [605, 387] on div at bounding box center [450, 298] width 604 height 546
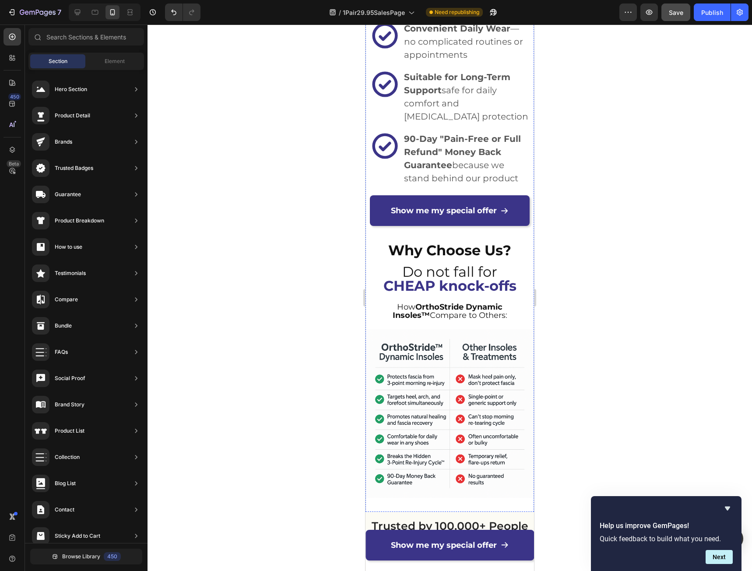
scroll to position [4640, 0]
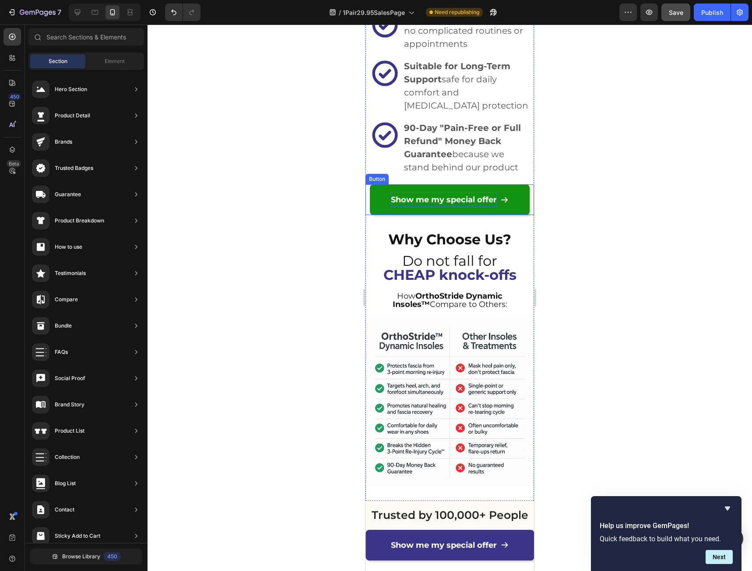
click at [391, 192] on p "Show me my special offer" at bounding box center [444, 199] width 106 height 15
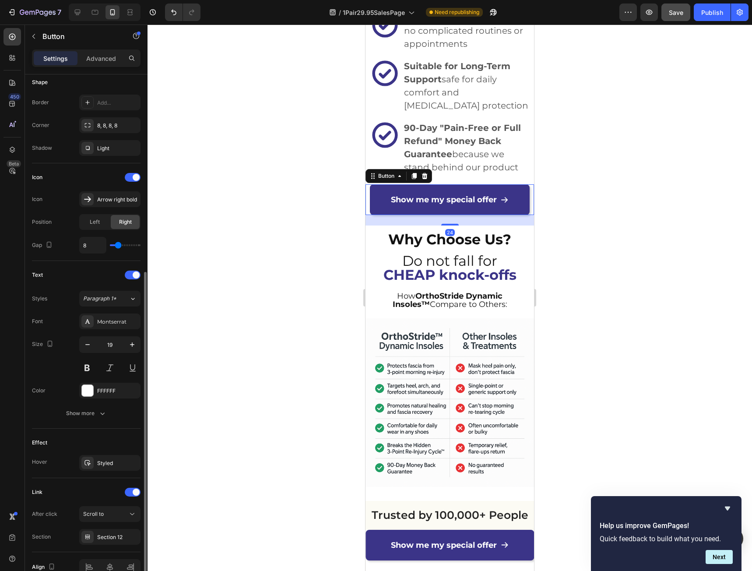
scroll to position [221, 0]
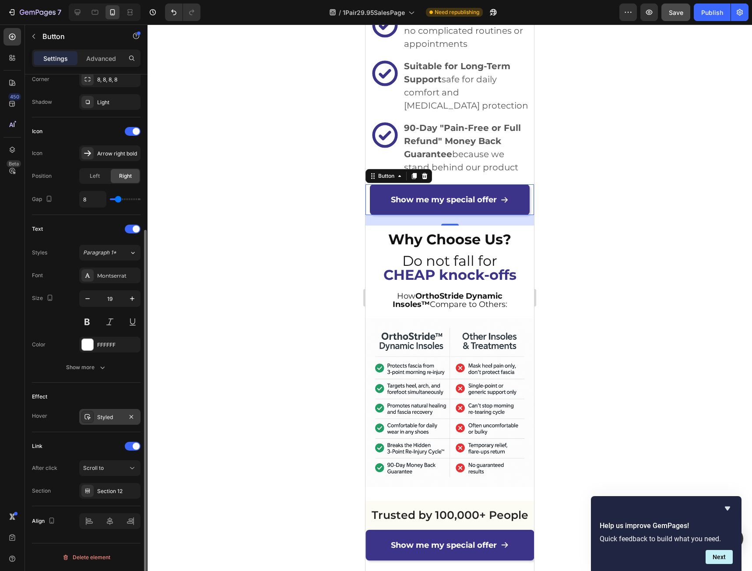
click at [101, 413] on div "Styled" at bounding box center [109, 417] width 25 height 8
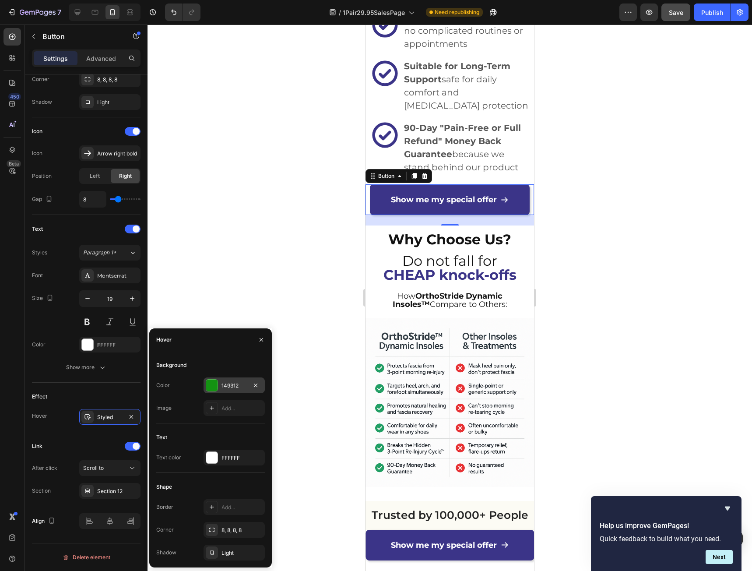
click at [229, 389] on div "149312" at bounding box center [233, 386] width 25 height 8
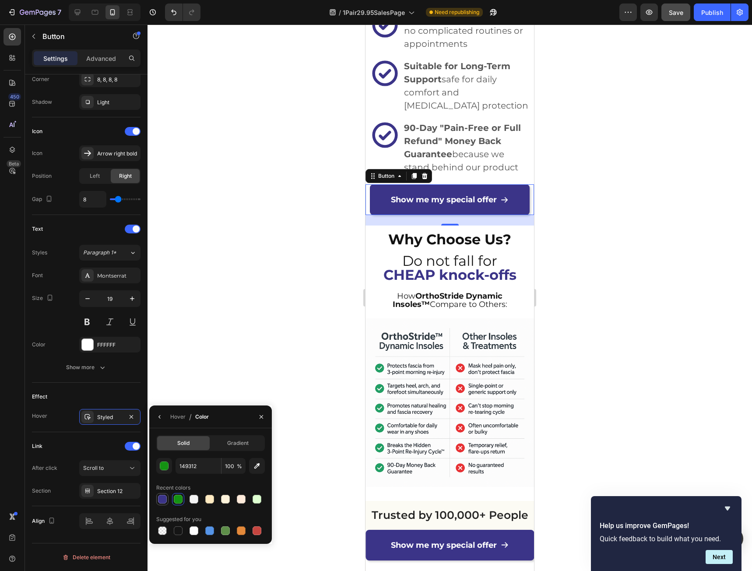
click at [161, 500] on div at bounding box center [162, 499] width 9 height 9
type input "3B3488"
click at [597, 337] on div at bounding box center [450, 298] width 604 height 546
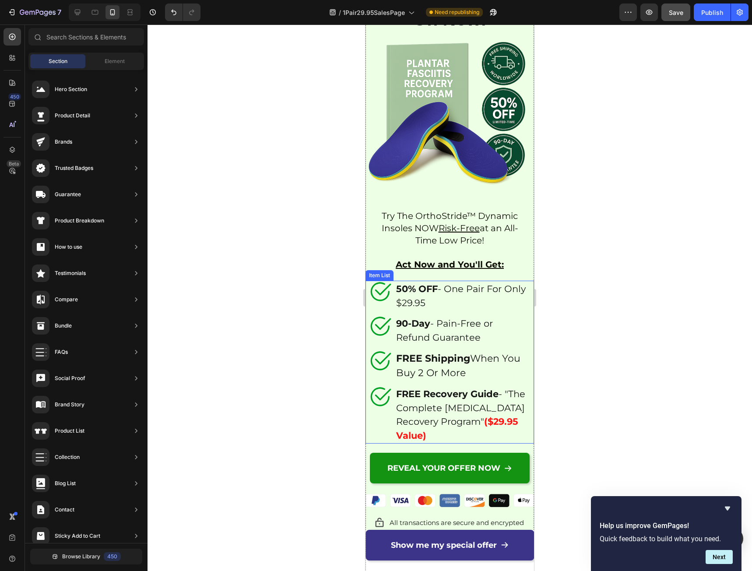
scroll to position [7441, 0]
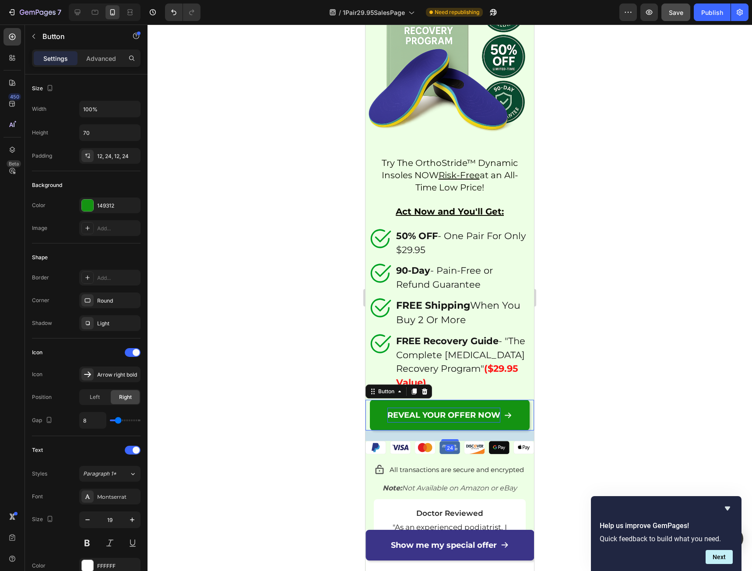
click at [387, 415] on p "REVEAL YOUR OFFER NOW" at bounding box center [443, 415] width 113 height 15
click at [97, 204] on div "149312" at bounding box center [109, 205] width 61 height 16
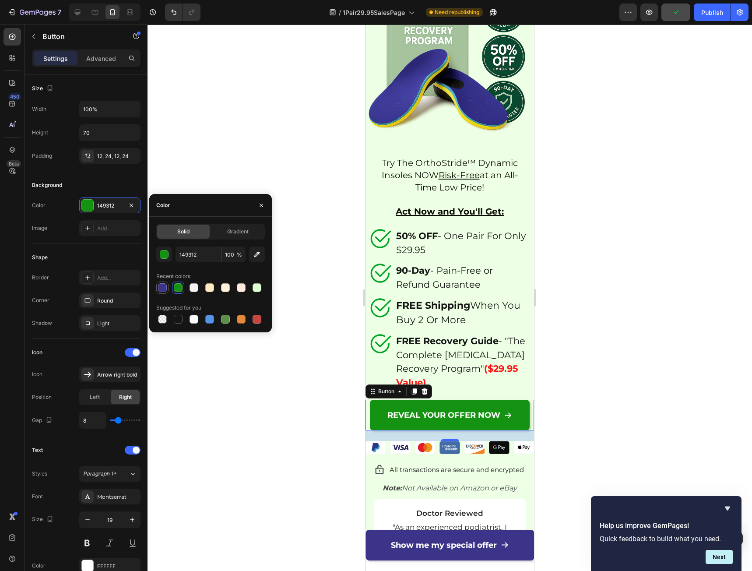
click at [165, 287] on div at bounding box center [162, 287] width 9 height 9
type input "3B3488"
click at [505, 414] on span at bounding box center [508, 415] width 8 height 15
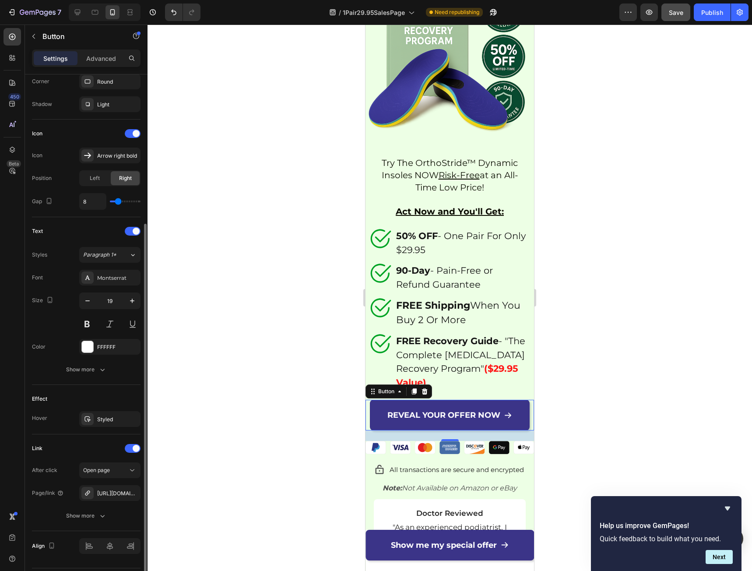
scroll to position [244, 0]
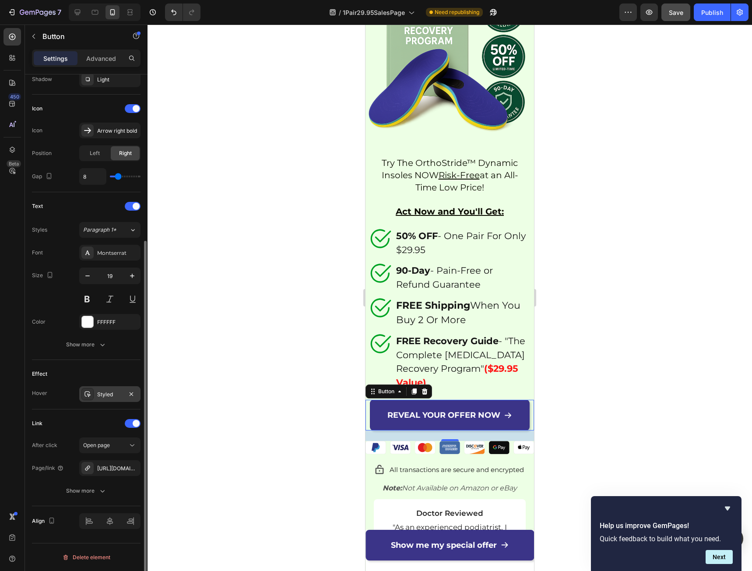
click at [111, 393] on div "Styled" at bounding box center [109, 394] width 25 height 8
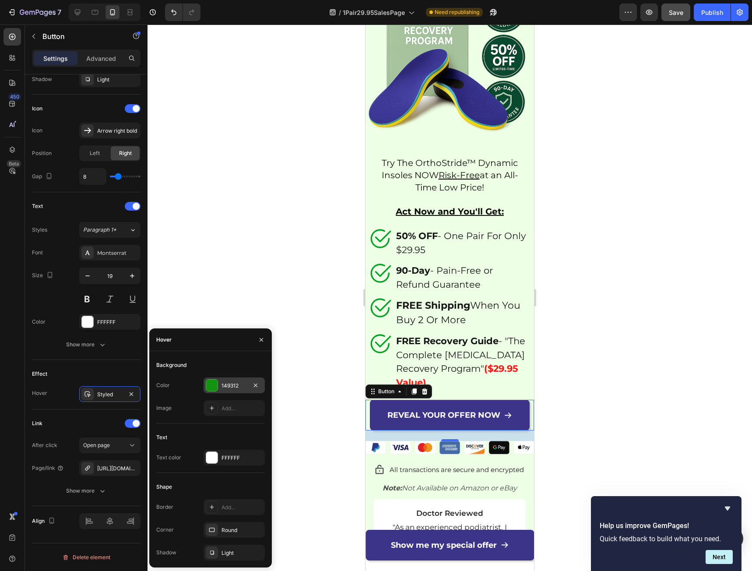
click at [229, 392] on div "149312" at bounding box center [234, 385] width 61 height 16
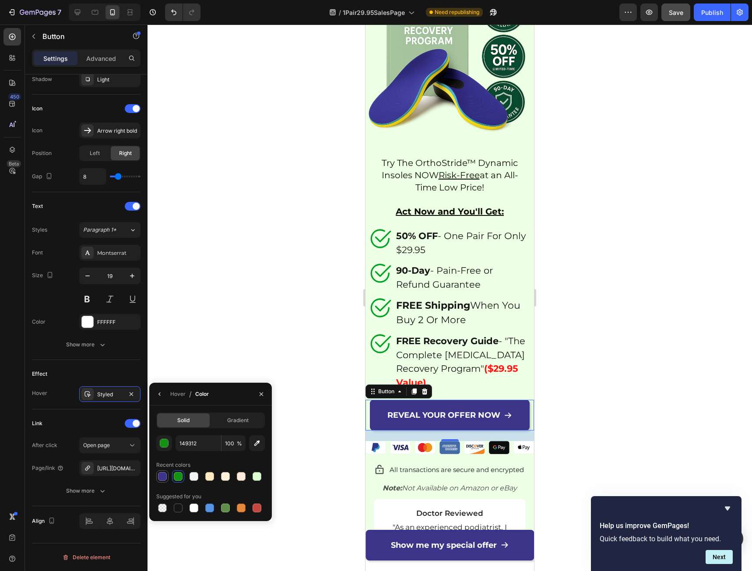
click at [165, 475] on div at bounding box center [162, 476] width 9 height 9
type input "3B3488"
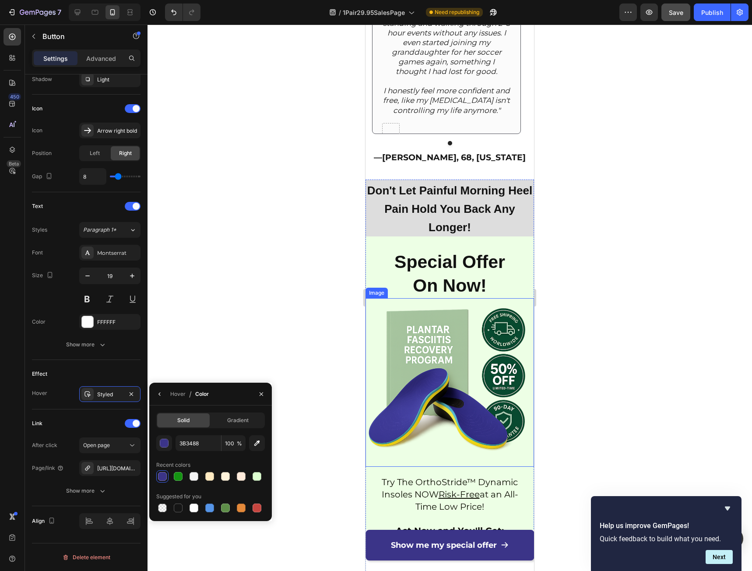
scroll to position [7091, 0]
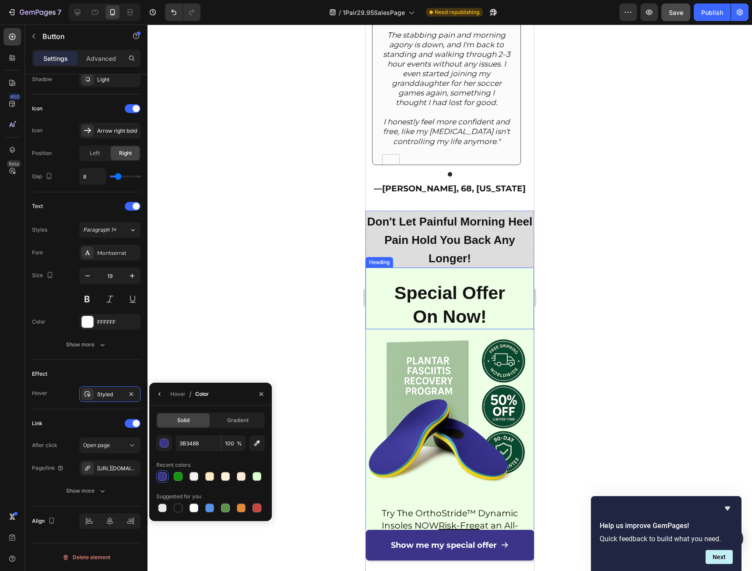
click at [379, 275] on div "Special Offer On Now! Heading" at bounding box center [449, 298] width 169 height 62
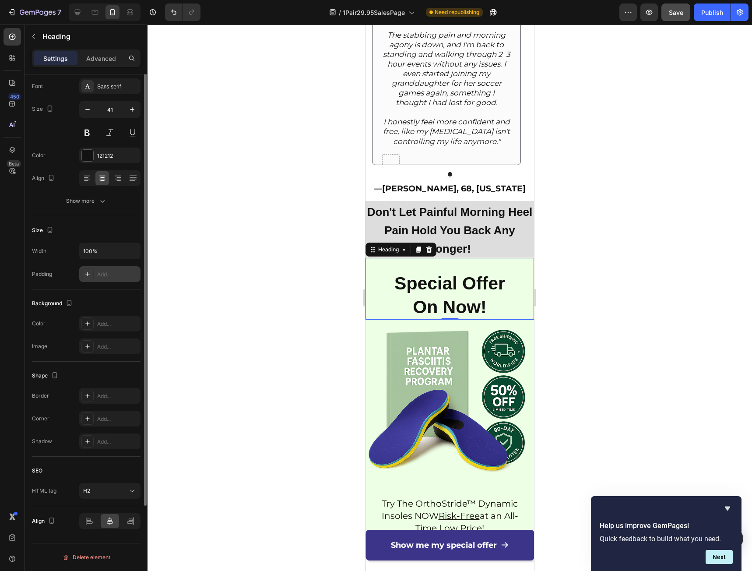
scroll to position [0, 0]
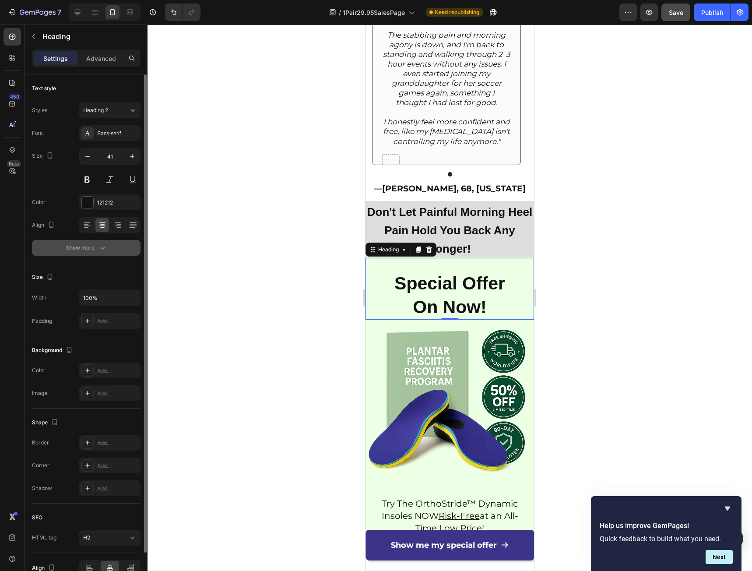
click at [84, 251] on div "Show more" at bounding box center [86, 247] width 41 height 9
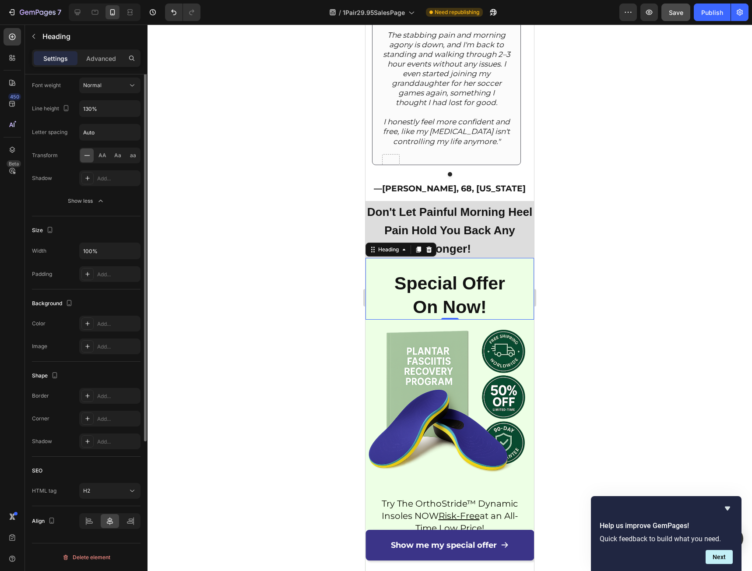
scroll to position [31, 0]
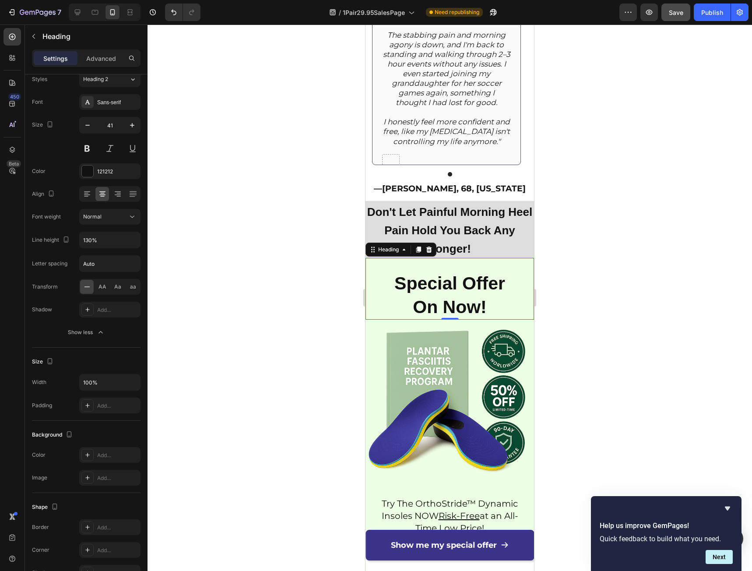
click at [595, 285] on div at bounding box center [450, 298] width 604 height 546
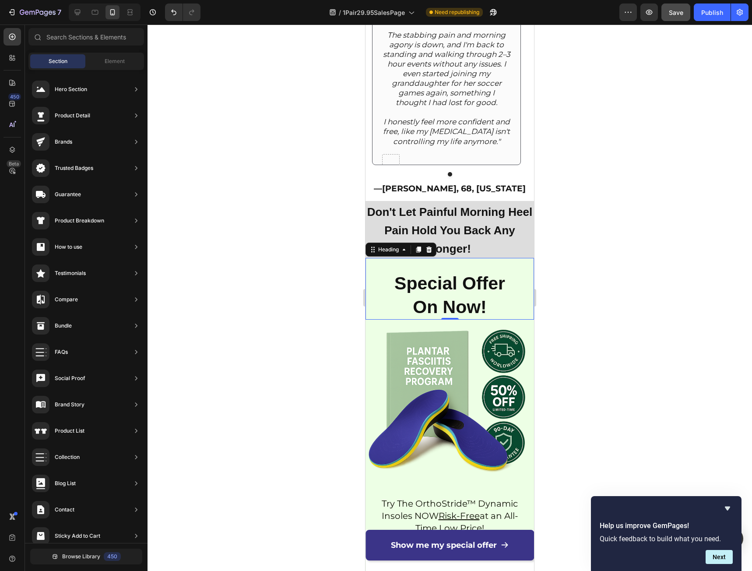
click at [502, 275] on div "Special Offer On Now! Heading 0" at bounding box center [449, 289] width 169 height 62
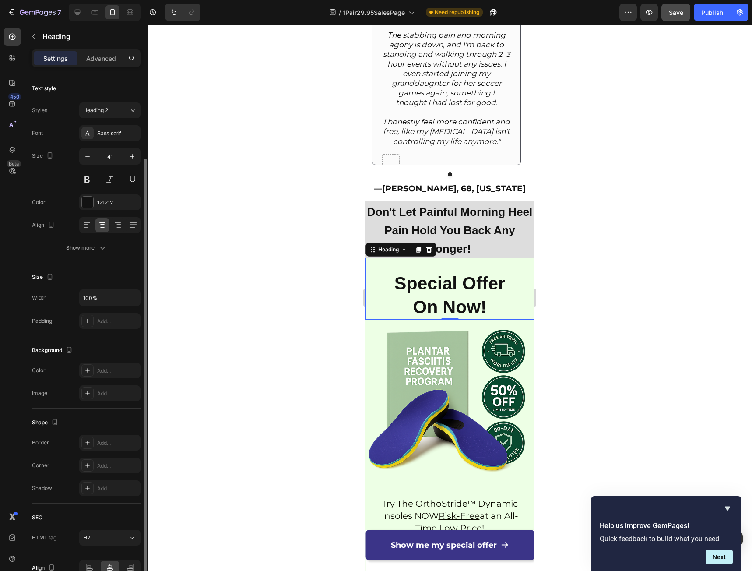
scroll to position [47, 0]
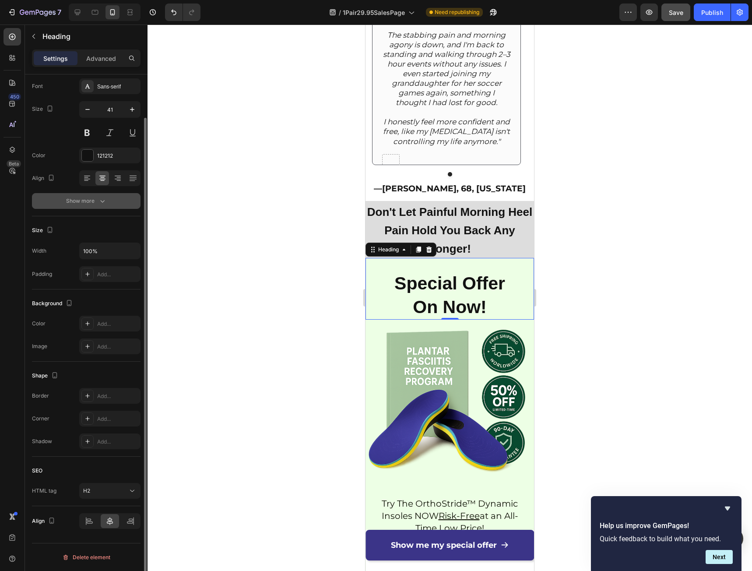
click at [84, 204] on div "Show more" at bounding box center [86, 201] width 41 height 9
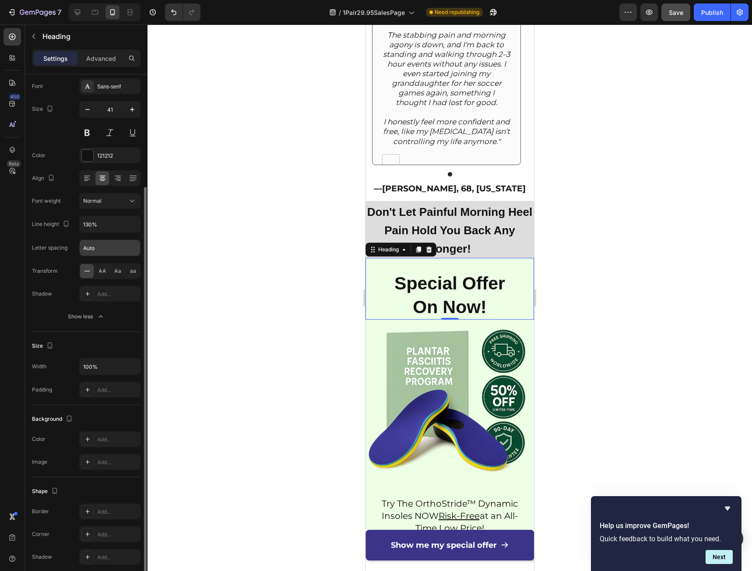
scroll to position [162, 0]
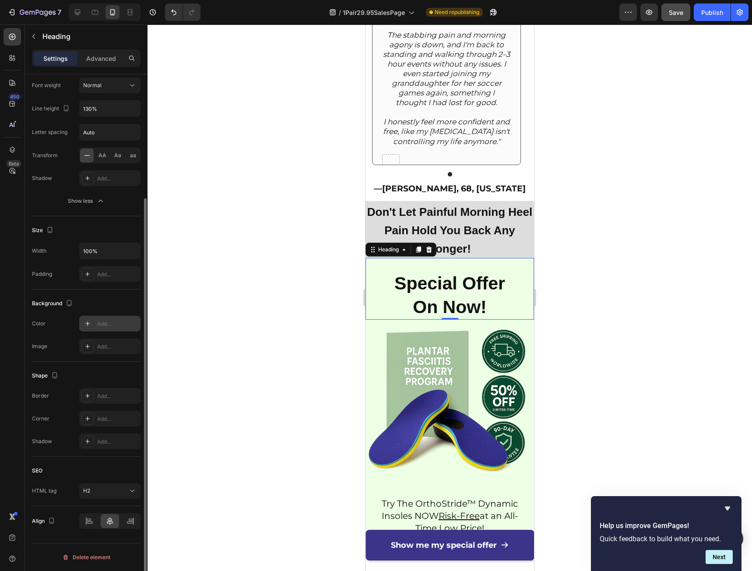
click at [105, 323] on div "Add..." at bounding box center [117, 324] width 41 height 8
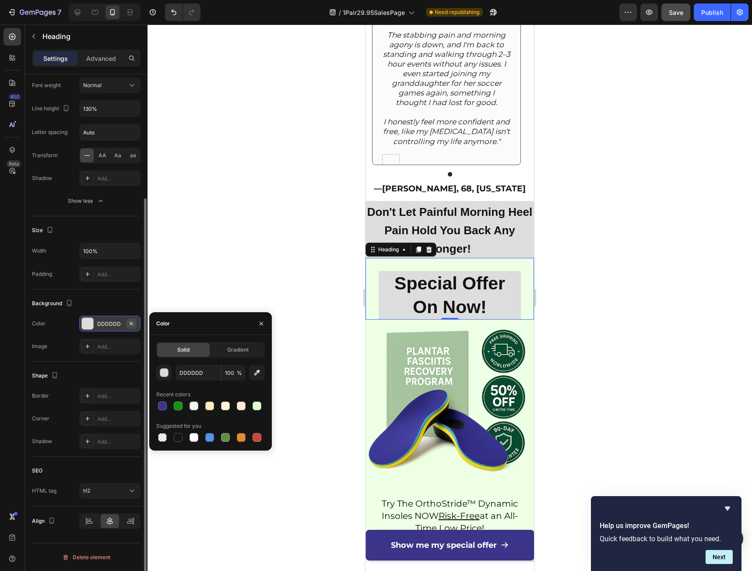
click at [129, 322] on icon "button" at bounding box center [131, 323] width 7 height 7
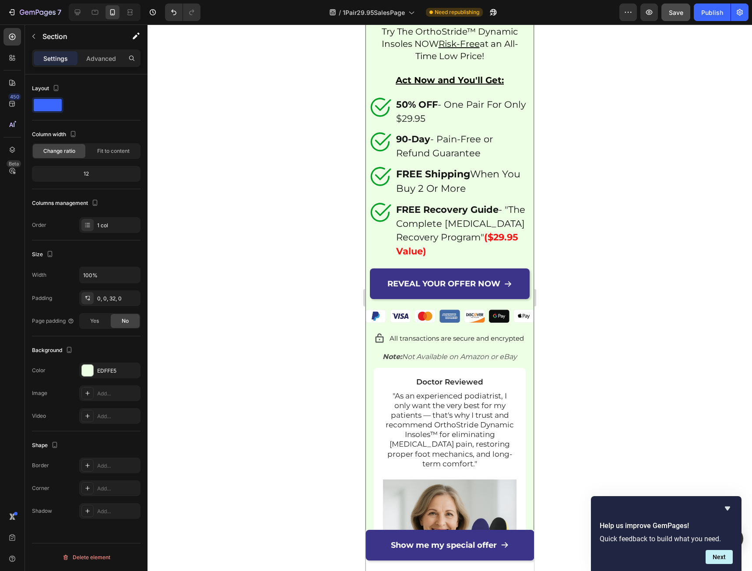
scroll to position [0, 0]
click at [369, 417] on div "Don't Let Painful Morning Heel Pain Hold You Back Any Longer! Heading Special O…" at bounding box center [449, 239] width 169 height 1021
click at [114, 371] on div "EDFFE5" at bounding box center [109, 371] width 25 height 8
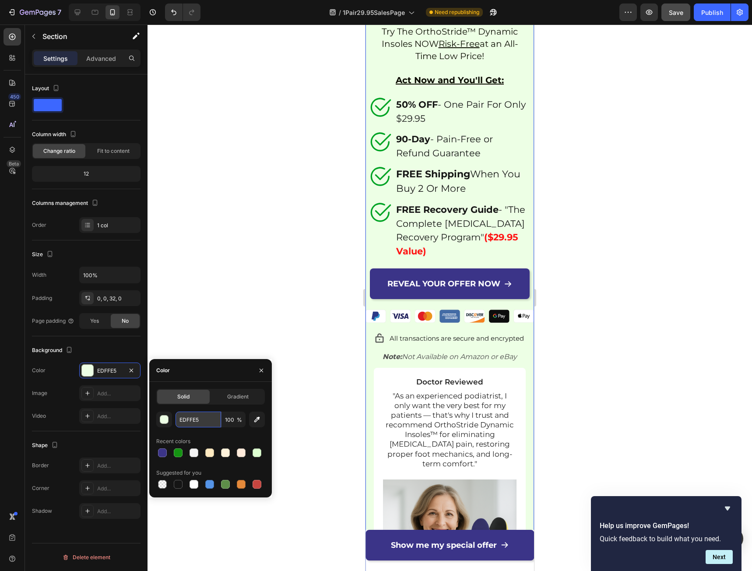
click at [182, 414] on input "EDFFE5" at bounding box center [199, 419] width 46 height 16
click at [182, 415] on input "EDFFE5" at bounding box center [199, 419] width 46 height 16
paste input "#D8C8E3"
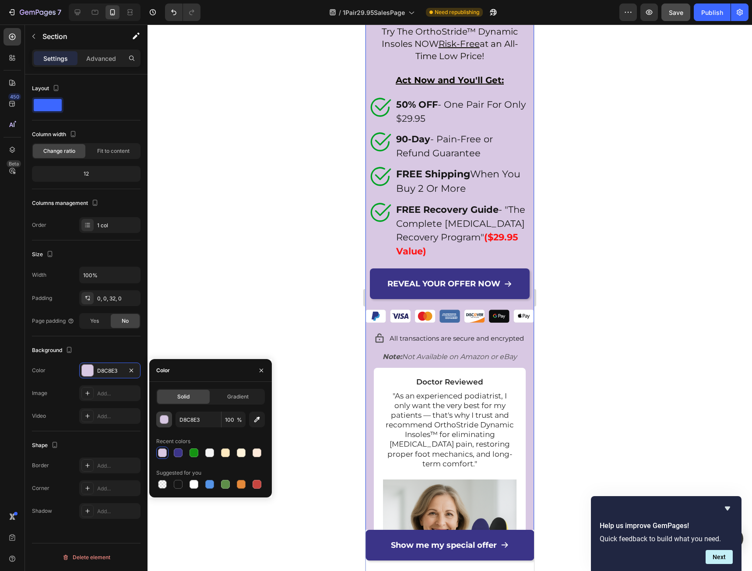
click at [163, 418] on div "button" at bounding box center [164, 419] width 9 height 9
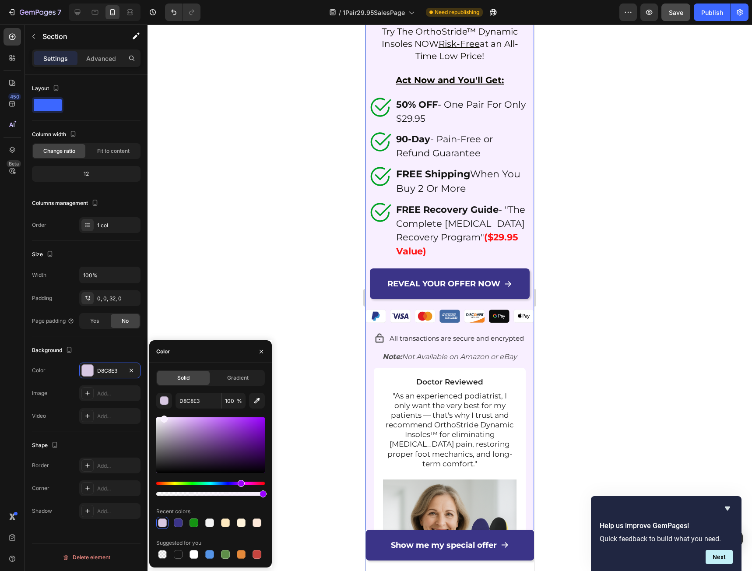
type input "F8EFFF"
drag, startPoint x: 174, startPoint y: 428, endPoint x: 164, endPoint y: 417, distance: 14.9
click at [164, 417] on div at bounding box center [210, 445] width 109 height 56
click at [645, 312] on div at bounding box center [450, 298] width 604 height 546
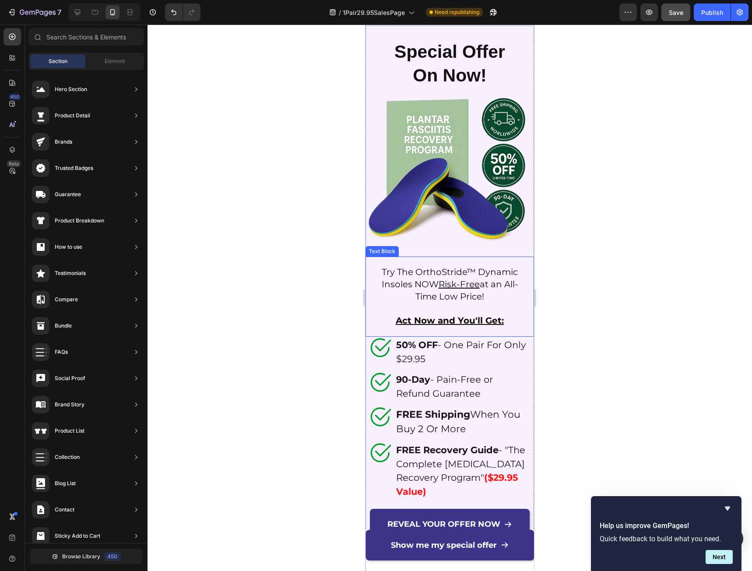
scroll to position [7310, 0]
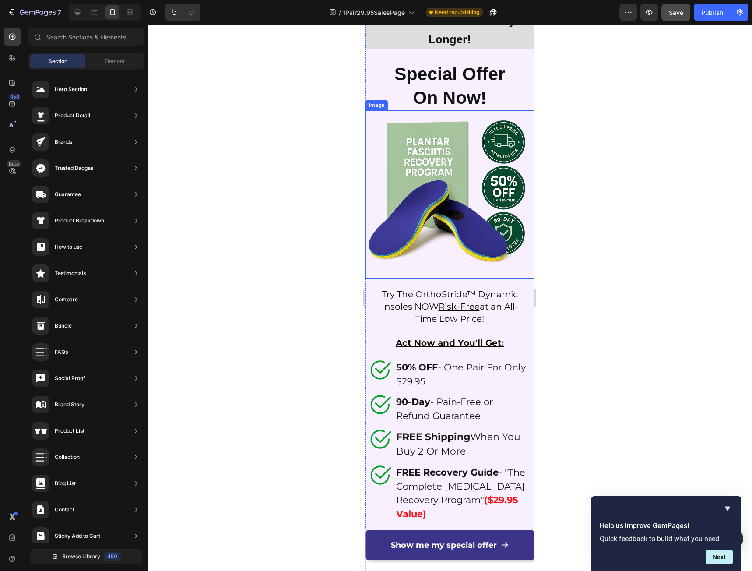
click at [464, 195] on img at bounding box center [449, 194] width 169 height 169
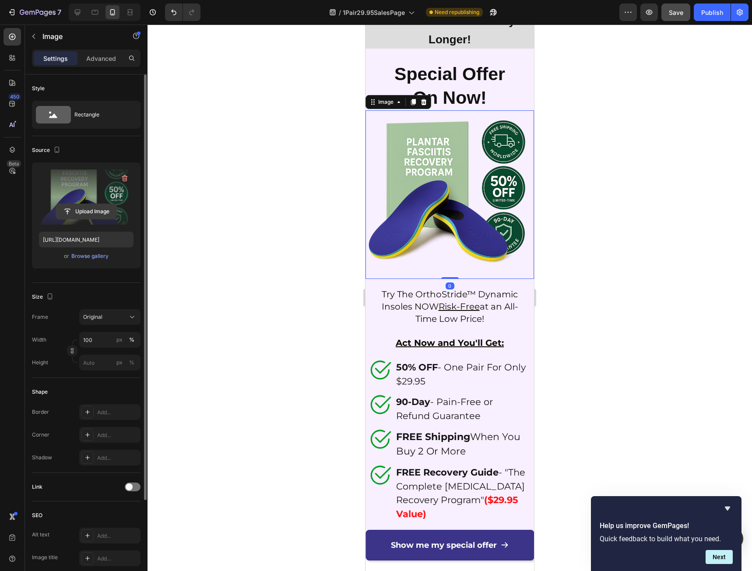
click at [74, 211] on input "file" at bounding box center [86, 211] width 60 height 15
type input "https://cdn.shopify.com/s/files/1/0941/5540/7660/files/gempages_579323754652369…"
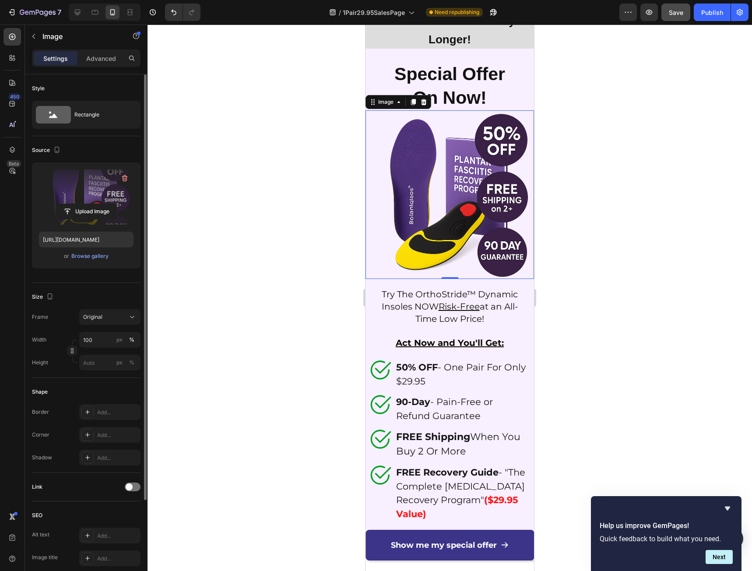
click at [615, 247] on div at bounding box center [450, 298] width 604 height 546
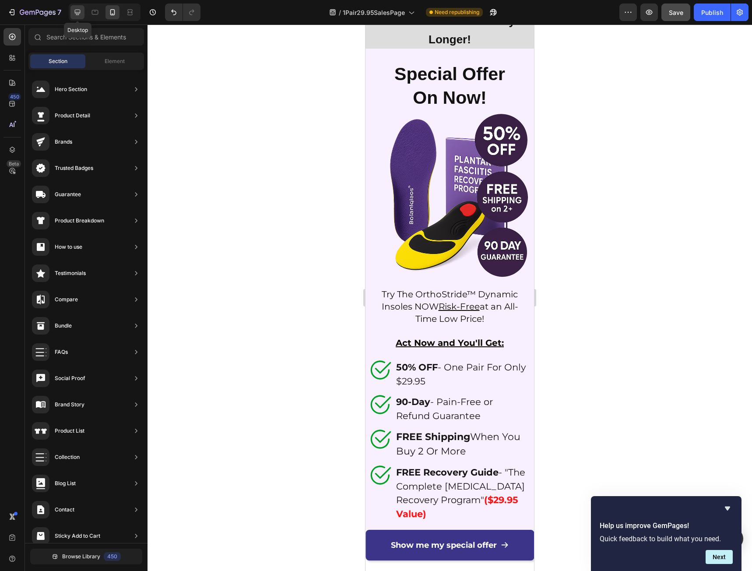
click at [82, 15] on div at bounding box center [77, 12] width 14 height 14
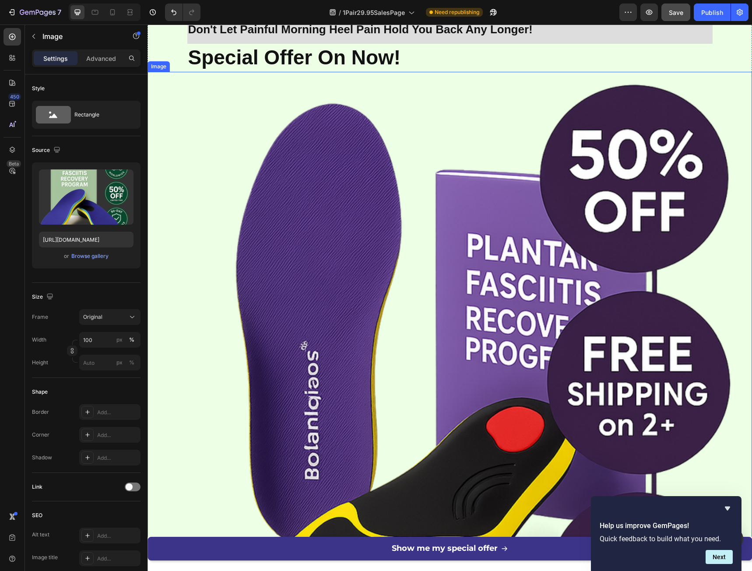
click at [159, 153] on img at bounding box center [450, 374] width 604 height 604
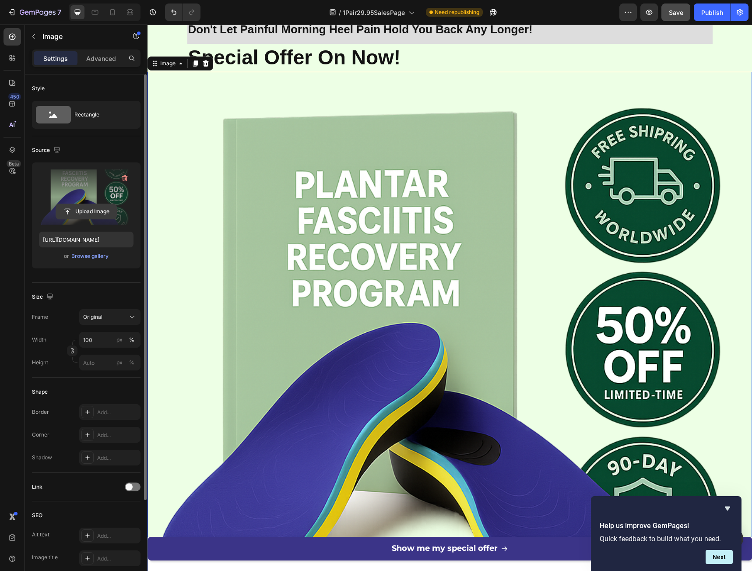
click at [98, 211] on input "file" at bounding box center [86, 211] width 60 height 15
type input "https://cdn.shopify.com/s/files/1/0941/5540/7660/files/gempages_579323754652369…"
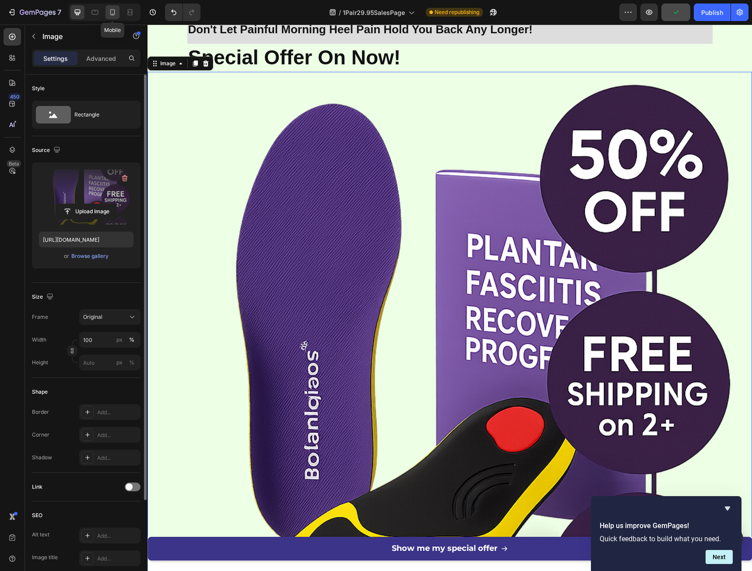
click at [110, 11] on icon at bounding box center [112, 12] width 9 height 9
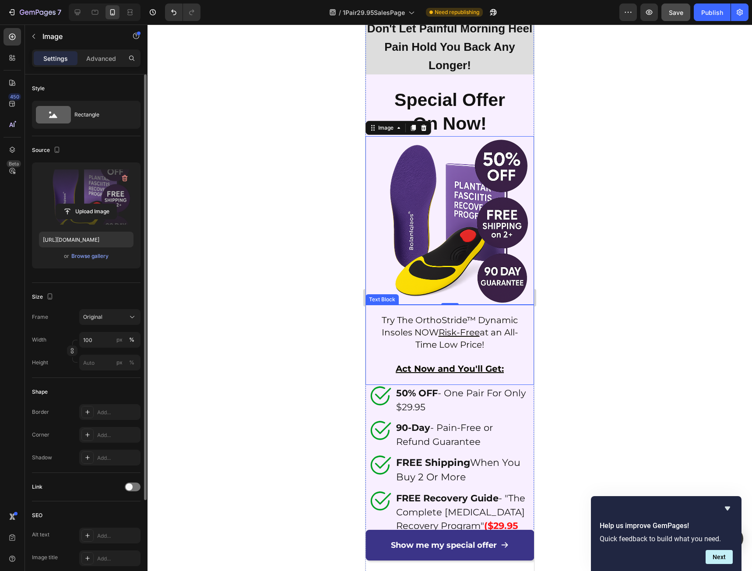
scroll to position [7233, 0]
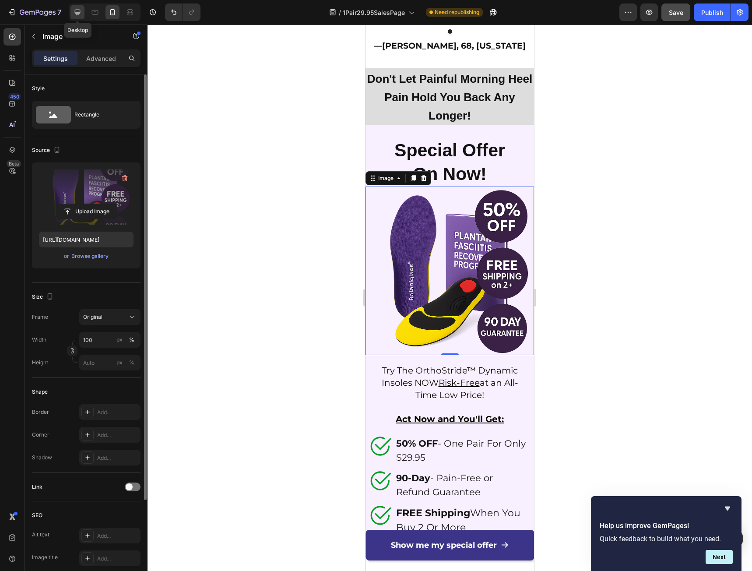
click at [79, 12] on icon at bounding box center [77, 12] width 9 height 9
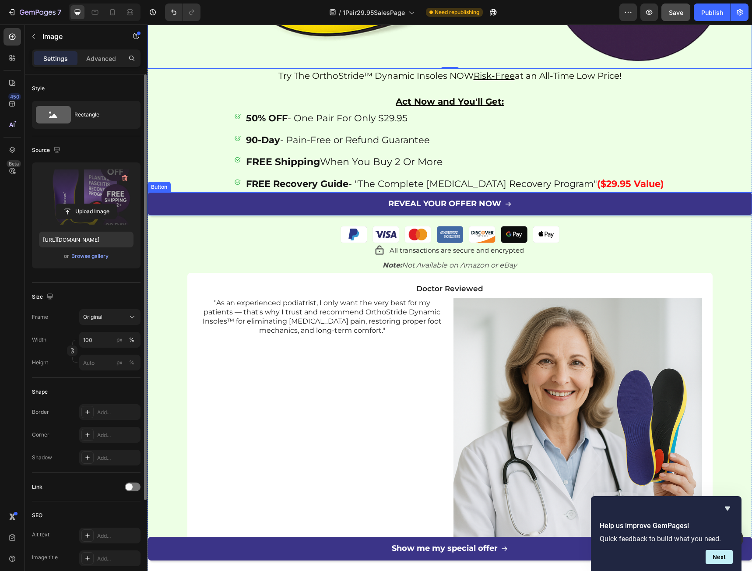
scroll to position [7939, 0]
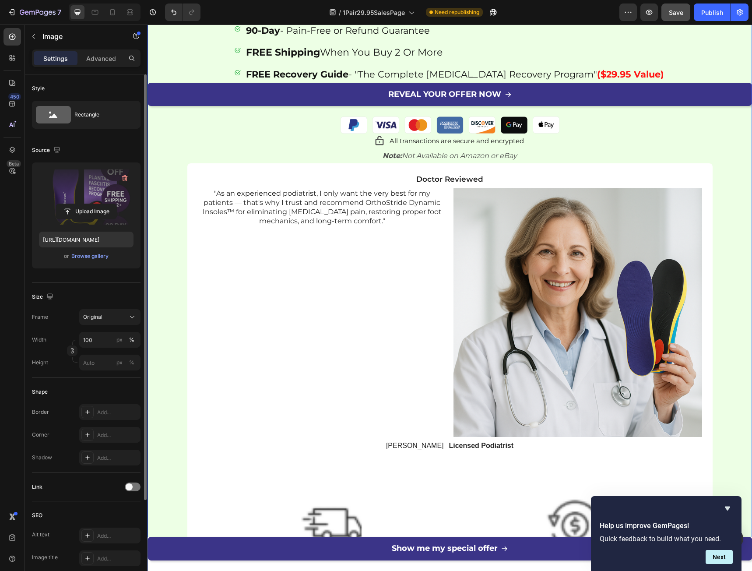
click at [160, 332] on div "Don't Let Painful Morning Heel Pain Hold You Back Any Longer! Heading Special O…" at bounding box center [450, 97] width 604 height 1602
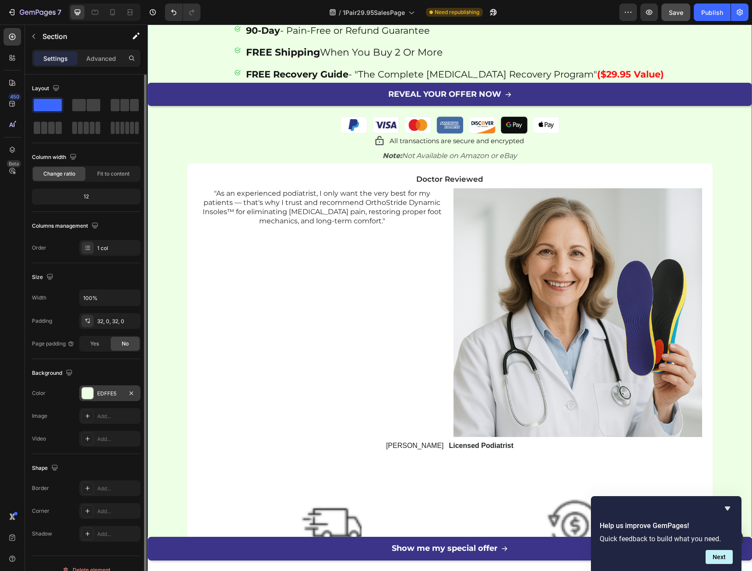
click at [110, 399] on div "EDFFE5" at bounding box center [109, 393] width 61 height 16
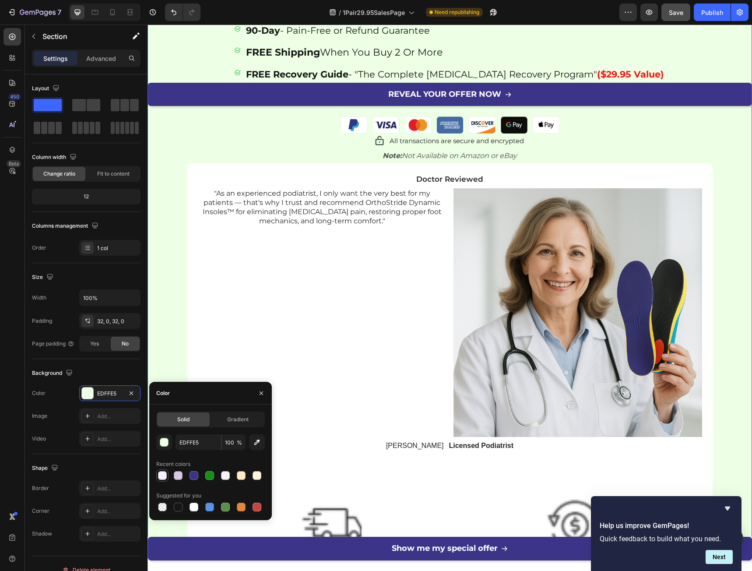
click at [162, 478] on div at bounding box center [162, 475] width 9 height 9
type input "F8EFFF"
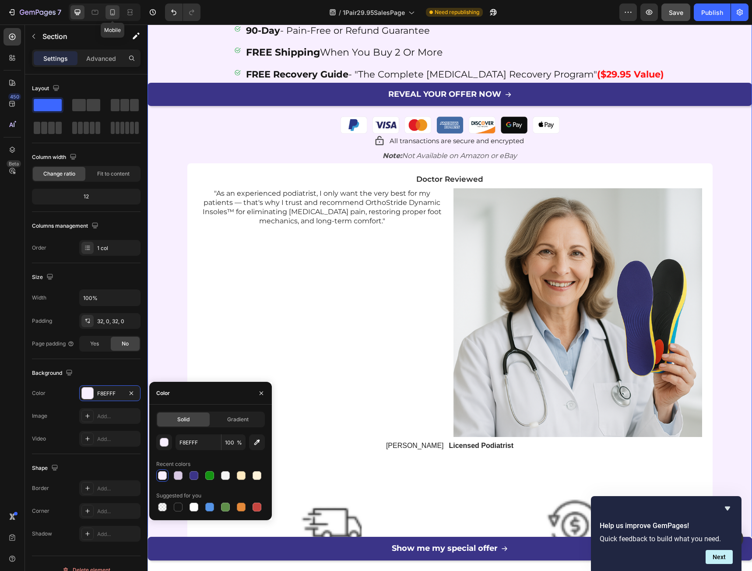
click at [113, 11] on icon at bounding box center [112, 12] width 9 height 9
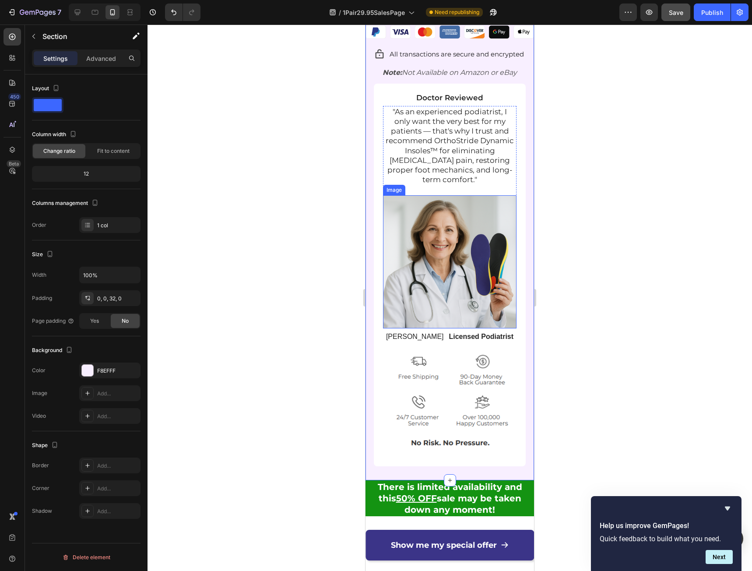
scroll to position [7905, 0]
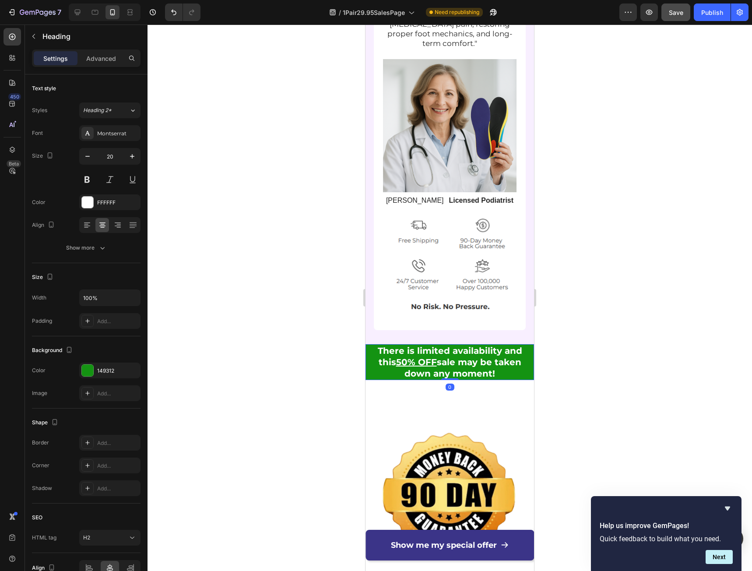
click at [378, 357] on h2 "There is limited availability and this 50% OFF sale may be taken down any momen…" at bounding box center [449, 362] width 169 height 36
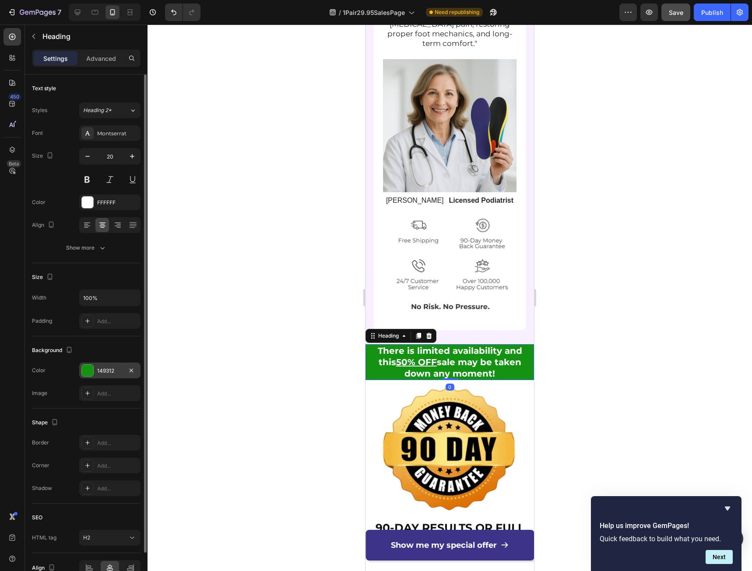
click at [102, 364] on div "149312" at bounding box center [109, 370] width 61 height 16
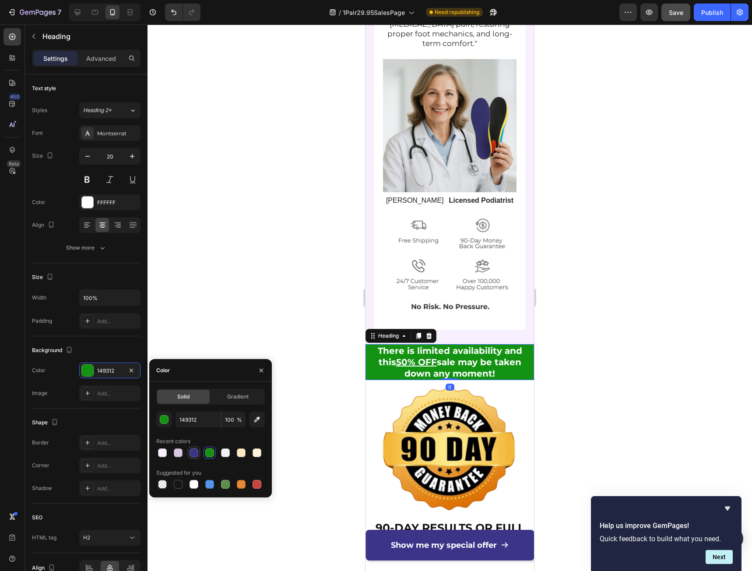
click at [195, 457] on div at bounding box center [194, 452] width 11 height 11
type input "3B3488"
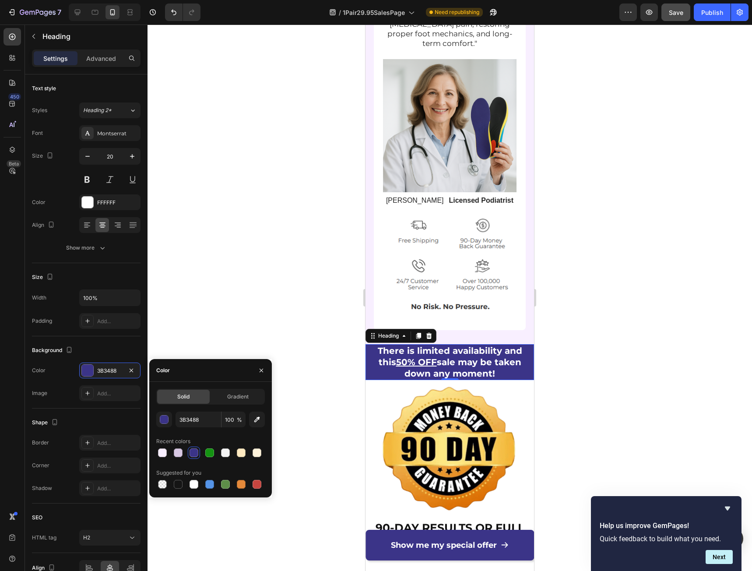
click at [591, 350] on div at bounding box center [450, 298] width 604 height 546
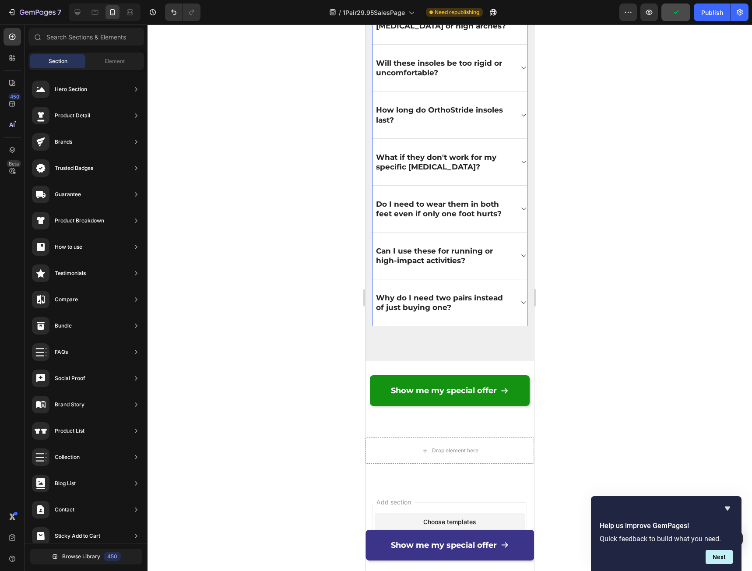
scroll to position [9043, 0]
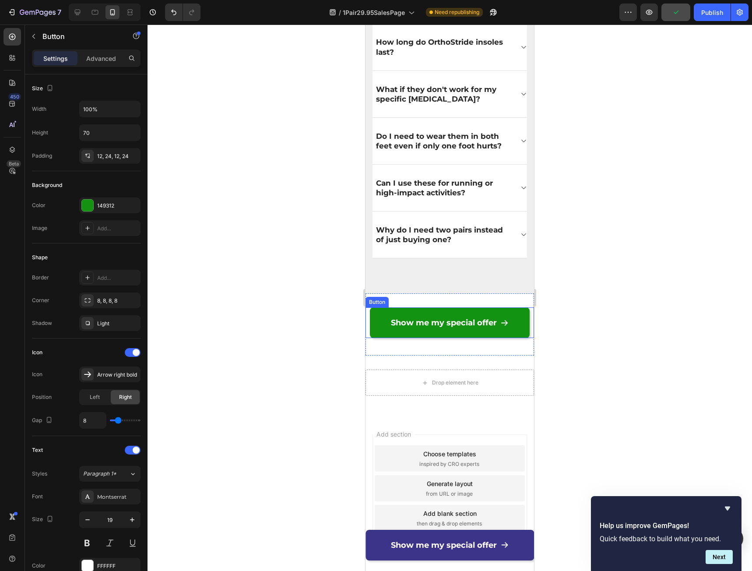
click at [382, 327] on link "Show me my special offer" at bounding box center [450, 322] width 160 height 31
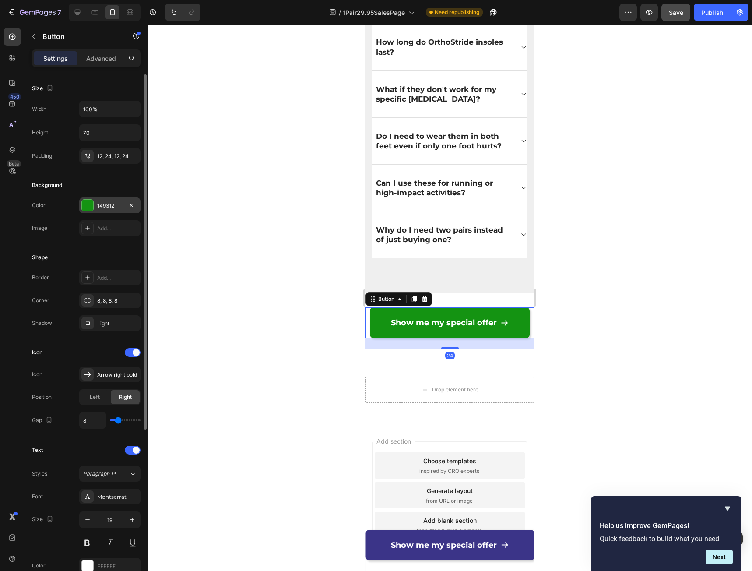
click at [96, 206] on div "149312" at bounding box center [109, 205] width 61 height 16
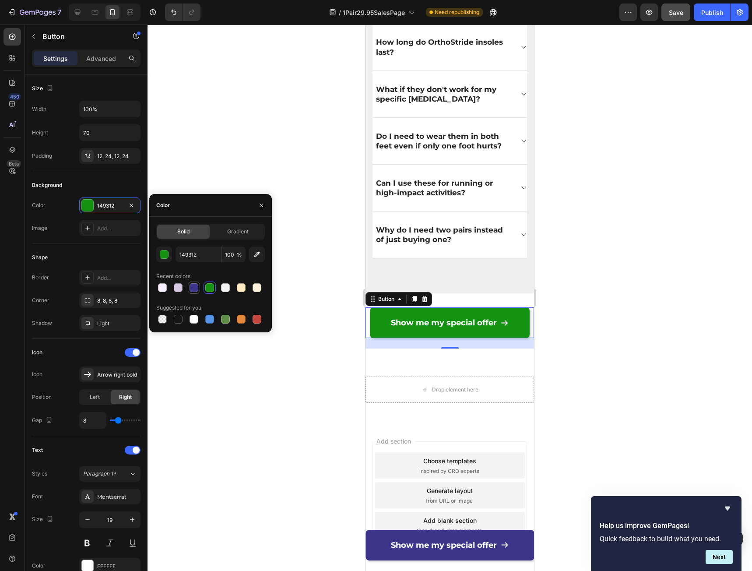
click at [192, 293] on div at bounding box center [194, 287] width 12 height 12
type input "3B3488"
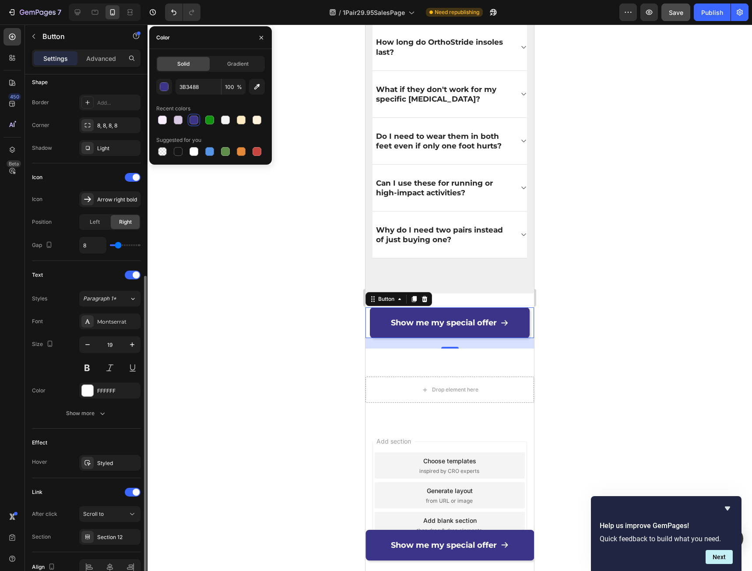
scroll to position [221, 0]
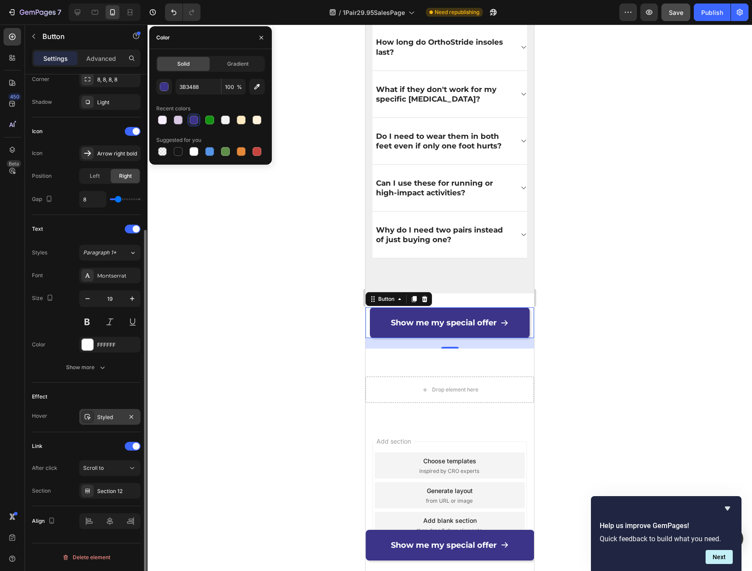
click at [106, 419] on div "Styled" at bounding box center [109, 417] width 25 height 8
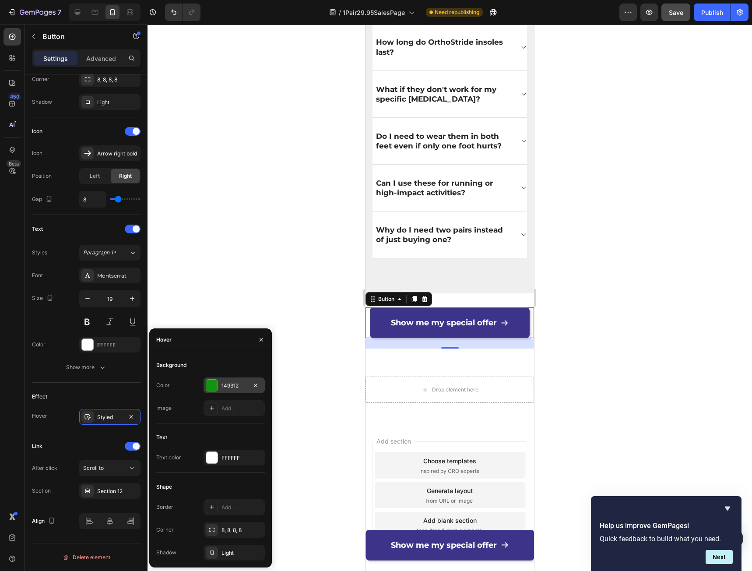
click at [234, 387] on div "149312" at bounding box center [233, 386] width 25 height 8
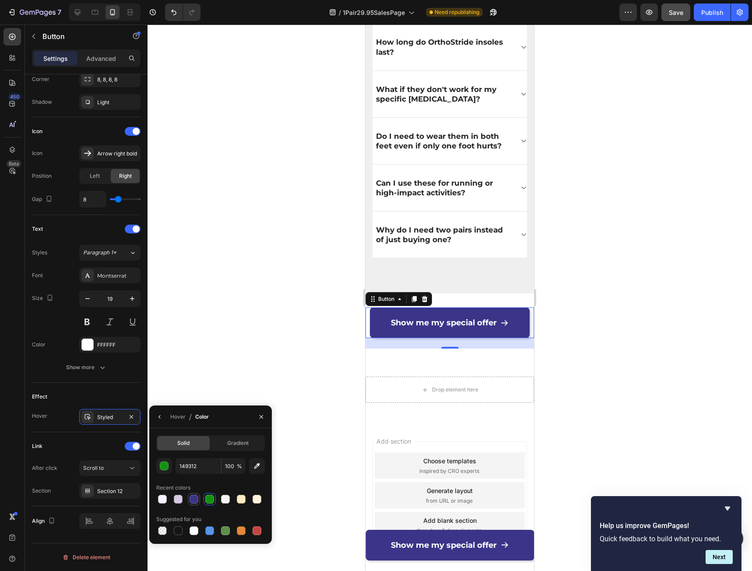
click at [191, 498] on div at bounding box center [194, 499] width 9 height 9
type input "3B3488"
click at [661, 321] on div at bounding box center [450, 298] width 604 height 546
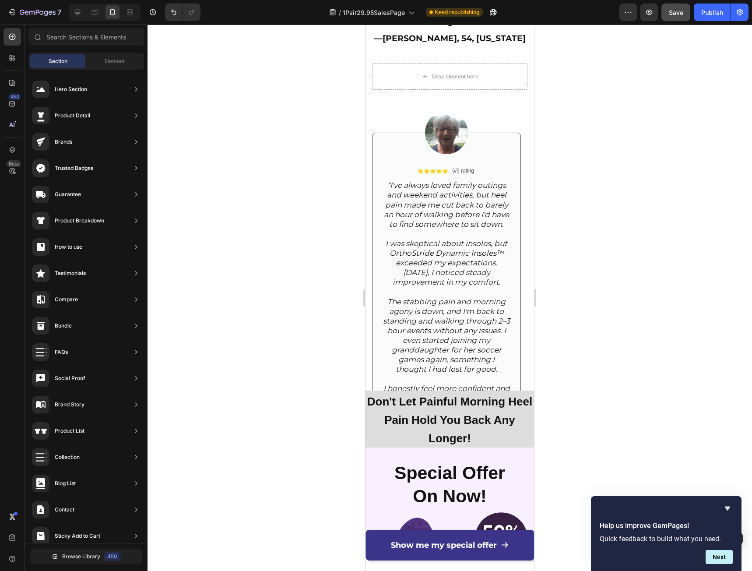
scroll to position [6848, 0]
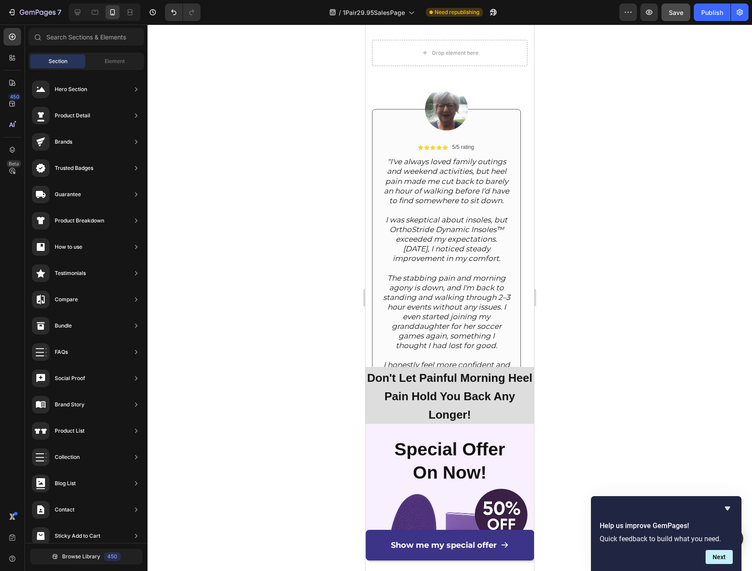
drag, startPoint x: 532, startPoint y: 507, endPoint x: 912, endPoint y: 452, distance: 384.3
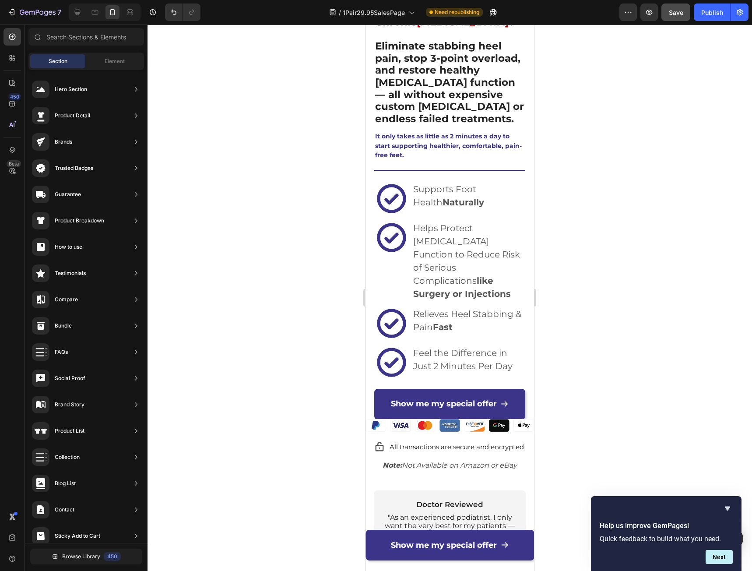
scroll to position [0, 0]
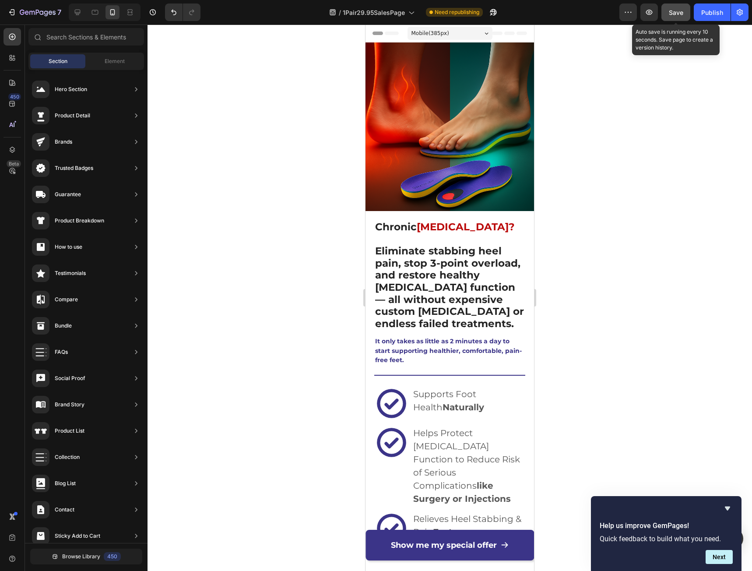
click at [678, 14] on span "Save" at bounding box center [676, 12] width 14 height 7
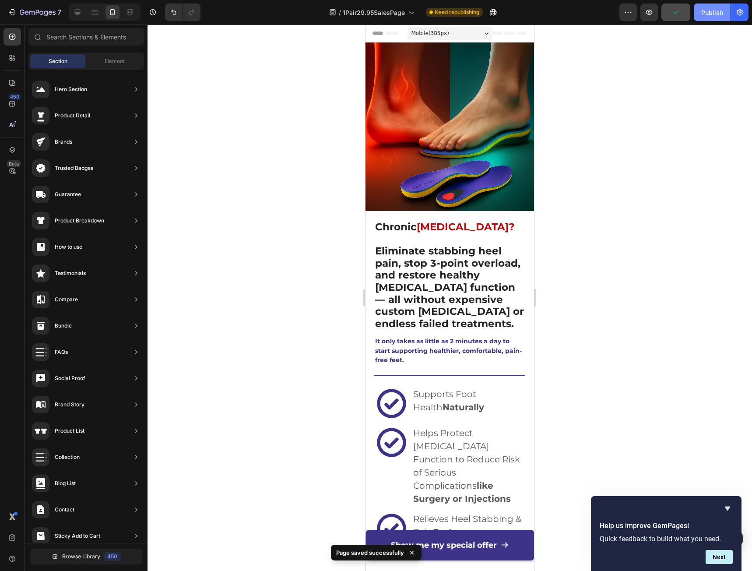
click at [708, 15] on div "Publish" at bounding box center [712, 12] width 22 height 9
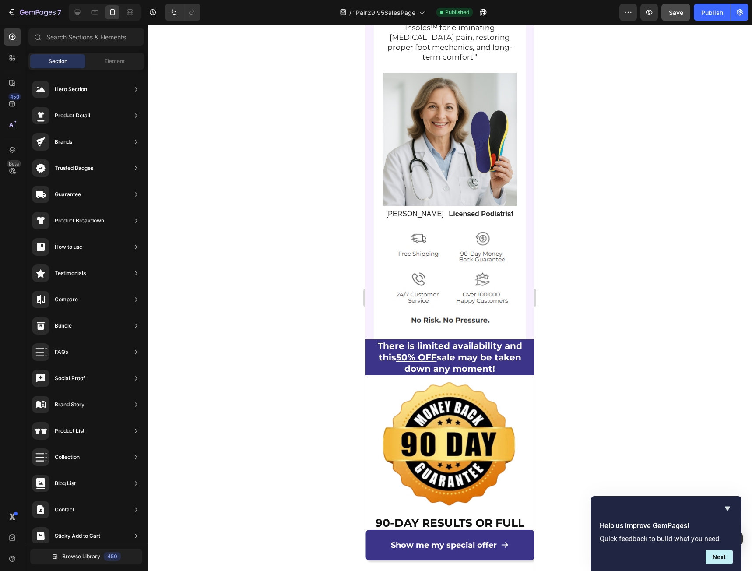
scroll to position [8075, 0]
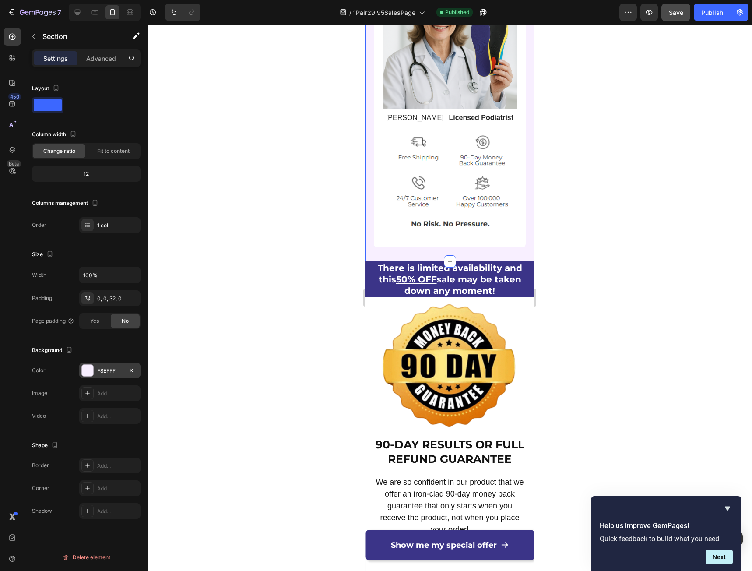
click at [101, 365] on div "F8EFFF" at bounding box center [109, 370] width 61 height 16
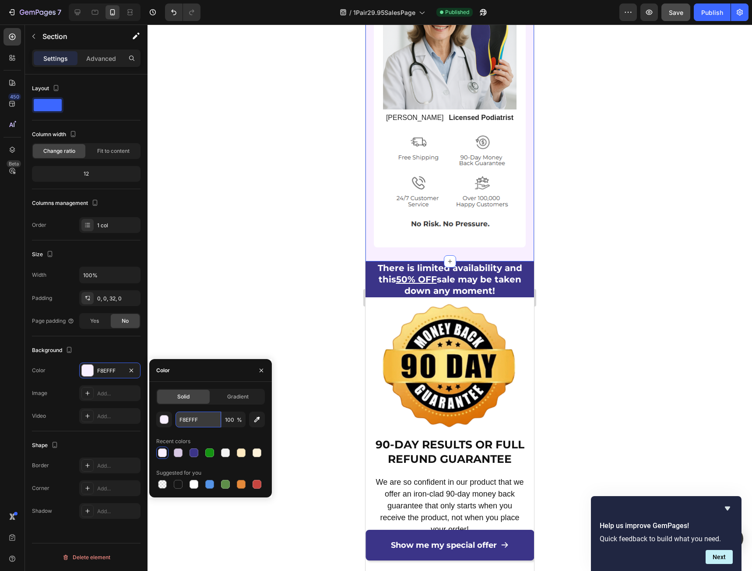
click at [202, 421] on input "F8EFFF" at bounding box center [199, 419] width 46 height 16
click at [201, 422] on input "F8EFFF" at bounding box center [199, 419] width 46 height 16
click at [629, 359] on div at bounding box center [450, 298] width 604 height 546
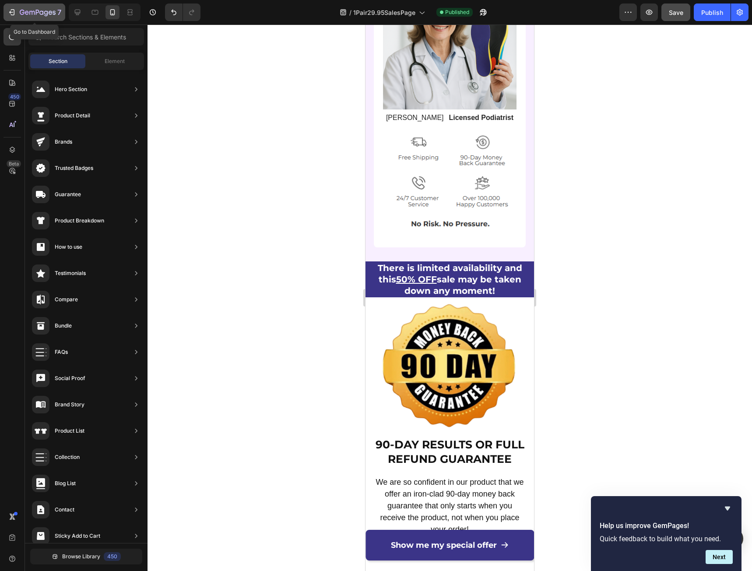
click at [14, 11] on icon "button" at bounding box center [13, 12] width 4 height 6
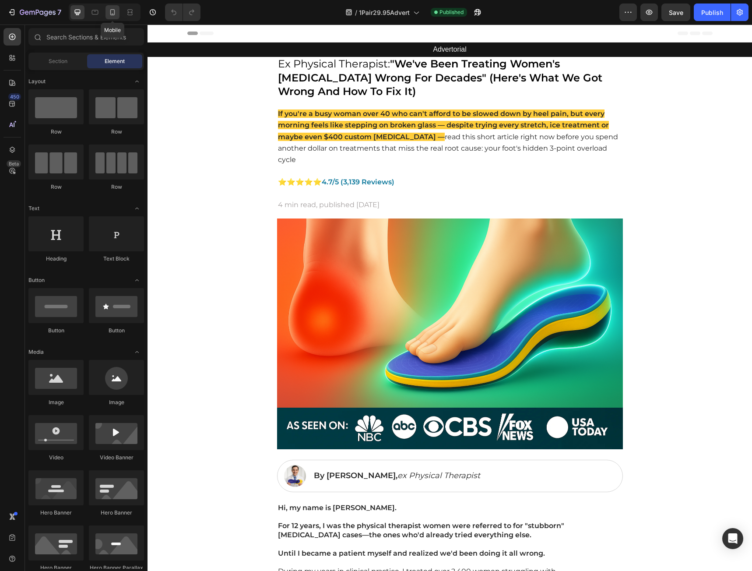
click at [112, 15] on icon at bounding box center [112, 12] width 5 height 6
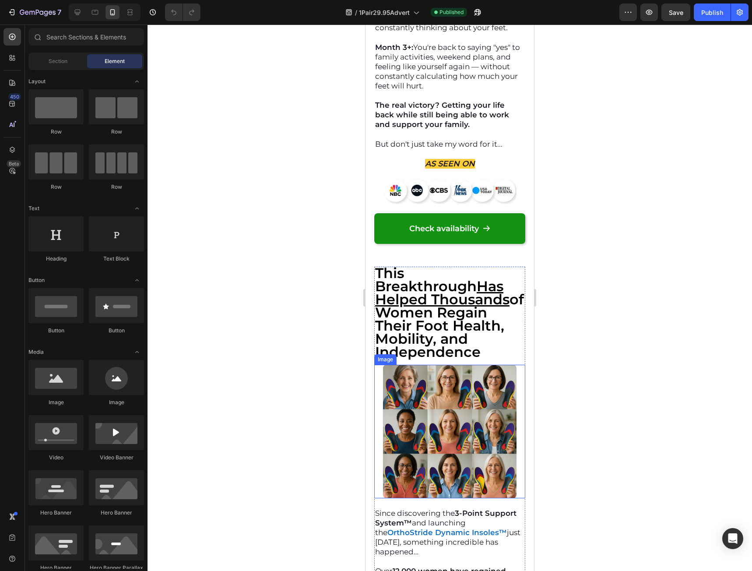
scroll to position [8507, 0]
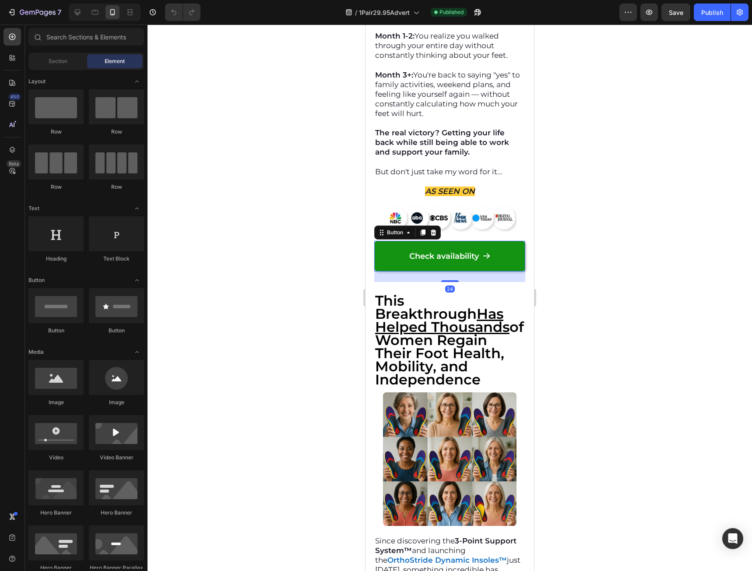
click at [501, 268] on link "Check availability" at bounding box center [449, 256] width 151 height 31
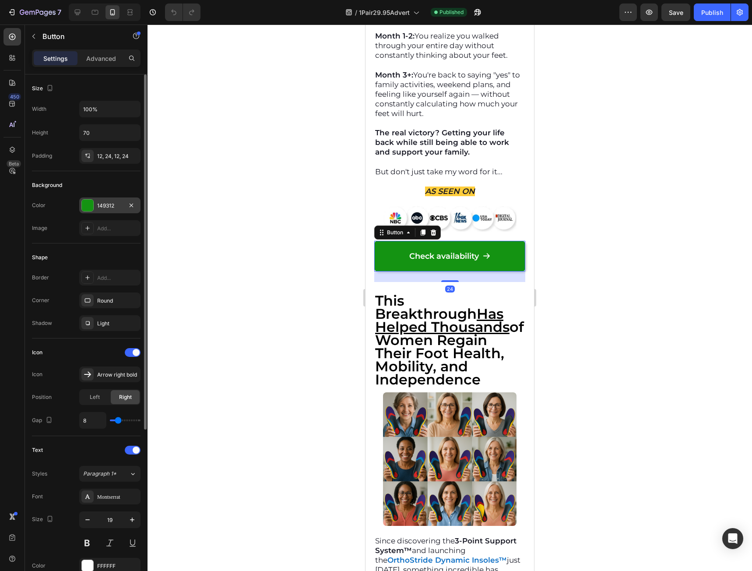
click at [104, 202] on div "149312" at bounding box center [109, 206] width 25 height 8
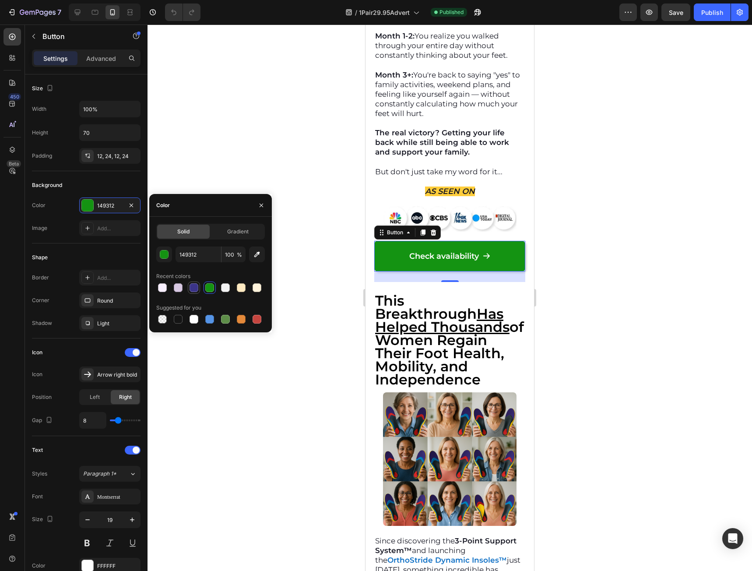
click at [194, 287] on div at bounding box center [194, 287] width 9 height 9
type input "3B3488"
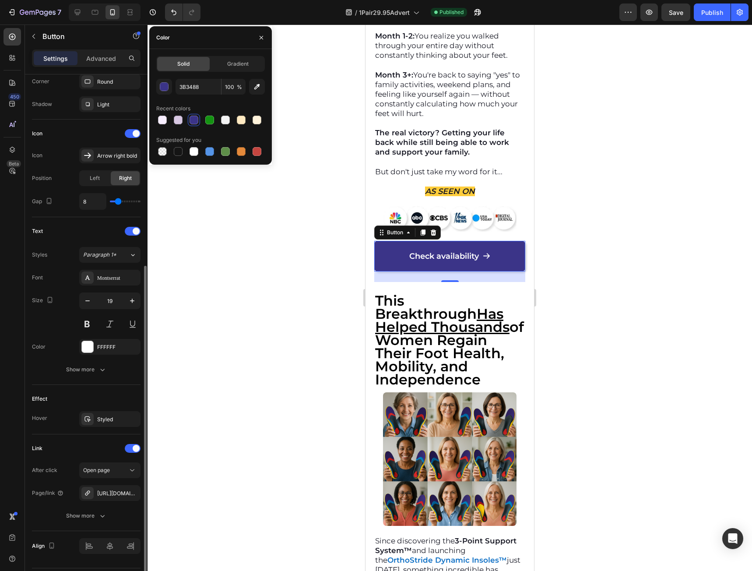
scroll to position [244, 0]
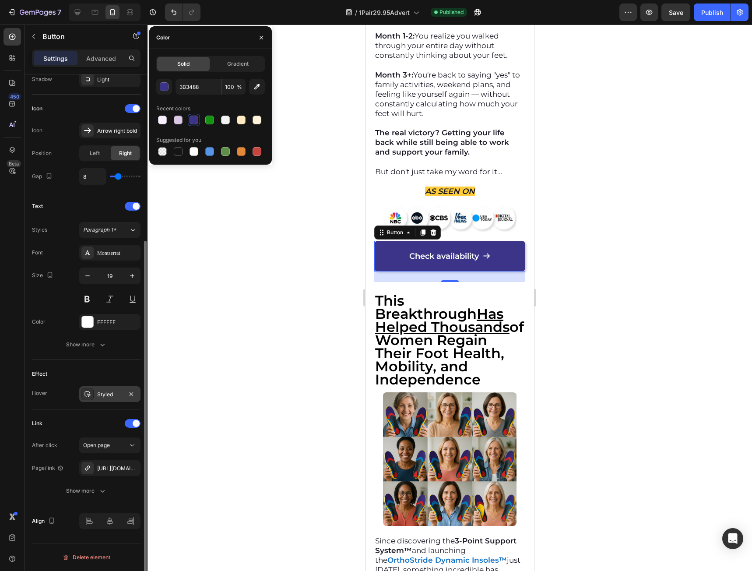
click at [118, 396] on div "Styled" at bounding box center [109, 394] width 25 height 8
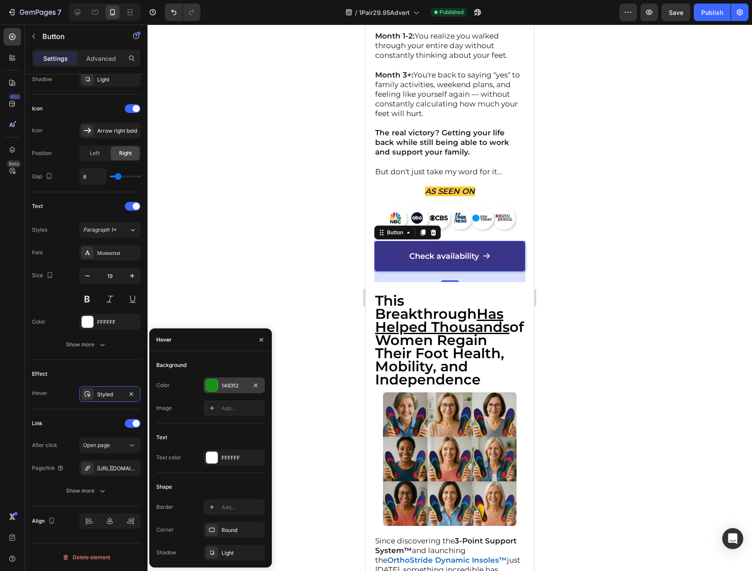
click at [225, 379] on div "149312" at bounding box center [234, 385] width 61 height 16
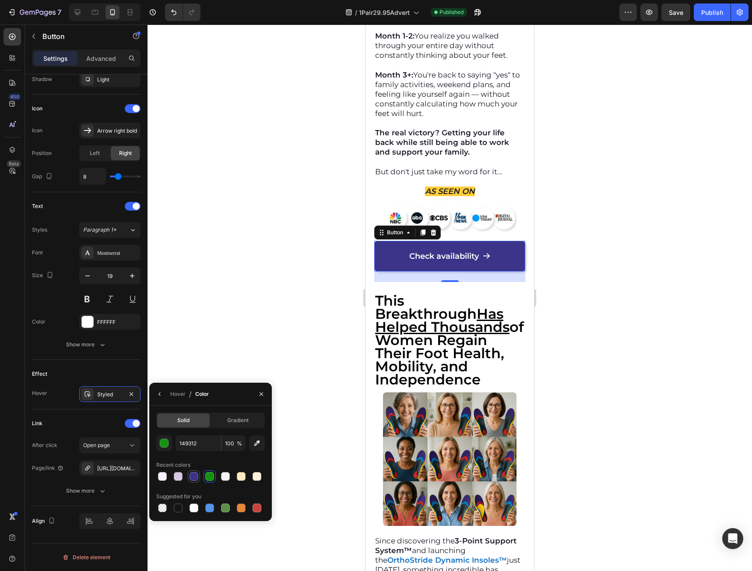
click at [194, 477] on div at bounding box center [194, 476] width 9 height 9
type input "3B3488"
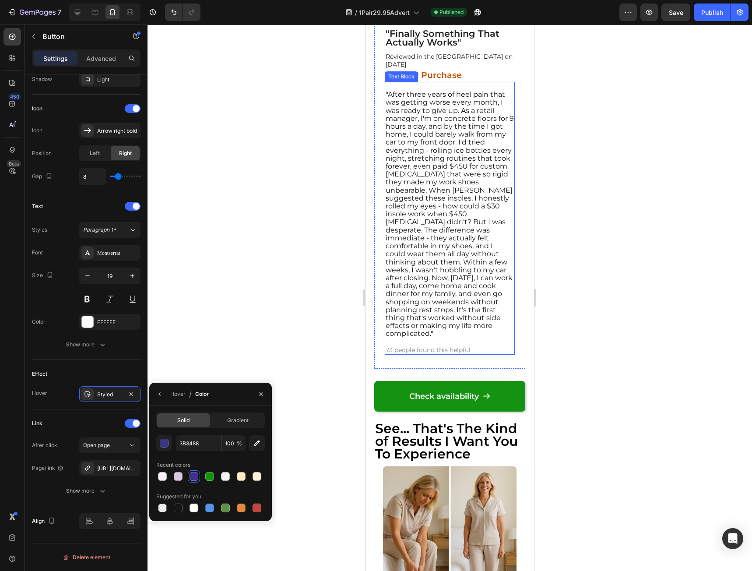
scroll to position [10126, 0]
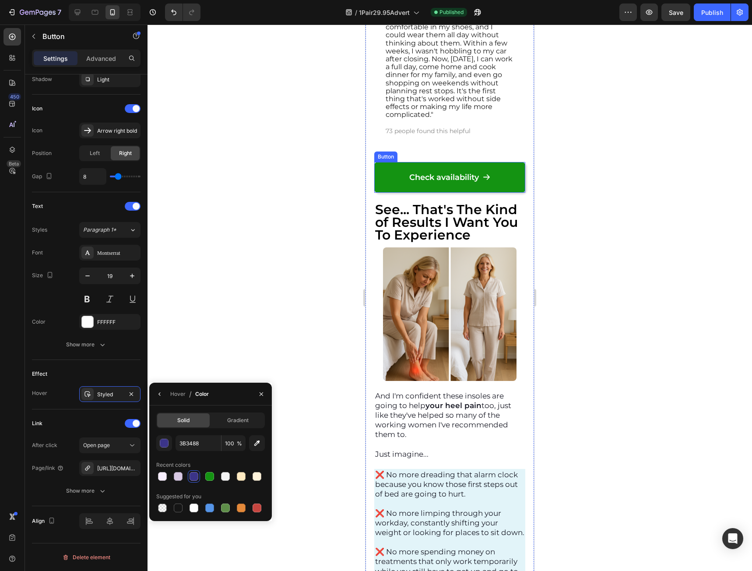
click at [507, 192] on link "Check availability" at bounding box center [449, 177] width 151 height 31
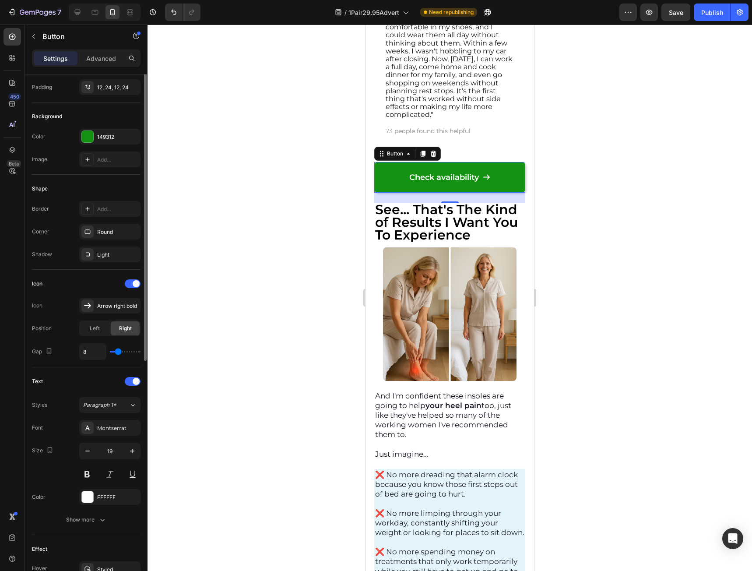
scroll to position [0, 0]
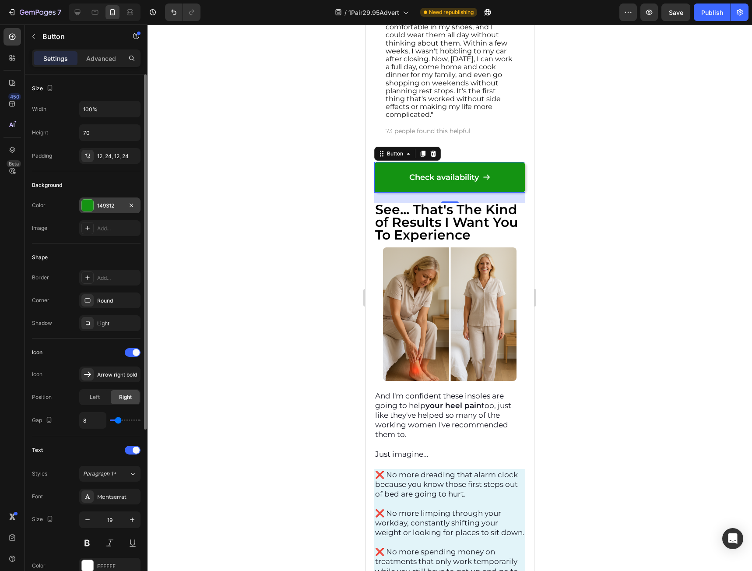
click at [99, 204] on div "149312" at bounding box center [109, 206] width 25 height 8
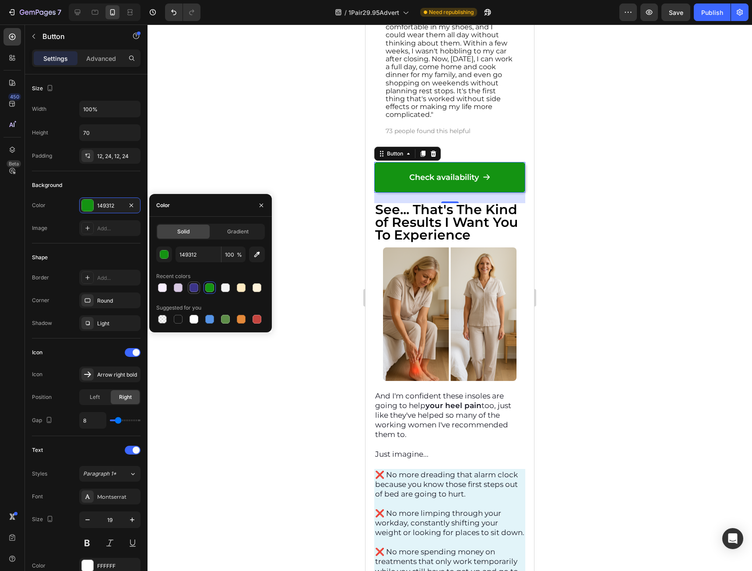
click at [195, 288] on div at bounding box center [194, 287] width 9 height 9
type input "3B3488"
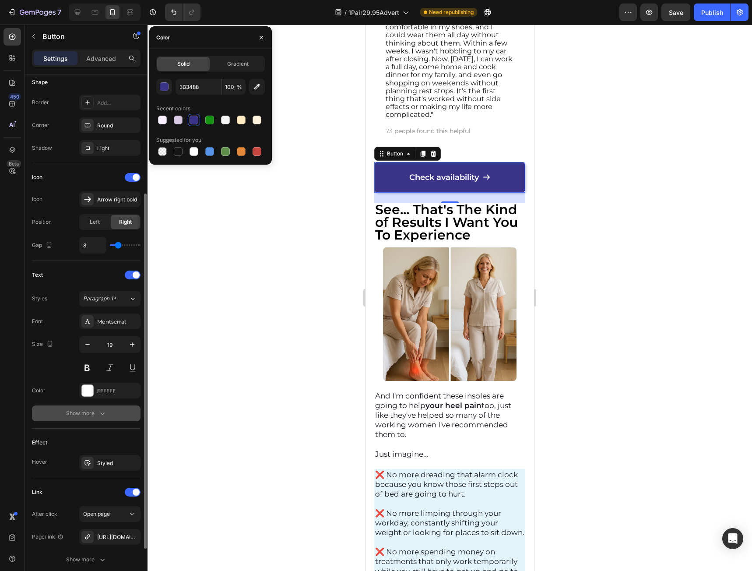
scroll to position [244, 0]
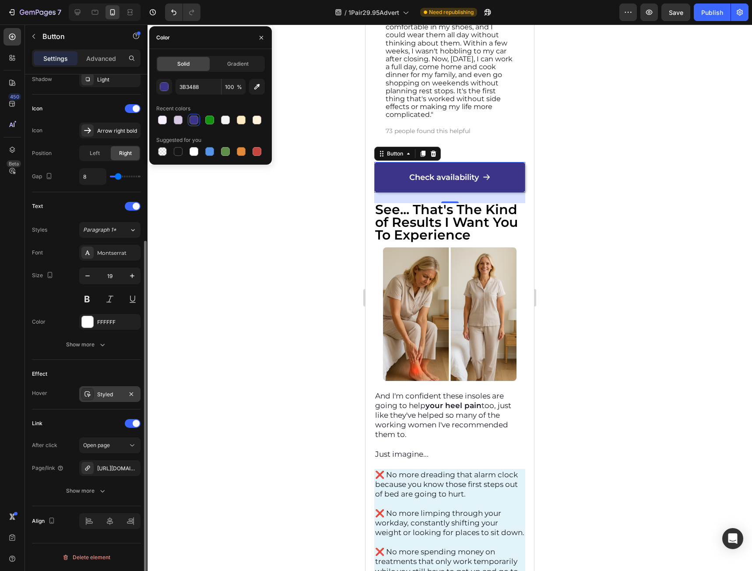
click at [100, 397] on div "Styled" at bounding box center [109, 394] width 25 height 8
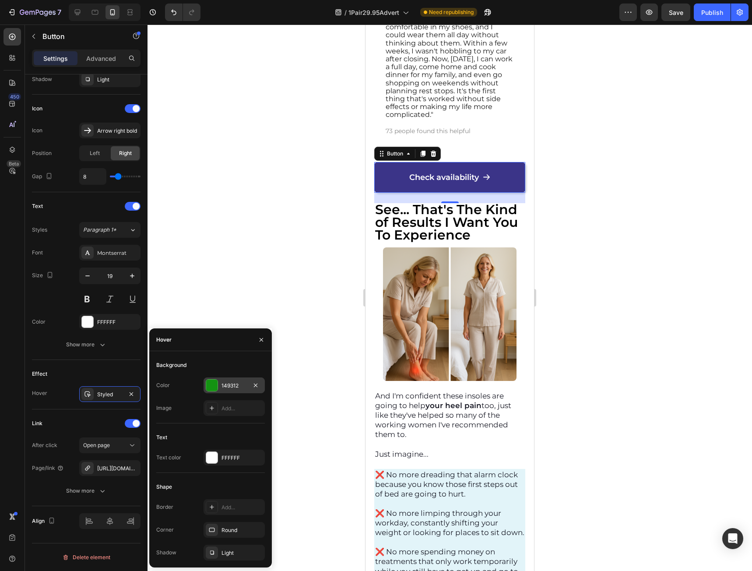
click at [232, 386] on div "149312" at bounding box center [233, 386] width 25 height 8
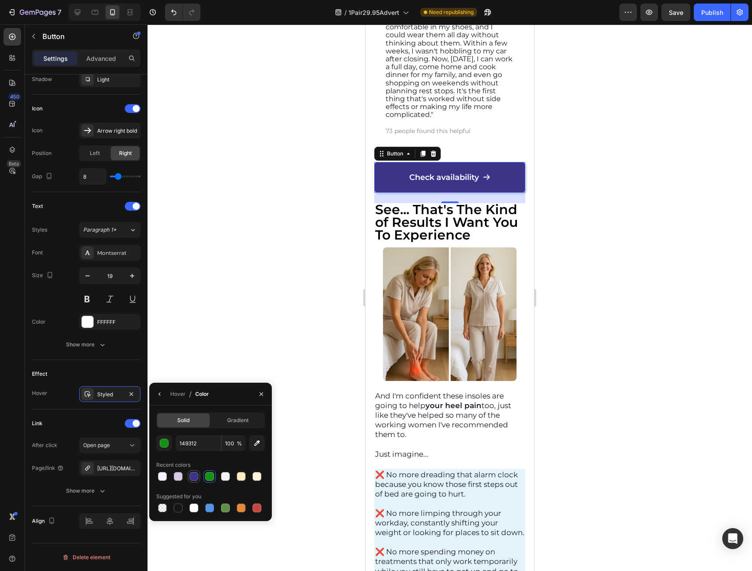
click at [193, 475] on div at bounding box center [194, 476] width 9 height 9
type input "3B3488"
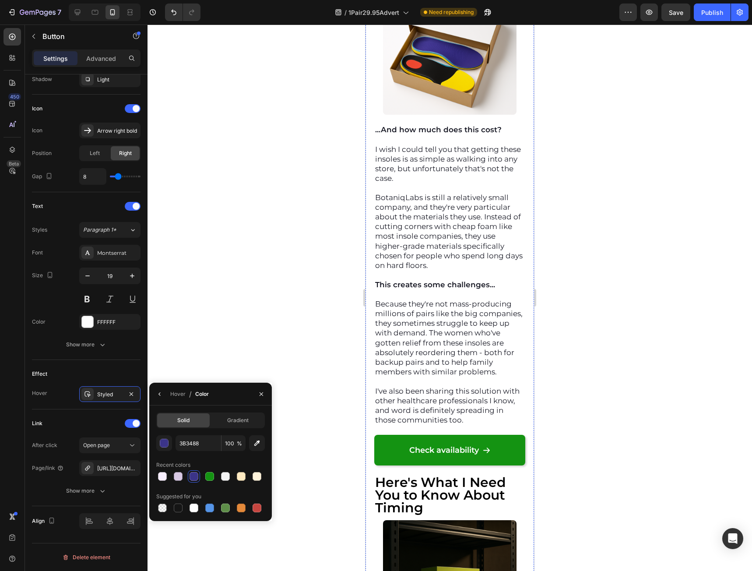
scroll to position [11220, 0]
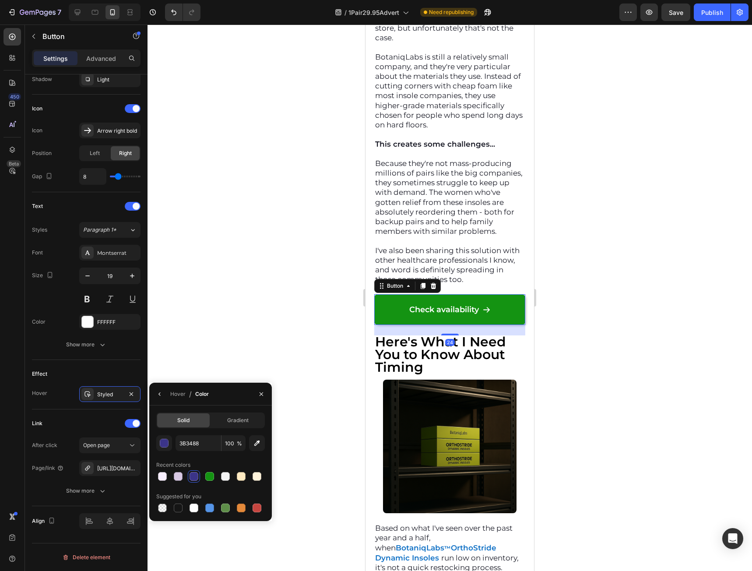
click at [397, 325] on link "Check availability" at bounding box center [449, 309] width 151 height 31
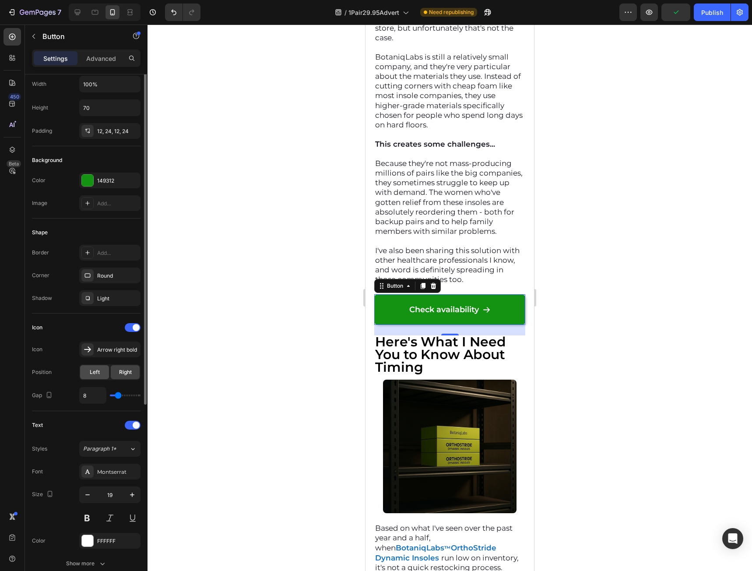
scroll to position [0, 0]
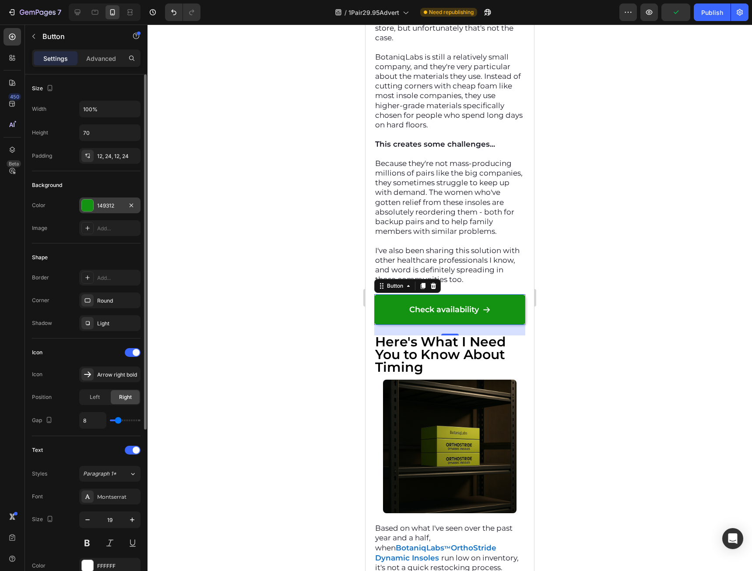
click at [103, 206] on div "149312" at bounding box center [109, 206] width 25 height 8
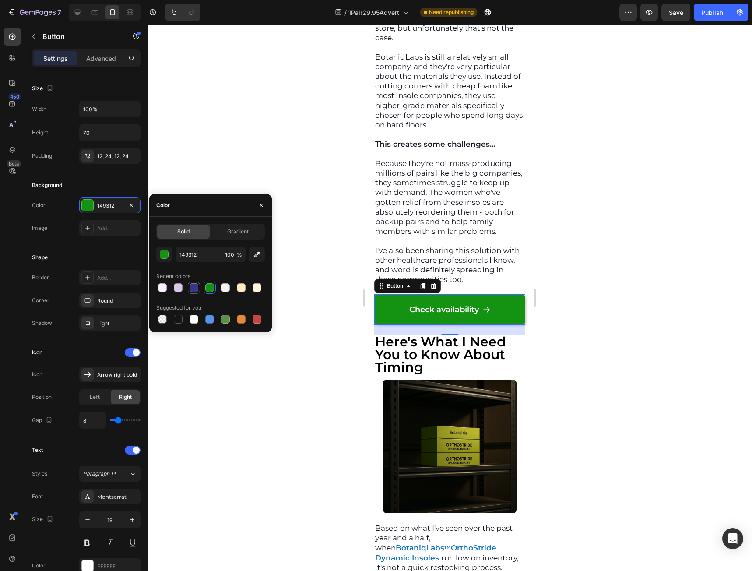
click at [195, 291] on div at bounding box center [194, 287] width 9 height 9
type input "3B3488"
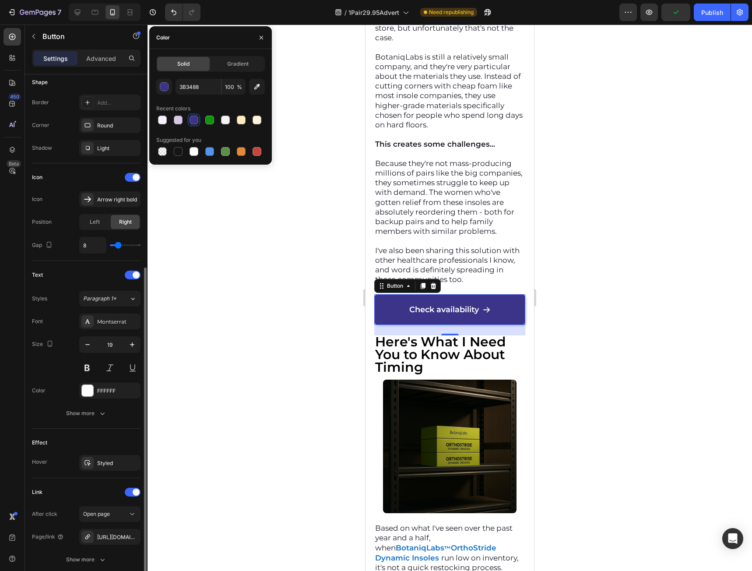
scroll to position [244, 0]
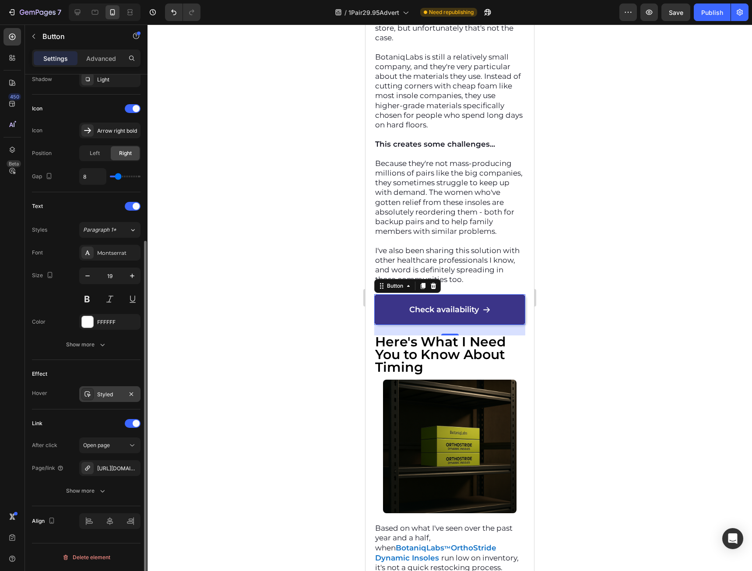
click at [104, 389] on div "Styled" at bounding box center [109, 394] width 61 height 16
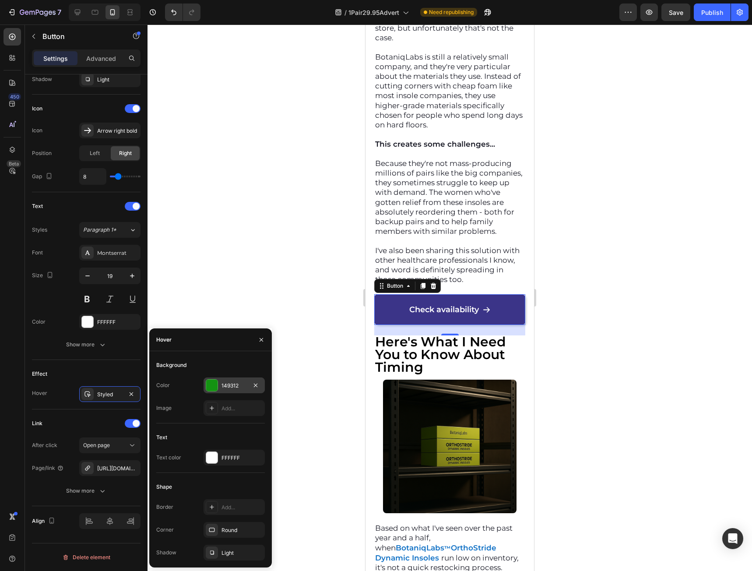
click at [218, 379] on div "149312" at bounding box center [234, 385] width 61 height 16
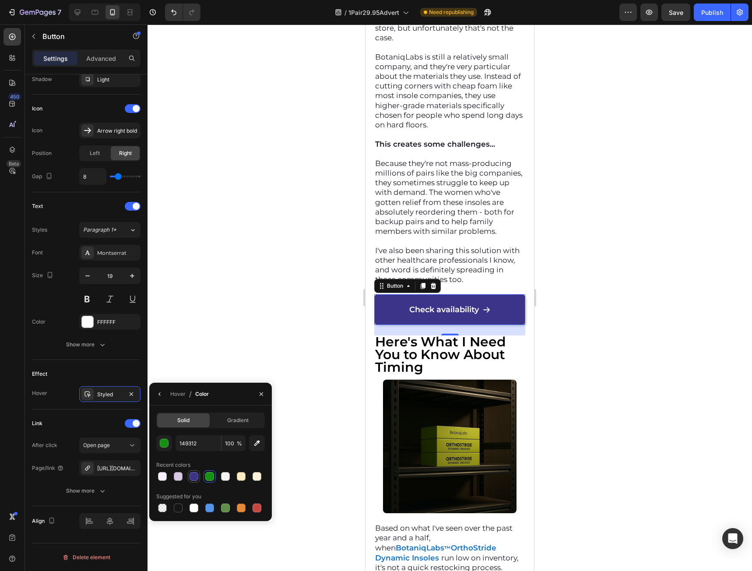
click at [192, 473] on div at bounding box center [194, 476] width 9 height 9
type input "3B3488"
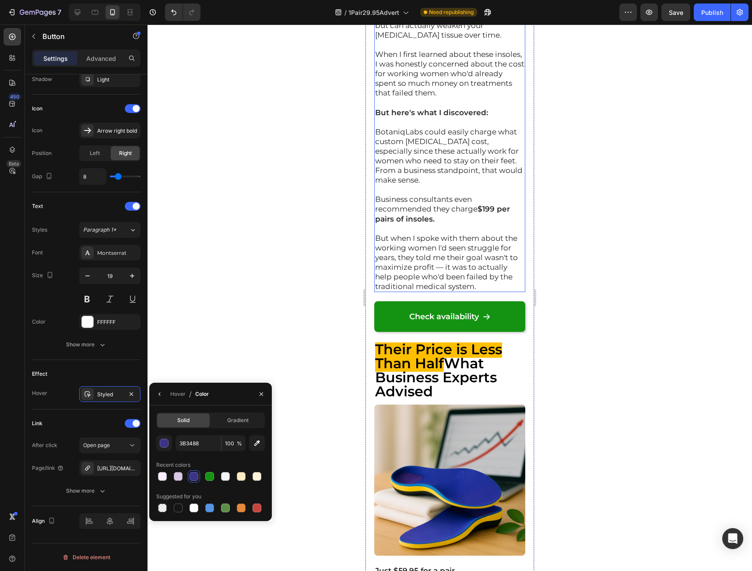
scroll to position [12796, 0]
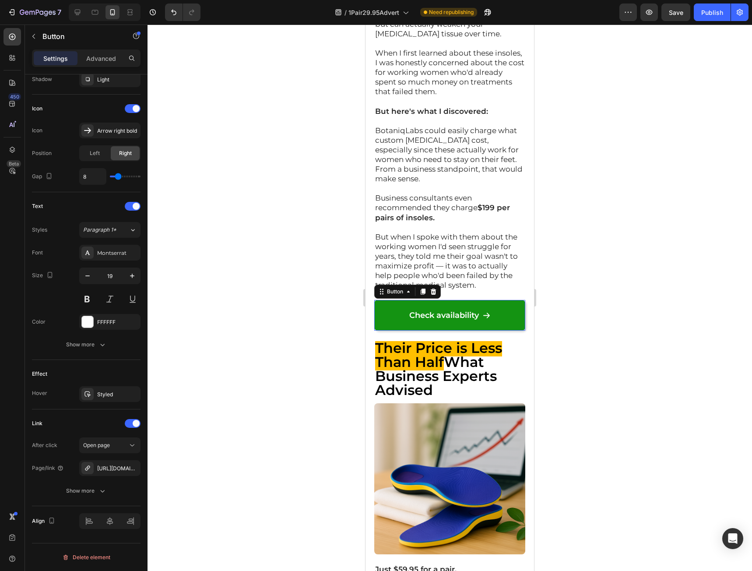
click at [403, 330] on link "Check availability" at bounding box center [449, 315] width 151 height 31
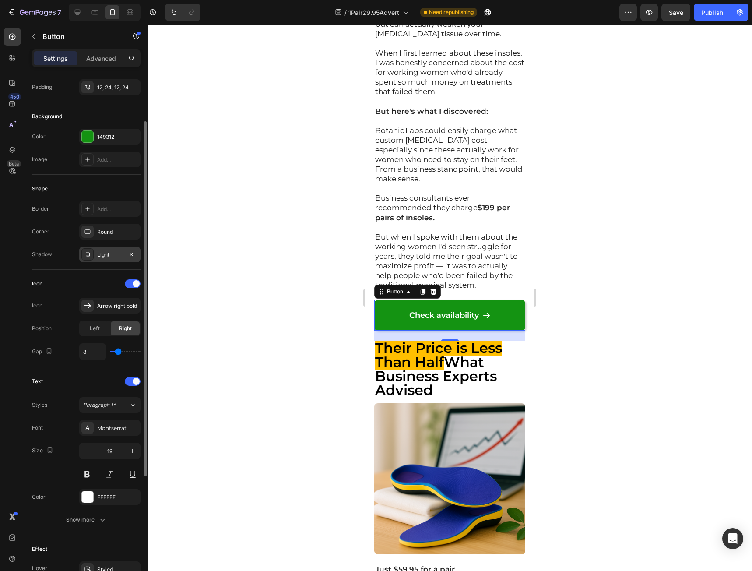
scroll to position [0, 0]
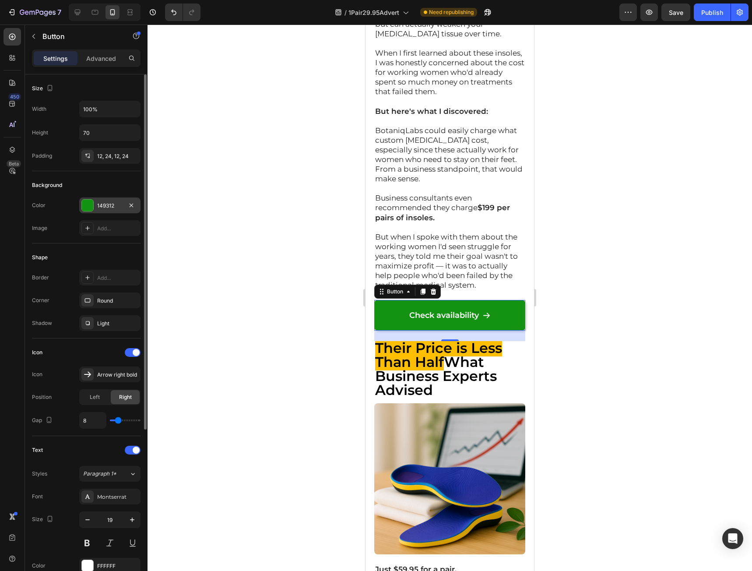
click at [107, 197] on div "149312" at bounding box center [109, 205] width 61 height 16
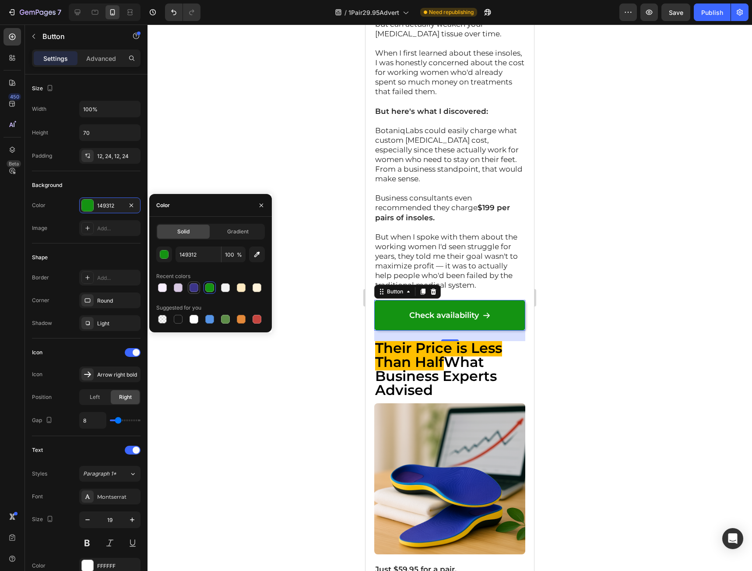
click at [198, 291] on div at bounding box center [194, 287] width 9 height 9
type input "3B3488"
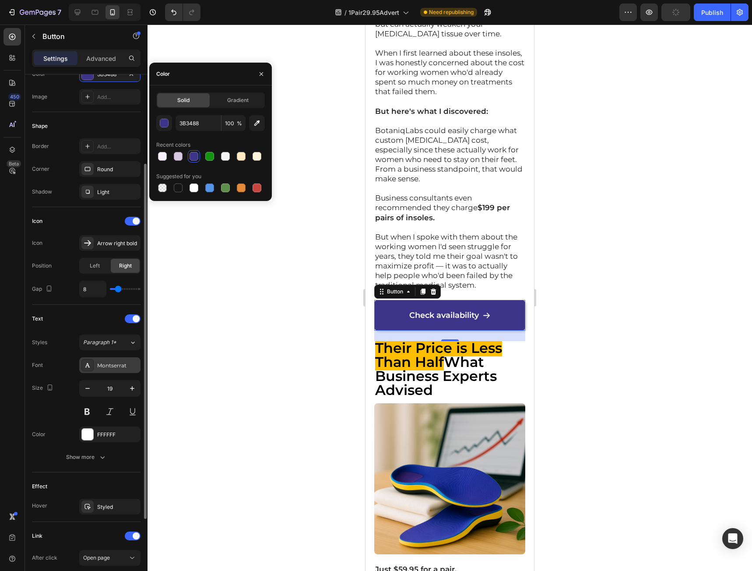
scroll to position [219, 0]
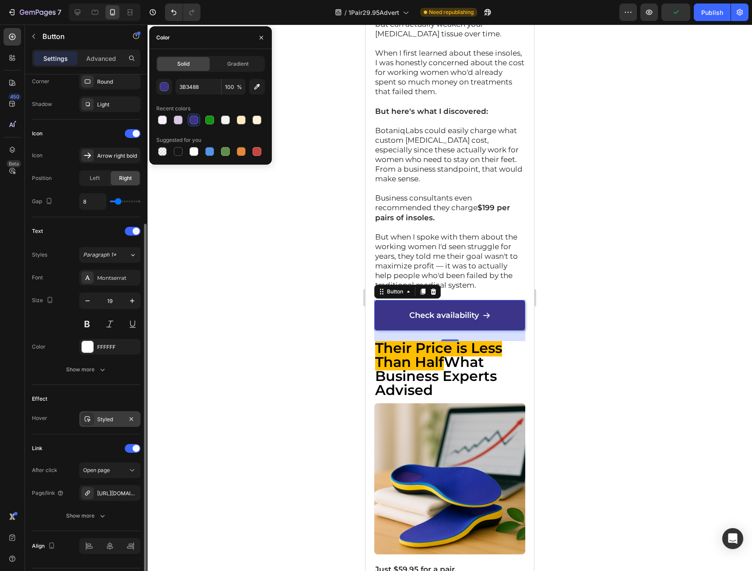
click at [107, 417] on div "Styled" at bounding box center [109, 419] width 25 height 8
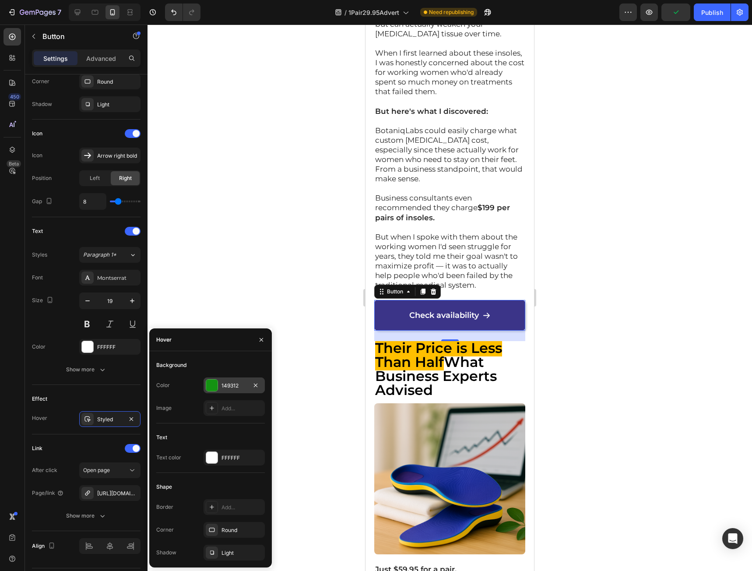
click at [225, 389] on div "149312" at bounding box center [233, 386] width 25 height 8
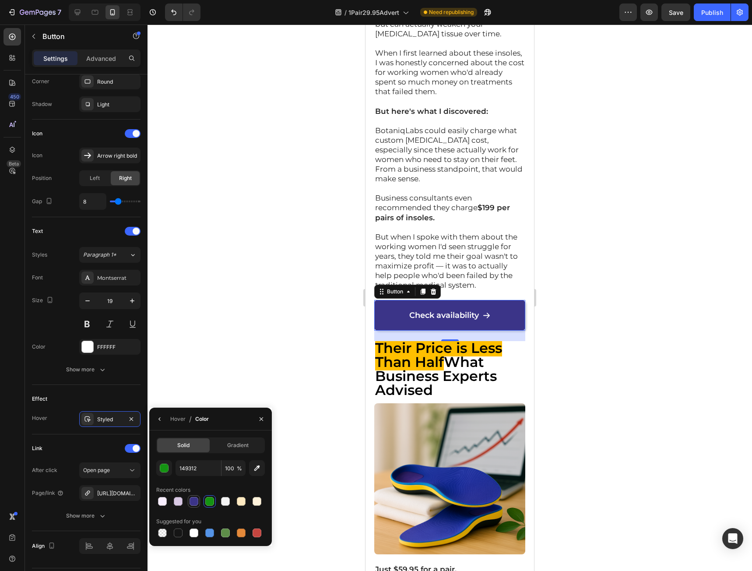
click at [194, 500] on div at bounding box center [194, 501] width 9 height 9
type input "3B3488"
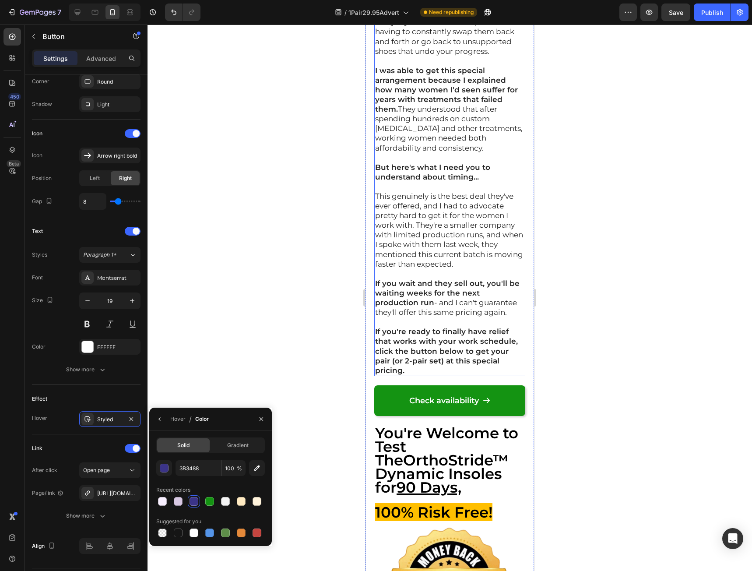
scroll to position [14985, 0]
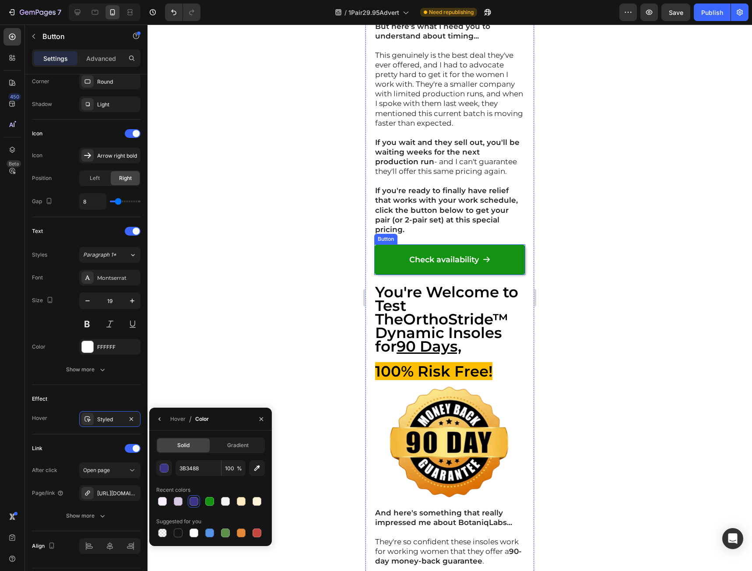
click at [383, 275] on link "Check availability" at bounding box center [449, 259] width 151 height 31
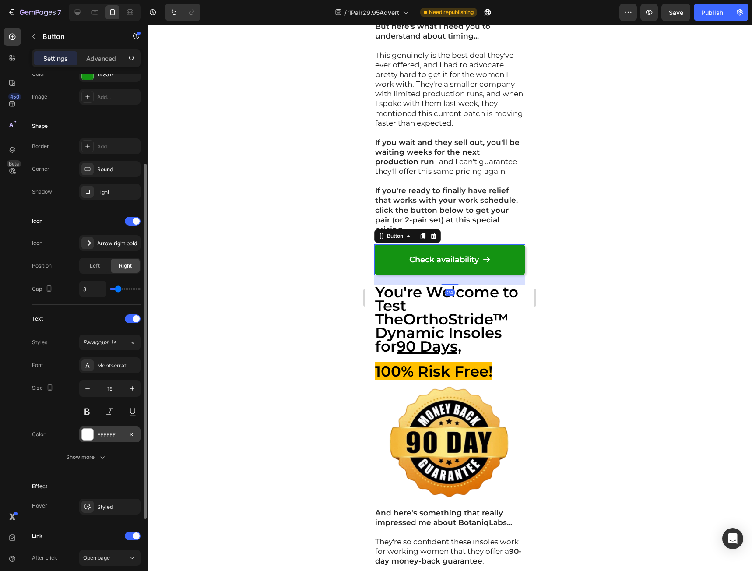
scroll to position [0, 0]
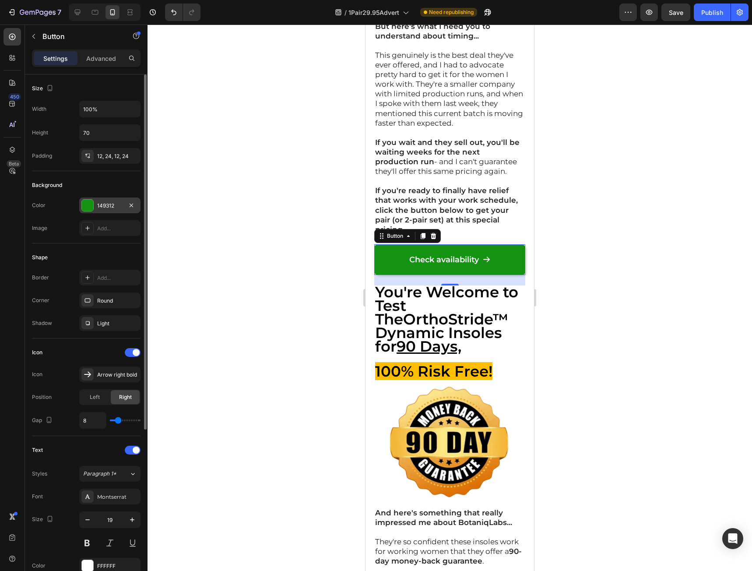
click at [119, 199] on div "149312" at bounding box center [109, 205] width 61 height 16
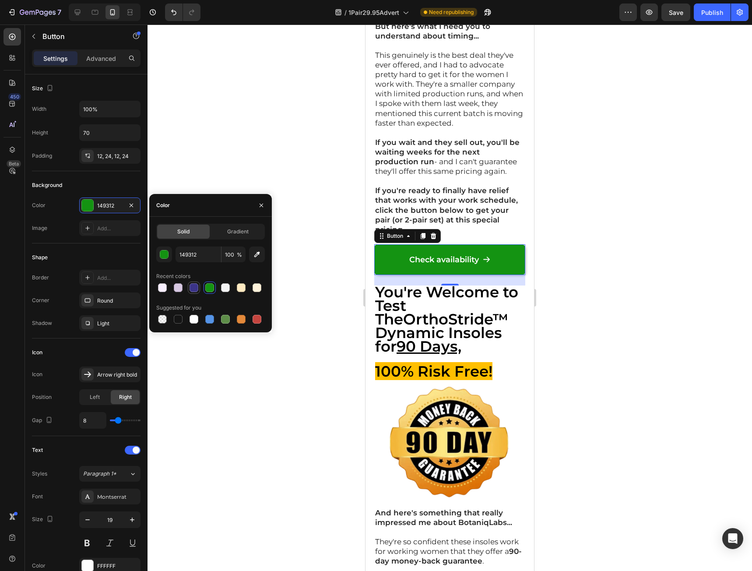
click at [193, 287] on div at bounding box center [194, 287] width 9 height 9
type input "3B3488"
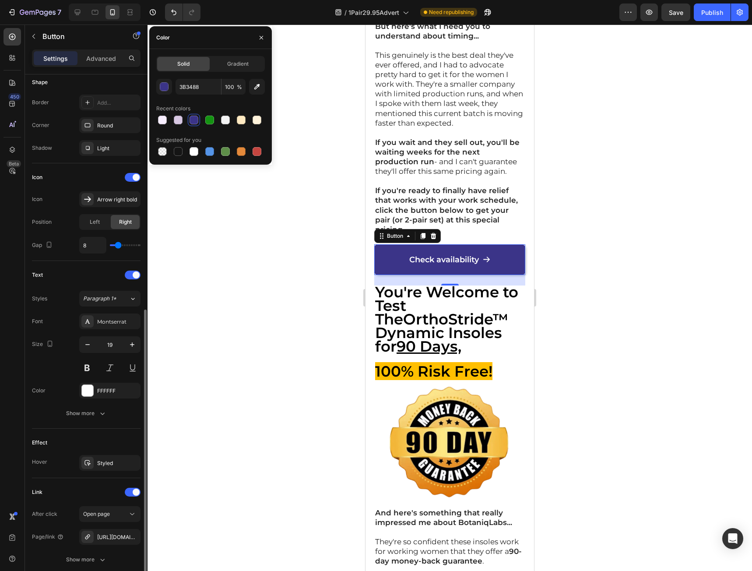
scroll to position [244, 0]
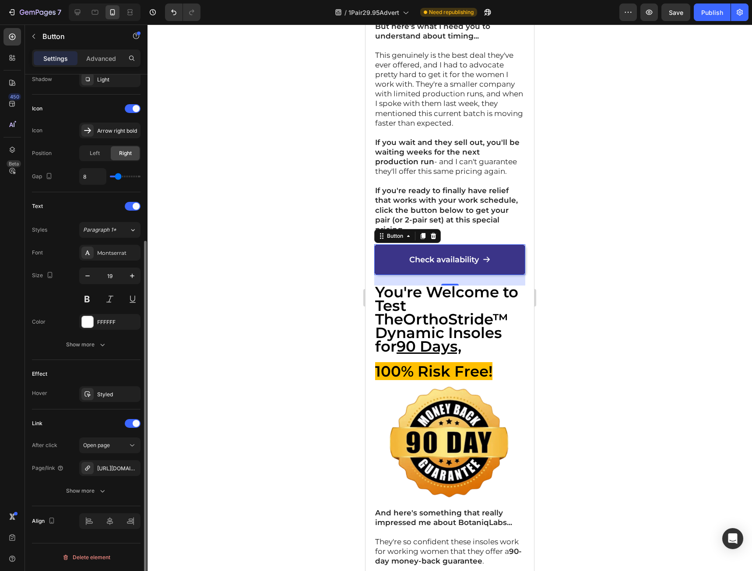
click at [100, 400] on div "Styled" at bounding box center [109, 394] width 61 height 16
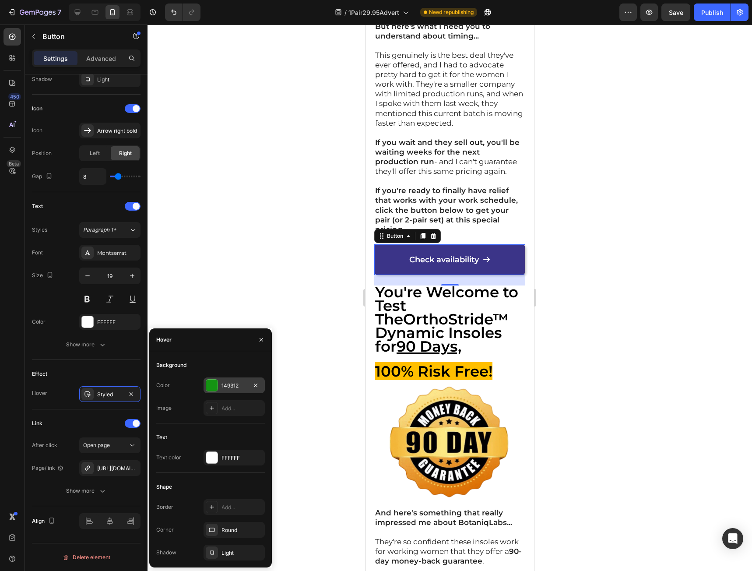
click at [216, 389] on div at bounding box center [211, 384] width 11 height 11
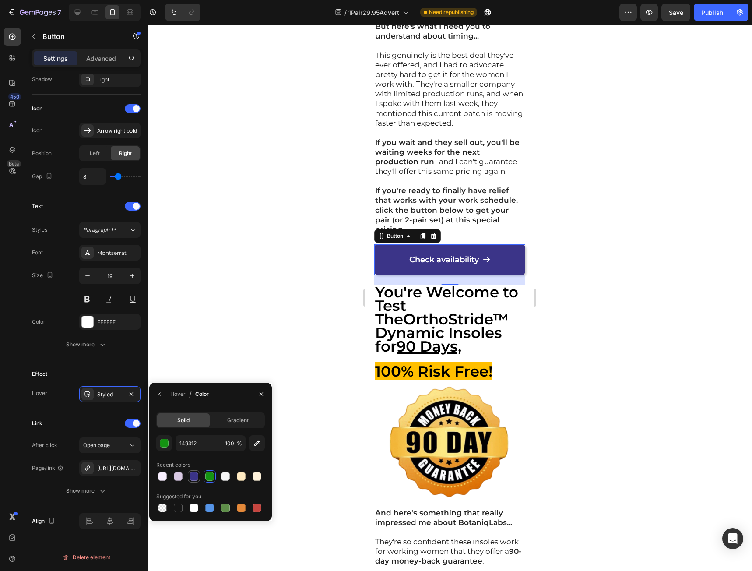
click at [196, 478] on div at bounding box center [194, 476] width 9 height 9
type input "3B3488"
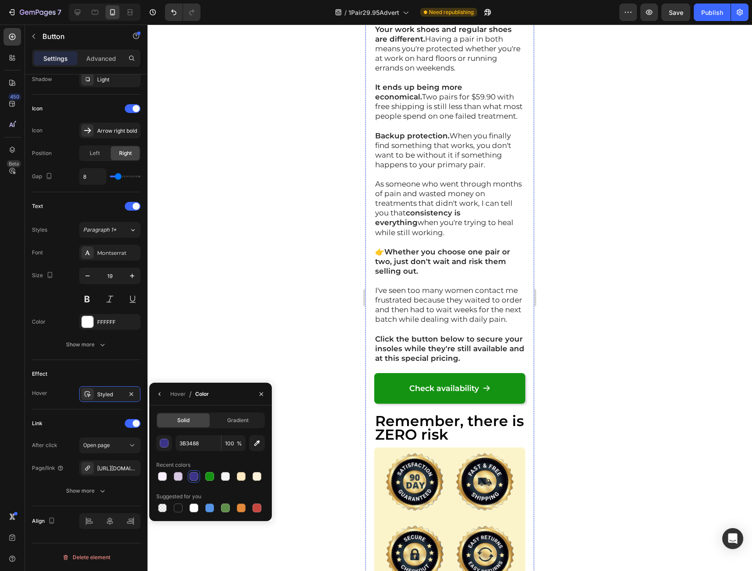
scroll to position [16604, 0]
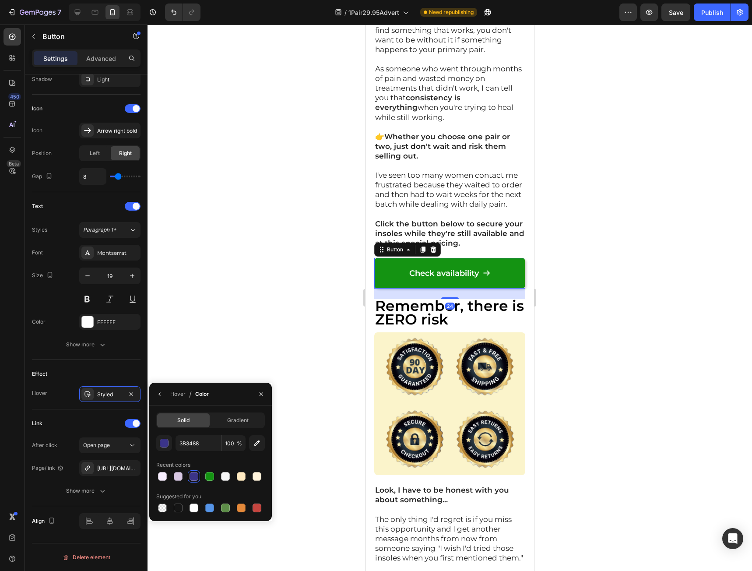
click at [389, 288] on link "Check availability" at bounding box center [449, 273] width 151 height 31
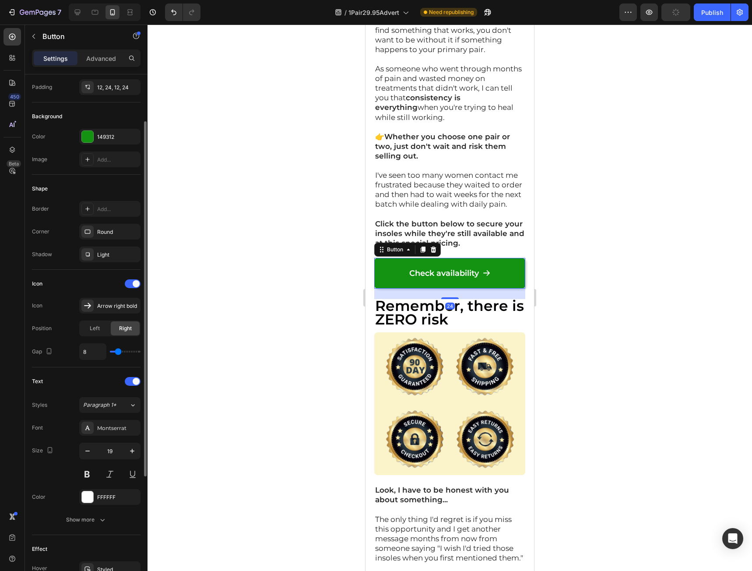
scroll to position [0, 0]
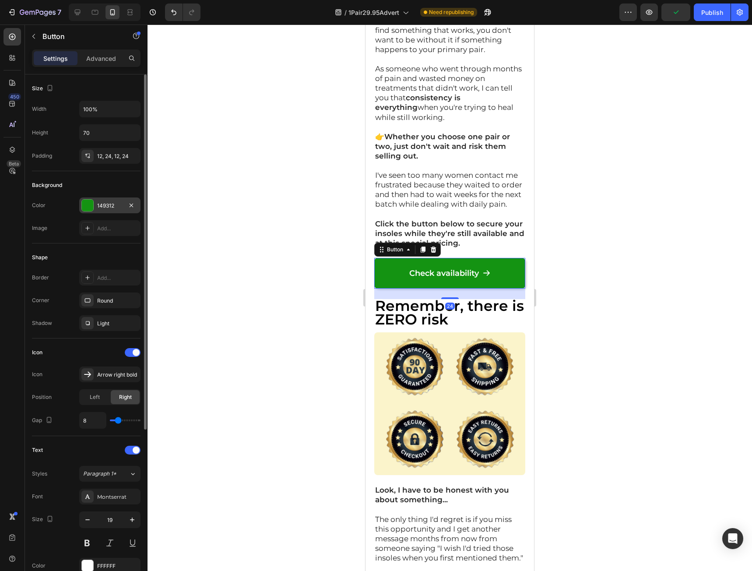
click at [102, 207] on div "149312" at bounding box center [109, 206] width 25 height 8
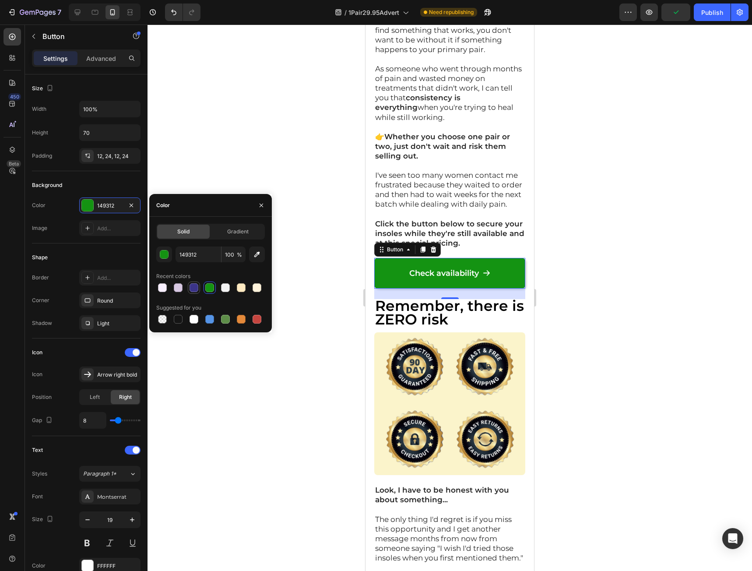
click at [197, 291] on div at bounding box center [194, 287] width 9 height 9
type input "3B3488"
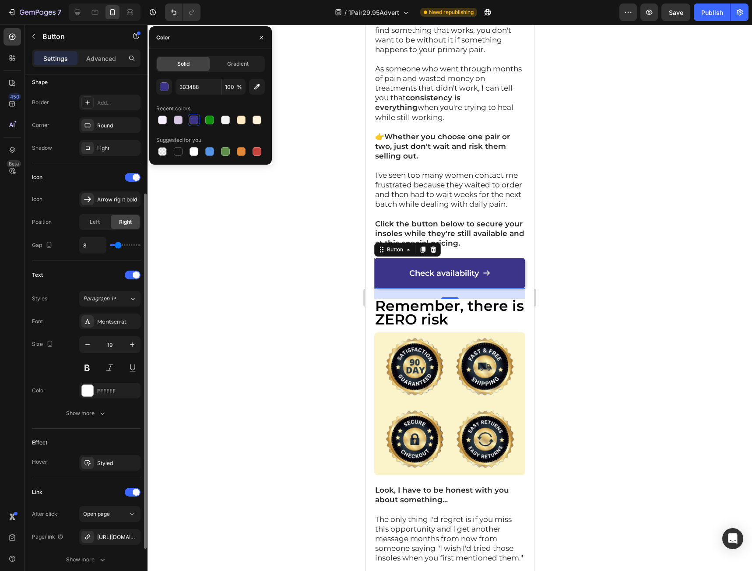
scroll to position [244, 0]
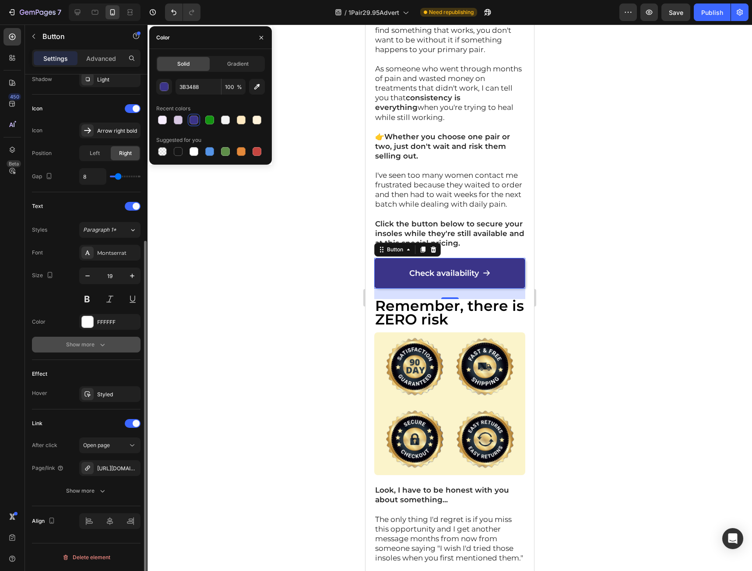
click at [109, 343] on button "Show more" at bounding box center [86, 345] width 109 height 16
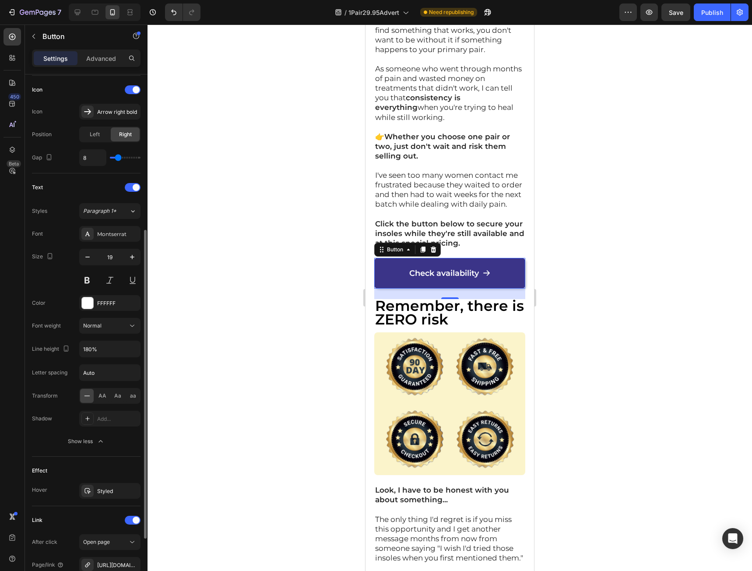
scroll to position [359, 0]
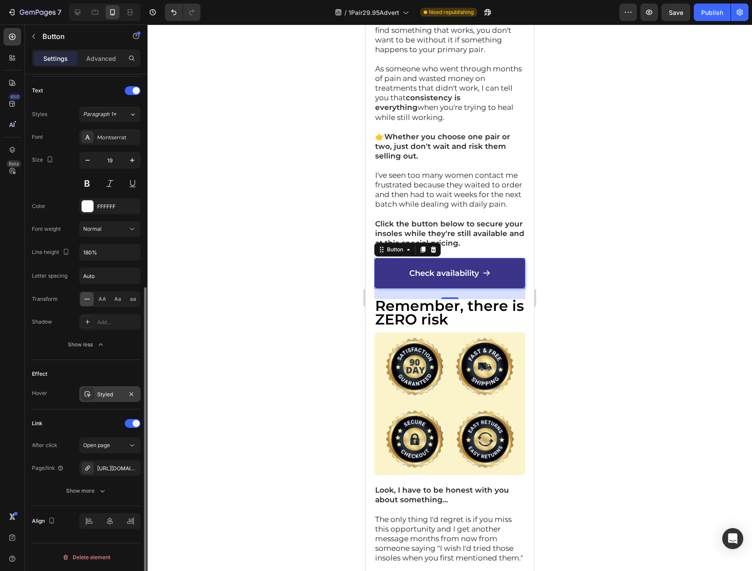
click at [101, 396] on div "Styled" at bounding box center [109, 394] width 25 height 8
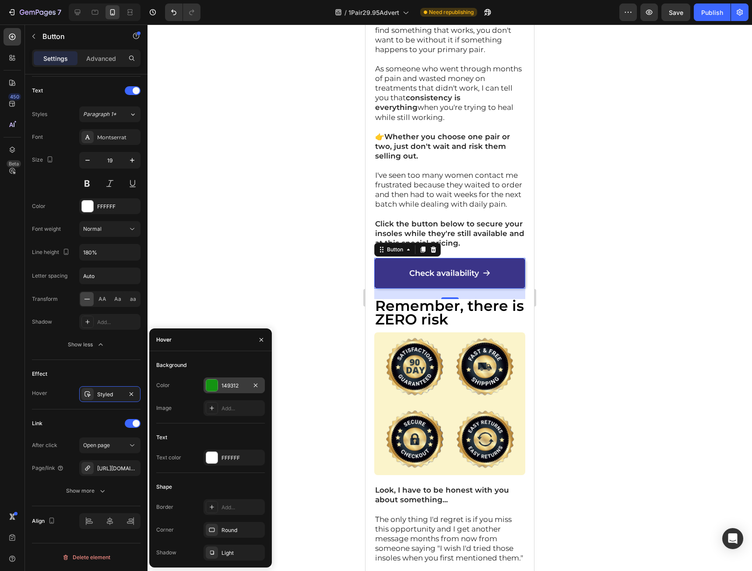
click at [240, 384] on div "149312" at bounding box center [233, 386] width 25 height 8
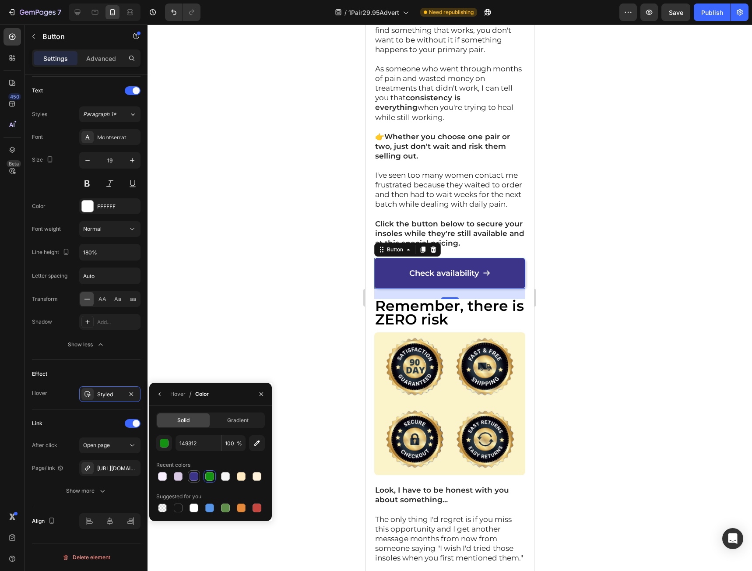
click at [193, 473] on div at bounding box center [194, 476] width 9 height 9
type input "3B3488"
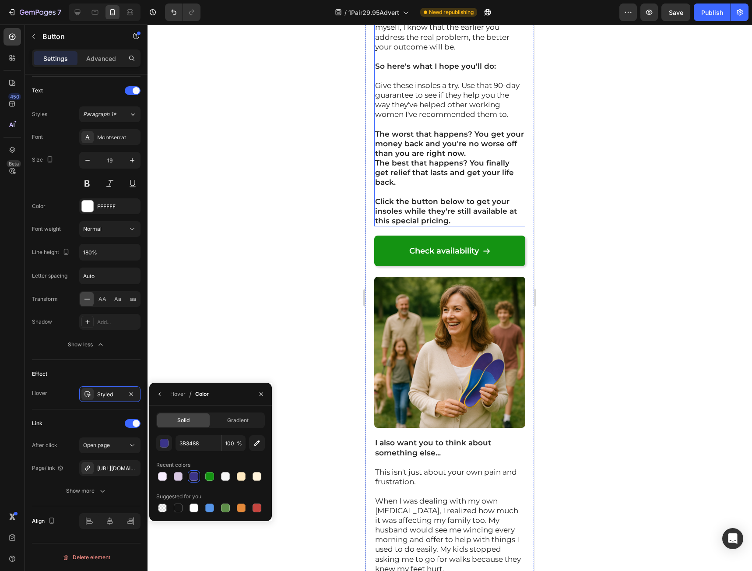
scroll to position [17567, 0]
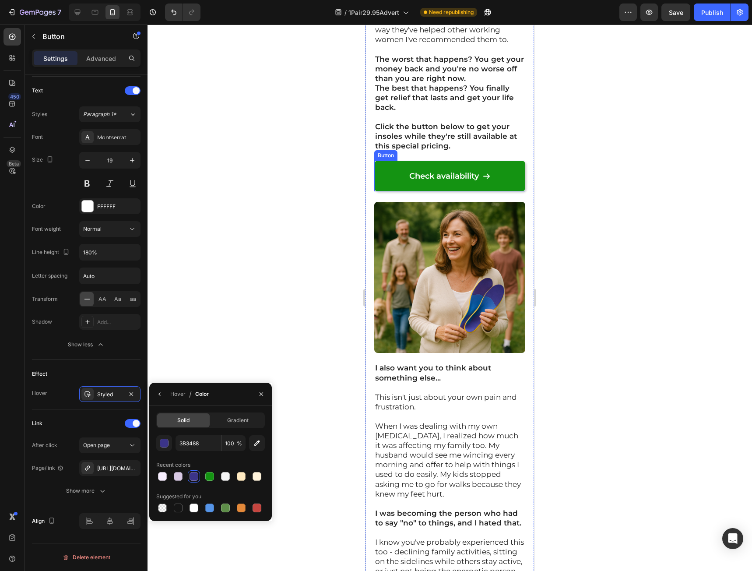
click at [397, 191] on link "Check availability" at bounding box center [449, 176] width 151 height 31
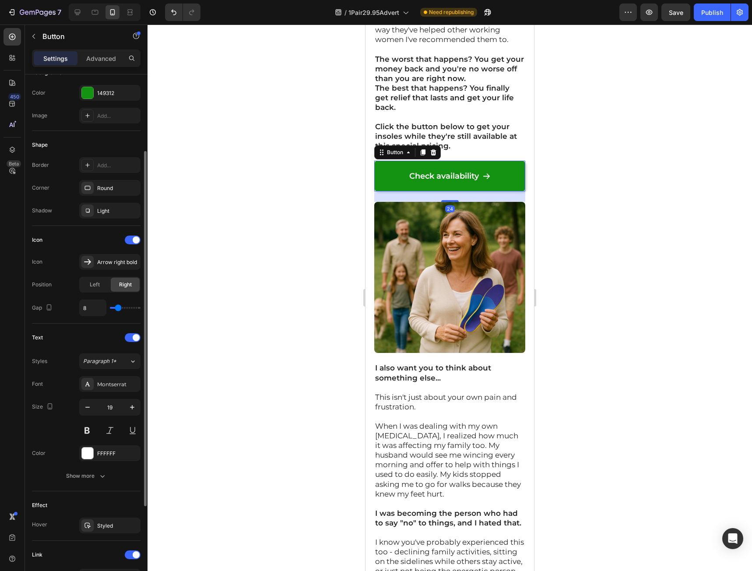
scroll to position [0, 0]
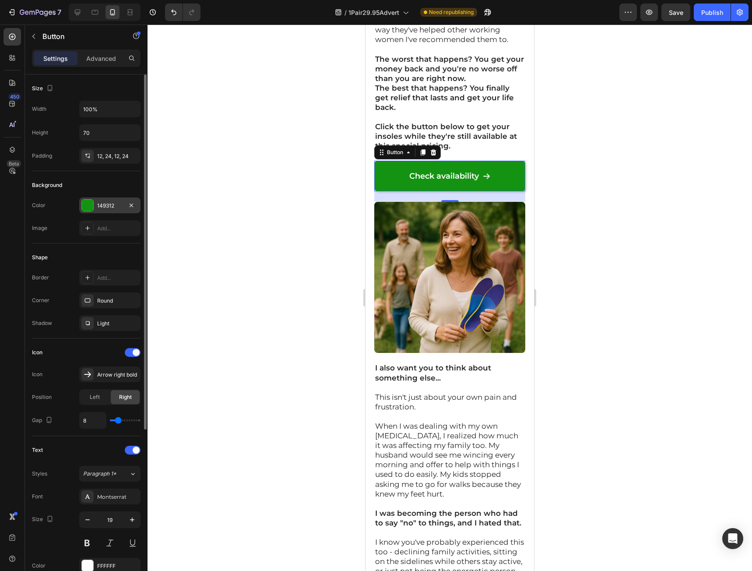
click at [106, 206] on div "149312" at bounding box center [109, 206] width 25 height 8
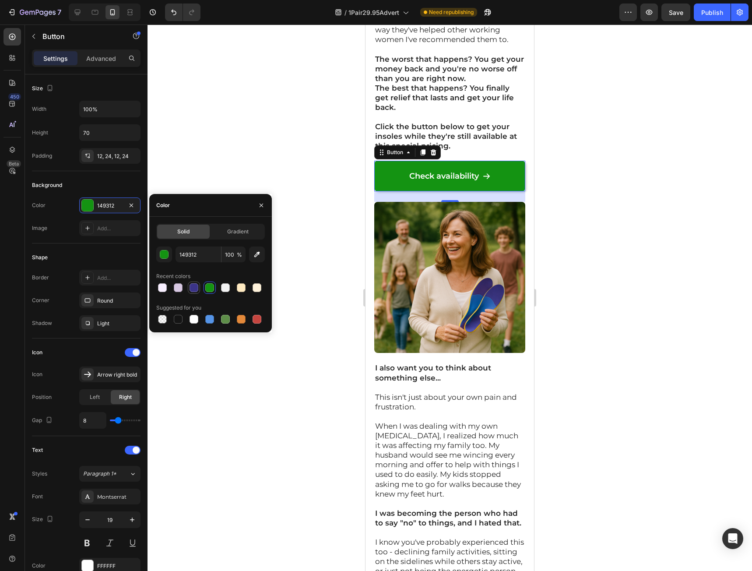
click at [195, 288] on div at bounding box center [194, 287] width 9 height 9
type input "3B3488"
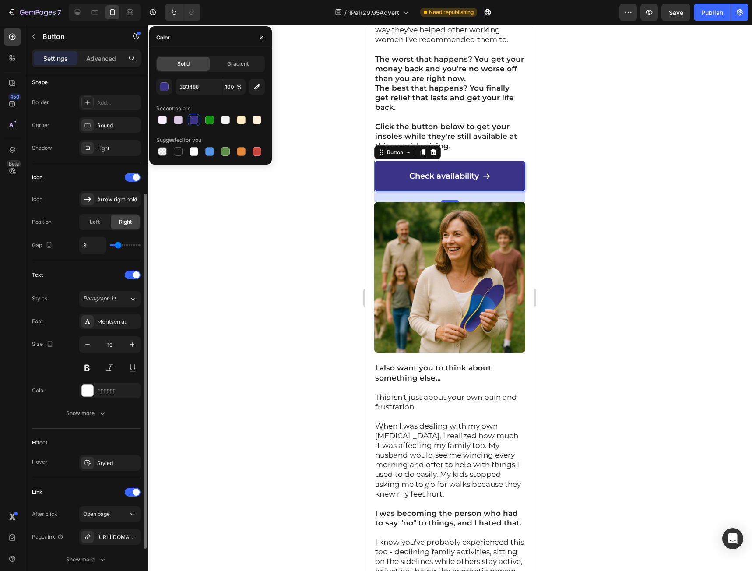
scroll to position [244, 0]
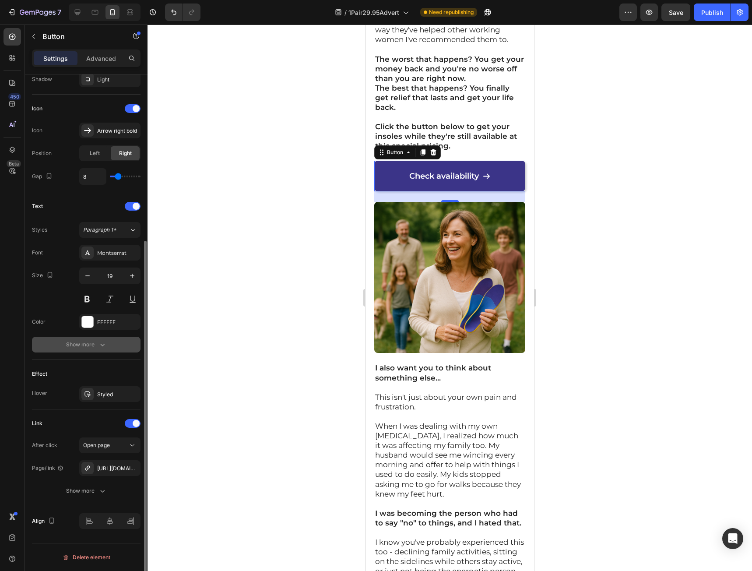
click at [81, 351] on button "Show more" at bounding box center [86, 345] width 109 height 16
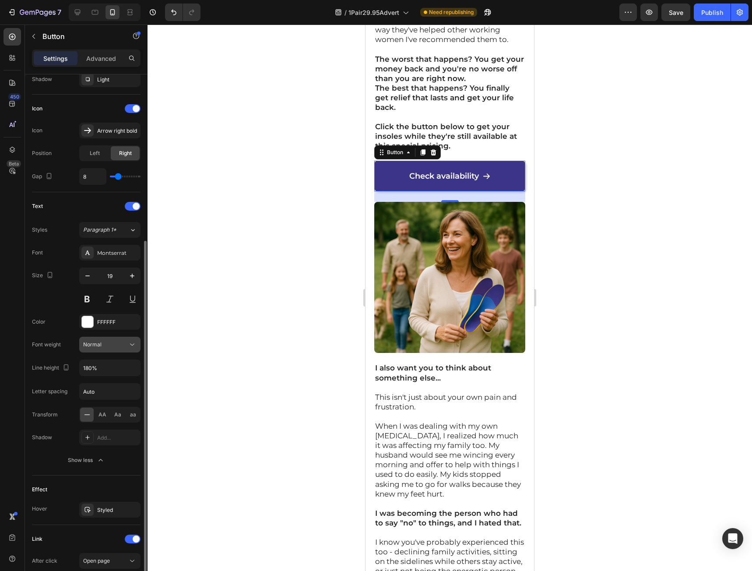
scroll to position [359, 0]
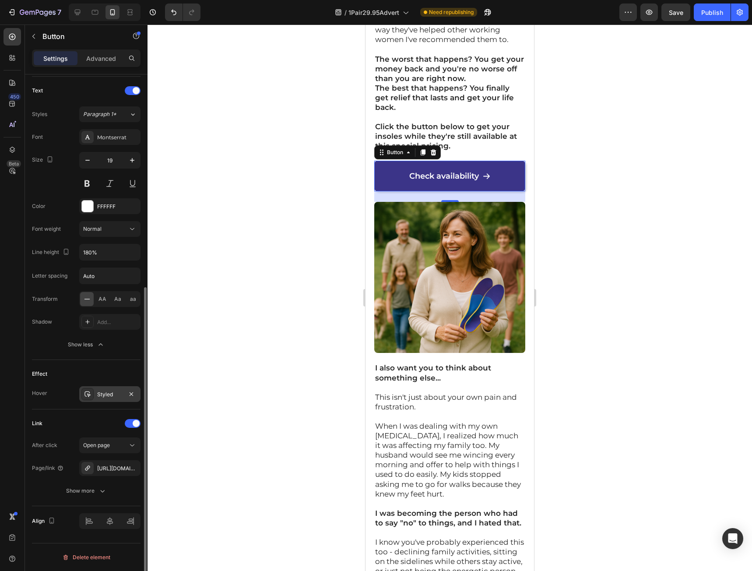
click at [97, 392] on div "Styled" at bounding box center [109, 394] width 61 height 16
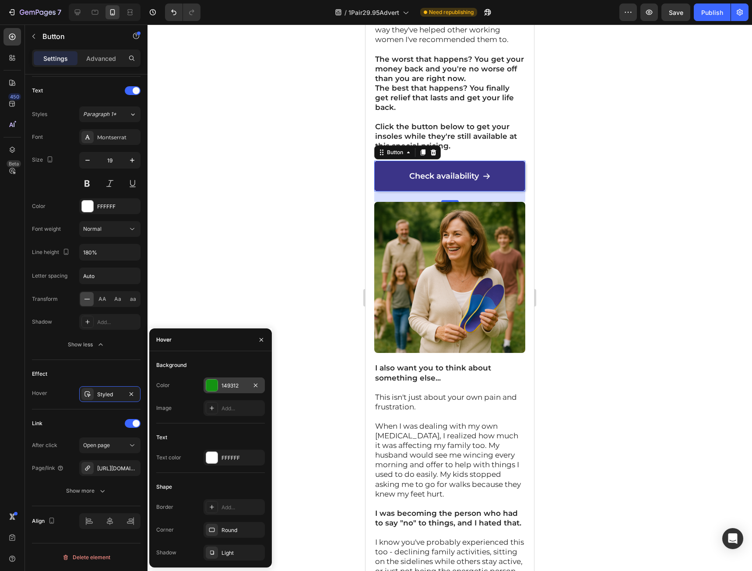
click at [225, 384] on div "149312" at bounding box center [233, 386] width 25 height 8
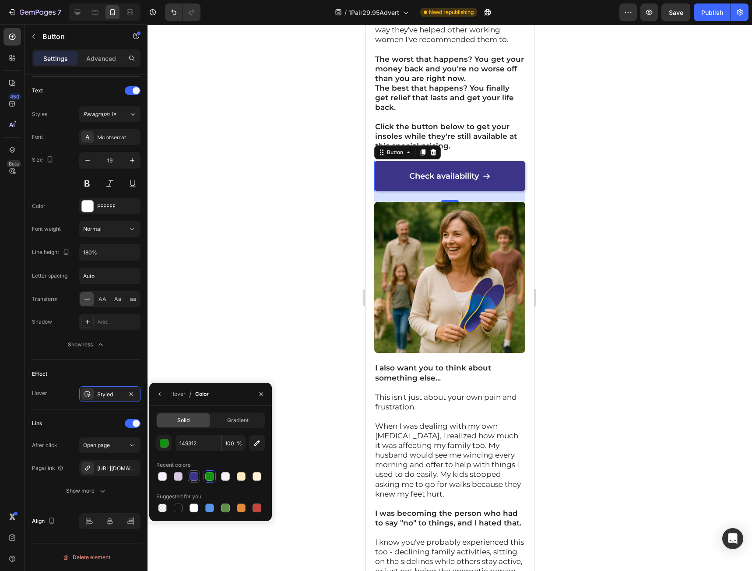
click at [189, 473] on div at bounding box center [194, 476] width 11 height 11
type input "3B3488"
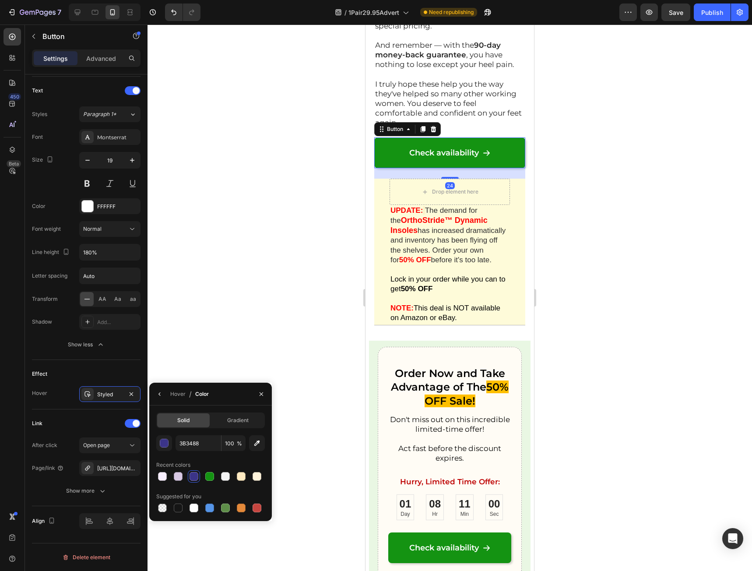
scroll to position [244, 0]
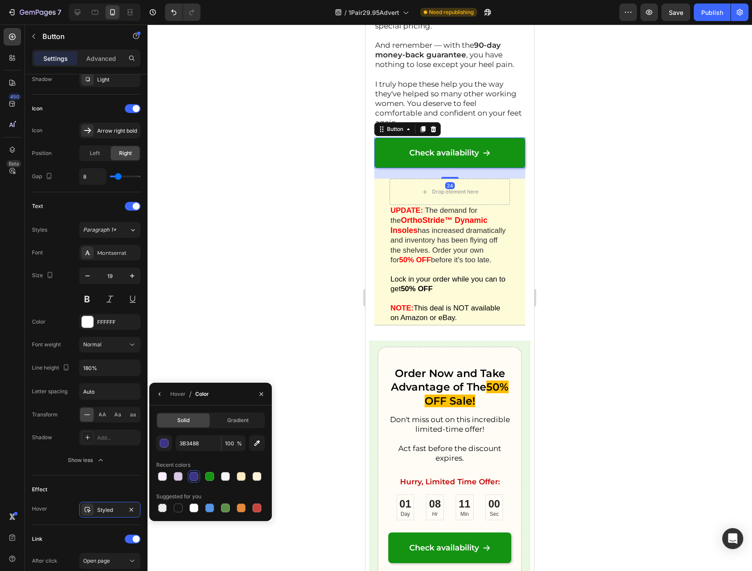
click at [398, 168] on link "Check availability" at bounding box center [449, 152] width 151 height 31
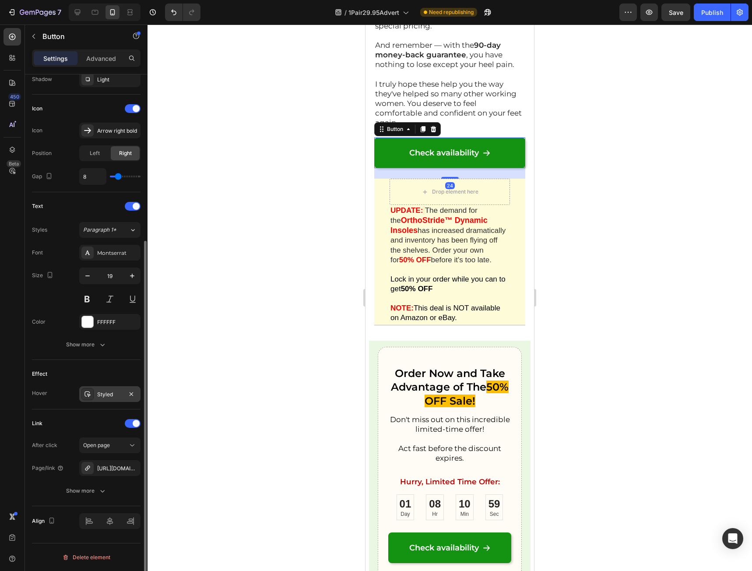
click at [112, 392] on div "Styled" at bounding box center [109, 394] width 25 height 8
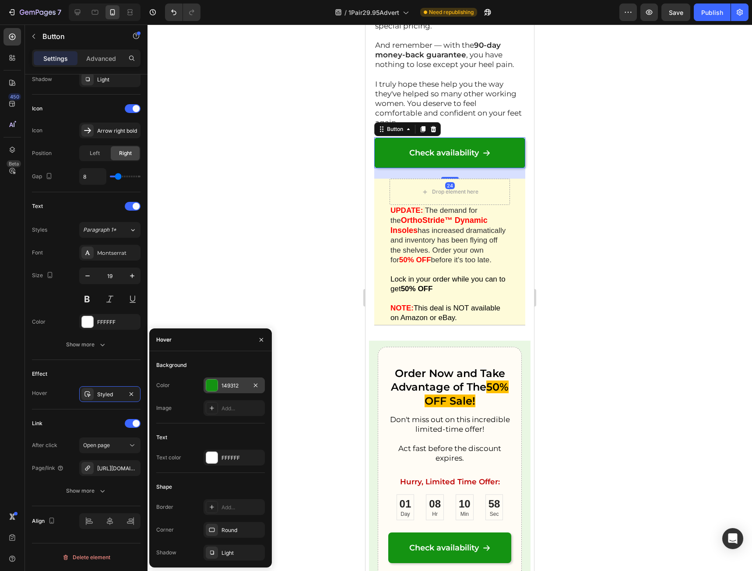
click at [221, 386] on div "149312" at bounding box center [234, 385] width 61 height 16
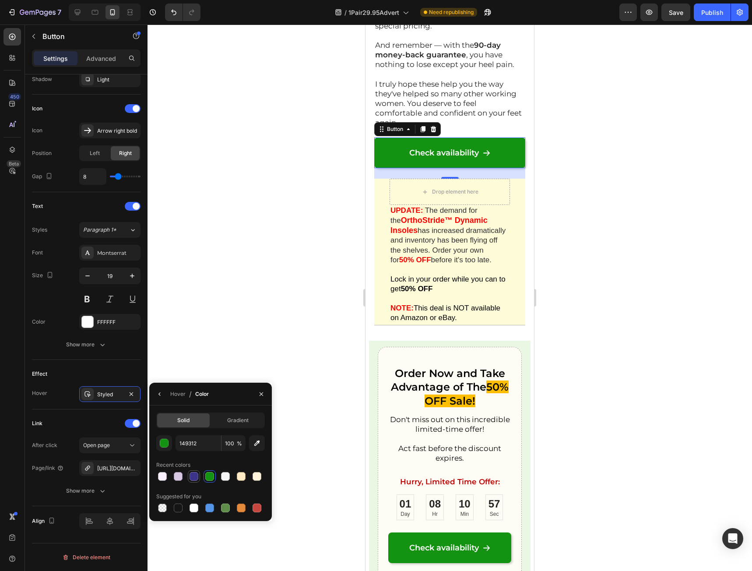
click at [190, 478] on div at bounding box center [194, 476] width 9 height 9
type input "3B3488"
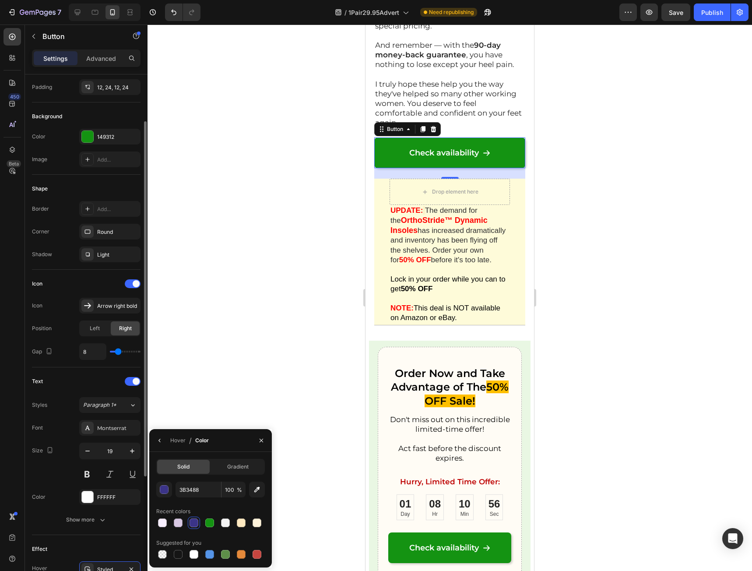
scroll to position [0, 0]
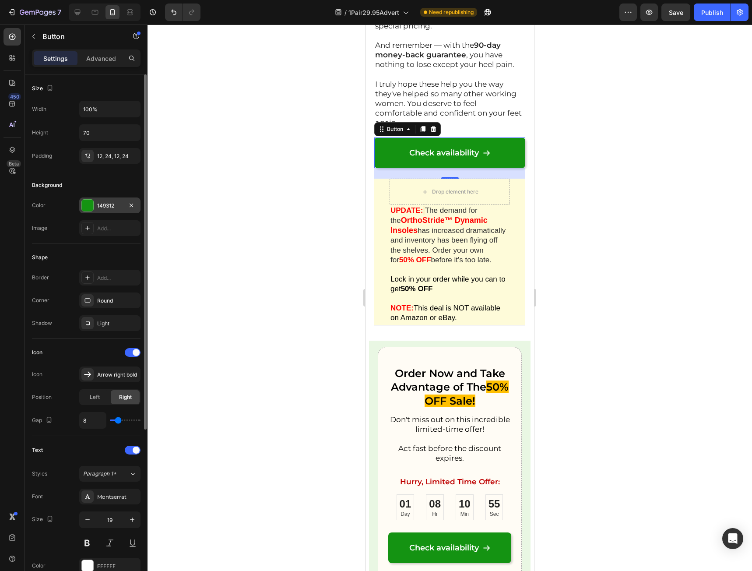
click at [109, 208] on div "149312" at bounding box center [109, 206] width 25 height 8
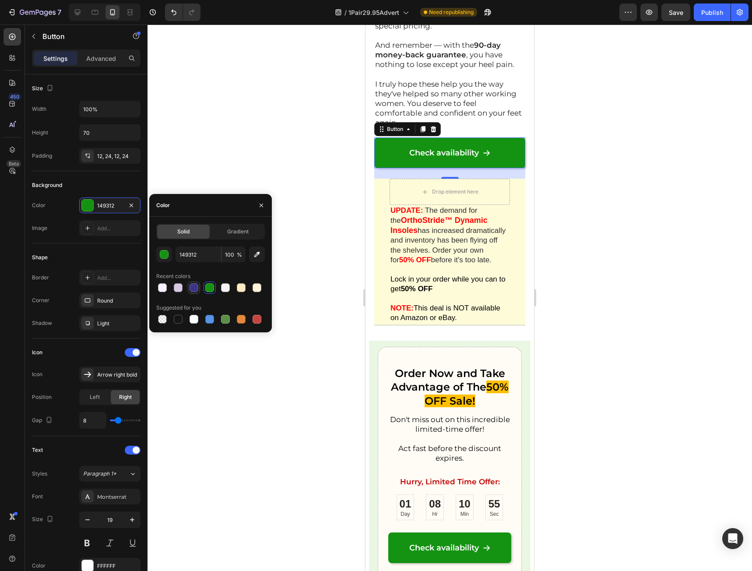
click at [192, 289] on div at bounding box center [194, 287] width 9 height 9
type input "3B3488"
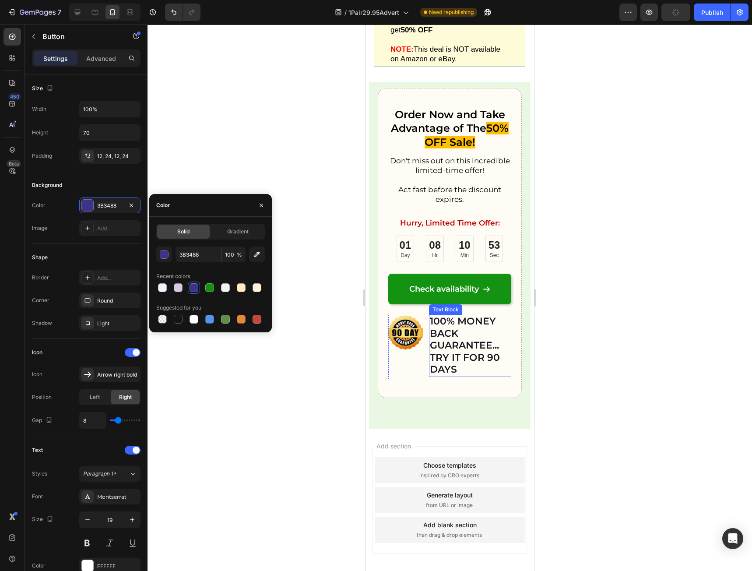
scroll to position [18968, 0]
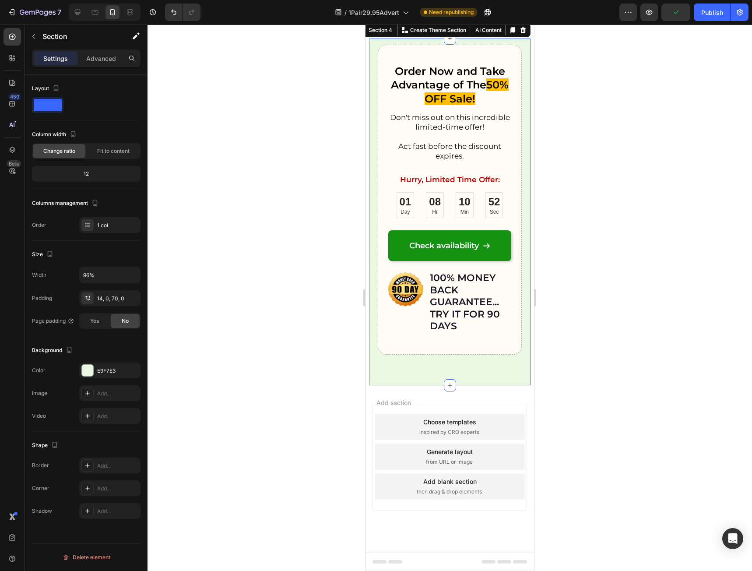
click at [396, 385] on div "Order Now and Take Advantage of The 50% OFF Sale! Heading Don't miss out on thi…" at bounding box center [450, 212] width 162 height 346
click at [97, 369] on div "E9F7E3" at bounding box center [109, 370] width 61 height 16
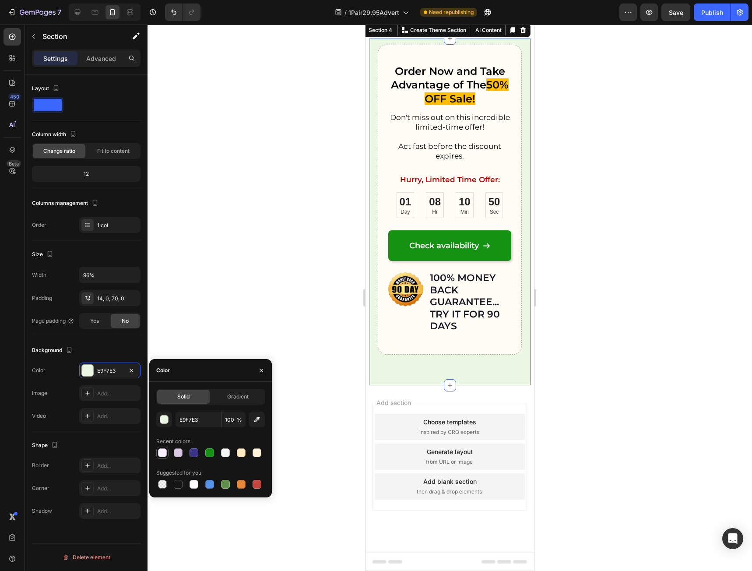
click at [162, 455] on div at bounding box center [162, 452] width 9 height 9
type input "F8EFFF"
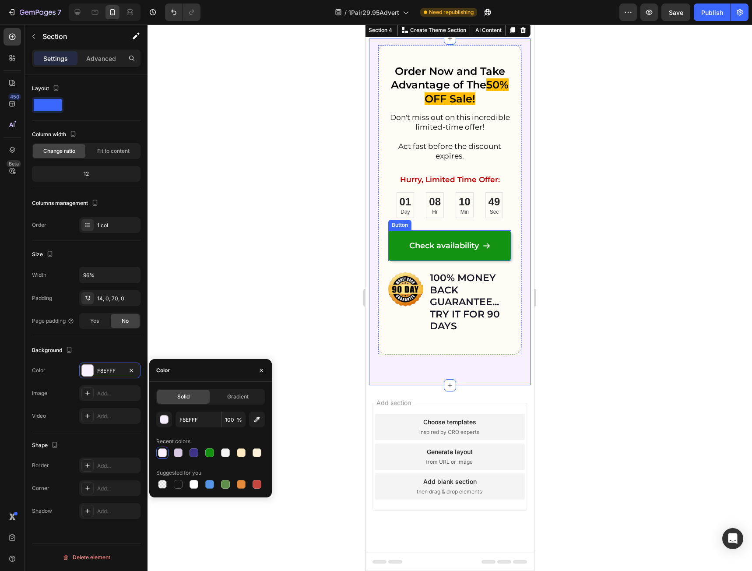
click at [393, 261] on link "Check availability" at bounding box center [449, 245] width 123 height 31
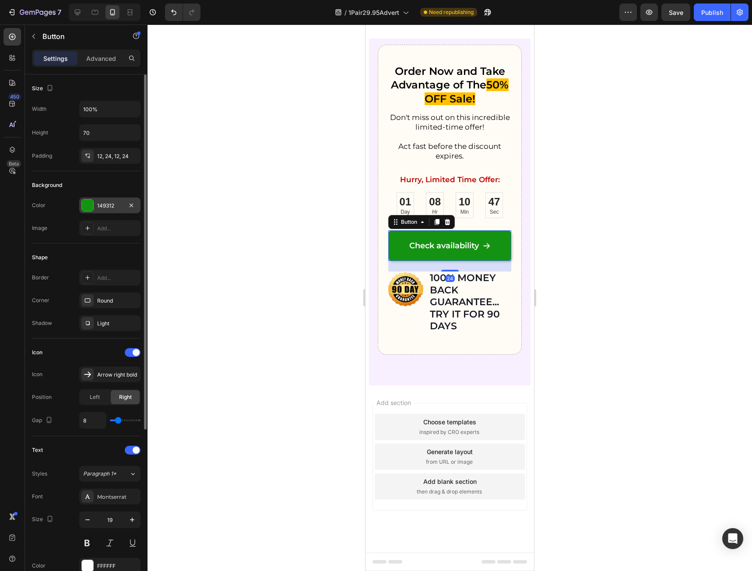
click at [110, 205] on div "149312" at bounding box center [109, 206] width 25 height 8
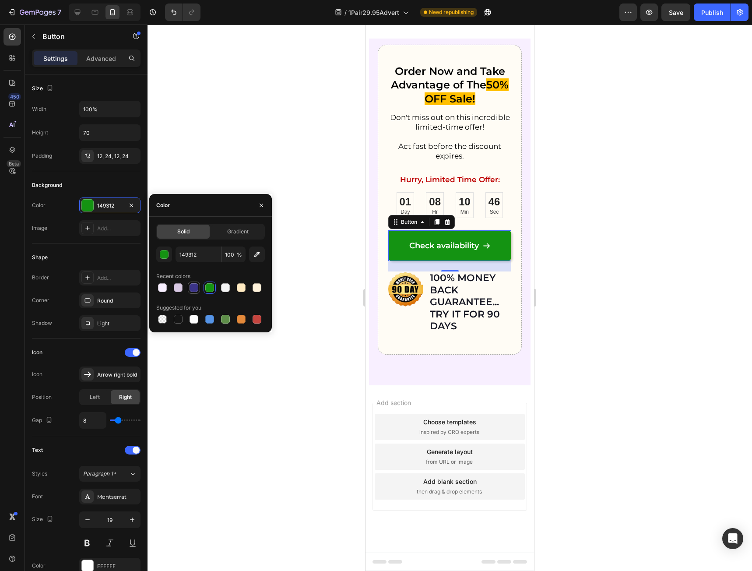
click at [194, 290] on div at bounding box center [194, 287] width 9 height 9
type input "3B3488"
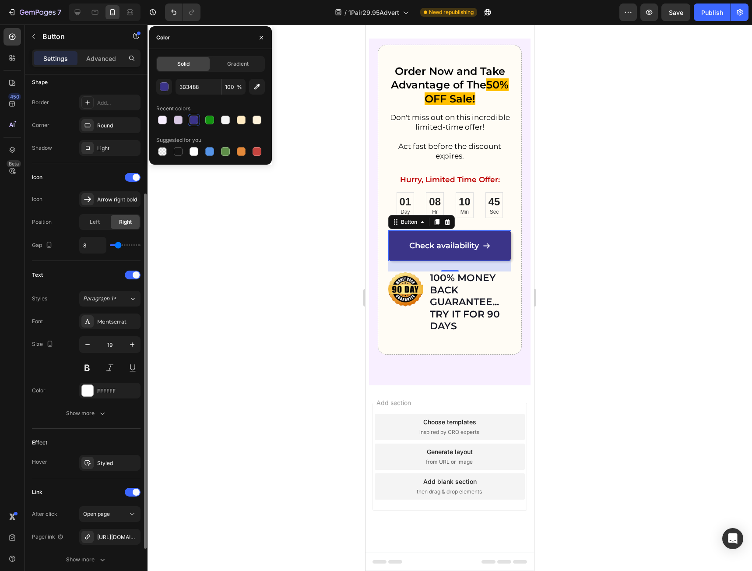
scroll to position [244, 0]
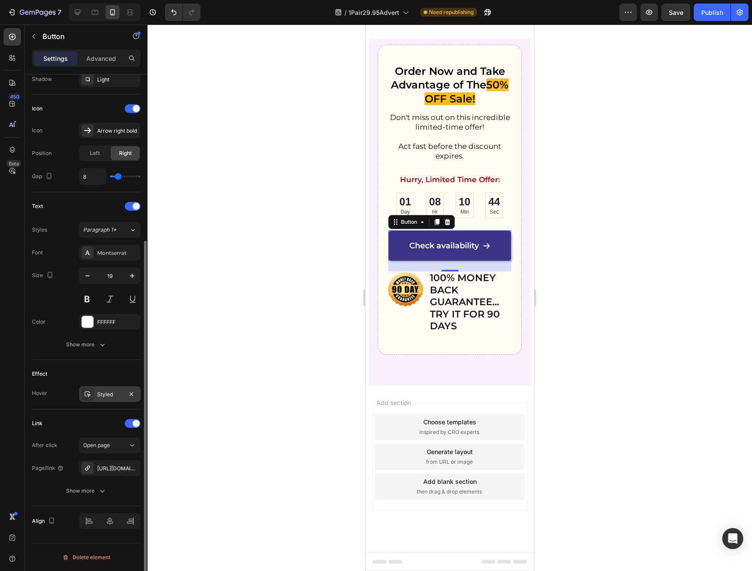
click at [105, 393] on div "Styled" at bounding box center [109, 394] width 25 height 8
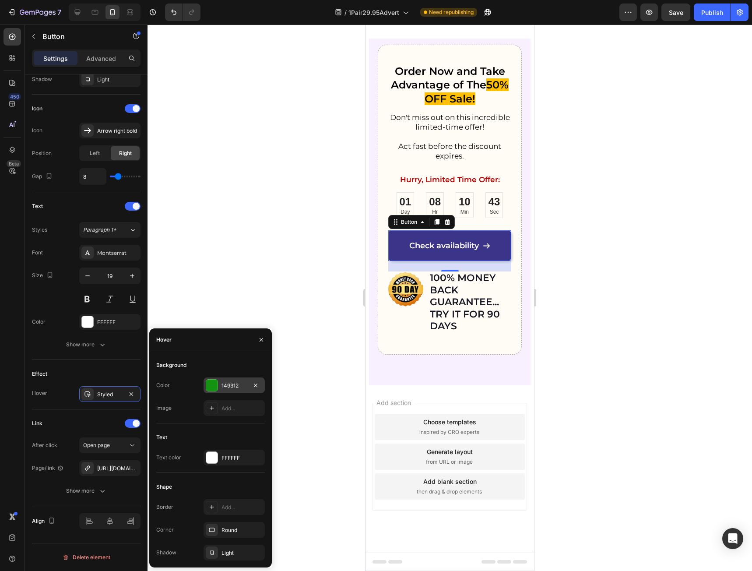
click at [234, 388] on div "149312" at bounding box center [233, 386] width 25 height 8
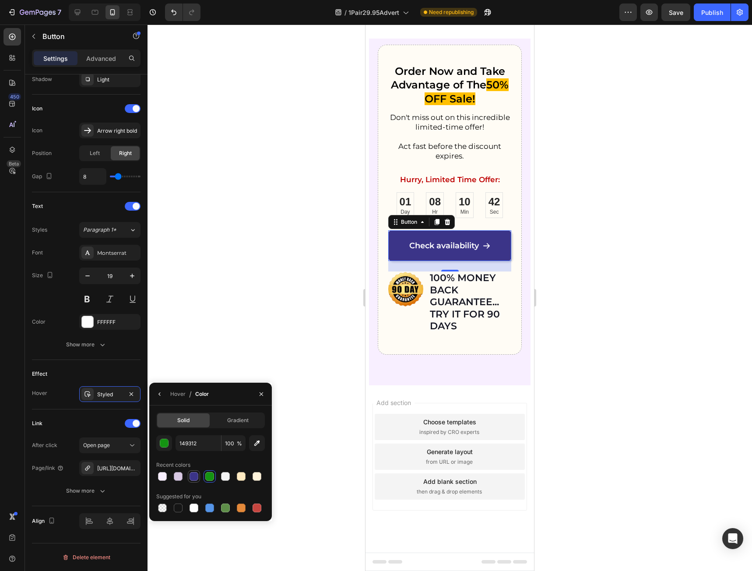
click at [197, 474] on div at bounding box center [194, 476] width 9 height 9
type input "3B3488"
click at [604, 392] on div at bounding box center [450, 298] width 604 height 546
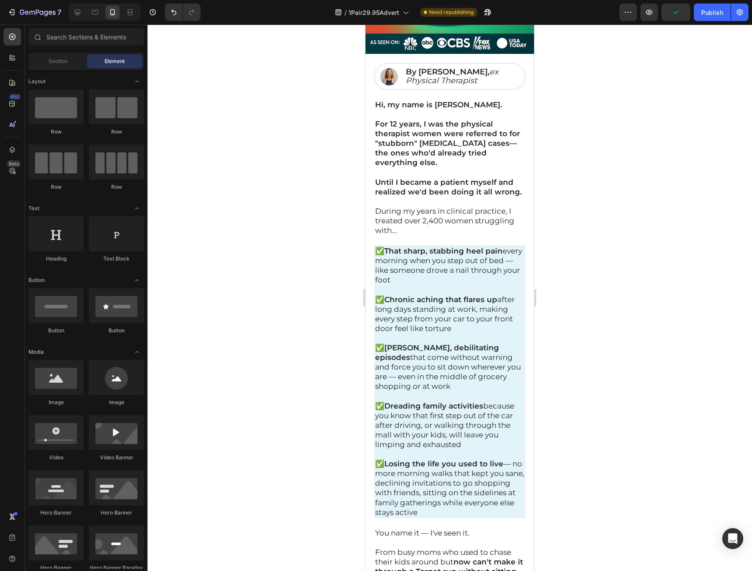
scroll to position [0, 0]
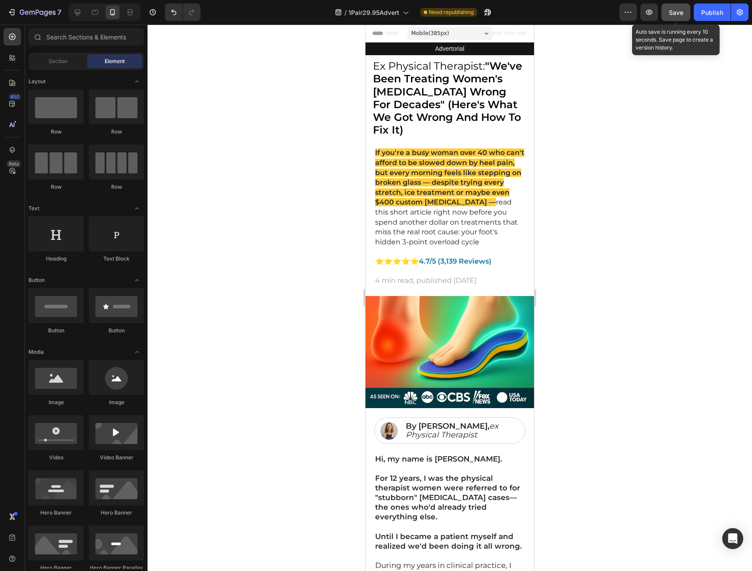
click at [672, 11] on span "Save" at bounding box center [676, 12] width 14 height 7
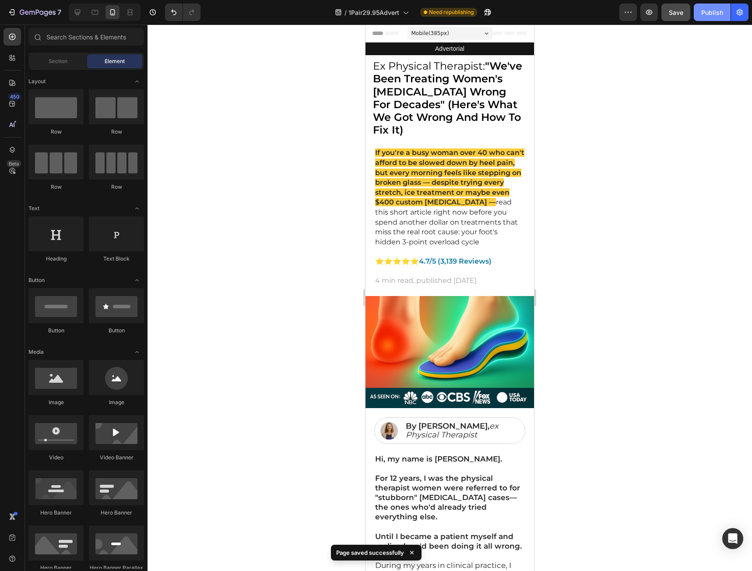
click at [716, 12] on div "Publish" at bounding box center [712, 12] width 22 height 9
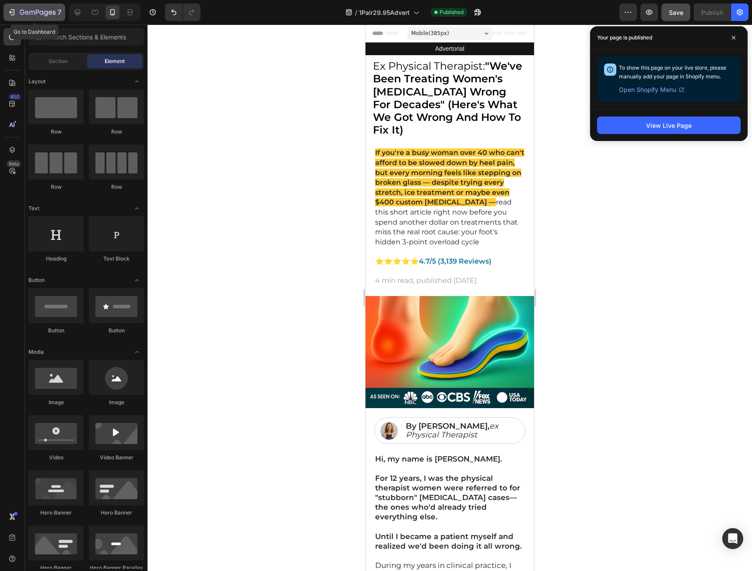
click at [16, 12] on icon "button" at bounding box center [11, 12] width 9 height 9
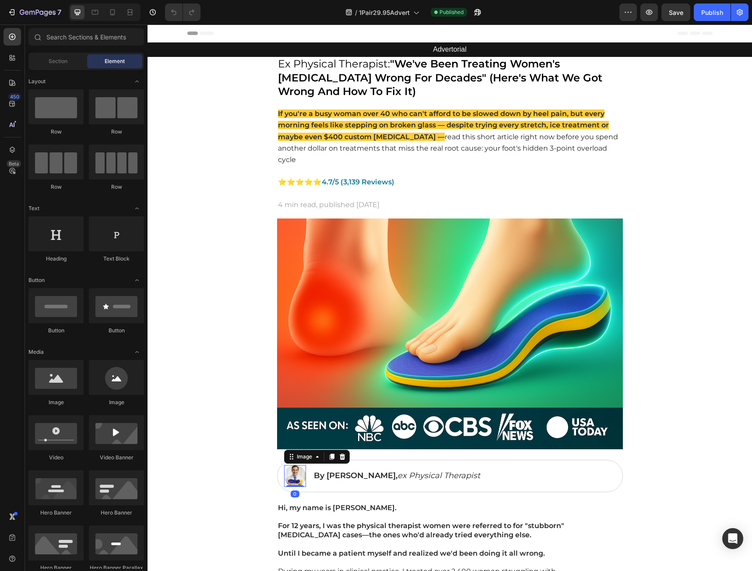
click at [287, 471] on img at bounding box center [295, 476] width 22 height 22
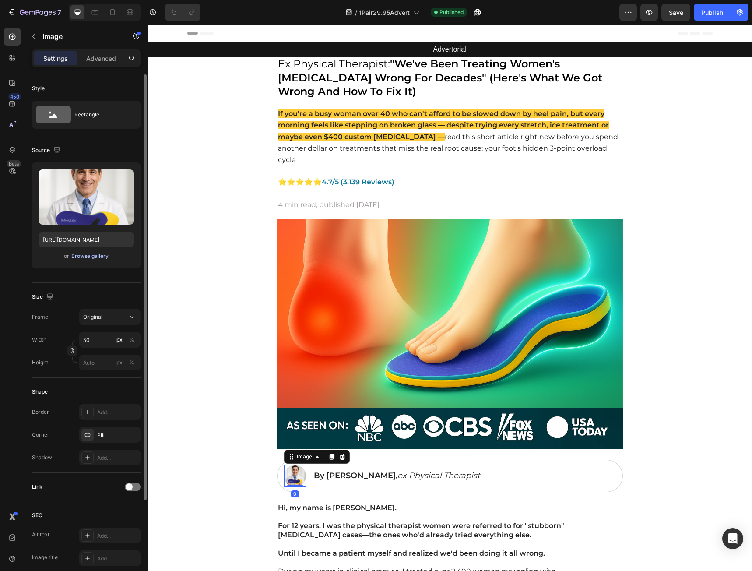
click at [90, 259] on div "Browse gallery" at bounding box center [89, 256] width 37 height 8
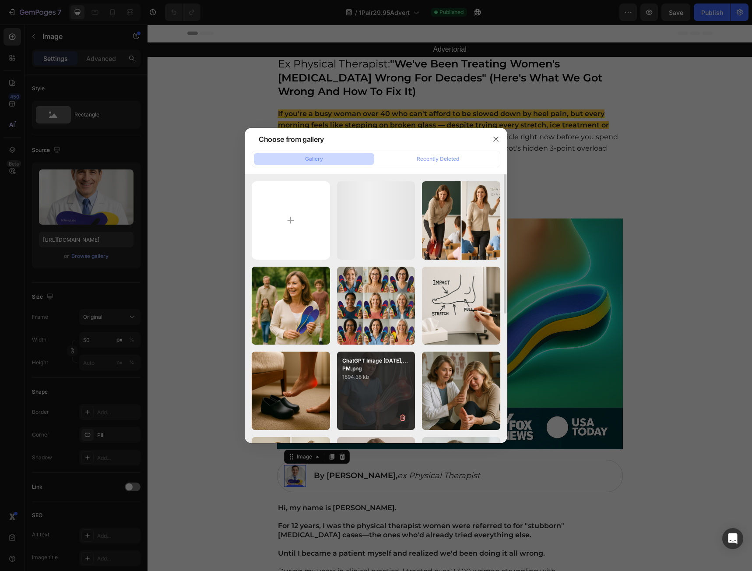
scroll to position [219, 0]
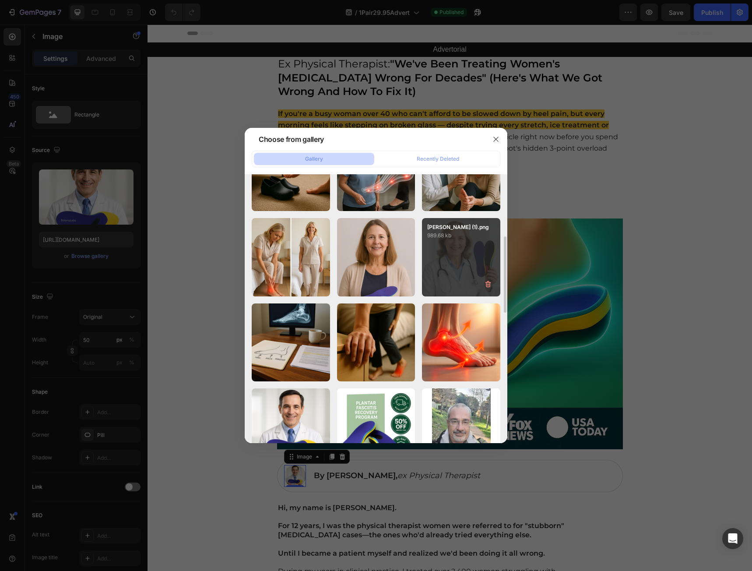
click at [456, 252] on div "[PERSON_NAME] (1).png 989.68 kb" at bounding box center [461, 257] width 78 height 78
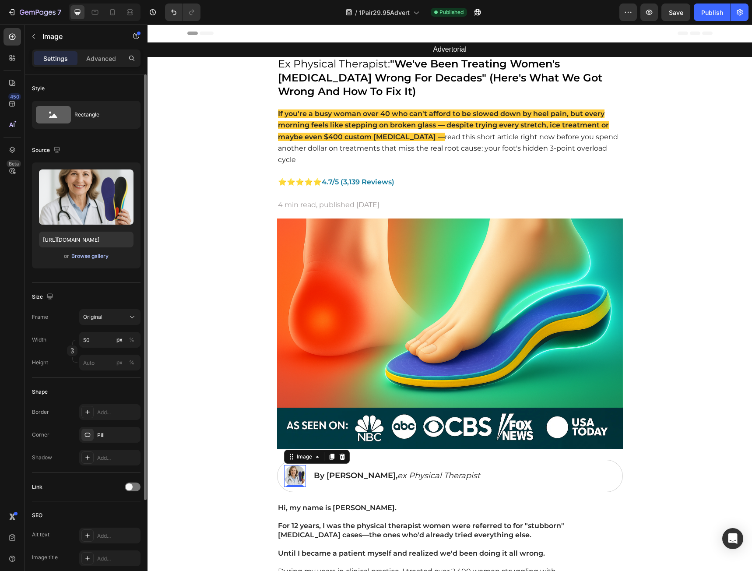
click at [85, 257] on div "Browse gallery" at bounding box center [89, 256] width 37 height 8
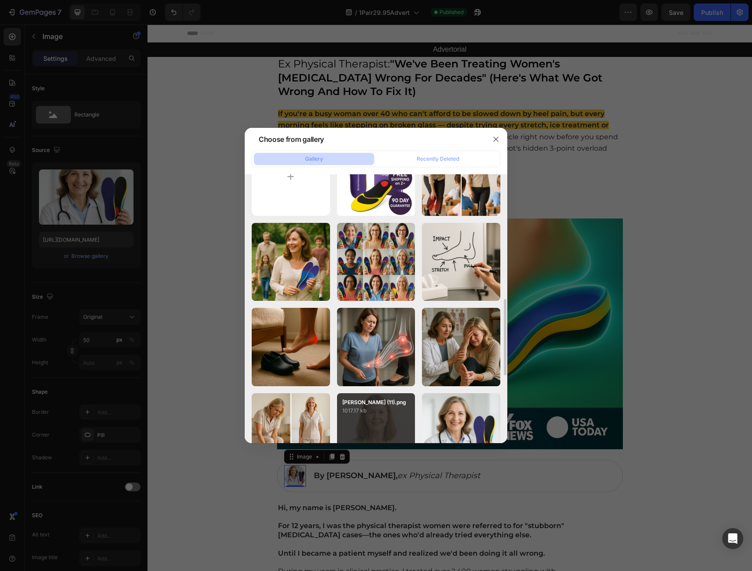
scroll to position [131, 0]
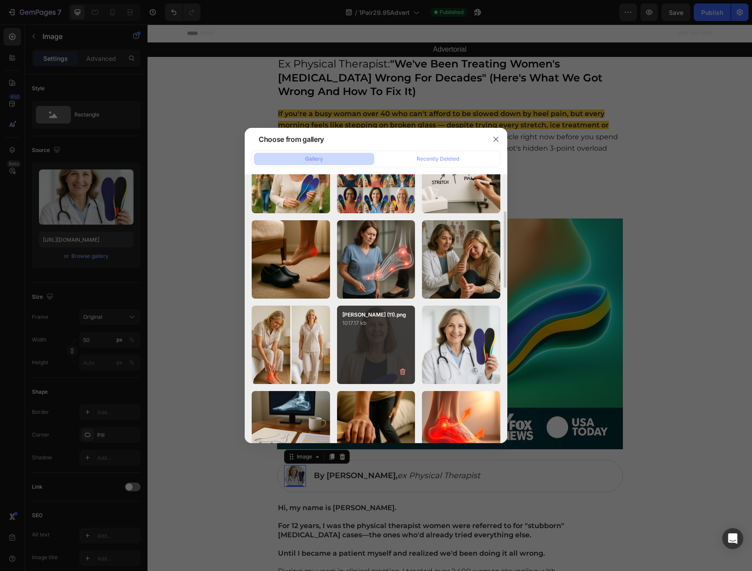
click at [369, 341] on div "[PERSON_NAME] (11).png 1017.17 kb" at bounding box center [376, 345] width 78 height 78
type input "[URL][DOMAIN_NAME]"
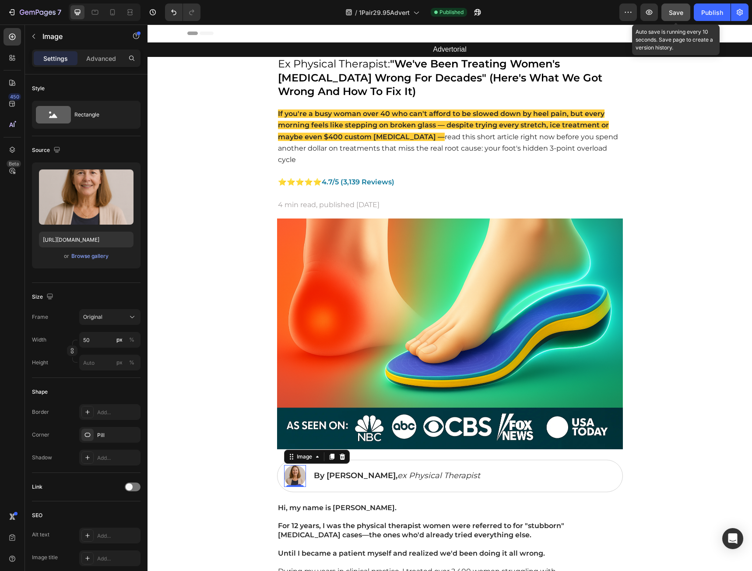
click at [678, 11] on span "Save" at bounding box center [676, 12] width 14 height 7
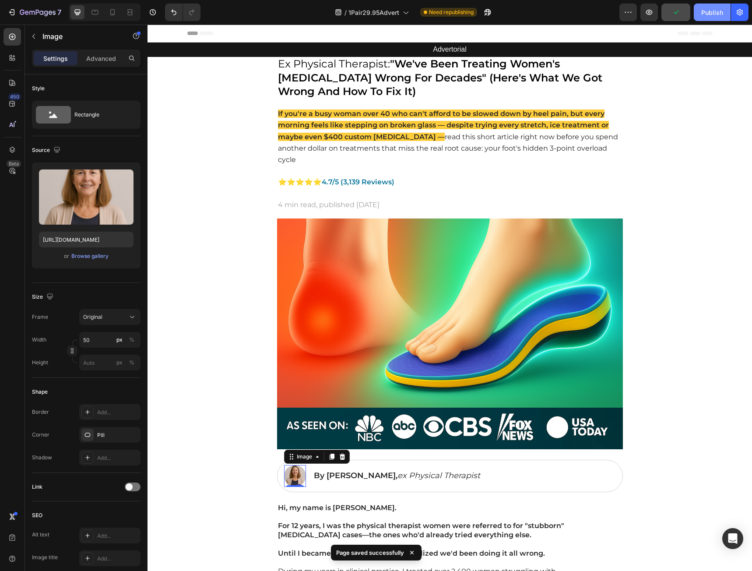
click at [705, 14] on div "Publish" at bounding box center [712, 12] width 22 height 9
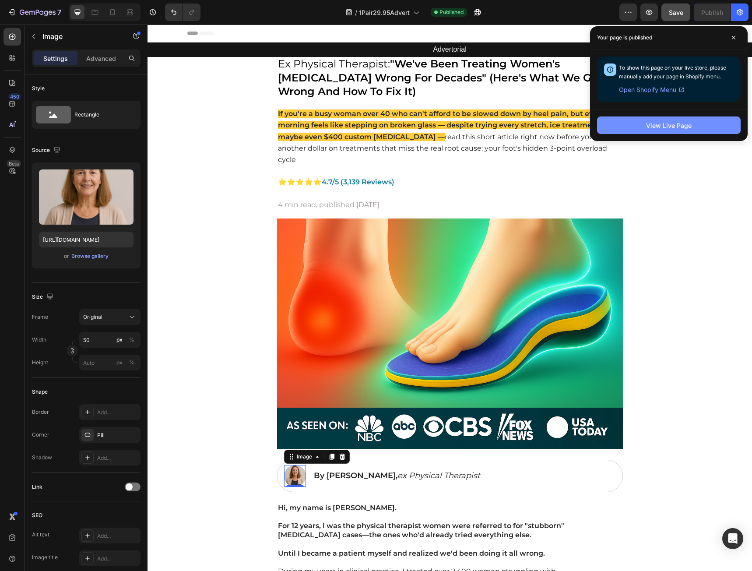
click at [676, 129] on div "View Live Page" at bounding box center [669, 125] width 46 height 9
